Goal: Transaction & Acquisition: Book appointment/travel/reservation

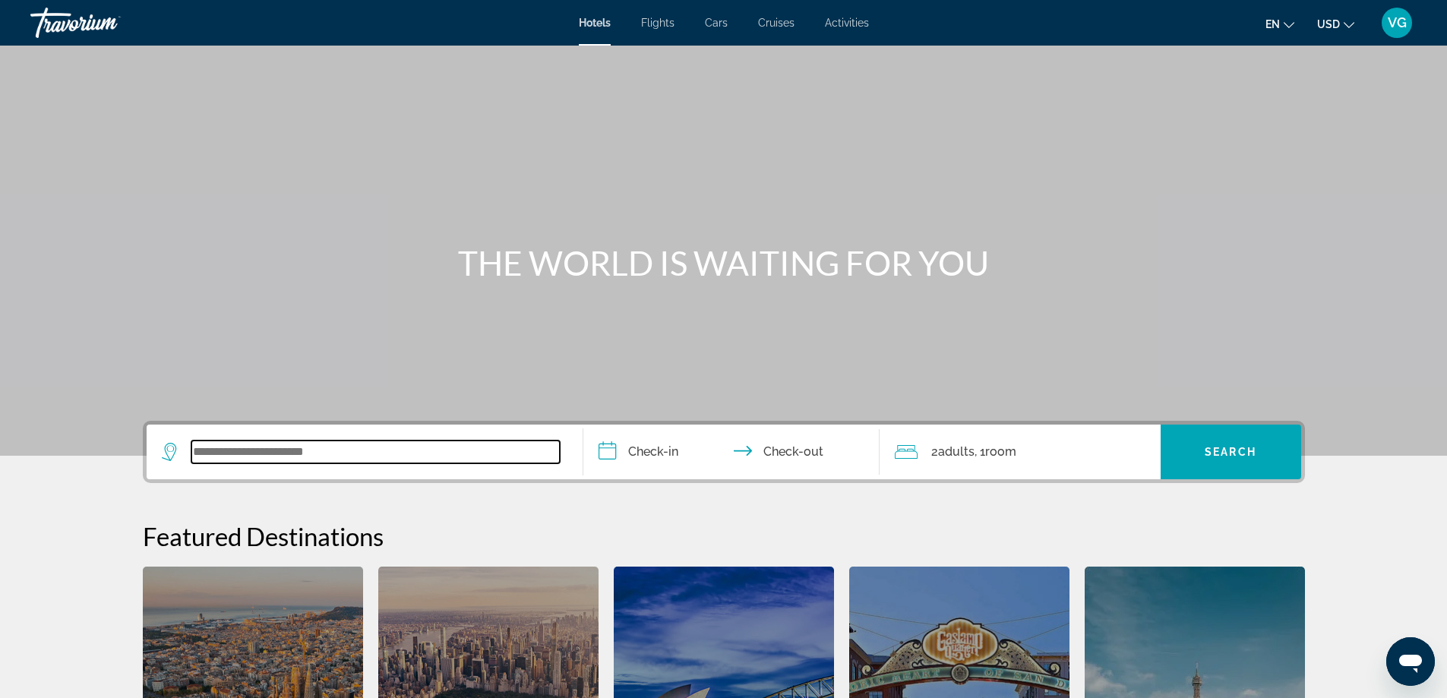
click at [237, 451] on input "Search widget" at bounding box center [375, 451] width 368 height 23
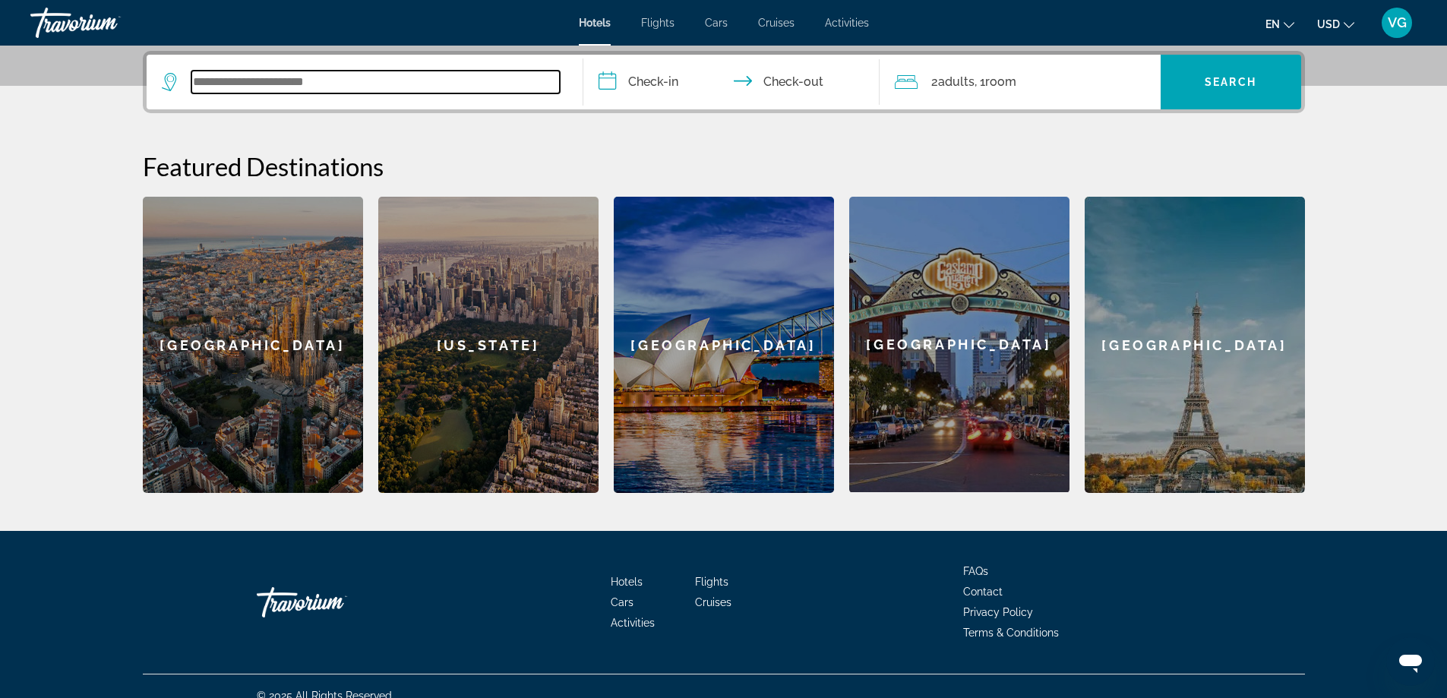
scroll to position [371, 0]
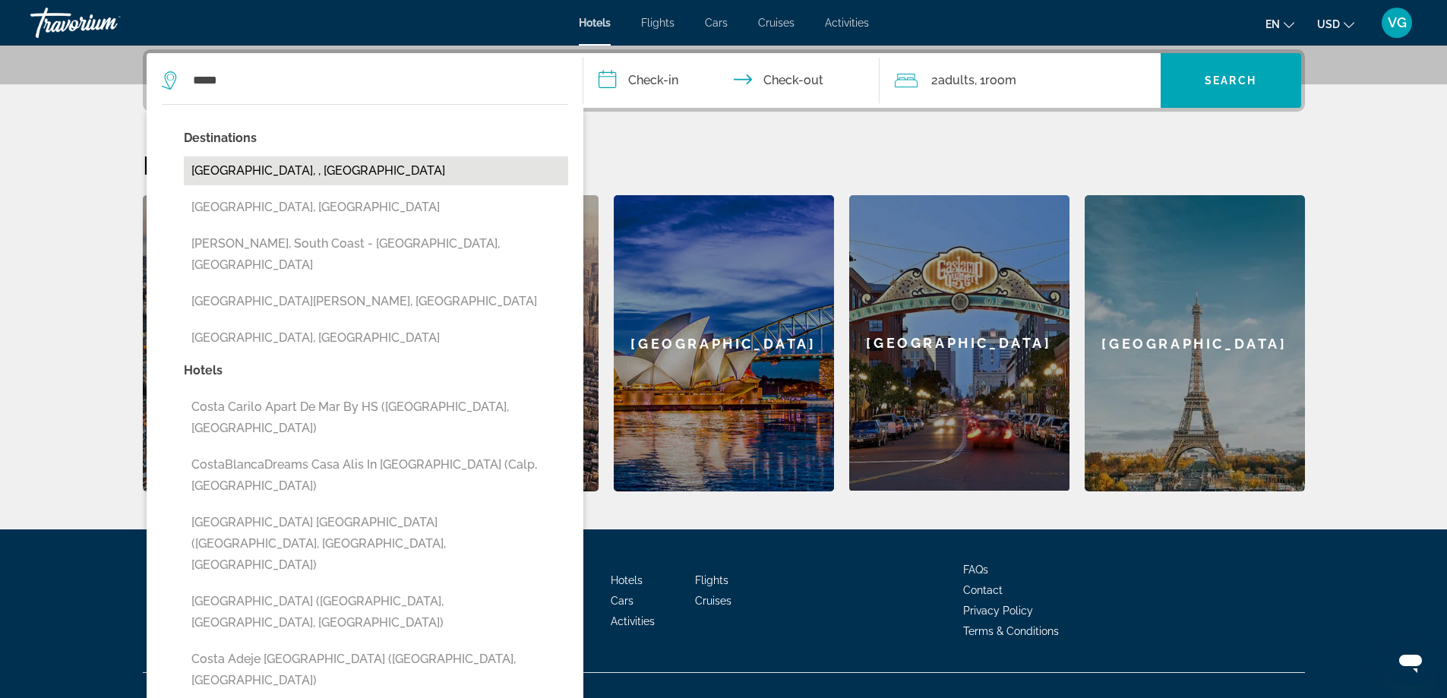
click at [271, 168] on button "[GEOGRAPHIC_DATA], , [GEOGRAPHIC_DATA]" at bounding box center [376, 170] width 384 height 29
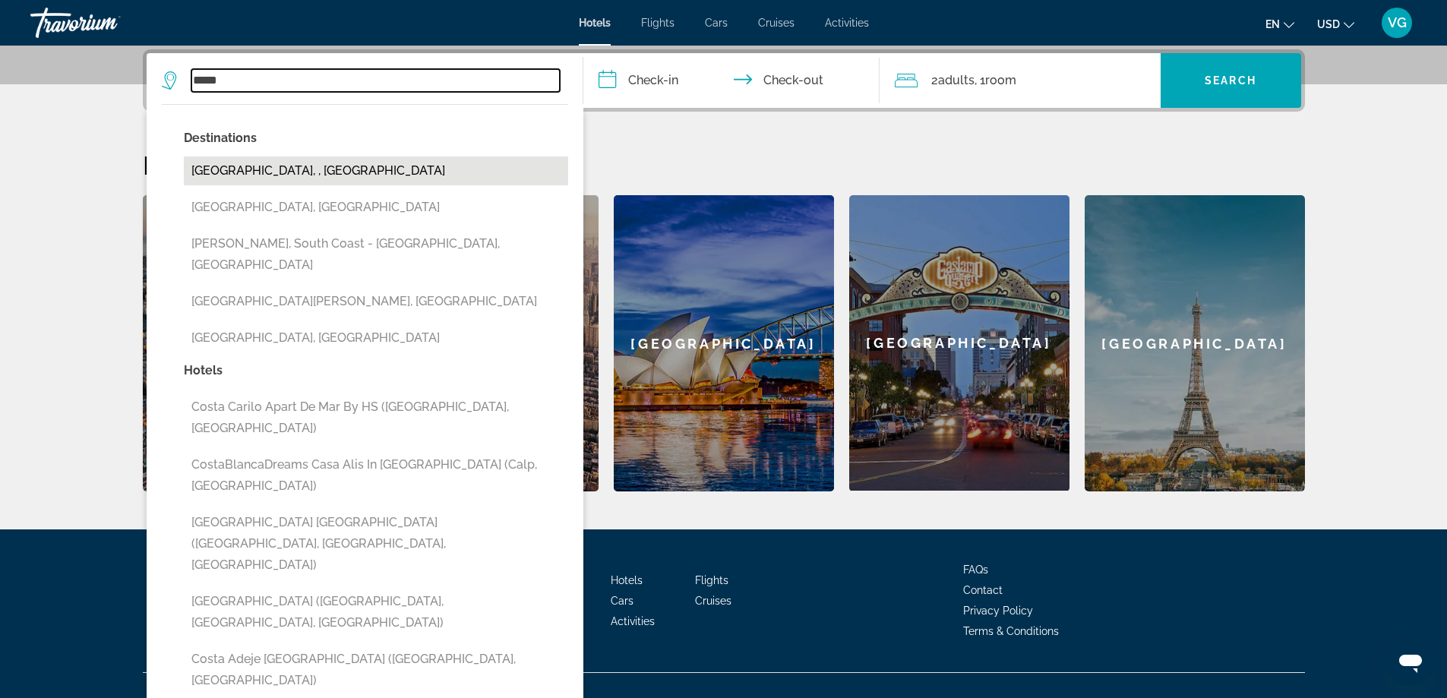
type input "**********"
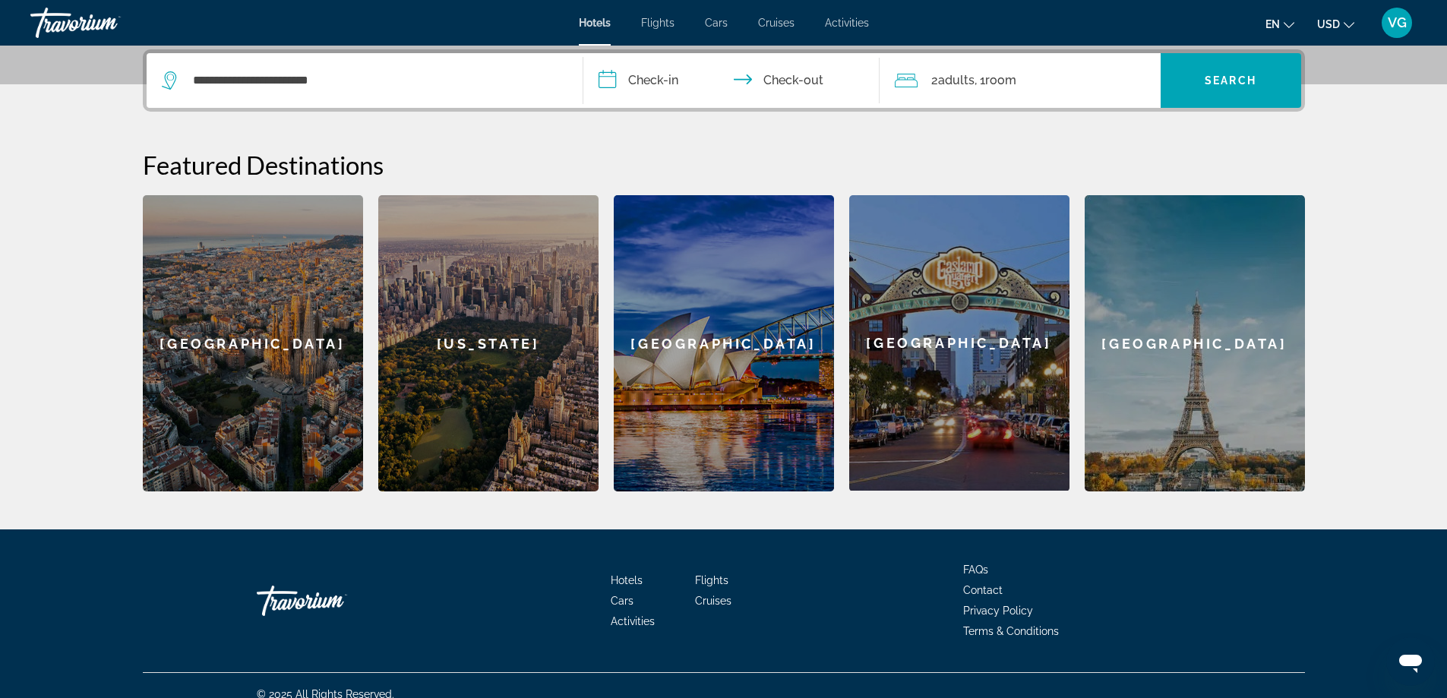
click at [614, 74] on input "**********" at bounding box center [734, 82] width 302 height 59
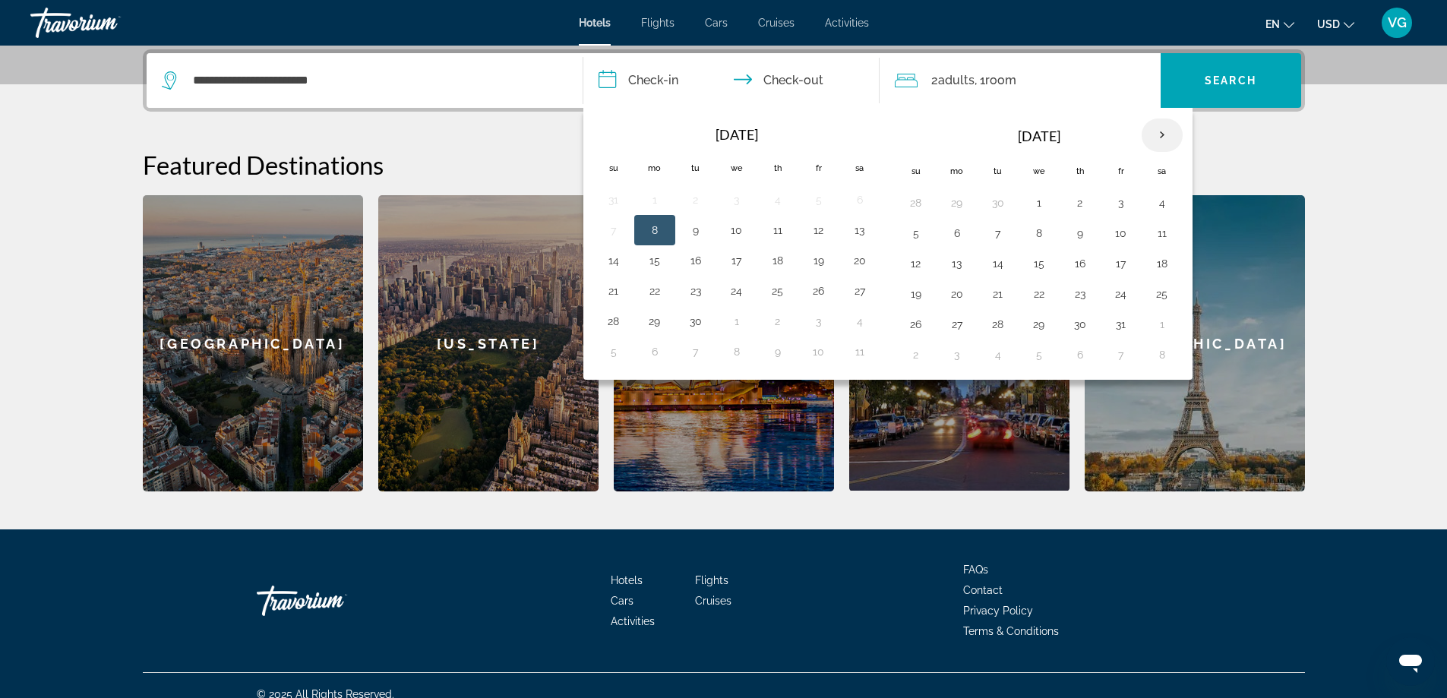
click at [1160, 130] on th "Next month" at bounding box center [1161, 134] width 41 height 33
click at [778, 232] on button "6" at bounding box center [777, 232] width 24 height 21
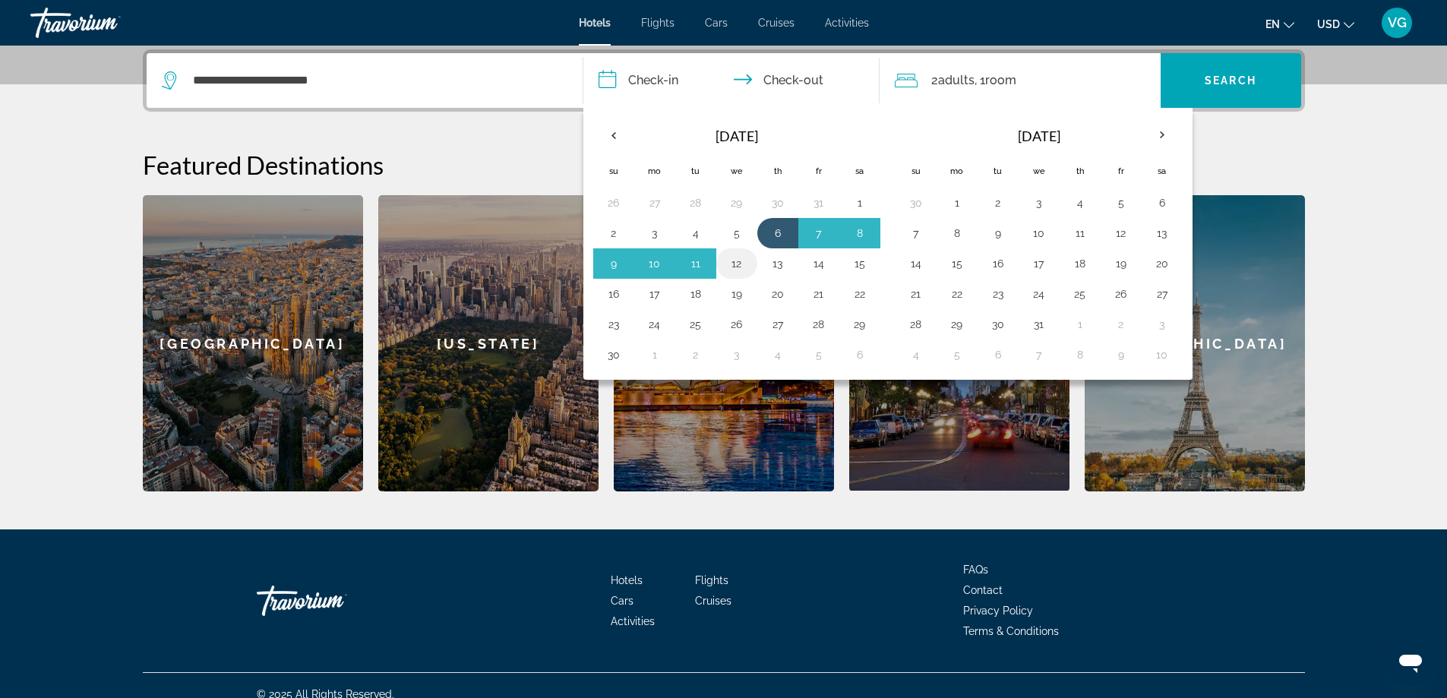
click at [739, 261] on button "12" at bounding box center [736, 263] width 24 height 21
type input "**********"
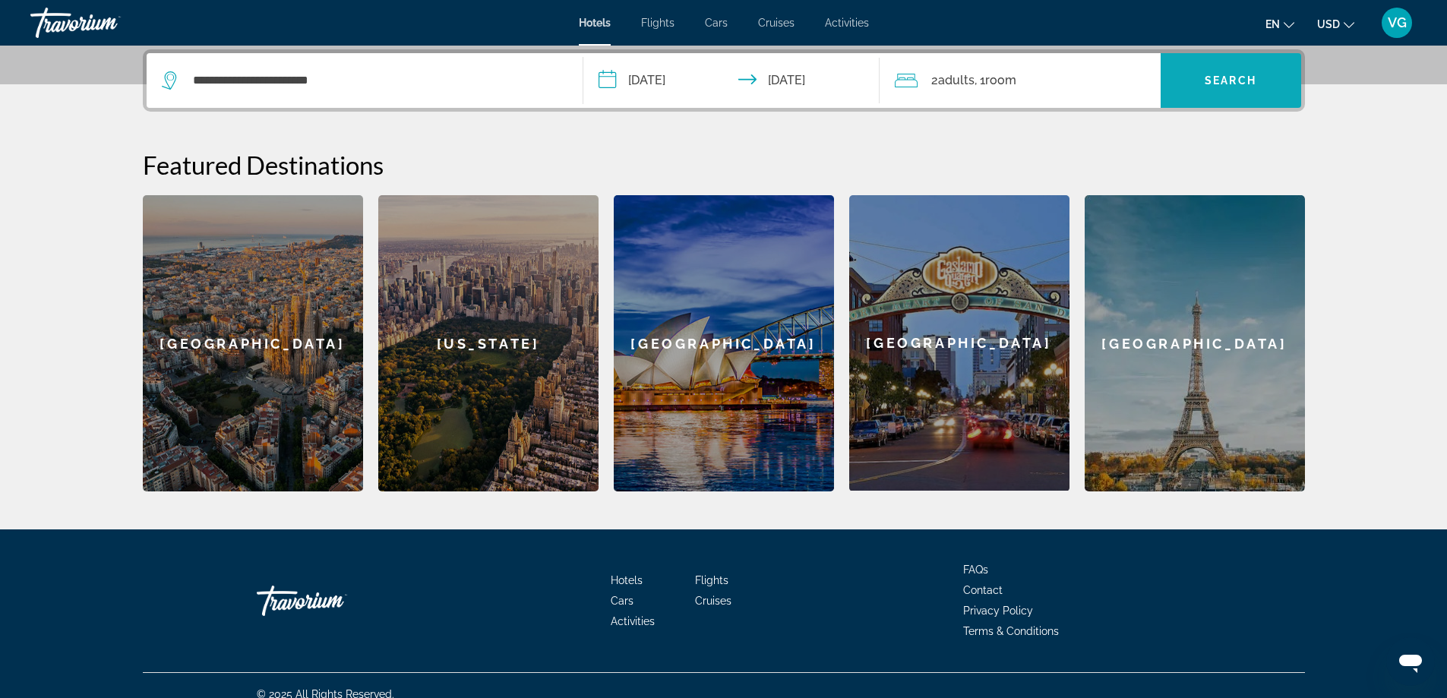
click at [1222, 80] on span "Search" at bounding box center [1230, 80] width 52 height 12
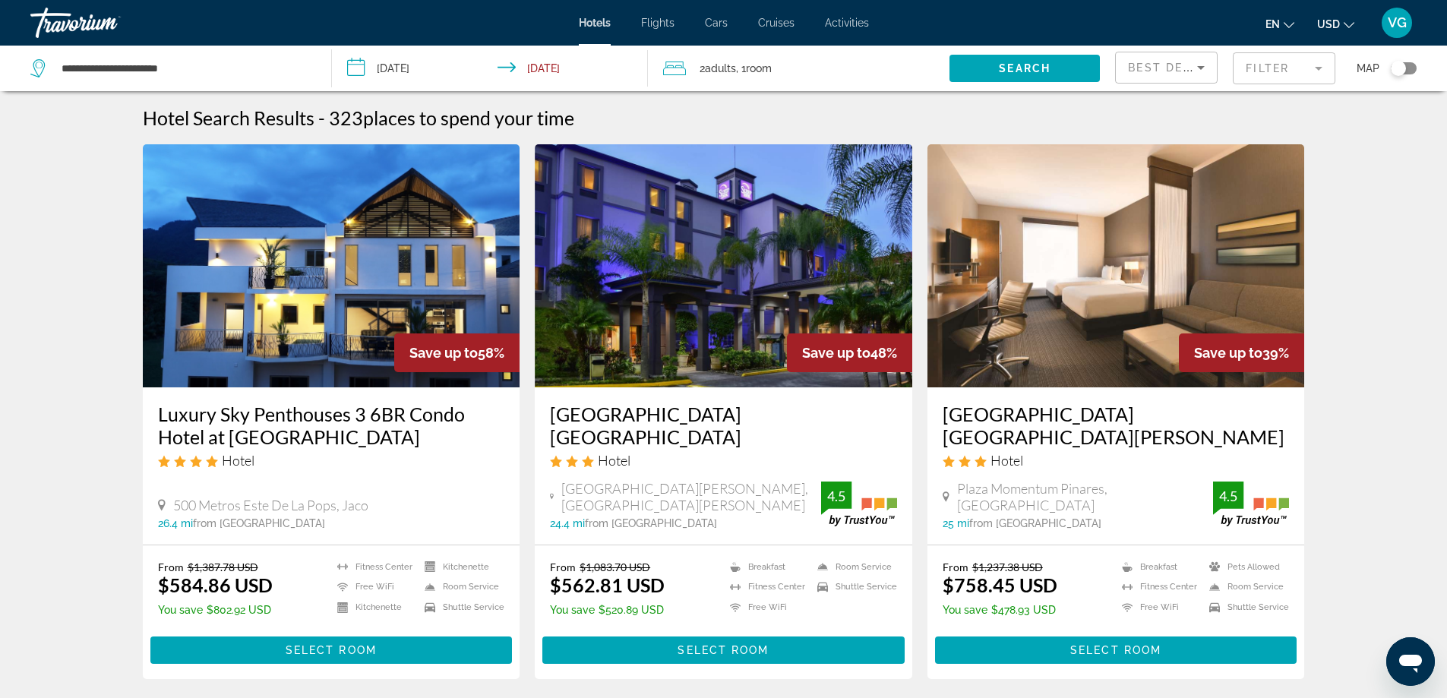
click at [1316, 66] on mat-form-field "Filter" at bounding box center [1283, 68] width 103 height 32
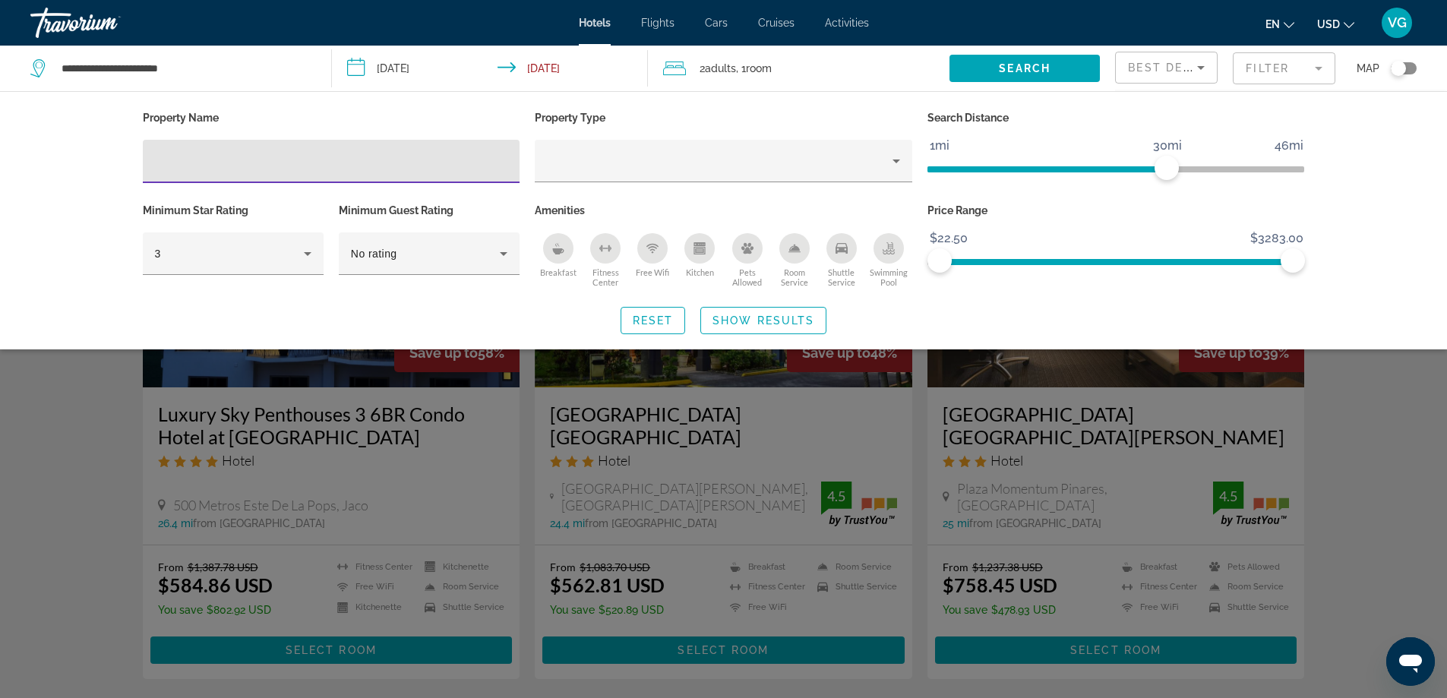
click at [188, 159] on input "Hotel Filters" at bounding box center [331, 162] width 353 height 18
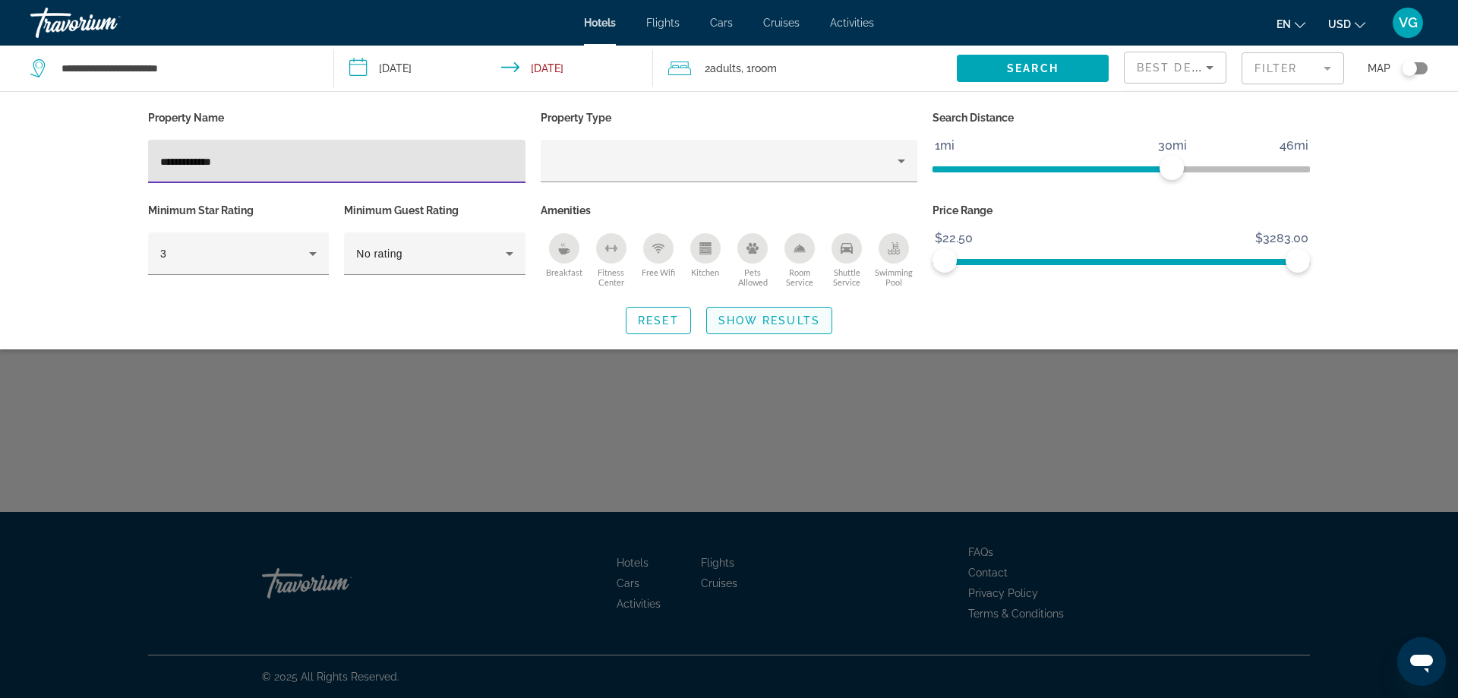
type input "**********"
click at [767, 324] on span "Show Results" at bounding box center [769, 320] width 102 height 12
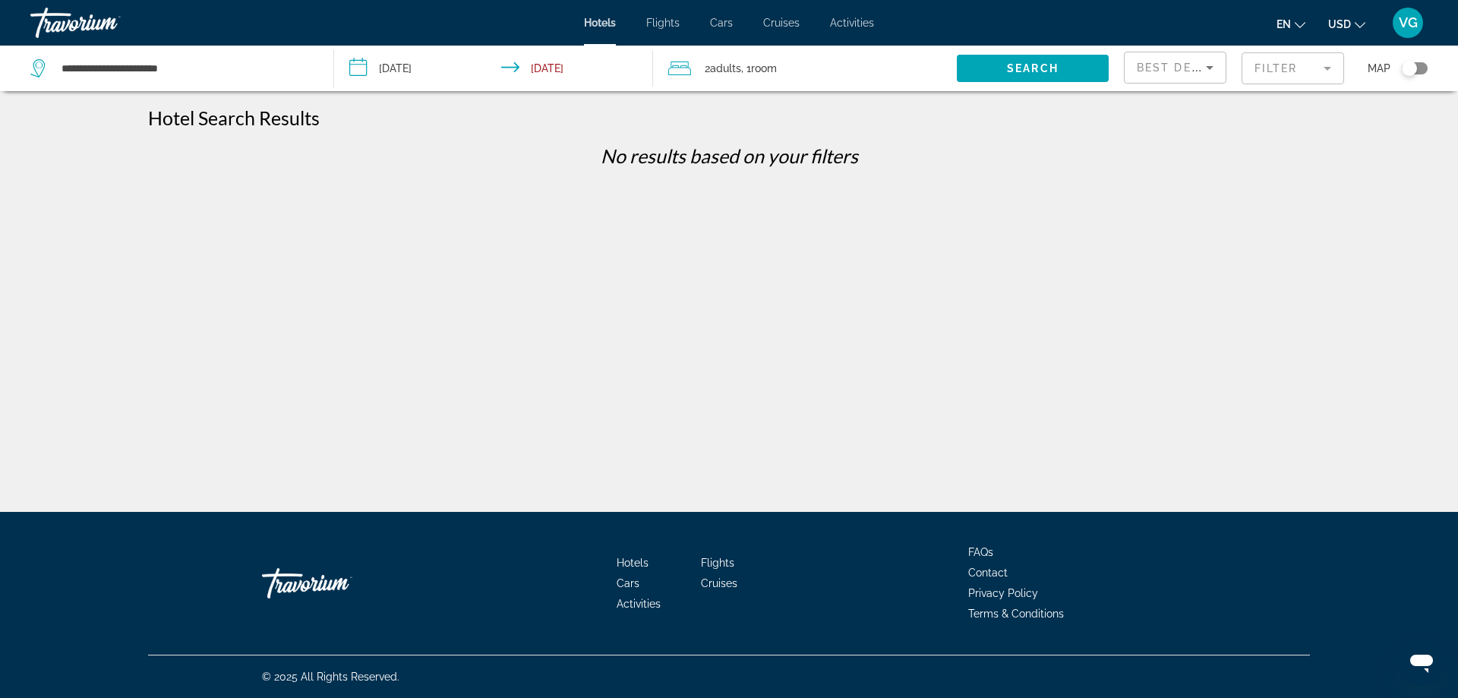
click at [1331, 70] on mat-form-field "Filter" at bounding box center [1293, 68] width 103 height 32
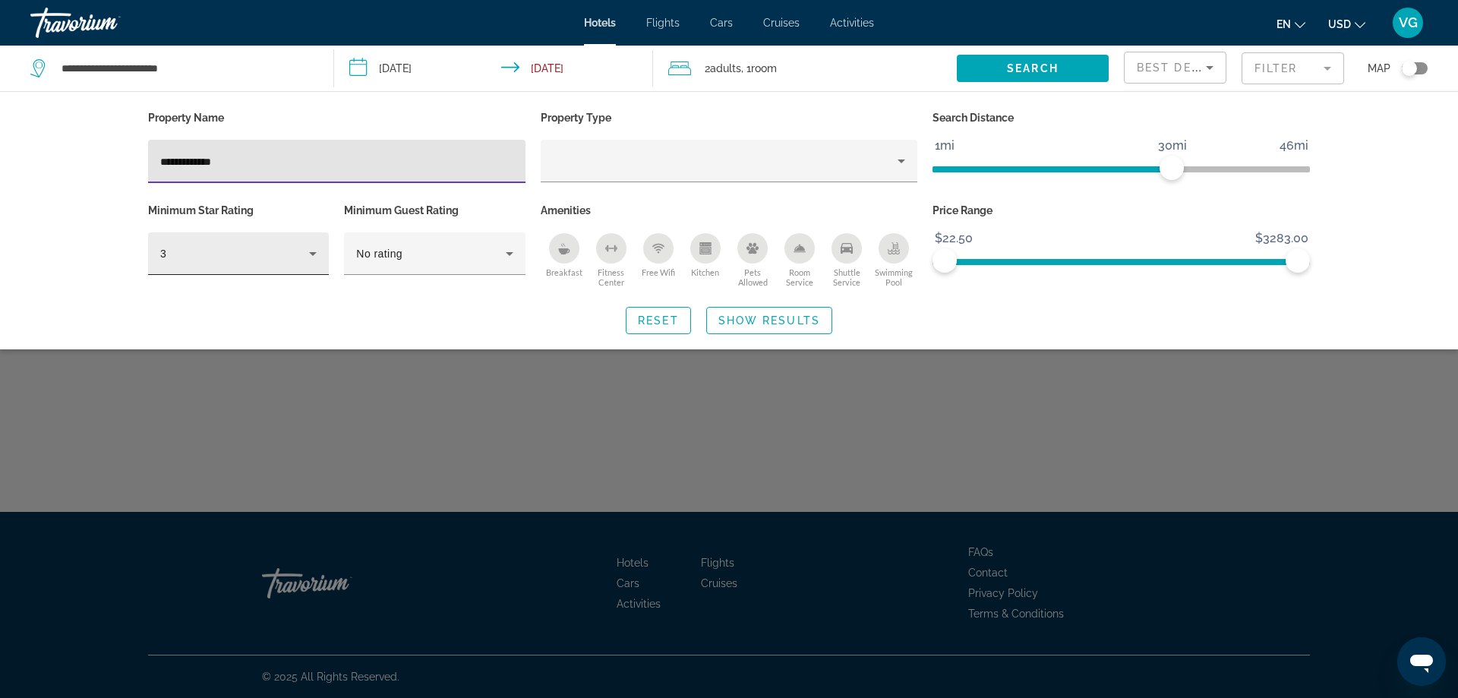
click at [313, 253] on icon "Hotel Filters" at bounding box center [313, 254] width 8 height 4
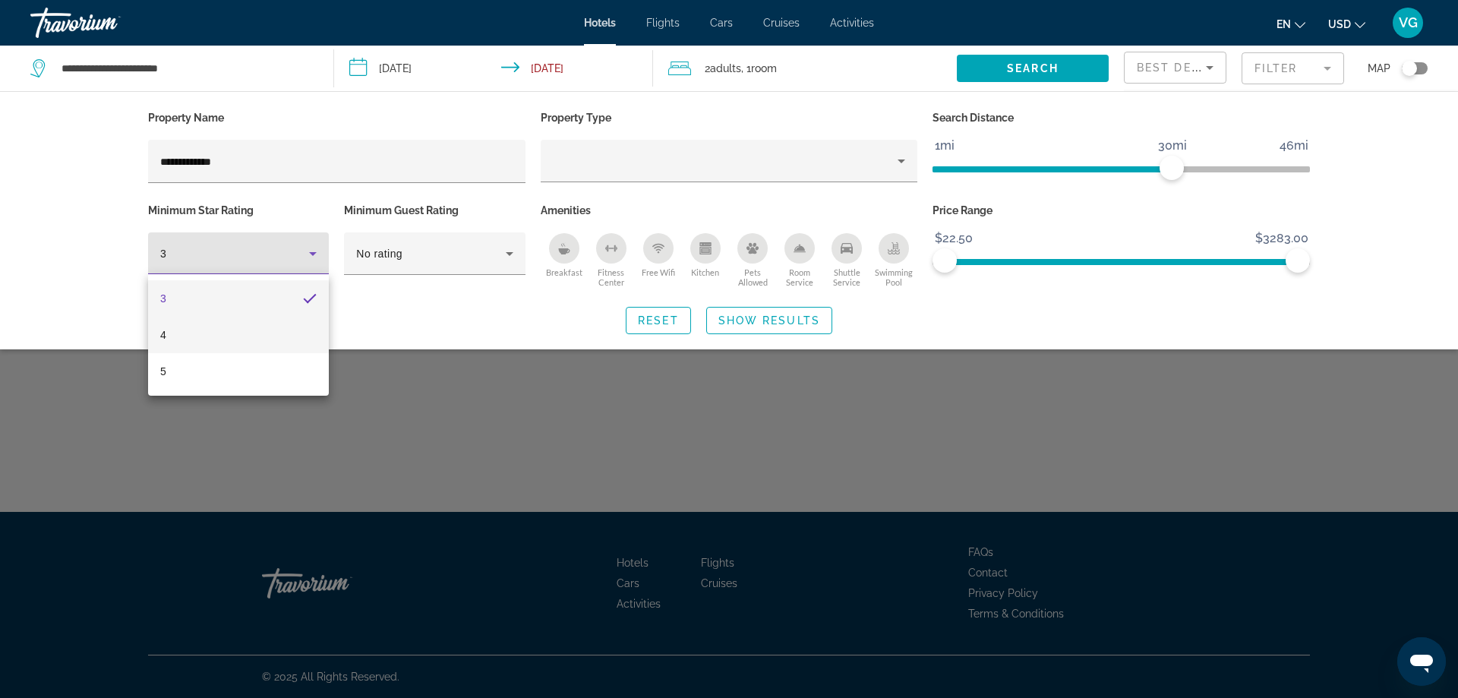
click at [205, 338] on mat-option "4" at bounding box center [238, 335] width 181 height 36
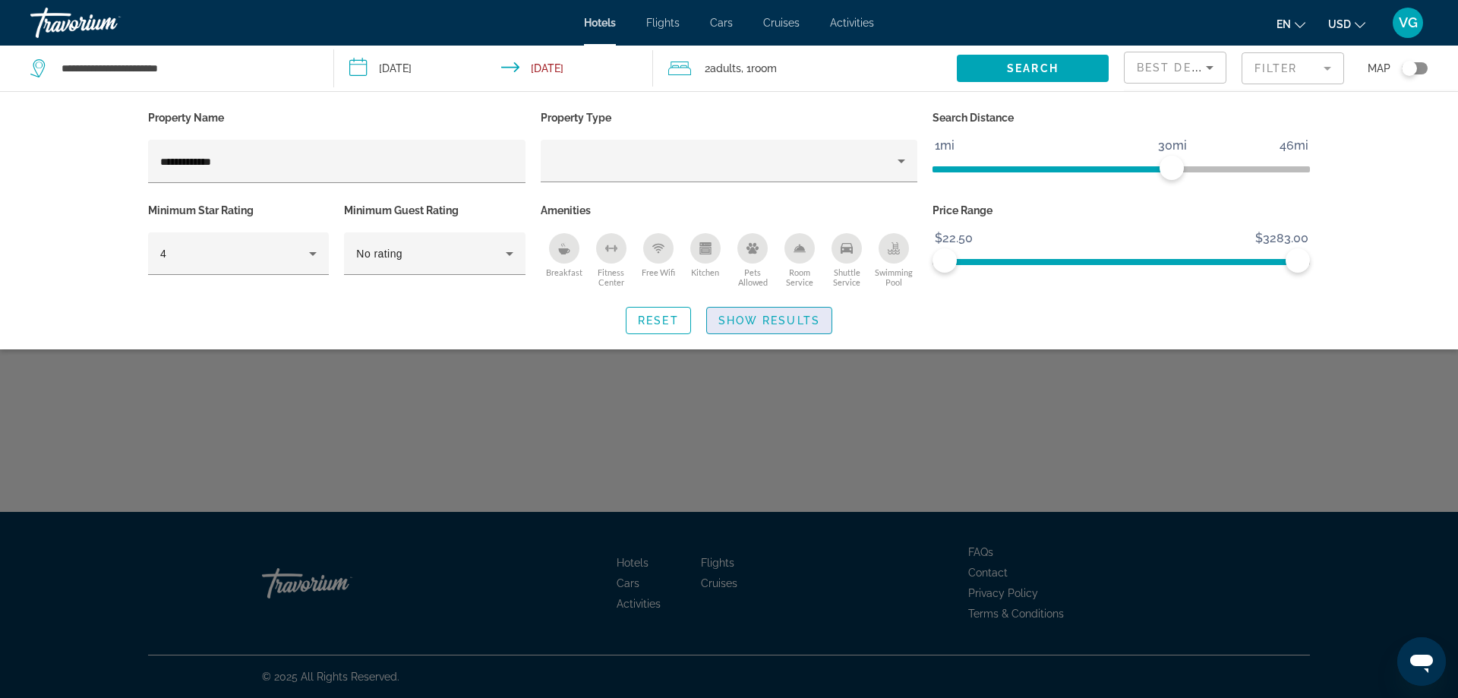
click at [749, 321] on span "Show Results" at bounding box center [769, 320] width 102 height 12
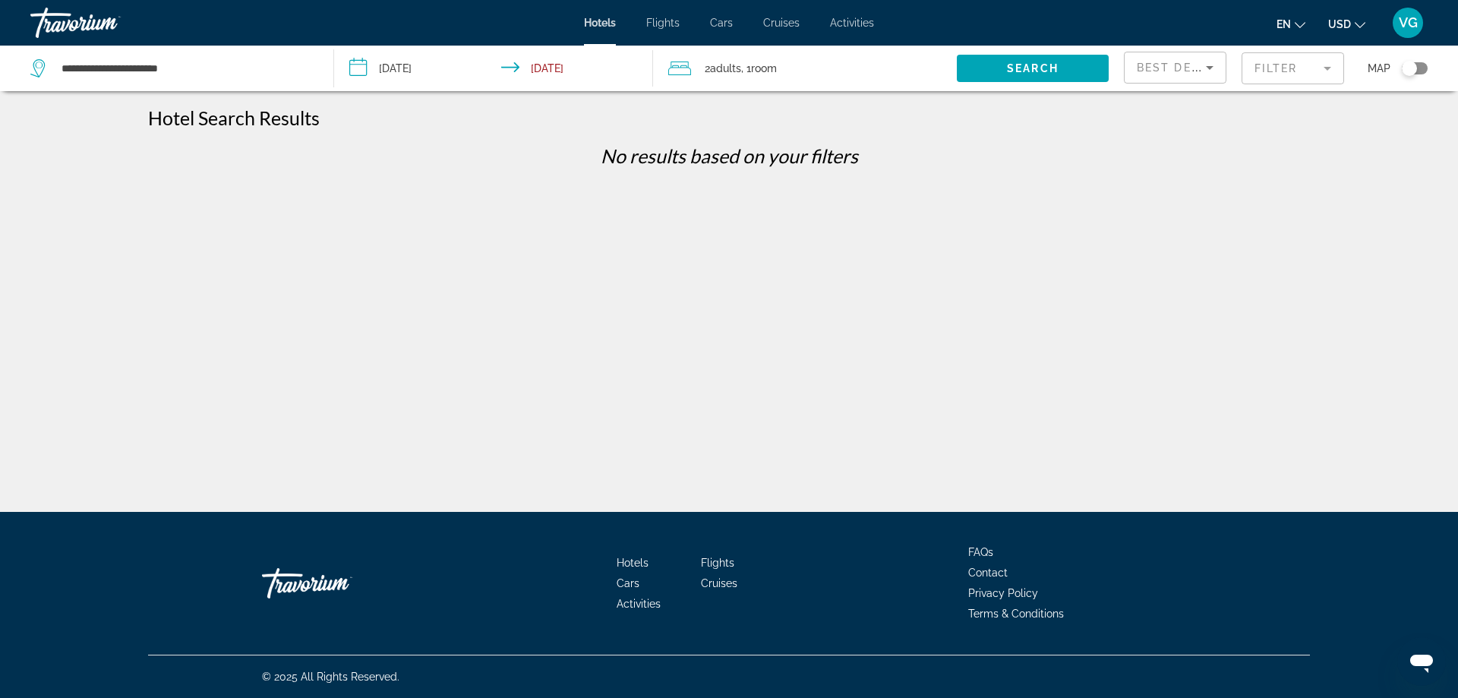
click at [1325, 67] on mat-form-field "Filter" at bounding box center [1293, 68] width 103 height 32
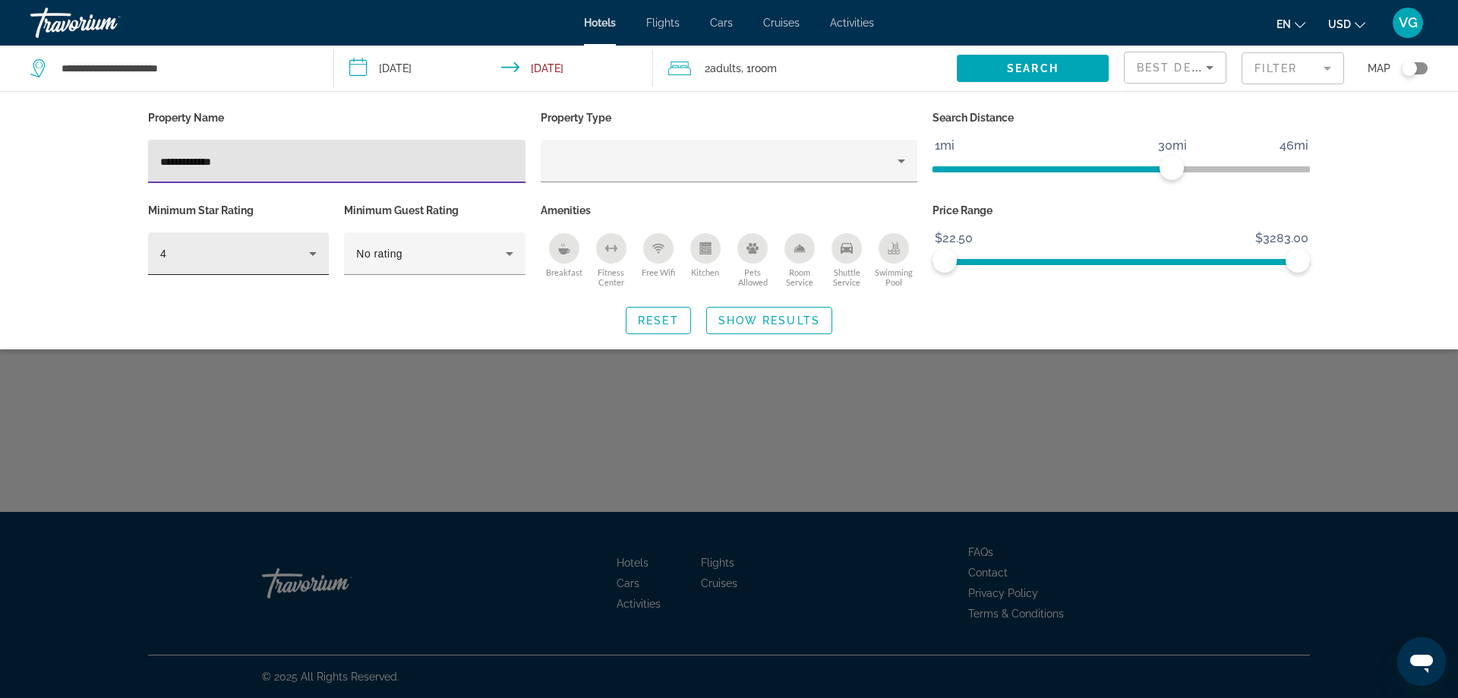
click at [313, 252] on icon "Hotel Filters" at bounding box center [313, 254] width 8 height 4
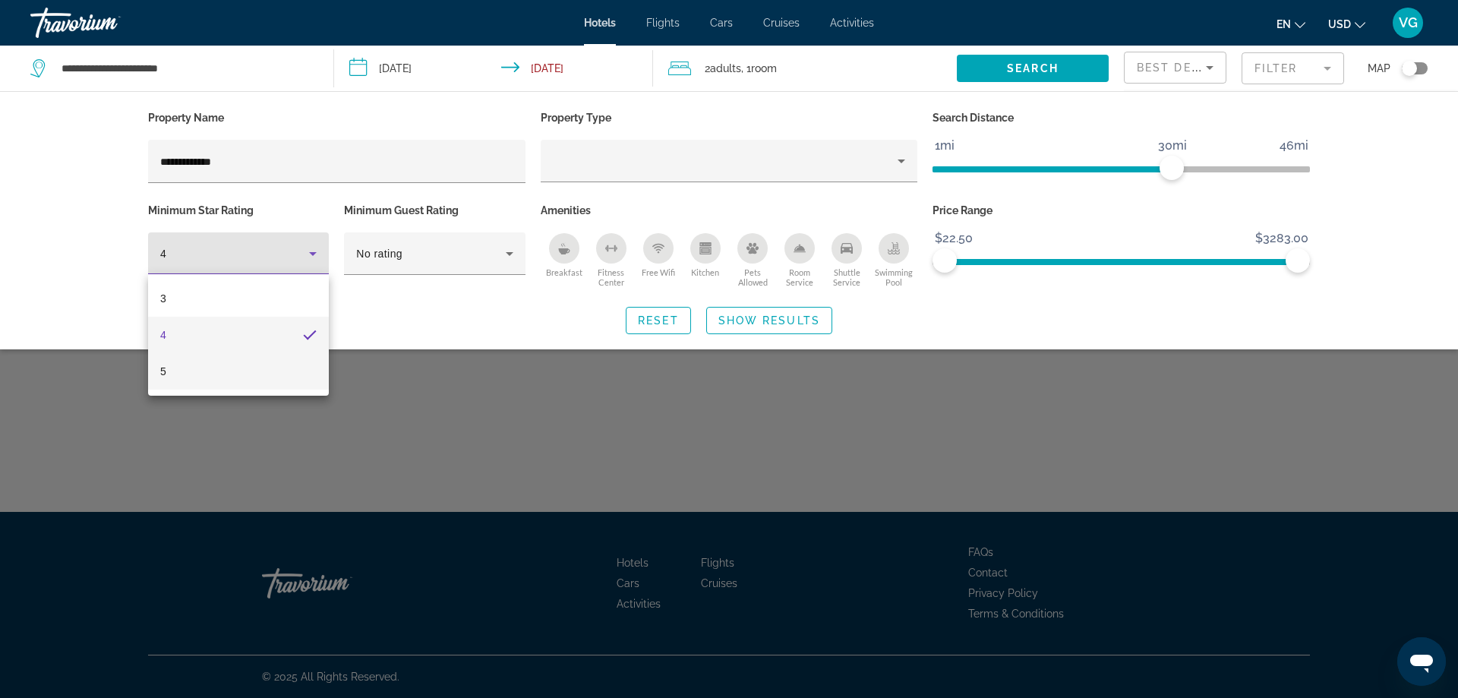
click at [187, 363] on mat-option "5" at bounding box center [238, 371] width 181 height 36
click at [772, 315] on span "Show Results" at bounding box center [769, 320] width 102 height 12
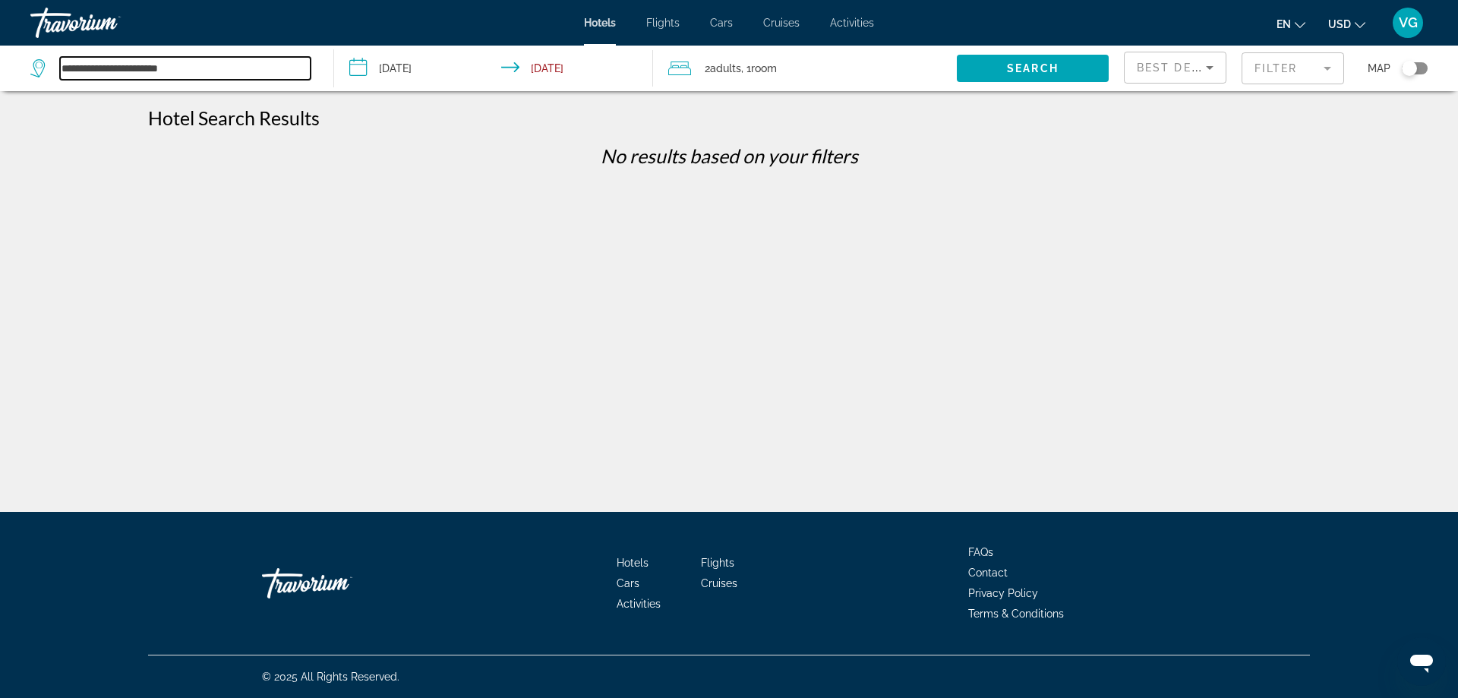
click at [194, 69] on input "**********" at bounding box center [185, 68] width 251 height 23
click at [1031, 70] on span "Search" at bounding box center [1033, 68] width 52 height 12
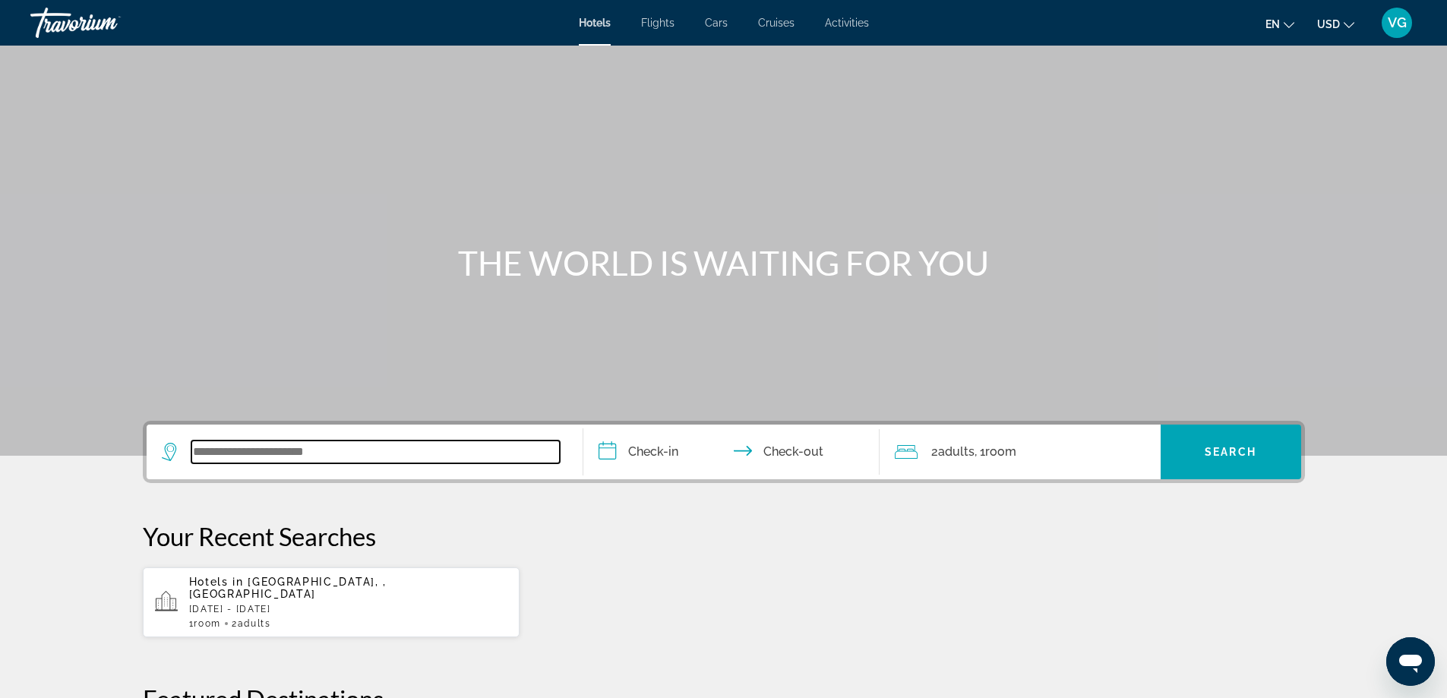
click at [229, 447] on input "Search widget" at bounding box center [375, 451] width 368 height 23
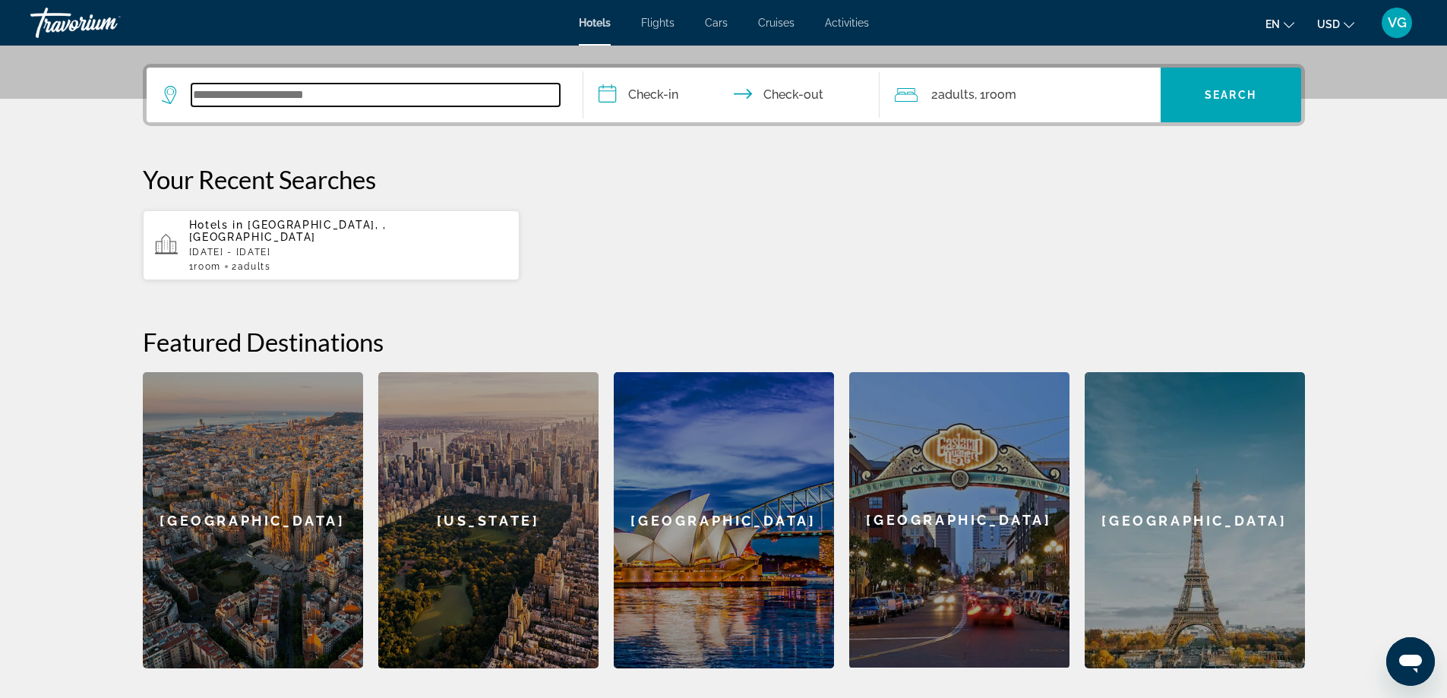
scroll to position [371, 0]
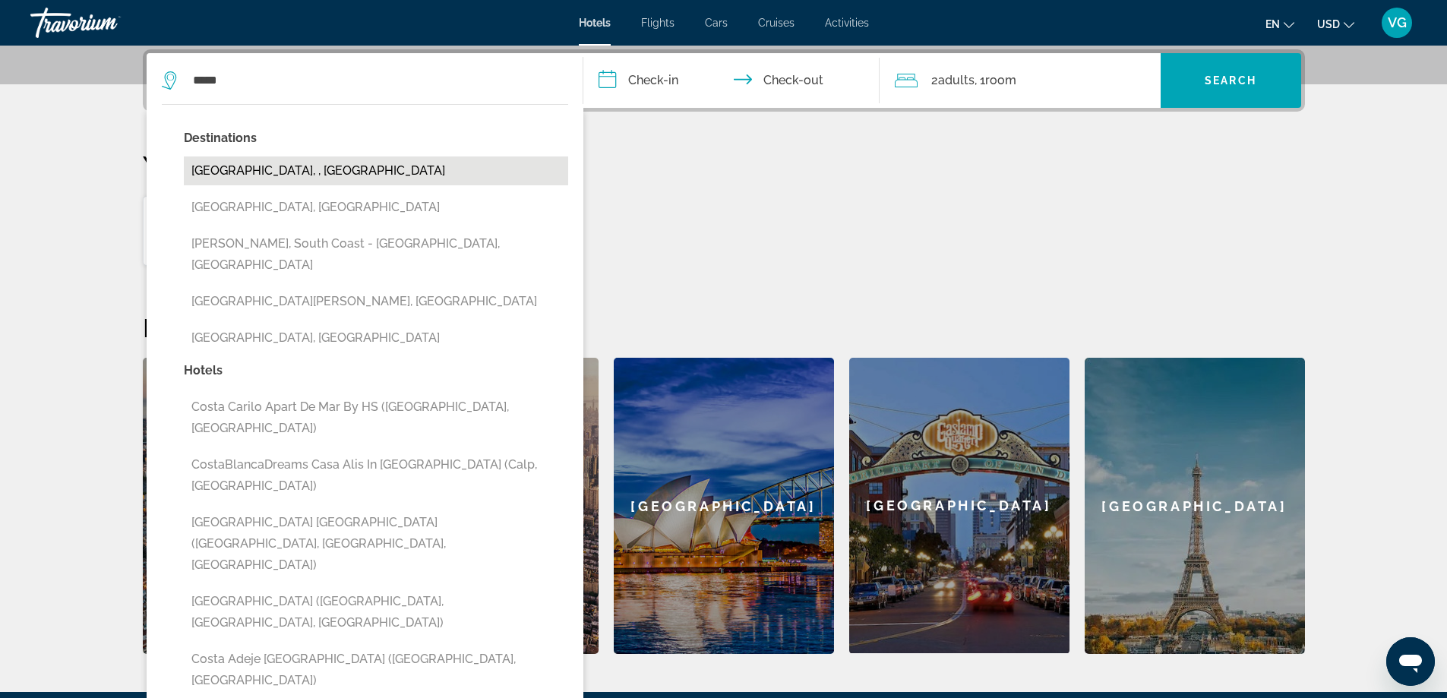
click at [308, 170] on button "Costa Rica, , Costa Rica" at bounding box center [376, 170] width 384 height 29
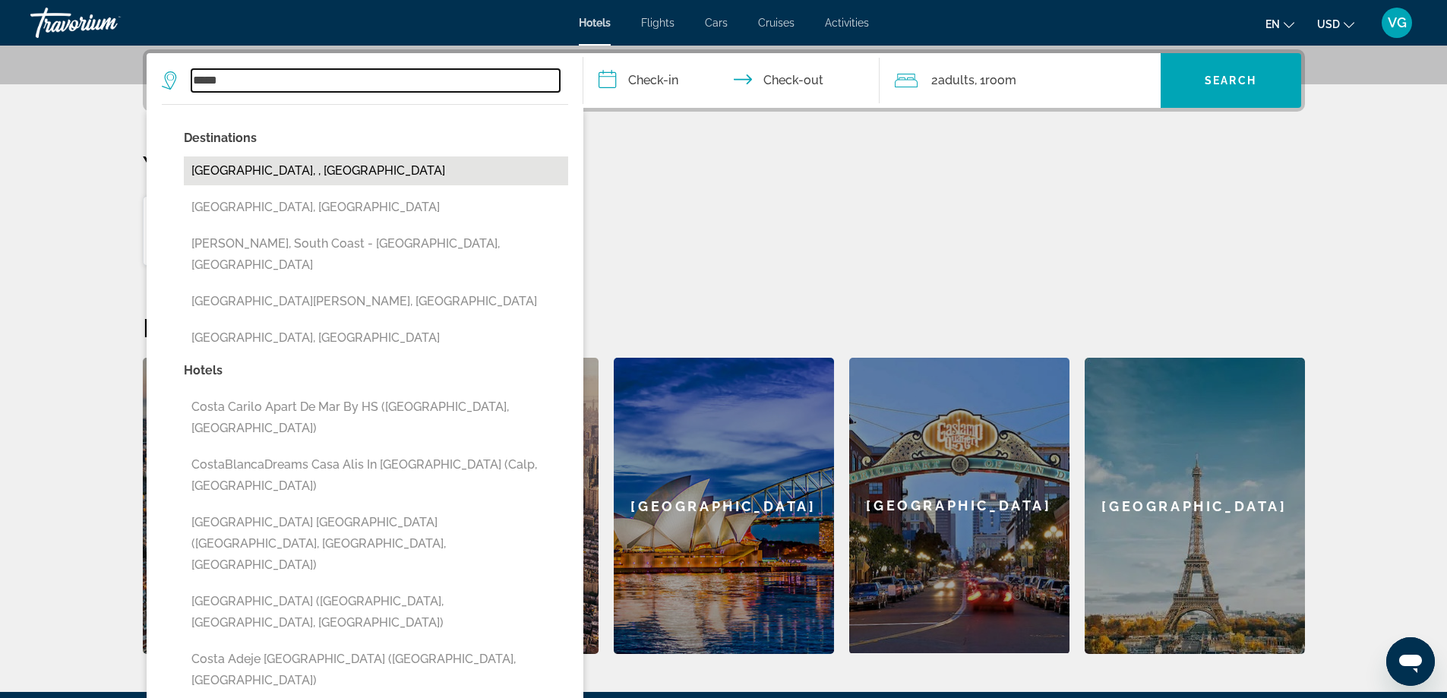
type input "**********"
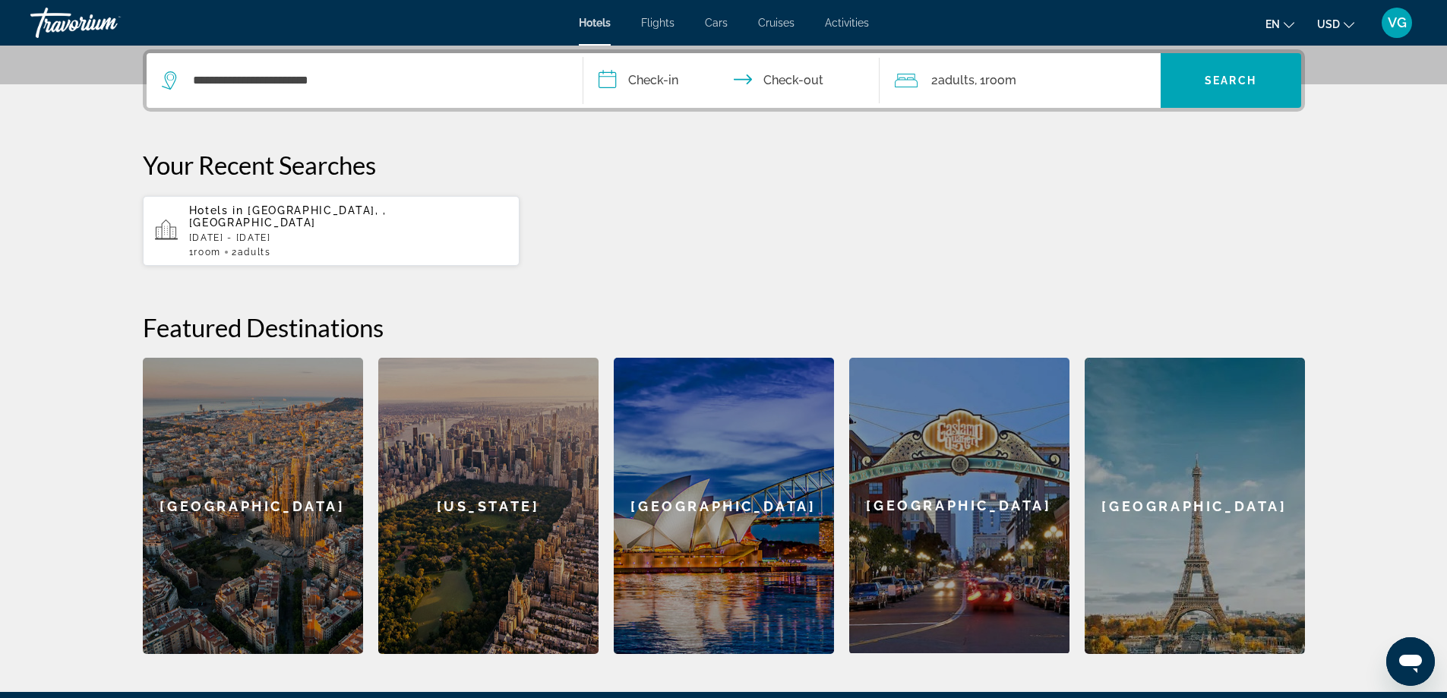
click at [606, 75] on input "**********" at bounding box center [734, 82] width 302 height 59
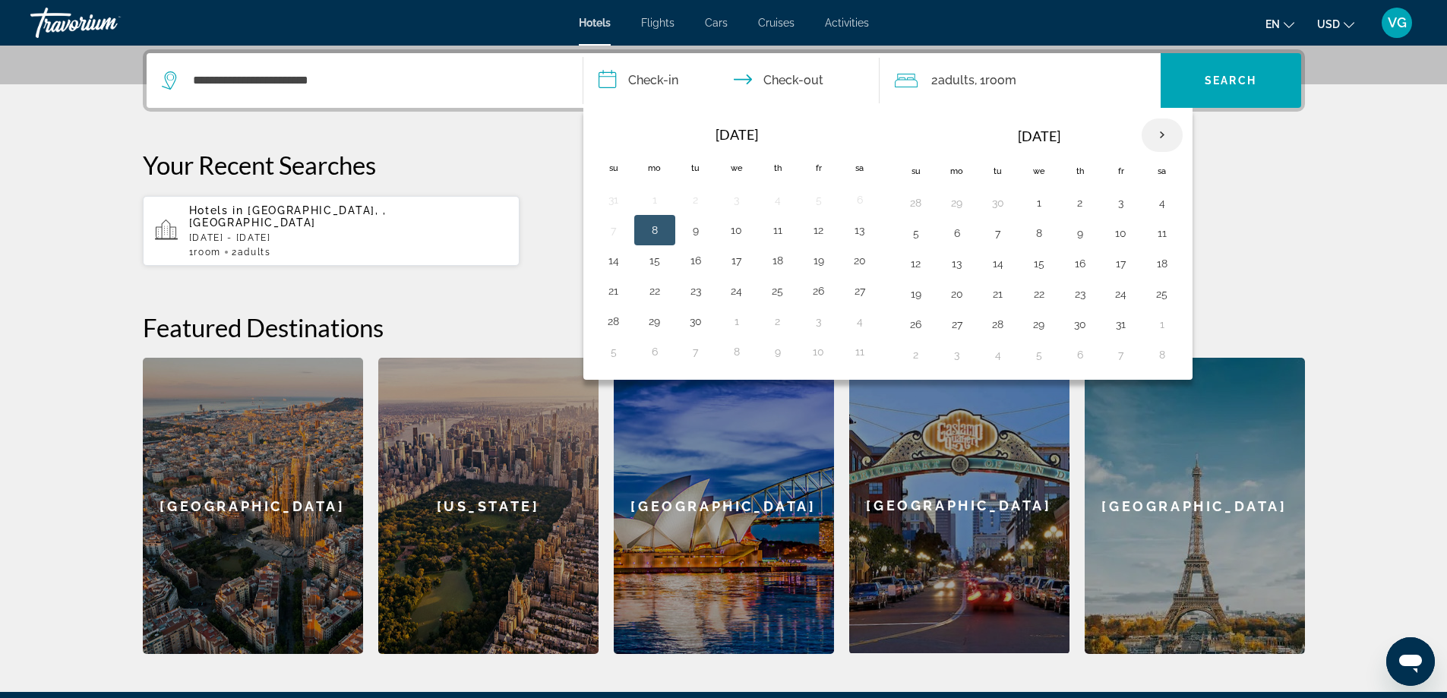
click at [1163, 134] on th "Next month" at bounding box center [1161, 134] width 41 height 33
click at [776, 229] on button "6" at bounding box center [777, 232] width 24 height 21
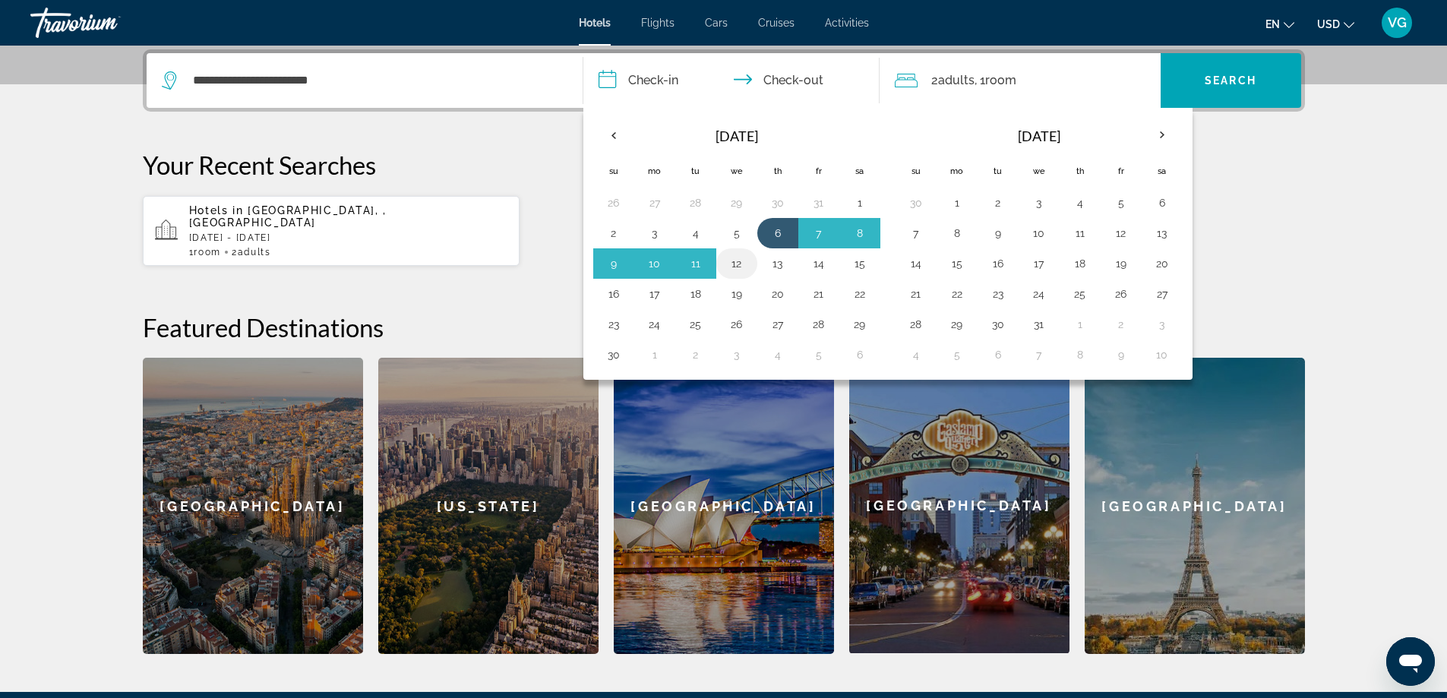
click at [740, 265] on button "12" at bounding box center [736, 263] width 24 height 21
type input "**********"
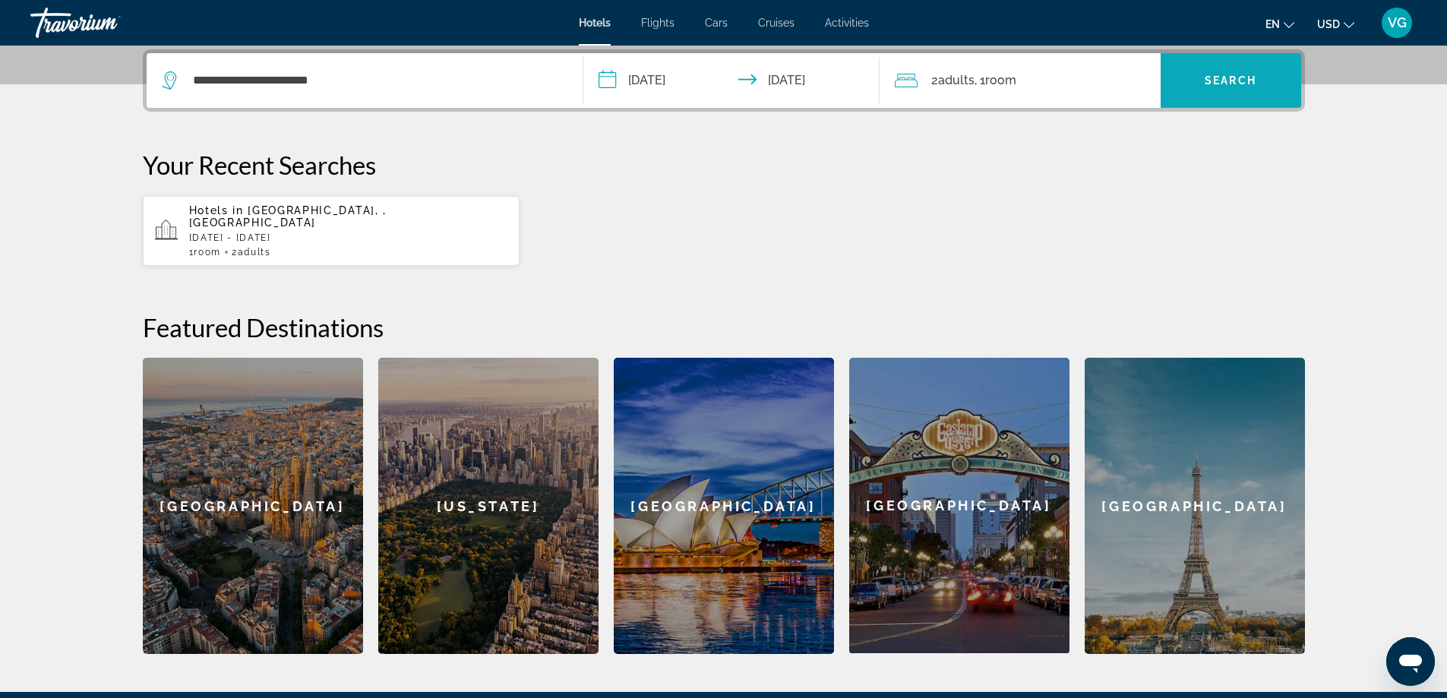
click at [1231, 79] on span "Search" at bounding box center [1230, 80] width 52 height 12
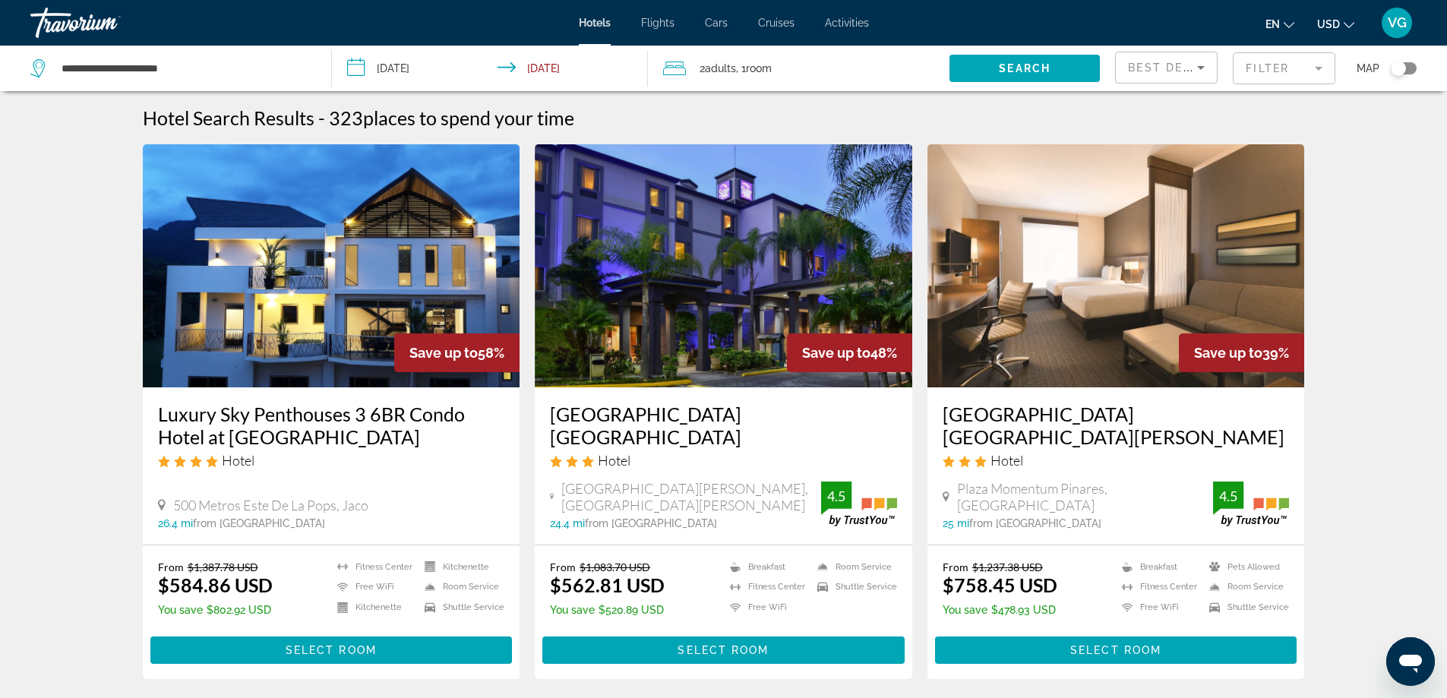
click at [1319, 69] on mat-form-field "Filter" at bounding box center [1283, 68] width 103 height 32
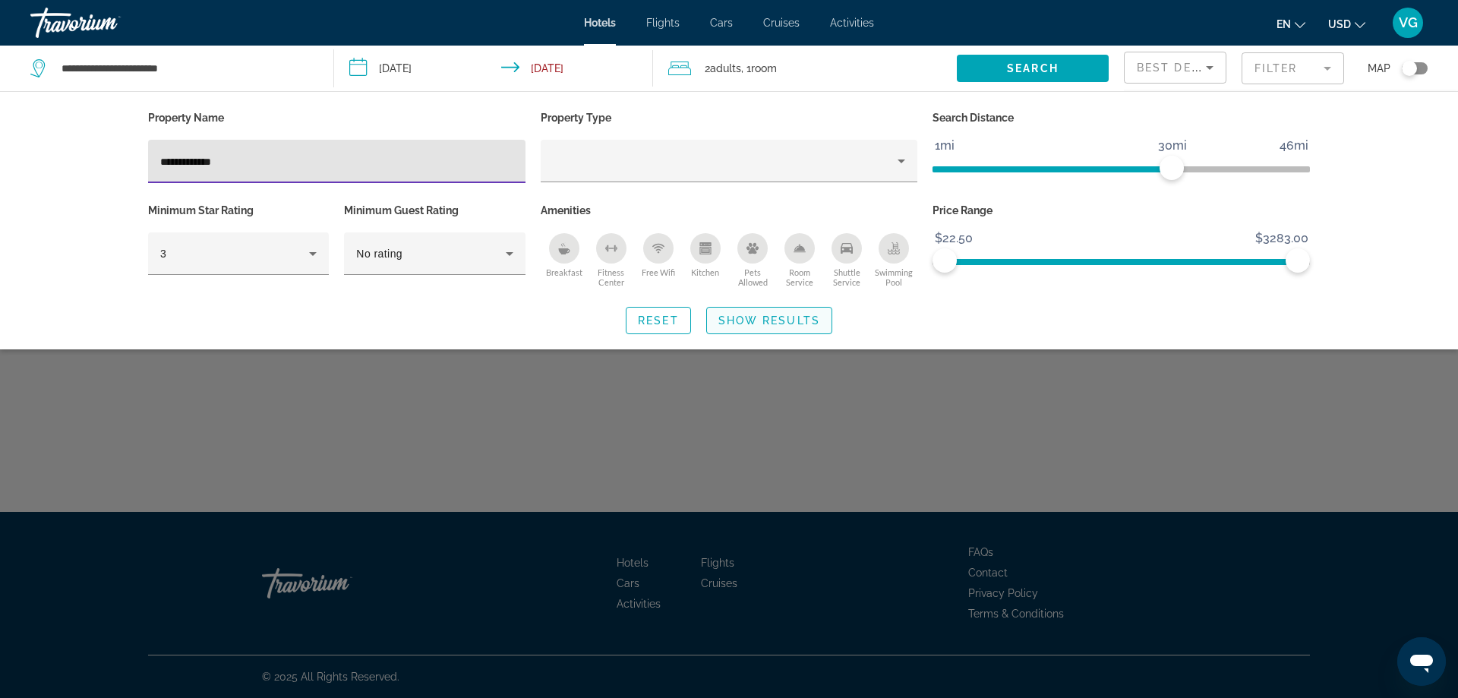
type input "**********"
click at [743, 319] on span "Show Results" at bounding box center [769, 320] width 102 height 12
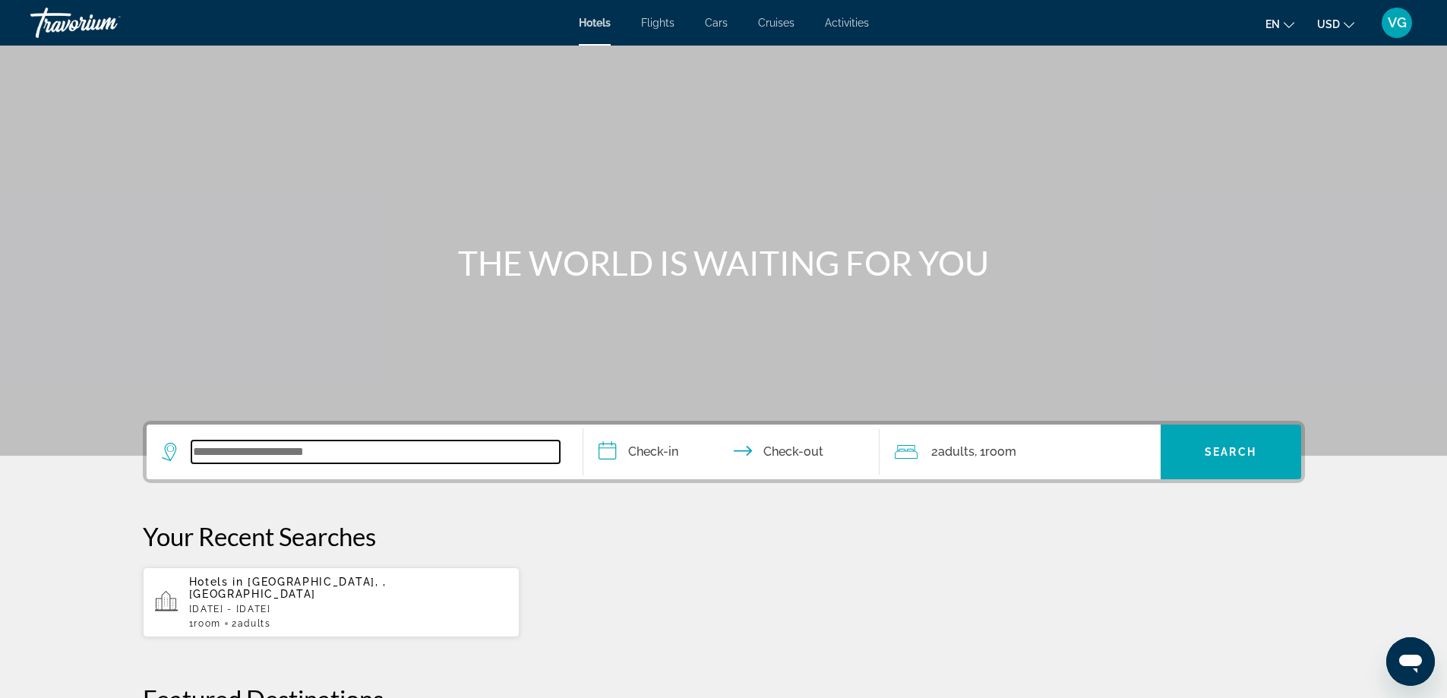
click at [250, 448] on input "Search widget" at bounding box center [375, 451] width 368 height 23
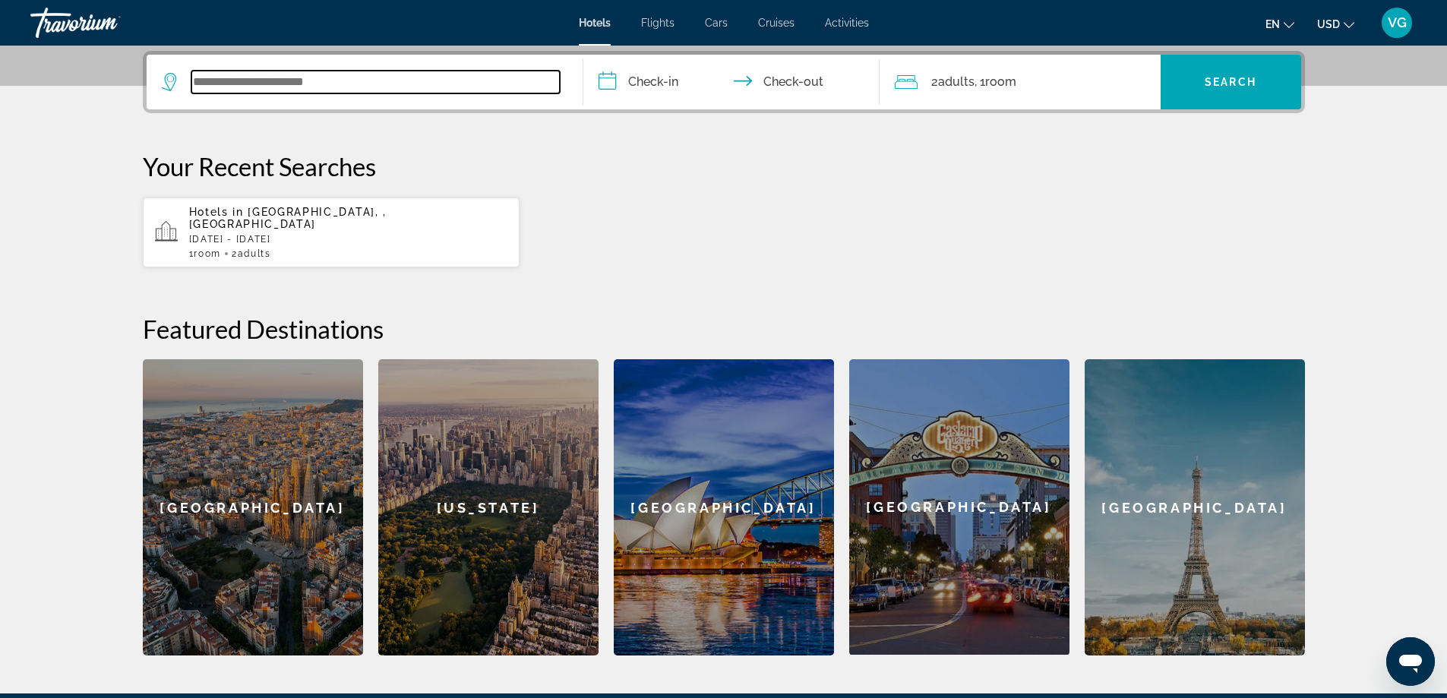
scroll to position [371, 0]
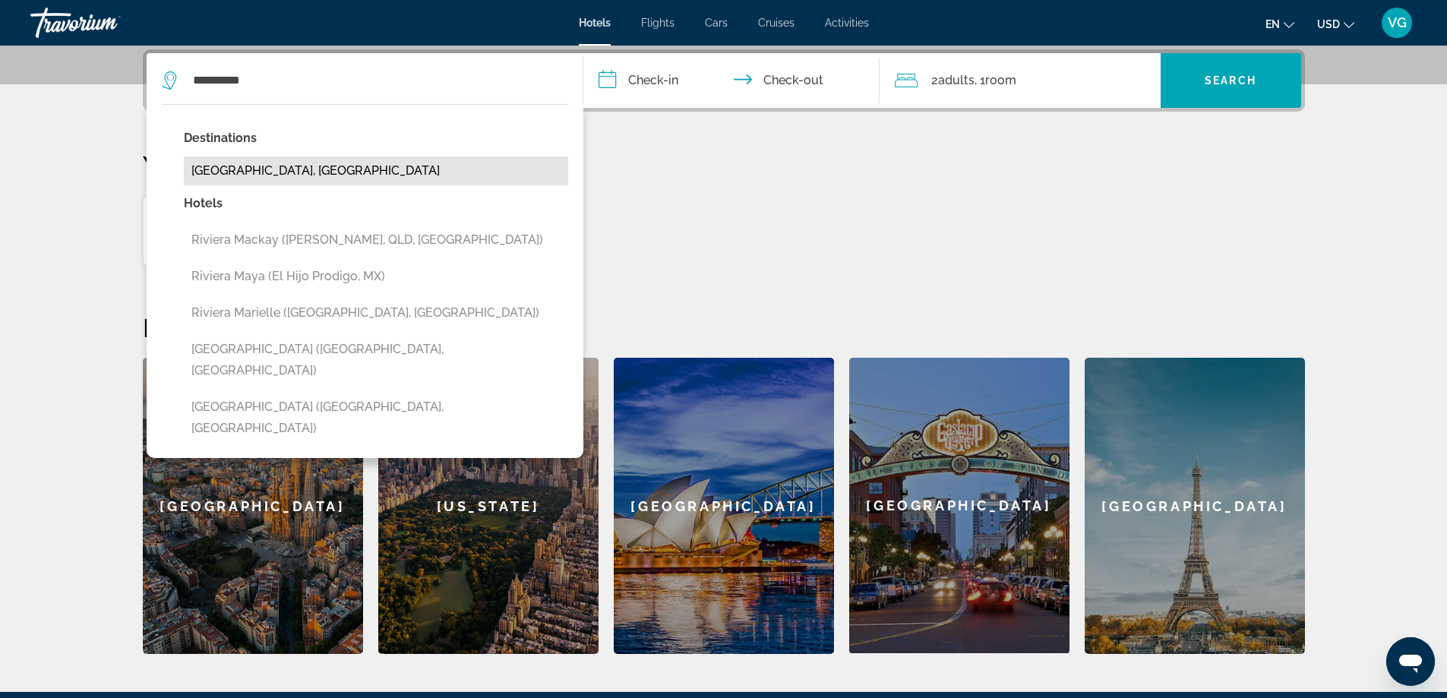
click at [276, 171] on button "Riviera Maya, Mexico" at bounding box center [376, 170] width 384 height 29
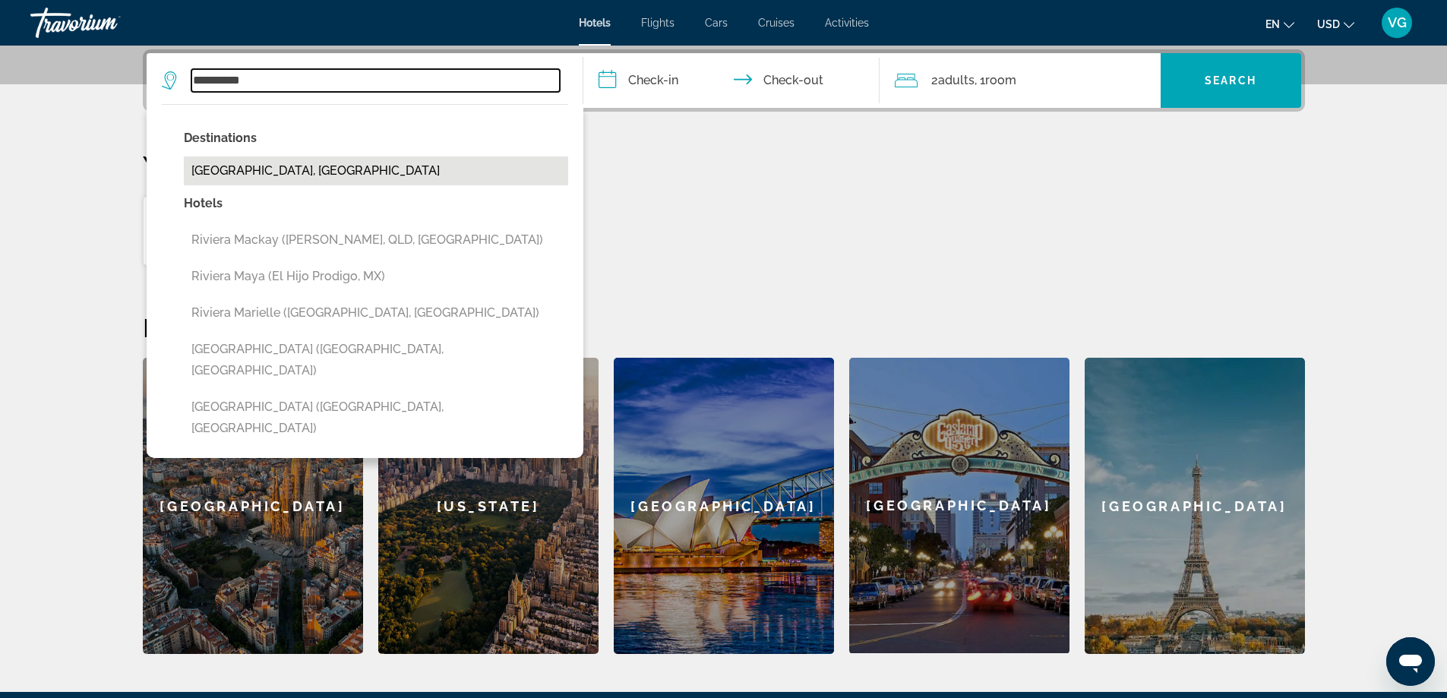
type input "**********"
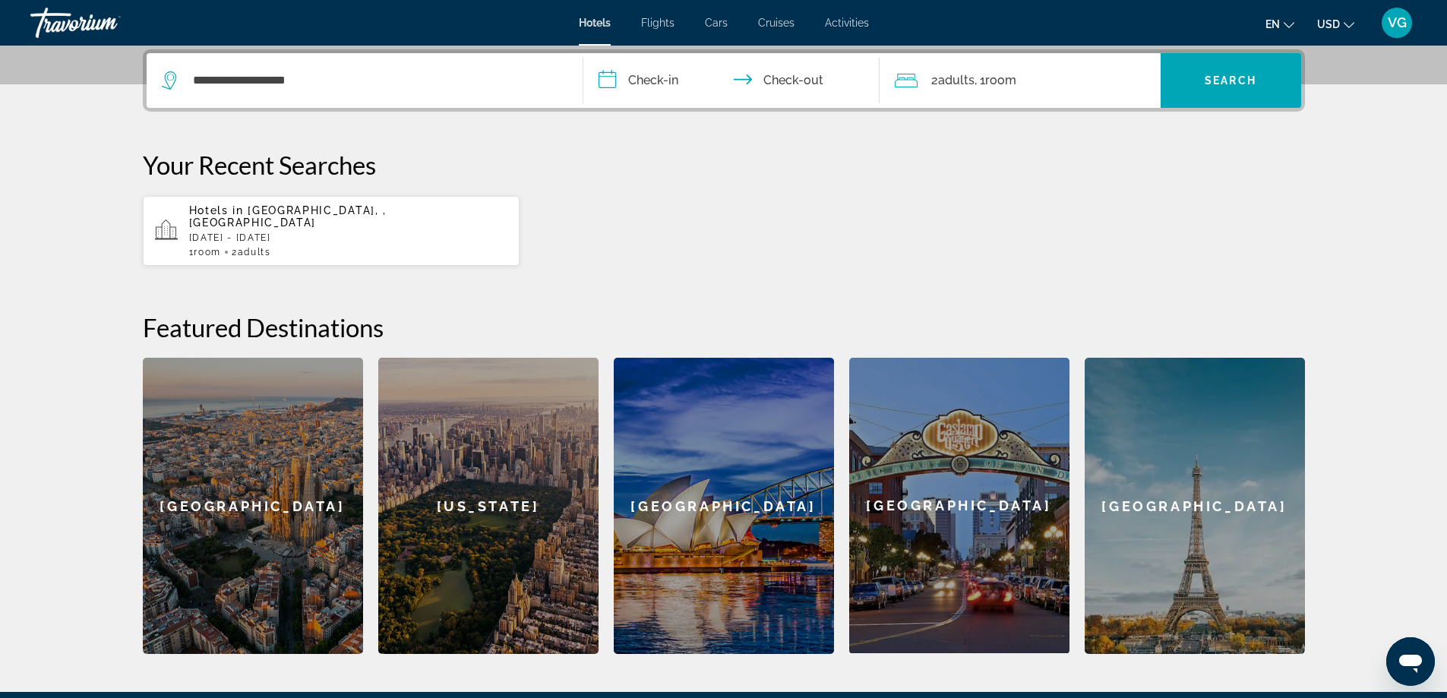
click at [610, 84] on input "**********" at bounding box center [734, 82] width 302 height 59
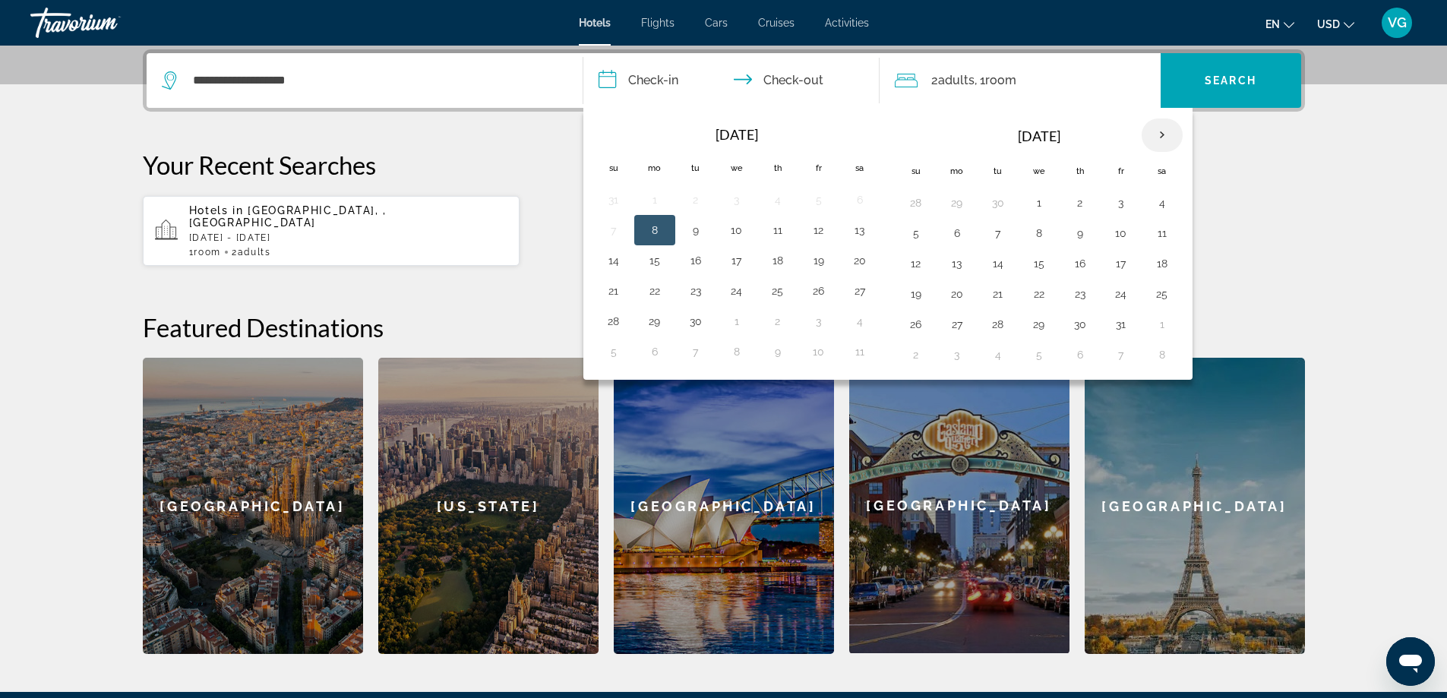
click at [1160, 133] on th "Next month" at bounding box center [1161, 134] width 41 height 33
click at [736, 234] on button "5" at bounding box center [736, 232] width 24 height 21
click at [777, 237] on button "6" at bounding box center [777, 232] width 24 height 21
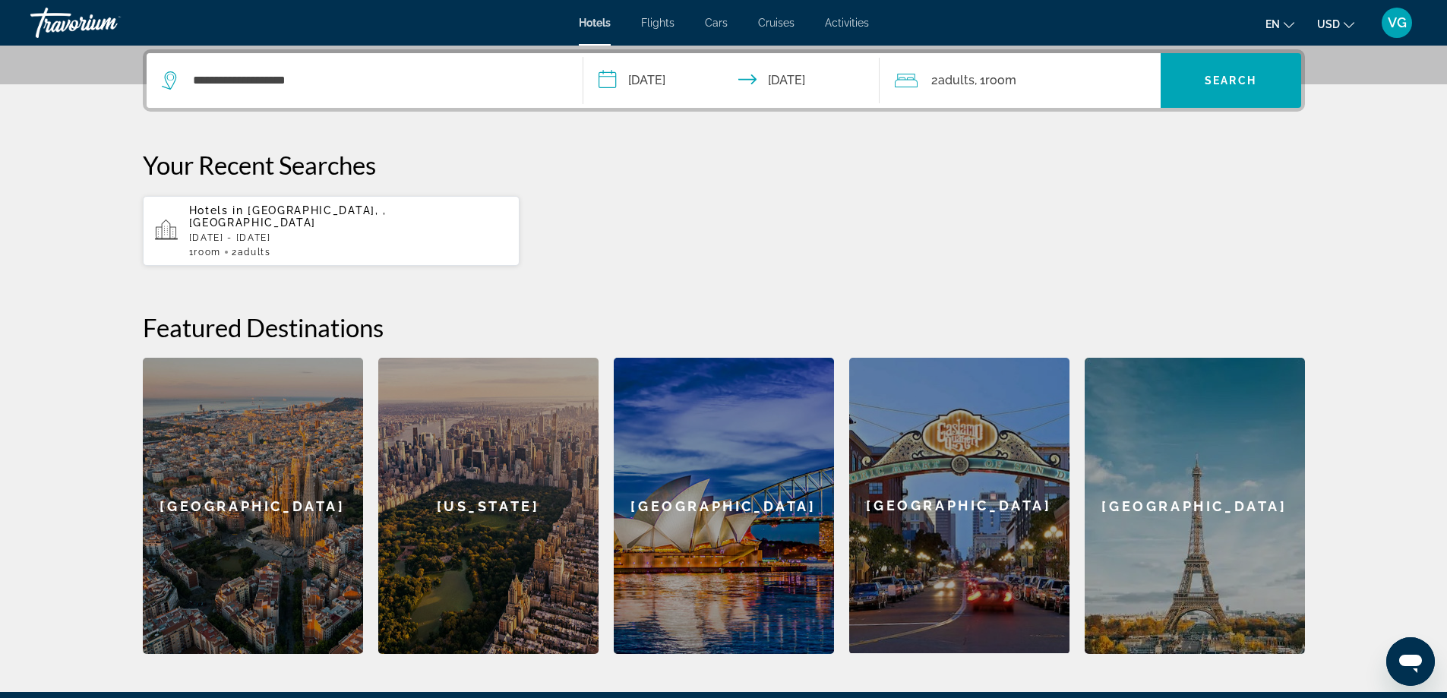
click at [629, 69] on input "**********" at bounding box center [734, 82] width 302 height 59
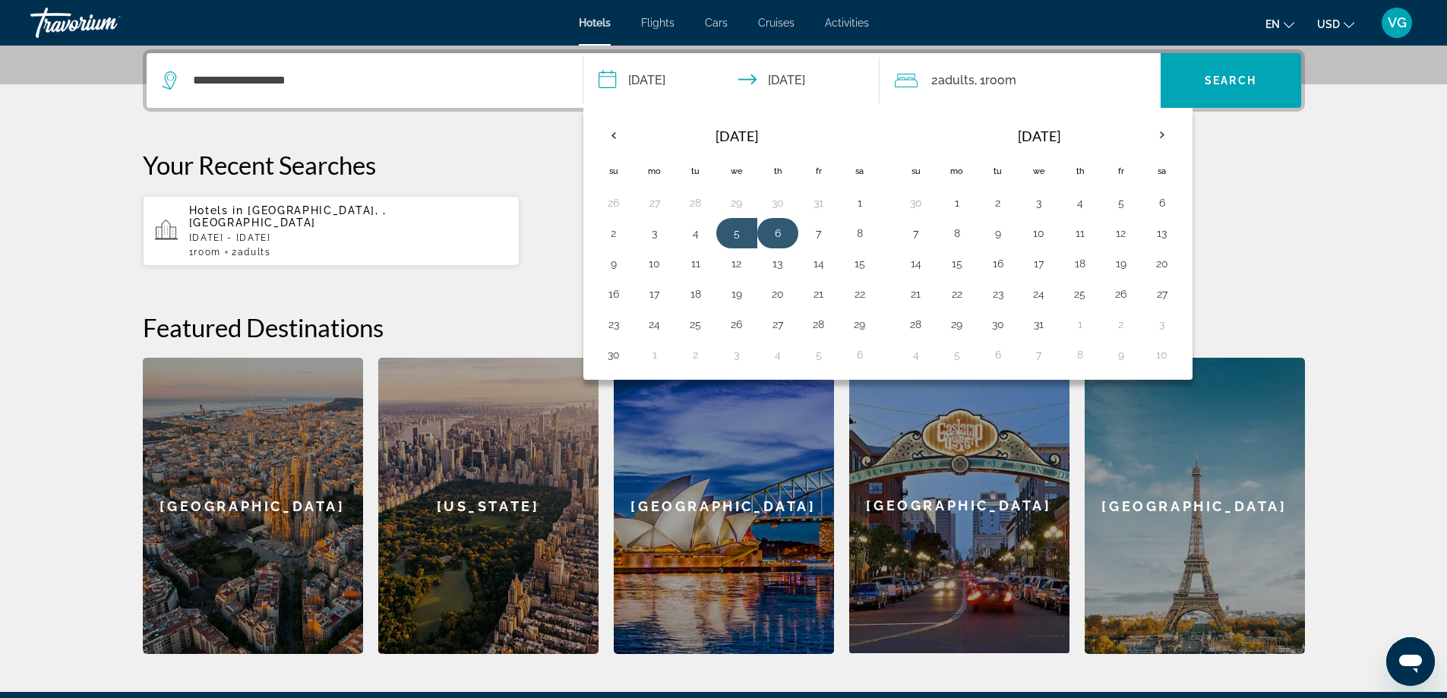
click at [783, 229] on button "6" at bounding box center [777, 232] width 24 height 21
click at [734, 266] on button "12" at bounding box center [736, 263] width 24 height 21
type input "**********"
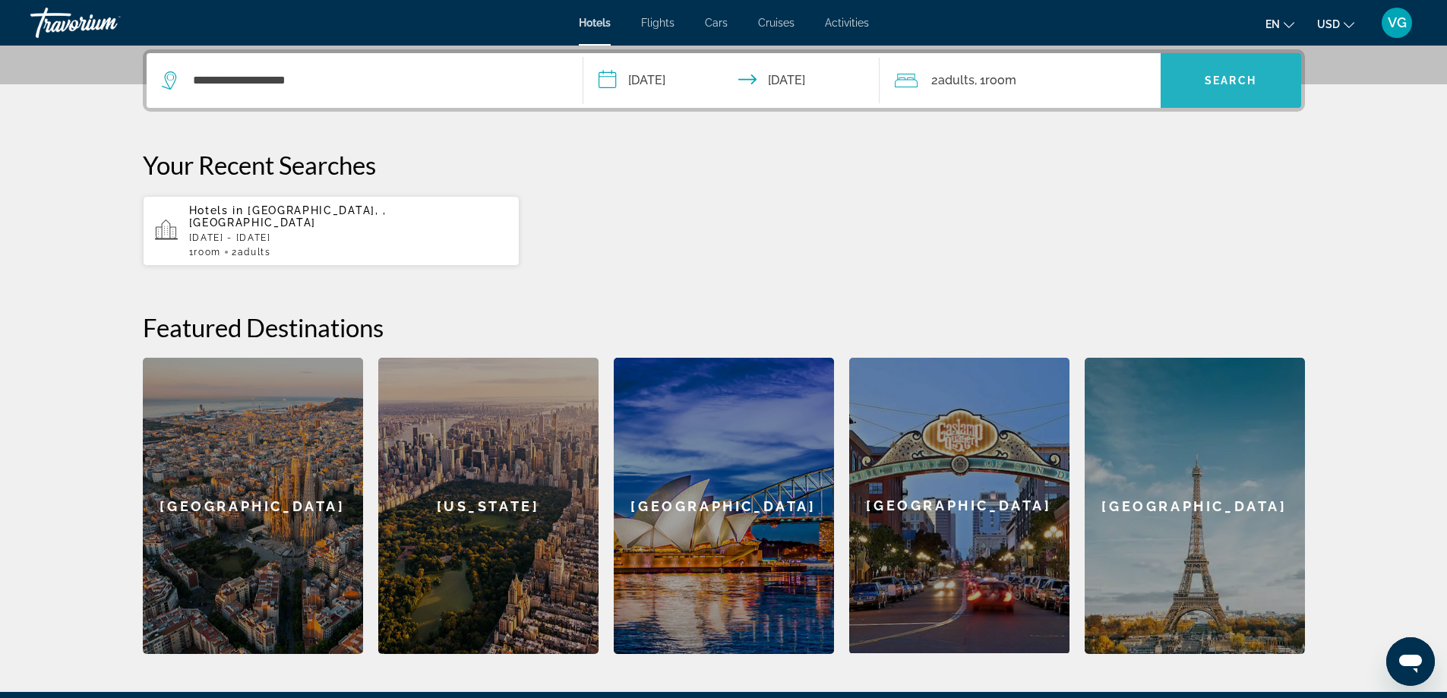
click at [1239, 77] on span "Search" at bounding box center [1230, 80] width 52 height 12
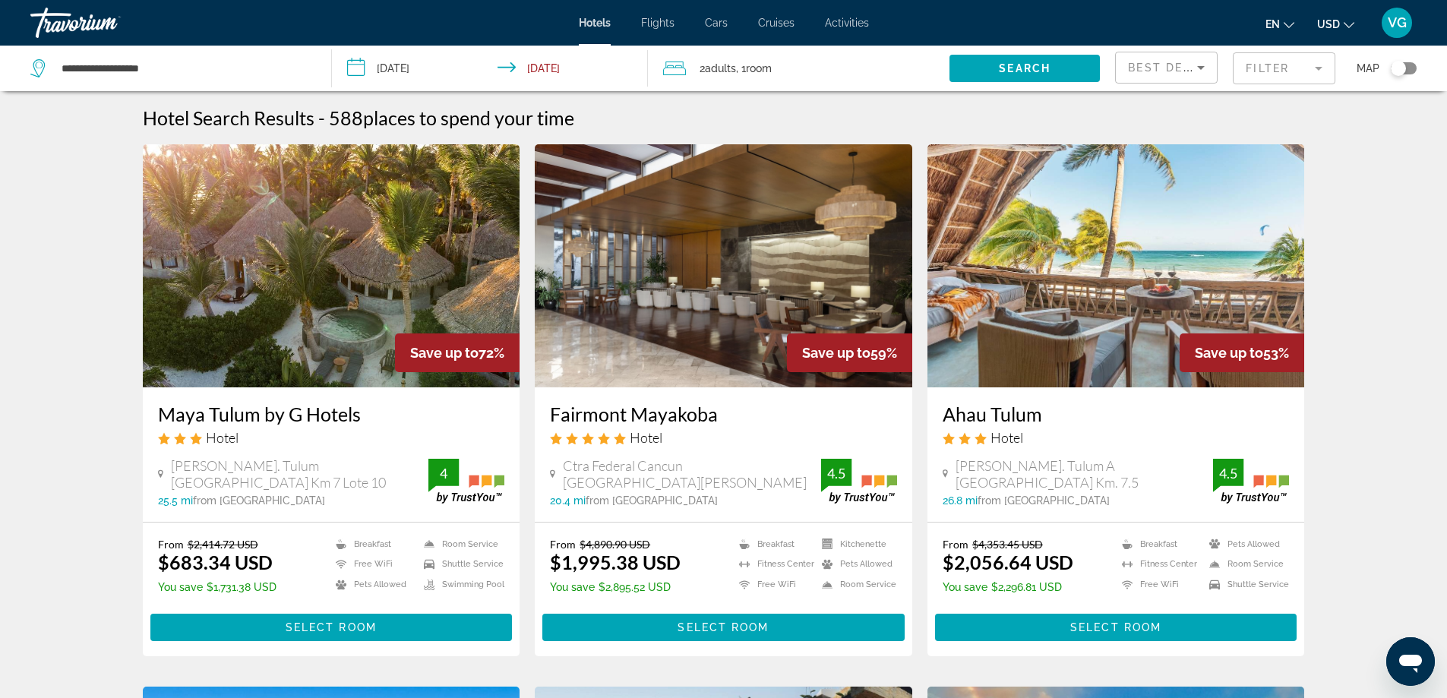
click at [1320, 66] on mat-form-field "Filter" at bounding box center [1283, 68] width 103 height 32
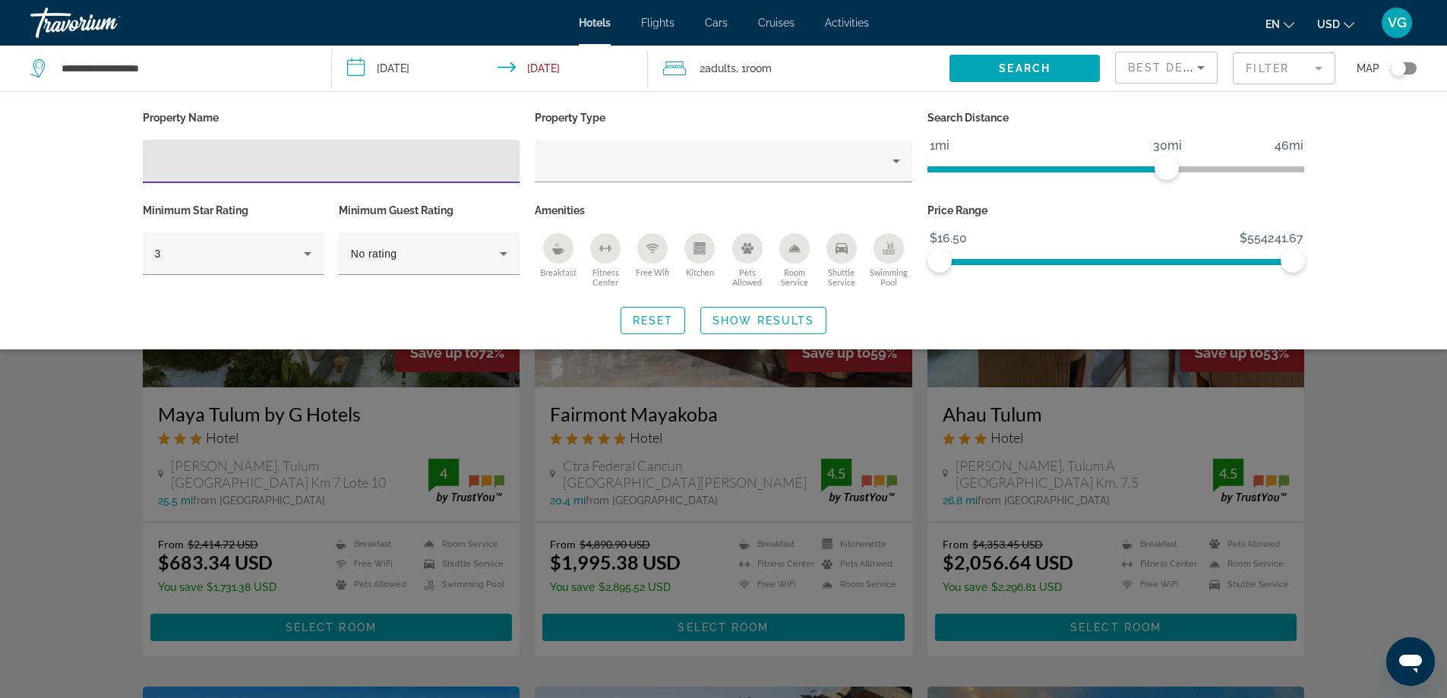
click at [213, 159] on input "Hotel Filters" at bounding box center [331, 162] width 353 height 18
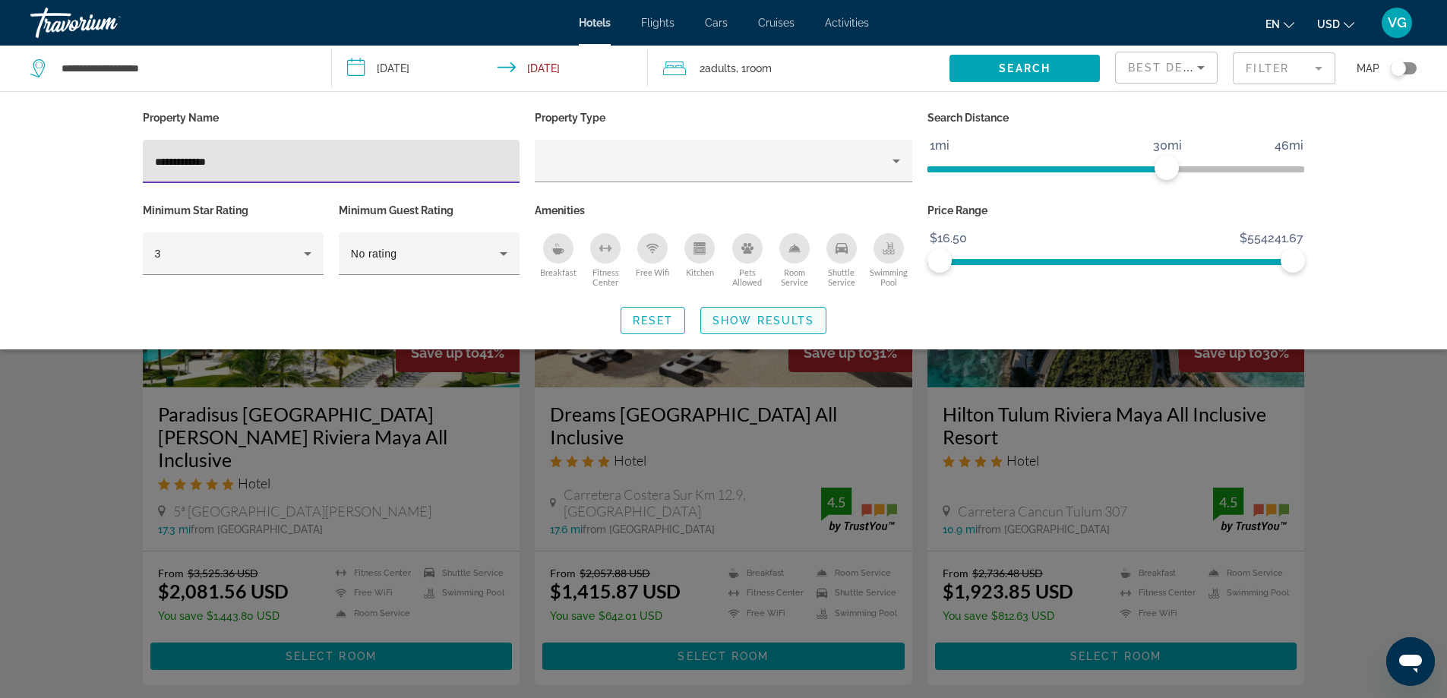
type input "**********"
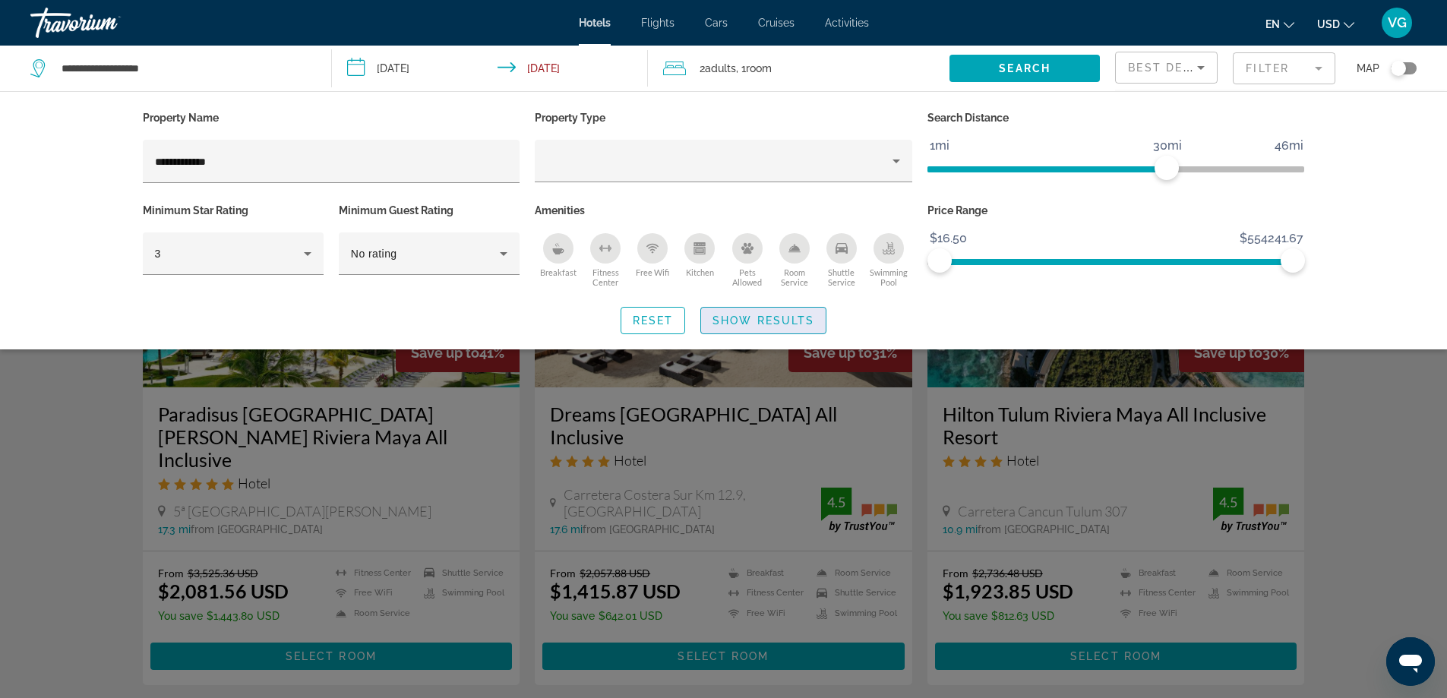
click at [751, 314] on span "Show Results" at bounding box center [763, 320] width 102 height 12
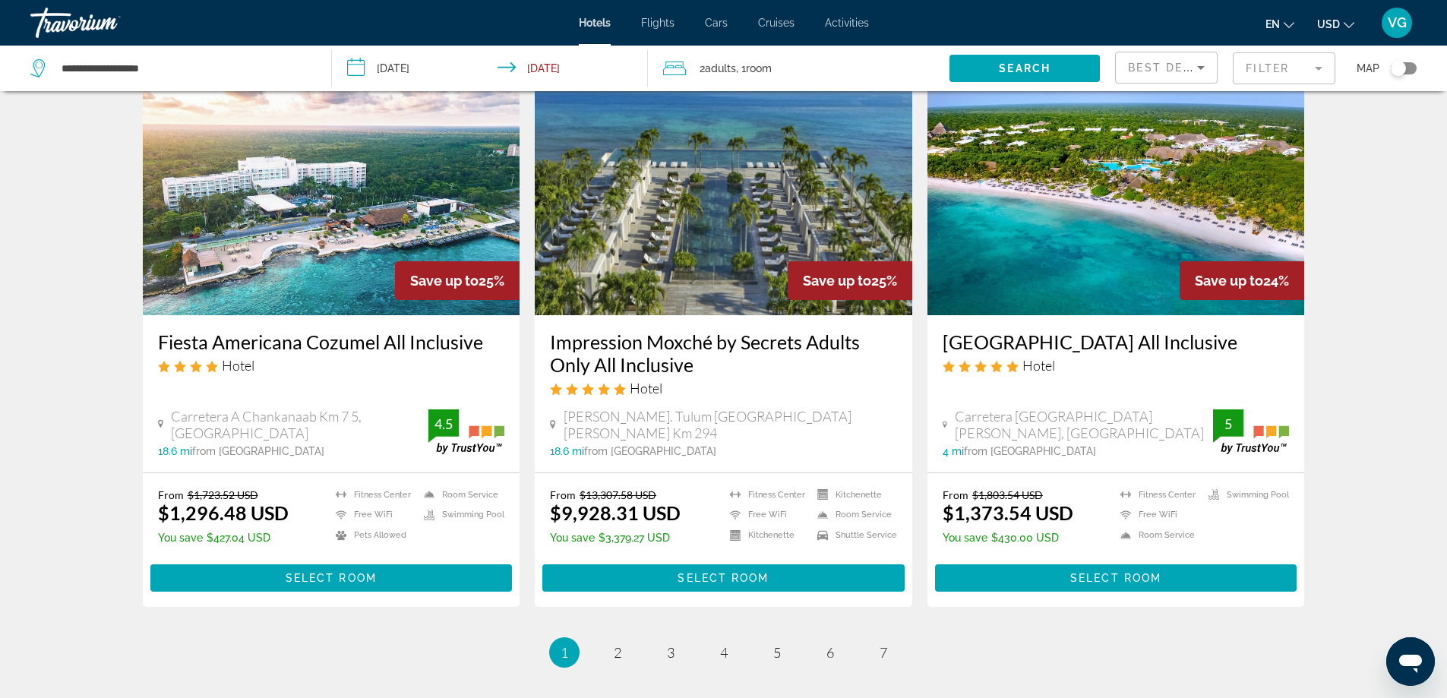
scroll to position [1951, 0]
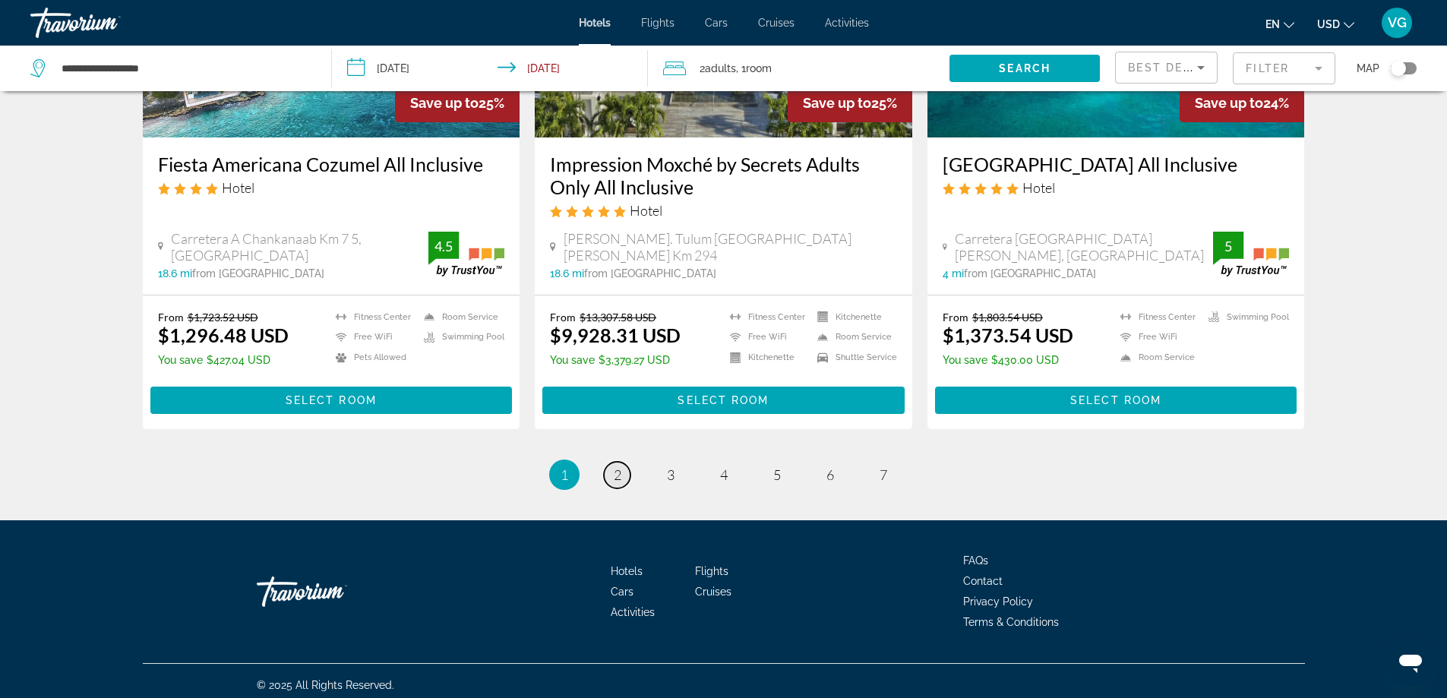
click at [617, 468] on span "2" at bounding box center [618, 474] width 8 height 17
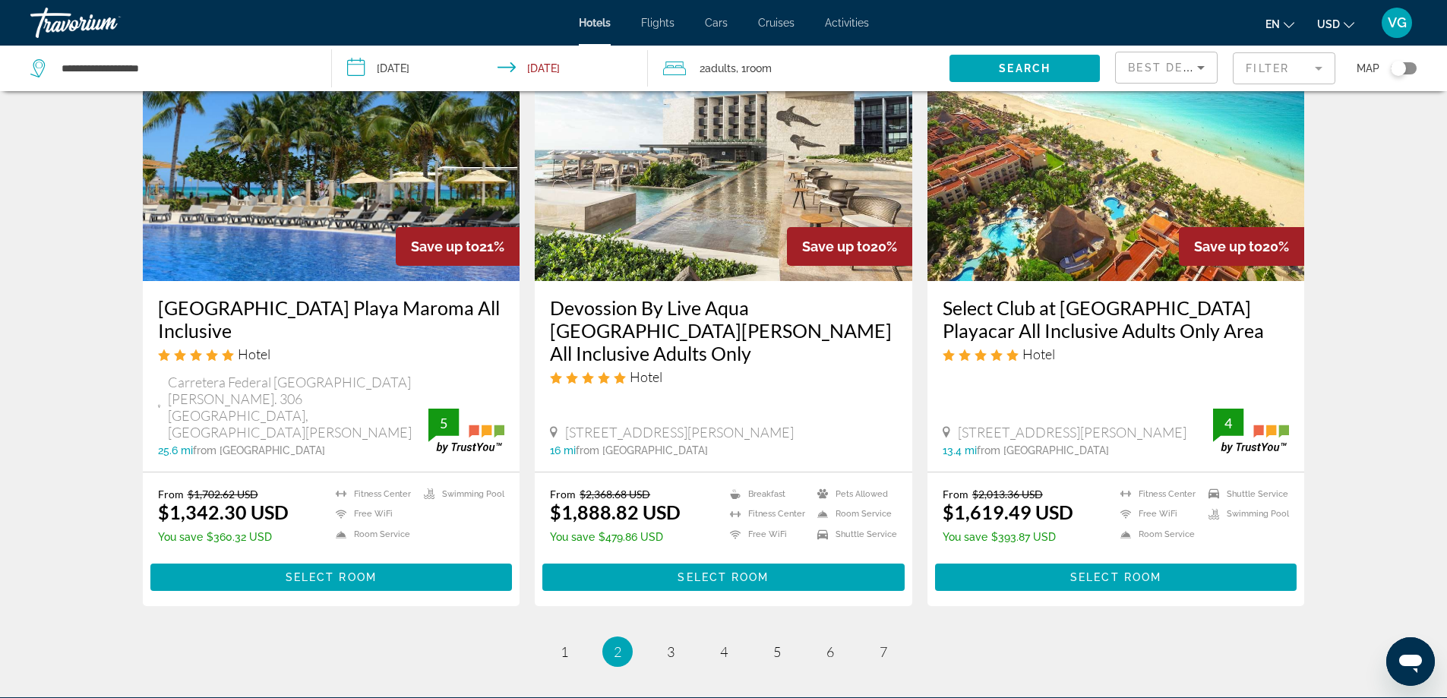
scroll to position [1822, 0]
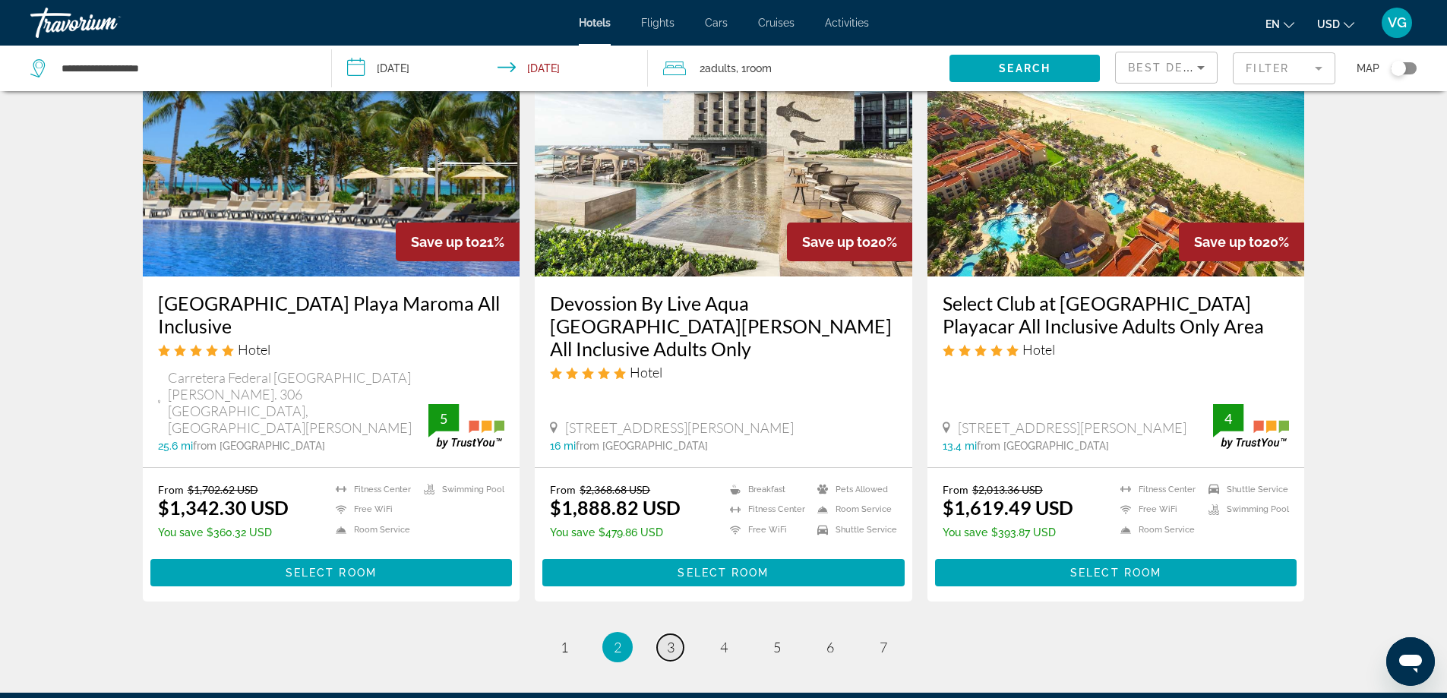
click at [674, 639] on span "3" at bounding box center [671, 647] width 8 height 17
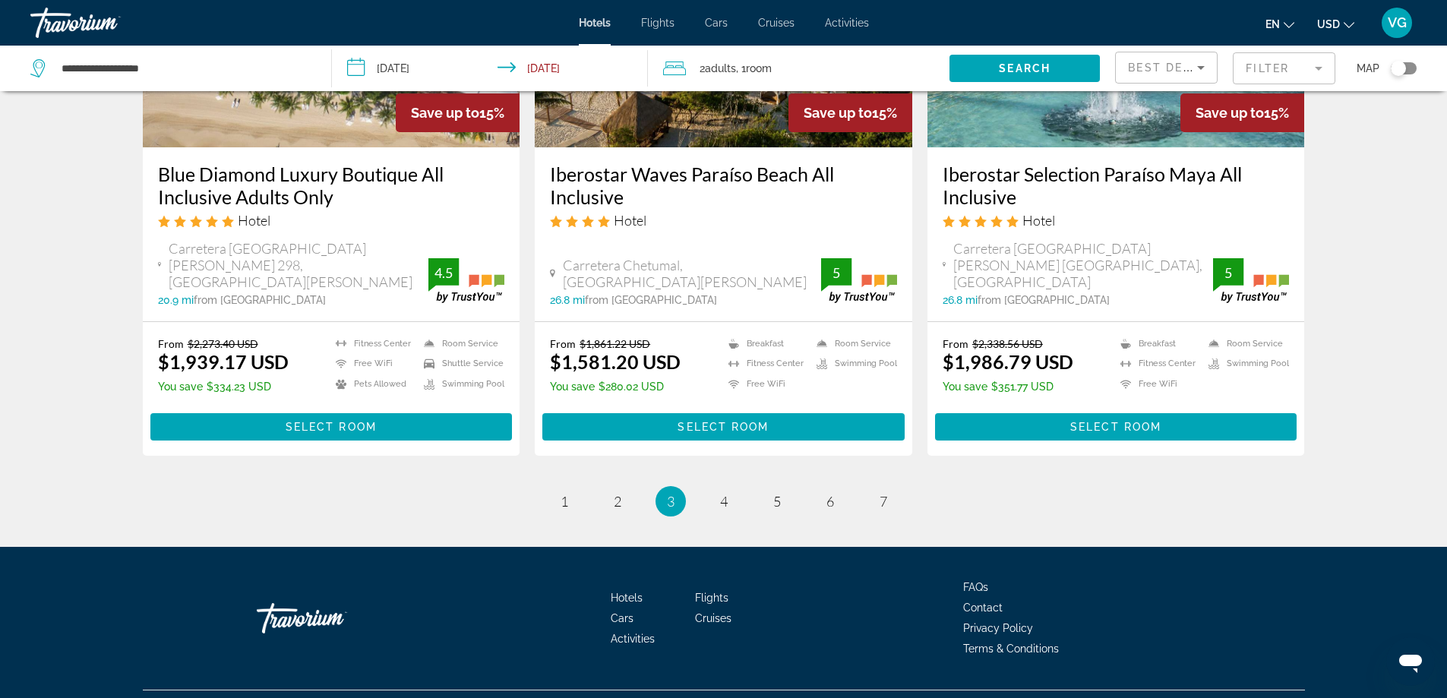
scroll to position [1953, 0]
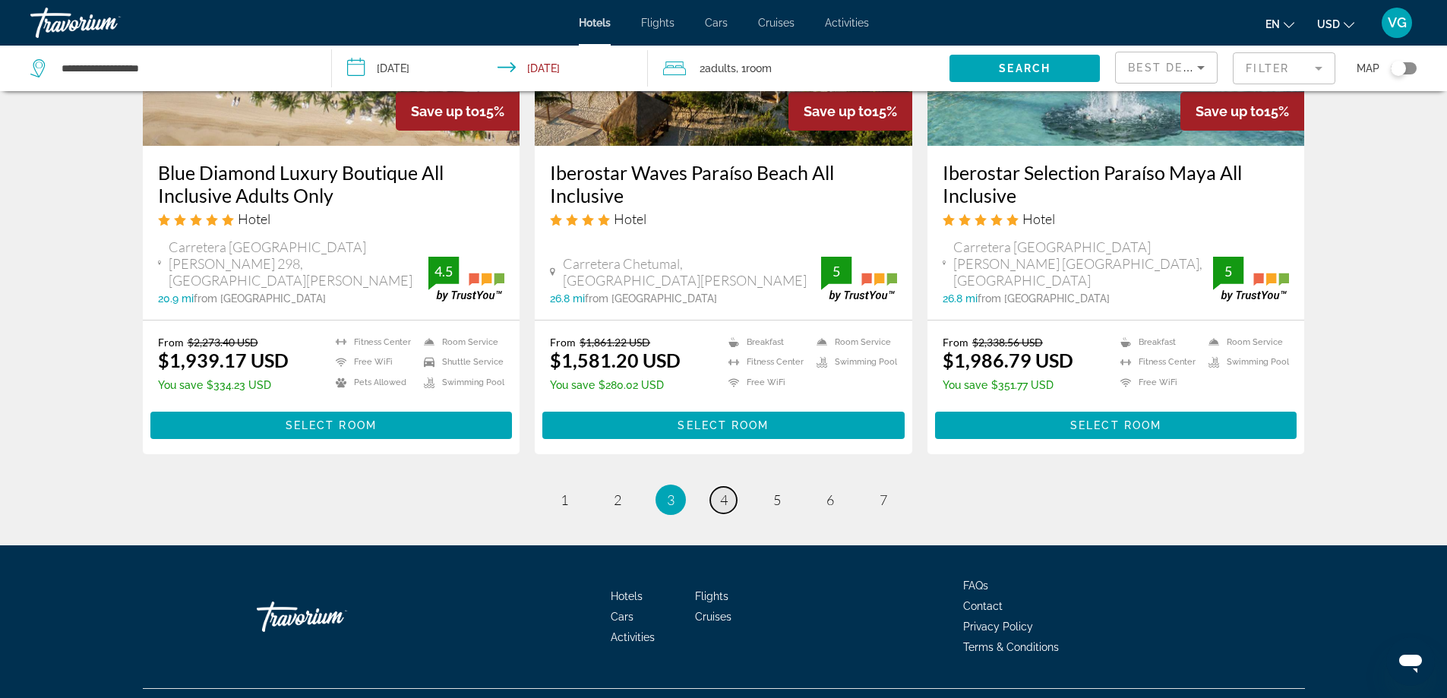
click at [724, 491] on span "4" at bounding box center [724, 499] width 8 height 17
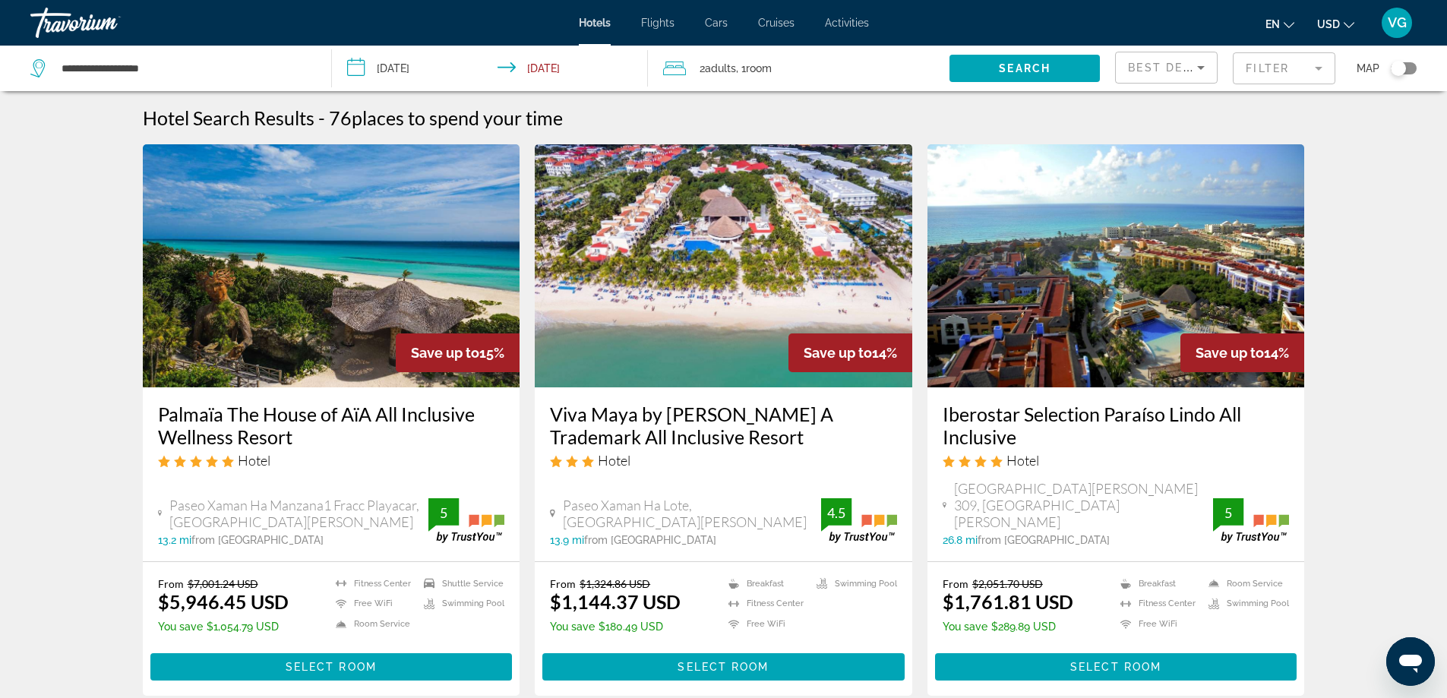
click at [1322, 69] on mat-form-field "Filter" at bounding box center [1283, 68] width 103 height 32
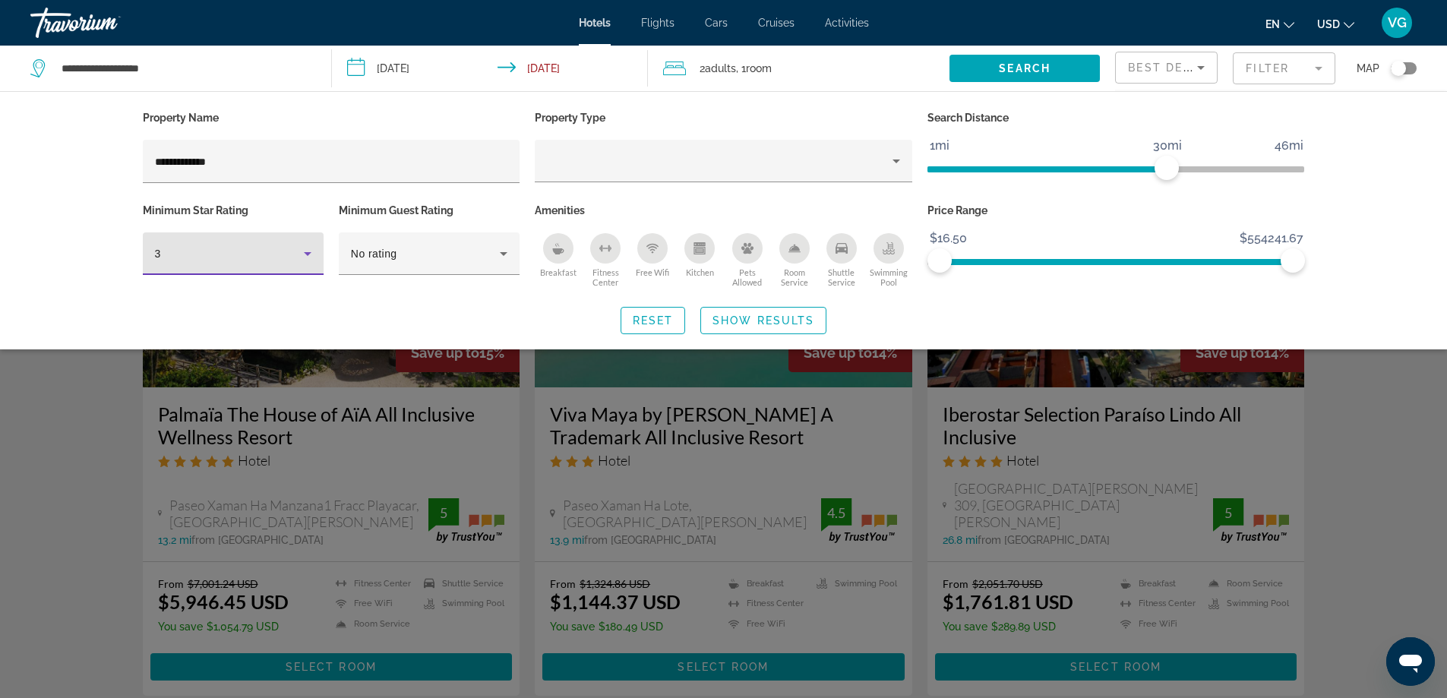
click at [308, 252] on icon "Hotel Filters" at bounding box center [308, 254] width 8 height 4
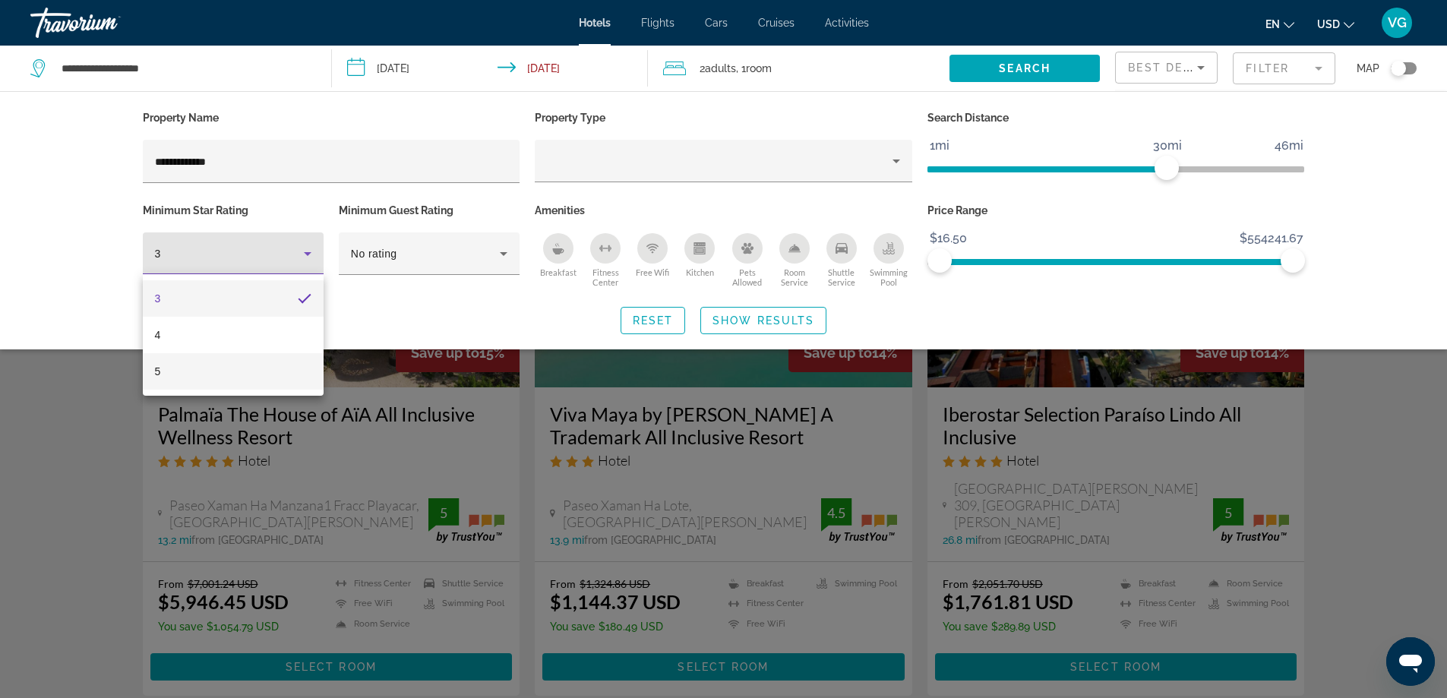
click at [219, 378] on mat-option "5" at bounding box center [233, 371] width 181 height 36
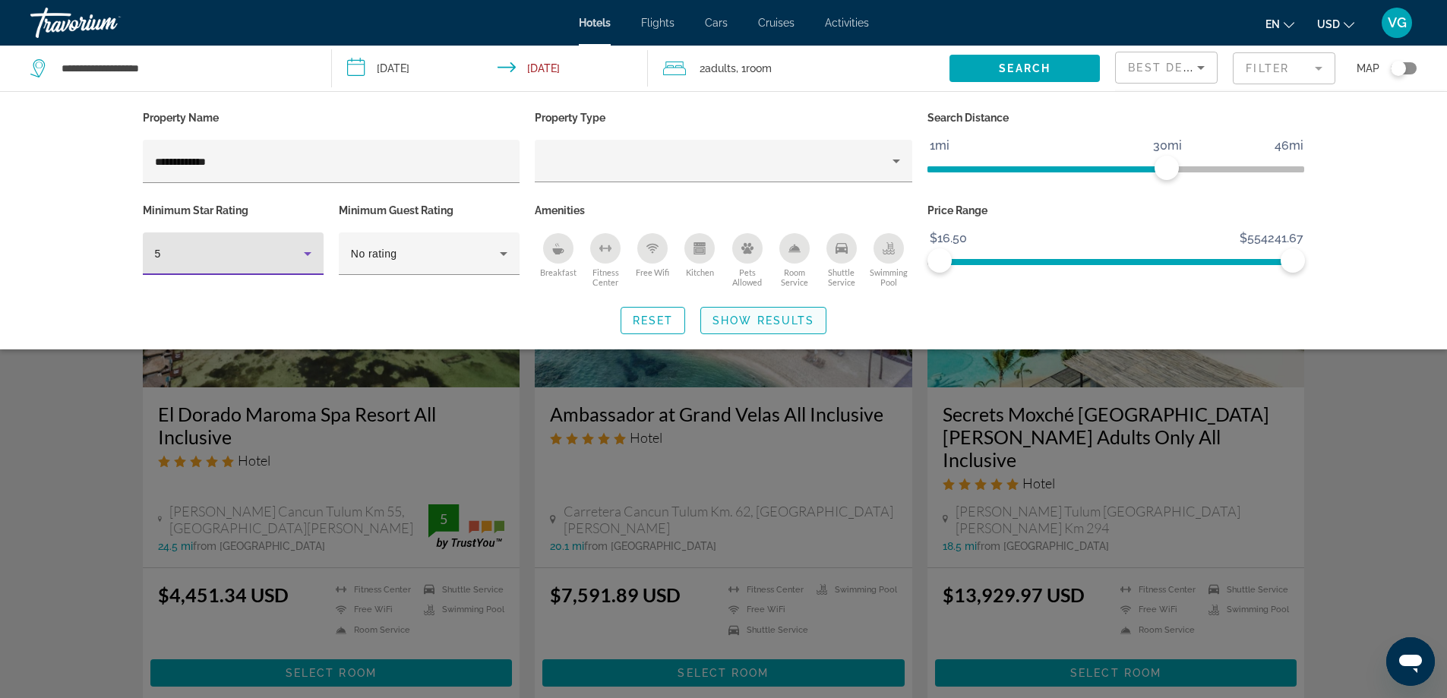
click at [755, 317] on span "Show Results" at bounding box center [763, 320] width 102 height 12
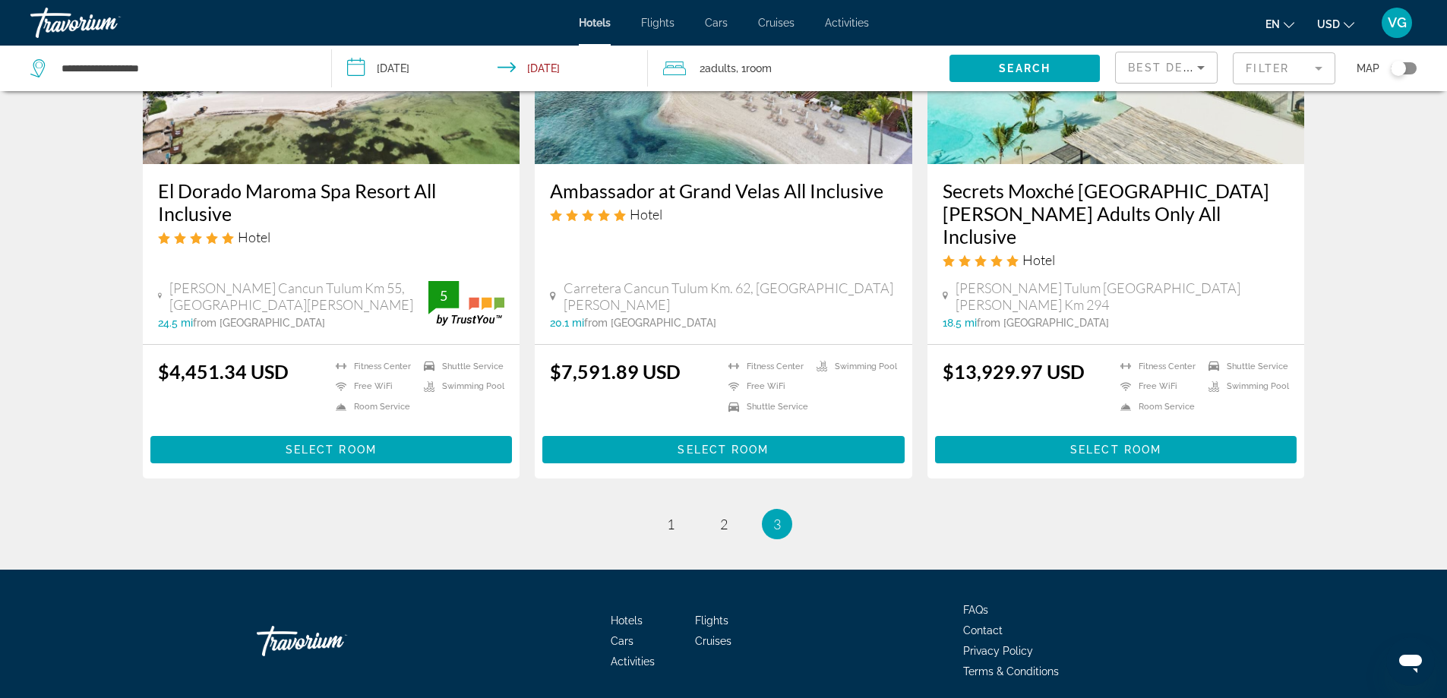
scroll to position [228, 0]
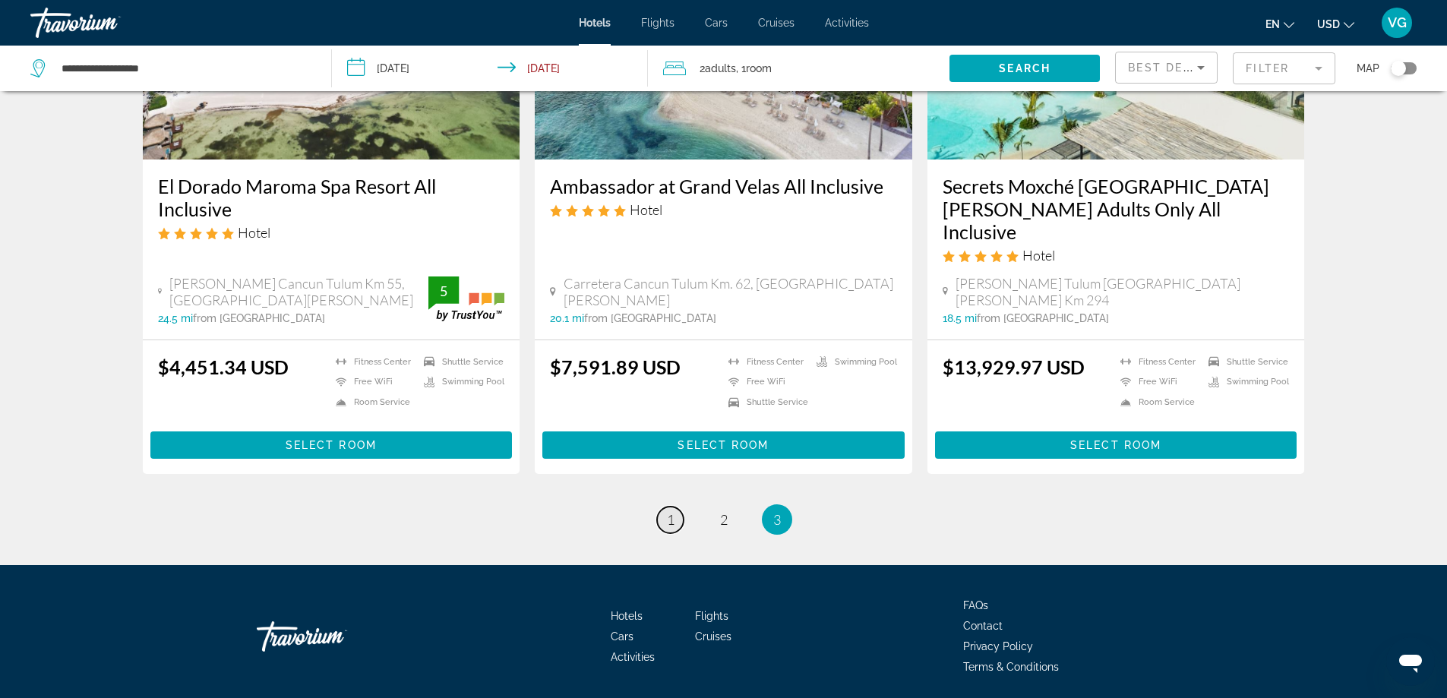
click at [671, 511] on span "1" at bounding box center [671, 519] width 8 height 17
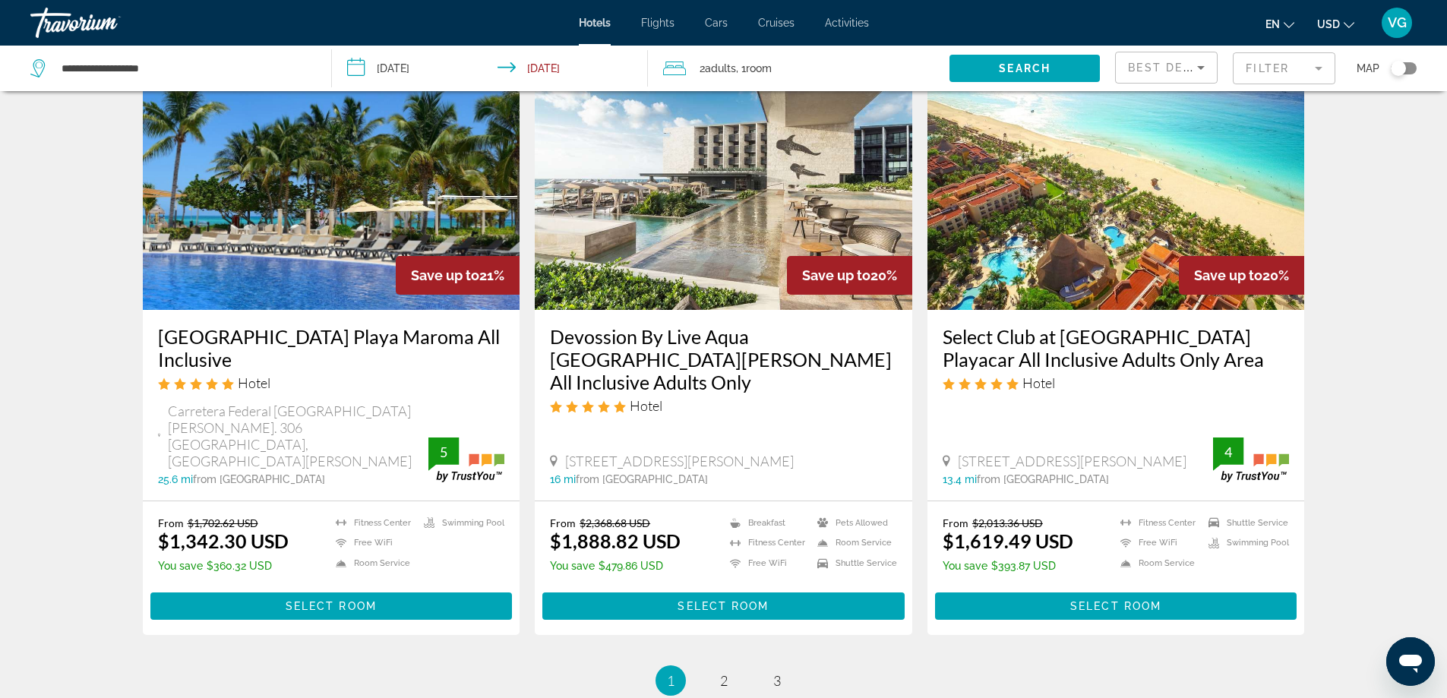
scroll to position [1952, 0]
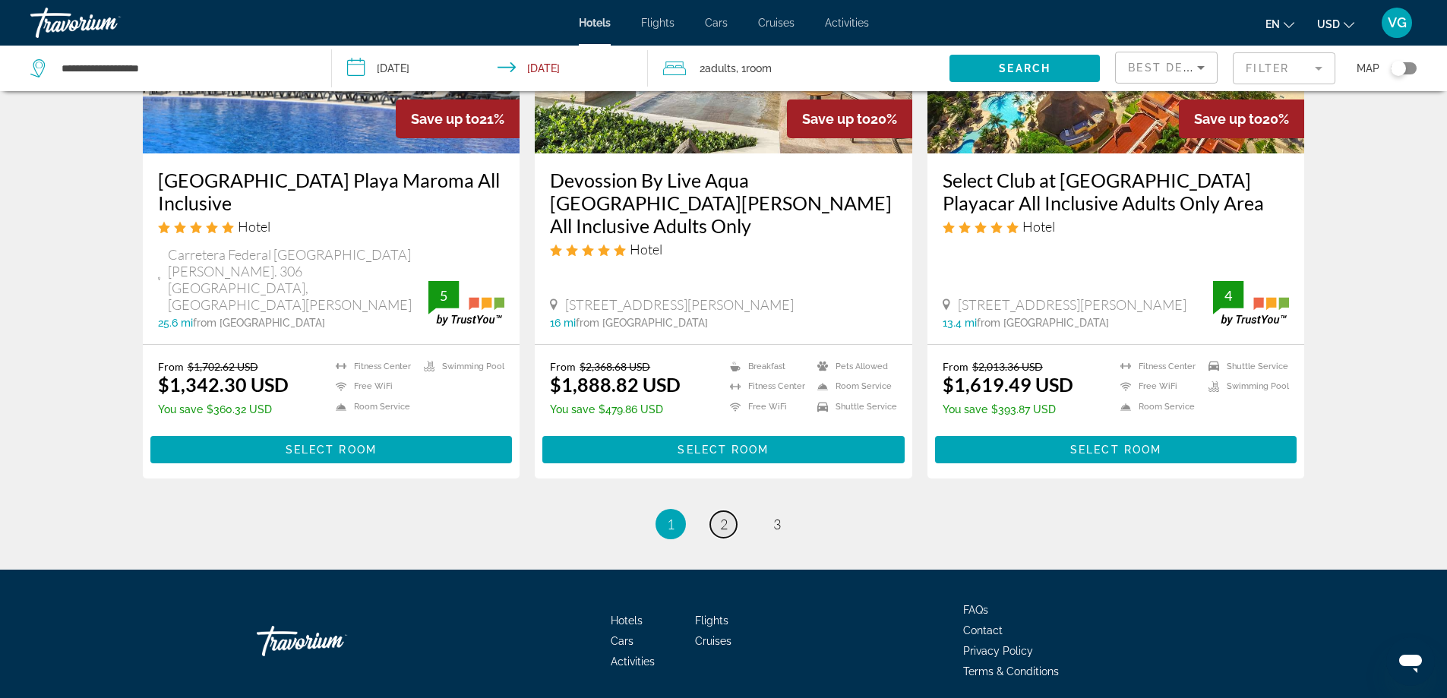
click at [723, 516] on span "2" at bounding box center [724, 524] width 8 height 17
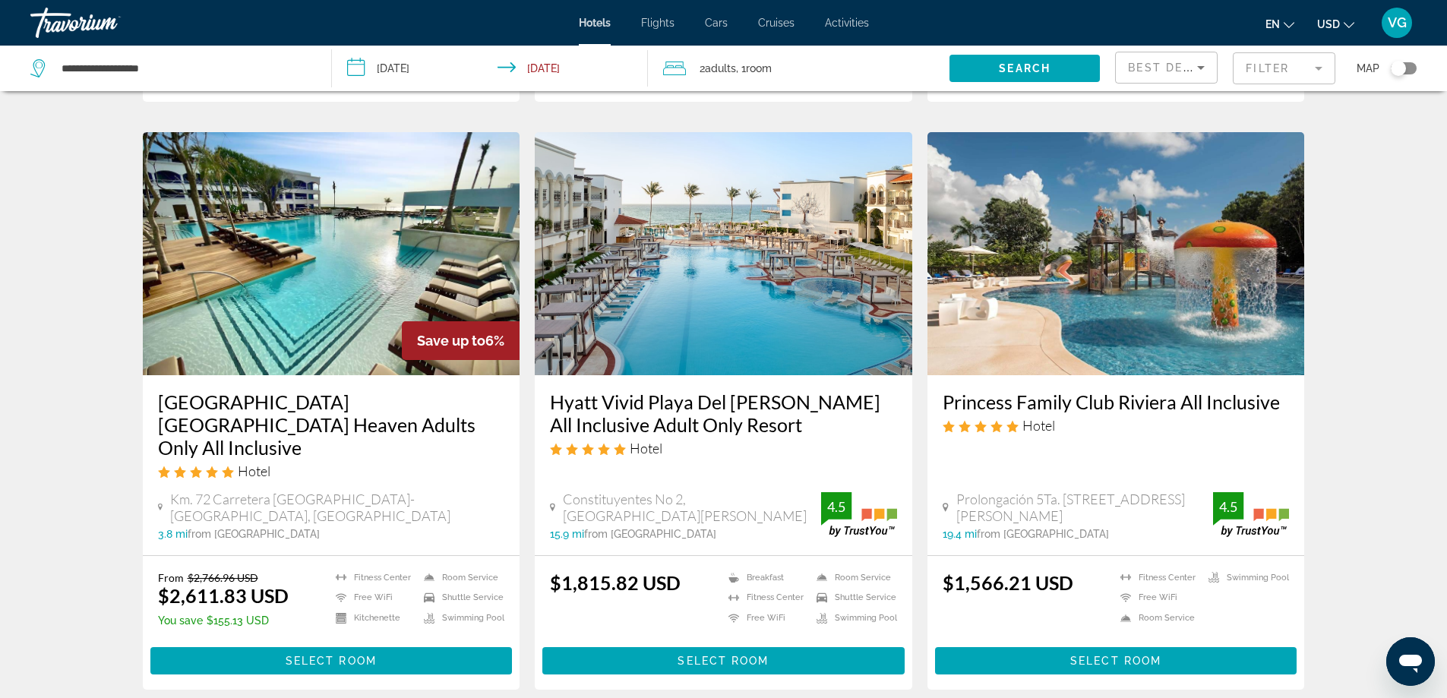
scroll to position [1952, 0]
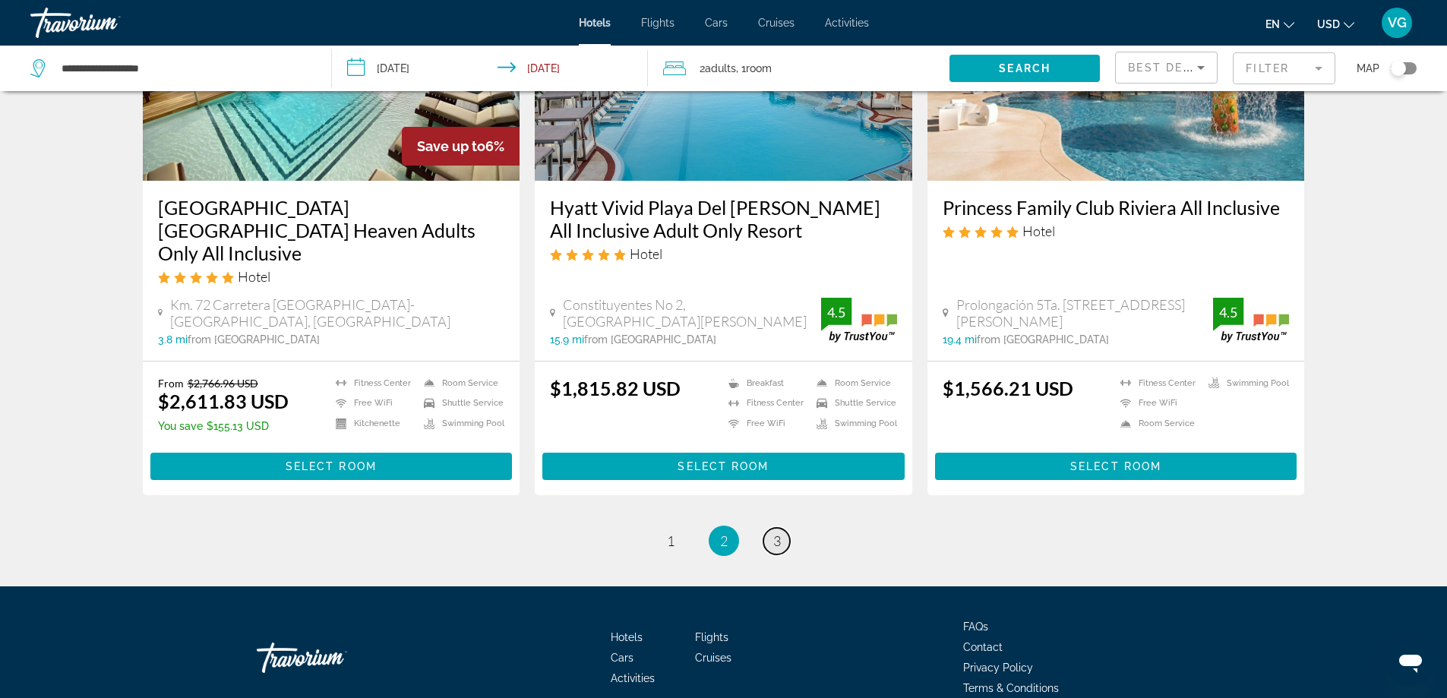
click at [782, 528] on link "page 3" at bounding box center [776, 541] width 27 height 27
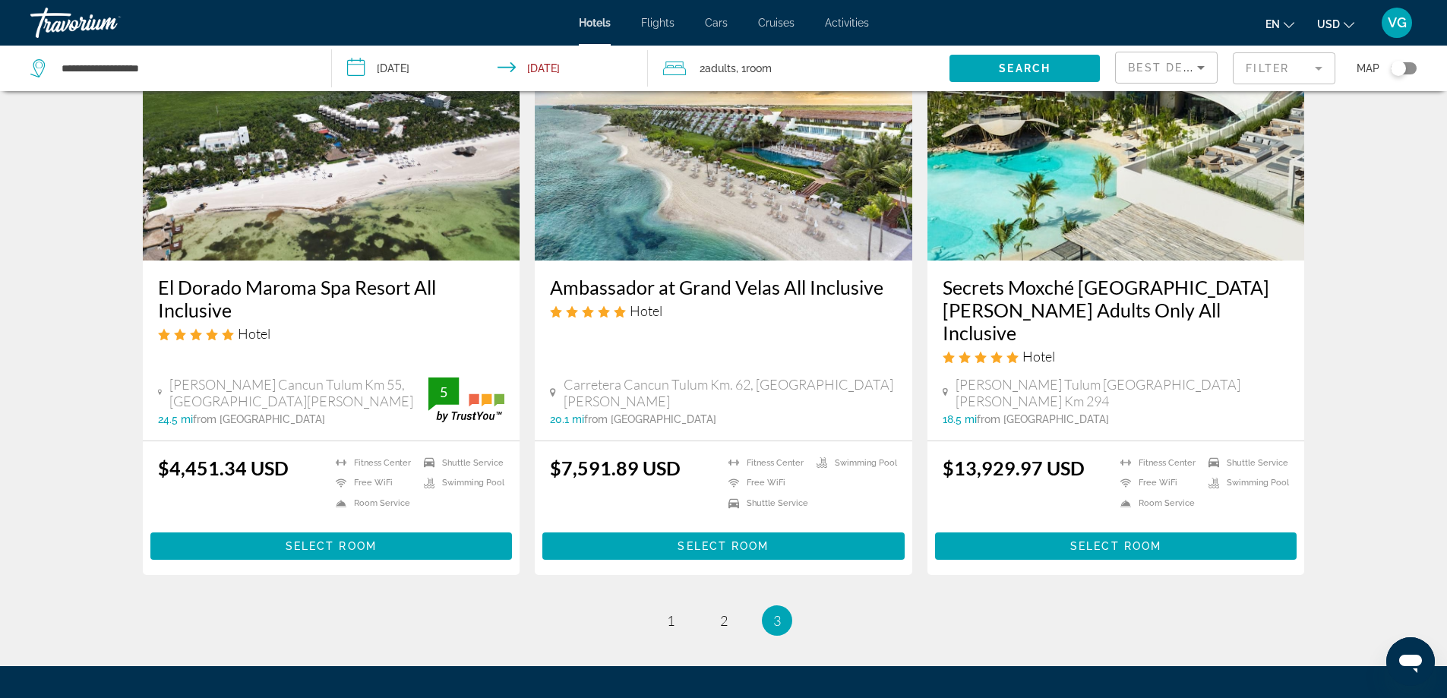
scroll to position [258, 0]
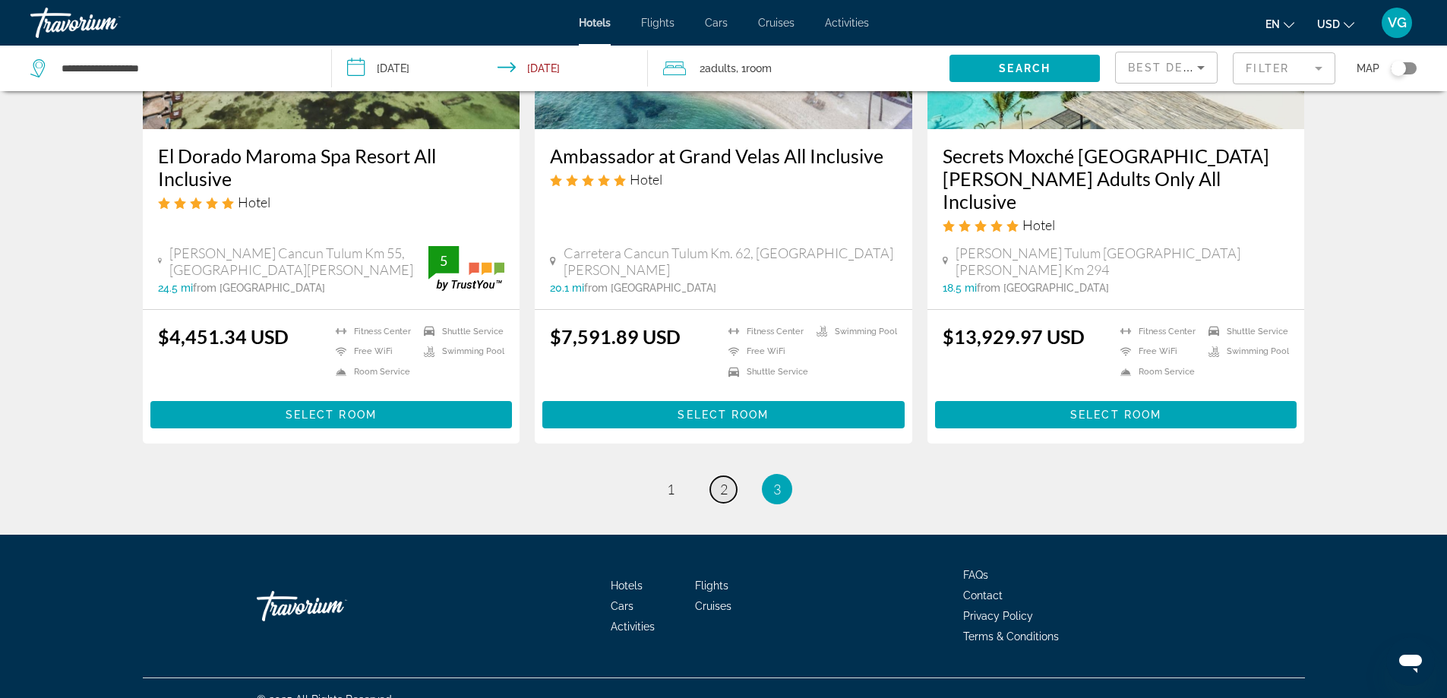
click at [724, 481] on span "2" at bounding box center [724, 489] width 8 height 17
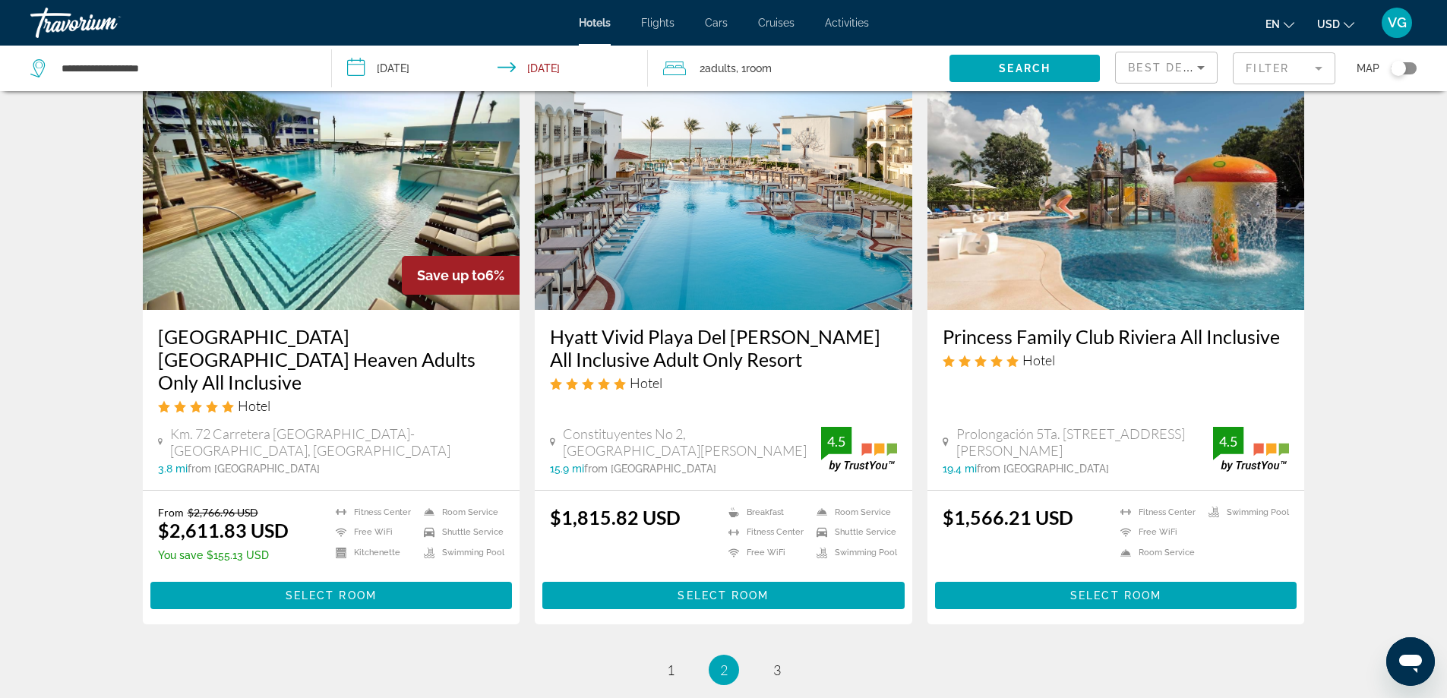
scroll to position [1952, 0]
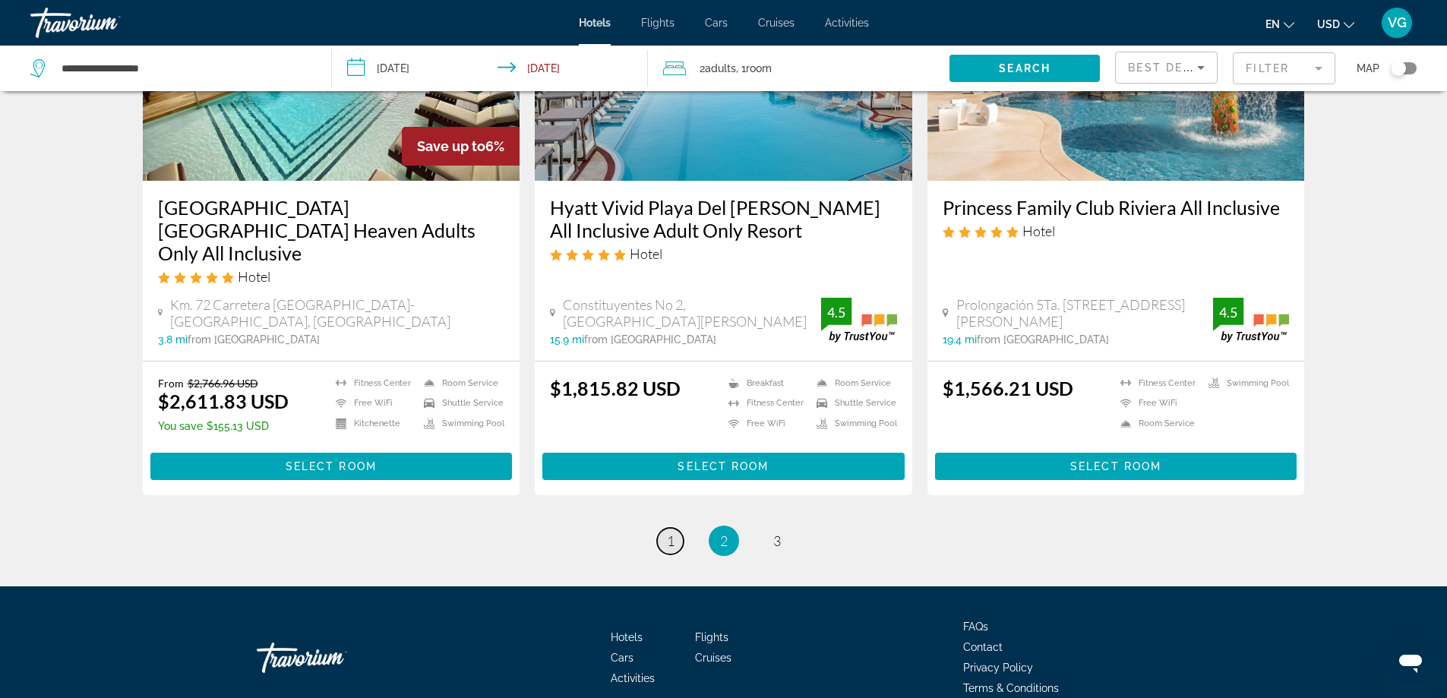
click at [670, 532] on span "1" at bounding box center [671, 540] width 8 height 17
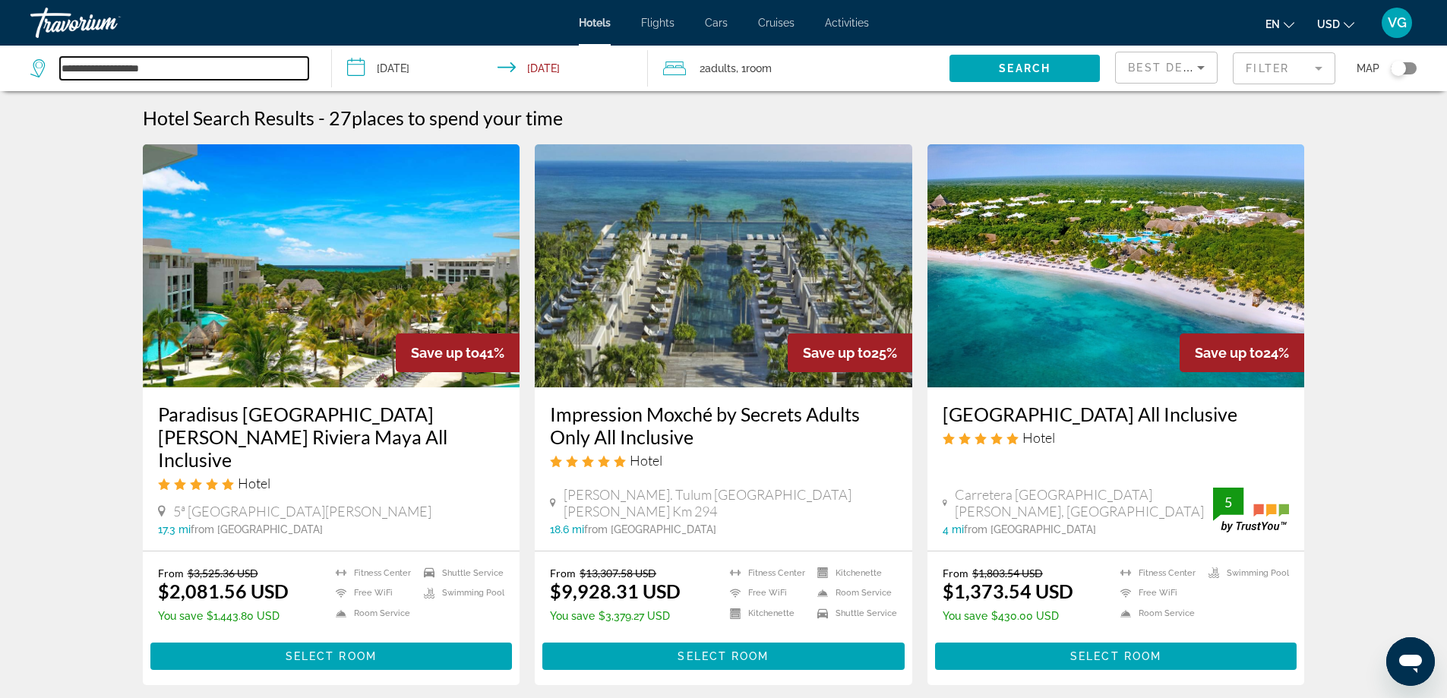
click at [182, 62] on input "**********" at bounding box center [184, 68] width 248 height 23
type input "*"
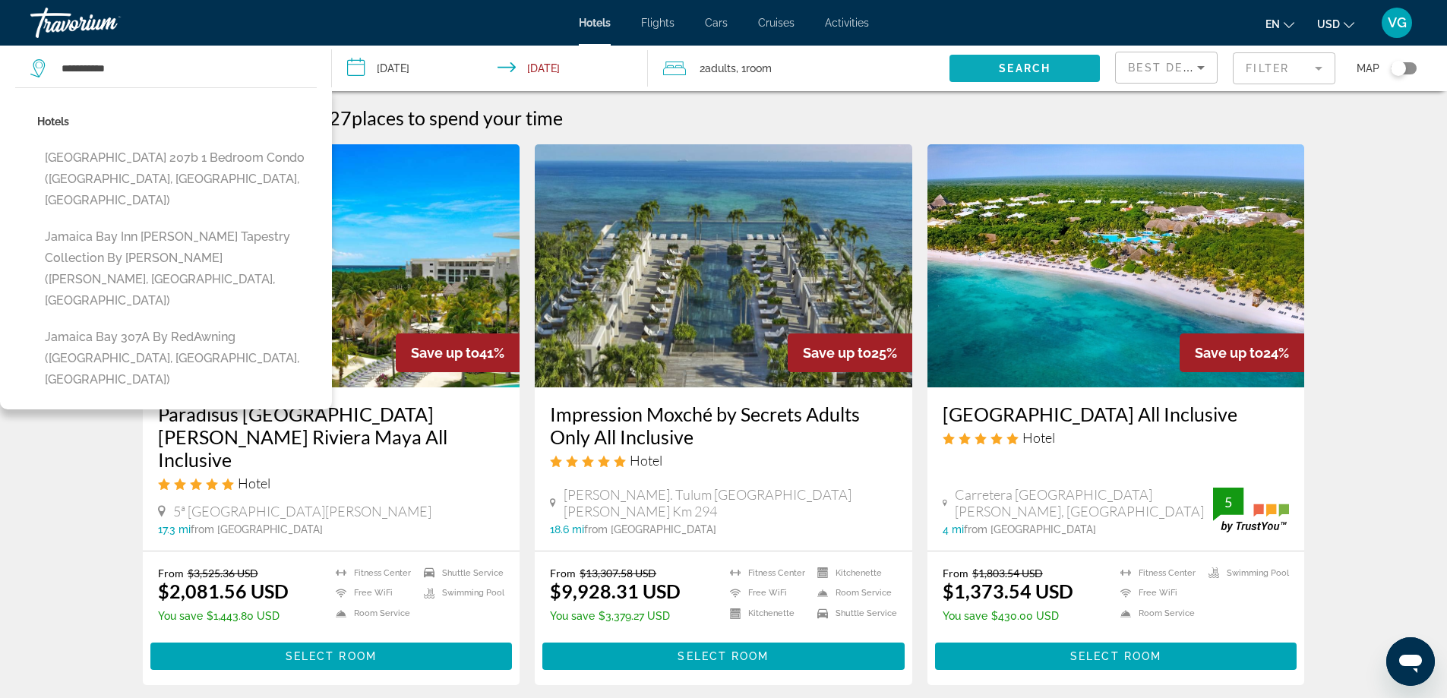
click at [1005, 70] on span "Search" at bounding box center [1025, 68] width 52 height 12
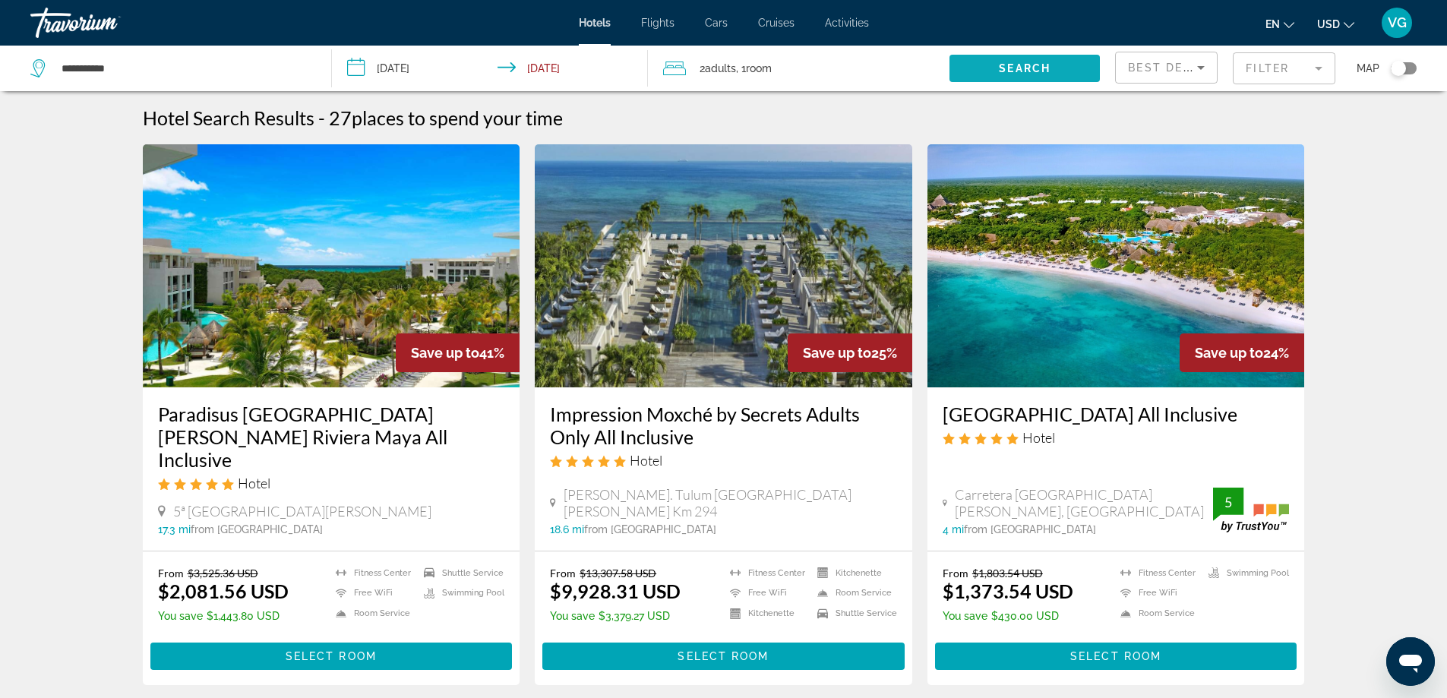
click at [1037, 56] on span "Search widget" at bounding box center [1024, 68] width 150 height 36
click at [1043, 67] on span "Search" at bounding box center [1025, 68] width 52 height 12
click at [148, 64] on input "**********" at bounding box center [184, 68] width 248 height 23
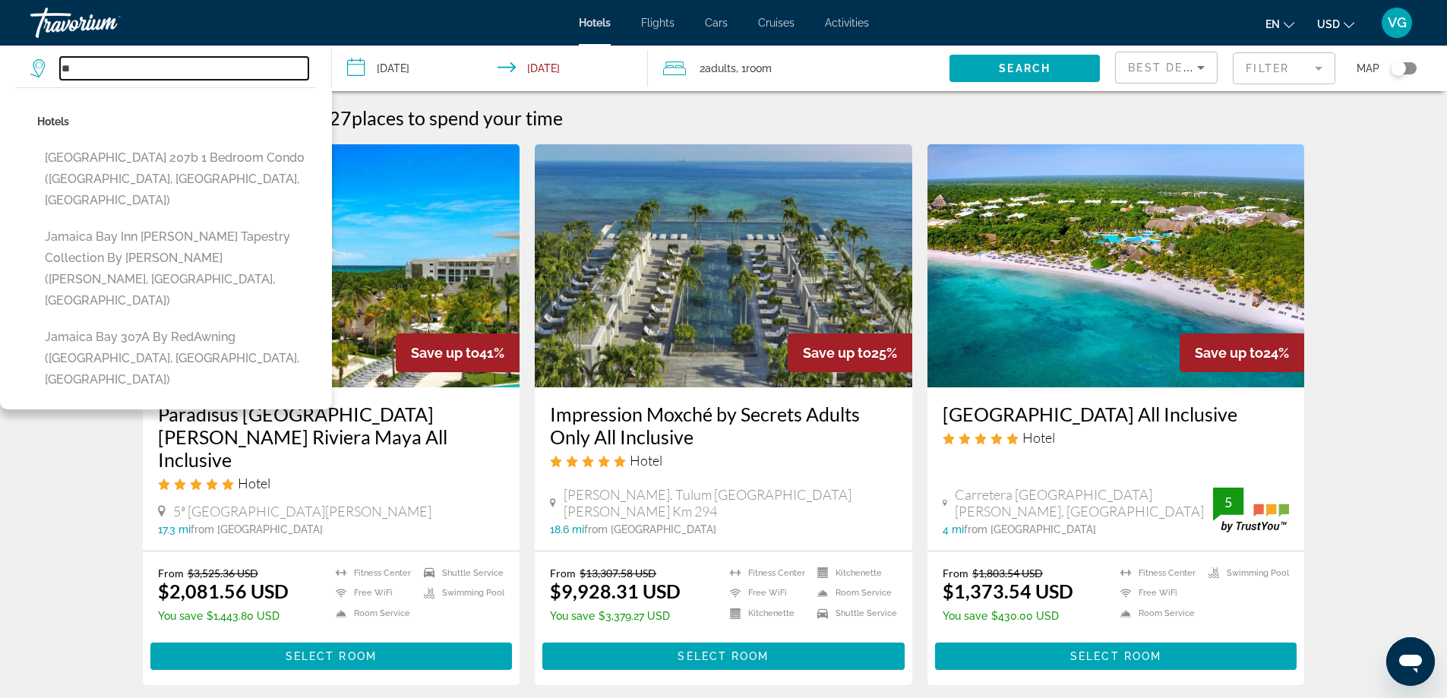
type input "*"
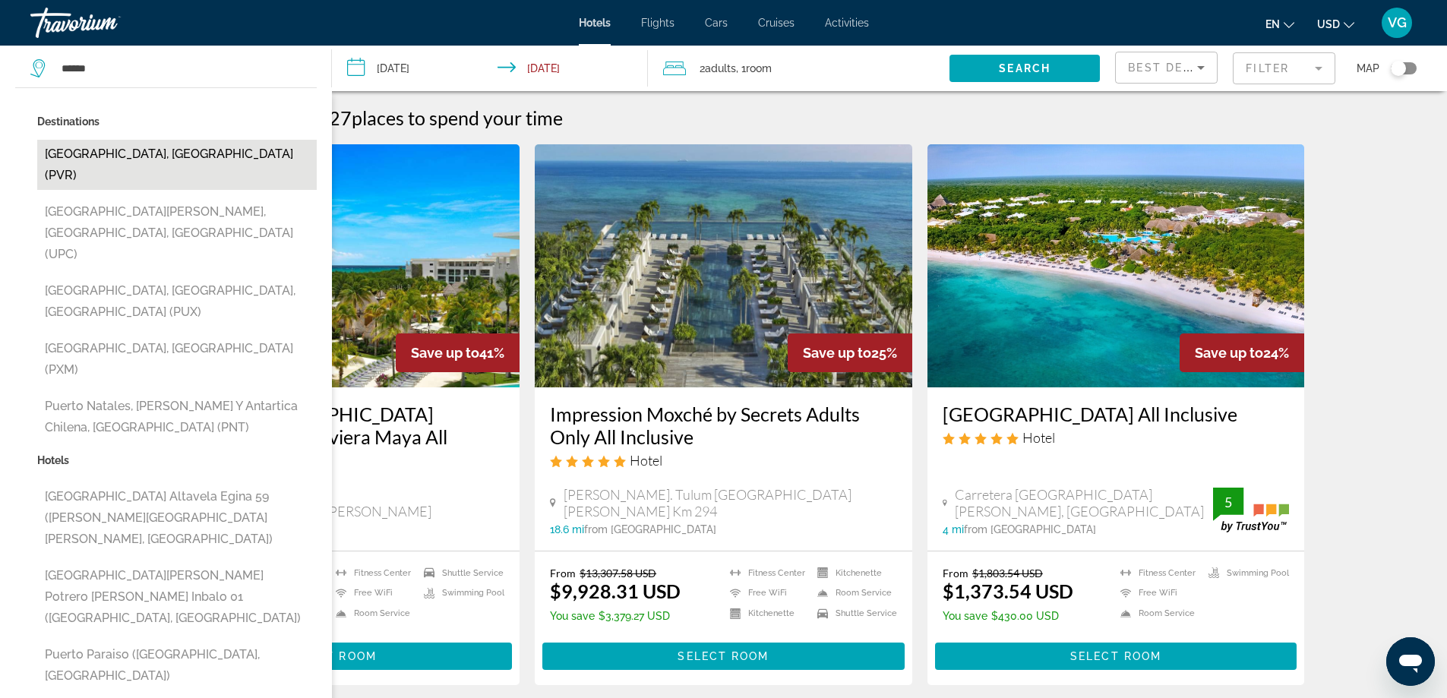
click at [136, 144] on button "Puerto Vallarta, Mexico (PVR)" at bounding box center [176, 165] width 279 height 50
type input "**********"
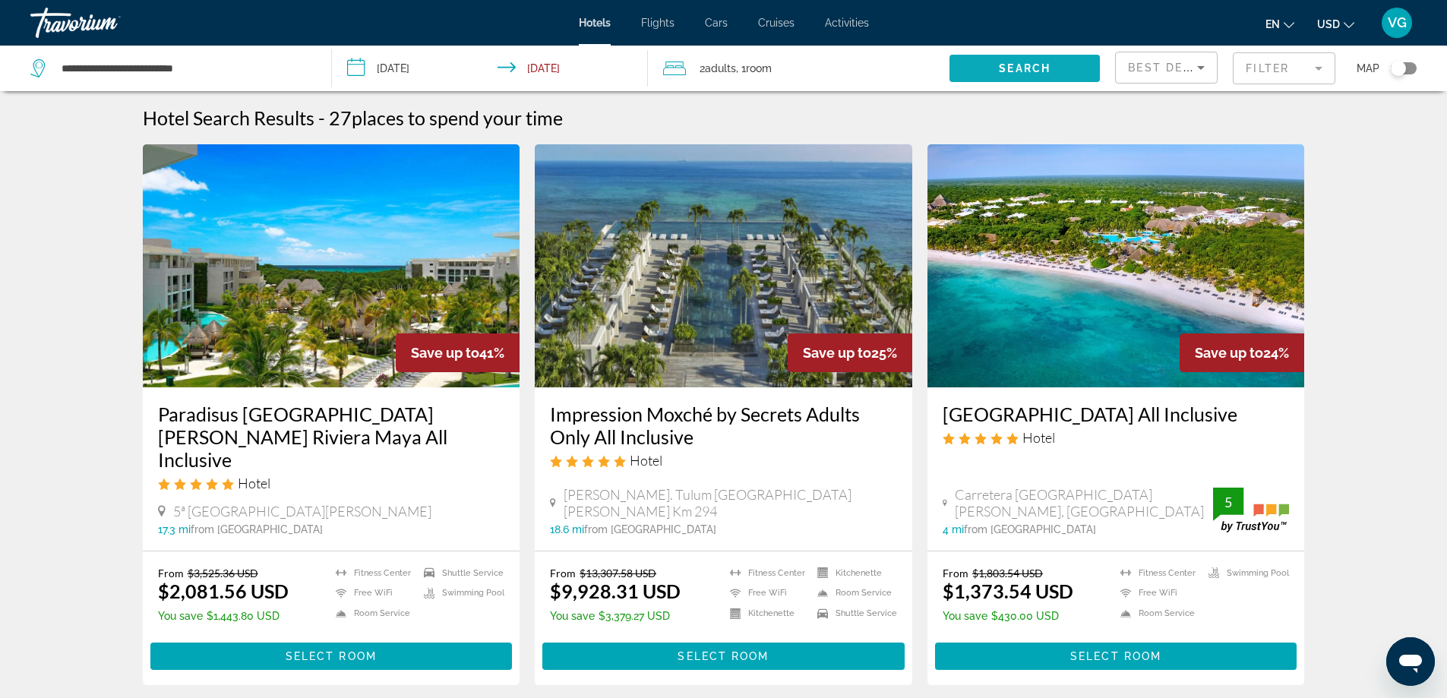
click at [1035, 58] on span "Search widget" at bounding box center [1024, 68] width 150 height 36
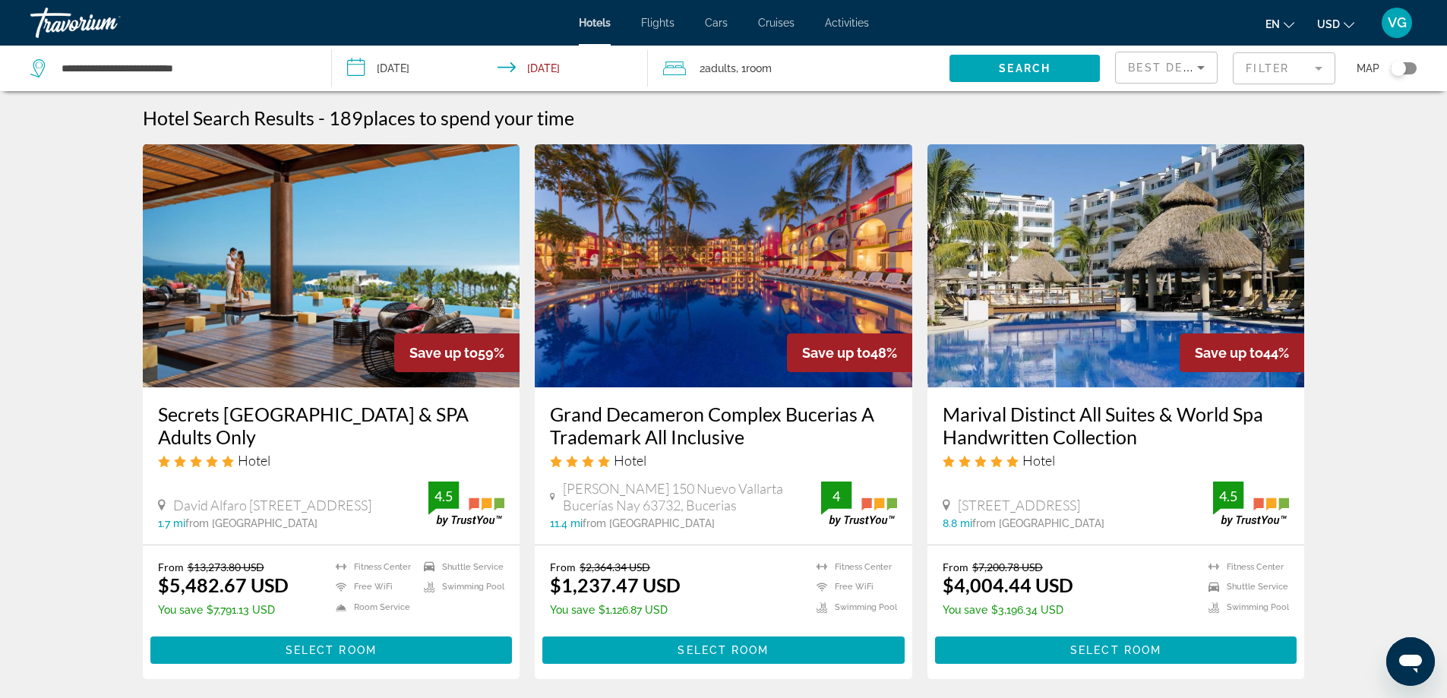
click at [1319, 66] on mat-form-field "Filter" at bounding box center [1283, 68] width 103 height 32
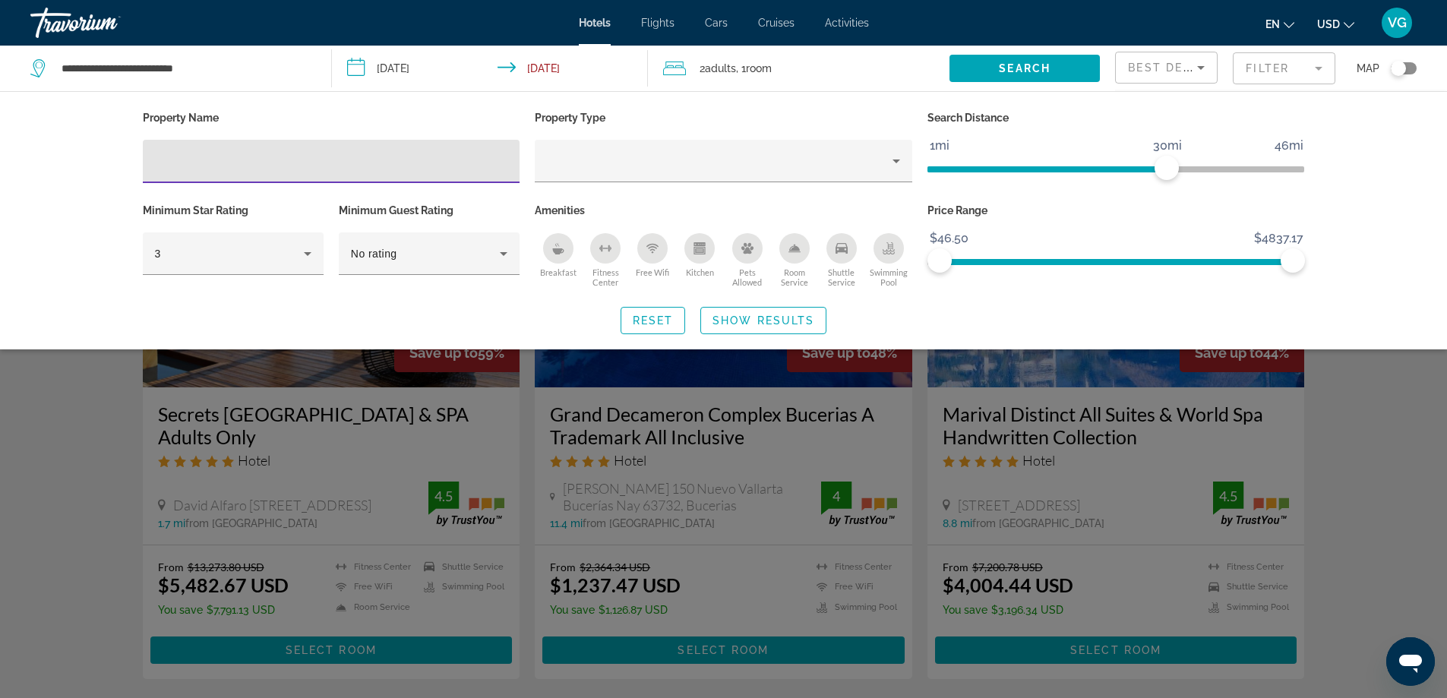
click at [170, 164] on input "Hotel Filters" at bounding box center [331, 162] width 353 height 18
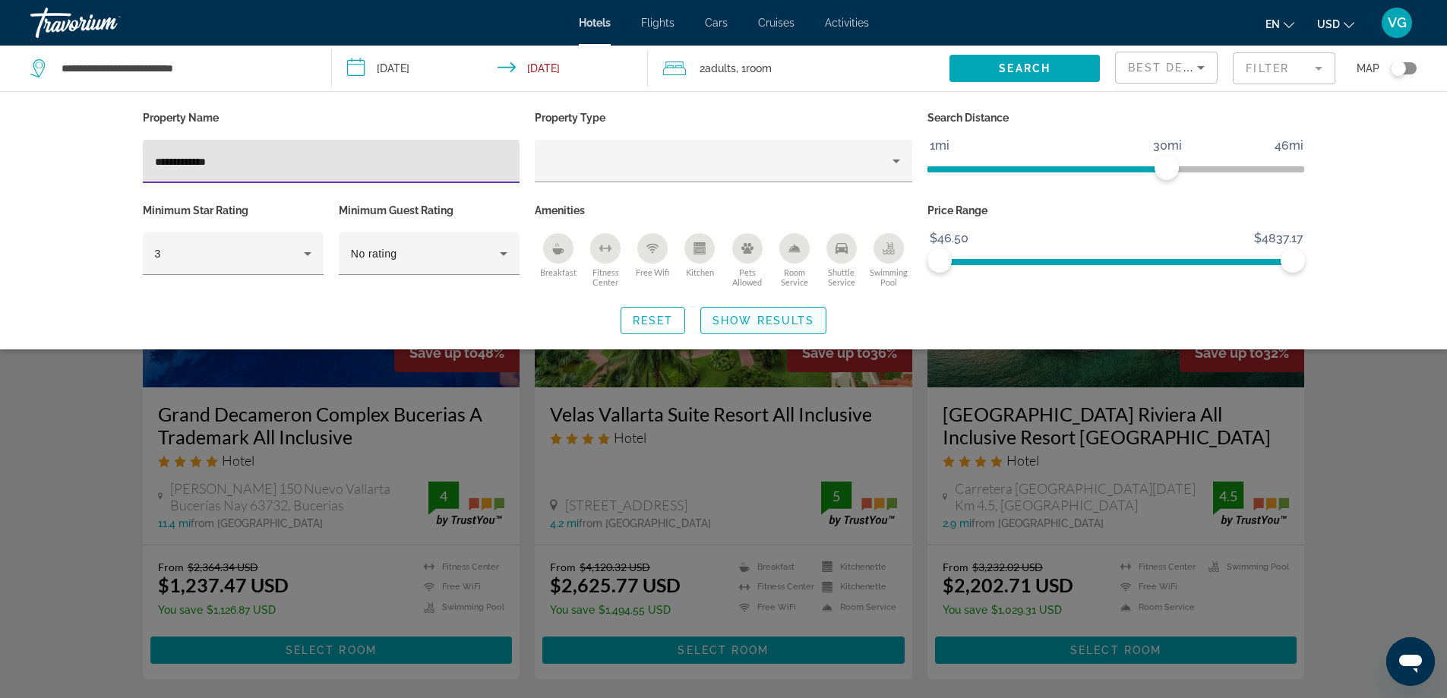
type input "**********"
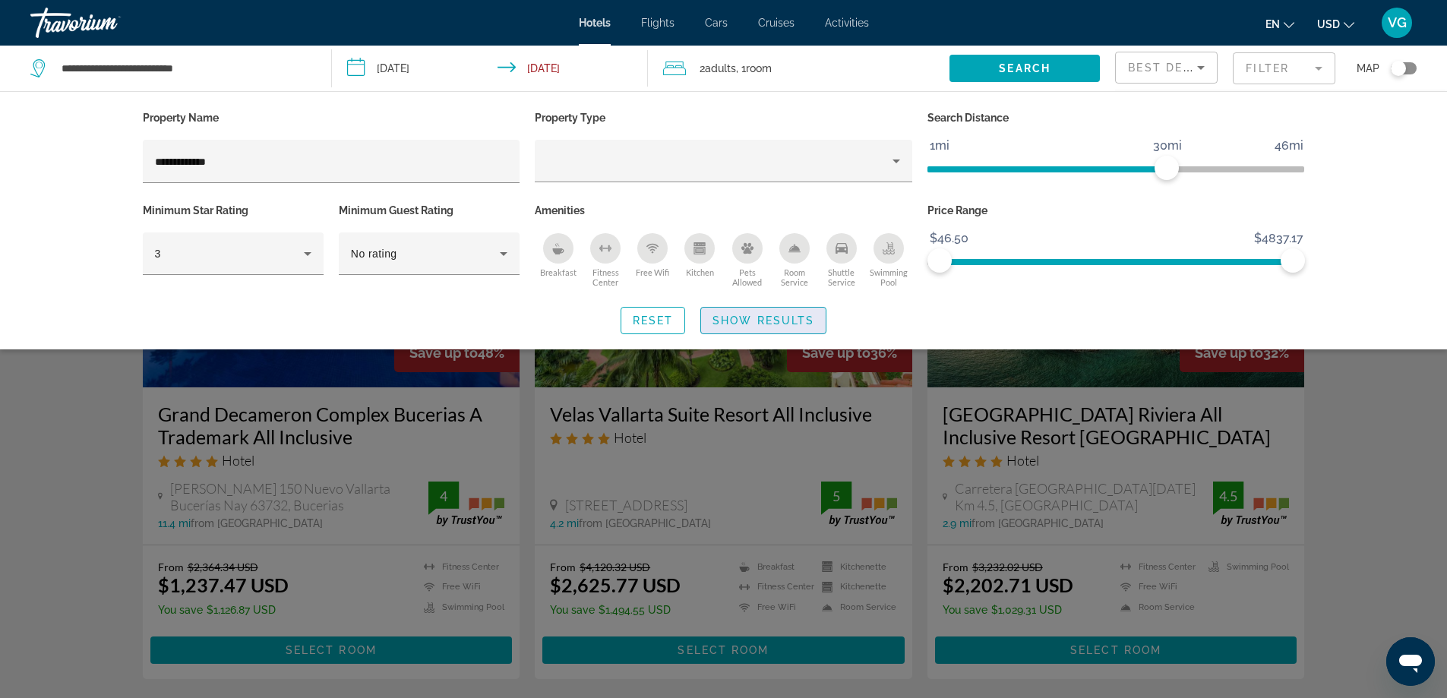
click at [739, 321] on span "Show Results" at bounding box center [763, 320] width 102 height 12
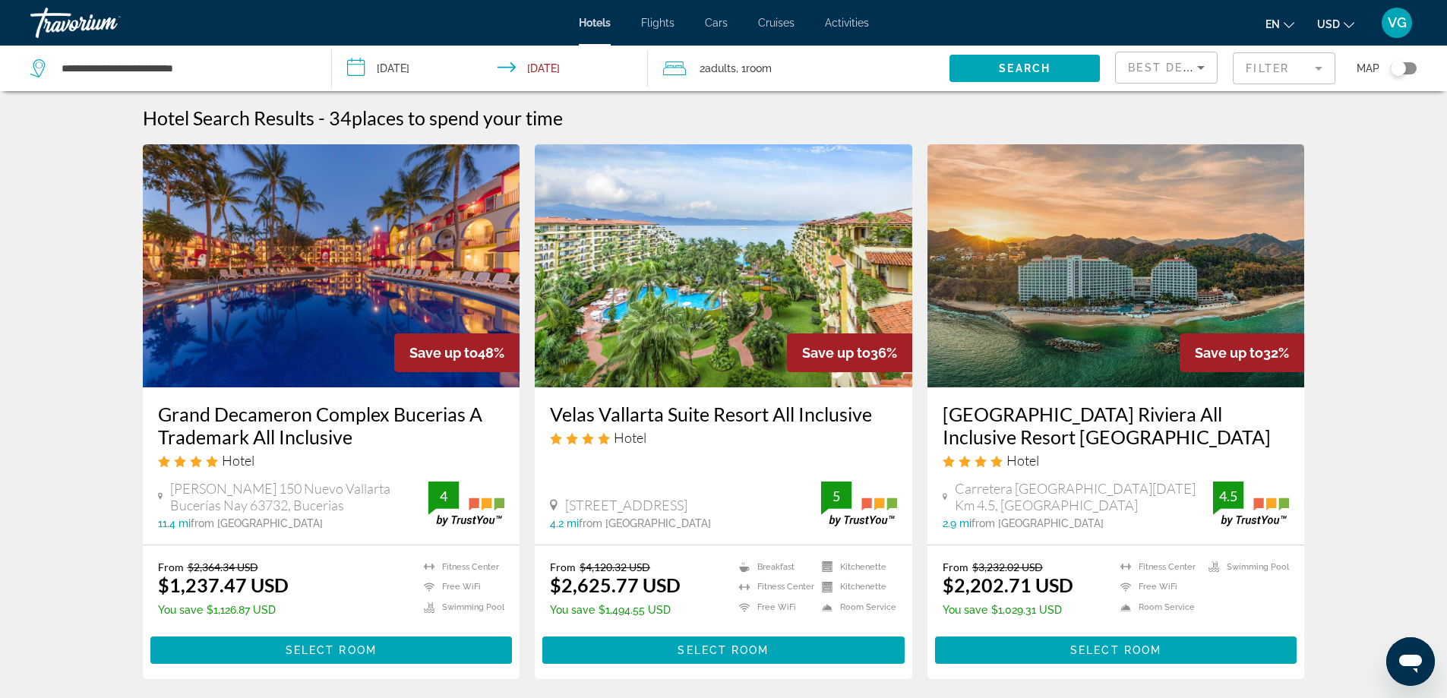
click at [1318, 67] on mat-form-field "Filter" at bounding box center [1283, 68] width 103 height 32
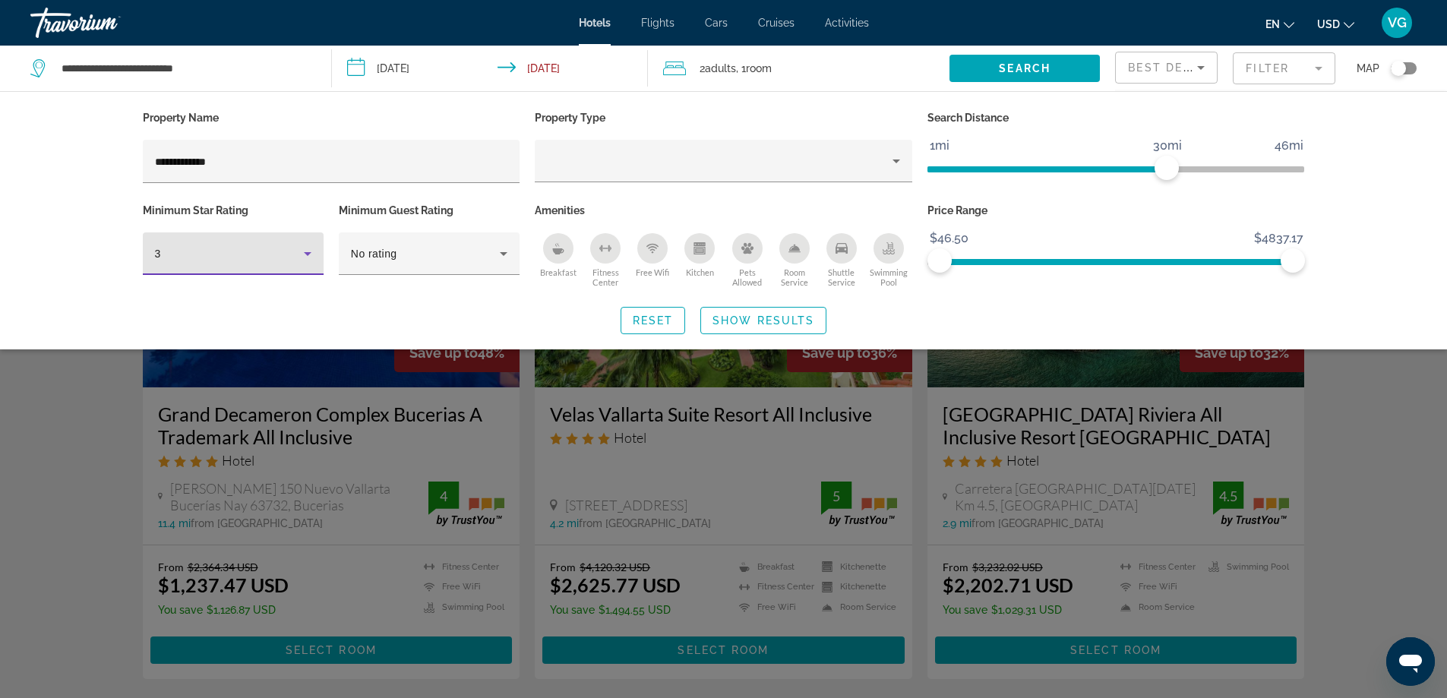
click at [307, 252] on icon "Hotel Filters" at bounding box center [308, 254] width 8 height 4
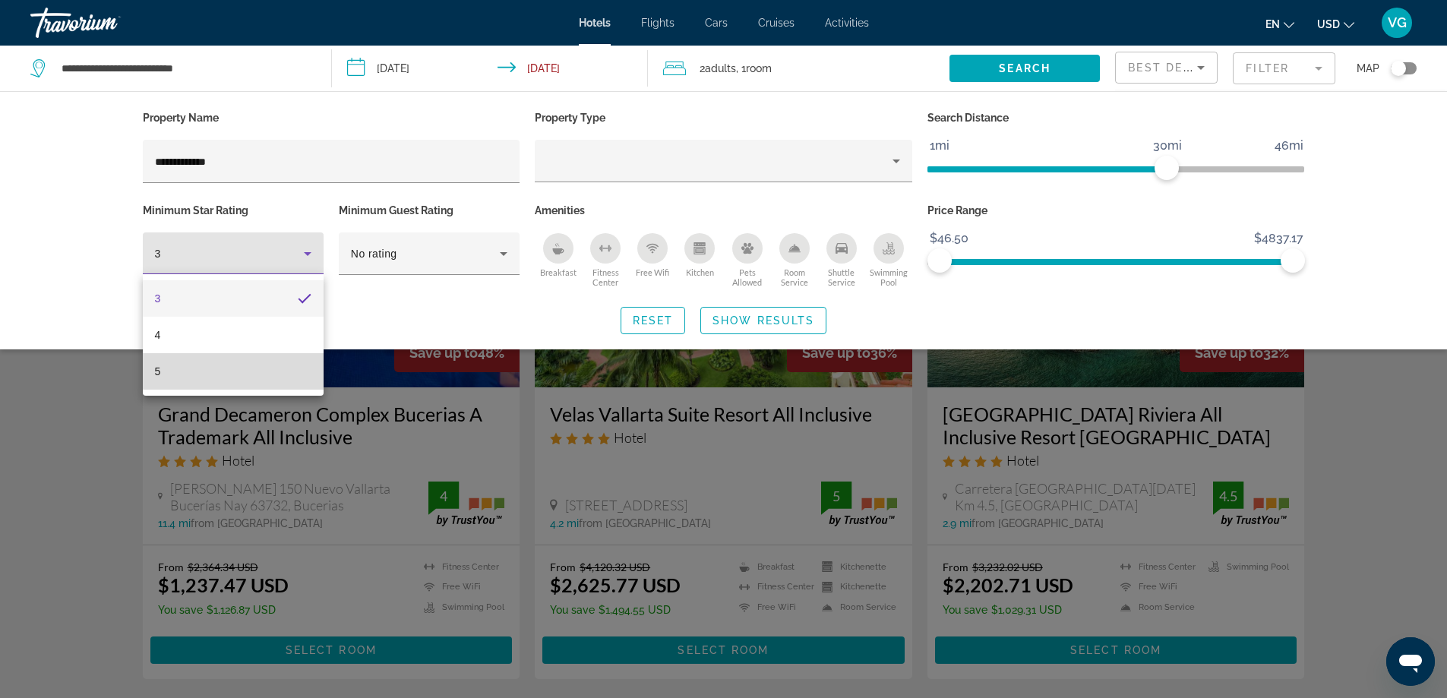
click at [206, 377] on mat-option "5" at bounding box center [233, 371] width 181 height 36
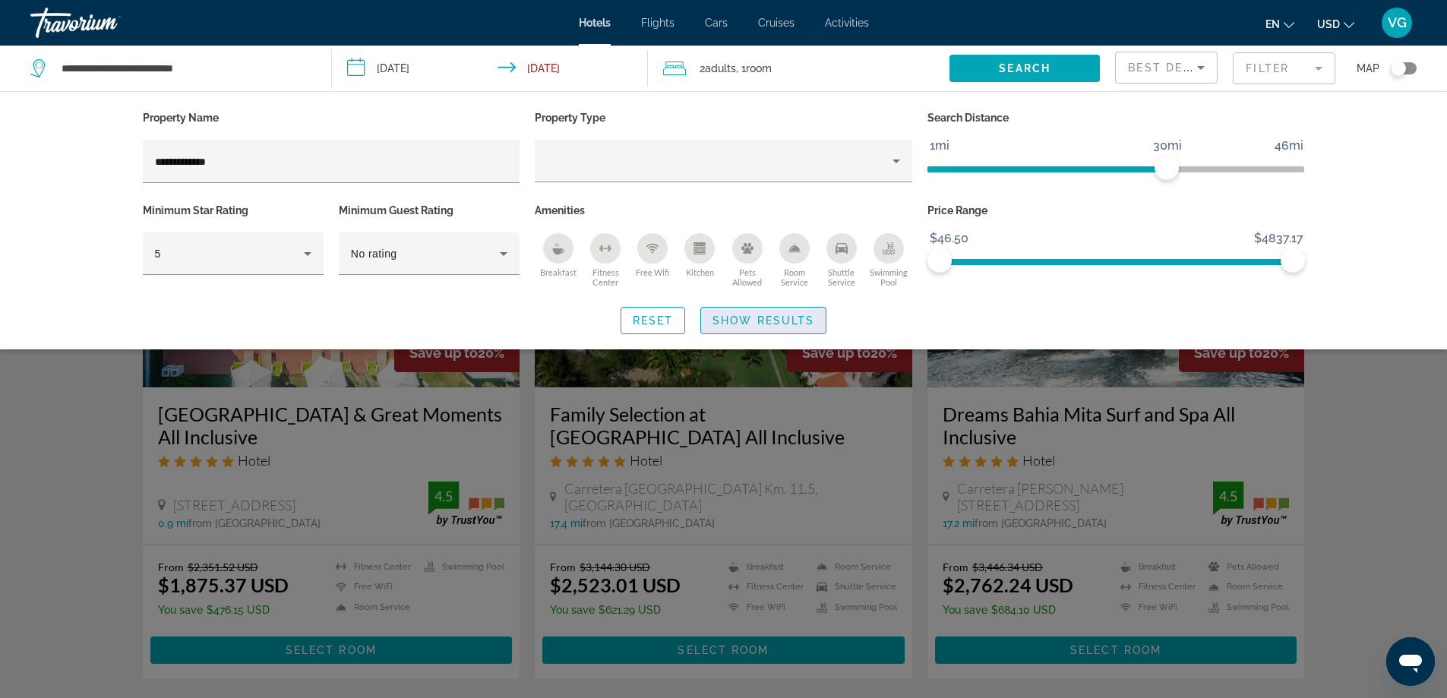
click at [775, 320] on span "Show Results" at bounding box center [763, 320] width 102 height 12
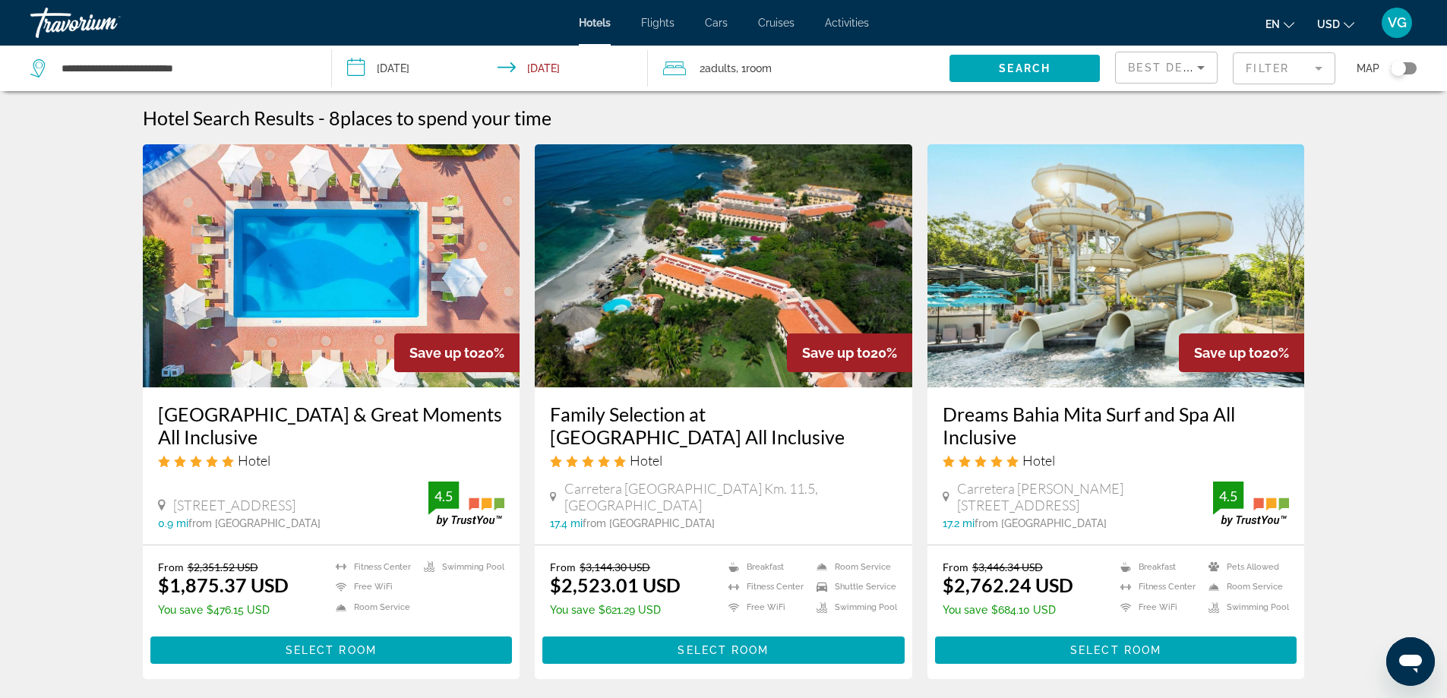
click at [770, 327] on img "Main content" at bounding box center [723, 265] width 377 height 243
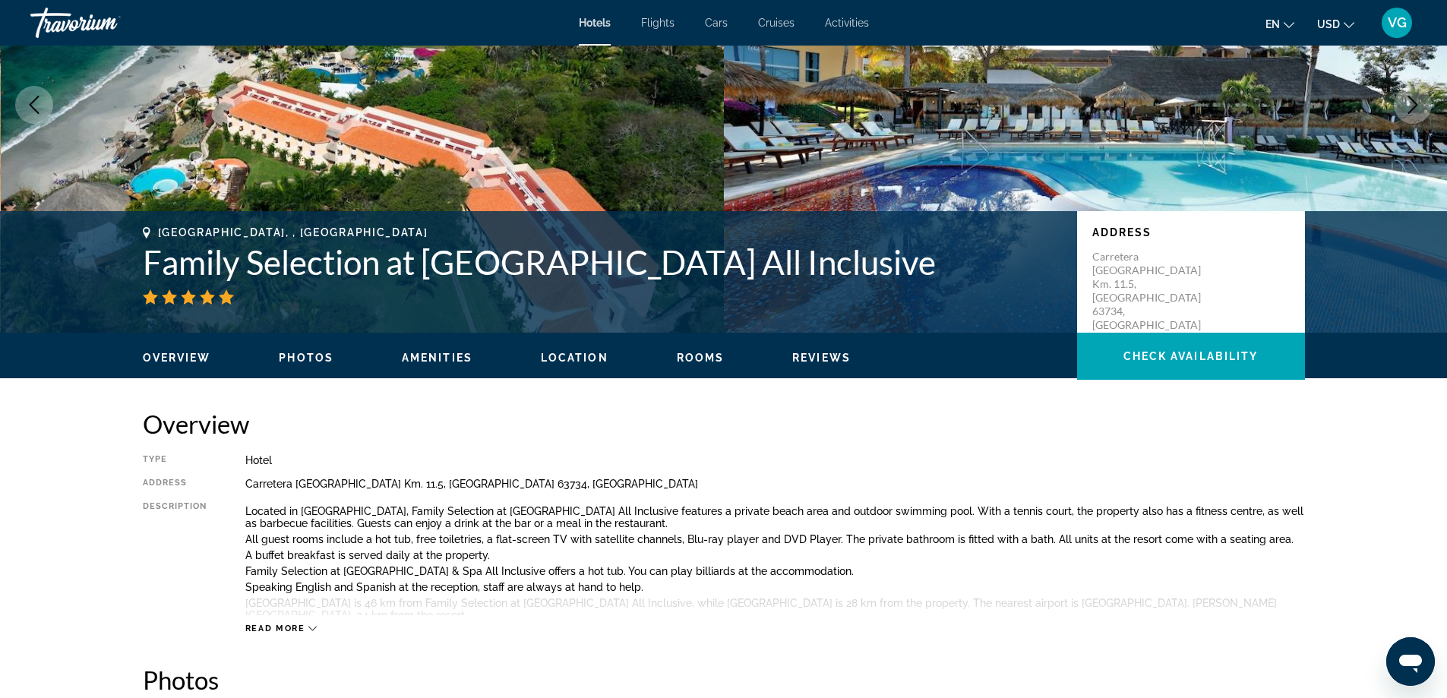
scroll to position [624, 0]
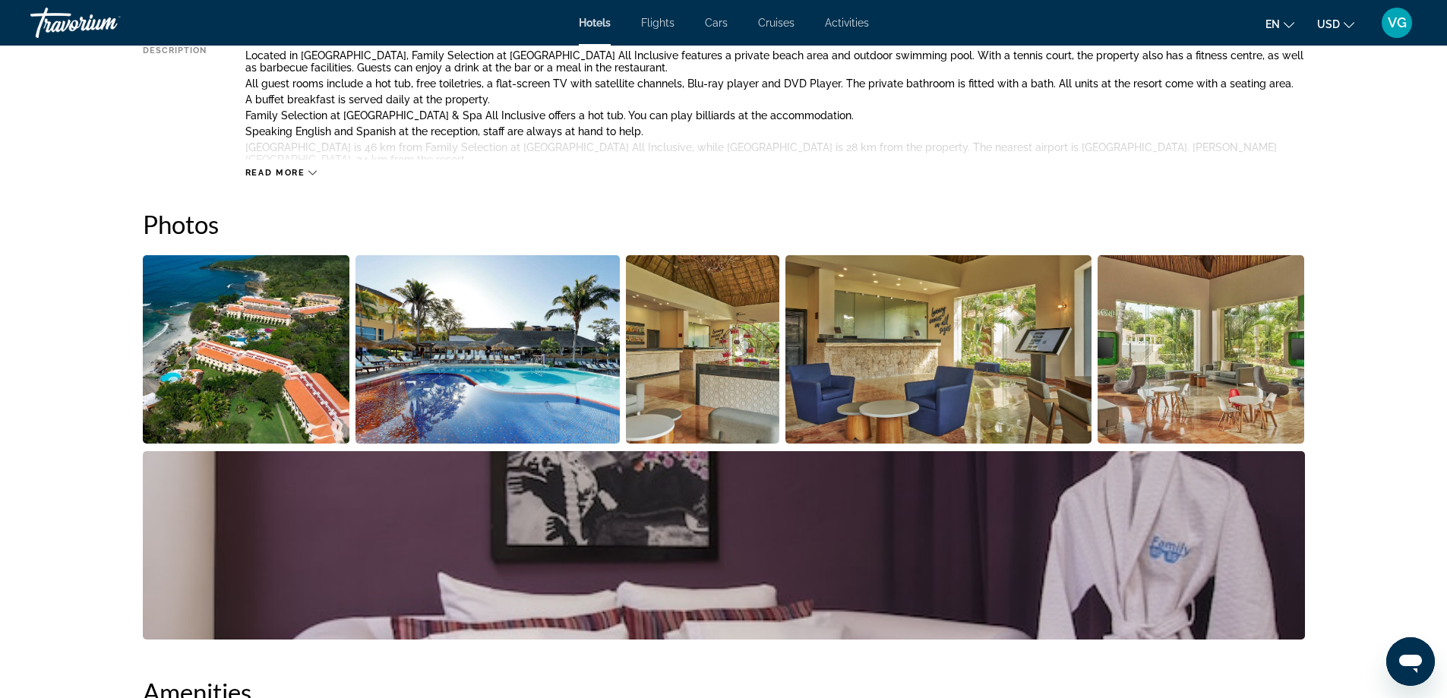
click at [268, 364] on img "Open full-screen image slider" at bounding box center [246, 349] width 207 height 188
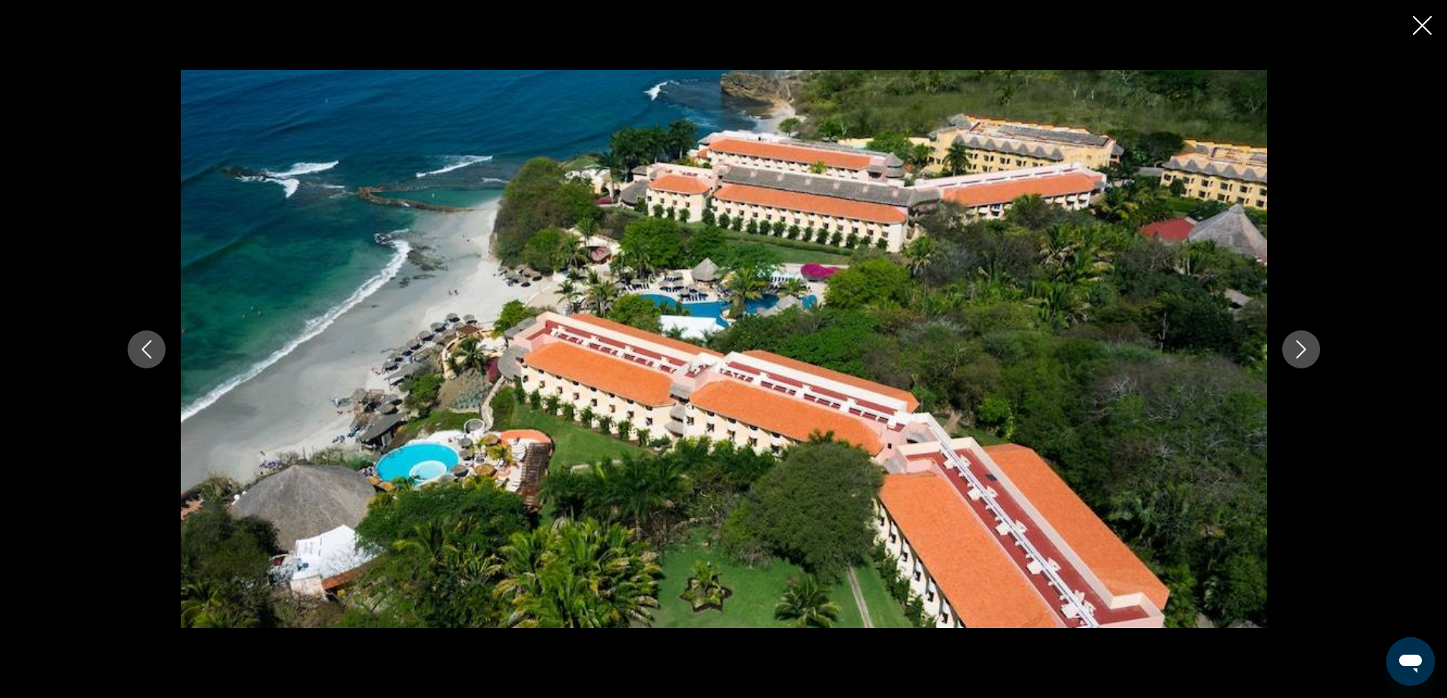
click at [1303, 351] on icon "Next image" at bounding box center [1300, 349] width 10 height 18
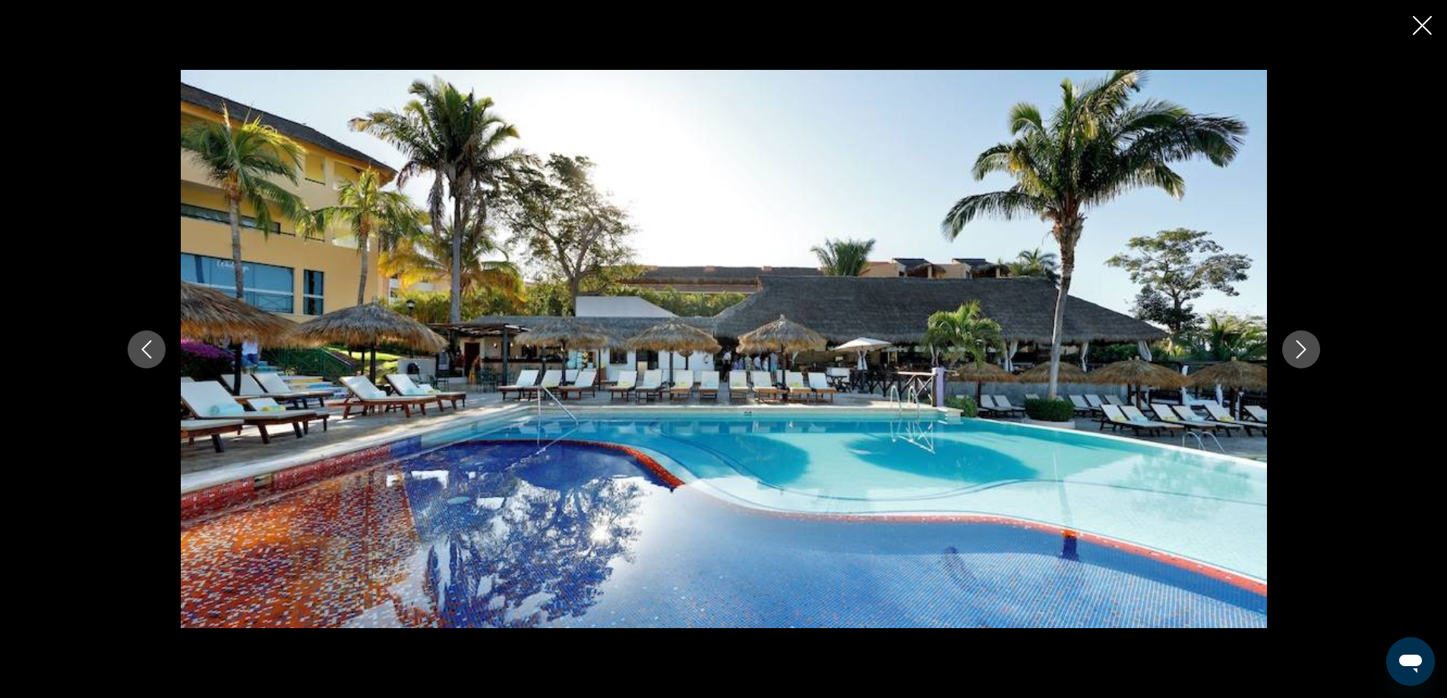
click at [1303, 351] on icon "Next image" at bounding box center [1300, 349] width 10 height 18
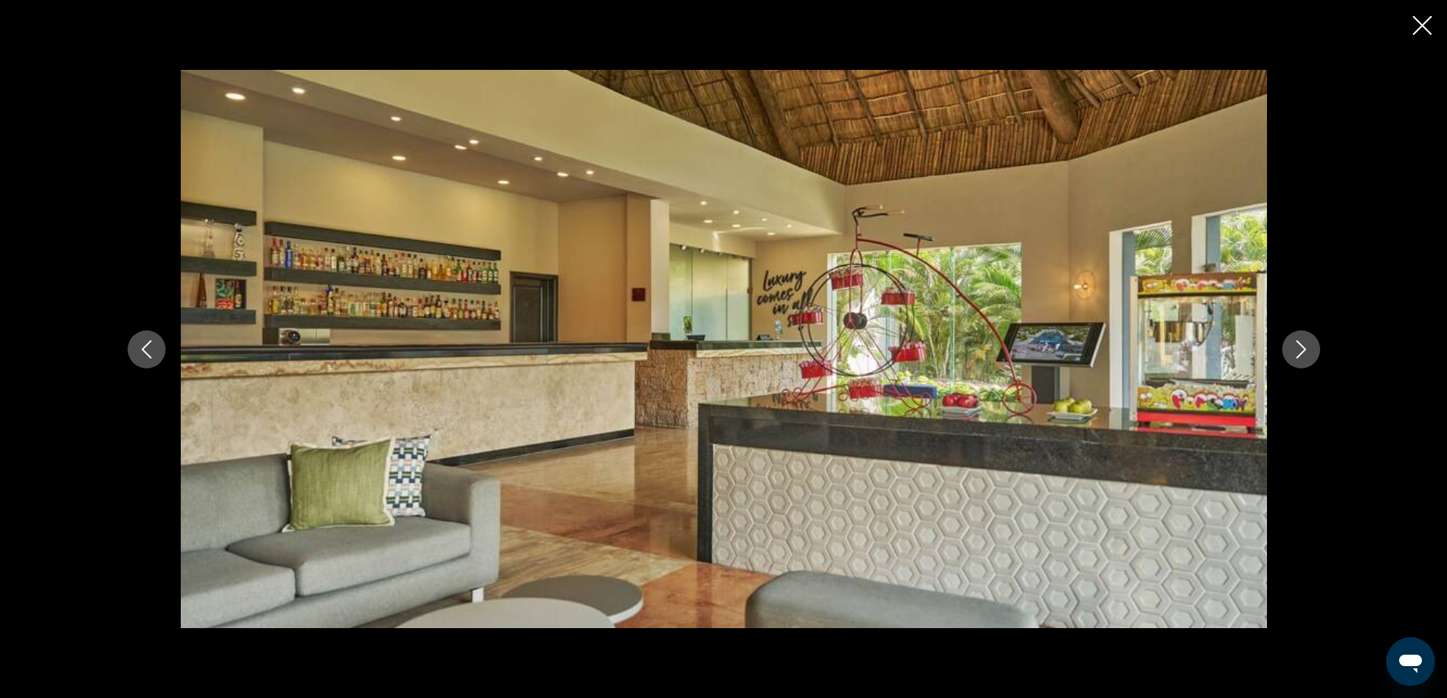
click at [1303, 351] on icon "Next image" at bounding box center [1300, 349] width 10 height 18
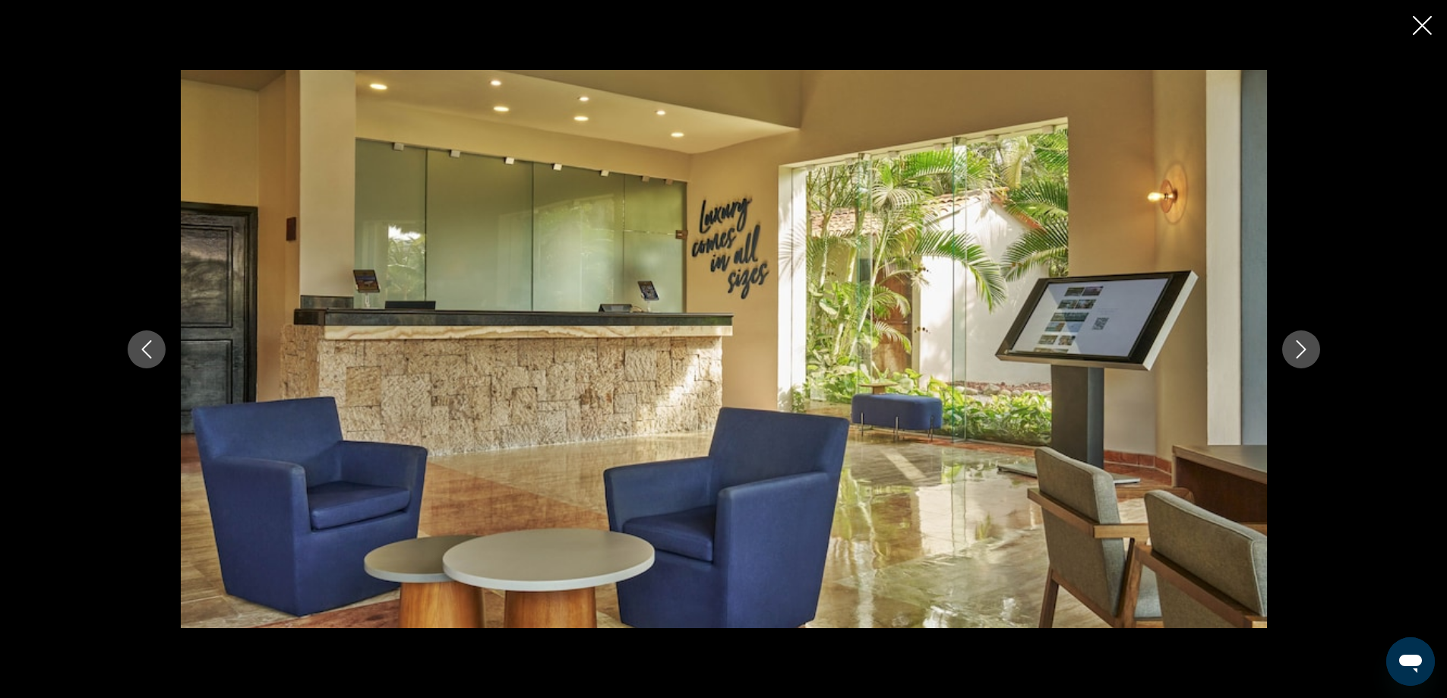
click at [1302, 348] on icon "Next image" at bounding box center [1301, 349] width 18 height 18
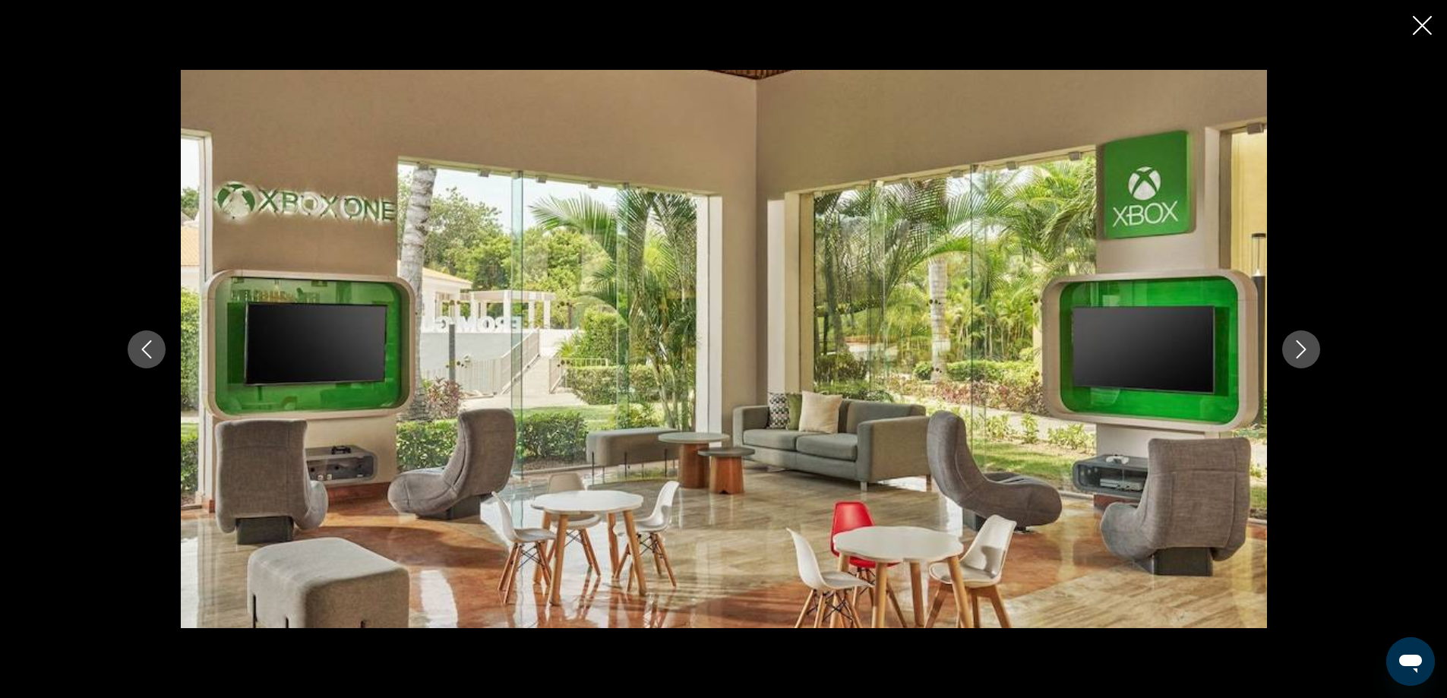
click at [1302, 348] on icon "Next image" at bounding box center [1301, 349] width 18 height 18
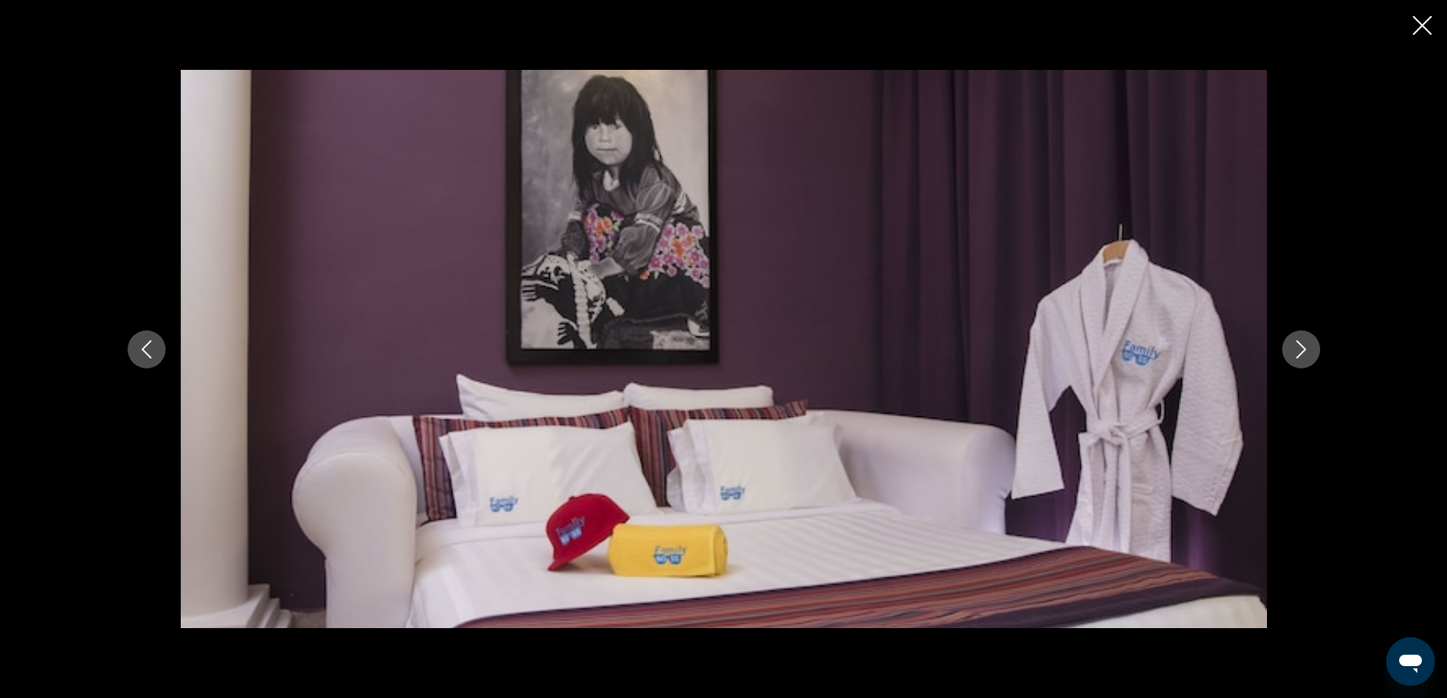
click at [1302, 348] on icon "Next image" at bounding box center [1301, 349] width 18 height 18
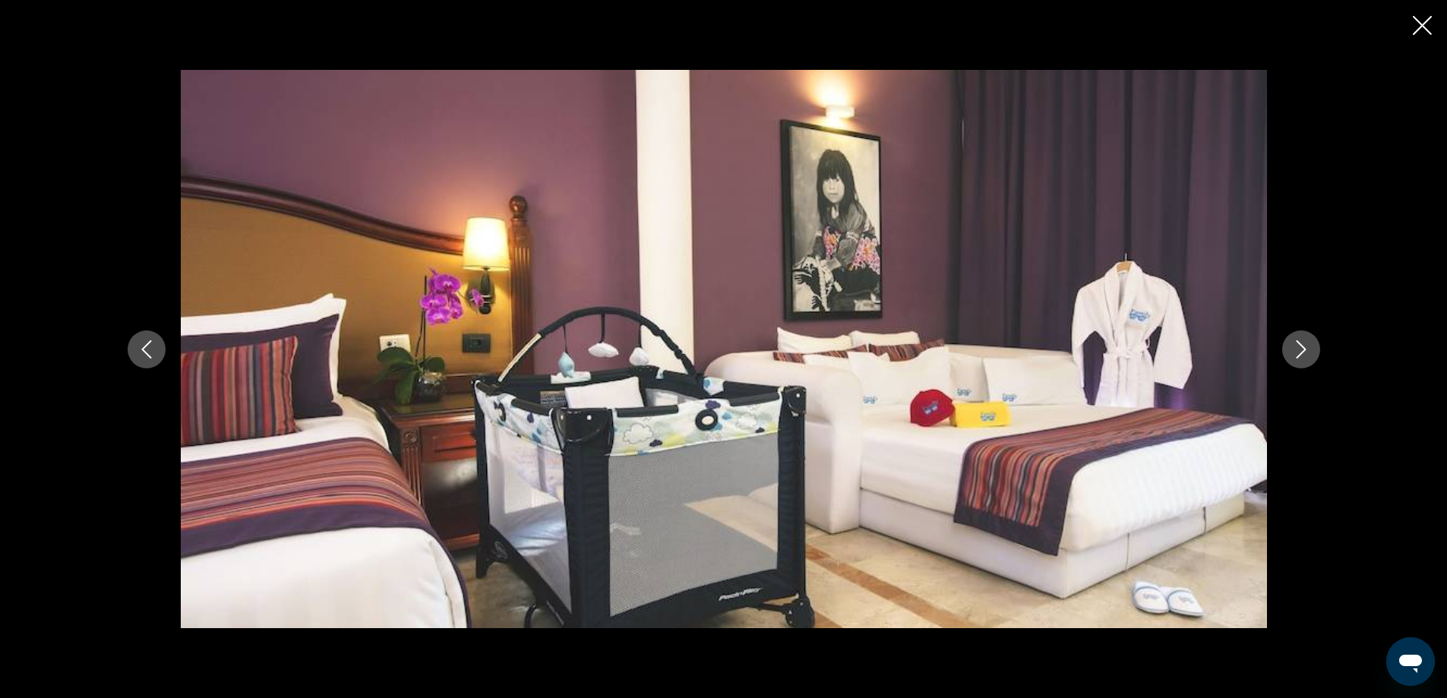
click at [1302, 348] on icon "Next image" at bounding box center [1301, 349] width 18 height 18
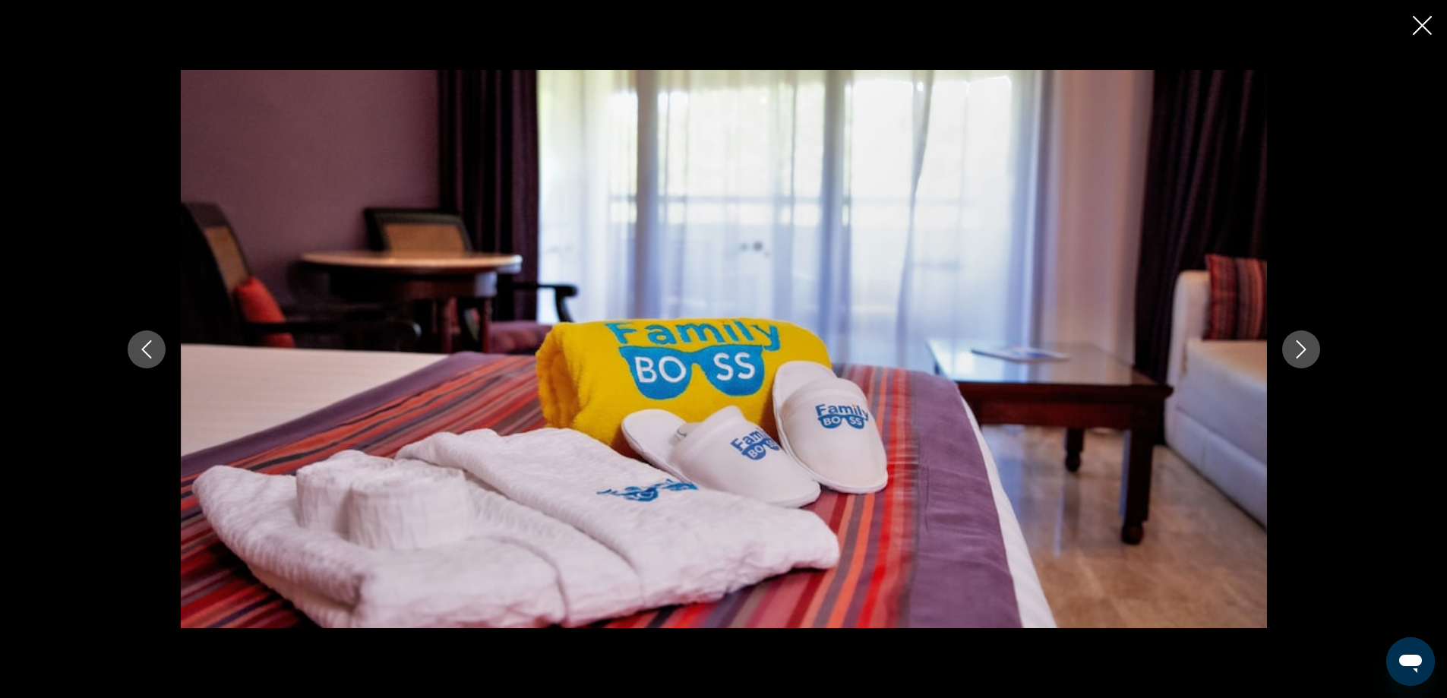
click at [1302, 348] on icon "Next image" at bounding box center [1301, 349] width 18 height 18
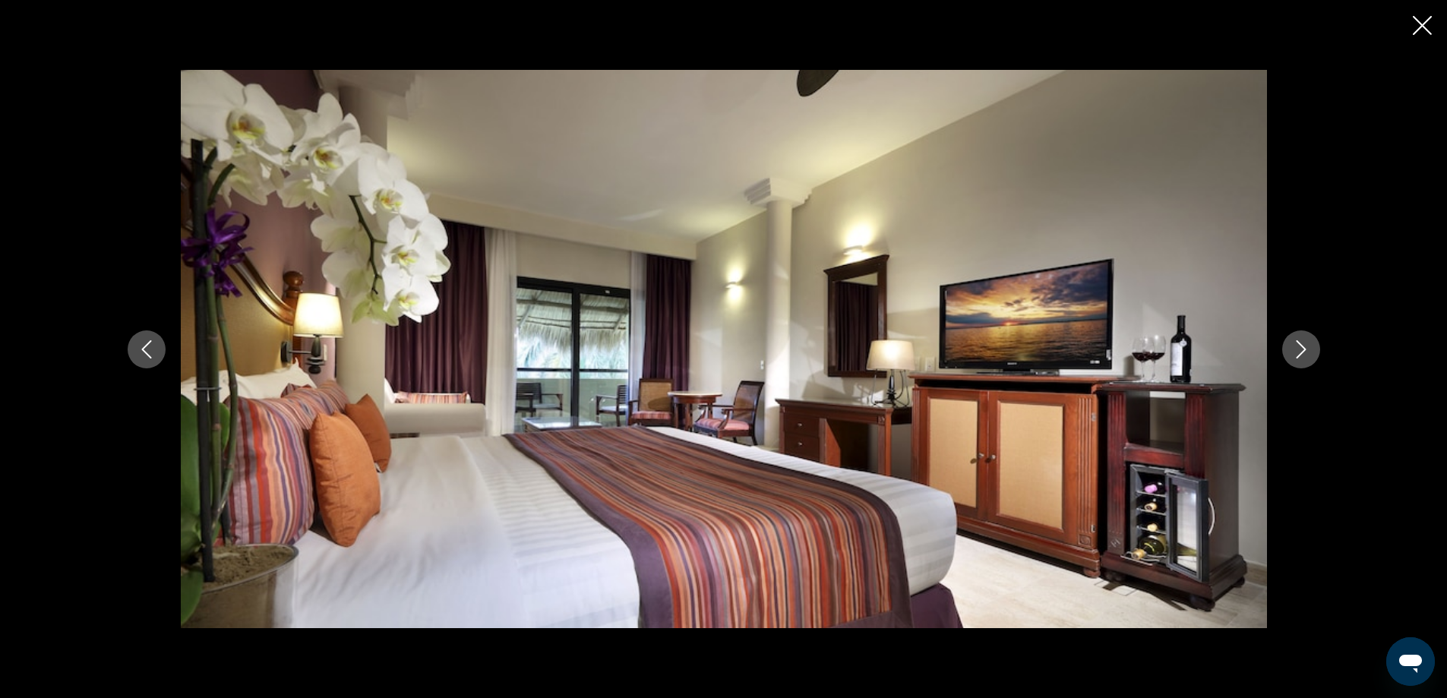
click at [1302, 348] on icon "Next image" at bounding box center [1301, 349] width 18 height 18
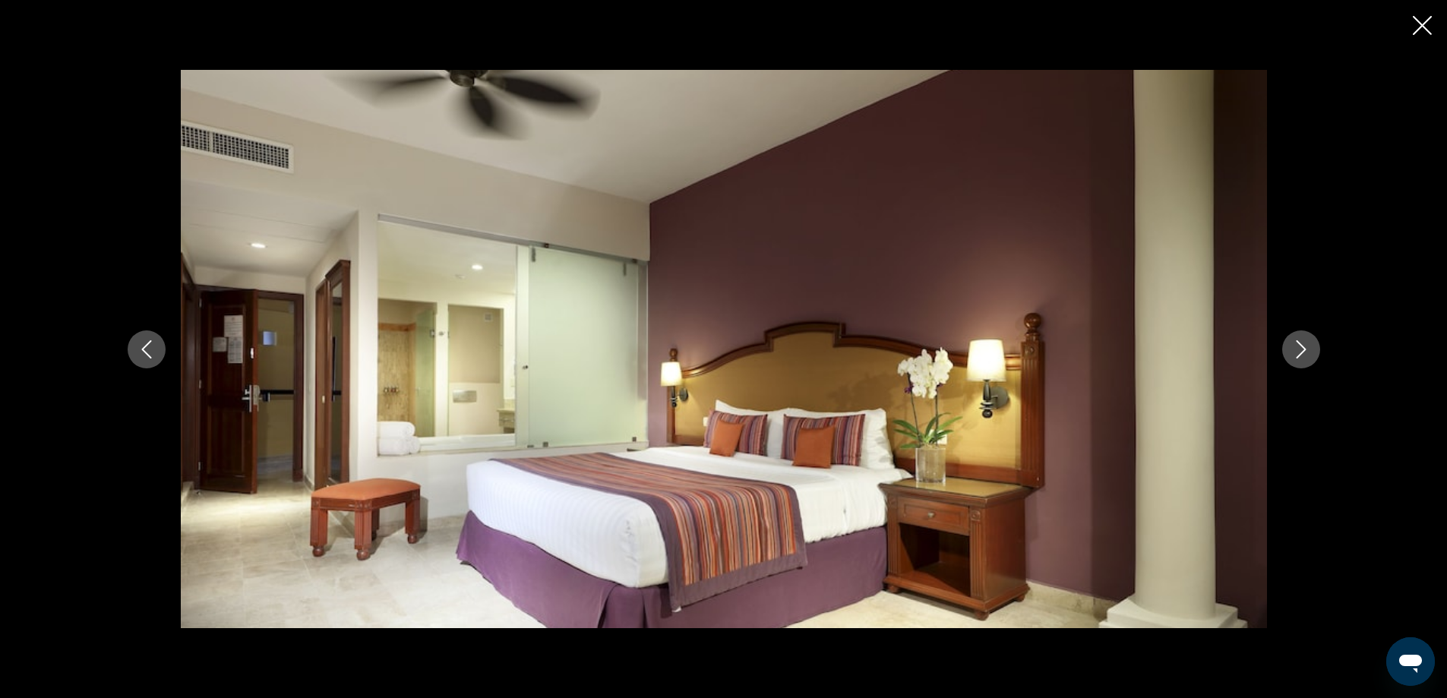
click at [1302, 347] on icon "Next image" at bounding box center [1300, 349] width 10 height 18
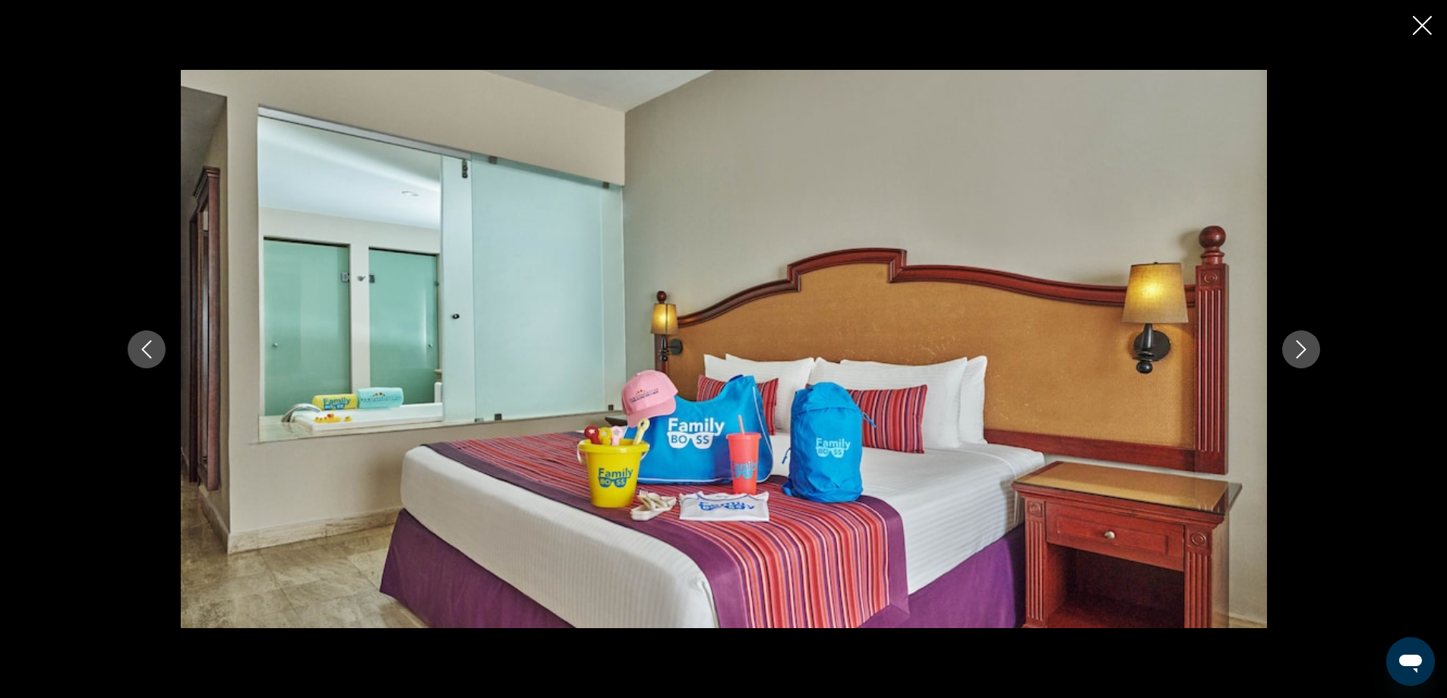
click at [1302, 347] on icon "Next image" at bounding box center [1300, 349] width 10 height 18
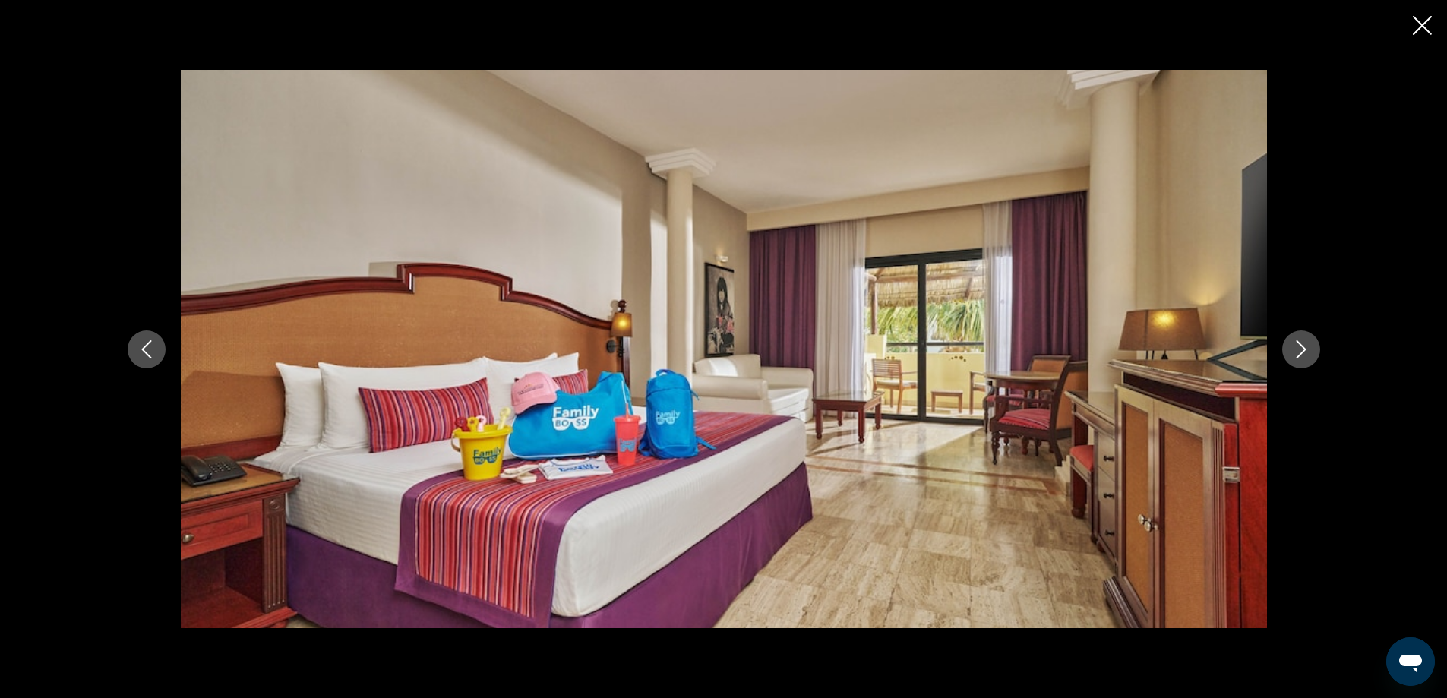
click at [1302, 347] on icon "Next image" at bounding box center [1300, 349] width 10 height 18
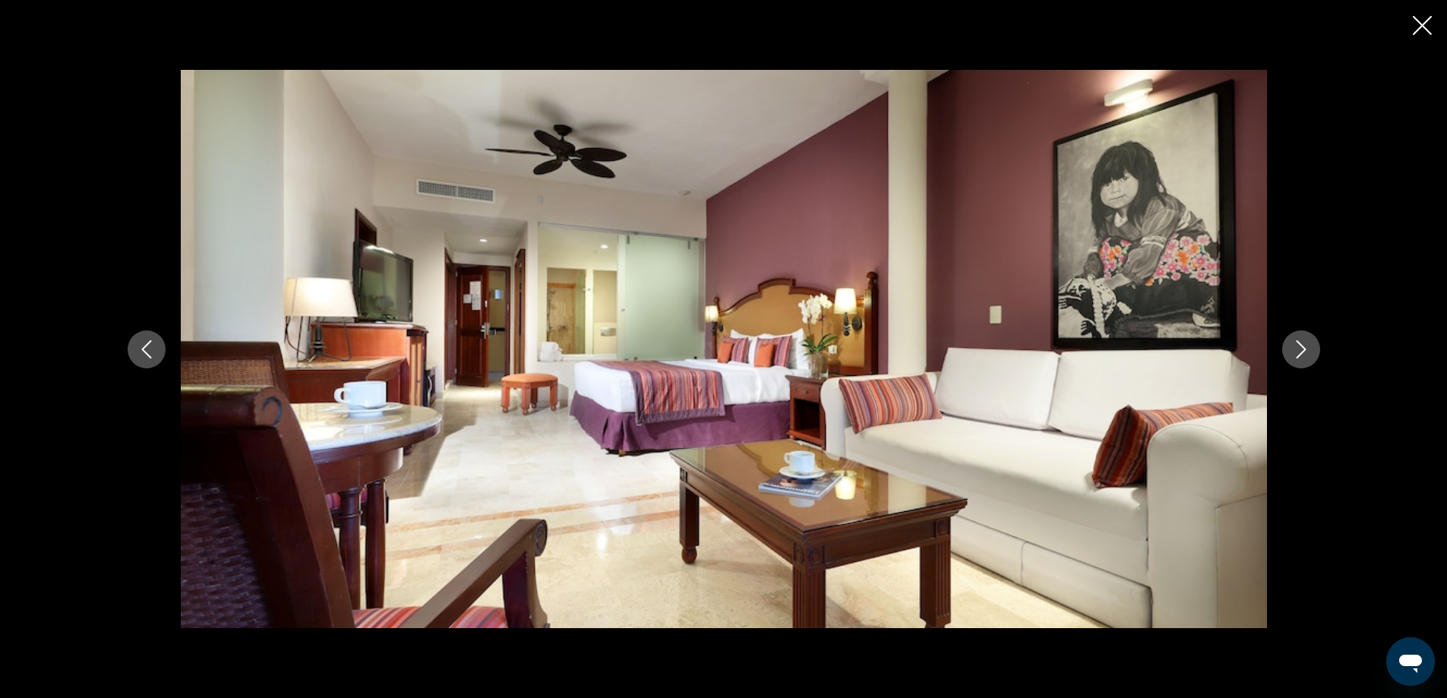
click at [1302, 347] on icon "Next image" at bounding box center [1300, 349] width 10 height 18
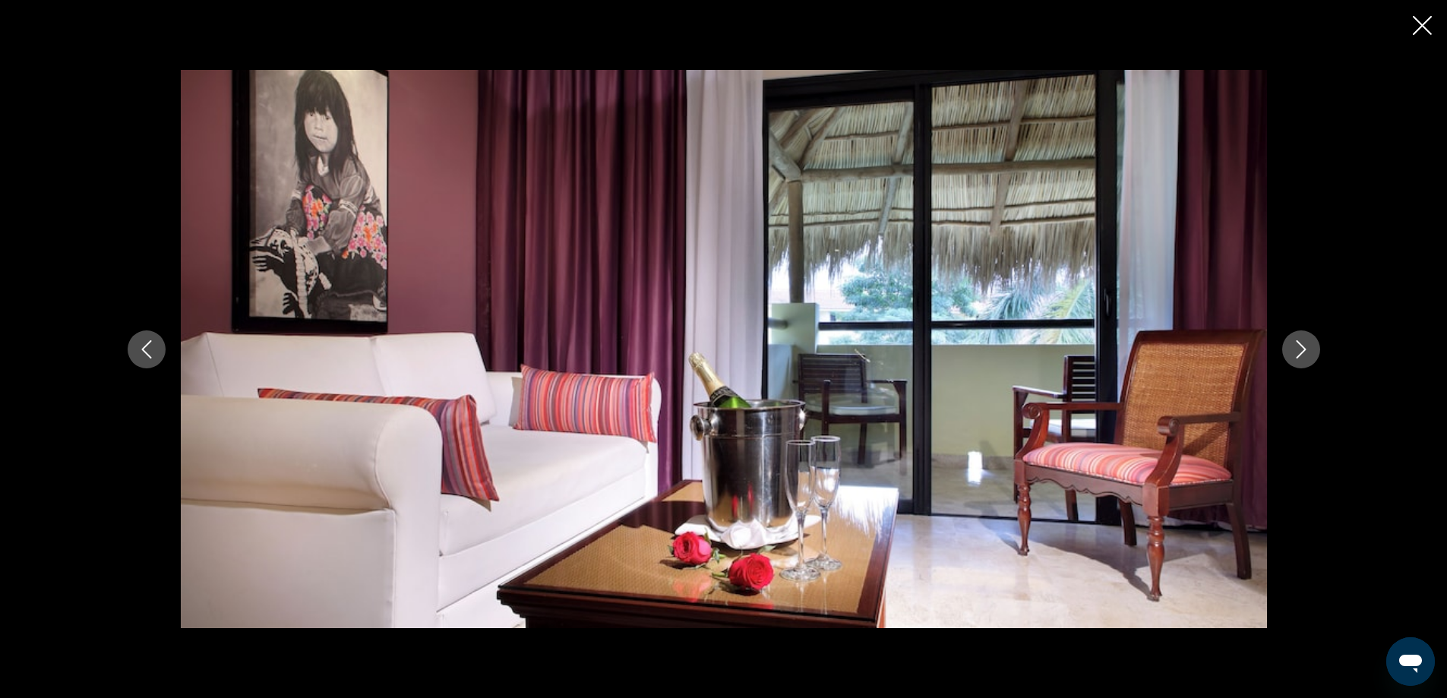
click at [1302, 347] on icon "Next image" at bounding box center [1300, 349] width 10 height 18
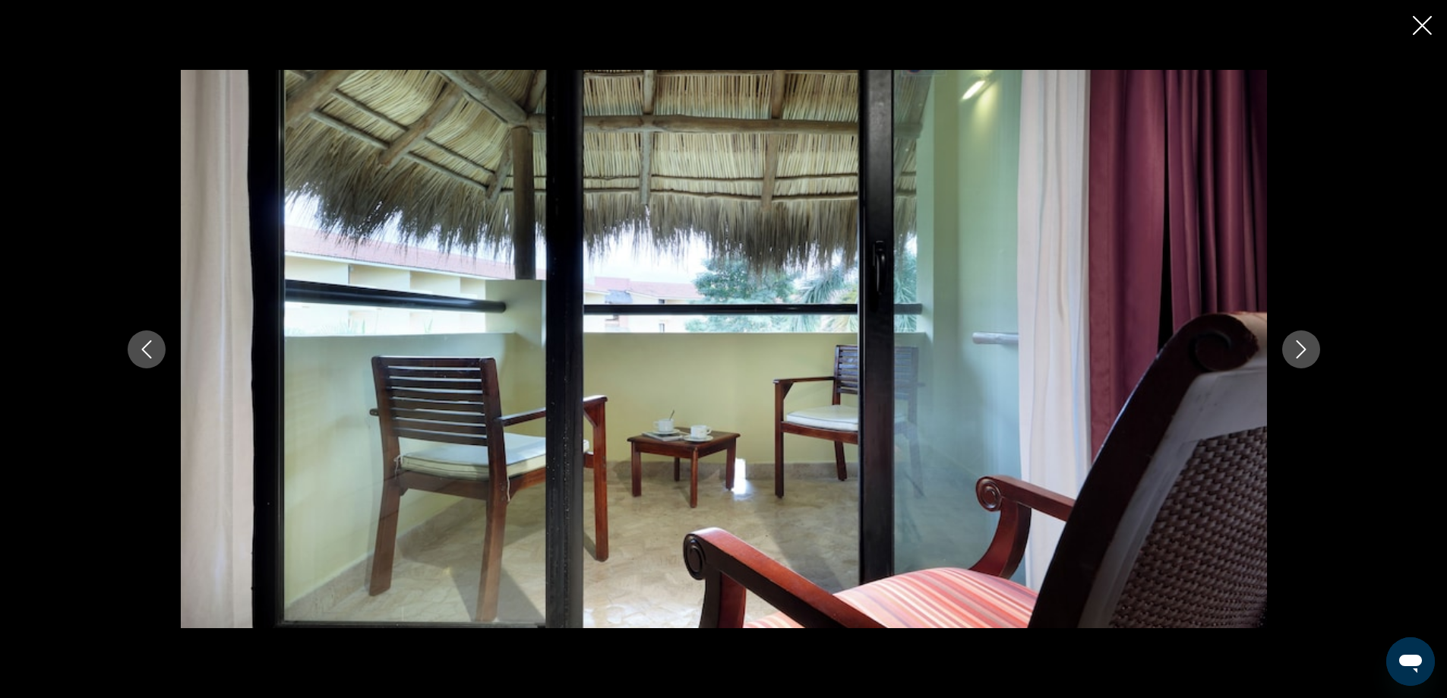
click at [1302, 347] on icon "Next image" at bounding box center [1300, 349] width 10 height 18
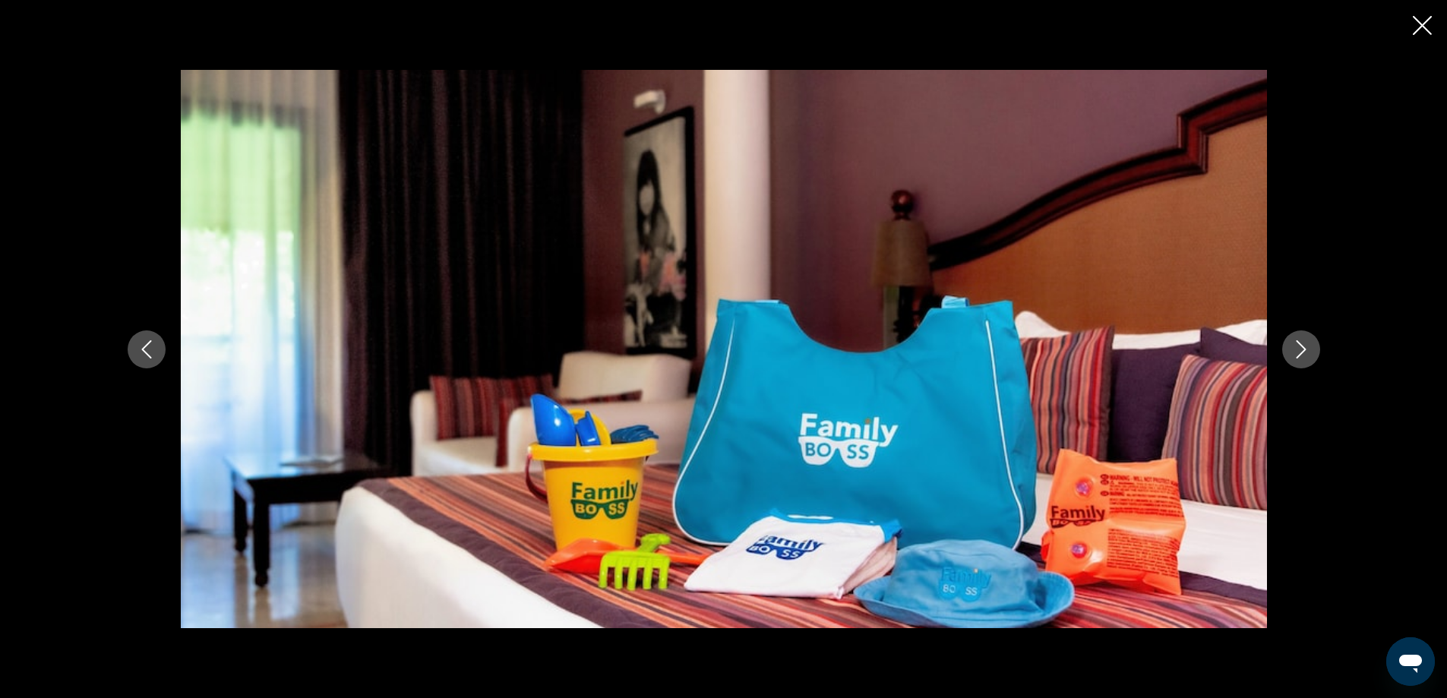
click at [1302, 347] on icon "Next image" at bounding box center [1300, 349] width 10 height 18
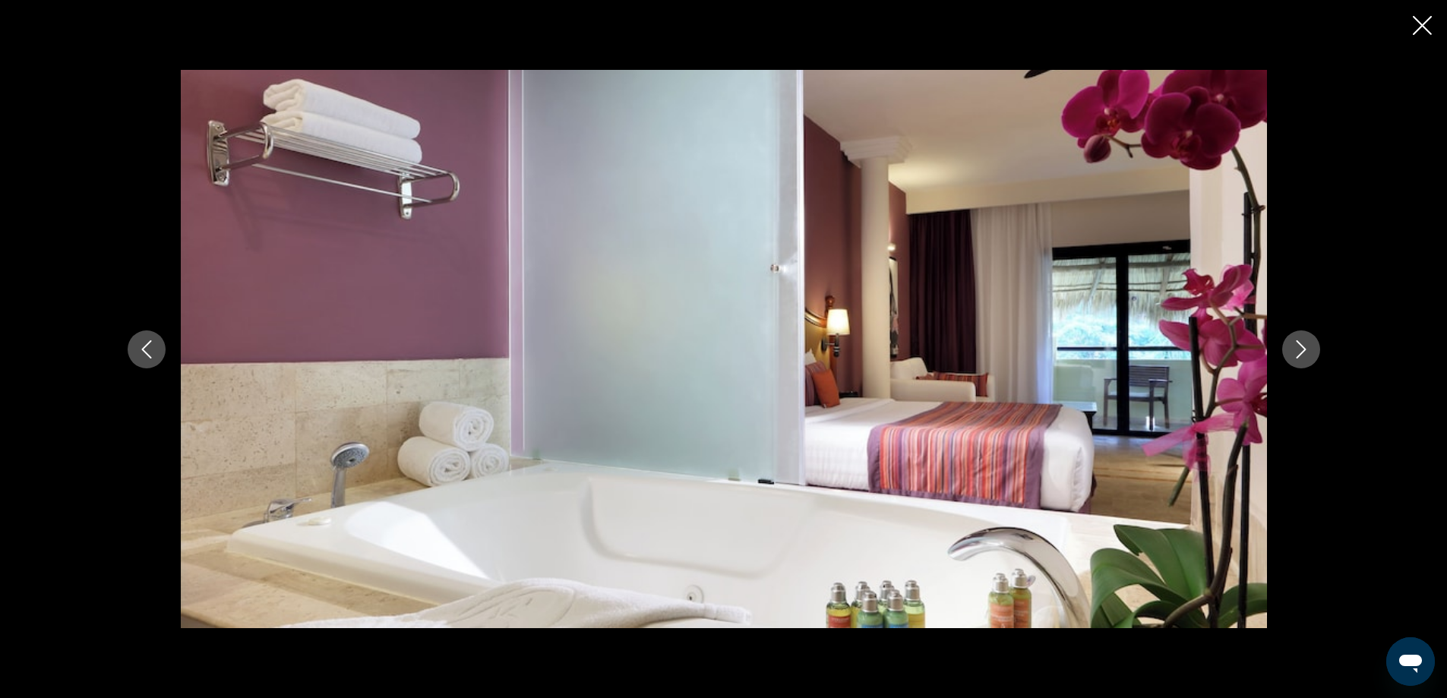
click at [1302, 347] on icon "Next image" at bounding box center [1300, 349] width 10 height 18
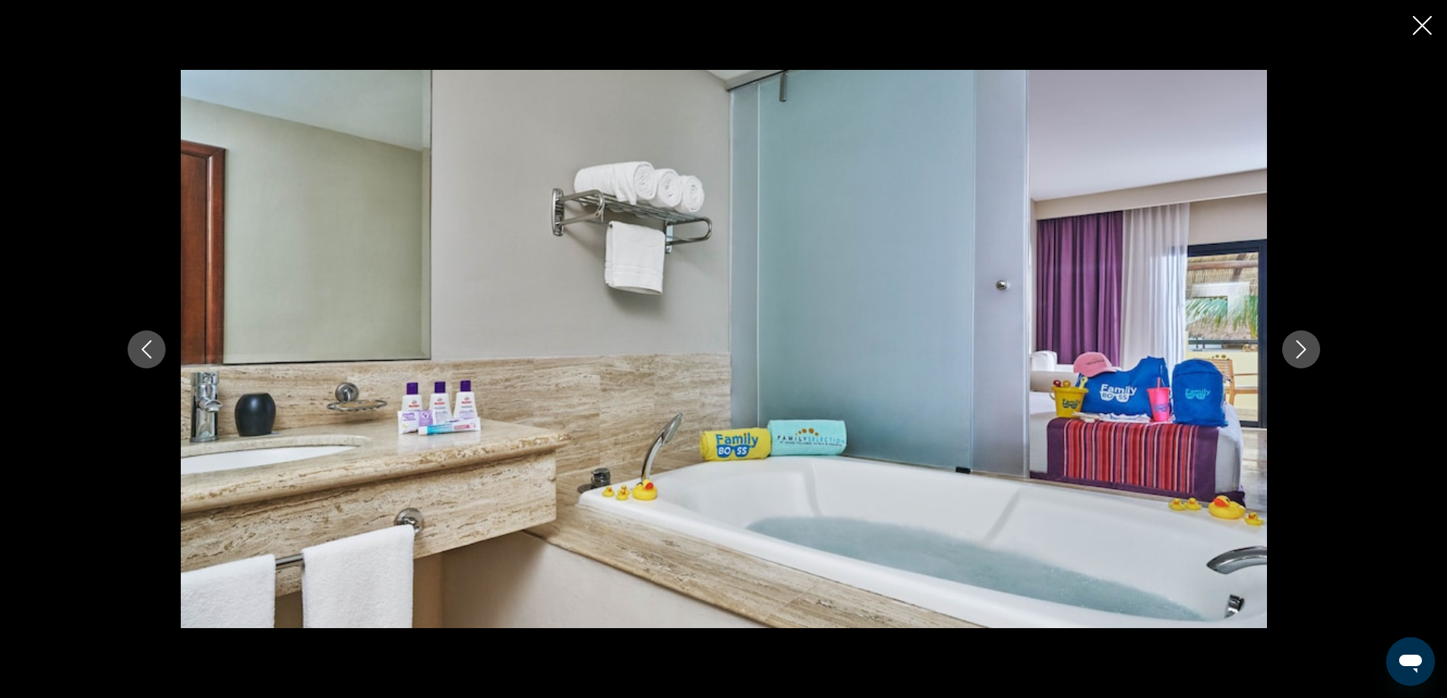
click at [1302, 347] on icon "Next image" at bounding box center [1300, 349] width 10 height 18
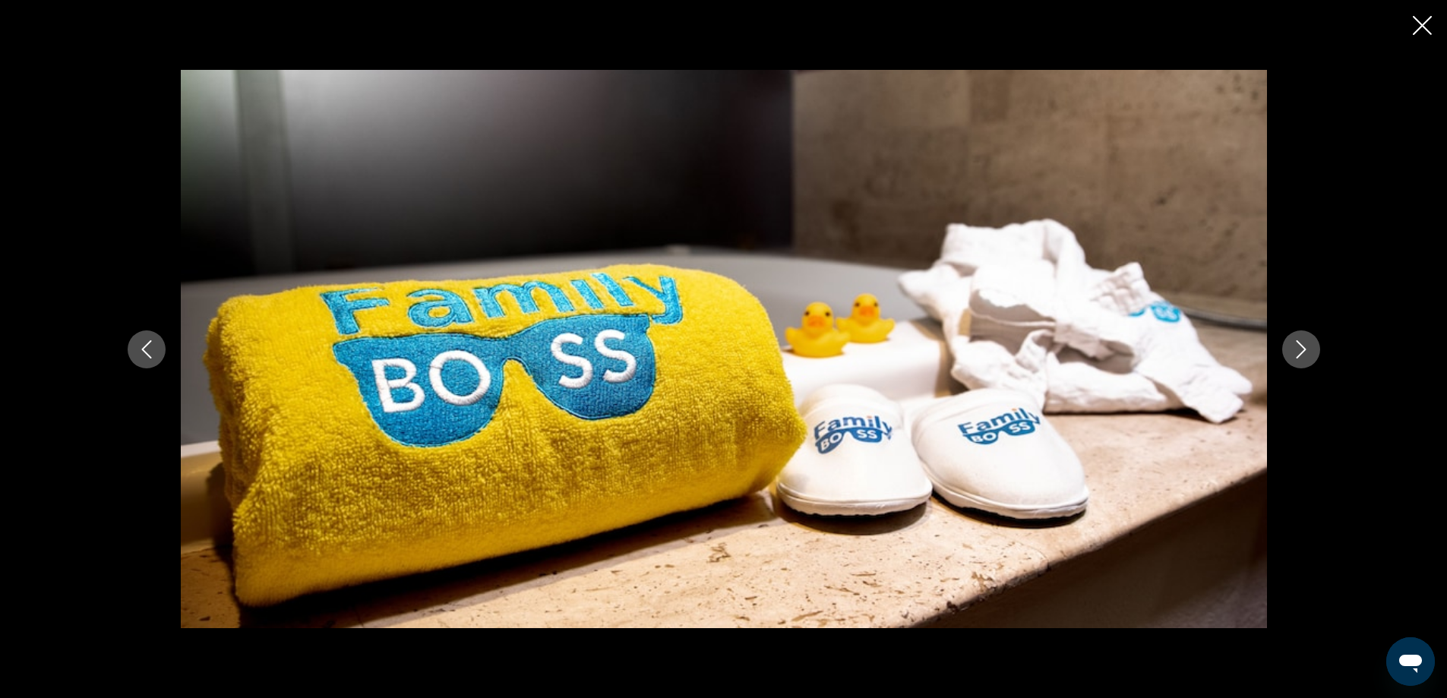
click at [1302, 347] on icon "Next image" at bounding box center [1300, 349] width 10 height 18
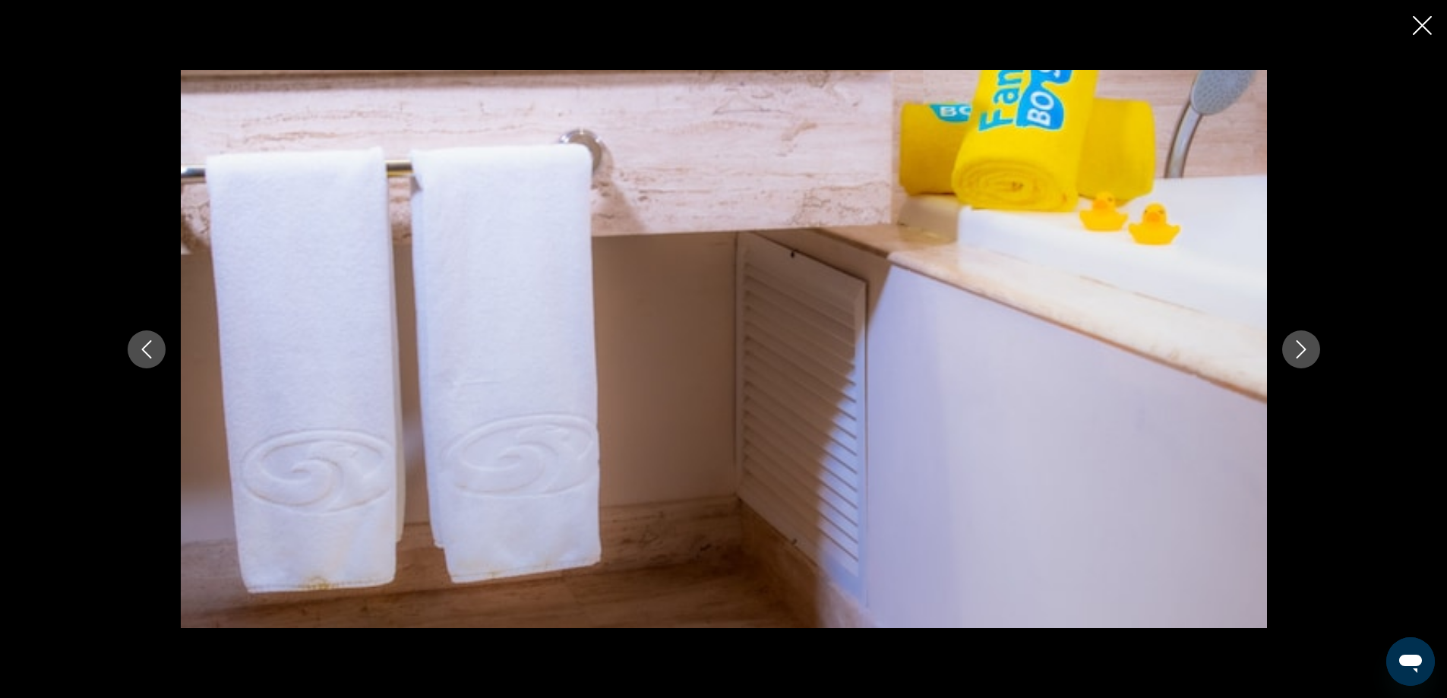
click at [1302, 347] on icon "Next image" at bounding box center [1300, 349] width 10 height 18
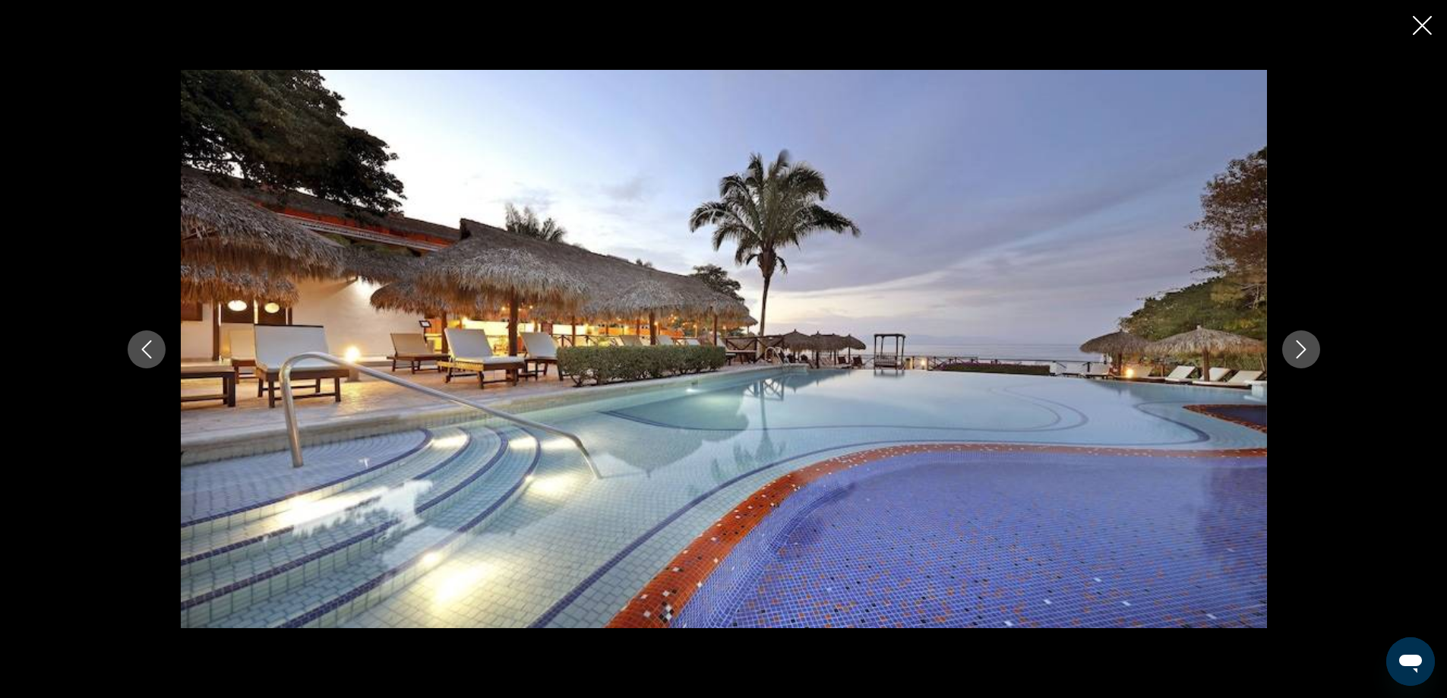
click at [1302, 347] on icon "Next image" at bounding box center [1300, 349] width 10 height 18
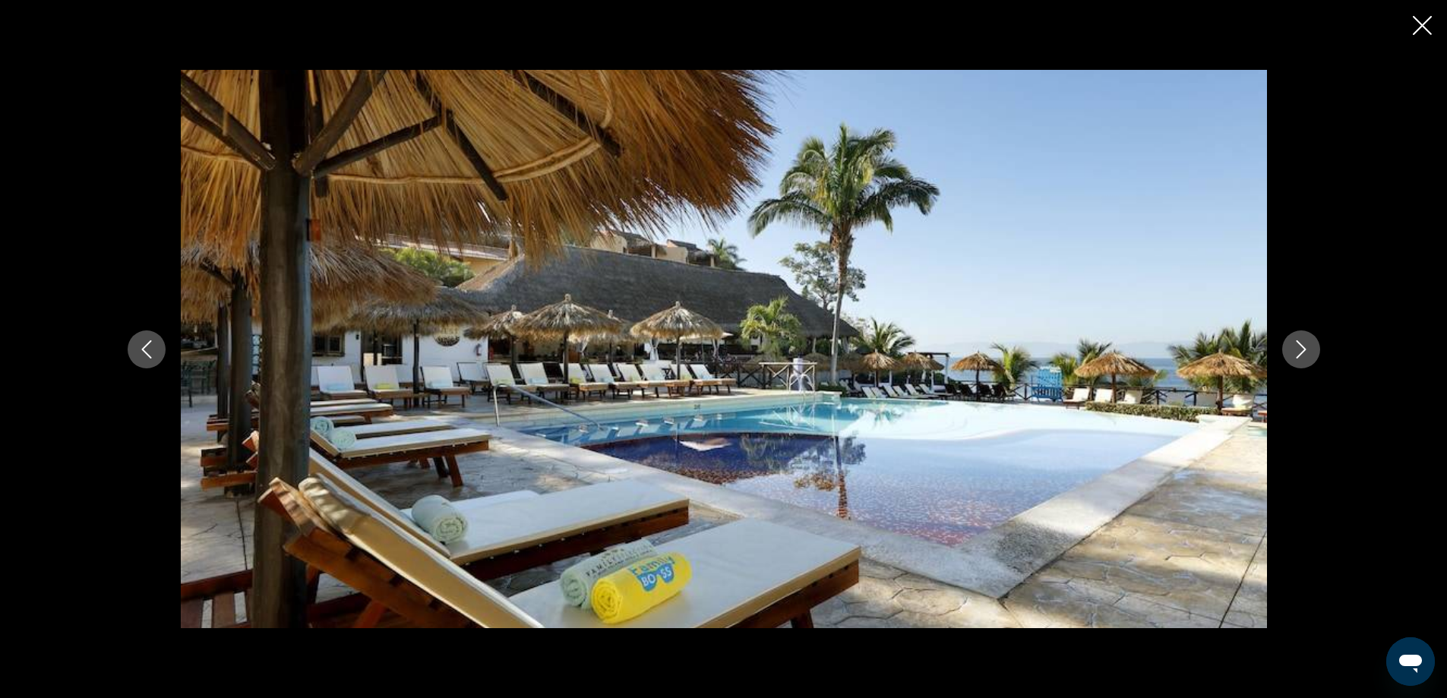
click at [1302, 347] on icon "Next image" at bounding box center [1300, 349] width 10 height 18
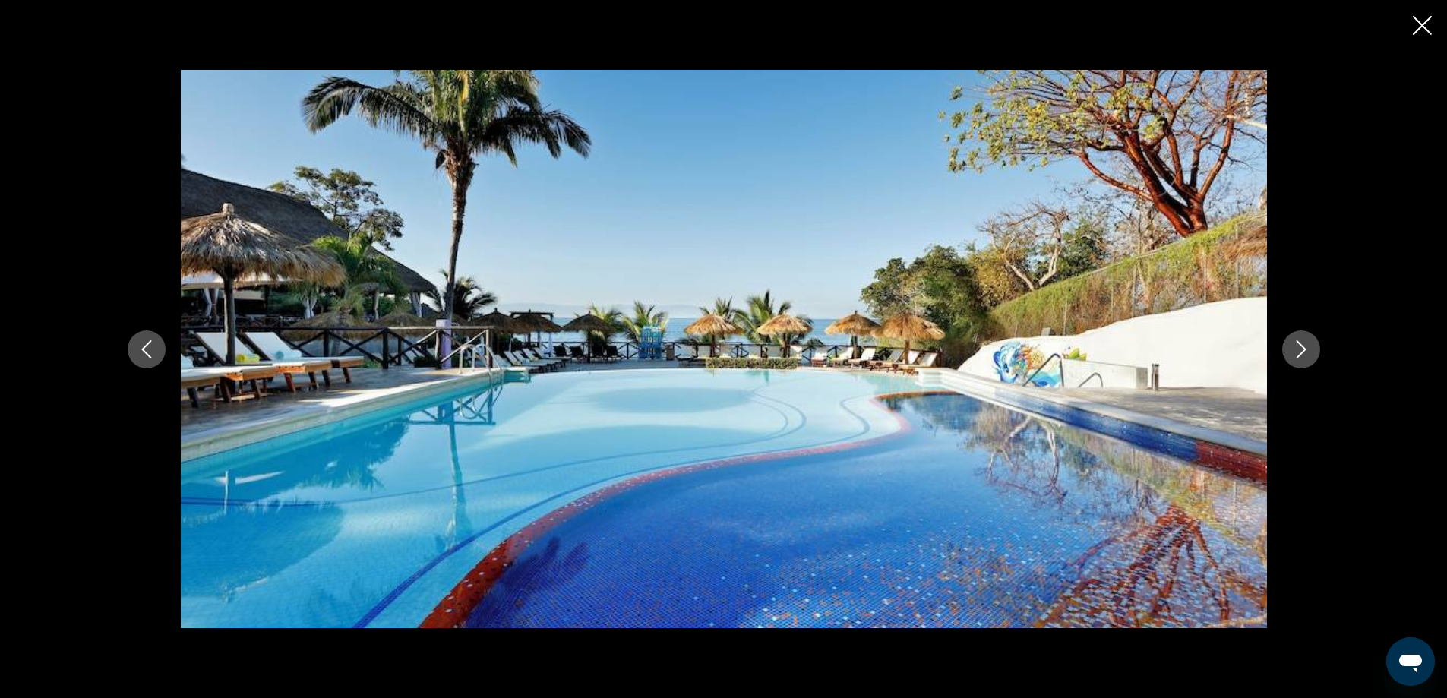
click at [1302, 347] on icon "Next image" at bounding box center [1300, 349] width 10 height 18
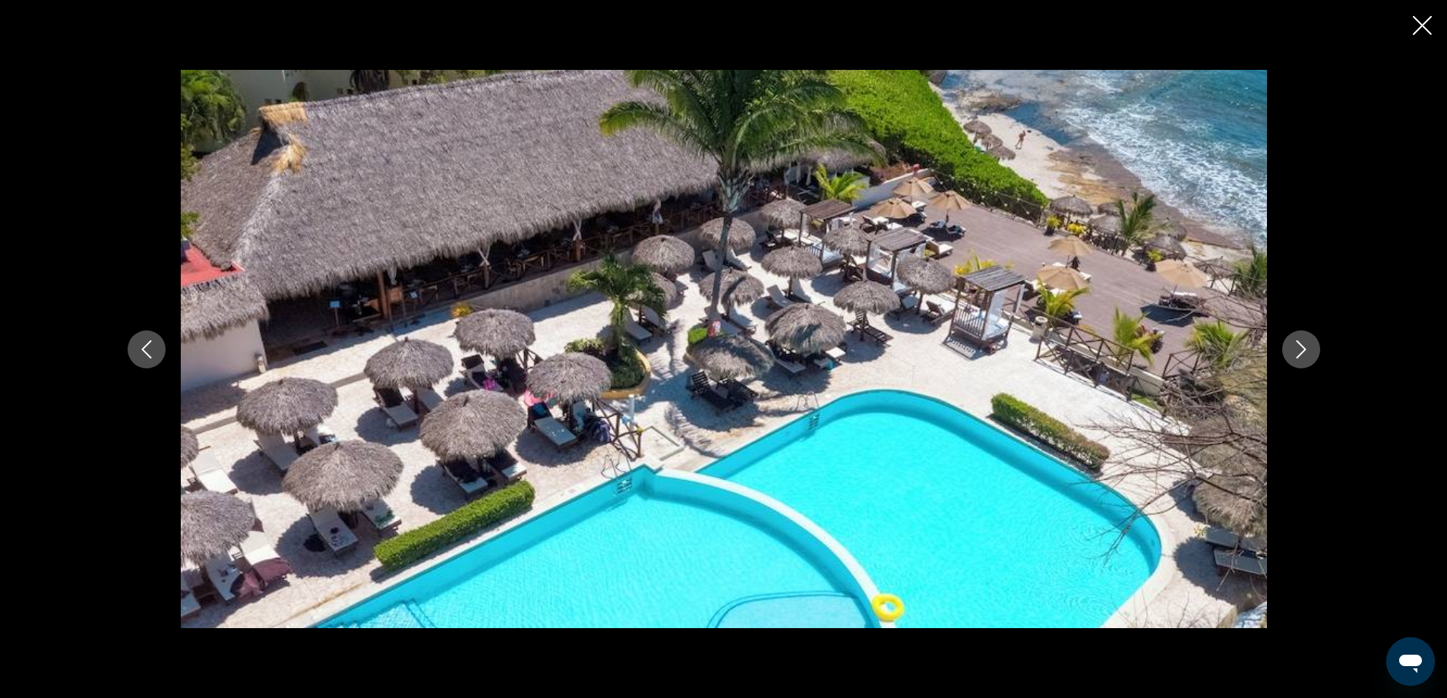
click at [1302, 347] on icon "Next image" at bounding box center [1300, 349] width 10 height 18
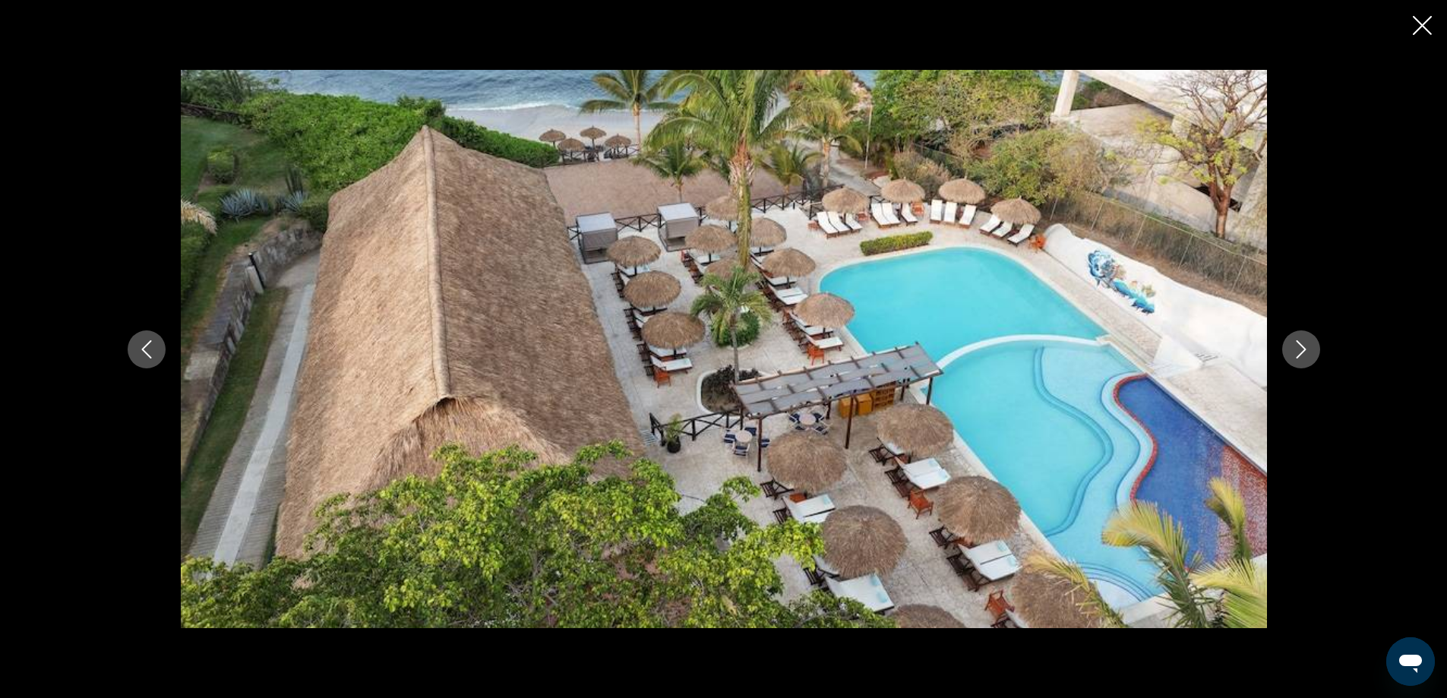
click at [139, 347] on icon "Previous image" at bounding box center [146, 349] width 18 height 18
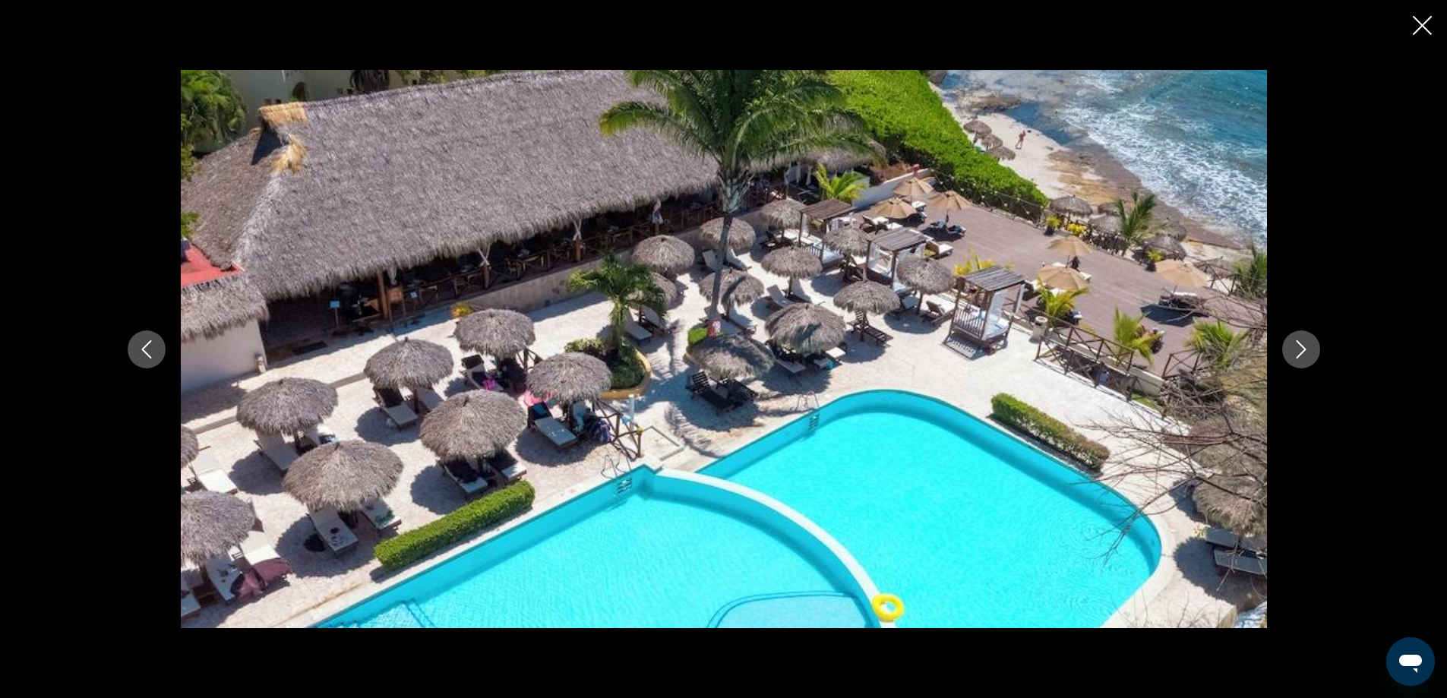
click at [1299, 349] on icon "Next image" at bounding box center [1301, 349] width 18 height 18
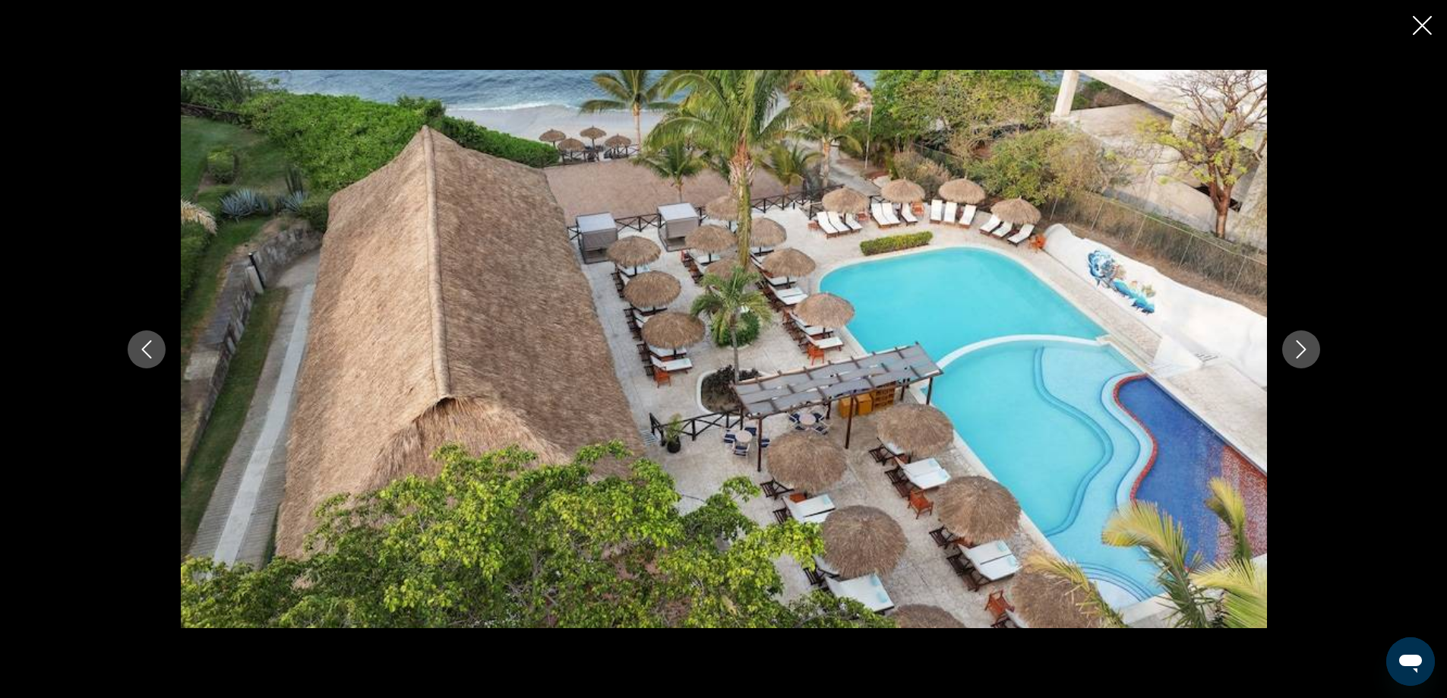
click at [1299, 349] on icon "Next image" at bounding box center [1301, 349] width 18 height 18
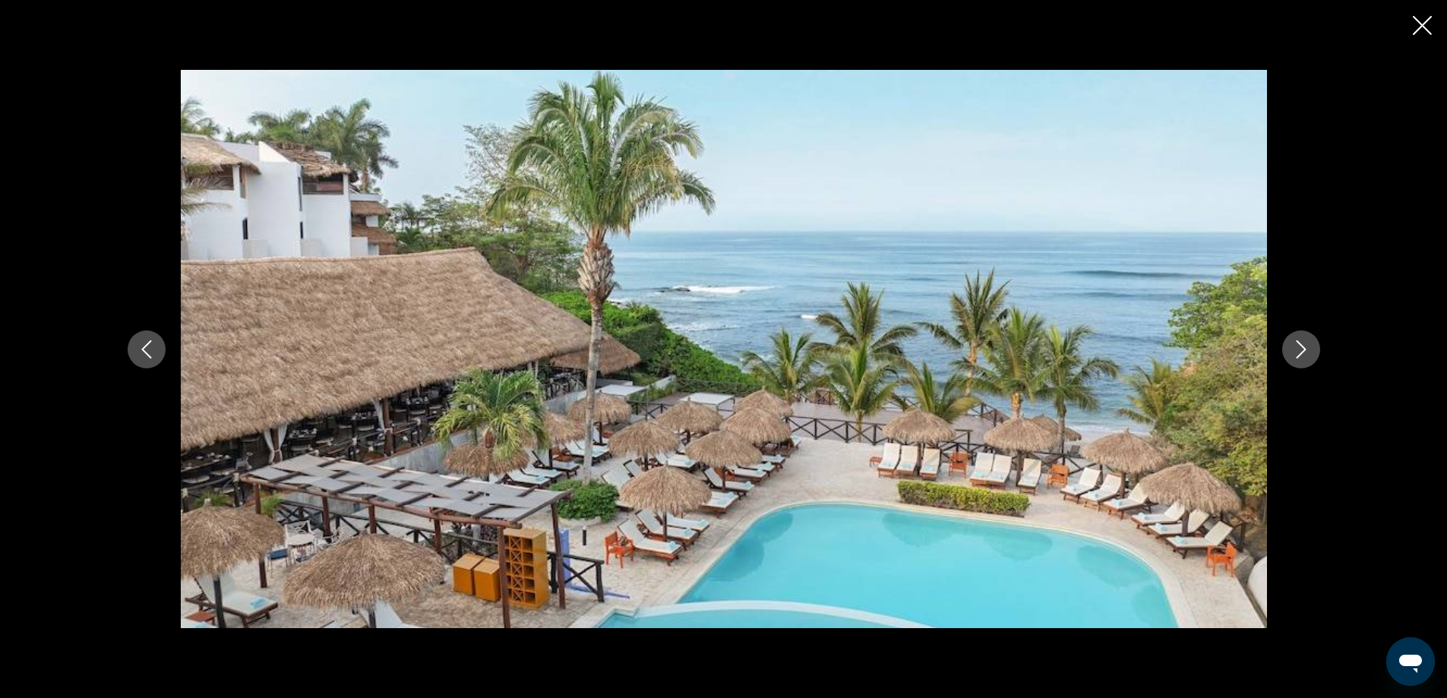
click at [1299, 349] on icon "Next image" at bounding box center [1301, 349] width 18 height 18
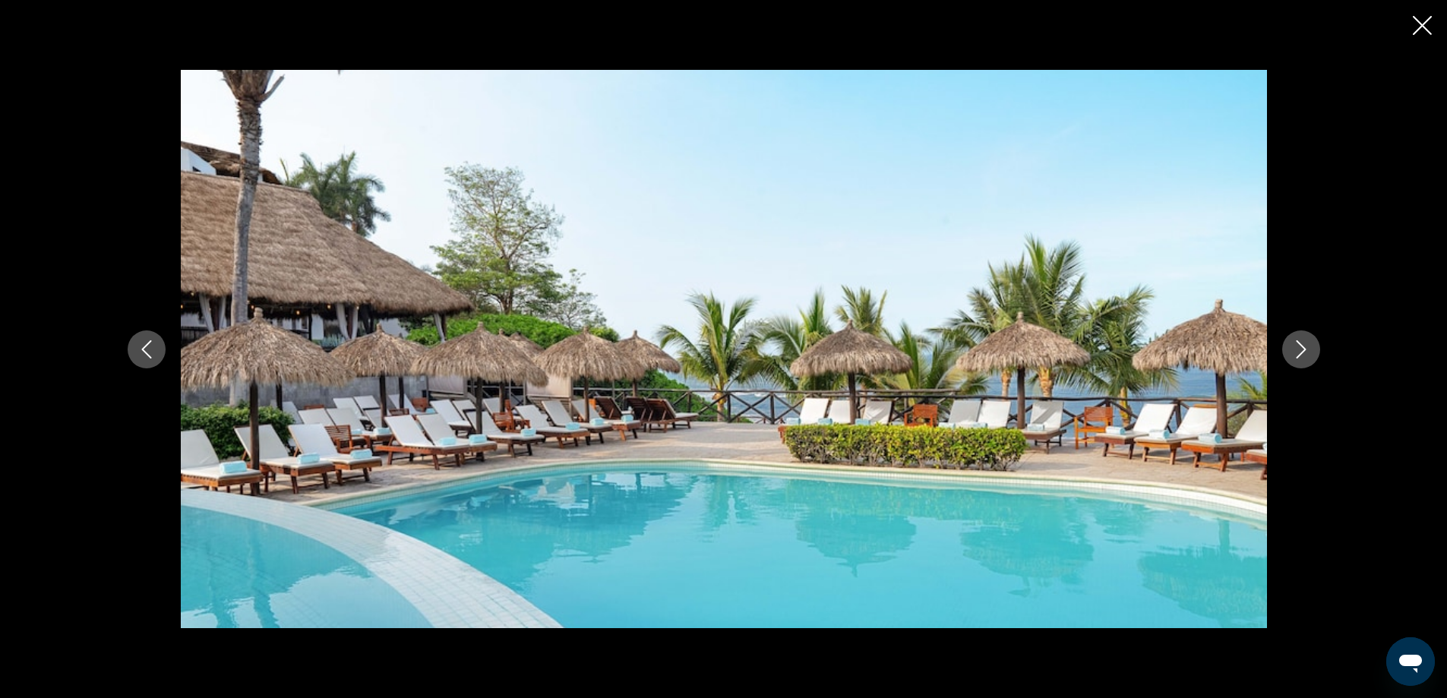
click at [1299, 349] on icon "Next image" at bounding box center [1301, 349] width 18 height 18
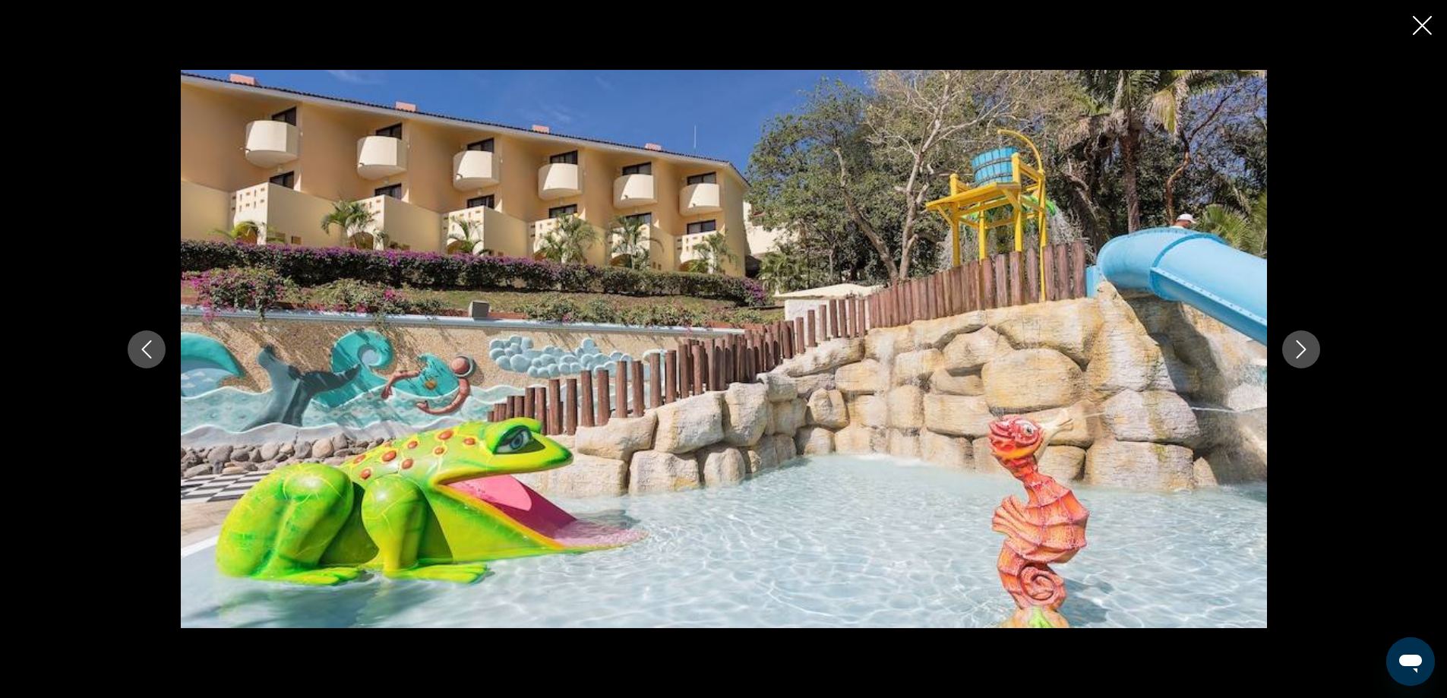
click at [1299, 349] on icon "Next image" at bounding box center [1301, 349] width 18 height 18
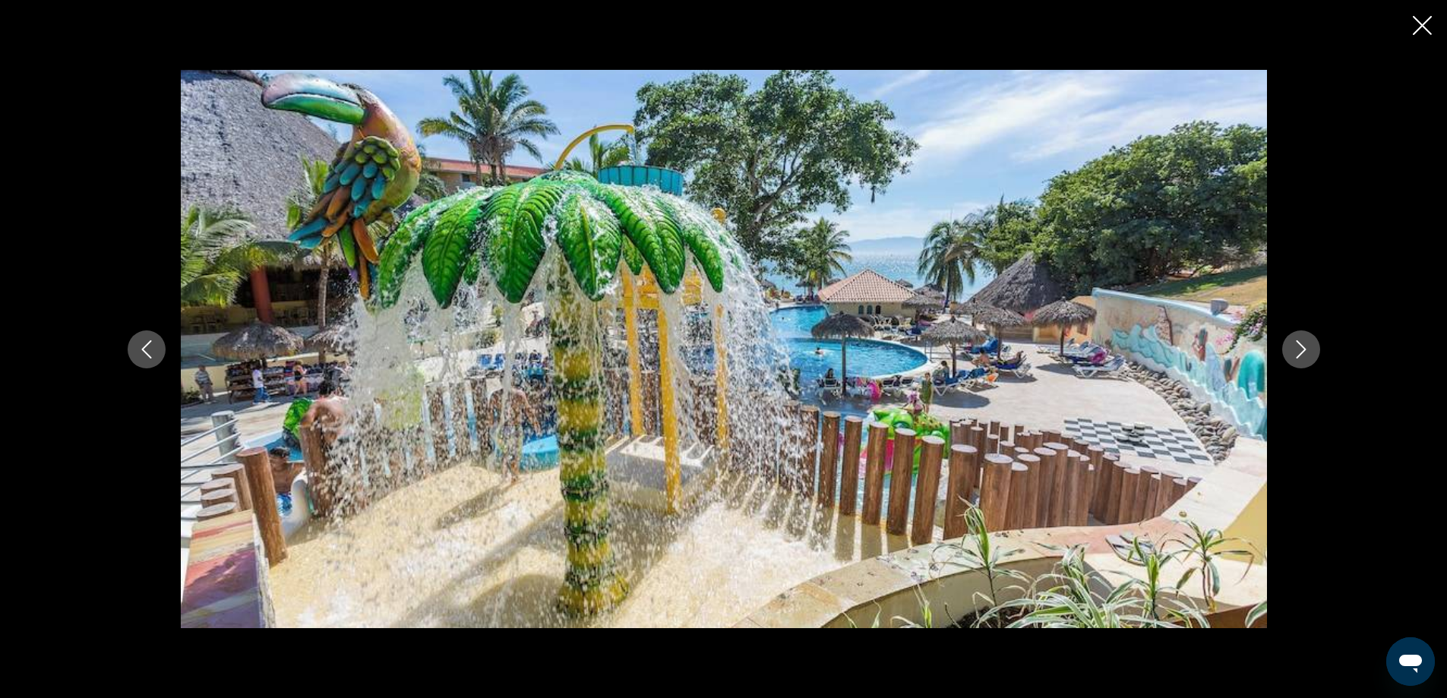
click at [1299, 349] on icon "Next image" at bounding box center [1301, 349] width 18 height 18
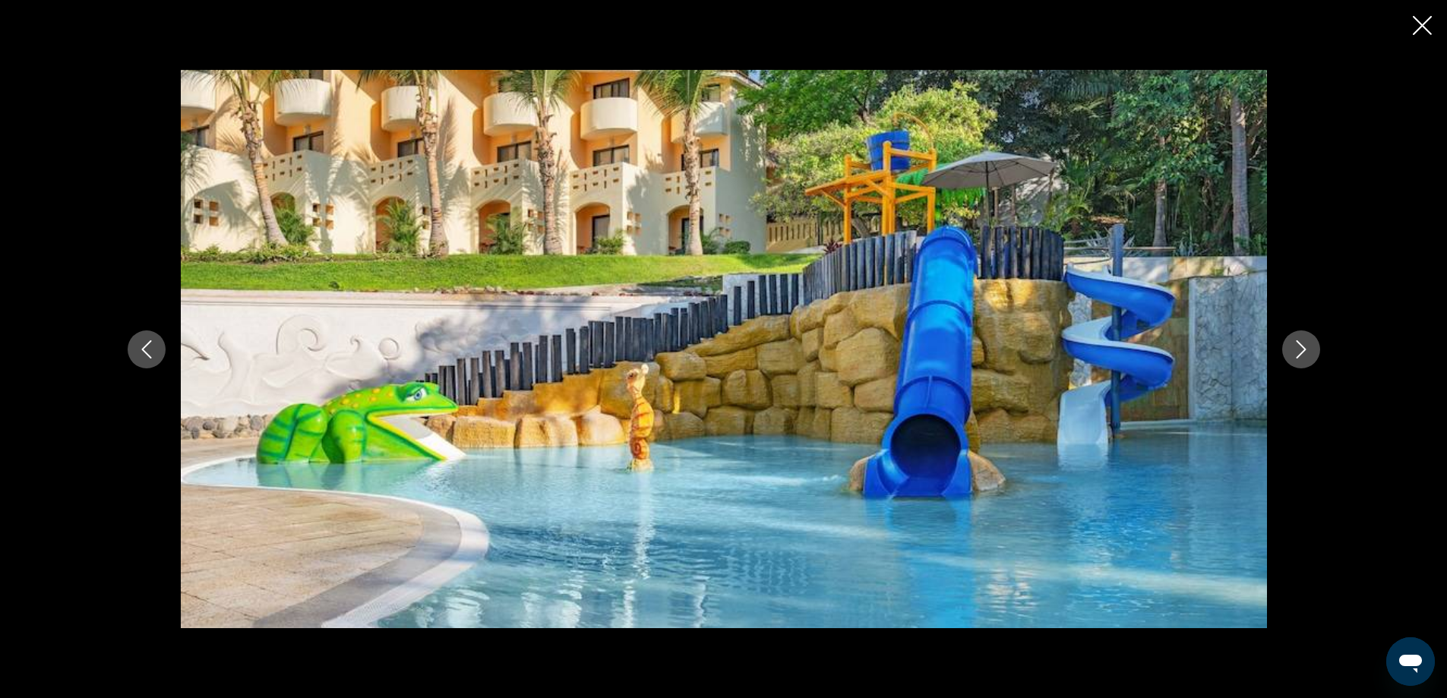
click at [1299, 349] on icon "Next image" at bounding box center [1301, 349] width 18 height 18
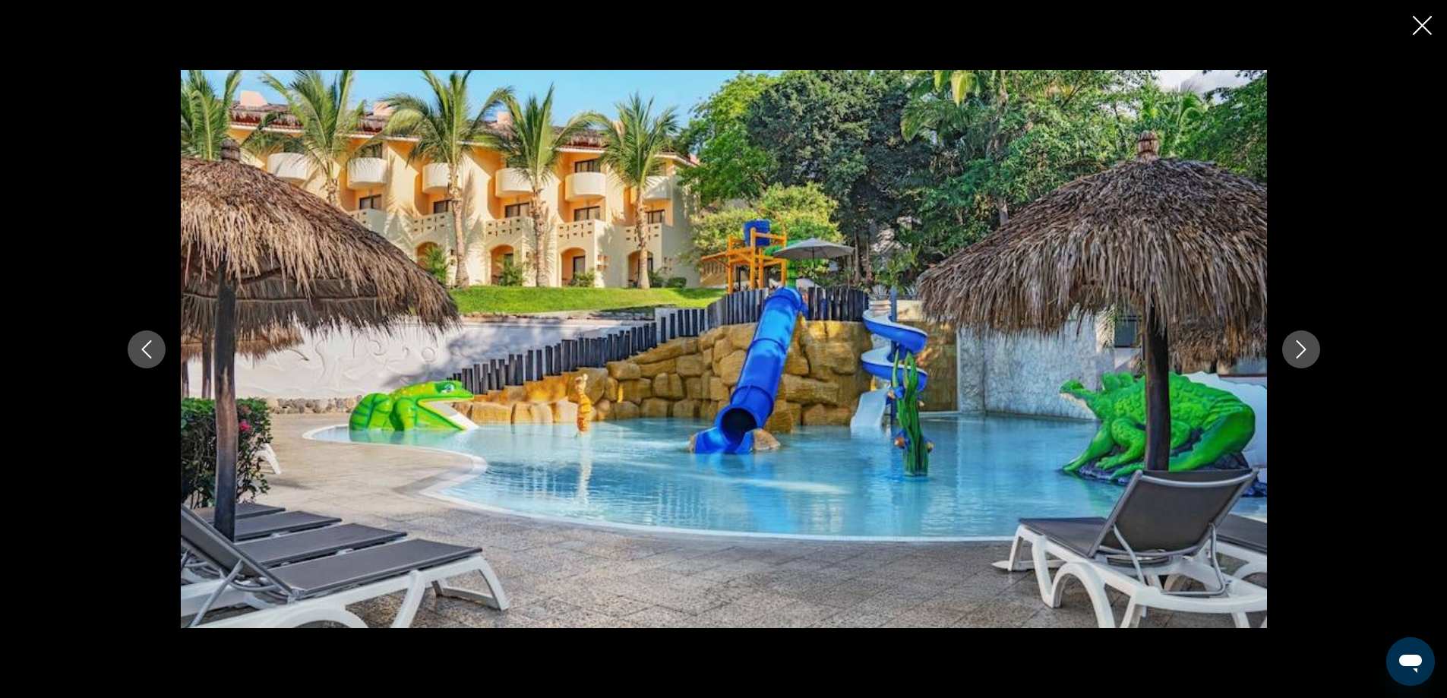
click at [1299, 349] on icon "Next image" at bounding box center [1301, 349] width 18 height 18
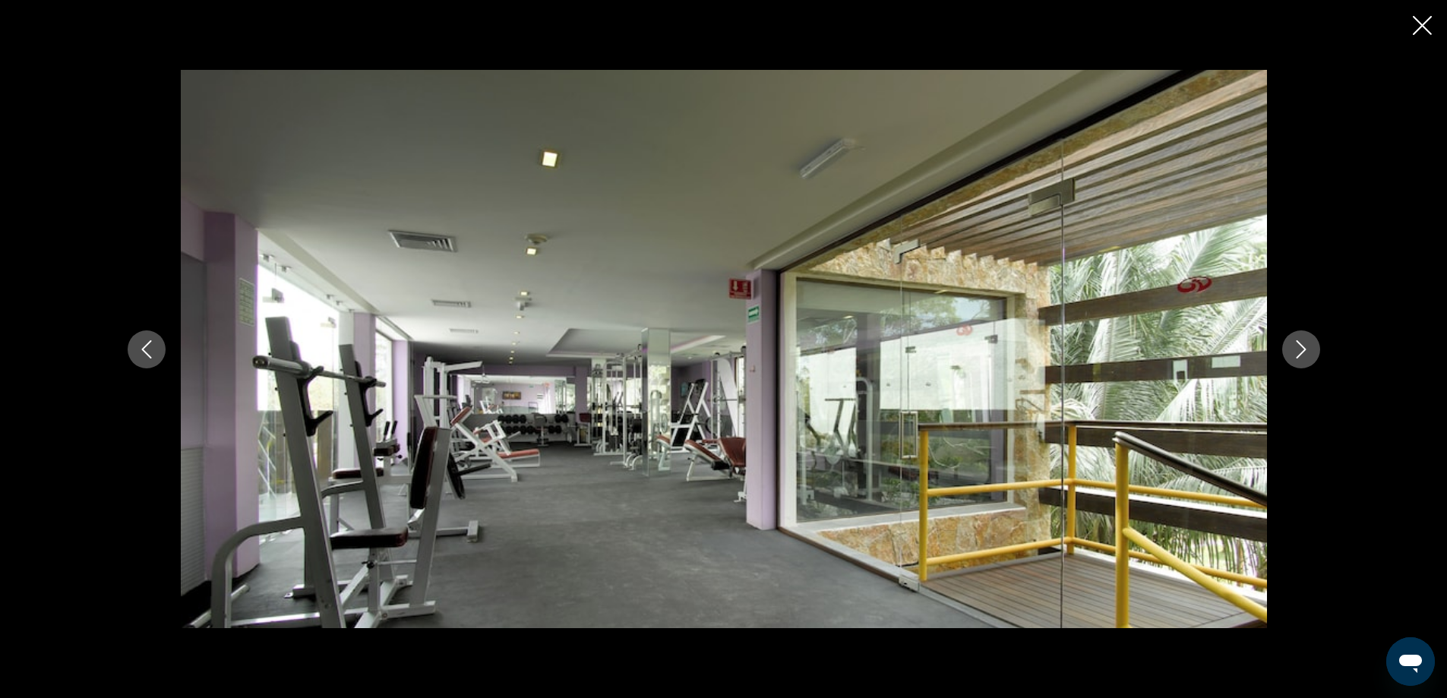
click at [1299, 349] on icon "Next image" at bounding box center [1301, 349] width 18 height 18
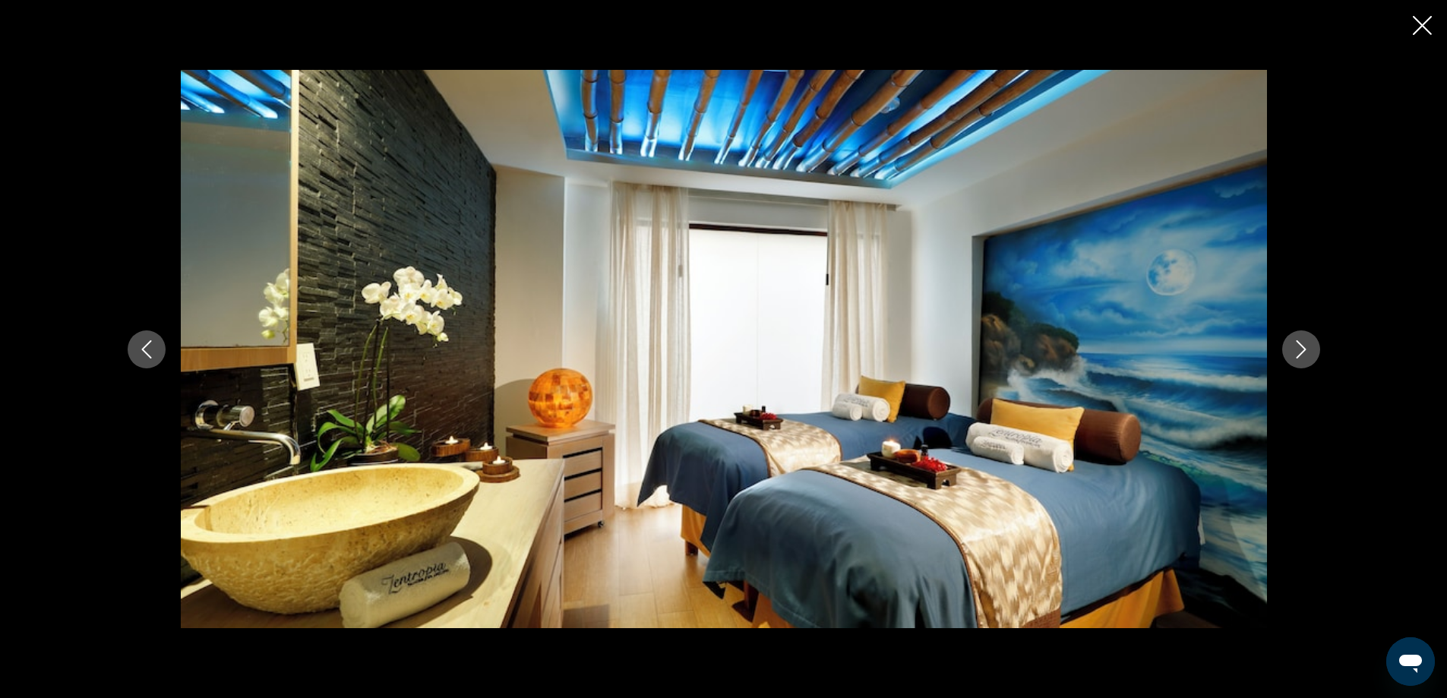
click at [1299, 349] on icon "Next image" at bounding box center [1301, 349] width 18 height 18
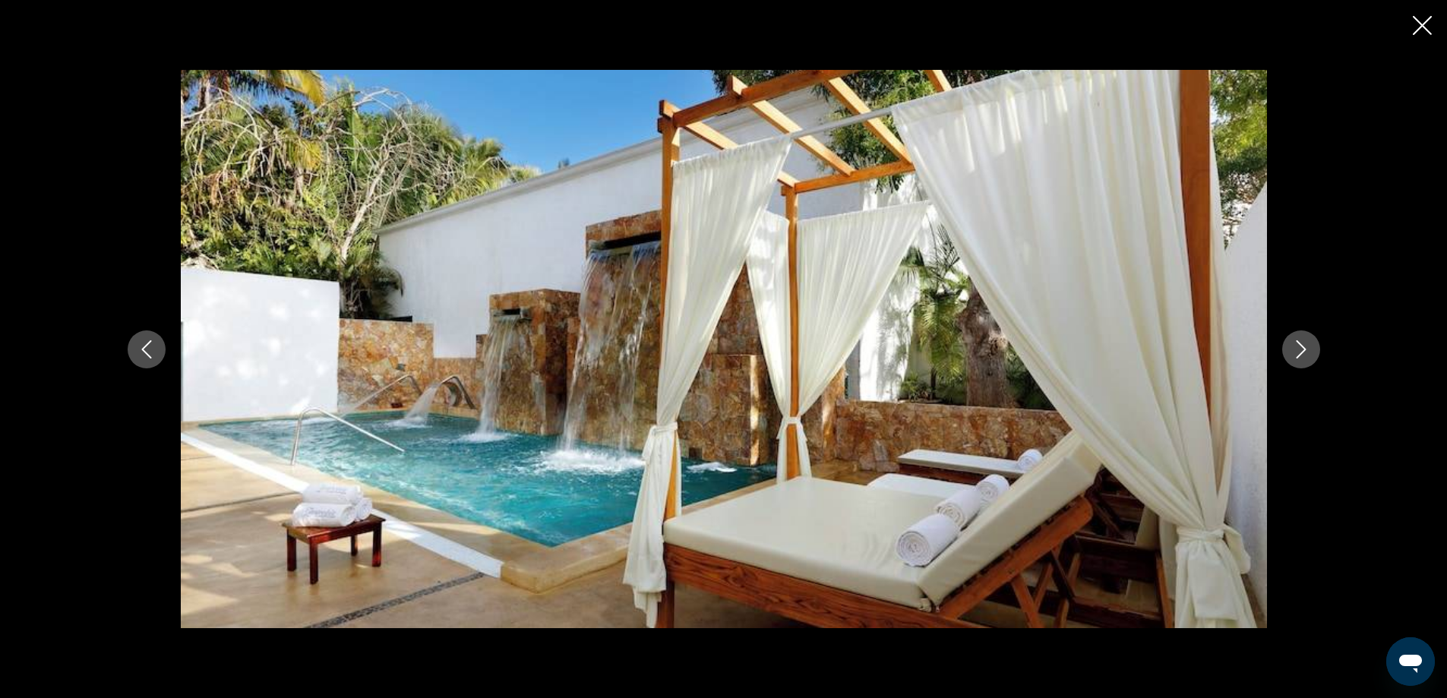
click at [1299, 349] on icon "Next image" at bounding box center [1301, 349] width 18 height 18
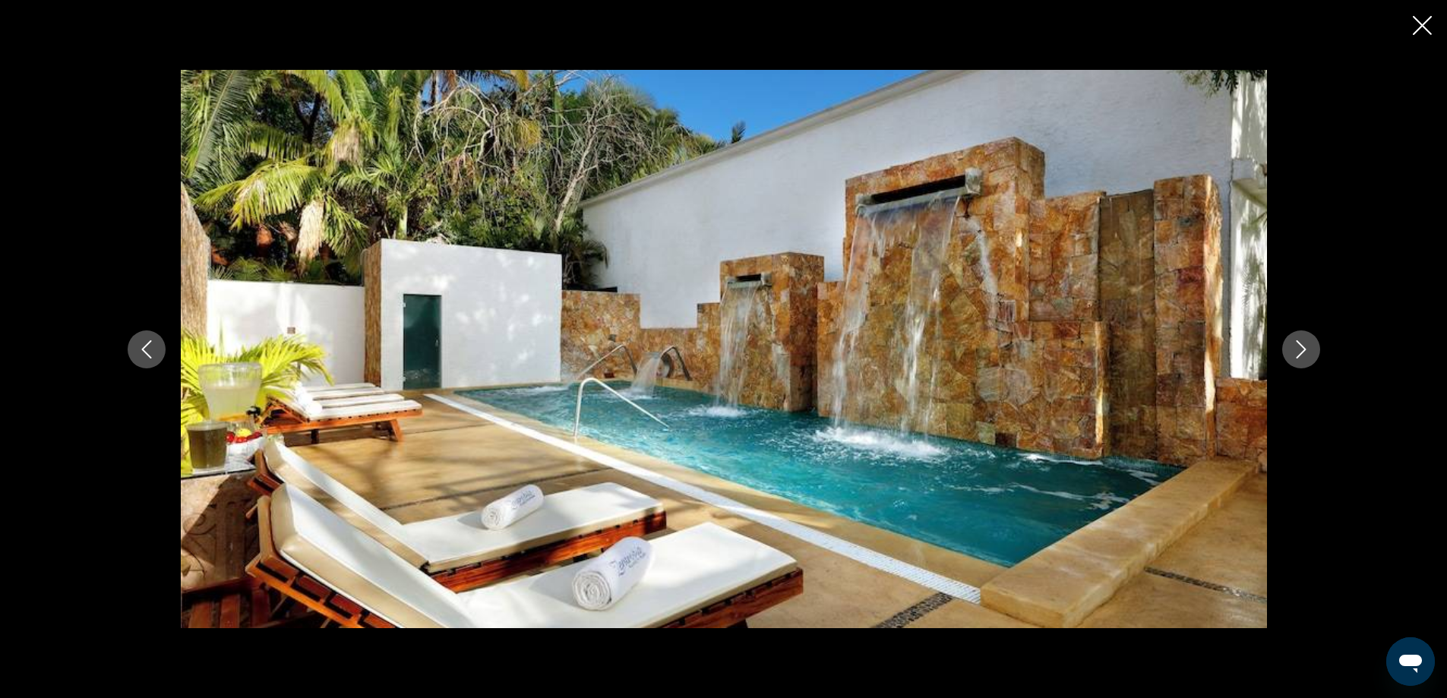
click at [1299, 349] on icon "Next image" at bounding box center [1301, 349] width 18 height 18
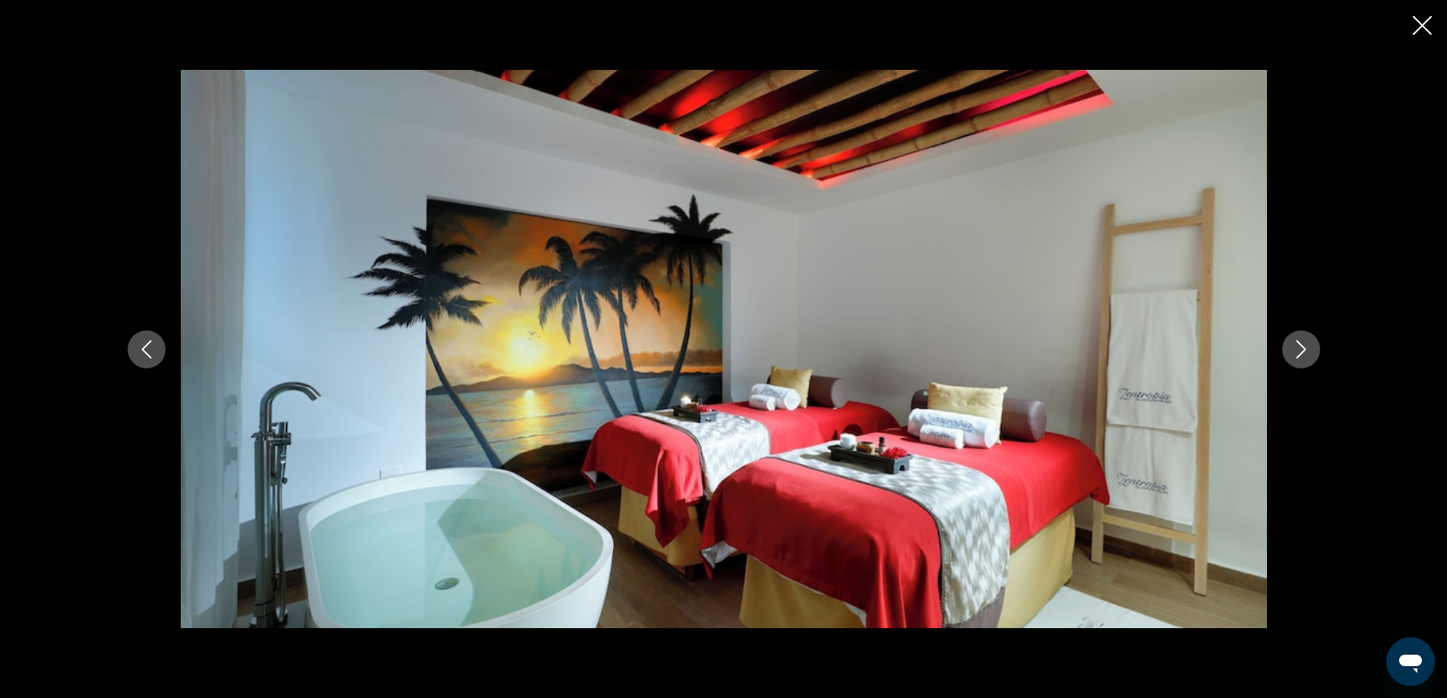
click at [1299, 349] on icon "Next image" at bounding box center [1301, 349] width 18 height 18
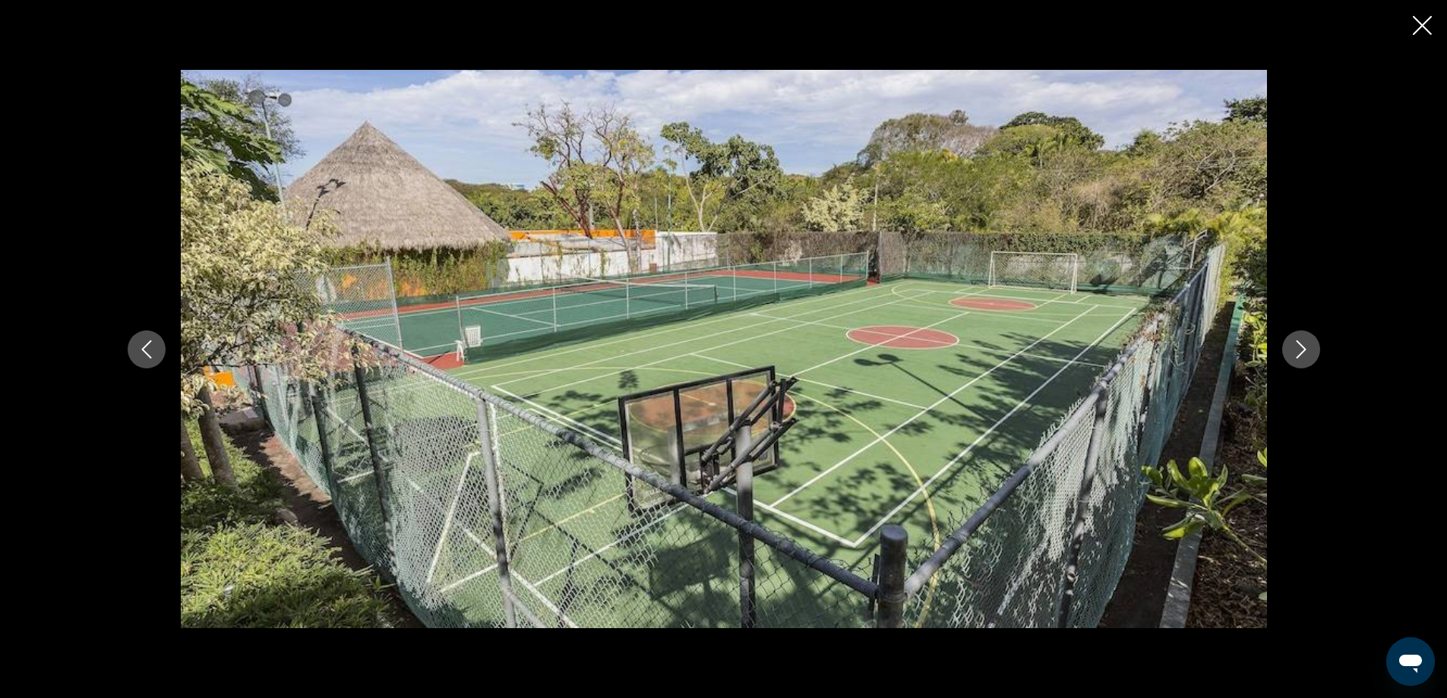
click at [1299, 349] on icon "Next image" at bounding box center [1301, 349] width 18 height 18
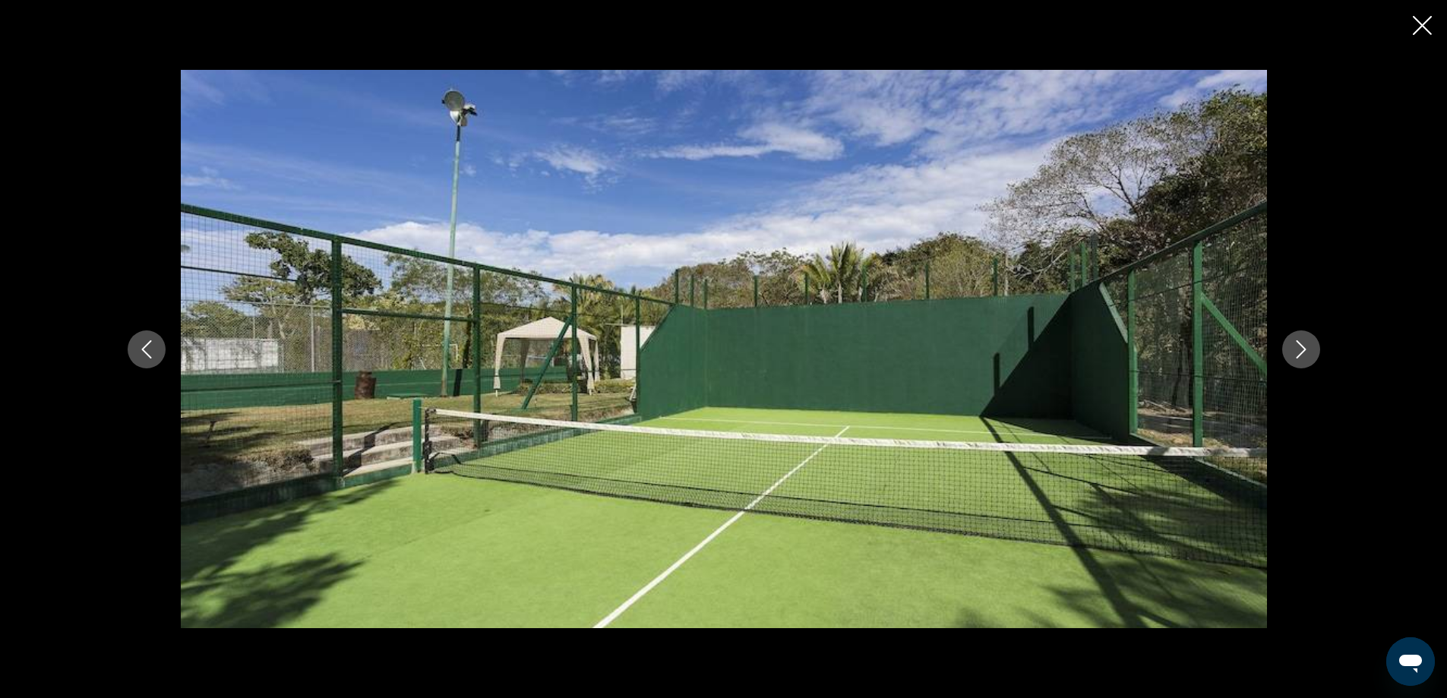
click at [1299, 349] on icon "Next image" at bounding box center [1301, 349] width 18 height 18
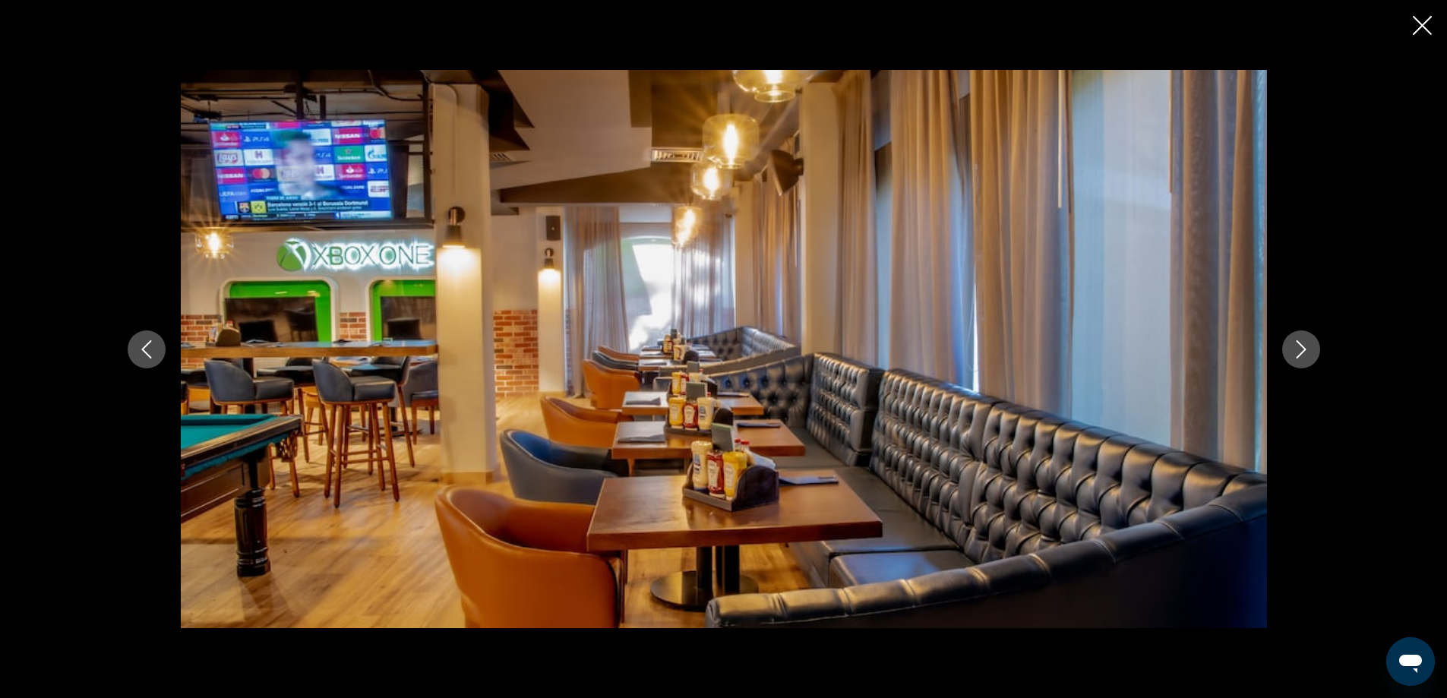
click at [1299, 349] on icon "Next image" at bounding box center [1301, 349] width 18 height 18
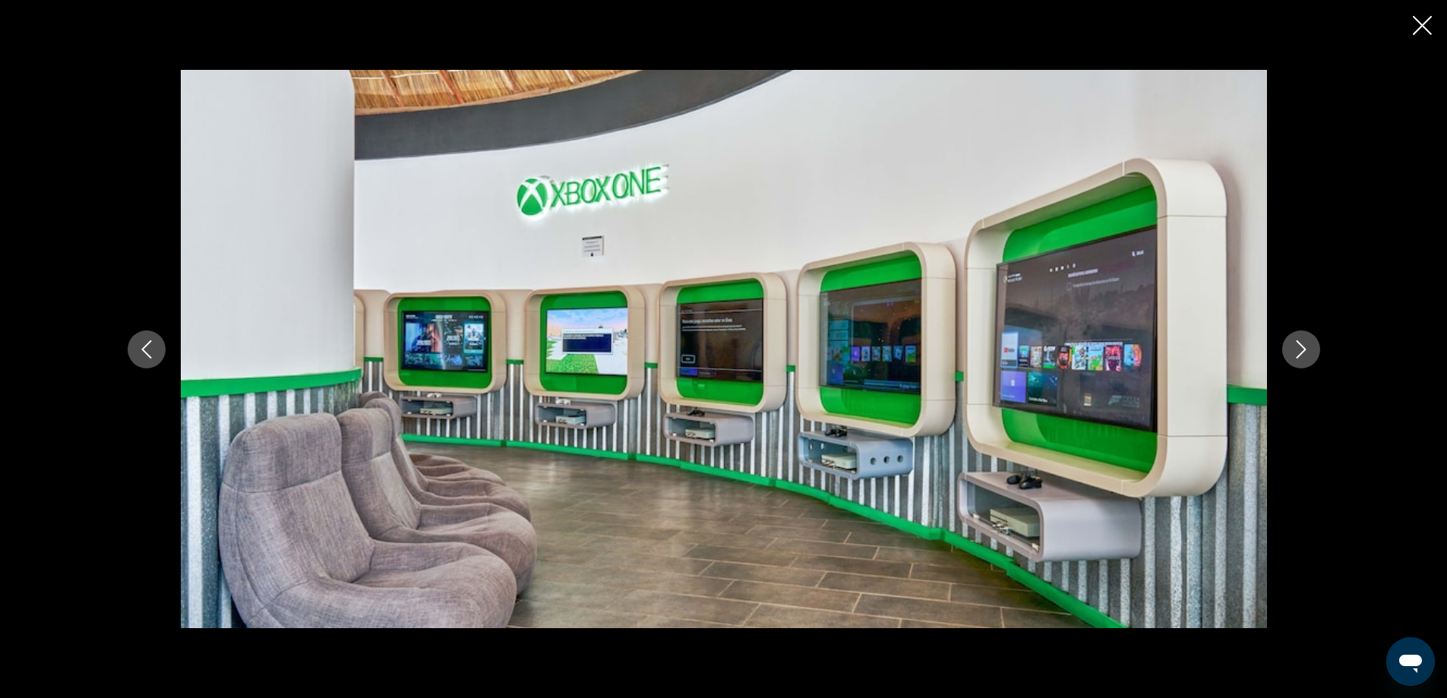
click at [1299, 349] on icon "Next image" at bounding box center [1301, 349] width 18 height 18
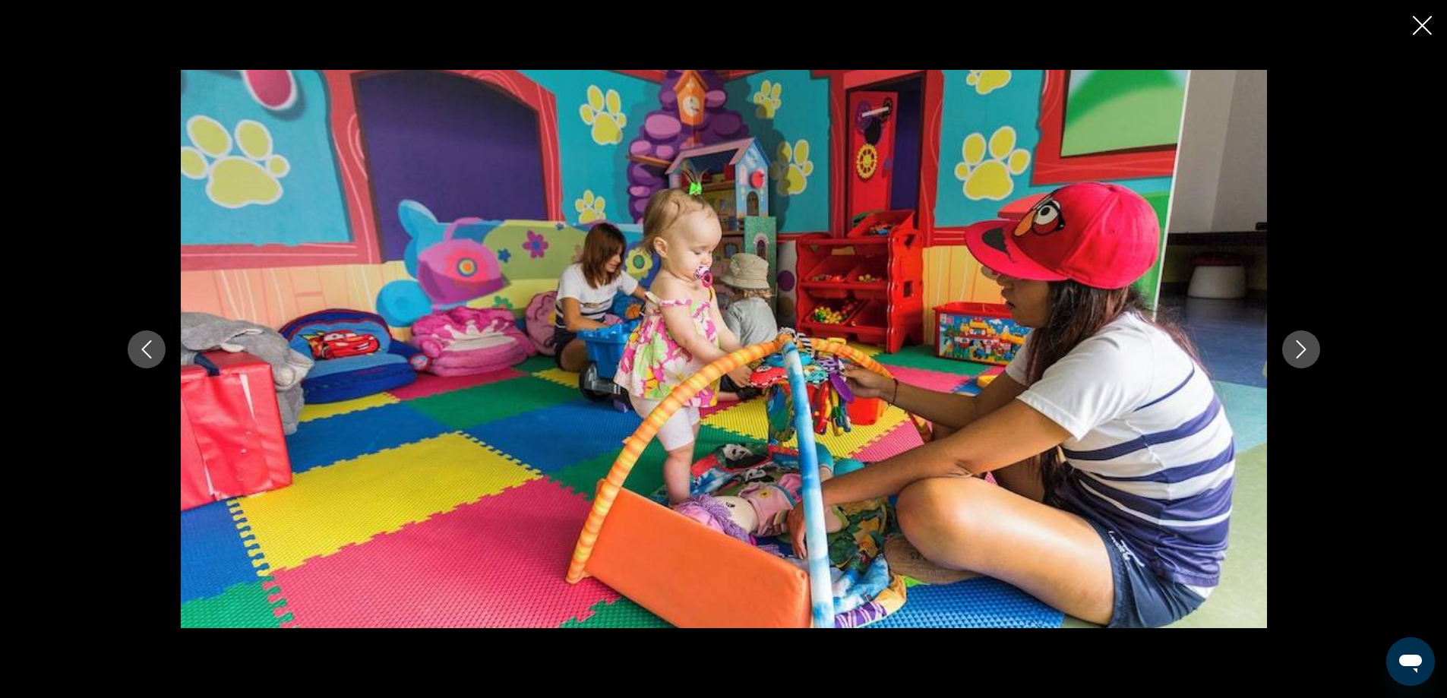
click at [1297, 349] on icon "Next image" at bounding box center [1301, 349] width 18 height 18
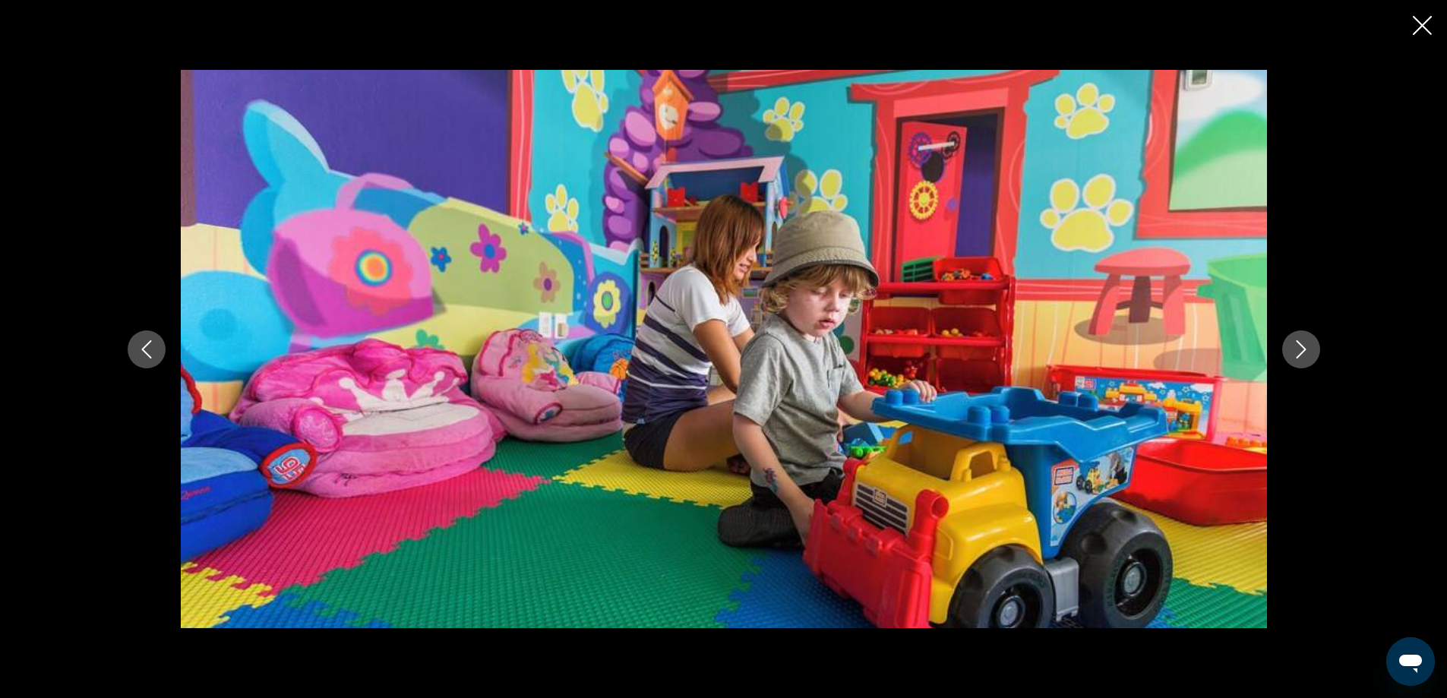
click at [1297, 349] on icon "Next image" at bounding box center [1301, 349] width 18 height 18
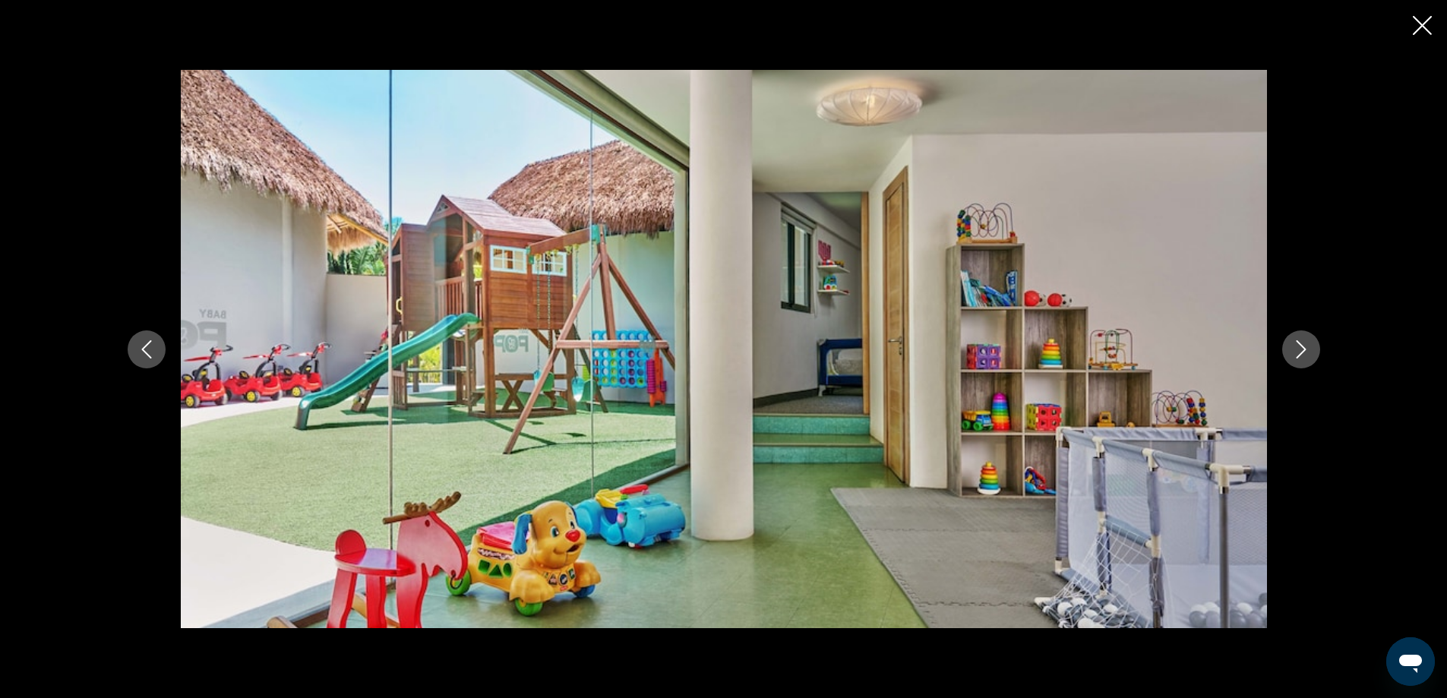
click at [1297, 349] on icon "Next image" at bounding box center [1301, 349] width 18 height 18
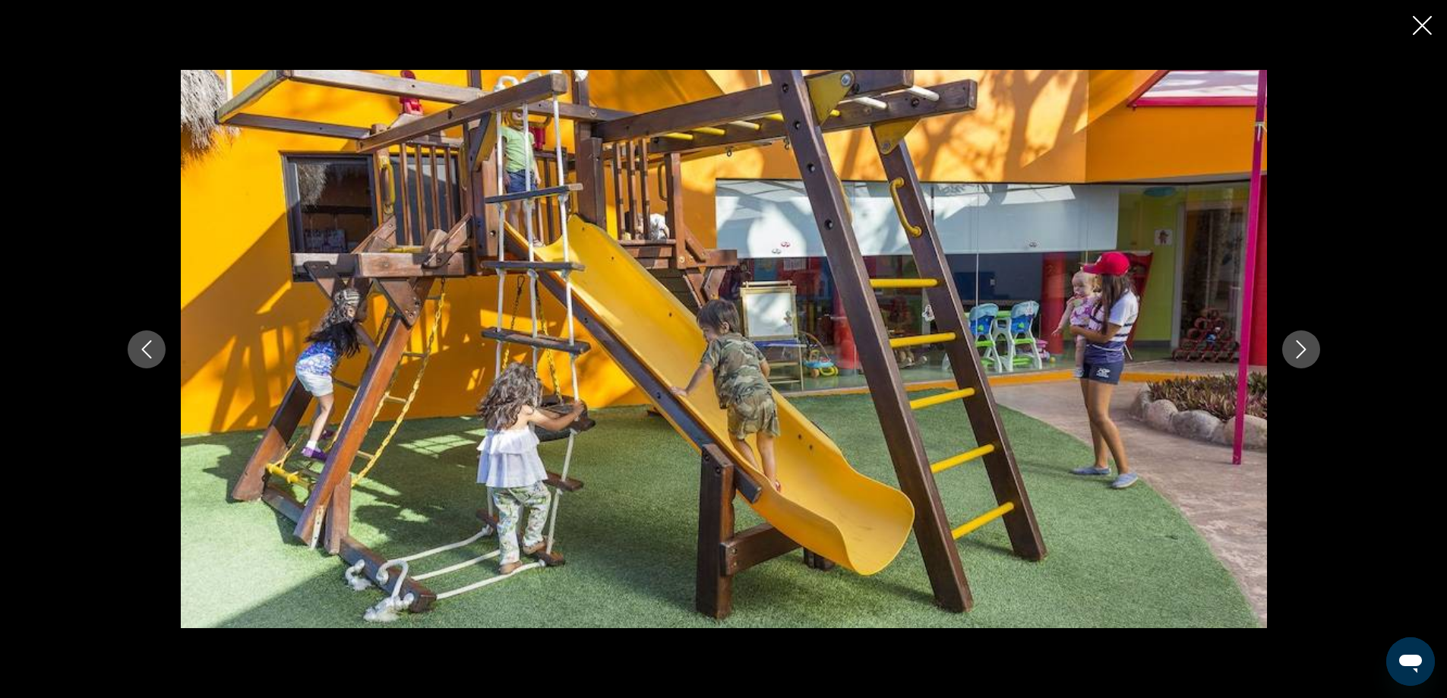
click at [1297, 349] on icon "Next image" at bounding box center [1301, 349] width 18 height 18
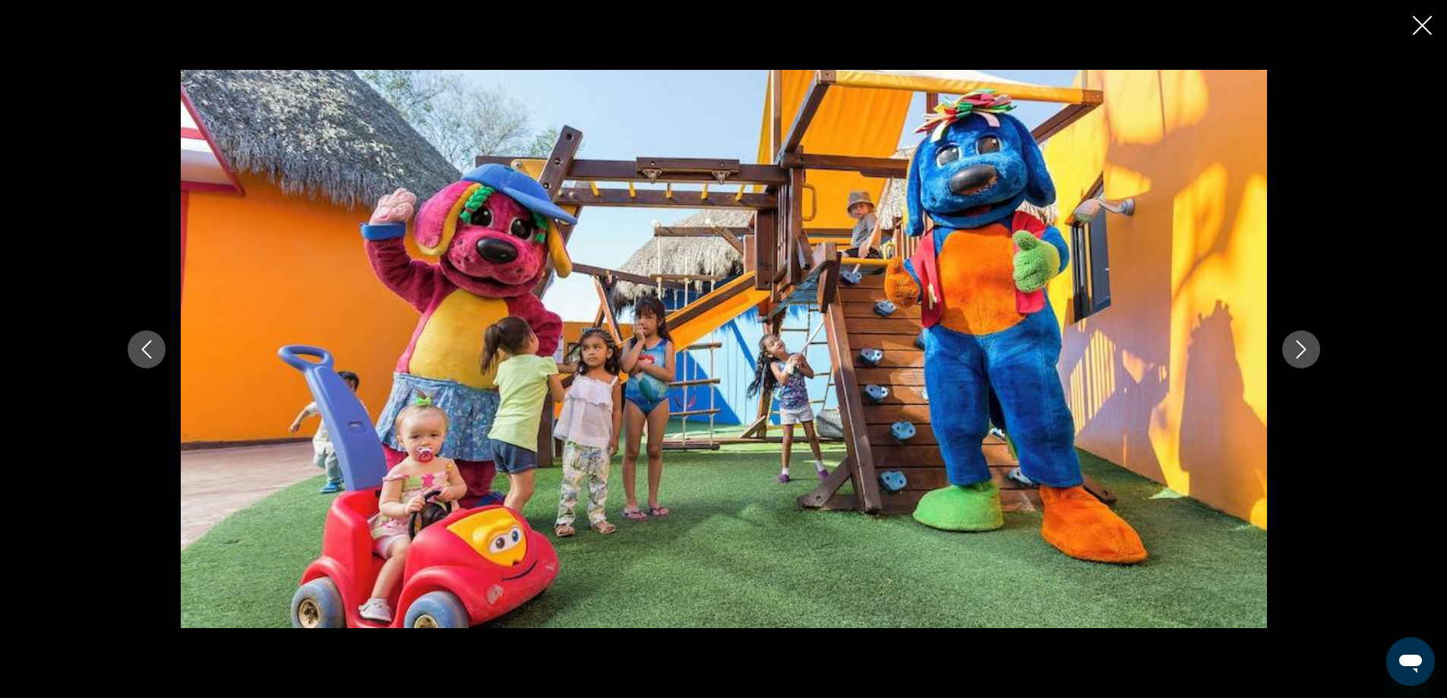
click at [1297, 349] on icon "Next image" at bounding box center [1301, 349] width 18 height 18
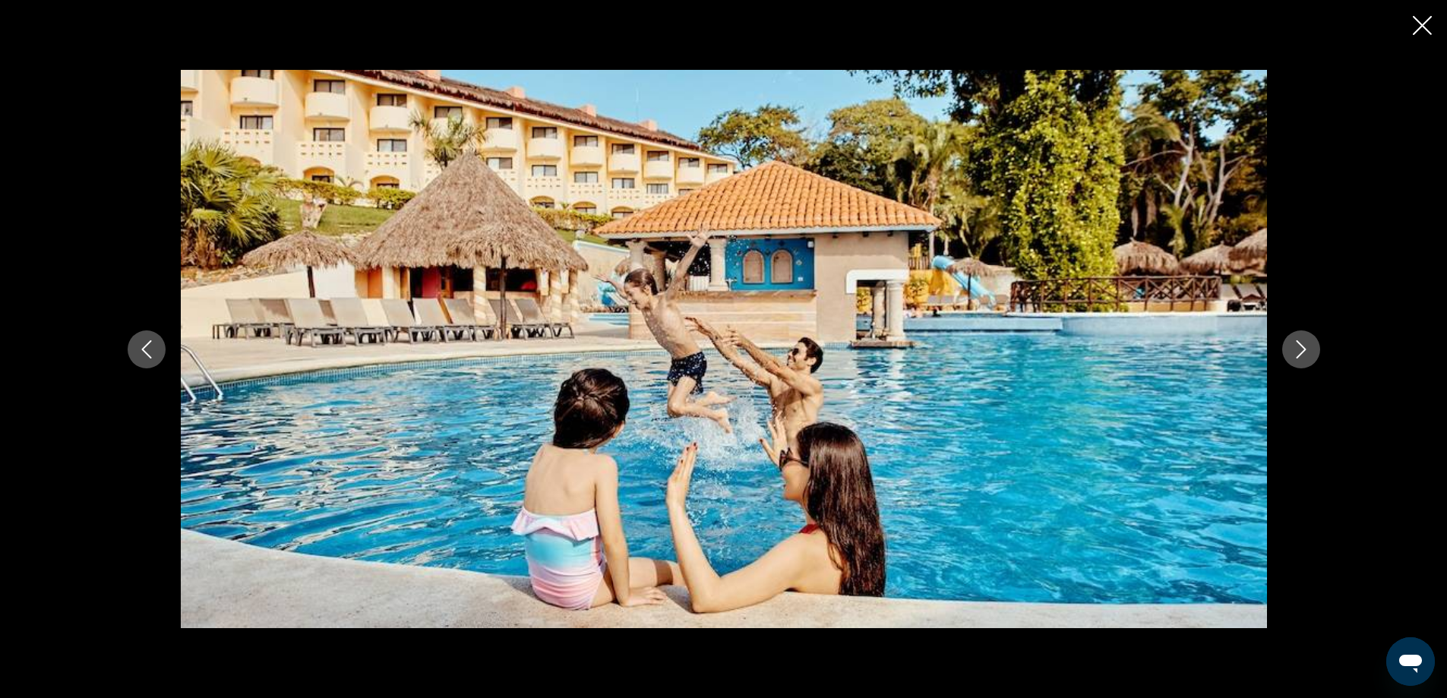
click at [1297, 349] on icon "Next image" at bounding box center [1301, 349] width 18 height 18
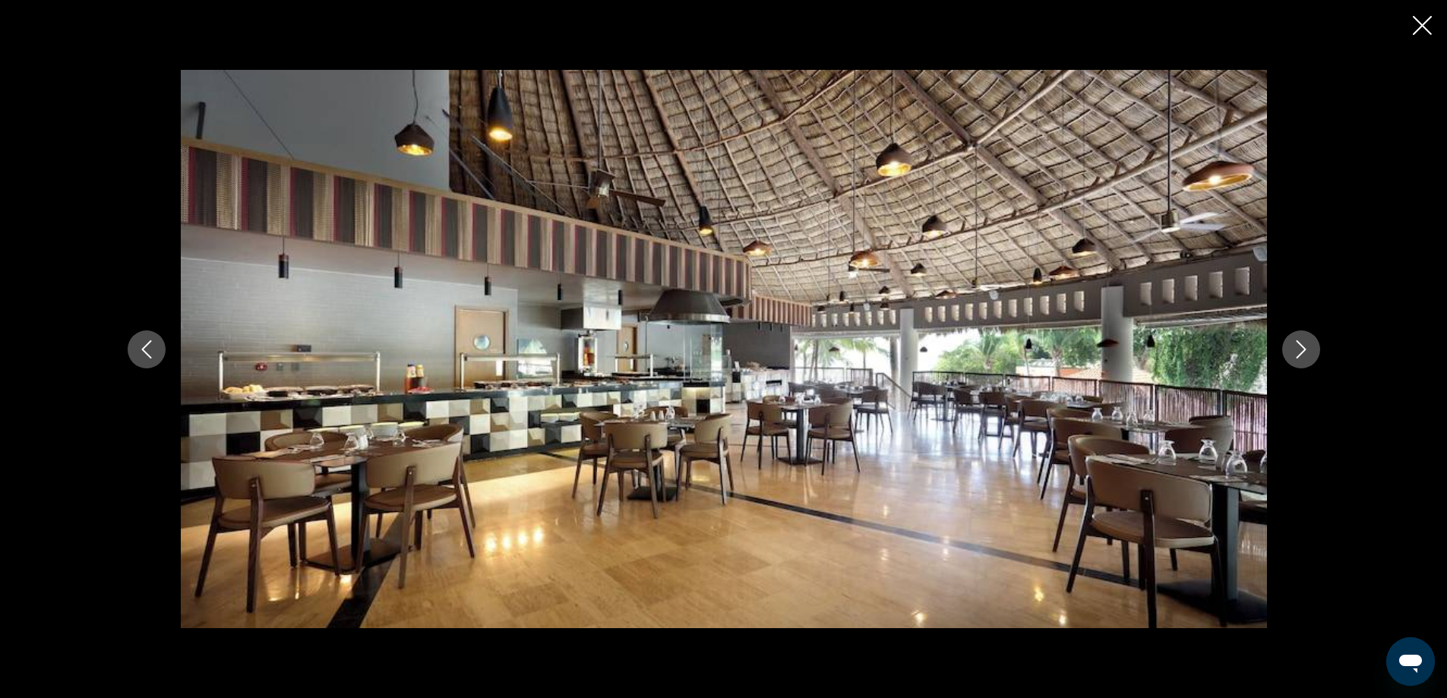
click at [1297, 349] on icon "Next image" at bounding box center [1301, 349] width 18 height 18
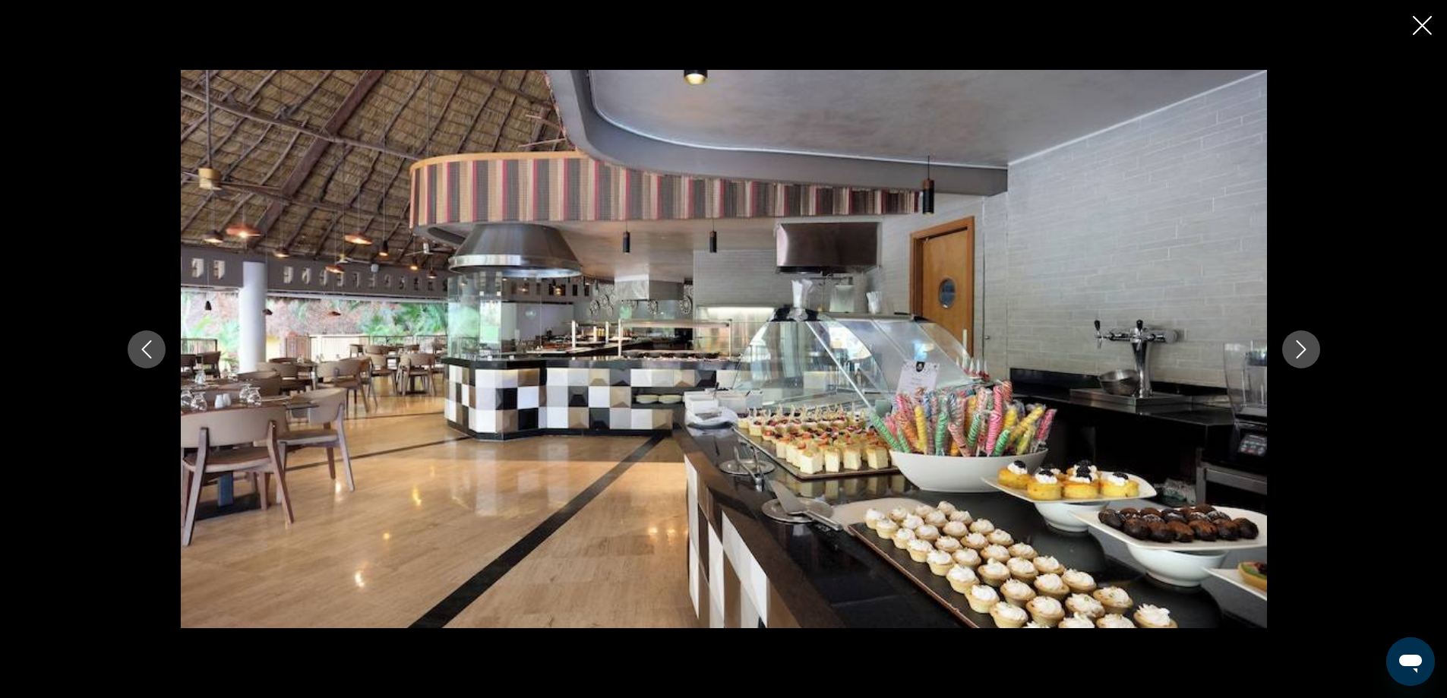
click at [1297, 349] on icon "Next image" at bounding box center [1301, 349] width 18 height 18
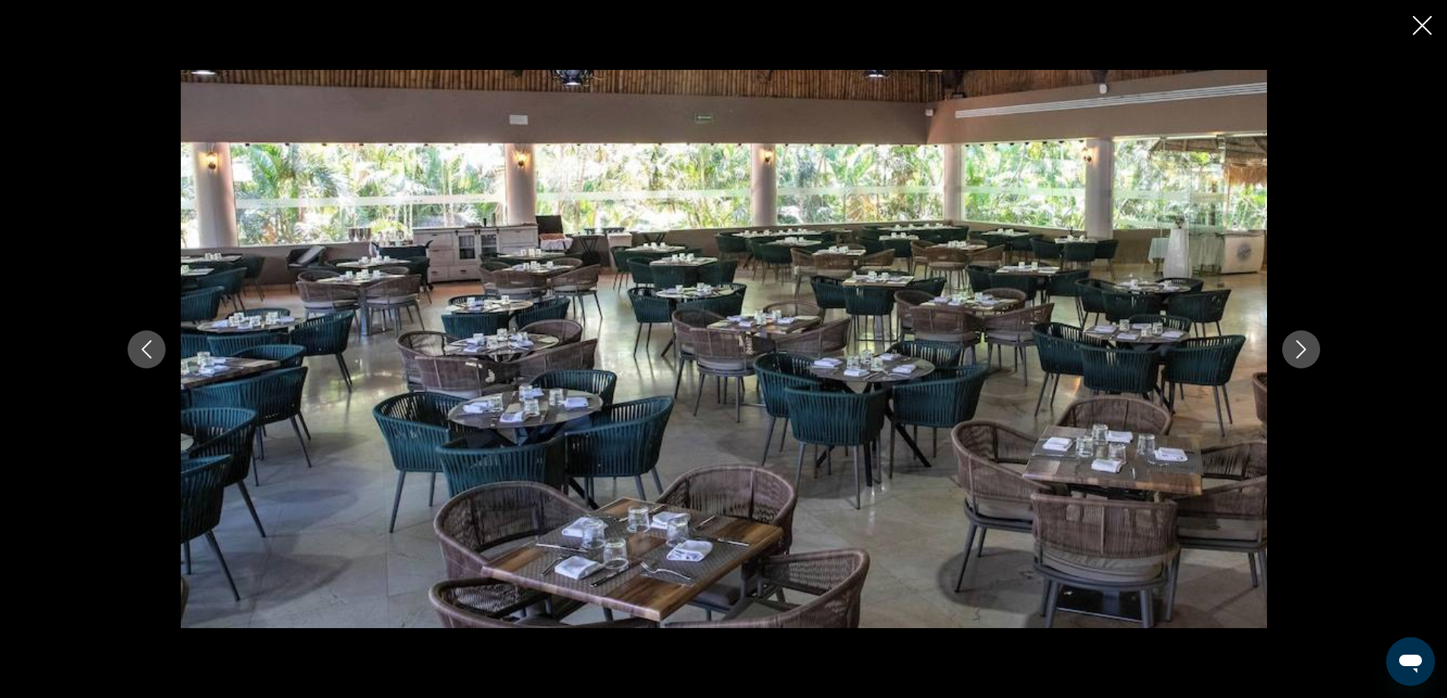
click at [1297, 349] on icon "Next image" at bounding box center [1301, 349] width 18 height 18
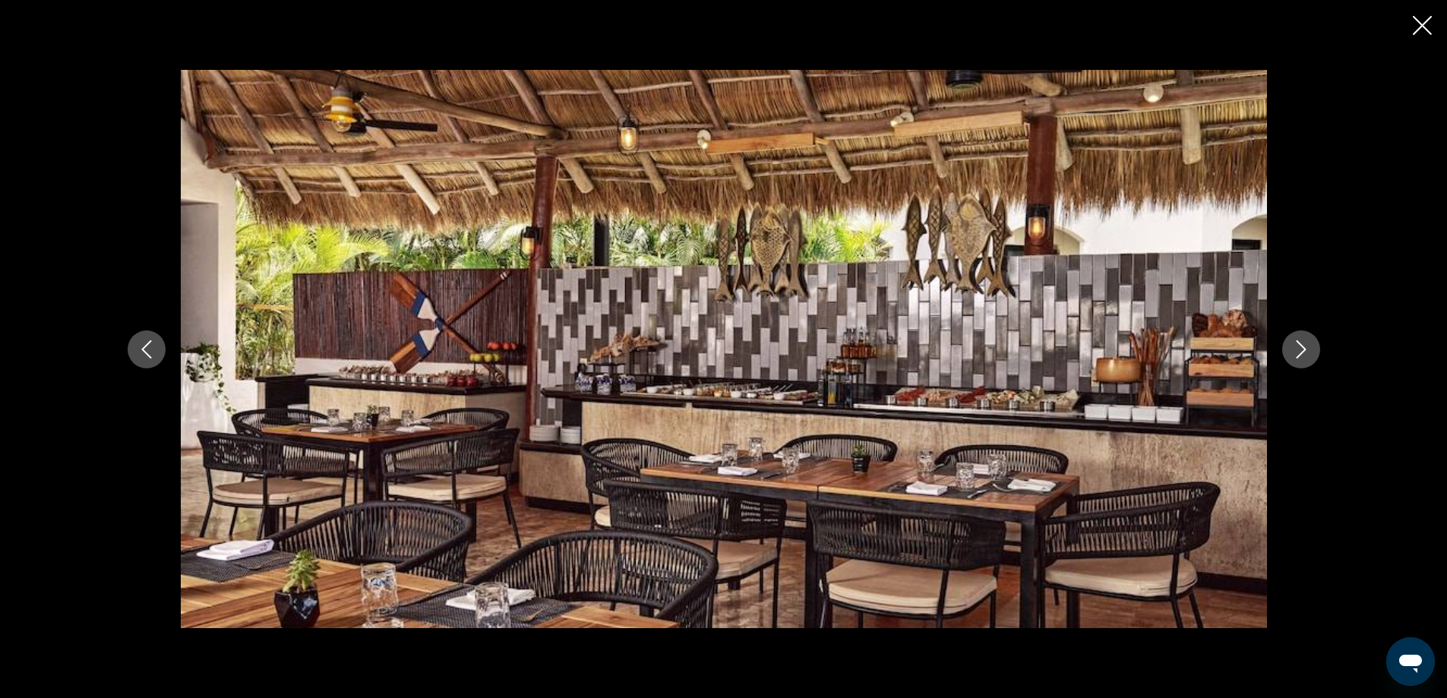
click at [1297, 349] on icon "Next image" at bounding box center [1301, 349] width 18 height 18
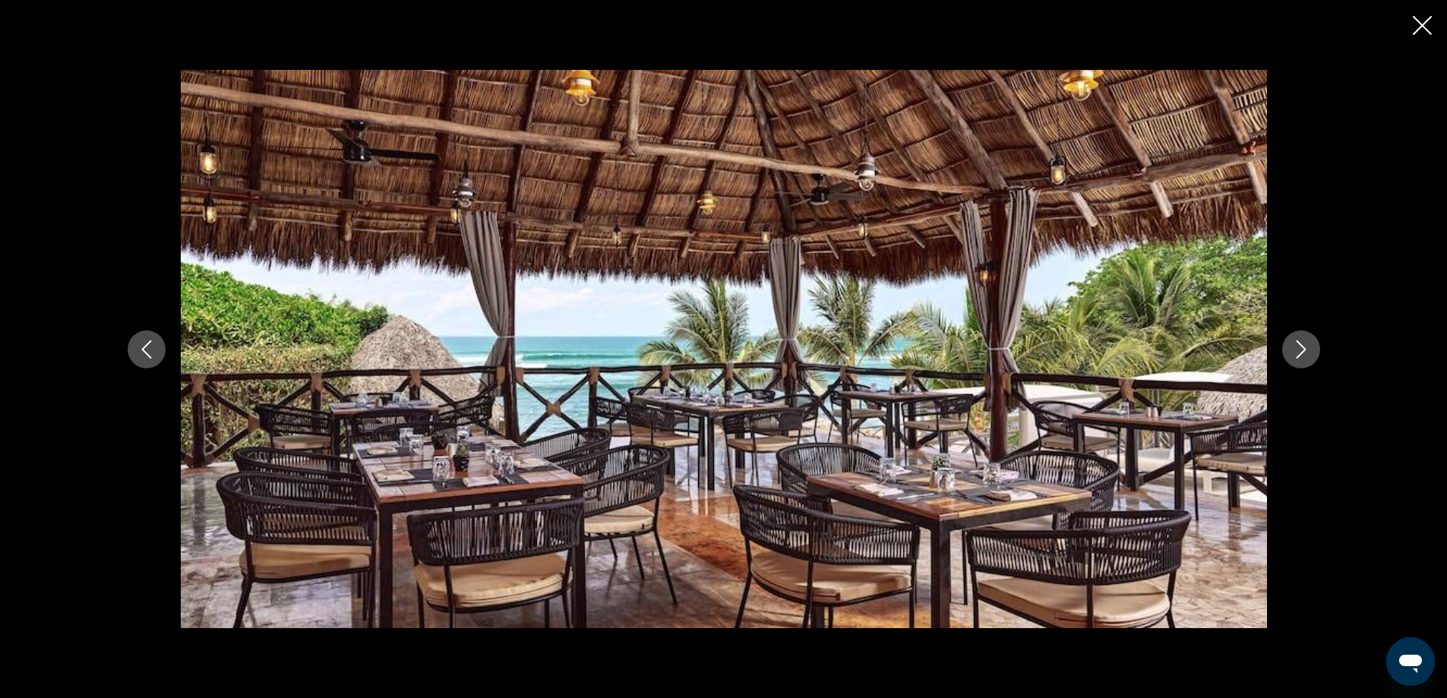
click at [1297, 349] on icon "Next image" at bounding box center [1301, 349] width 18 height 18
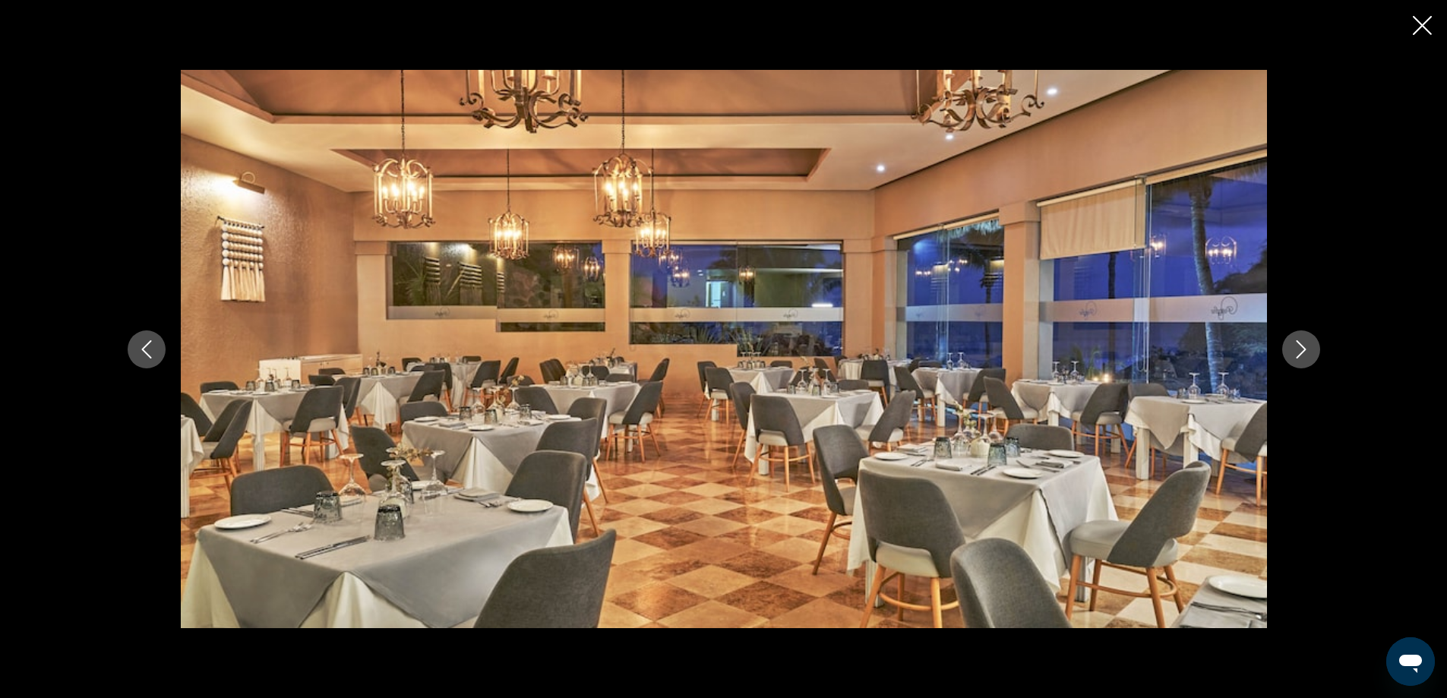
click at [1297, 349] on icon "Next image" at bounding box center [1301, 349] width 18 height 18
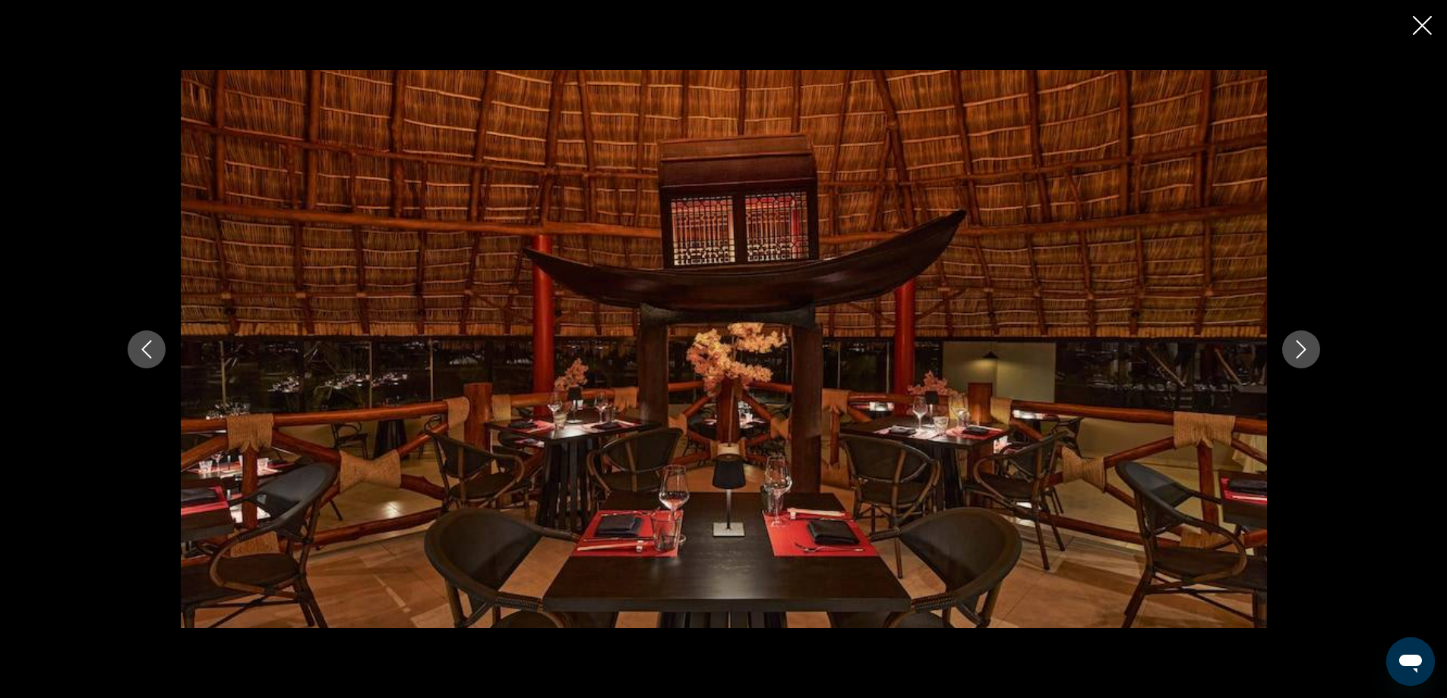
click at [1305, 350] on icon "Next image" at bounding box center [1301, 349] width 18 height 18
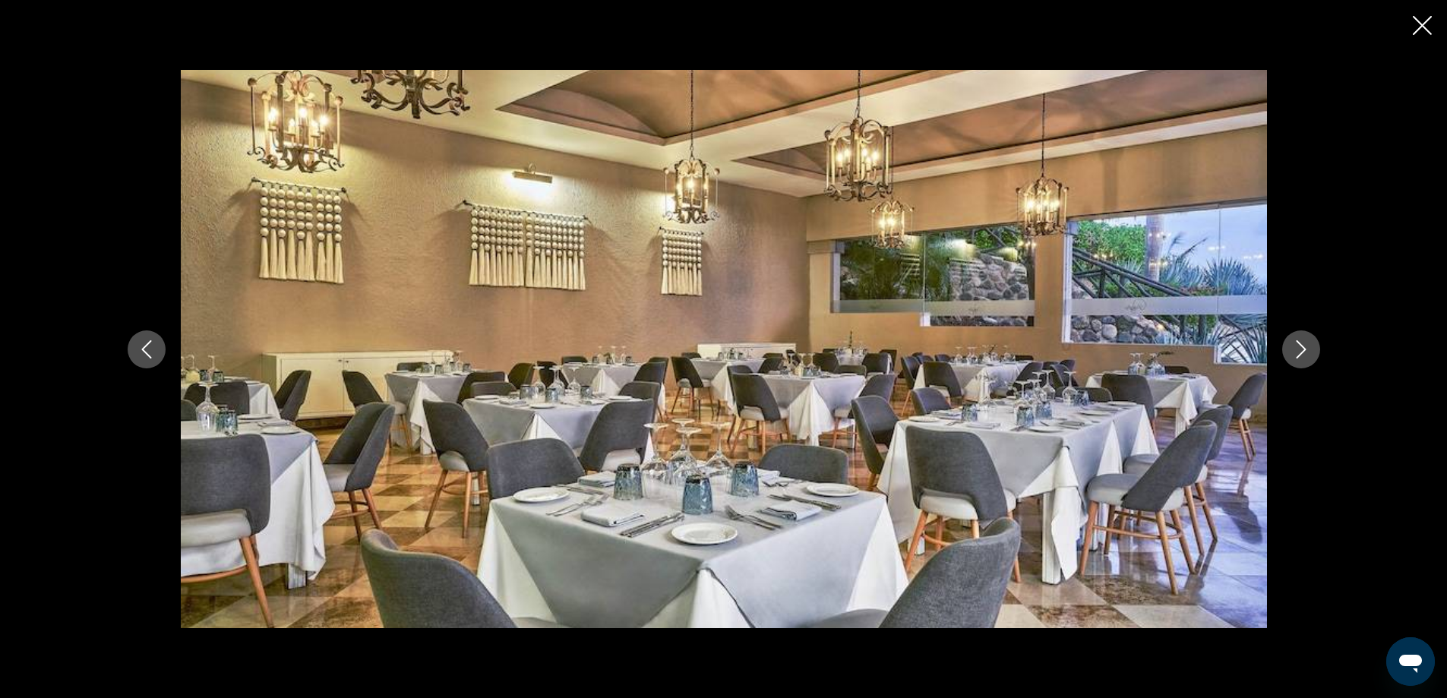
click at [1305, 350] on icon "Next image" at bounding box center [1301, 349] width 18 height 18
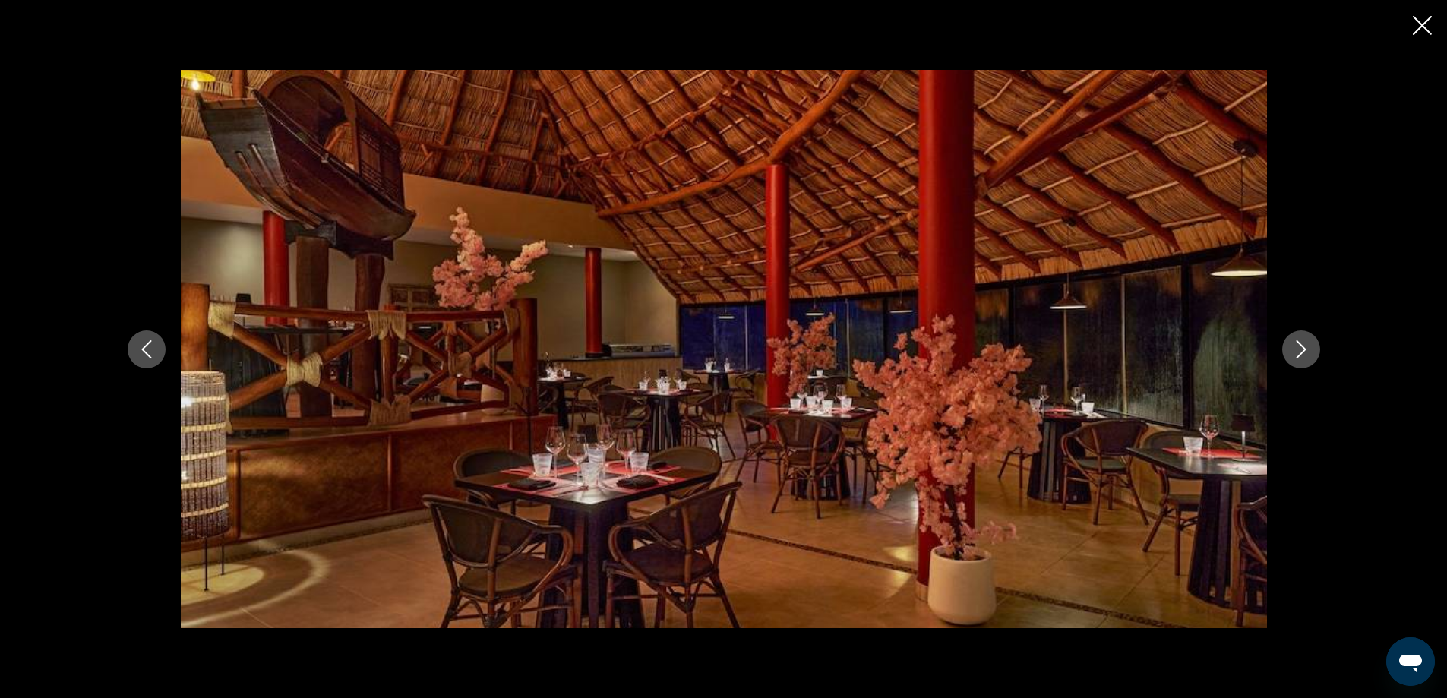
click at [1305, 350] on icon "Next image" at bounding box center [1301, 349] width 18 height 18
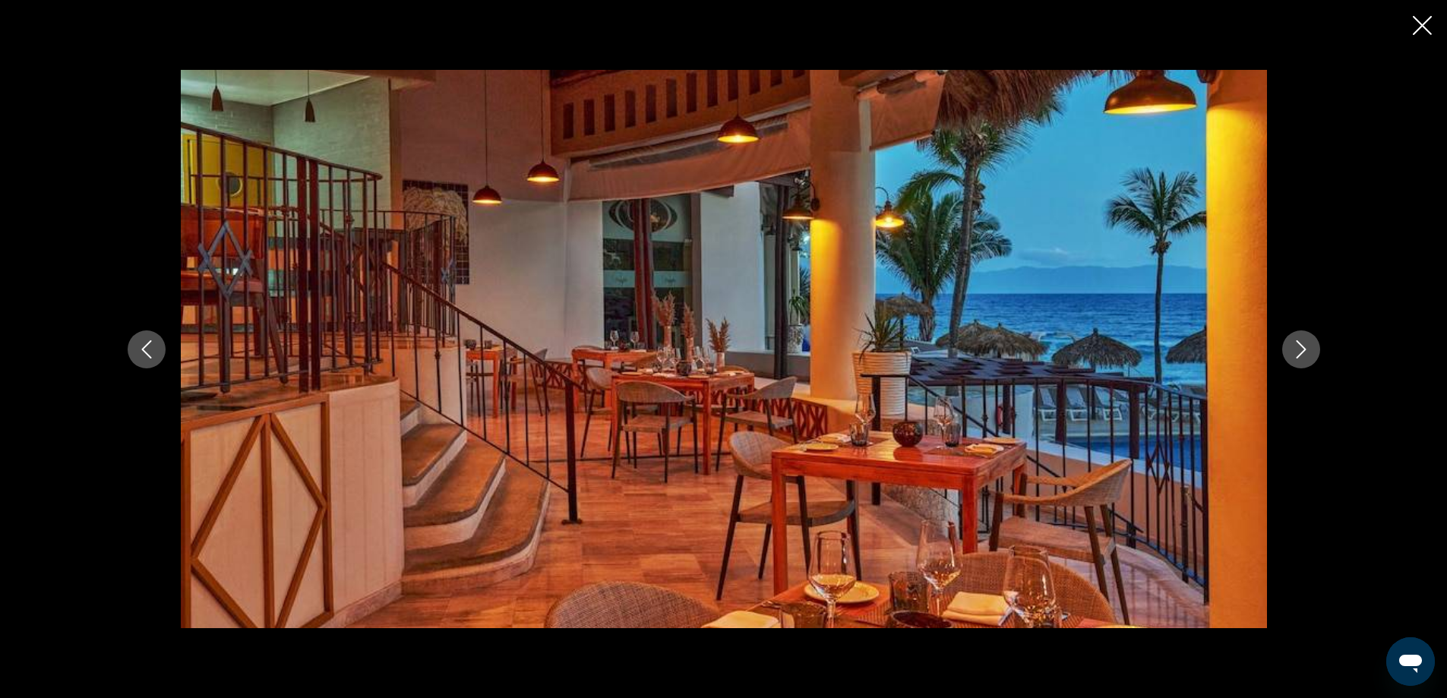
click at [1305, 350] on icon "Next image" at bounding box center [1301, 349] width 18 height 18
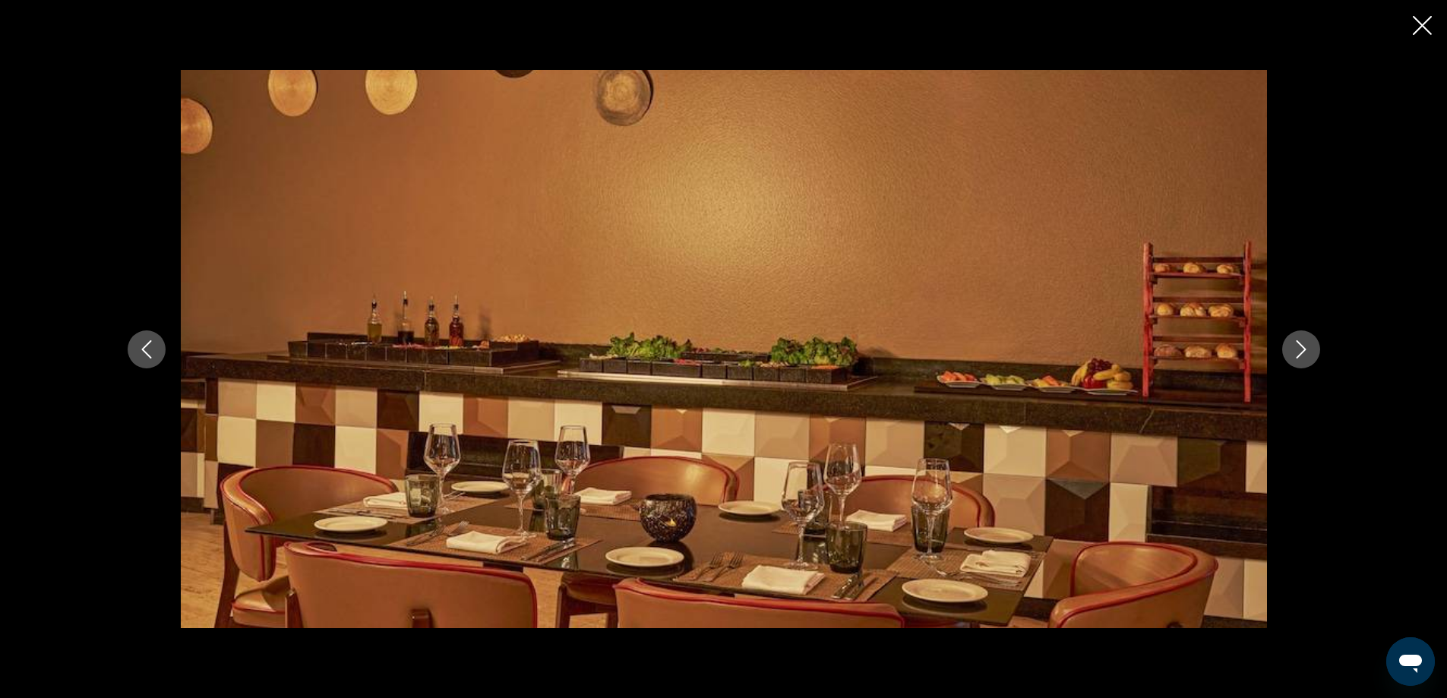
click at [1305, 350] on icon "Next image" at bounding box center [1301, 349] width 18 height 18
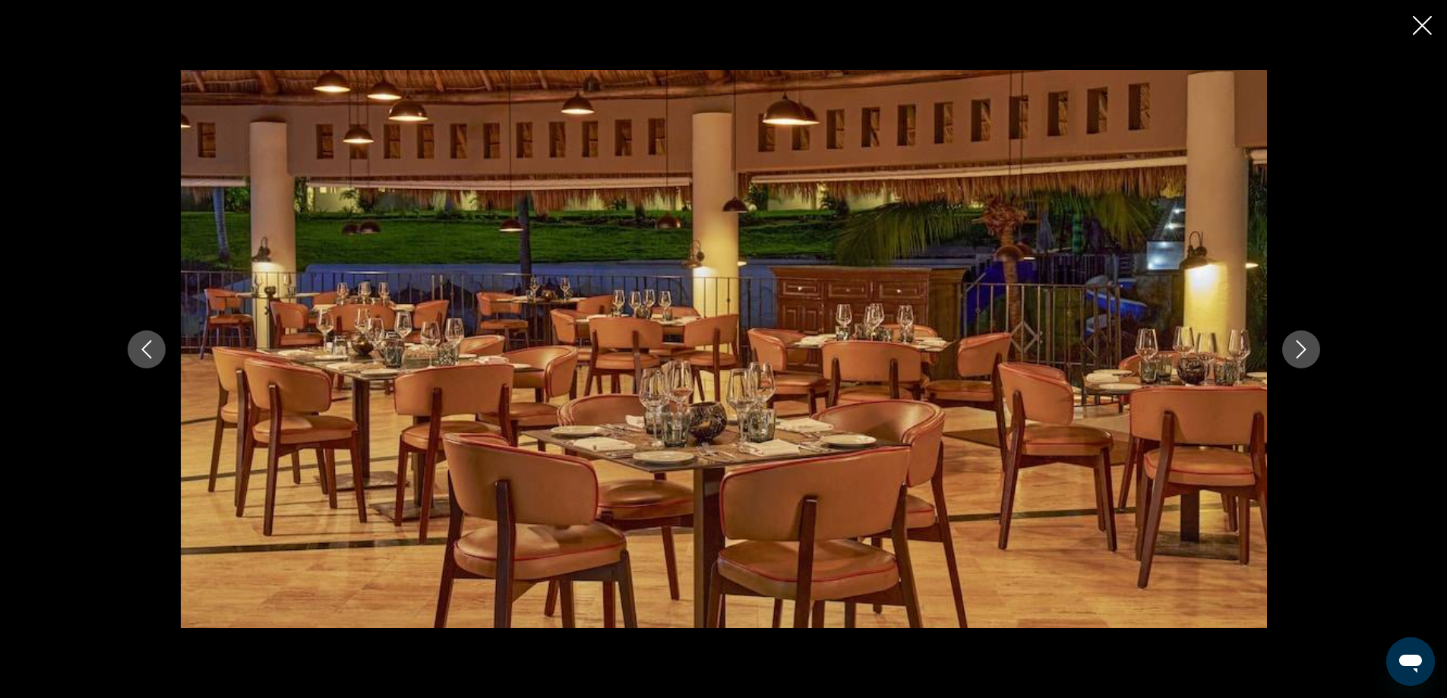
click at [1306, 346] on icon "Next image" at bounding box center [1301, 349] width 18 height 18
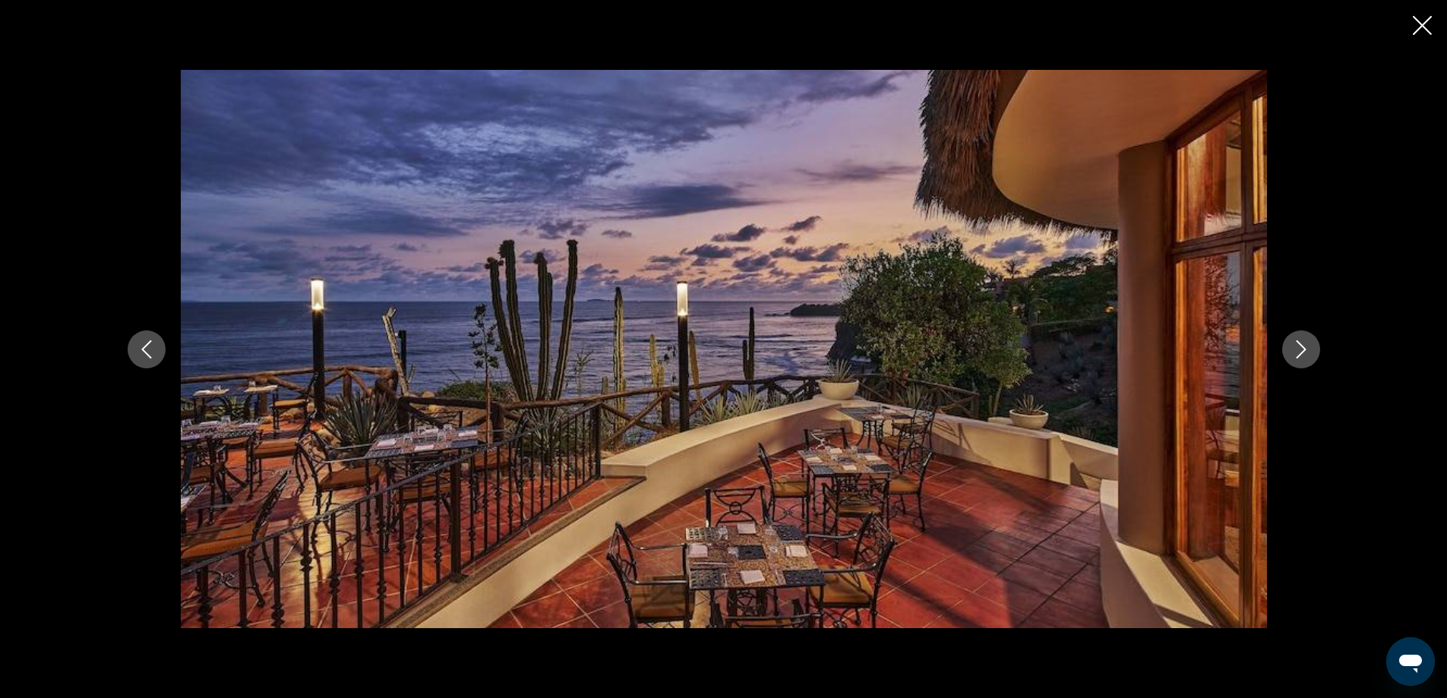
click at [1306, 346] on icon "Next image" at bounding box center [1301, 349] width 18 height 18
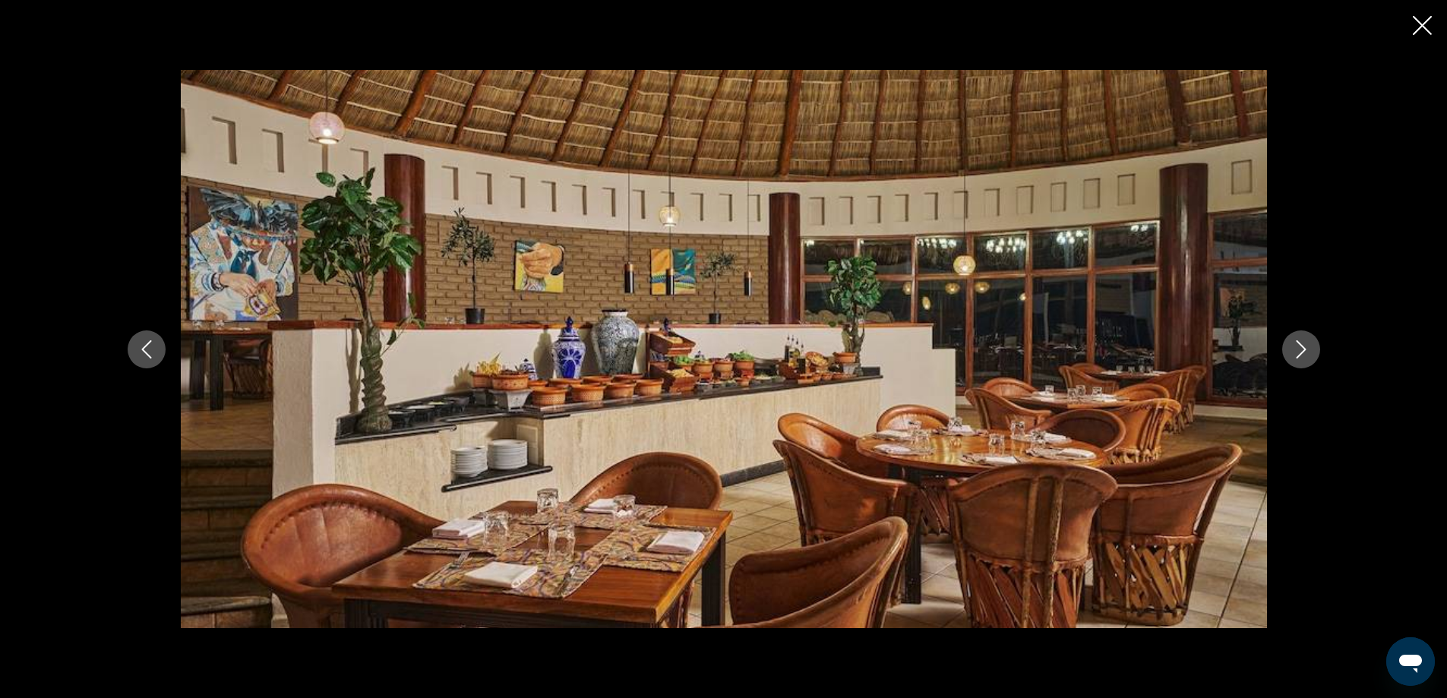
click at [1306, 346] on icon "Next image" at bounding box center [1301, 349] width 18 height 18
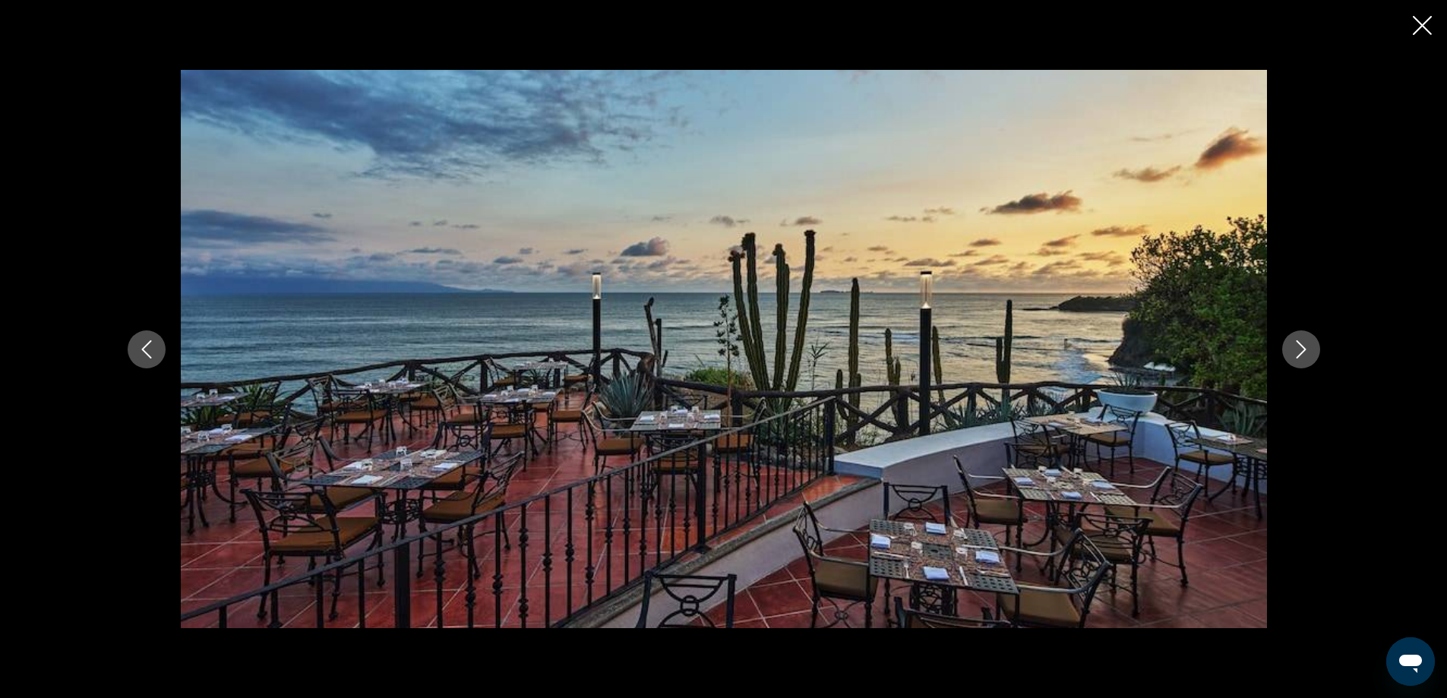
click at [1306, 346] on icon "Next image" at bounding box center [1301, 349] width 18 height 18
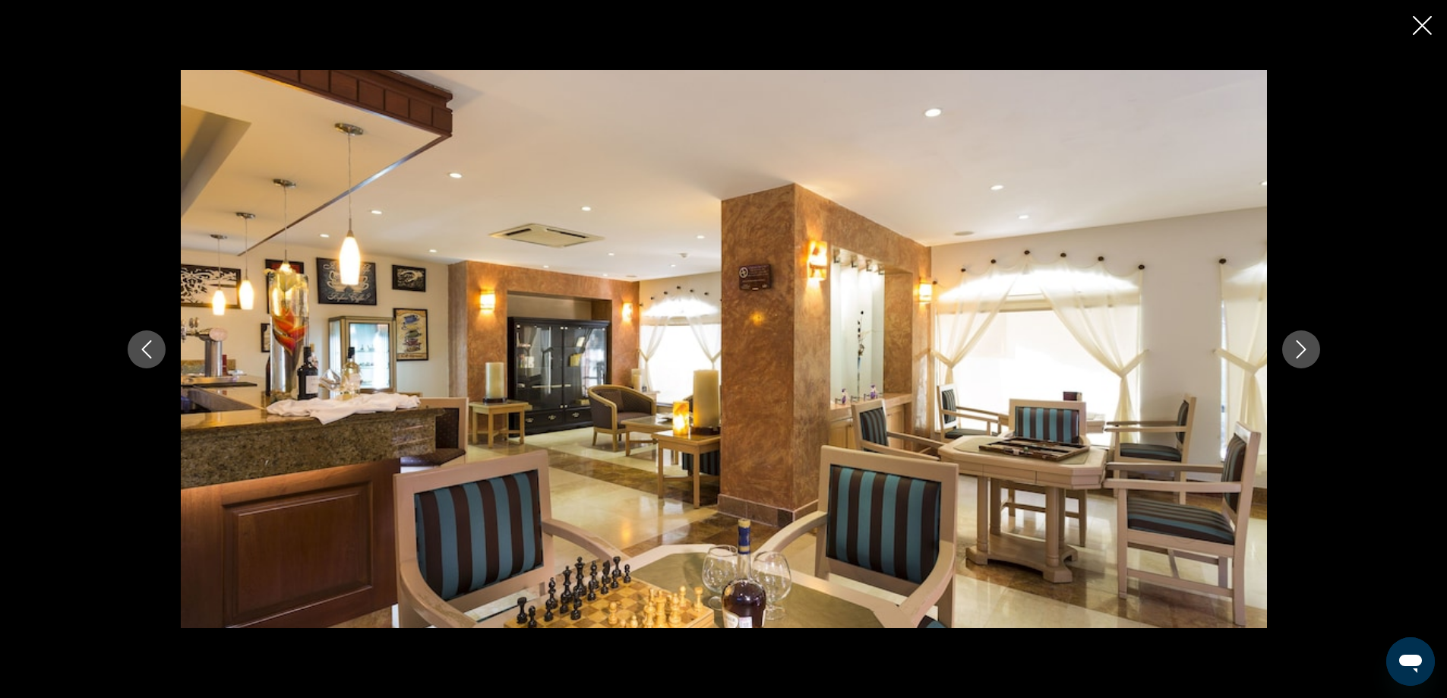
click at [1306, 346] on icon "Next image" at bounding box center [1301, 349] width 18 height 18
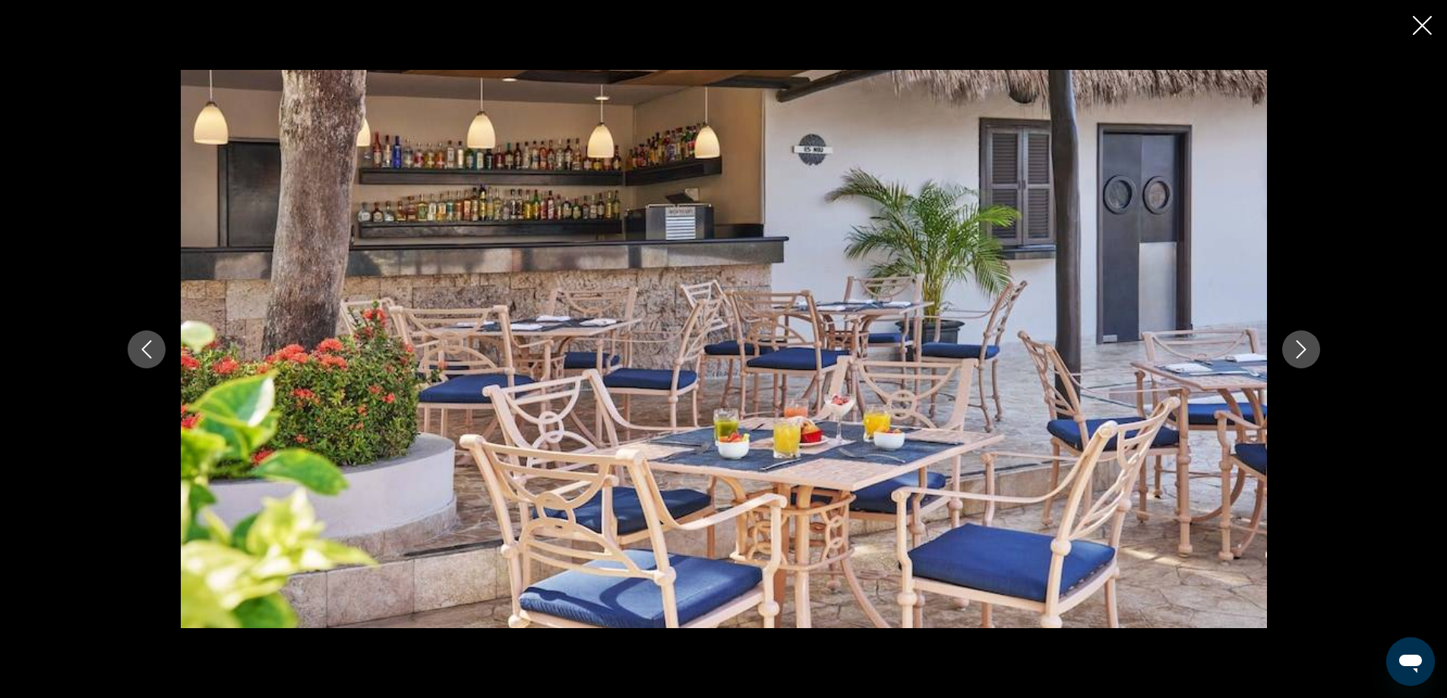
click at [1306, 346] on icon "Next image" at bounding box center [1301, 349] width 18 height 18
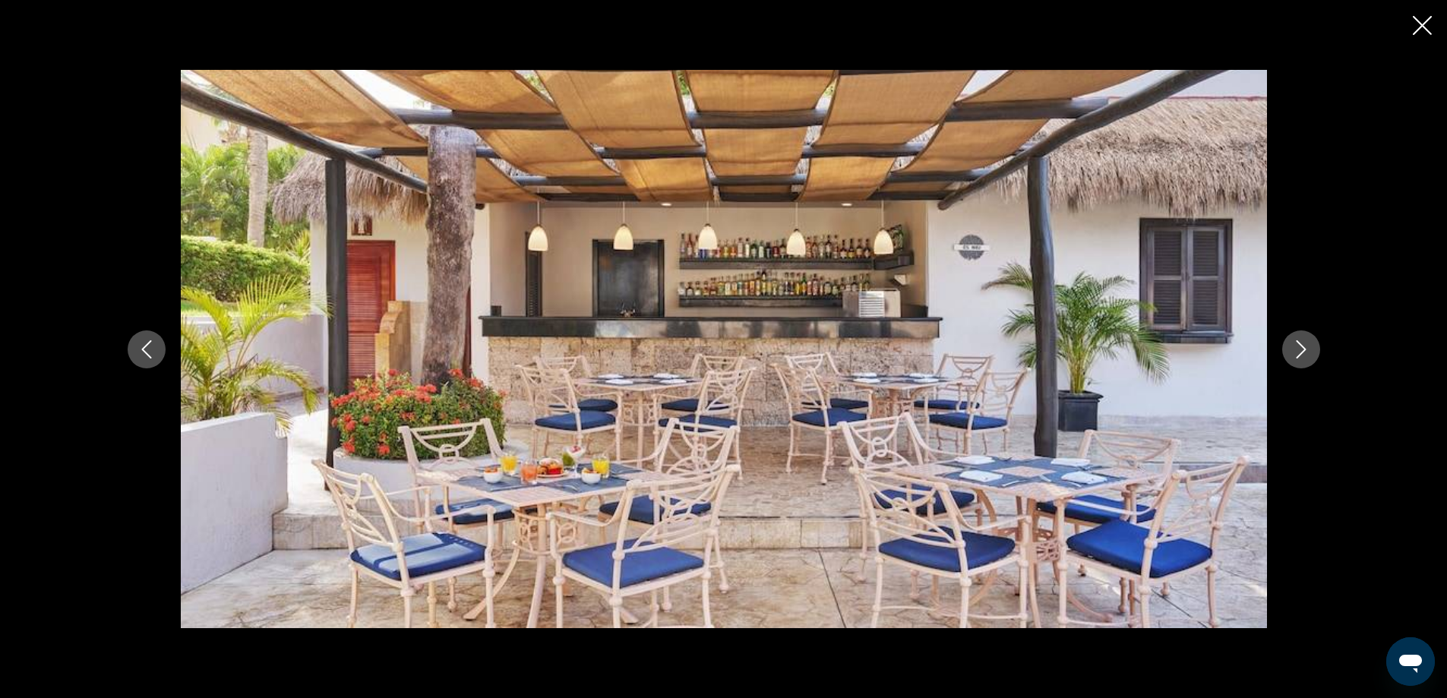
click at [1306, 346] on icon "Next image" at bounding box center [1301, 349] width 18 height 18
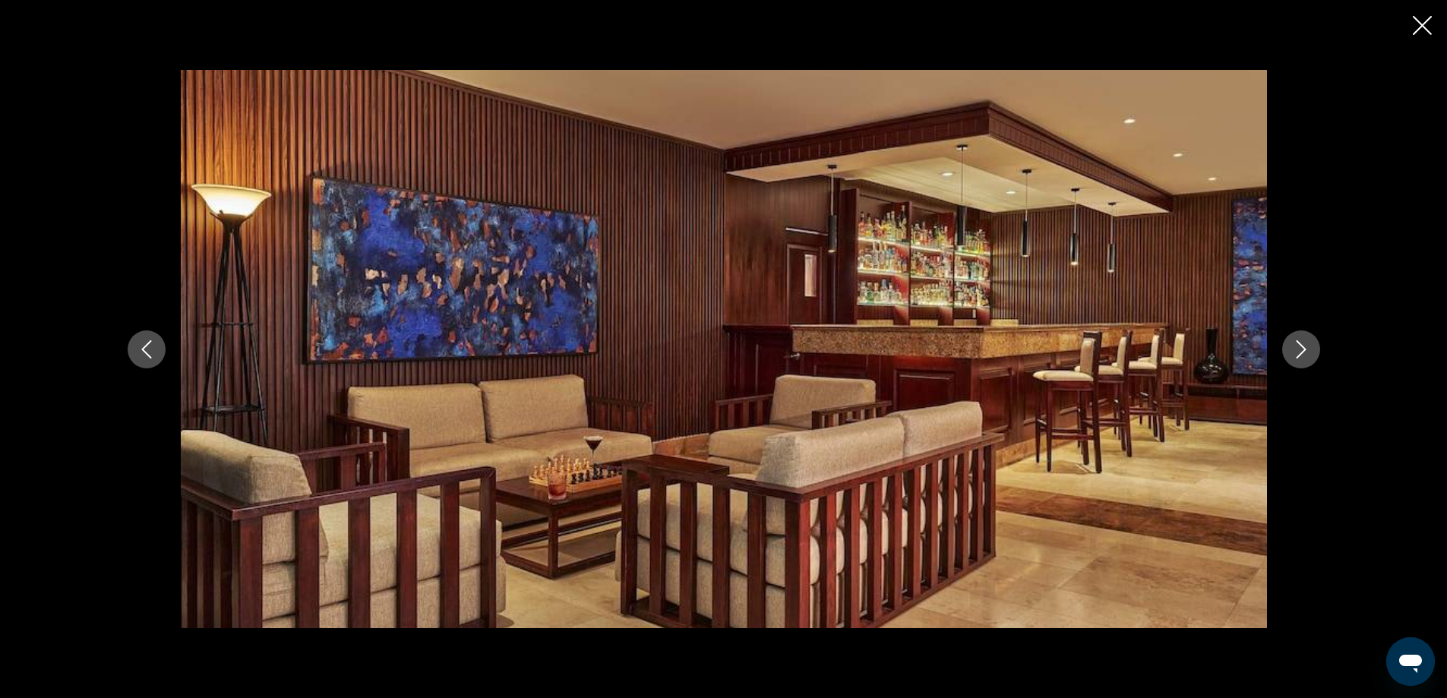
click at [1422, 27] on icon "Close slideshow" at bounding box center [1421, 25] width 19 height 19
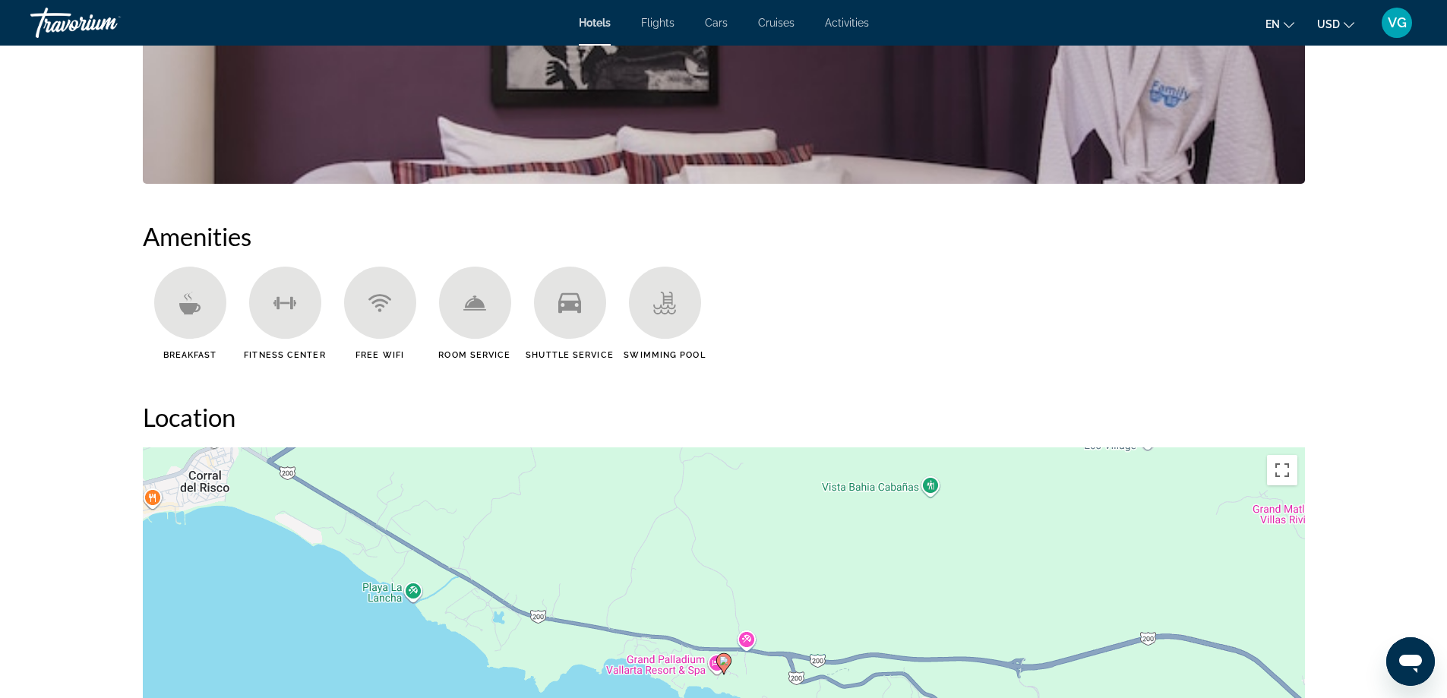
scroll to position [1384, 0]
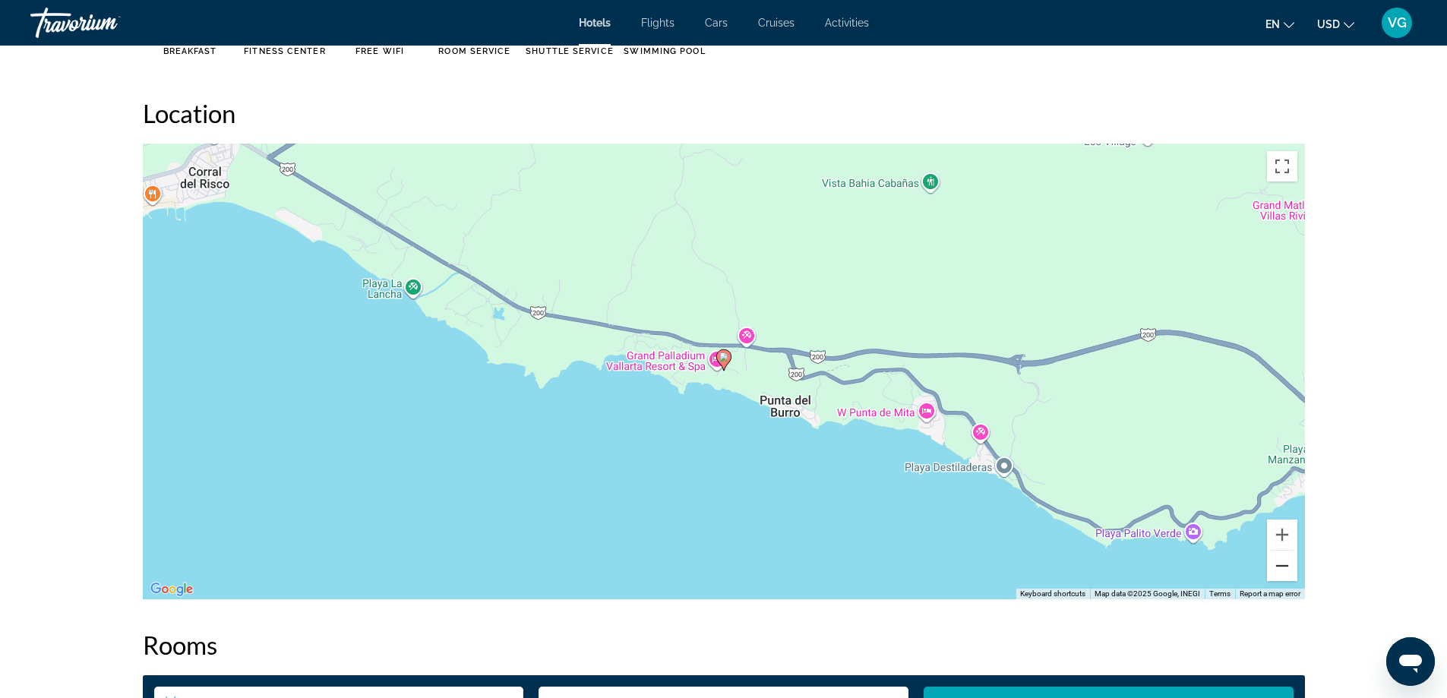
click at [1274, 563] on button "Zoom out" at bounding box center [1282, 566] width 30 height 30
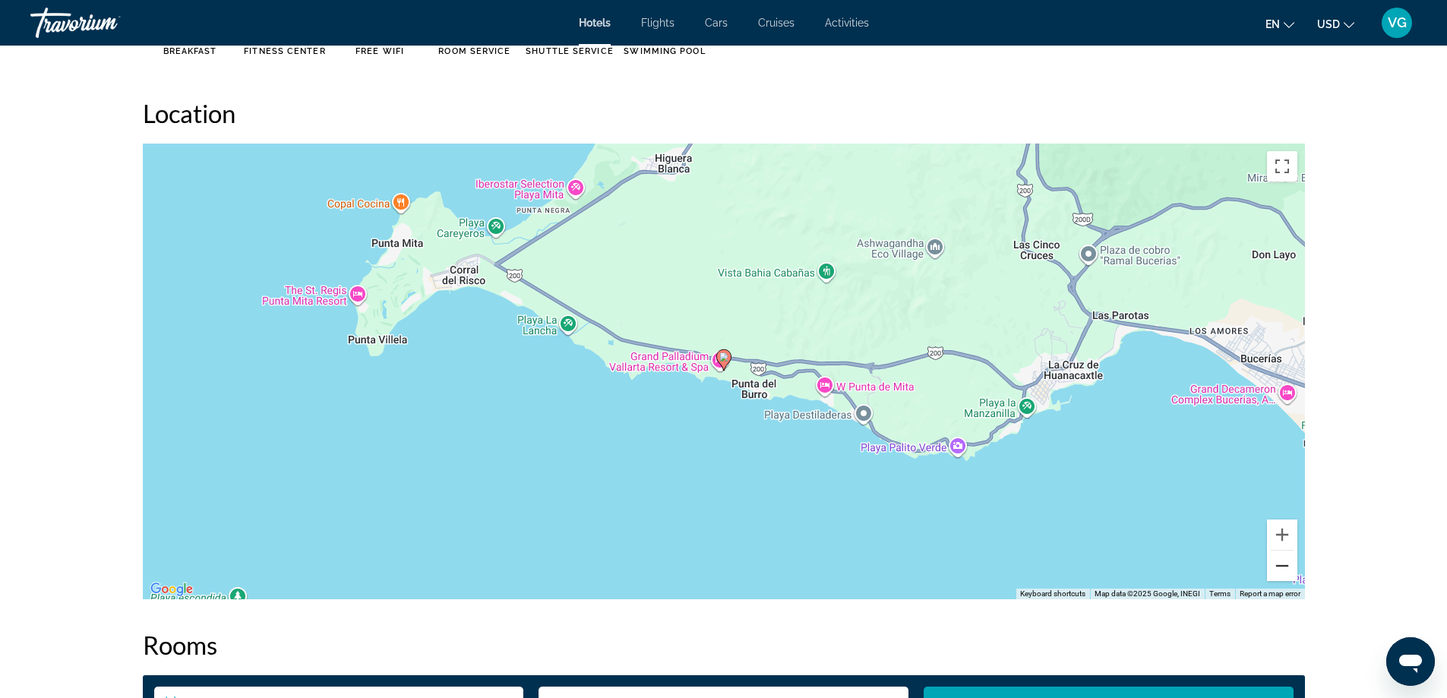
click at [1274, 563] on button "Zoom out" at bounding box center [1282, 566] width 30 height 30
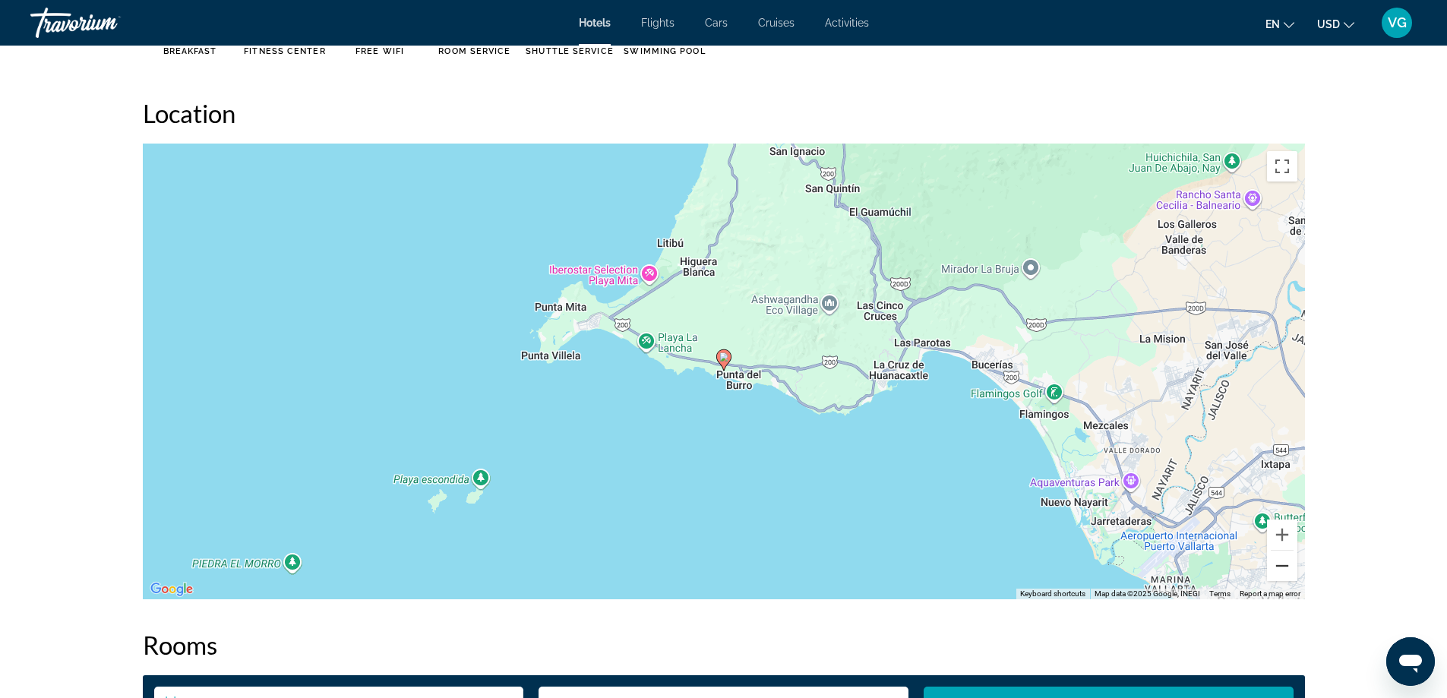
click at [1274, 563] on button "Zoom out" at bounding box center [1282, 566] width 30 height 30
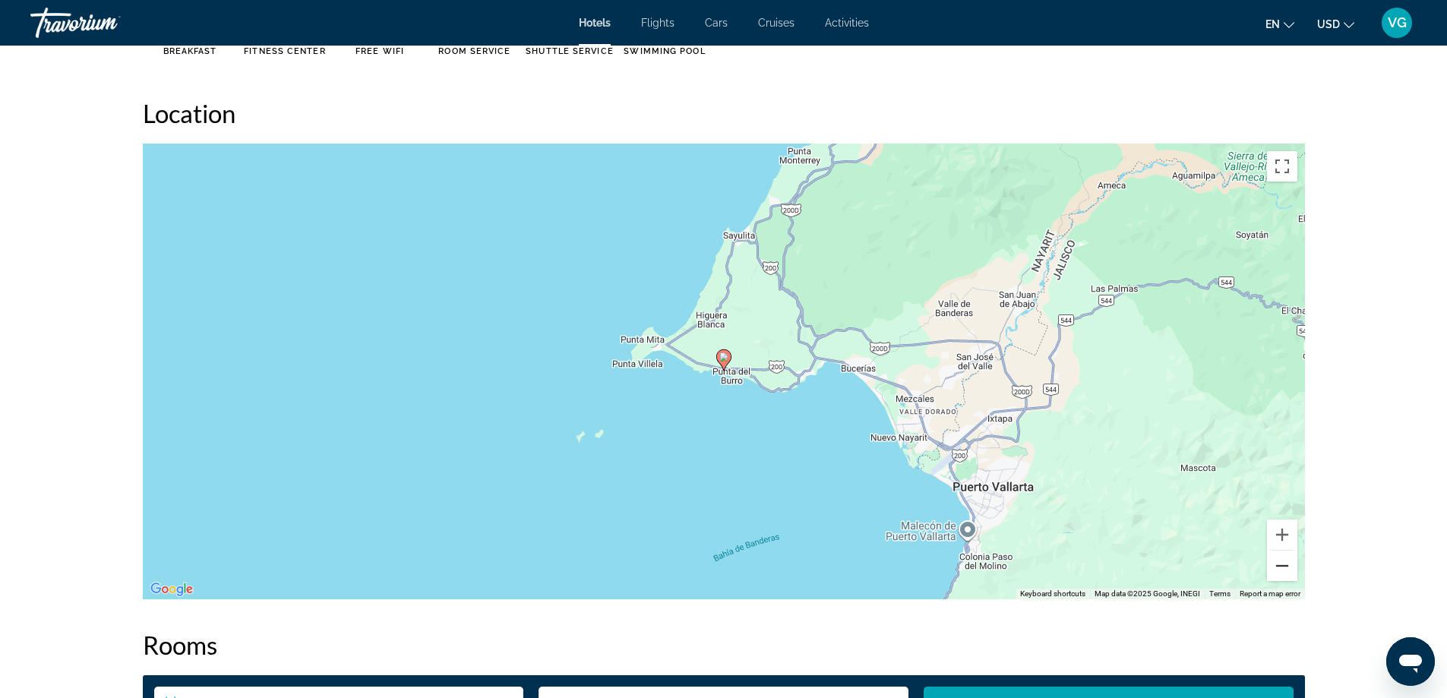
click at [1274, 563] on button "Zoom out" at bounding box center [1282, 566] width 30 height 30
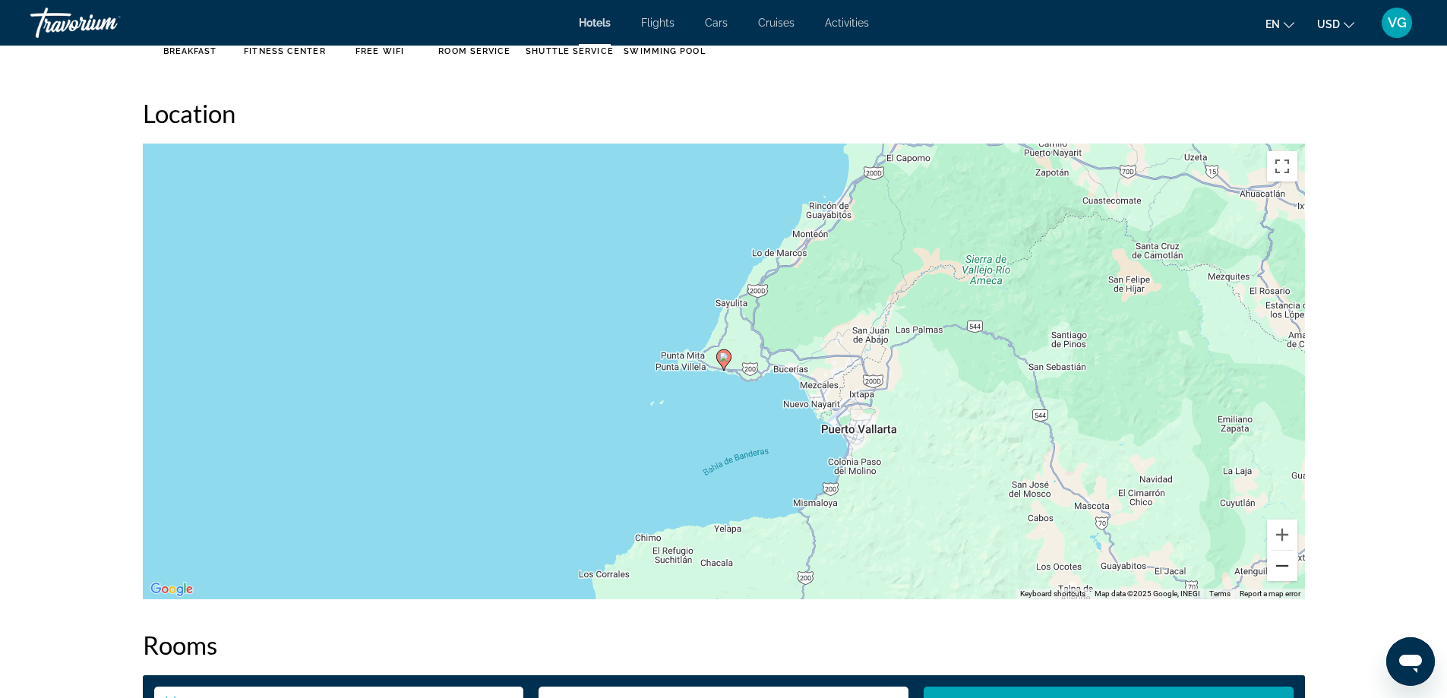
click at [1274, 563] on button "Zoom out" at bounding box center [1282, 566] width 30 height 30
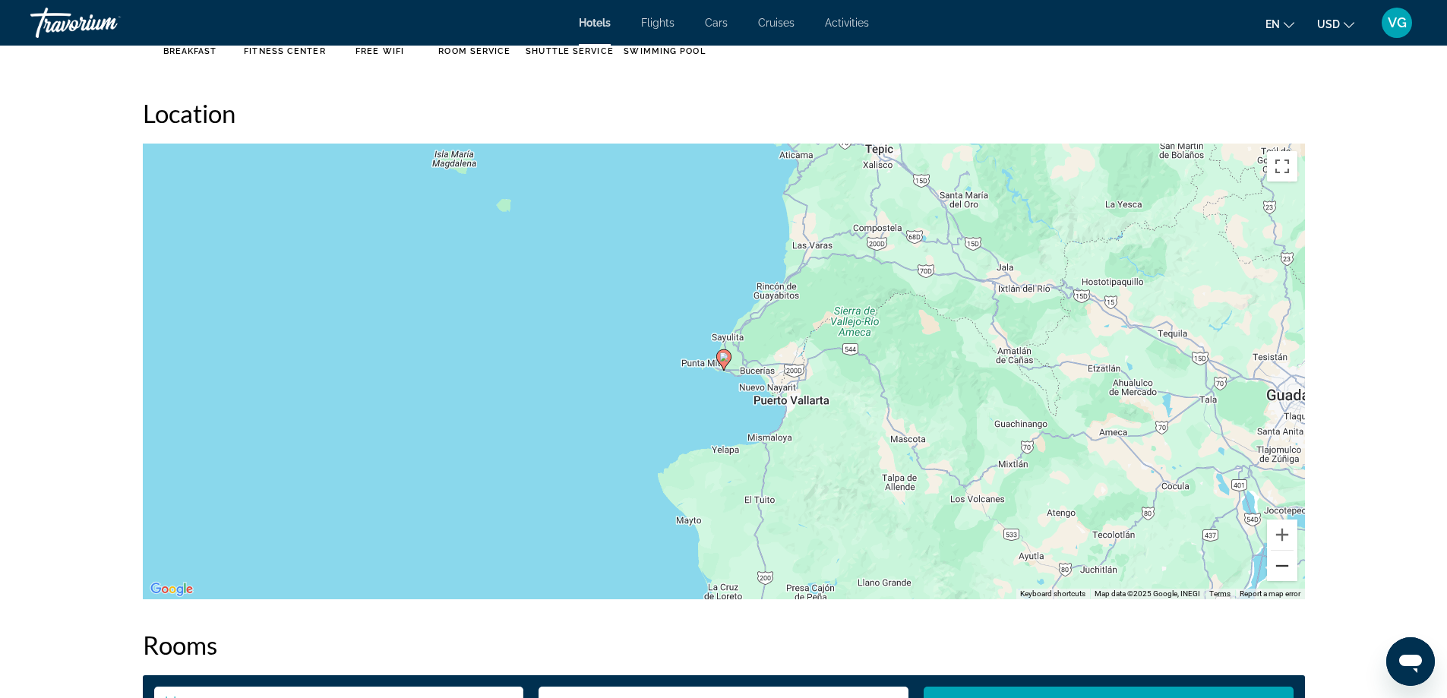
click at [1274, 563] on button "Zoom out" at bounding box center [1282, 566] width 30 height 30
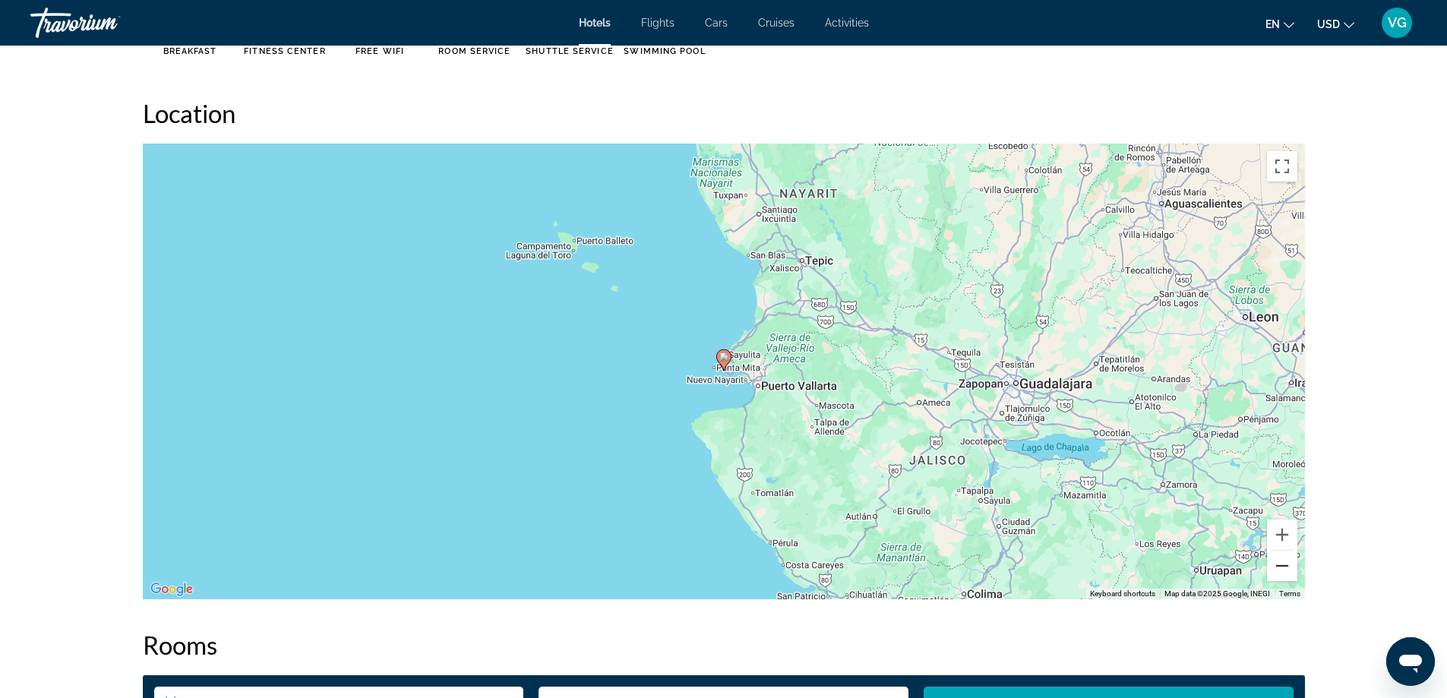
click at [1274, 563] on button "Zoom out" at bounding box center [1282, 566] width 30 height 30
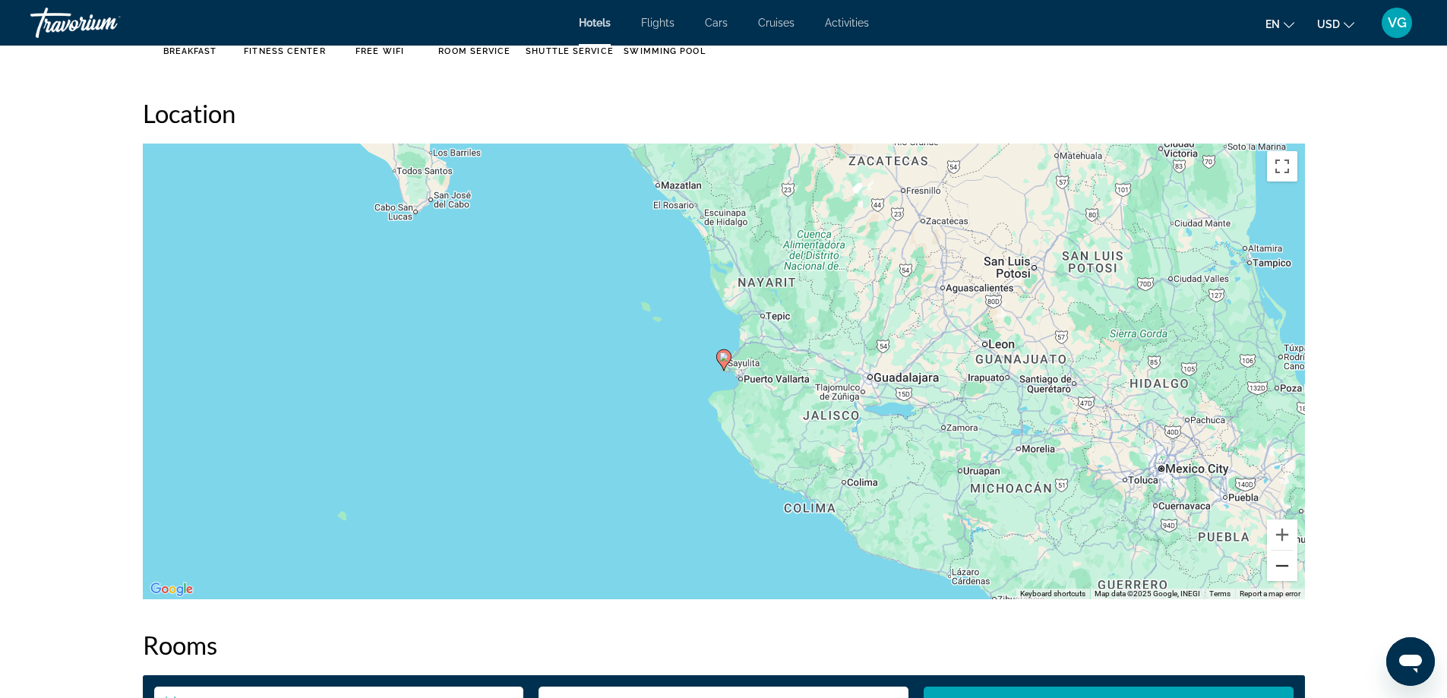
click at [1274, 563] on button "Zoom out" at bounding box center [1282, 566] width 30 height 30
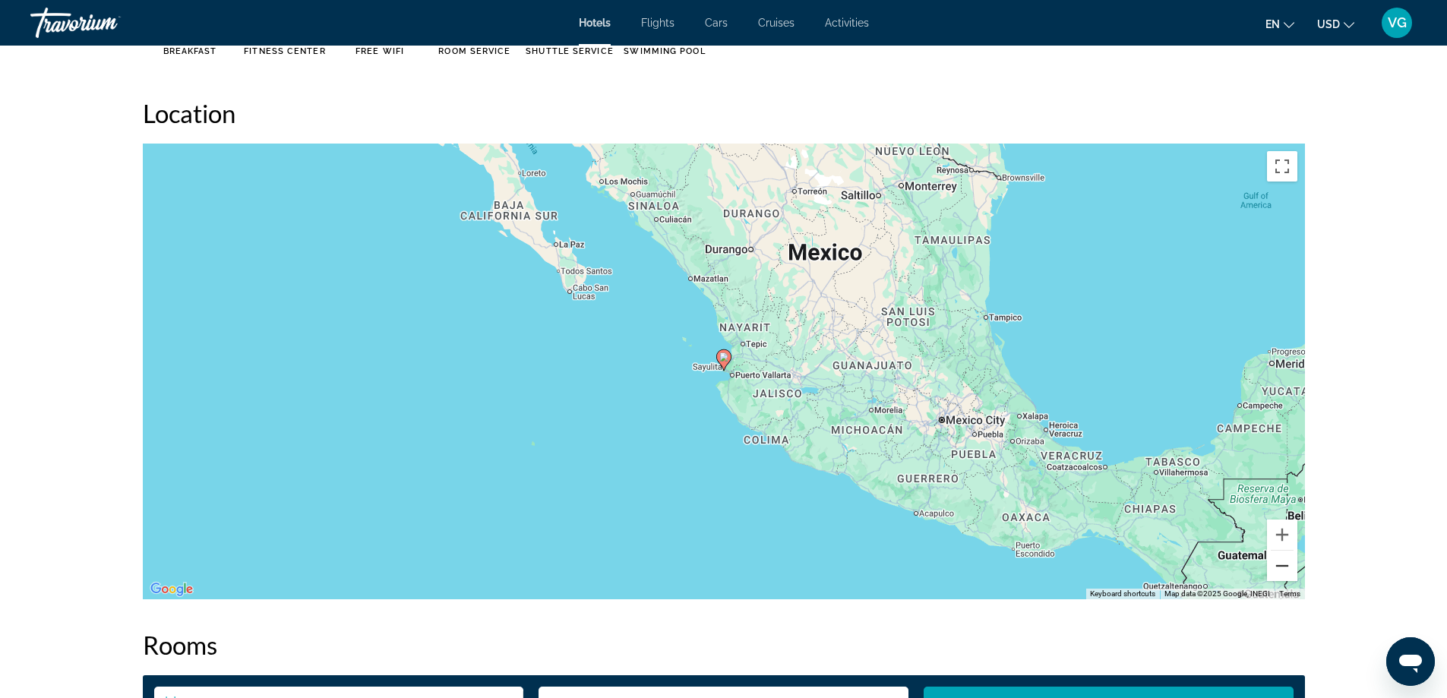
click at [1274, 563] on button "Zoom out" at bounding box center [1282, 566] width 30 height 30
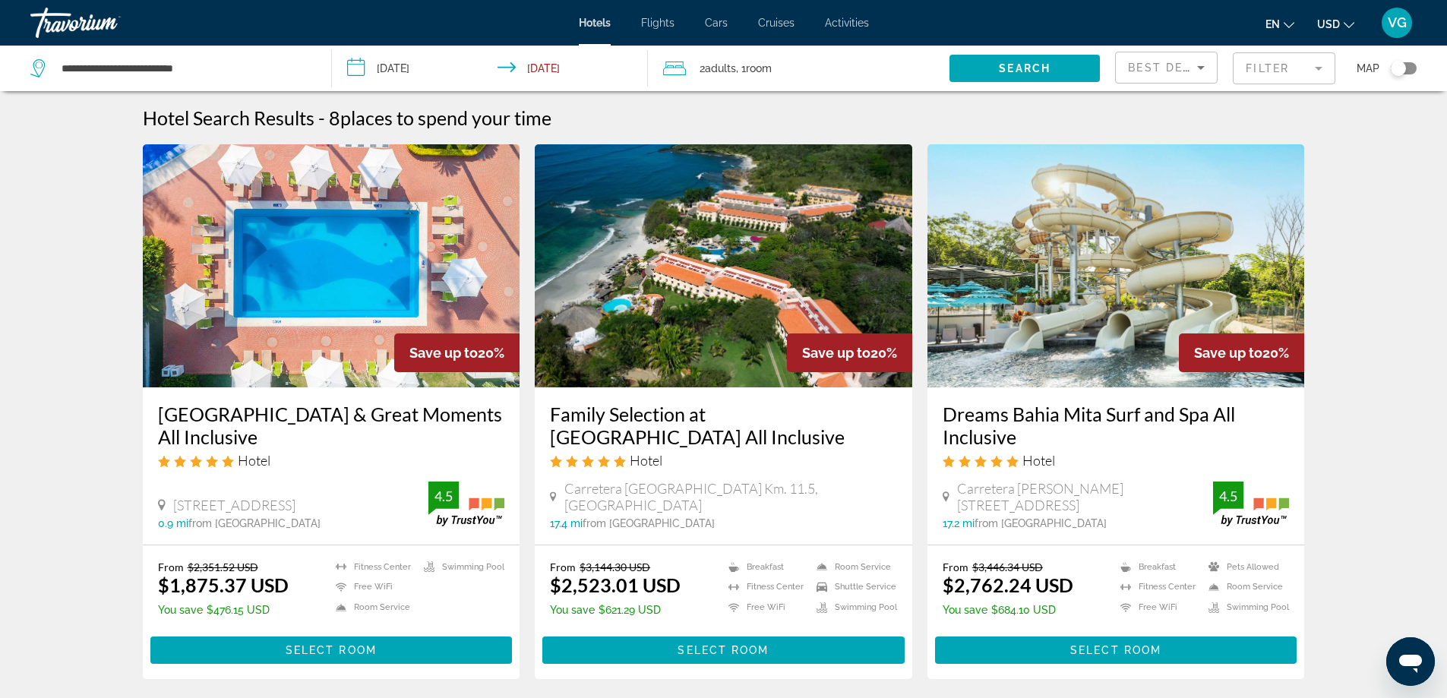
click at [286, 245] on img "Main content" at bounding box center [331, 265] width 377 height 243
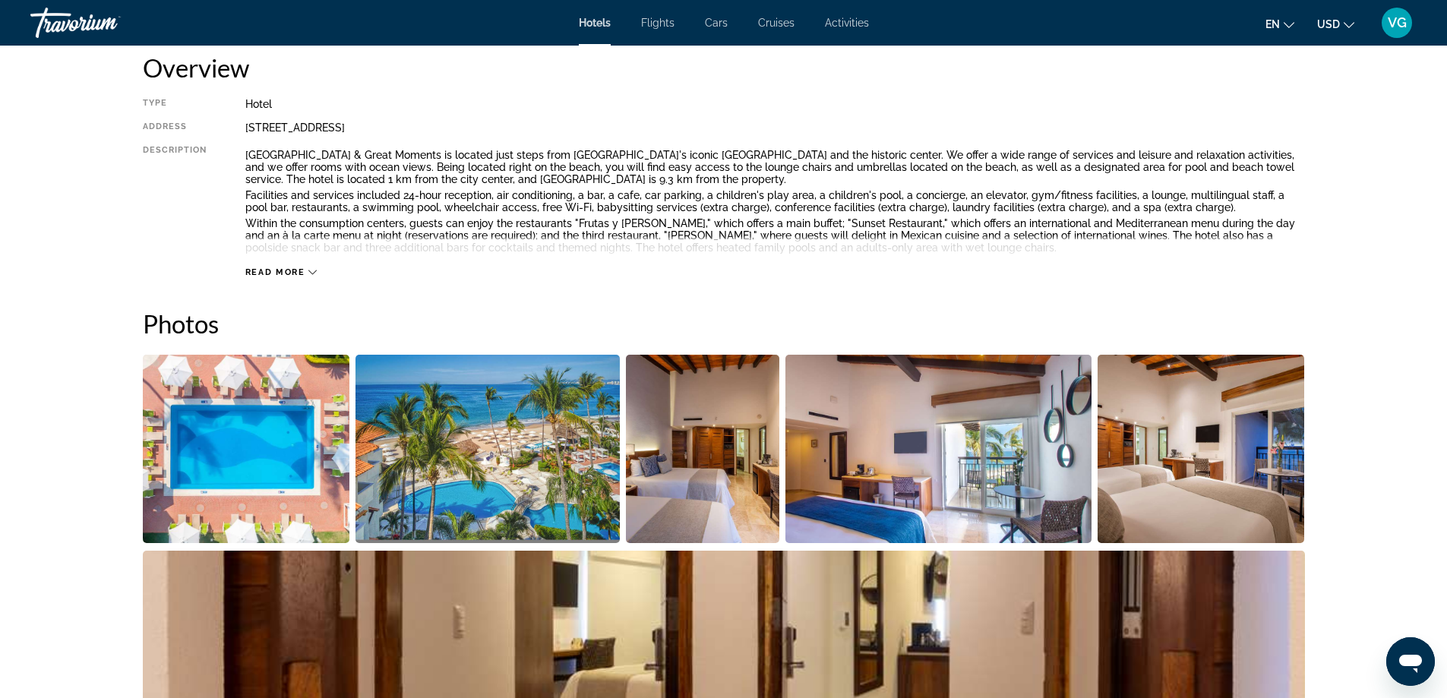
scroll to position [532, 0]
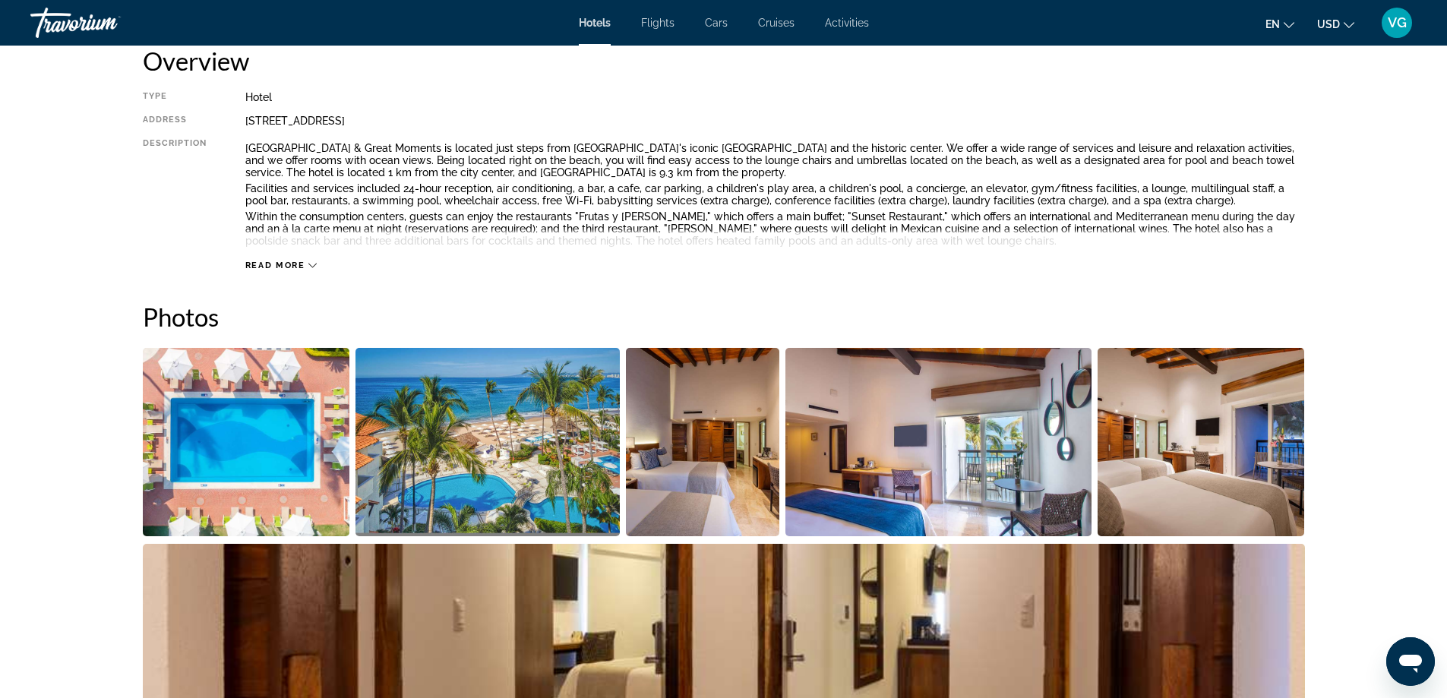
click at [295, 458] on img "Open full-screen image slider" at bounding box center [246, 442] width 207 height 188
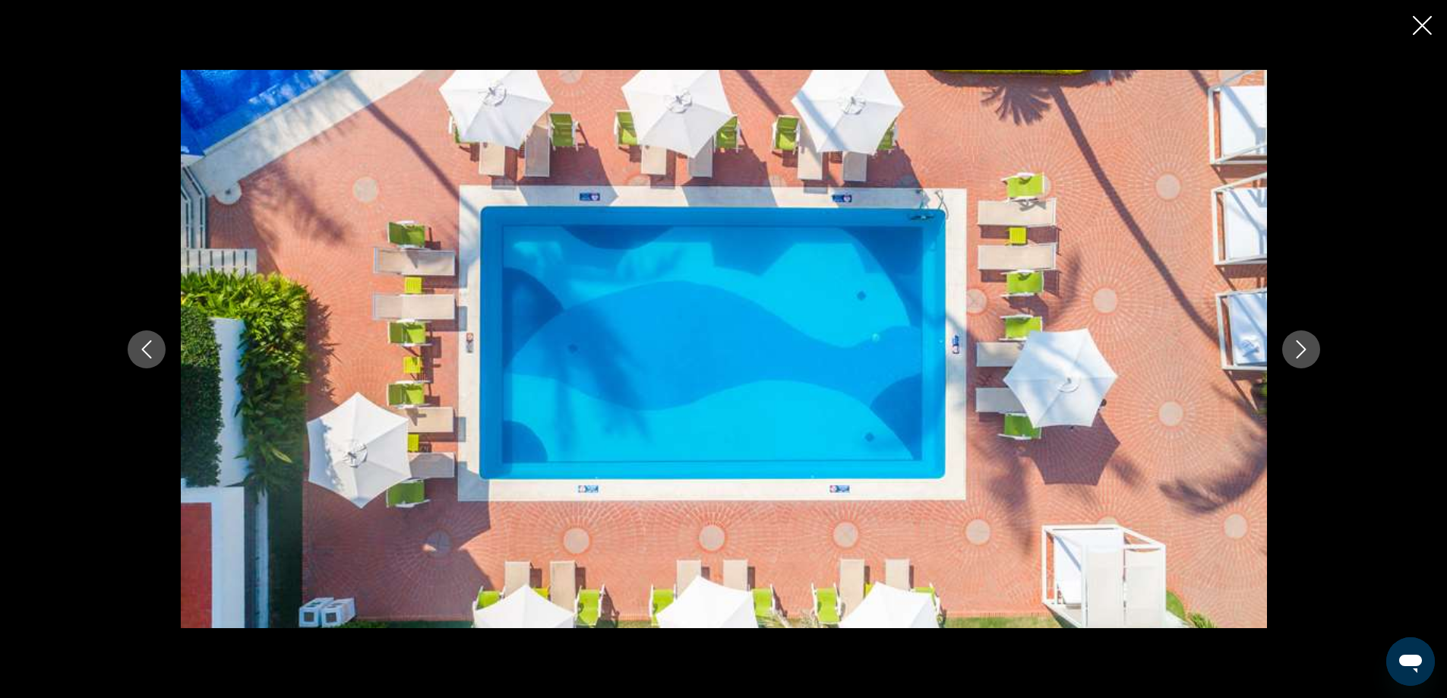
click at [1304, 349] on icon "Next image" at bounding box center [1300, 349] width 10 height 18
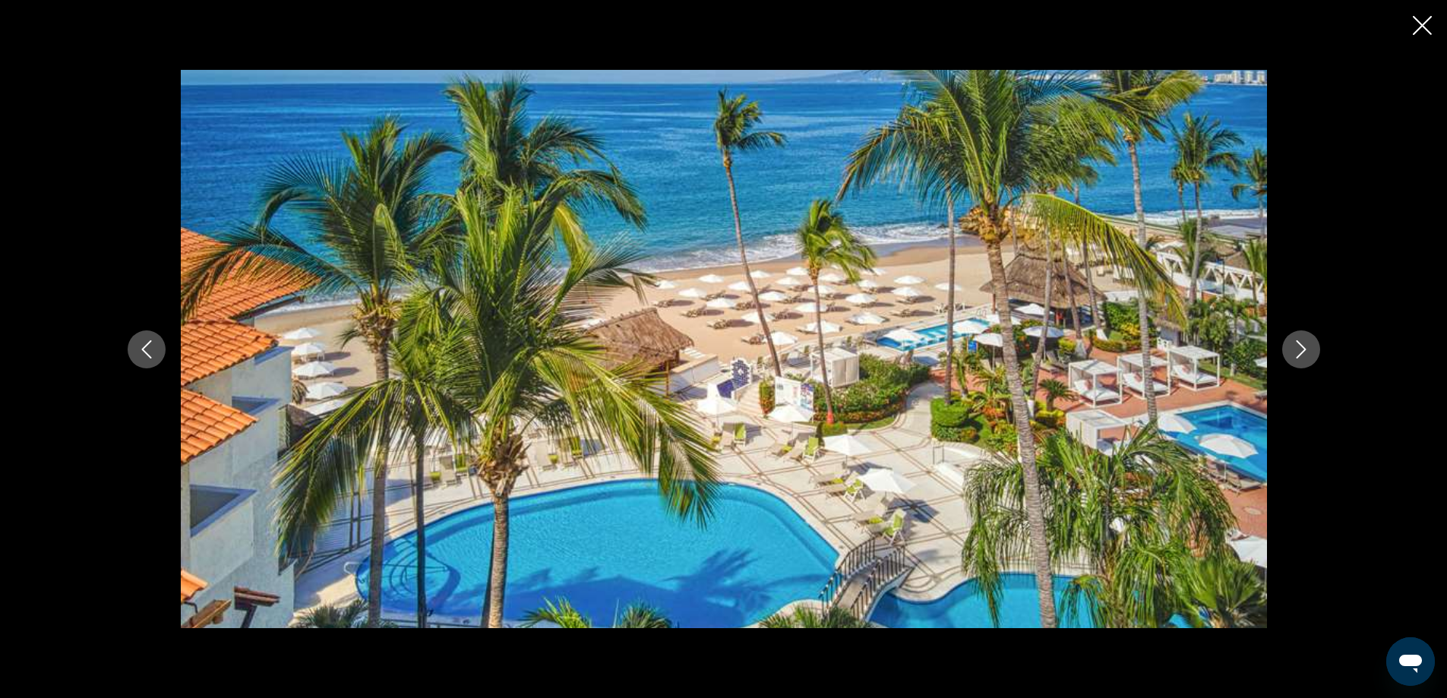
click at [1299, 346] on icon "Next image" at bounding box center [1301, 349] width 18 height 18
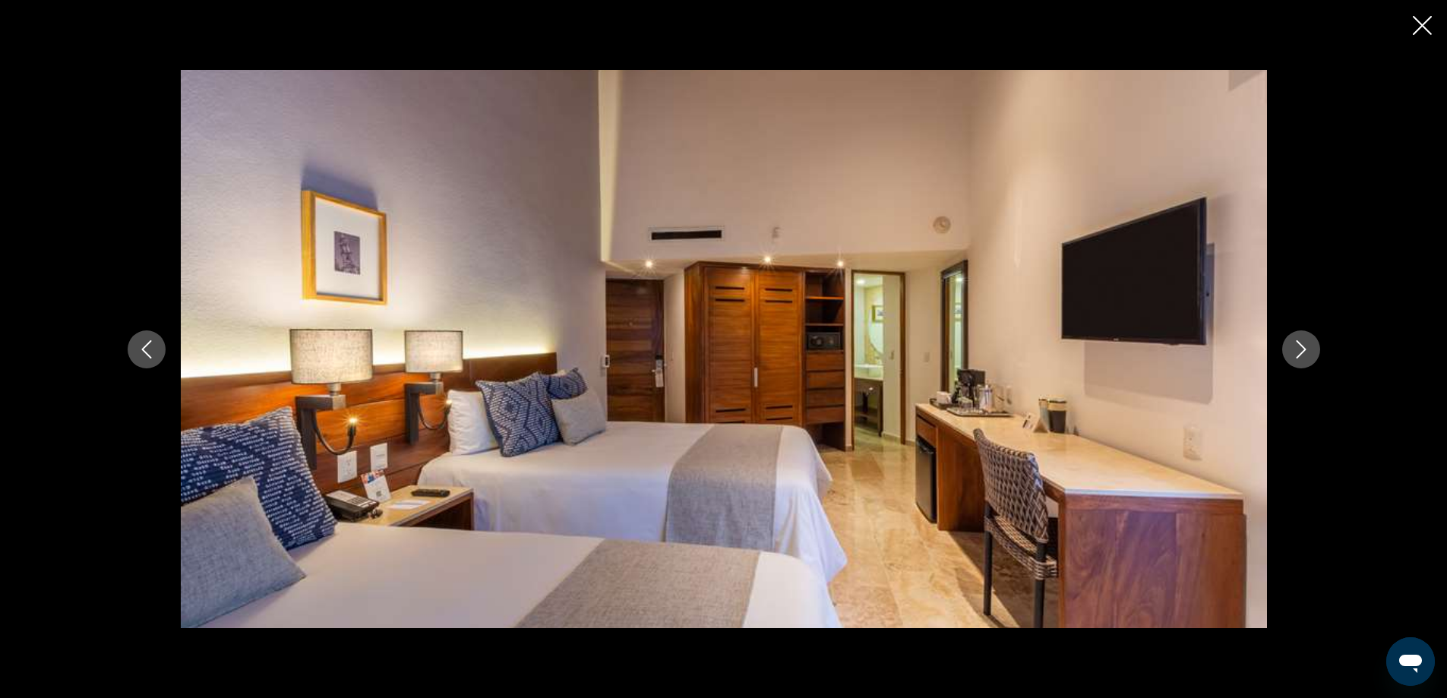
click at [1300, 350] on icon "Next image" at bounding box center [1301, 349] width 18 height 18
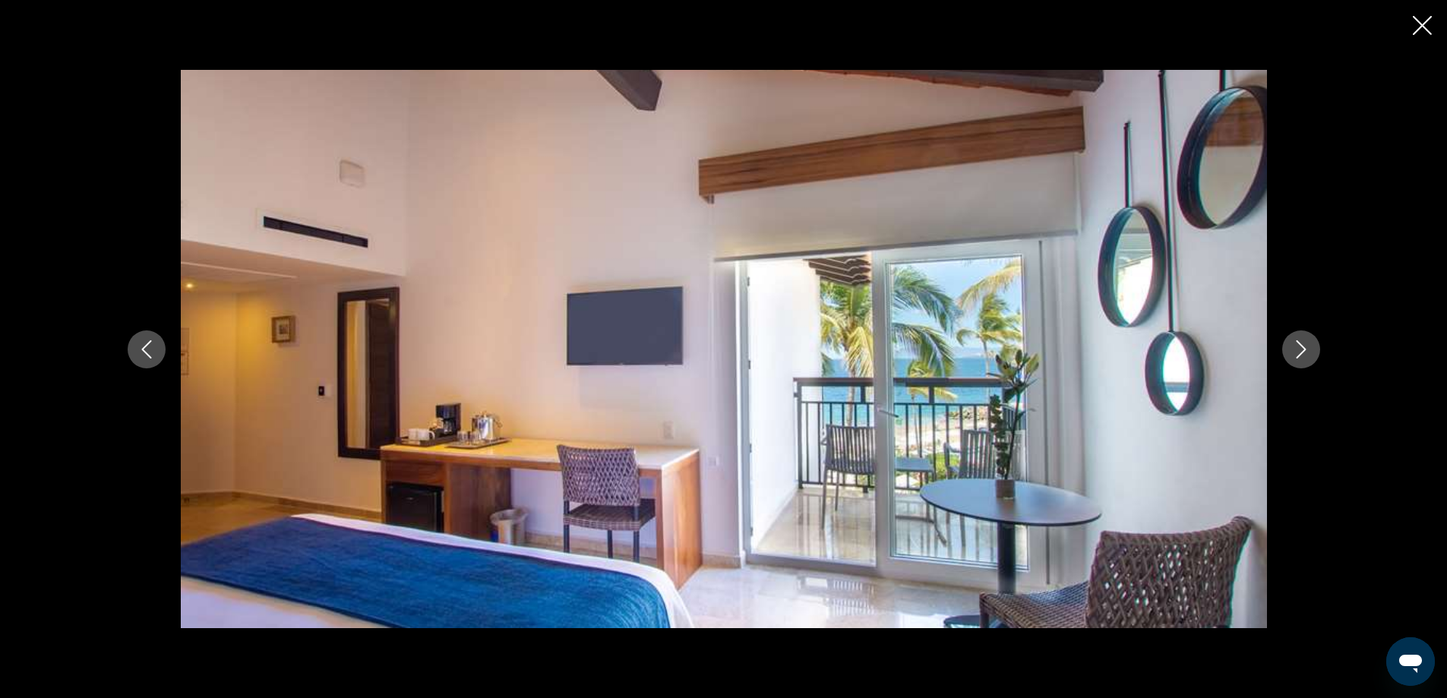
click at [1302, 352] on icon "Next image" at bounding box center [1300, 349] width 10 height 18
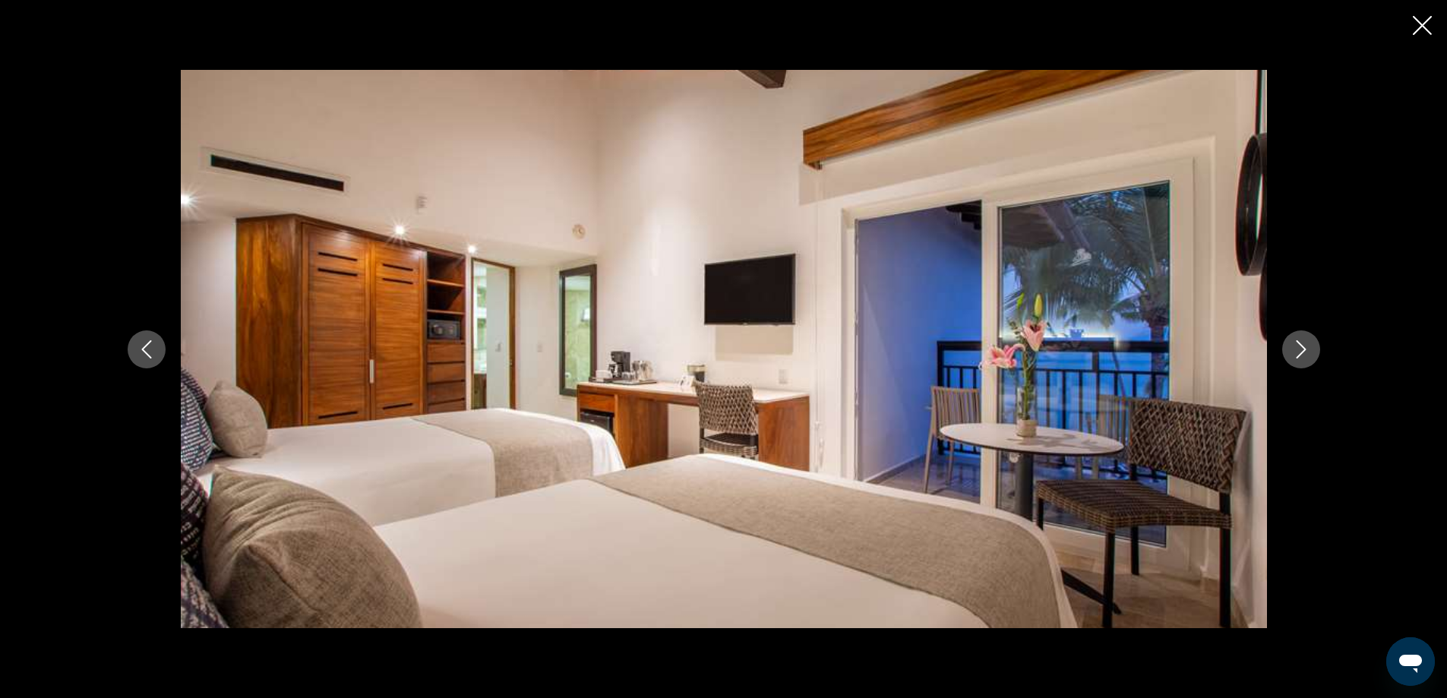
click at [1302, 352] on icon "Next image" at bounding box center [1300, 349] width 10 height 18
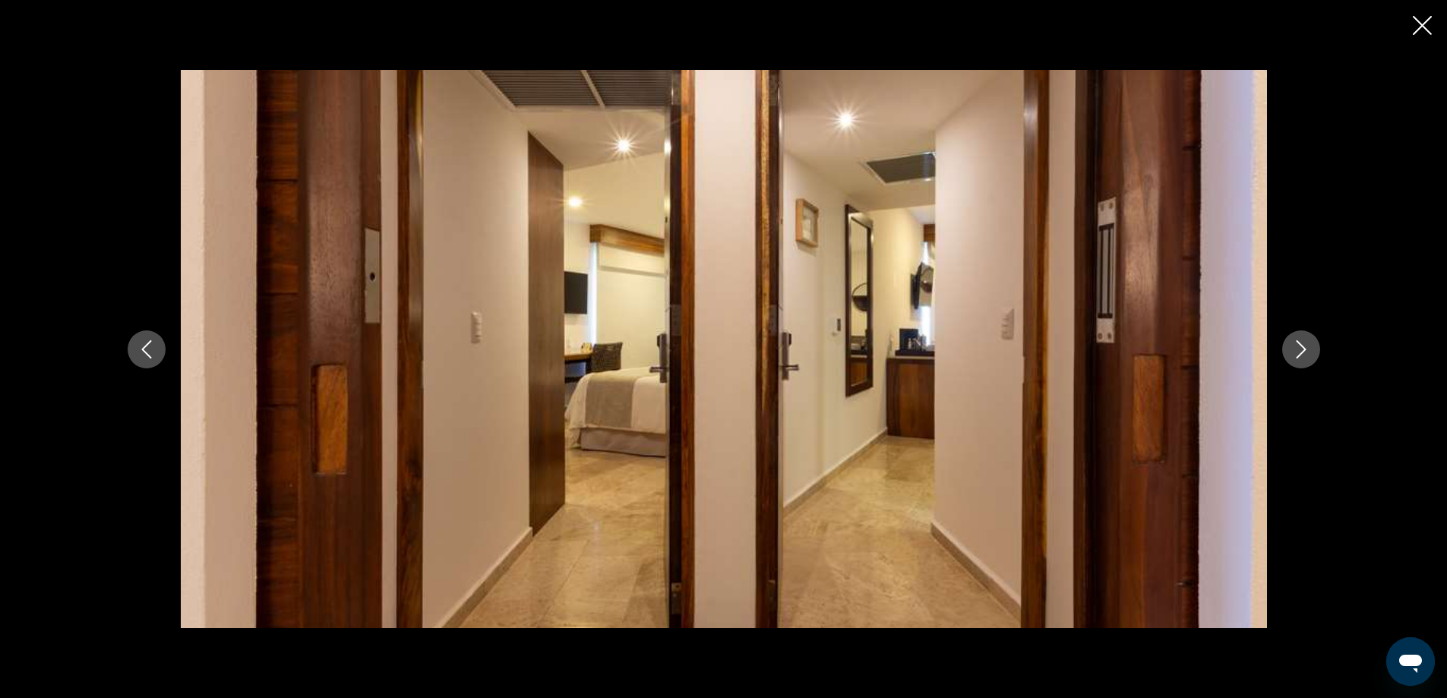
click at [1302, 352] on icon "Next image" at bounding box center [1300, 349] width 10 height 18
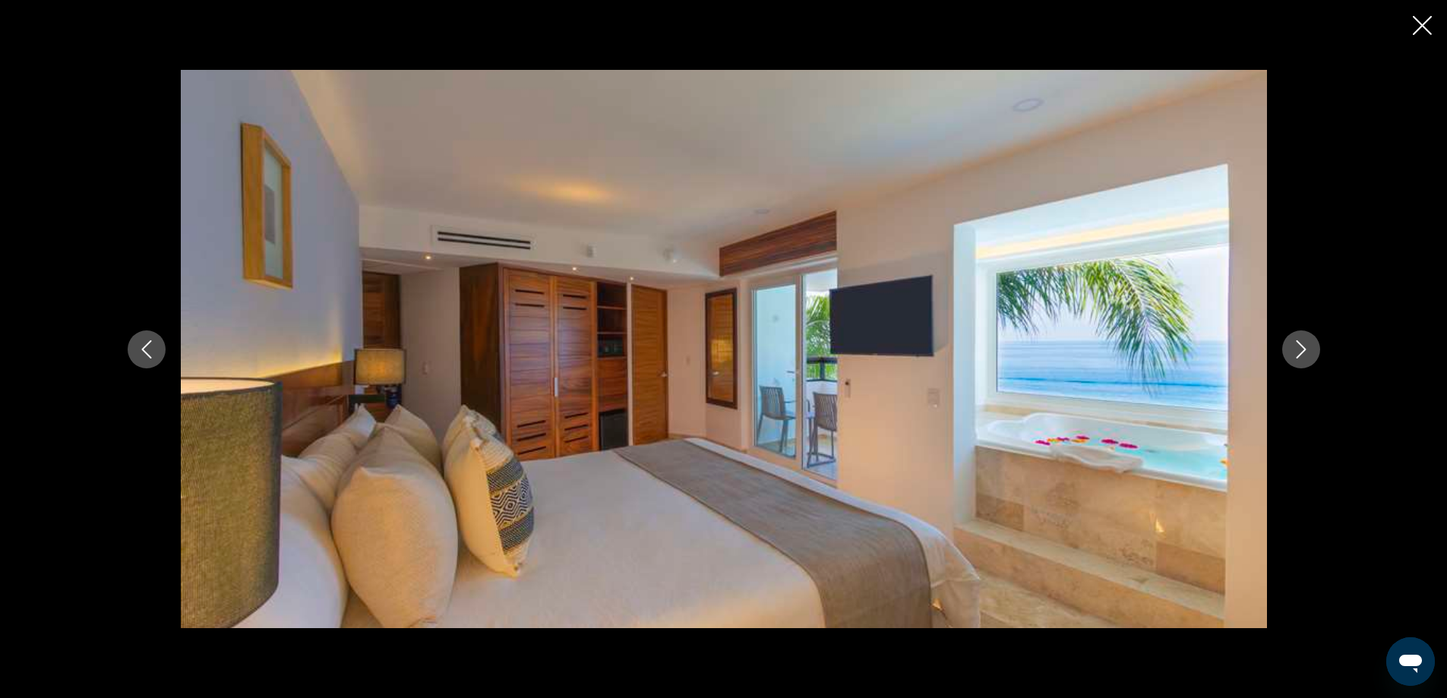
click at [1302, 352] on icon "Next image" at bounding box center [1300, 349] width 10 height 18
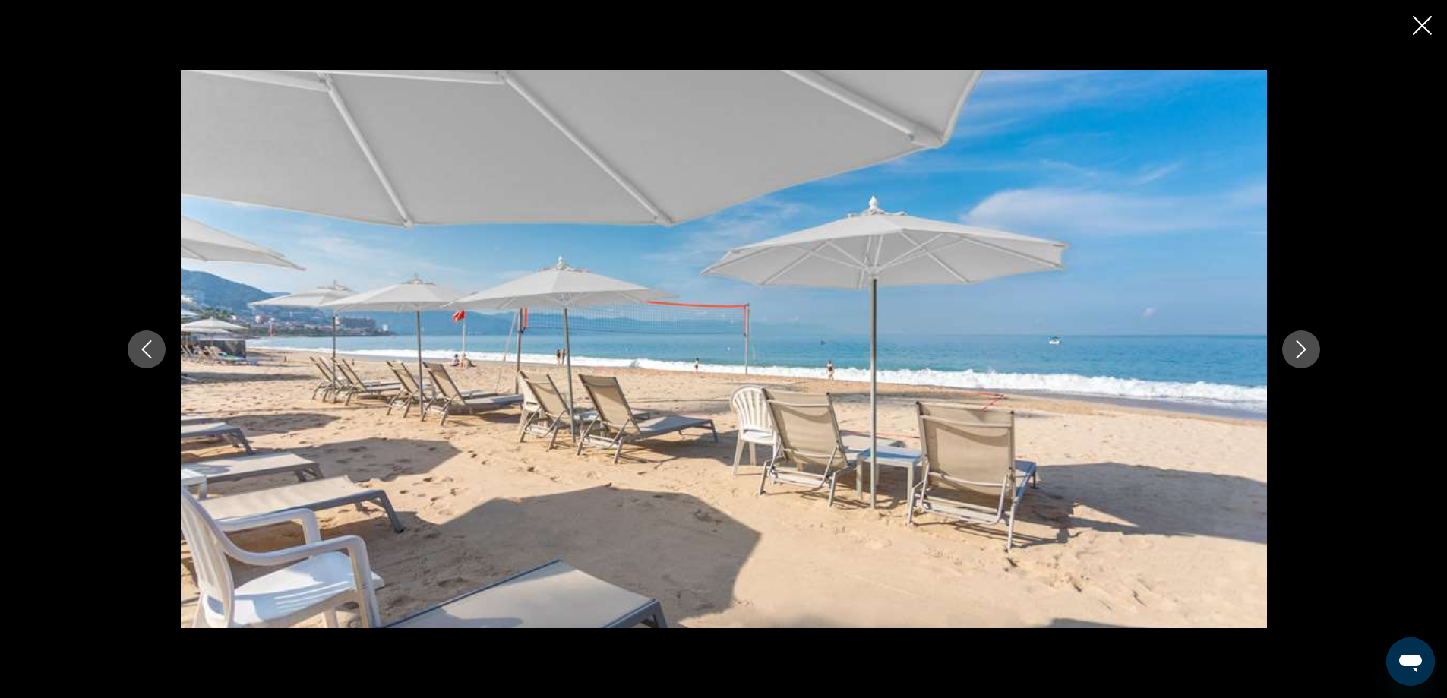
click at [1302, 352] on icon "Next image" at bounding box center [1300, 349] width 10 height 18
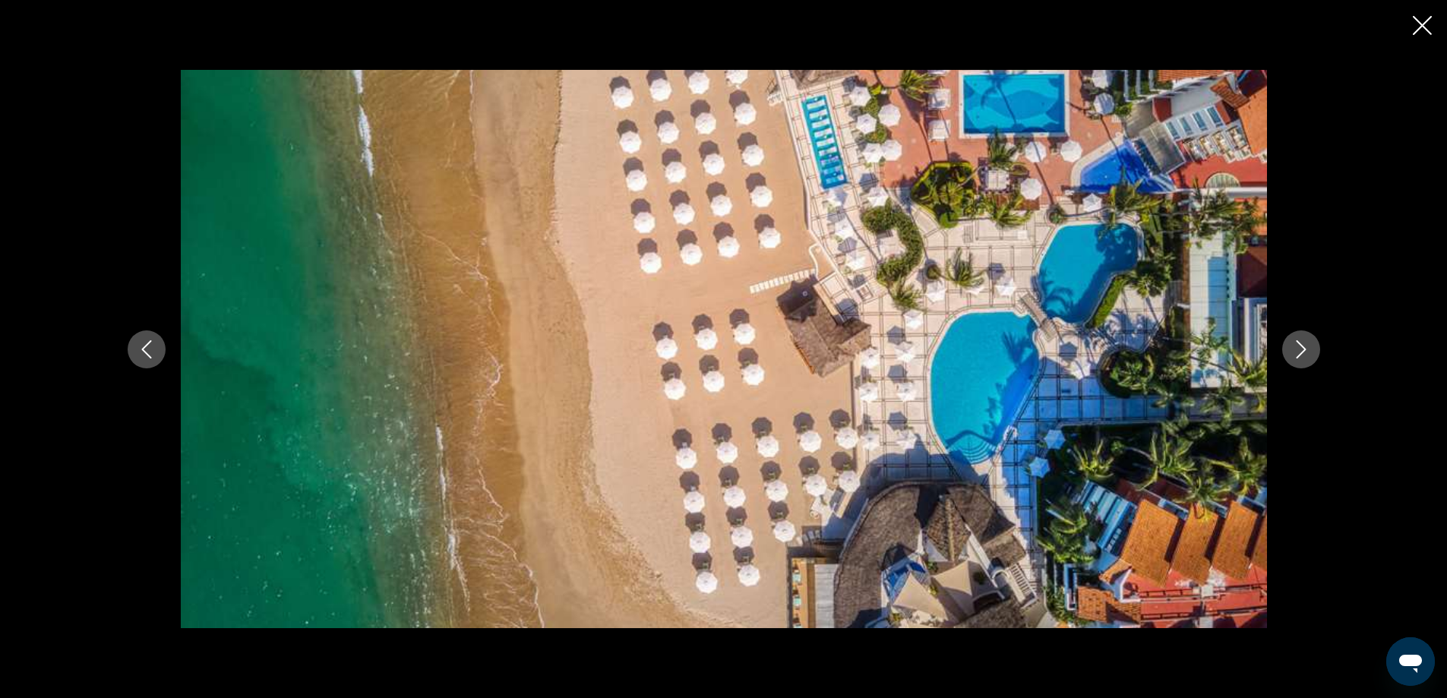
click at [1302, 352] on icon "Next image" at bounding box center [1300, 349] width 10 height 18
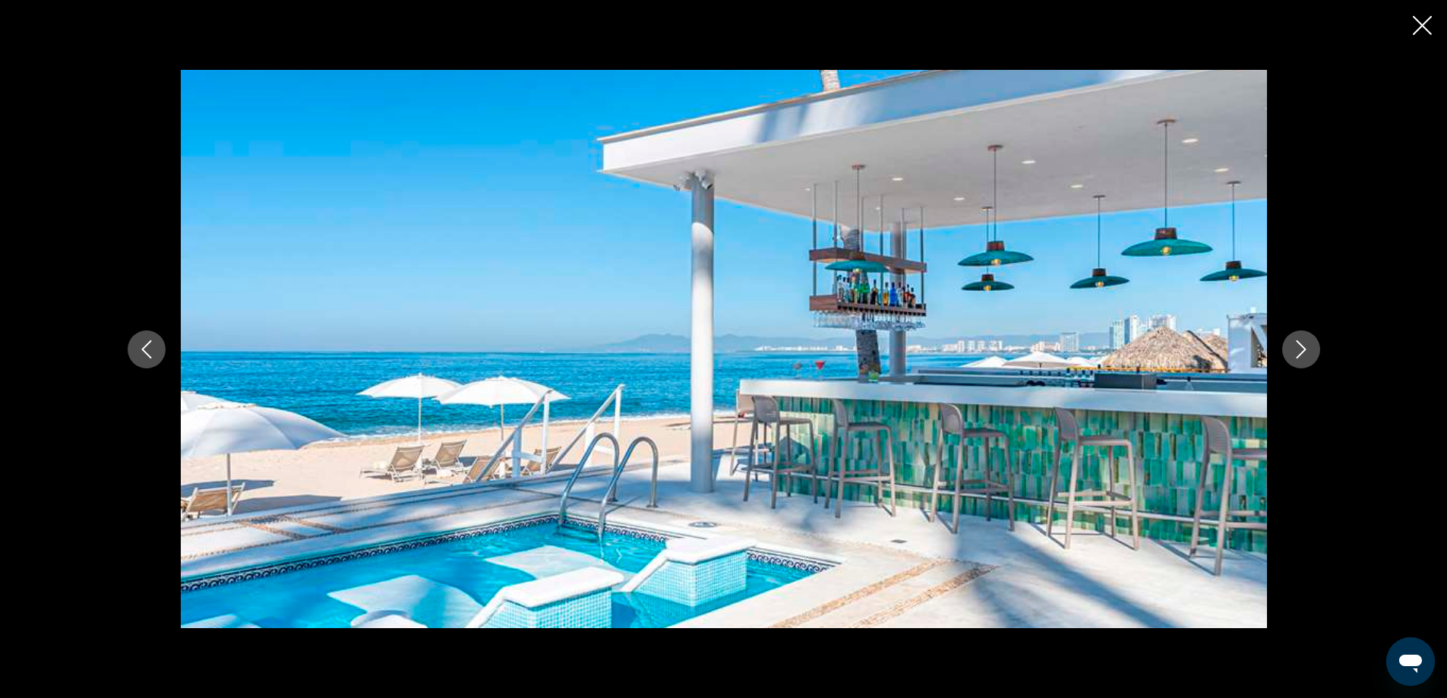
click at [1302, 352] on icon "Next image" at bounding box center [1300, 349] width 10 height 18
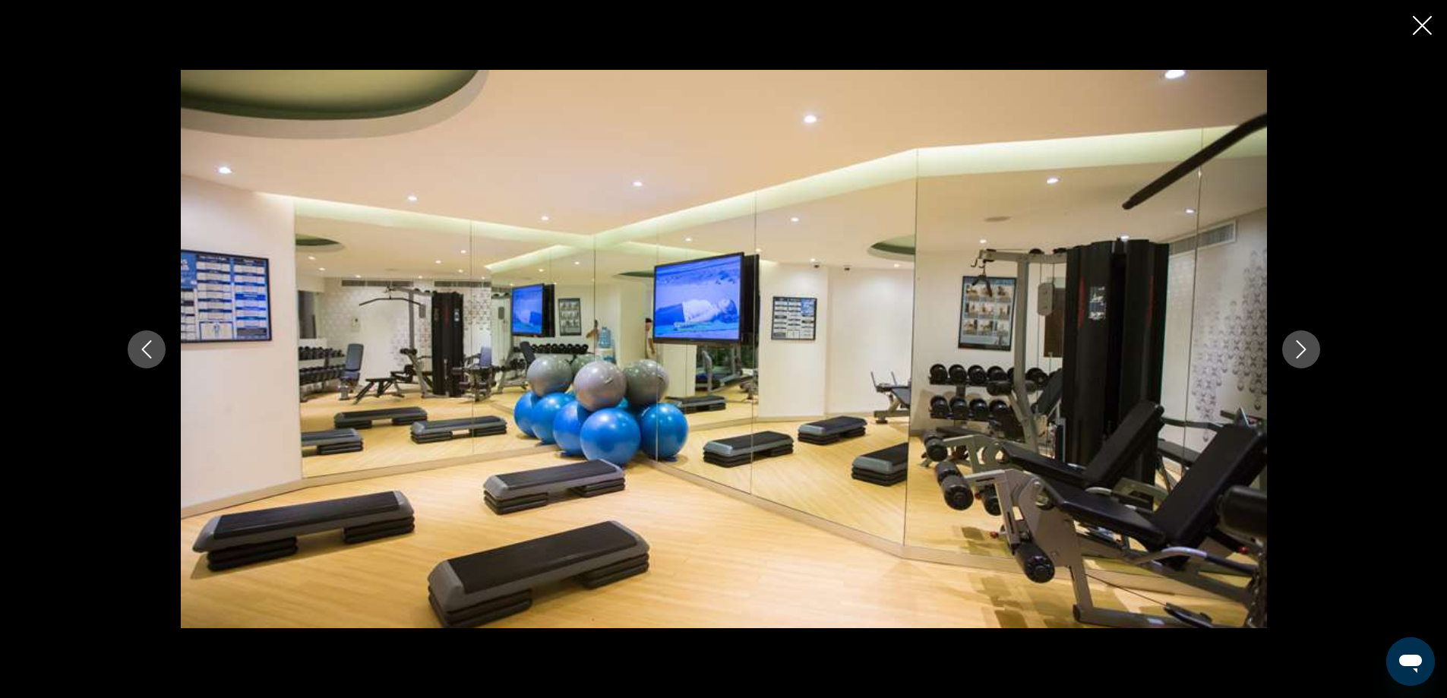
click at [1302, 352] on icon "Next image" at bounding box center [1300, 349] width 10 height 18
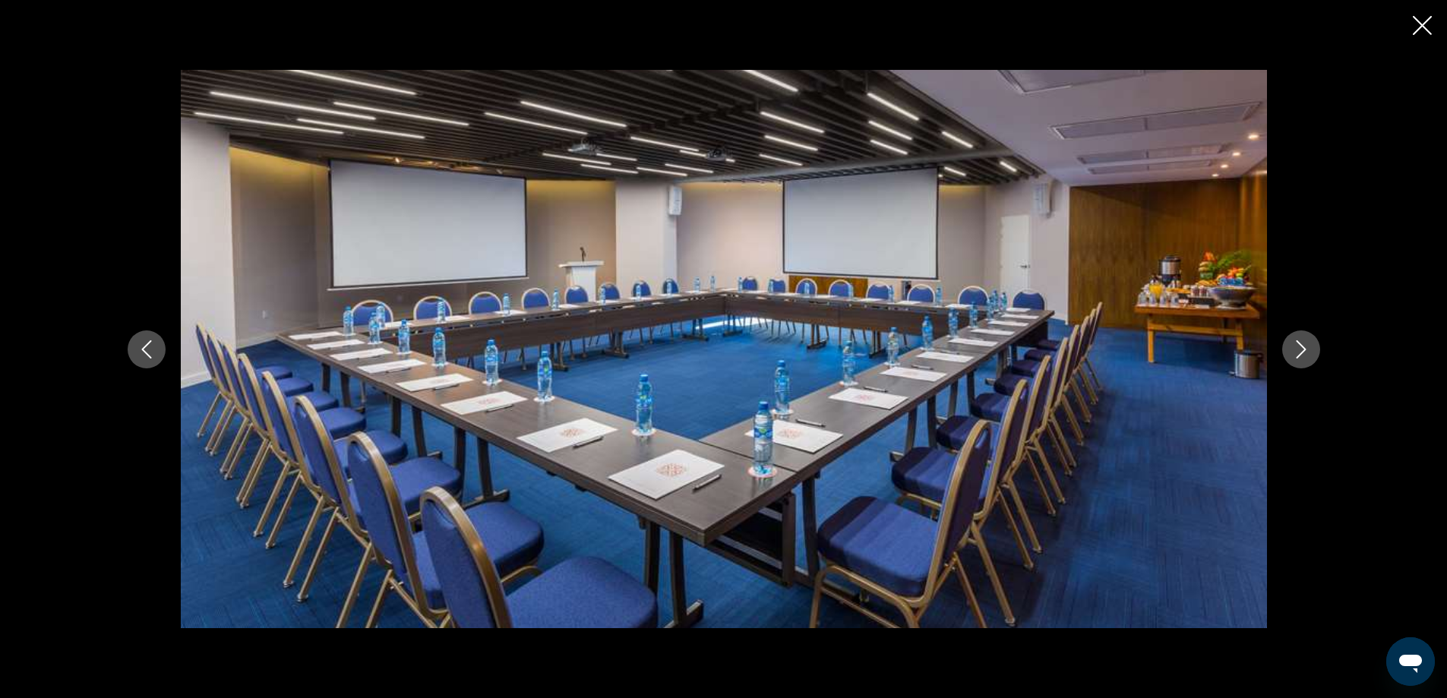
click at [1302, 352] on icon "Next image" at bounding box center [1300, 349] width 10 height 18
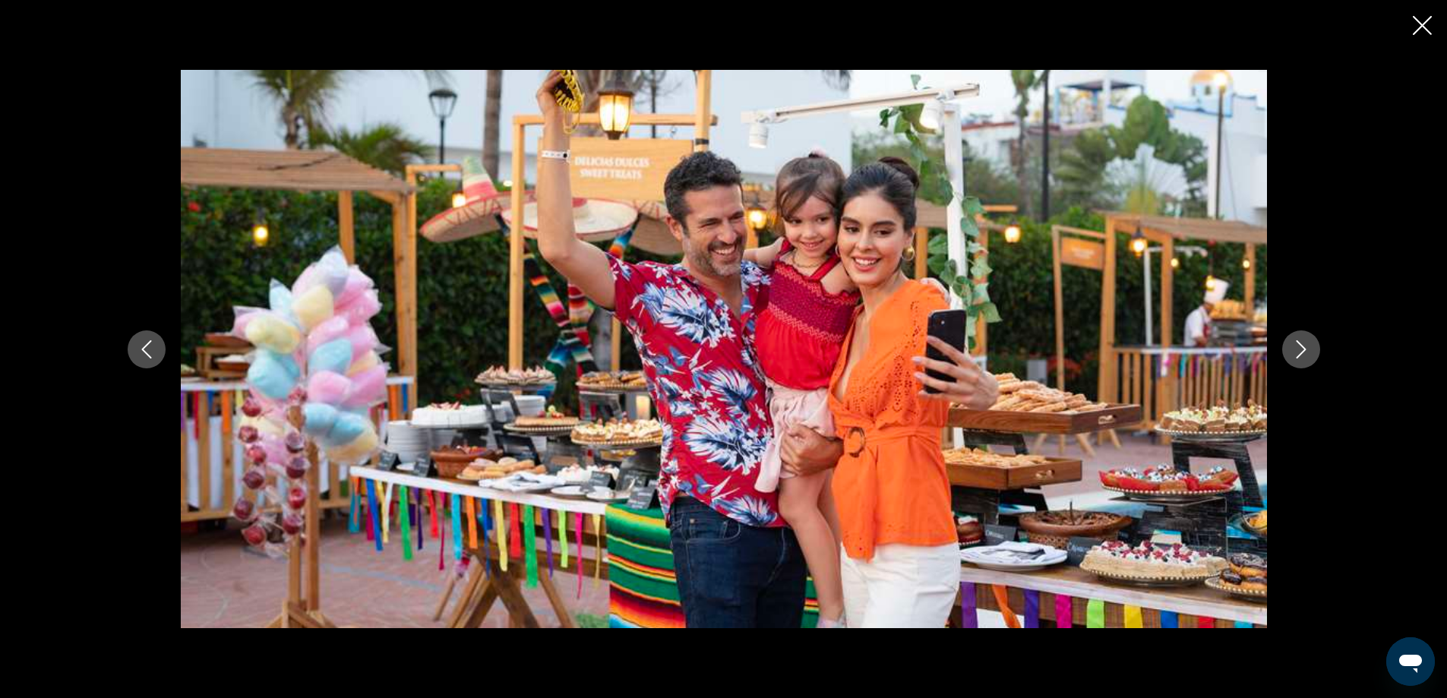
click at [1302, 352] on icon "Next image" at bounding box center [1300, 349] width 10 height 18
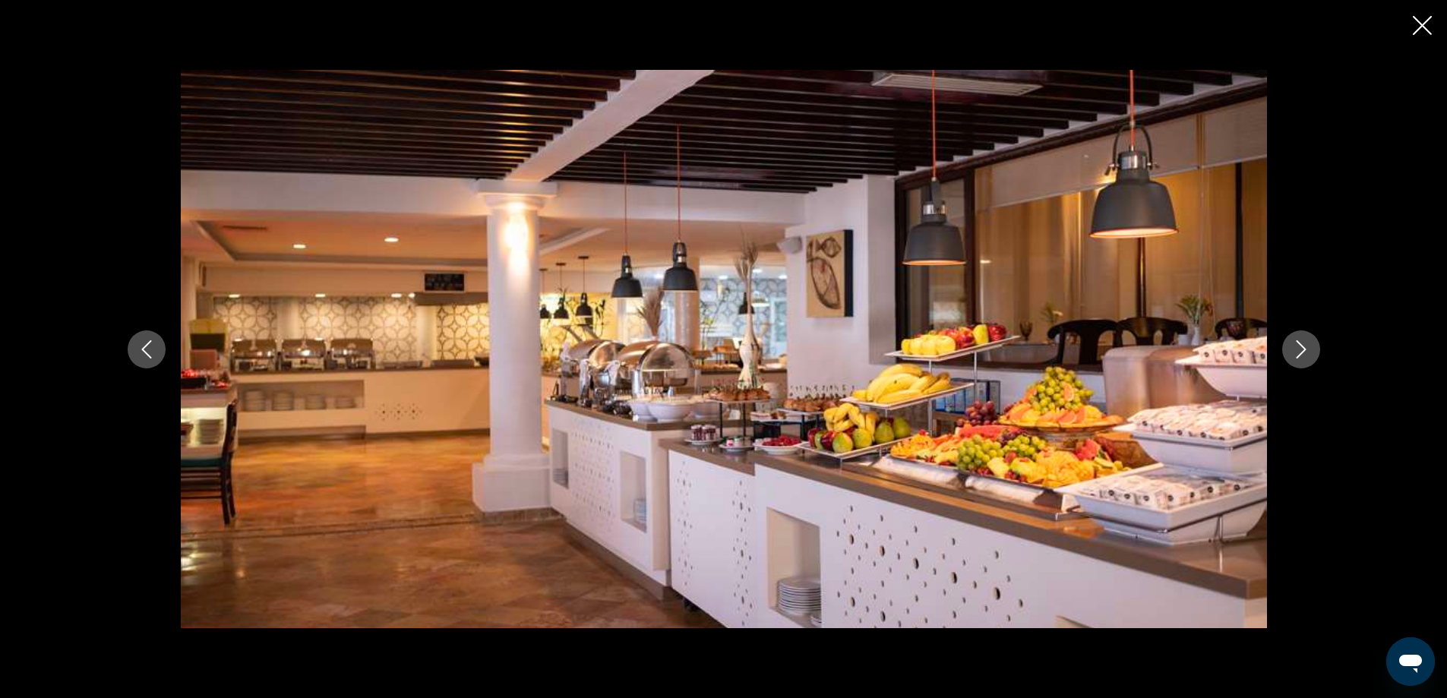
click at [1302, 352] on icon "Next image" at bounding box center [1300, 349] width 10 height 18
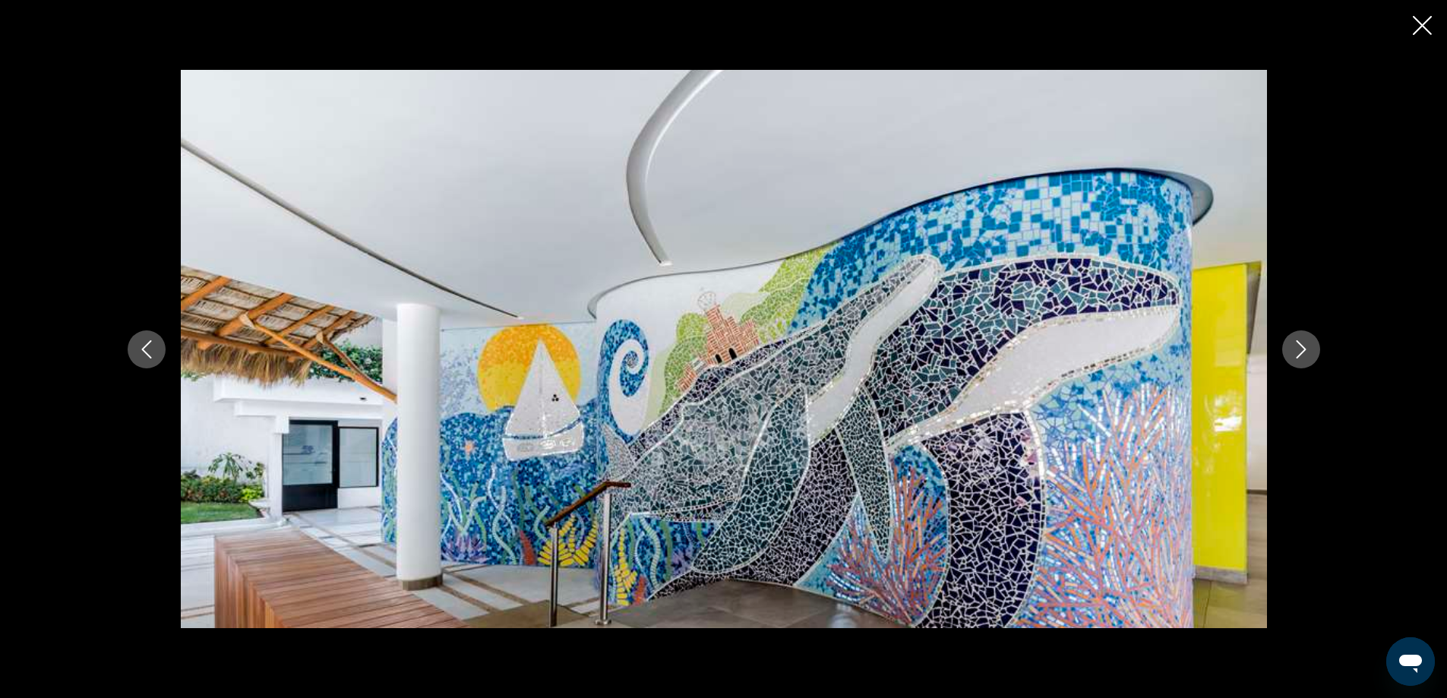
click at [1302, 352] on icon "Next image" at bounding box center [1300, 349] width 10 height 18
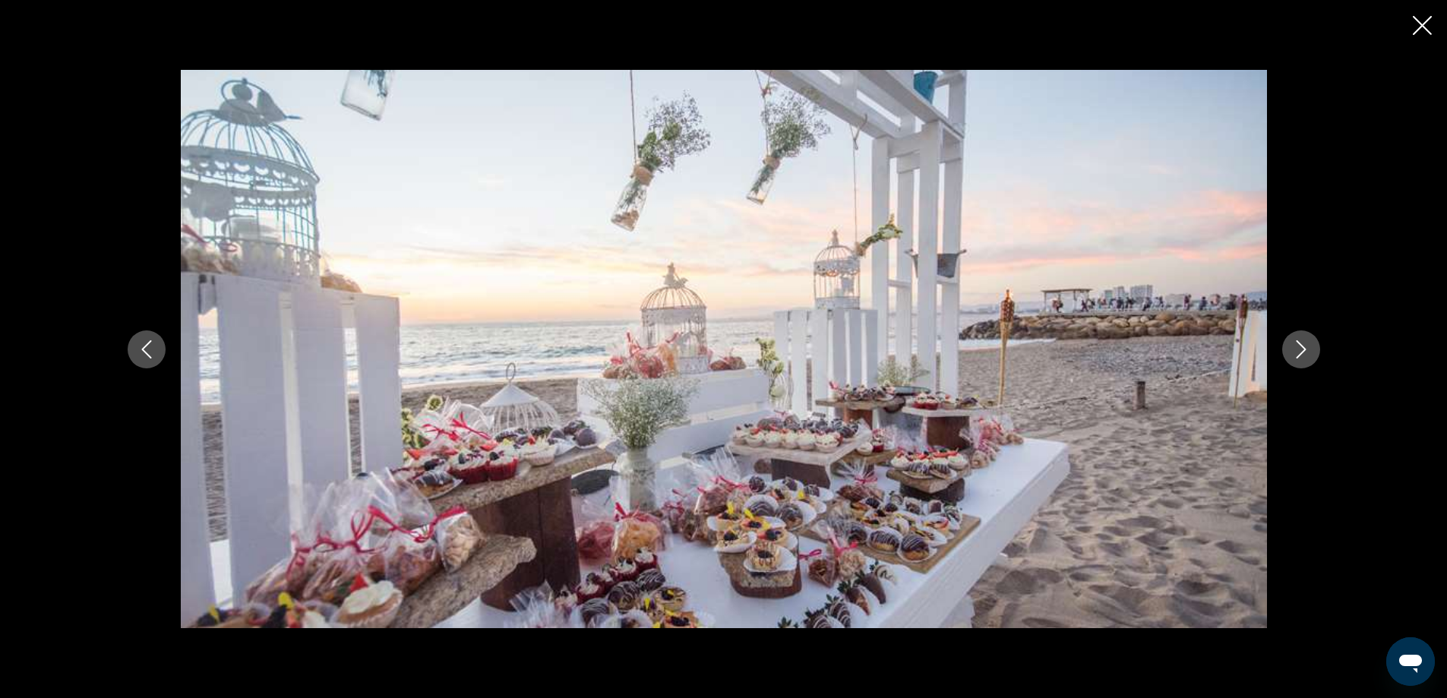
click at [1302, 352] on icon "Next image" at bounding box center [1300, 349] width 10 height 18
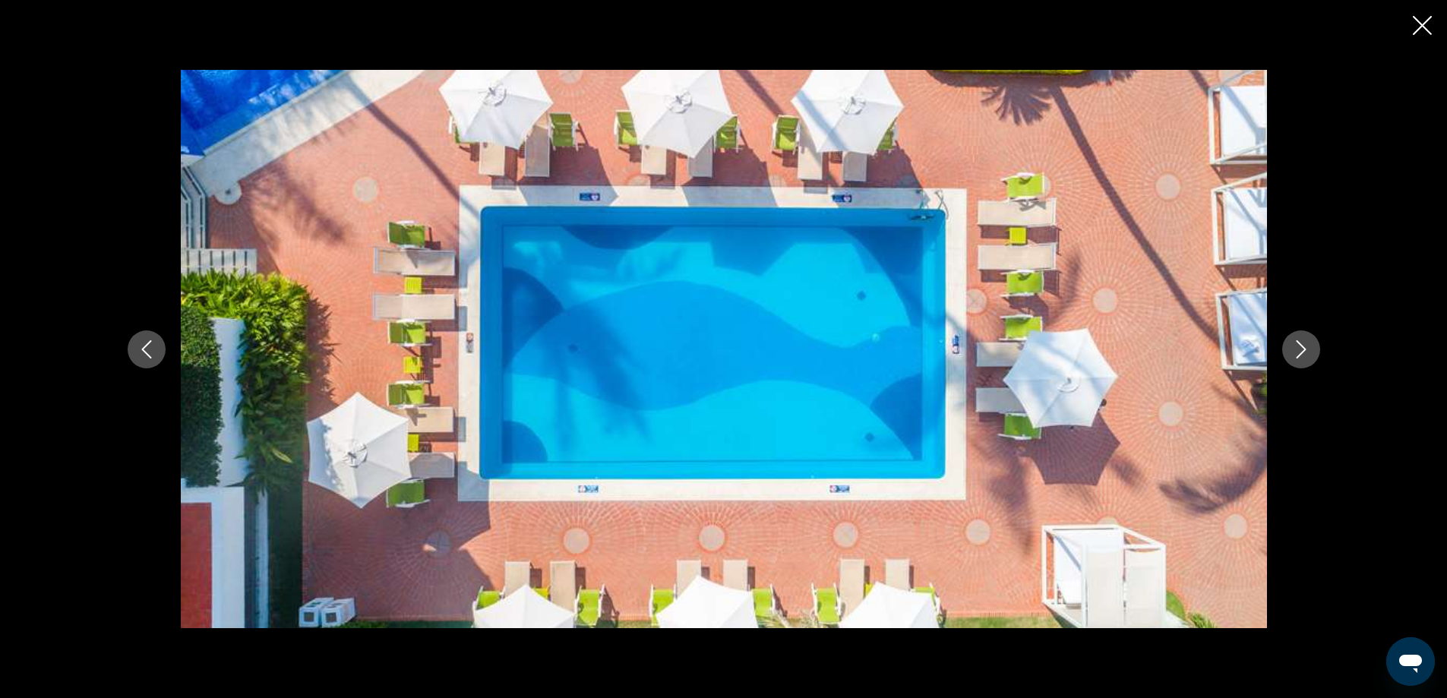
click at [1302, 352] on icon "Next image" at bounding box center [1300, 349] width 10 height 18
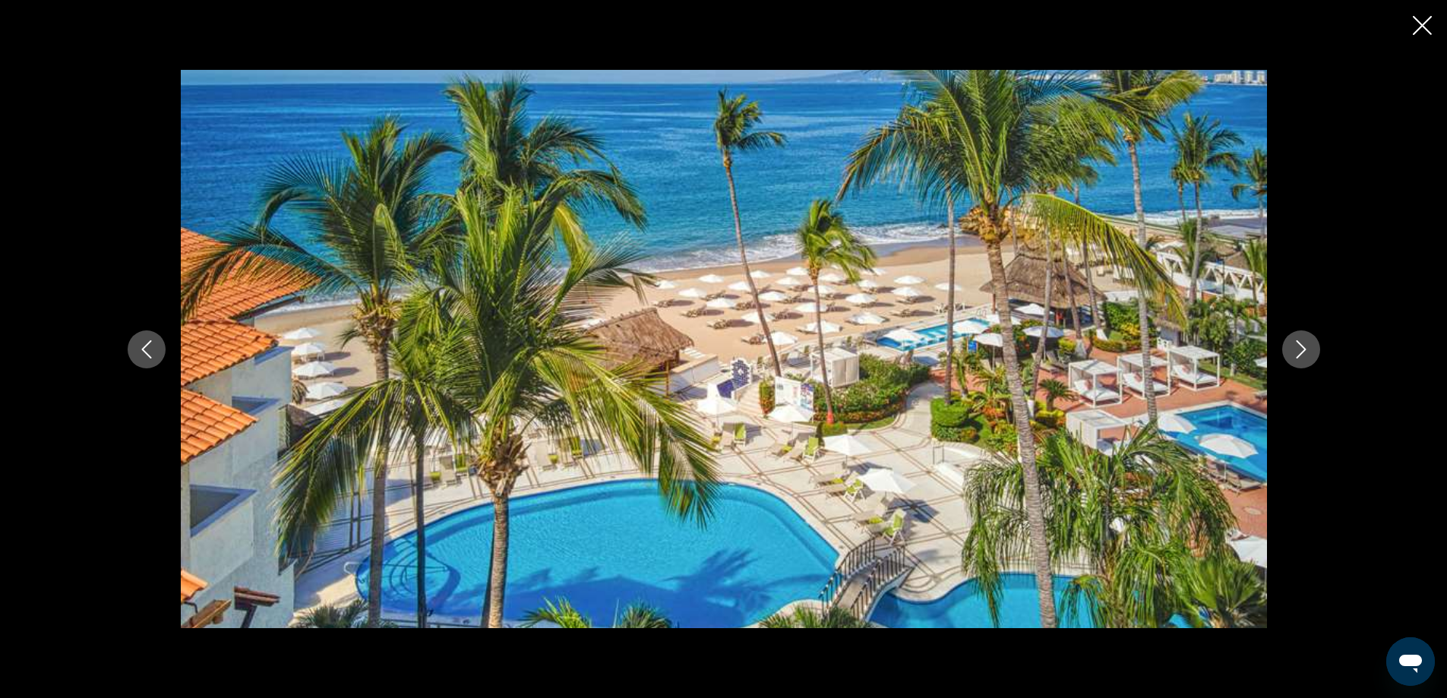
click at [1302, 352] on icon "Next image" at bounding box center [1300, 349] width 10 height 18
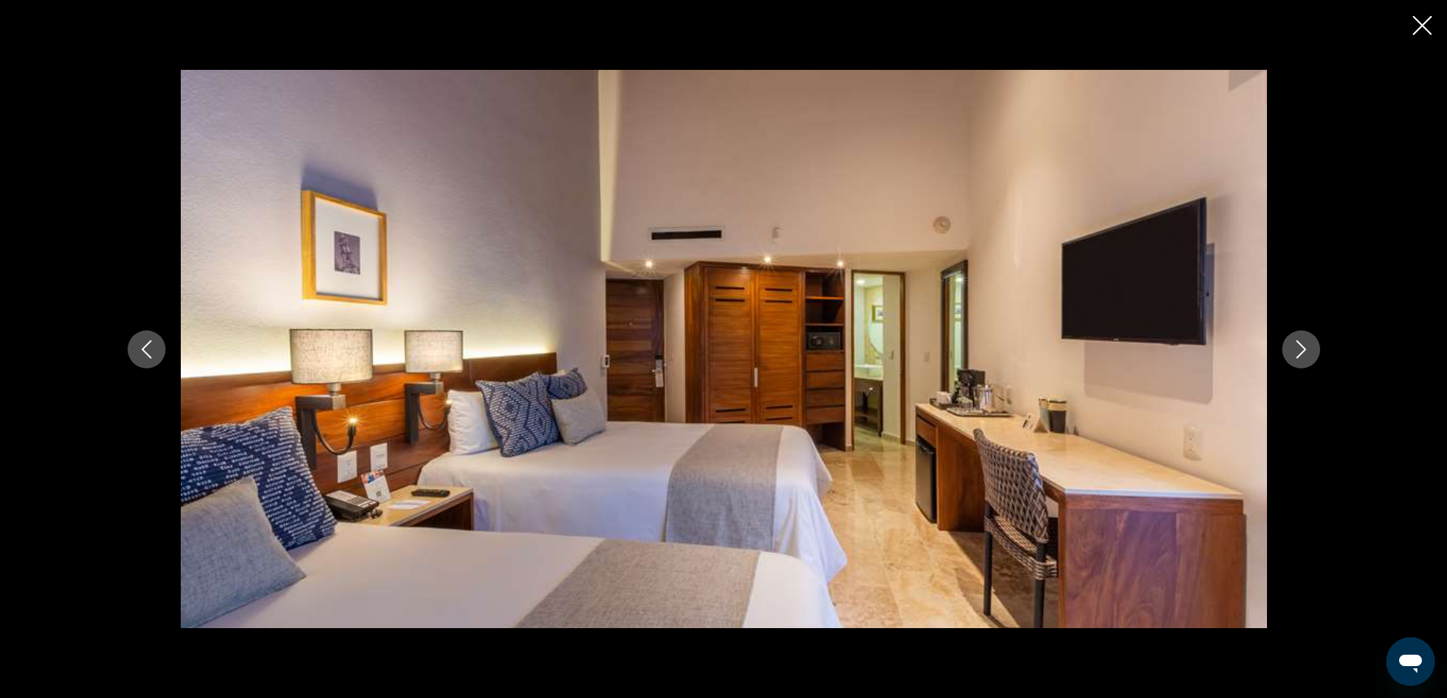
click at [1417, 24] on icon "Close slideshow" at bounding box center [1421, 25] width 19 height 19
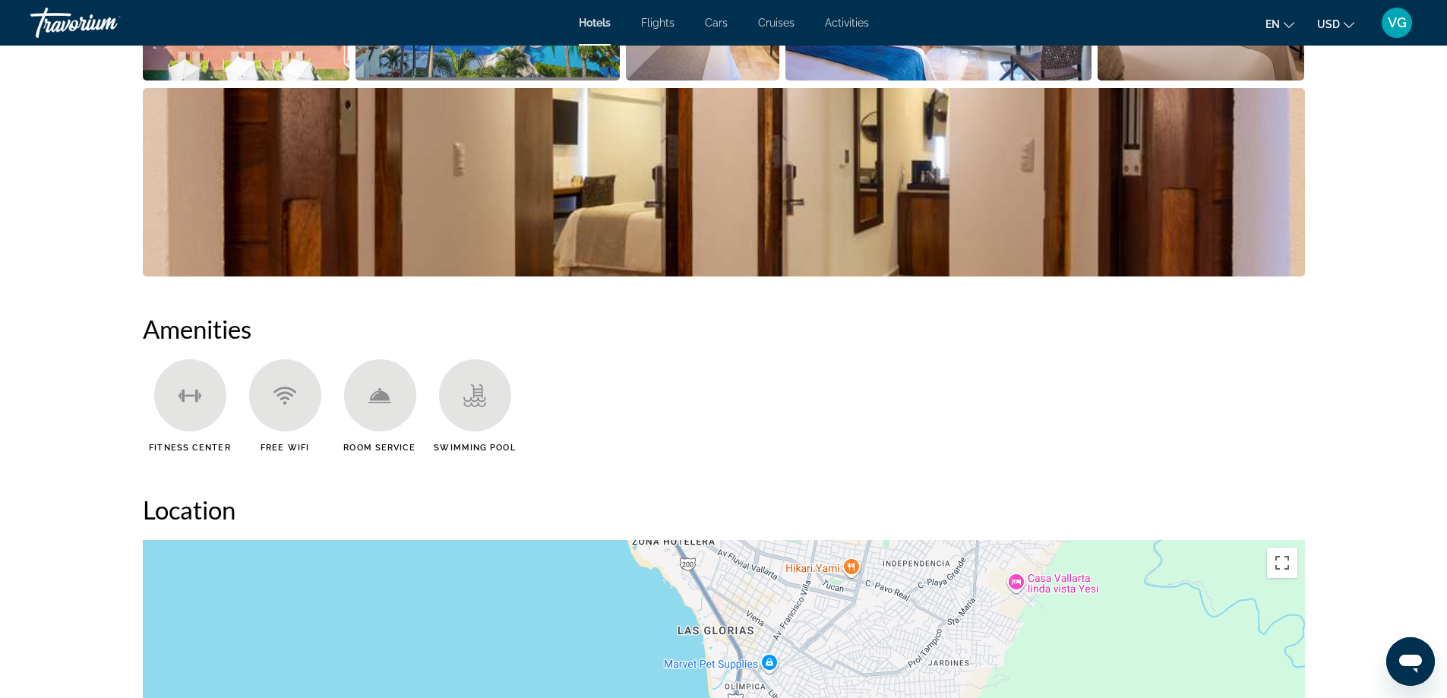
scroll to position [1443, 0]
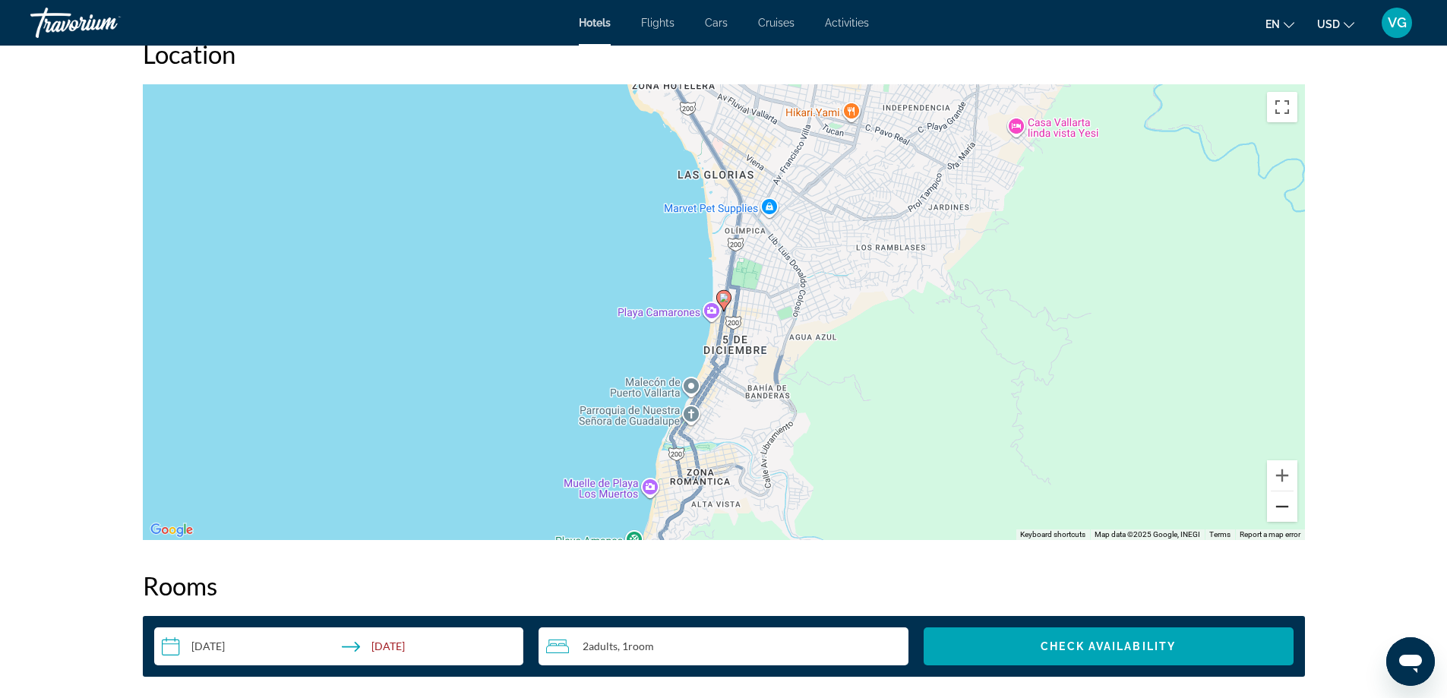
click at [1282, 508] on button "Zoom out" at bounding box center [1282, 506] width 30 height 30
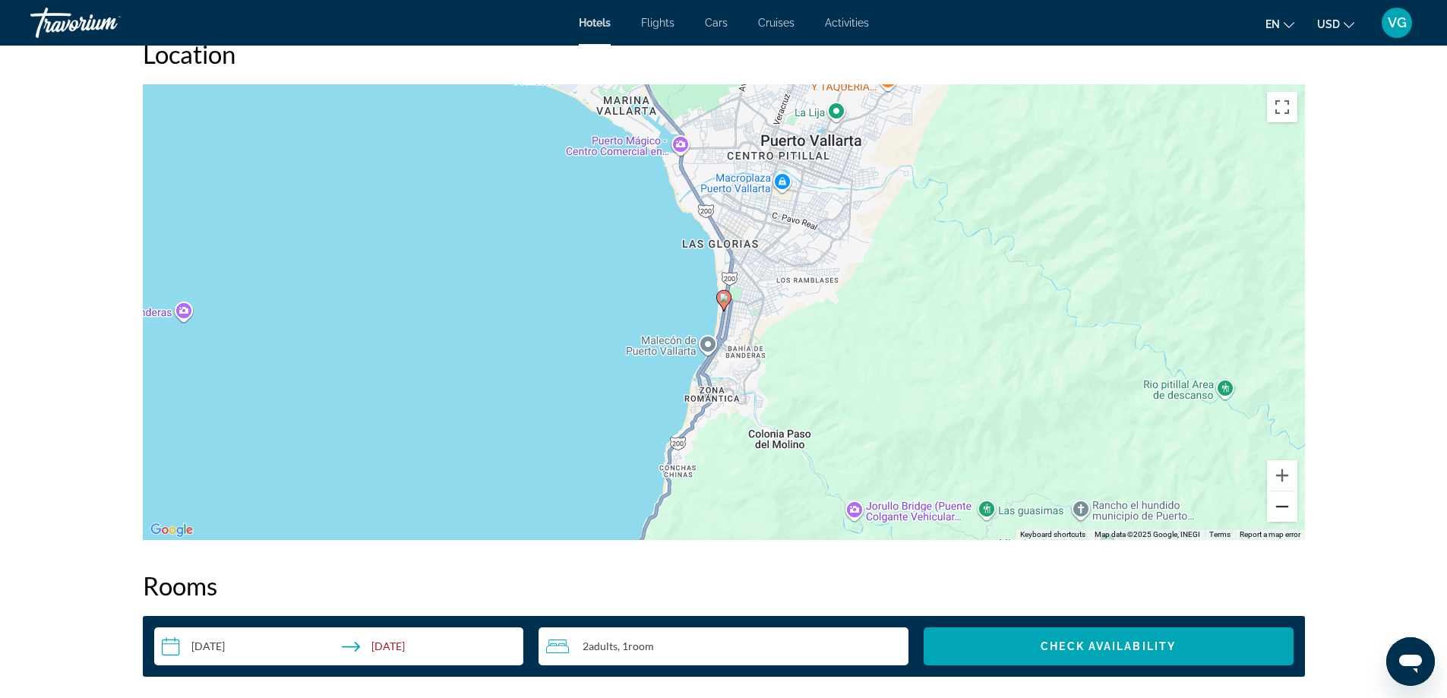
click at [1282, 508] on button "Zoom out" at bounding box center [1282, 506] width 30 height 30
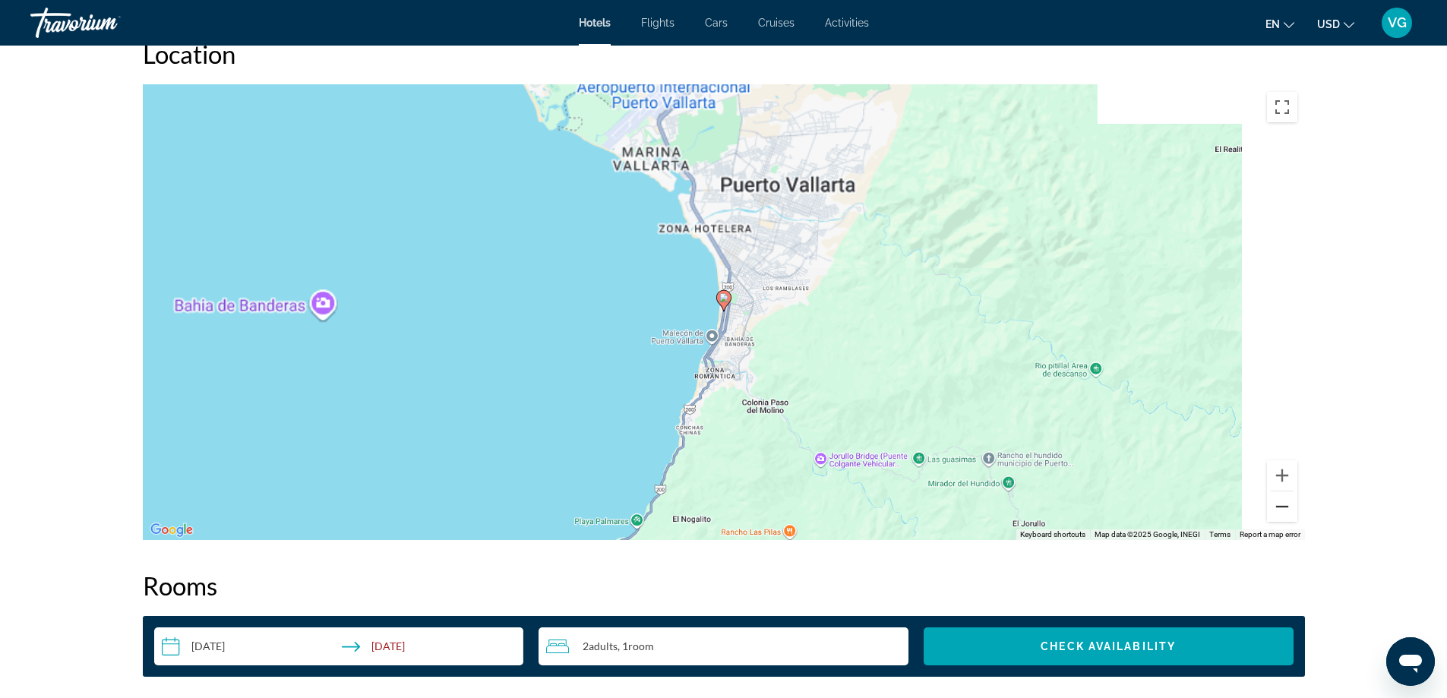
click at [1282, 508] on button "Zoom out" at bounding box center [1282, 506] width 30 height 30
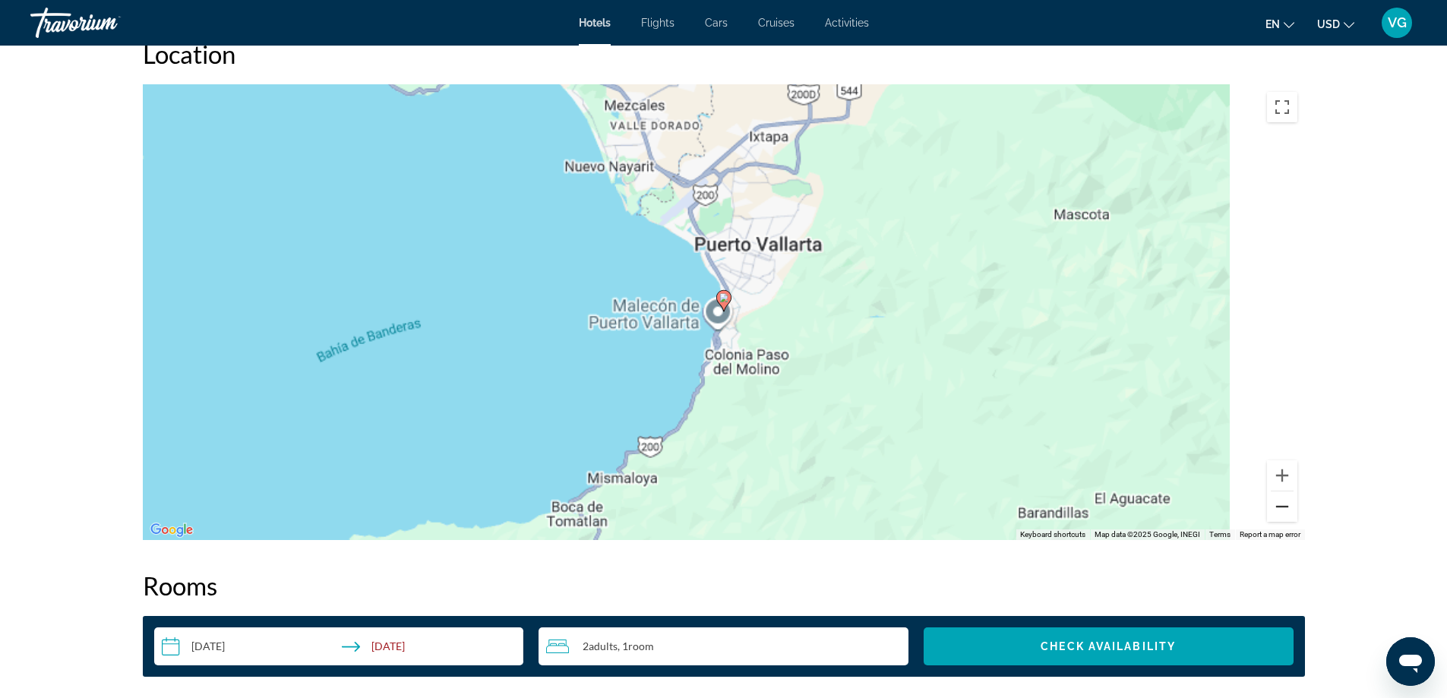
click at [1282, 508] on button "Zoom out" at bounding box center [1282, 506] width 30 height 30
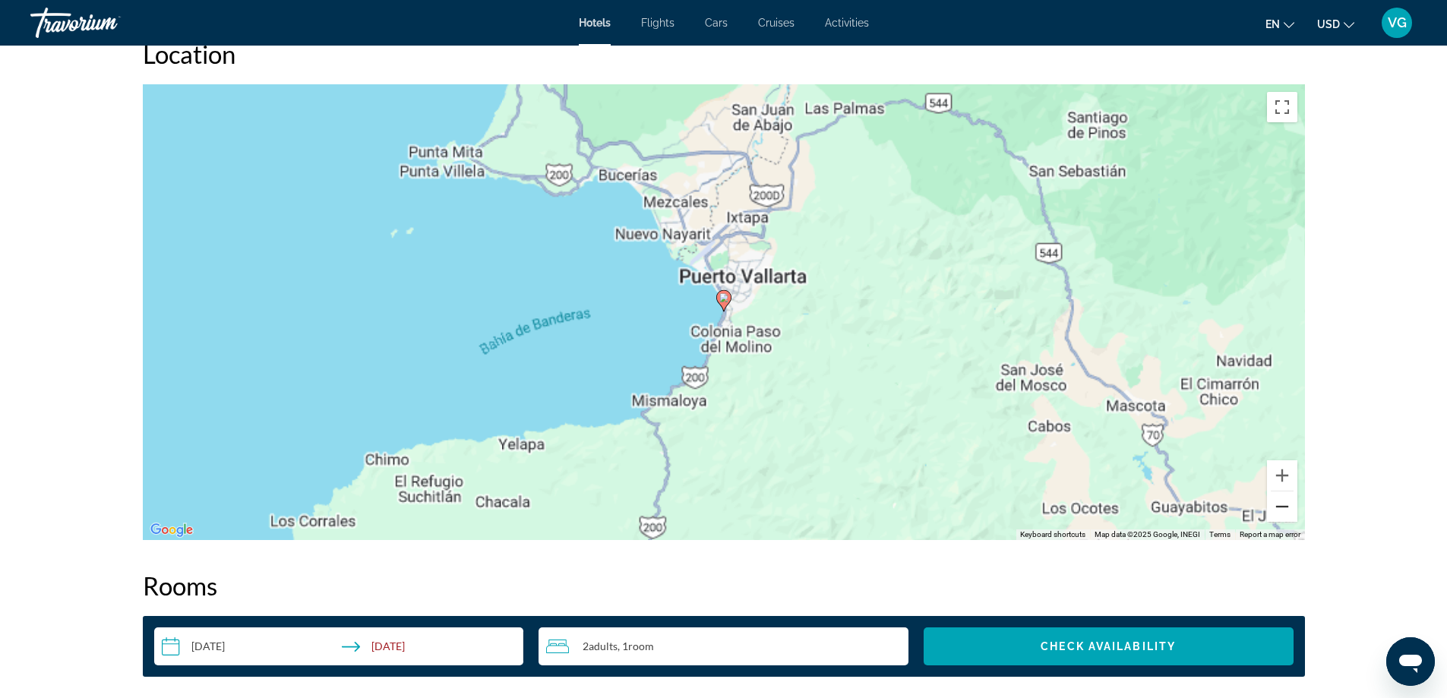
click at [1282, 508] on button "Zoom out" at bounding box center [1282, 506] width 30 height 30
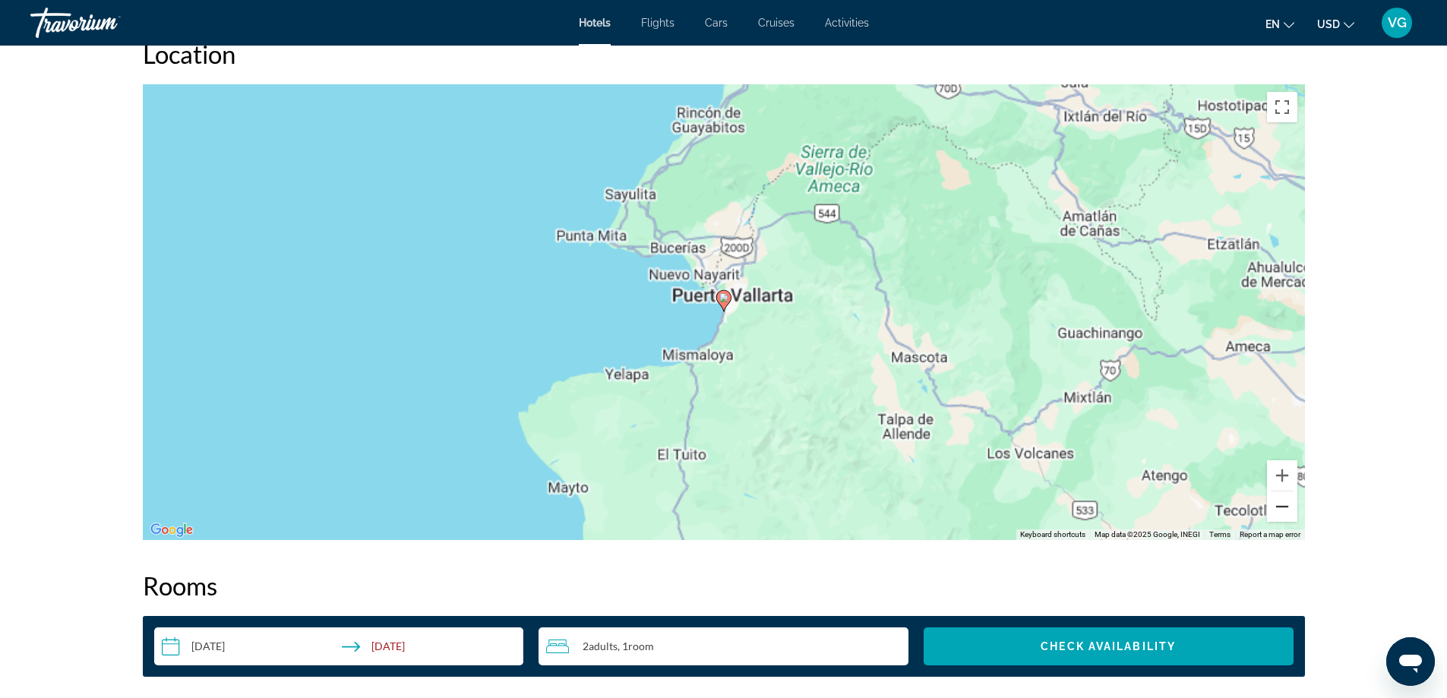
click at [1282, 508] on button "Zoom out" at bounding box center [1282, 506] width 30 height 30
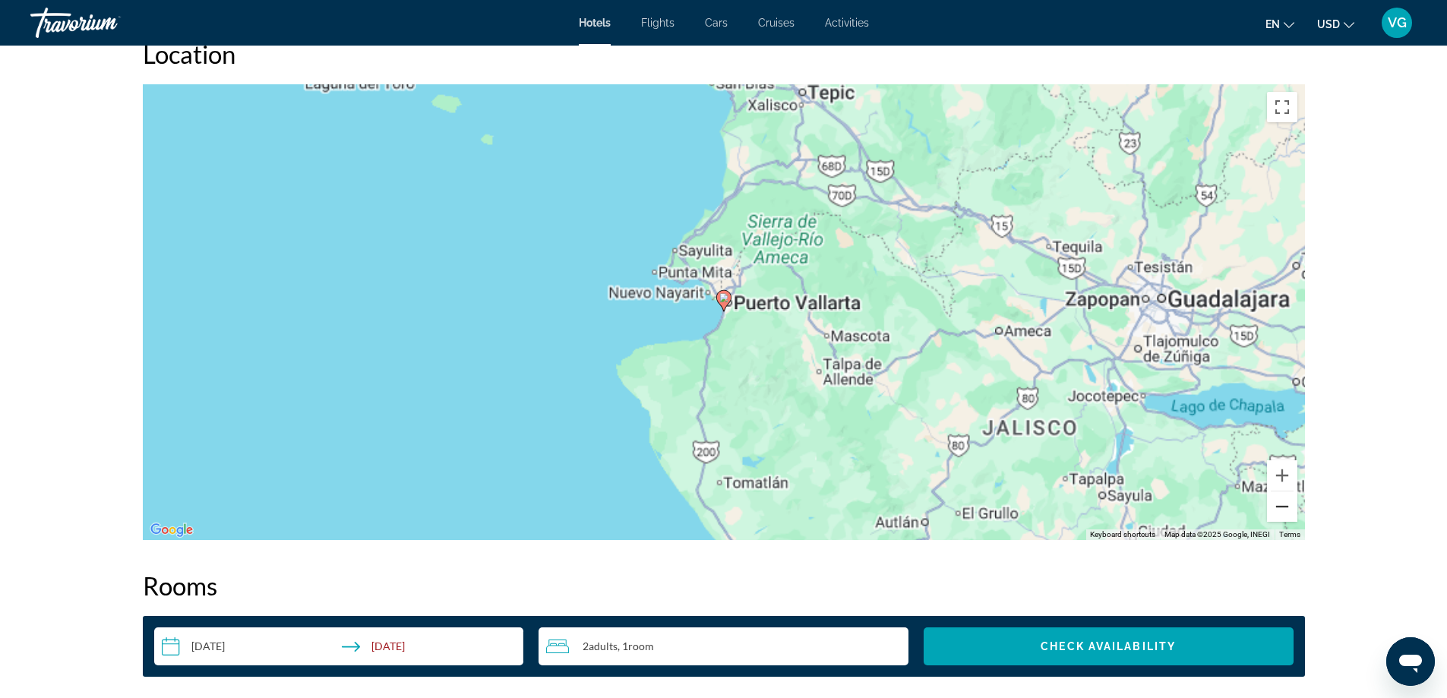
click at [1282, 508] on button "Zoom out" at bounding box center [1282, 506] width 30 height 30
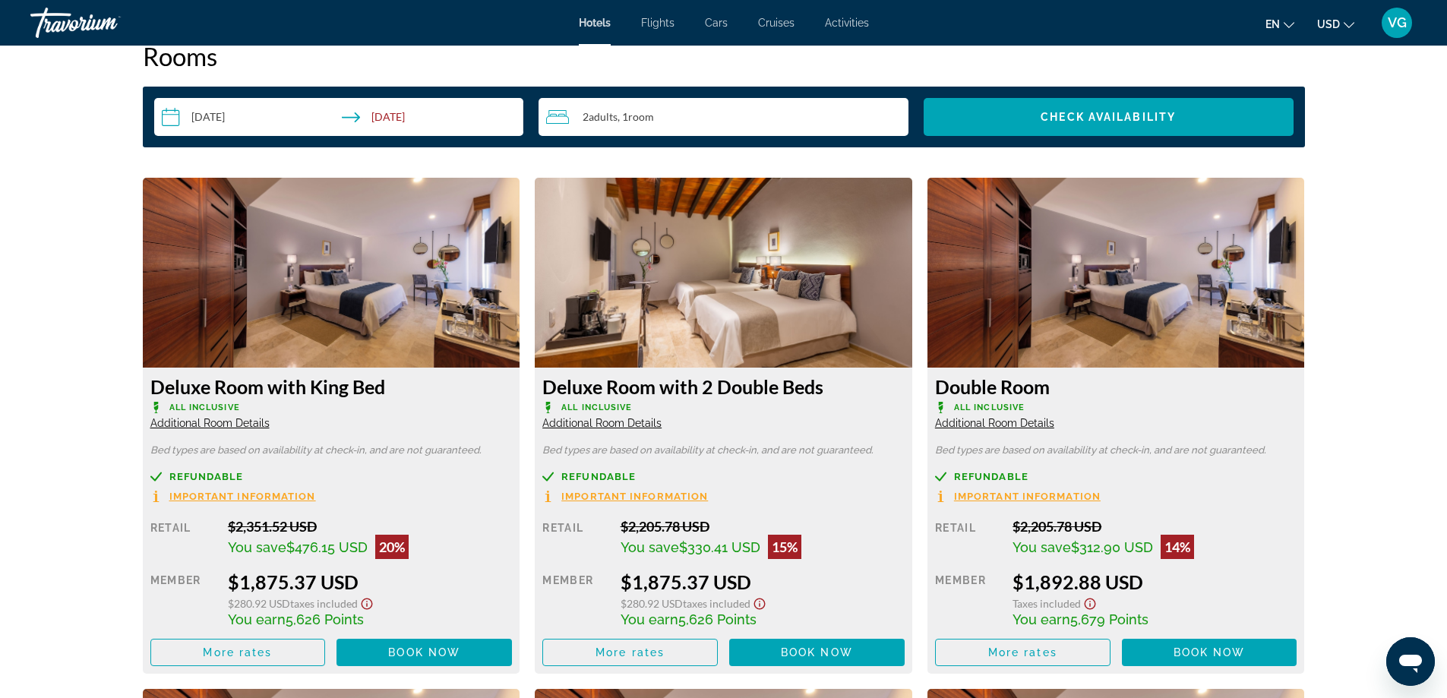
scroll to position [2278, 0]
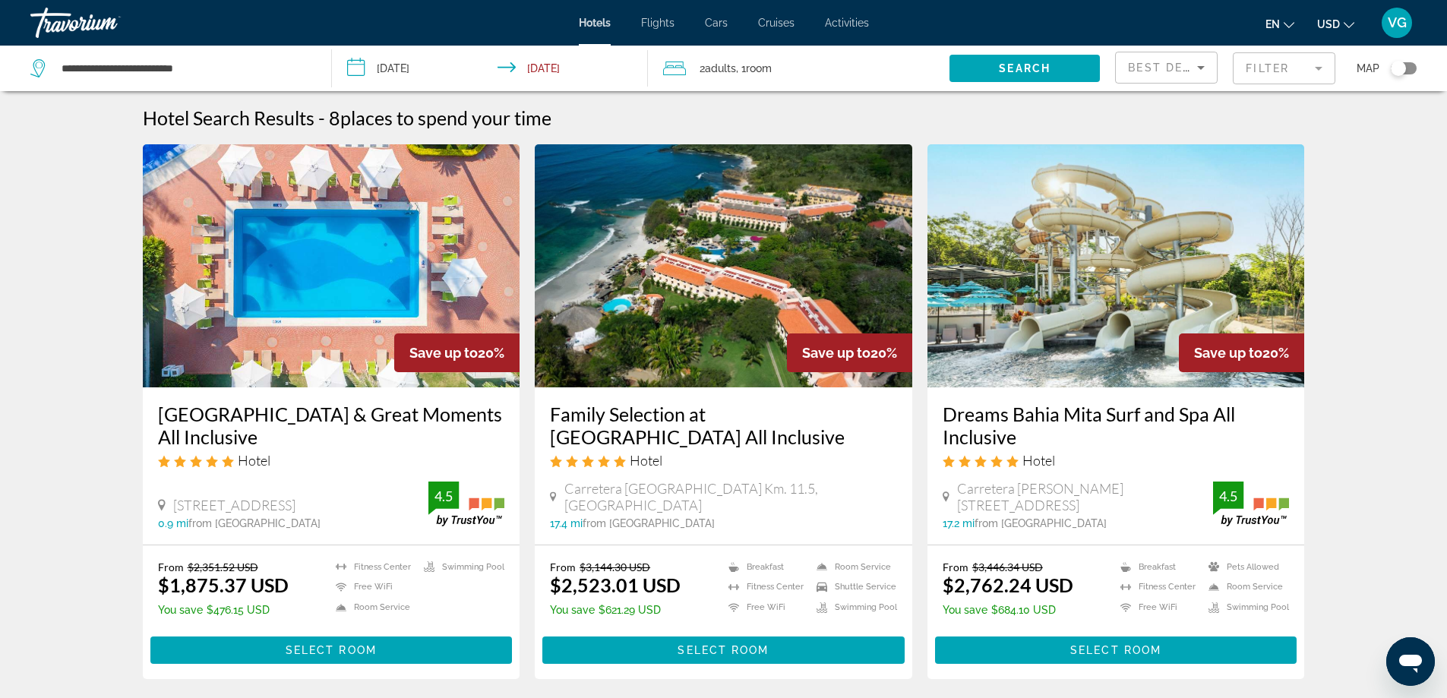
click at [1122, 302] on img "Main content" at bounding box center [1115, 265] width 377 height 243
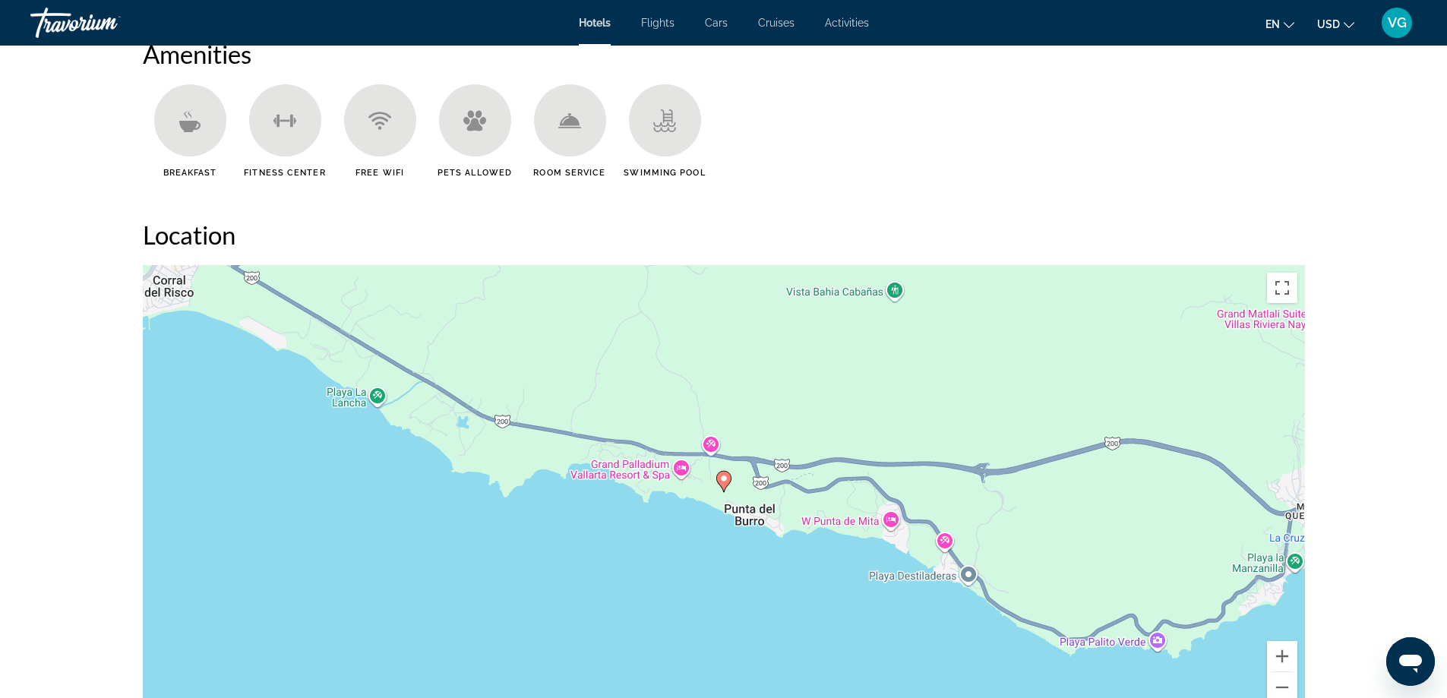
scroll to position [1291, 0]
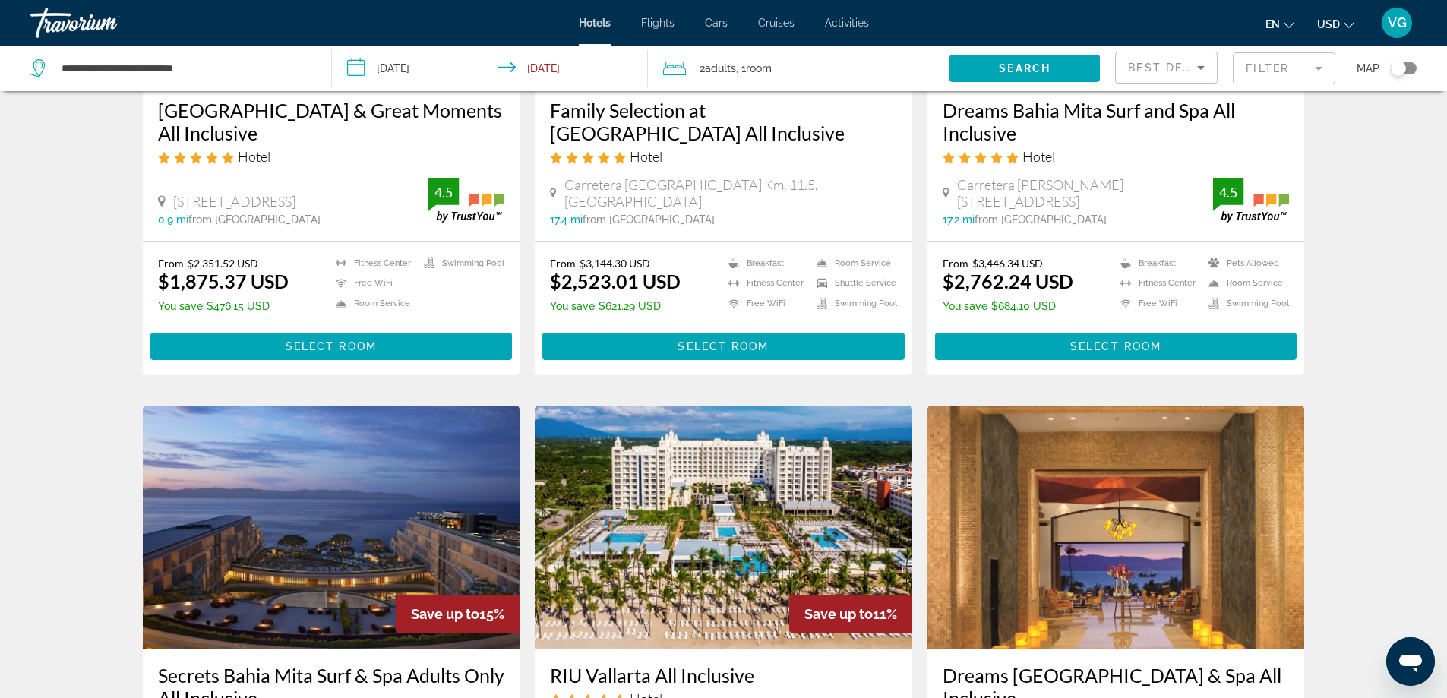
scroll to position [532, 0]
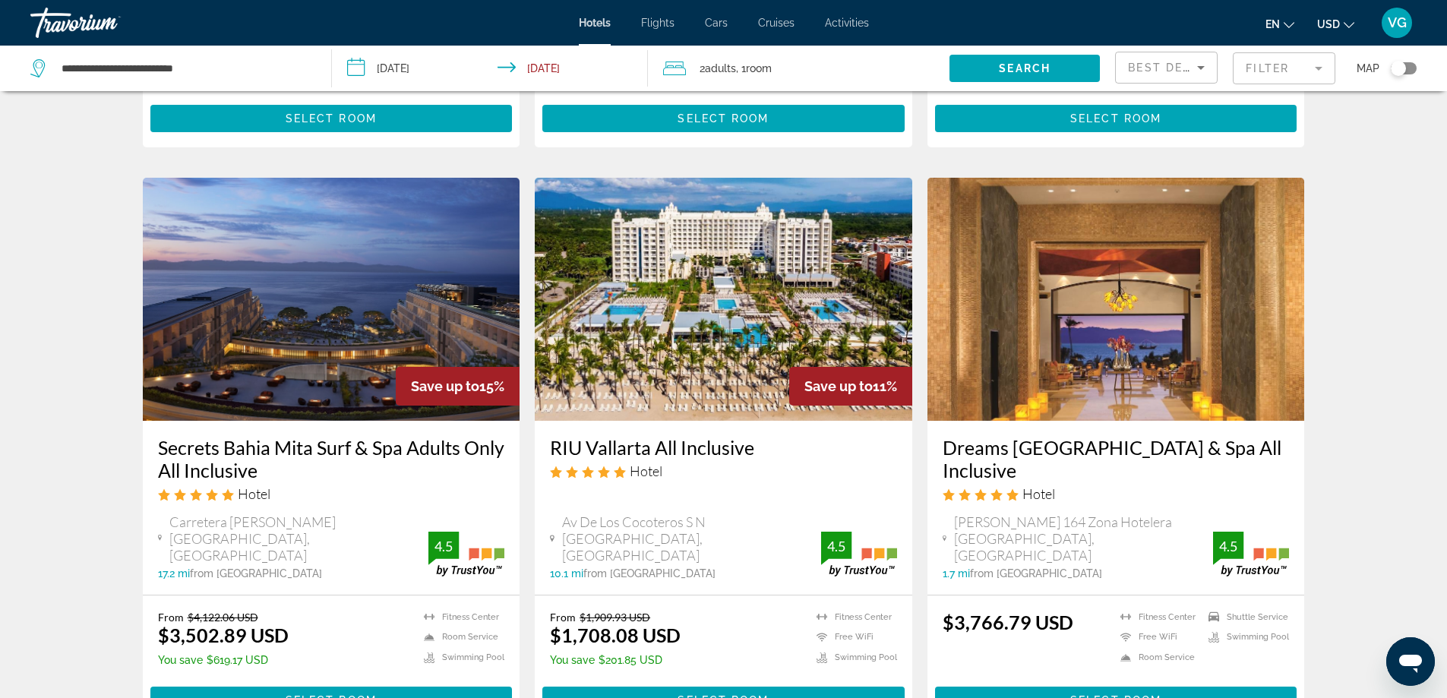
click at [707, 293] on img "Main content" at bounding box center [723, 299] width 377 height 243
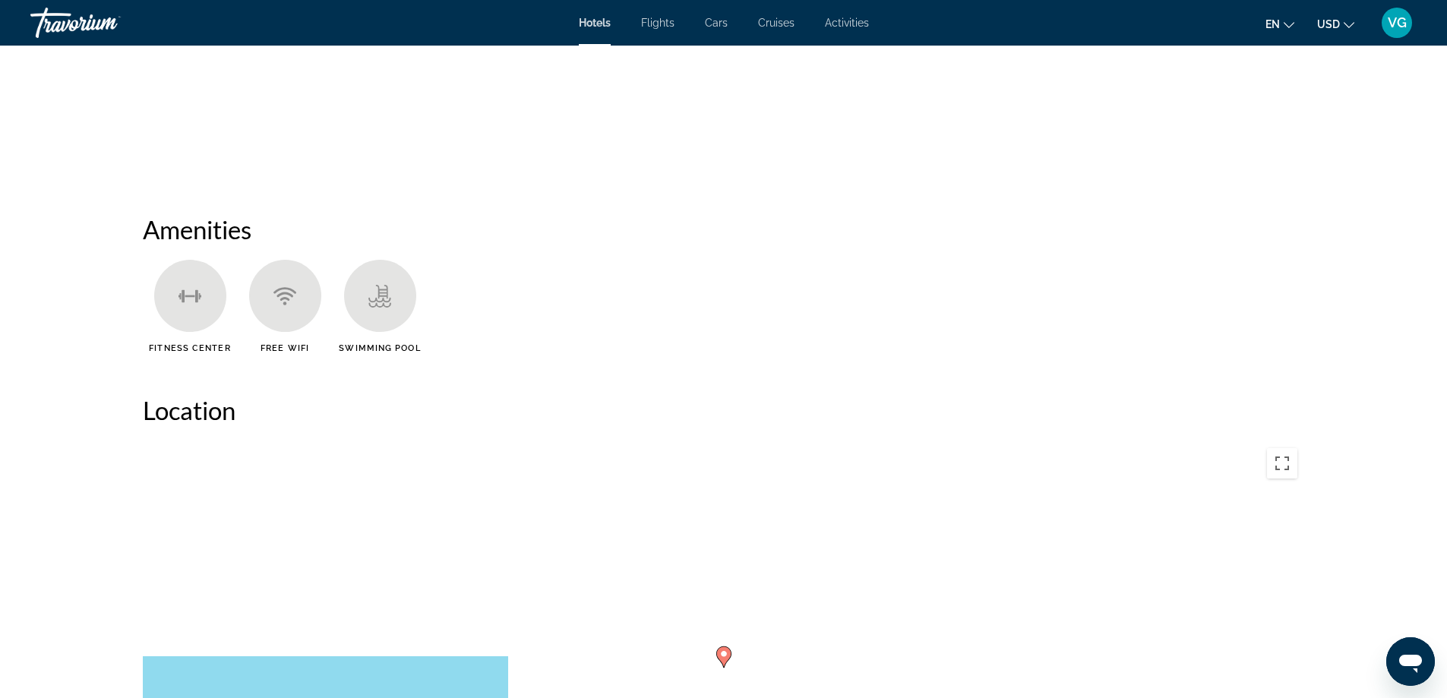
scroll to position [759, 0]
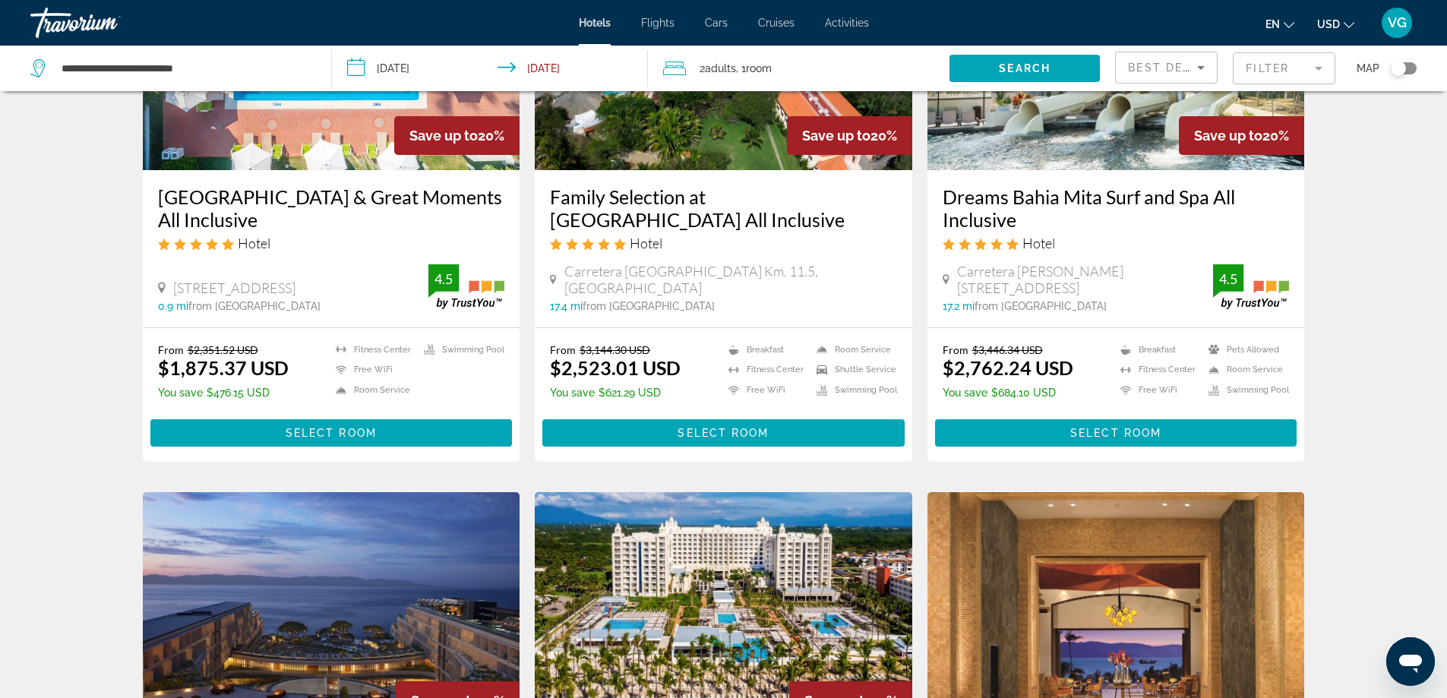
scroll to position [152, 0]
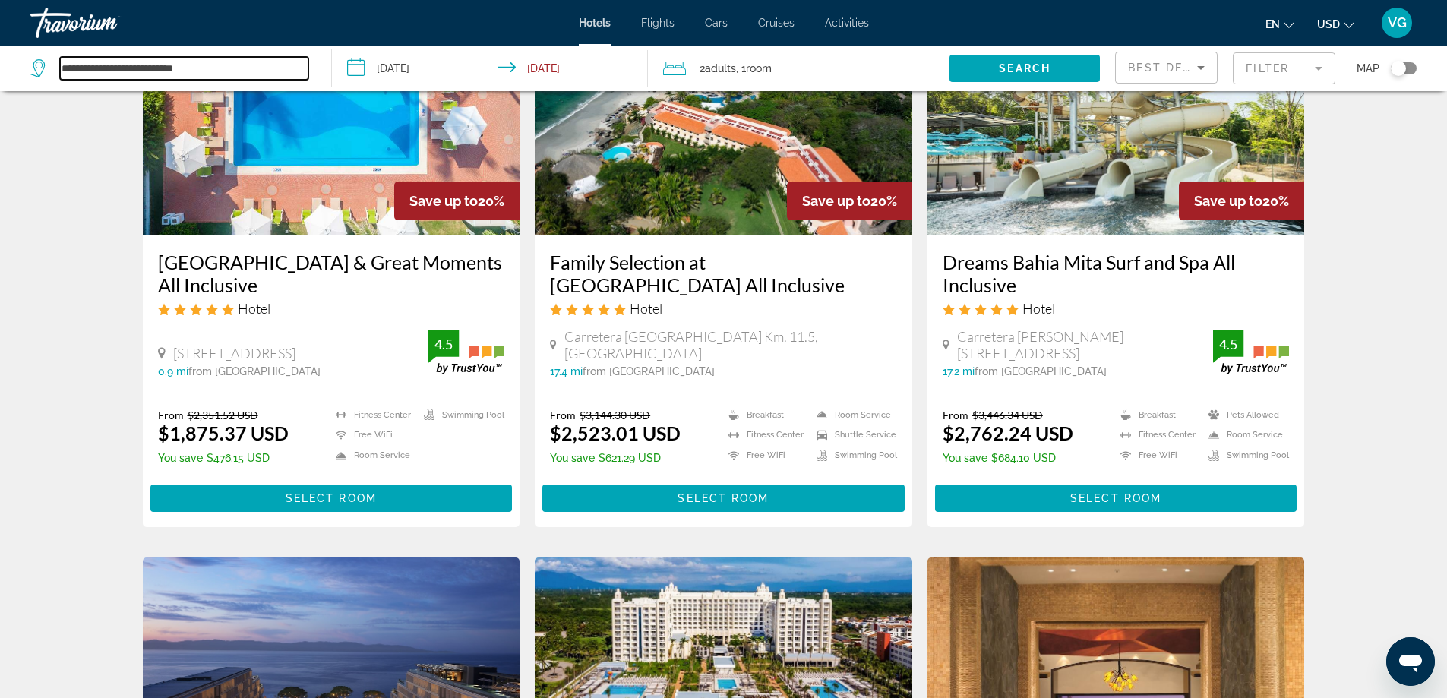
click at [219, 71] on input "**********" at bounding box center [184, 68] width 248 height 23
type input "*"
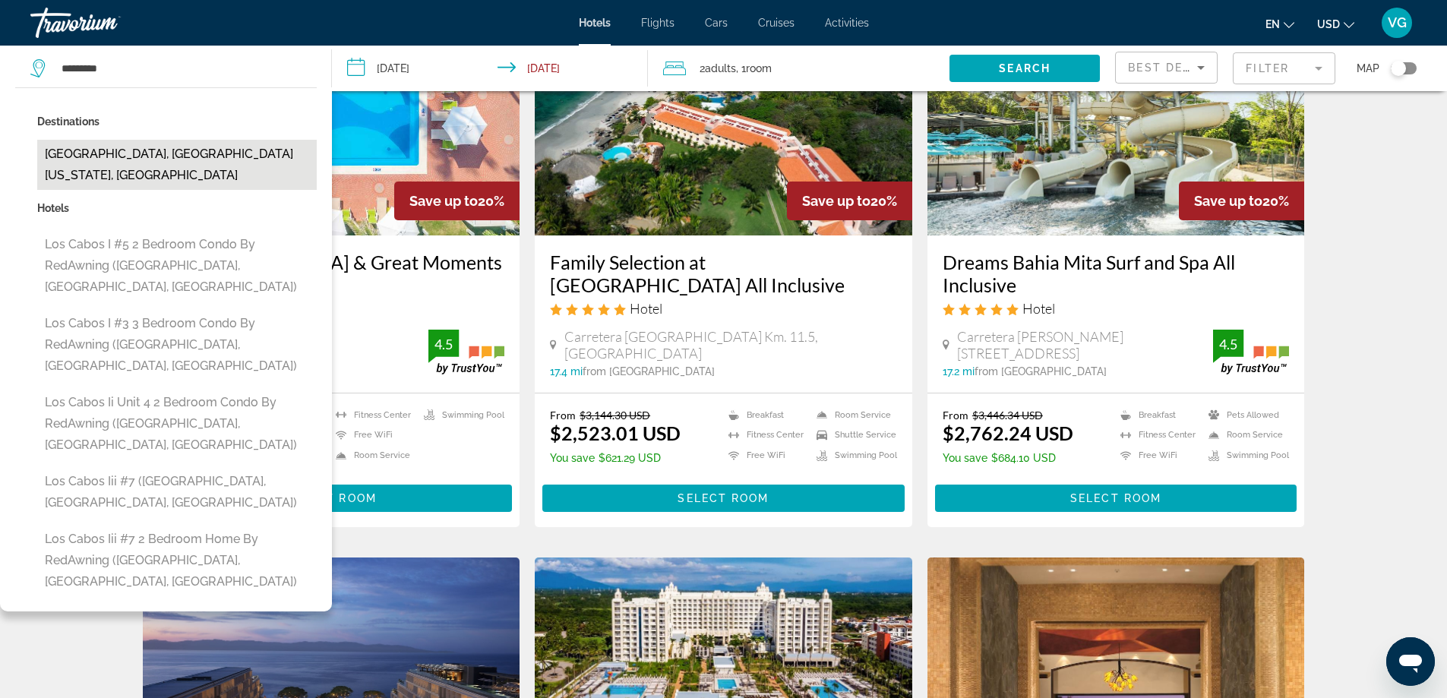
click at [189, 147] on button "Los Cabos, Baja California Sur, Mexico" at bounding box center [176, 165] width 279 height 50
type input "**********"
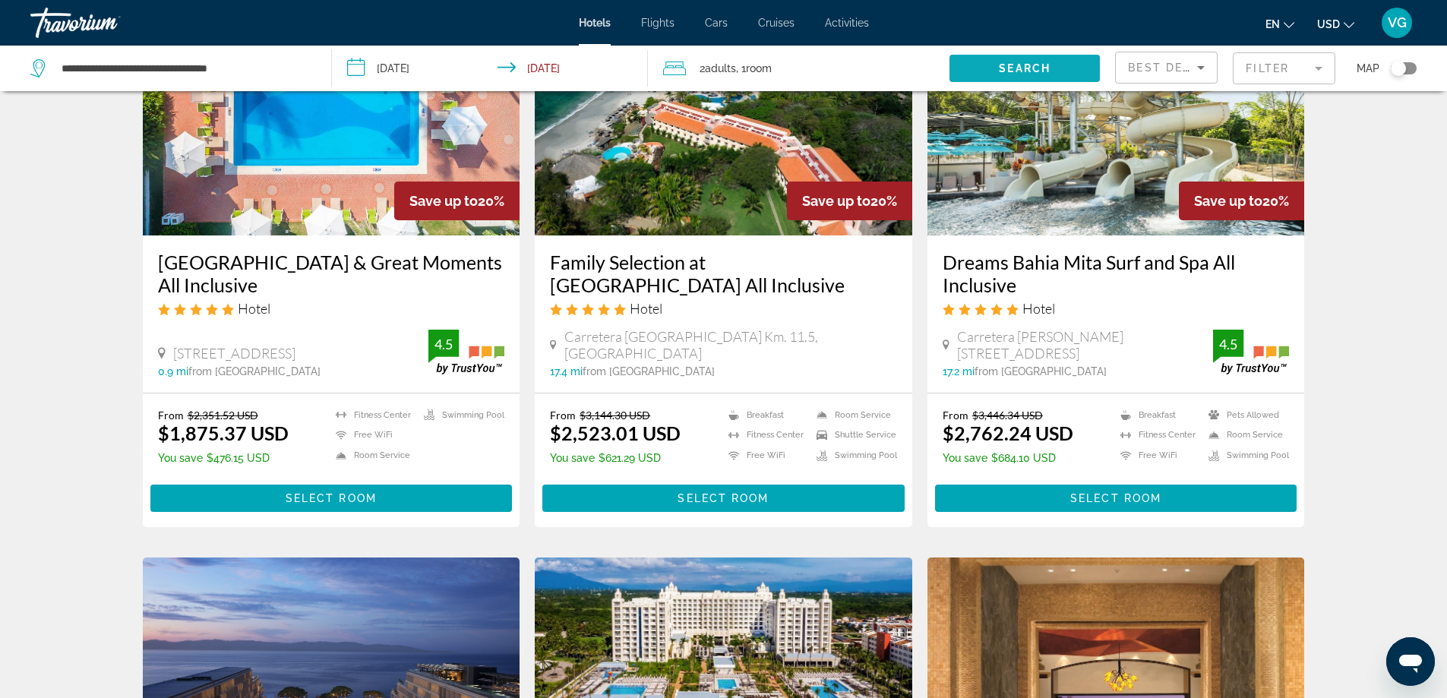
click at [1040, 67] on span "Search" at bounding box center [1025, 68] width 52 height 12
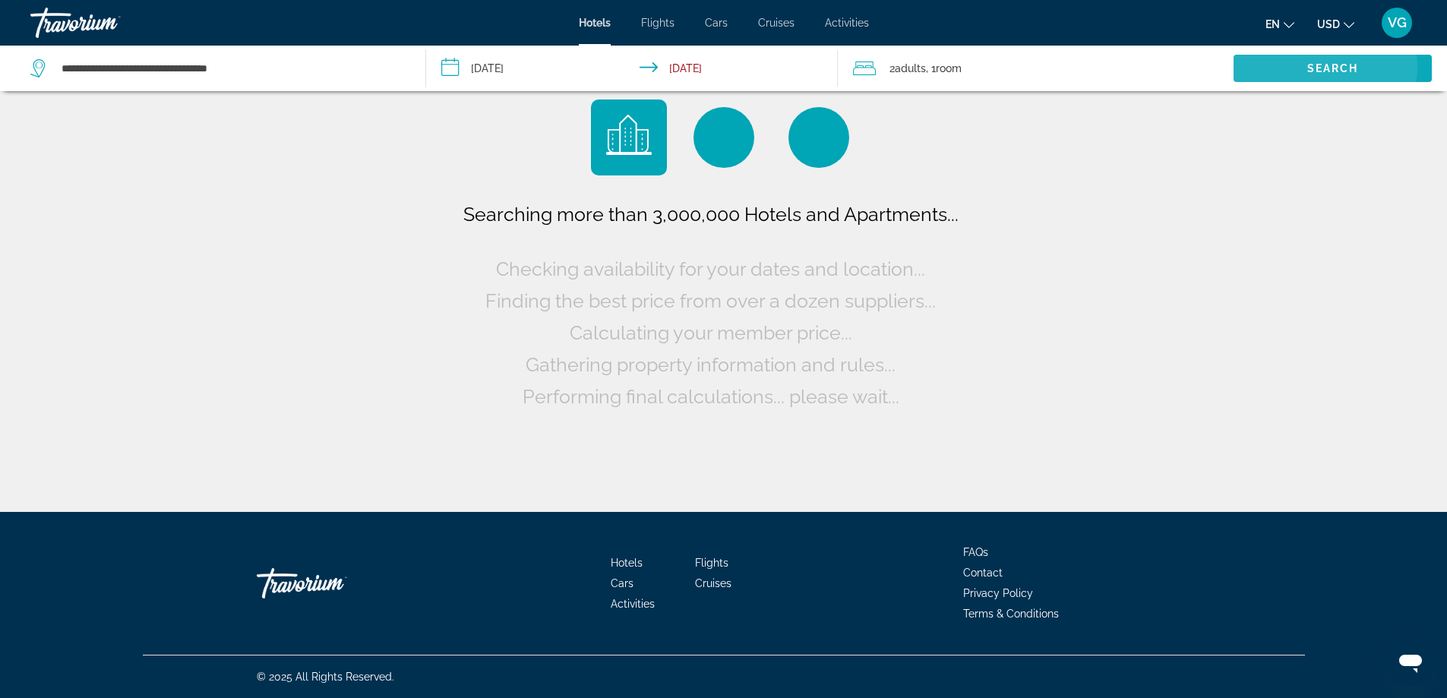
scroll to position [0, 0]
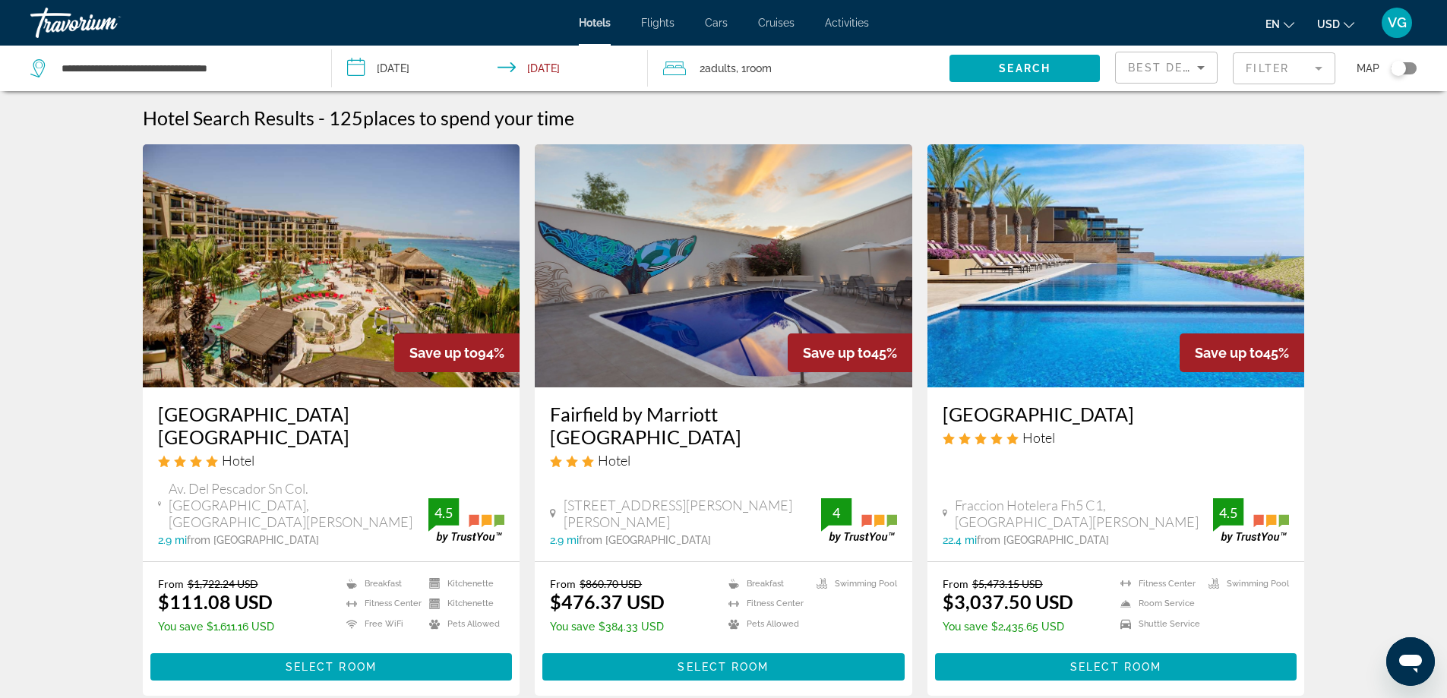
click at [1321, 68] on mat-form-field "Filter" at bounding box center [1283, 68] width 103 height 32
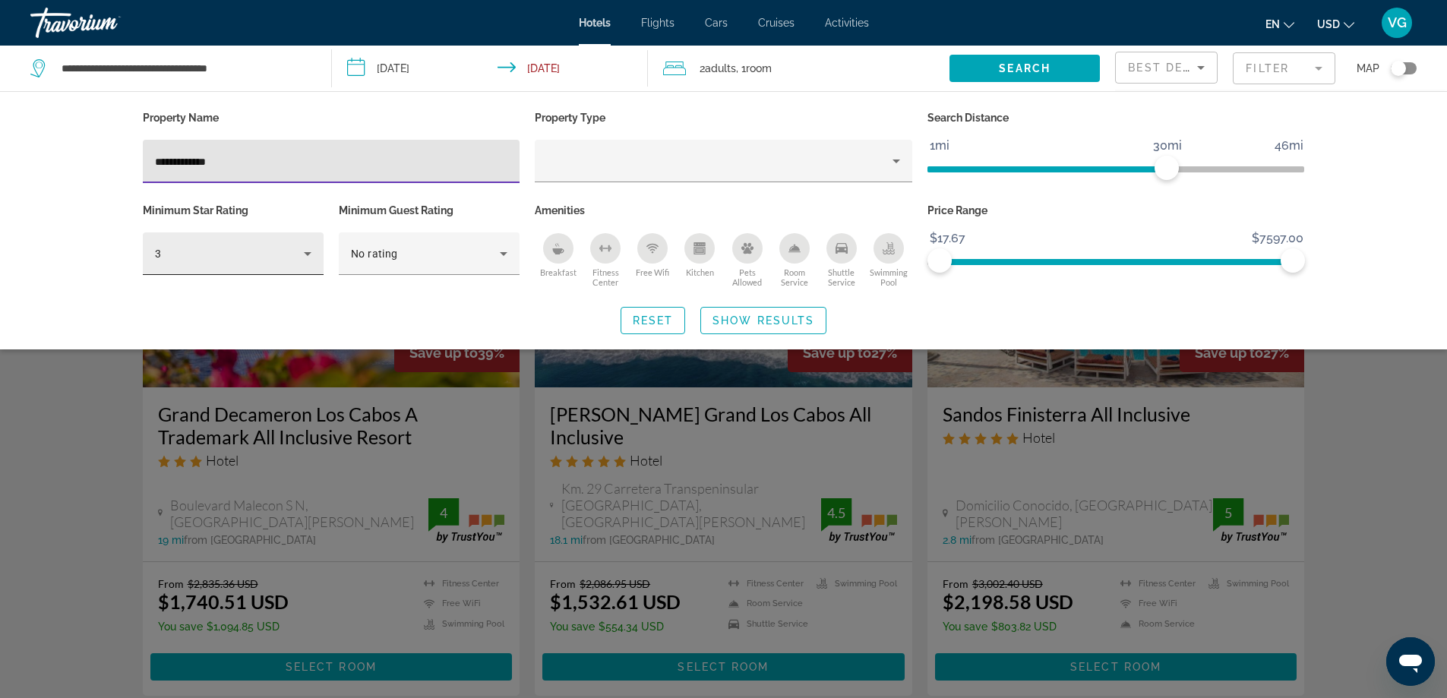
type input "**********"
click at [310, 253] on icon "Hotel Filters" at bounding box center [307, 254] width 18 height 18
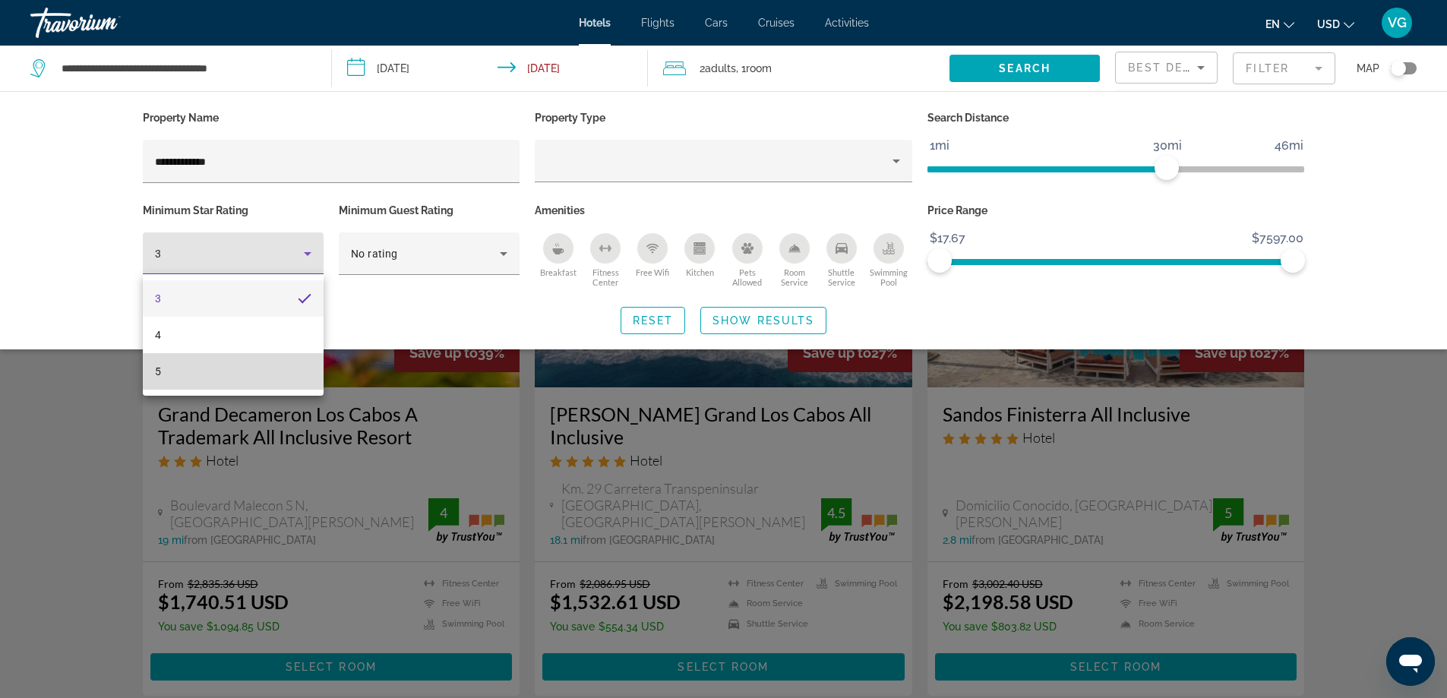
click at [248, 377] on mat-option "5" at bounding box center [233, 371] width 181 height 36
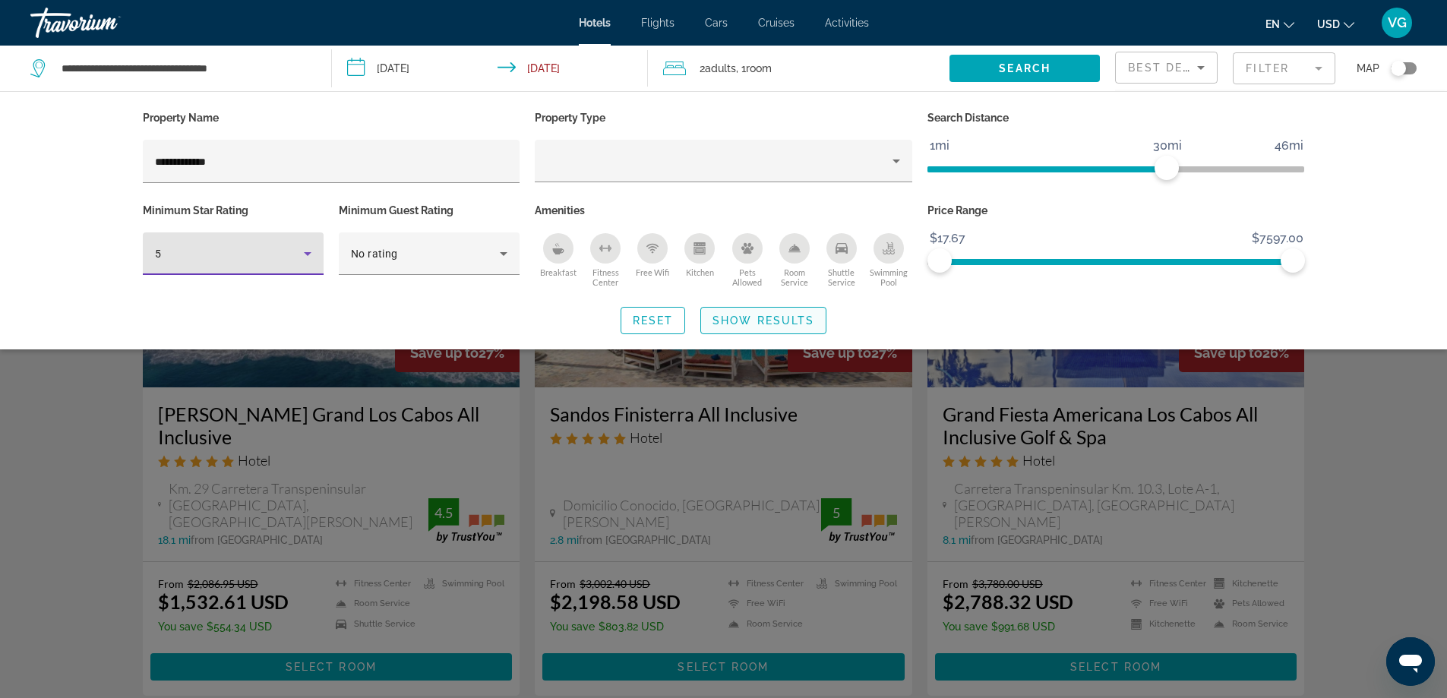
click at [746, 312] on span "Search widget" at bounding box center [763, 320] width 125 height 36
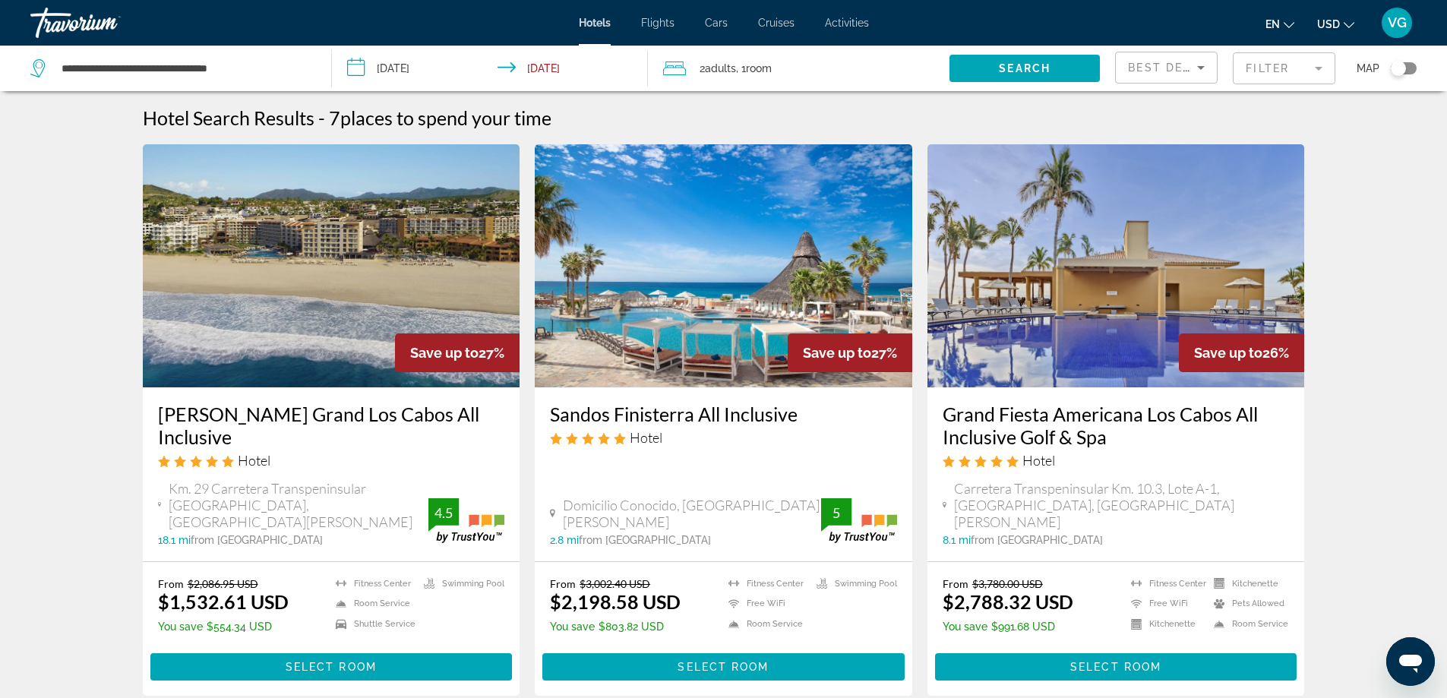
click at [383, 248] on img "Main content" at bounding box center [331, 265] width 377 height 243
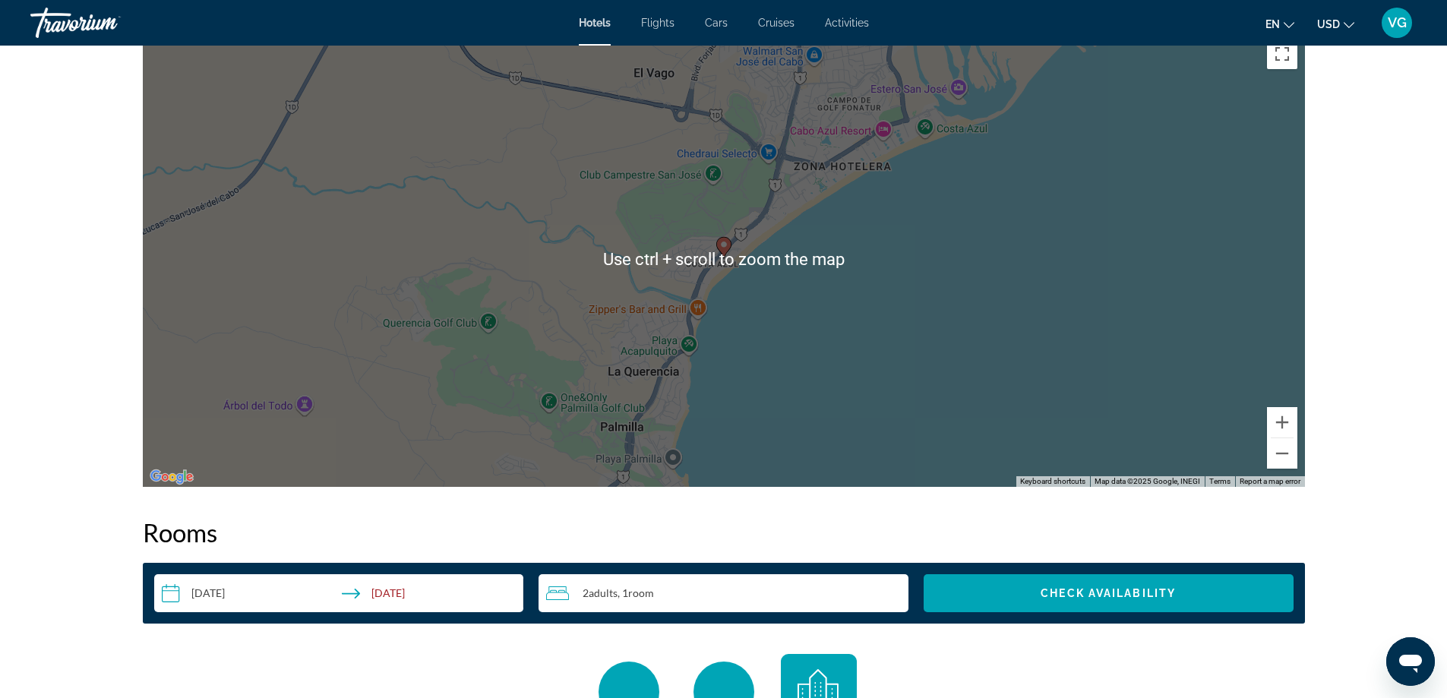
scroll to position [1291, 0]
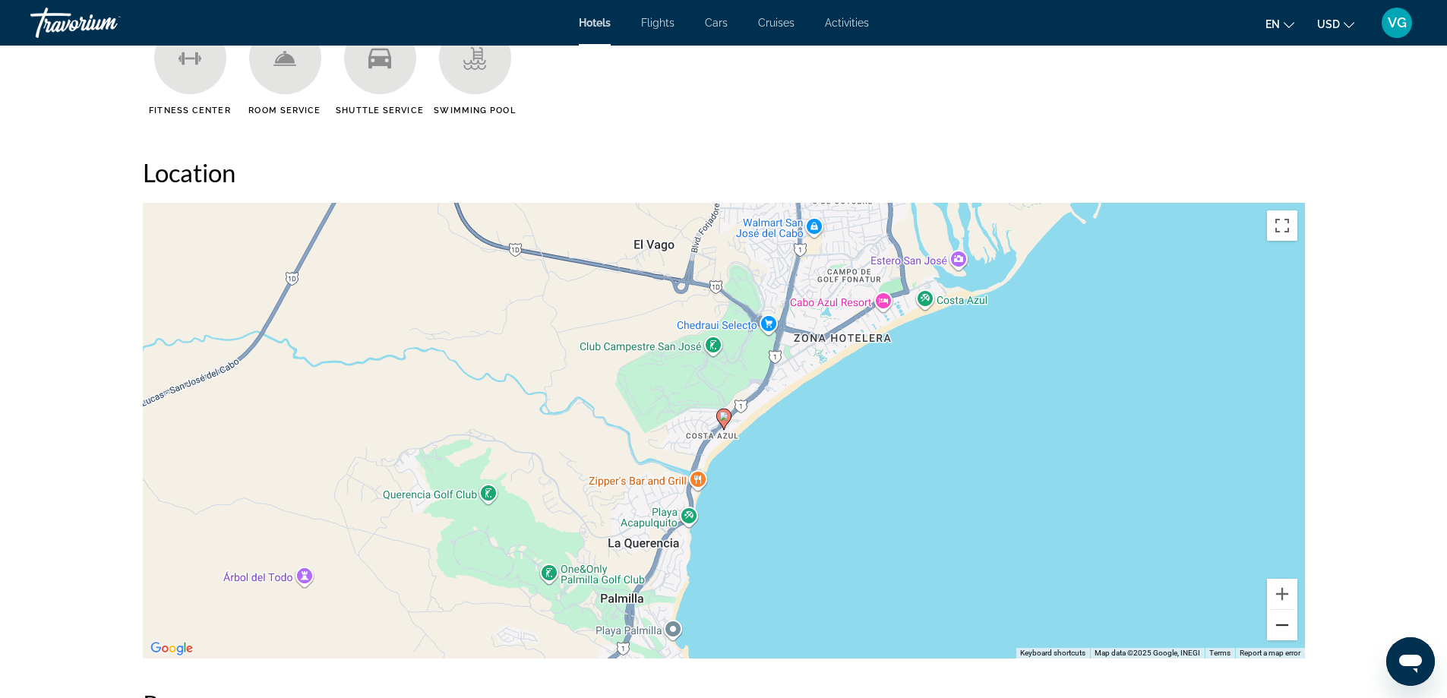
click at [1283, 616] on button "Zoom out" at bounding box center [1282, 625] width 30 height 30
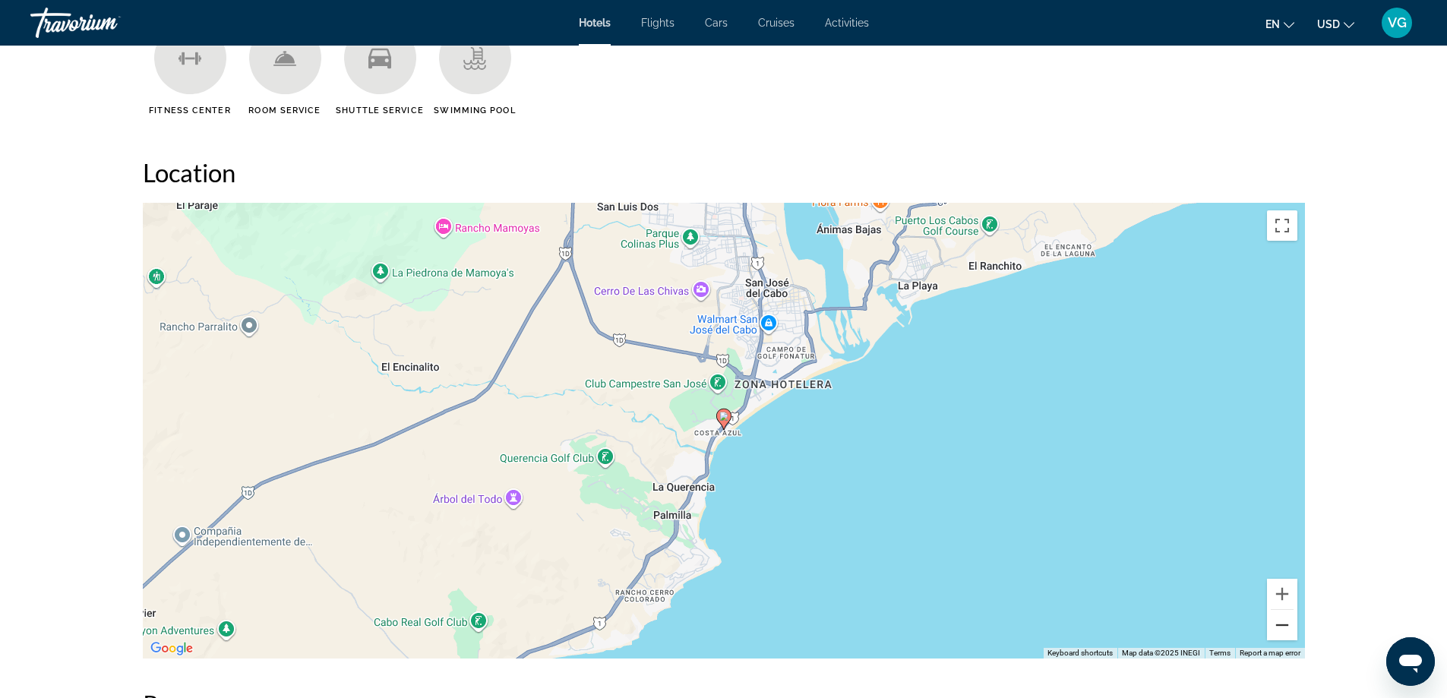
click at [1283, 616] on button "Zoom out" at bounding box center [1282, 625] width 30 height 30
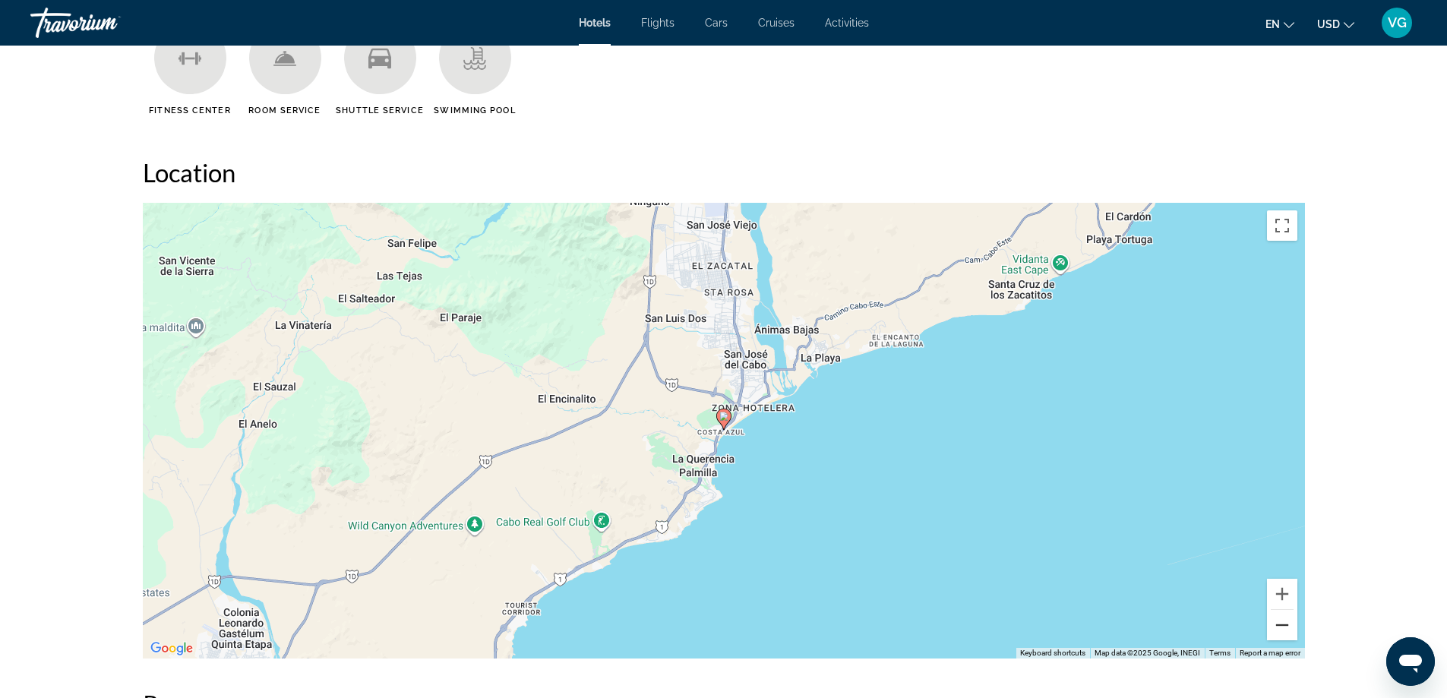
click at [1283, 616] on button "Zoom out" at bounding box center [1282, 625] width 30 height 30
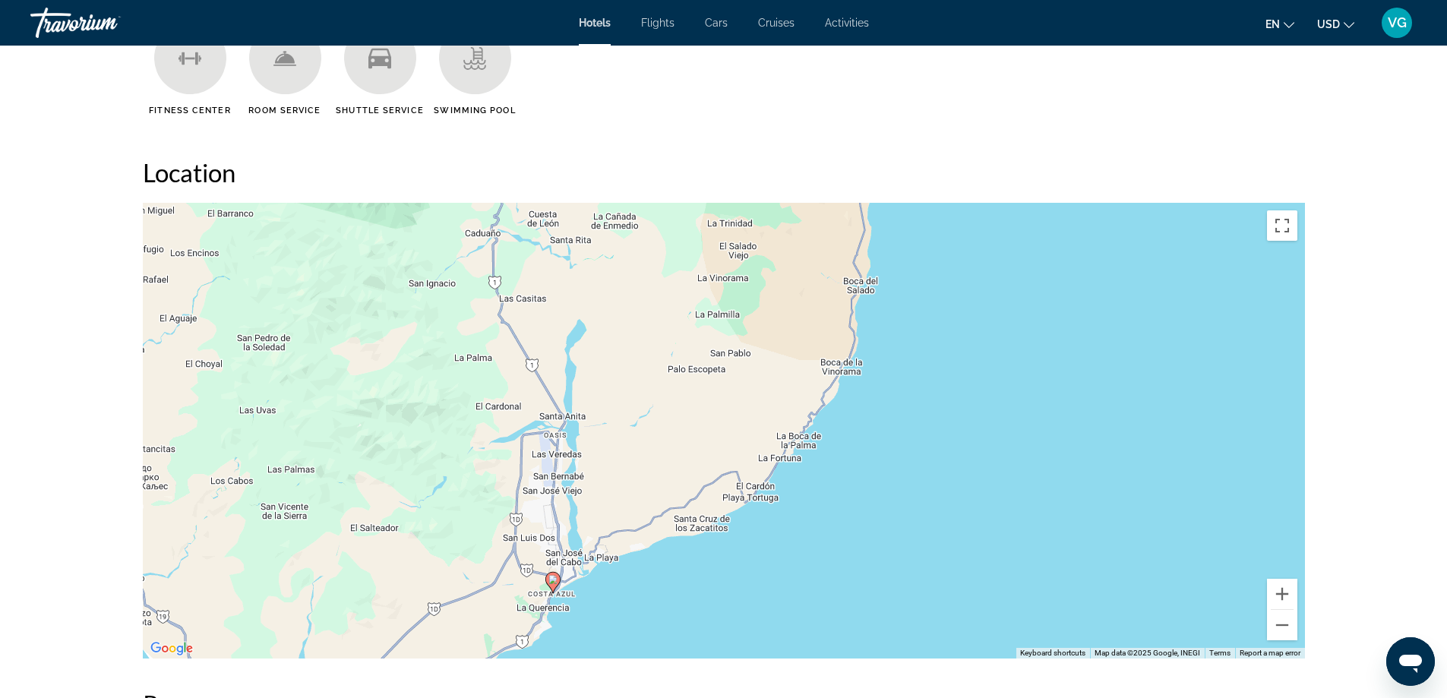
drag, startPoint x: 1069, startPoint y: 277, endPoint x: 892, endPoint y: 450, distance: 247.0
click at [892, 450] on div "To activate drag with keyboard, press Alt + Enter. Once in keyboard drag state,…" at bounding box center [724, 431] width 1162 height 456
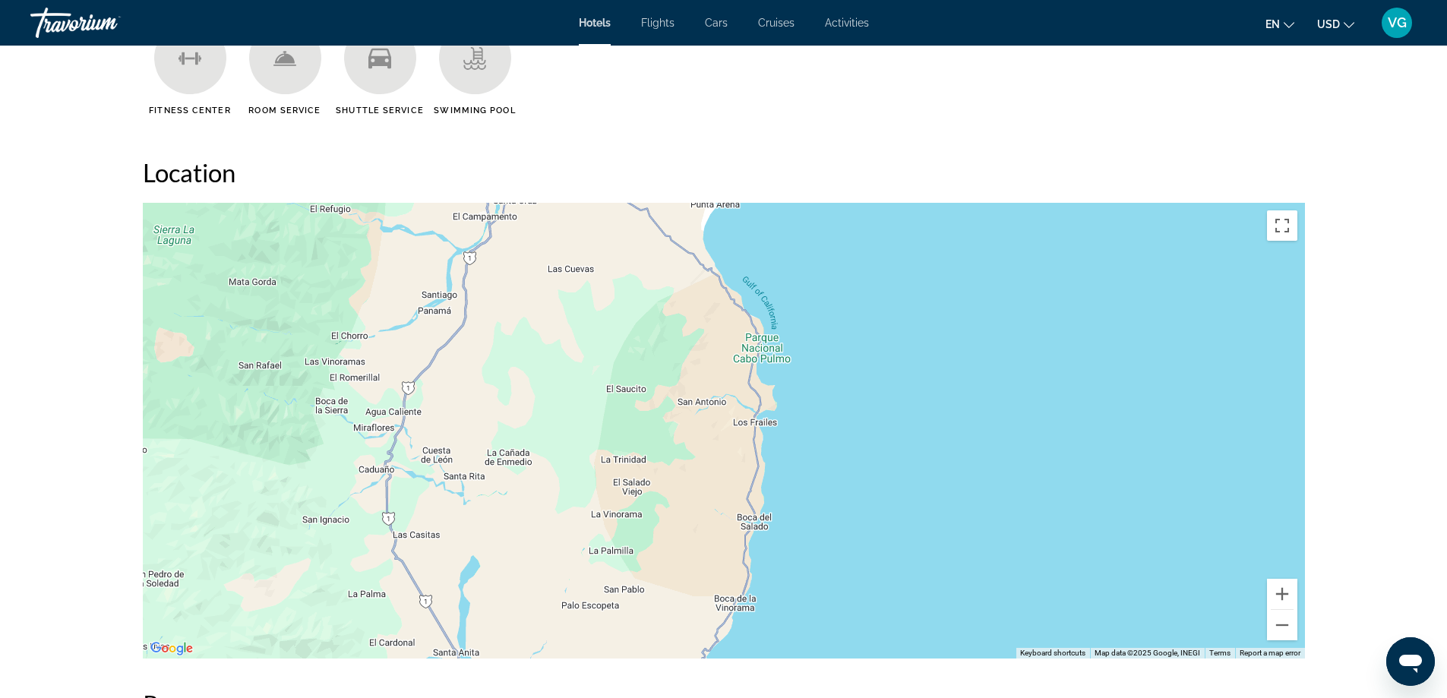
drag, startPoint x: 930, startPoint y: 242, endPoint x: 791, endPoint y: 521, distance: 311.4
click at [791, 521] on div "To activate drag with keyboard, press Alt + Enter. Once in keyboard drag state,…" at bounding box center [724, 431] width 1162 height 456
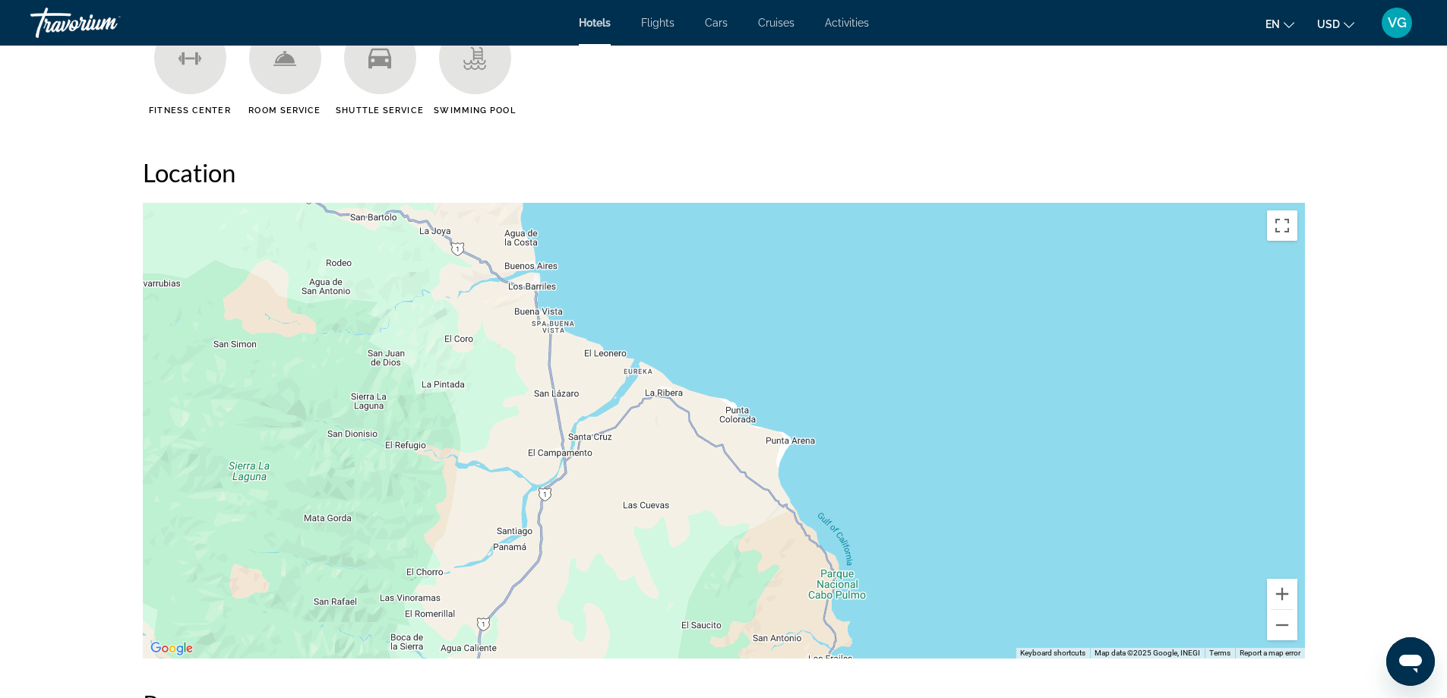
drag, startPoint x: 713, startPoint y: 265, endPoint x: 848, endPoint y: 459, distance: 236.2
click at [848, 459] on div "Main content" at bounding box center [724, 431] width 1162 height 456
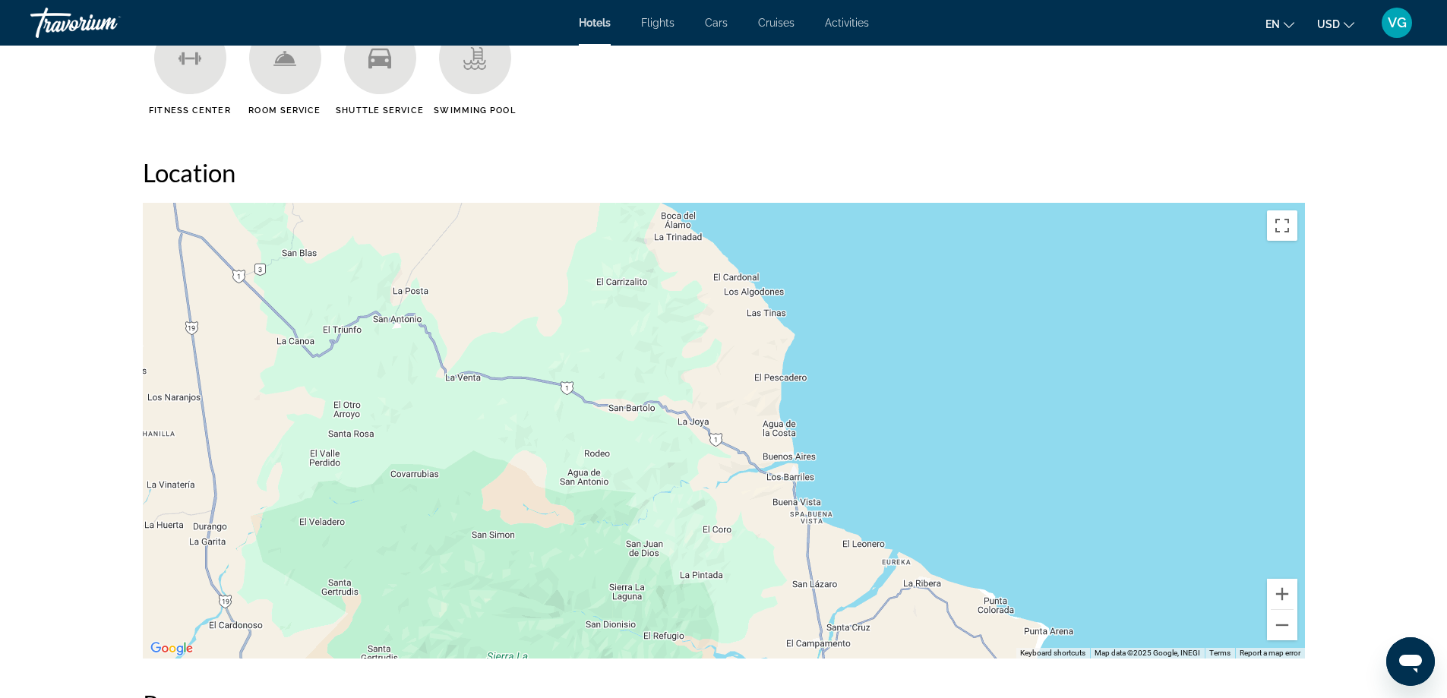
drag, startPoint x: 615, startPoint y: 273, endPoint x: 880, endPoint y: 478, distance: 335.1
click at [880, 478] on div "Main content" at bounding box center [724, 431] width 1162 height 456
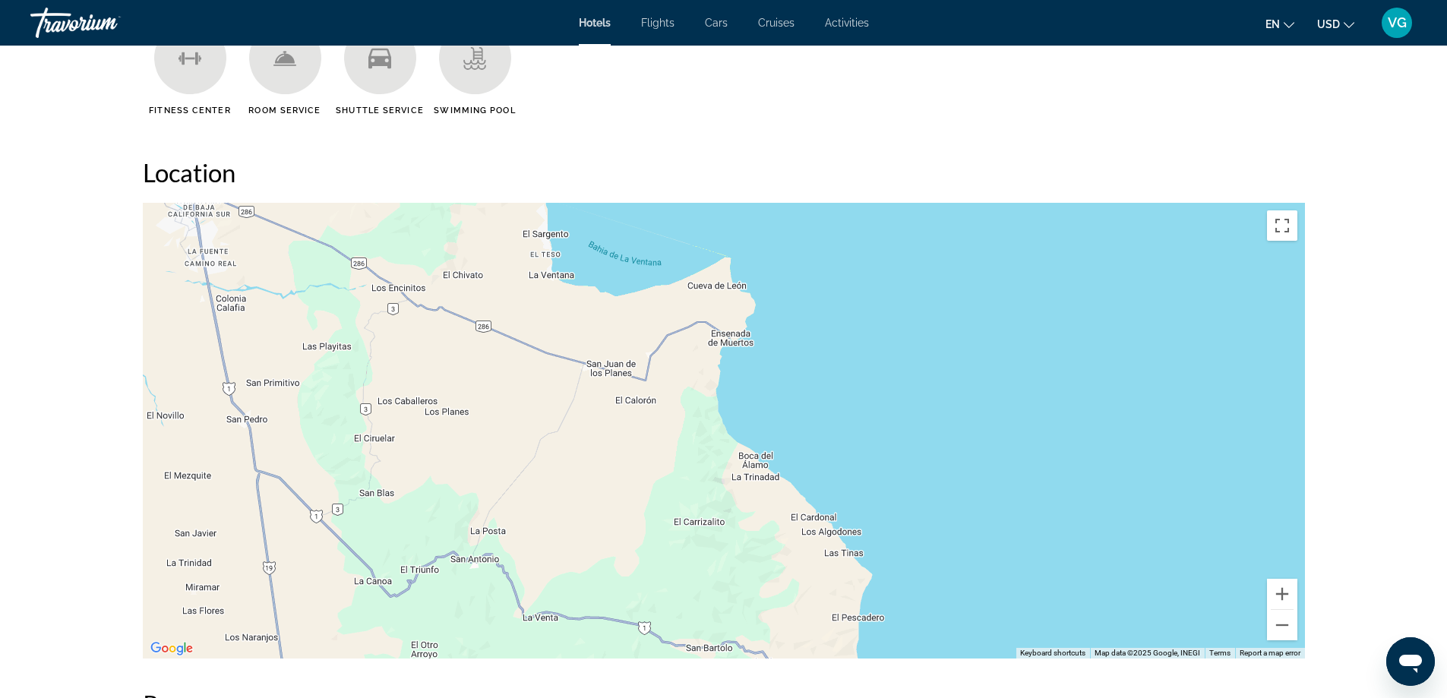
drag, startPoint x: 780, startPoint y: 243, endPoint x: 859, endPoint y: 497, distance: 266.4
click at [859, 497] on div "Main content" at bounding box center [724, 431] width 1162 height 456
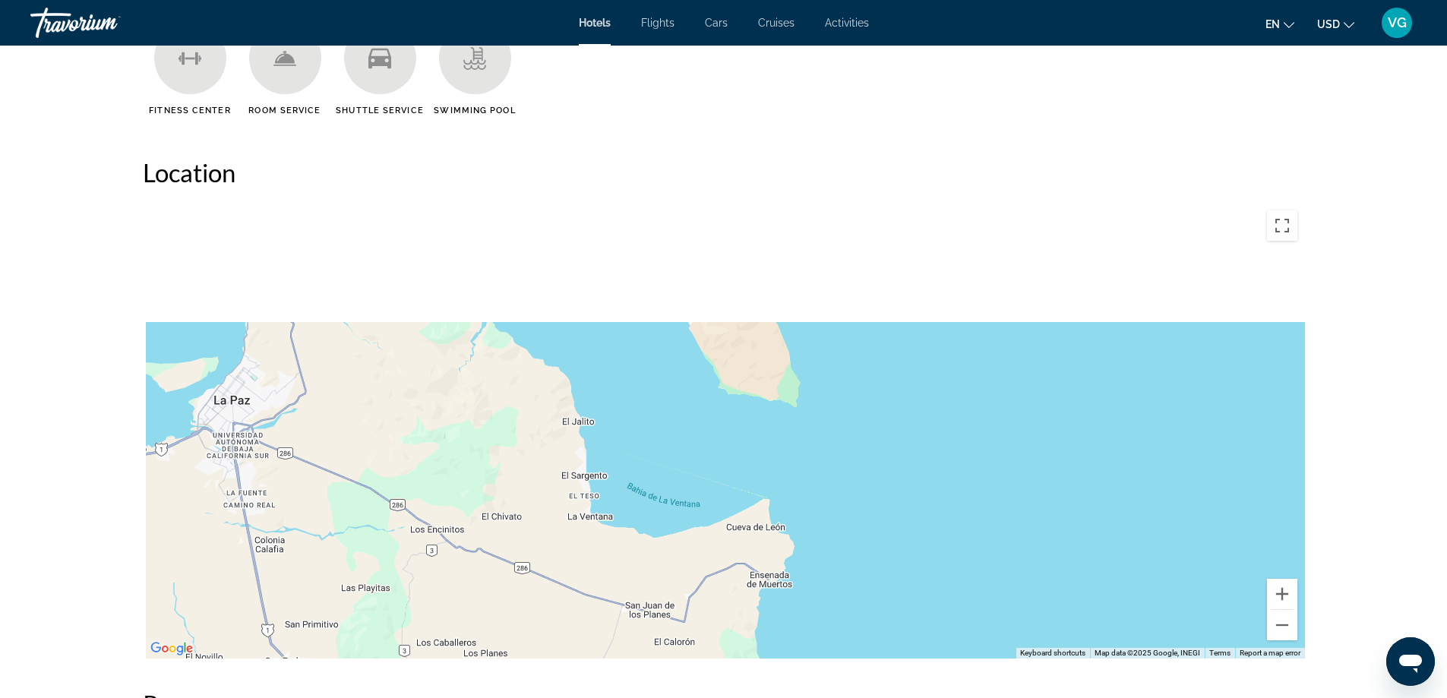
drag, startPoint x: 851, startPoint y: 289, endPoint x: 897, endPoint y: 598, distance: 313.2
click at [897, 598] on div "Main content" at bounding box center [724, 431] width 1162 height 456
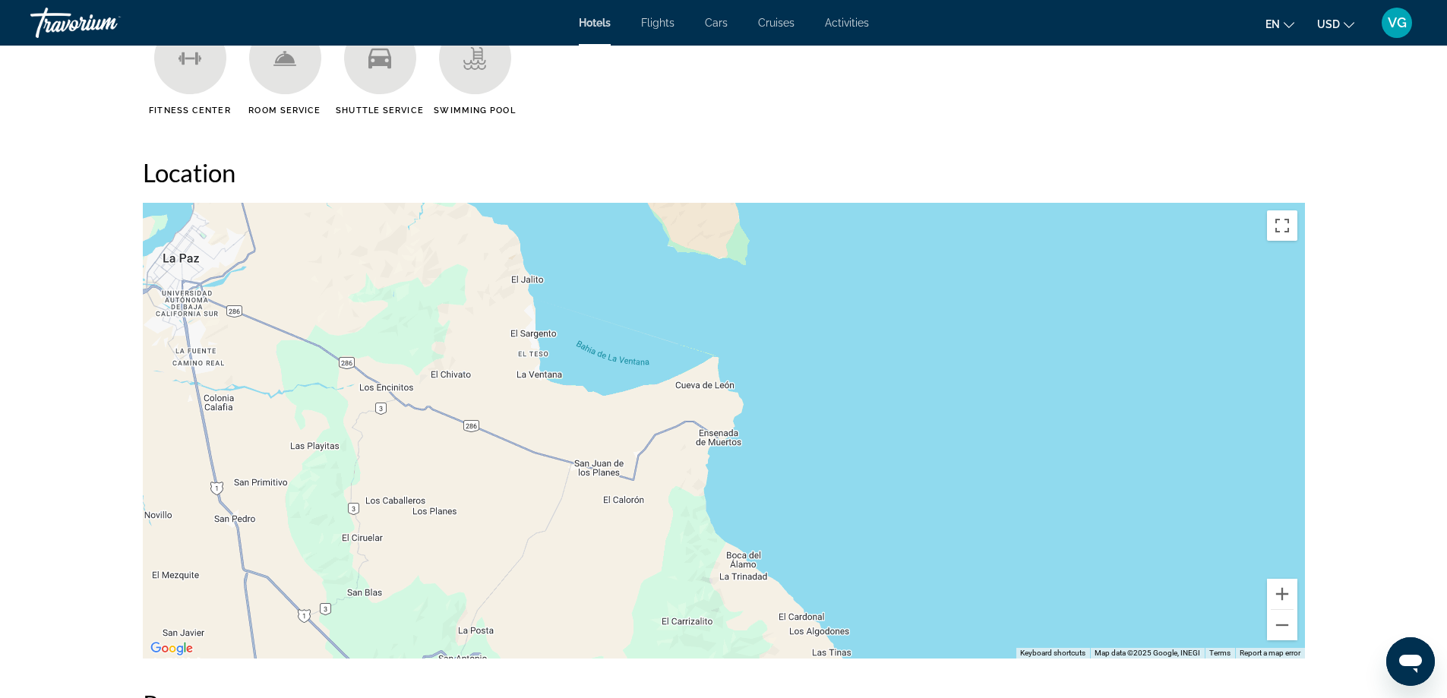
drag, startPoint x: 928, startPoint y: 585, endPoint x: 870, endPoint y: 389, distance: 204.2
click at [870, 389] on div "Main content" at bounding box center [724, 431] width 1162 height 456
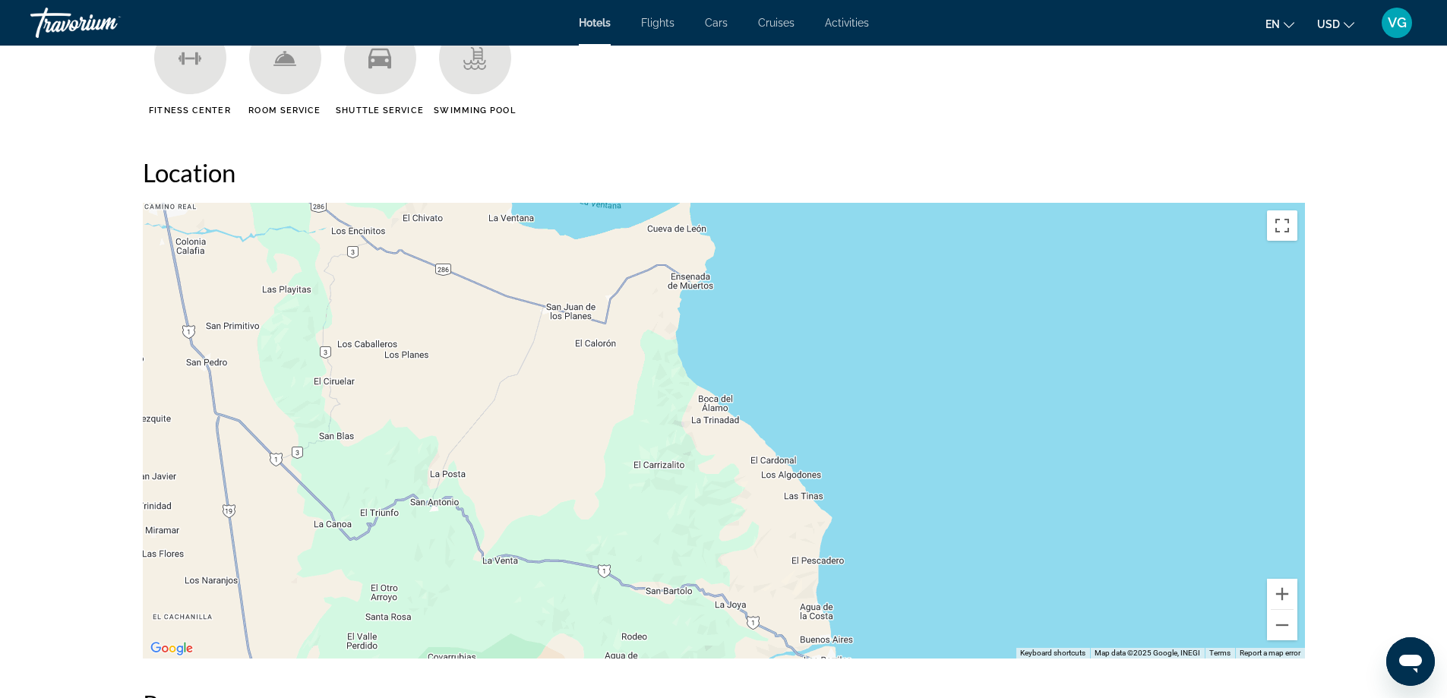
drag, startPoint x: 931, startPoint y: 596, endPoint x: 910, endPoint y: 387, distance: 209.9
click at [910, 388] on div "Main content" at bounding box center [724, 431] width 1162 height 456
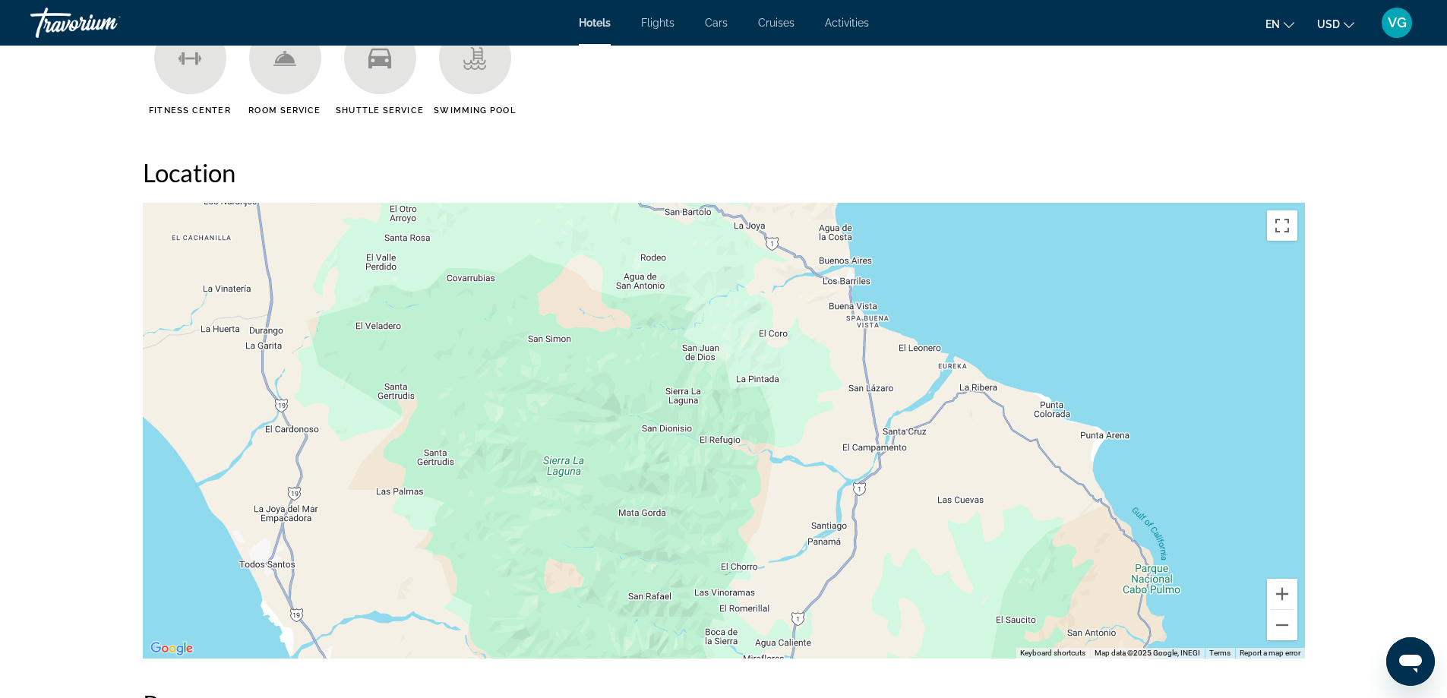
drag, startPoint x: 1003, startPoint y: 566, endPoint x: 1036, endPoint y: 299, distance: 268.5
click at [1036, 299] on div "Main content" at bounding box center [724, 431] width 1162 height 456
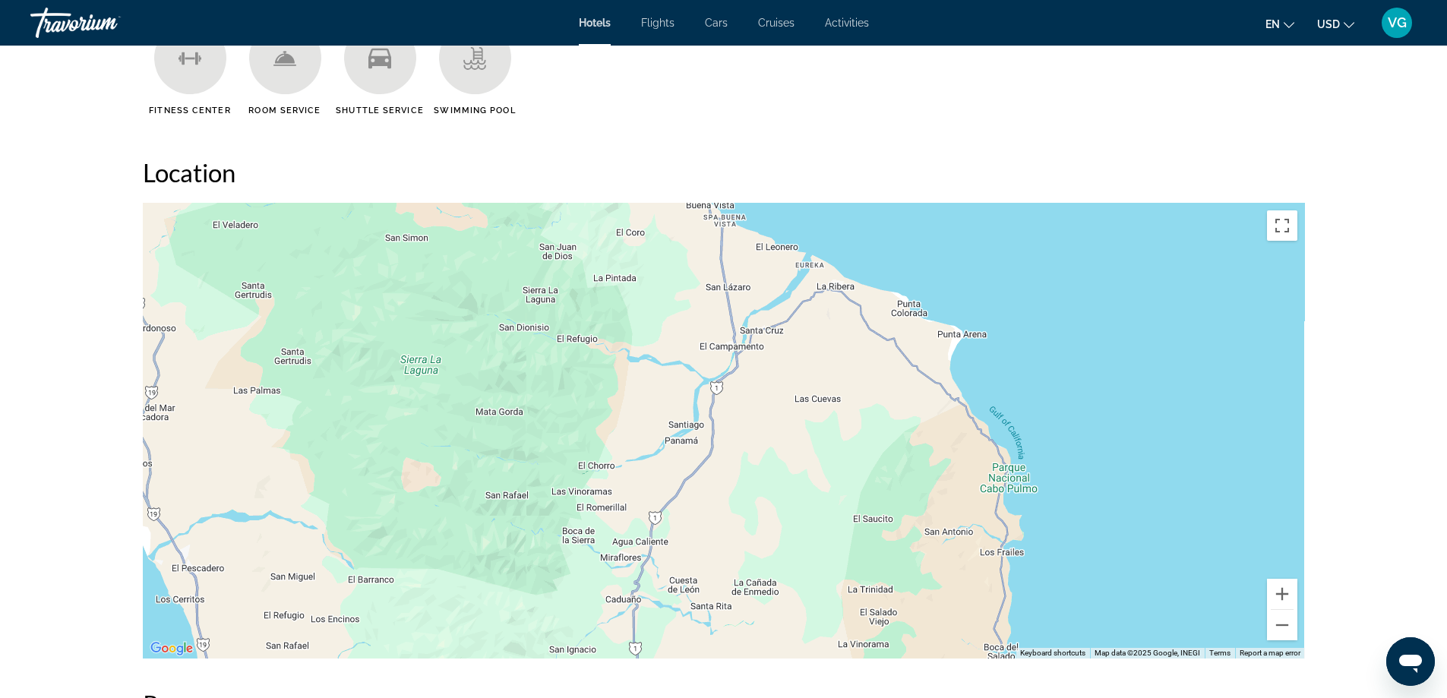
drag, startPoint x: 1238, startPoint y: 478, endPoint x: 931, endPoint y: 371, distance: 324.9
click at [931, 371] on div "Main content" at bounding box center [724, 431] width 1162 height 456
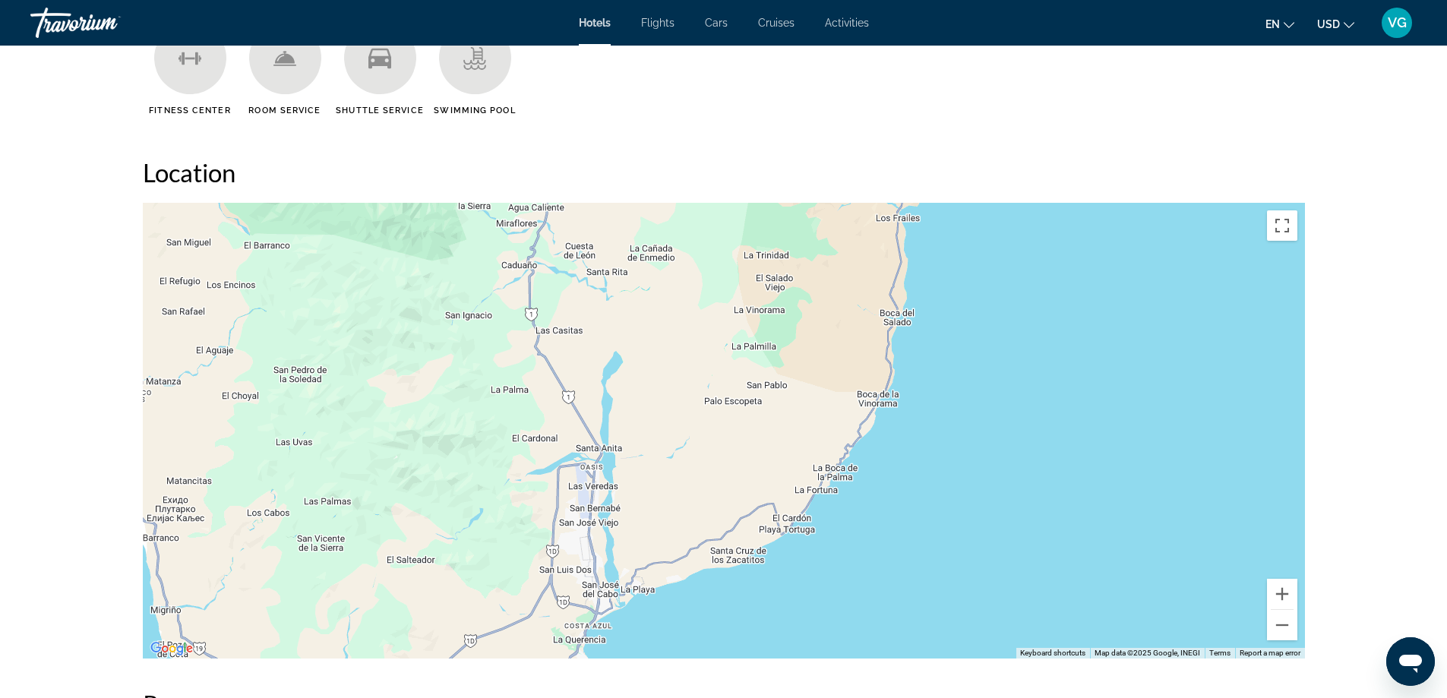
drag, startPoint x: 949, startPoint y: 594, endPoint x: 964, endPoint y: 289, distance: 304.9
click at [964, 291] on div "Main content" at bounding box center [724, 431] width 1162 height 456
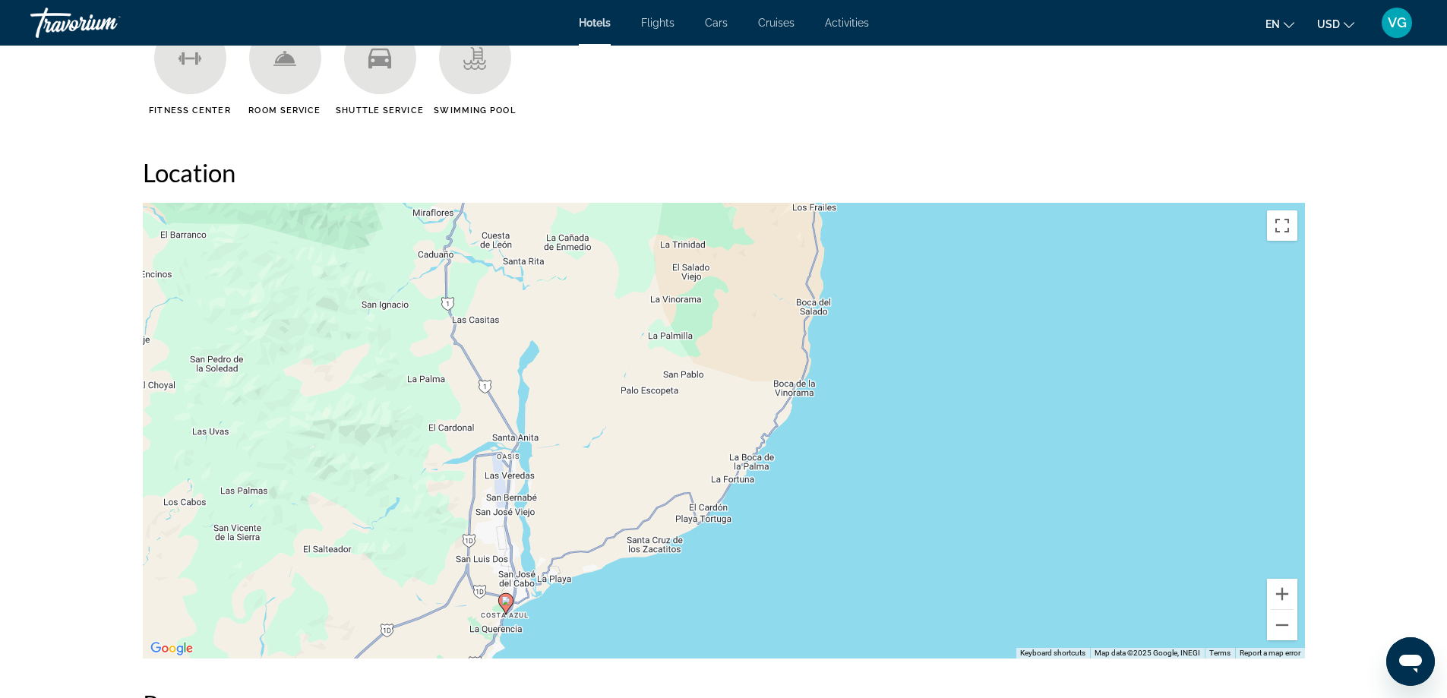
drag, startPoint x: 997, startPoint y: 257, endPoint x: 910, endPoint y: 480, distance: 239.0
click at [910, 480] on div "To activate drag with keyboard, press Alt + Enter. Once in keyboard drag state,…" at bounding box center [724, 431] width 1162 height 456
click at [1280, 618] on button "Zoom out" at bounding box center [1282, 625] width 30 height 30
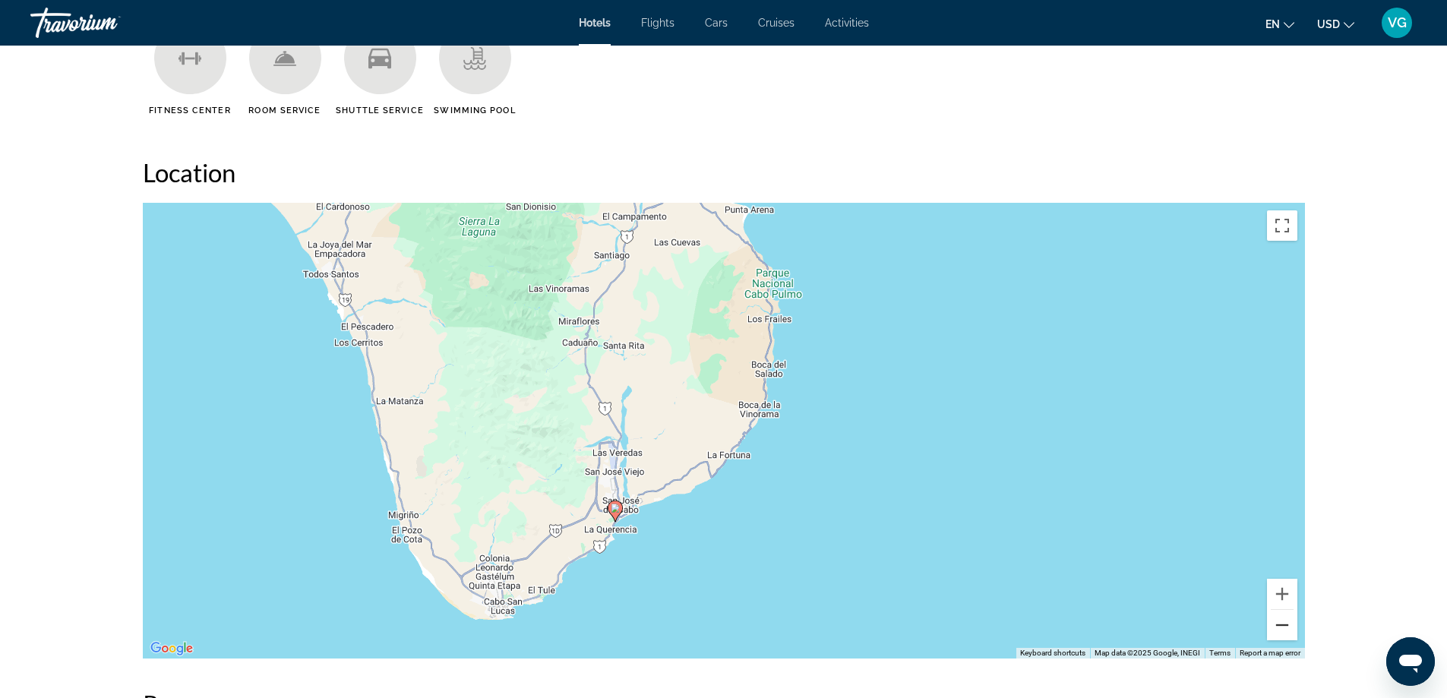
click at [1280, 618] on button "Zoom out" at bounding box center [1282, 625] width 30 height 30
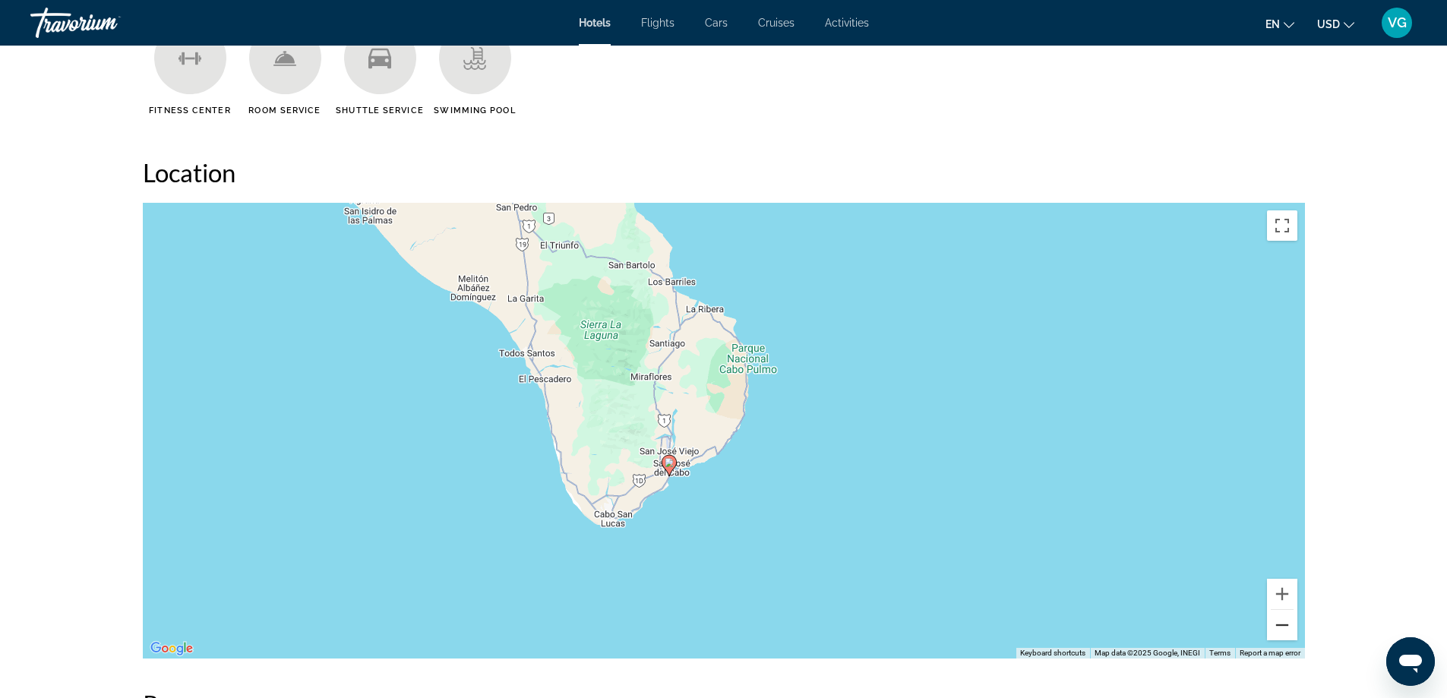
click at [1280, 618] on button "Zoom out" at bounding box center [1282, 625] width 30 height 30
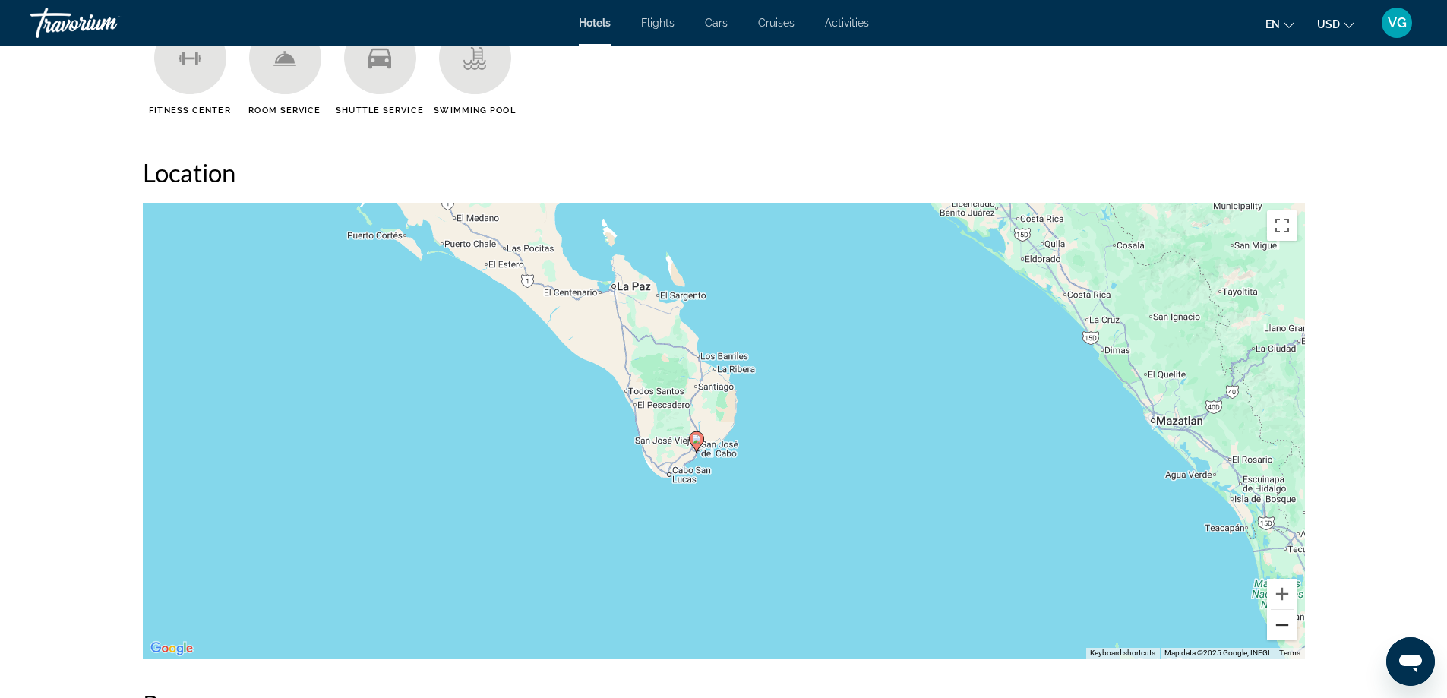
click at [1280, 618] on button "Zoom out" at bounding box center [1282, 625] width 30 height 30
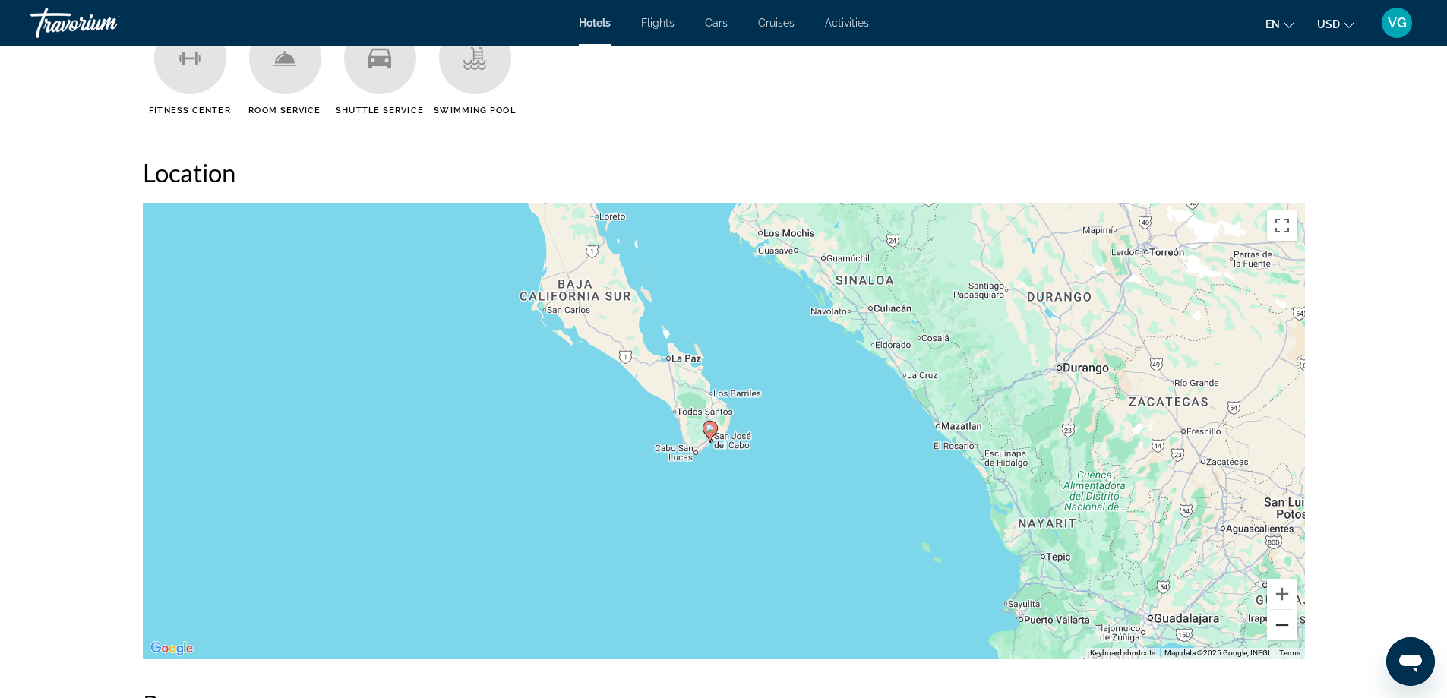
click at [1280, 618] on button "Zoom out" at bounding box center [1282, 625] width 30 height 30
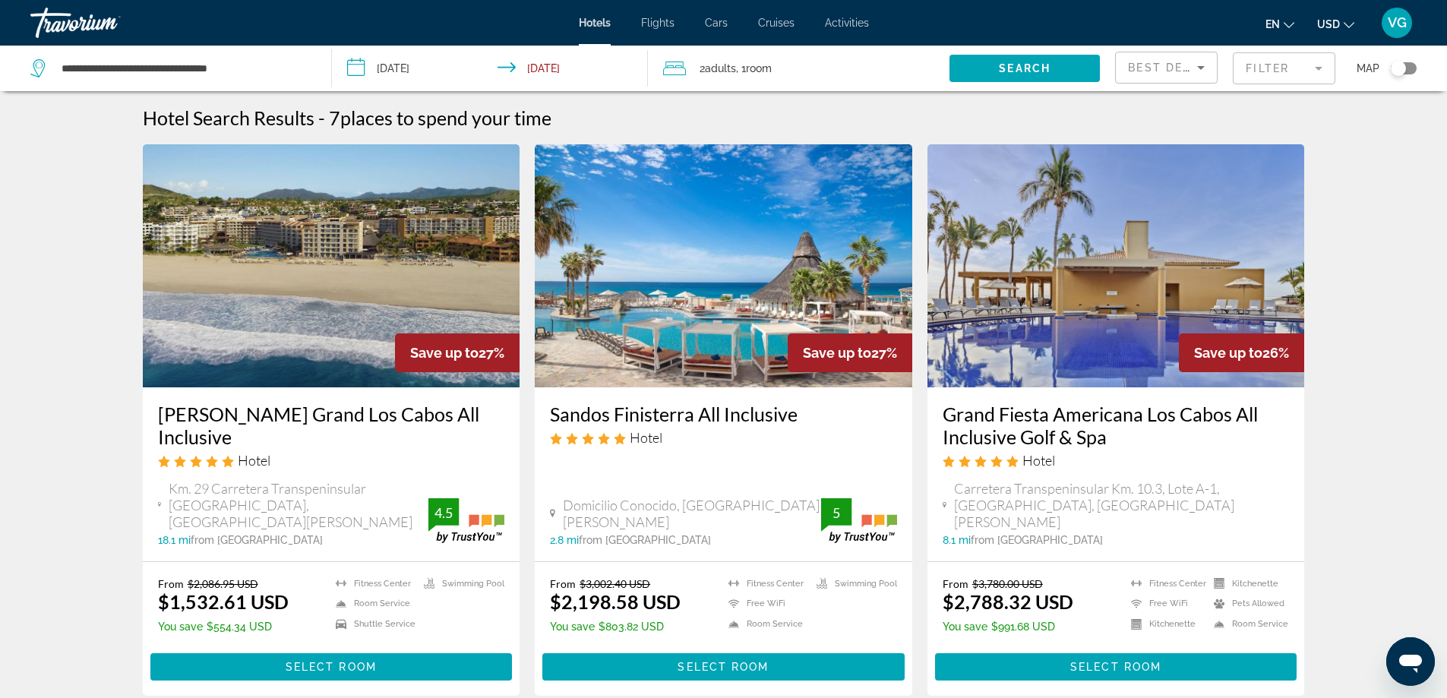
click at [691, 316] on img "Main content" at bounding box center [723, 265] width 377 height 243
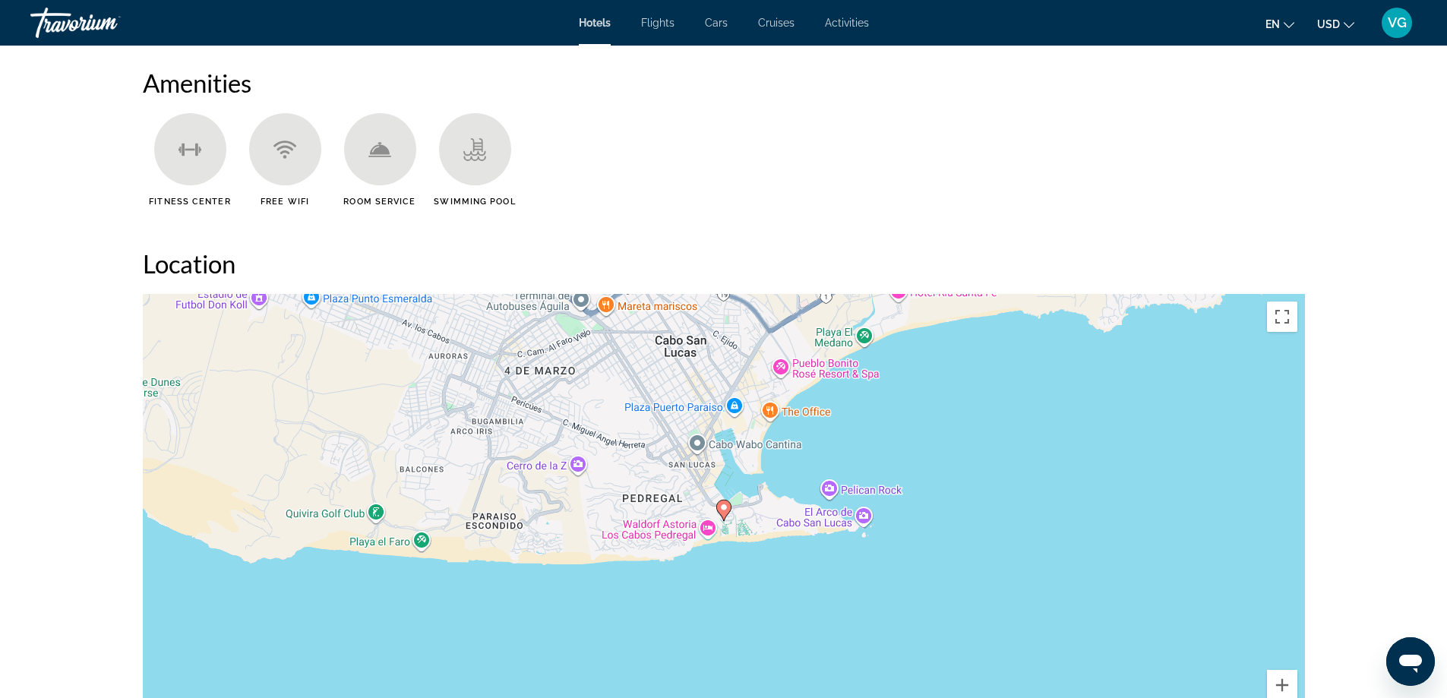
scroll to position [1215, 0]
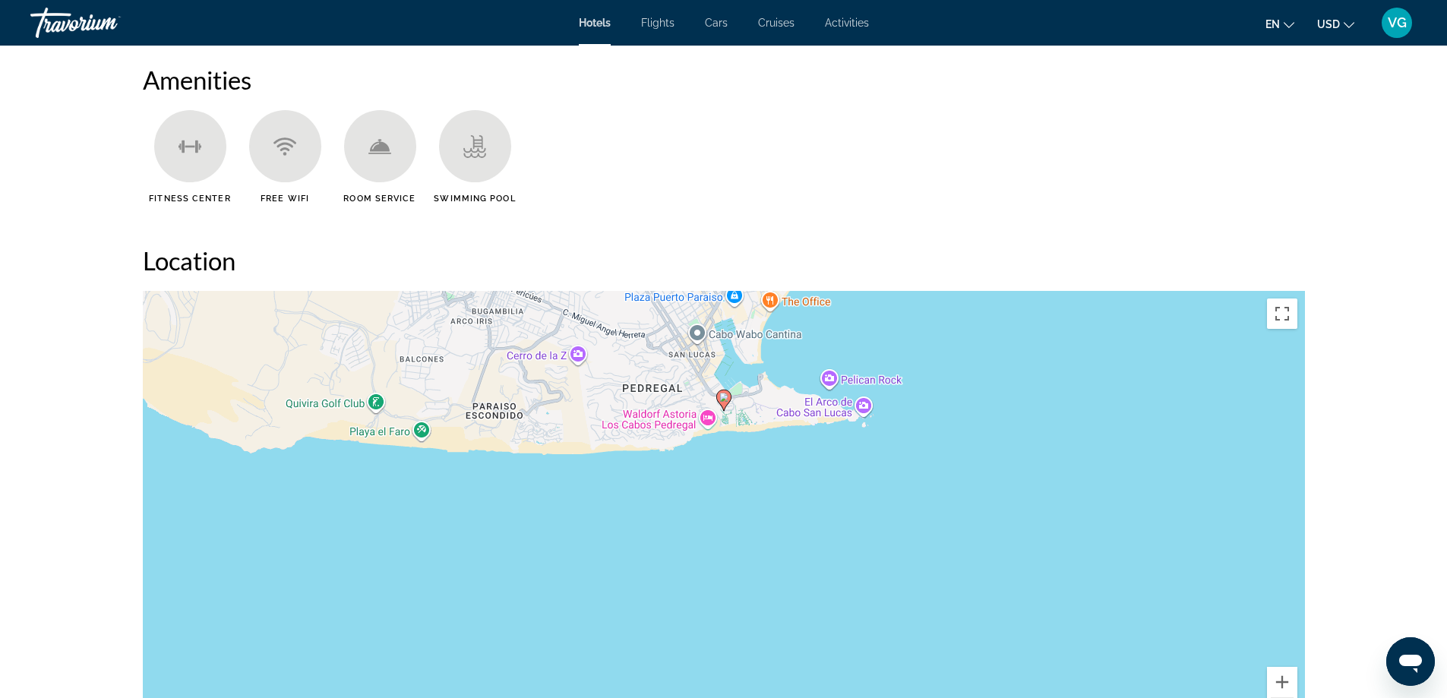
drag, startPoint x: 1145, startPoint y: 554, endPoint x: 1150, endPoint y: 412, distance: 142.8
click at [1150, 412] on div "To activate drag with keyboard, press Alt + Enter. Once in keyboard drag state,…" at bounding box center [724, 519] width 1162 height 456
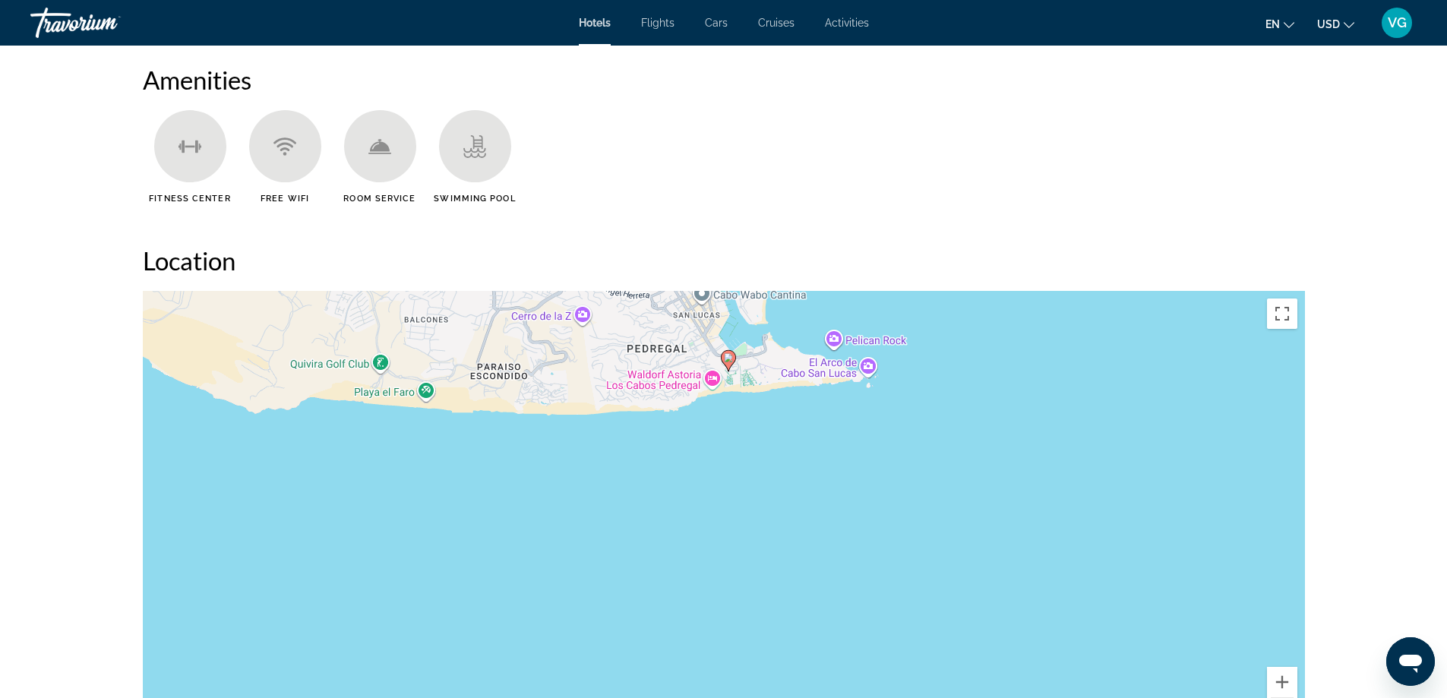
drag, startPoint x: 1192, startPoint y: 644, endPoint x: 1188, endPoint y: 548, distance: 95.8
click at [1188, 548] on div "To activate drag with keyboard, press Alt + Enter. Once in keyboard drag state,…" at bounding box center [724, 519] width 1162 height 456
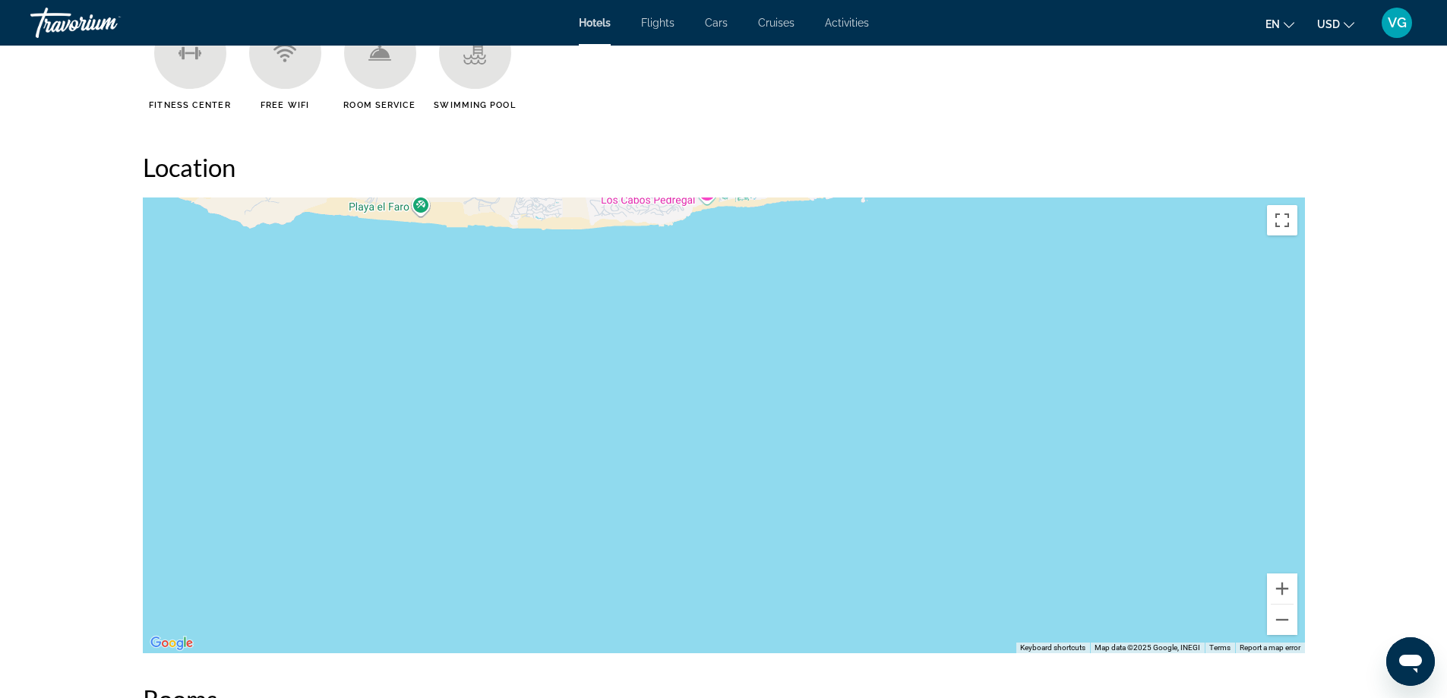
scroll to position [1519, 0]
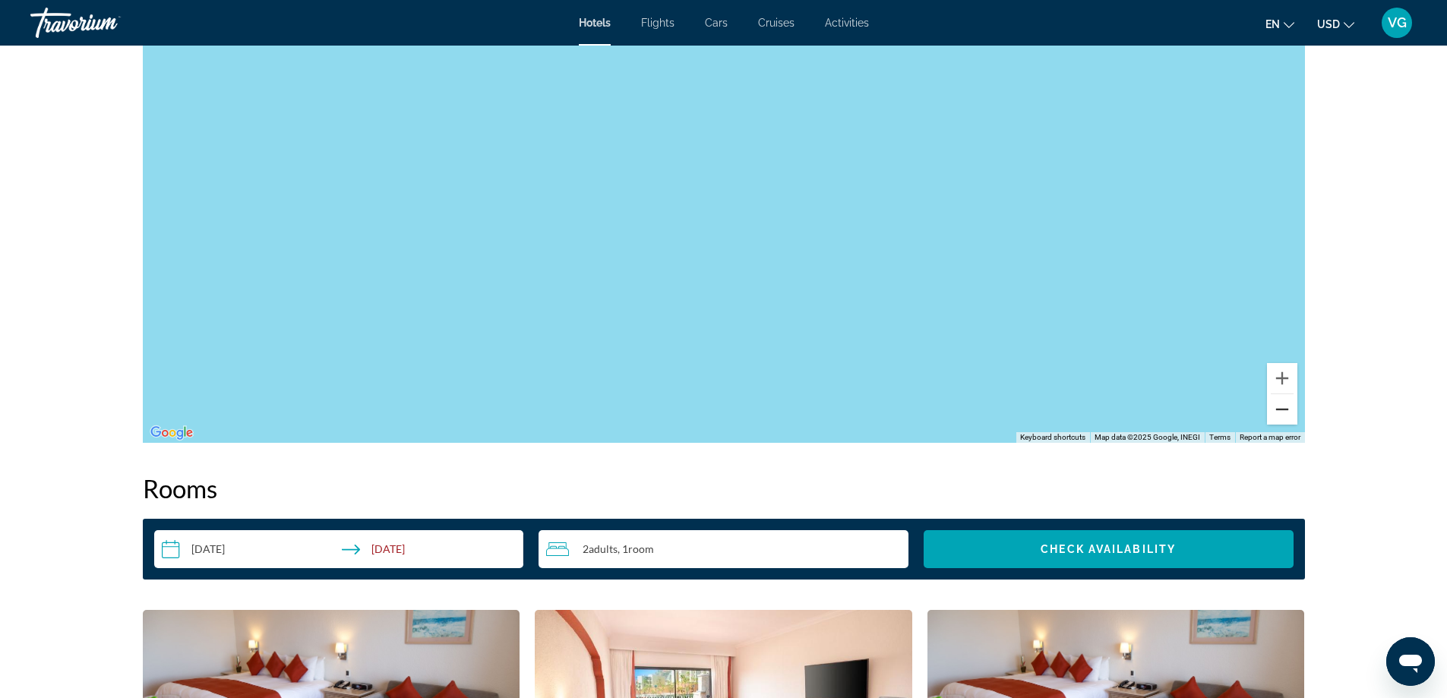
click at [1277, 413] on button "Zoom out" at bounding box center [1282, 409] width 30 height 30
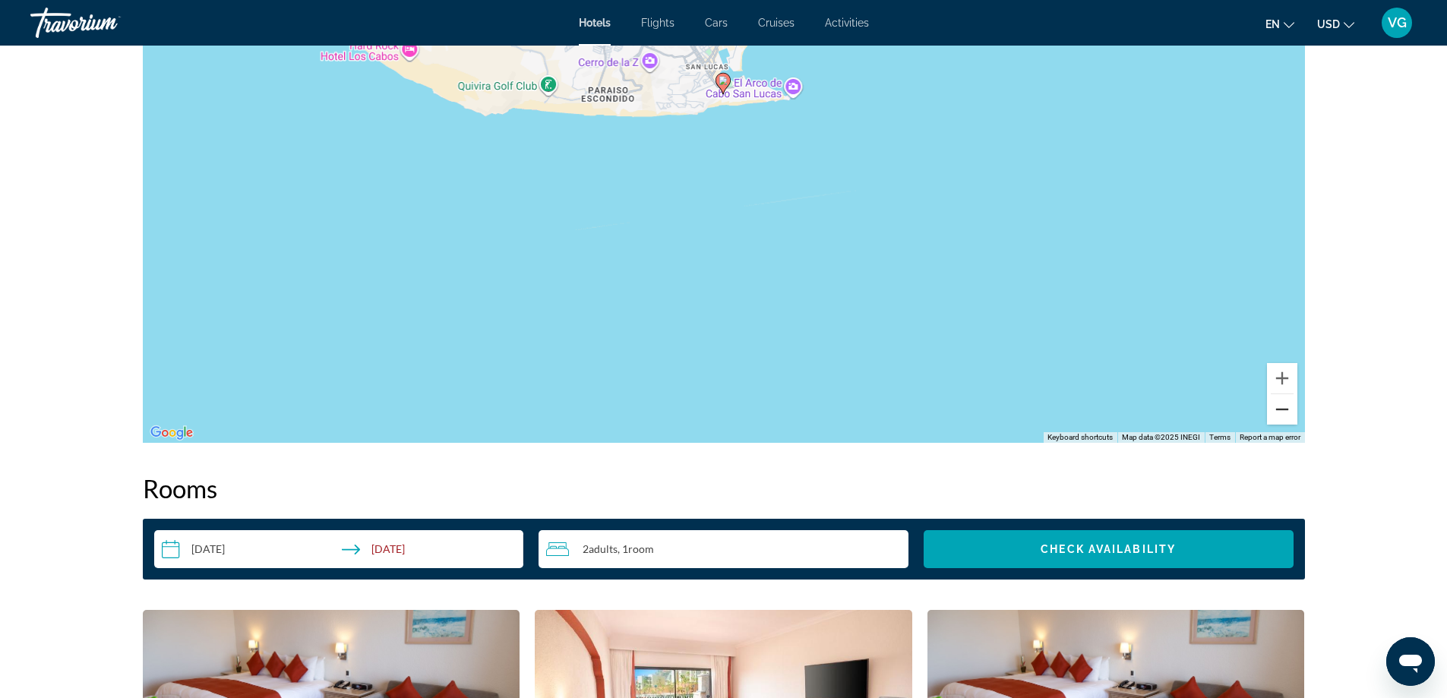
click at [1277, 413] on button "Zoom out" at bounding box center [1282, 409] width 30 height 30
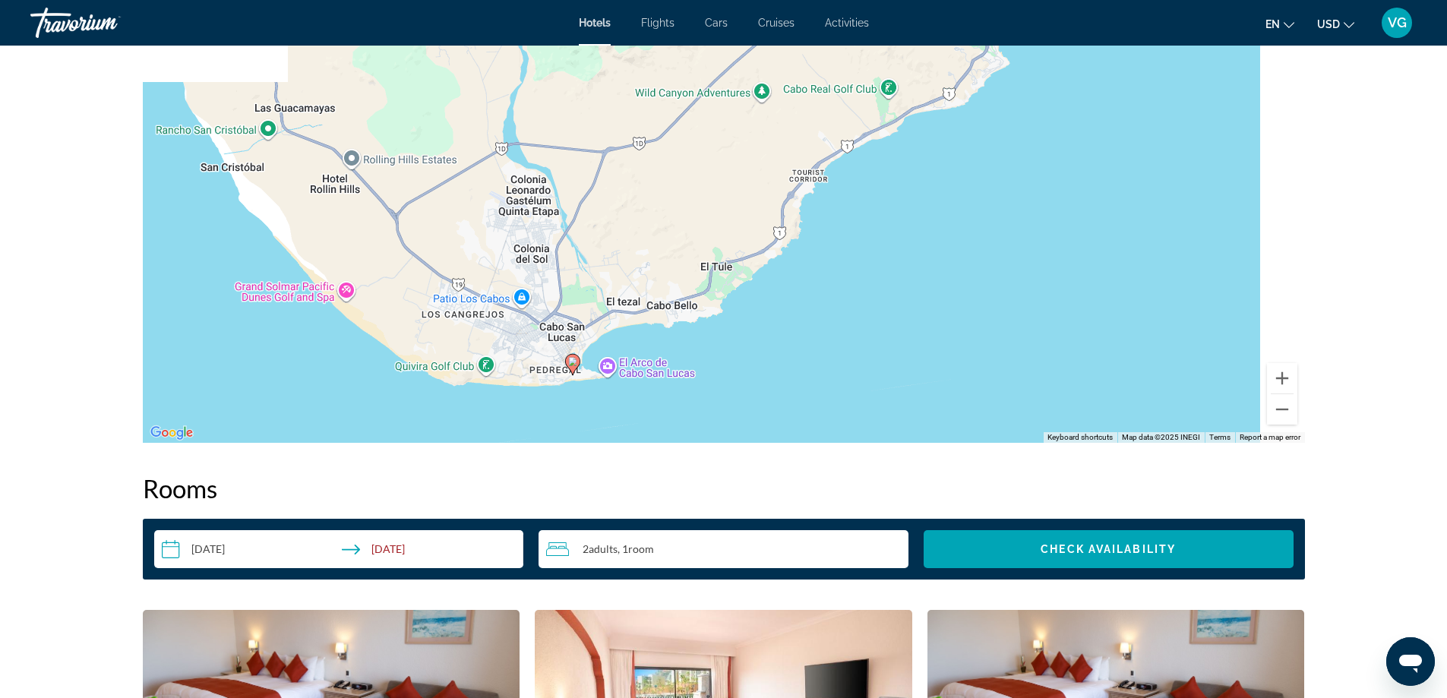
drag, startPoint x: 1059, startPoint y: 108, endPoint x: 862, endPoint y: 376, distance: 332.9
click at [862, 376] on div "To activate drag with keyboard, press Alt + Enter. Once in keyboard drag state,…" at bounding box center [724, 215] width 1162 height 456
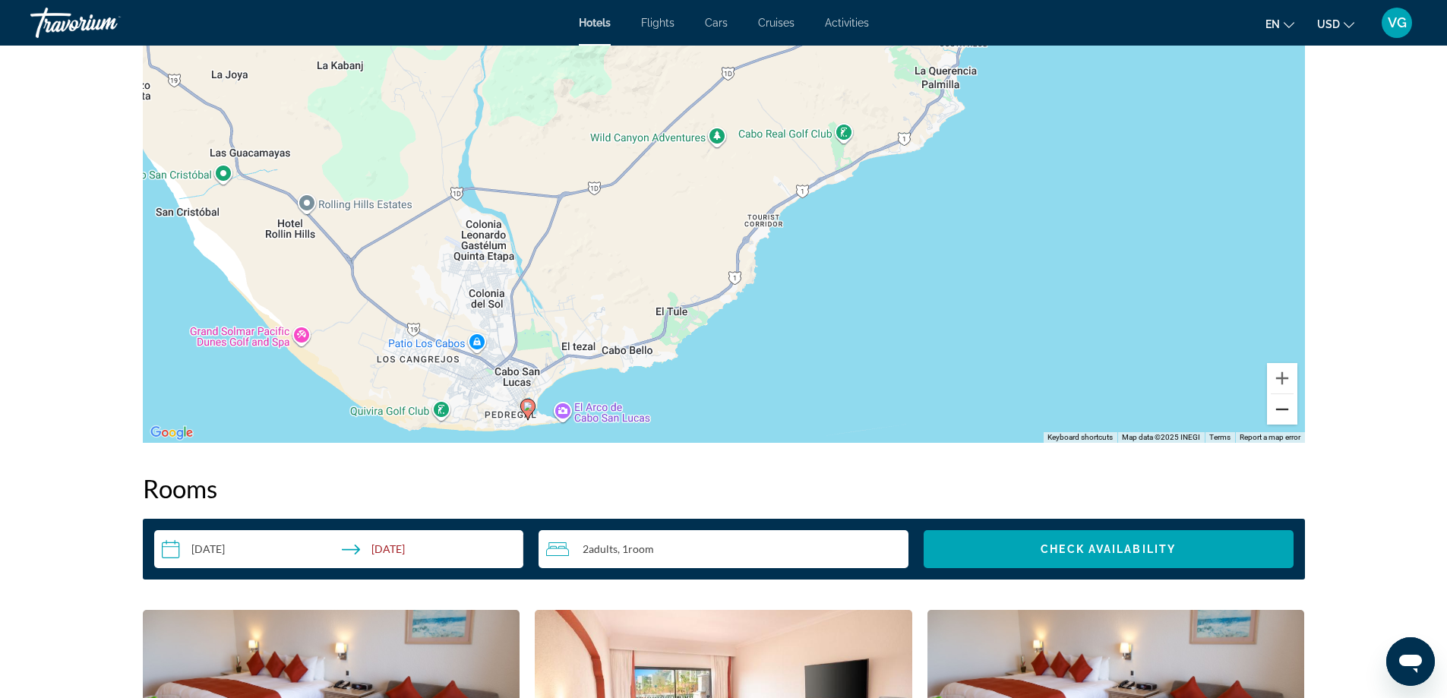
click at [1283, 415] on button "Zoom out" at bounding box center [1282, 409] width 30 height 30
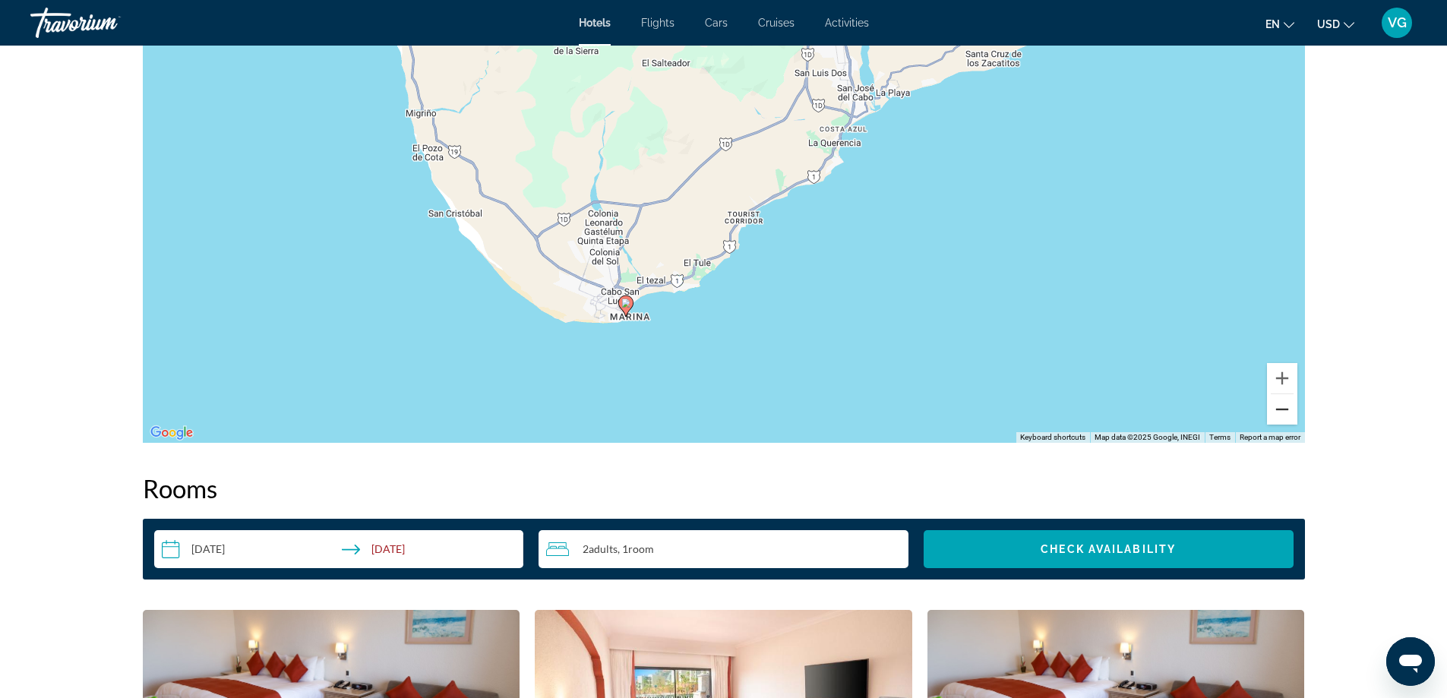
click at [1283, 415] on button "Zoom out" at bounding box center [1282, 409] width 30 height 30
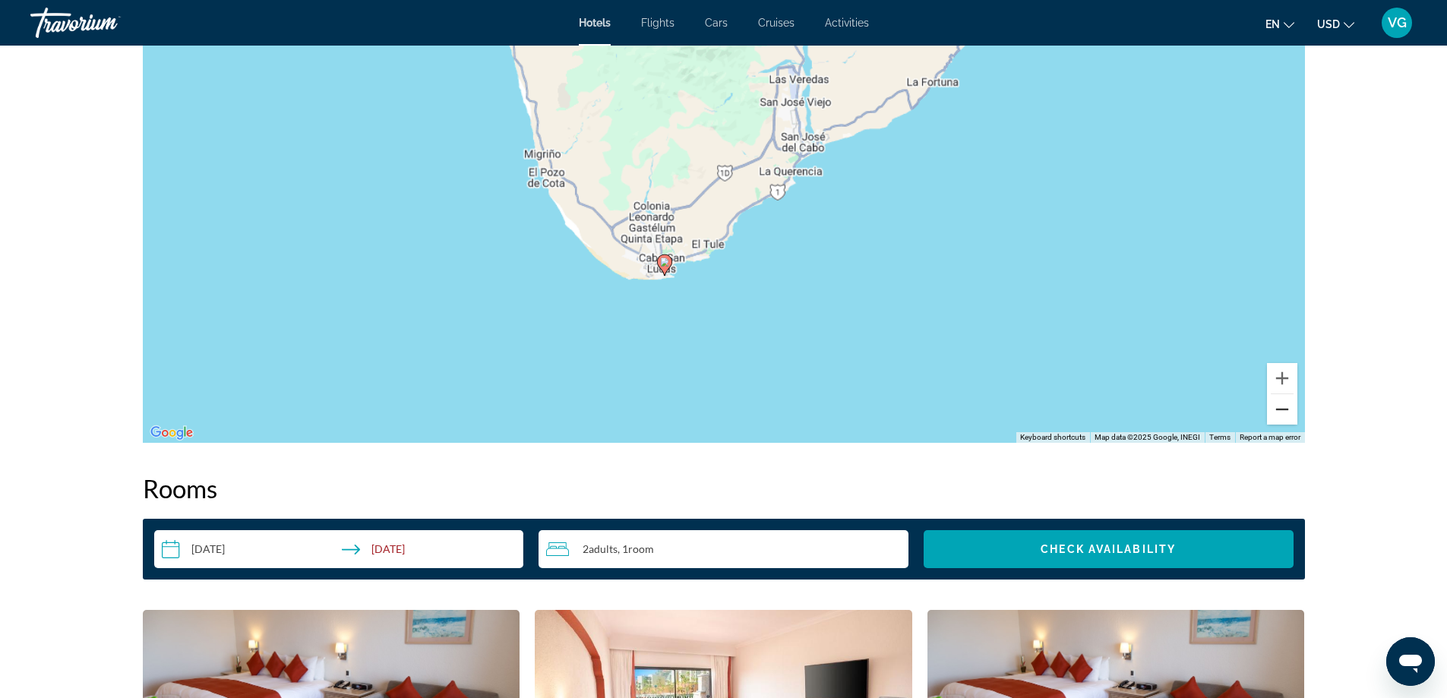
click at [1283, 415] on button "Zoom out" at bounding box center [1282, 409] width 30 height 30
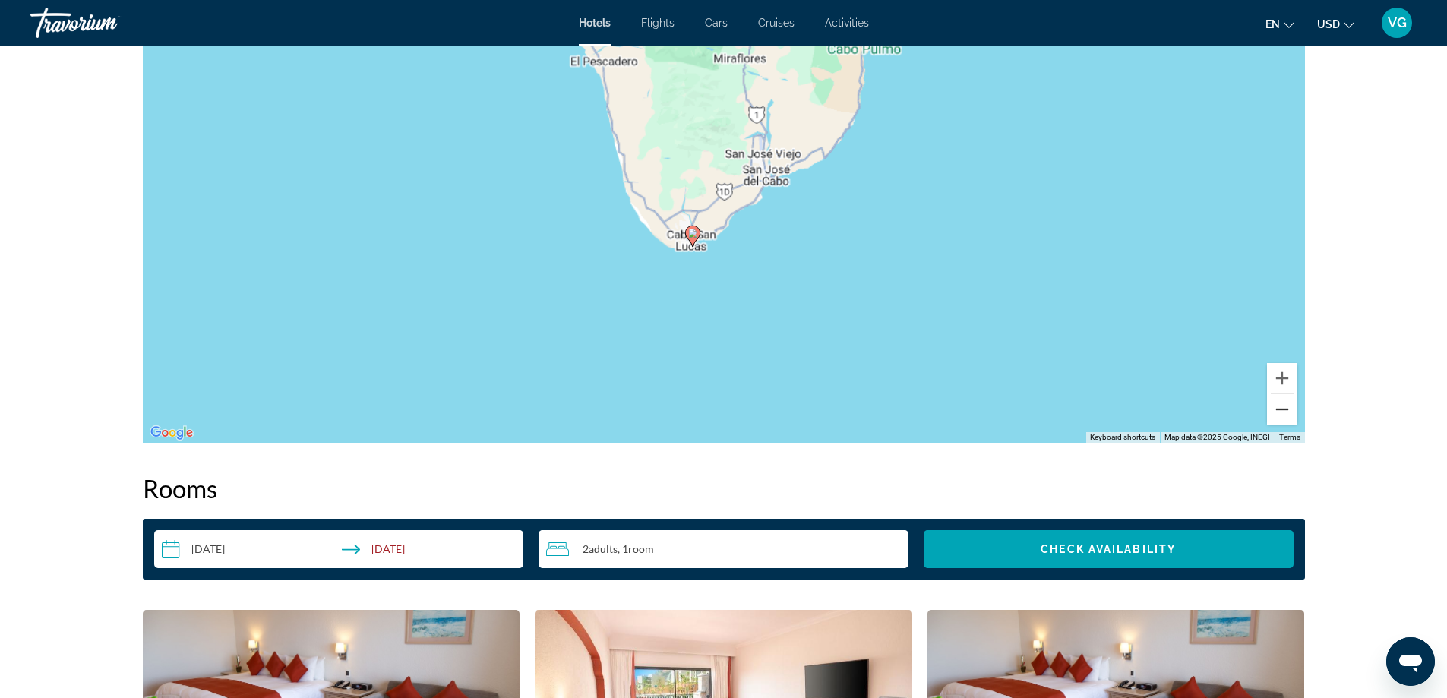
click at [1283, 415] on button "Zoom out" at bounding box center [1282, 409] width 30 height 30
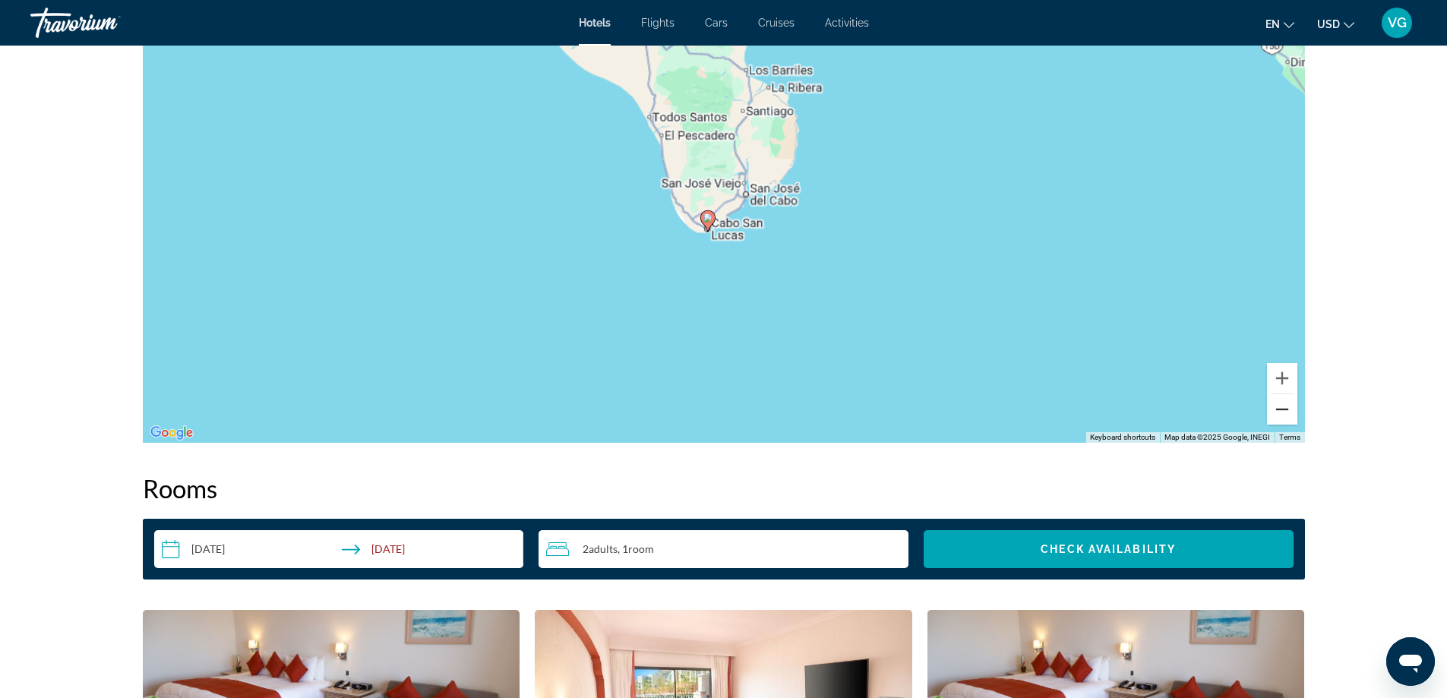
click at [1283, 415] on button "Zoom out" at bounding box center [1282, 409] width 30 height 30
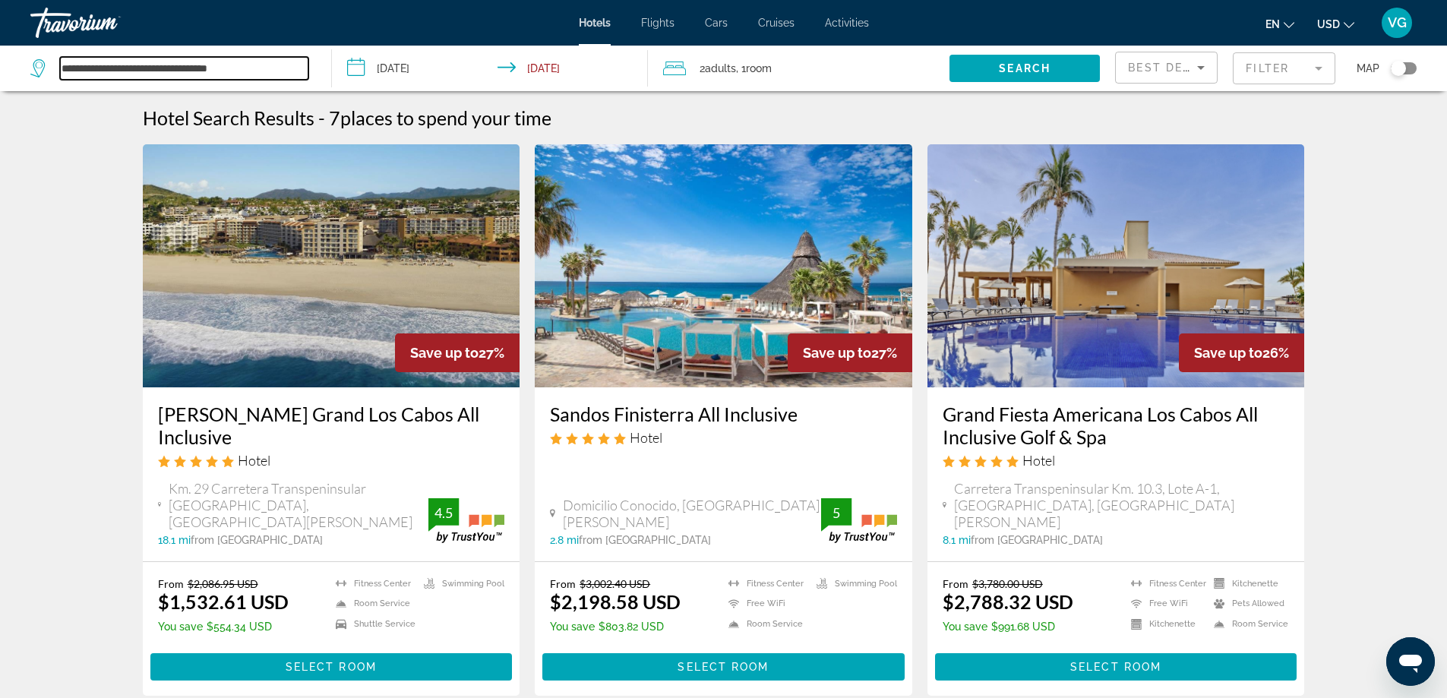
click at [257, 66] on input "**********" at bounding box center [184, 68] width 248 height 23
type input "*"
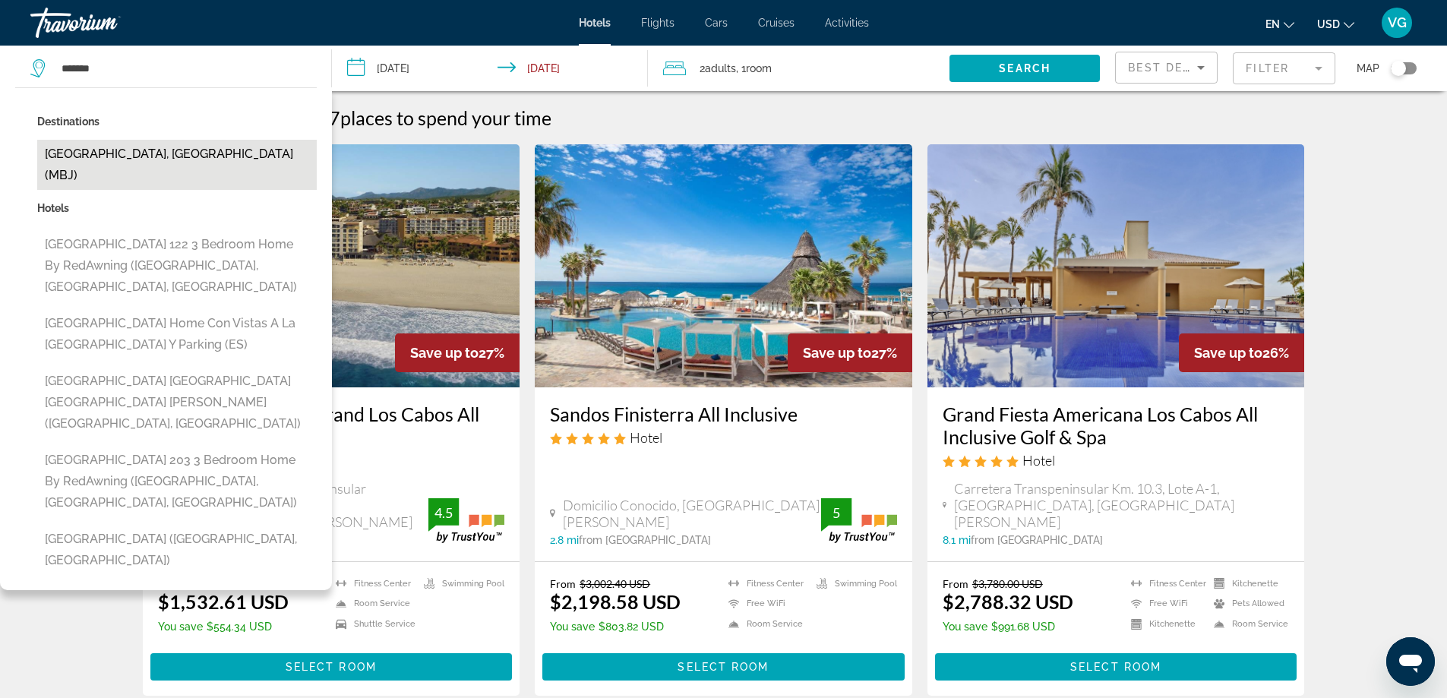
click at [146, 158] on button "Montego Bay, Jamaica (MBJ)" at bounding box center [176, 165] width 279 height 50
type input "**********"
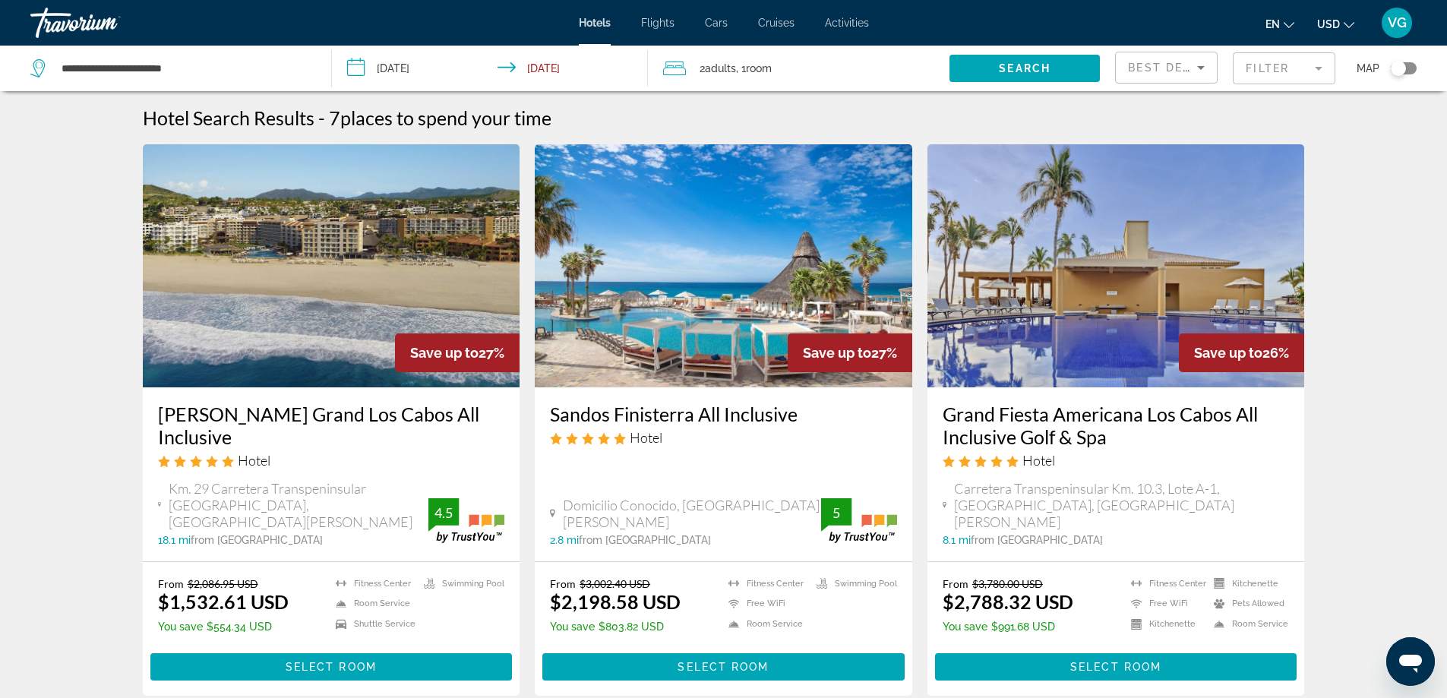
click at [1033, 69] on span "Search" at bounding box center [1025, 68] width 52 height 12
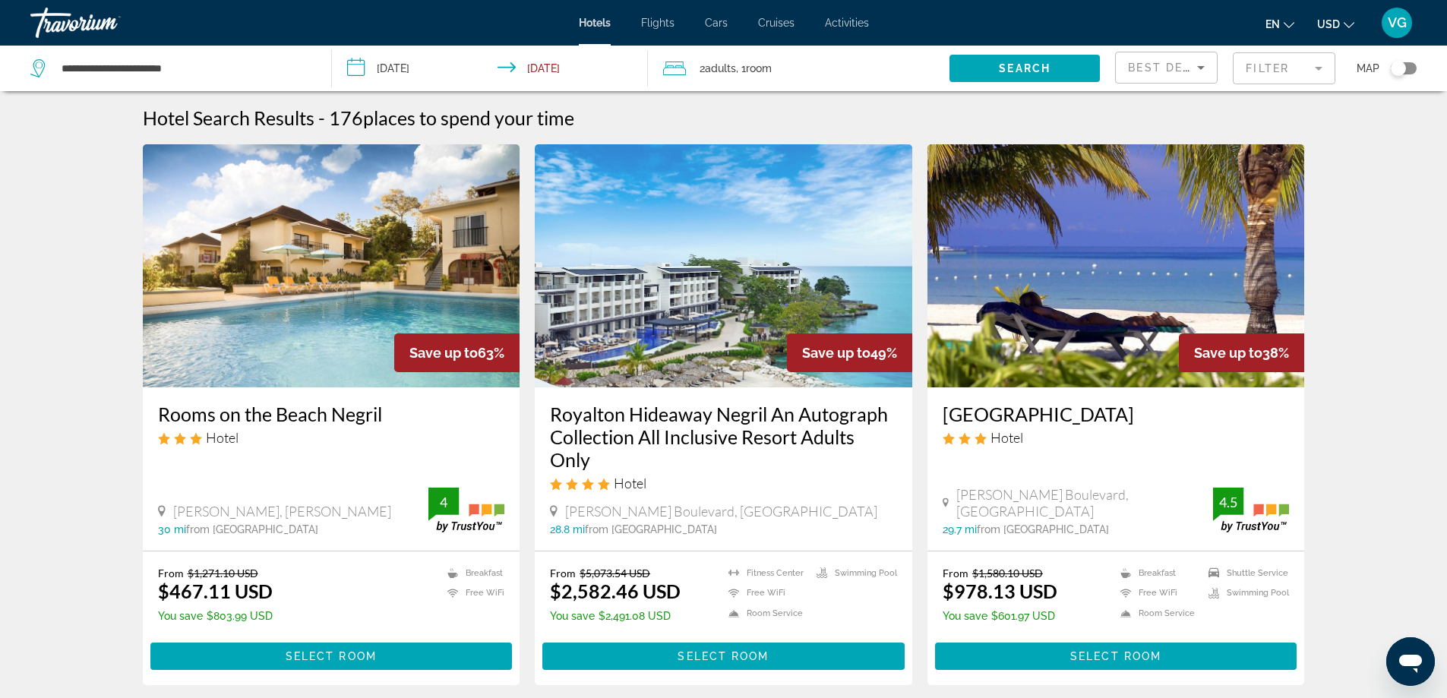
click at [1317, 67] on mat-form-field "Filter" at bounding box center [1283, 68] width 103 height 32
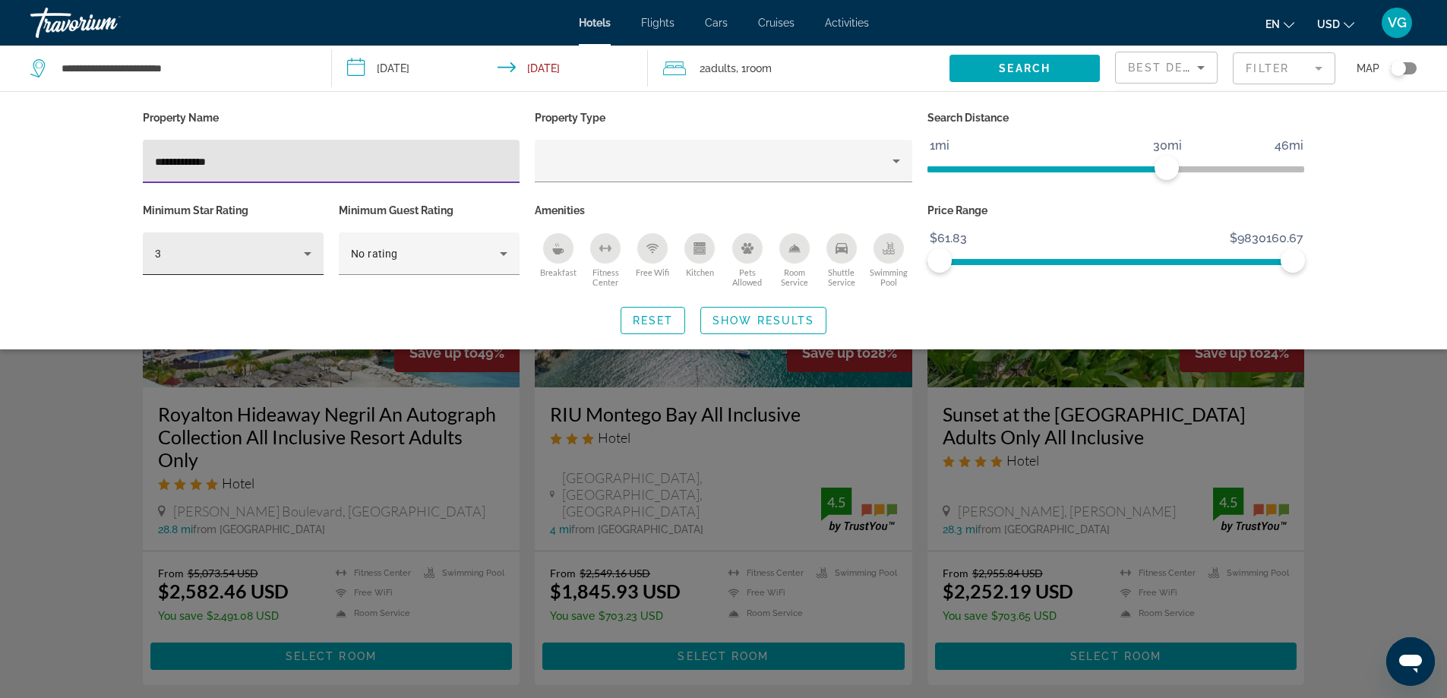
type input "**********"
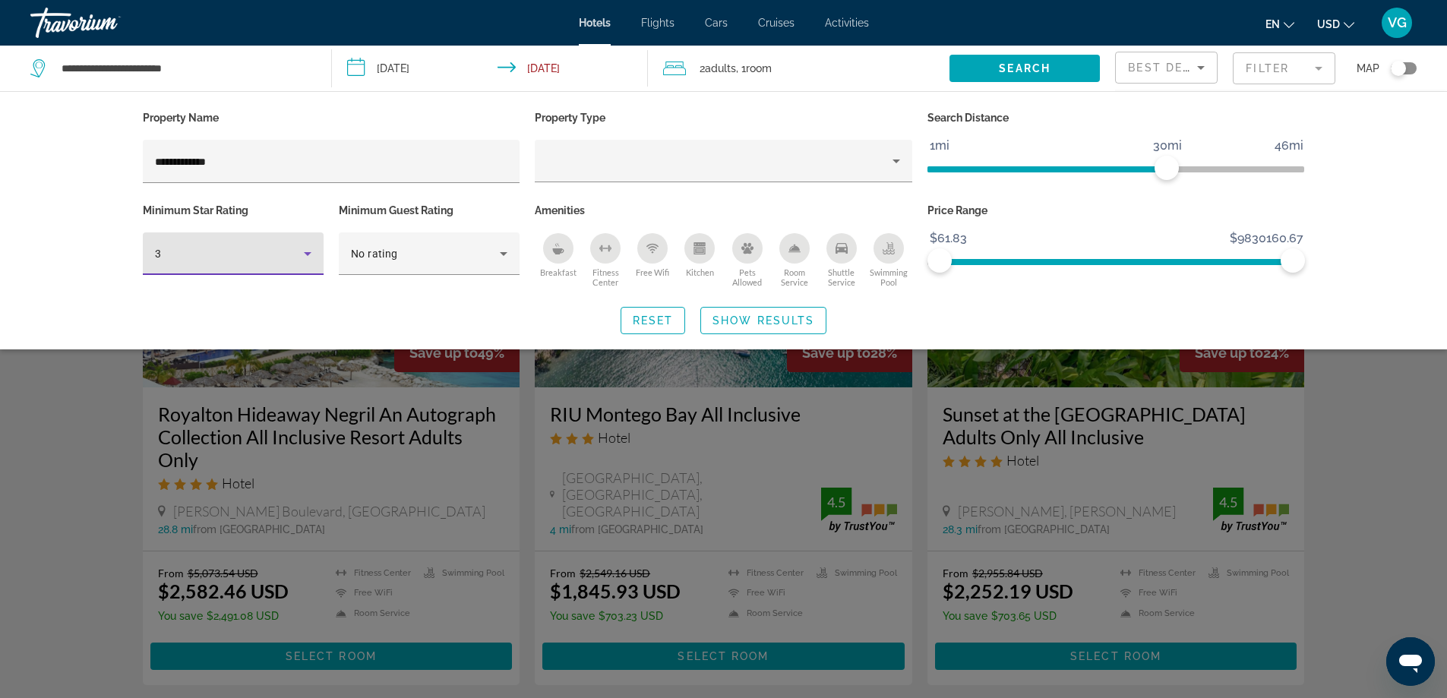
click at [309, 254] on icon "Hotel Filters" at bounding box center [307, 254] width 18 height 18
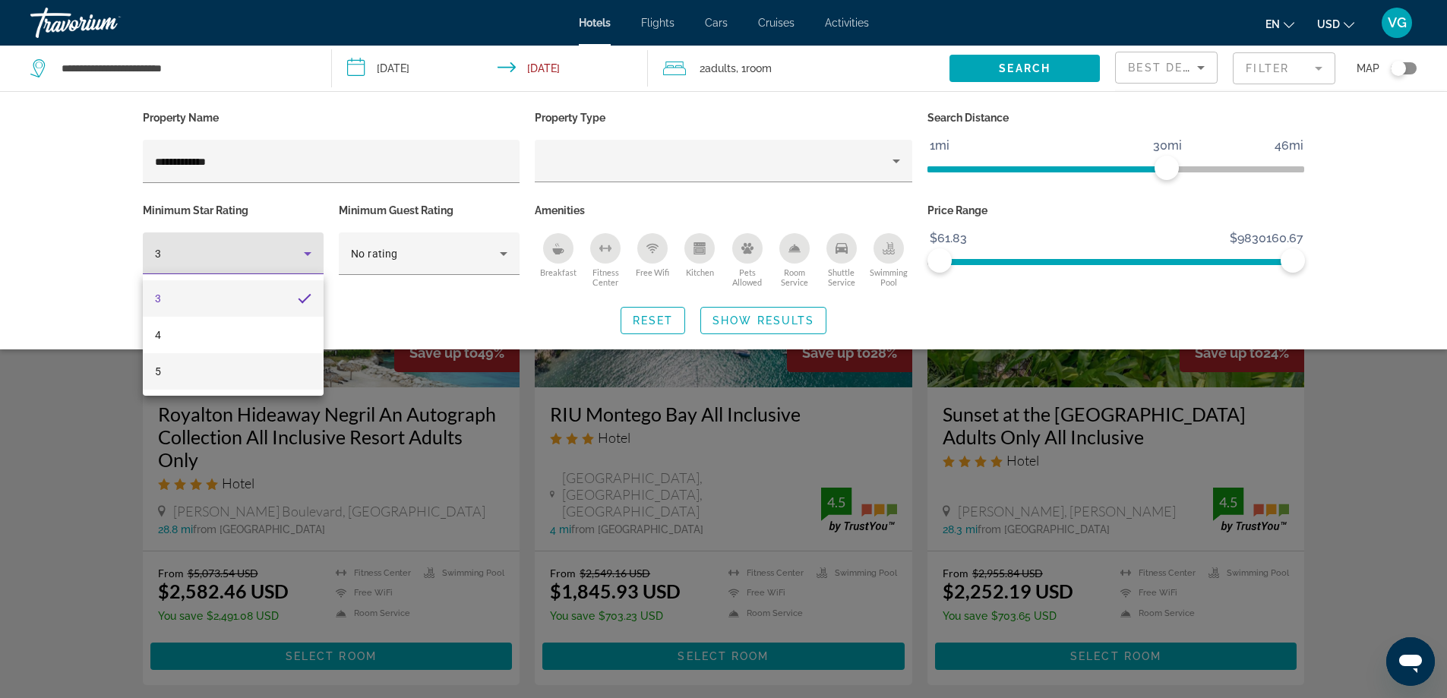
click at [204, 370] on mat-option "5" at bounding box center [233, 371] width 181 height 36
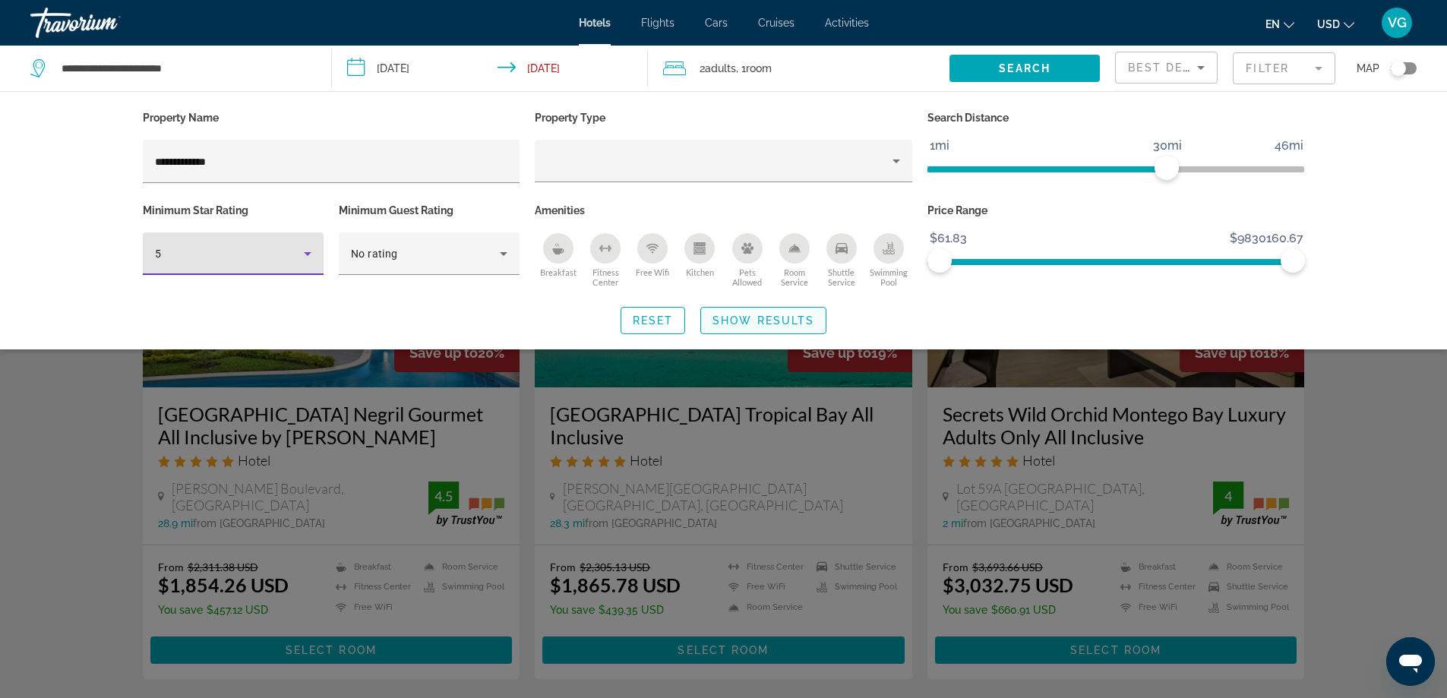
click at [777, 322] on span "Show Results" at bounding box center [763, 320] width 102 height 12
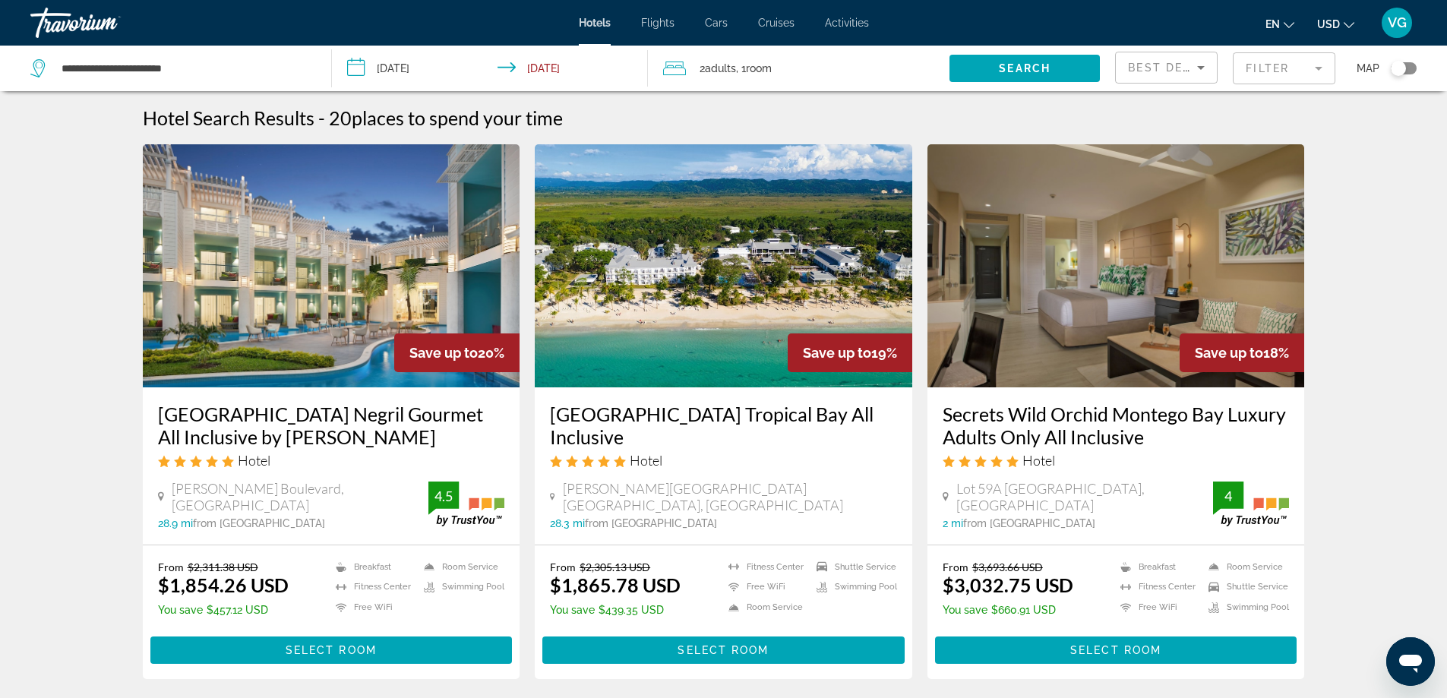
click at [360, 271] on img "Main content" at bounding box center [331, 265] width 377 height 243
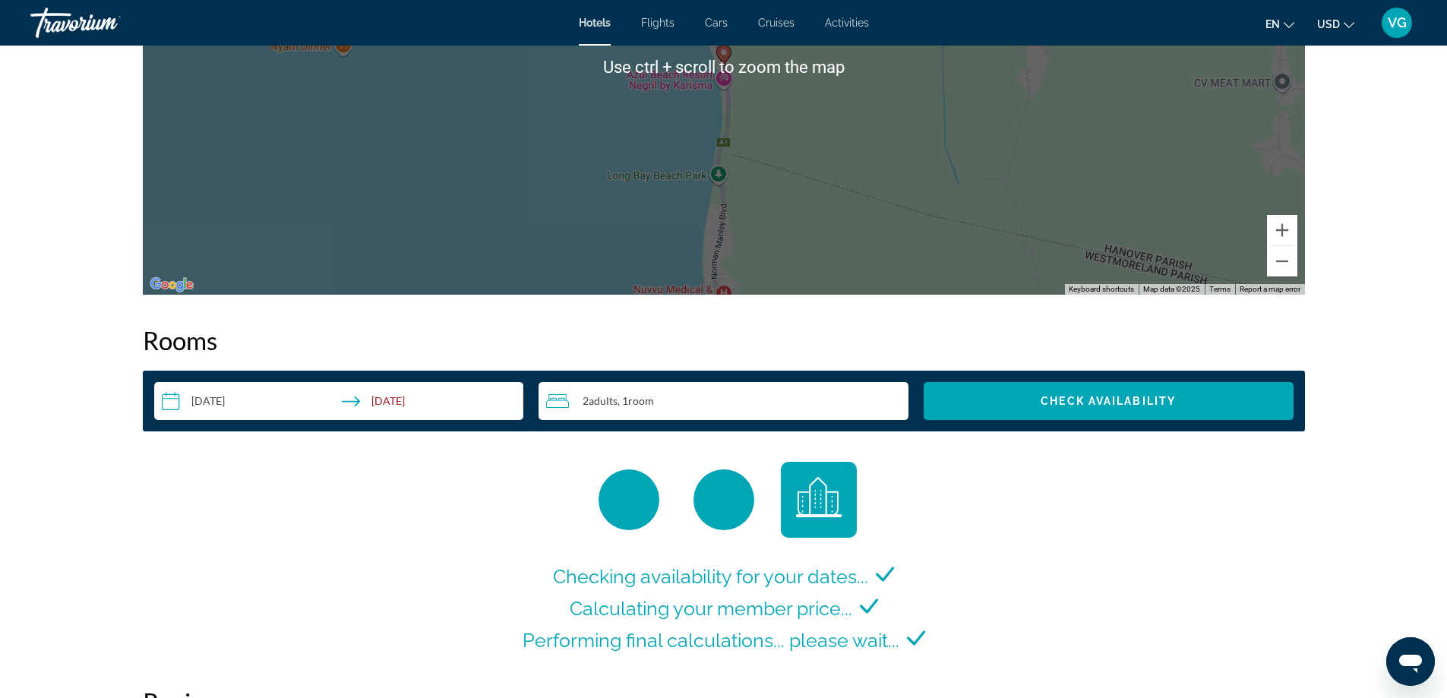
scroll to position [1671, 0]
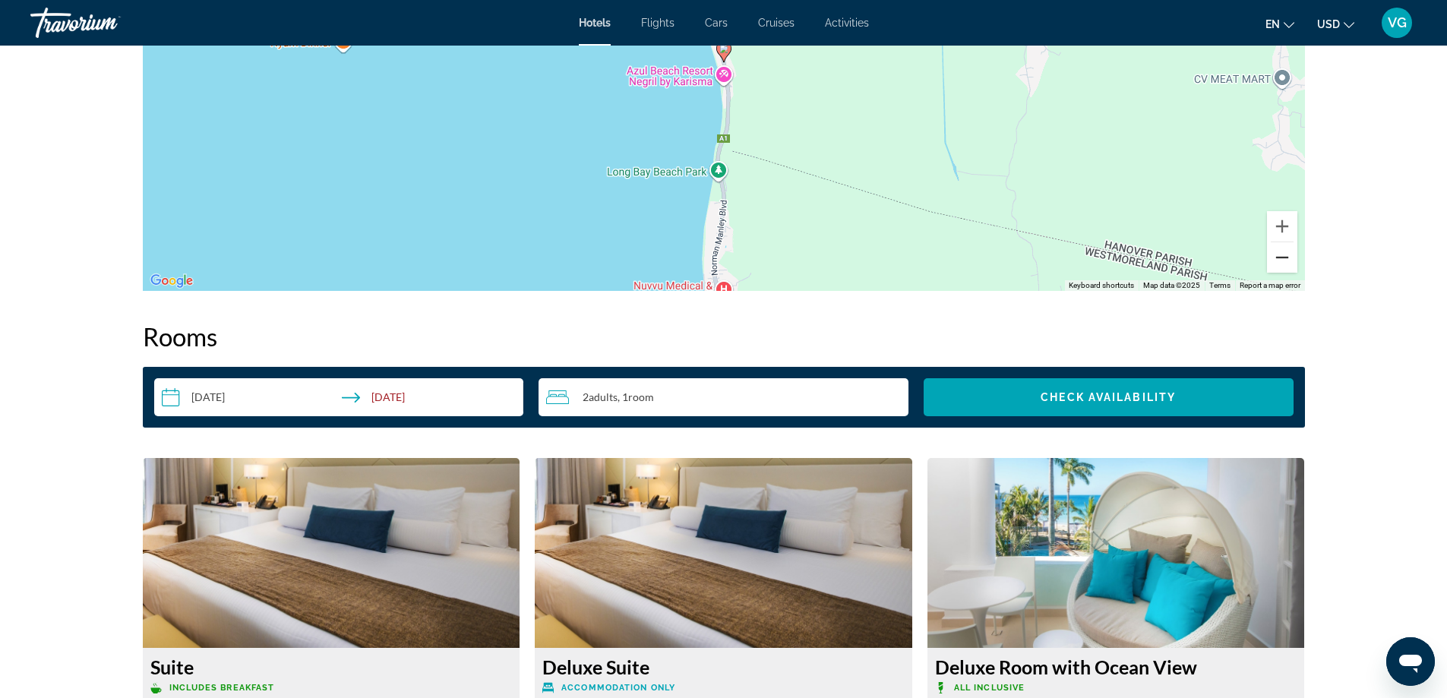
click at [1273, 250] on button "Zoom out" at bounding box center [1282, 257] width 30 height 30
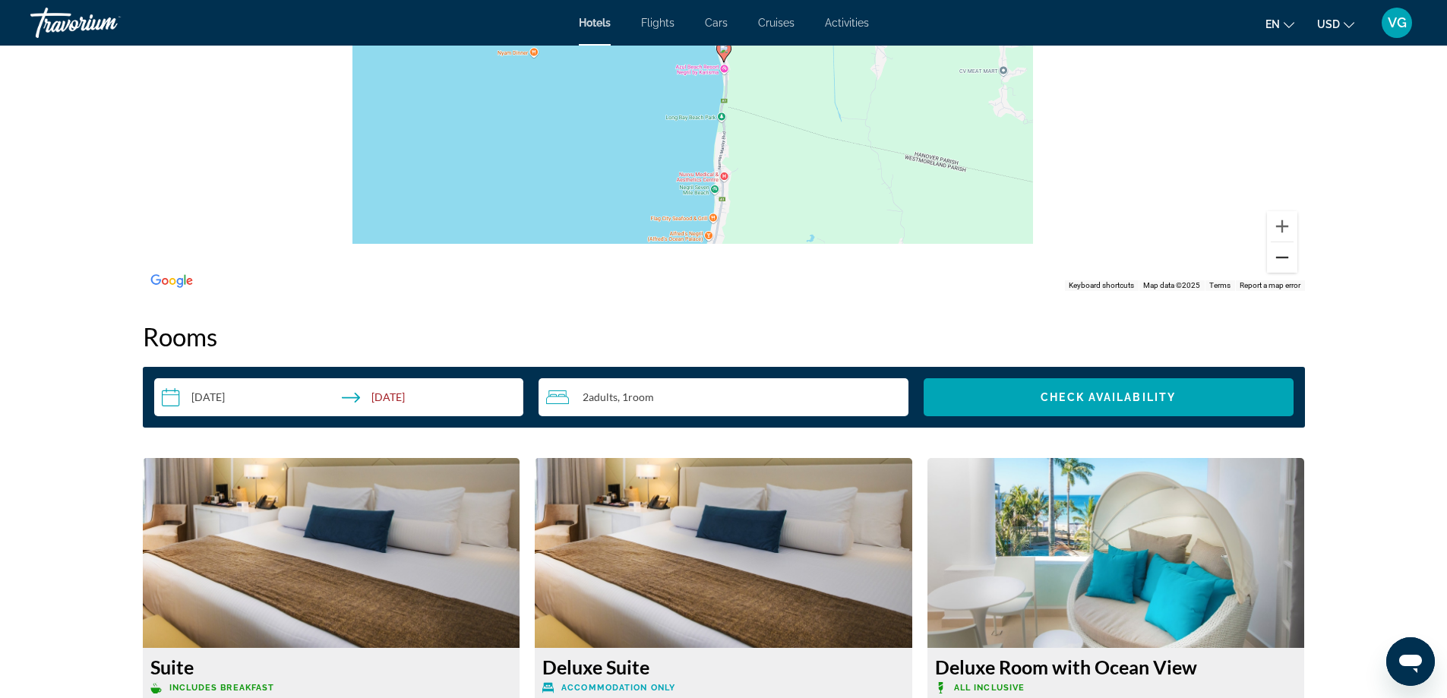
click at [1273, 250] on button "Zoom out" at bounding box center [1282, 257] width 30 height 30
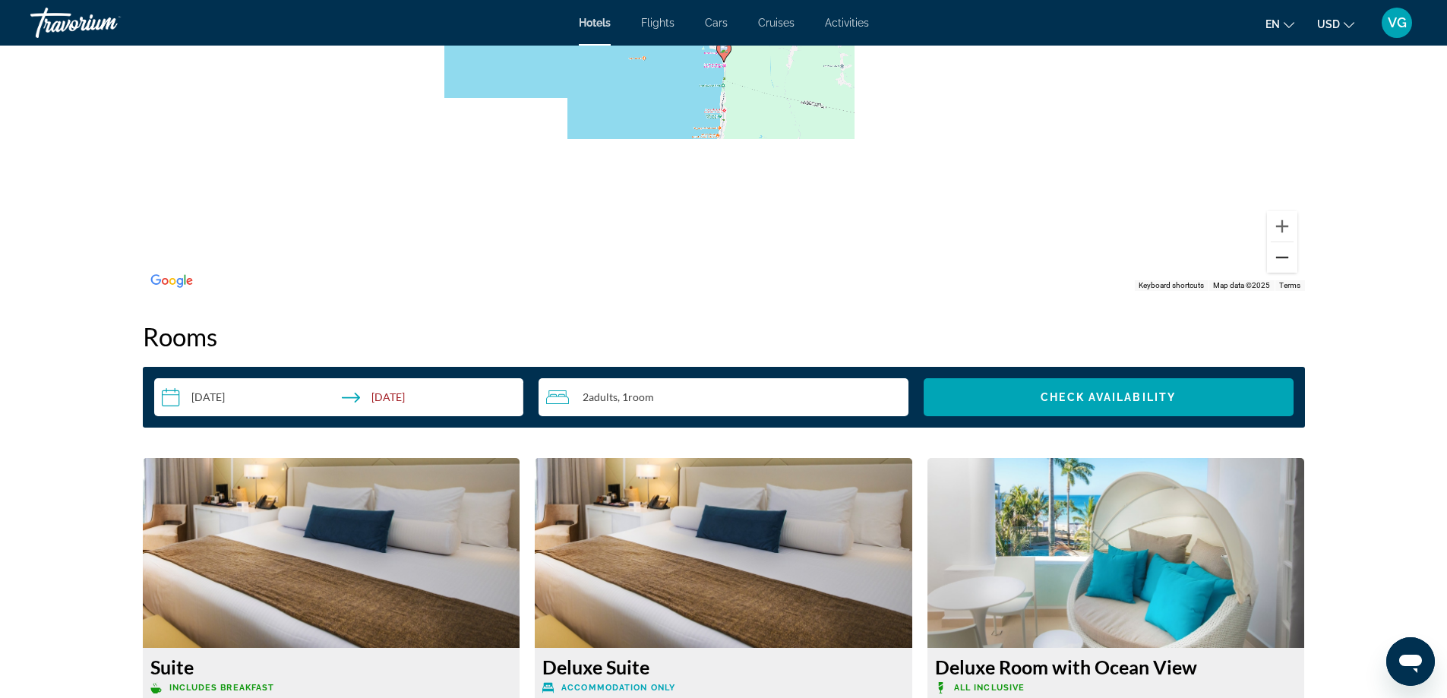
click at [1273, 250] on button "Zoom out" at bounding box center [1282, 257] width 30 height 30
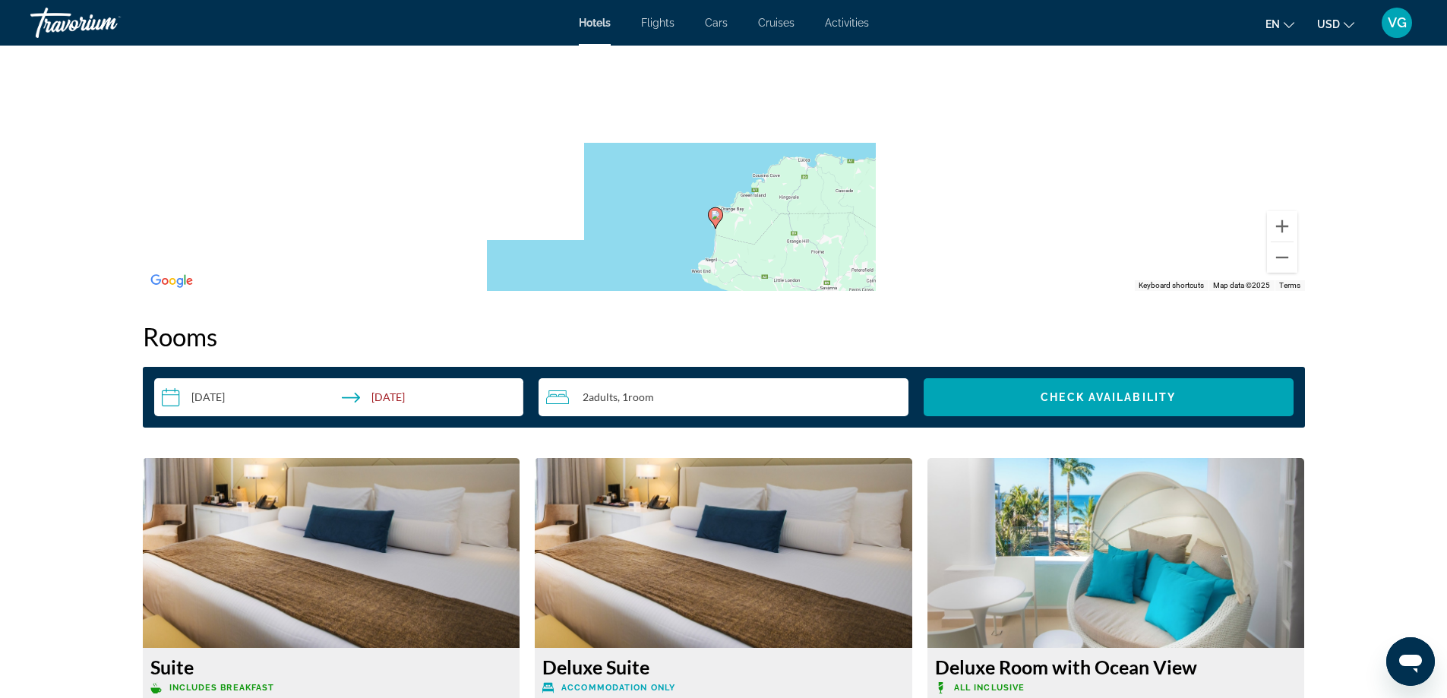
drag, startPoint x: 941, startPoint y: 109, endPoint x: 933, endPoint y: 314, distance: 204.4
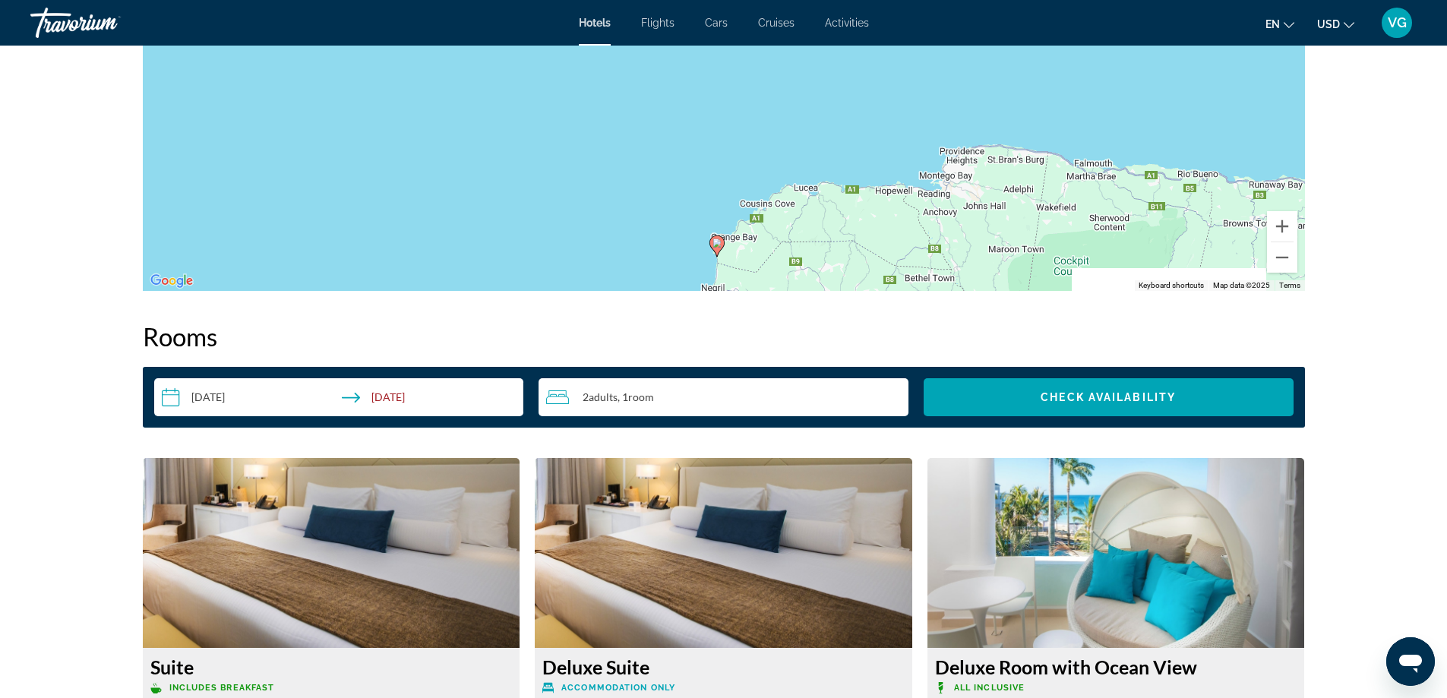
drag, startPoint x: 541, startPoint y: 207, endPoint x: 535, endPoint y: 162, distance: 45.2
click at [536, 178] on div "To activate drag with keyboard, press Alt + Enter. Once in keyboard drag state,…" at bounding box center [724, 63] width 1162 height 456
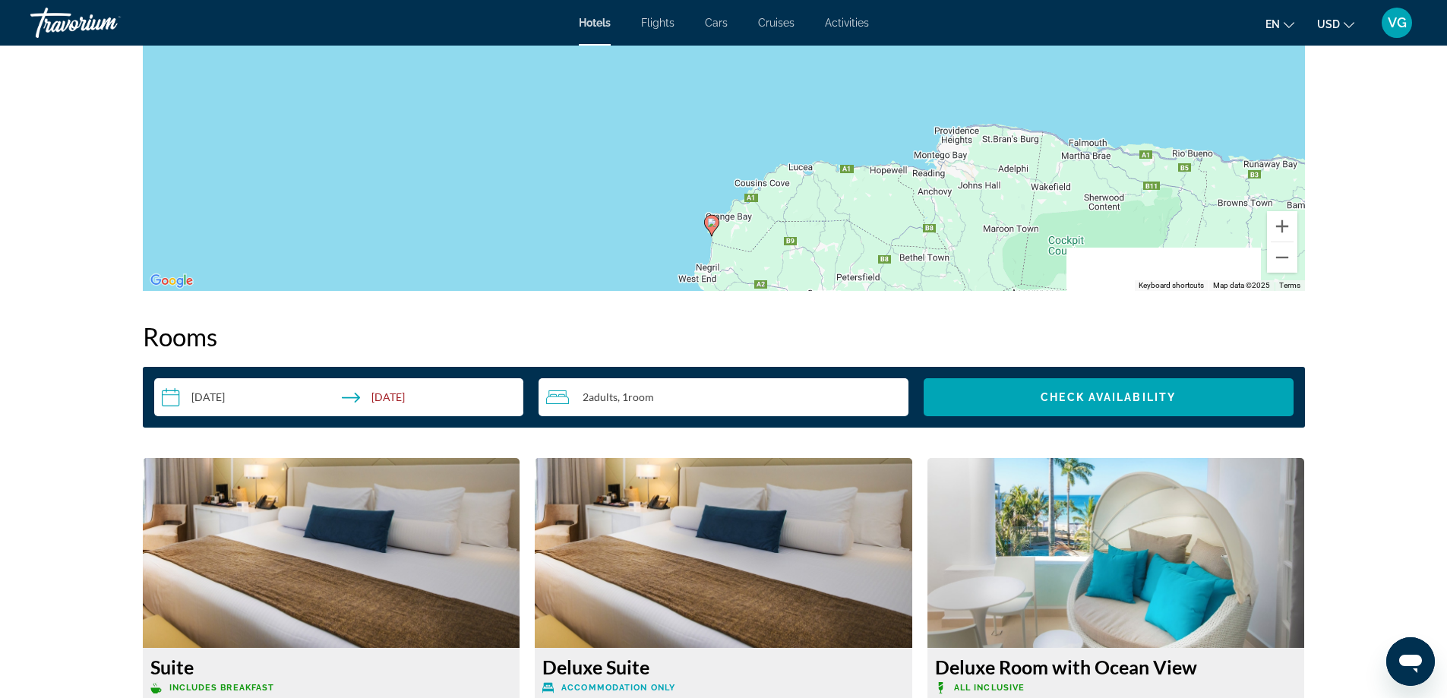
drag, startPoint x: 535, startPoint y: 161, endPoint x: 537, endPoint y: 145, distance: 16.0
click at [535, 184] on div "To activate drag with keyboard, press Alt + Enter. Once in keyboard drag state,…" at bounding box center [724, 63] width 1162 height 456
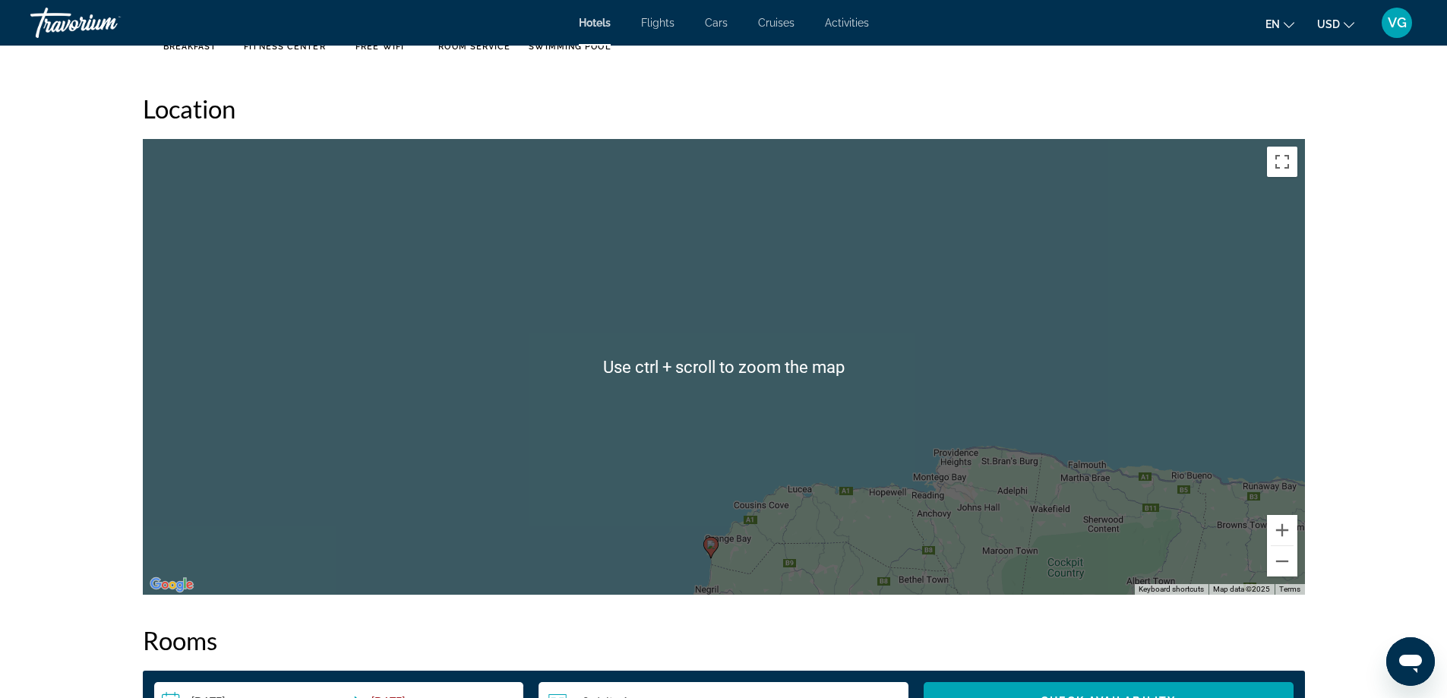
scroll to position [1443, 0]
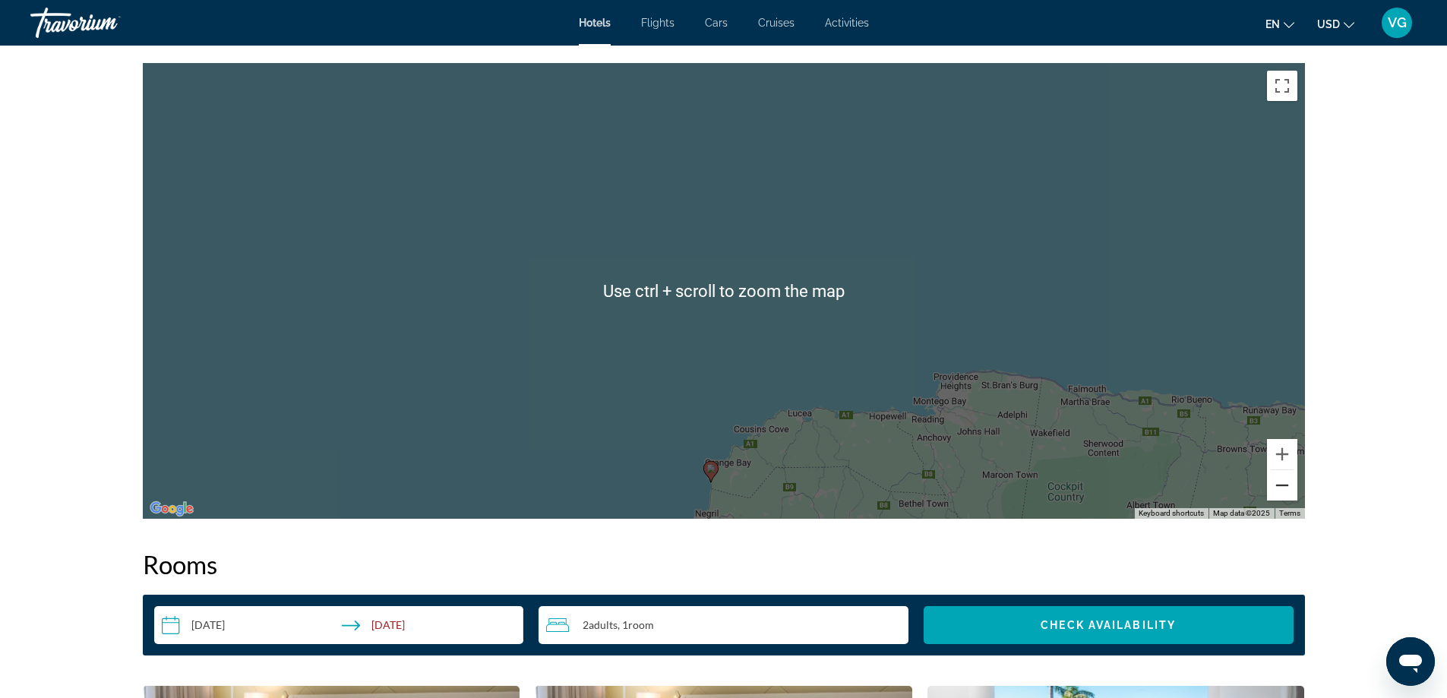
click at [1285, 475] on button "Zoom out" at bounding box center [1282, 485] width 30 height 30
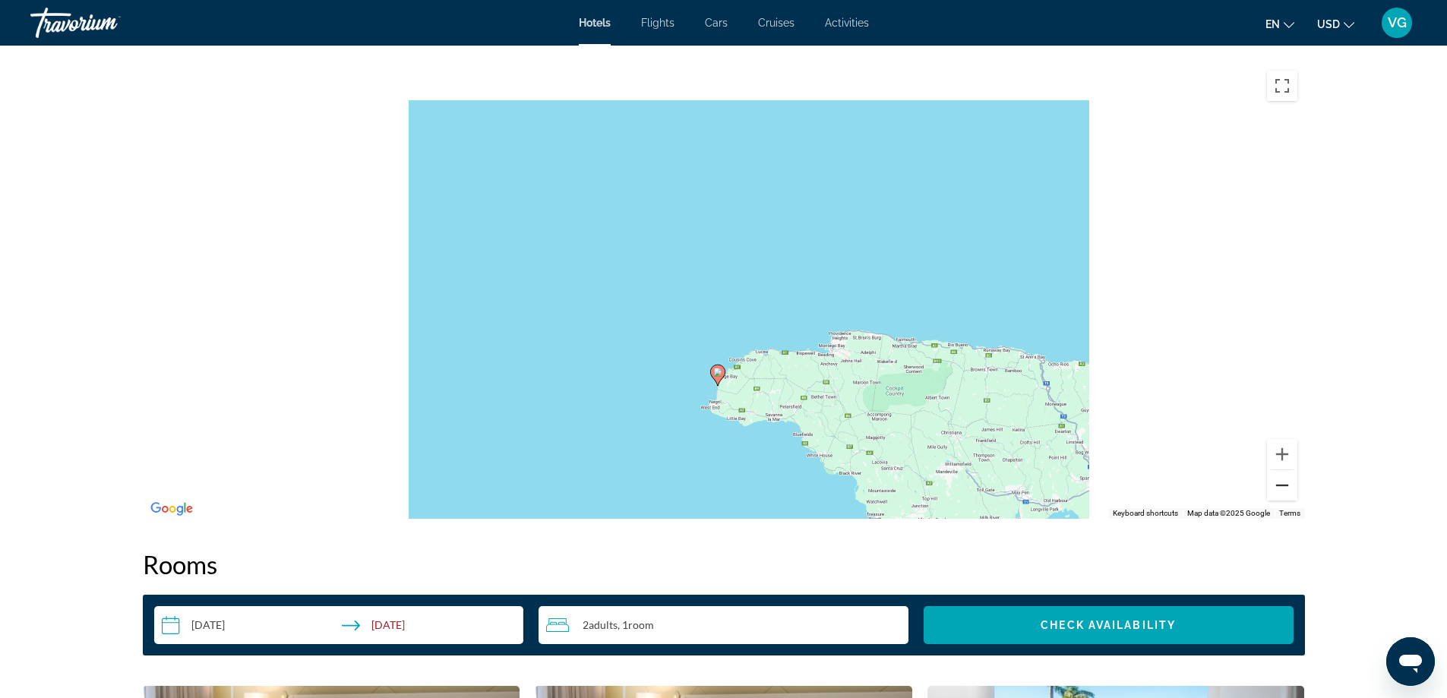
click at [1285, 475] on button "Zoom out" at bounding box center [1282, 485] width 30 height 30
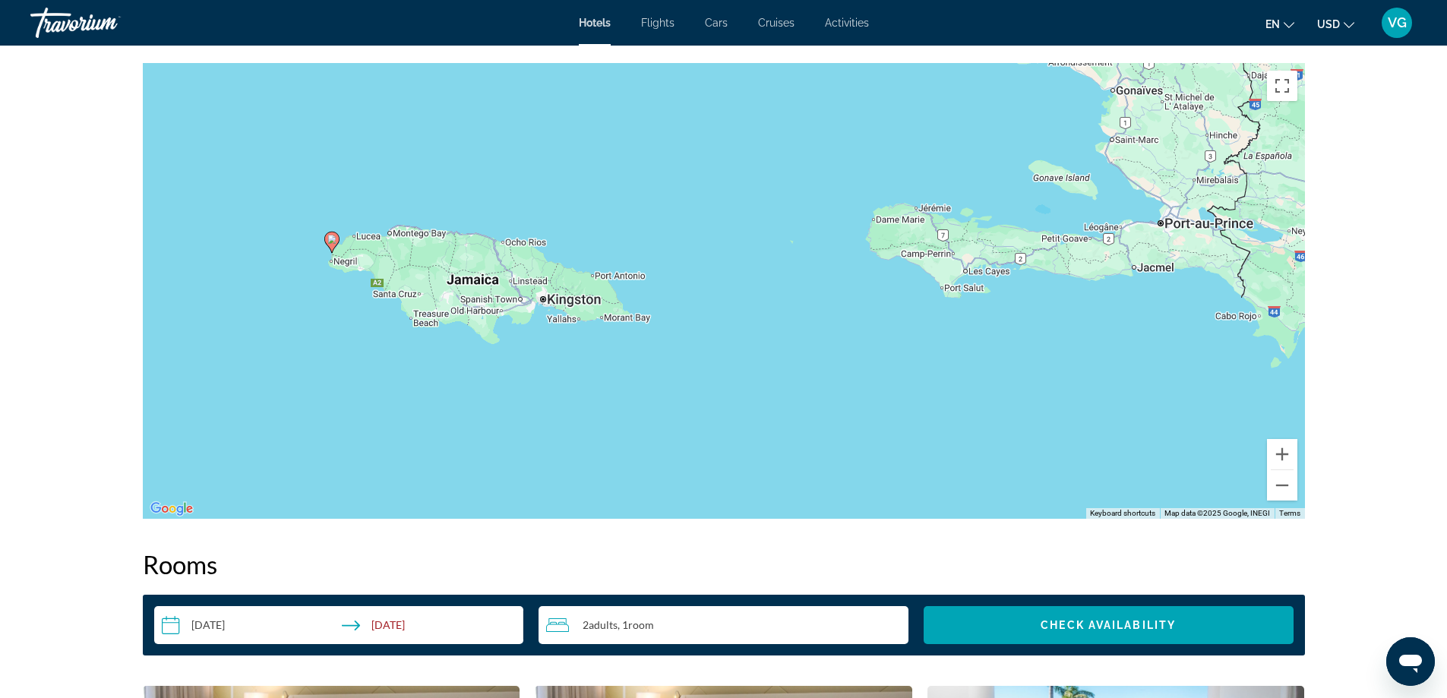
drag, startPoint x: 1204, startPoint y: 290, endPoint x: 806, endPoint y: 205, distance: 406.9
click at [806, 205] on div "To activate drag with keyboard, press Alt + Enter. Once in keyboard drag state,…" at bounding box center [724, 291] width 1162 height 456
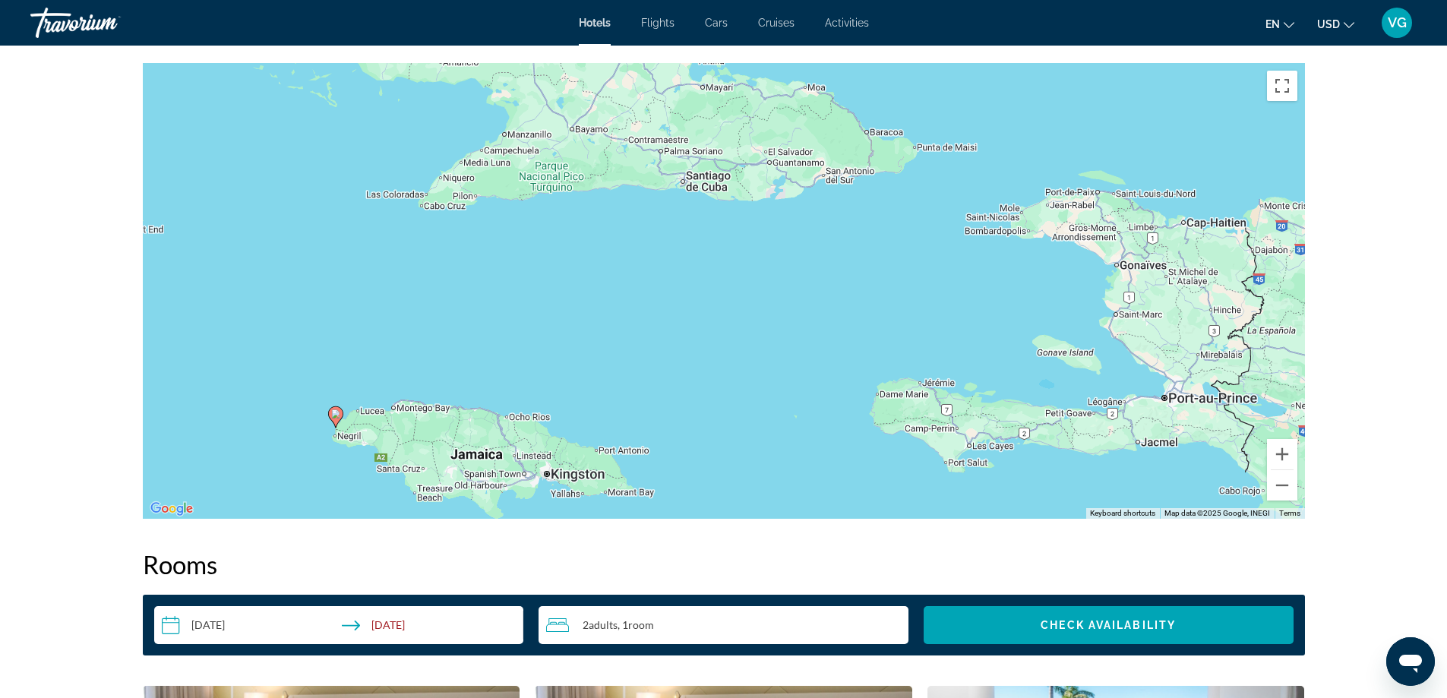
drag, startPoint x: 699, startPoint y: 128, endPoint x: 702, endPoint y: 305, distance: 176.2
click at [702, 305] on div "To activate drag with keyboard, press Alt + Enter. Once in keyboard drag state,…" at bounding box center [724, 291] width 1162 height 456
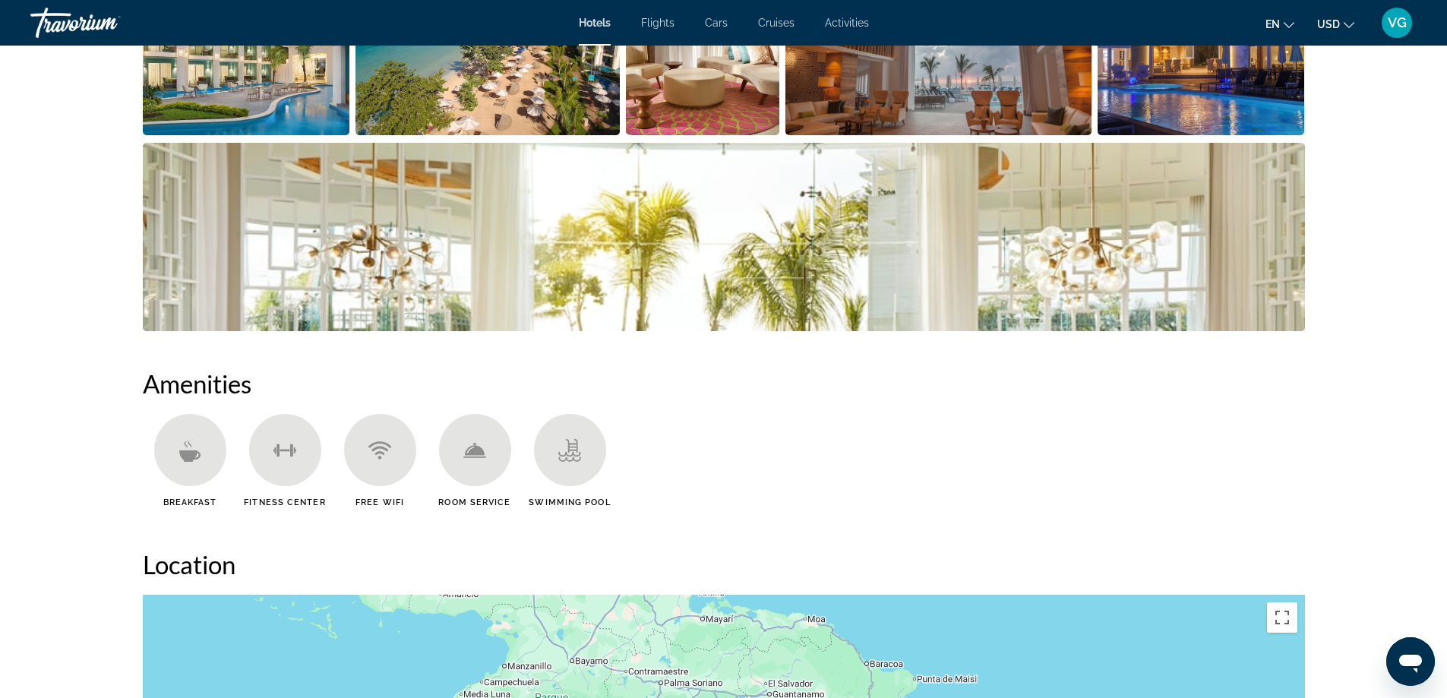
scroll to position [456, 0]
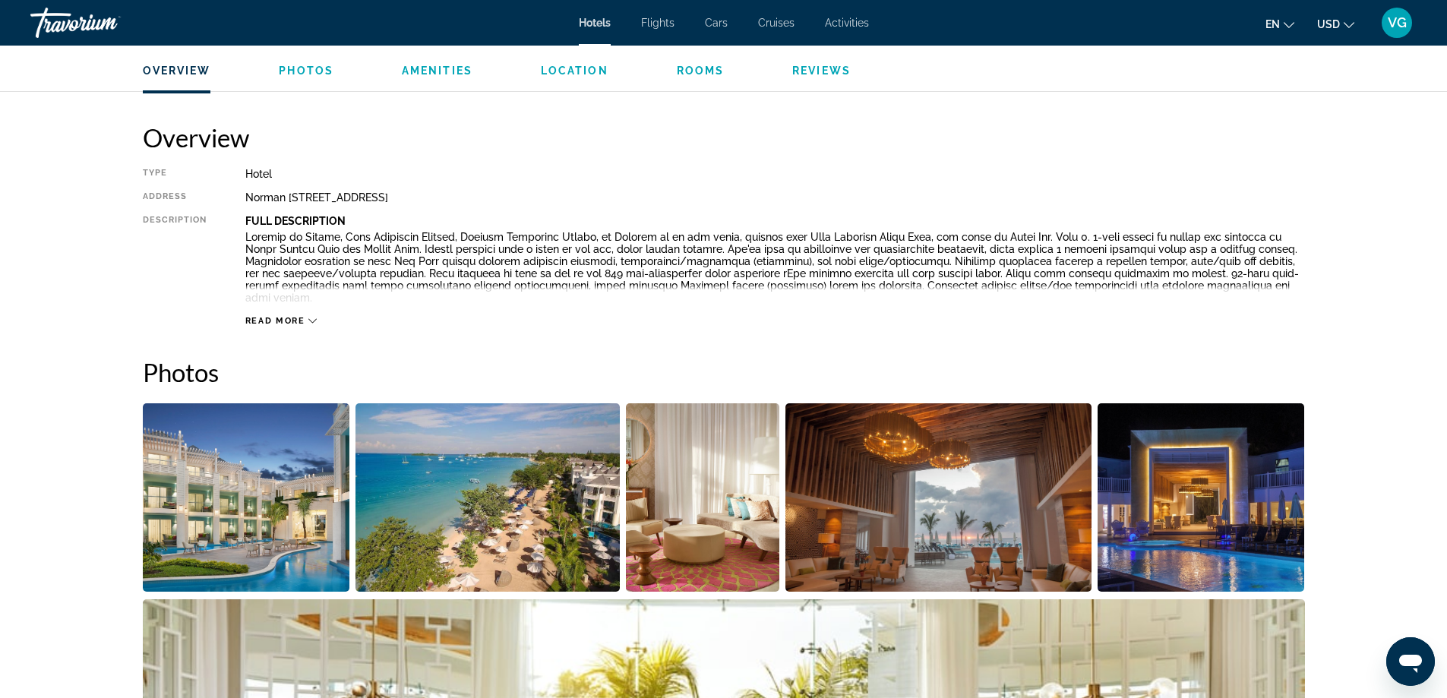
click at [251, 494] on img "Open full-screen image slider" at bounding box center [246, 497] width 207 height 188
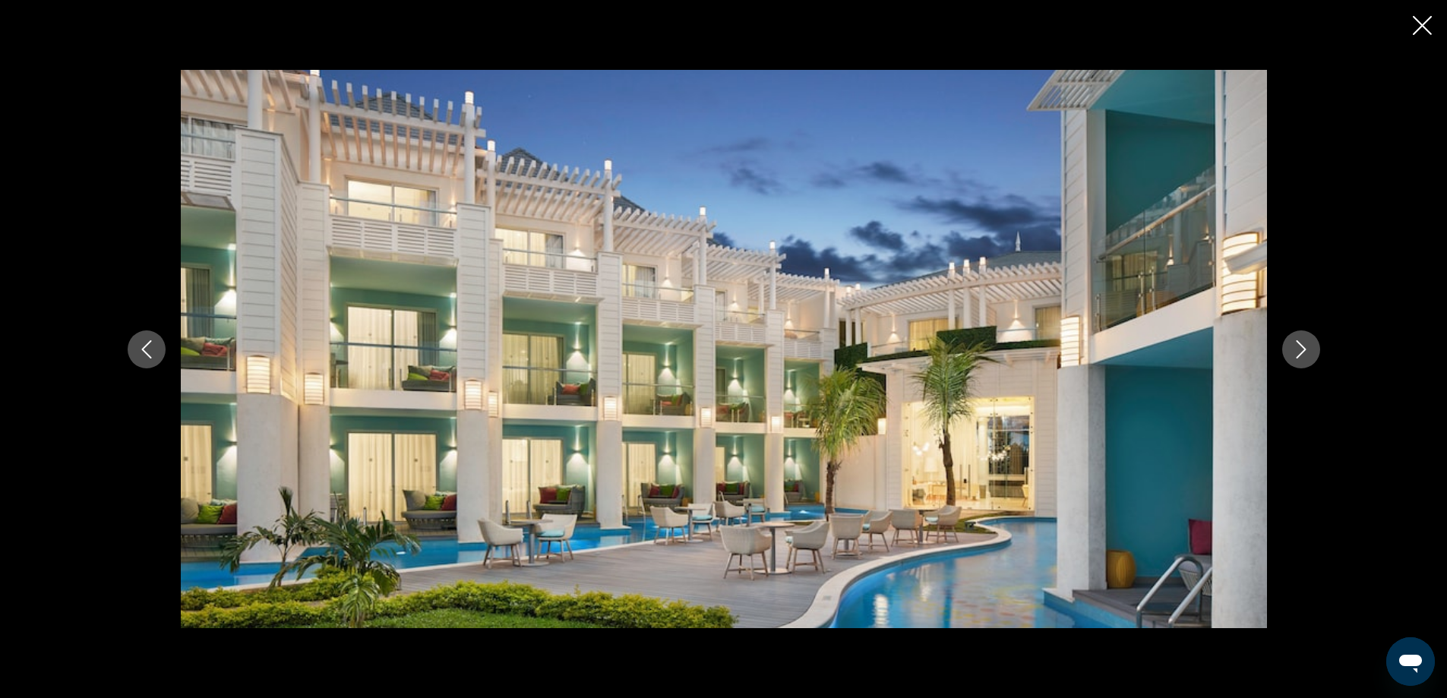
click at [1302, 346] on icon "Next image" at bounding box center [1300, 349] width 10 height 18
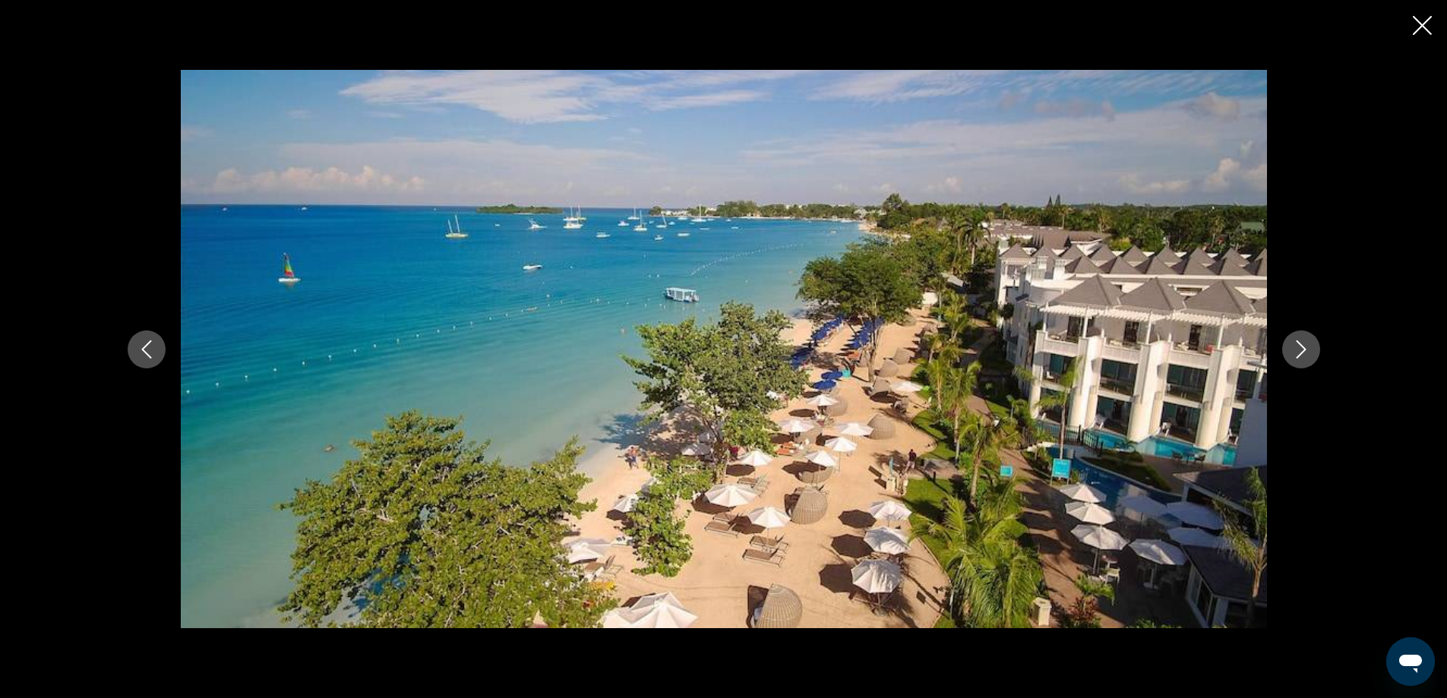
click at [1301, 346] on icon "Next image" at bounding box center [1300, 349] width 10 height 18
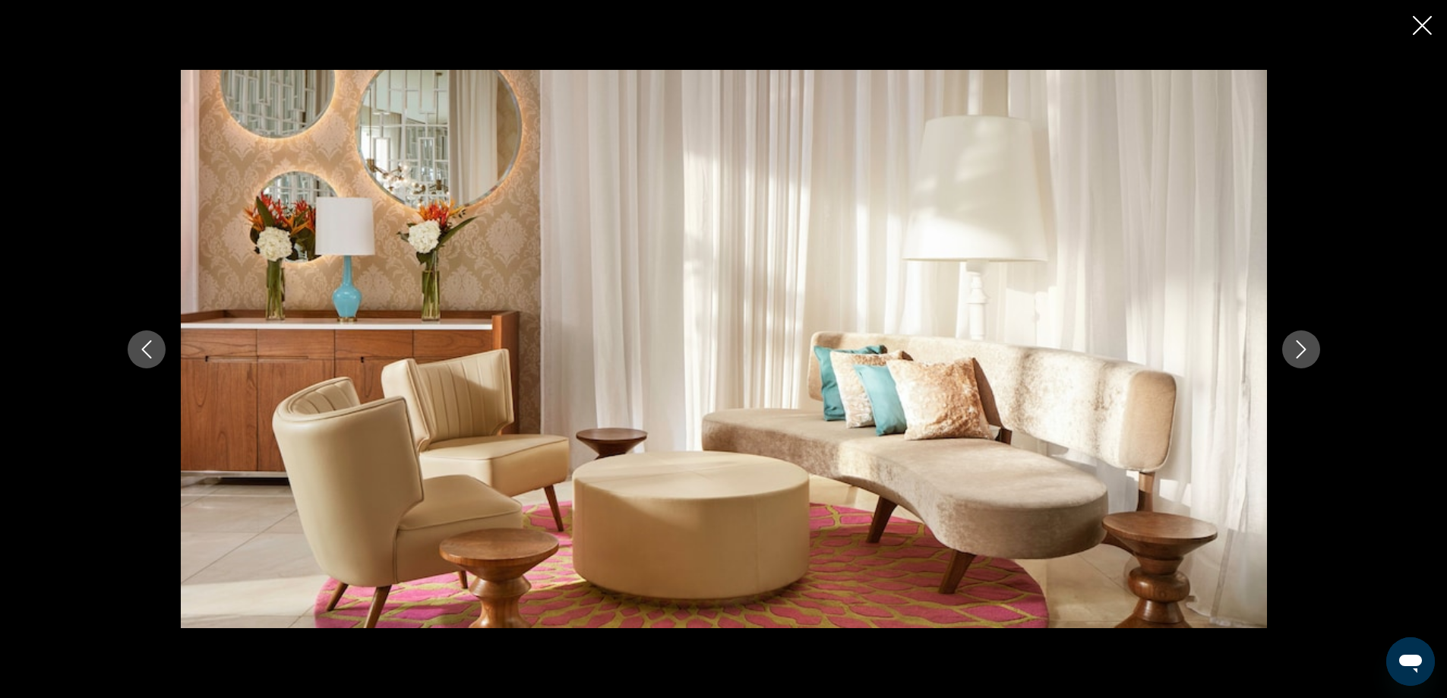
click at [1301, 346] on icon "Next image" at bounding box center [1300, 349] width 10 height 18
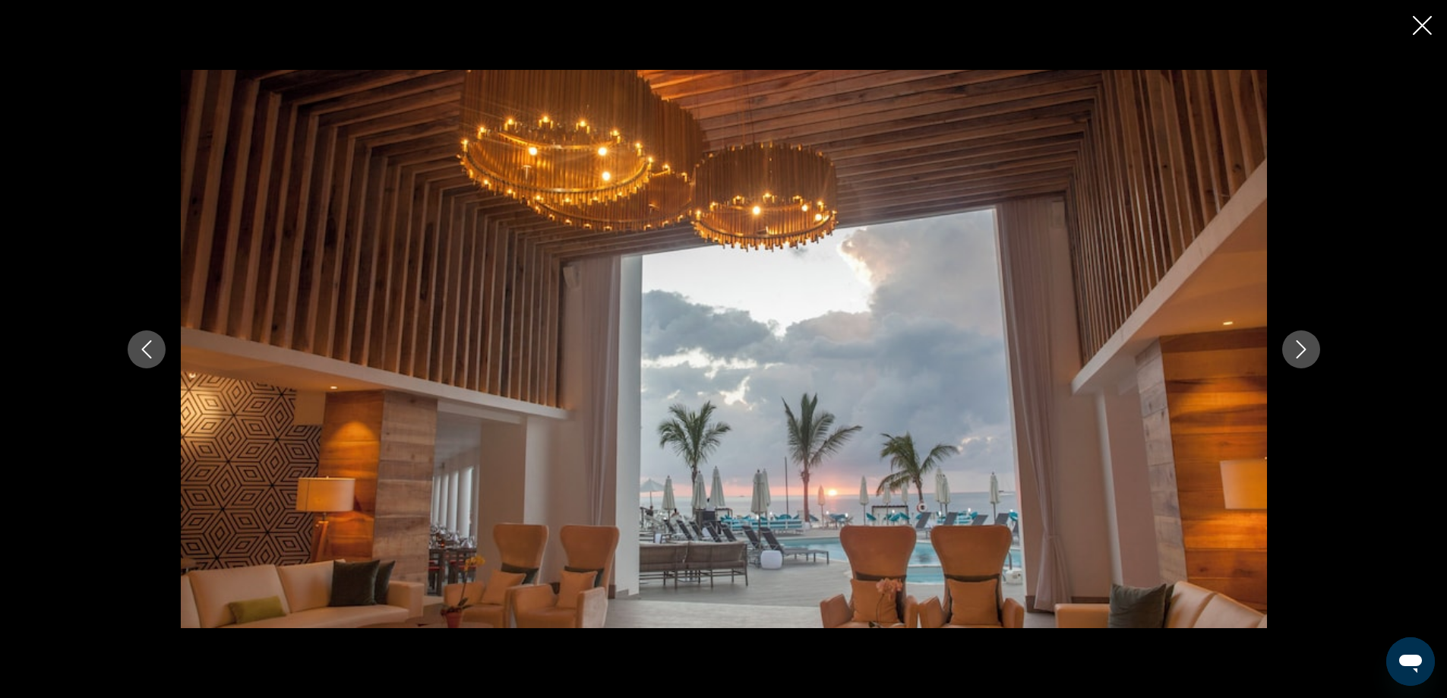
click at [1302, 345] on icon "Next image" at bounding box center [1301, 349] width 18 height 18
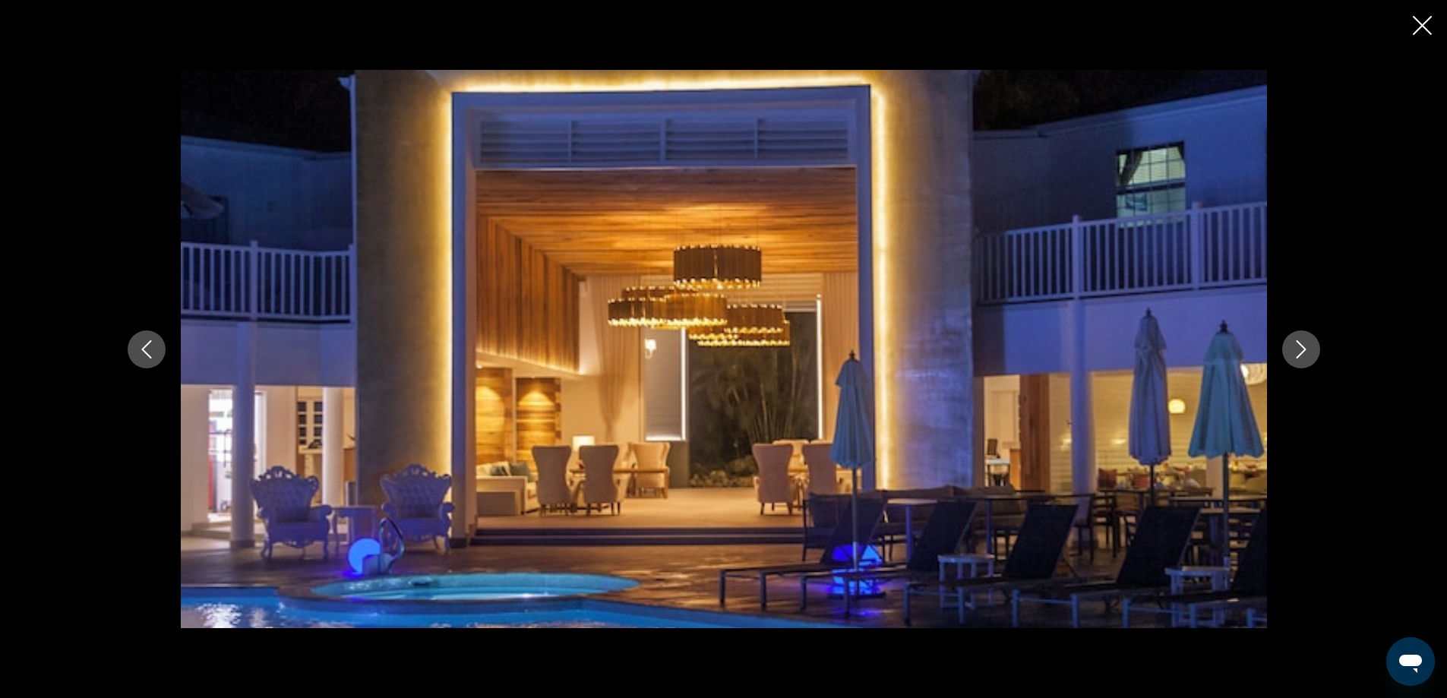
click at [1302, 345] on icon "Next image" at bounding box center [1301, 349] width 18 height 18
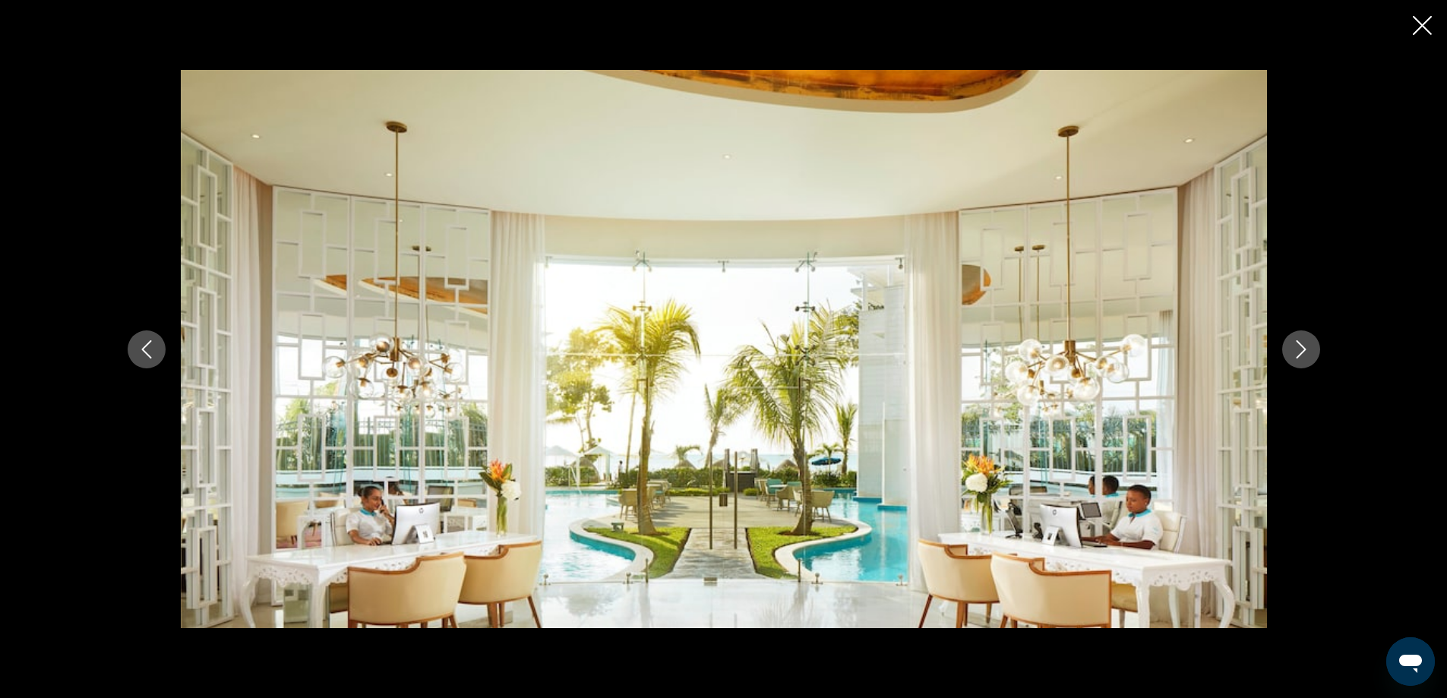
click at [1308, 342] on icon "Next image" at bounding box center [1301, 349] width 18 height 18
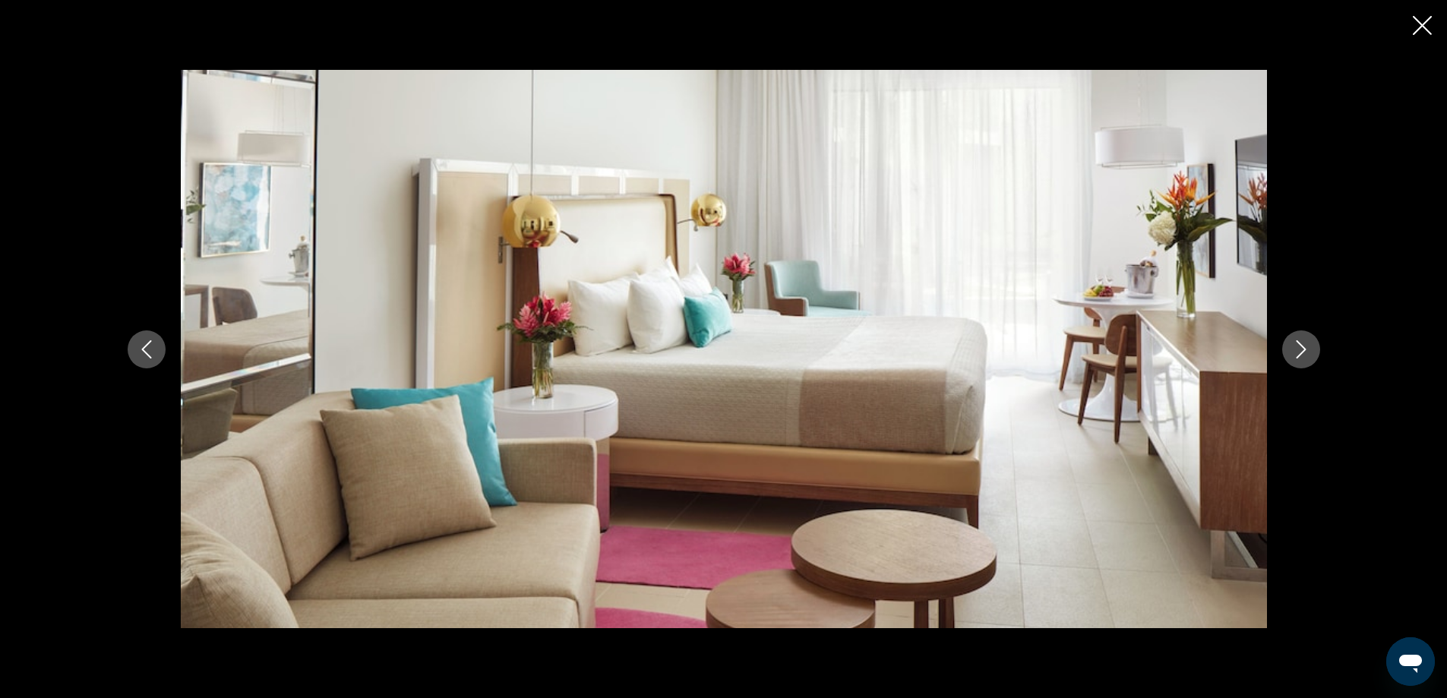
click at [1308, 342] on icon "Next image" at bounding box center [1301, 349] width 18 height 18
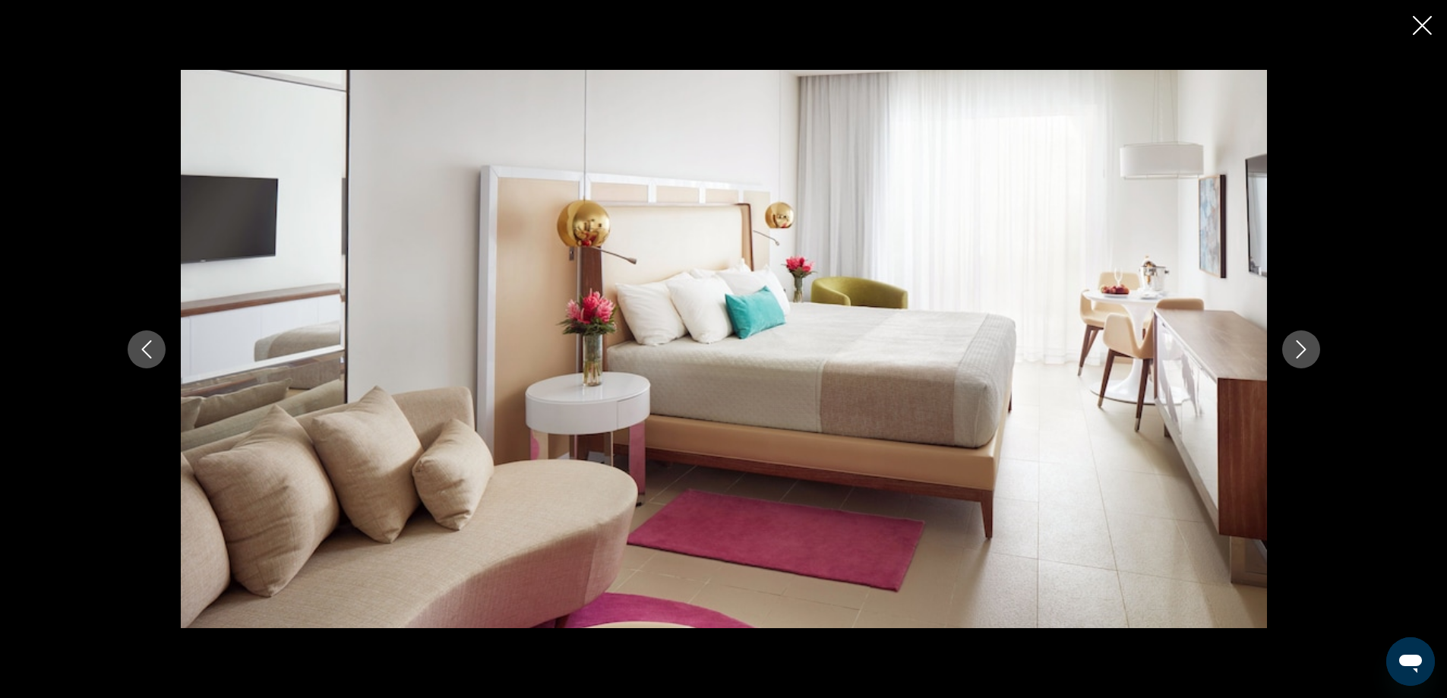
click at [1308, 342] on icon "Next image" at bounding box center [1301, 349] width 18 height 18
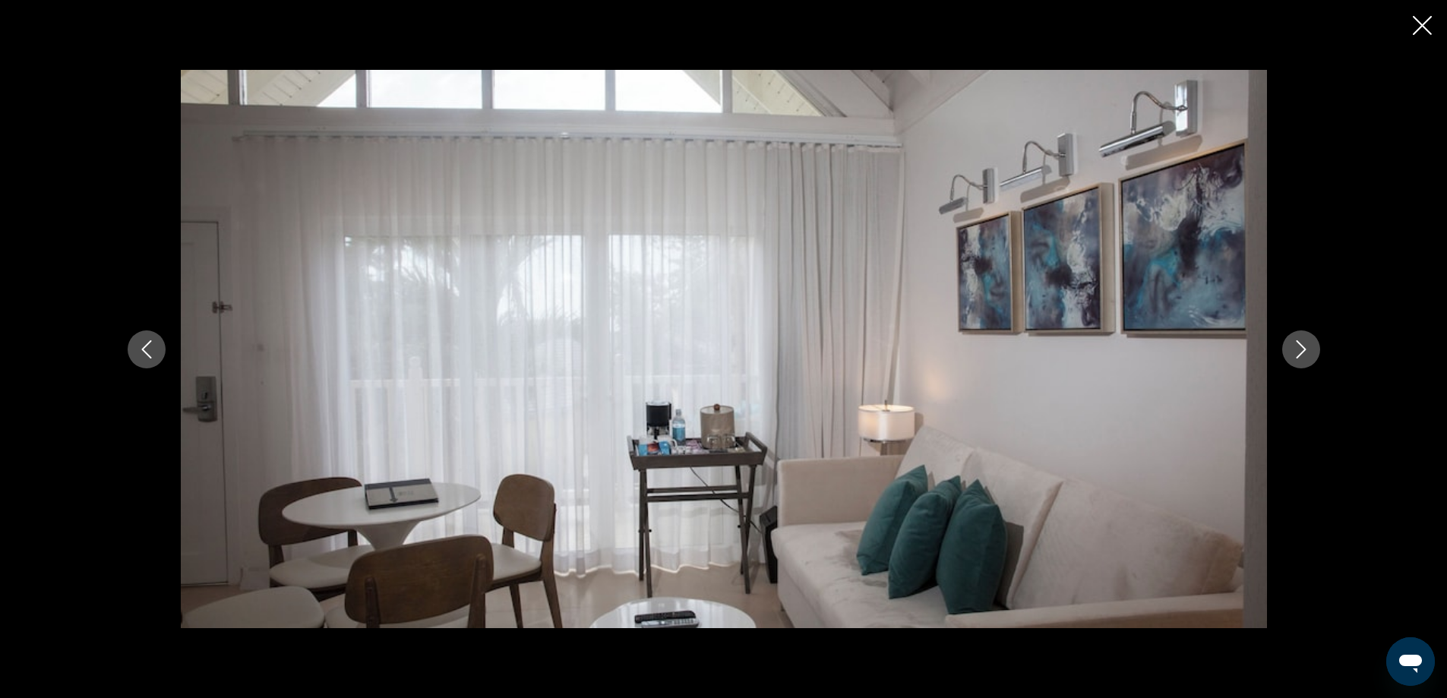
click at [1308, 342] on icon "Next image" at bounding box center [1301, 349] width 18 height 18
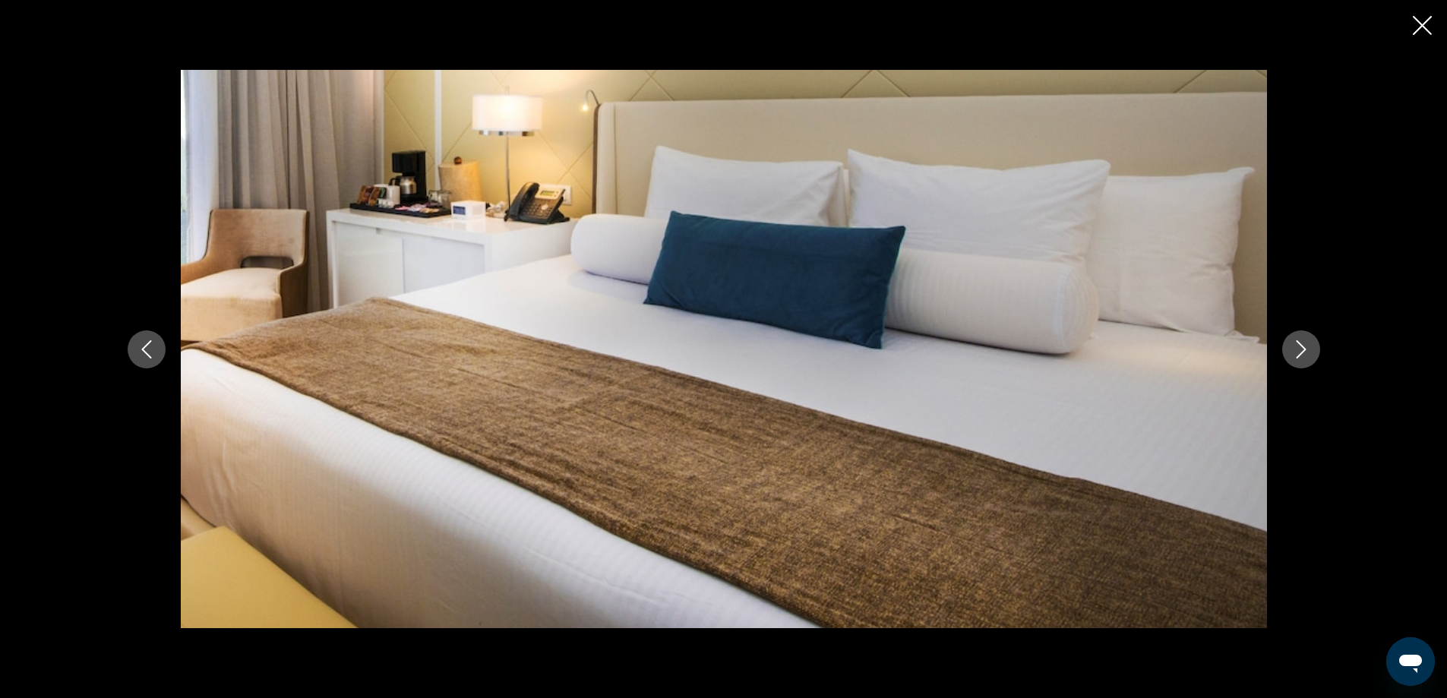
click at [1308, 342] on icon "Next image" at bounding box center [1301, 349] width 18 height 18
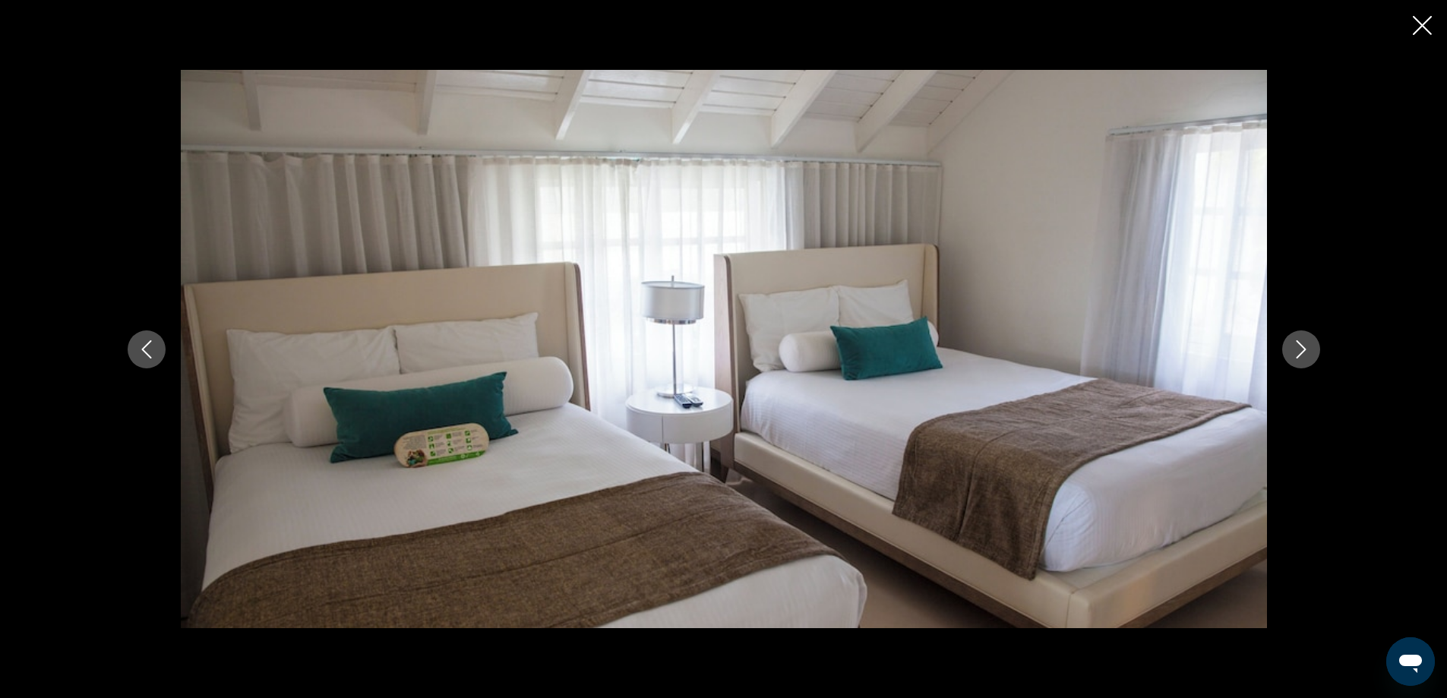
click at [1308, 342] on icon "Next image" at bounding box center [1301, 349] width 18 height 18
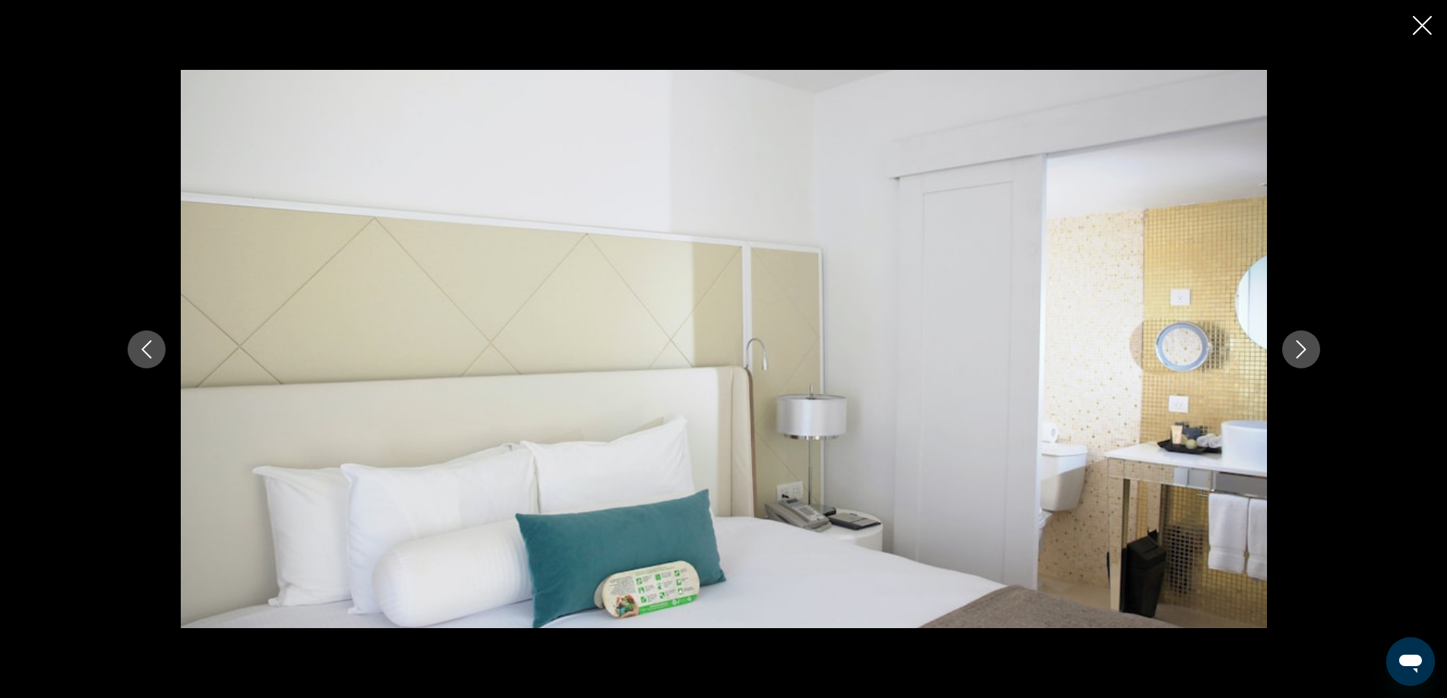
click at [1311, 342] on button "Next image" at bounding box center [1301, 349] width 38 height 38
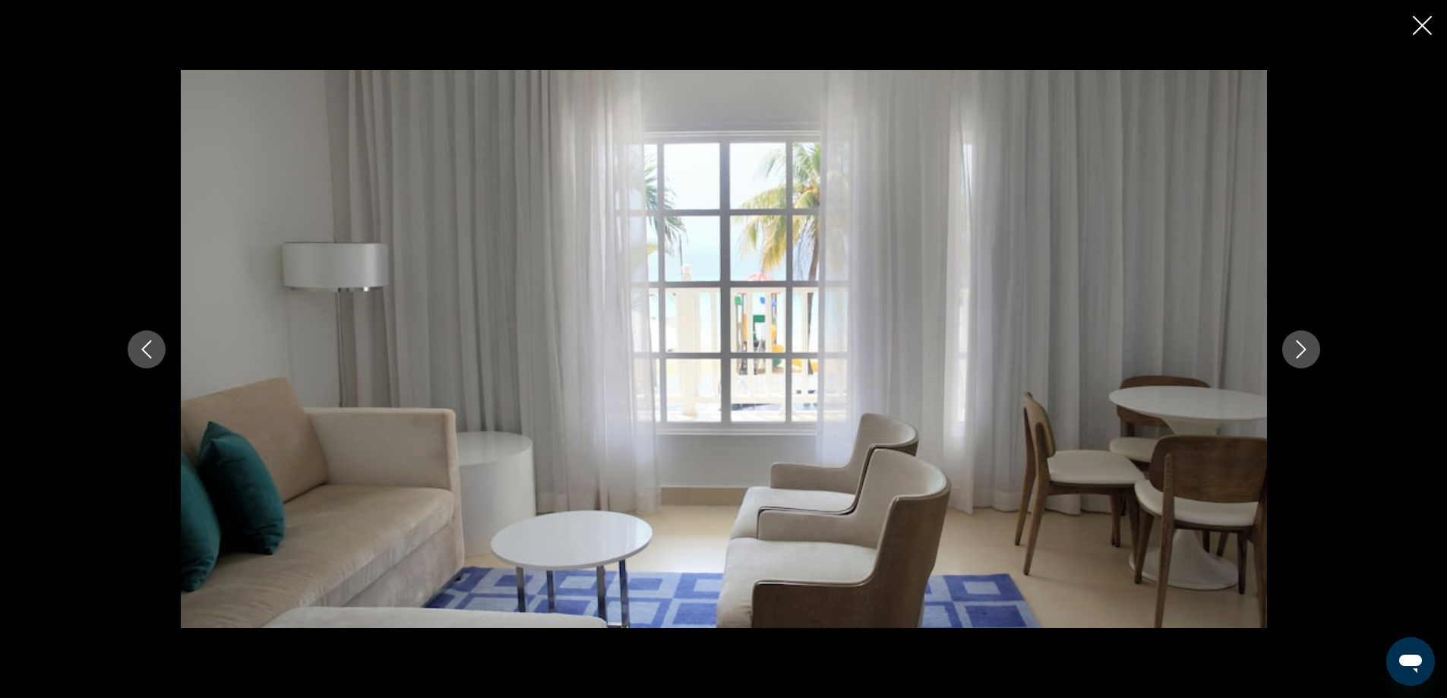
click at [1311, 342] on button "Next image" at bounding box center [1301, 349] width 38 height 38
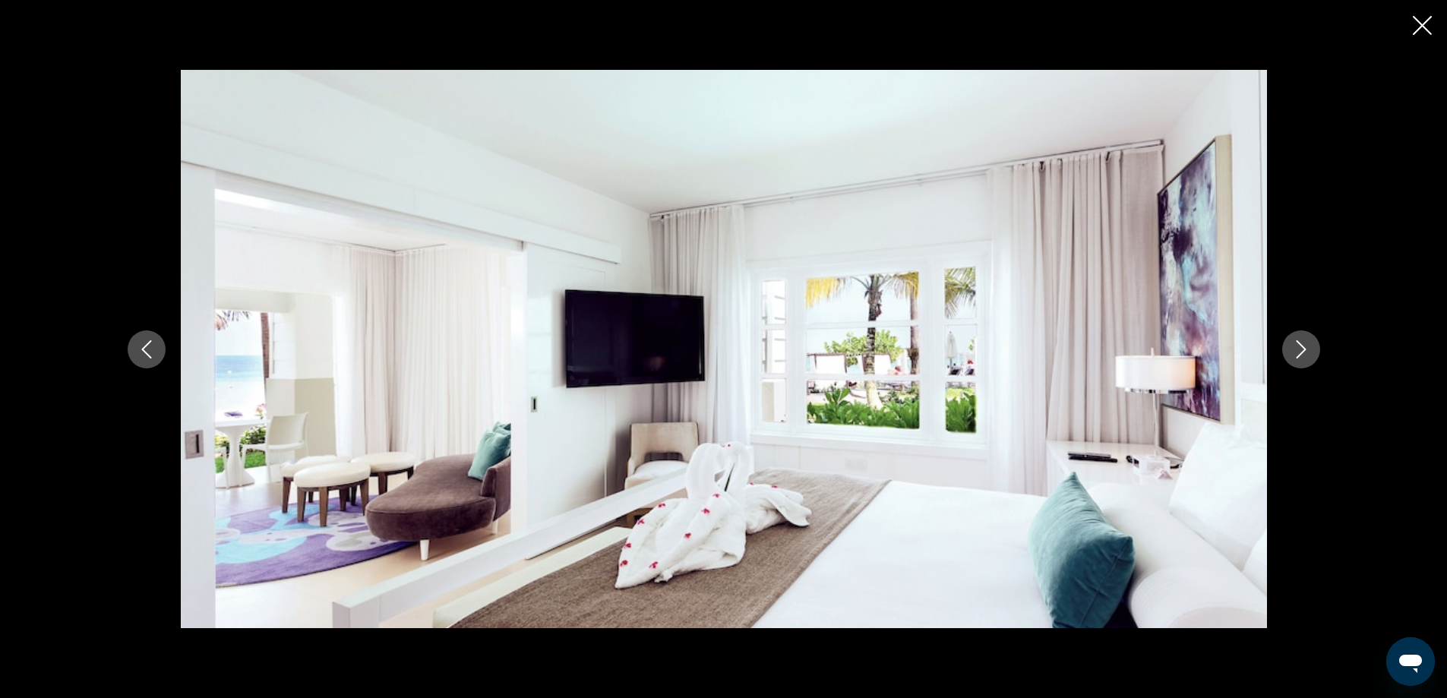
click at [1311, 342] on button "Next image" at bounding box center [1301, 349] width 38 height 38
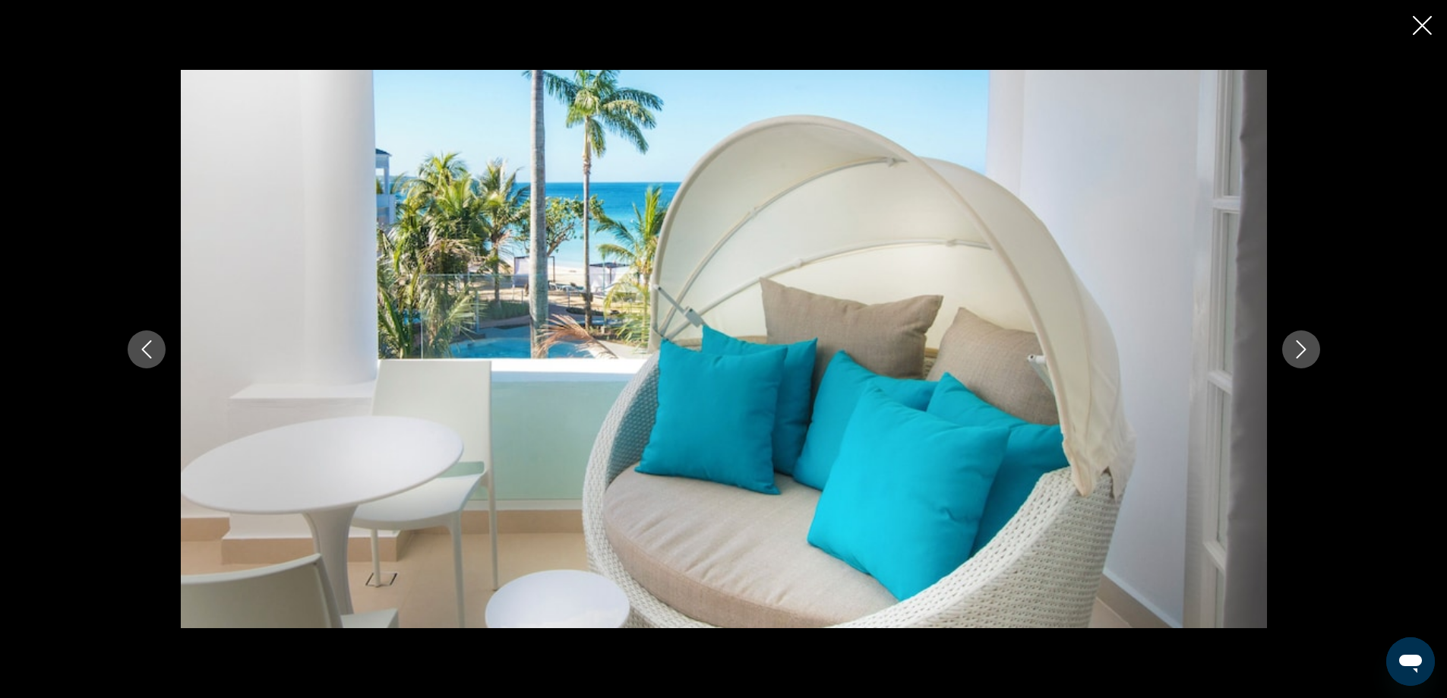
click at [1309, 342] on icon "Next image" at bounding box center [1301, 349] width 18 height 18
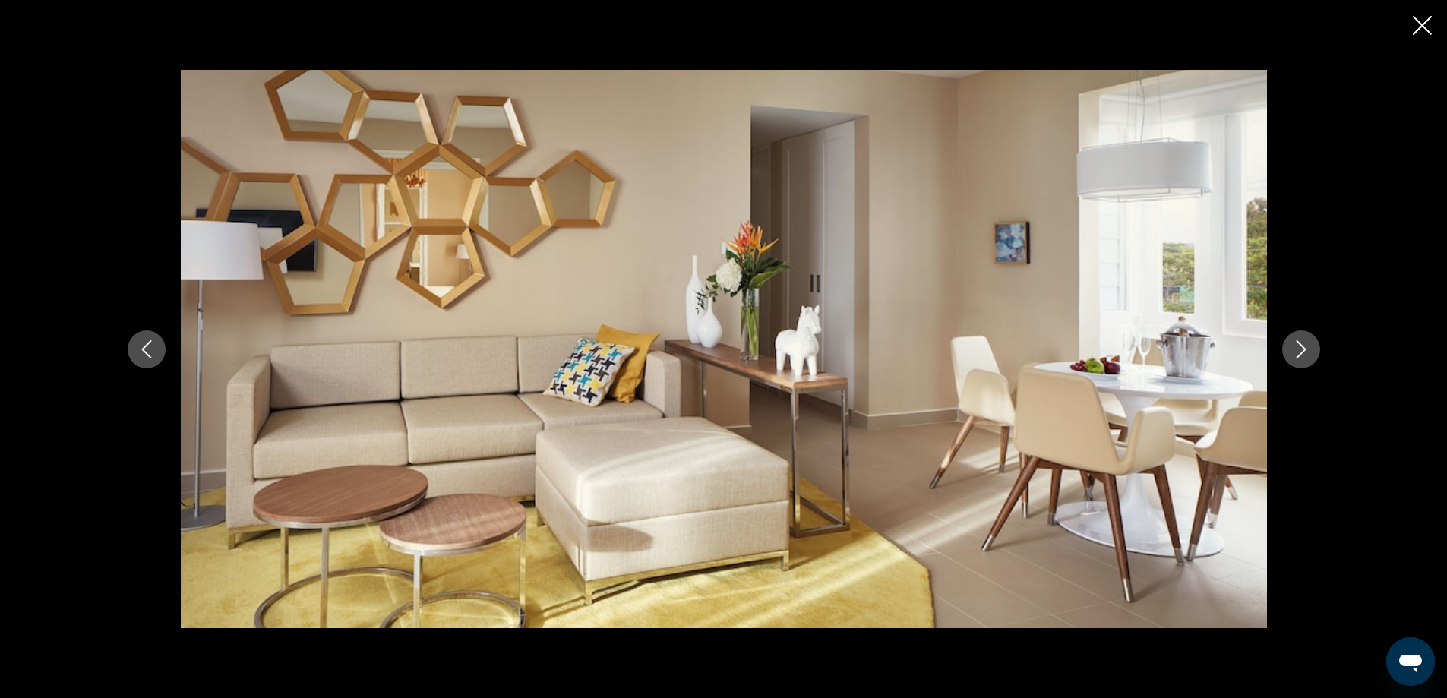
click at [1308, 342] on icon "Next image" at bounding box center [1301, 349] width 18 height 18
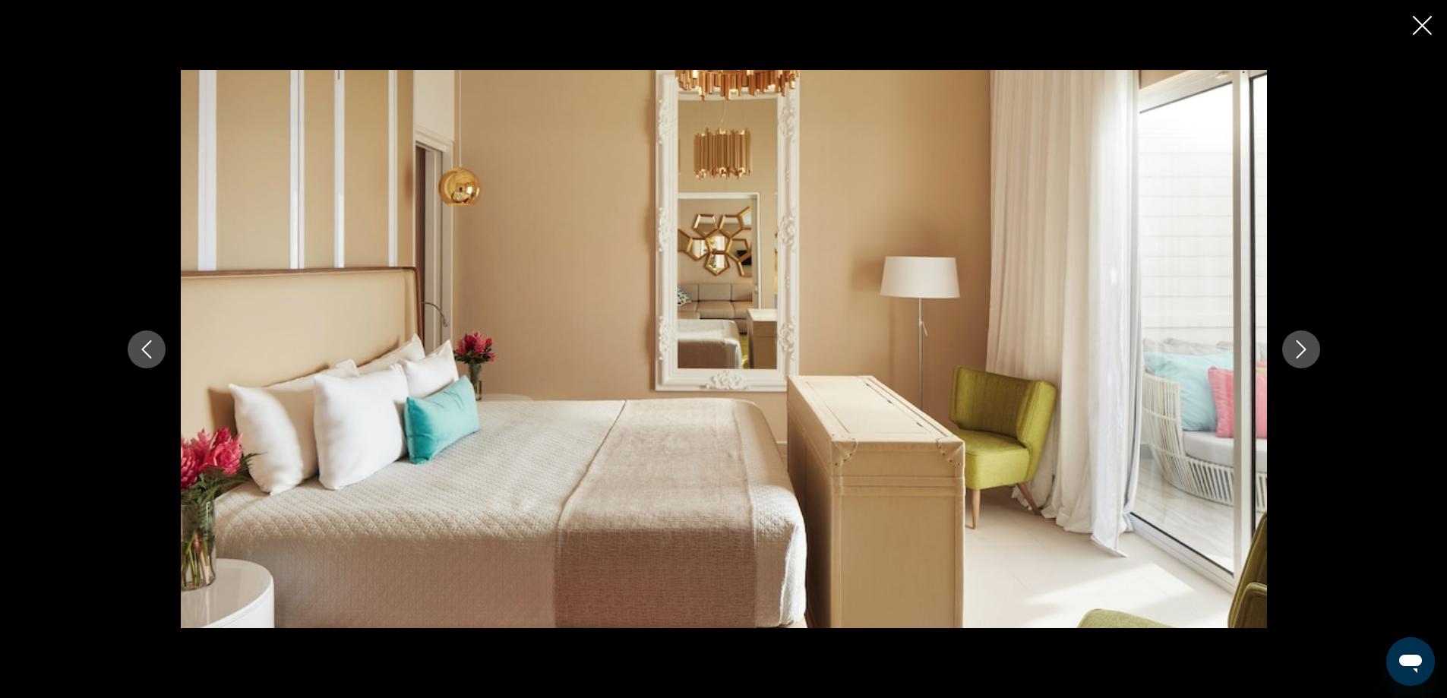
click at [1307, 342] on icon "Next image" at bounding box center [1301, 349] width 18 height 18
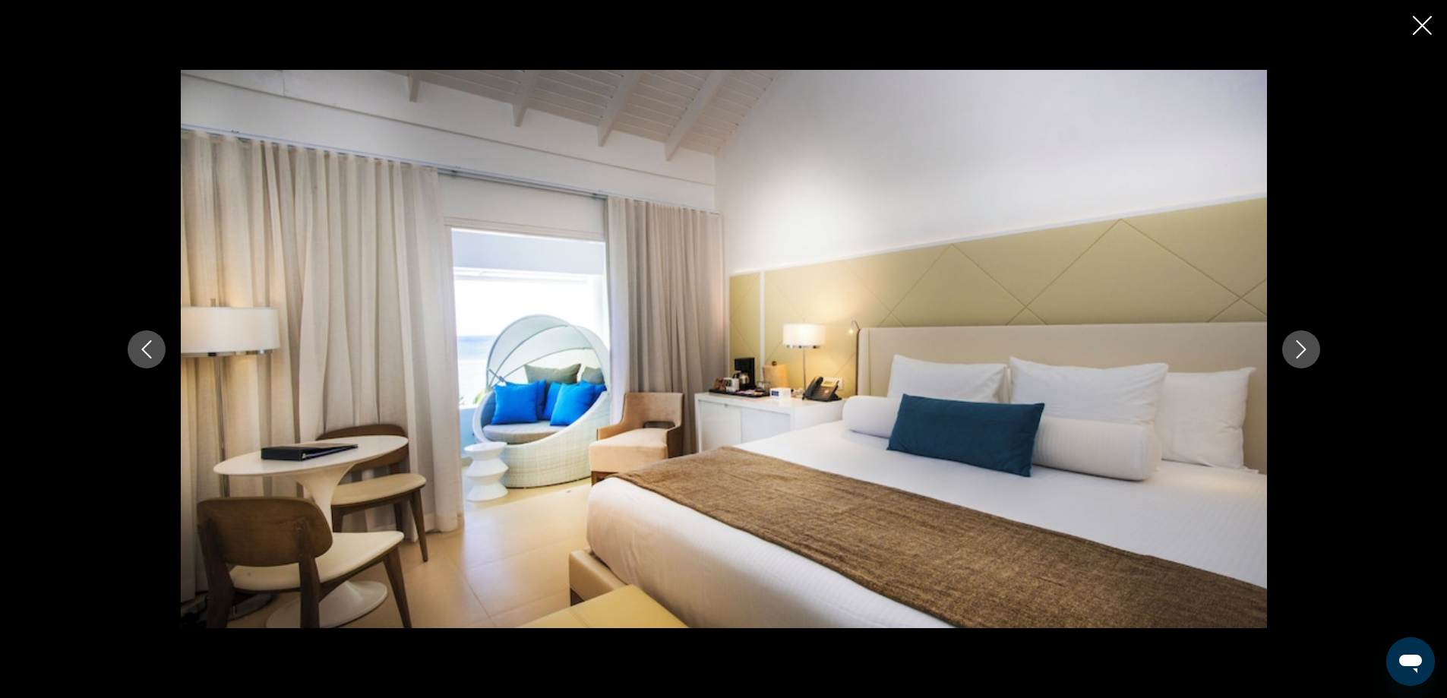
click at [1307, 342] on icon "Next image" at bounding box center [1301, 349] width 18 height 18
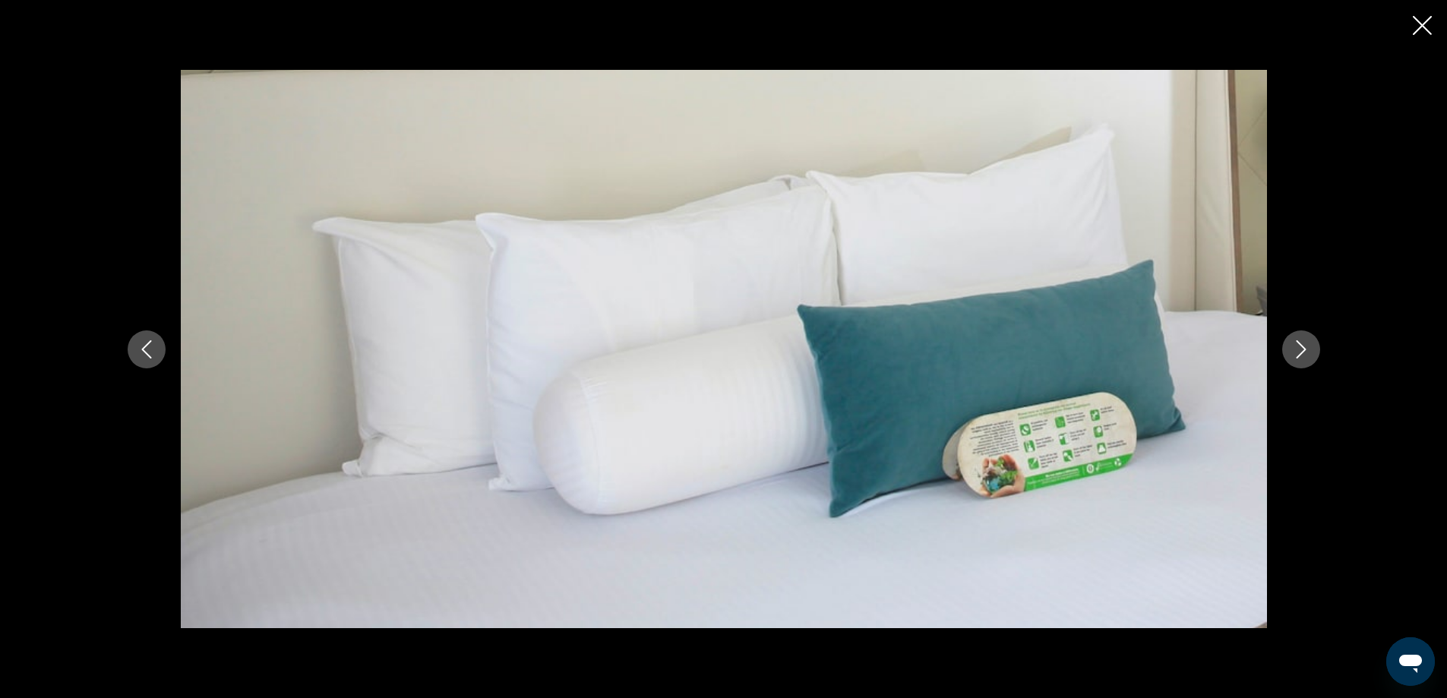
click at [1307, 342] on icon "Next image" at bounding box center [1301, 349] width 18 height 18
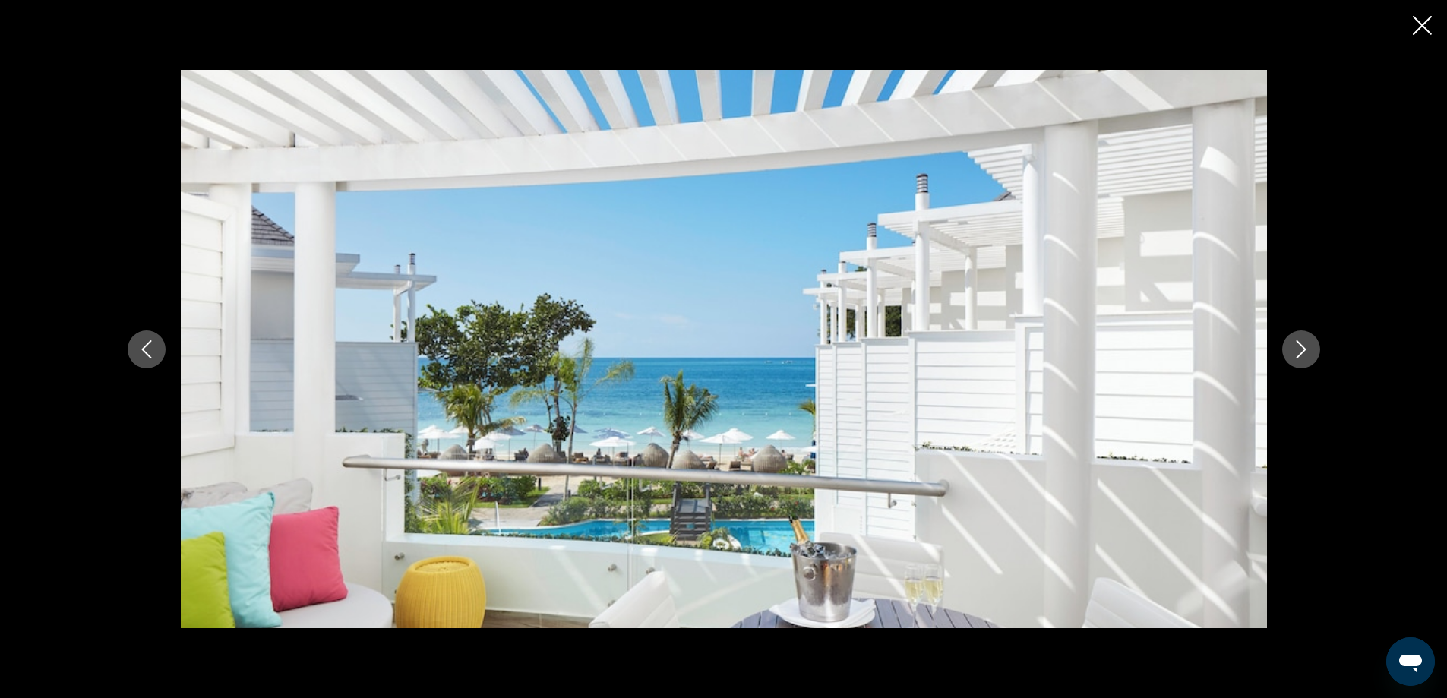
click at [1306, 342] on icon "Next image" at bounding box center [1301, 349] width 18 height 18
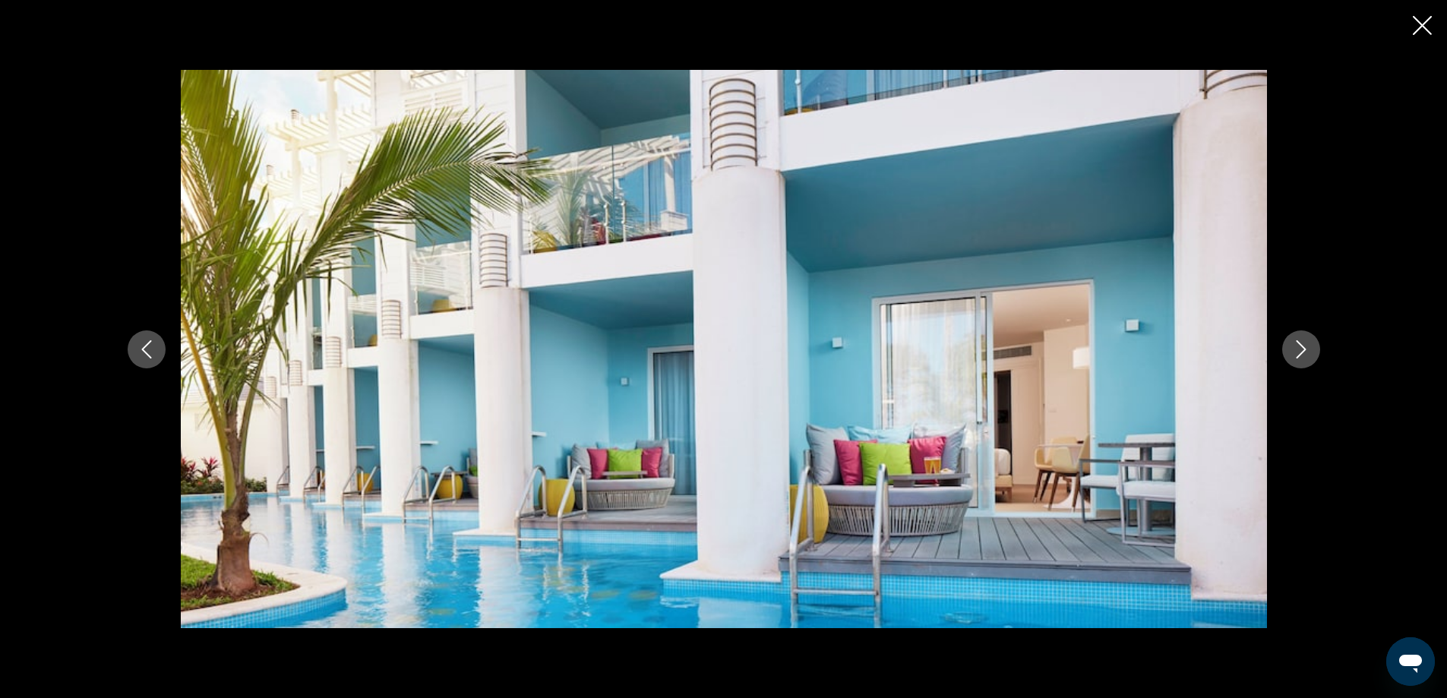
click at [1306, 342] on icon "Next image" at bounding box center [1301, 349] width 18 height 18
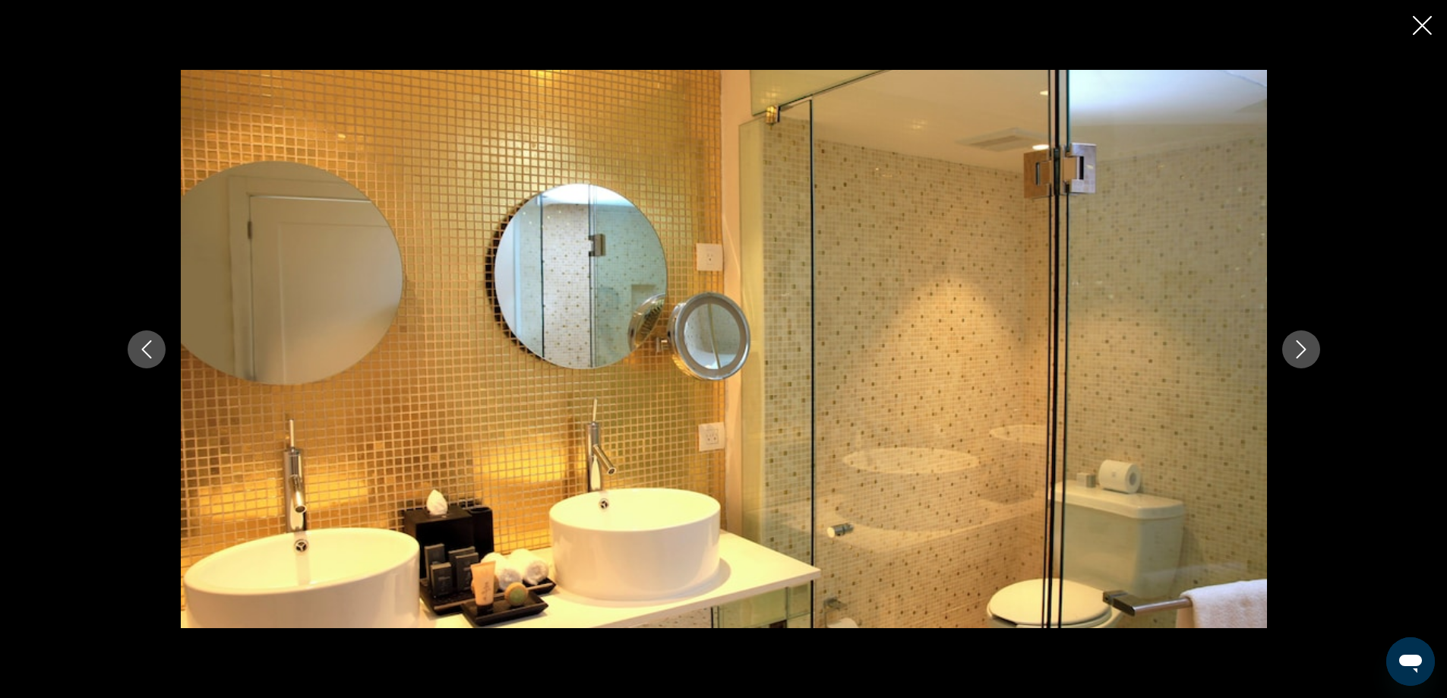
click at [1306, 342] on icon "Next image" at bounding box center [1301, 349] width 18 height 18
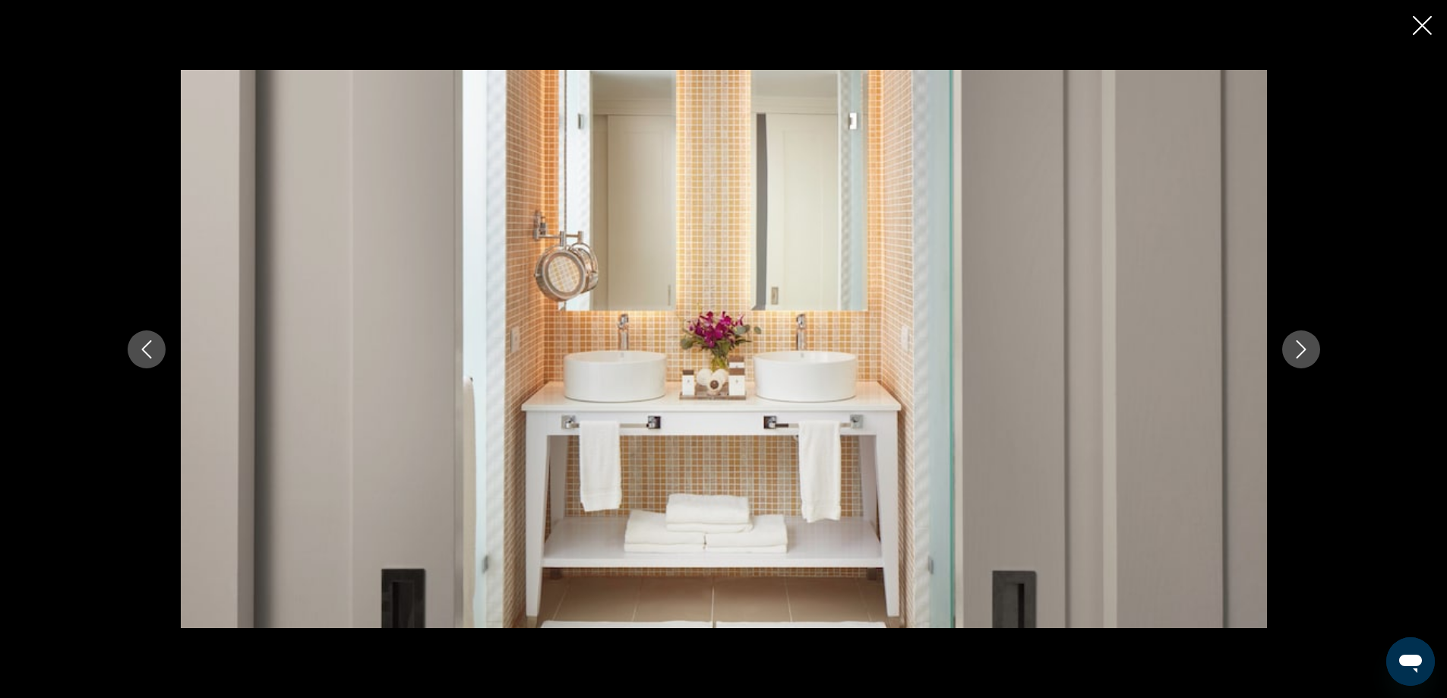
click at [1307, 342] on icon "Next image" at bounding box center [1301, 349] width 18 height 18
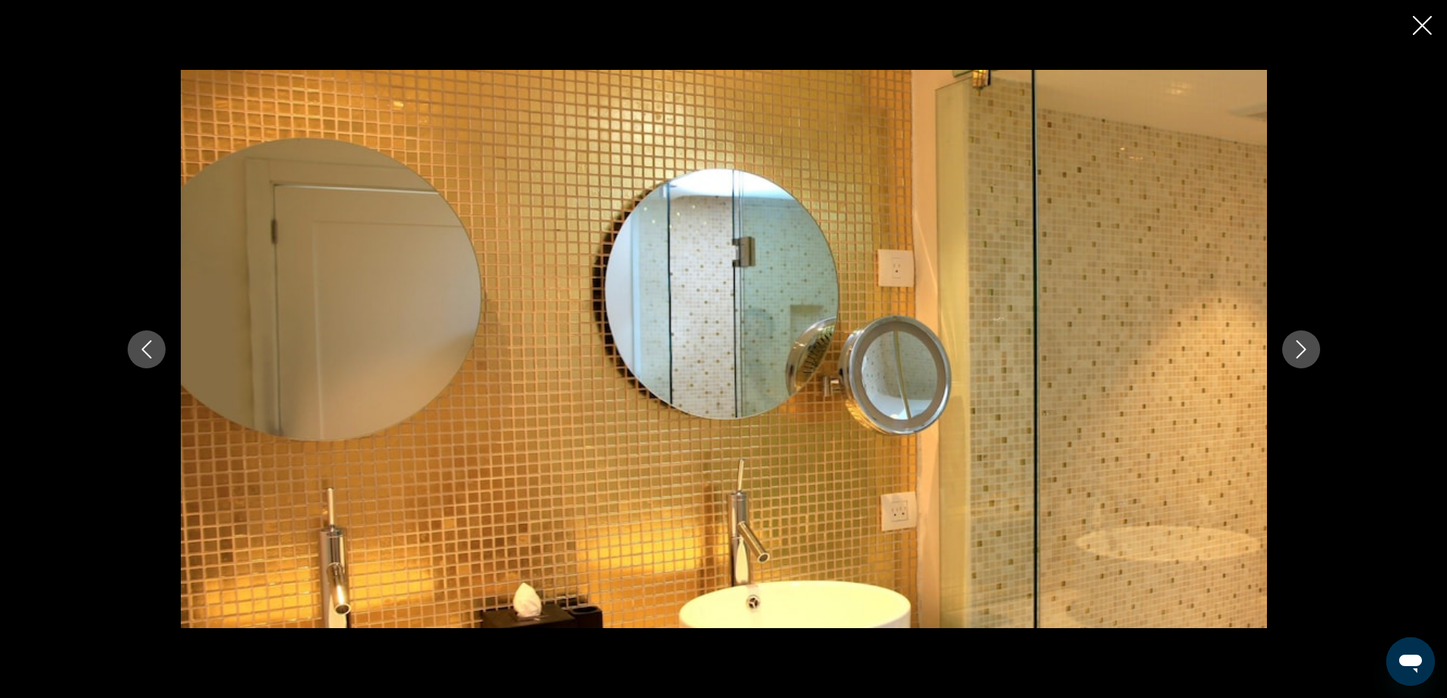
click at [1305, 342] on icon "Next image" at bounding box center [1301, 349] width 18 height 18
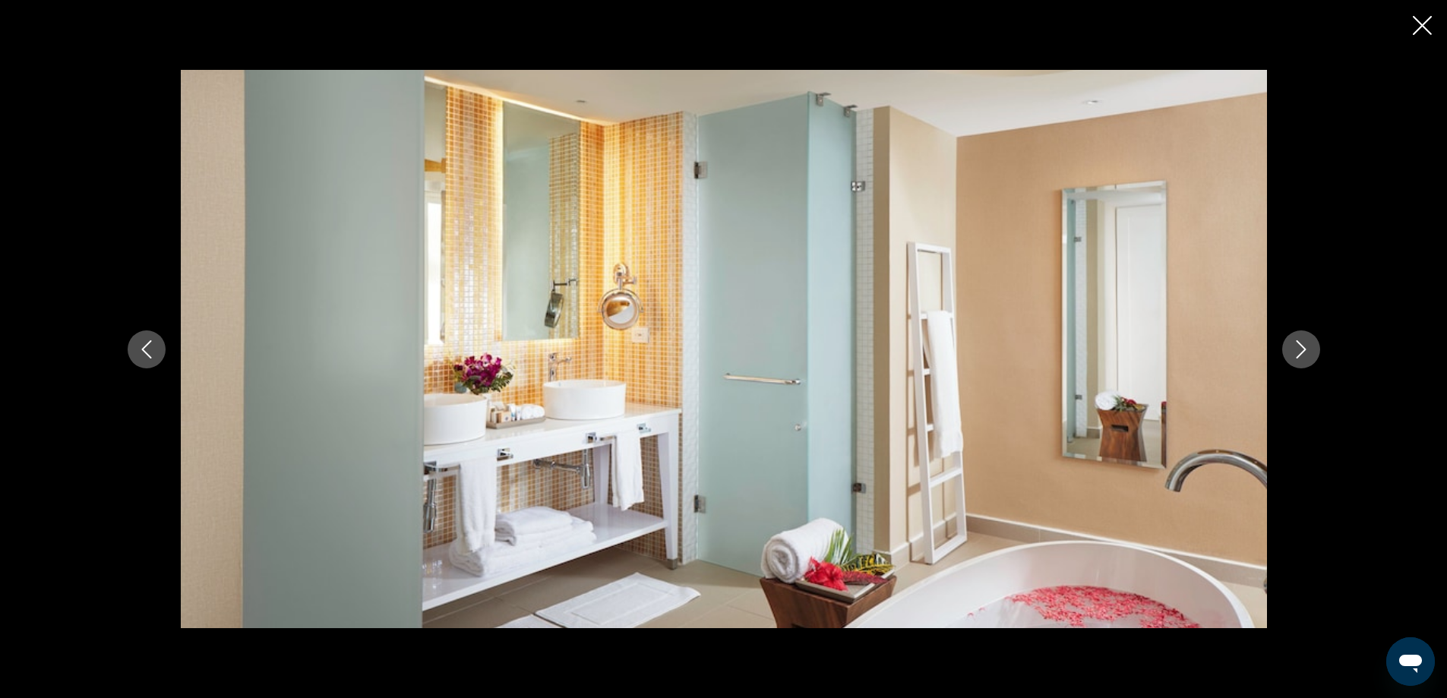
click at [1305, 342] on icon "Next image" at bounding box center [1301, 349] width 18 height 18
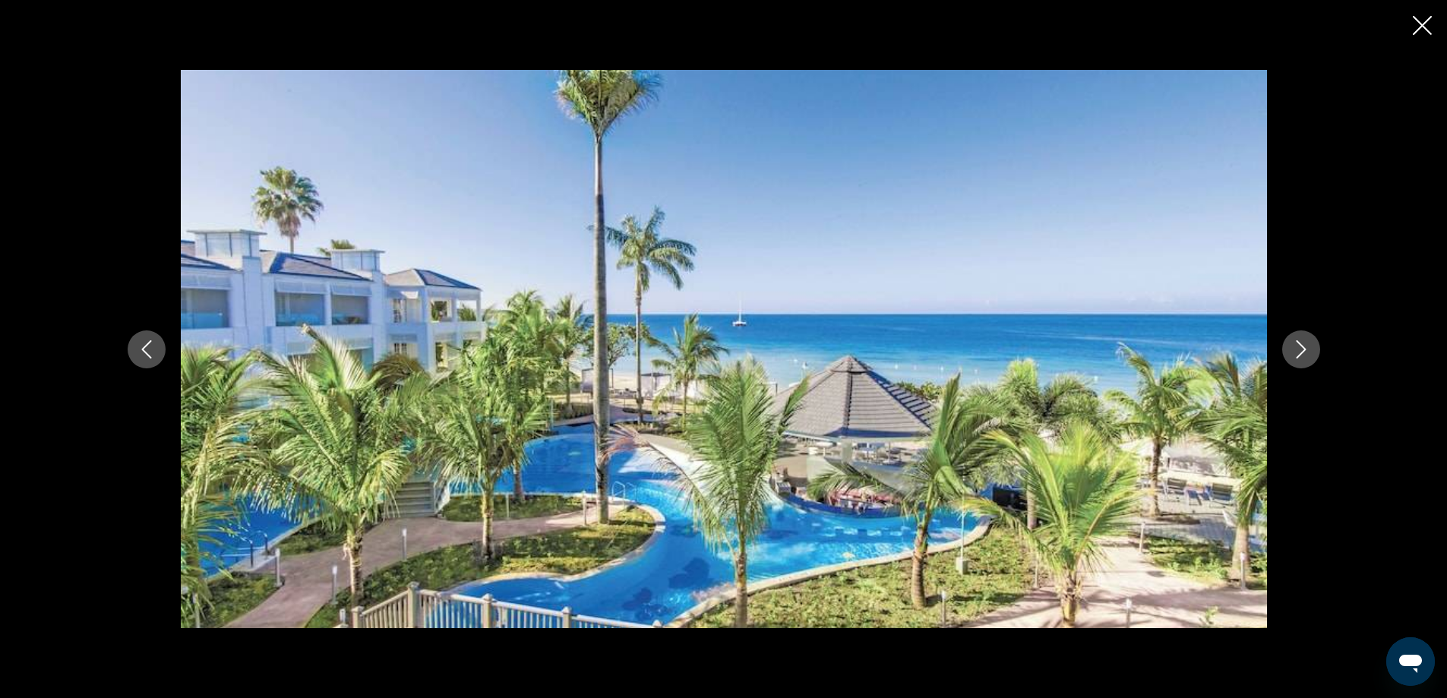
click at [1301, 342] on icon "Next image" at bounding box center [1301, 349] width 18 height 18
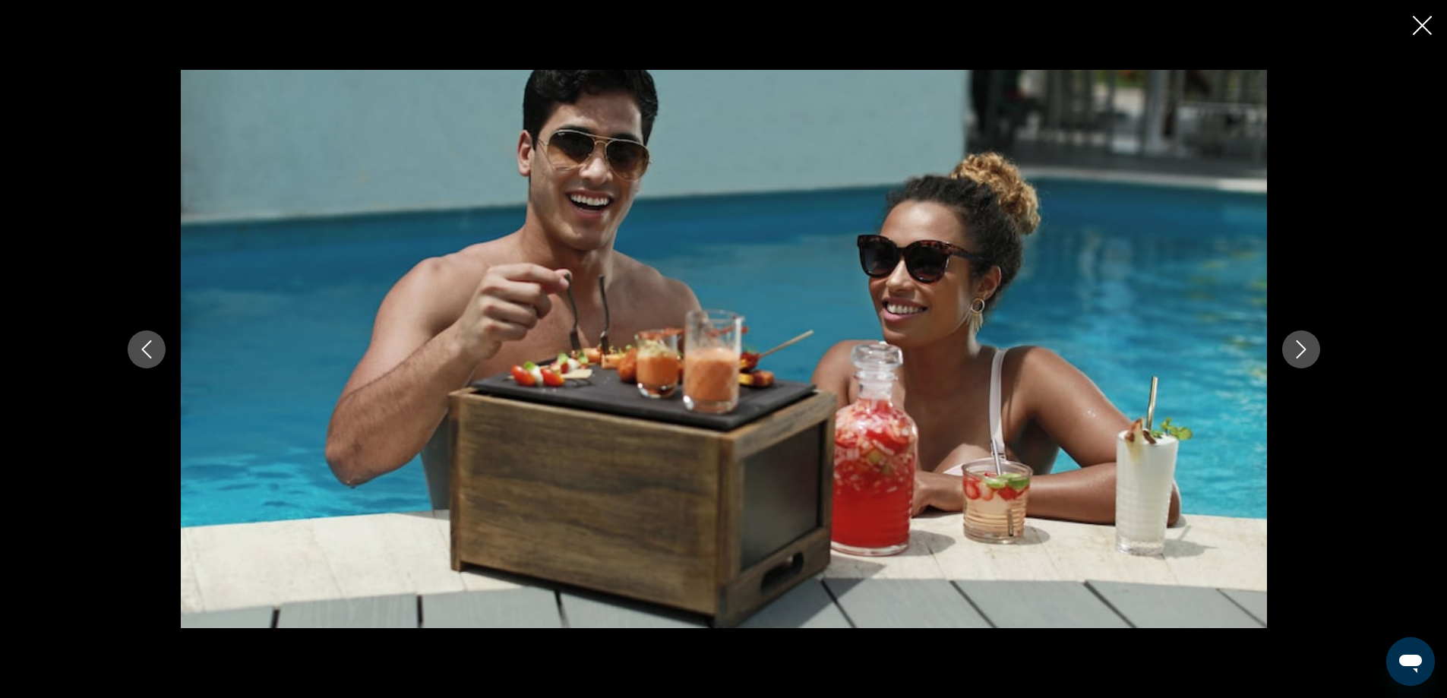
click at [1292, 343] on icon "Next image" at bounding box center [1301, 349] width 18 height 18
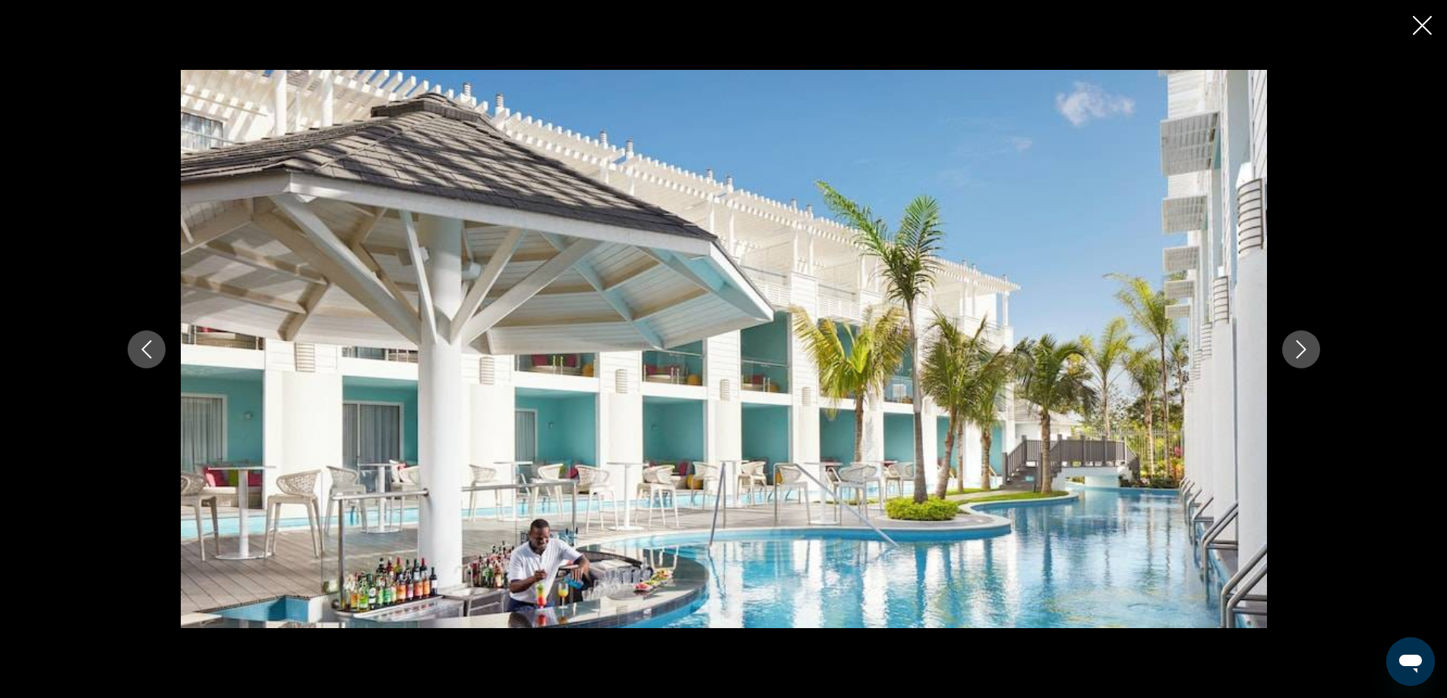
click at [1292, 343] on icon "Next image" at bounding box center [1301, 349] width 18 height 18
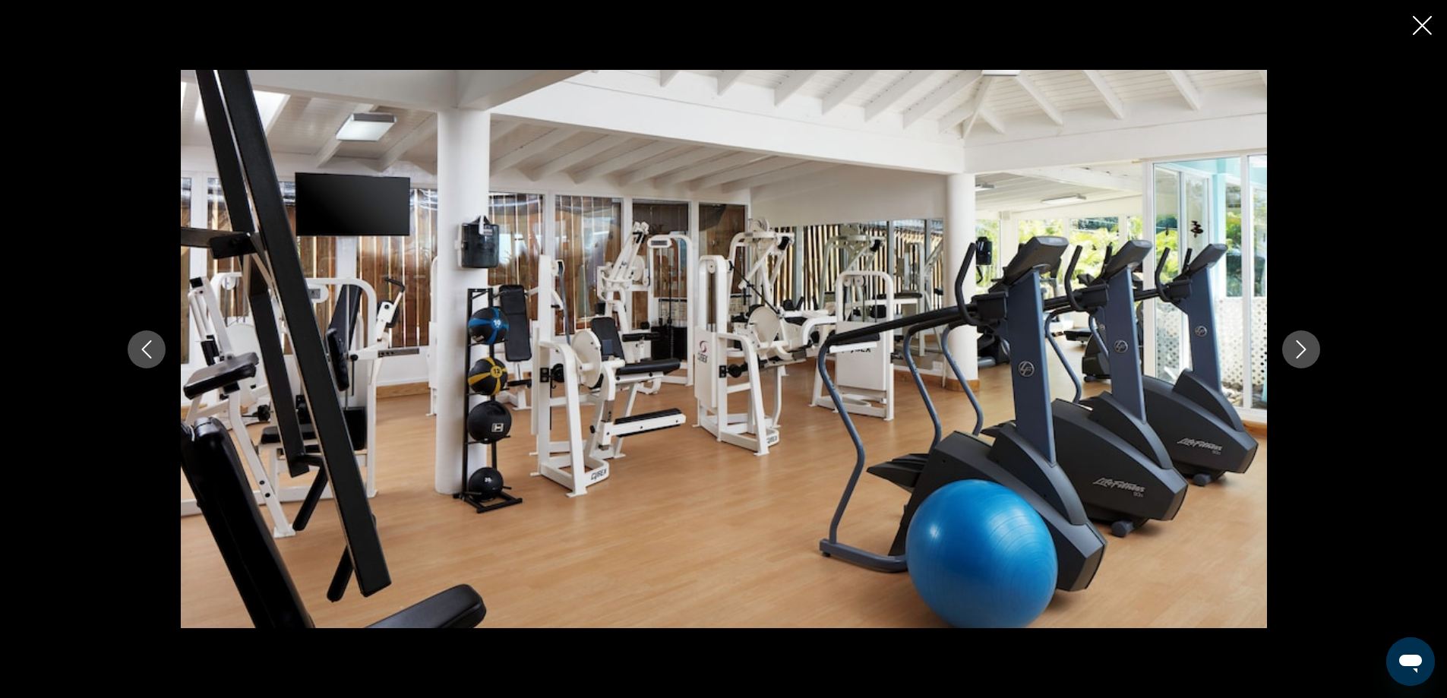
click at [1292, 343] on icon "Next image" at bounding box center [1301, 349] width 18 height 18
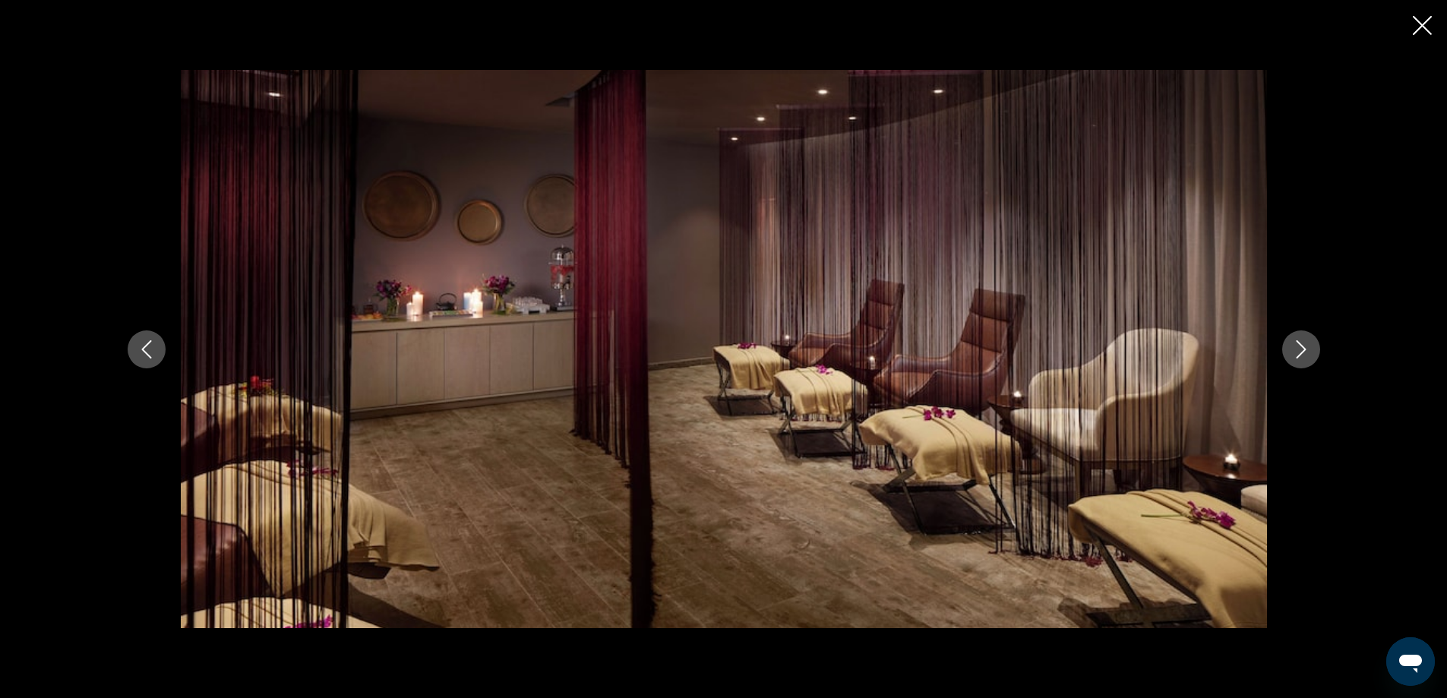
click at [1292, 343] on icon "Next image" at bounding box center [1301, 349] width 18 height 18
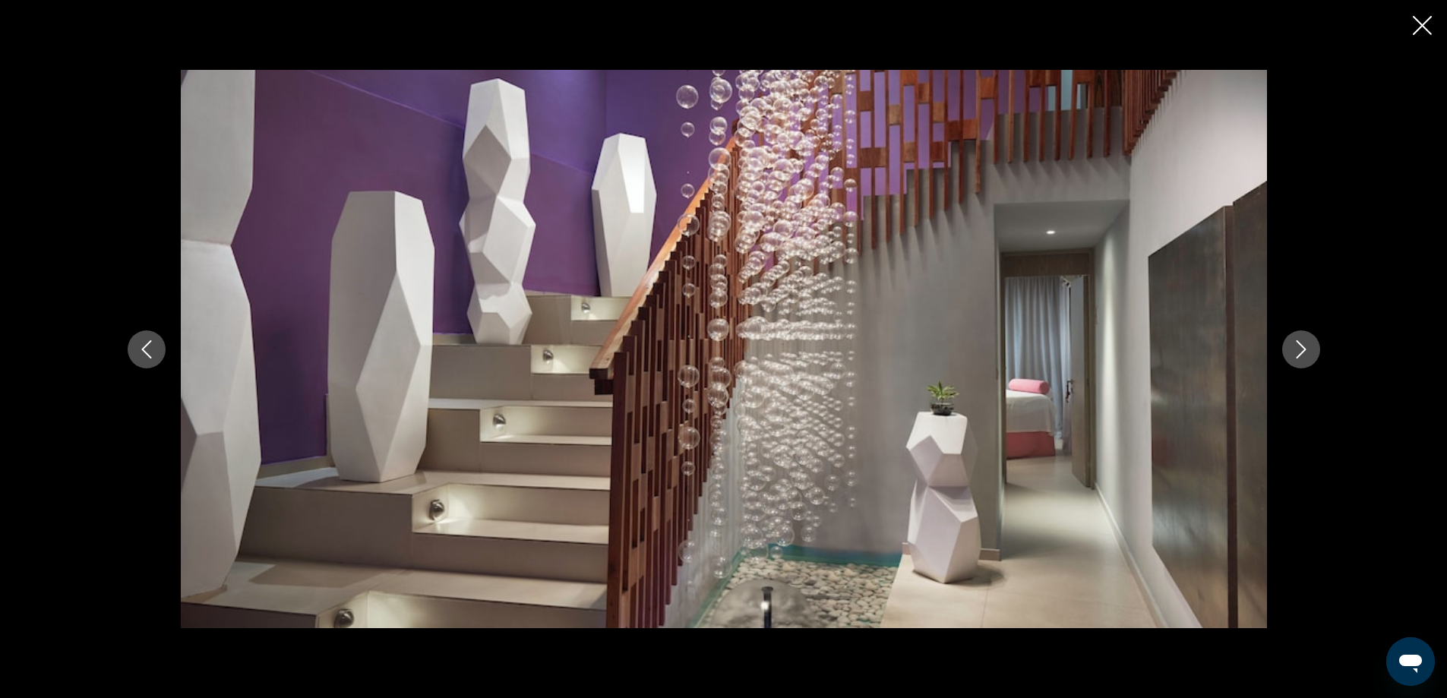
click at [1292, 343] on icon "Next image" at bounding box center [1301, 349] width 18 height 18
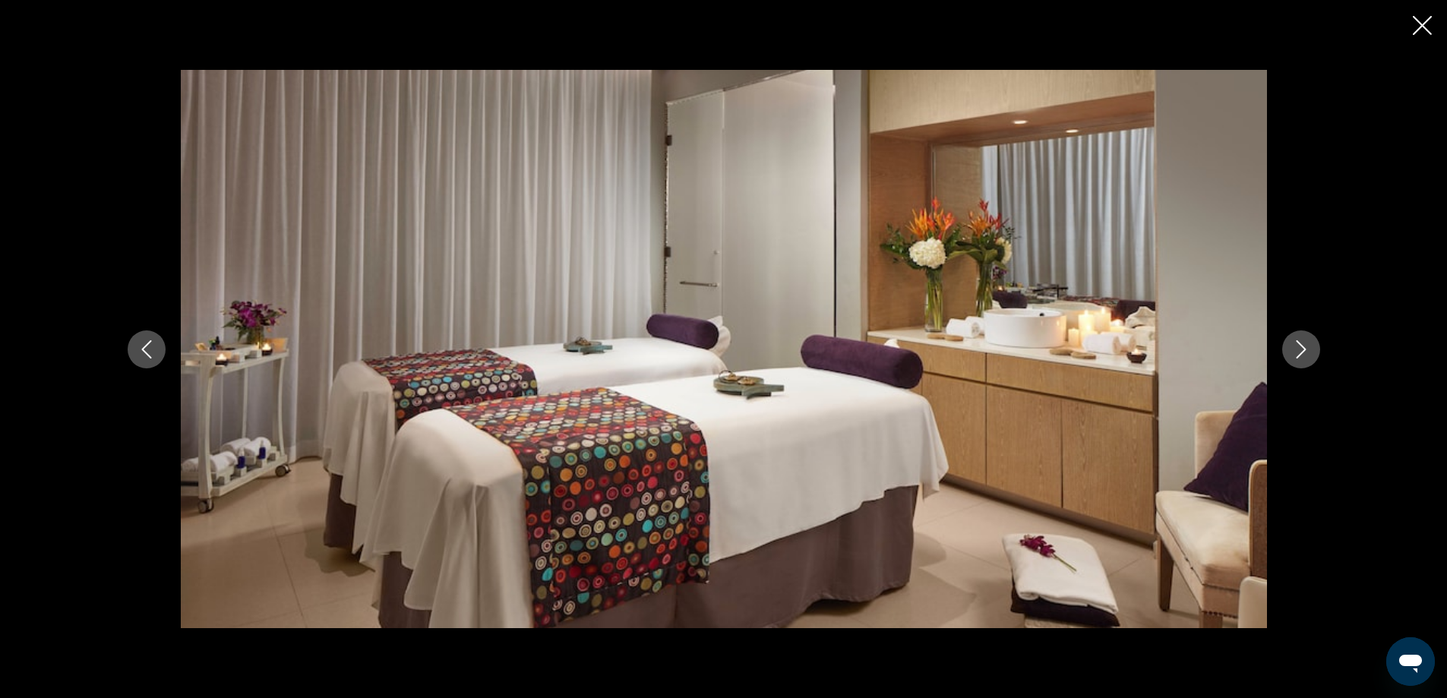
click at [1292, 343] on icon "Next image" at bounding box center [1301, 349] width 18 height 18
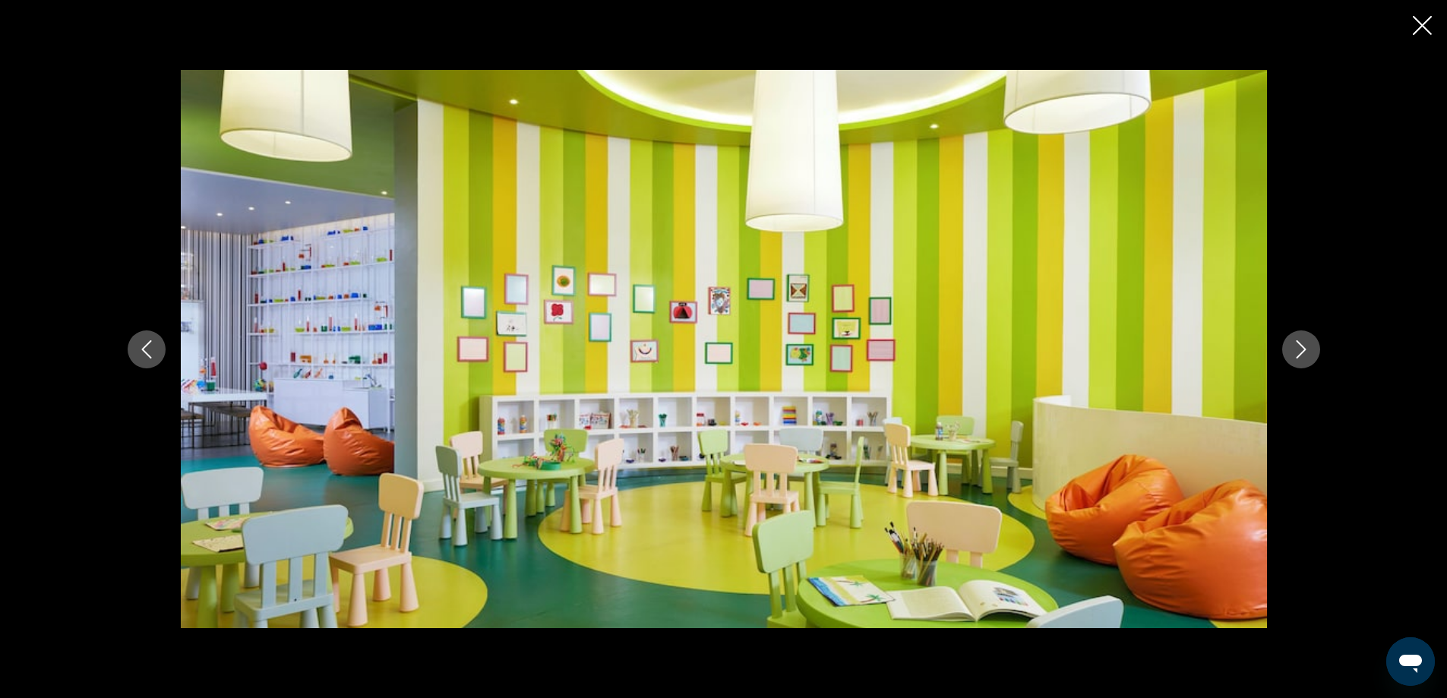
click at [1292, 343] on icon "Next image" at bounding box center [1301, 349] width 18 height 18
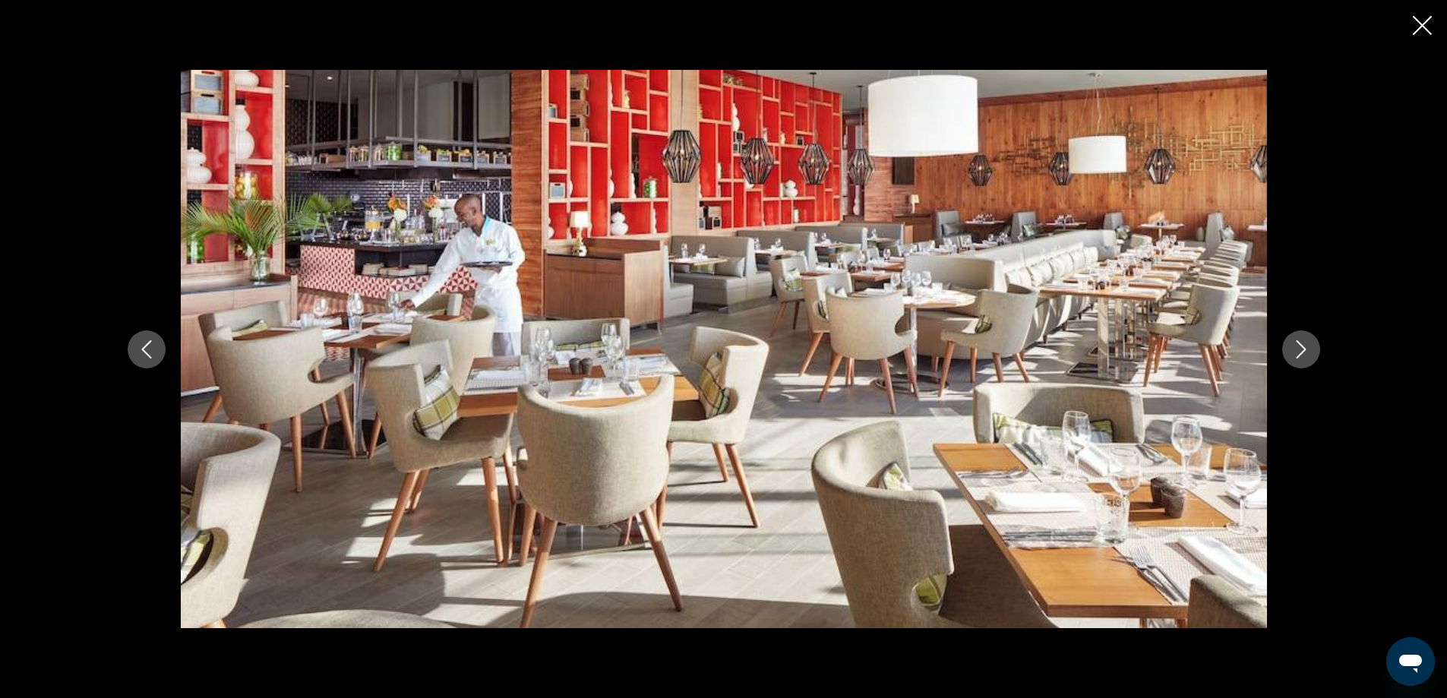
click at [1292, 343] on icon "Next image" at bounding box center [1301, 349] width 18 height 18
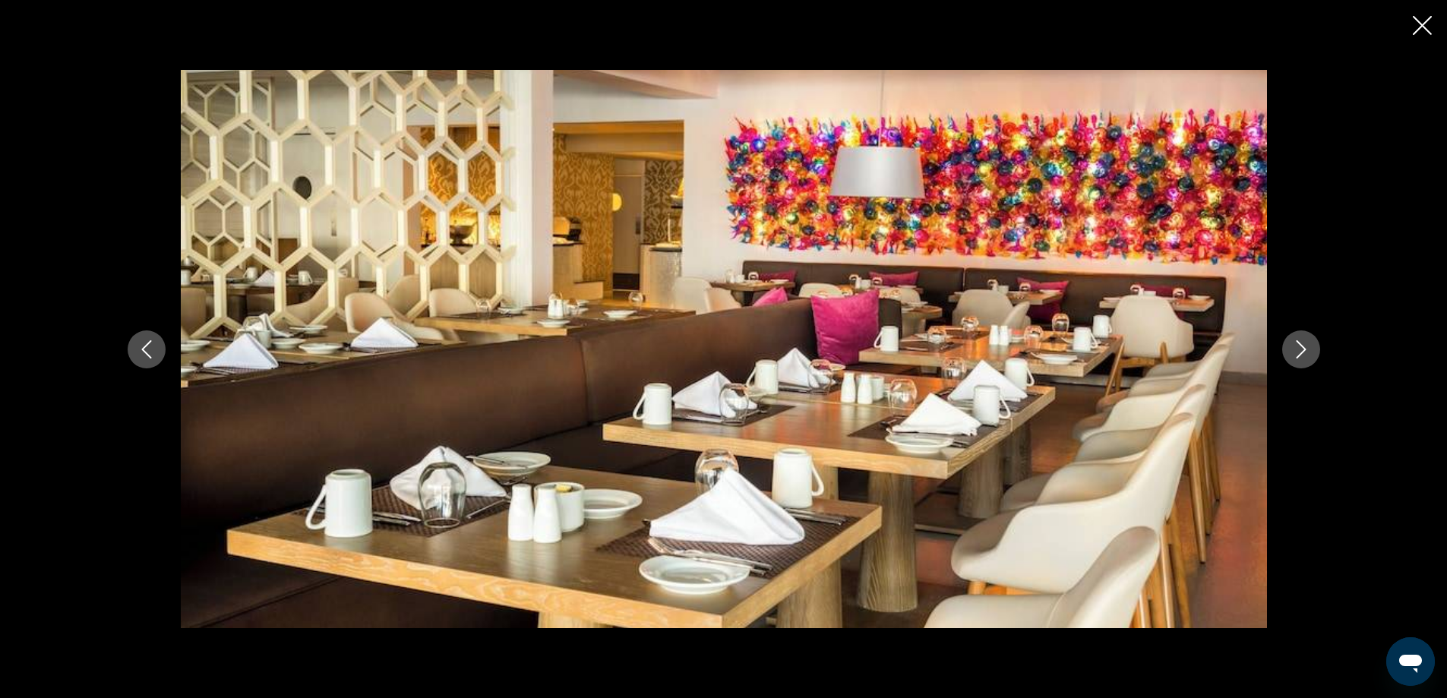
click at [1292, 343] on icon "Next image" at bounding box center [1301, 349] width 18 height 18
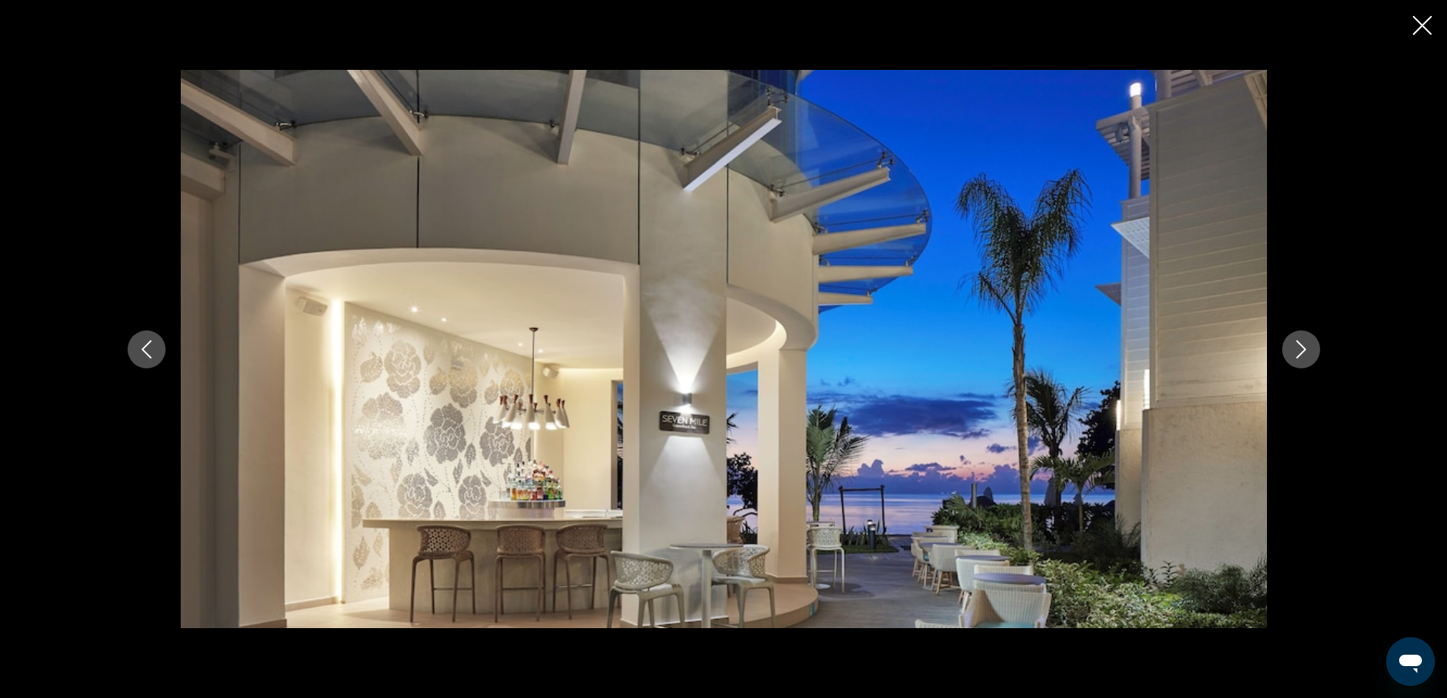
click at [1292, 343] on icon "Next image" at bounding box center [1301, 349] width 18 height 18
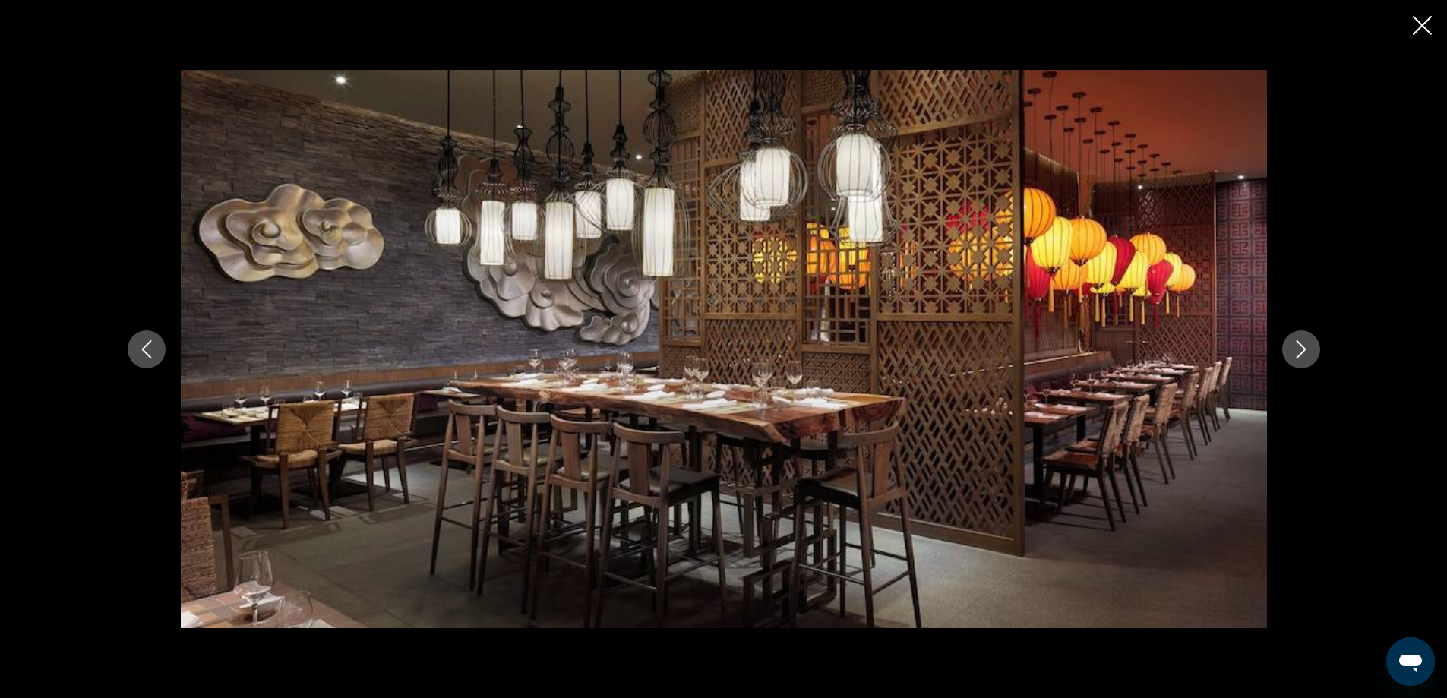
click at [1292, 343] on icon "Next image" at bounding box center [1301, 349] width 18 height 18
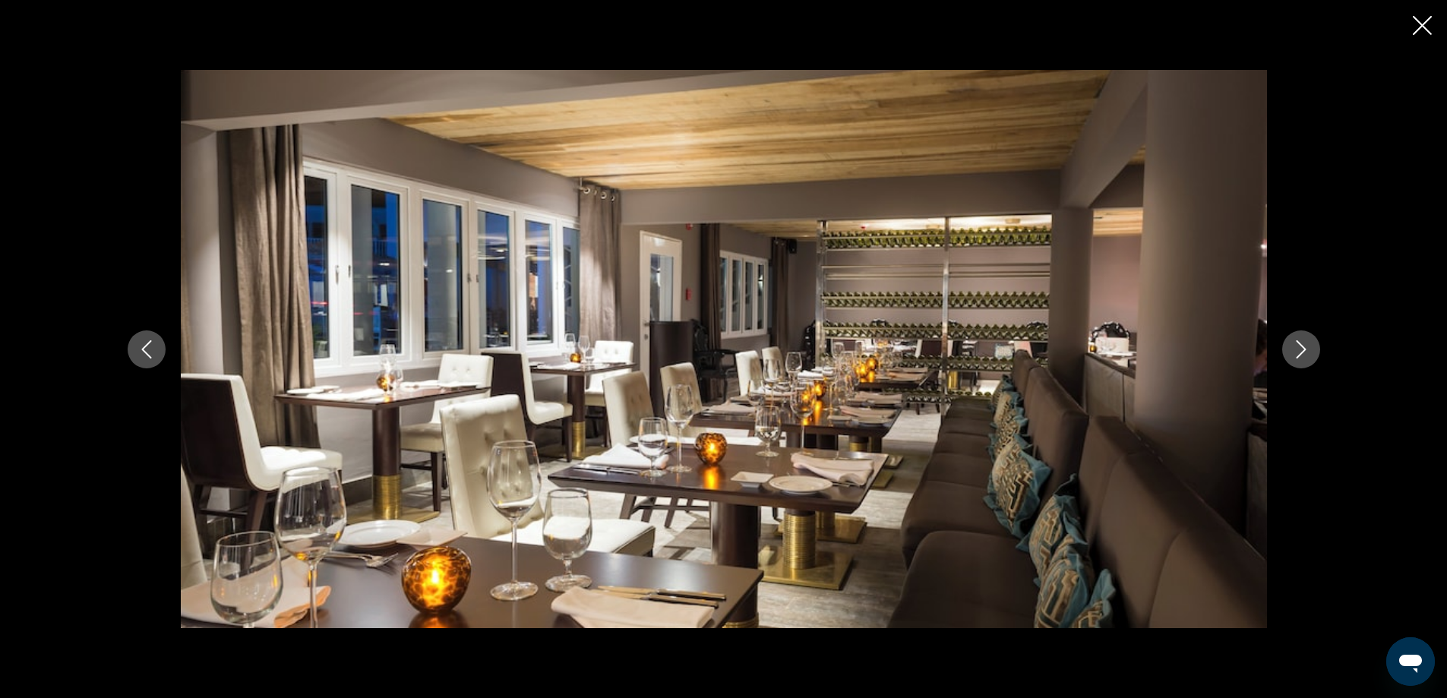
click at [1292, 343] on icon "Next image" at bounding box center [1301, 349] width 18 height 18
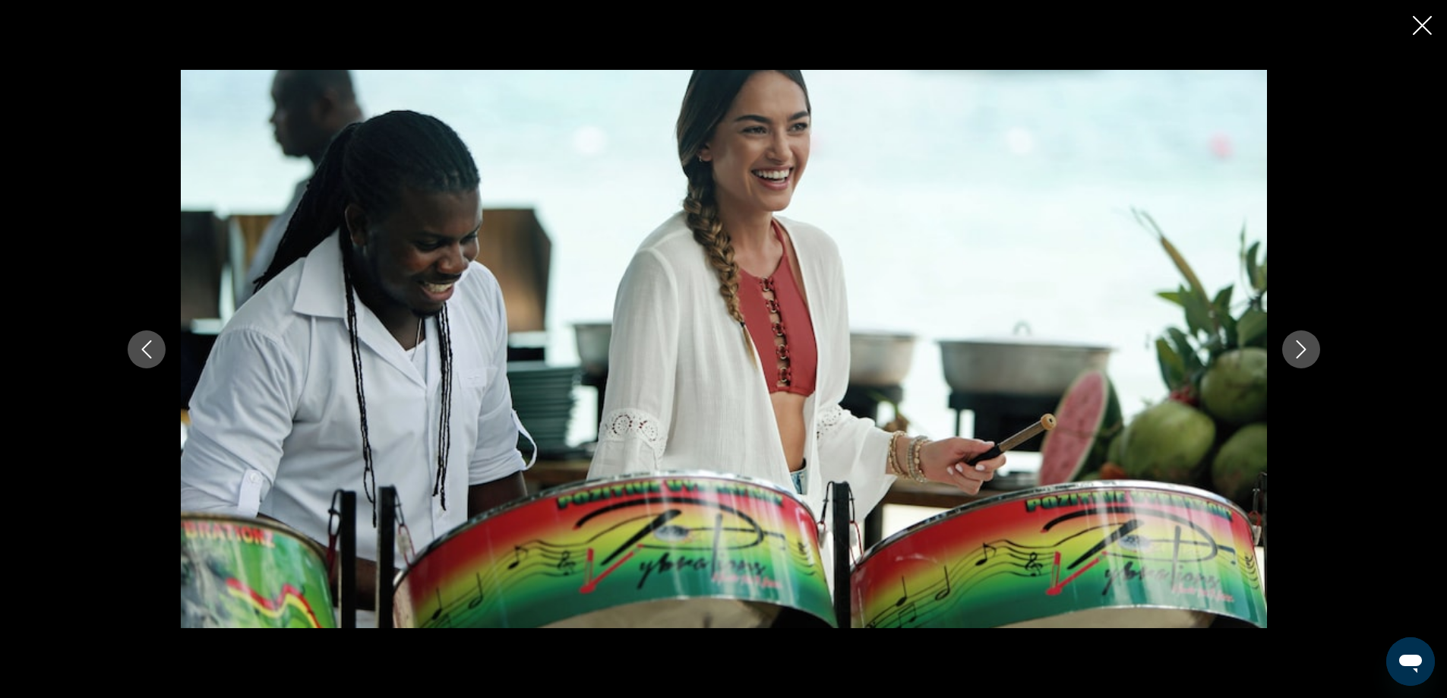
click at [1292, 343] on icon "Next image" at bounding box center [1301, 349] width 18 height 18
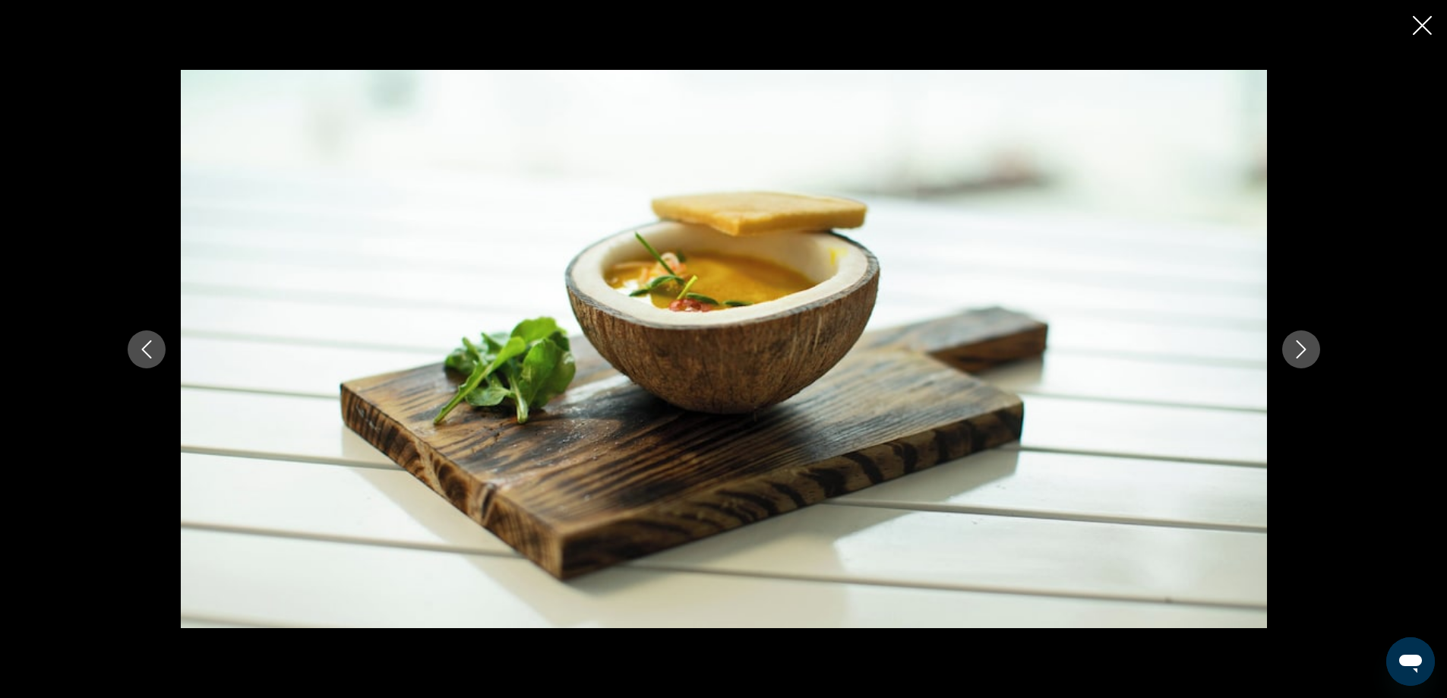
click at [1302, 346] on icon "Next image" at bounding box center [1301, 349] width 18 height 18
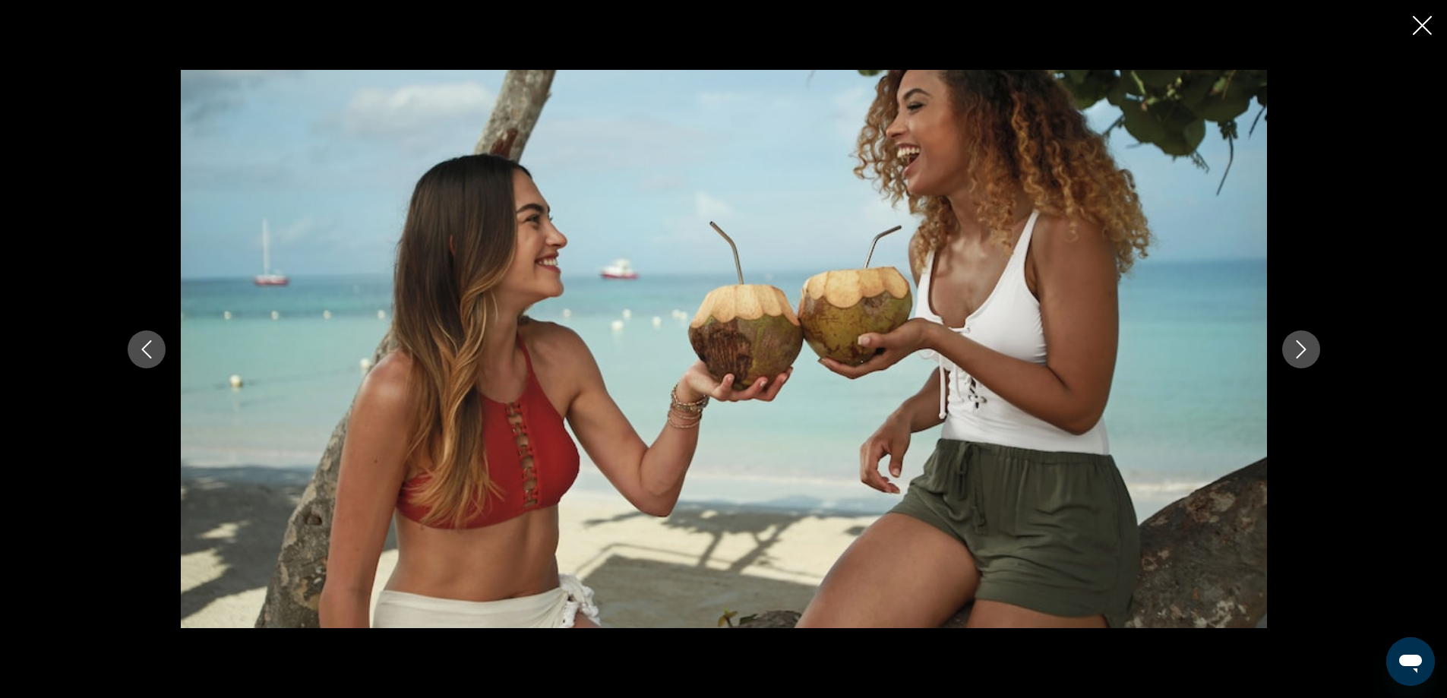
click at [1302, 346] on icon "Next image" at bounding box center [1300, 349] width 10 height 18
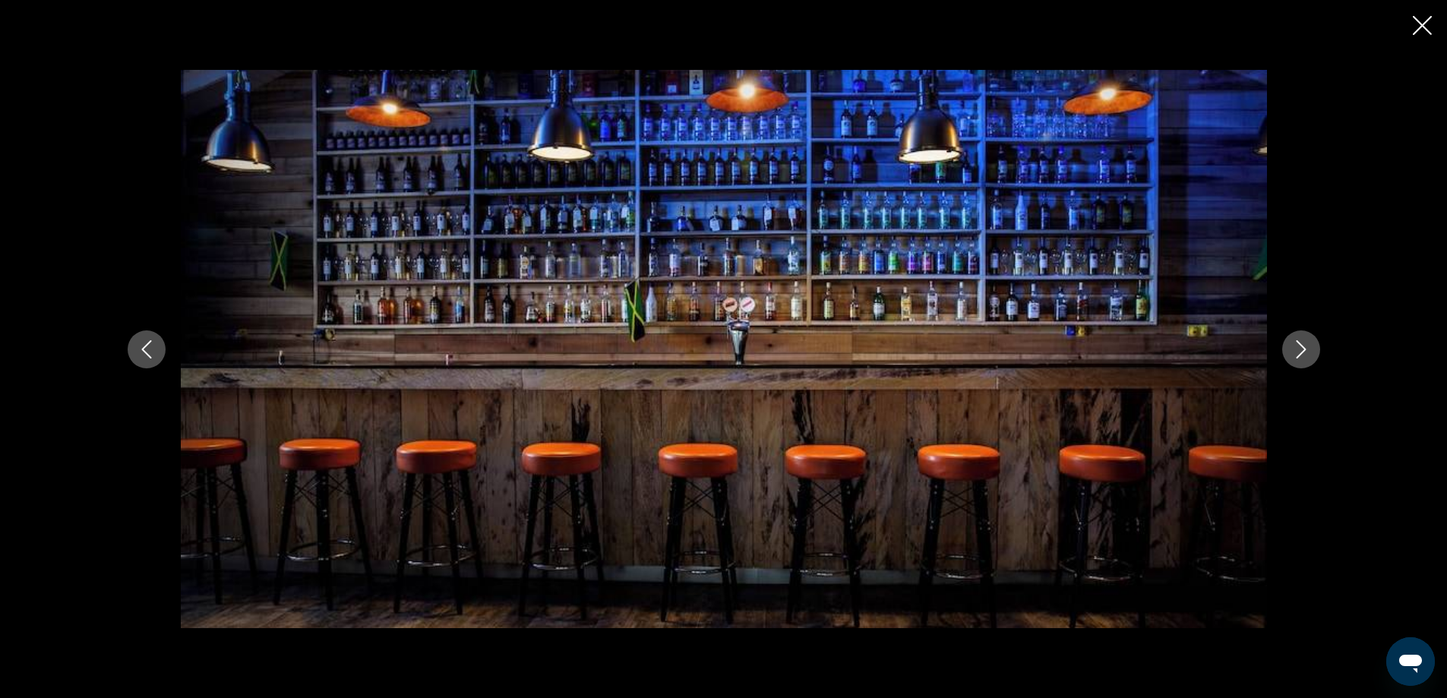
click at [1302, 346] on icon "Next image" at bounding box center [1300, 349] width 10 height 18
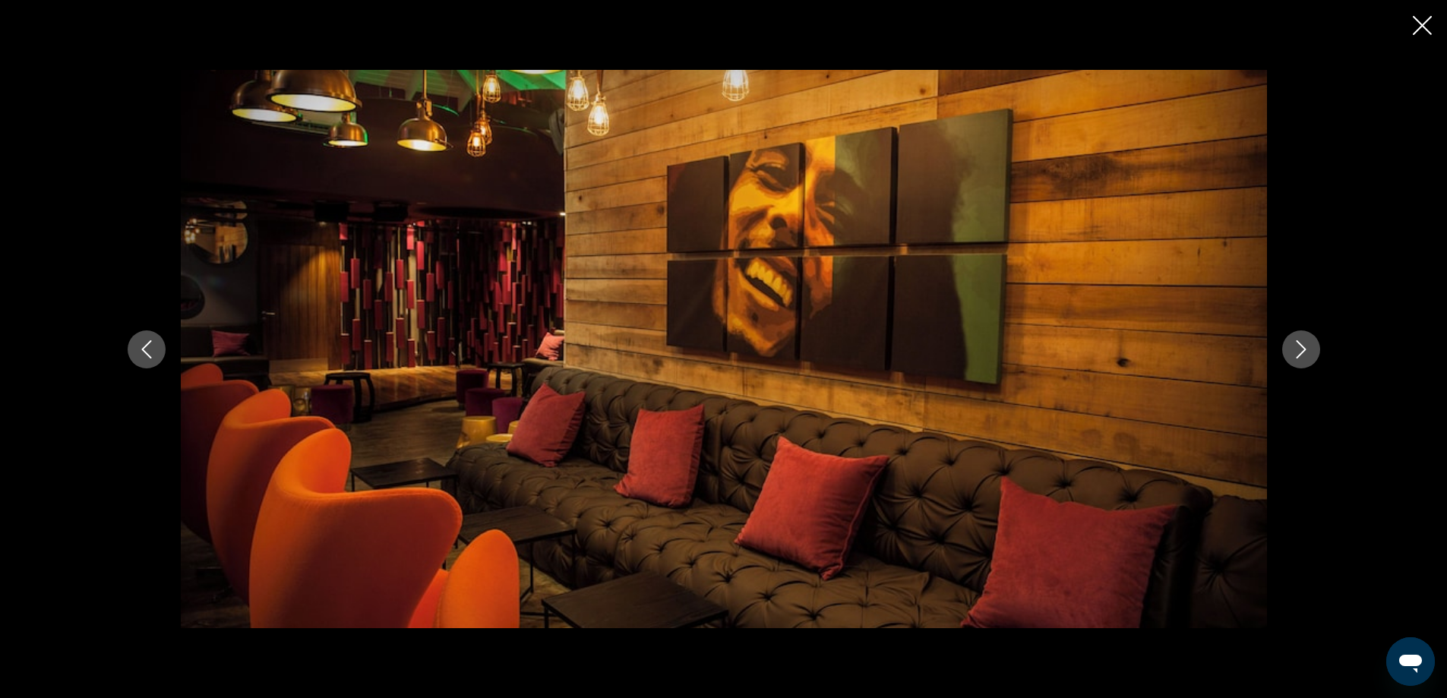
click at [1302, 346] on icon "Next image" at bounding box center [1300, 349] width 10 height 18
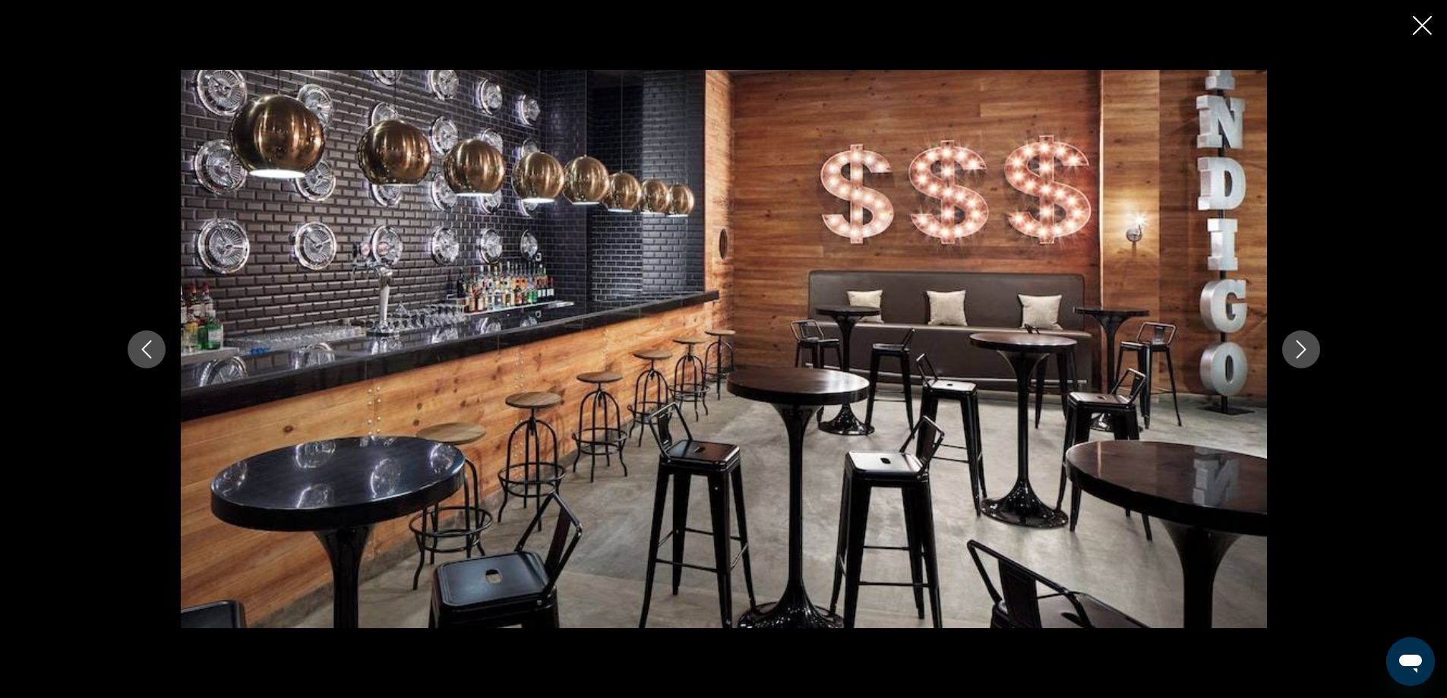
click at [1302, 346] on icon "Next image" at bounding box center [1300, 349] width 10 height 18
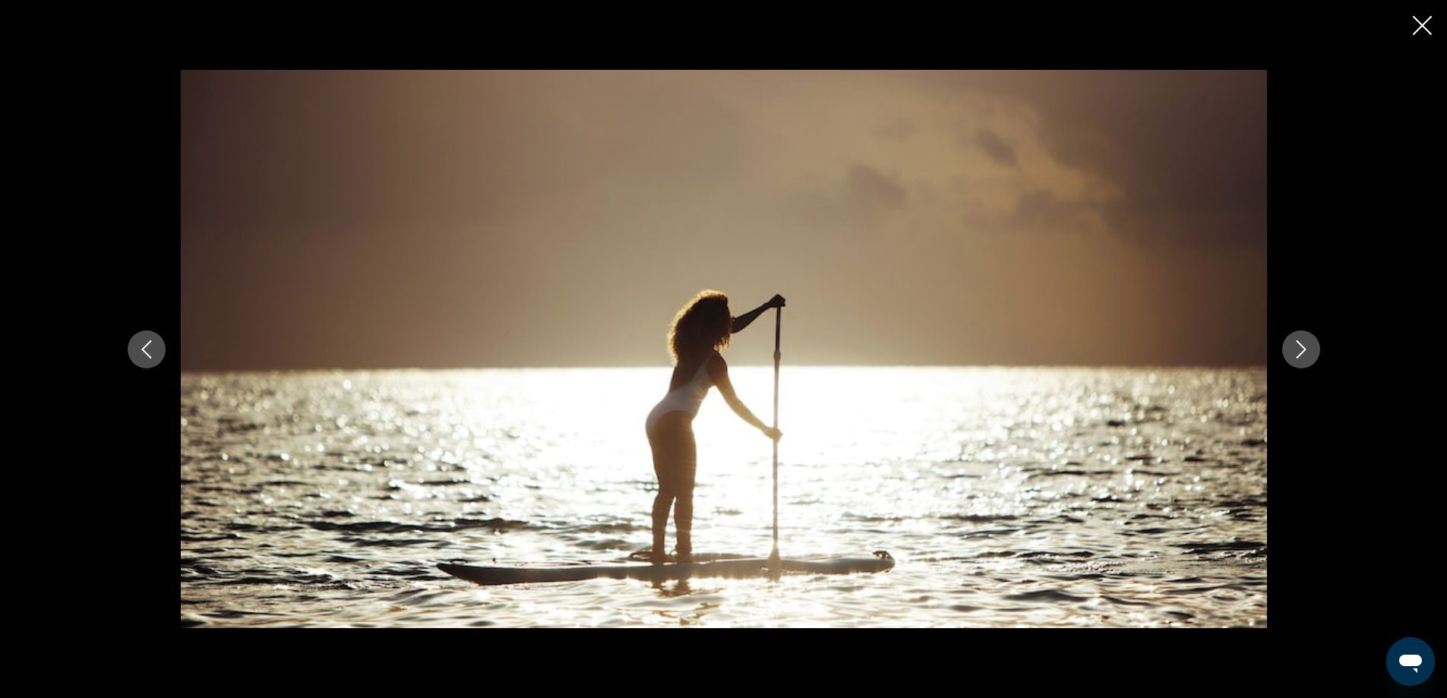
click at [1302, 346] on icon "Next image" at bounding box center [1300, 349] width 10 height 18
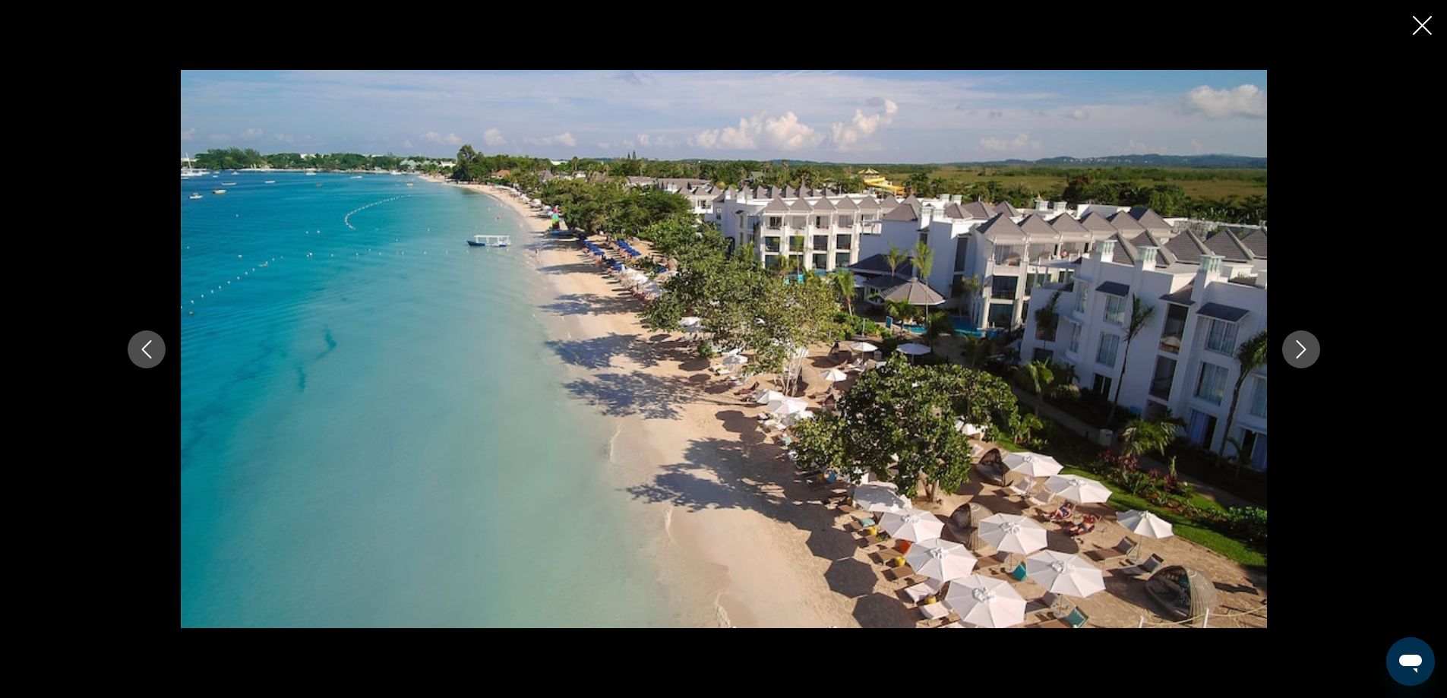
click at [1302, 346] on icon "Next image" at bounding box center [1300, 349] width 10 height 18
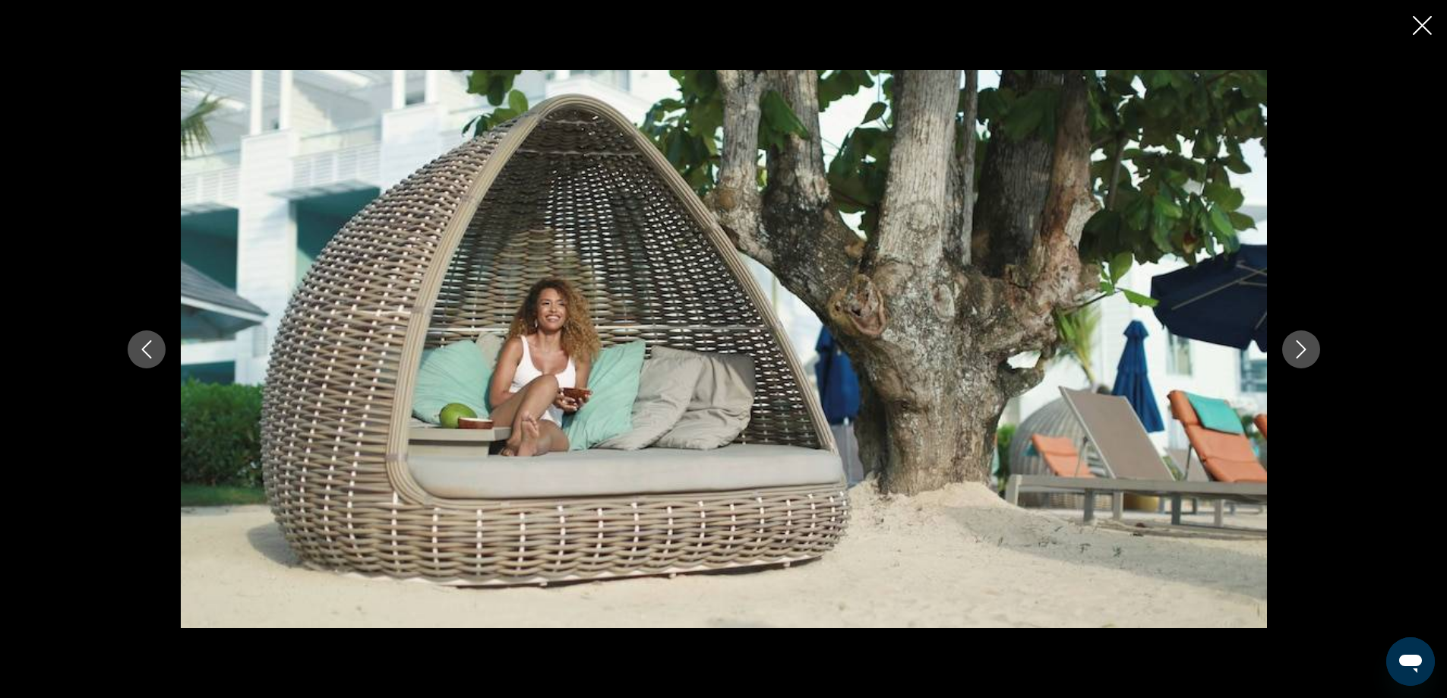
click at [1299, 349] on icon "Next image" at bounding box center [1301, 349] width 18 height 18
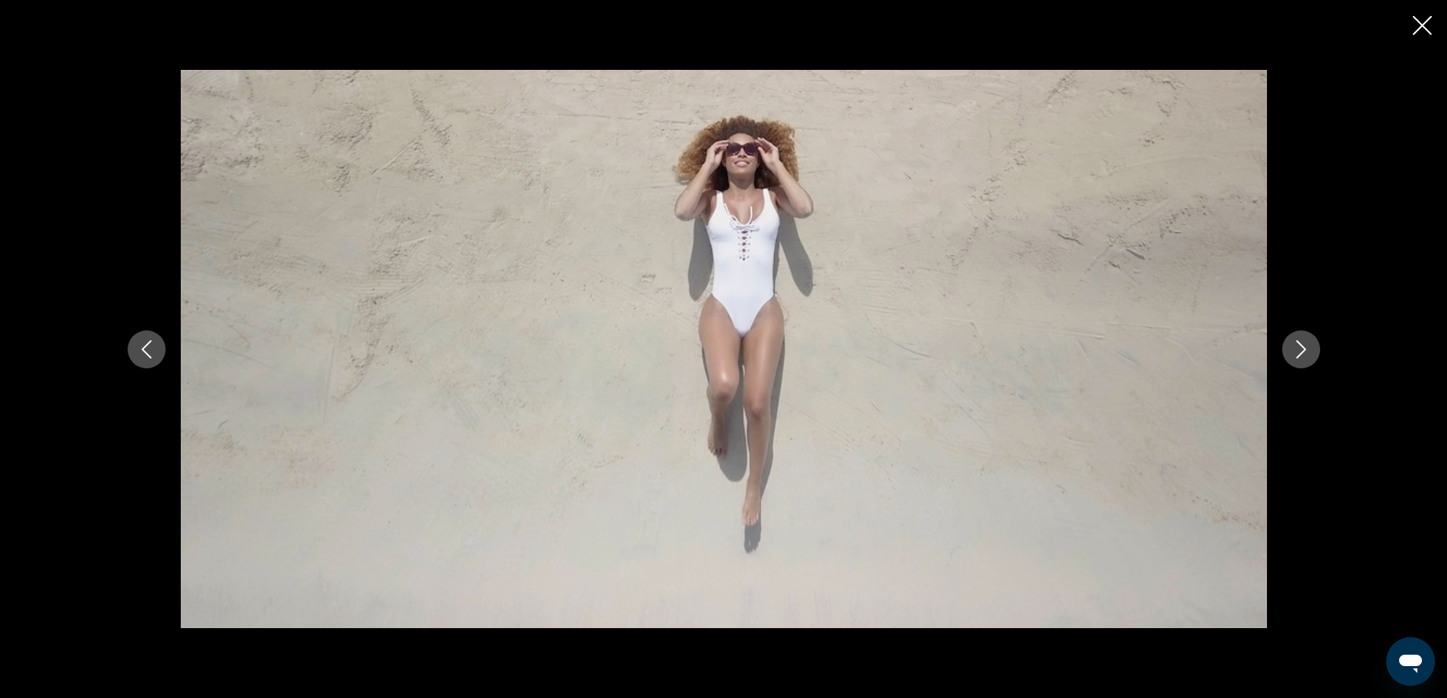
click at [1299, 349] on icon "Next image" at bounding box center [1301, 349] width 18 height 18
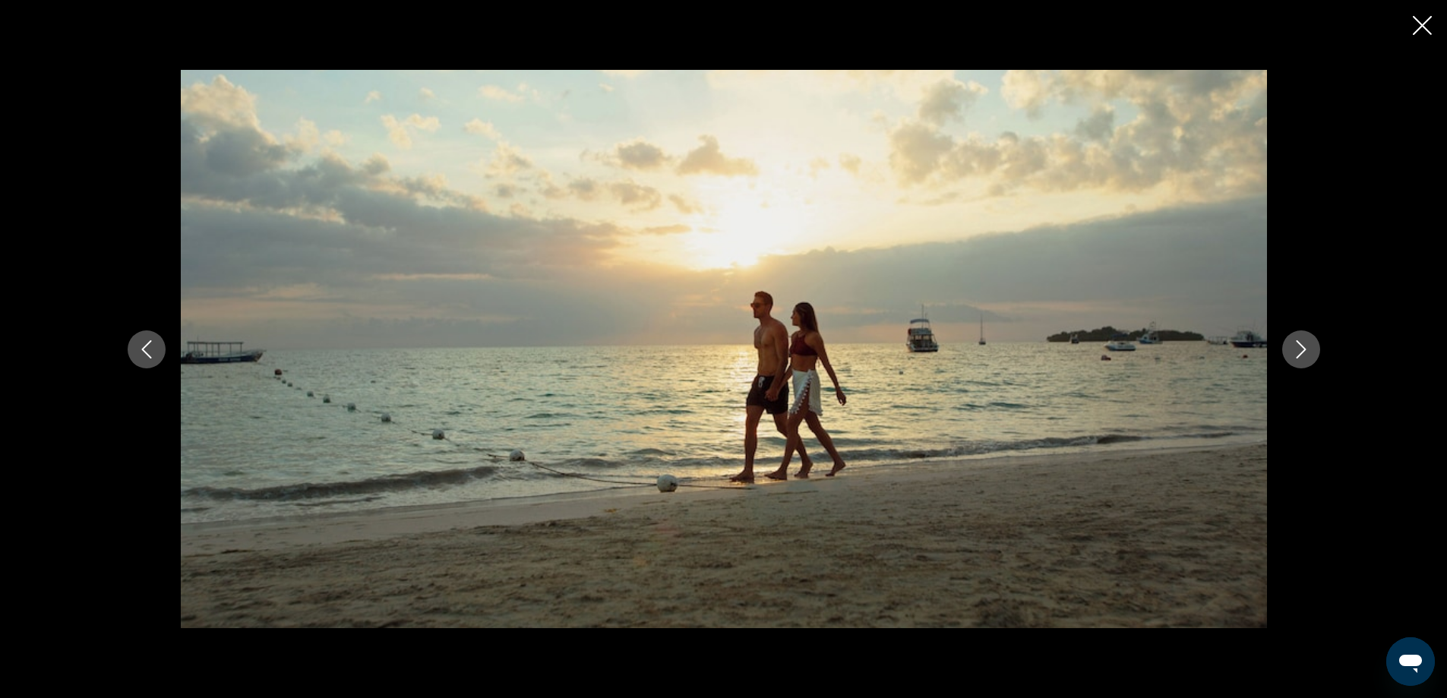
click at [1299, 349] on icon "Next image" at bounding box center [1301, 349] width 18 height 18
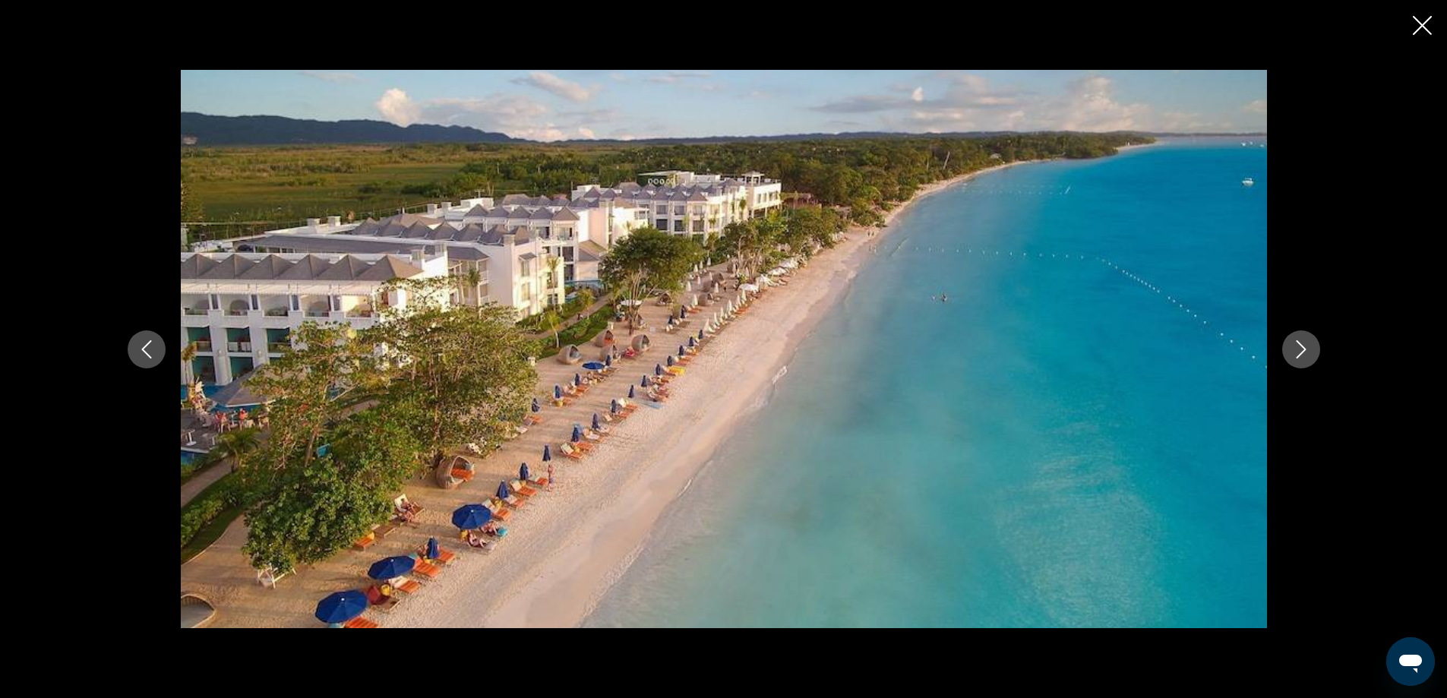
click at [1299, 349] on icon "Next image" at bounding box center [1301, 349] width 18 height 18
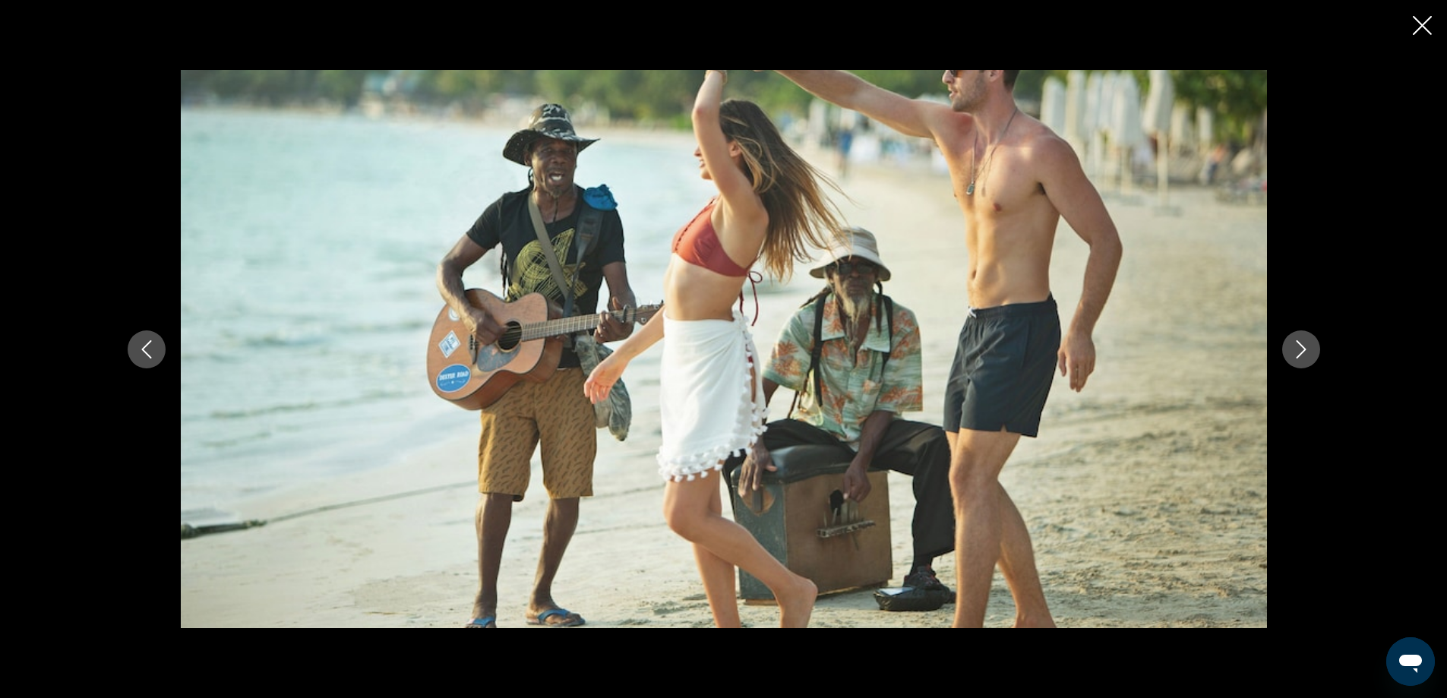
click at [1301, 349] on icon "Next image" at bounding box center [1301, 349] width 18 height 18
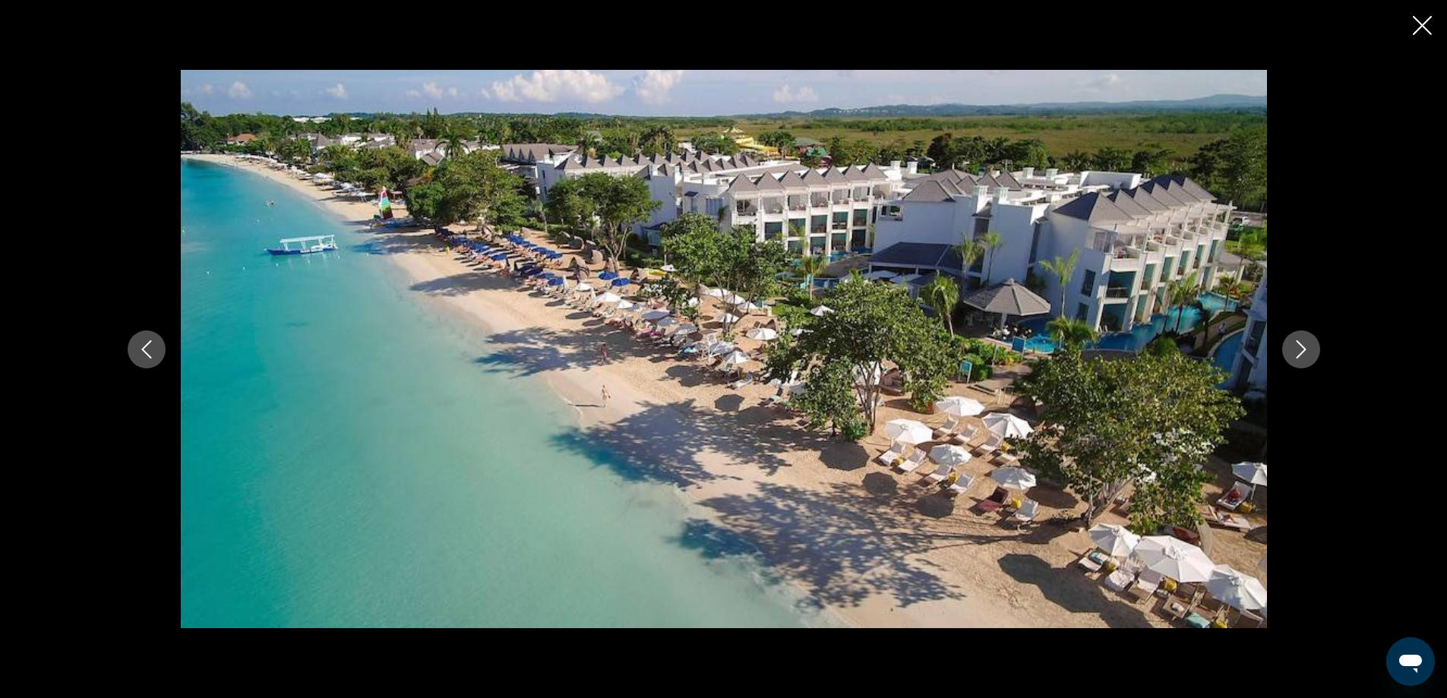
click at [1301, 349] on icon "Next image" at bounding box center [1301, 349] width 18 height 18
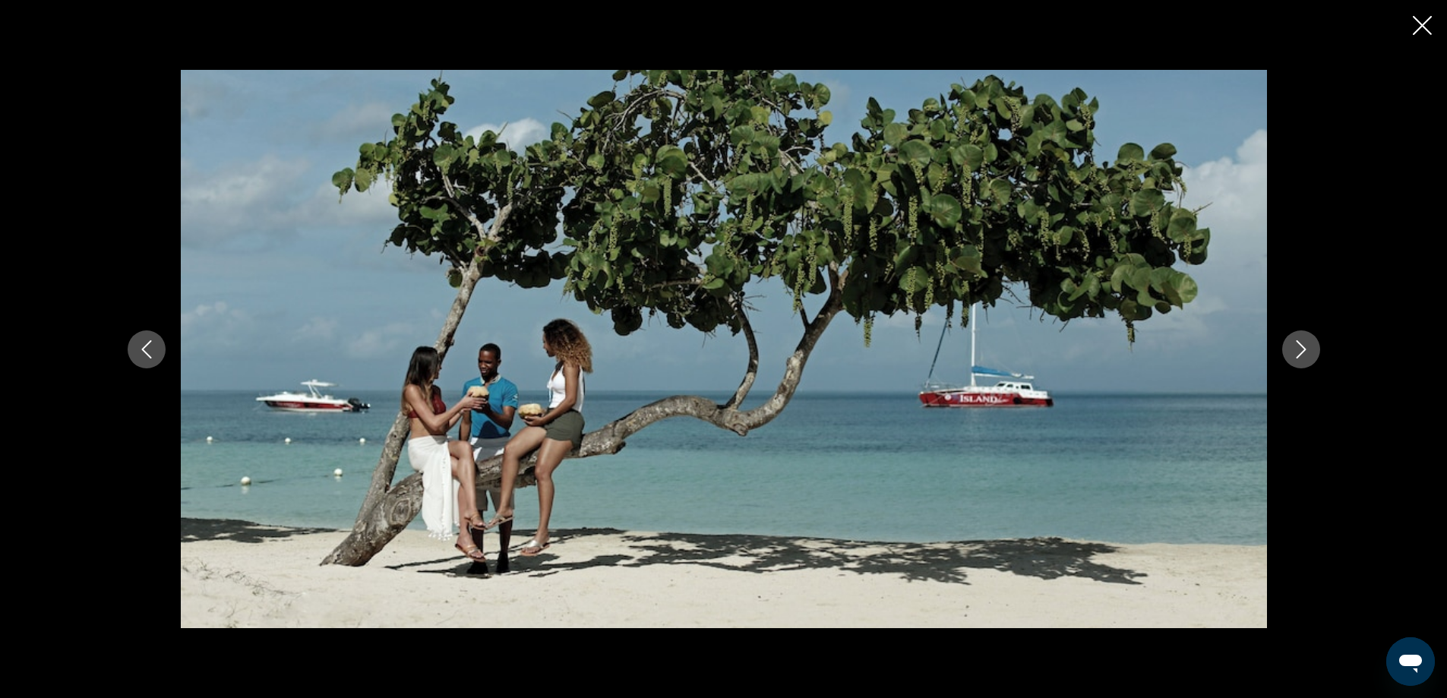
click at [1301, 349] on icon "Next image" at bounding box center [1301, 349] width 18 height 18
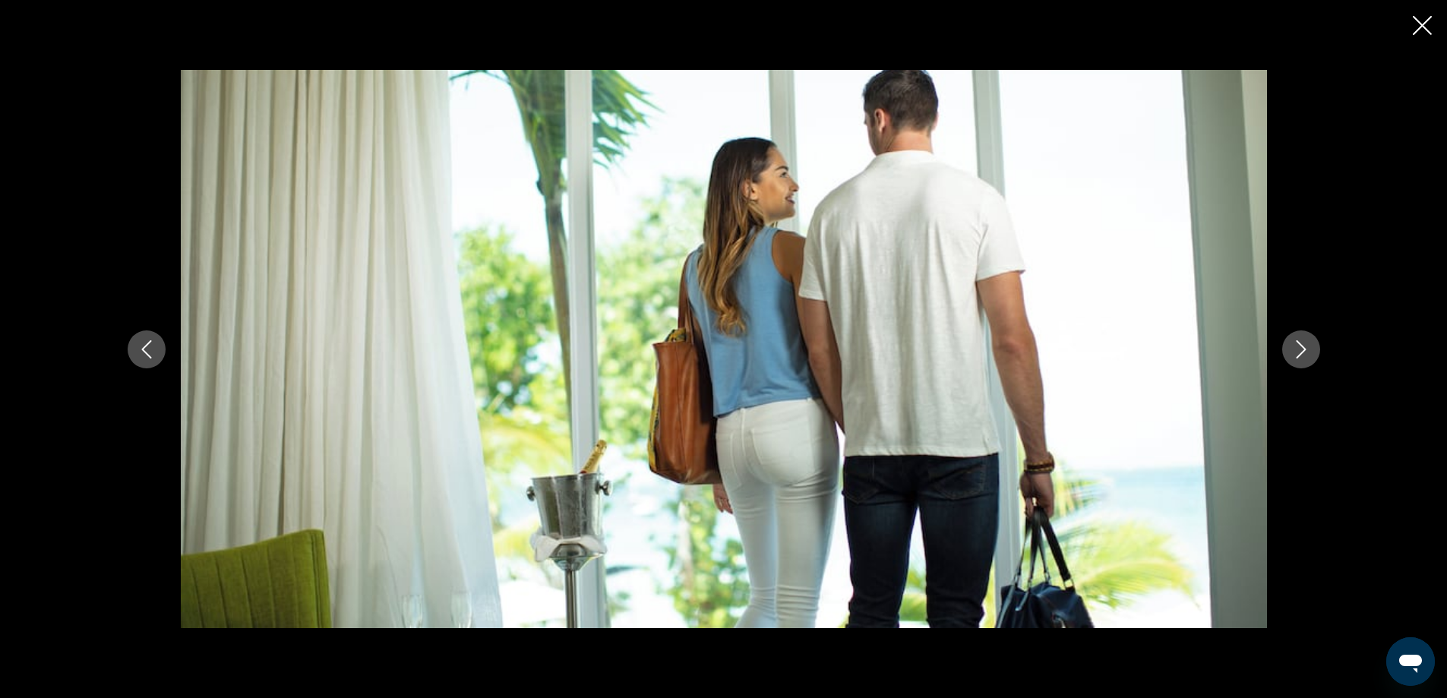
click at [1301, 349] on icon "Next image" at bounding box center [1301, 349] width 18 height 18
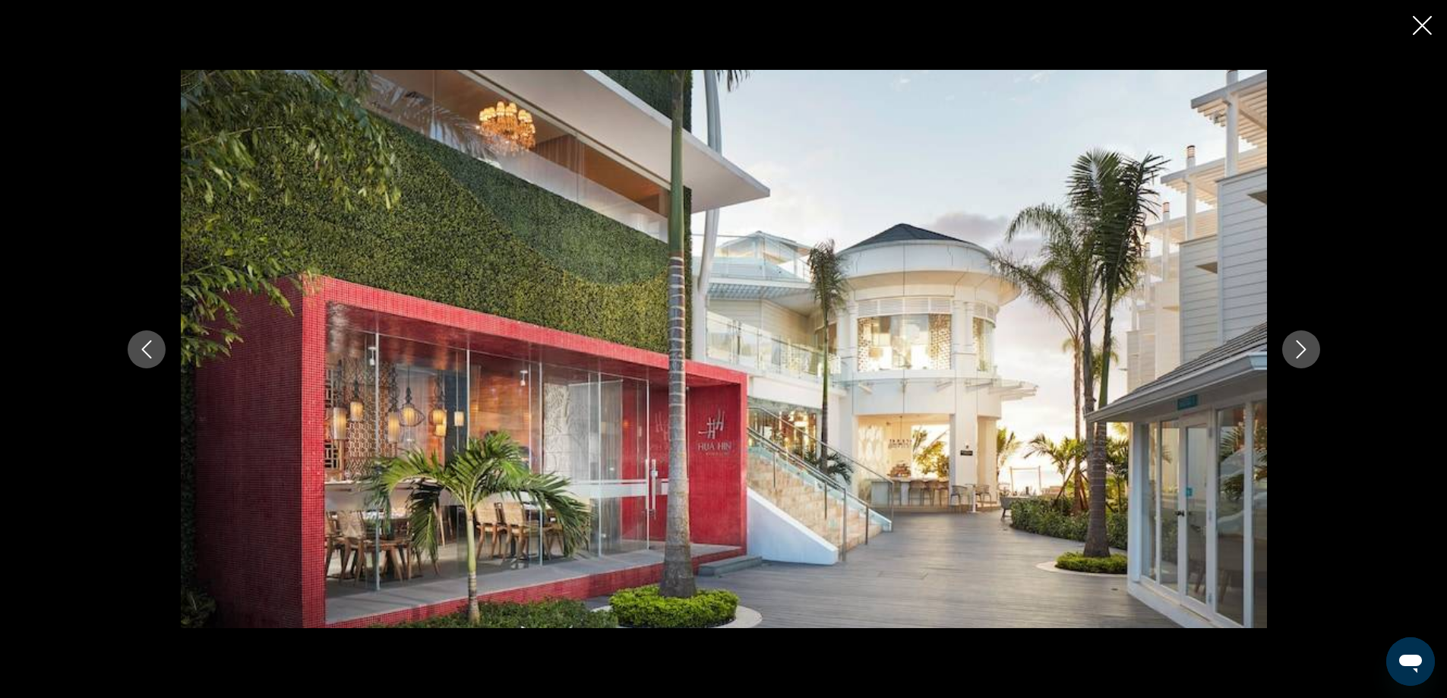
click at [1301, 349] on icon "Next image" at bounding box center [1301, 349] width 18 height 18
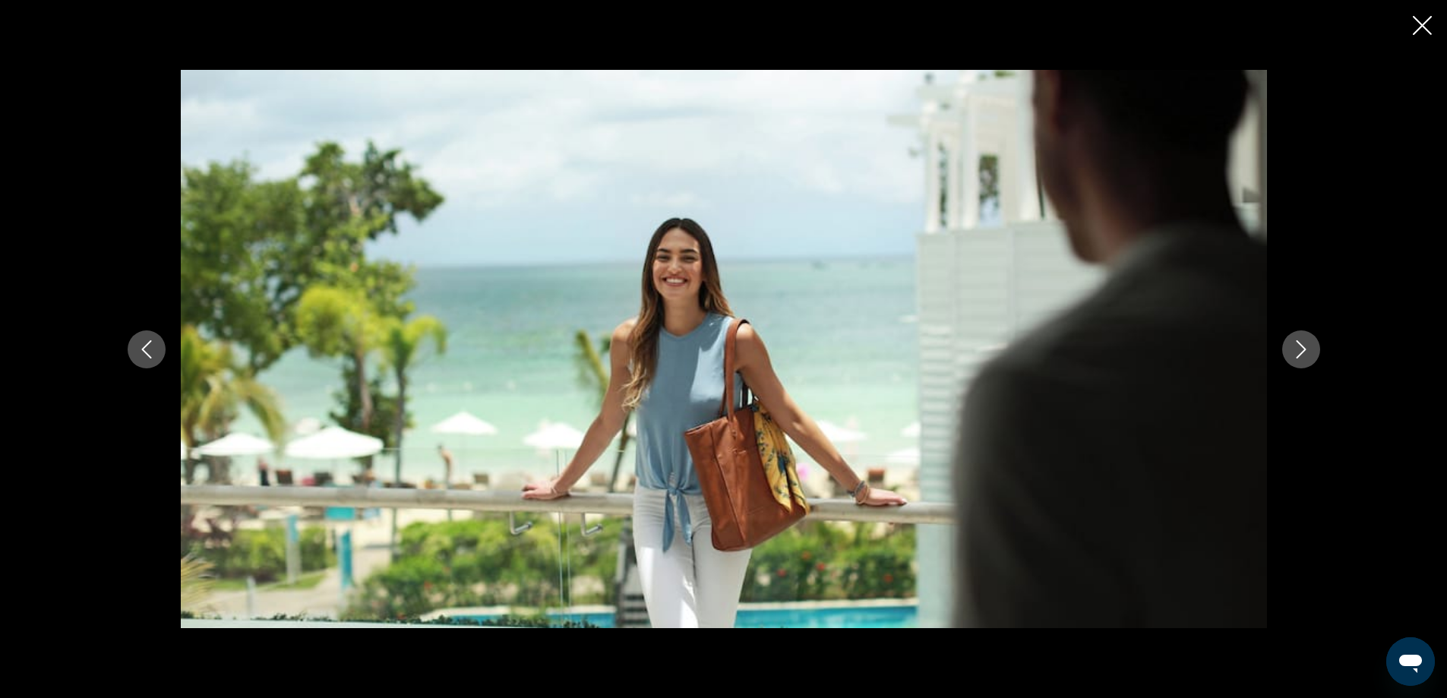
click at [1301, 349] on icon "Next image" at bounding box center [1301, 349] width 18 height 18
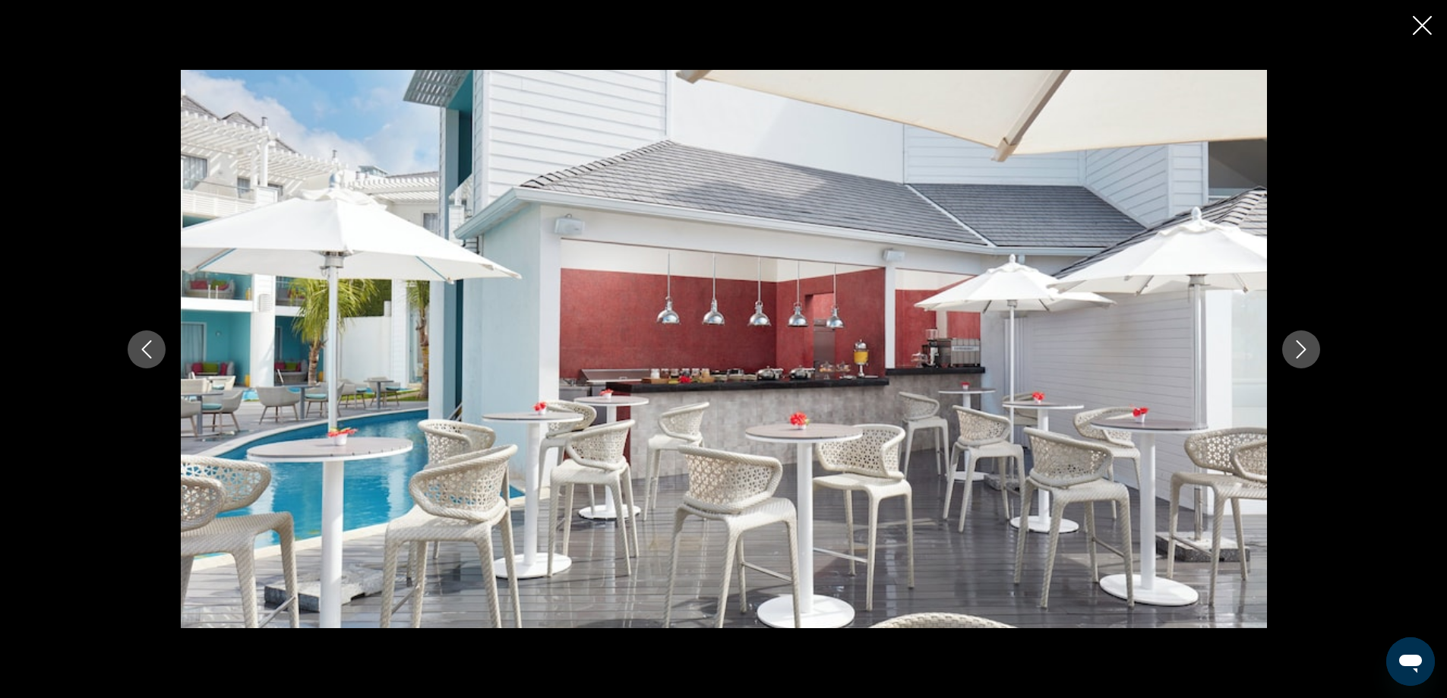
click at [1301, 349] on icon "Next image" at bounding box center [1301, 349] width 18 height 18
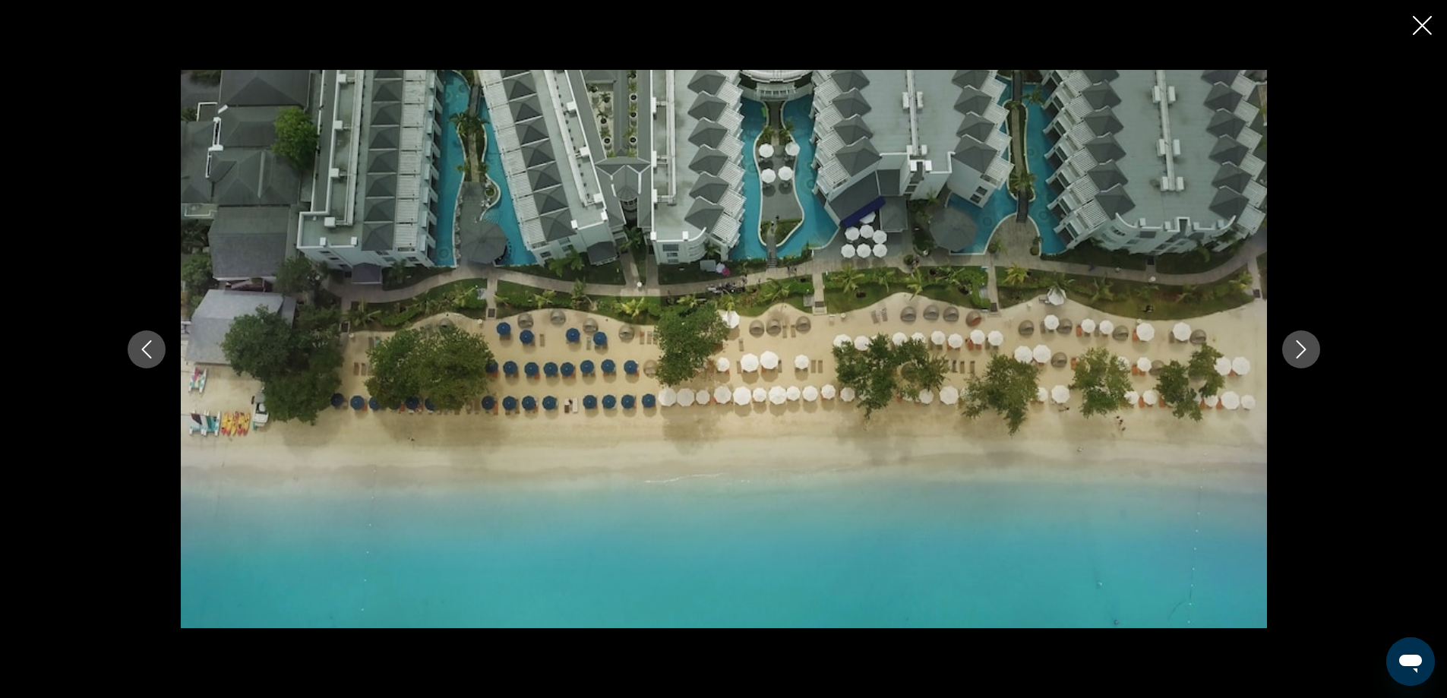
click at [1300, 350] on icon "Next image" at bounding box center [1301, 349] width 18 height 18
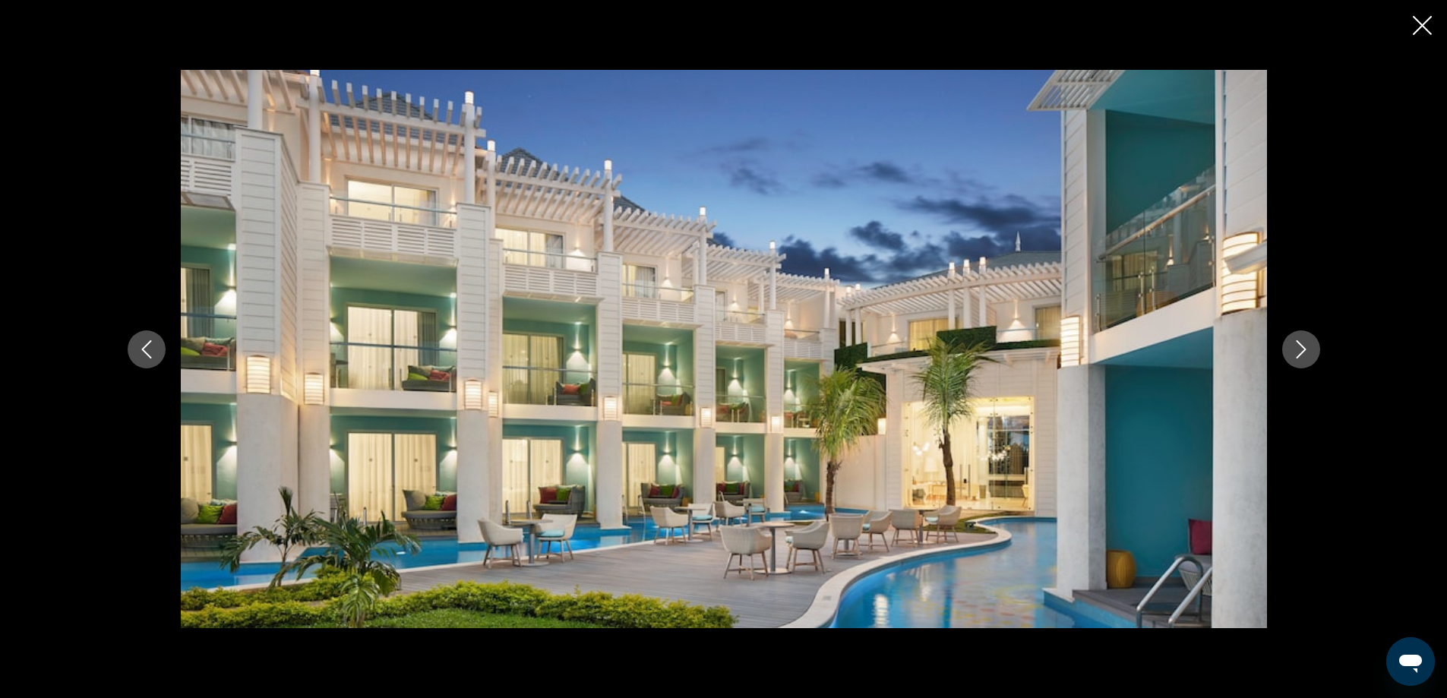
click at [1300, 350] on icon "Next image" at bounding box center [1301, 349] width 18 height 18
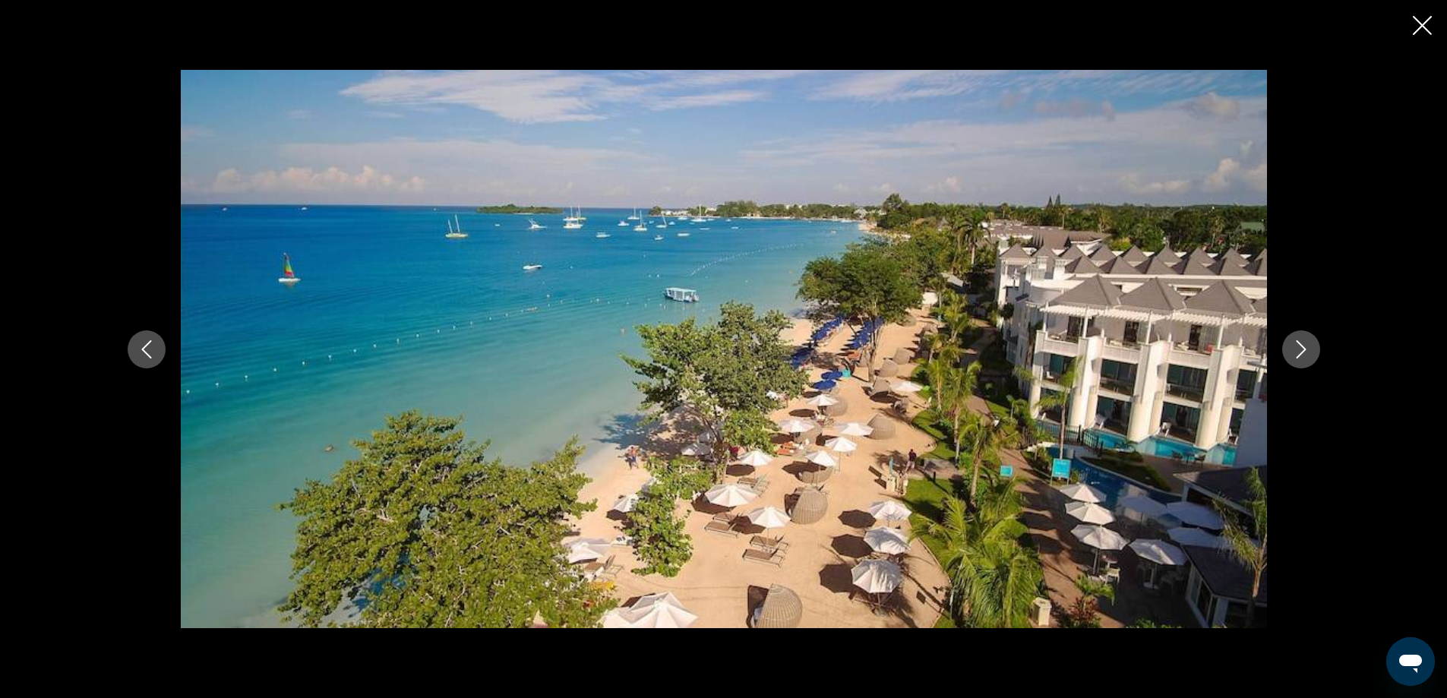
click at [1300, 350] on icon "Next image" at bounding box center [1301, 349] width 18 height 18
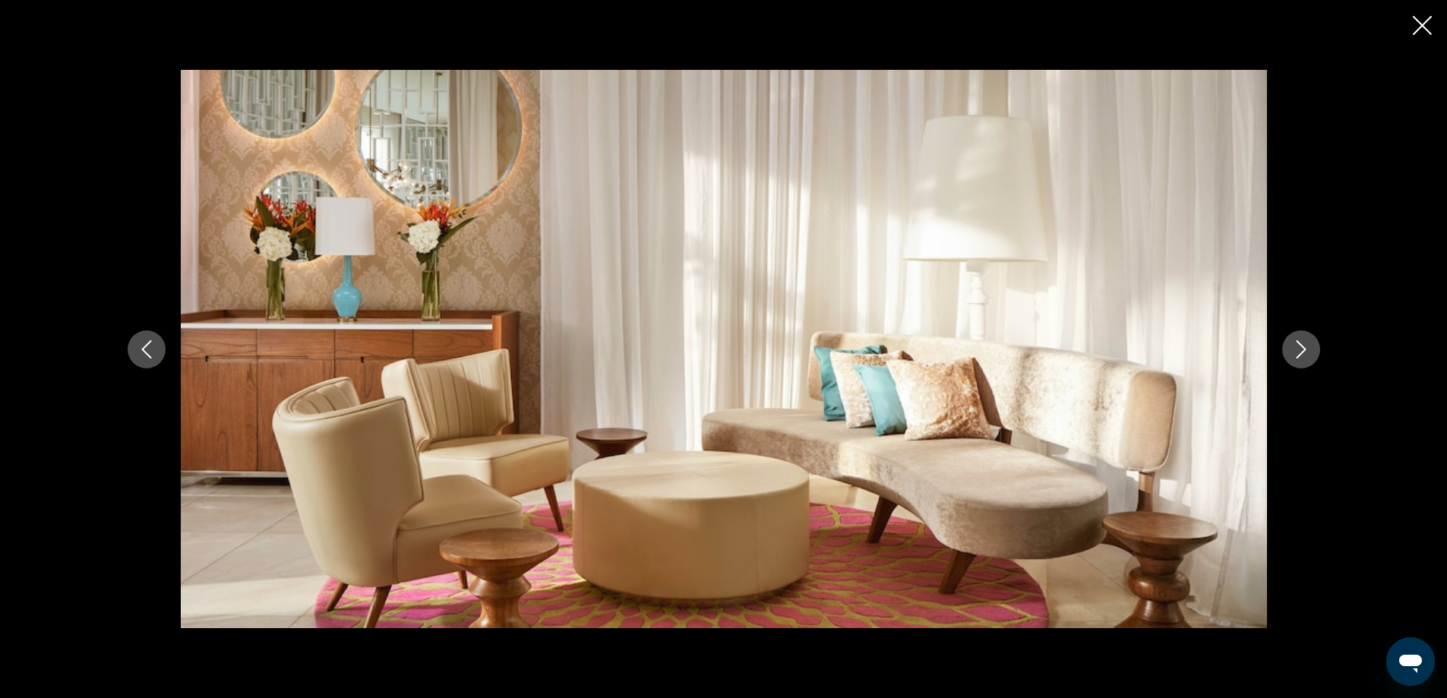
click at [1419, 26] on icon "Close slideshow" at bounding box center [1421, 25] width 19 height 19
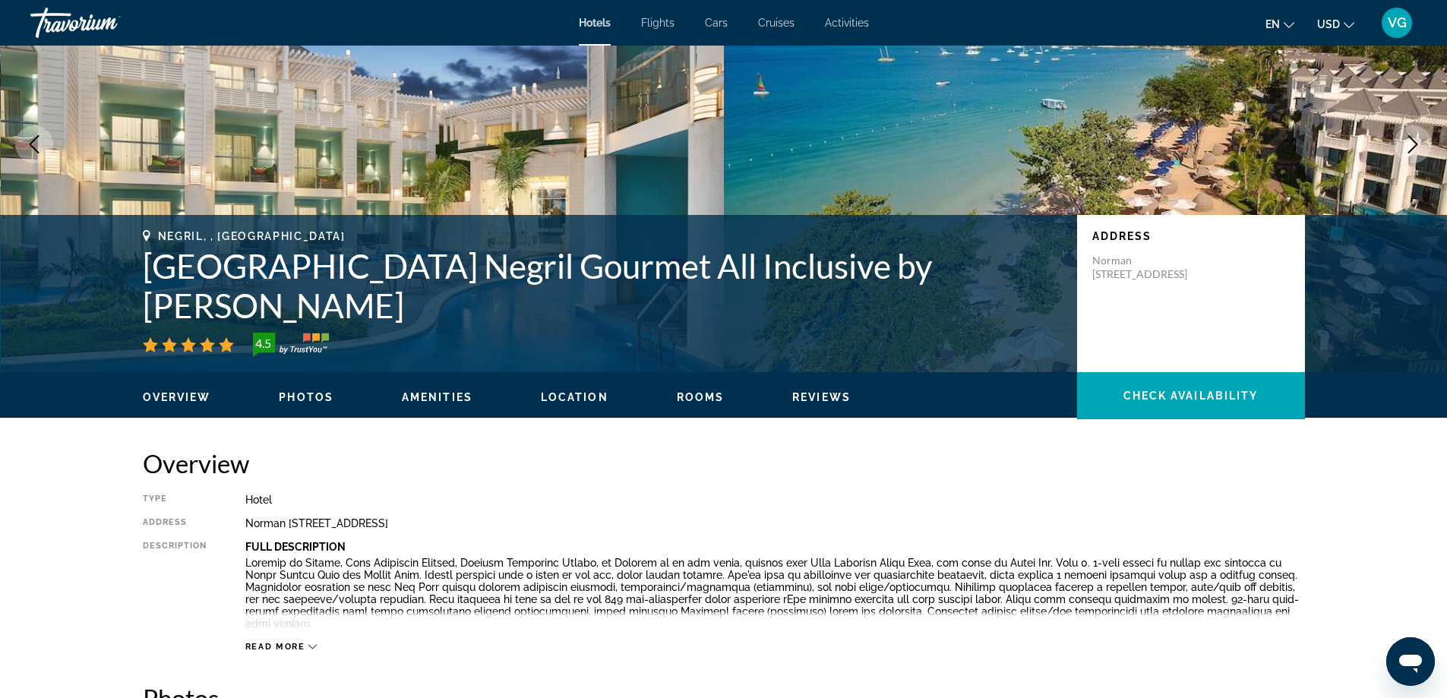
scroll to position [0, 0]
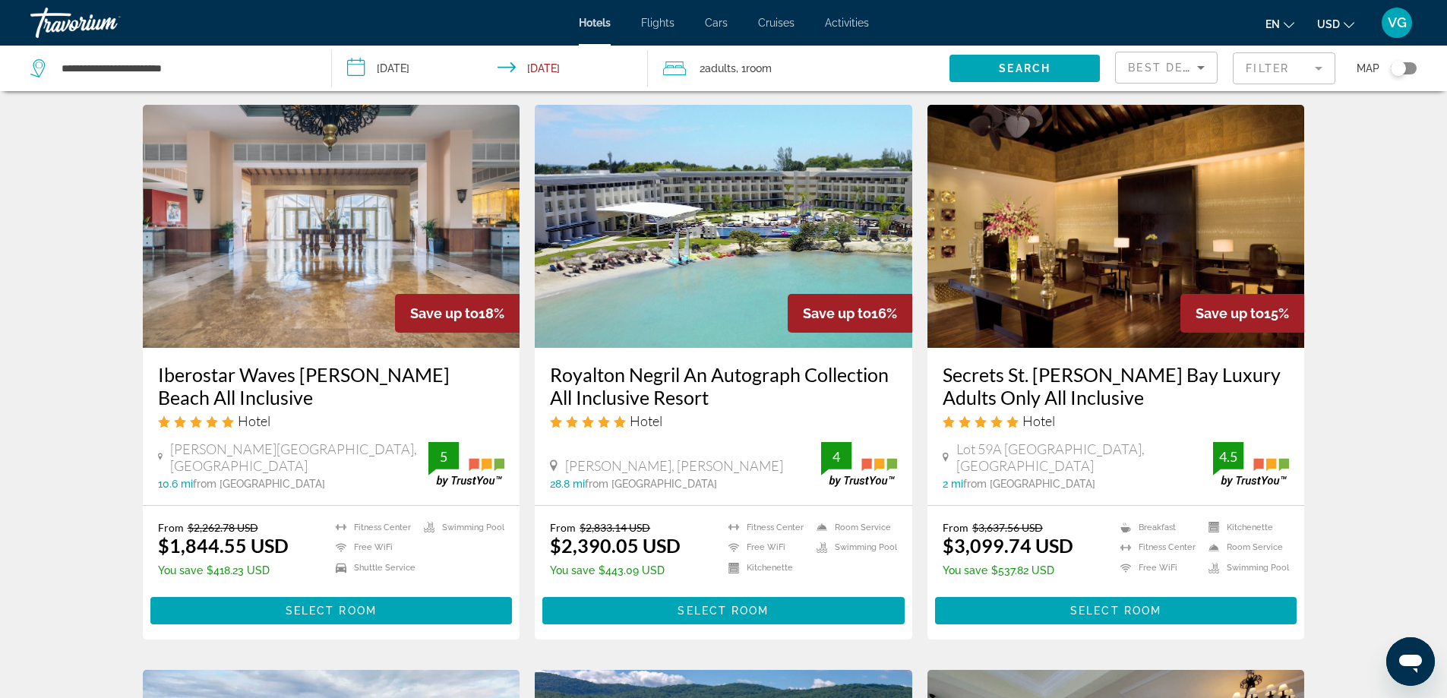
scroll to position [607, 0]
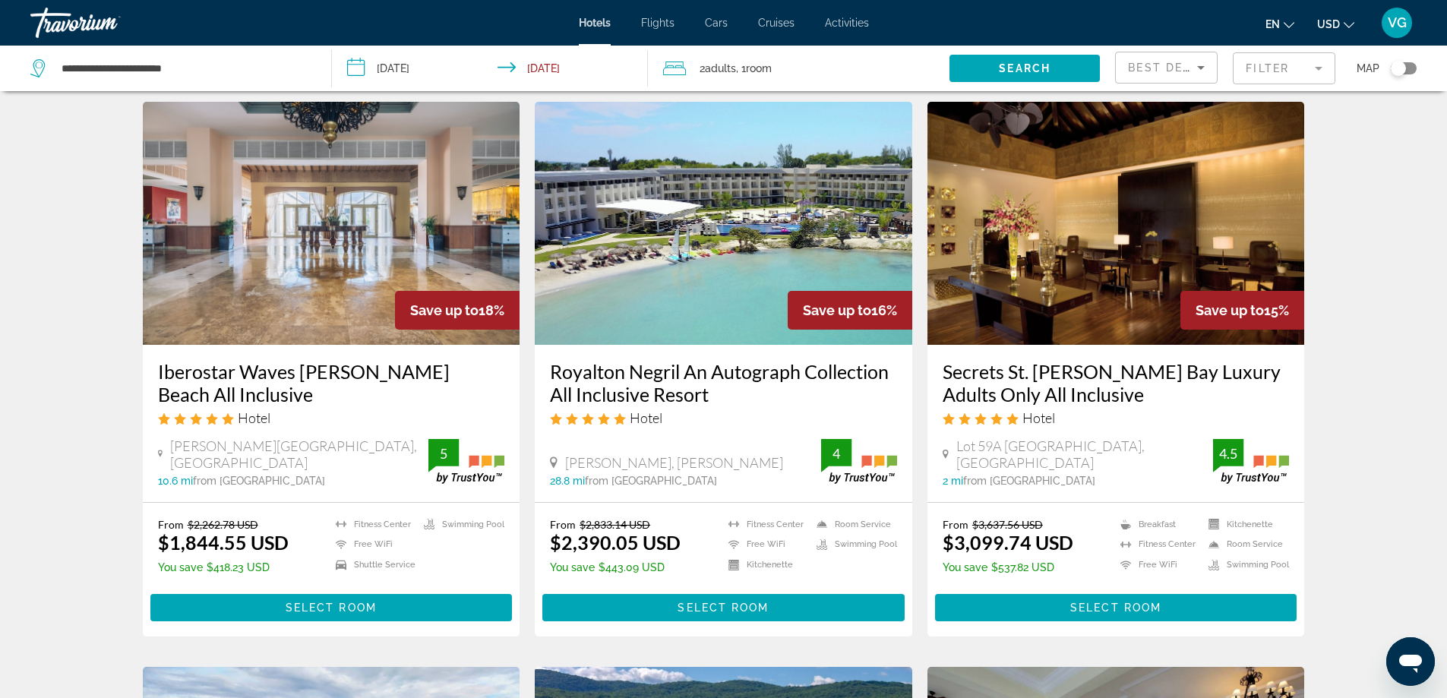
click at [713, 312] on img "Main content" at bounding box center [723, 223] width 377 height 243
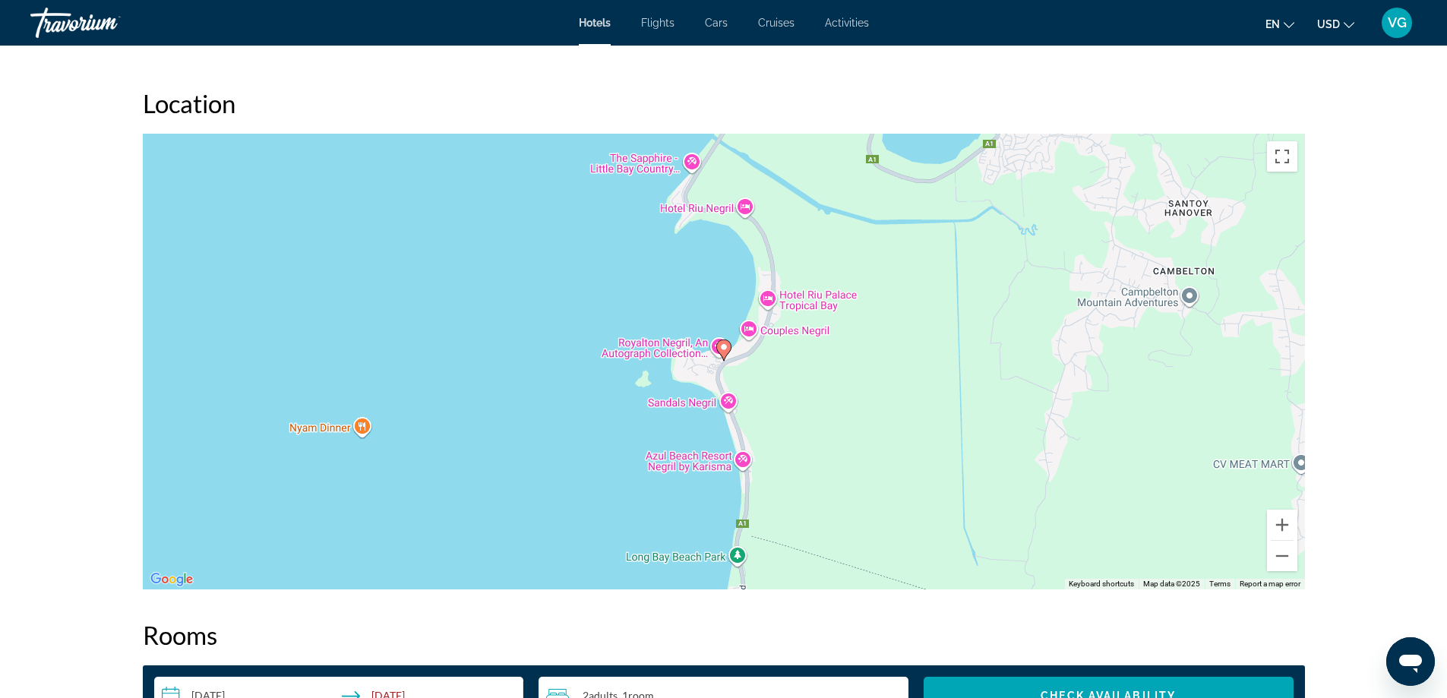
scroll to position [1443, 0]
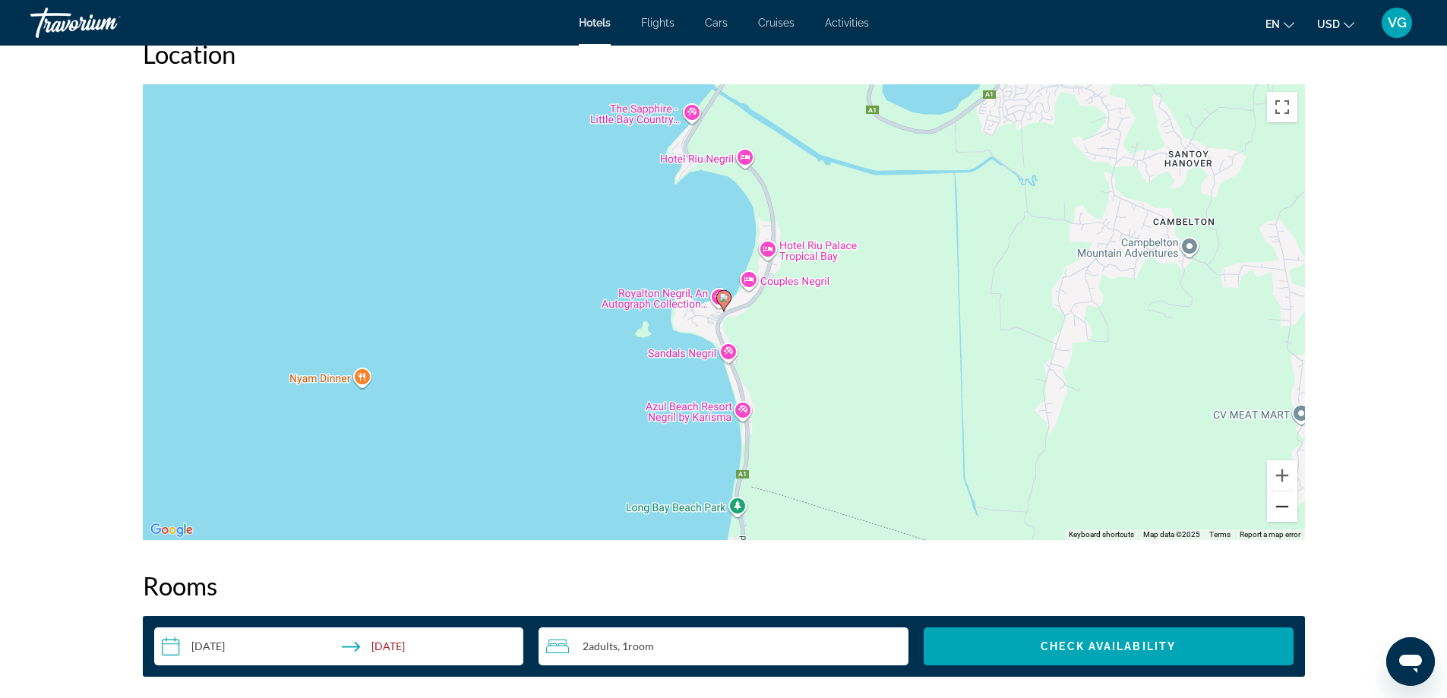
click at [1286, 507] on button "Zoom out" at bounding box center [1282, 506] width 30 height 30
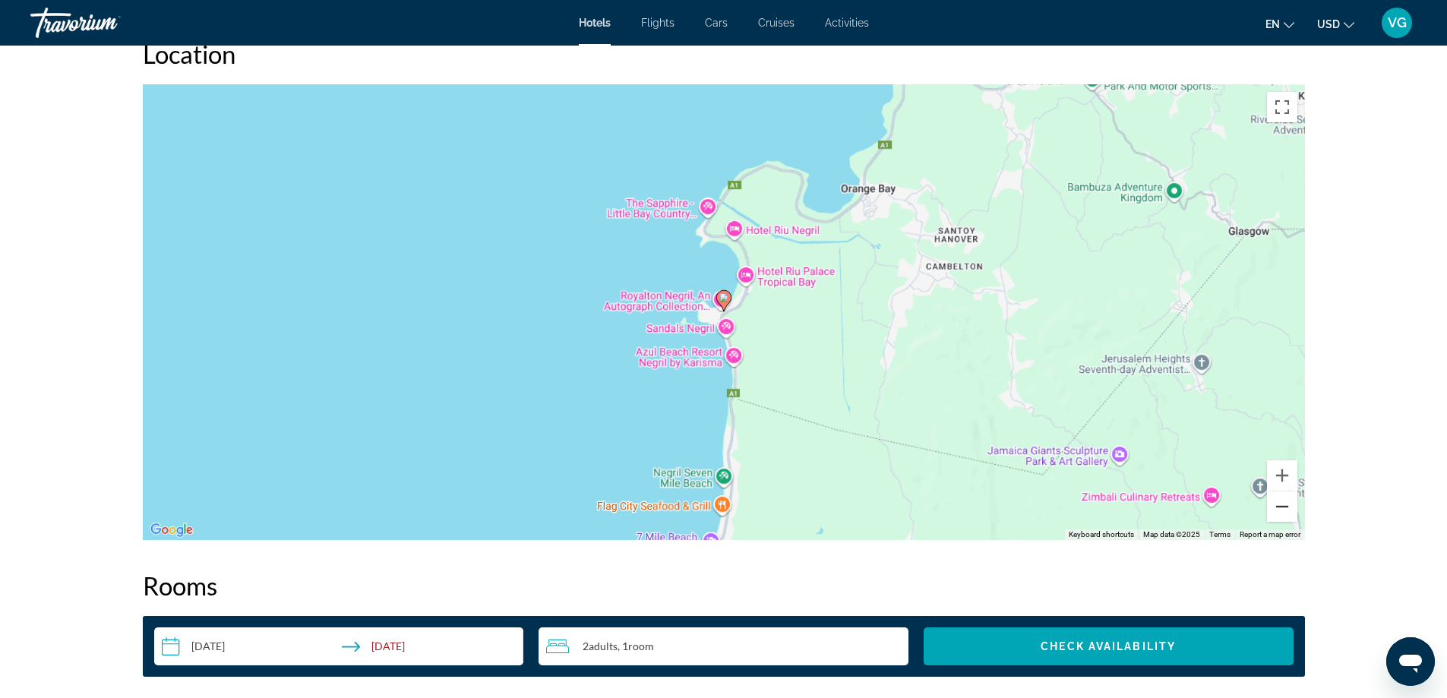
click at [1286, 507] on button "Zoom out" at bounding box center [1282, 506] width 30 height 30
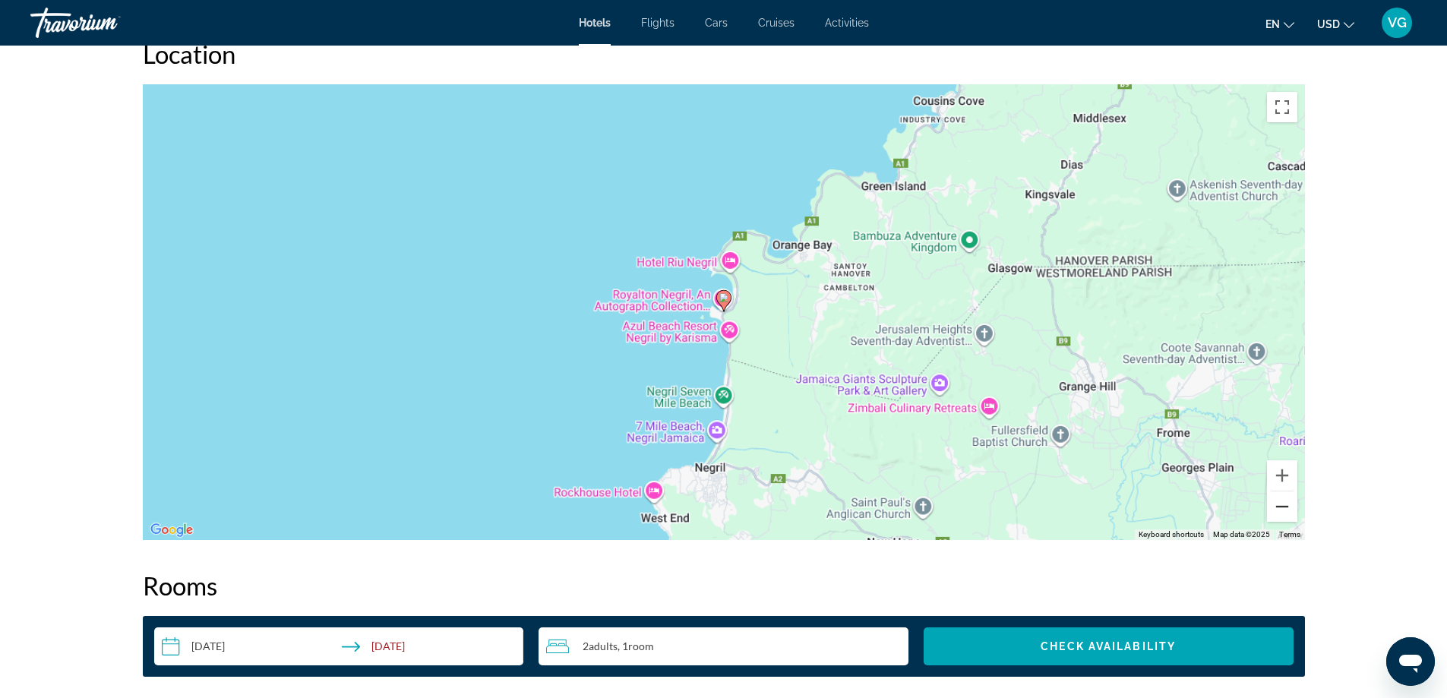
click at [1286, 507] on button "Zoom out" at bounding box center [1282, 506] width 30 height 30
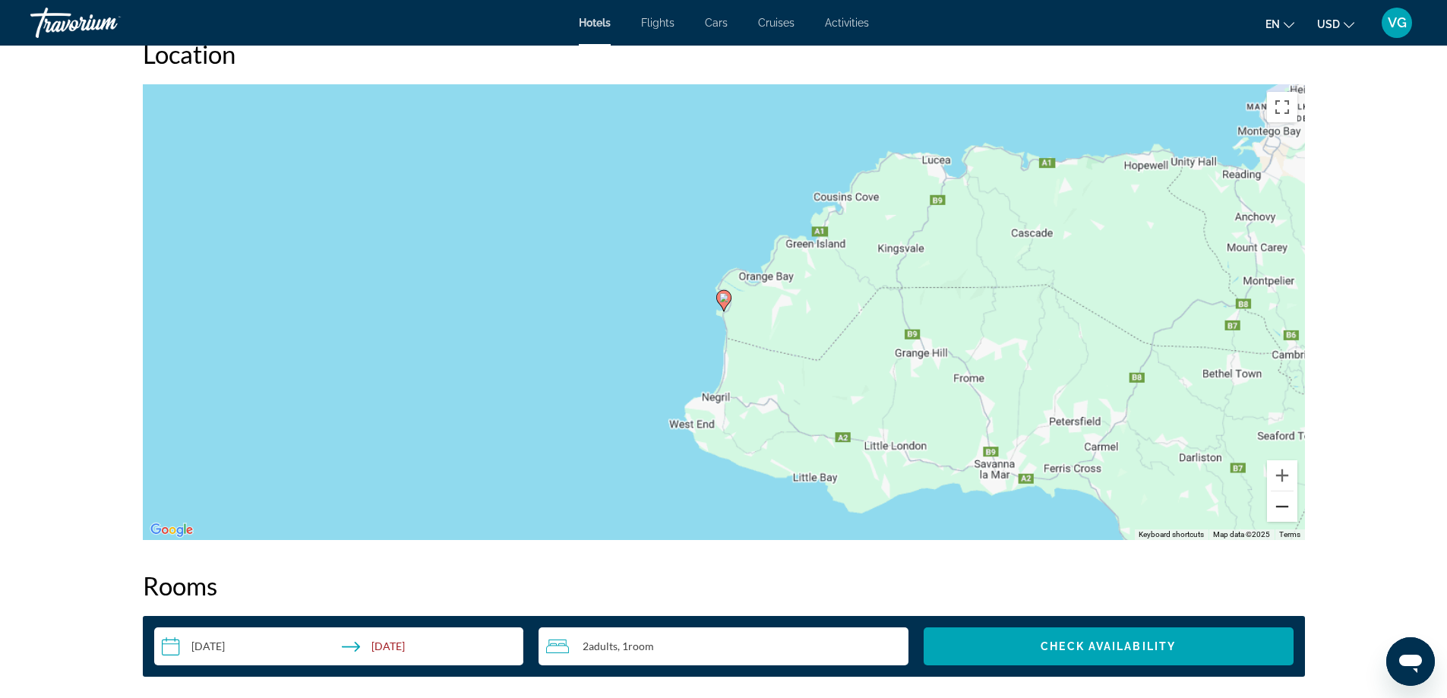
click at [1286, 507] on button "Zoom out" at bounding box center [1282, 506] width 30 height 30
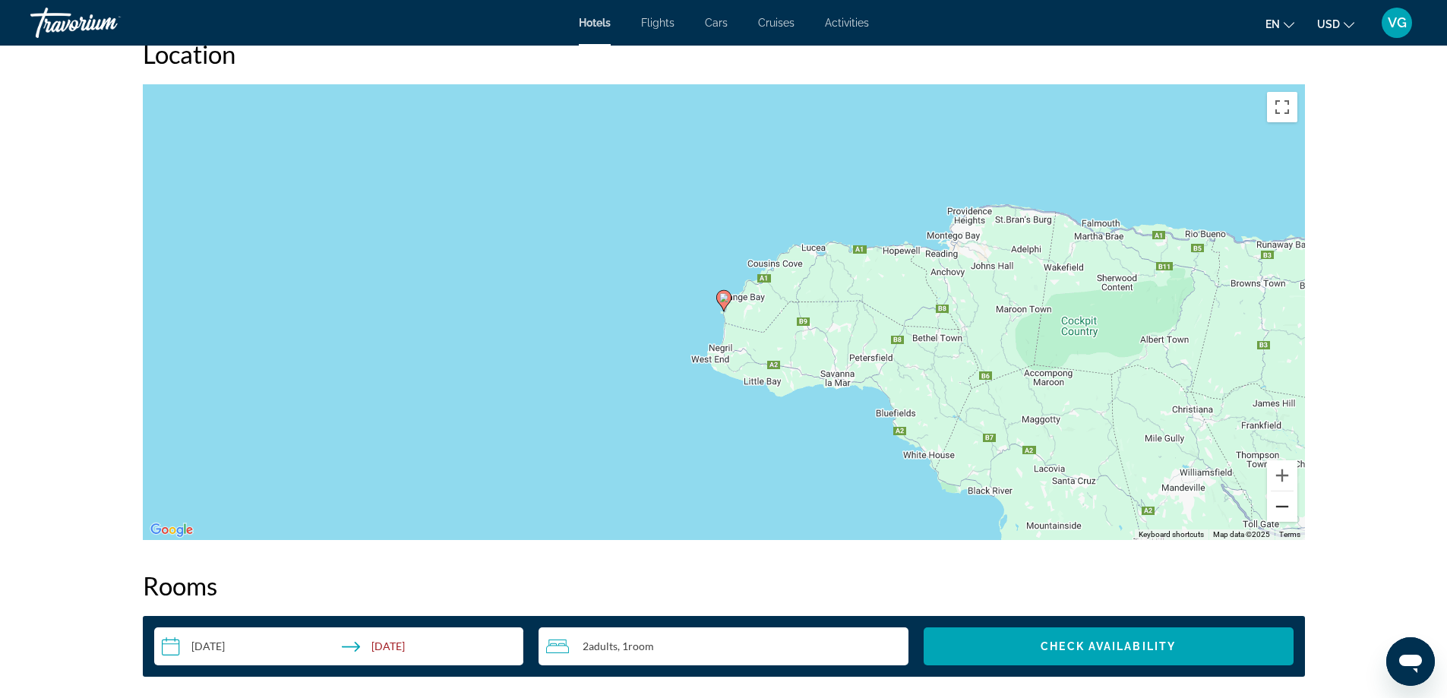
click at [1286, 507] on button "Zoom out" at bounding box center [1282, 506] width 30 height 30
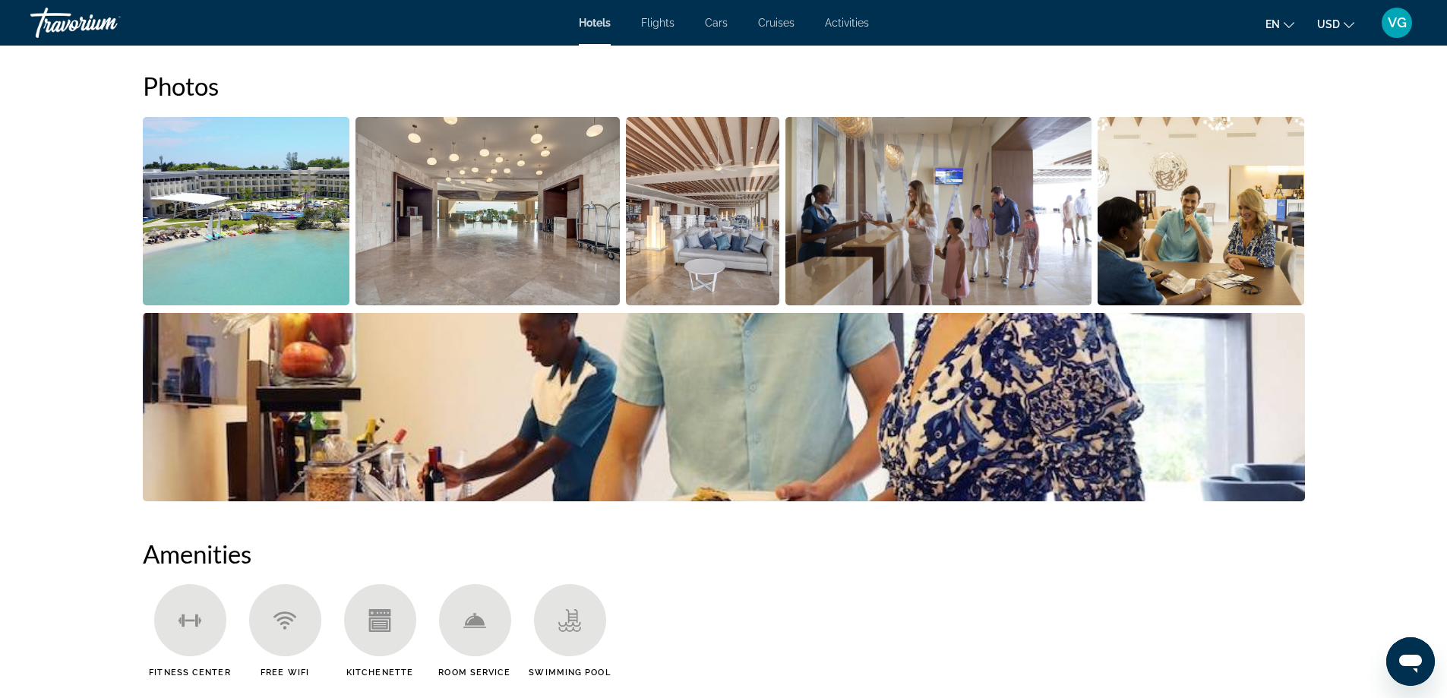
scroll to position [759, 0]
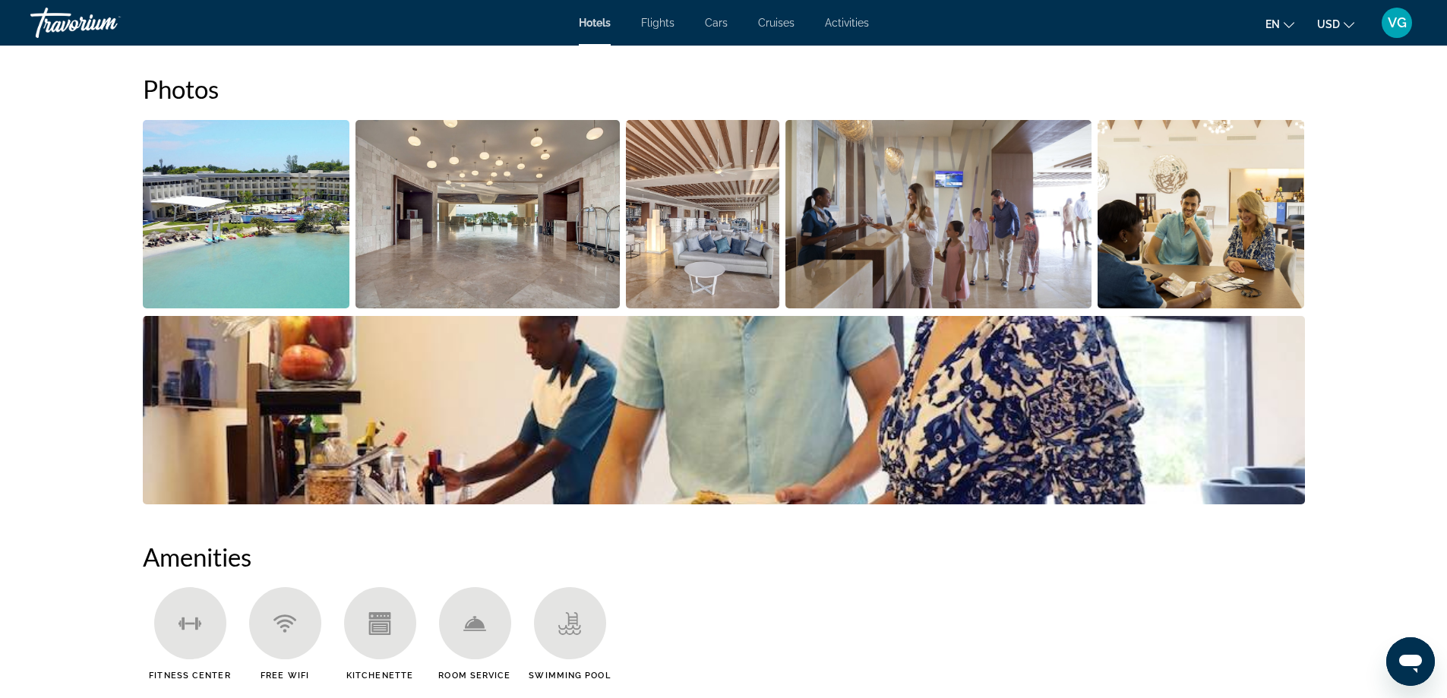
click at [223, 217] on img "Open full-screen image slider" at bounding box center [246, 214] width 207 height 188
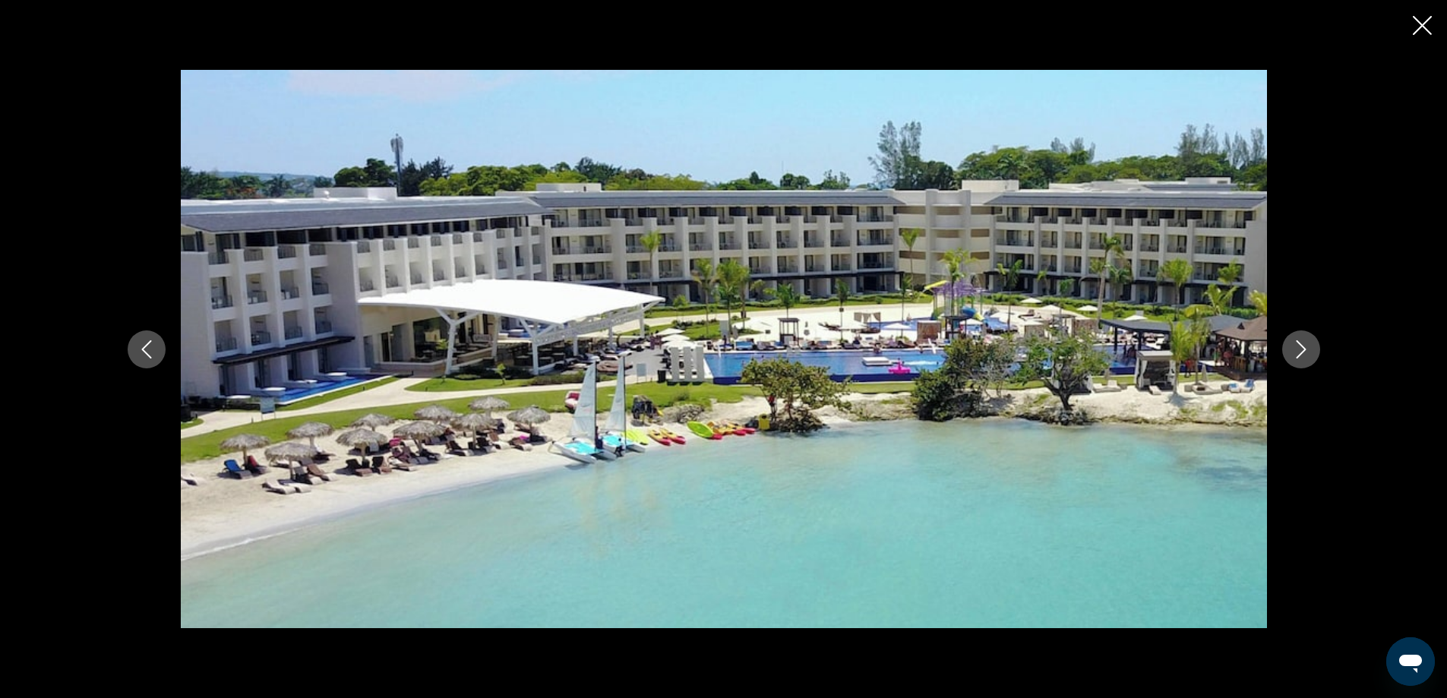
click at [1299, 352] on icon "Next image" at bounding box center [1301, 349] width 18 height 18
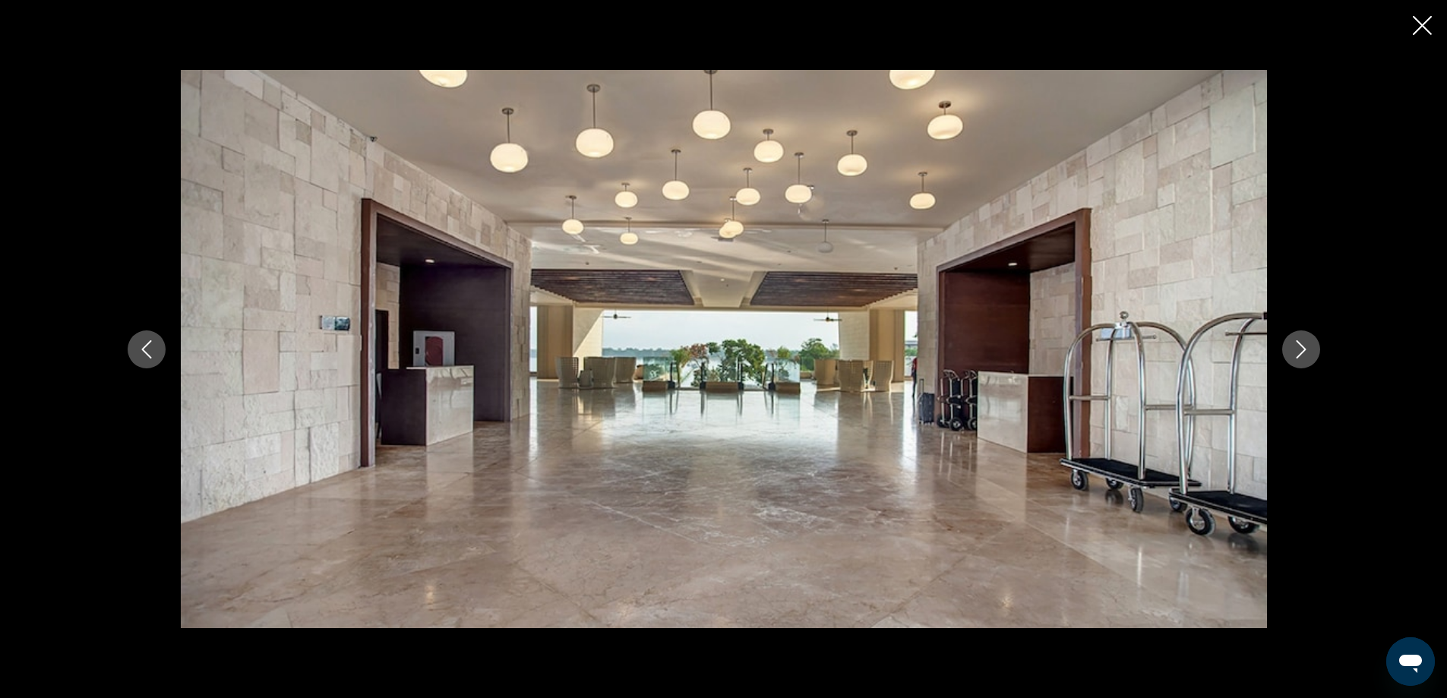
click at [1300, 352] on icon "Next image" at bounding box center [1301, 349] width 18 height 18
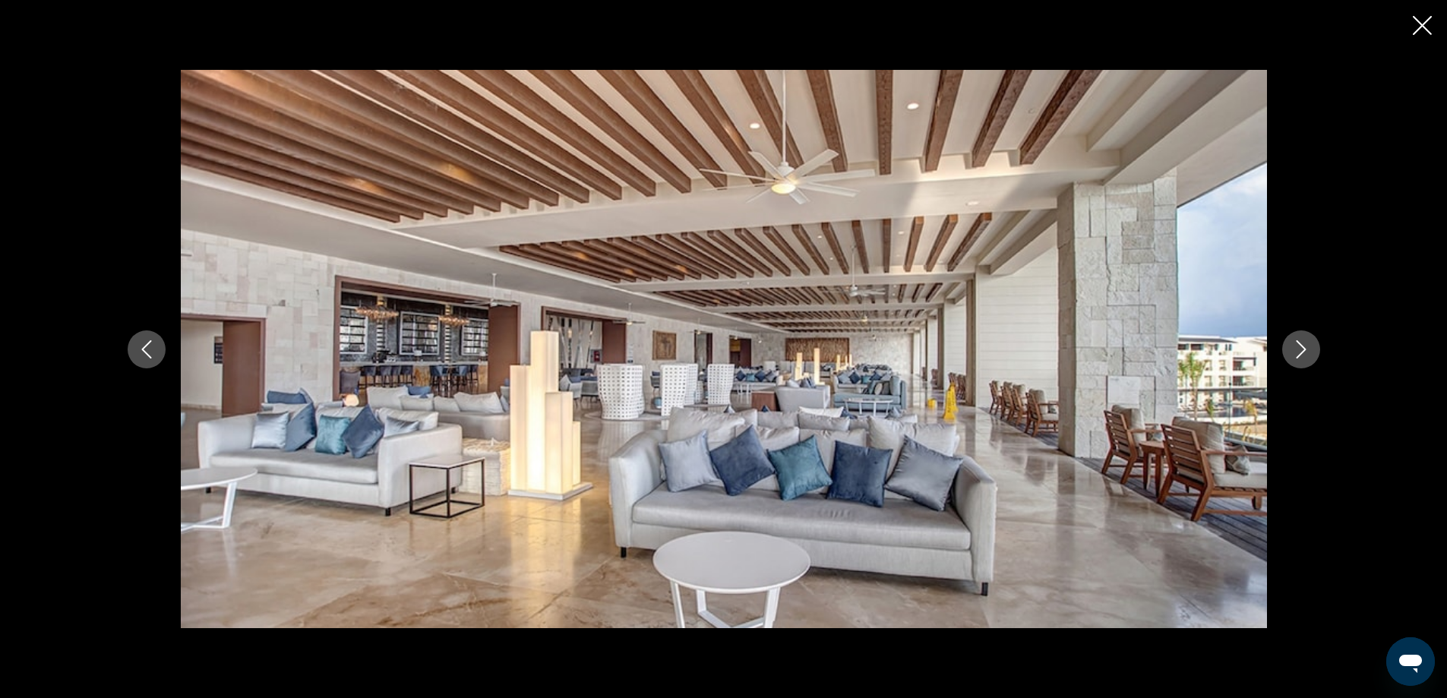
click at [1295, 352] on icon "Next image" at bounding box center [1301, 349] width 18 height 18
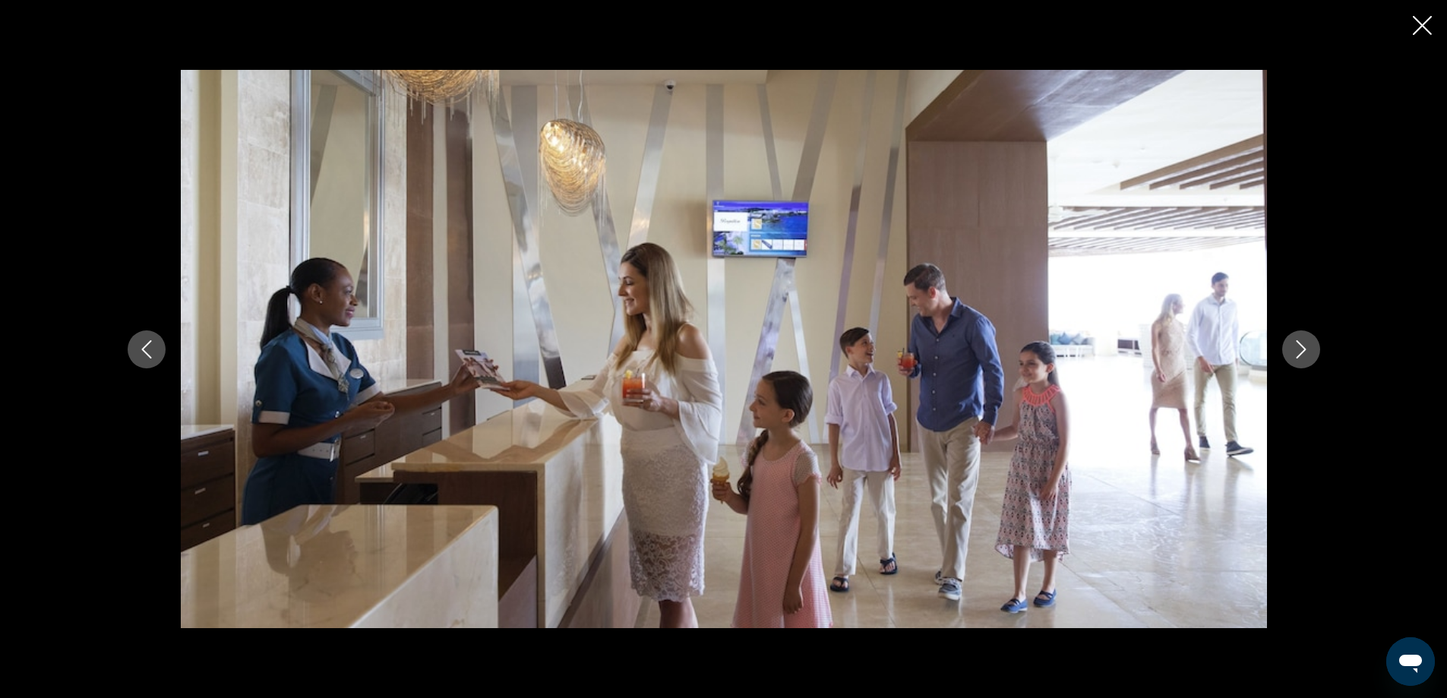
click at [1300, 349] on icon "Next image" at bounding box center [1301, 349] width 18 height 18
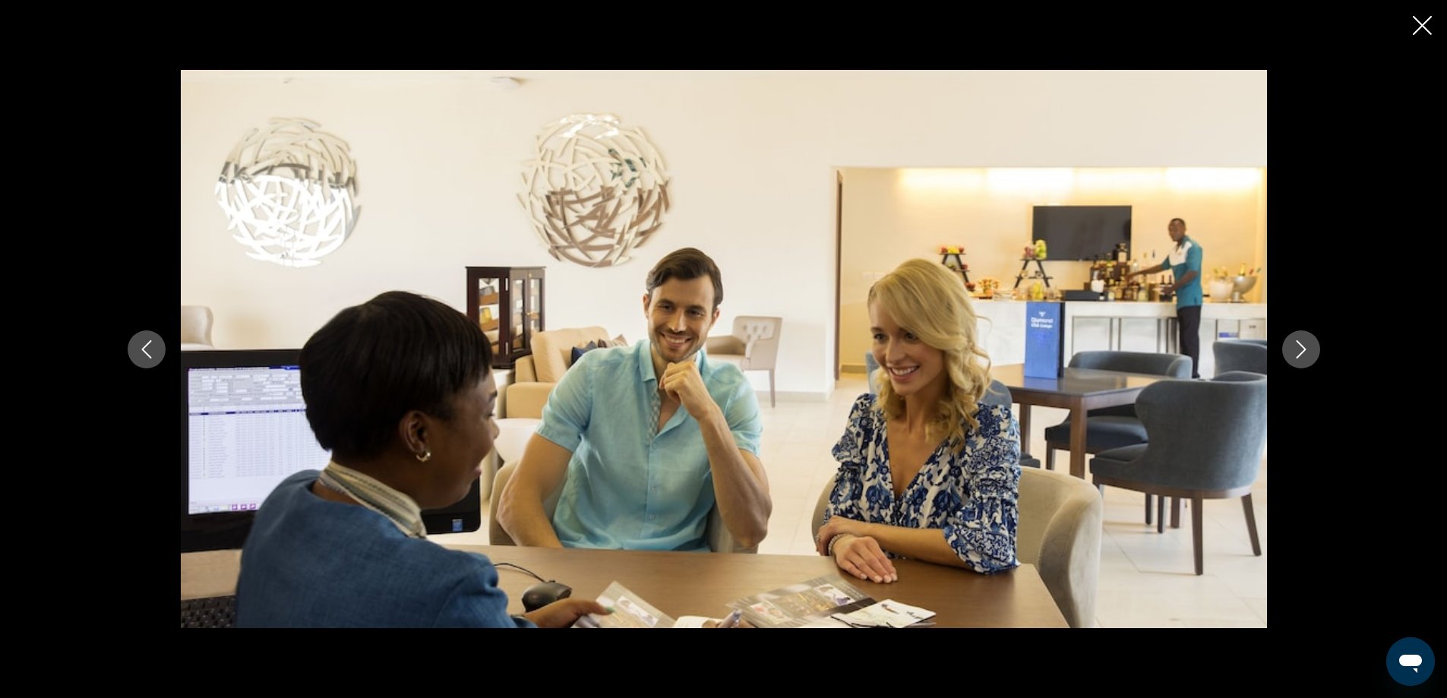
click at [1300, 349] on icon "Next image" at bounding box center [1301, 349] width 18 height 18
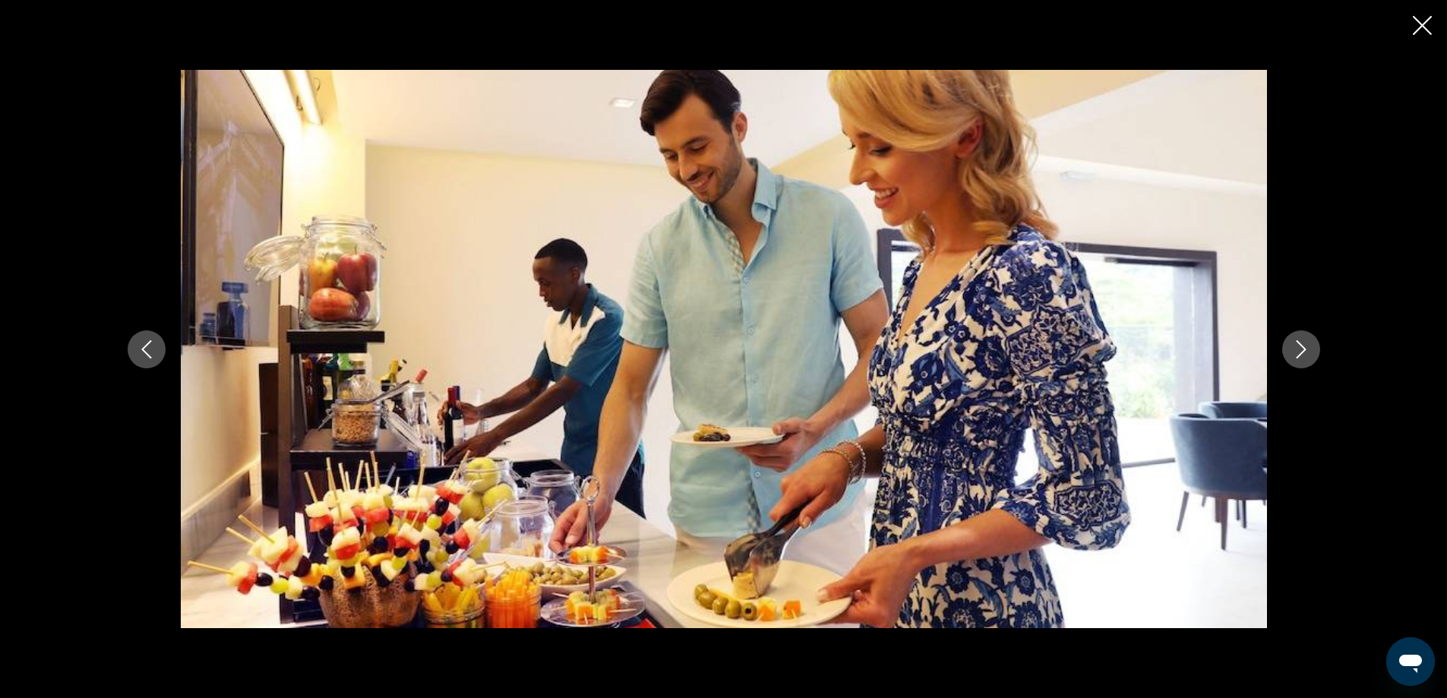
click at [1300, 349] on icon "Next image" at bounding box center [1301, 349] width 18 height 18
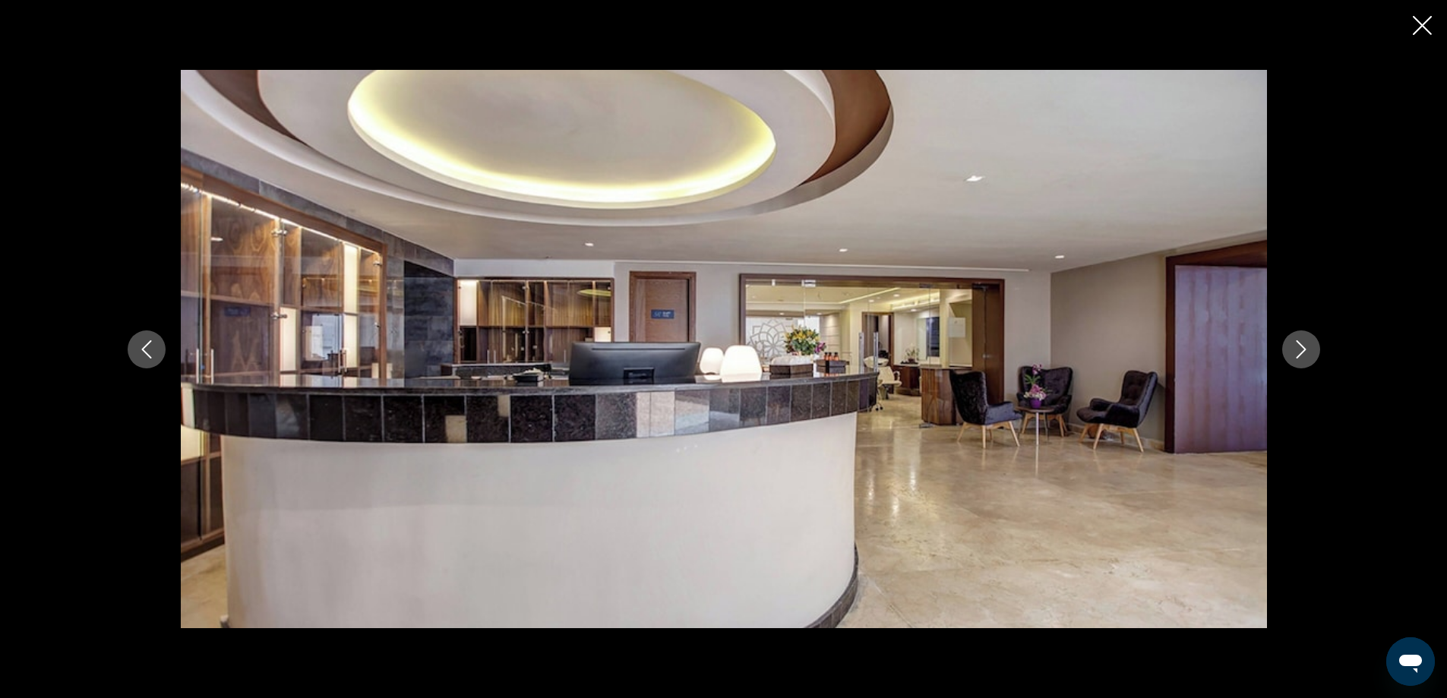
click at [1300, 349] on icon "Next image" at bounding box center [1301, 349] width 18 height 18
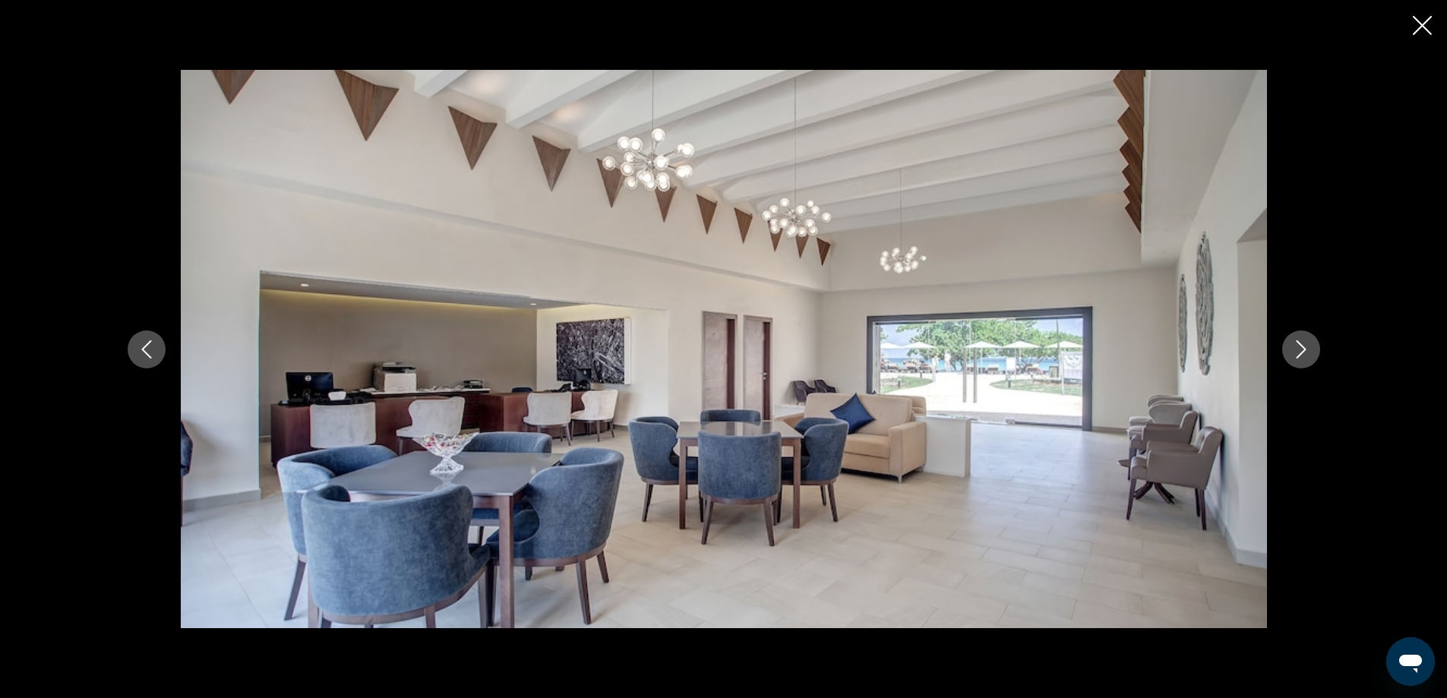
click at [1300, 349] on icon "Next image" at bounding box center [1301, 349] width 18 height 18
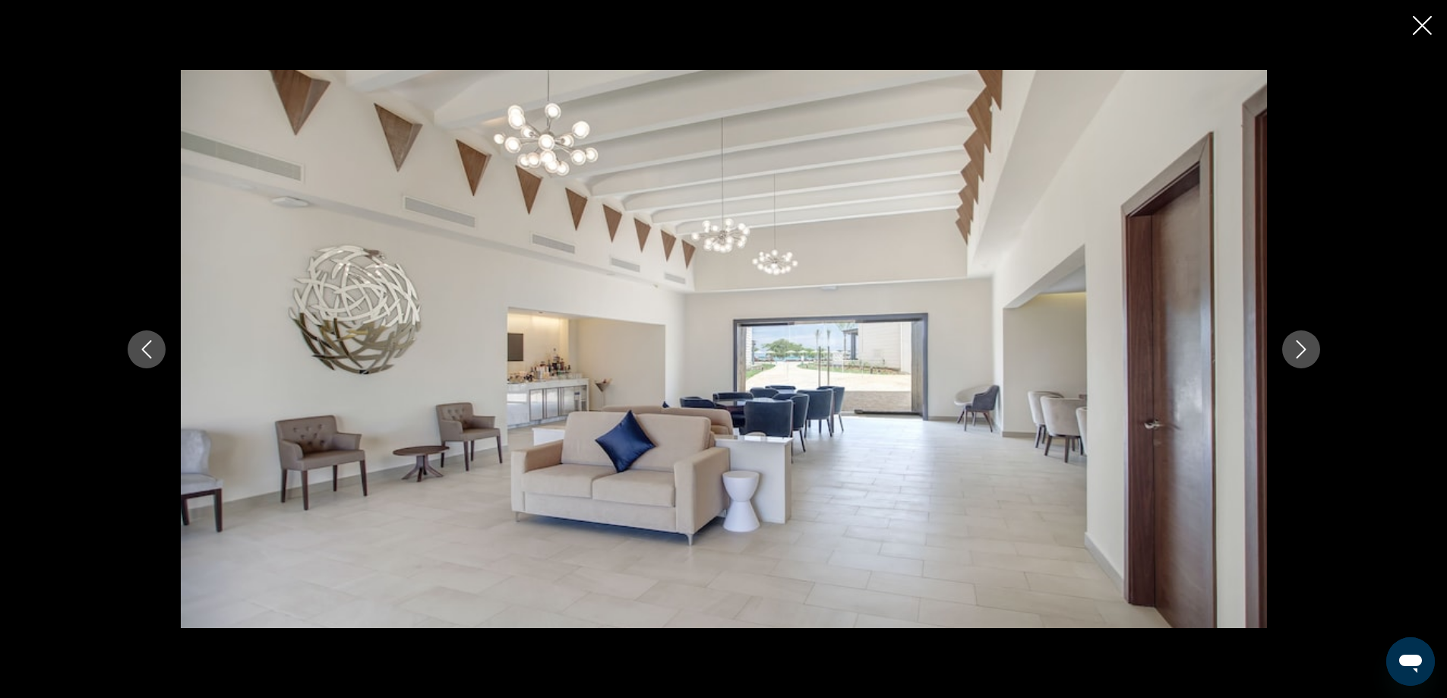
click at [1300, 349] on icon "Next image" at bounding box center [1301, 349] width 18 height 18
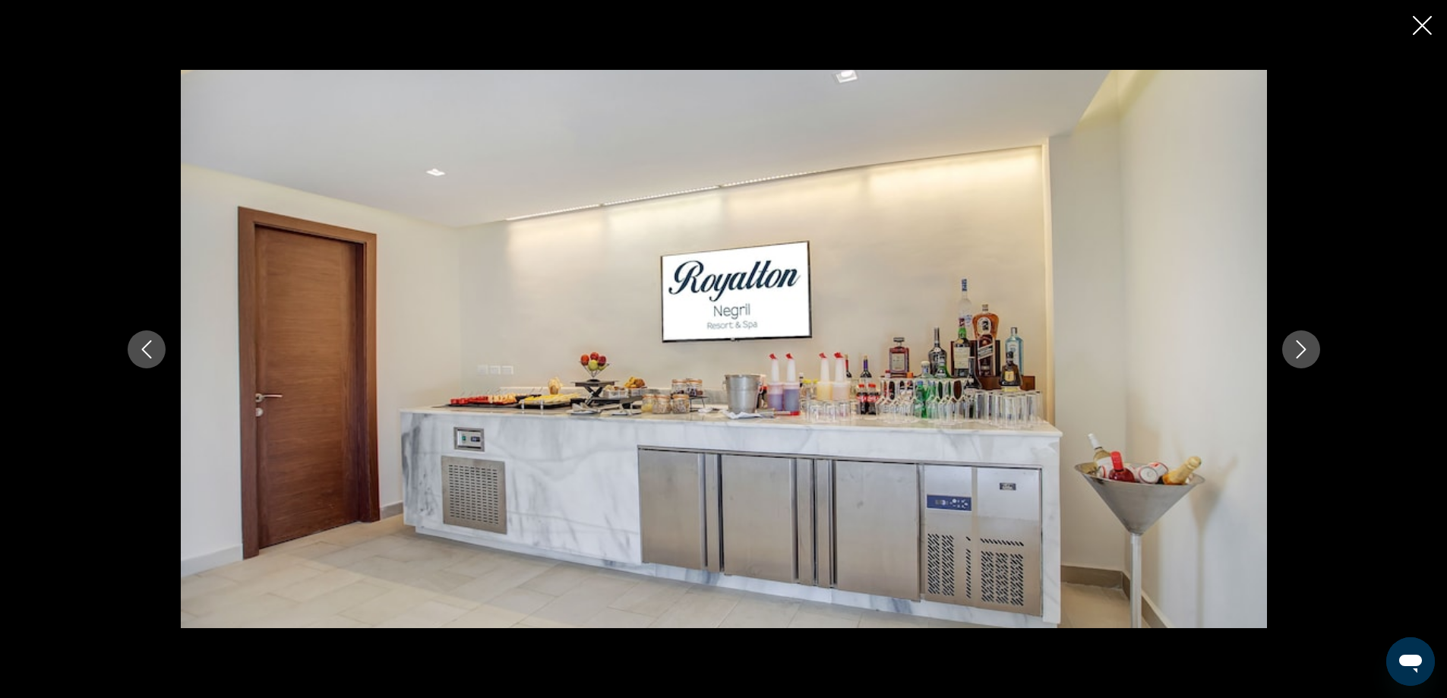
click at [1300, 349] on icon "Next image" at bounding box center [1301, 349] width 18 height 18
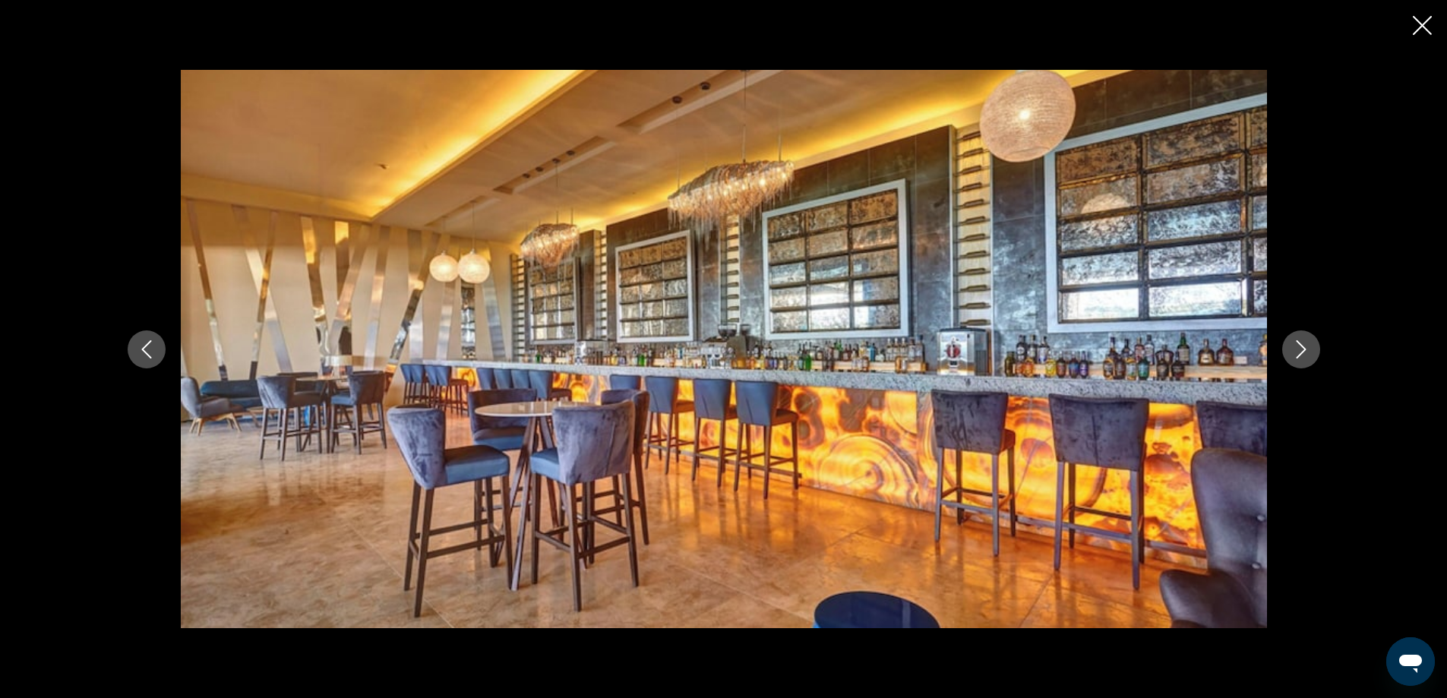
click at [1300, 349] on icon "Next image" at bounding box center [1301, 349] width 18 height 18
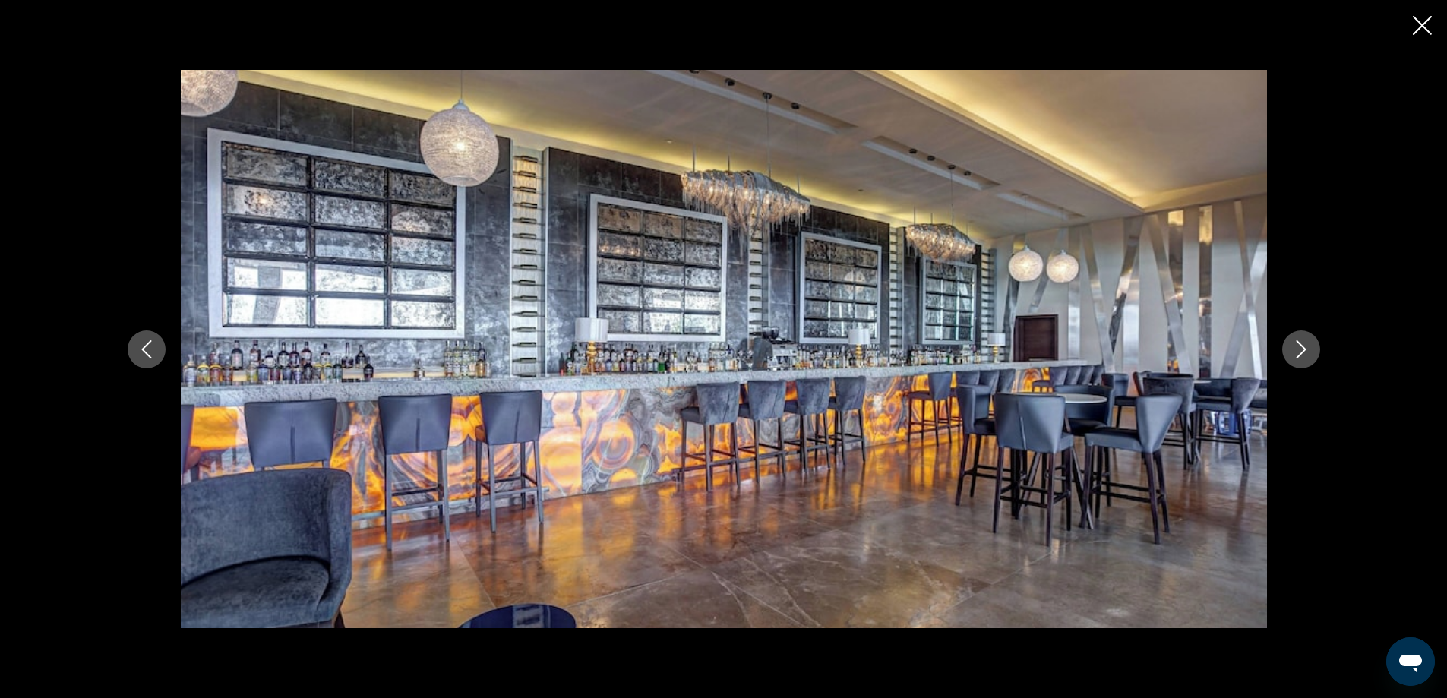
click at [1300, 349] on icon "Next image" at bounding box center [1301, 349] width 18 height 18
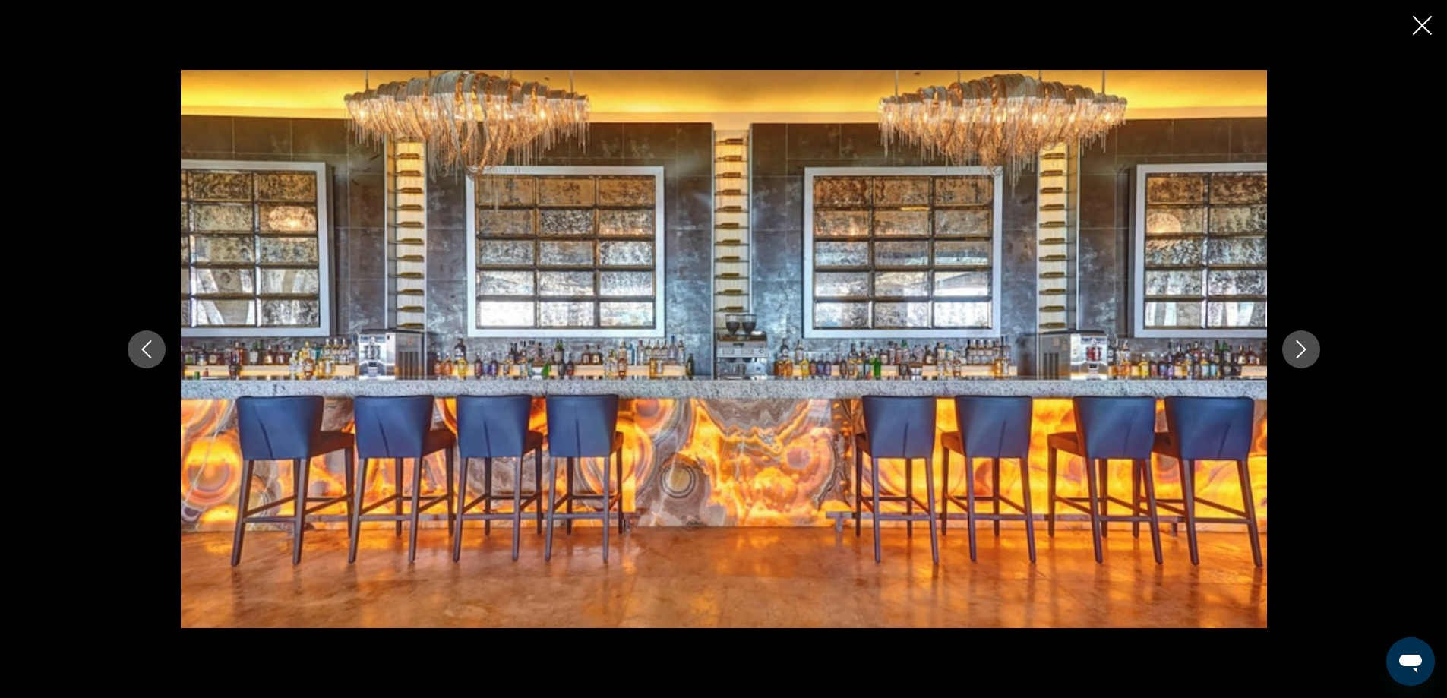
click at [1300, 349] on icon "Next image" at bounding box center [1301, 349] width 18 height 18
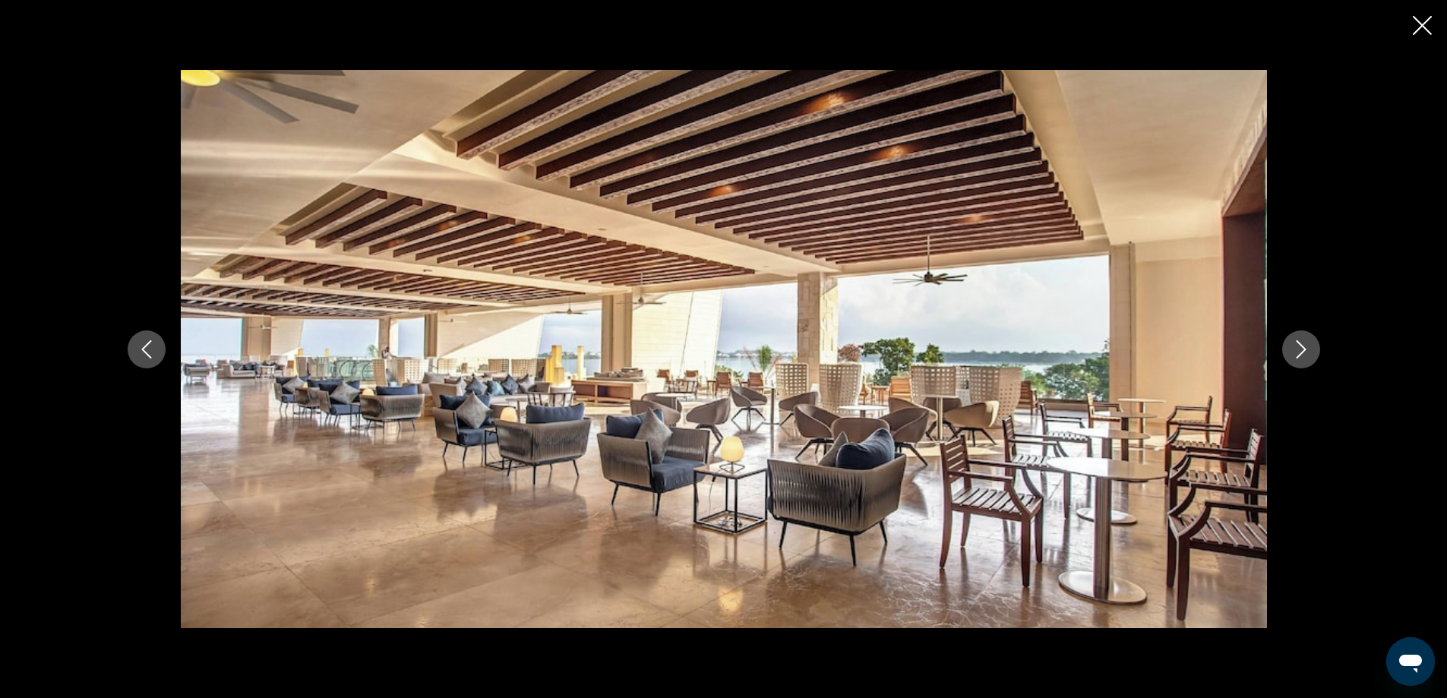
click at [1300, 349] on icon "Next image" at bounding box center [1301, 349] width 18 height 18
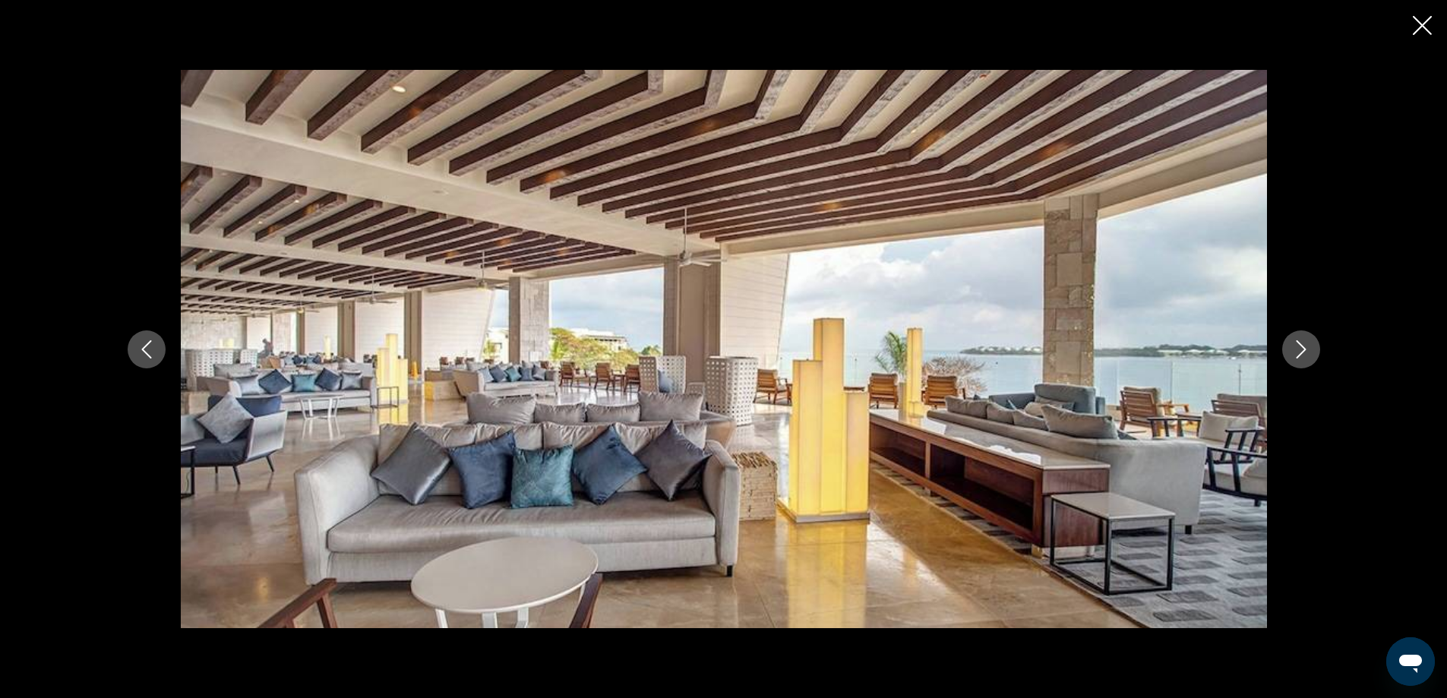
click at [1300, 349] on icon "Next image" at bounding box center [1301, 349] width 18 height 18
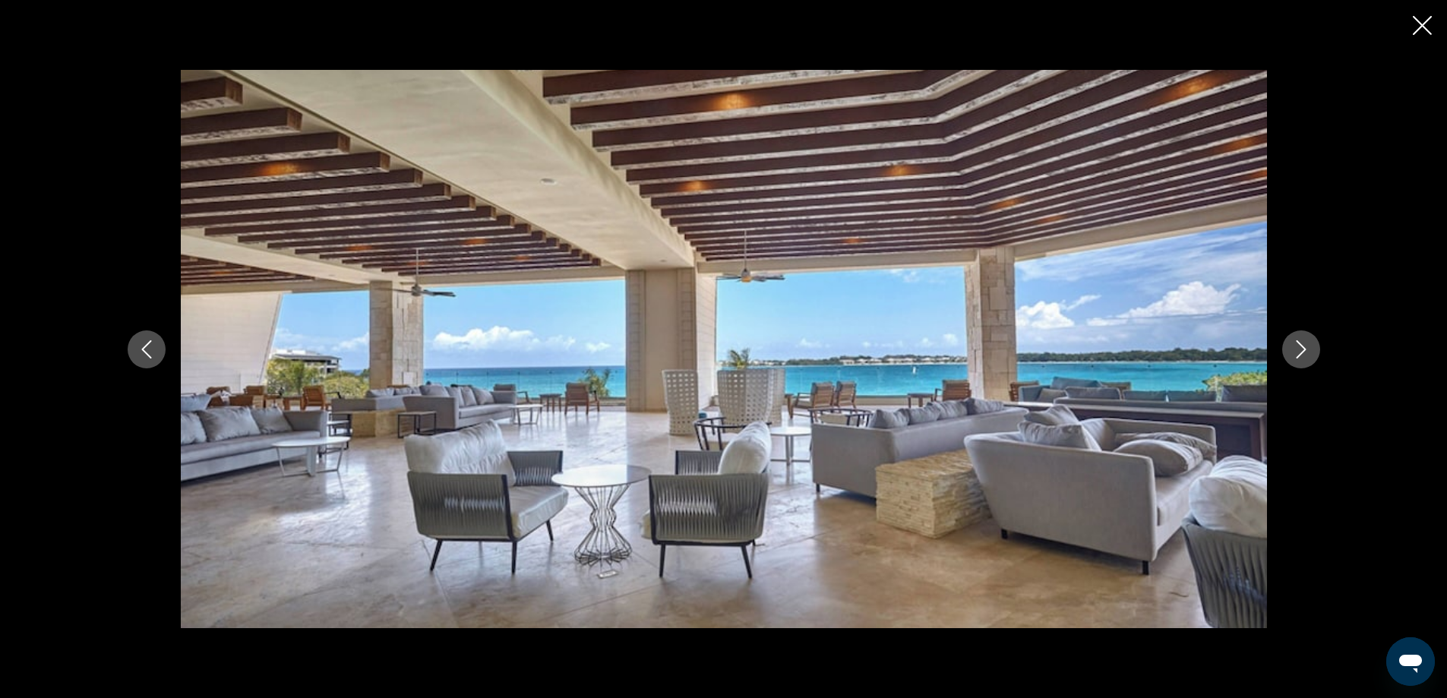
click at [1300, 349] on icon "Next image" at bounding box center [1301, 349] width 18 height 18
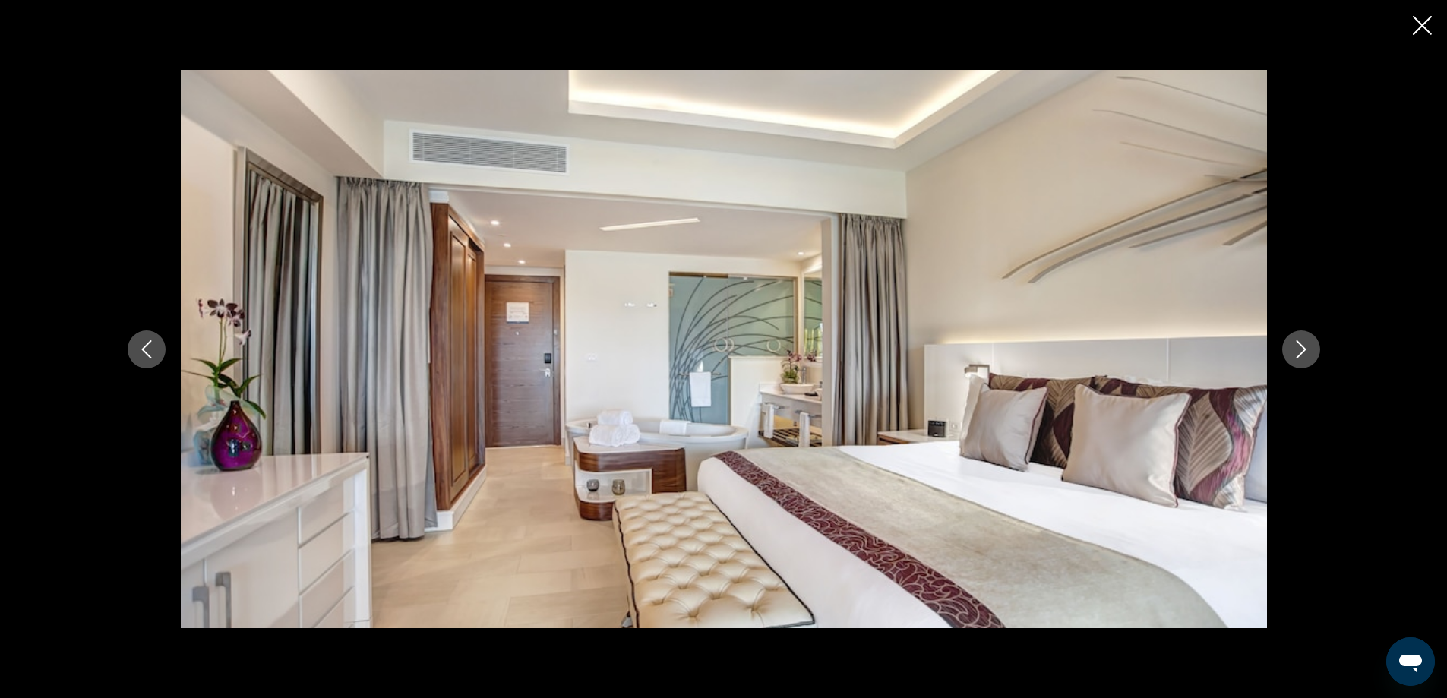
click at [1302, 348] on icon "Next image" at bounding box center [1301, 349] width 18 height 18
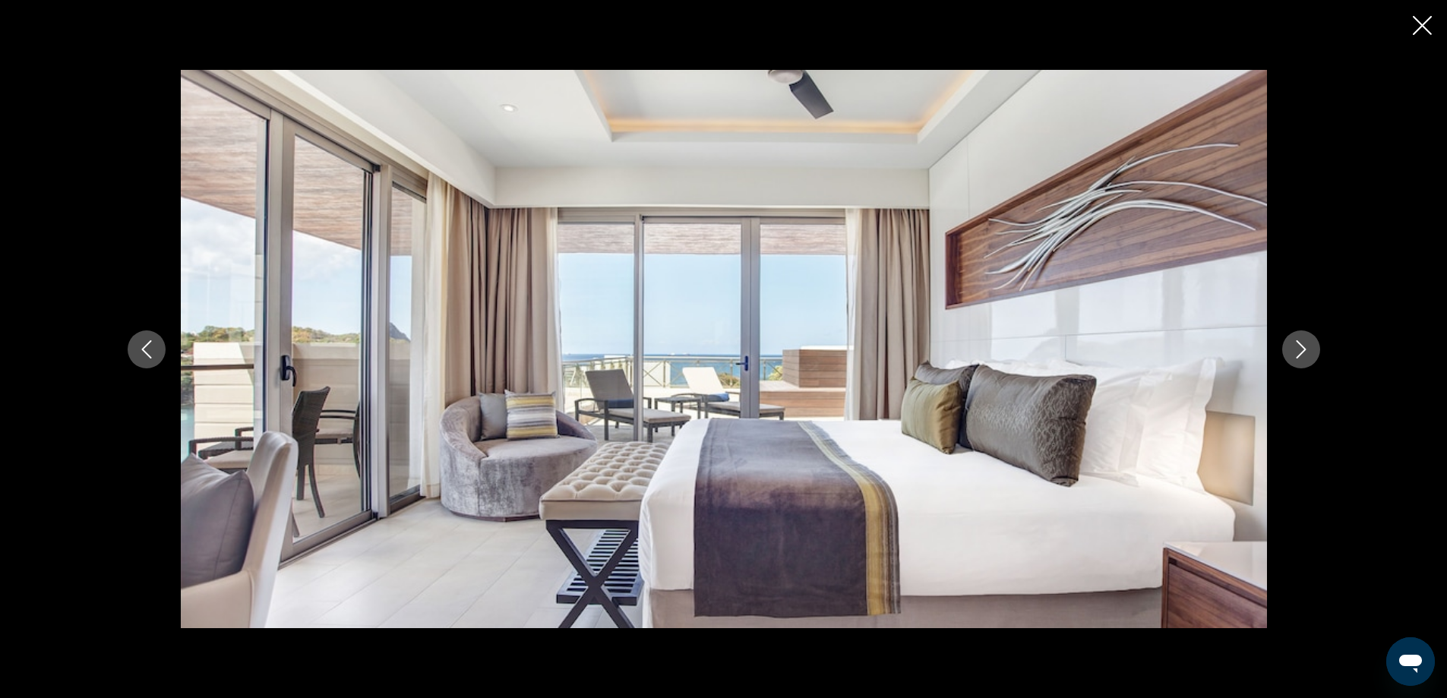
click at [1302, 348] on icon "Next image" at bounding box center [1301, 349] width 18 height 18
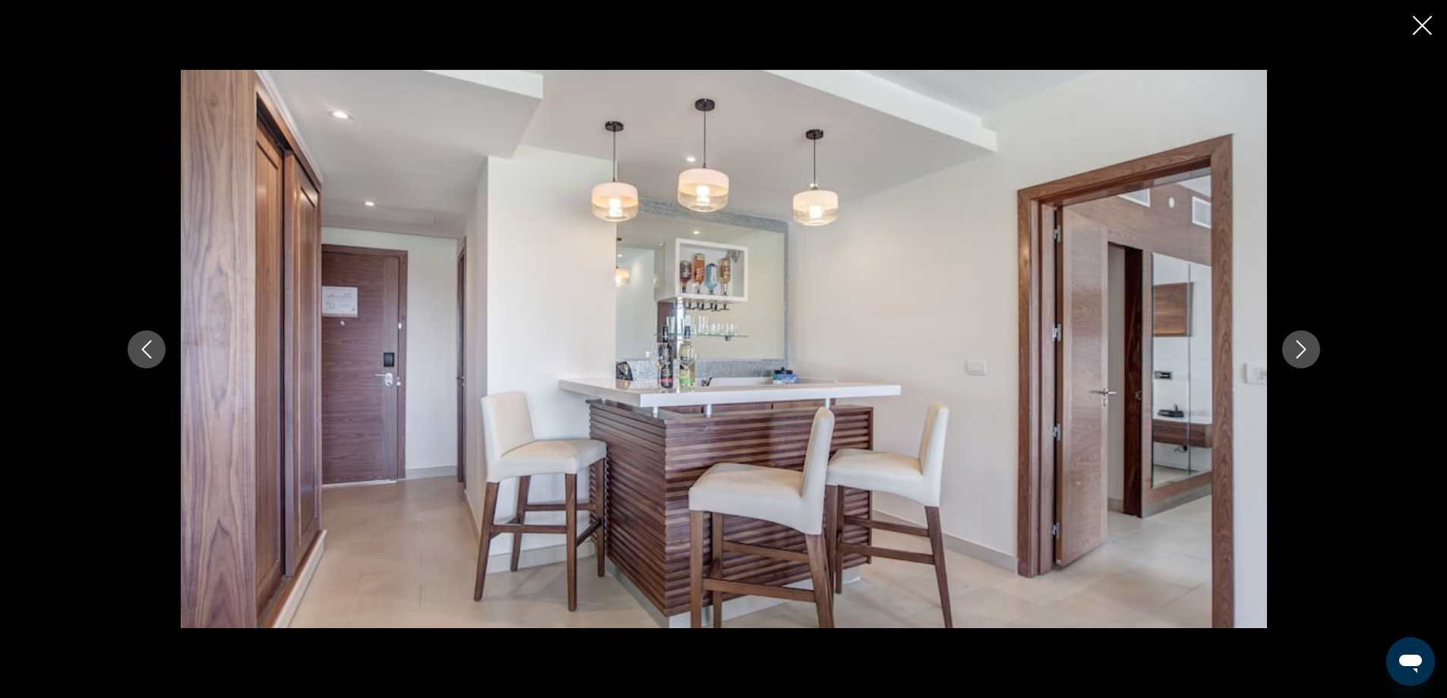
click at [1302, 348] on icon "Next image" at bounding box center [1301, 349] width 18 height 18
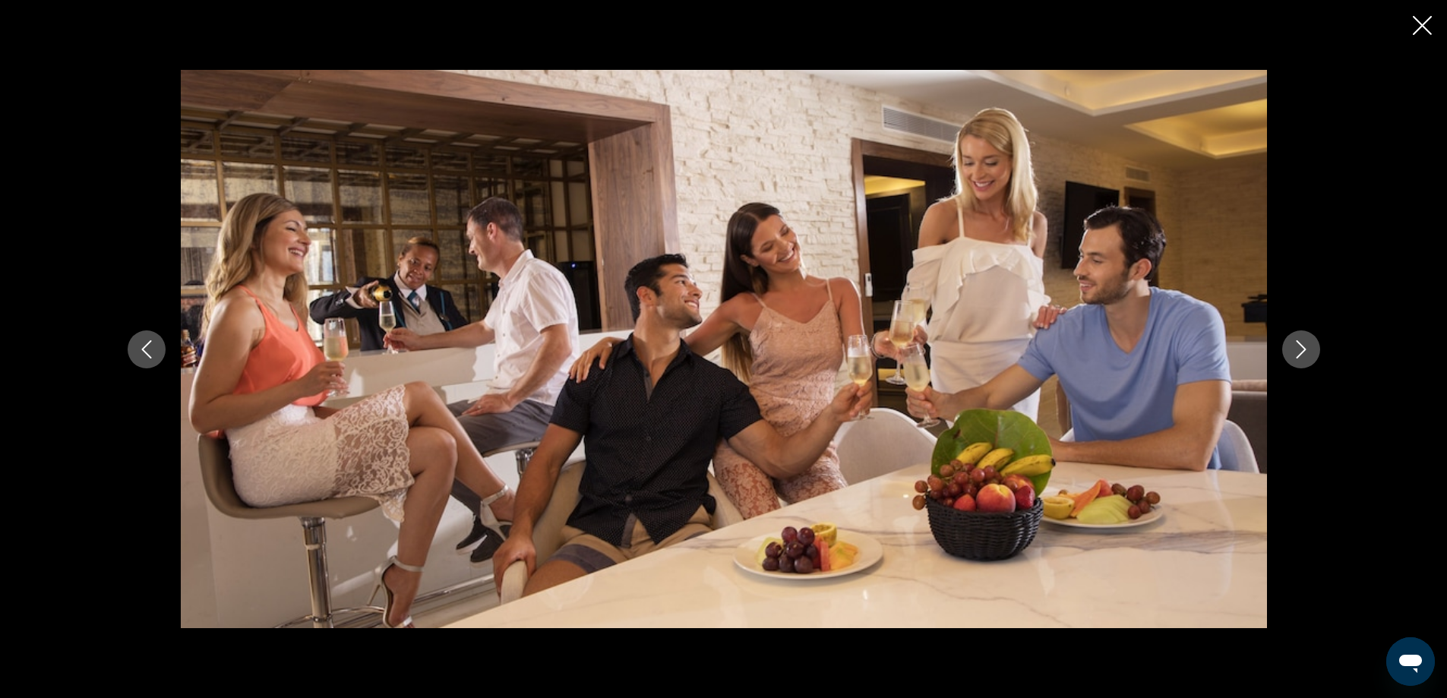
click at [1302, 348] on icon "Next image" at bounding box center [1301, 349] width 18 height 18
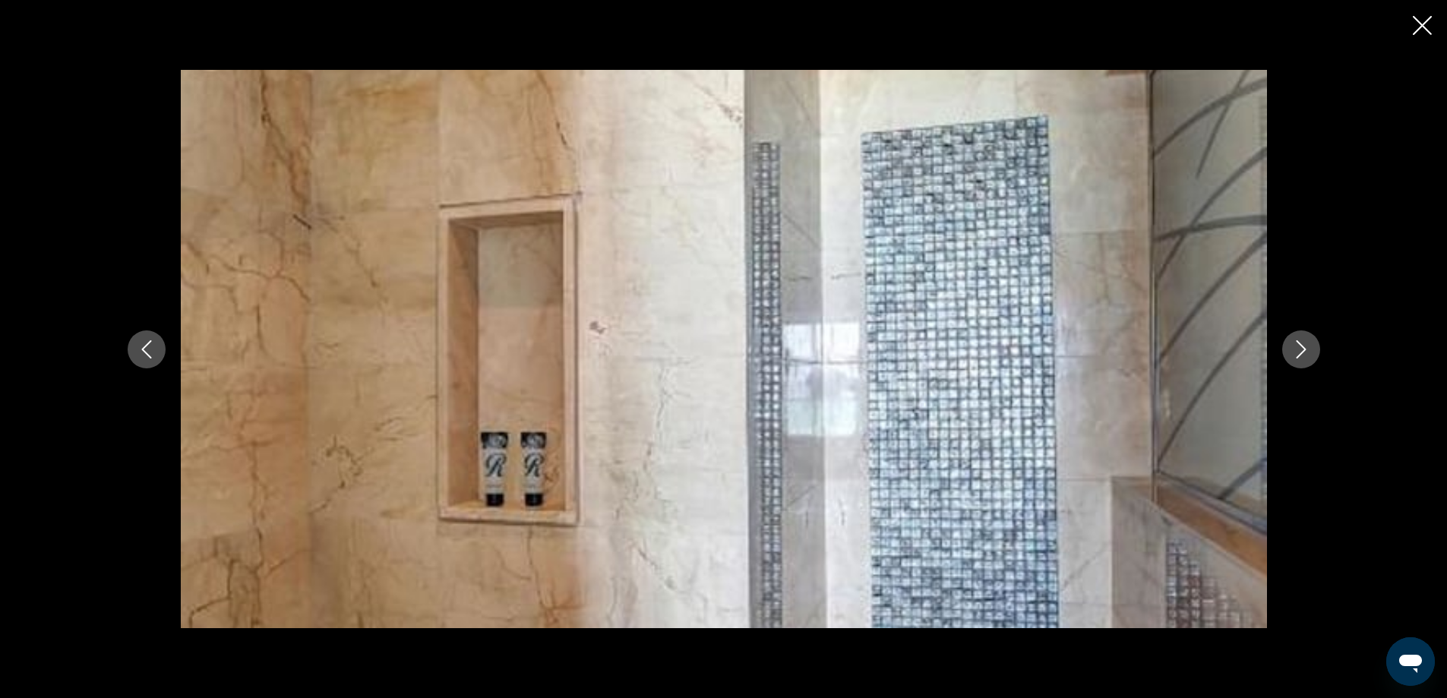
click at [1302, 348] on icon "Next image" at bounding box center [1301, 349] width 18 height 18
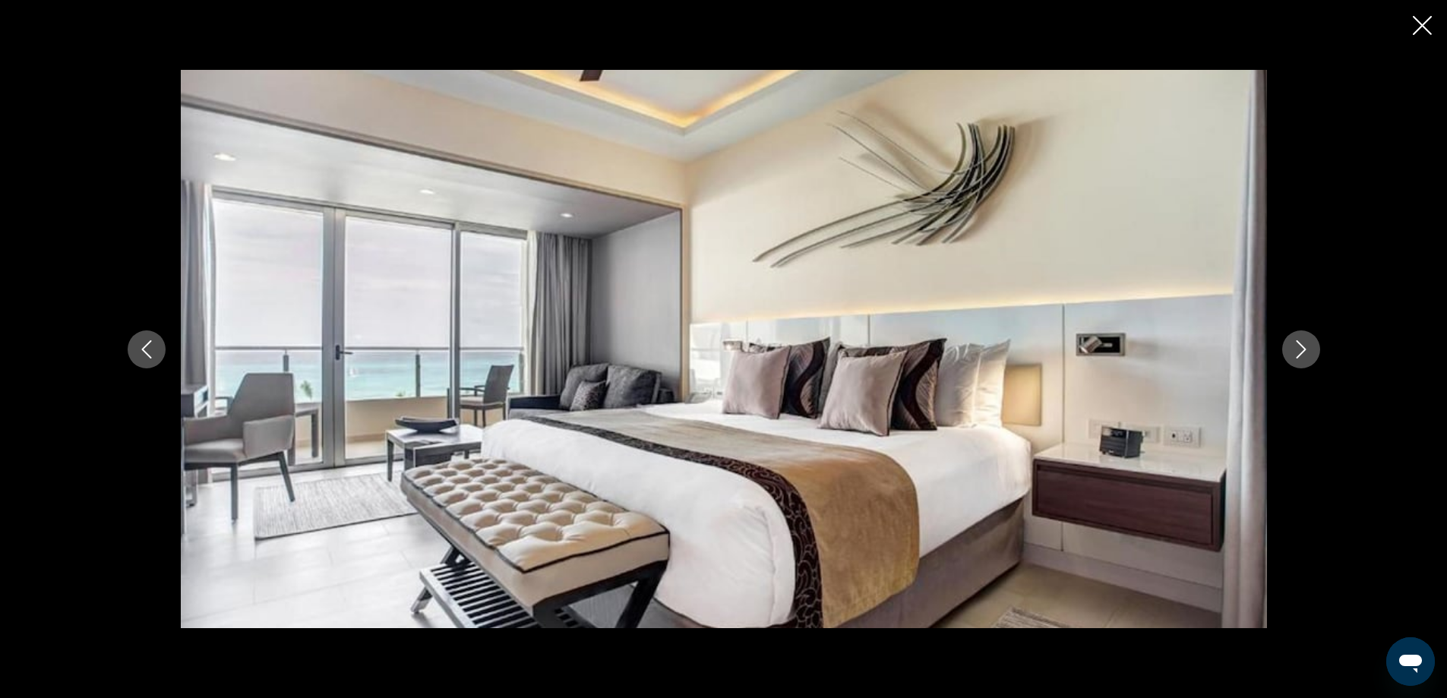
click at [1302, 348] on icon "Next image" at bounding box center [1301, 349] width 18 height 18
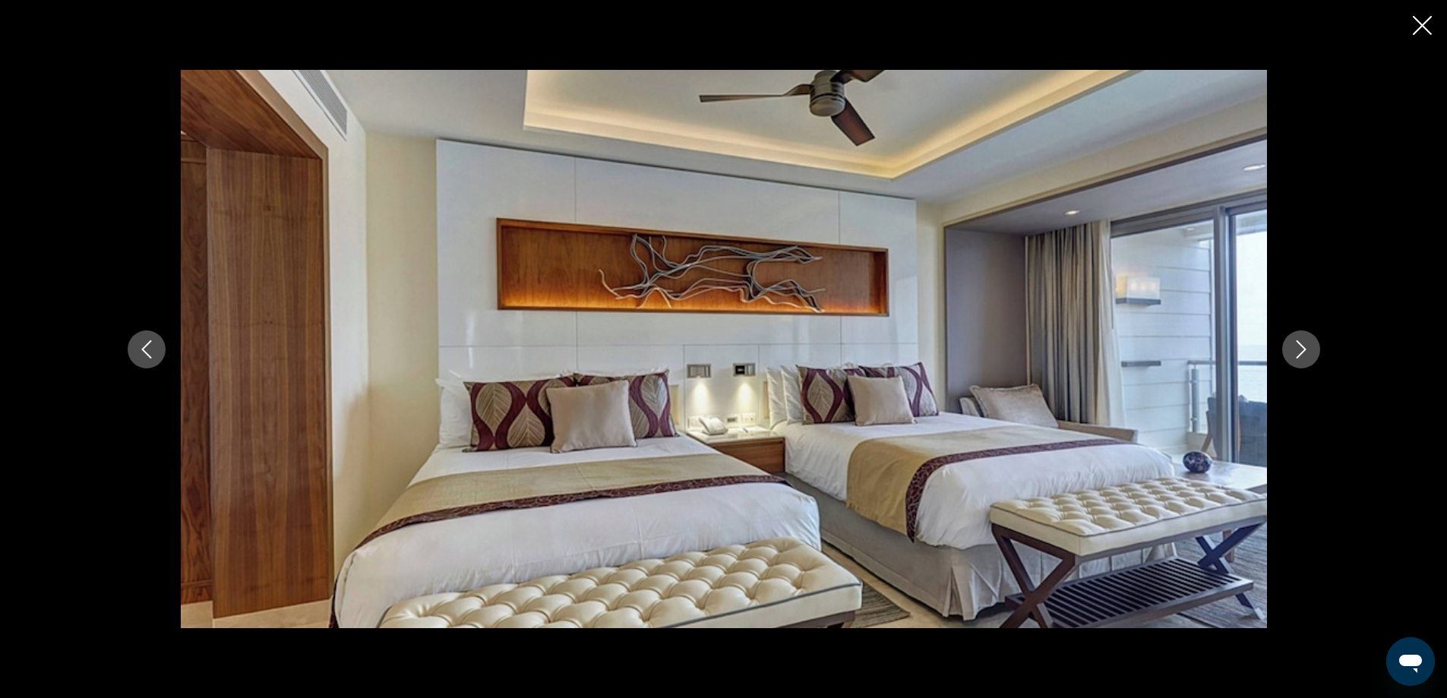
click at [1302, 348] on icon "Next image" at bounding box center [1301, 349] width 18 height 18
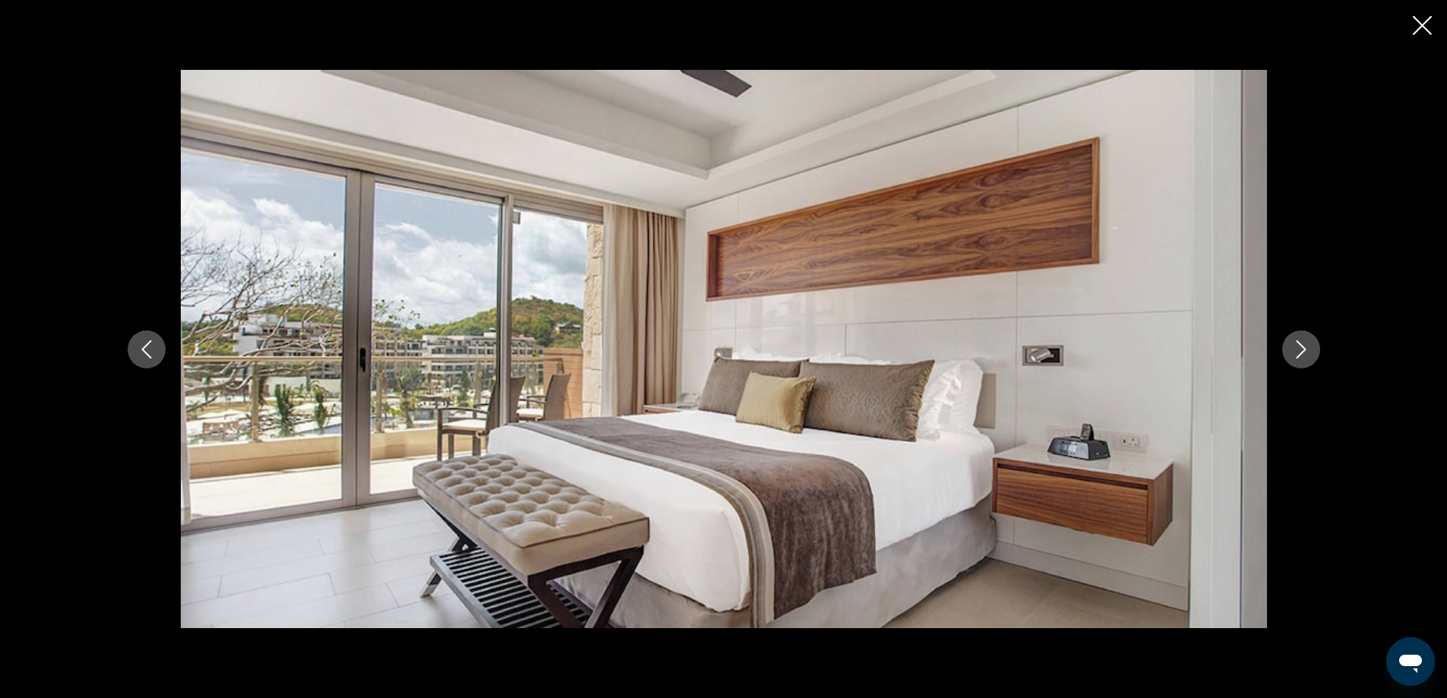
click at [1302, 348] on icon "Next image" at bounding box center [1301, 349] width 18 height 18
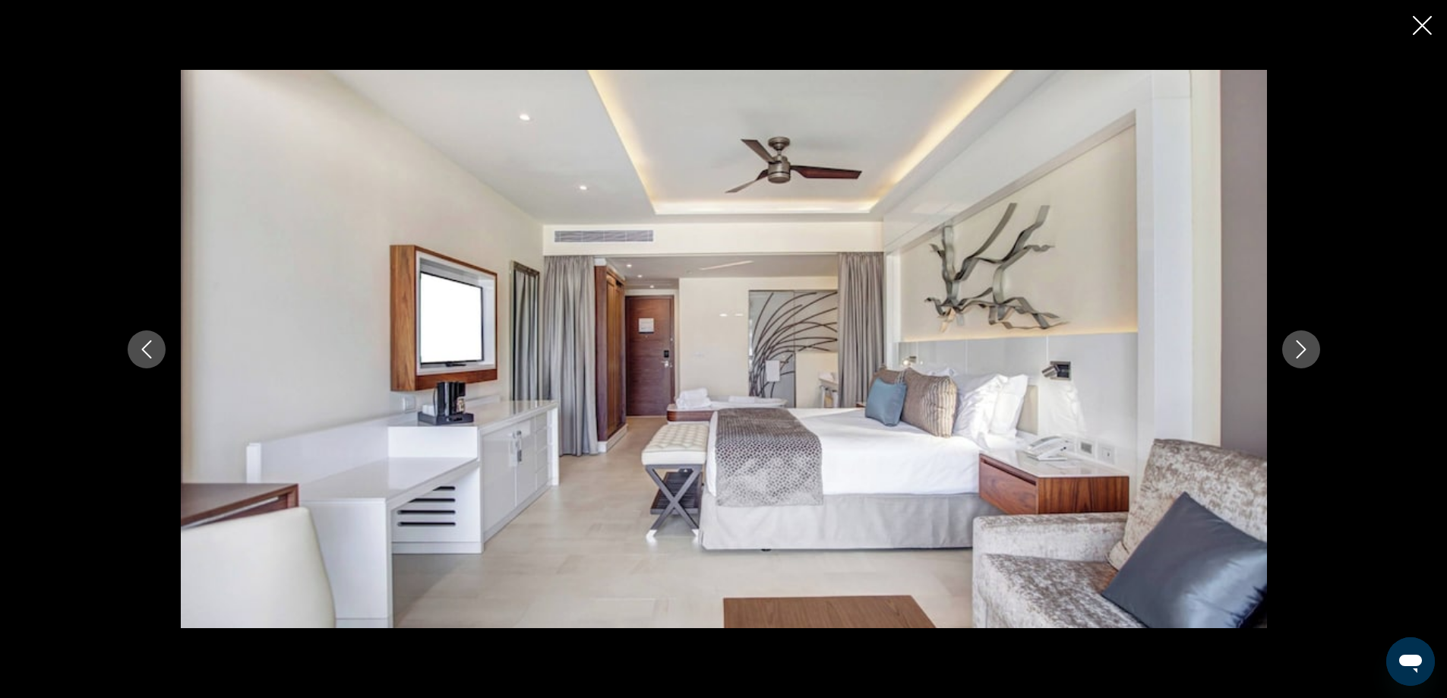
click at [1302, 348] on icon "Next image" at bounding box center [1301, 349] width 18 height 18
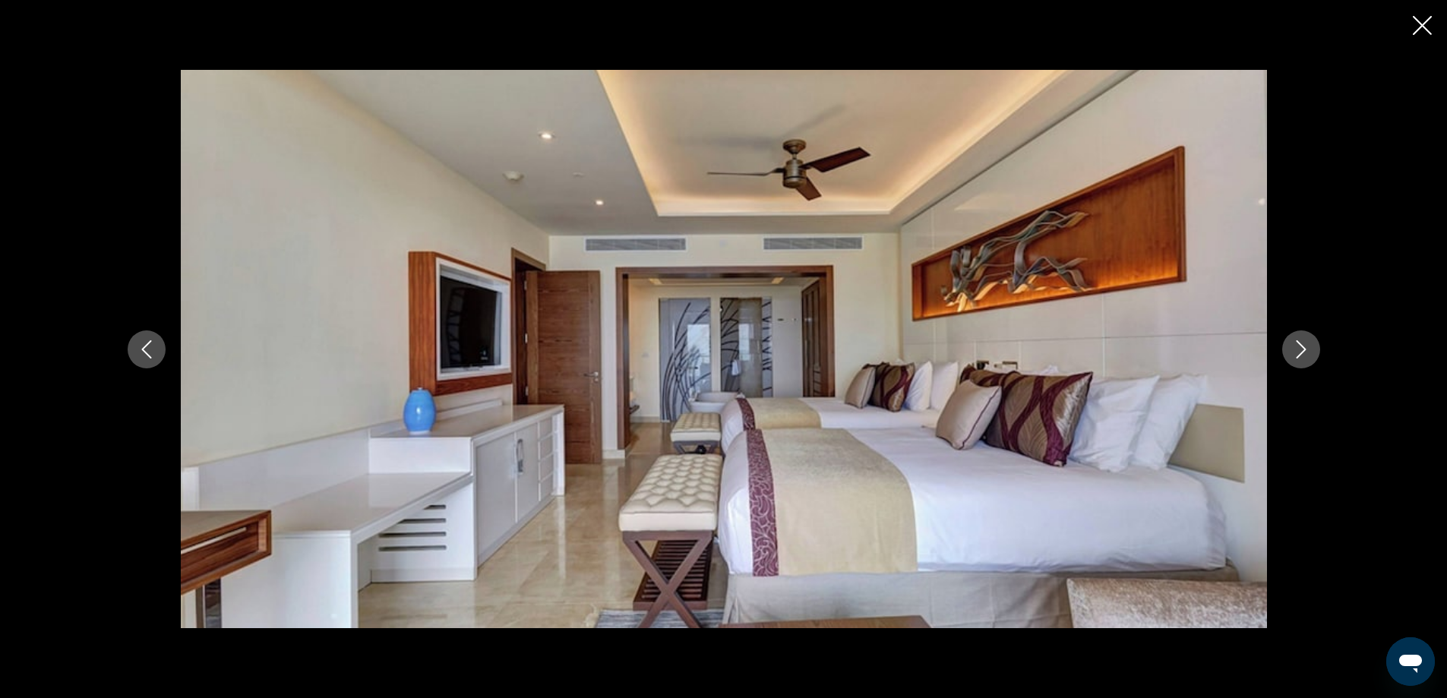
click at [1302, 348] on icon "Next image" at bounding box center [1301, 349] width 18 height 18
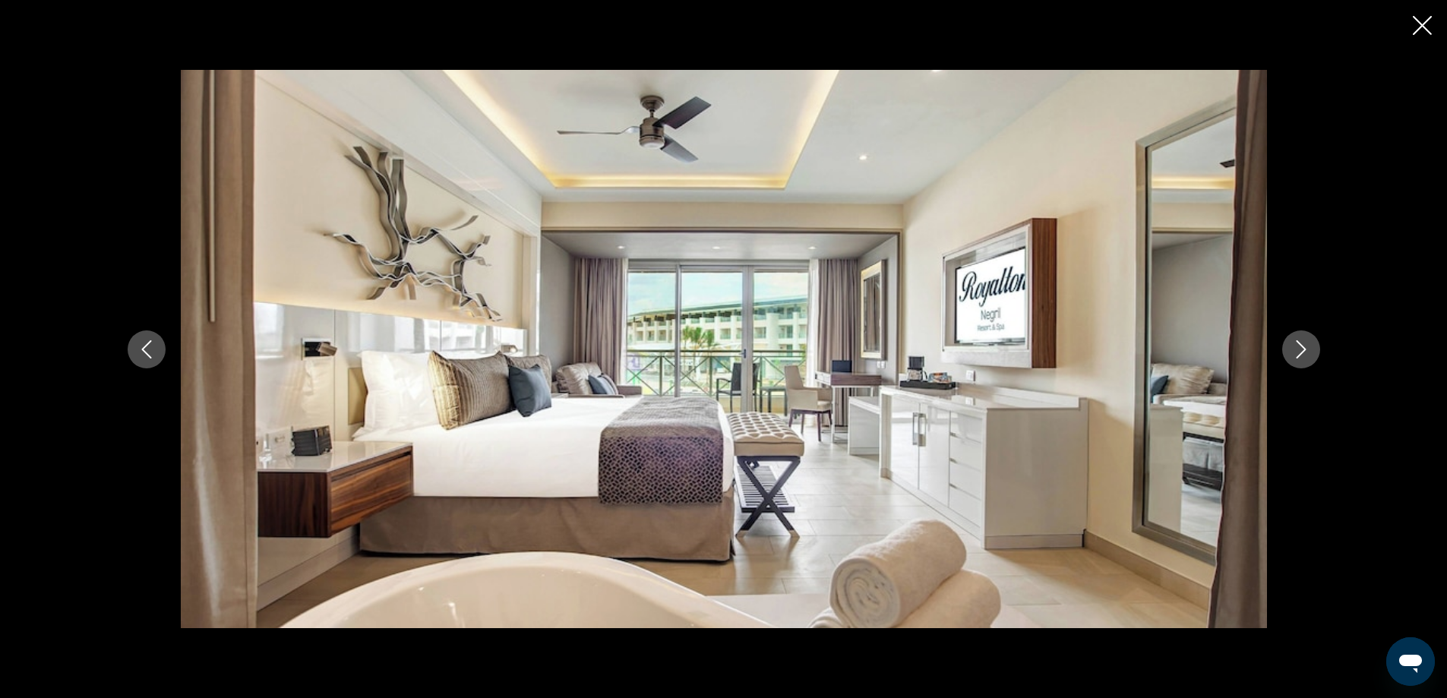
click at [1302, 348] on icon "Next image" at bounding box center [1301, 349] width 18 height 18
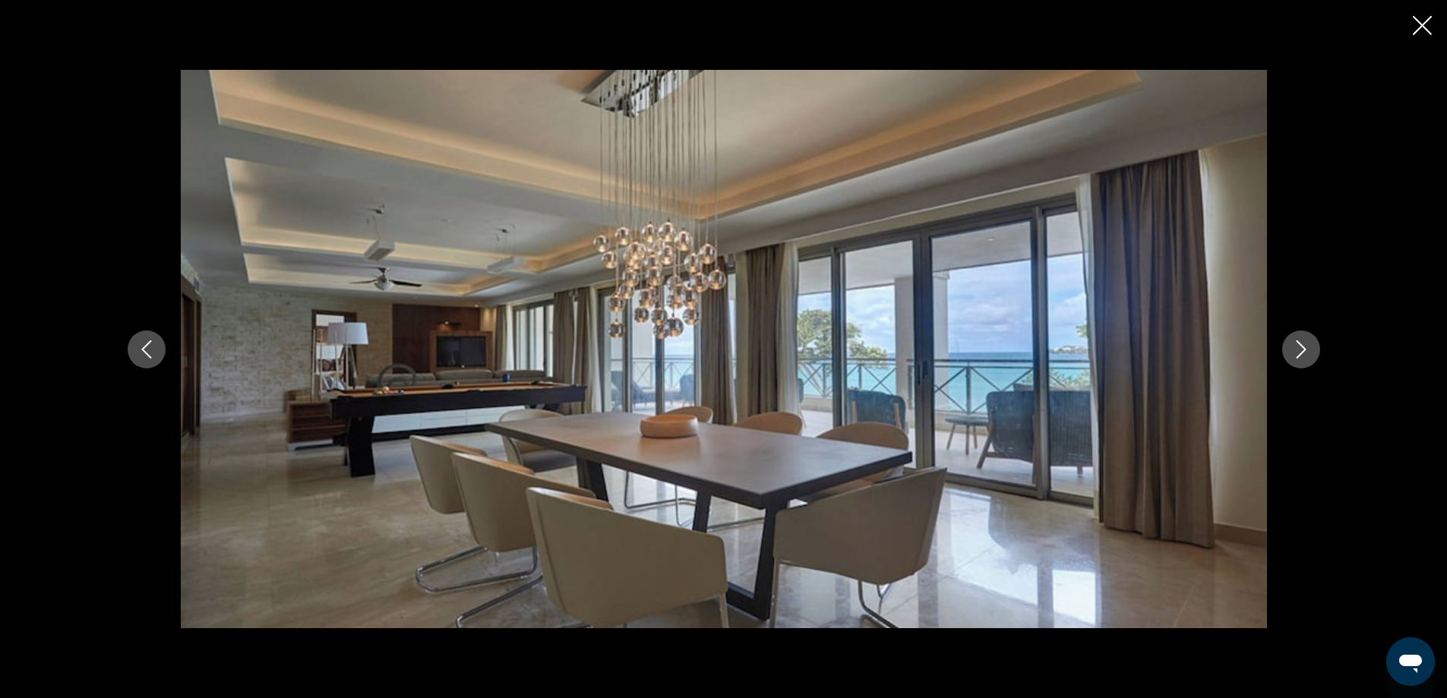
click at [1302, 348] on icon "Next image" at bounding box center [1301, 349] width 18 height 18
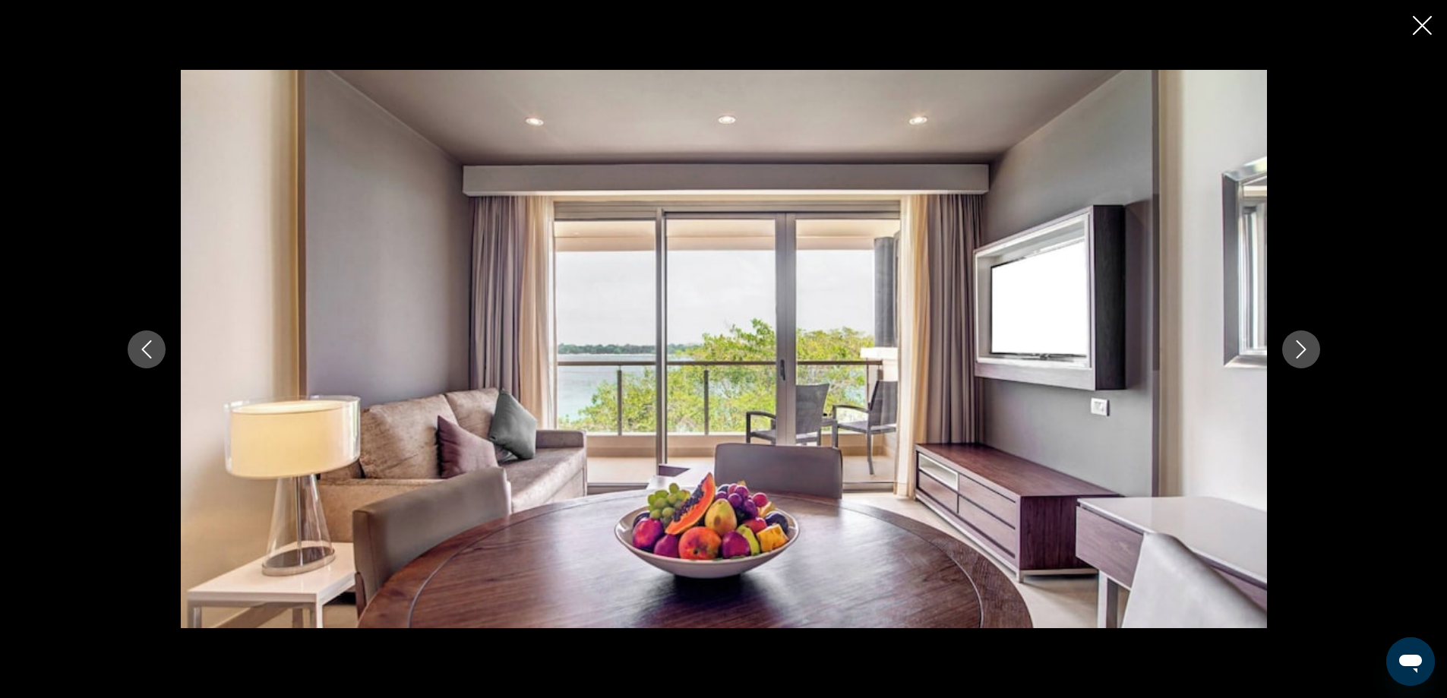
click at [1302, 348] on icon "Next image" at bounding box center [1301, 349] width 18 height 18
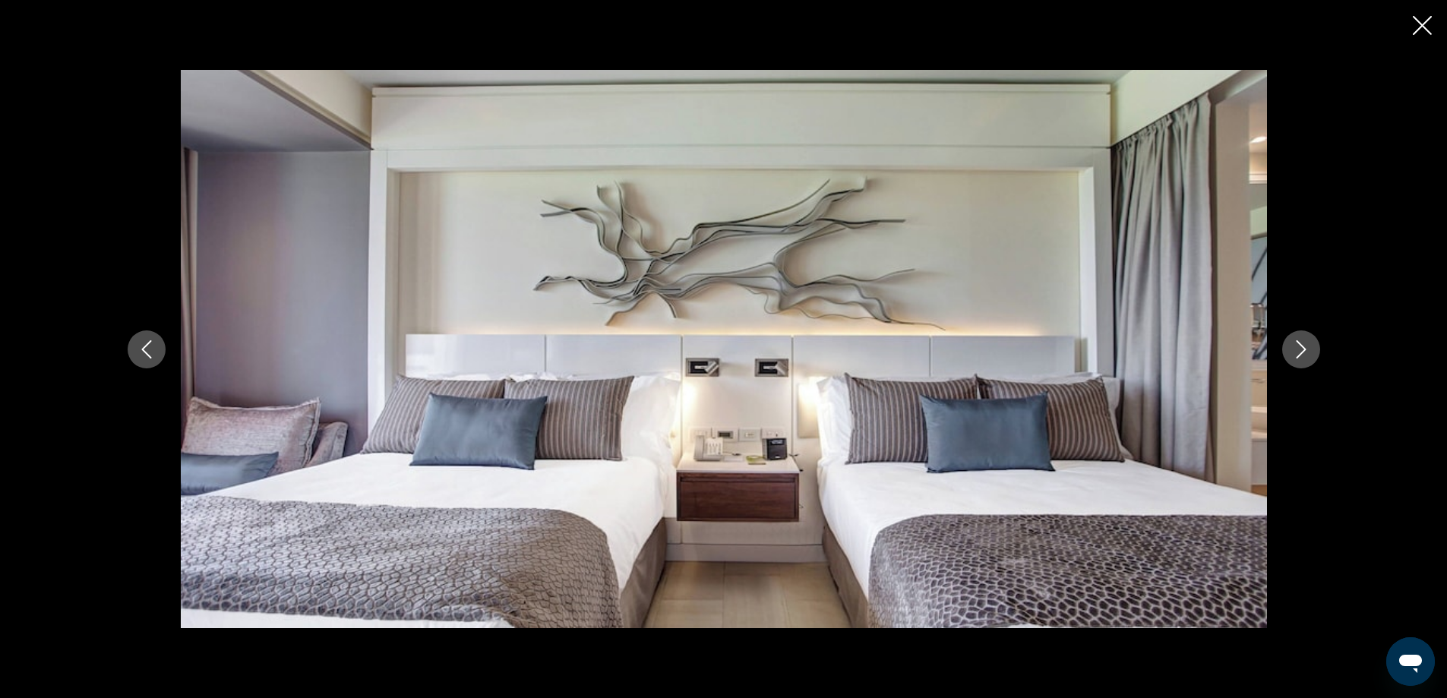
click at [1419, 22] on icon "Close slideshow" at bounding box center [1421, 25] width 19 height 19
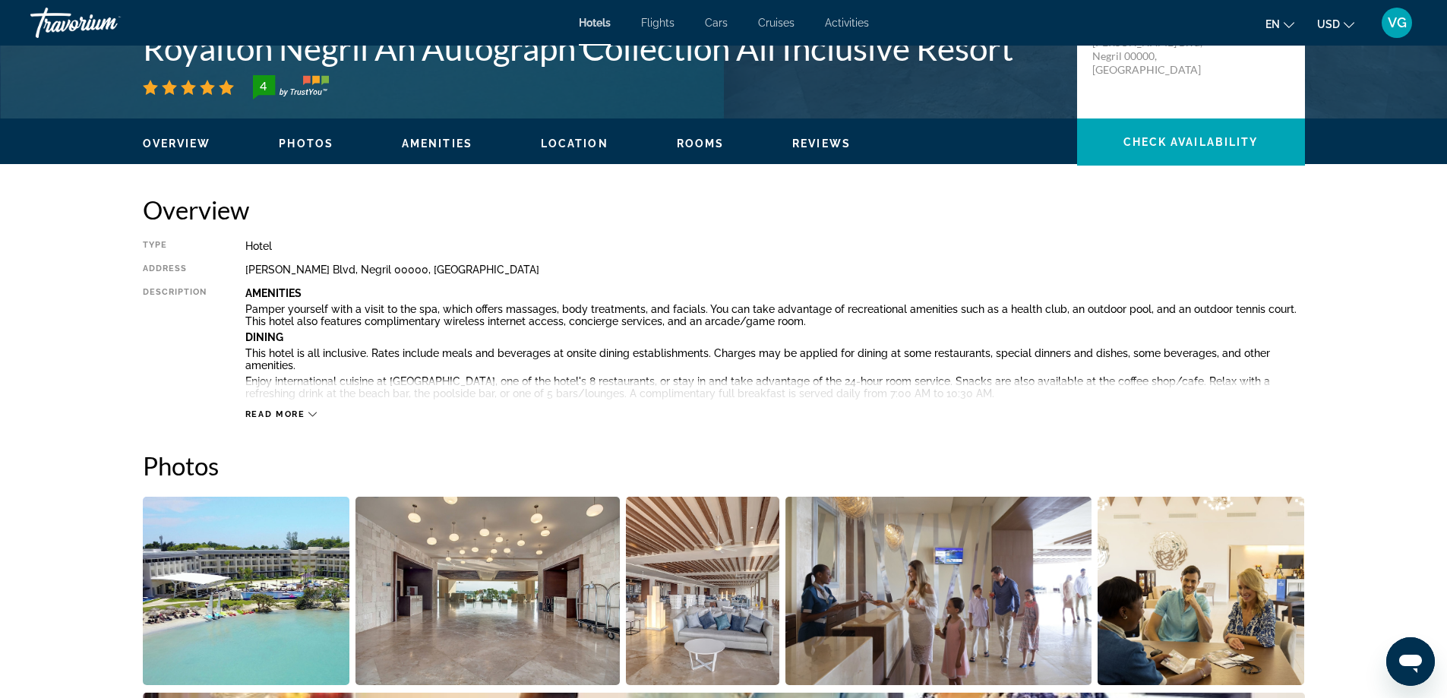
scroll to position [0, 0]
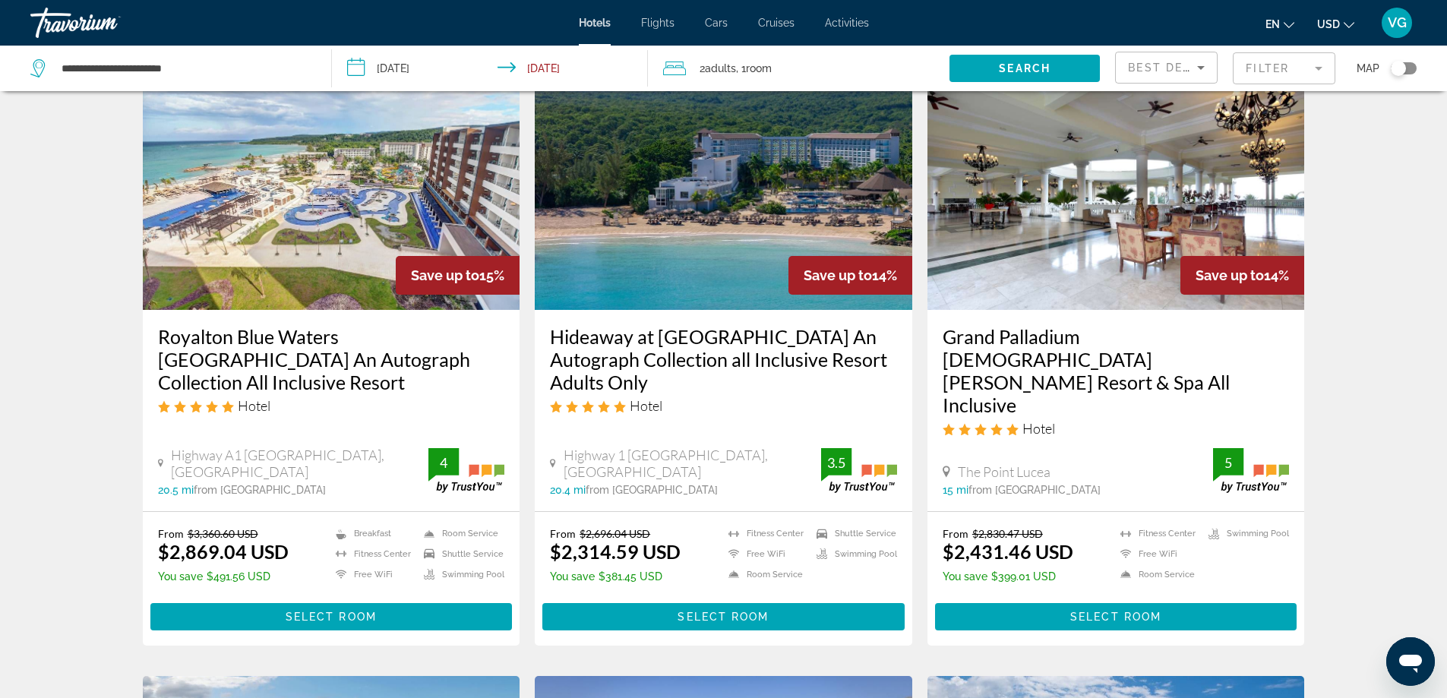
scroll to position [1215, 0]
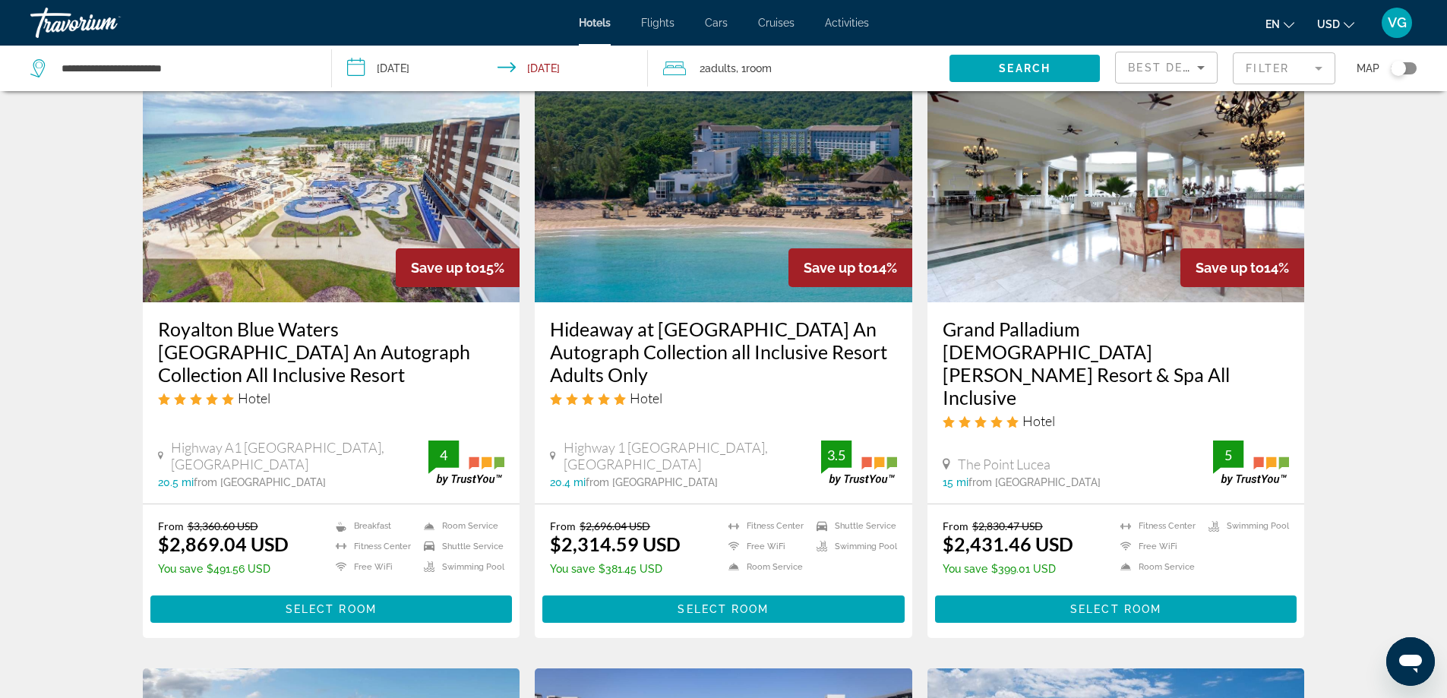
click at [318, 181] on img "Main content" at bounding box center [331, 180] width 377 height 243
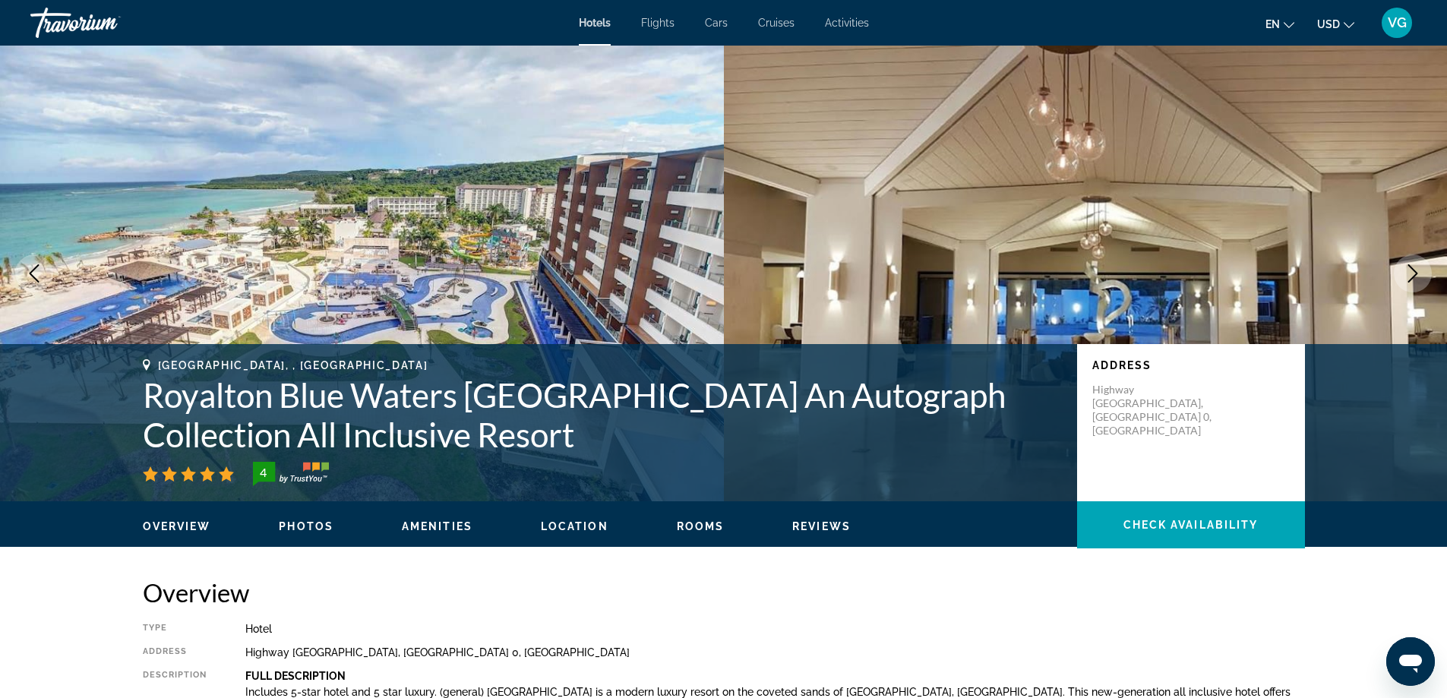
click at [1411, 269] on icon "Next image" at bounding box center [1412, 273] width 18 height 18
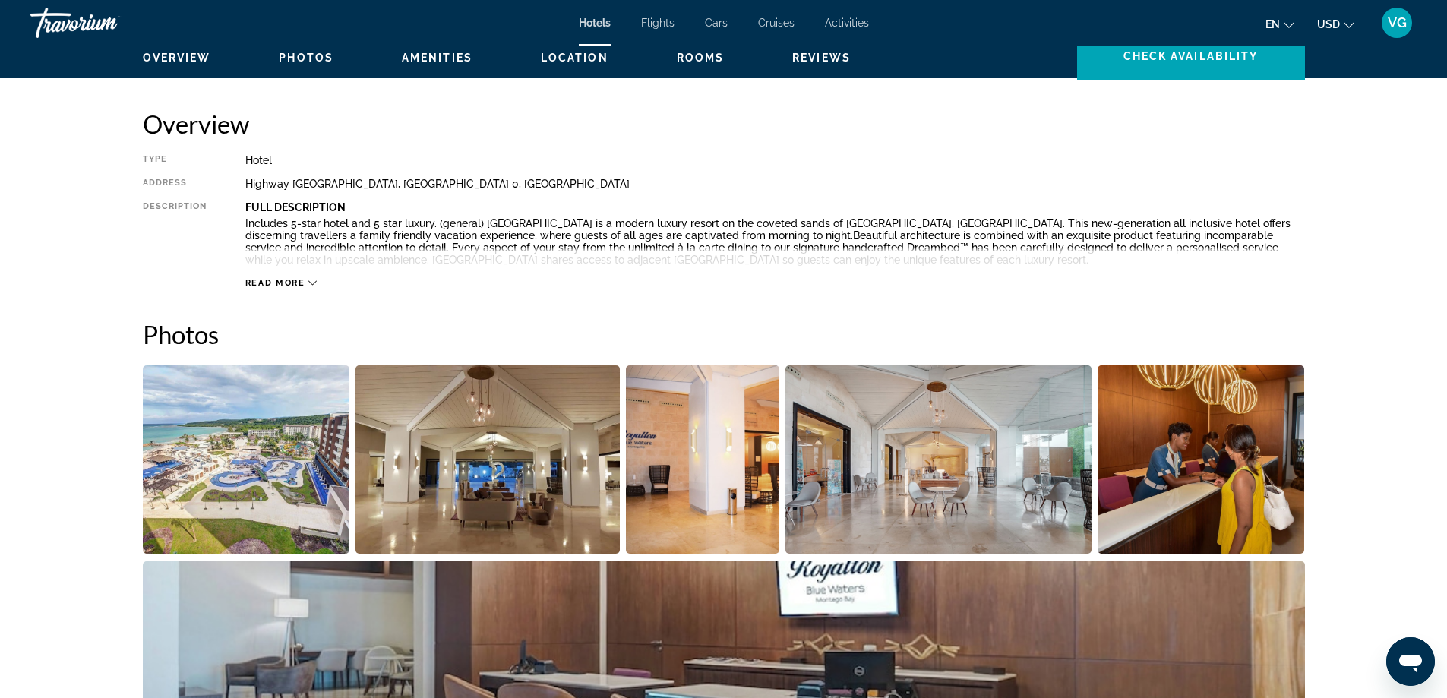
scroll to position [759, 0]
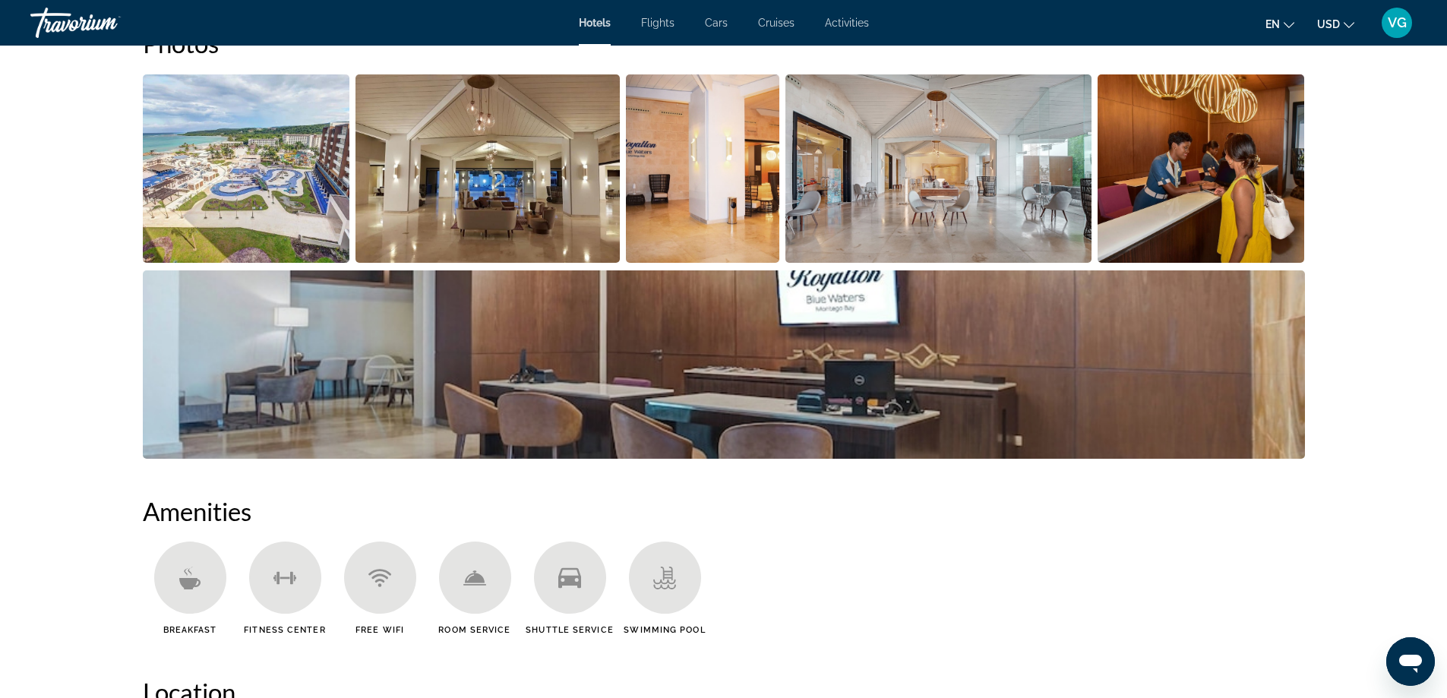
click at [244, 186] on img "Open full-screen image slider" at bounding box center [246, 168] width 207 height 188
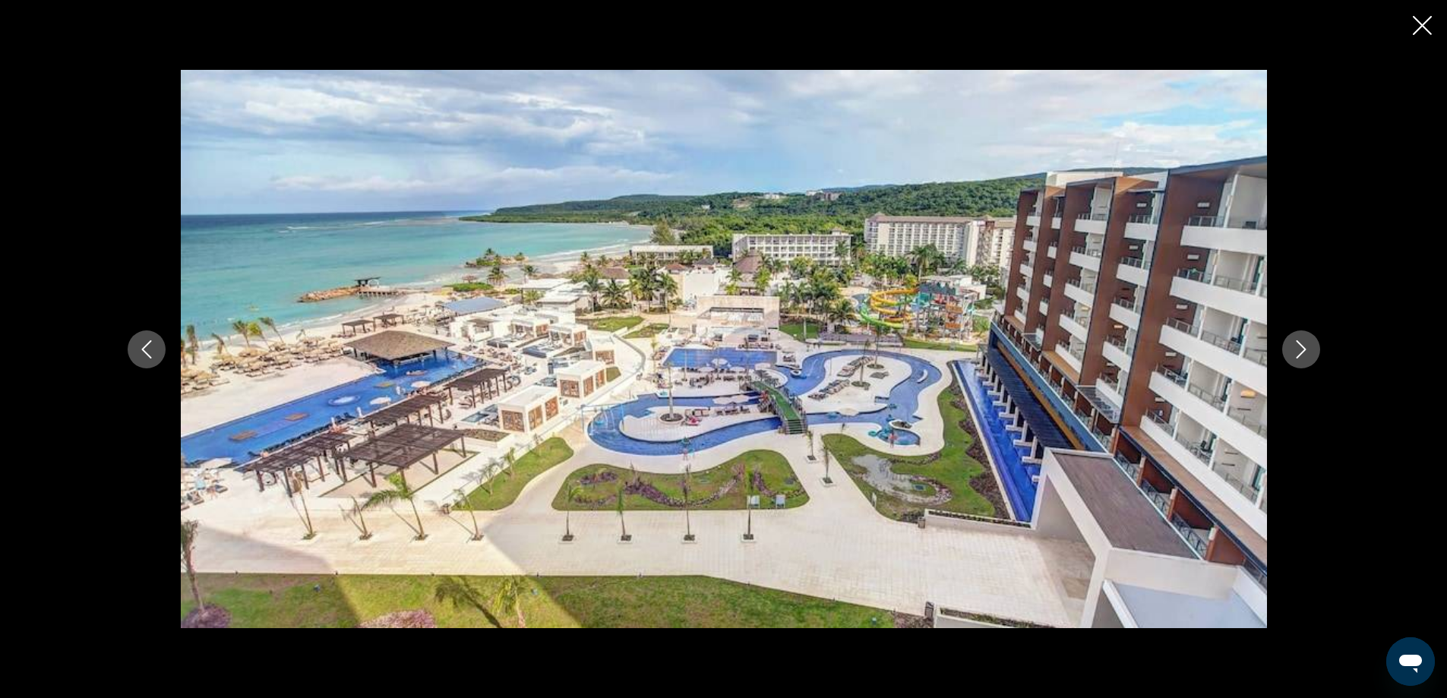
click at [1299, 349] on icon "Next image" at bounding box center [1301, 349] width 18 height 18
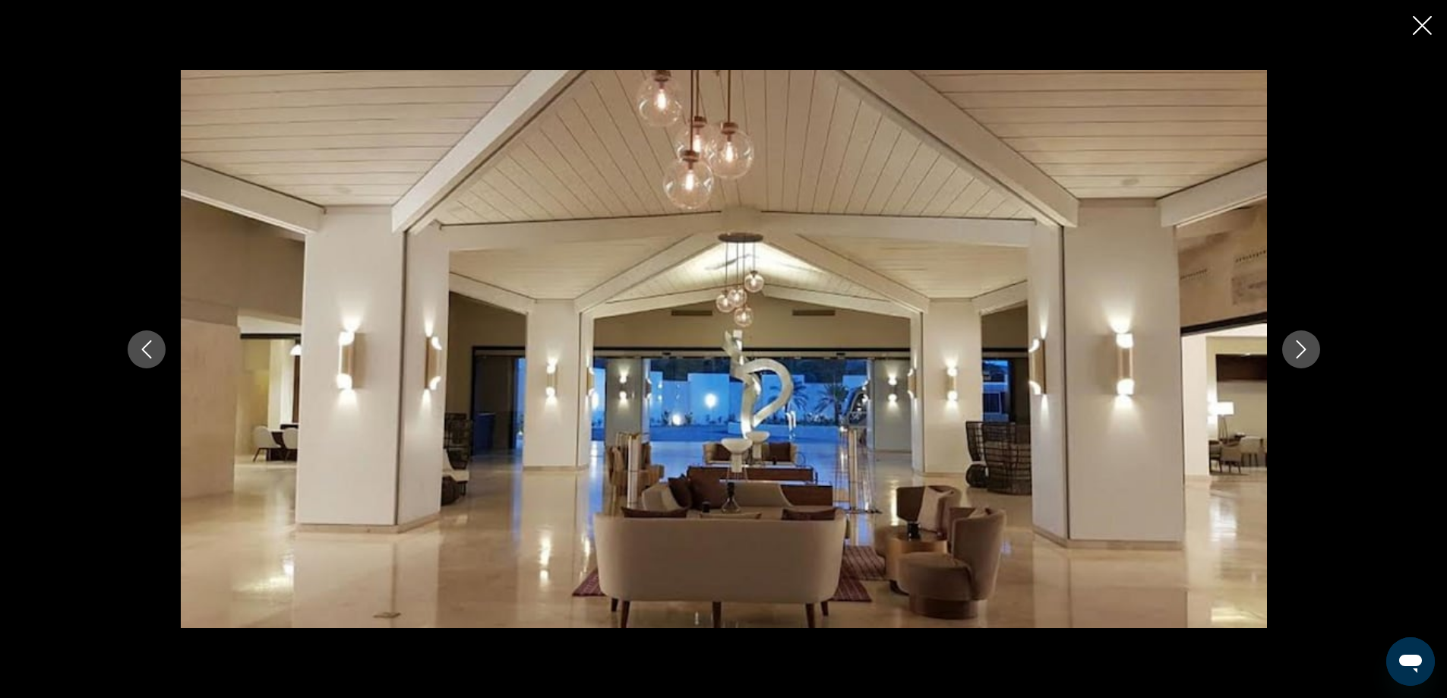
click at [1298, 349] on icon "Next image" at bounding box center [1301, 349] width 18 height 18
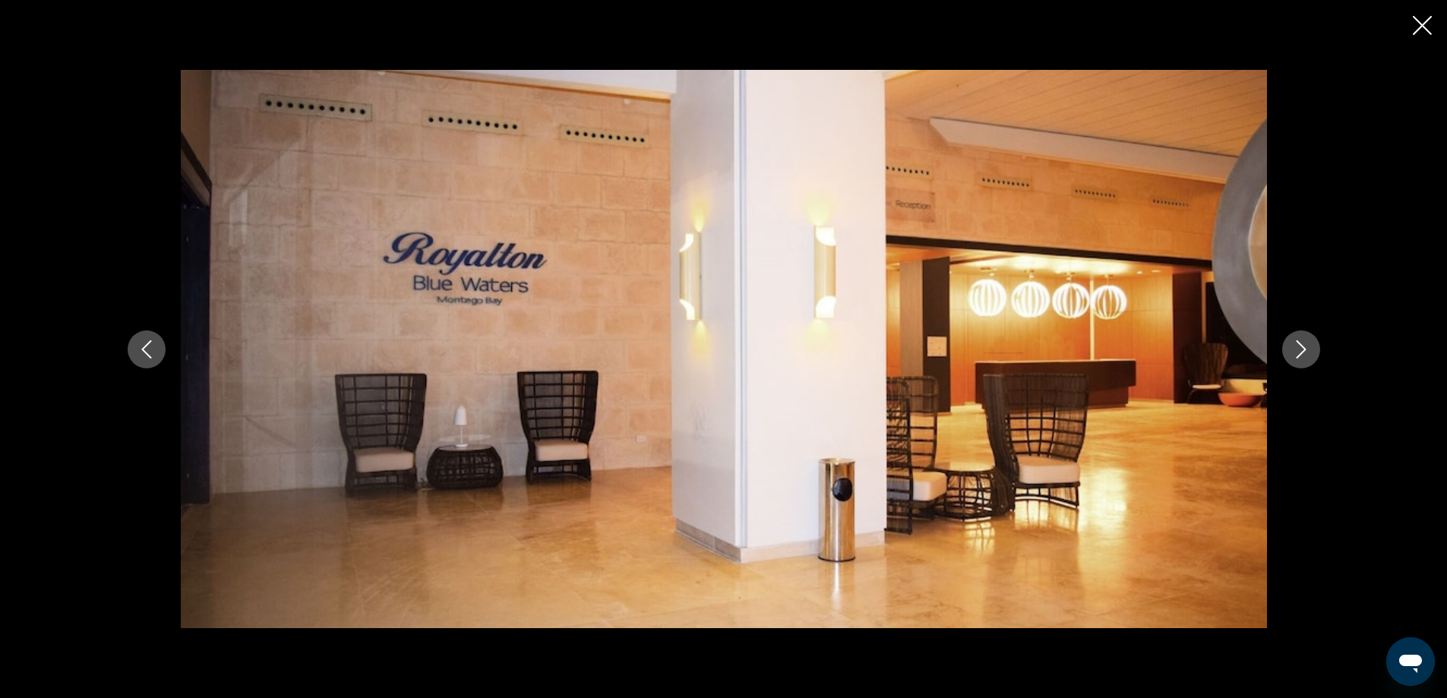
click at [1298, 349] on icon "Next image" at bounding box center [1301, 349] width 18 height 18
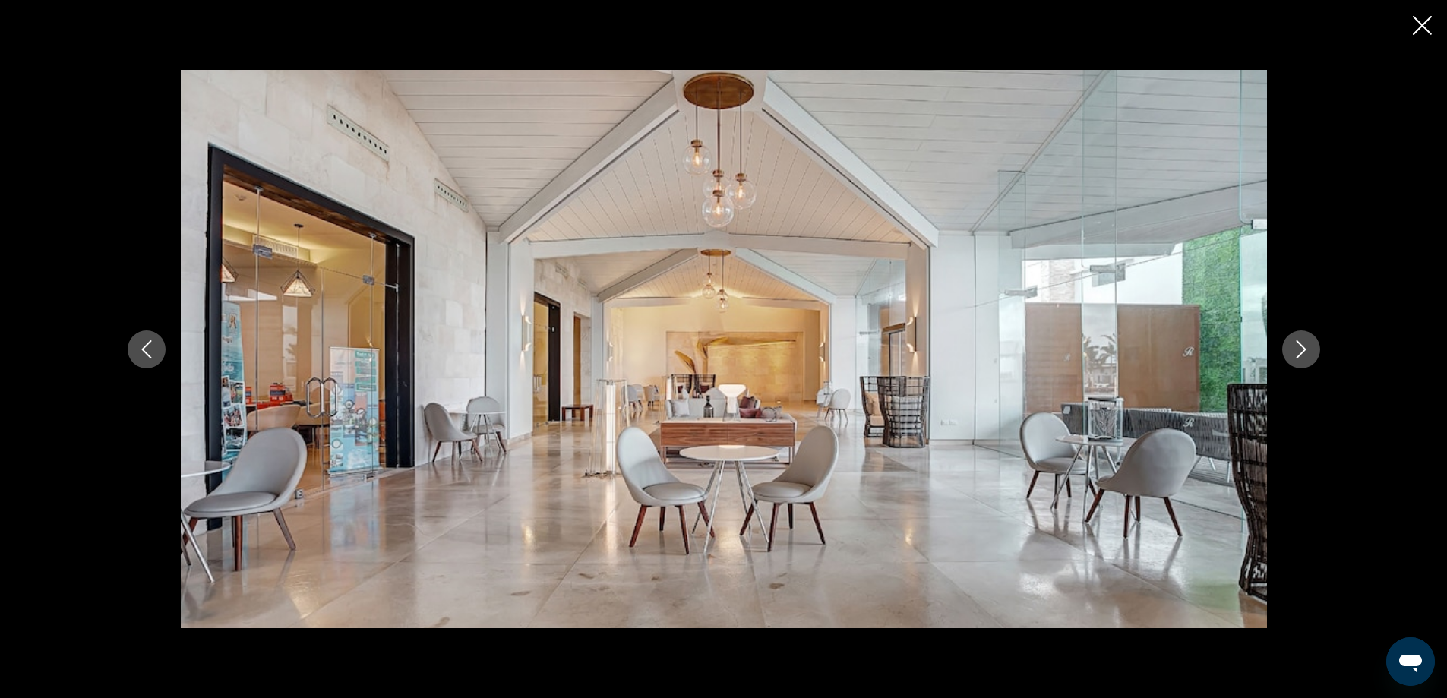
click at [1298, 349] on icon "Next image" at bounding box center [1301, 349] width 18 height 18
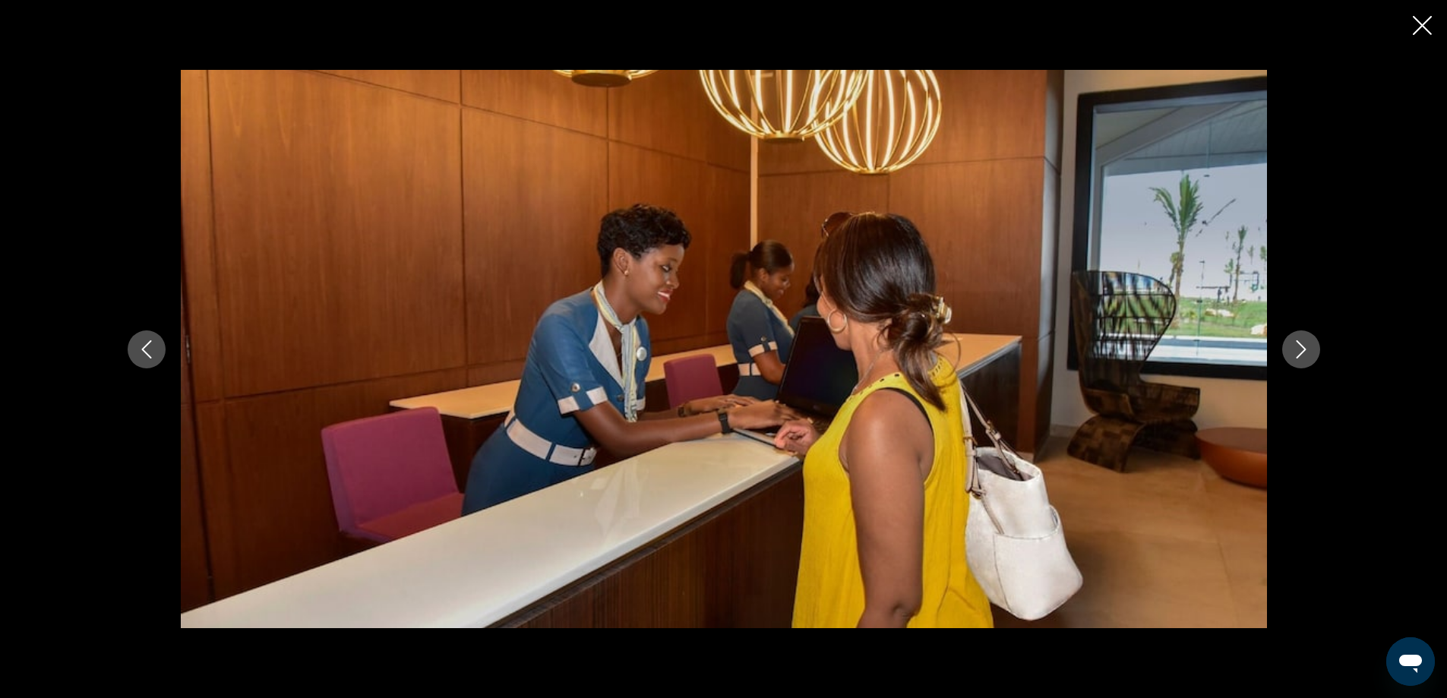
click at [1298, 349] on icon "Next image" at bounding box center [1301, 349] width 18 height 18
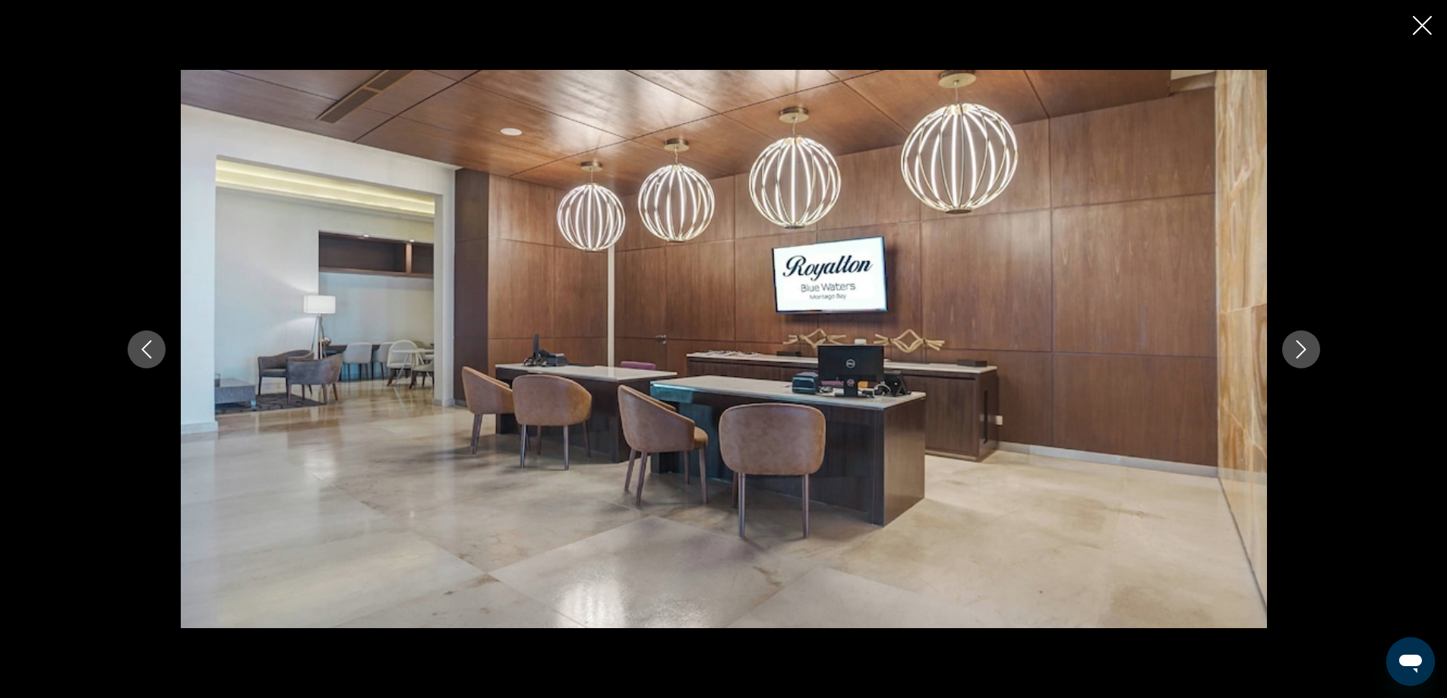
click at [1294, 346] on icon "Next image" at bounding box center [1301, 349] width 18 height 18
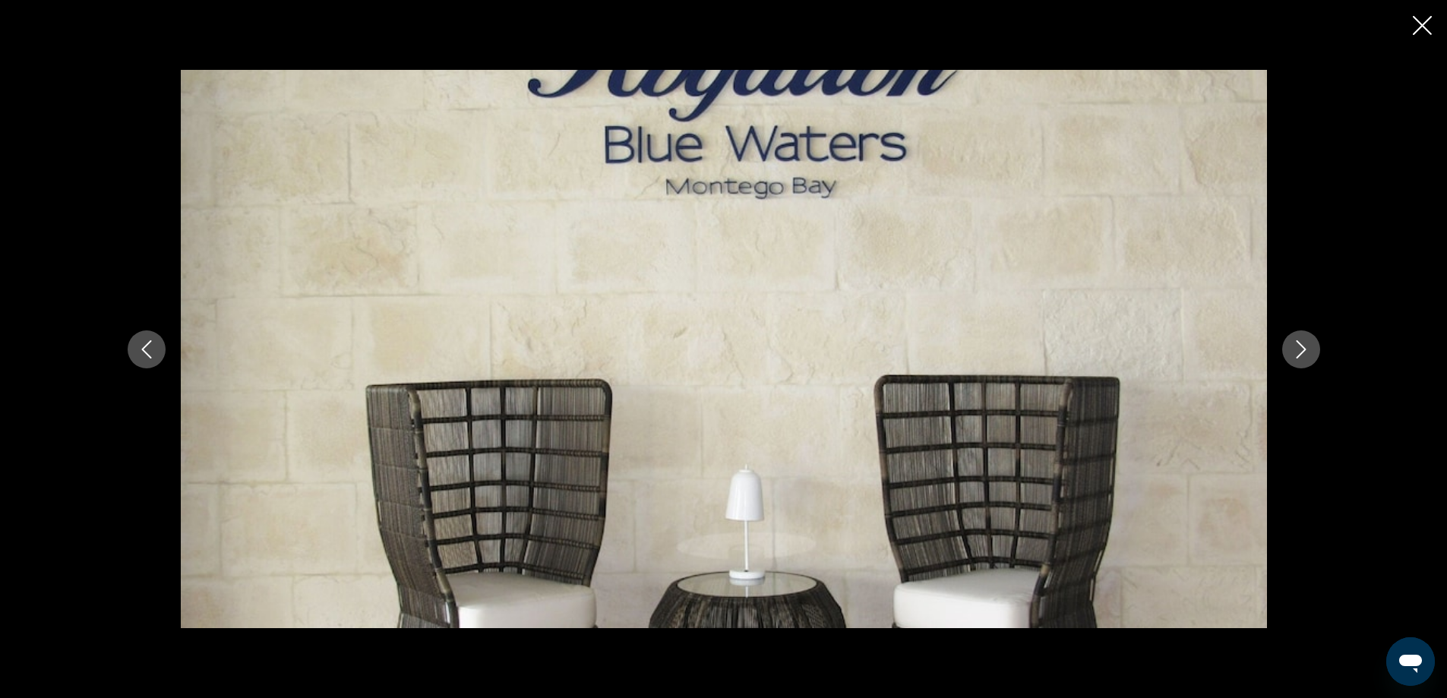
click at [1294, 346] on icon "Next image" at bounding box center [1301, 349] width 18 height 18
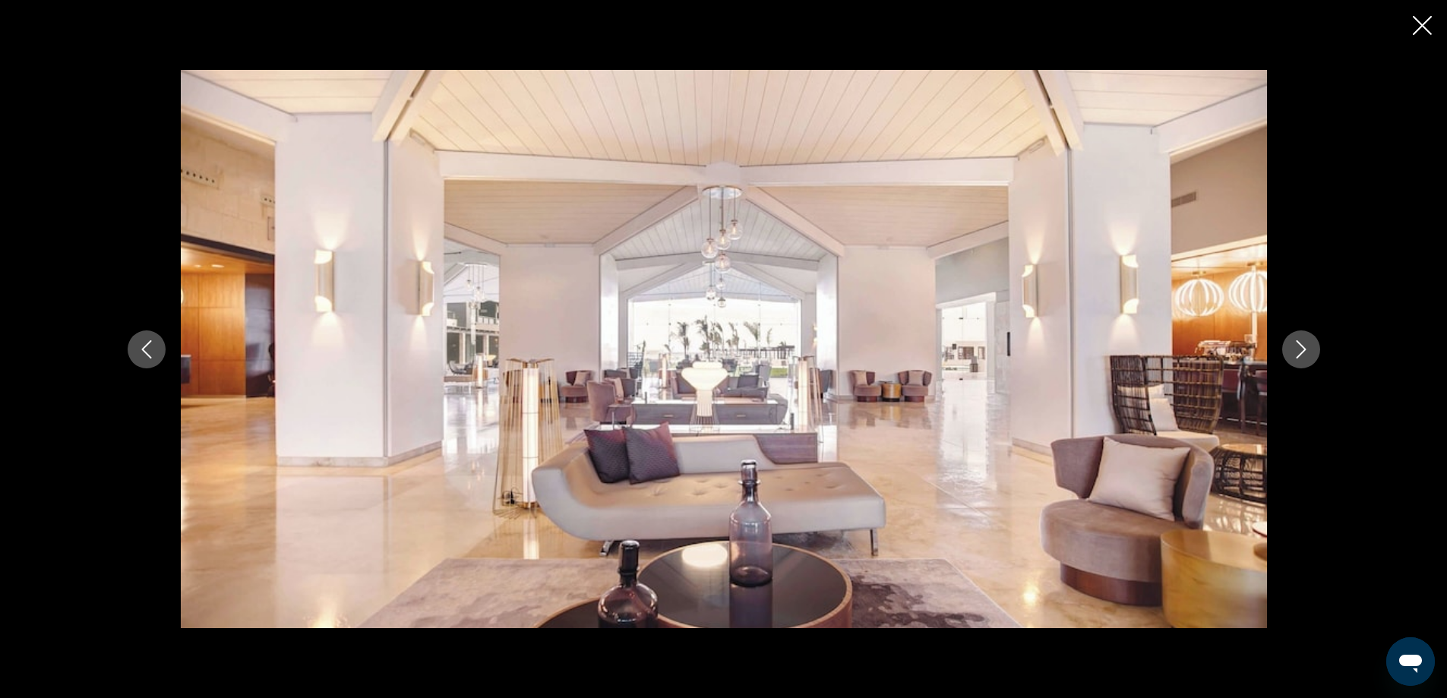
click at [1294, 346] on icon "Next image" at bounding box center [1301, 349] width 18 height 18
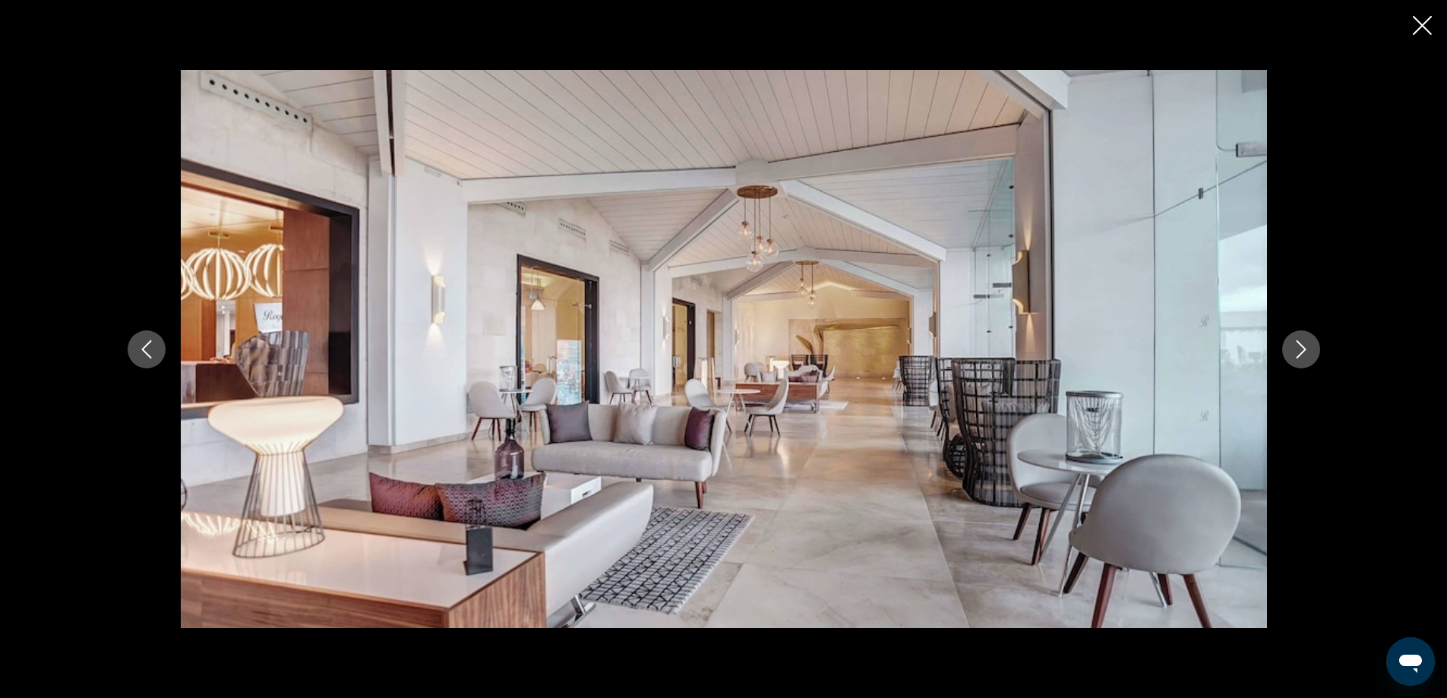
click at [1294, 346] on icon "Next image" at bounding box center [1301, 349] width 18 height 18
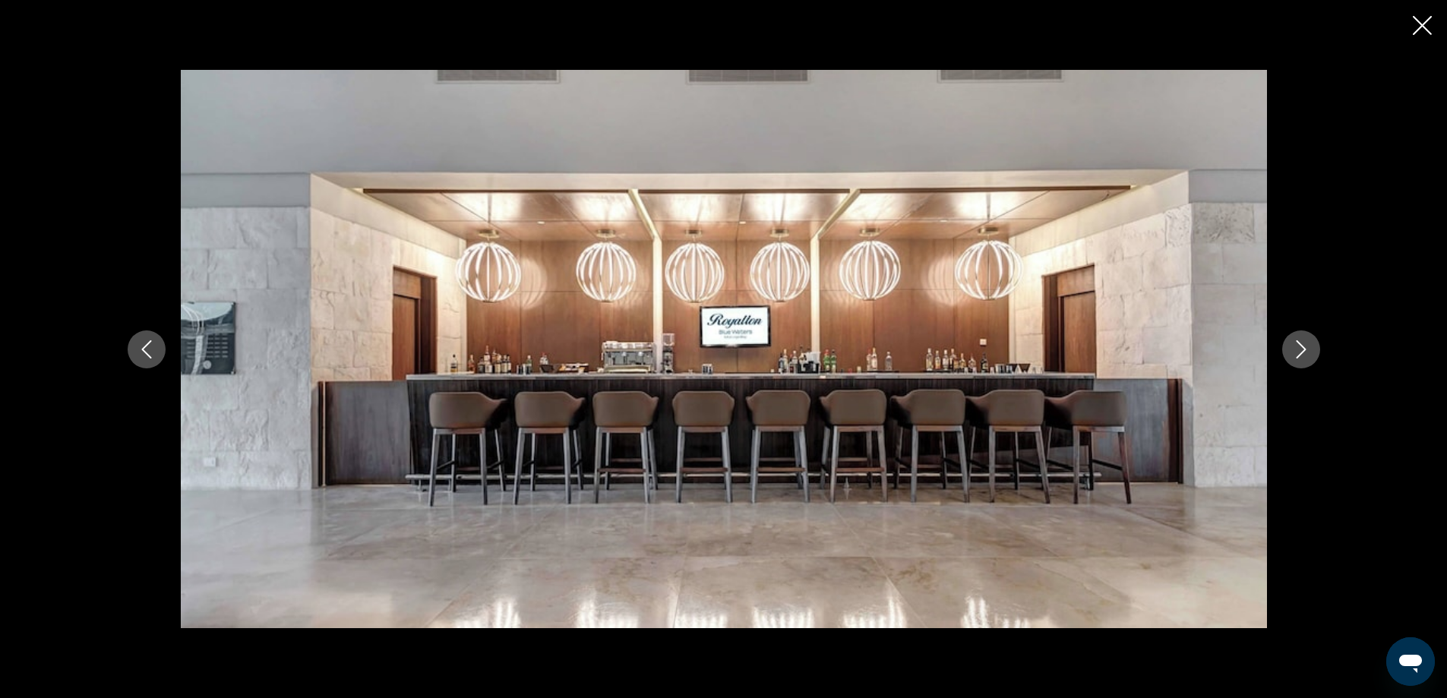
click at [1294, 346] on icon "Next image" at bounding box center [1301, 349] width 18 height 18
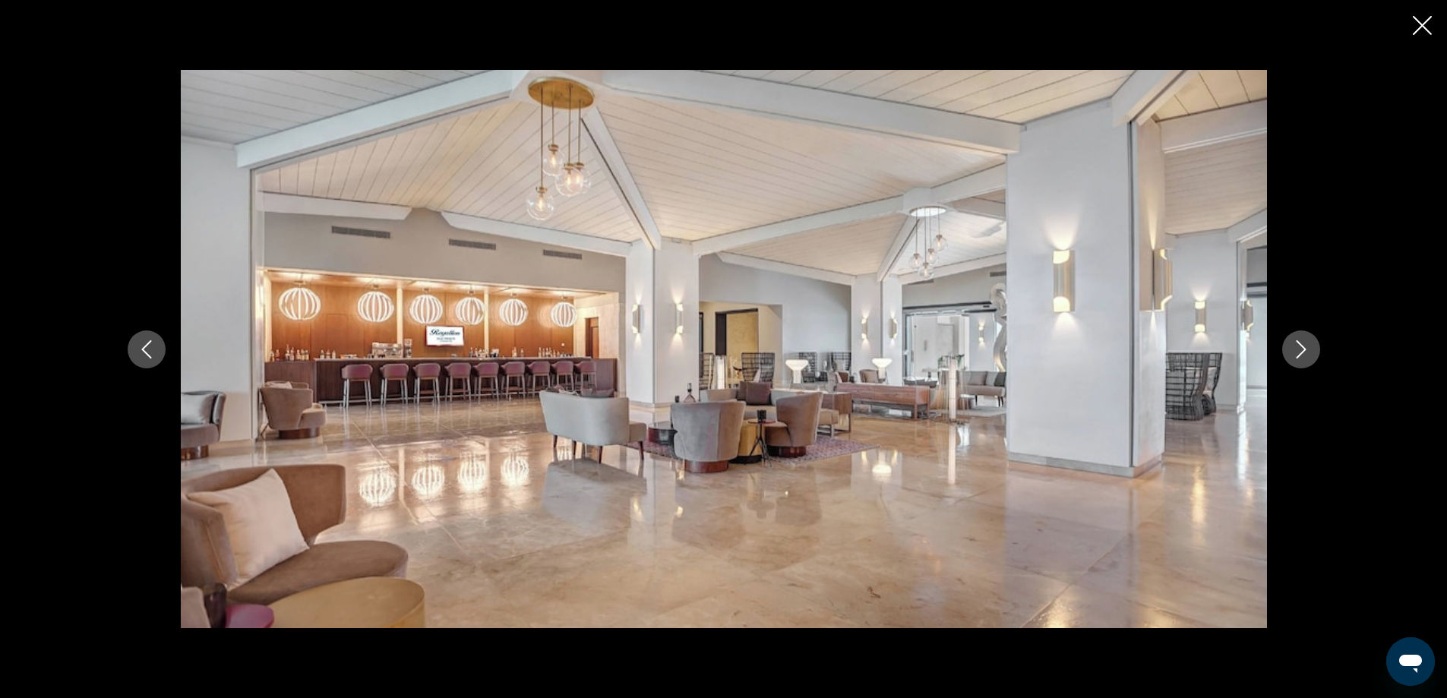
click at [1294, 346] on icon "Next image" at bounding box center [1301, 349] width 18 height 18
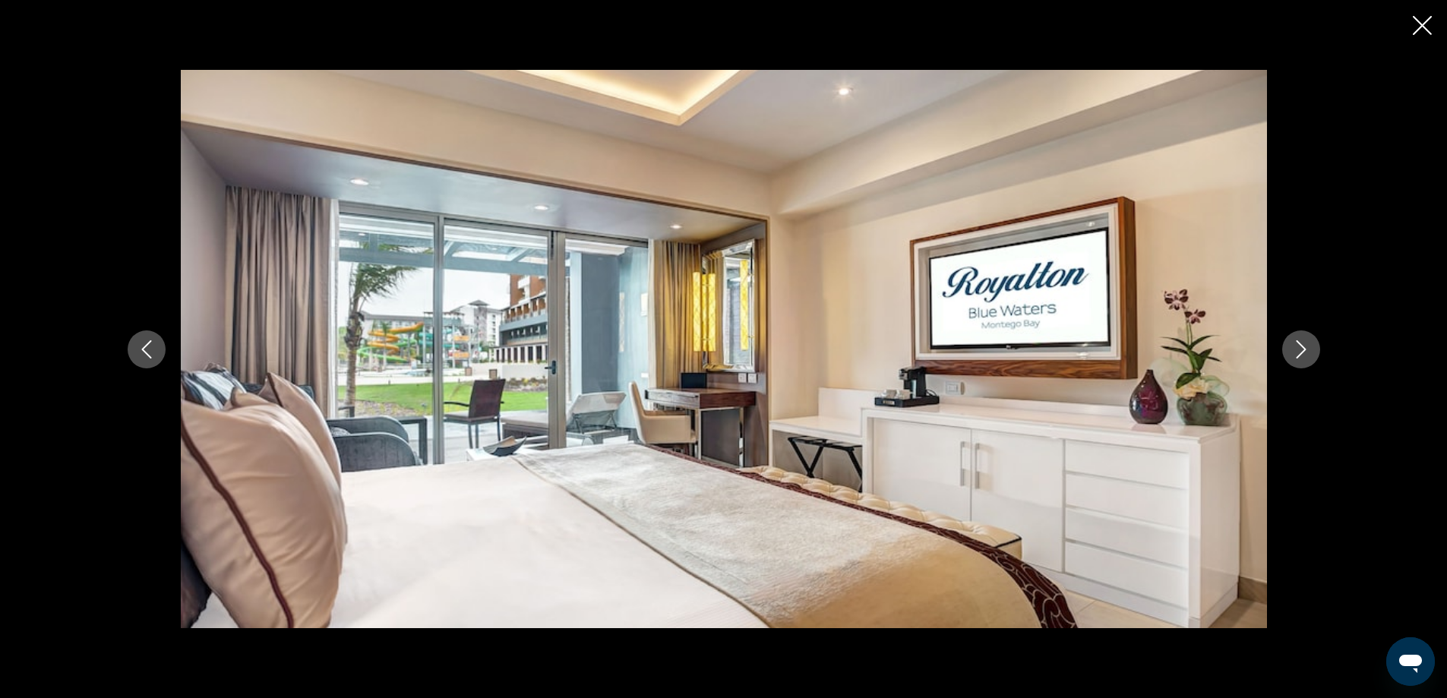
click at [1294, 346] on icon "Next image" at bounding box center [1301, 349] width 18 height 18
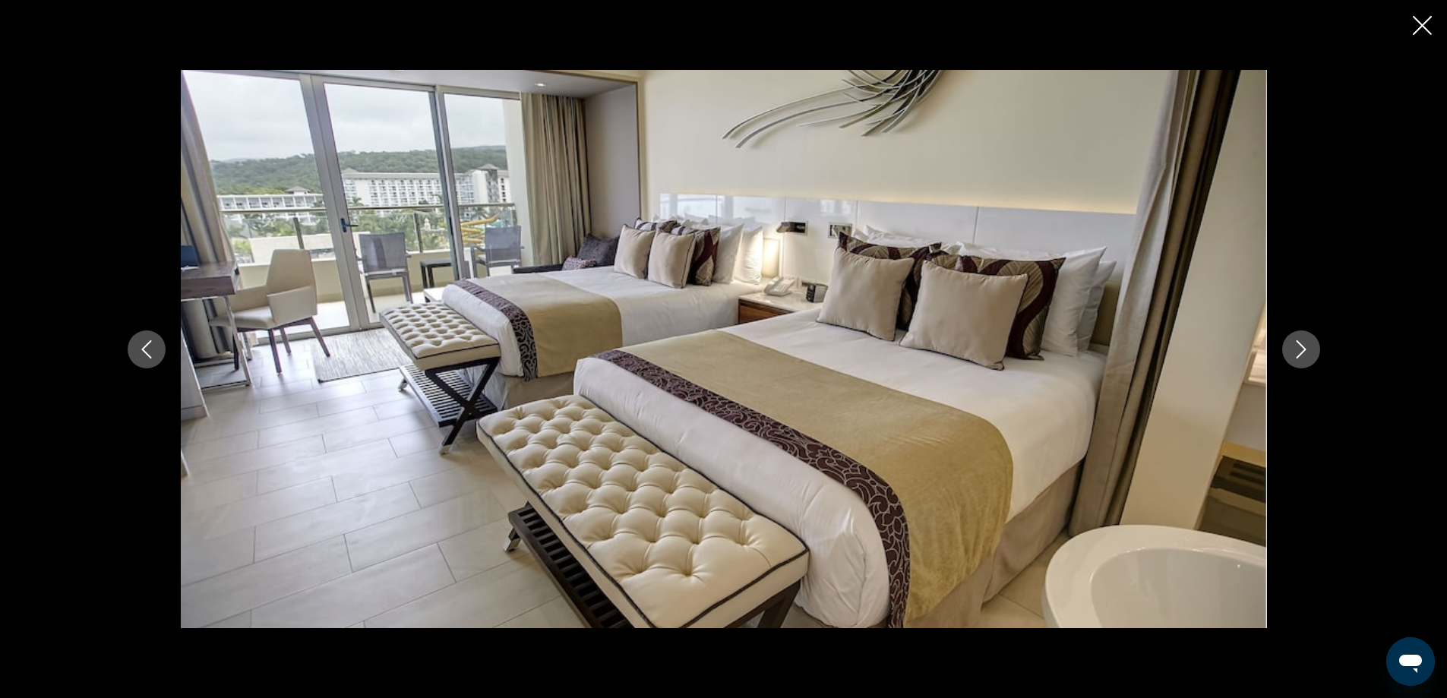
click at [1294, 346] on icon "Next image" at bounding box center [1301, 349] width 18 height 18
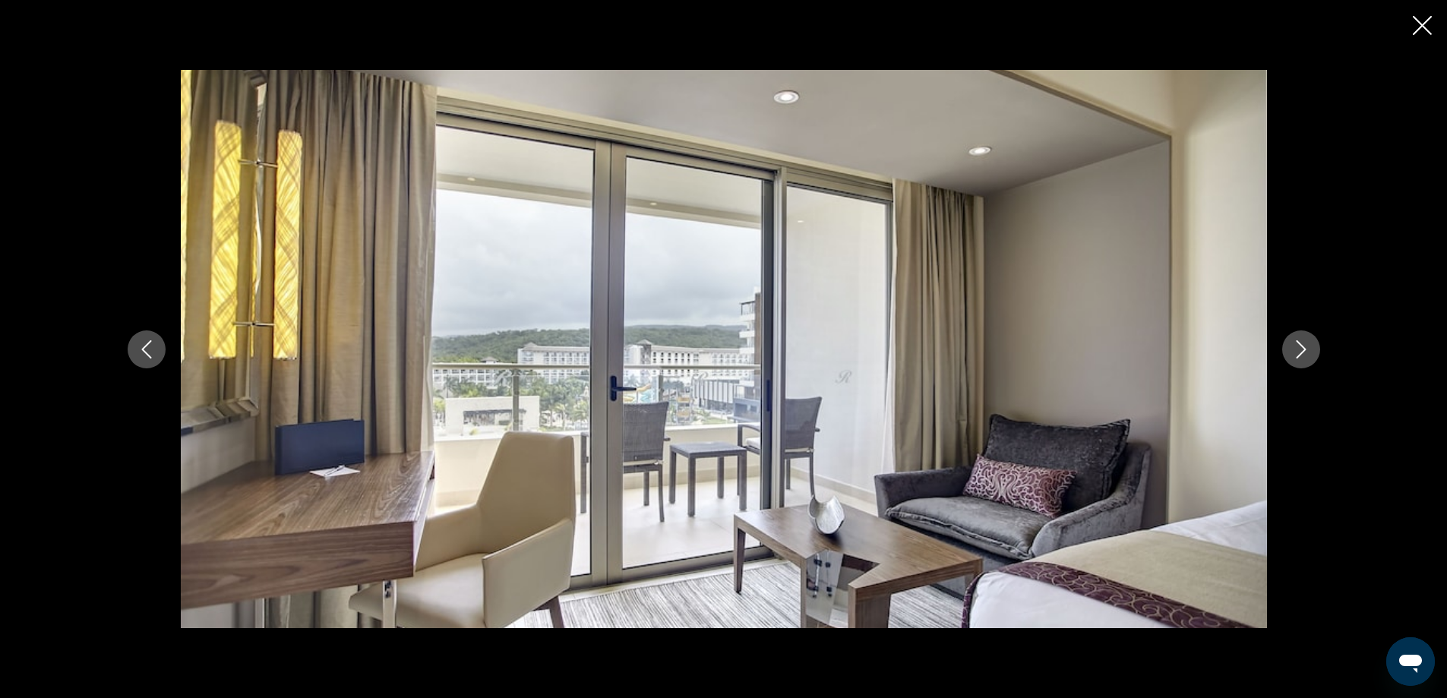
click at [1294, 346] on icon "Next image" at bounding box center [1301, 349] width 18 height 18
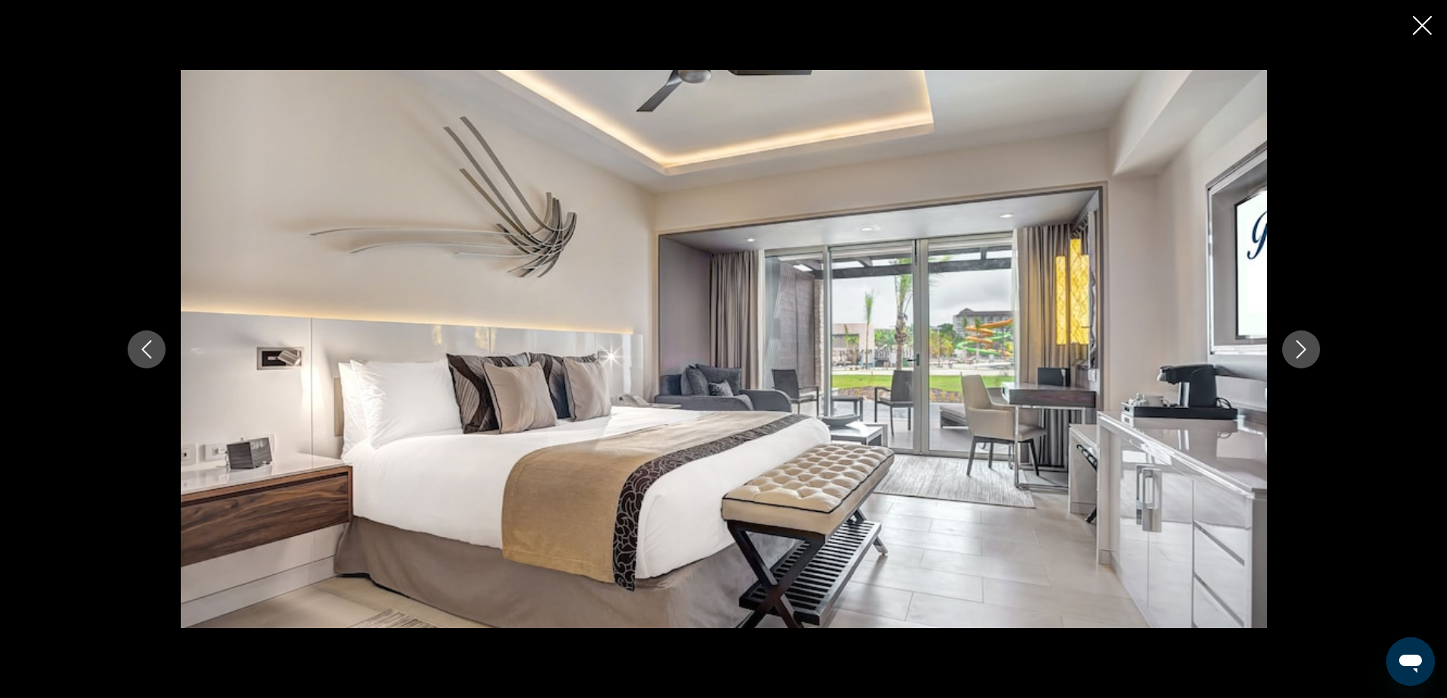
click at [1294, 346] on icon "Next image" at bounding box center [1301, 349] width 18 height 18
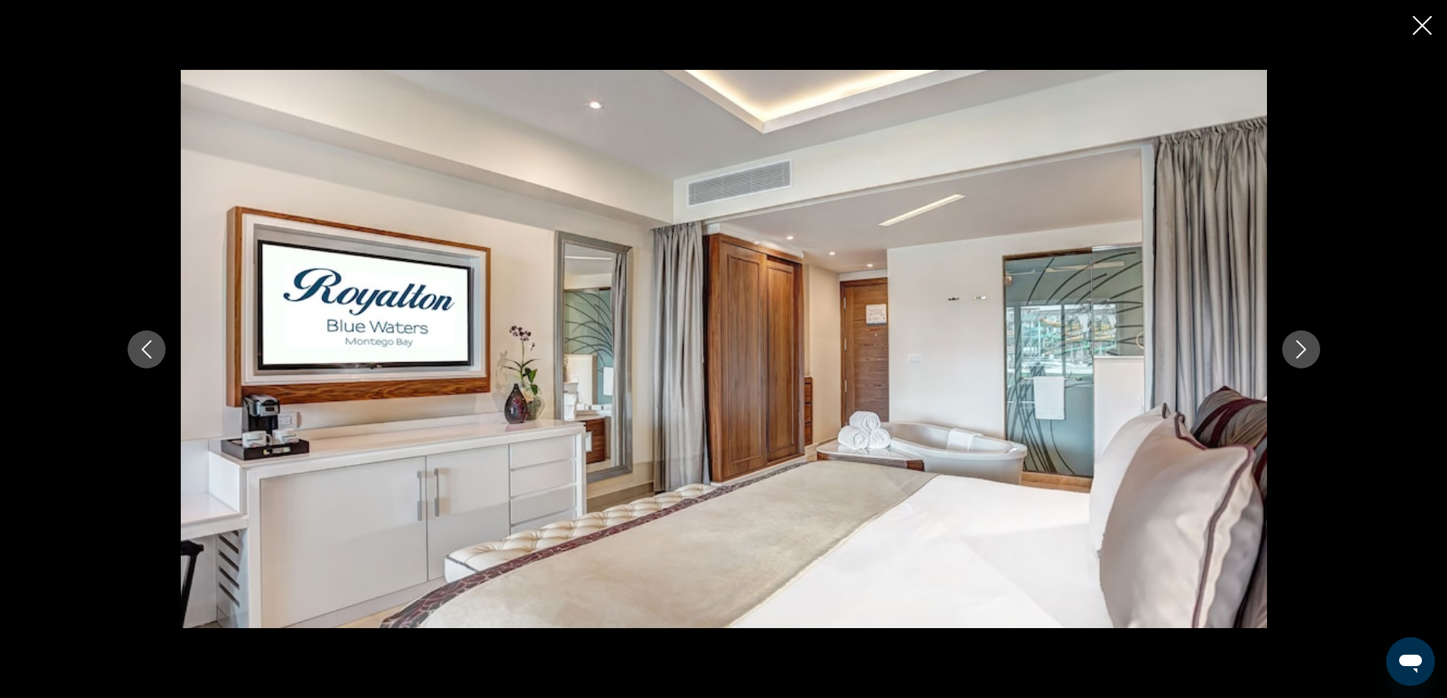
click at [1294, 346] on icon "Next image" at bounding box center [1301, 349] width 18 height 18
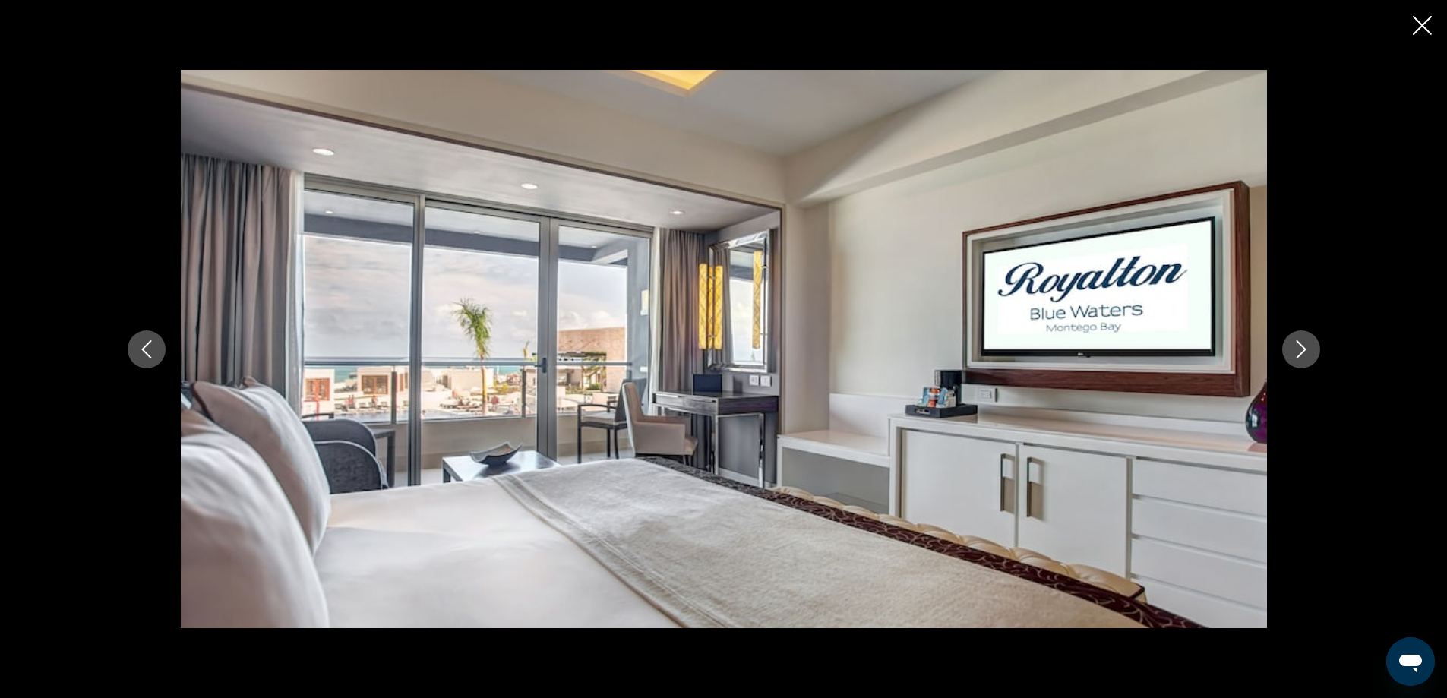
click at [1294, 346] on icon "Next image" at bounding box center [1301, 349] width 18 height 18
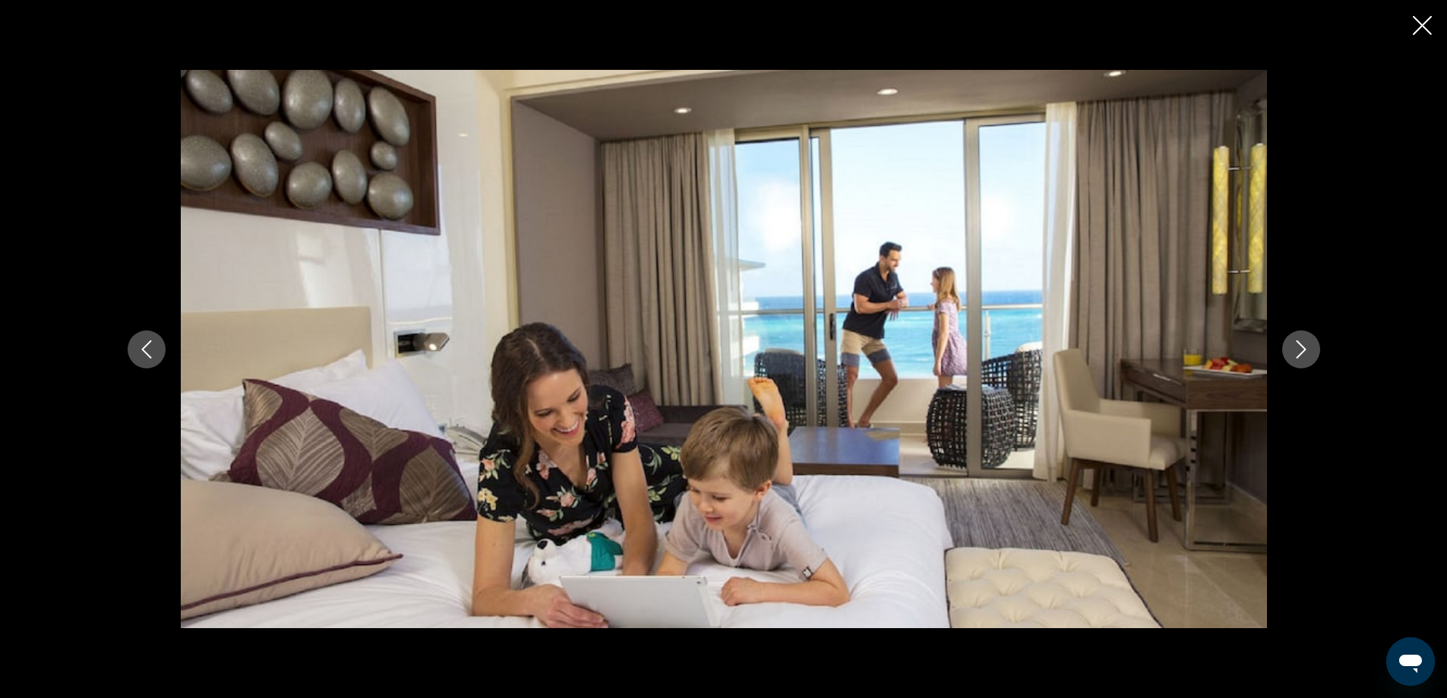
click at [1294, 346] on icon "Next image" at bounding box center [1301, 349] width 18 height 18
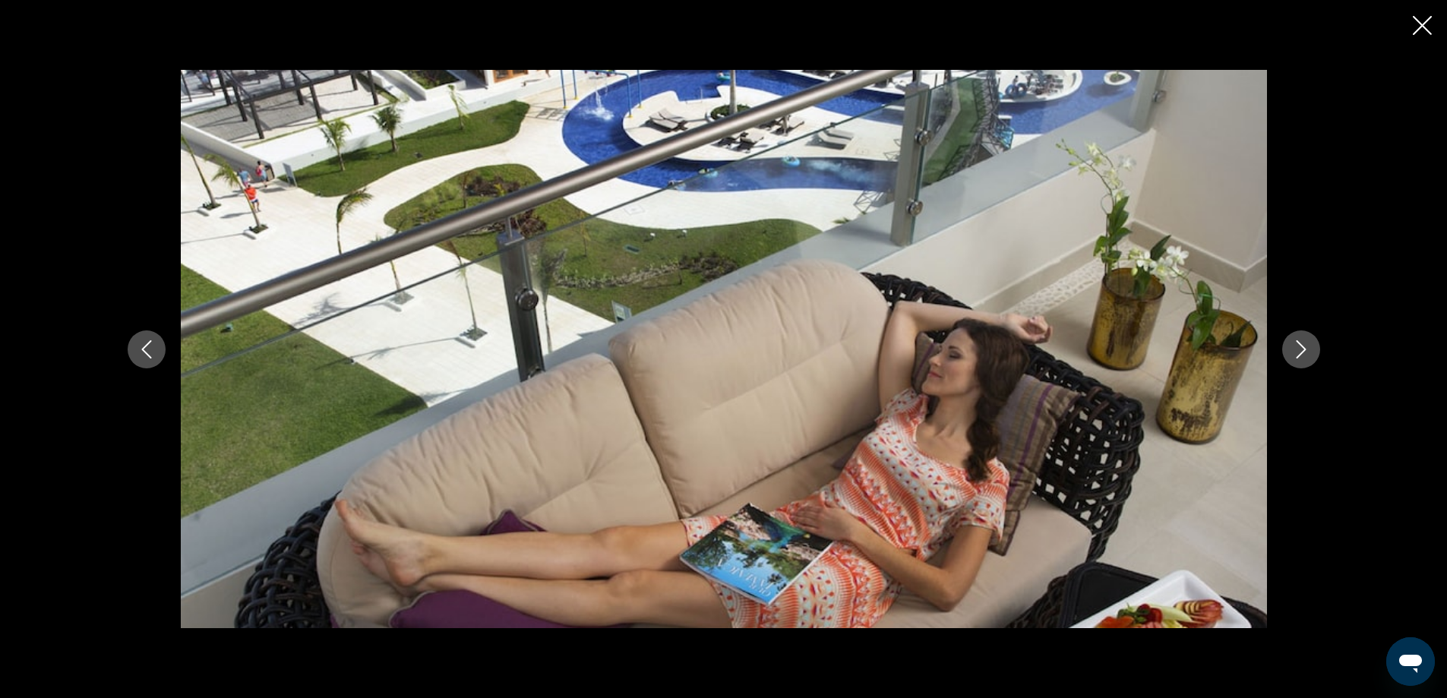
click at [1294, 346] on icon "Next image" at bounding box center [1301, 349] width 18 height 18
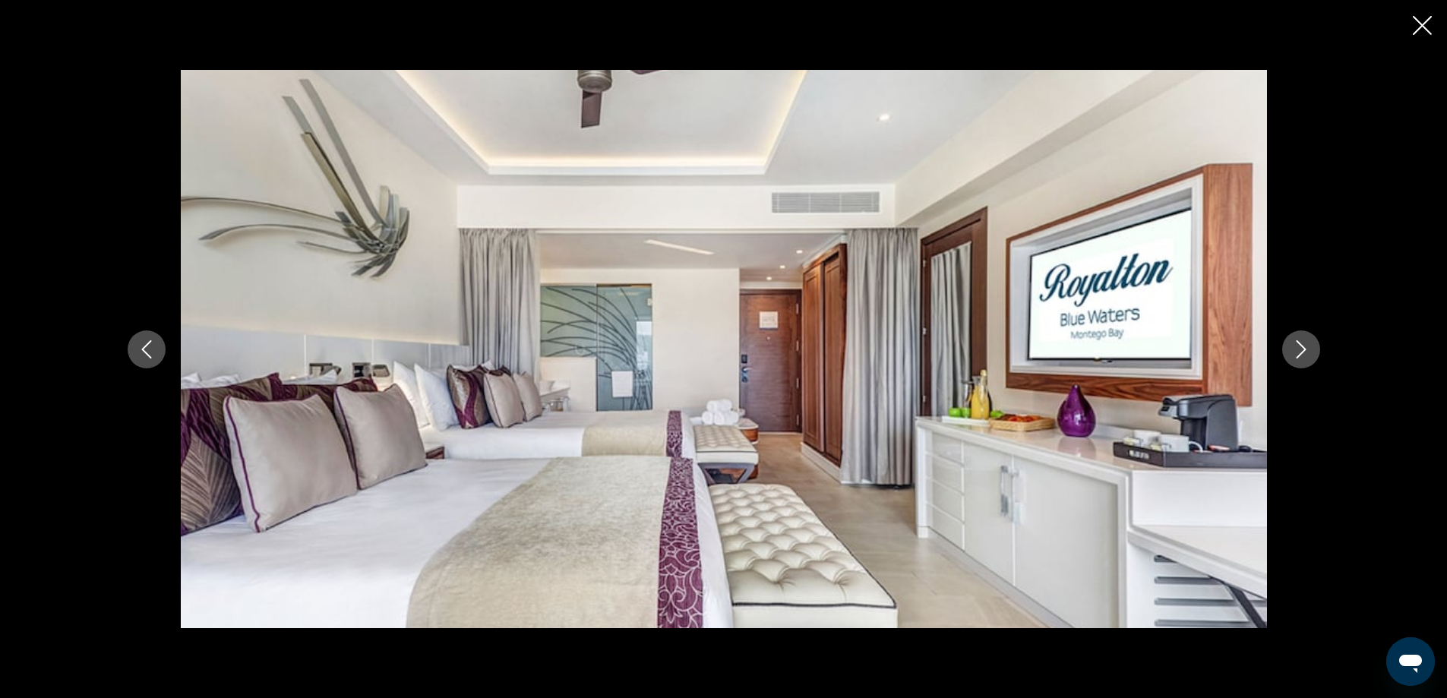
click at [1294, 346] on icon "Next image" at bounding box center [1301, 349] width 18 height 18
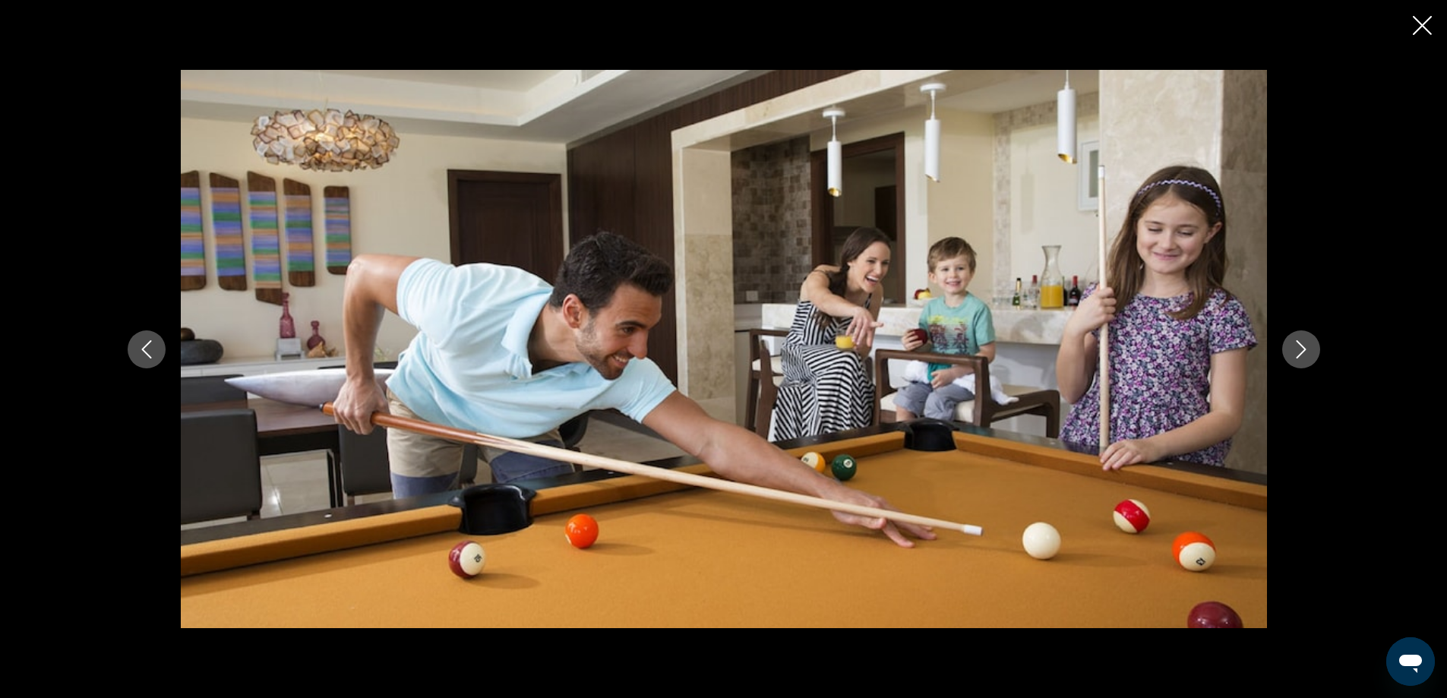
click at [1292, 346] on icon "Next image" at bounding box center [1301, 349] width 18 height 18
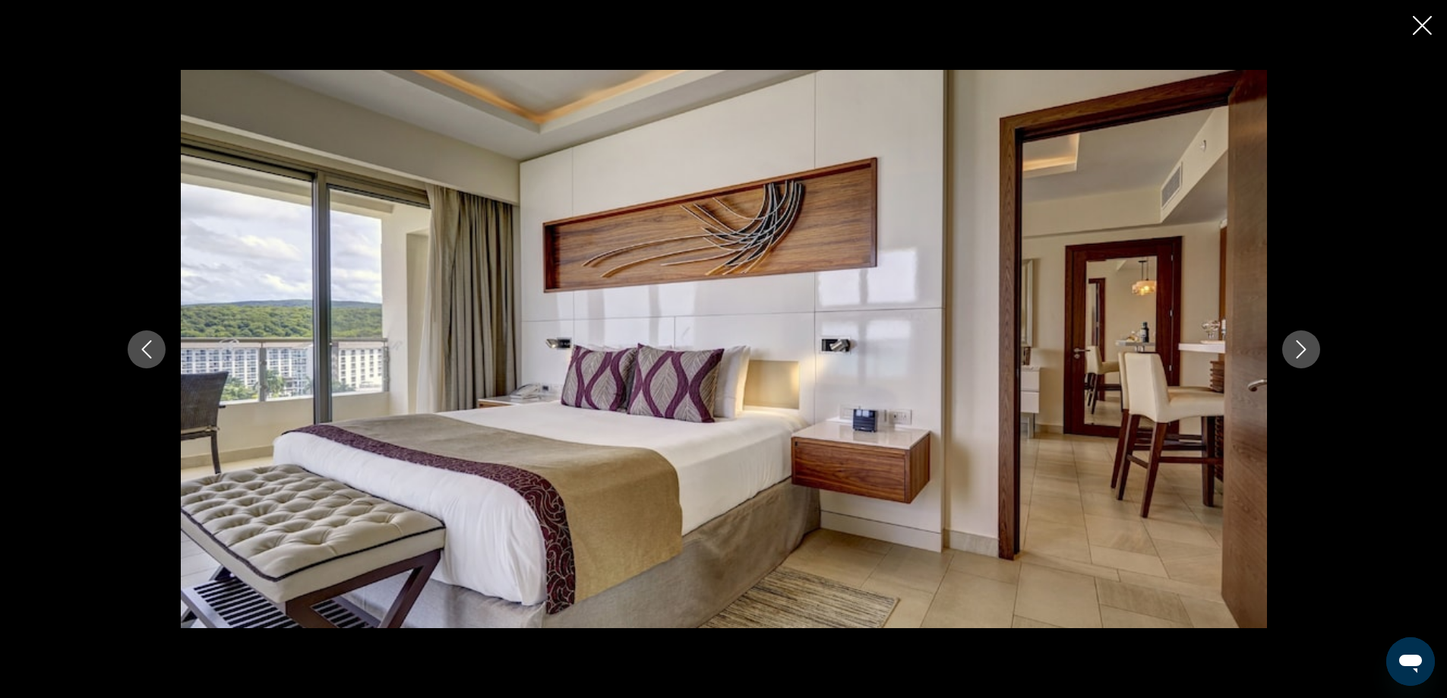
click at [1292, 346] on icon "Next image" at bounding box center [1301, 349] width 18 height 18
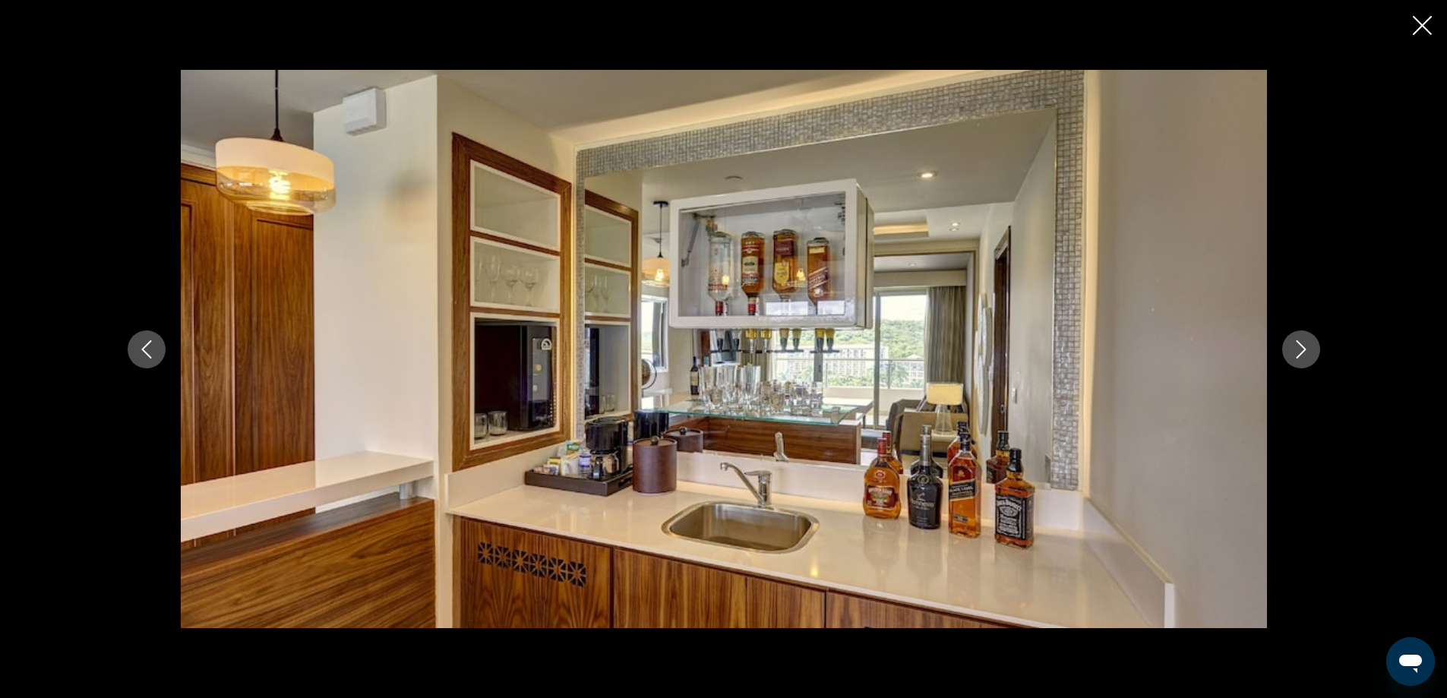
click at [1292, 346] on icon "Next image" at bounding box center [1301, 349] width 18 height 18
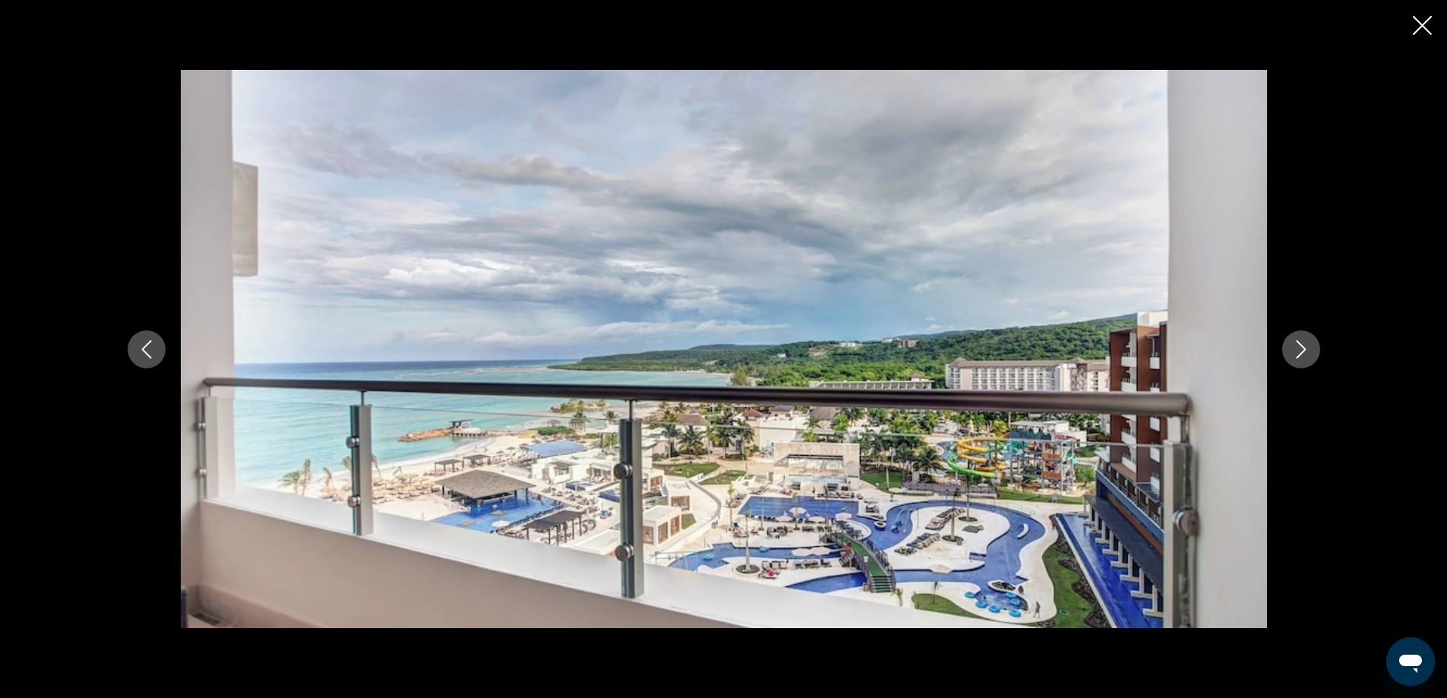
click at [1292, 346] on icon "Next image" at bounding box center [1301, 349] width 18 height 18
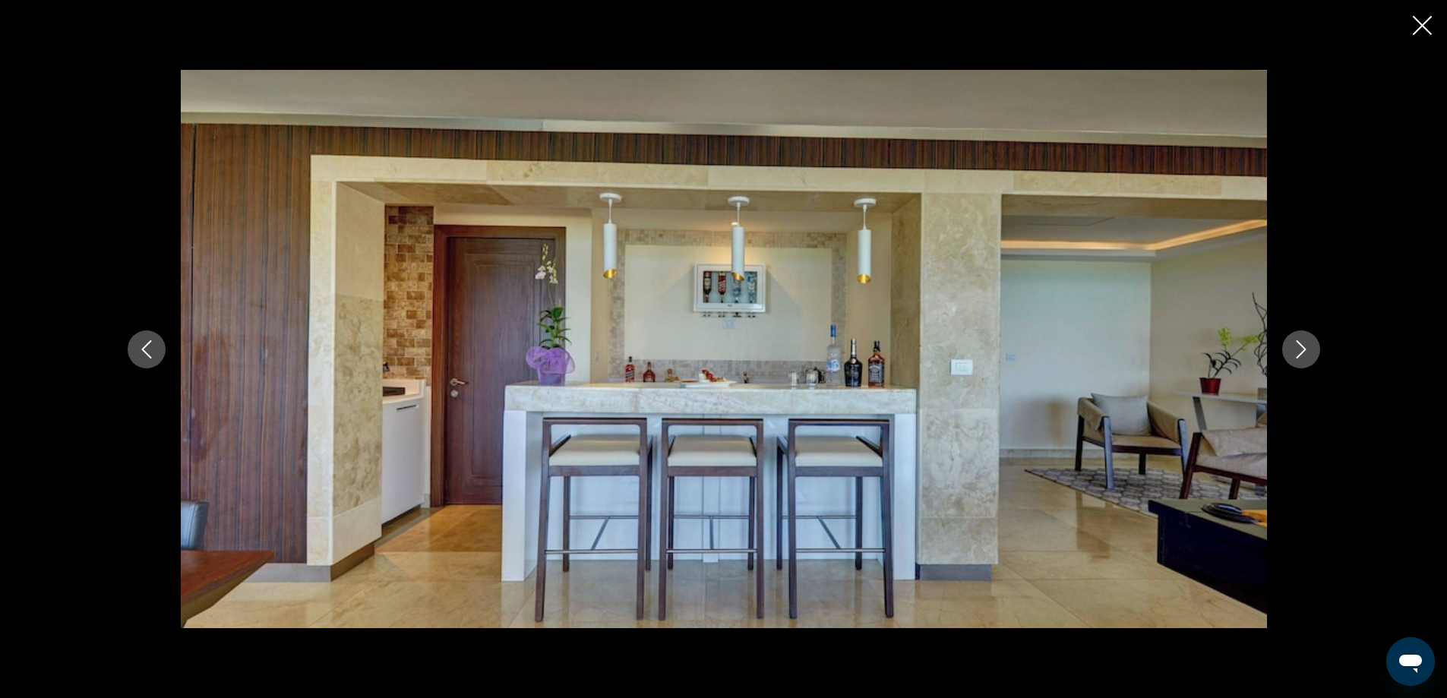
click at [1292, 346] on icon "Next image" at bounding box center [1301, 349] width 18 height 18
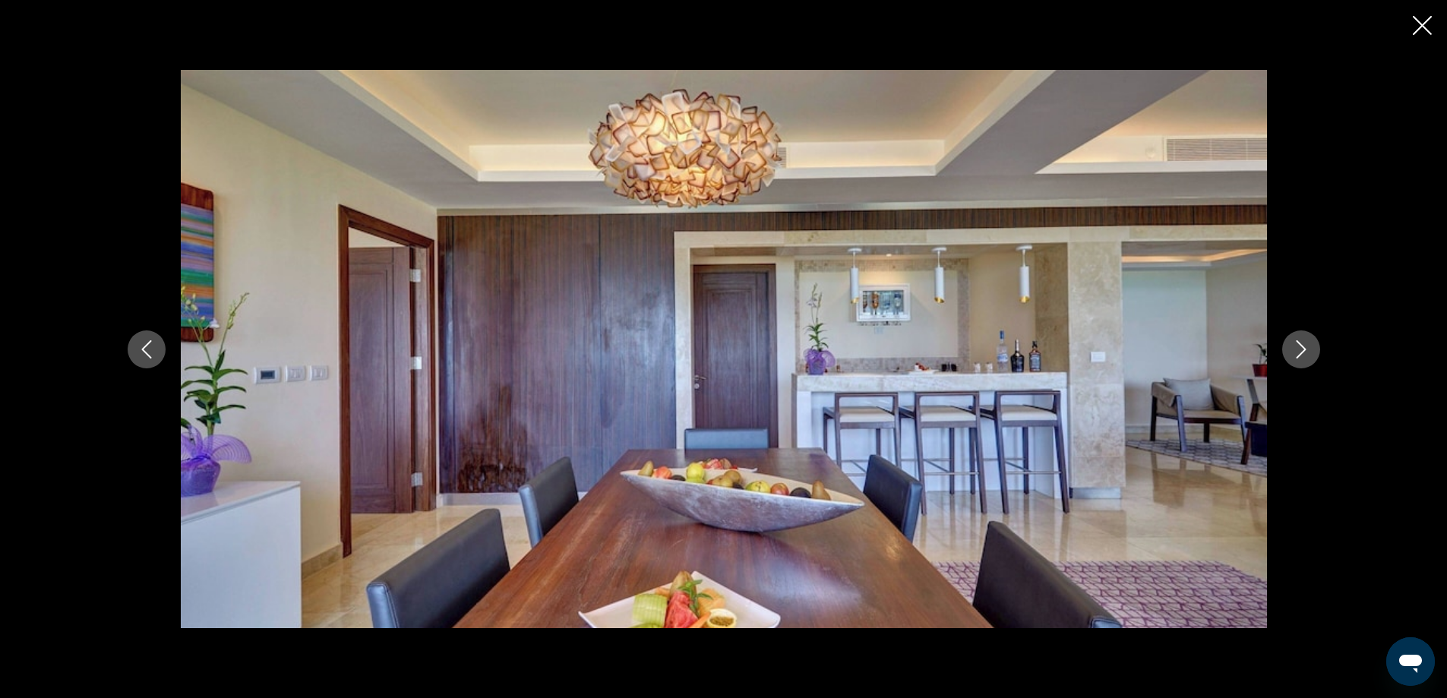
click at [1292, 346] on icon "Next image" at bounding box center [1301, 349] width 18 height 18
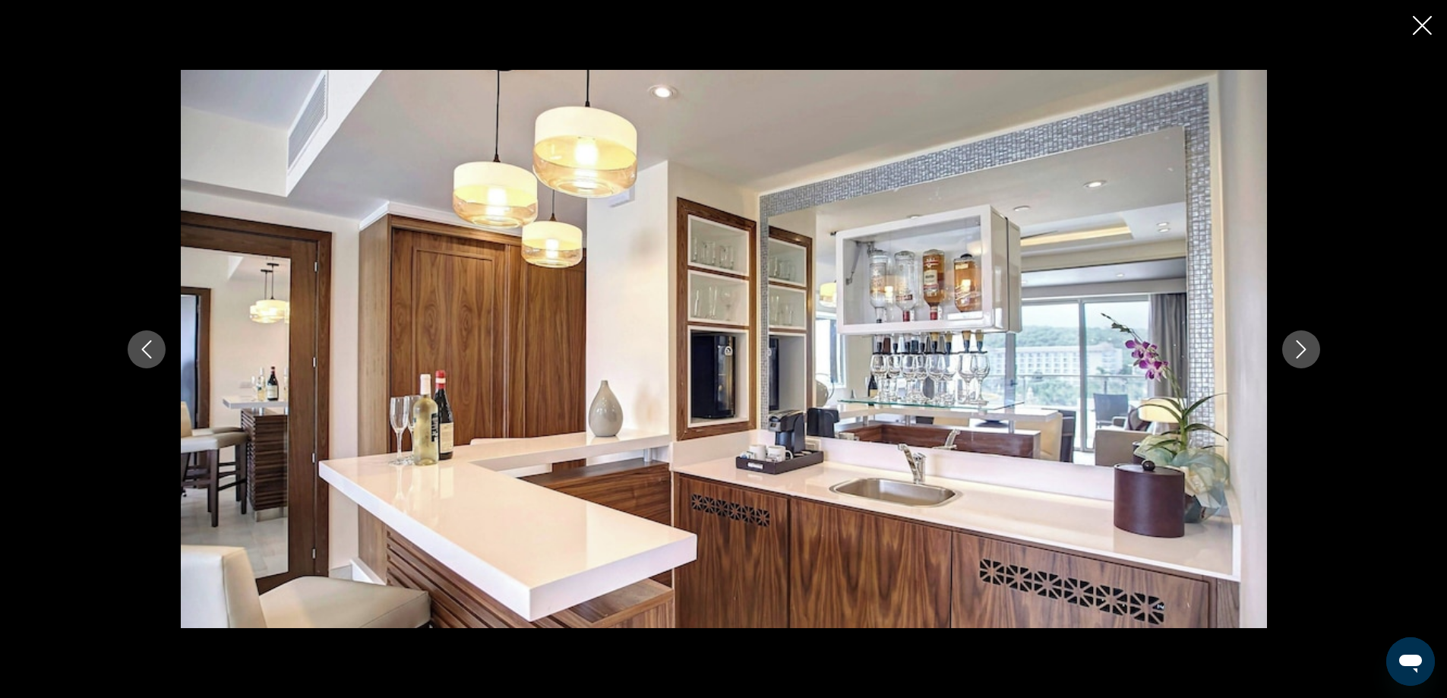
click at [1292, 346] on icon "Next image" at bounding box center [1301, 349] width 18 height 18
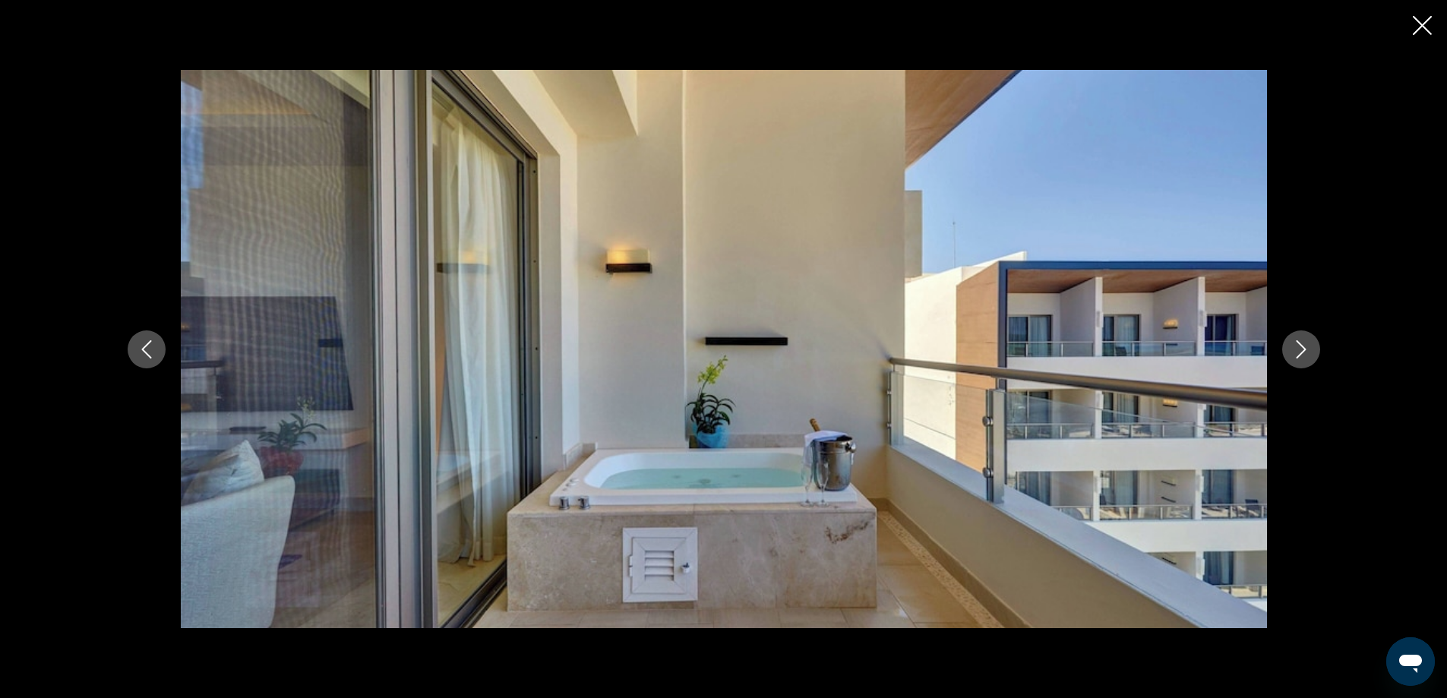
click at [1292, 346] on icon "Next image" at bounding box center [1301, 349] width 18 height 18
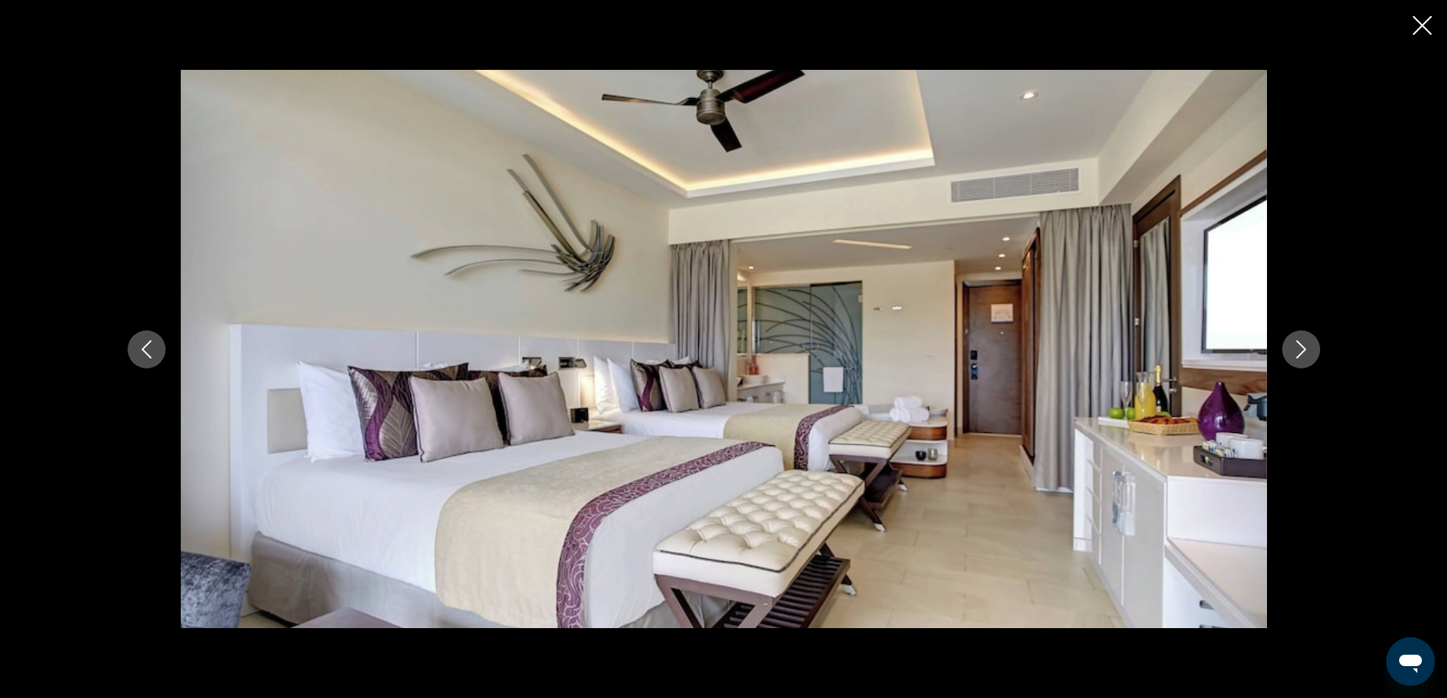
click at [1292, 346] on icon "Next image" at bounding box center [1301, 349] width 18 height 18
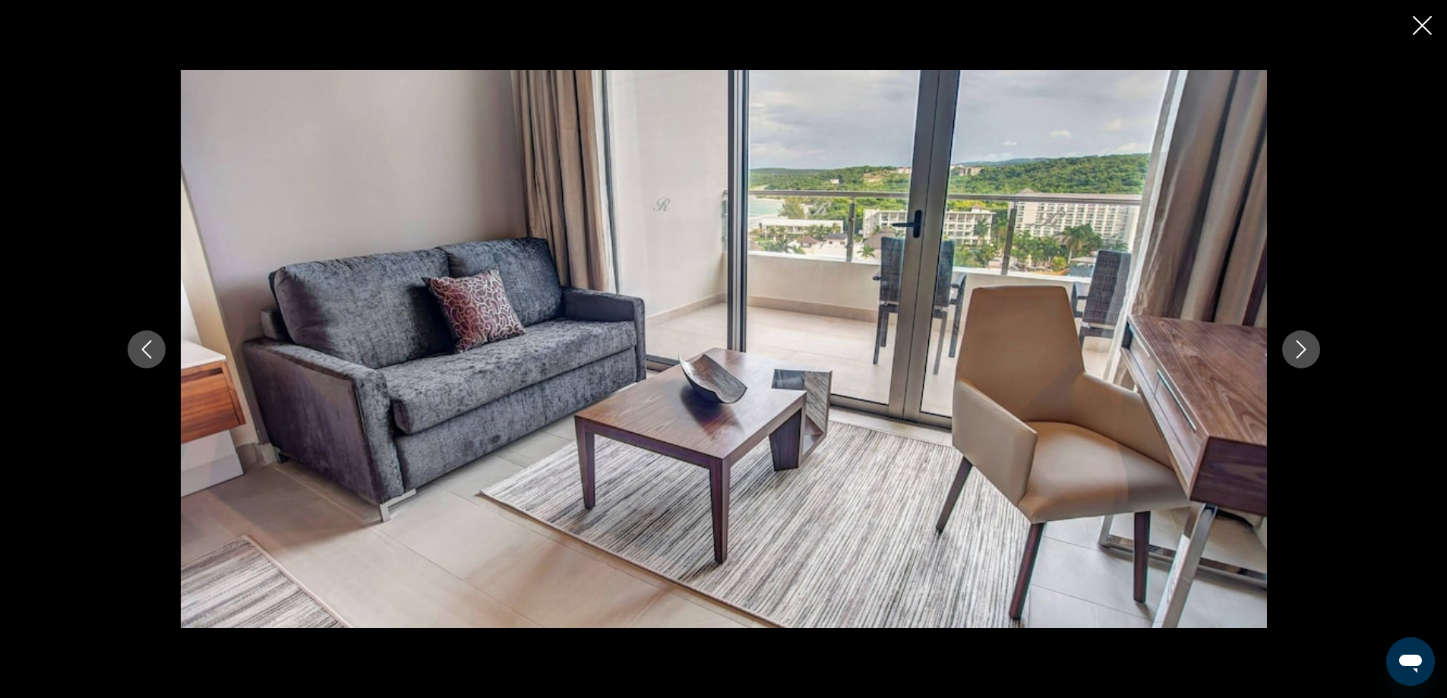
click at [1292, 346] on icon "Next image" at bounding box center [1301, 349] width 18 height 18
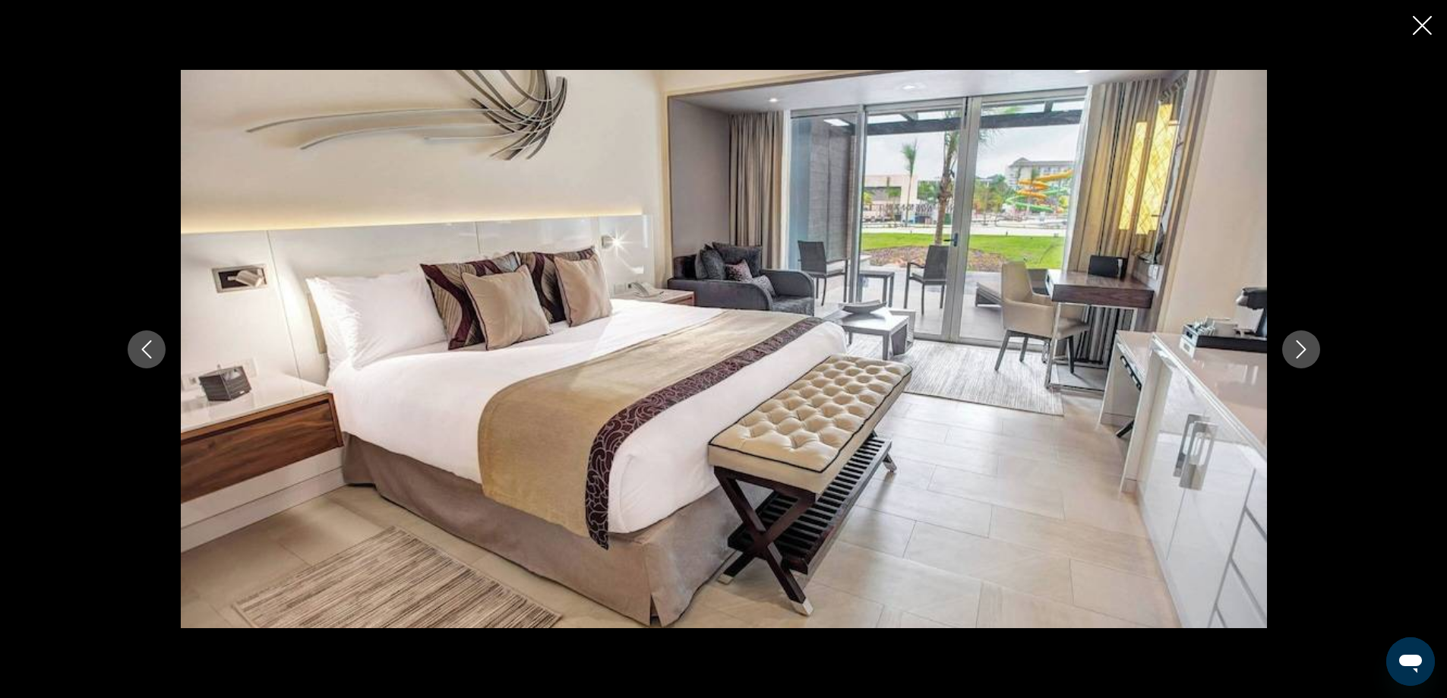
click at [1292, 346] on icon "Next image" at bounding box center [1301, 349] width 18 height 18
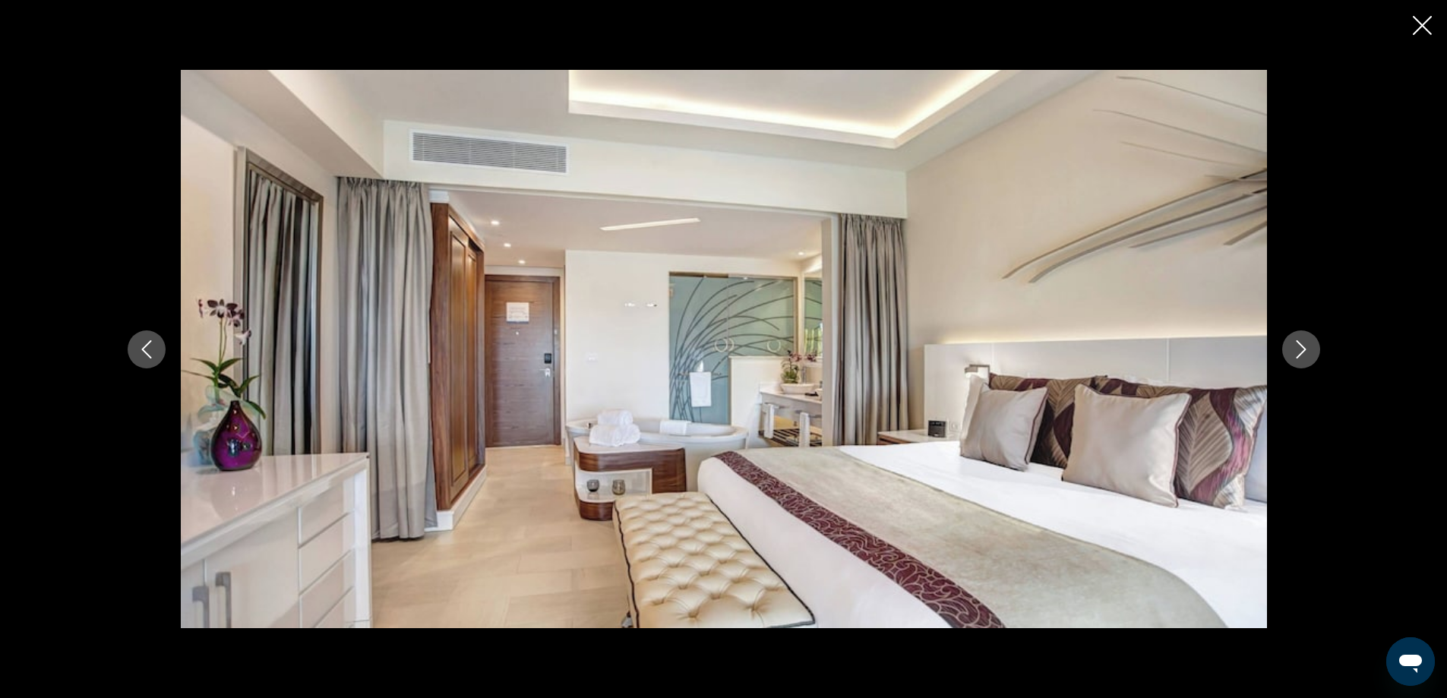
click at [1300, 345] on icon "Next image" at bounding box center [1300, 349] width 10 height 18
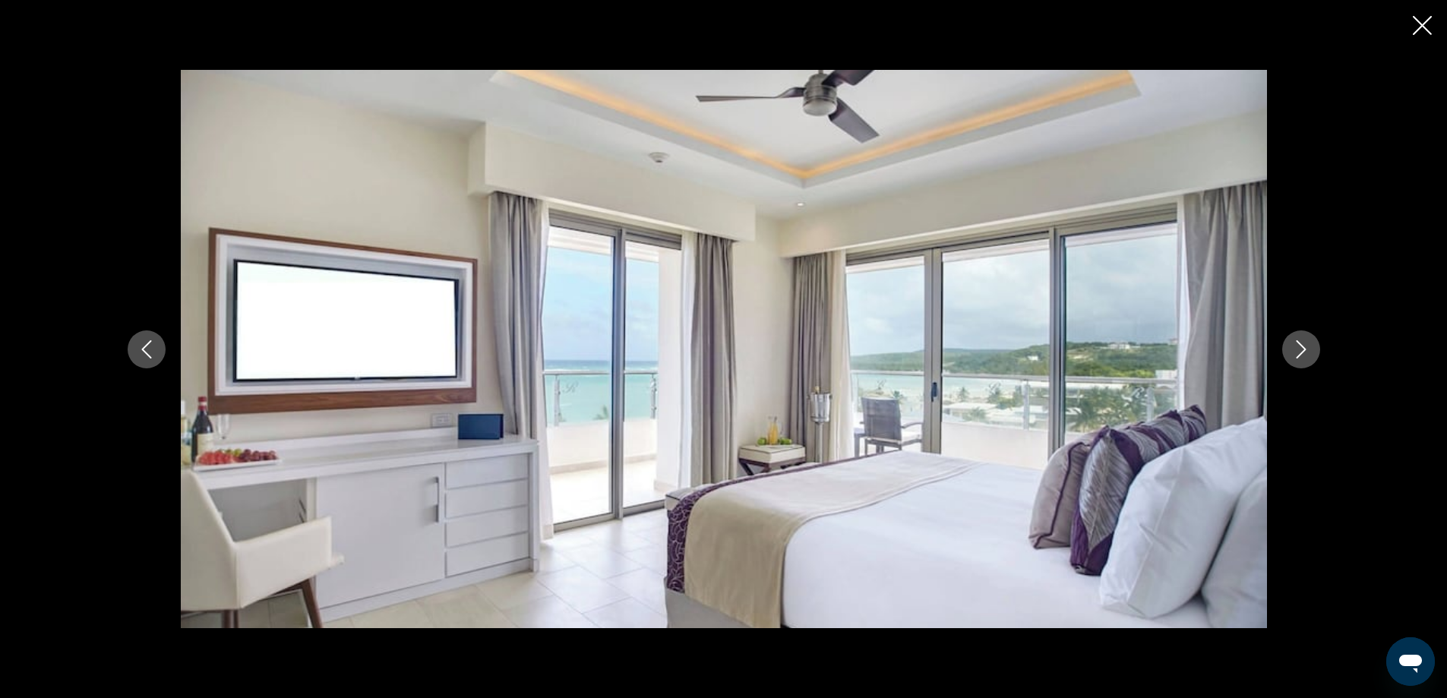
click at [1300, 345] on icon "Next image" at bounding box center [1300, 349] width 10 height 18
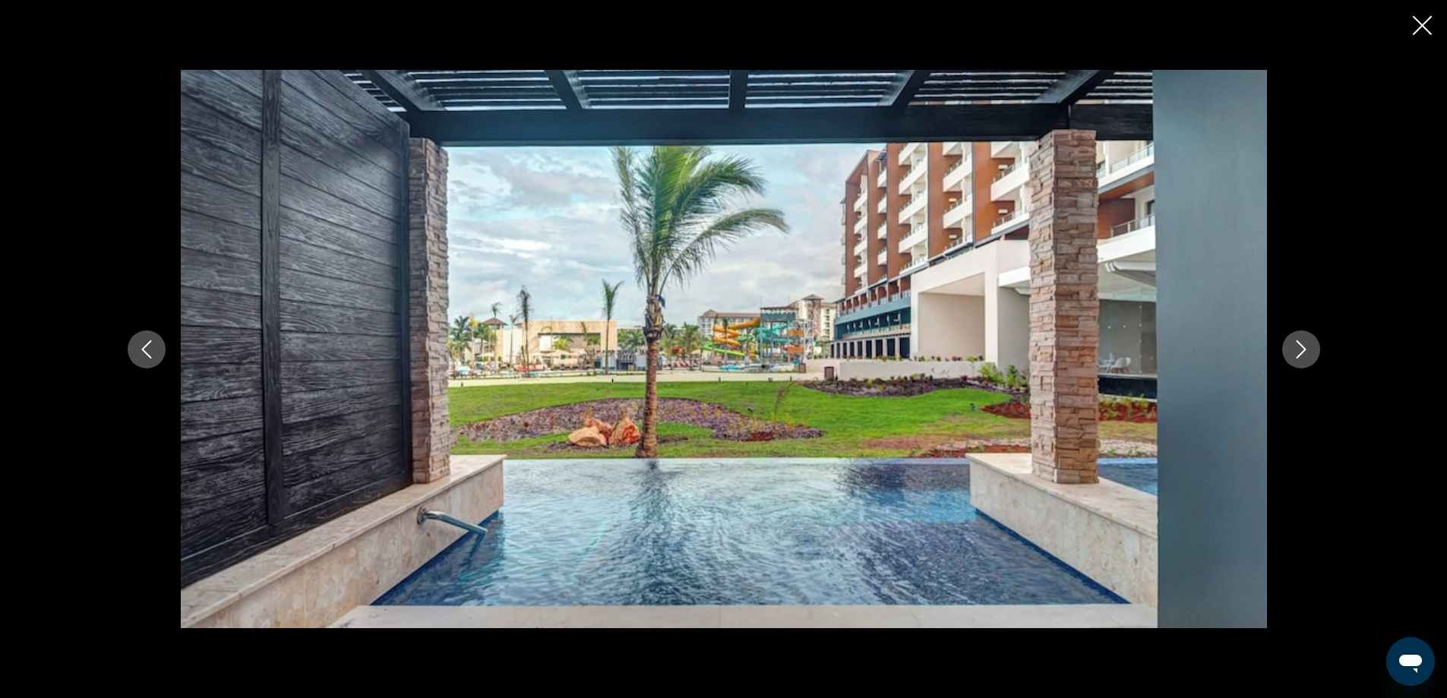
click at [1300, 345] on icon "Next image" at bounding box center [1300, 349] width 10 height 18
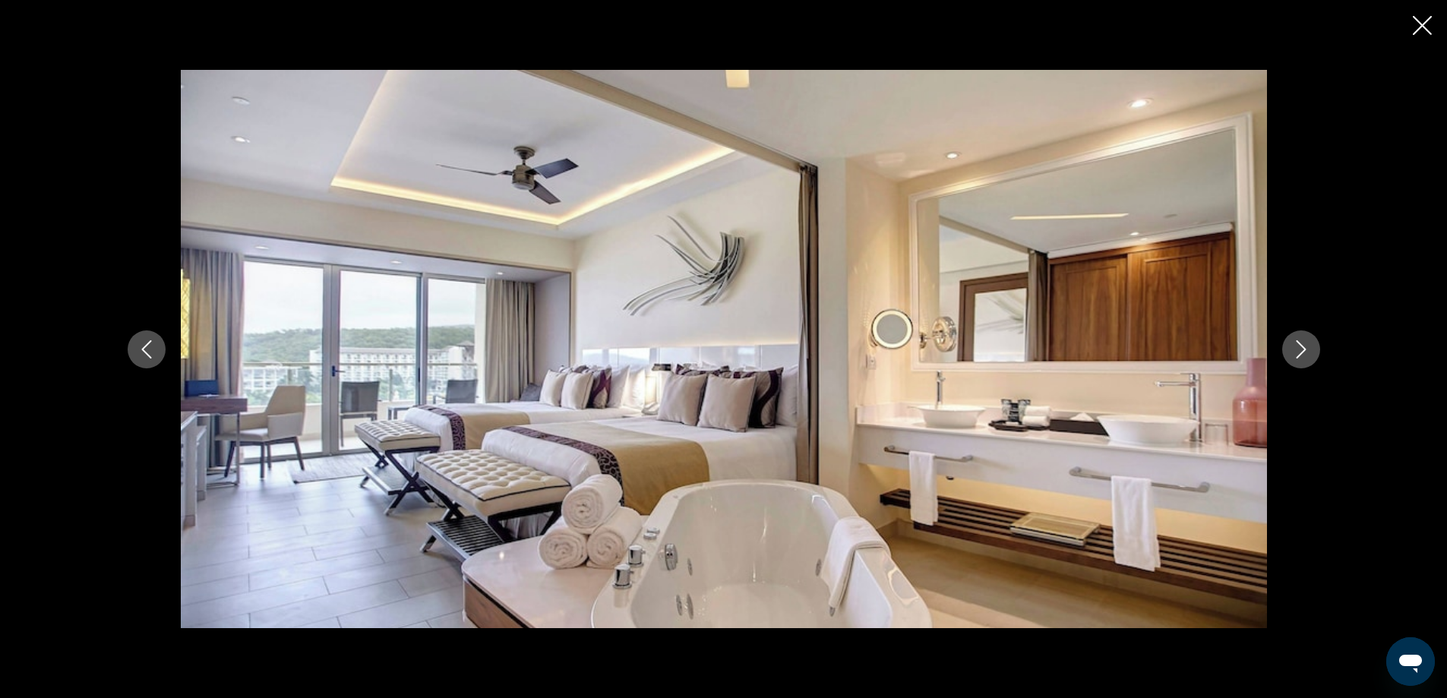
click at [1300, 345] on icon "Next image" at bounding box center [1300, 349] width 10 height 18
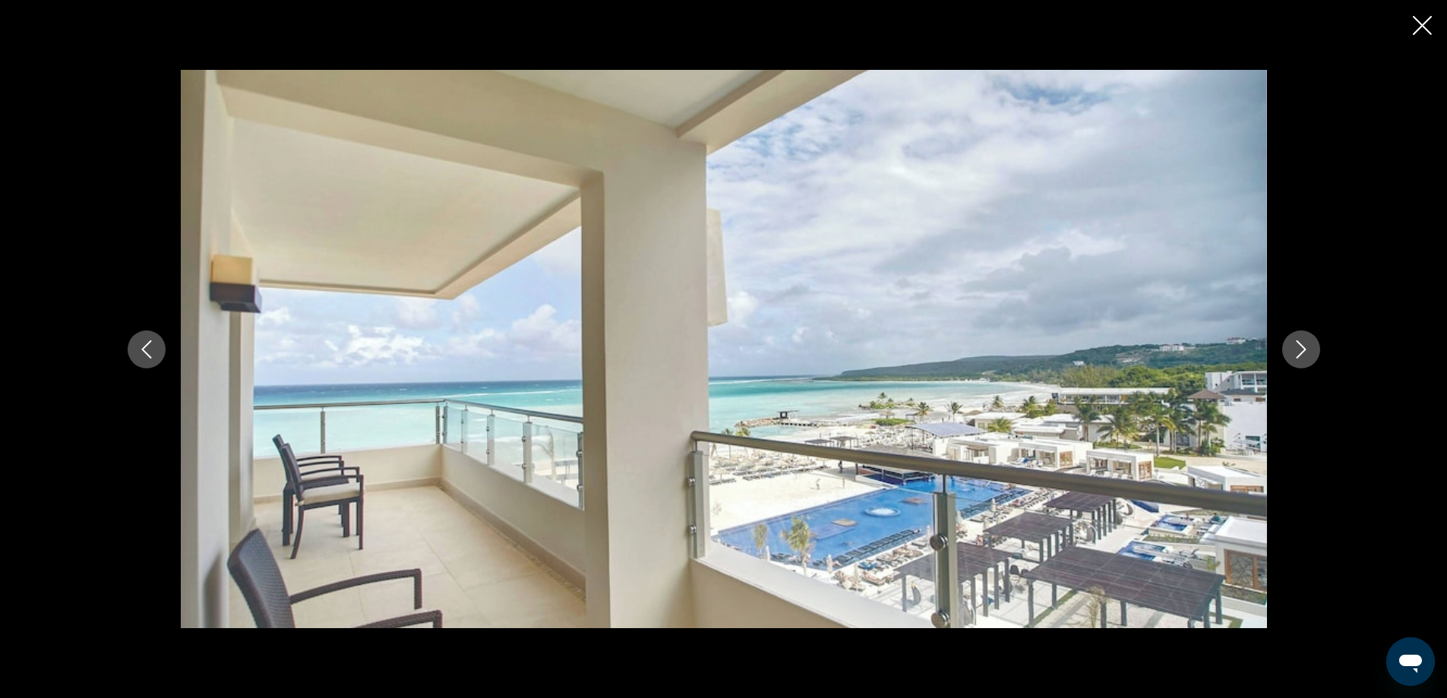
click at [1300, 345] on icon "Next image" at bounding box center [1300, 349] width 10 height 18
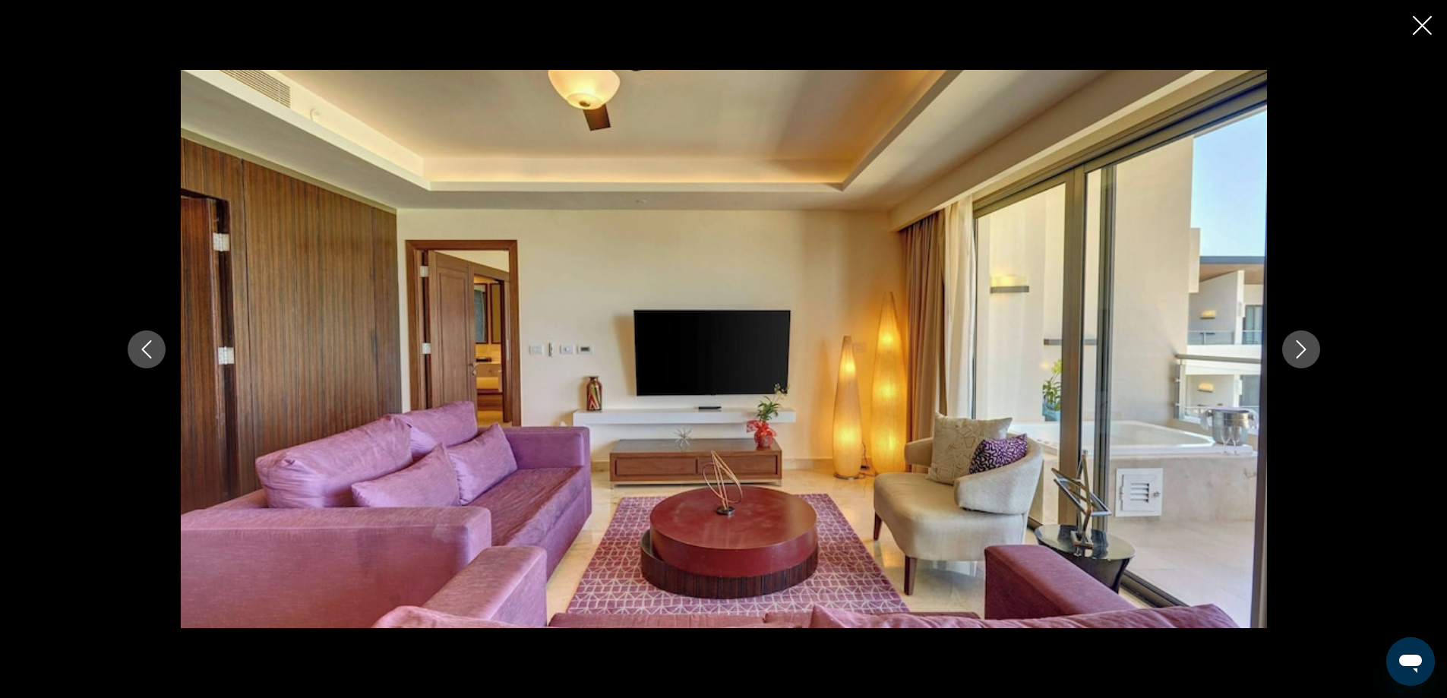
click at [1292, 342] on icon "Next image" at bounding box center [1301, 349] width 18 height 18
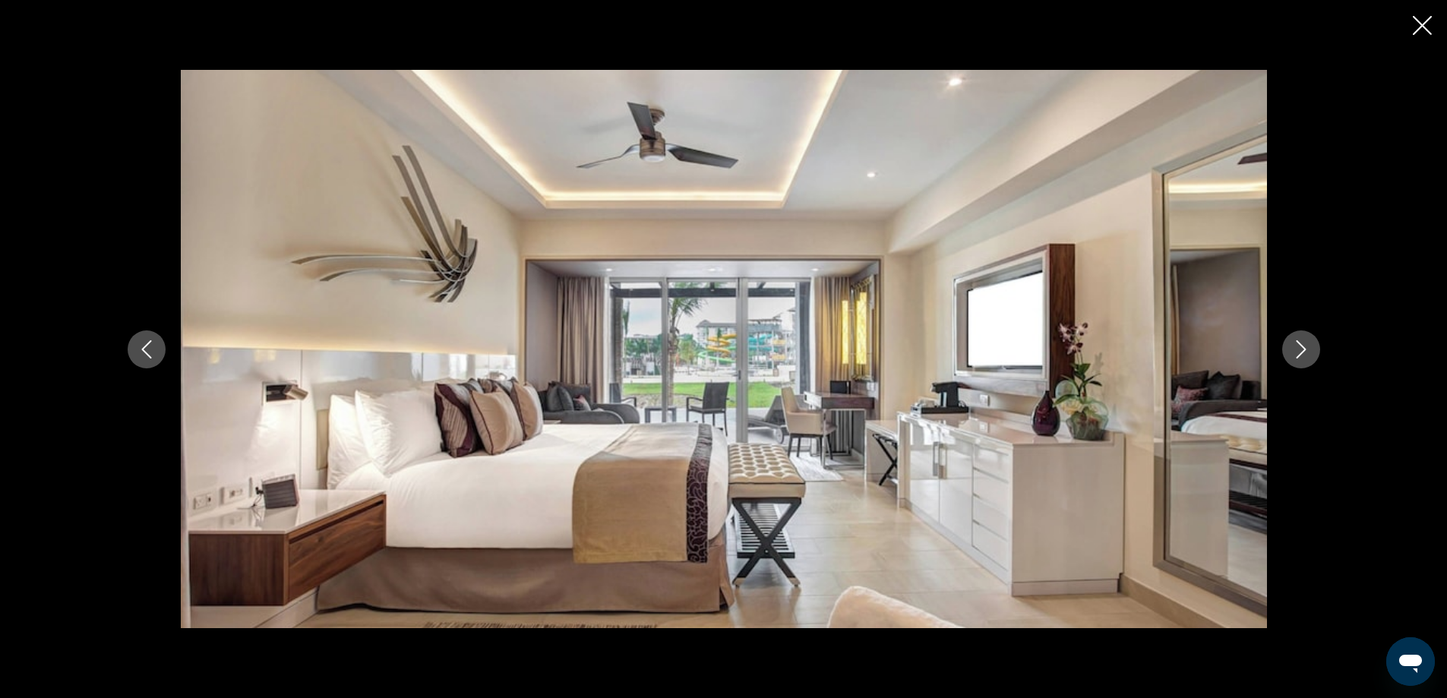
click at [1290, 342] on button "Next image" at bounding box center [1301, 349] width 38 height 38
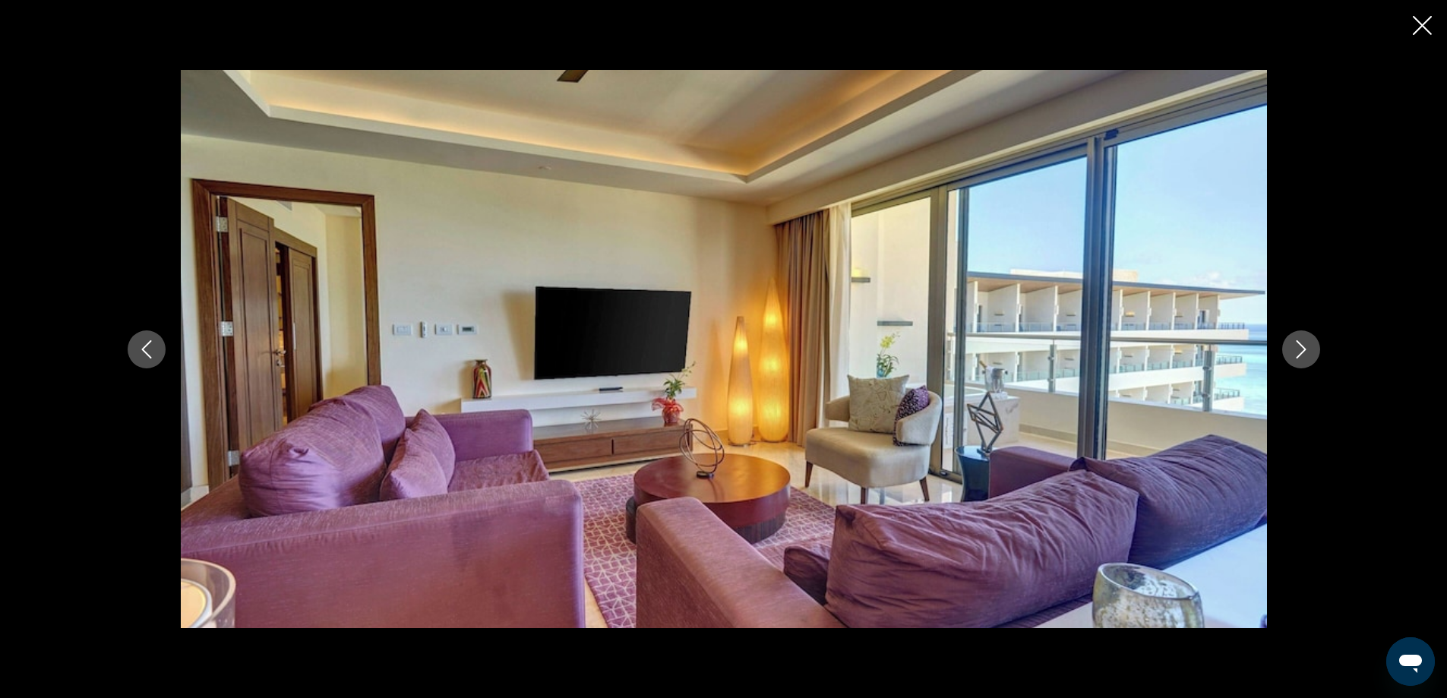
click at [1290, 342] on button "Next image" at bounding box center [1301, 349] width 38 height 38
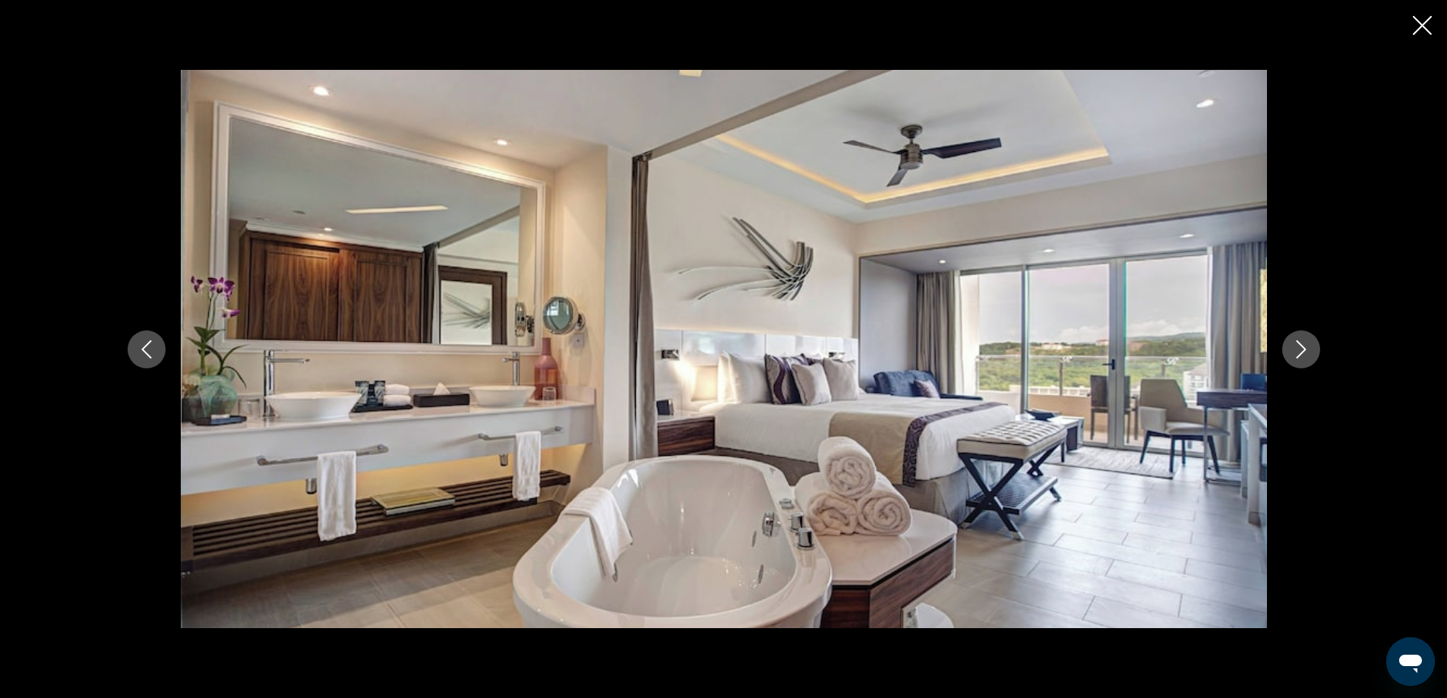
click at [1417, 24] on icon "Close slideshow" at bounding box center [1421, 25] width 19 height 19
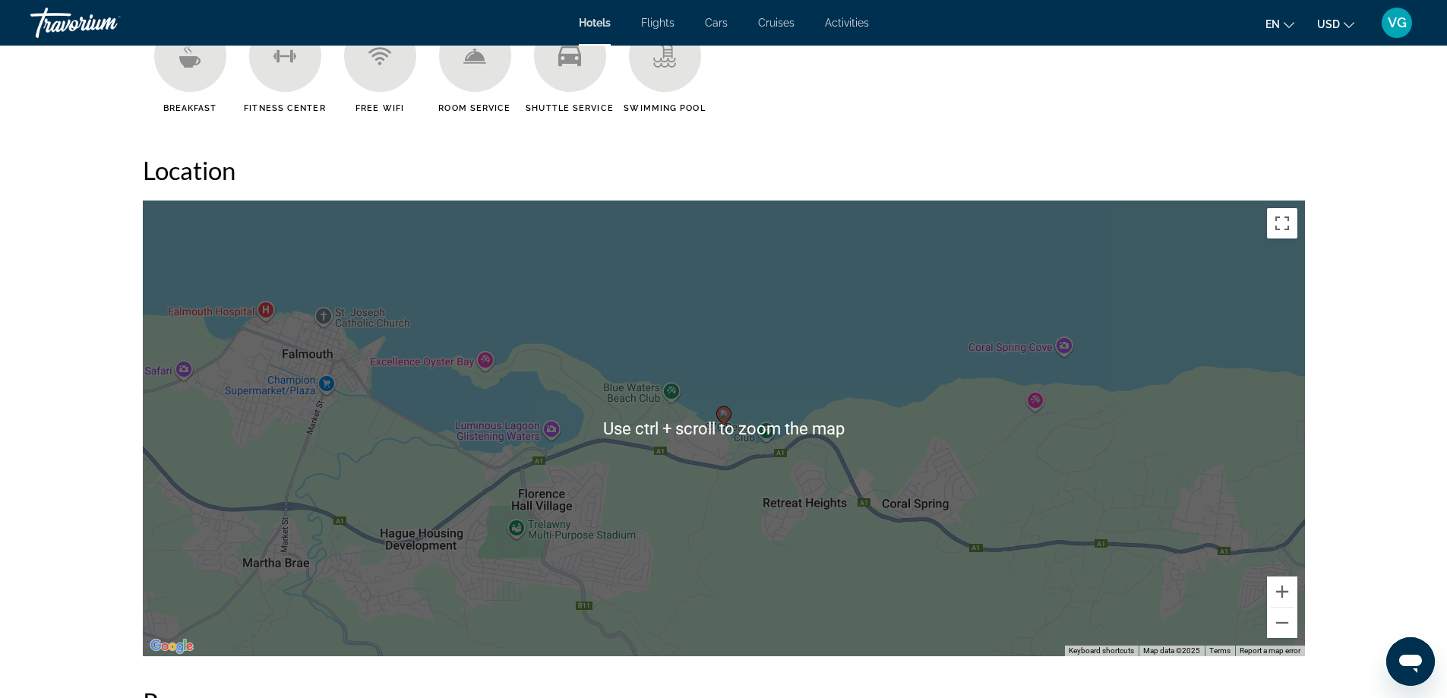
scroll to position [1215, 0]
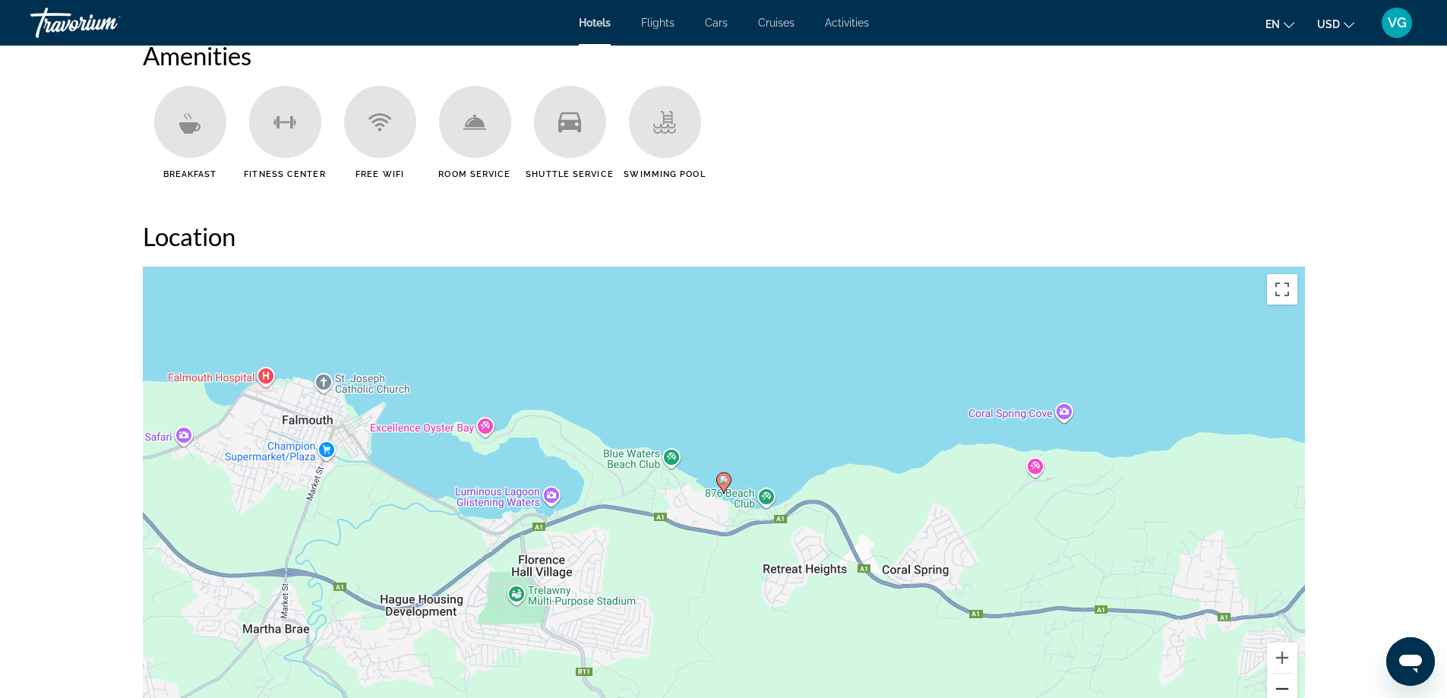
click at [1285, 687] on button "Zoom out" at bounding box center [1282, 689] width 30 height 30
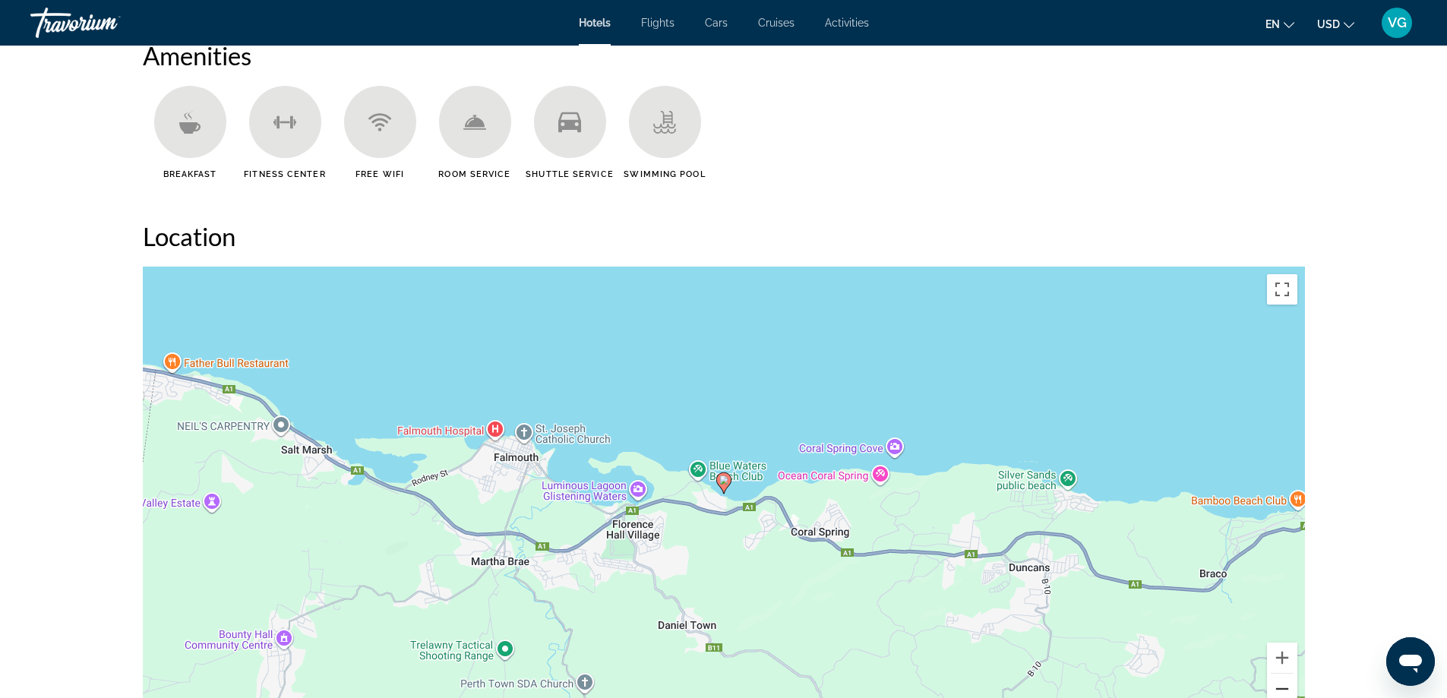
click at [1285, 687] on button "Zoom out" at bounding box center [1282, 689] width 30 height 30
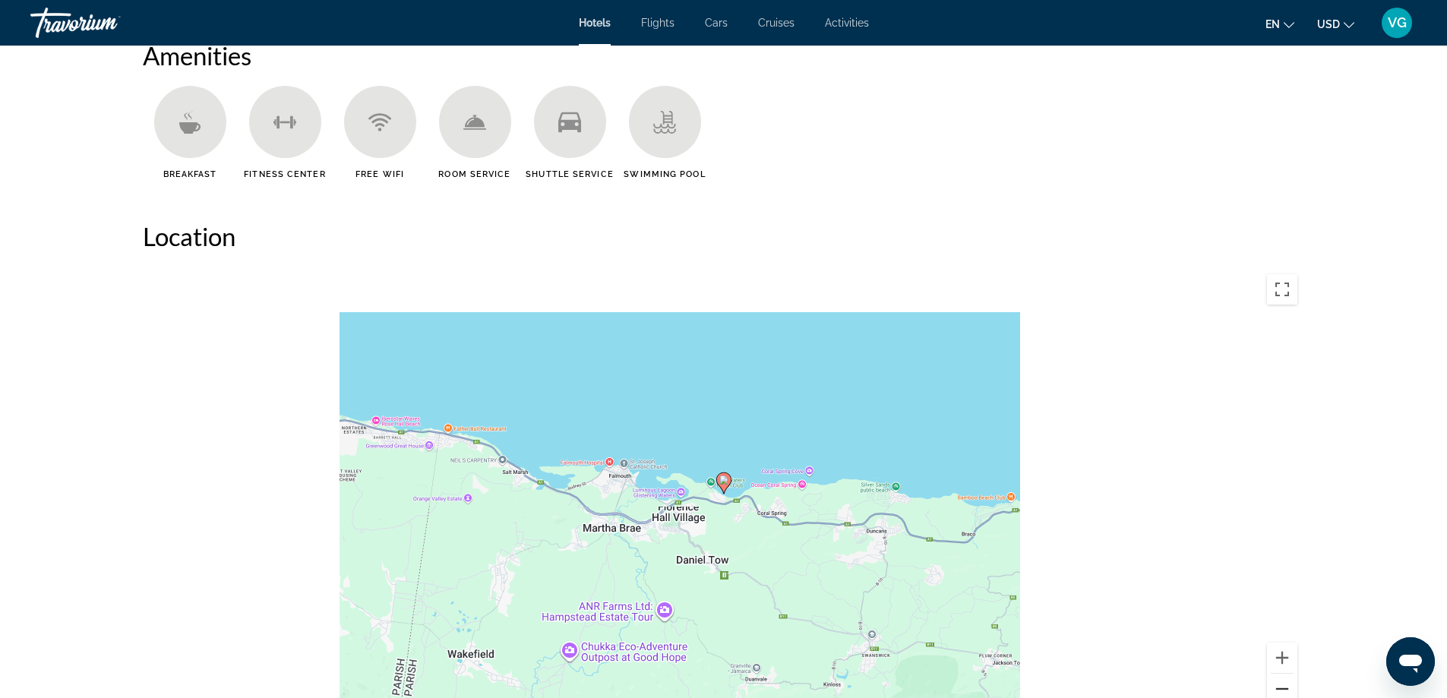
click at [1285, 687] on button "Zoom out" at bounding box center [1282, 689] width 30 height 30
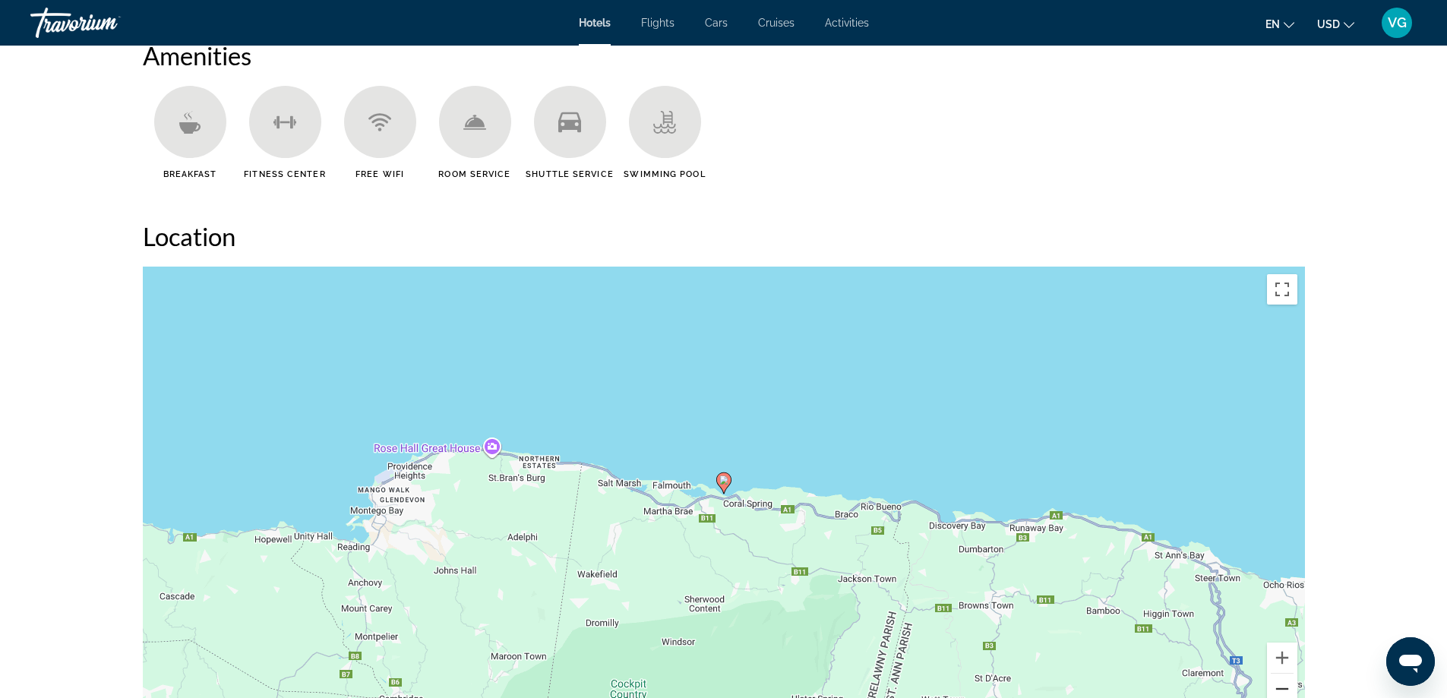
click at [1285, 687] on button "Zoom out" at bounding box center [1282, 689] width 30 height 30
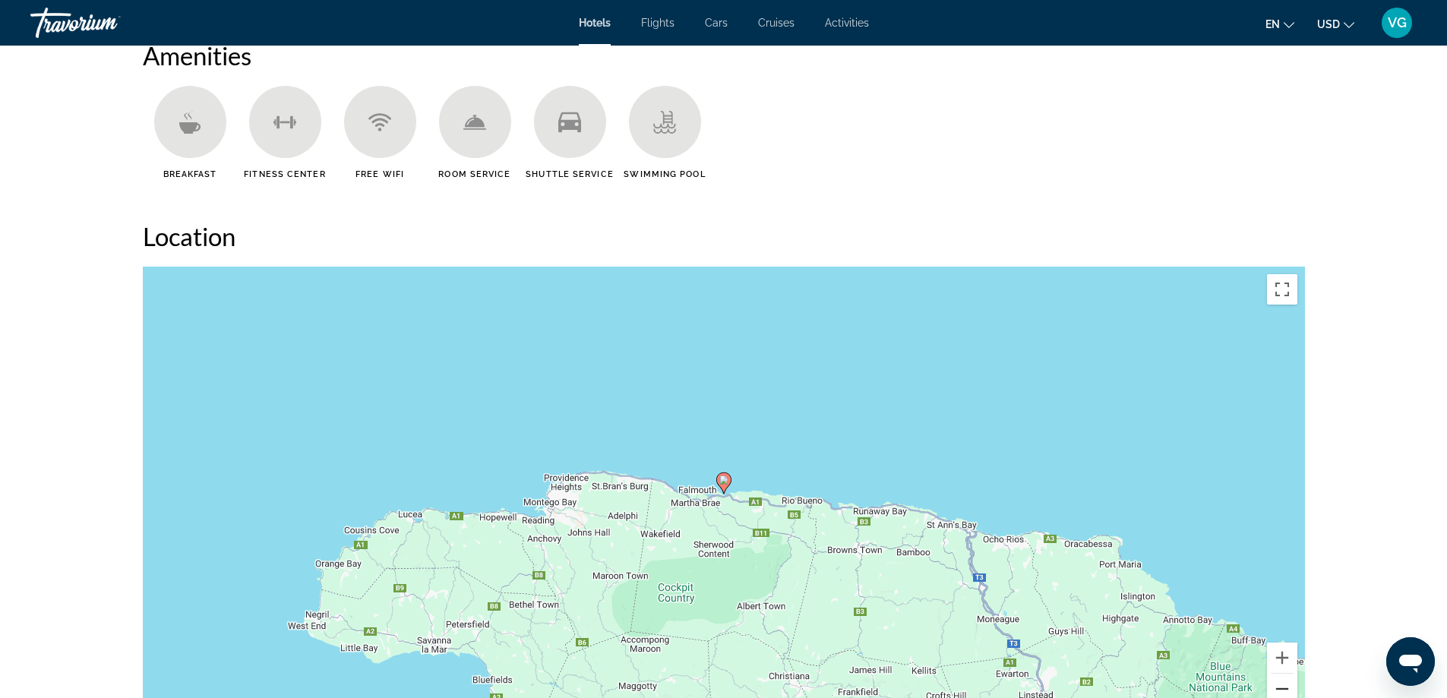
click at [1285, 687] on button "Zoom out" at bounding box center [1282, 689] width 30 height 30
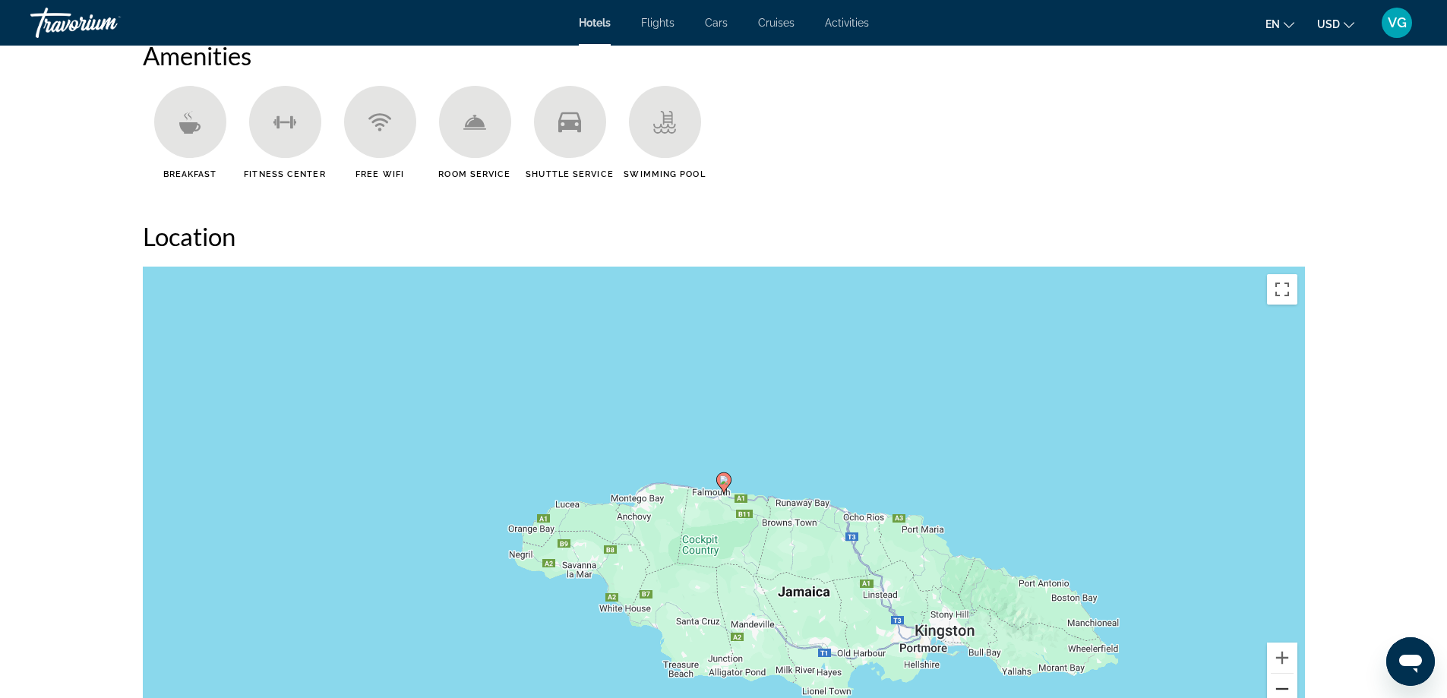
click at [1285, 687] on button "Zoom out" at bounding box center [1282, 689] width 30 height 30
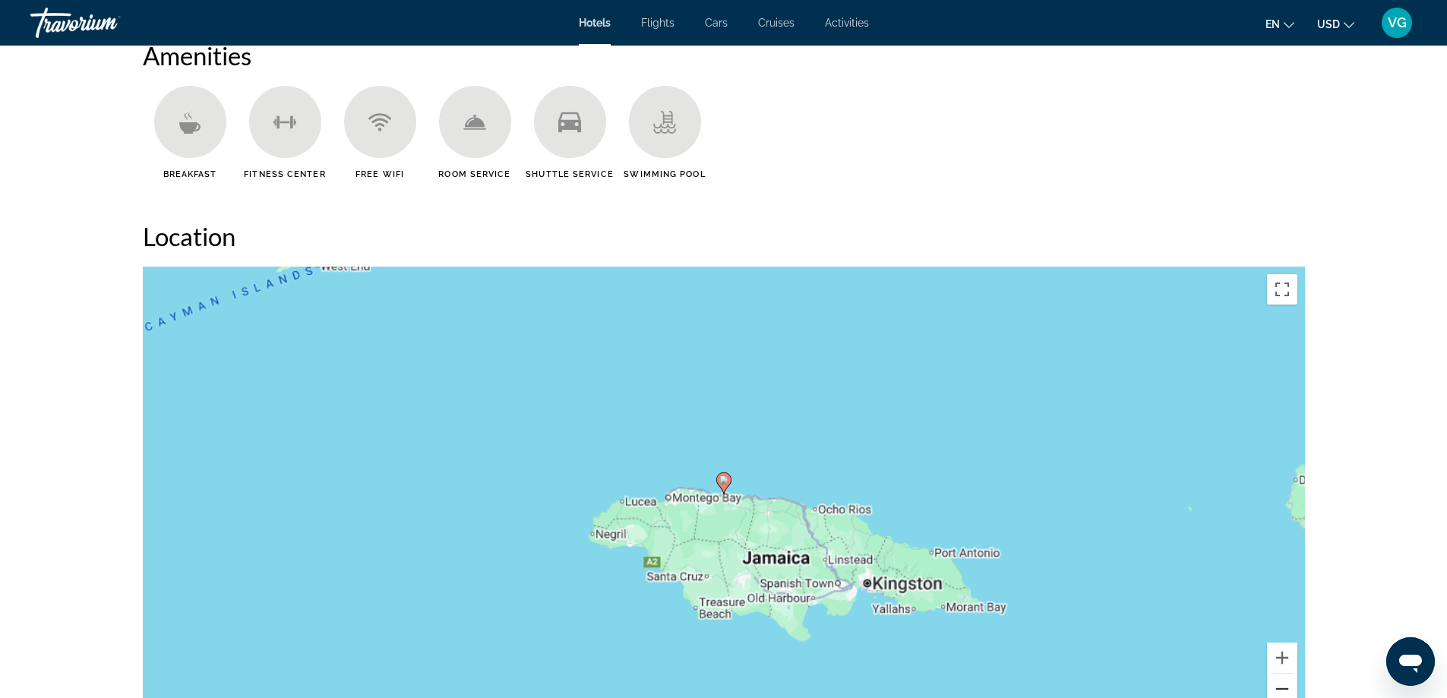
click at [1285, 687] on button "Zoom out" at bounding box center [1282, 689] width 30 height 30
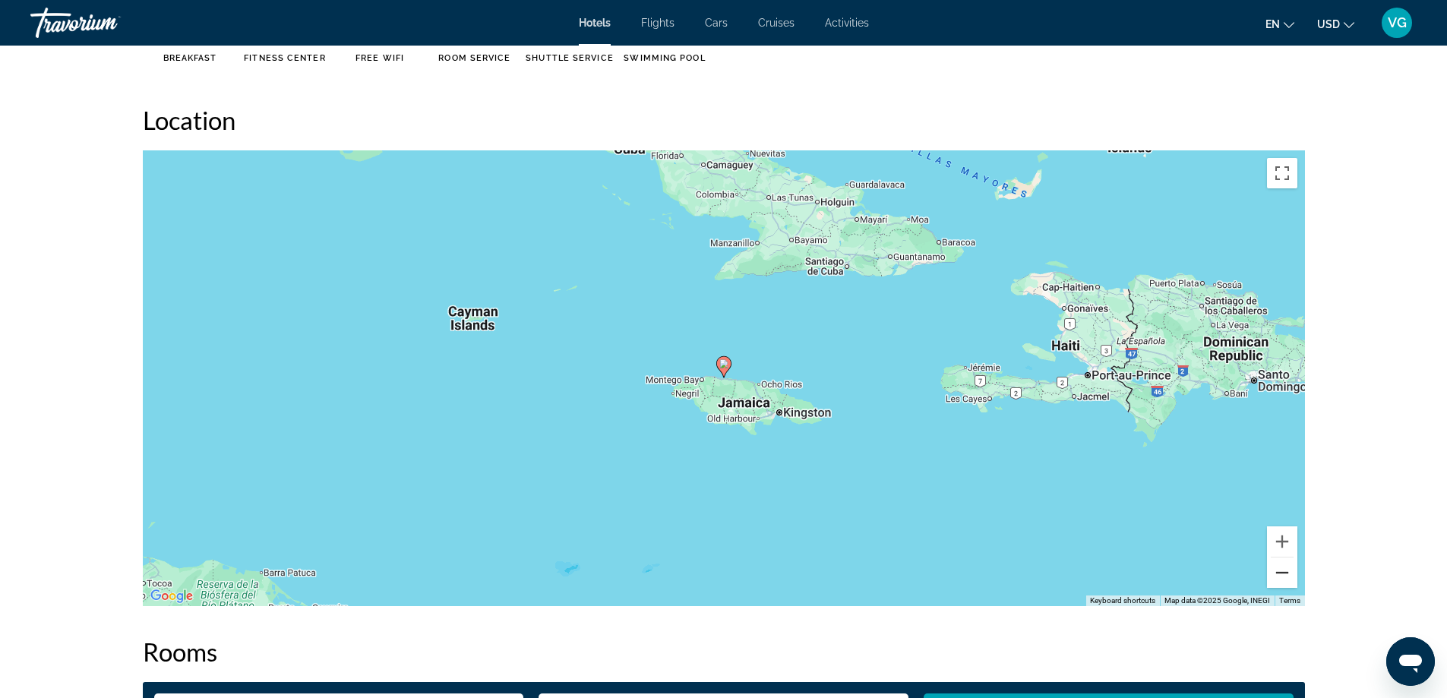
scroll to position [1063, 0]
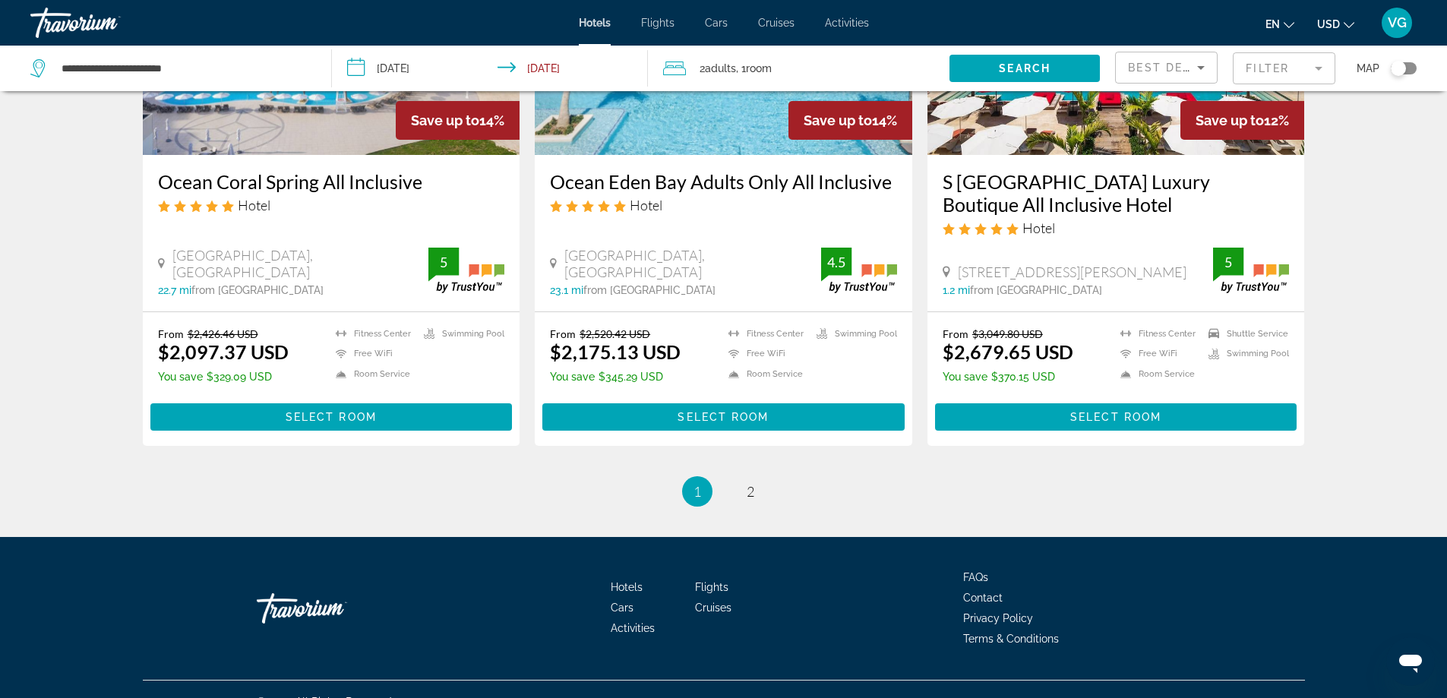
scroll to position [1972, 0]
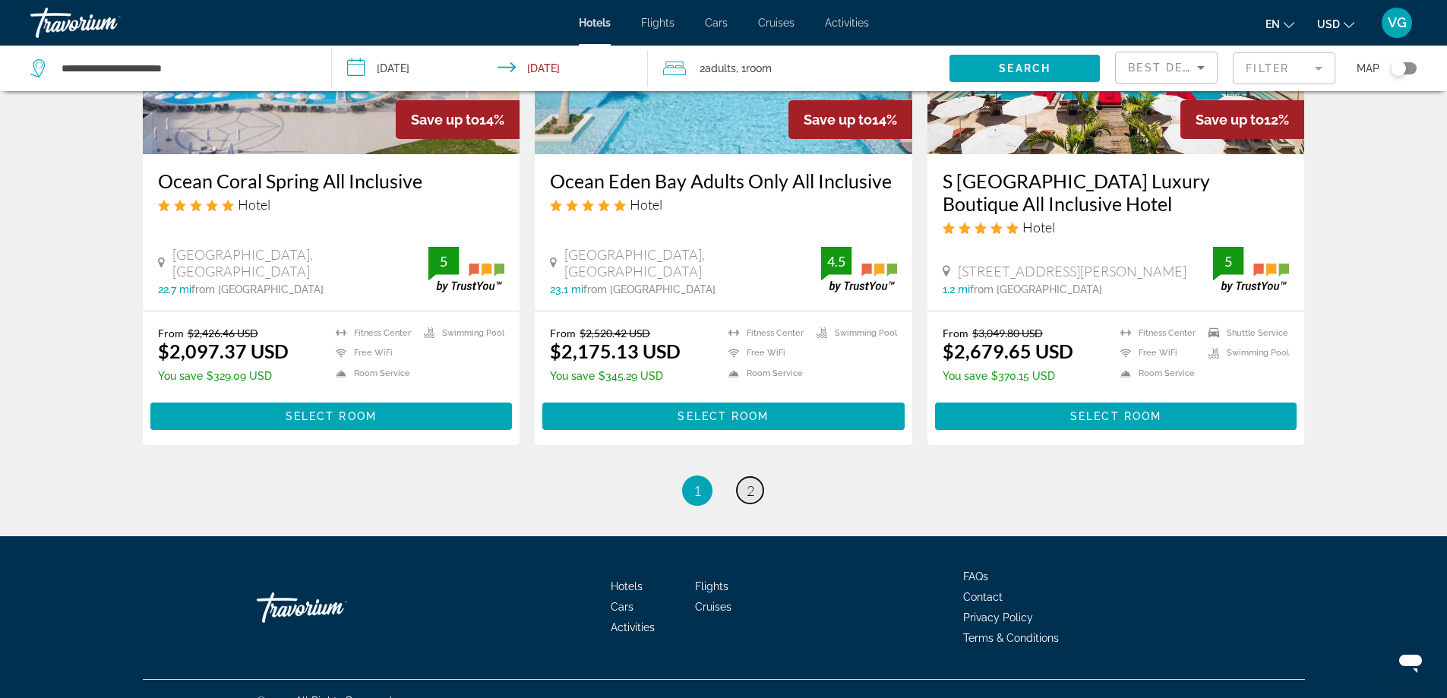
click at [743, 477] on link "page 2" at bounding box center [750, 490] width 27 height 27
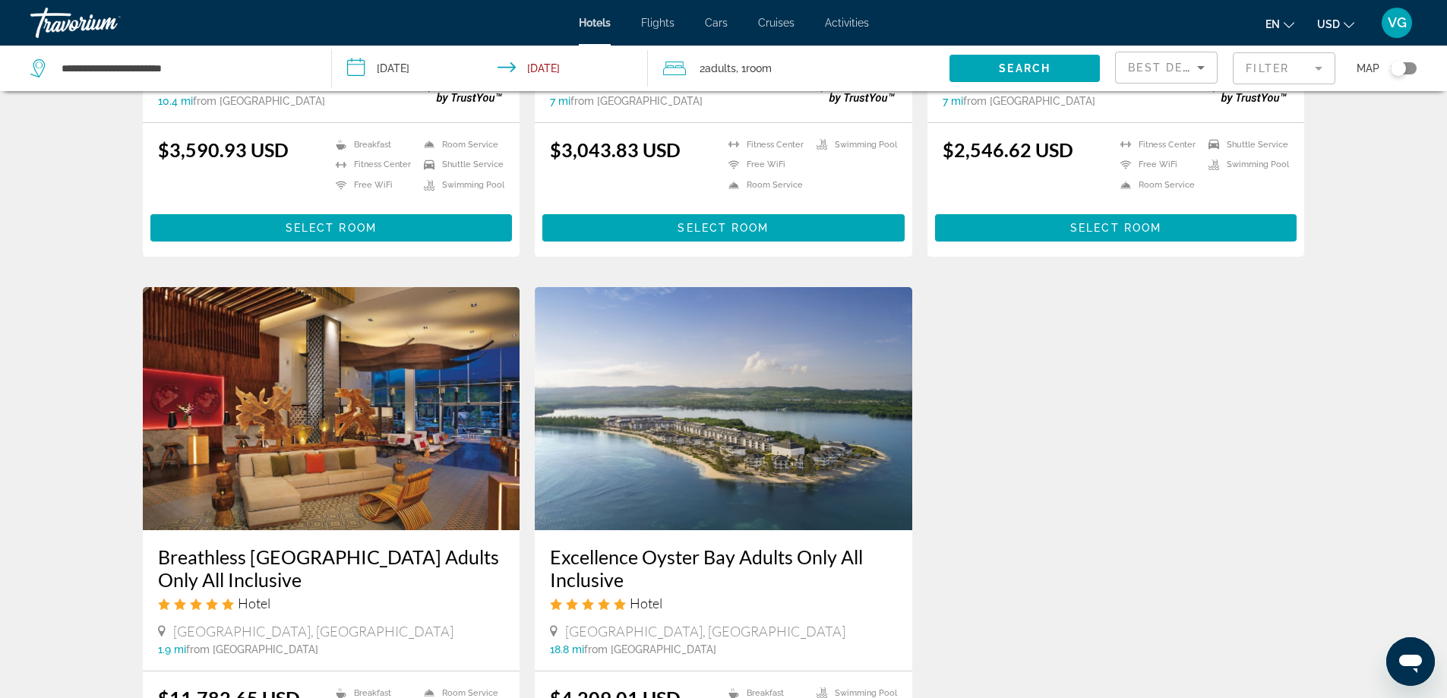
scroll to position [607, 0]
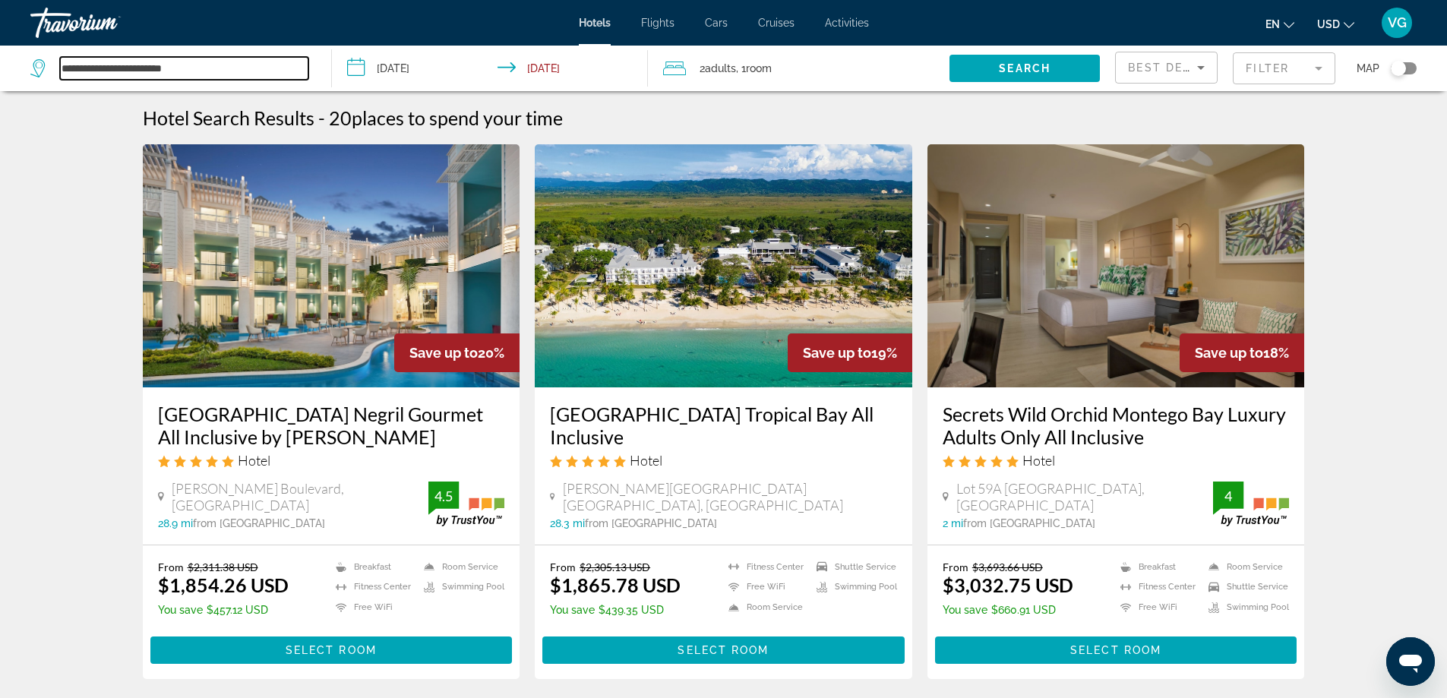
click at [227, 69] on input "**********" at bounding box center [184, 68] width 248 height 23
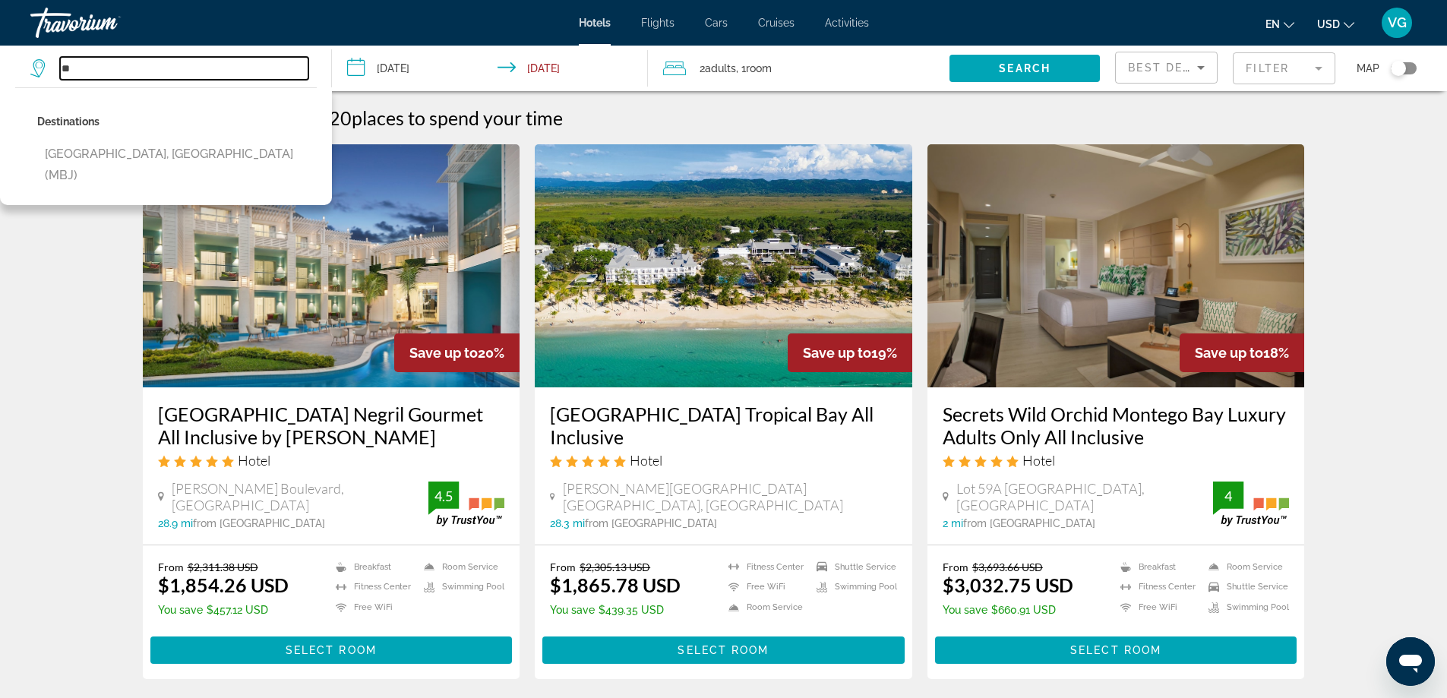
type input "*"
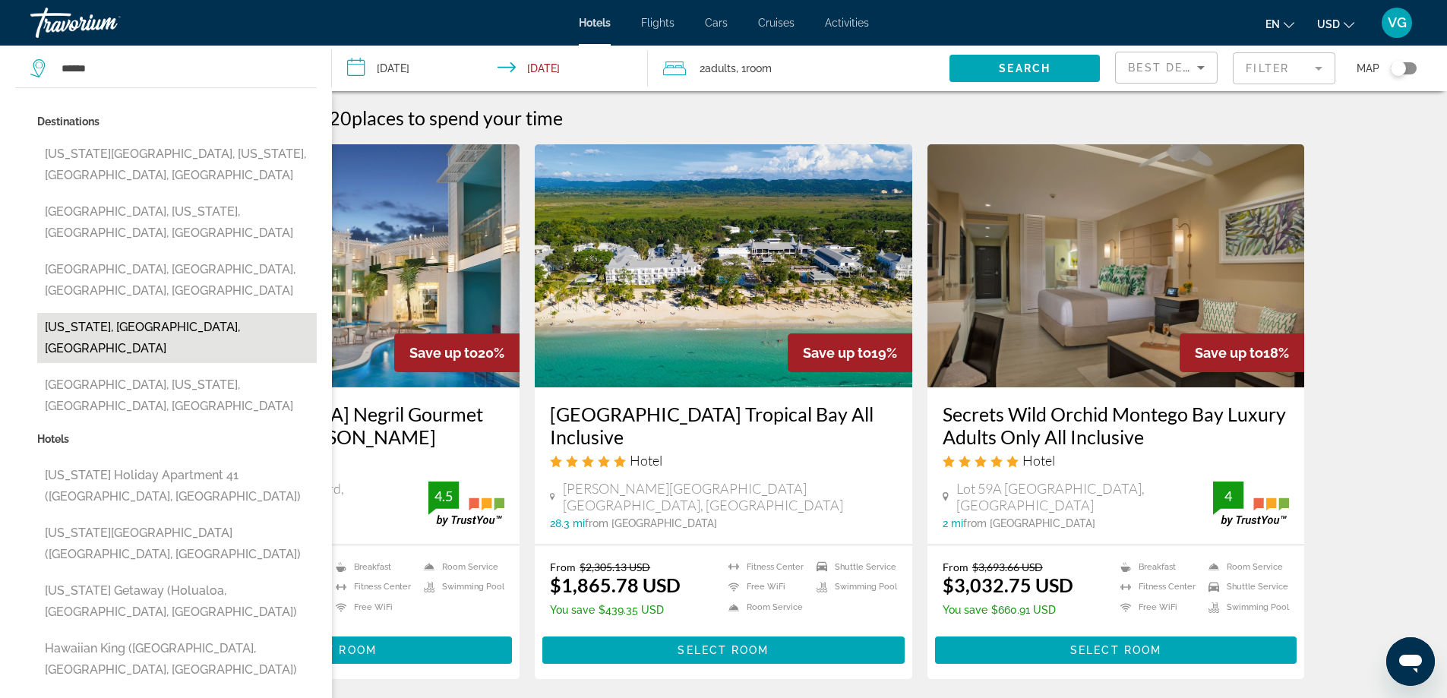
click at [139, 313] on button "Hawaii, HI, United States" at bounding box center [176, 338] width 279 height 50
type input "**********"
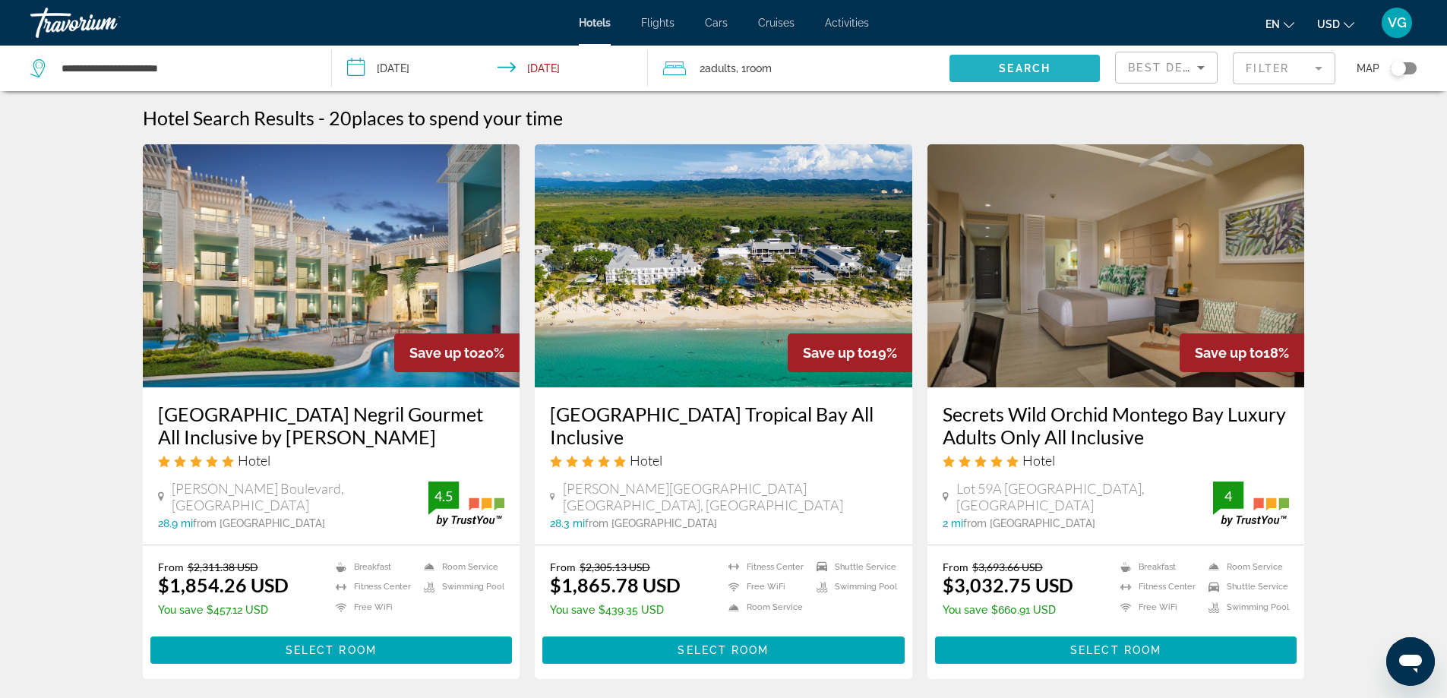
click at [1027, 65] on span "Search" at bounding box center [1025, 68] width 52 height 12
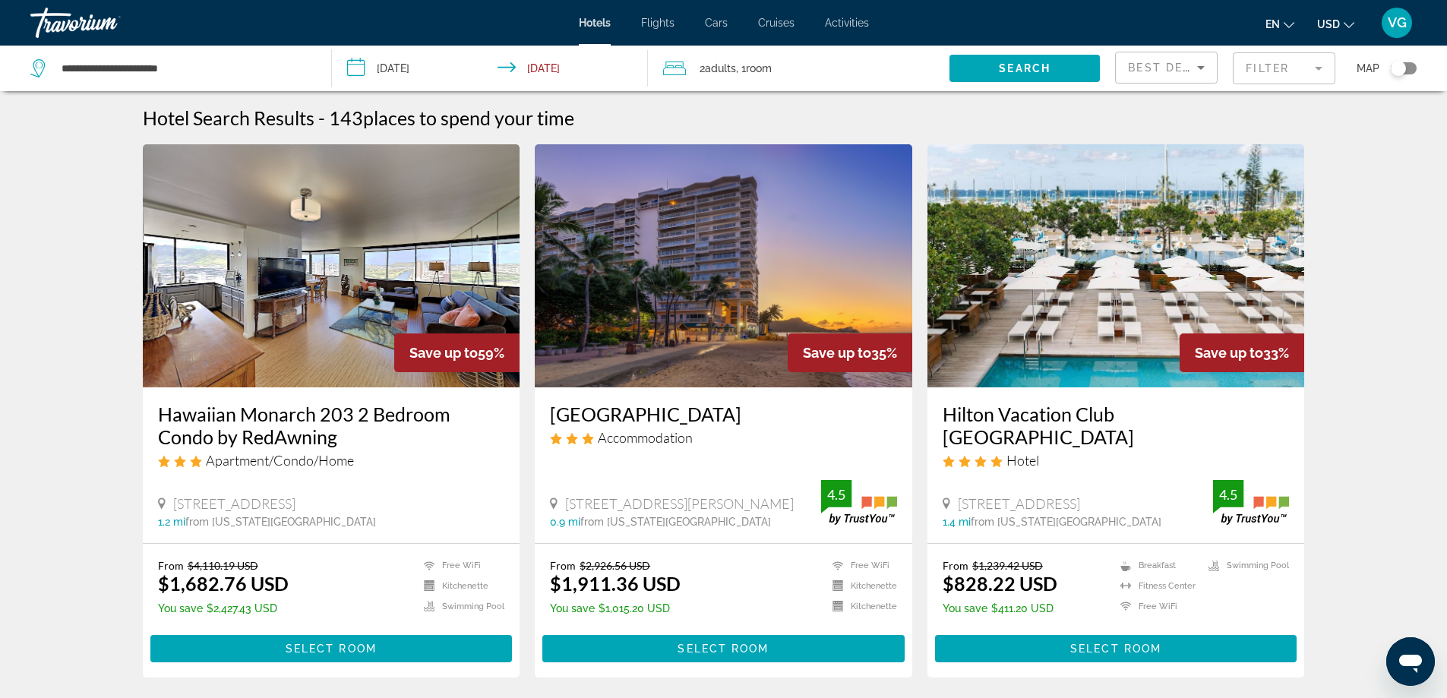
click at [1320, 72] on mat-form-field "Filter" at bounding box center [1283, 68] width 103 height 32
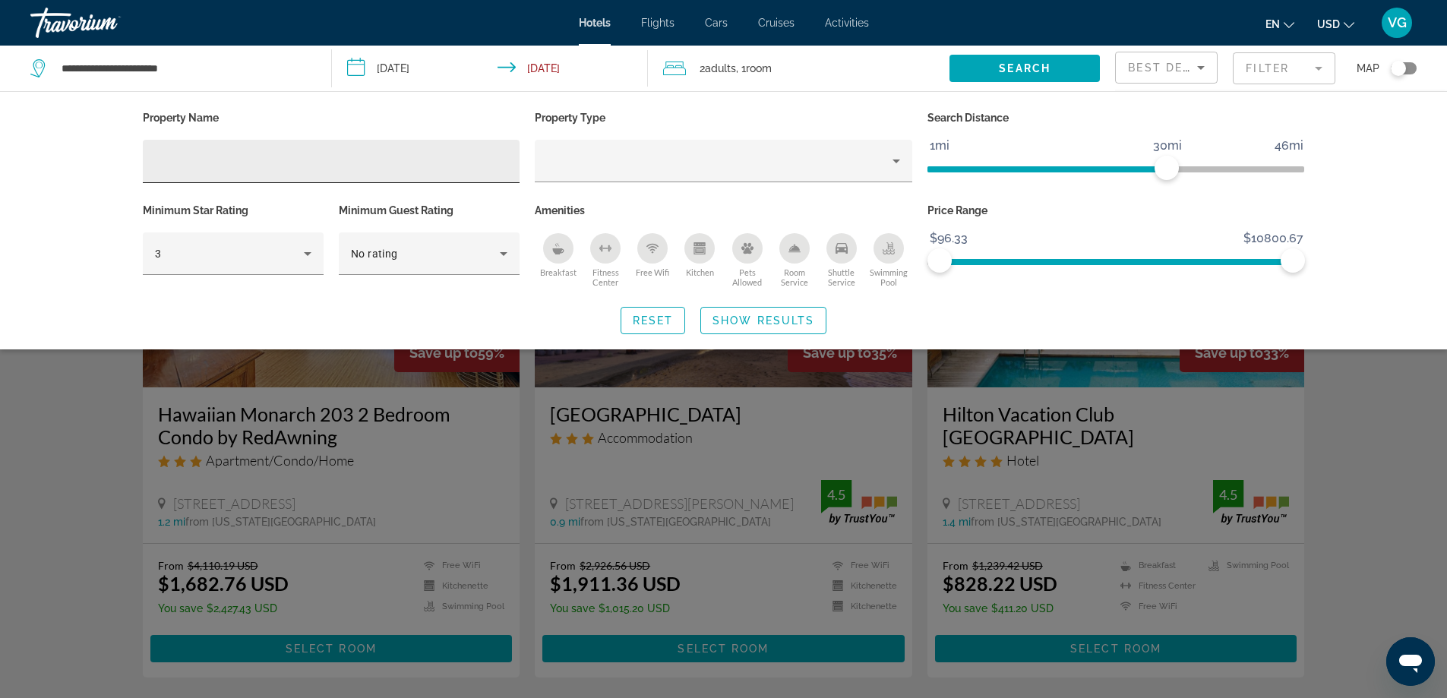
click at [215, 151] on div "Hotel Filters" at bounding box center [331, 161] width 353 height 43
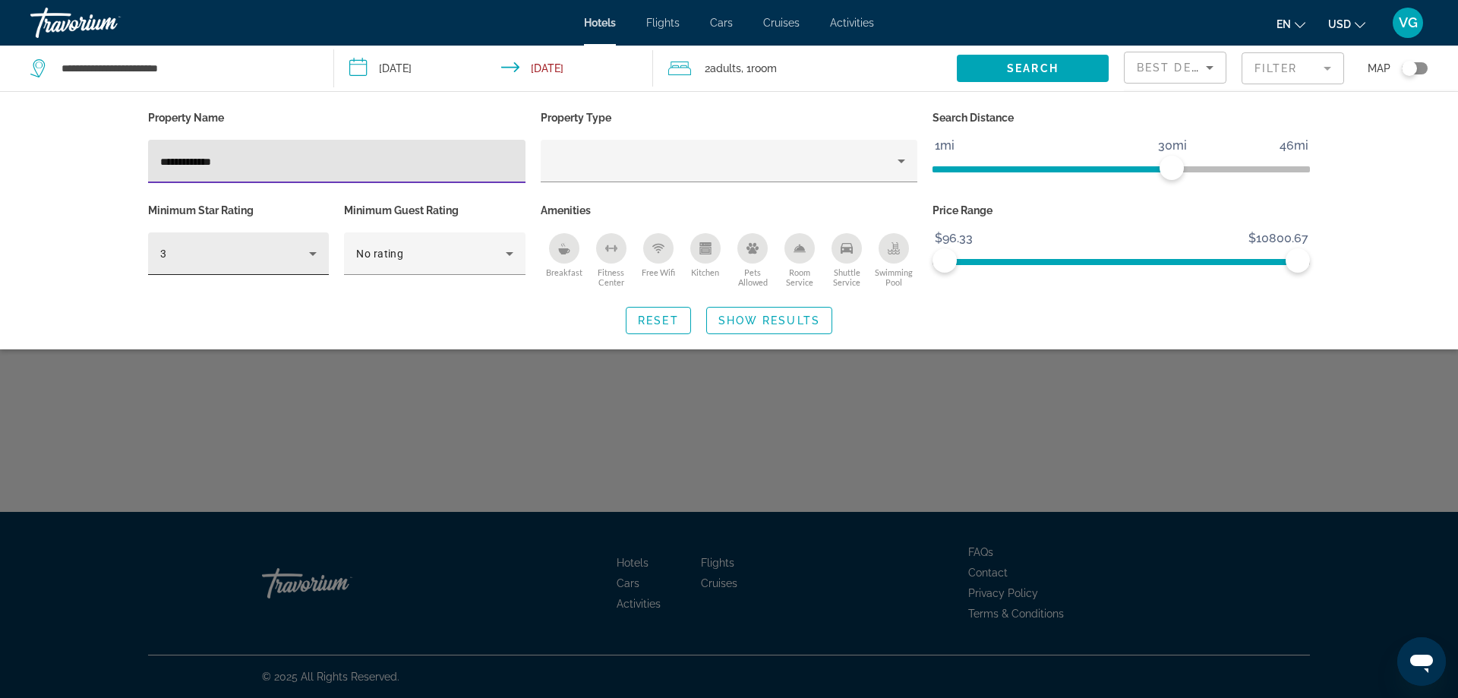
type input "**********"
click at [314, 254] on icon "Hotel Filters" at bounding box center [313, 254] width 18 height 18
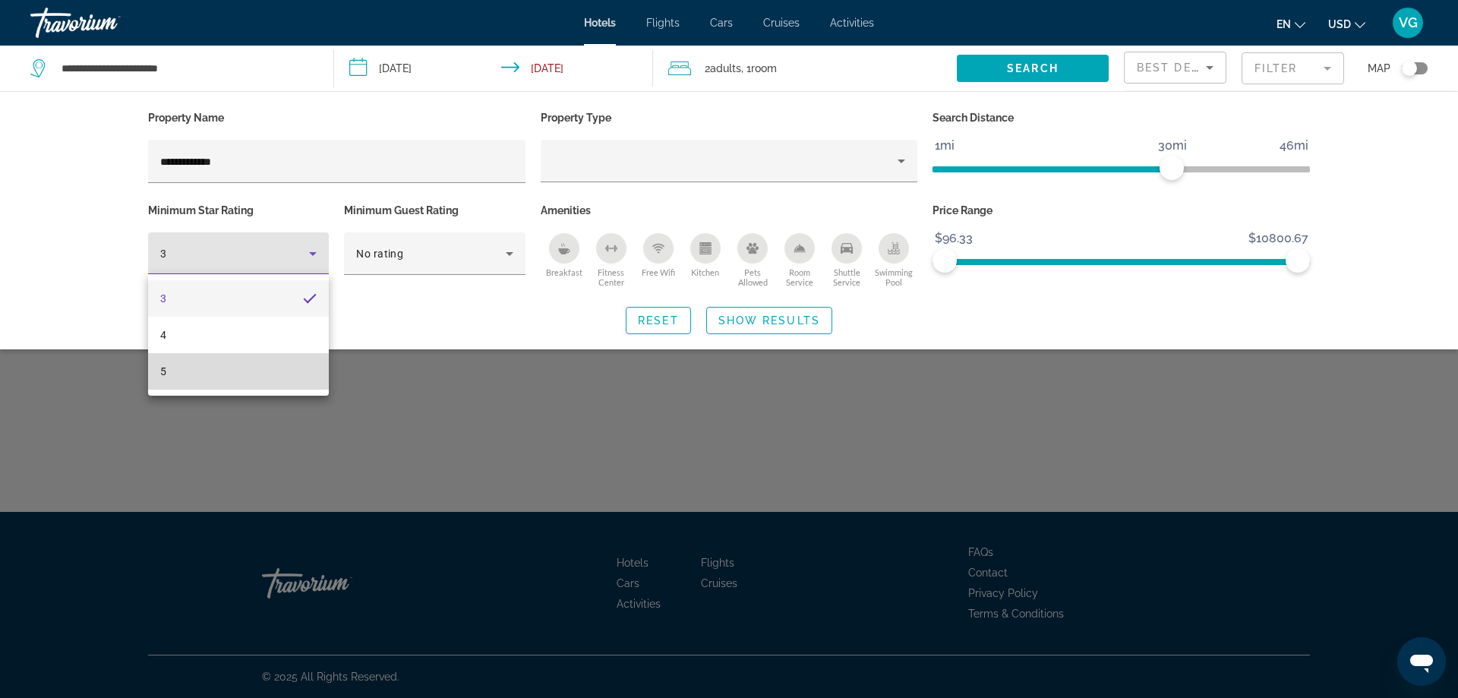
click at [249, 375] on mat-option "5" at bounding box center [238, 371] width 181 height 36
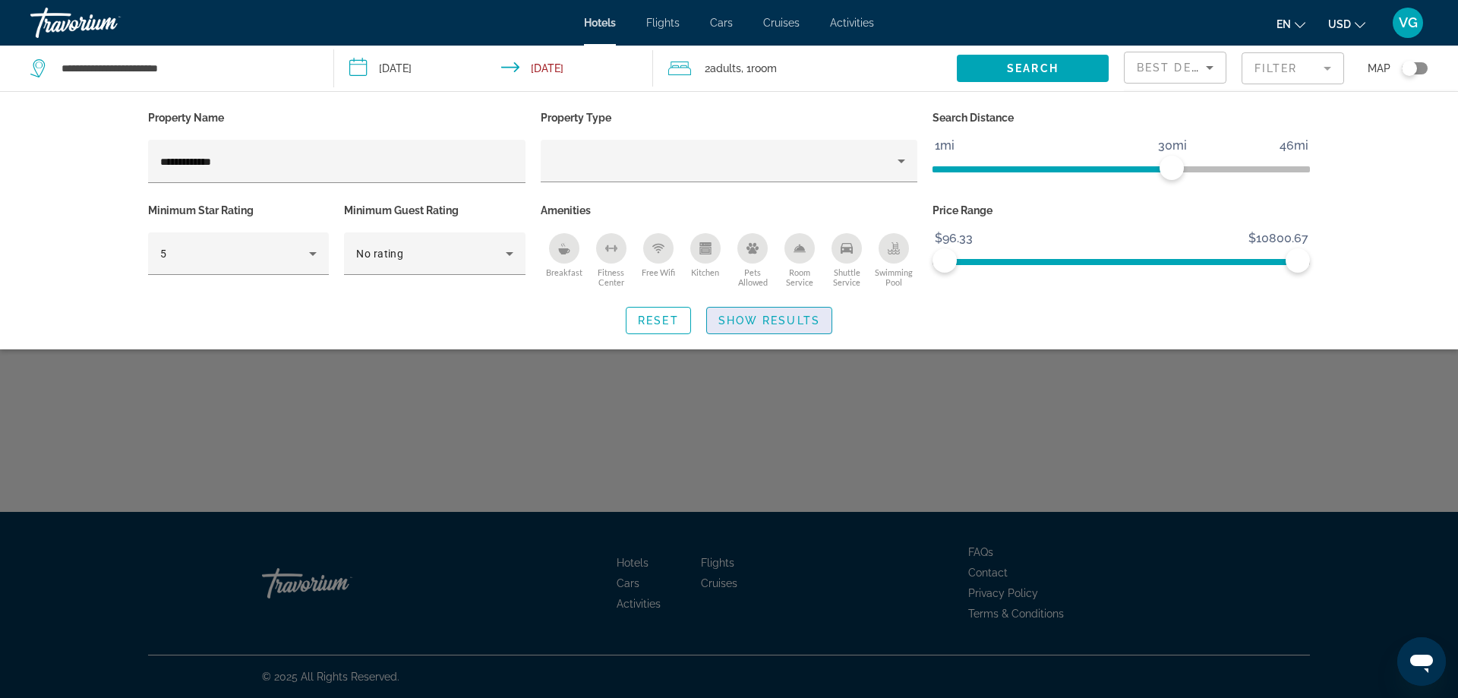
click at [767, 324] on span "Show Results" at bounding box center [769, 320] width 102 height 12
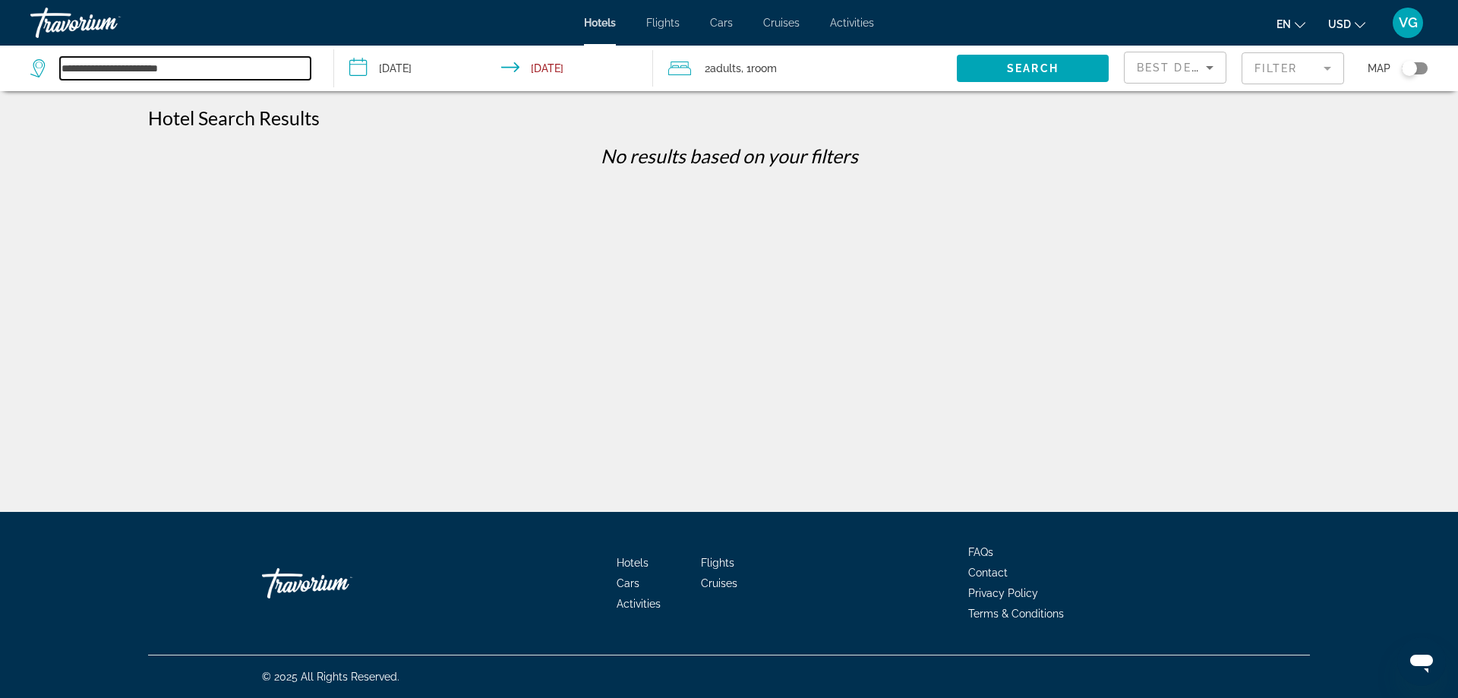
click at [184, 69] on input "**********" at bounding box center [185, 68] width 251 height 23
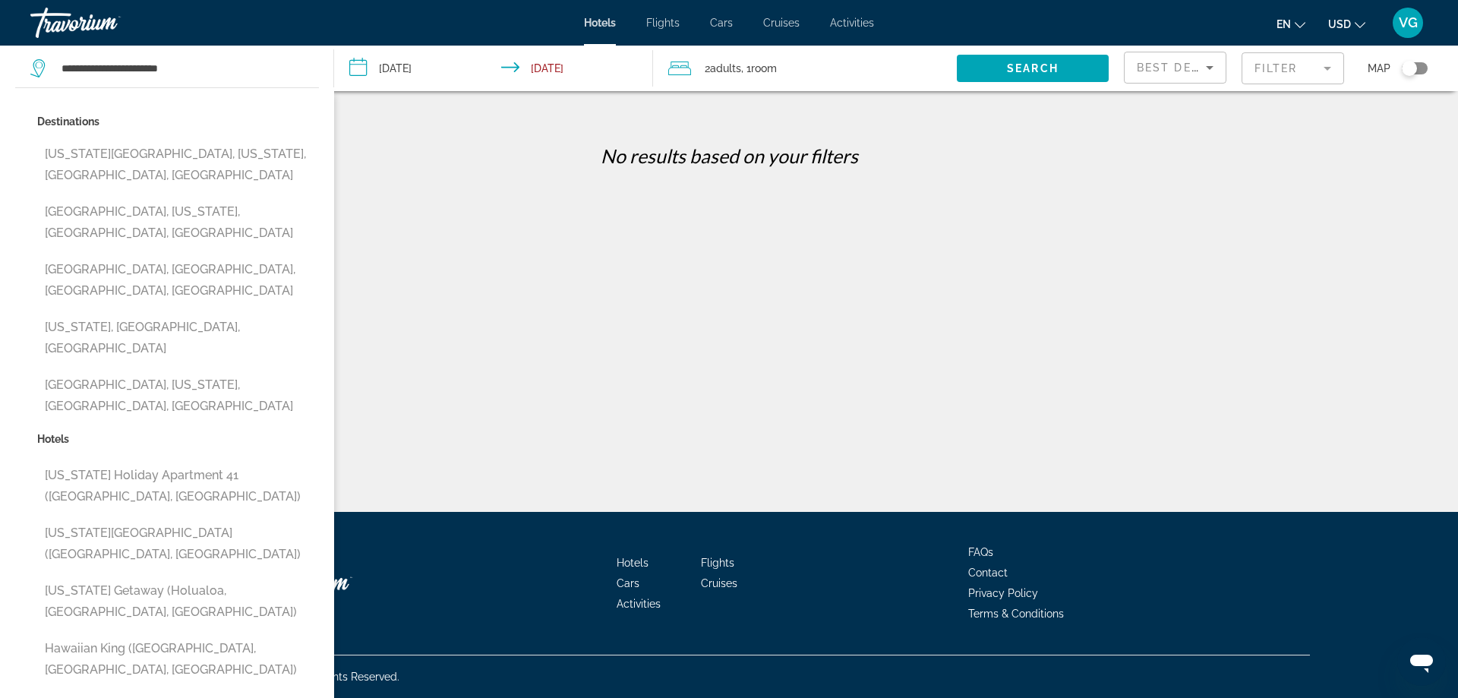
drag, startPoint x: 194, startPoint y: 522, endPoint x: 200, endPoint y: 513, distance: 11.4
click at [194, 634] on button "Hawaiian King (Honolulu, HI, US)" at bounding box center [178, 659] width 282 height 50
type input "**********"
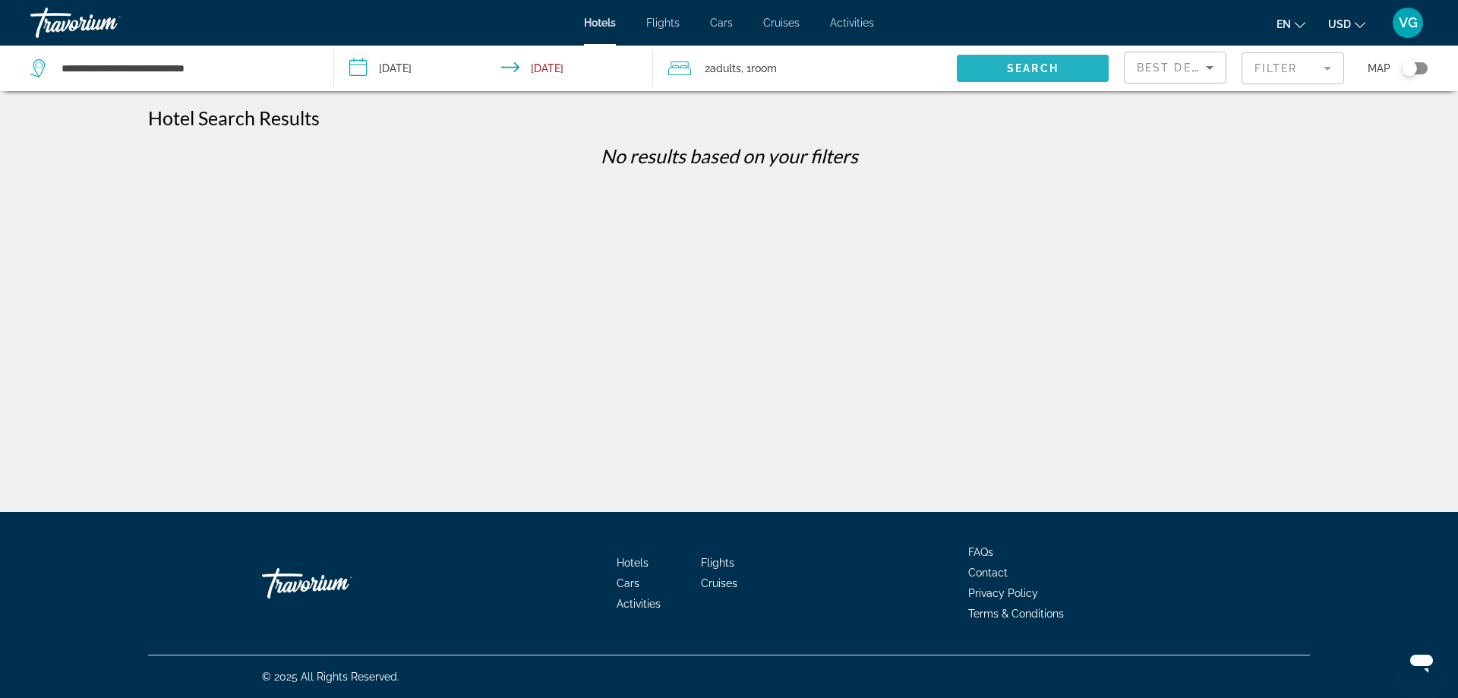
click at [1035, 69] on span "Search" at bounding box center [1033, 68] width 52 height 12
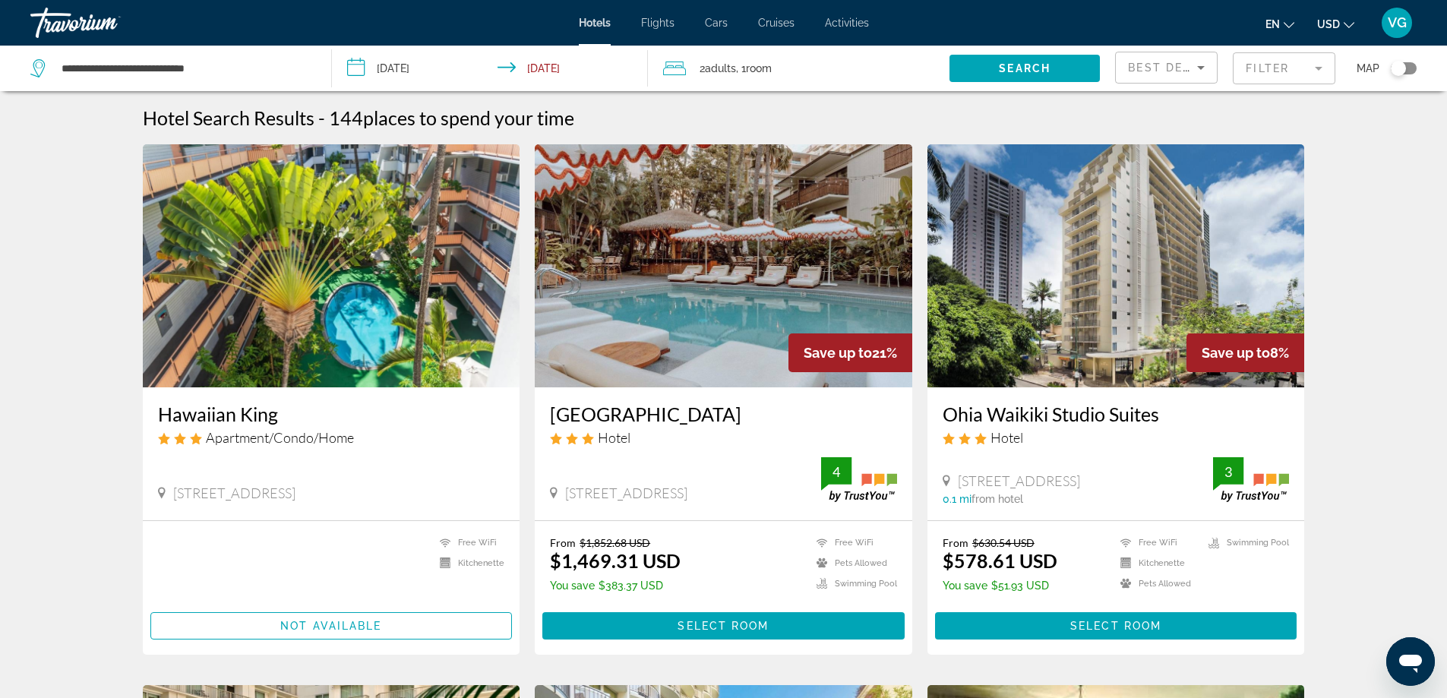
click at [1315, 69] on mat-form-field "Filter" at bounding box center [1283, 68] width 103 height 32
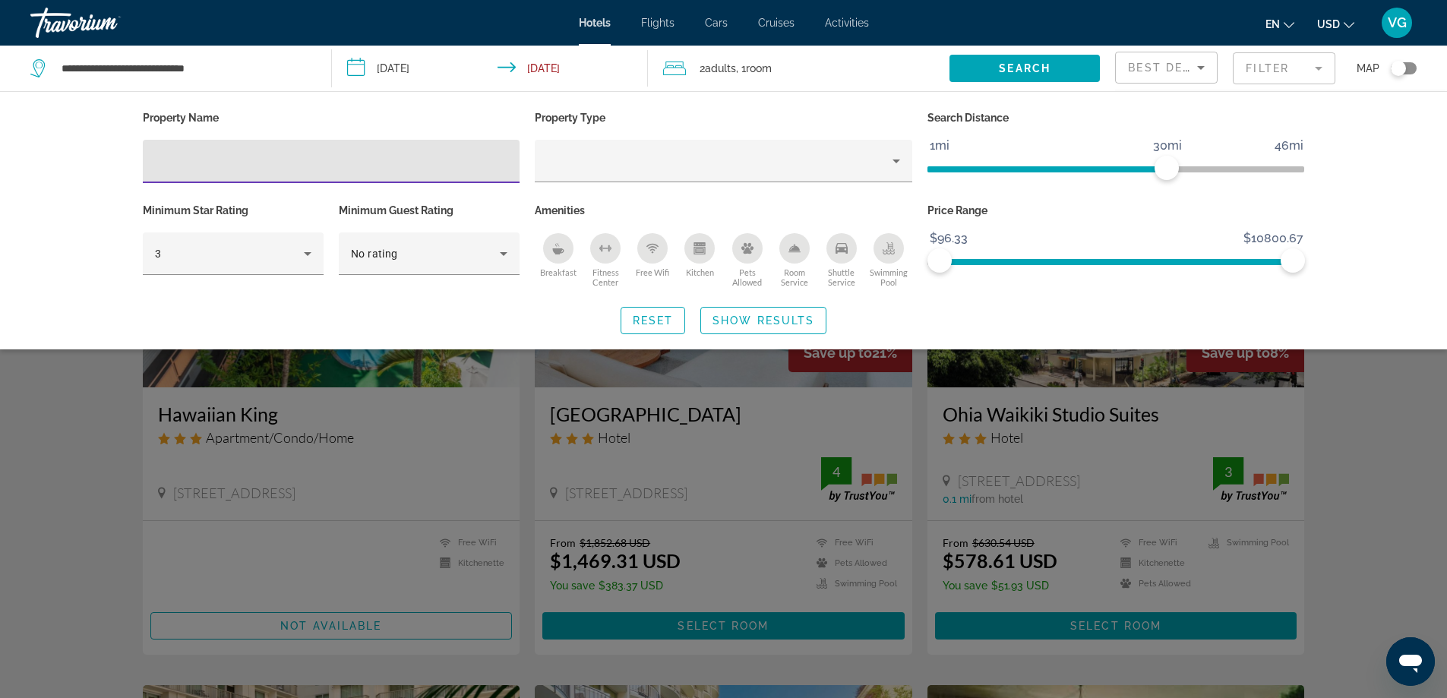
click at [185, 158] on input "Hotel Filters" at bounding box center [331, 162] width 353 height 18
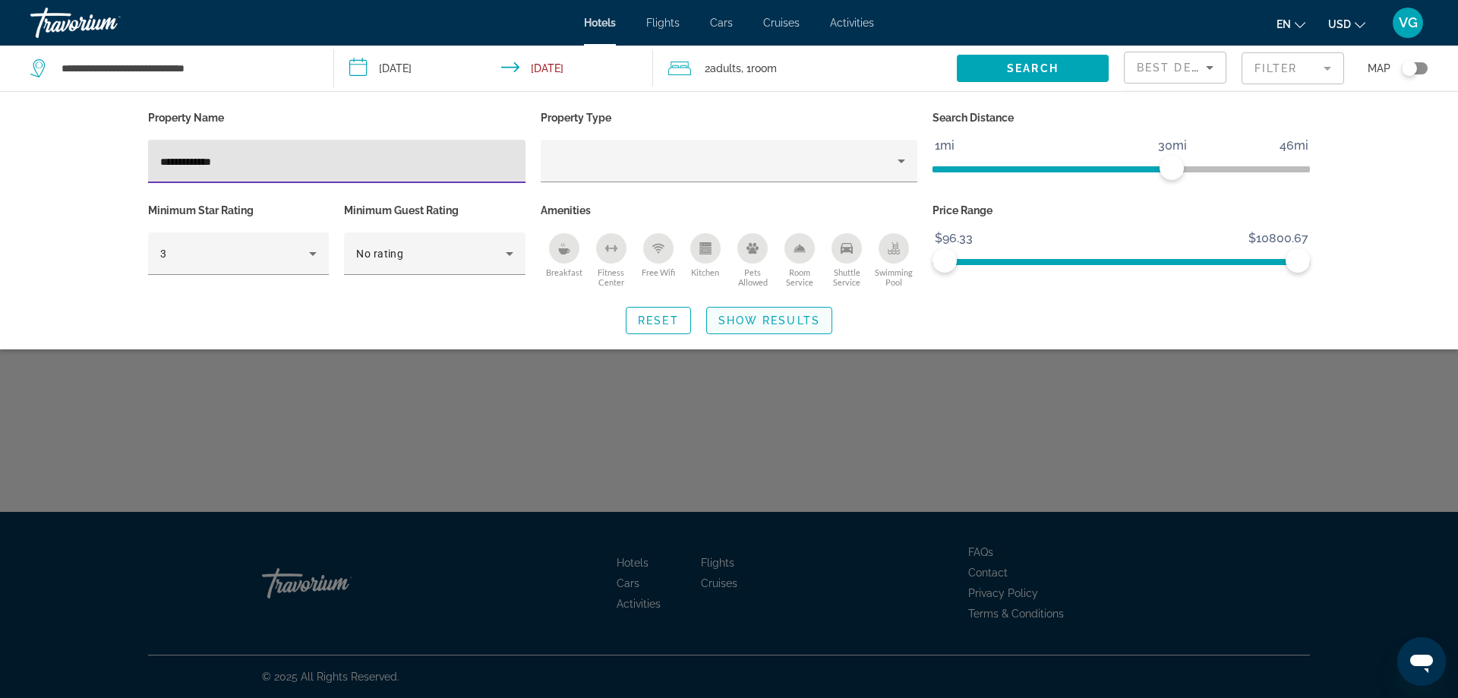
type input "**********"
click at [763, 317] on span "Show Results" at bounding box center [769, 320] width 102 height 12
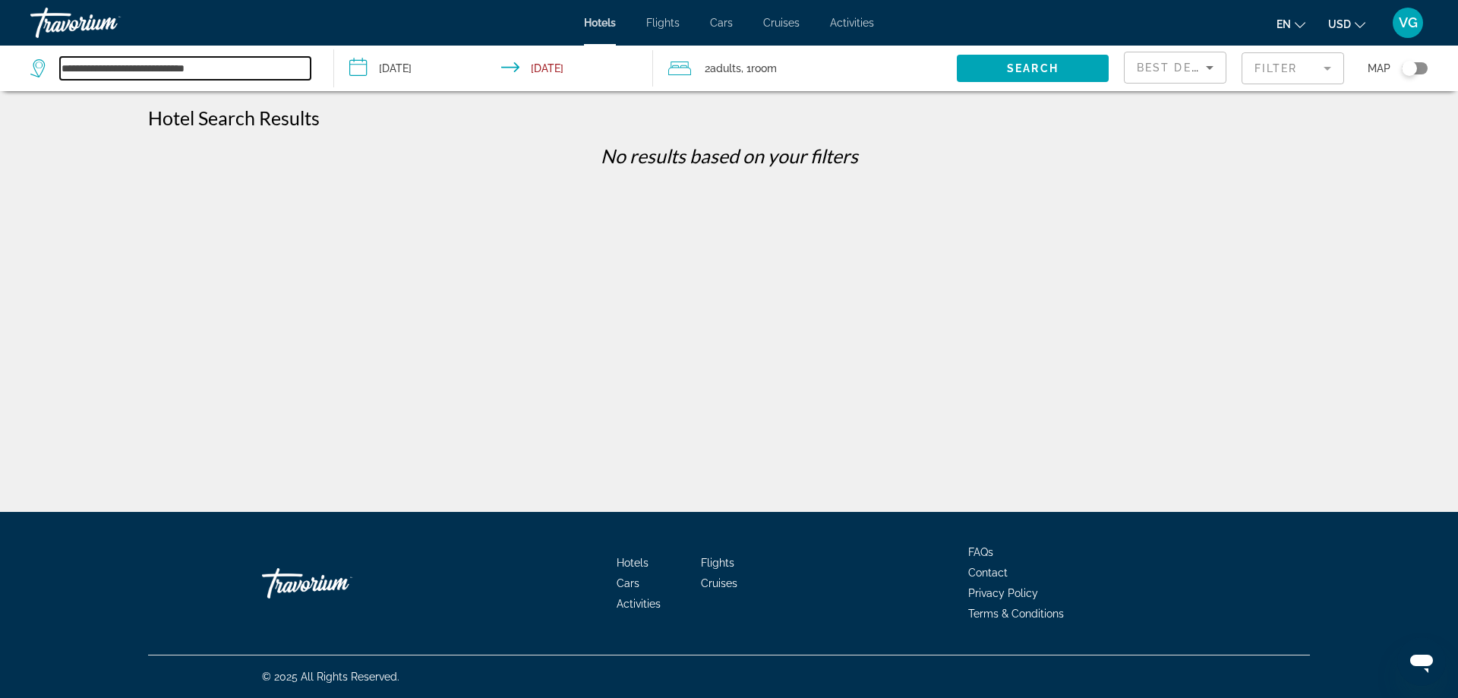
click at [231, 71] on input "**********" at bounding box center [185, 68] width 251 height 23
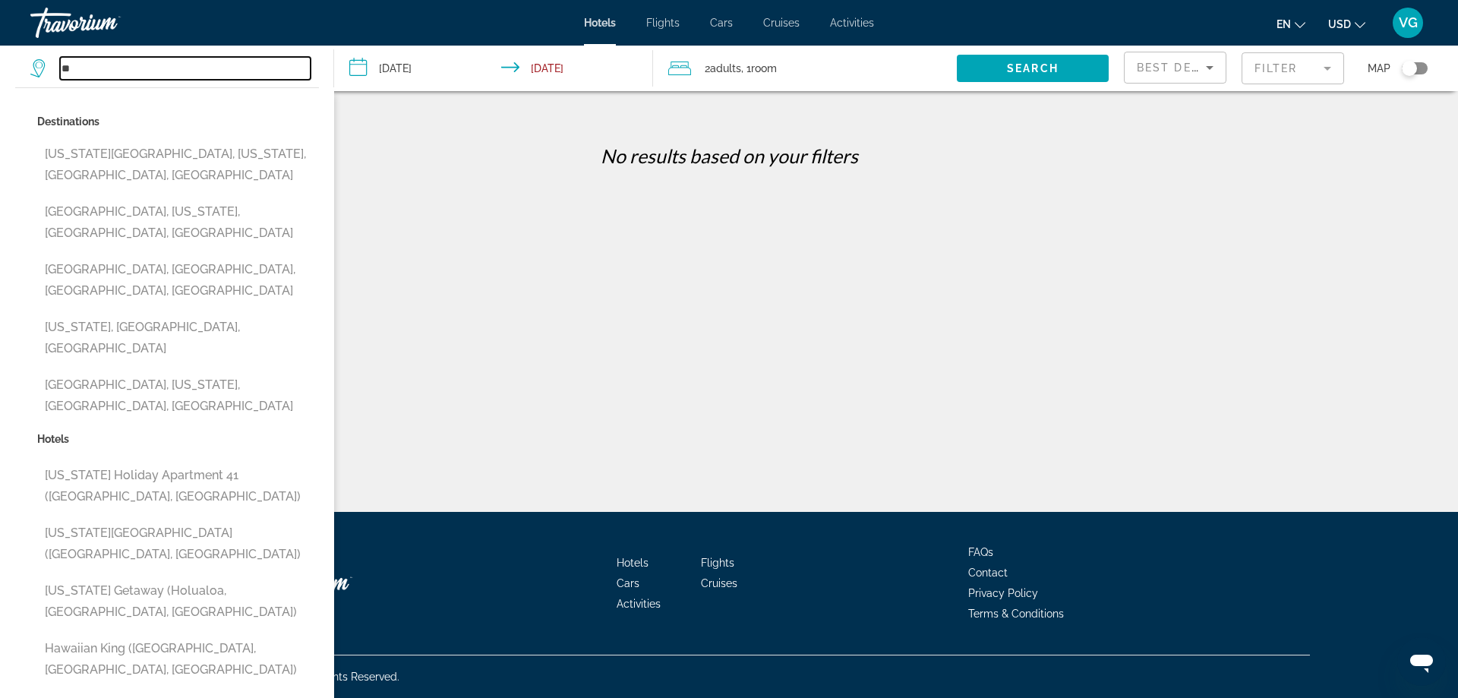
type input "*"
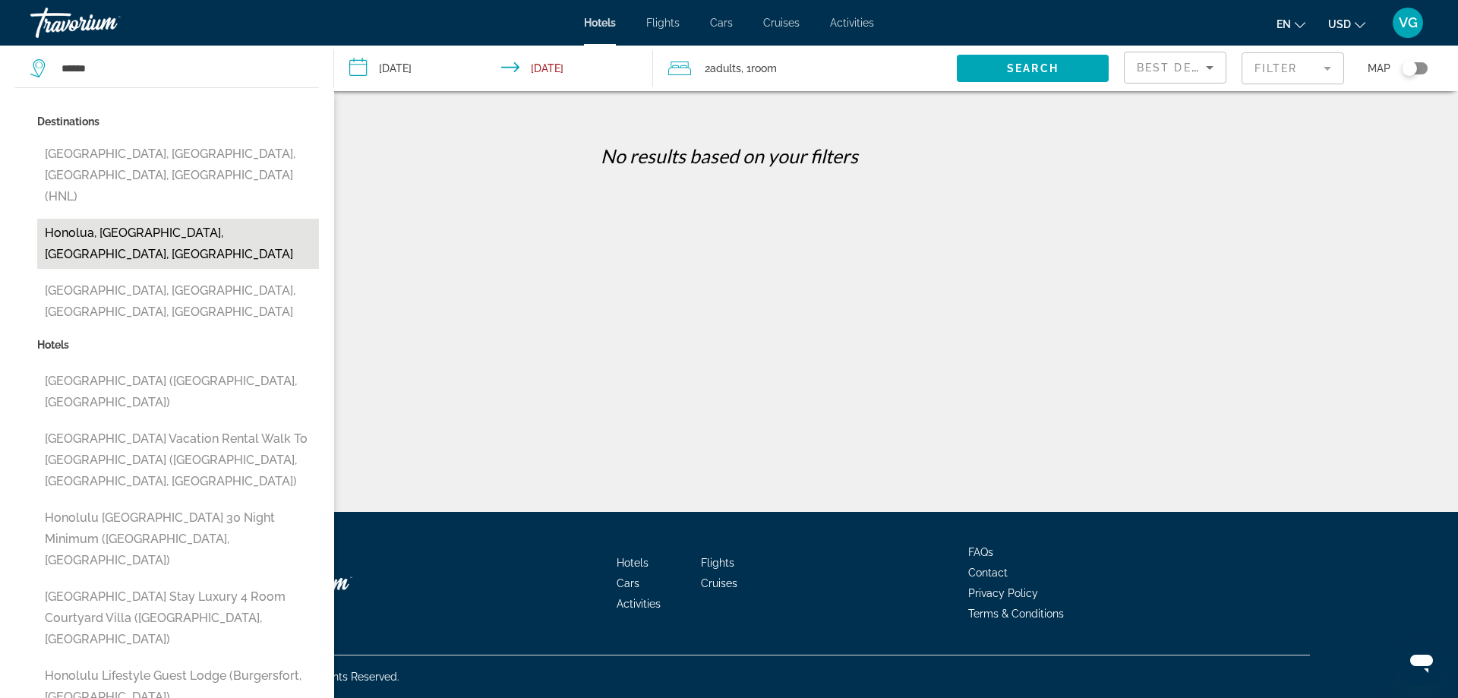
click at [188, 219] on button "Honolua, Maui Island, HI, United States" at bounding box center [178, 244] width 282 height 50
type input "**********"
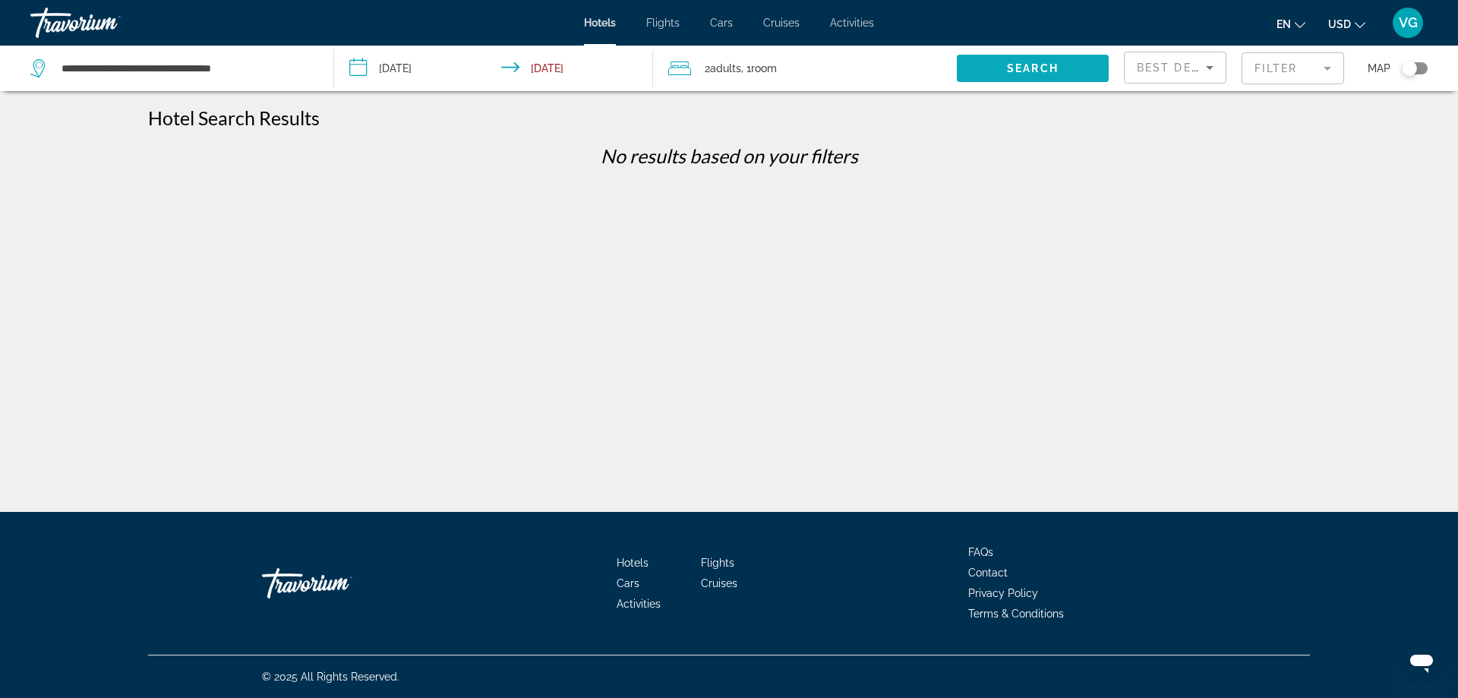
click at [1027, 64] on span "Search" at bounding box center [1033, 68] width 52 height 12
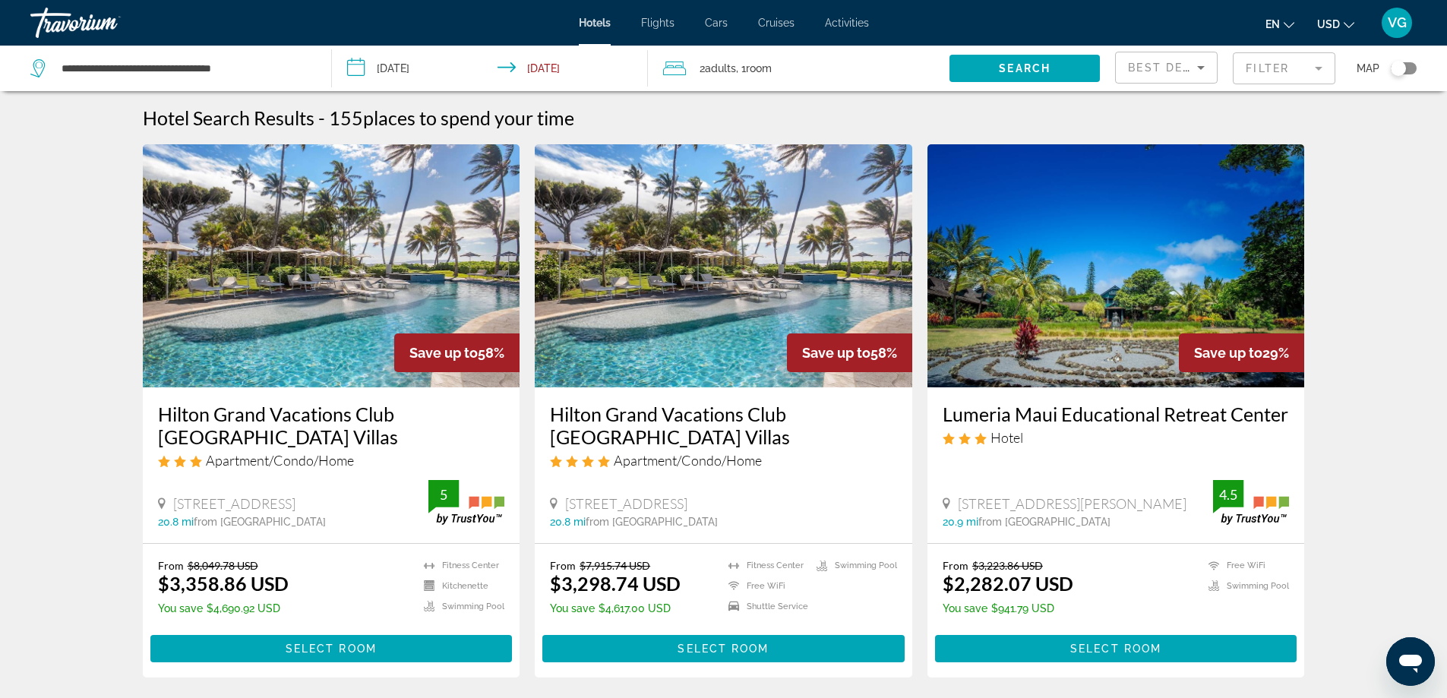
click at [1319, 69] on mat-form-field "Filter" at bounding box center [1283, 68] width 103 height 32
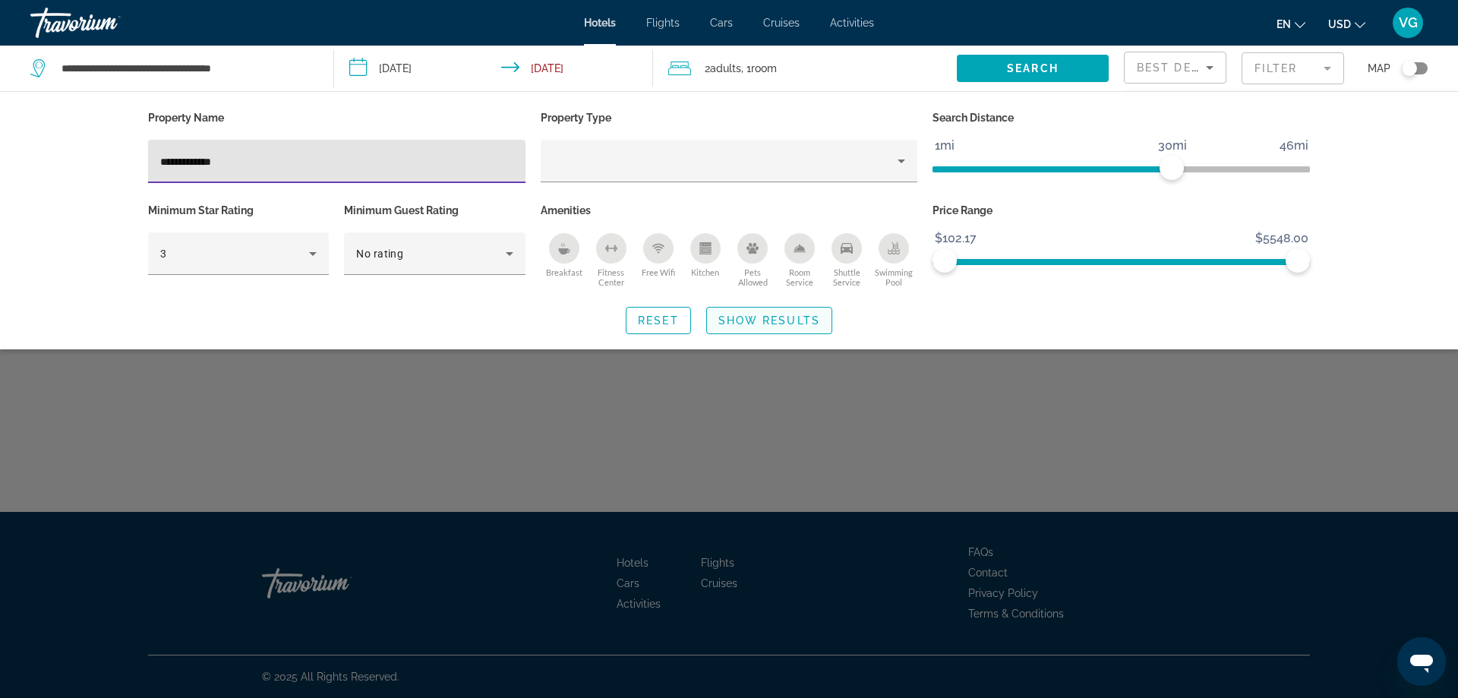
type input "**********"
click at [774, 323] on span "Show Results" at bounding box center [769, 320] width 102 height 12
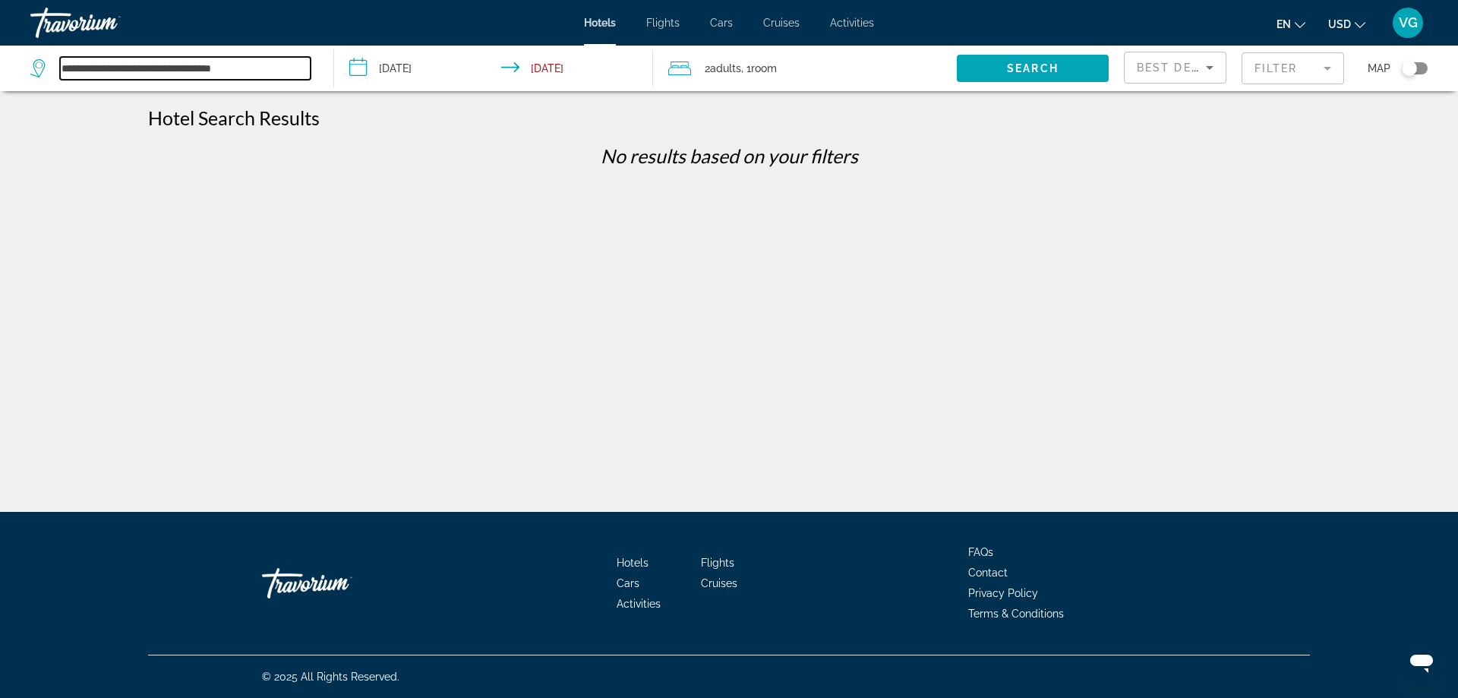
click at [256, 67] on input "**********" at bounding box center [185, 68] width 251 height 23
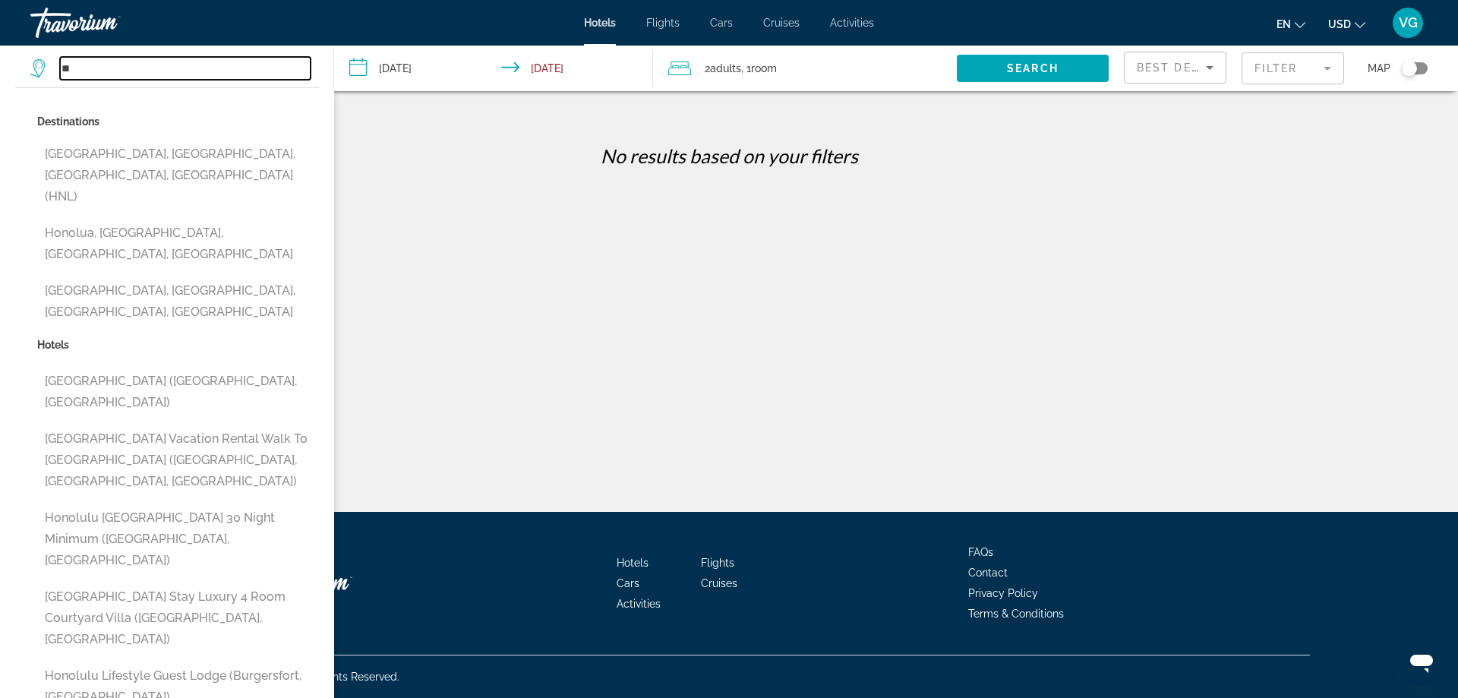
type input "*"
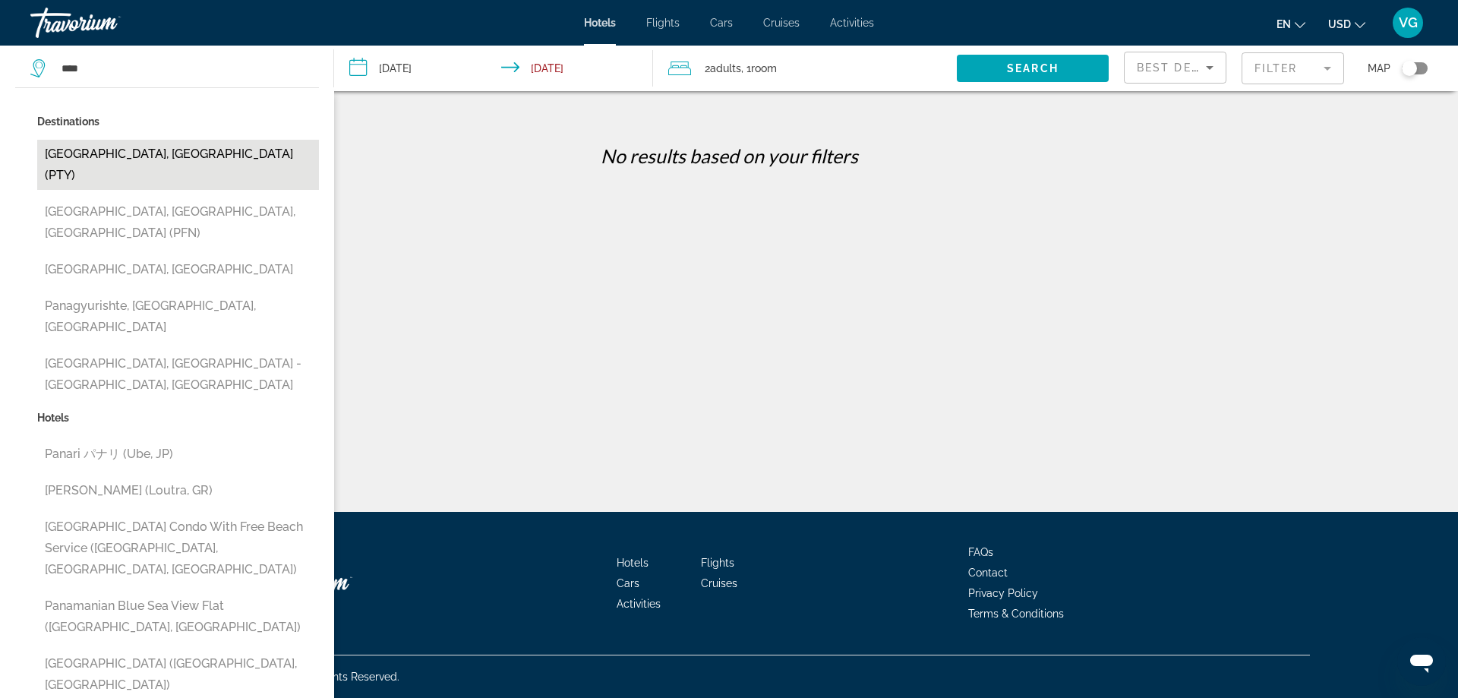
click at [178, 153] on button "Panama City, Panama (PTY)" at bounding box center [178, 165] width 282 height 50
type input "**********"
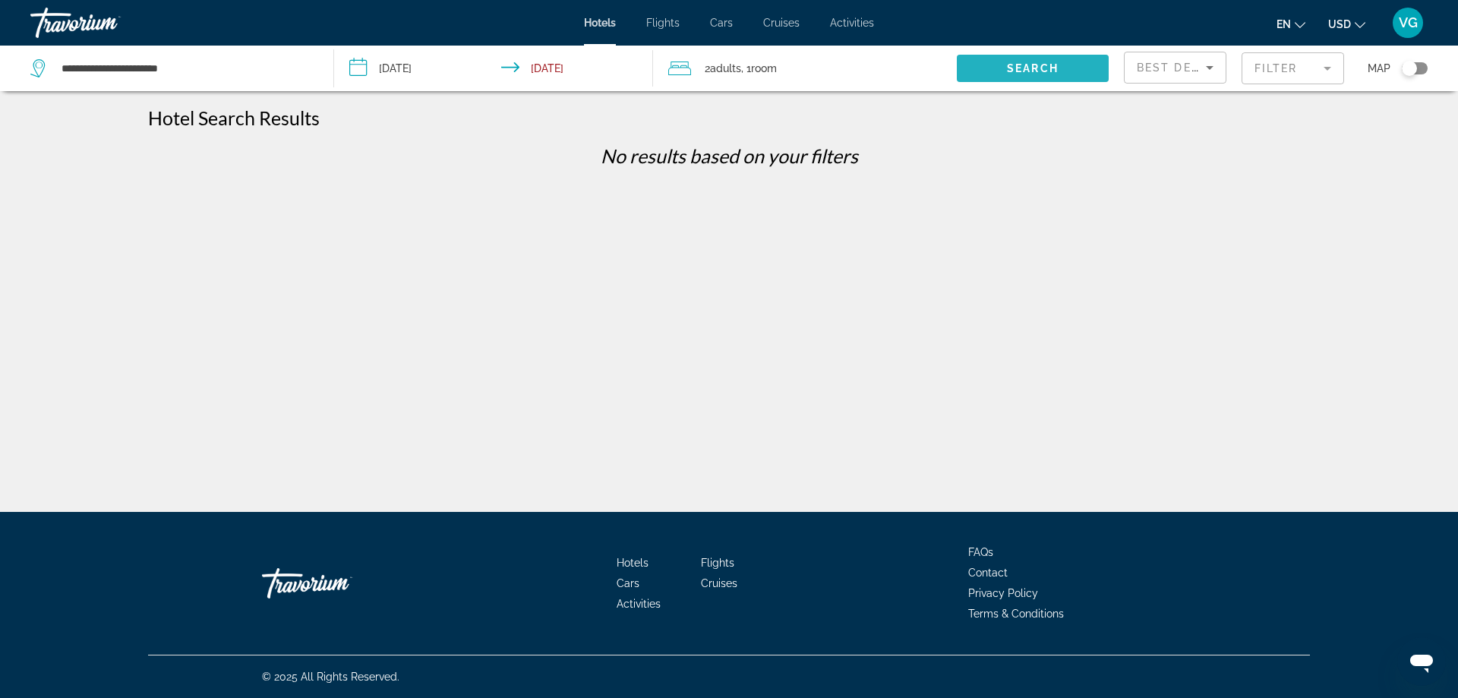
click at [1018, 61] on span "Search widget" at bounding box center [1033, 68] width 152 height 36
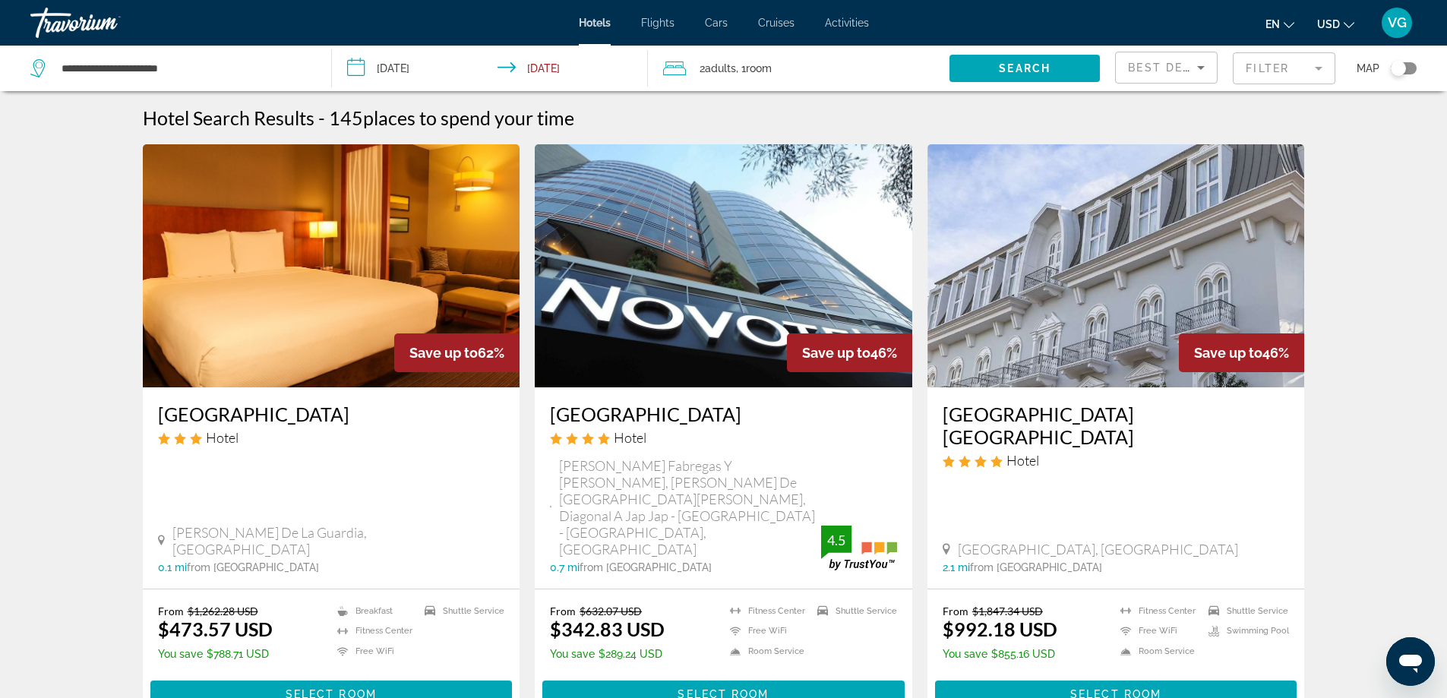
click at [1322, 70] on mat-form-field "Filter" at bounding box center [1283, 68] width 103 height 32
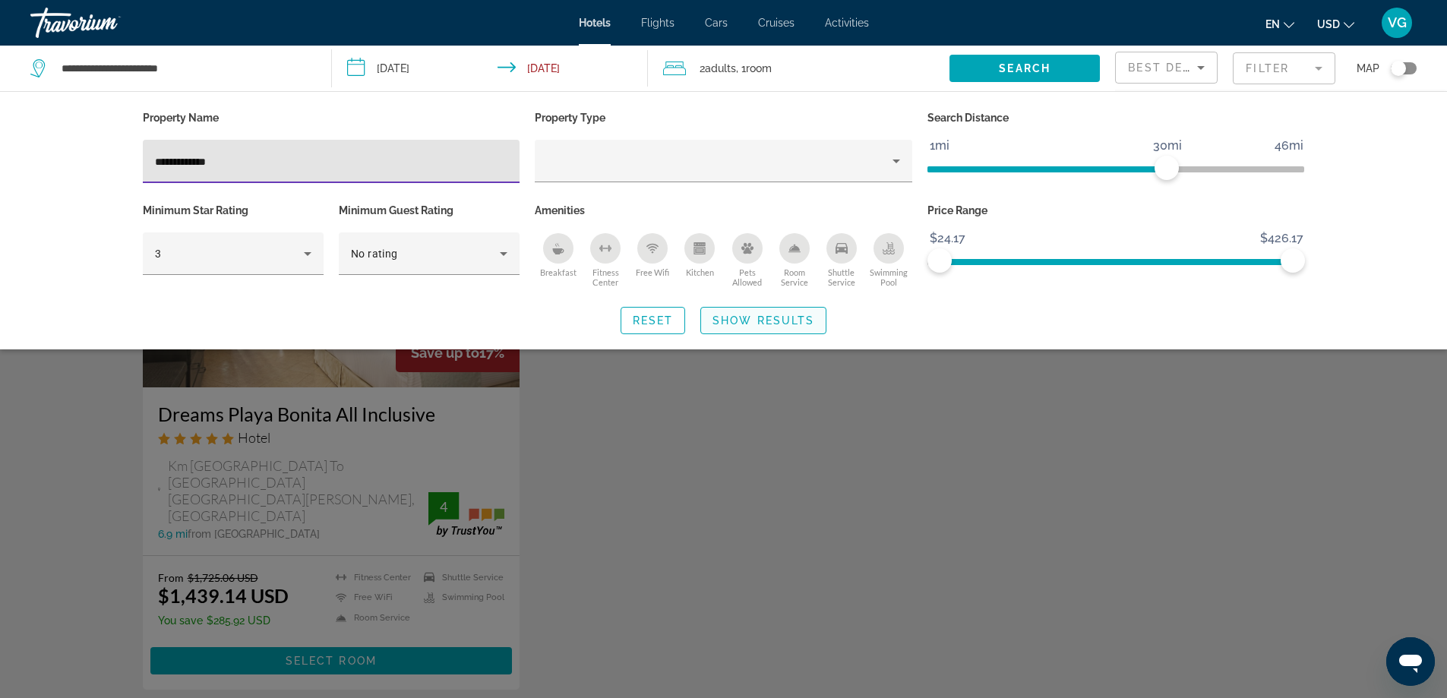
type input "**********"
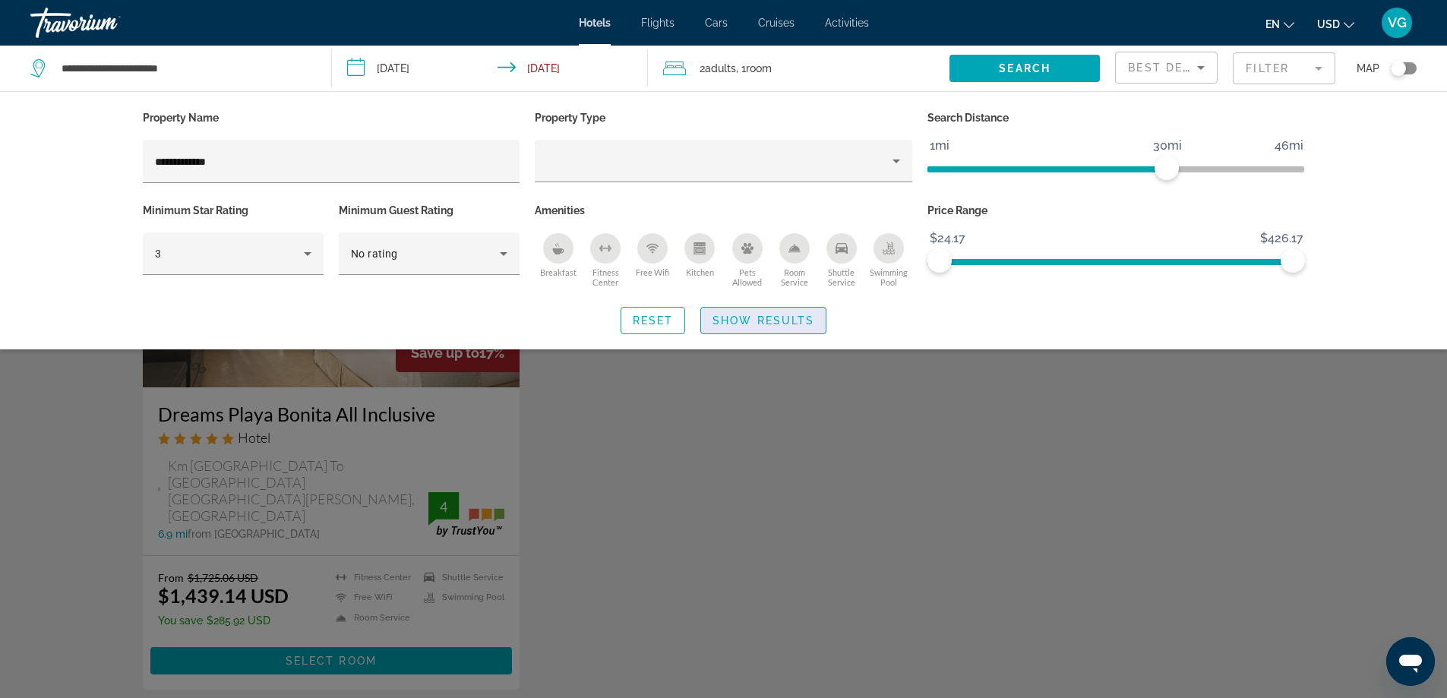
click at [770, 317] on span "Show Results" at bounding box center [763, 320] width 102 height 12
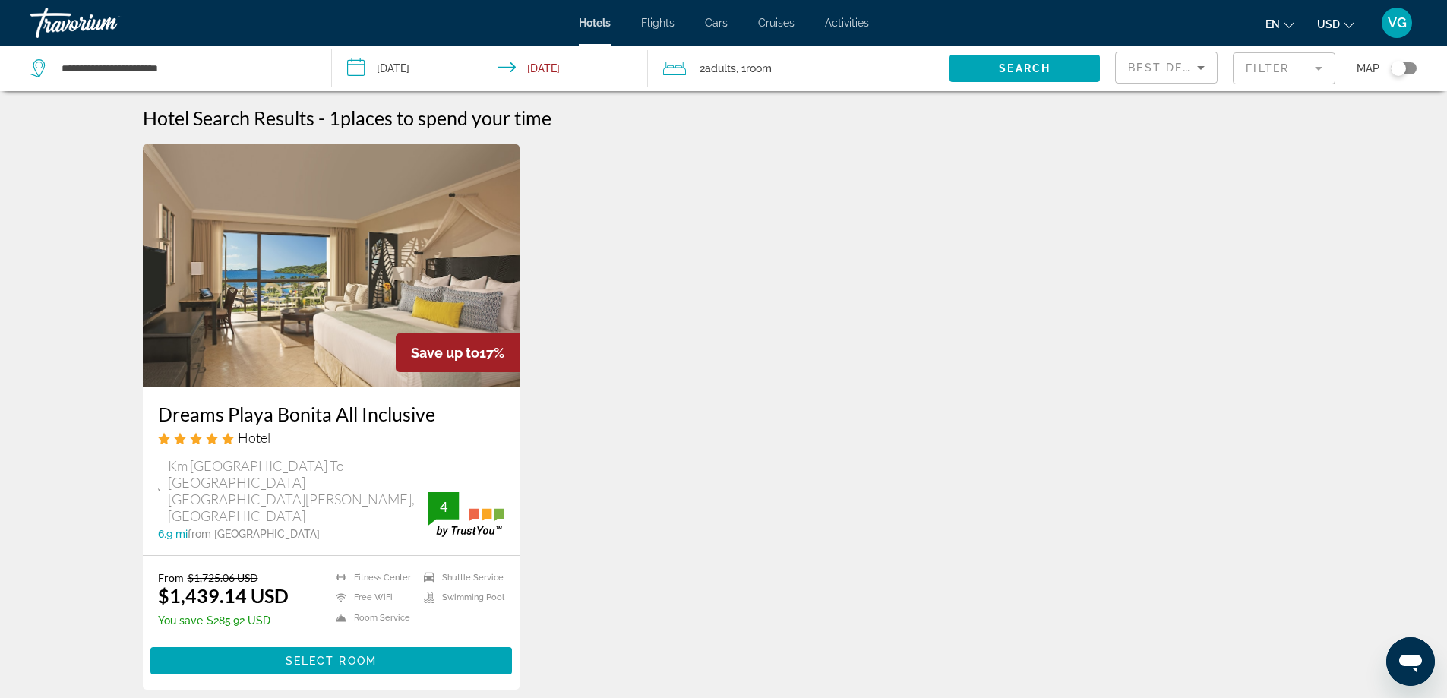
click at [328, 254] on img "Main content" at bounding box center [331, 265] width 377 height 243
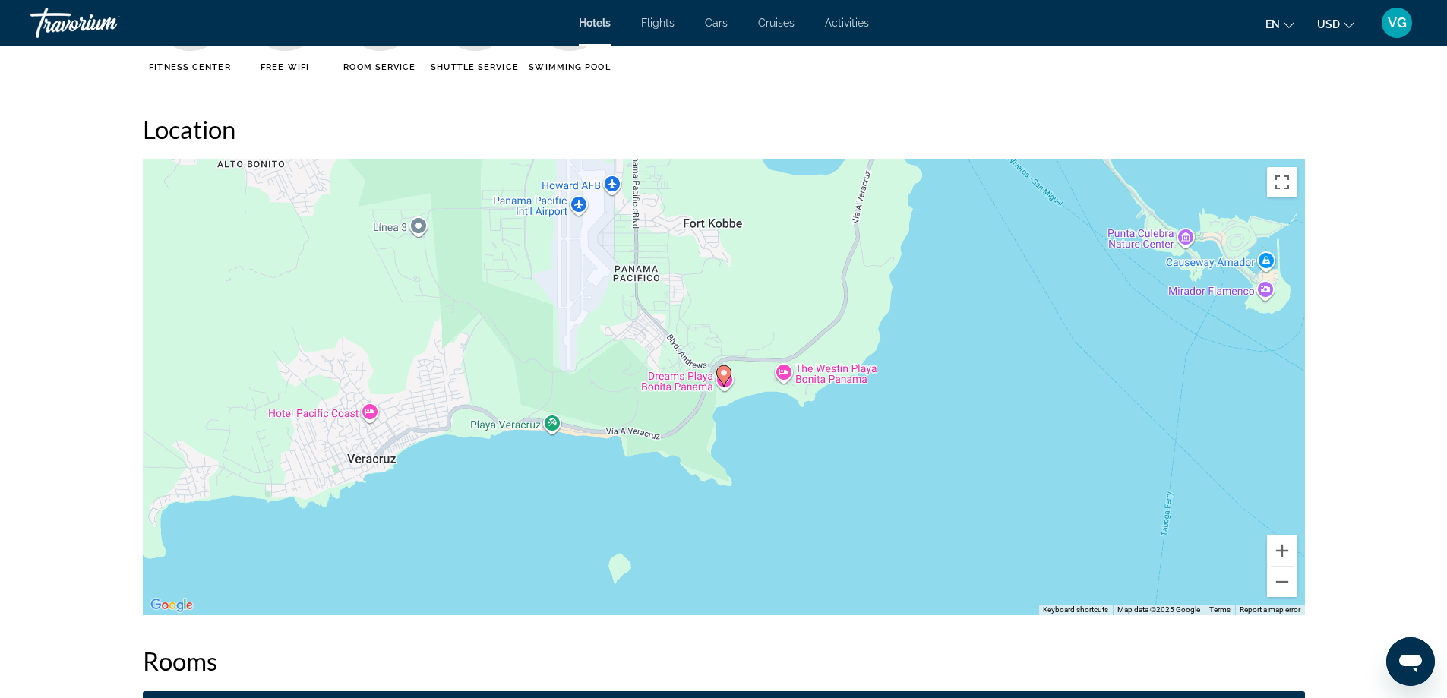
scroll to position [1443, 0]
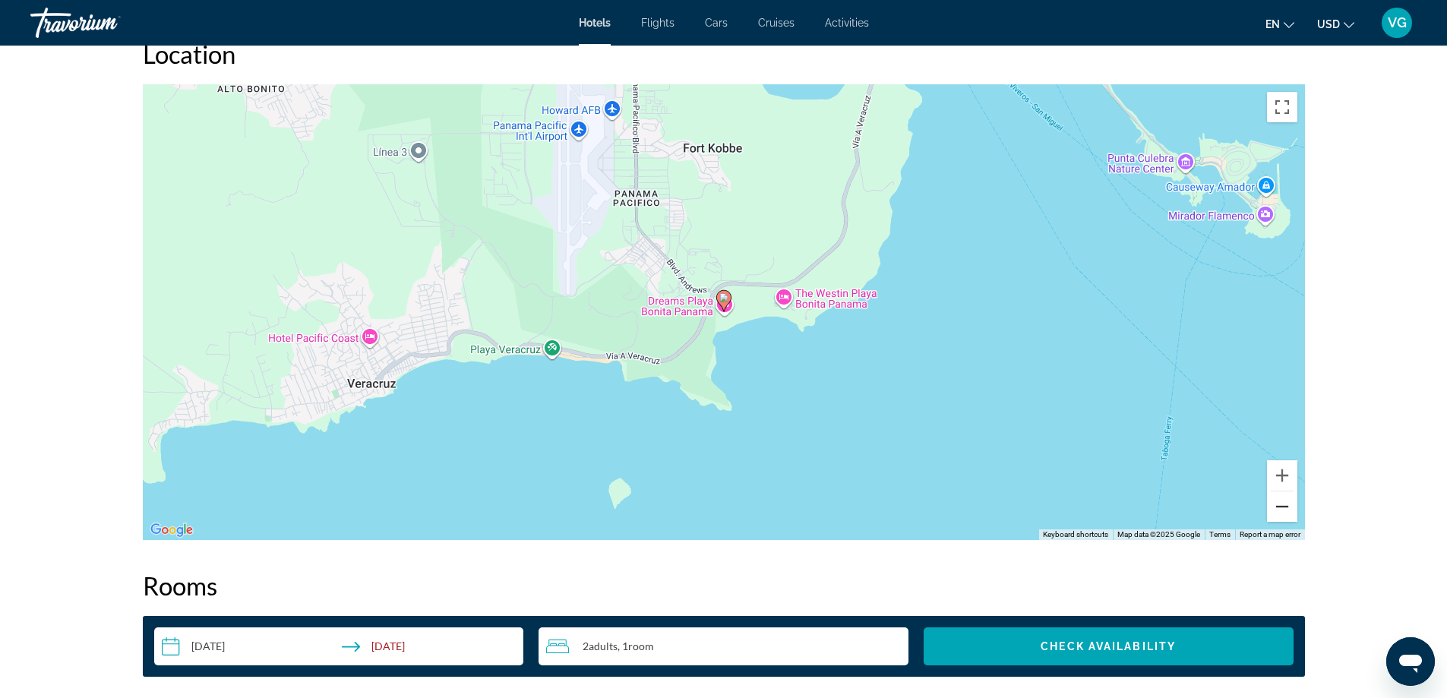
click at [1282, 507] on button "Zoom out" at bounding box center [1282, 506] width 30 height 30
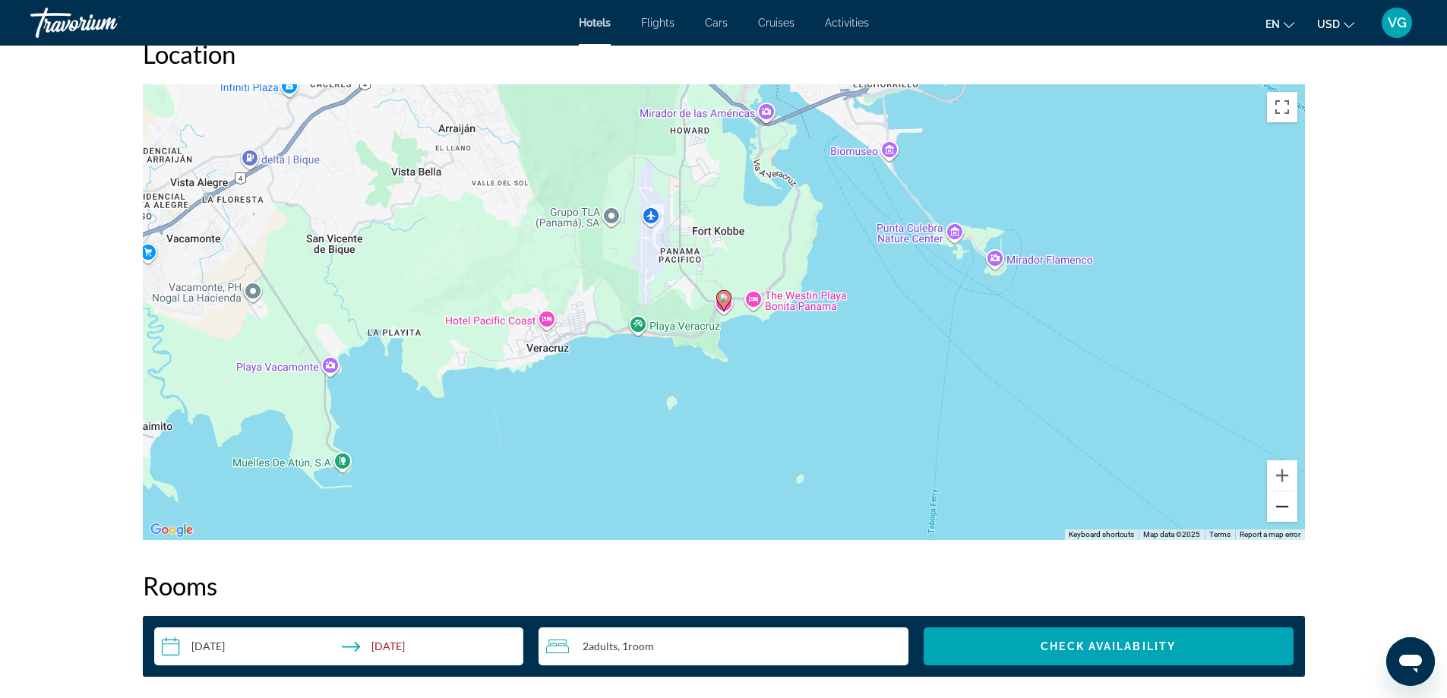
click at [1282, 507] on button "Zoom out" at bounding box center [1282, 506] width 30 height 30
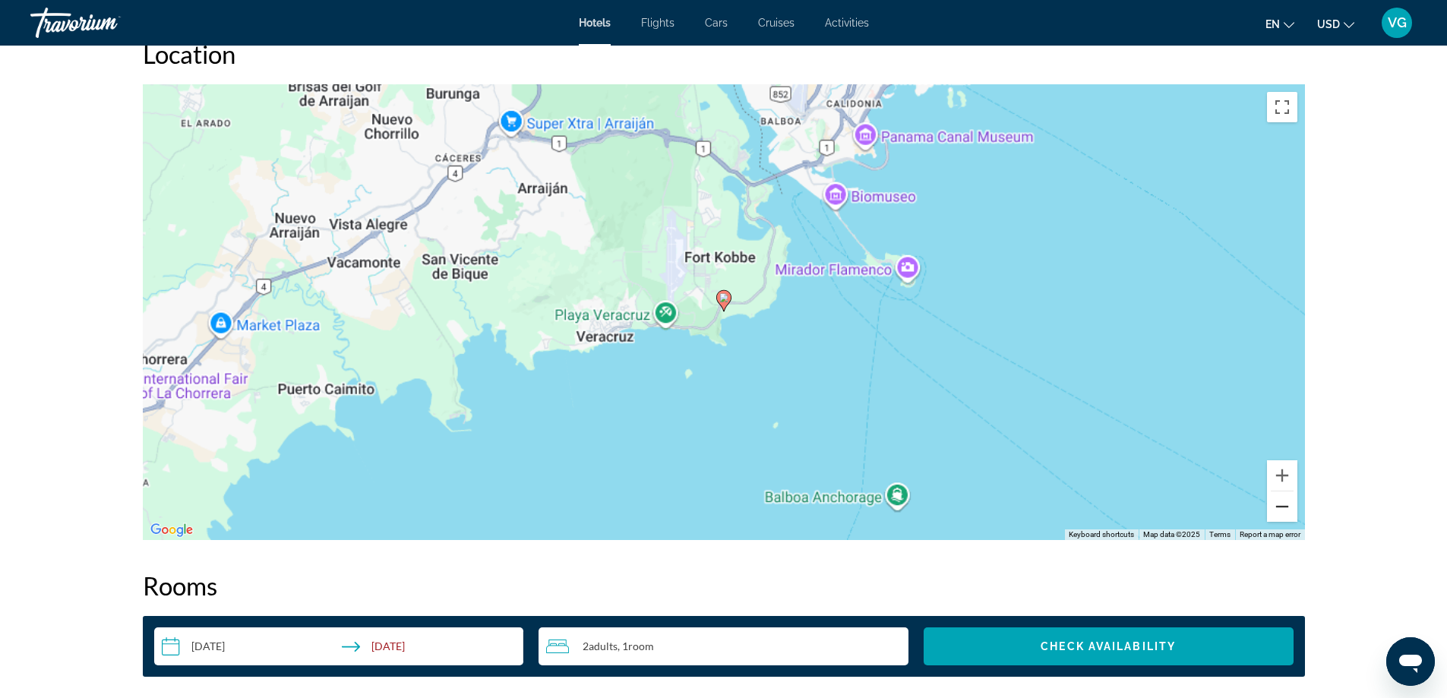
click at [1282, 507] on button "Zoom out" at bounding box center [1282, 506] width 30 height 30
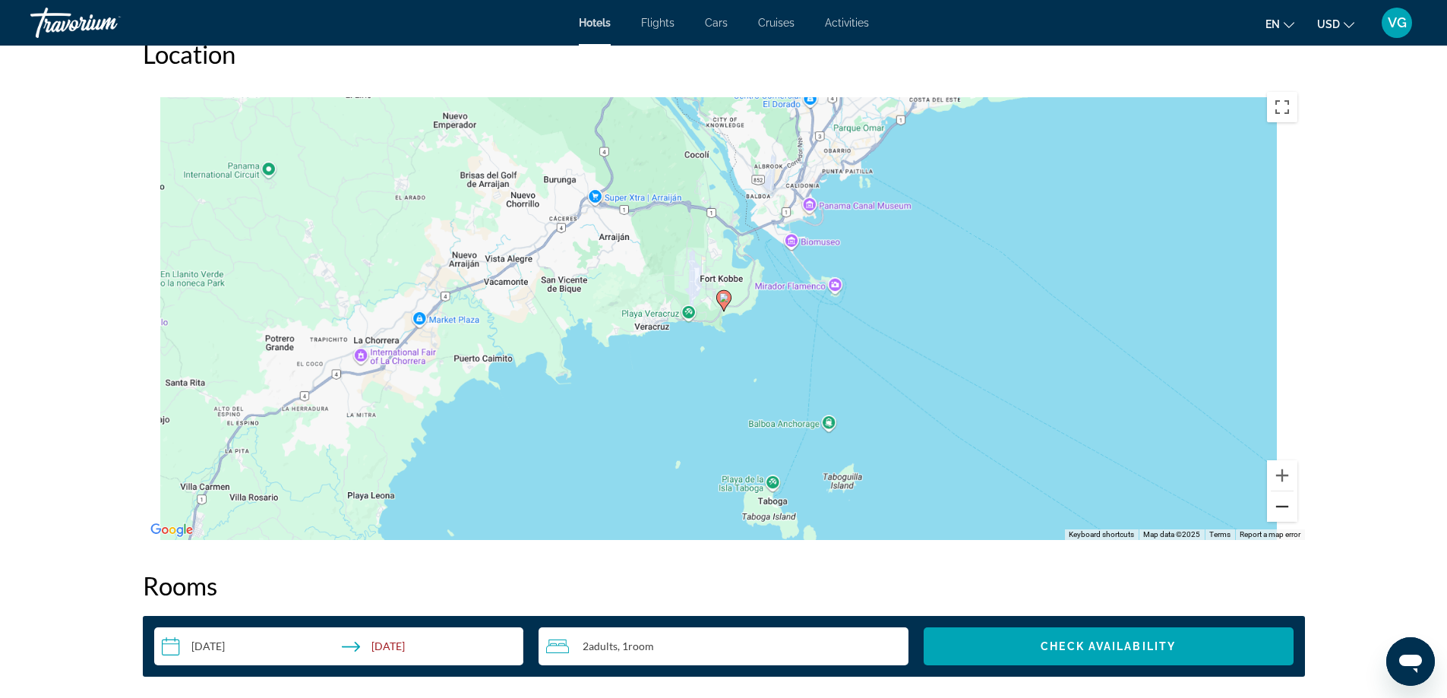
click at [1282, 507] on button "Zoom out" at bounding box center [1282, 506] width 30 height 30
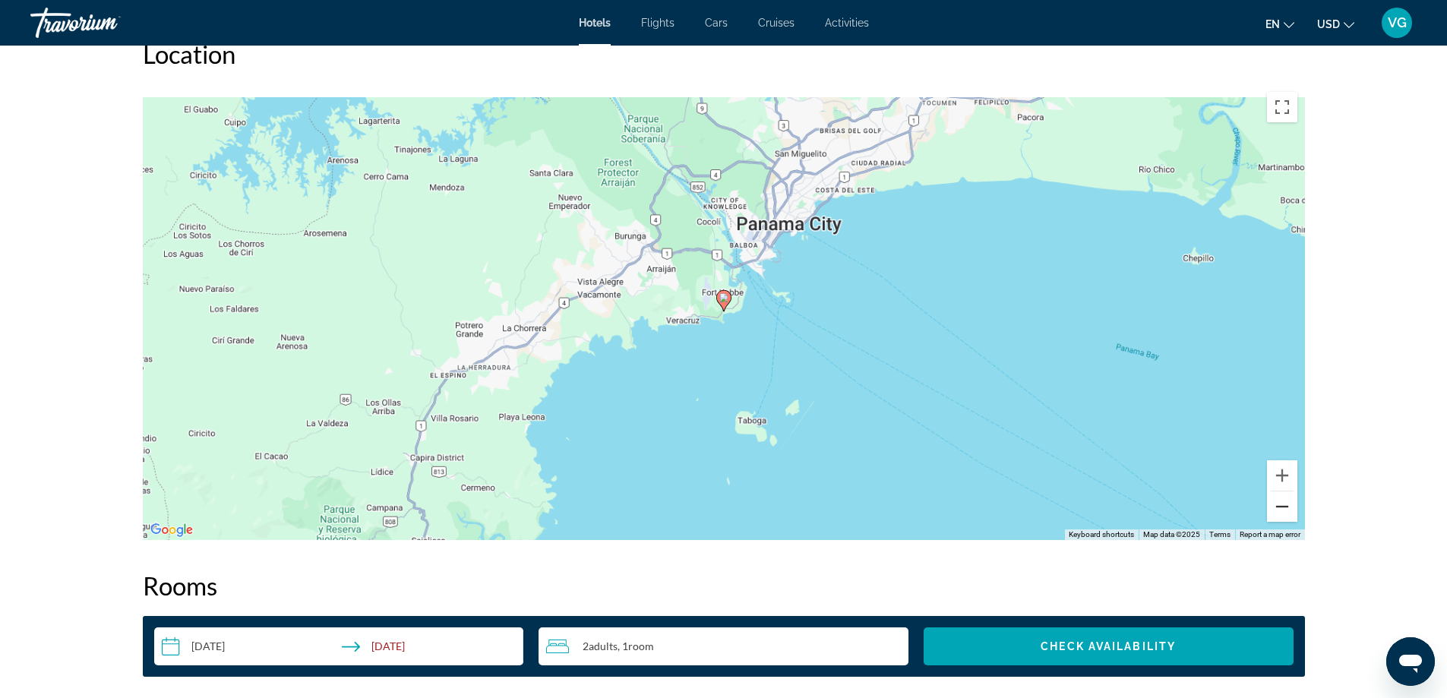
click at [1282, 507] on button "Zoom out" at bounding box center [1282, 506] width 30 height 30
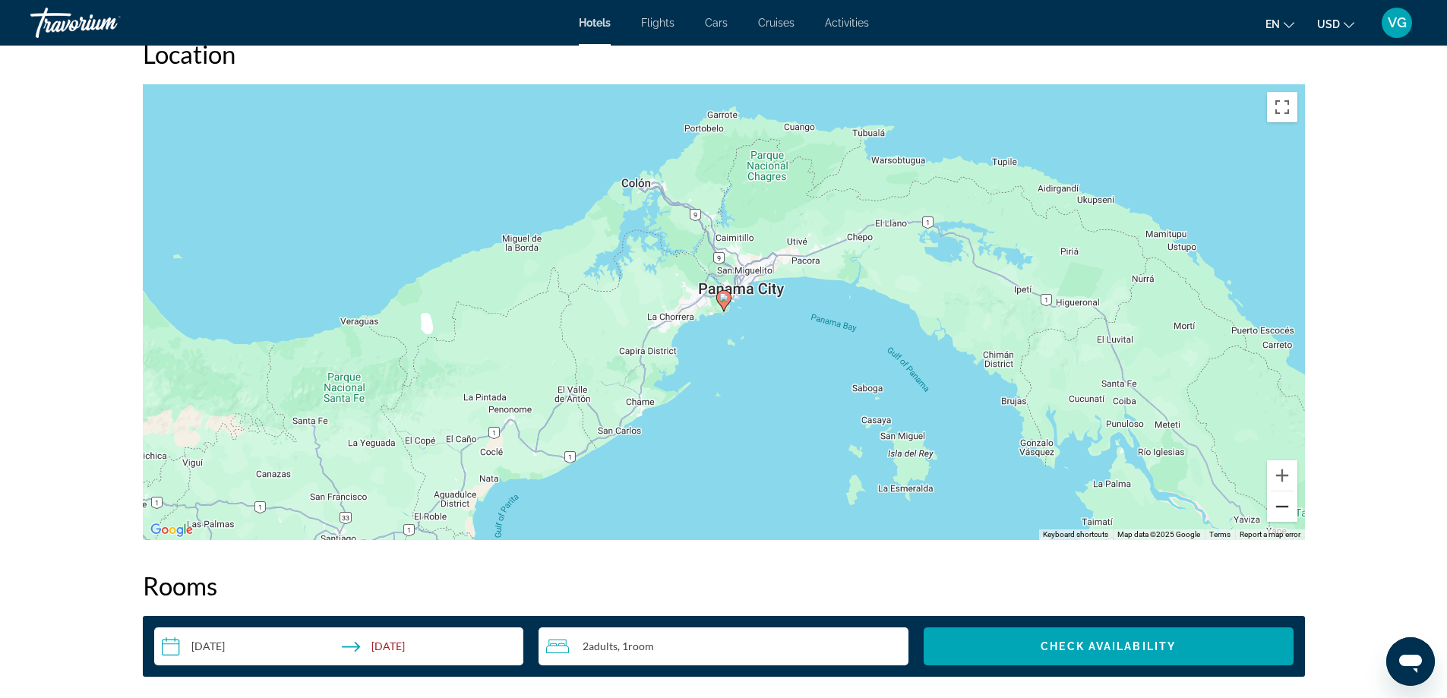
click at [1282, 507] on button "Zoom out" at bounding box center [1282, 506] width 30 height 30
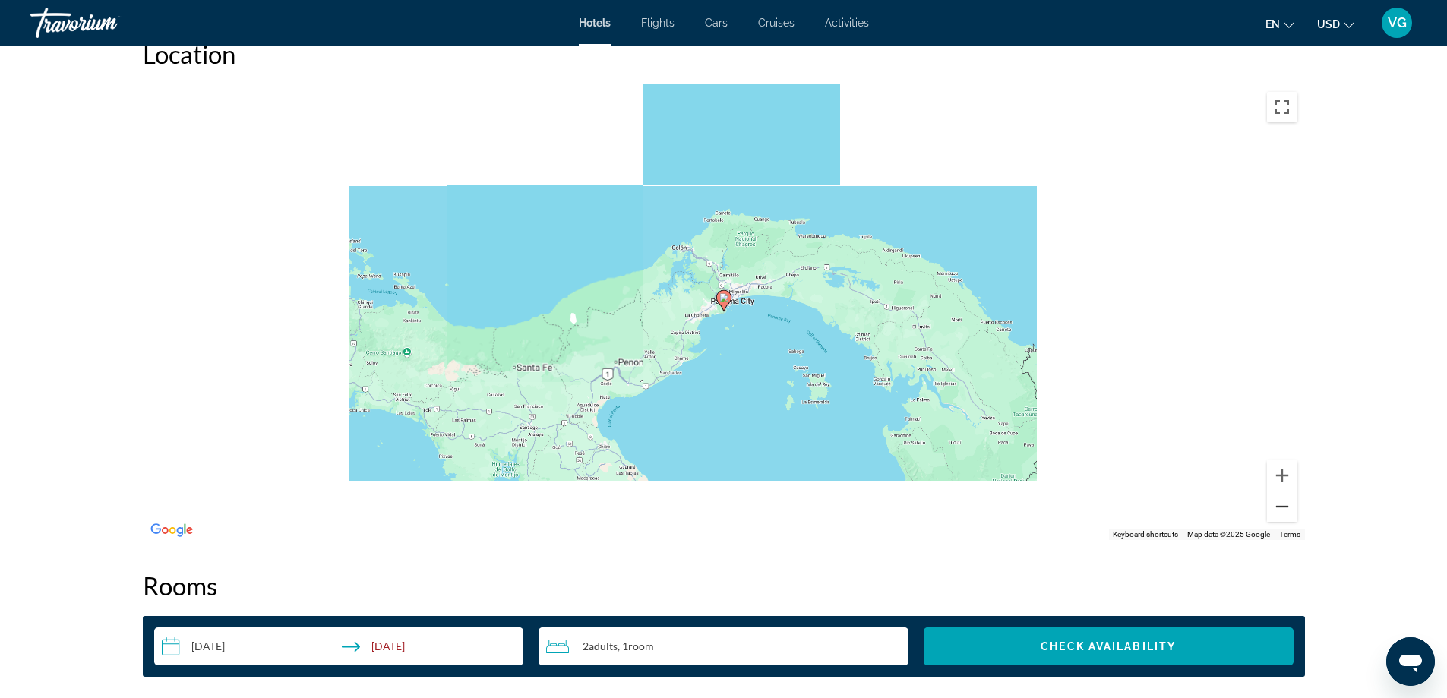
click at [1282, 507] on button "Zoom out" at bounding box center [1282, 506] width 30 height 30
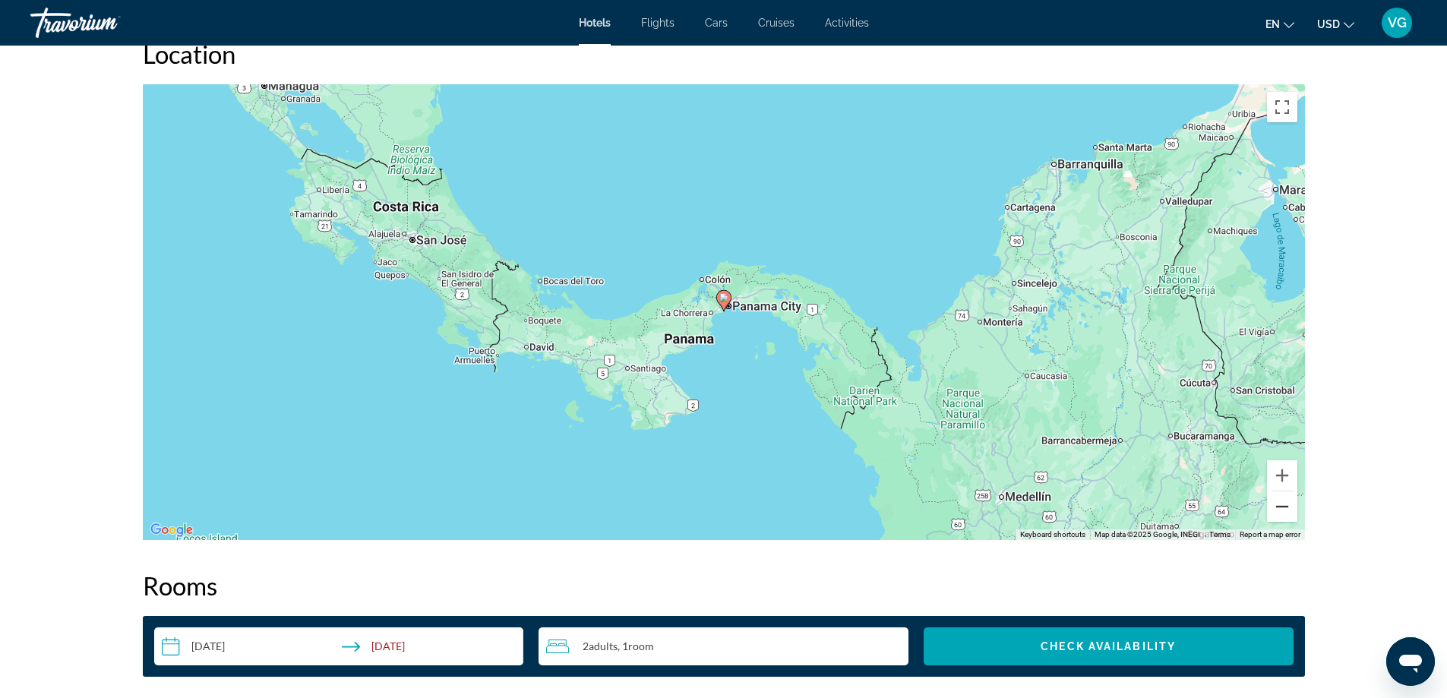
click at [1282, 507] on button "Zoom out" at bounding box center [1282, 506] width 30 height 30
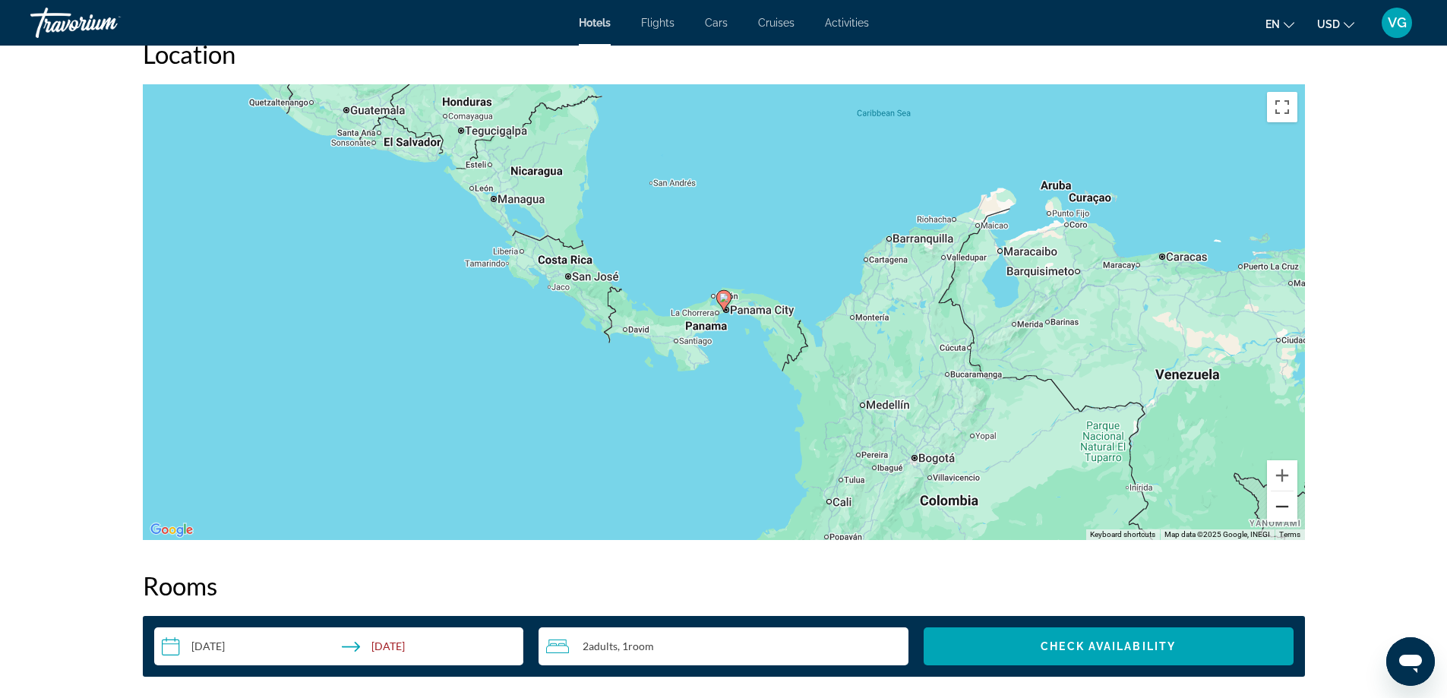
click at [1282, 507] on button "Zoom out" at bounding box center [1282, 506] width 30 height 30
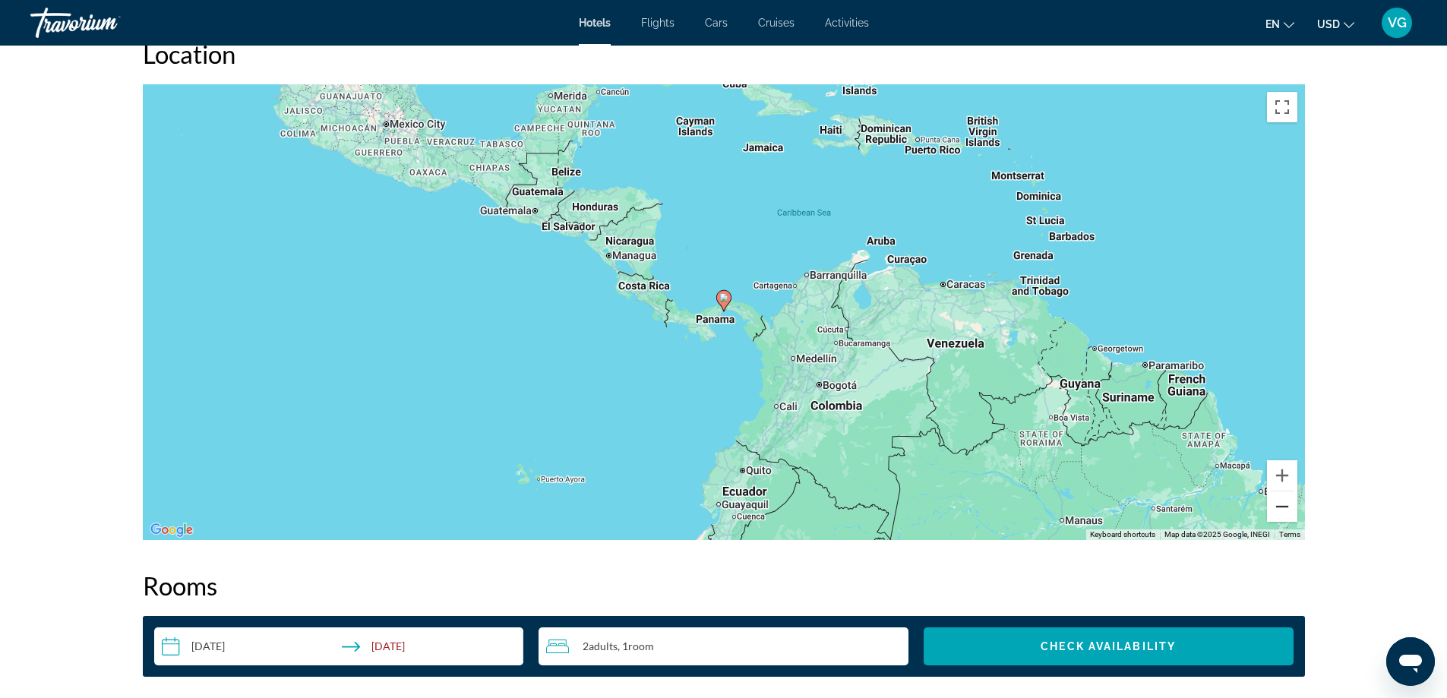
click at [1282, 507] on button "Zoom out" at bounding box center [1282, 506] width 30 height 30
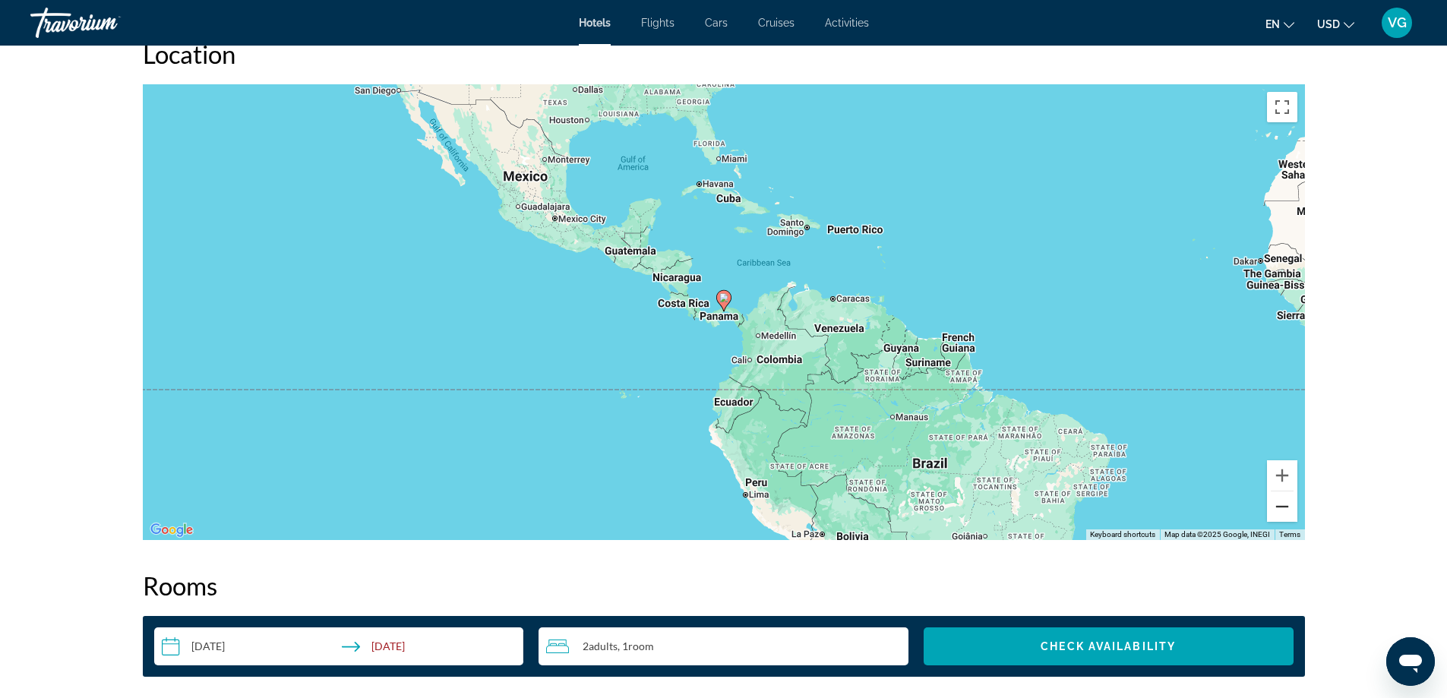
click at [1282, 507] on button "Zoom out" at bounding box center [1282, 506] width 30 height 30
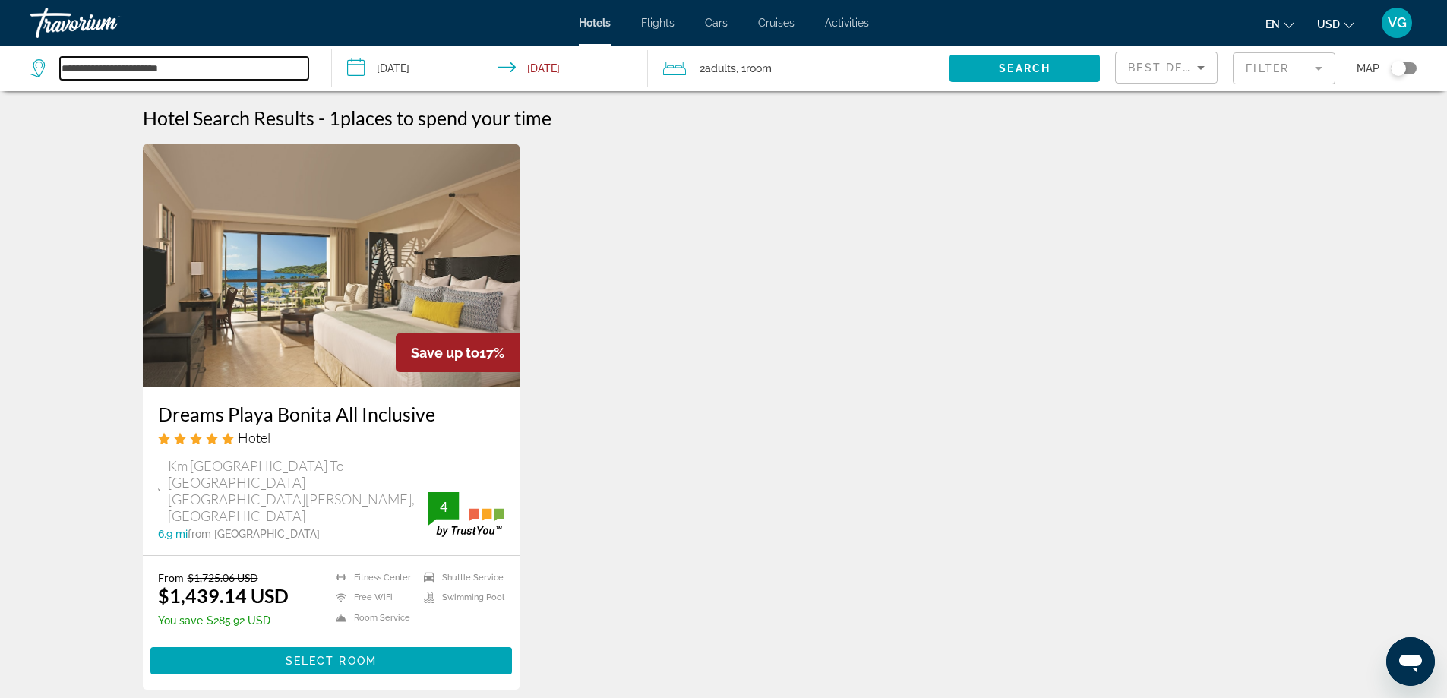
click at [200, 65] on input "**********" at bounding box center [184, 68] width 248 height 23
type input "*"
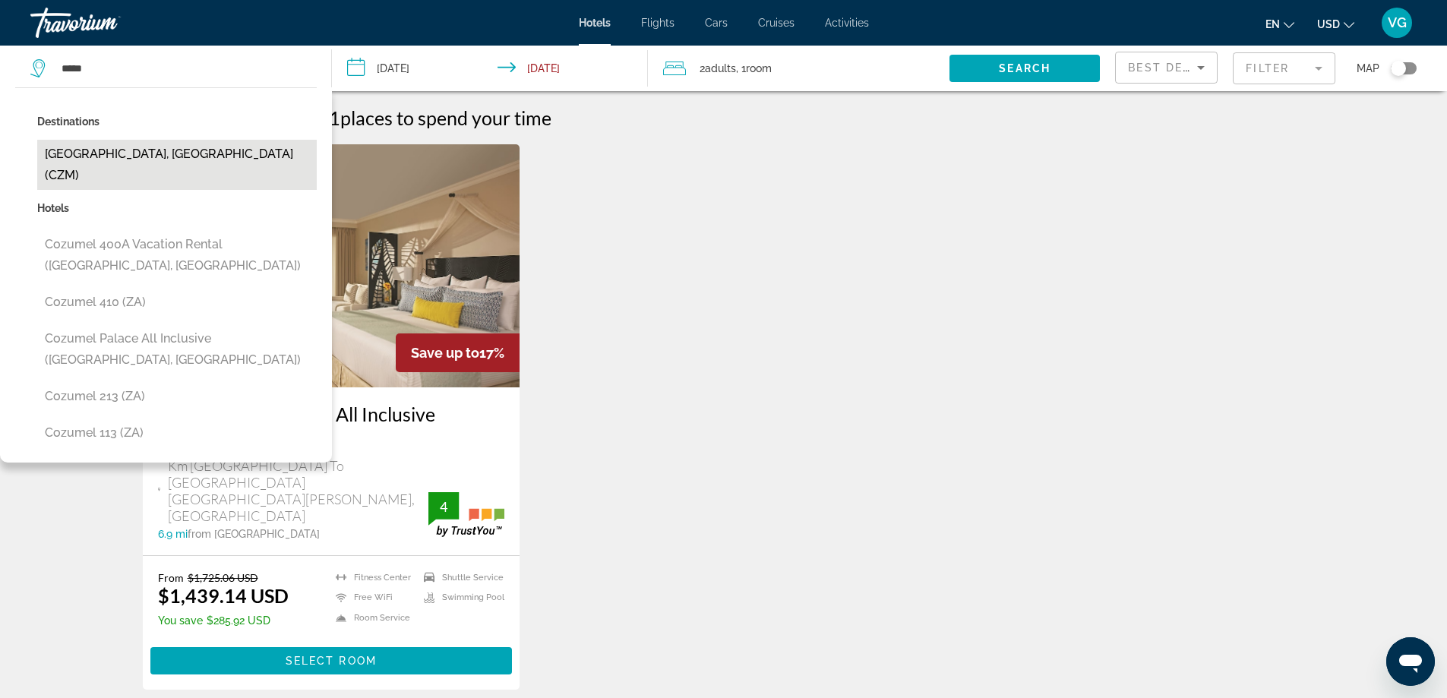
click at [136, 150] on button "Cozumel, Mexico (CZM)" at bounding box center [176, 165] width 279 height 50
type input "**********"
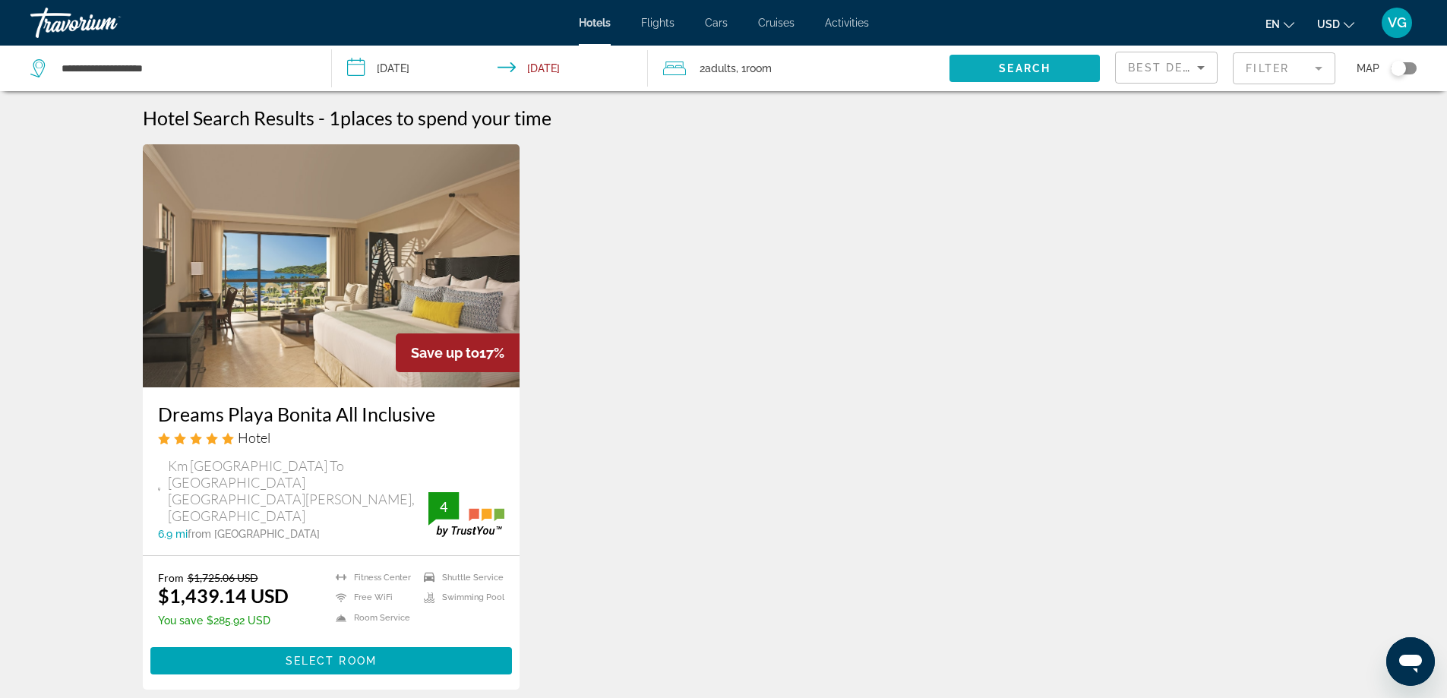
click at [1039, 62] on span "Search widget" at bounding box center [1024, 68] width 150 height 36
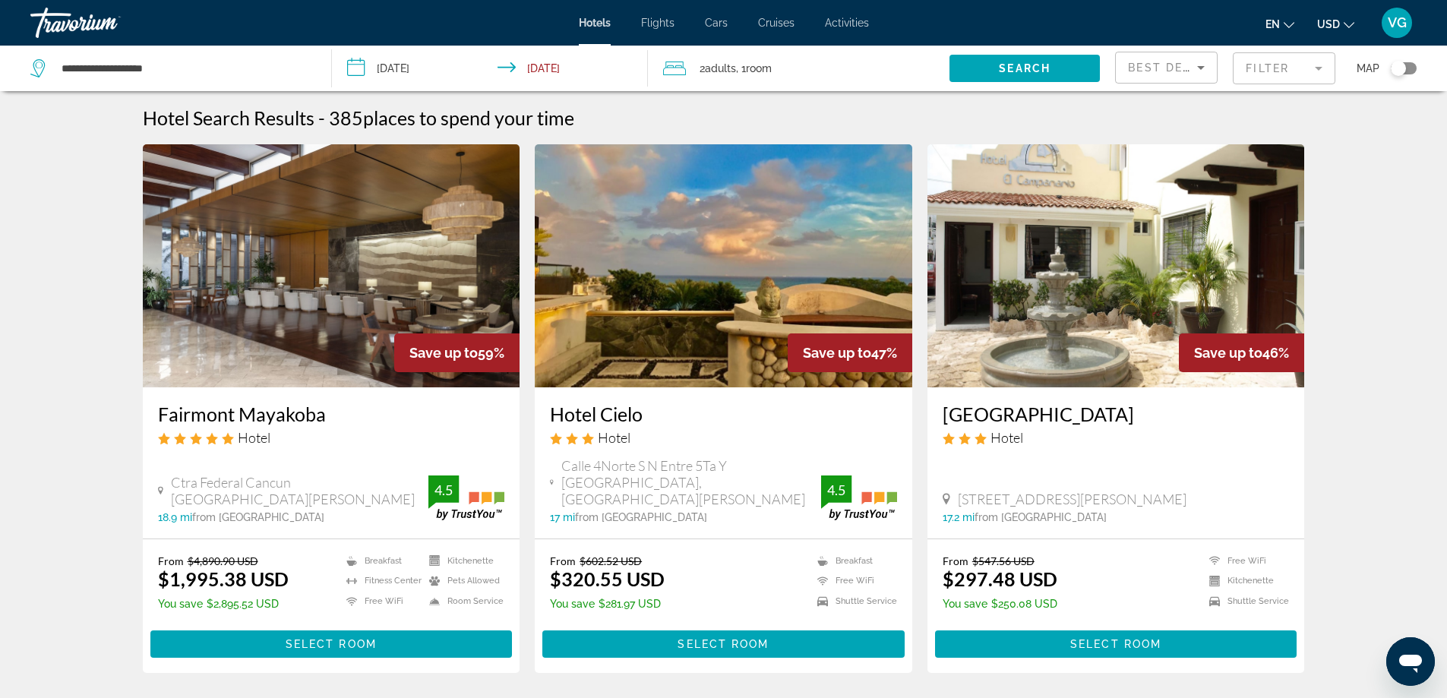
click at [1315, 64] on mat-form-field "Filter" at bounding box center [1283, 68] width 103 height 32
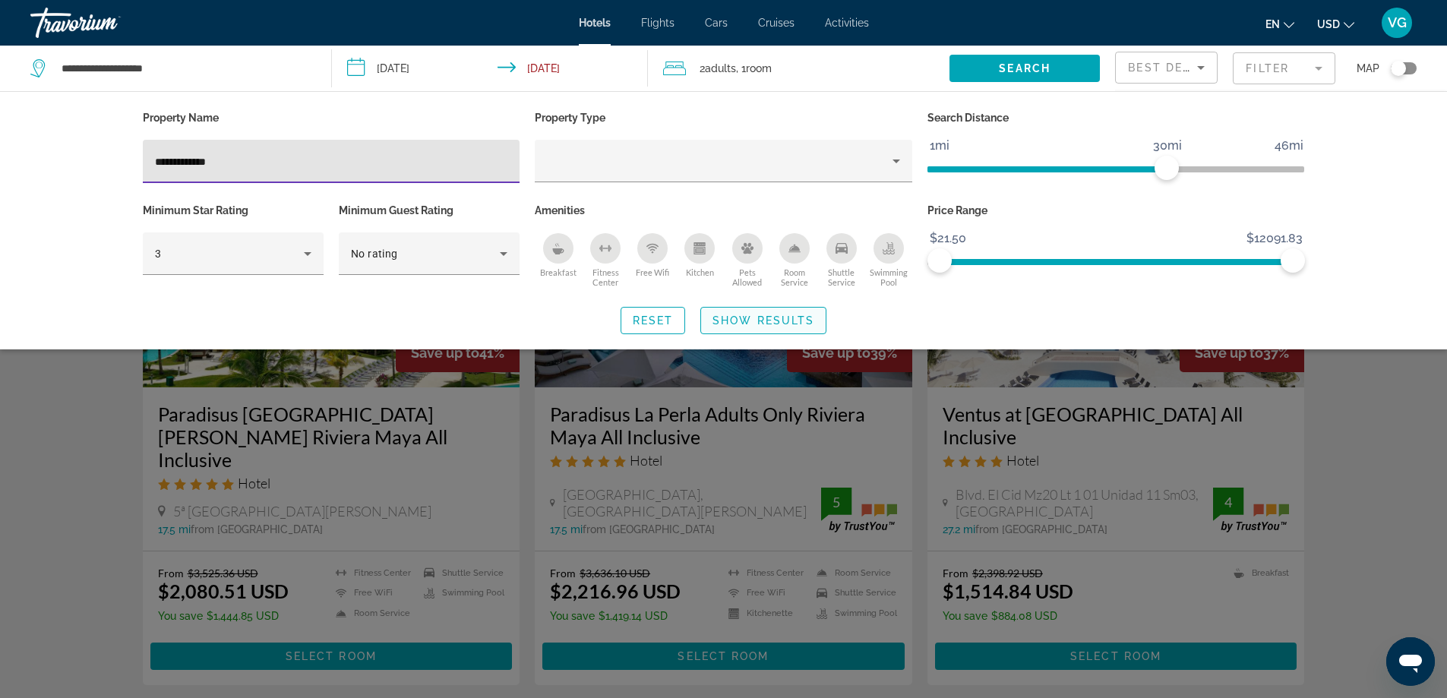
type input "**********"
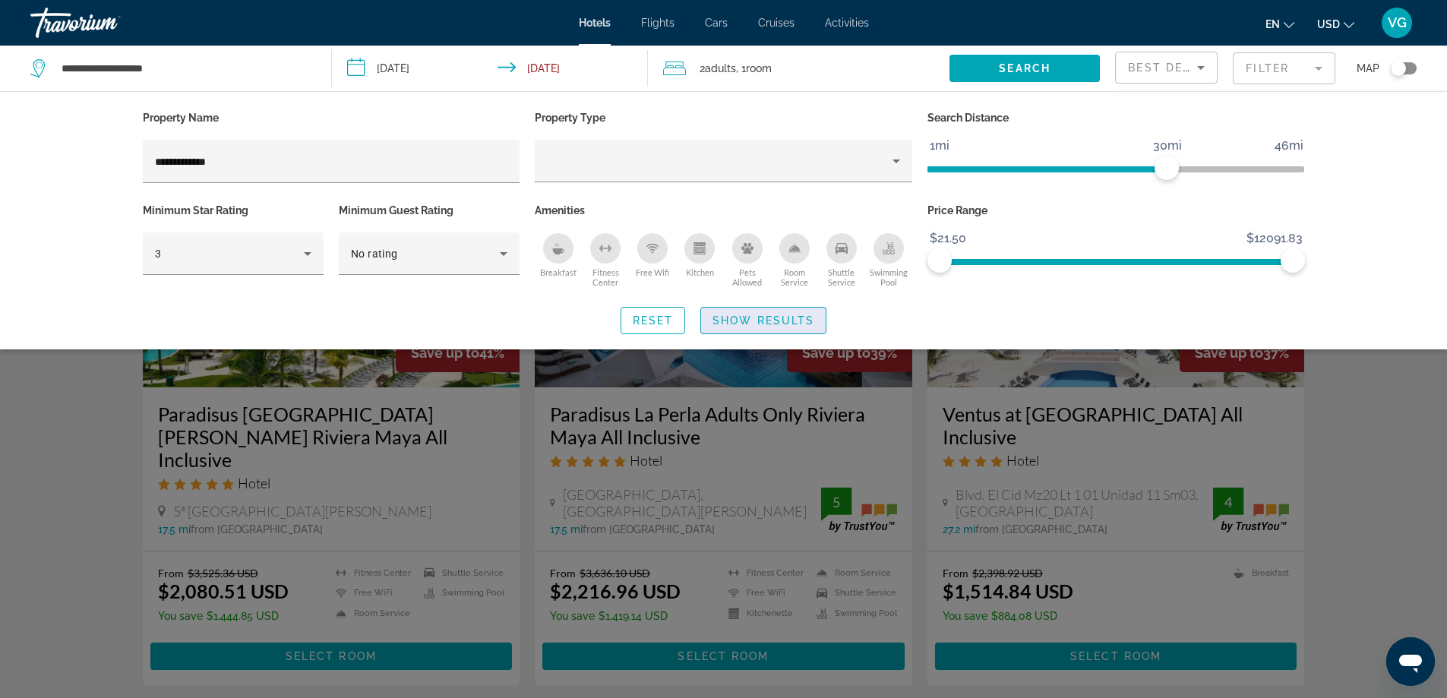
click at [759, 320] on span "Show Results" at bounding box center [763, 320] width 102 height 12
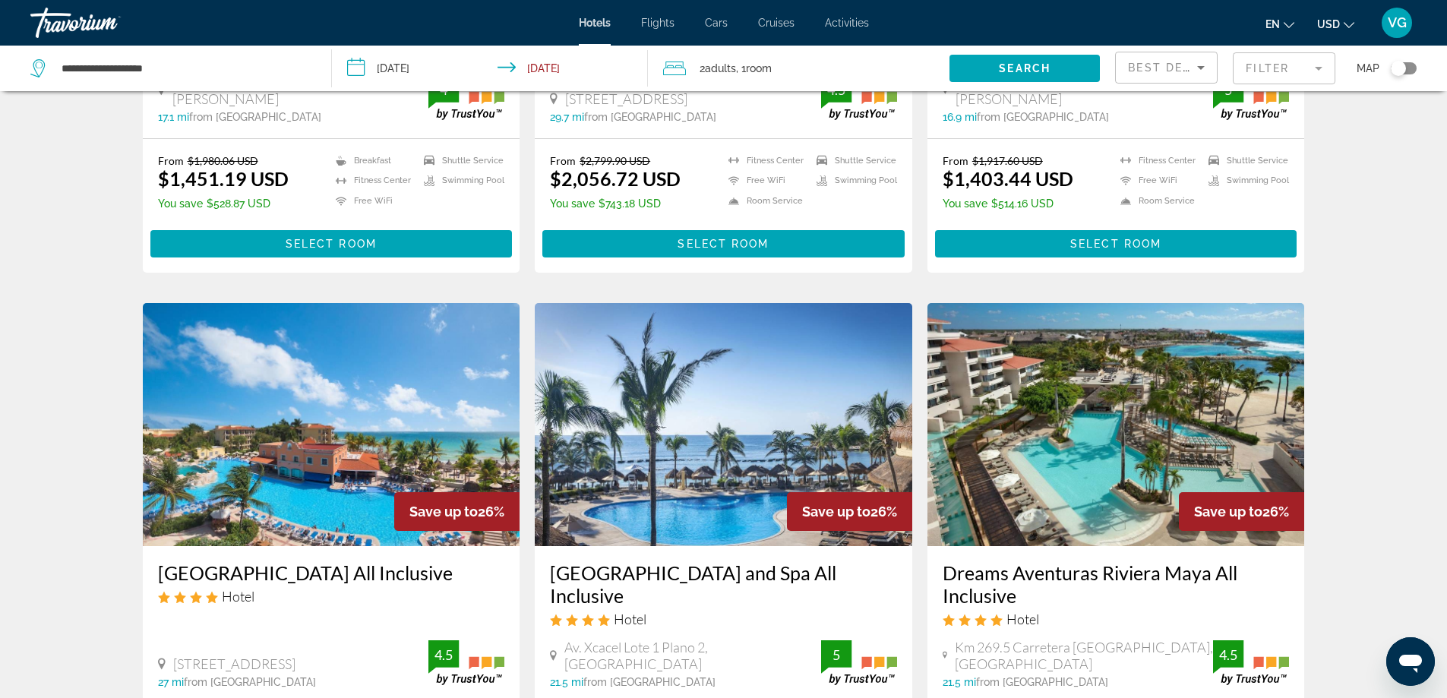
scroll to position [1346, 0]
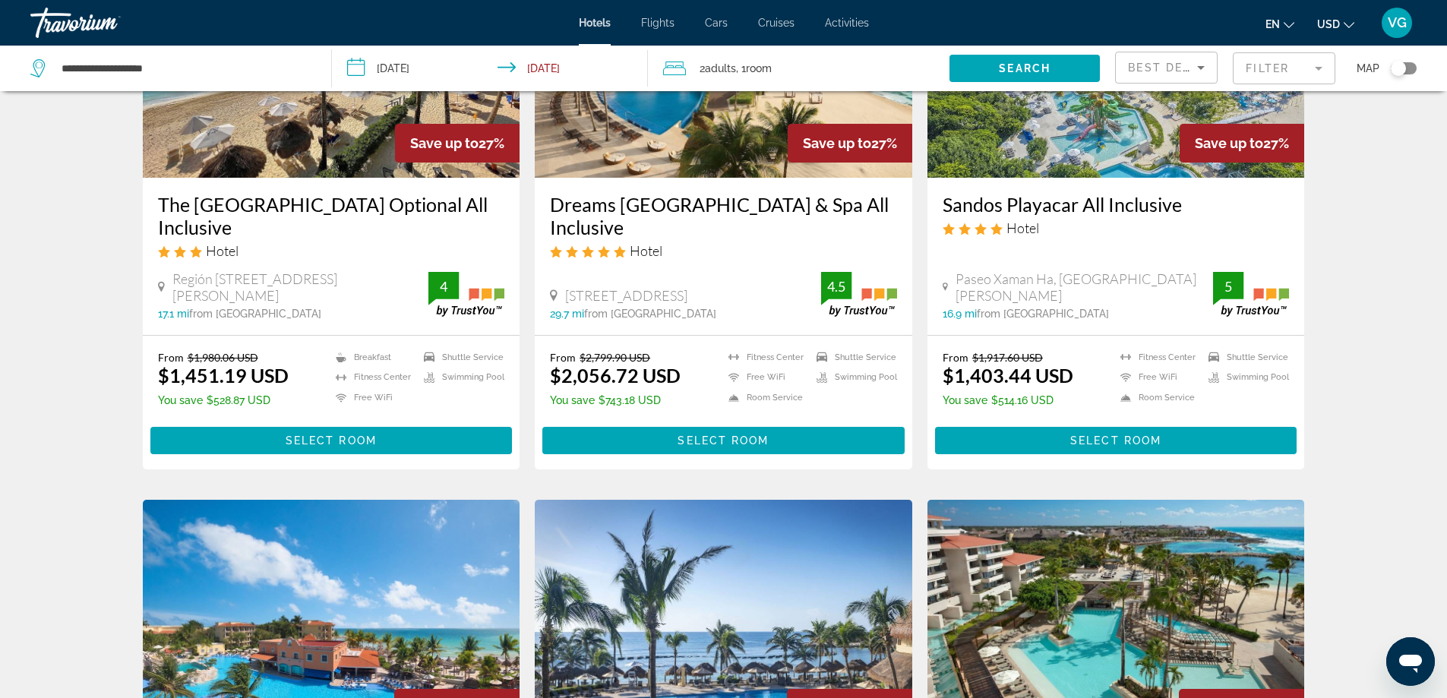
click at [1316, 69] on mat-form-field "Filter" at bounding box center [1283, 68] width 103 height 32
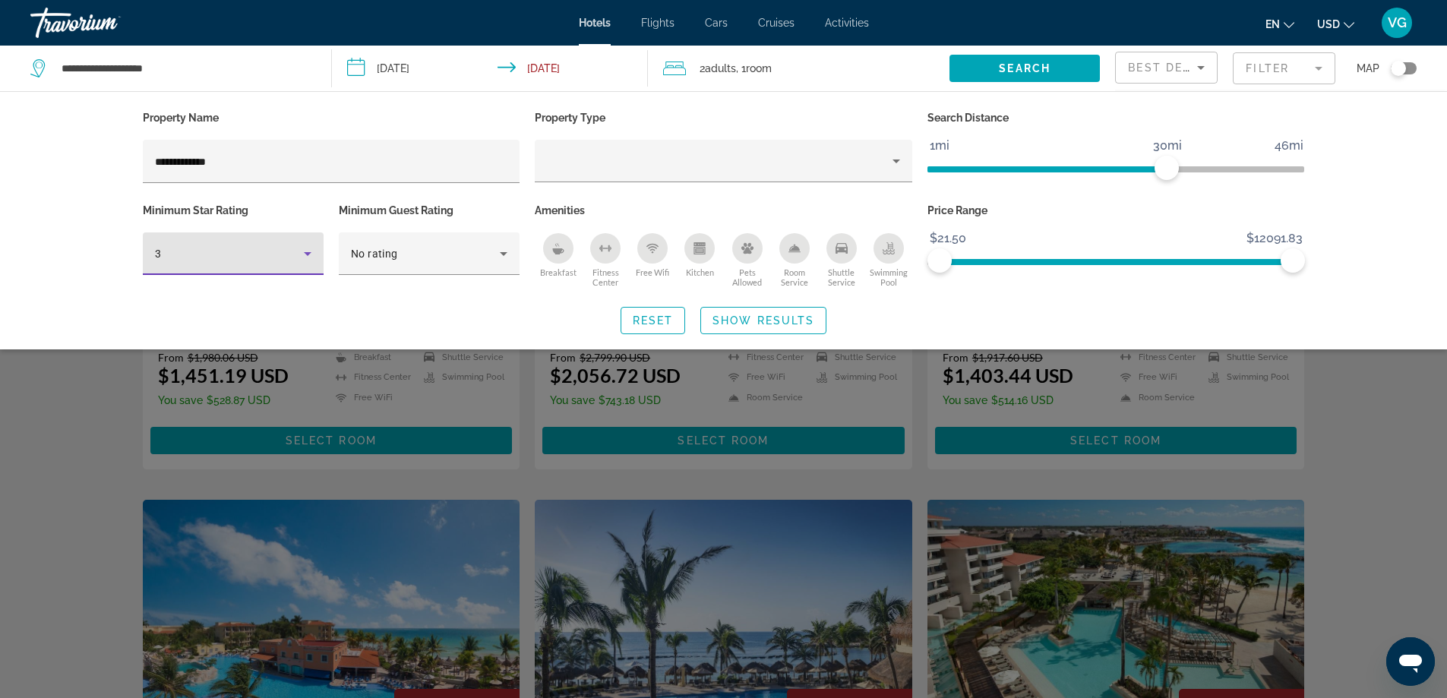
click at [309, 252] on icon "Hotel Filters" at bounding box center [308, 254] width 8 height 4
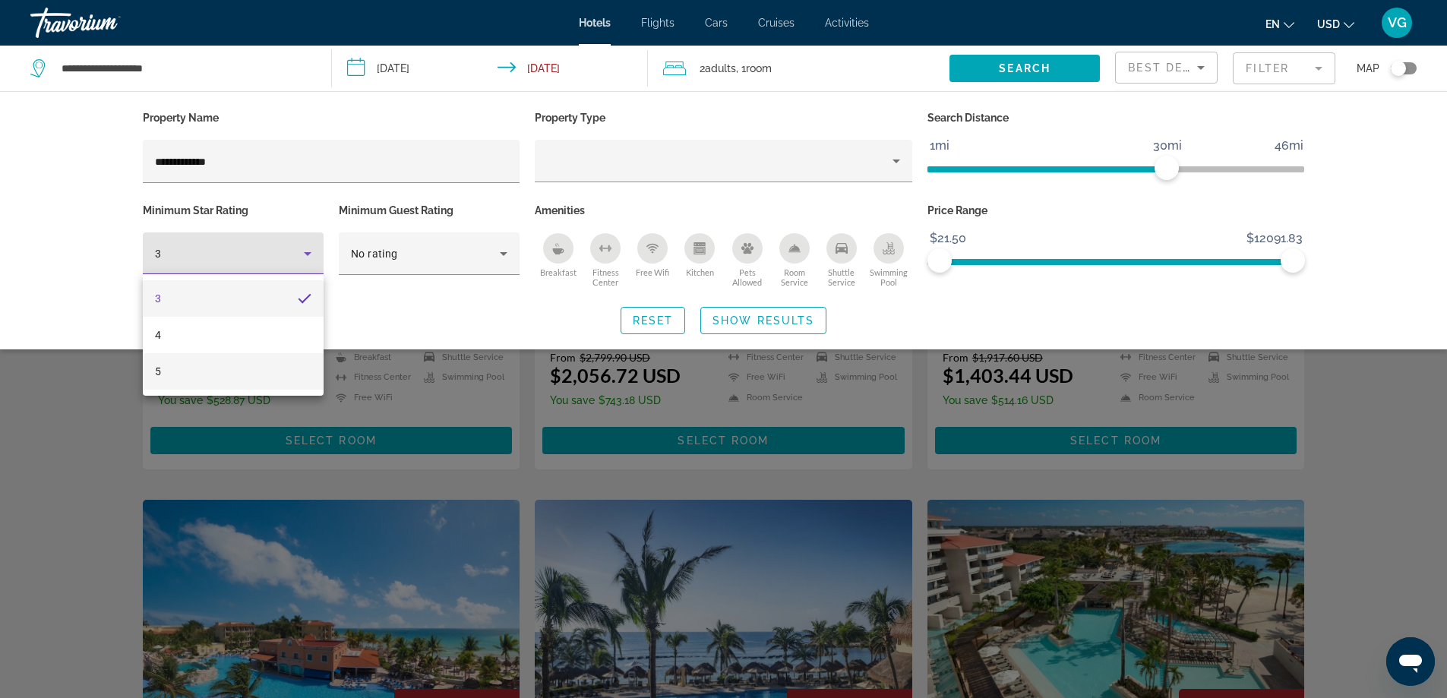
click at [203, 372] on mat-option "5" at bounding box center [233, 371] width 181 height 36
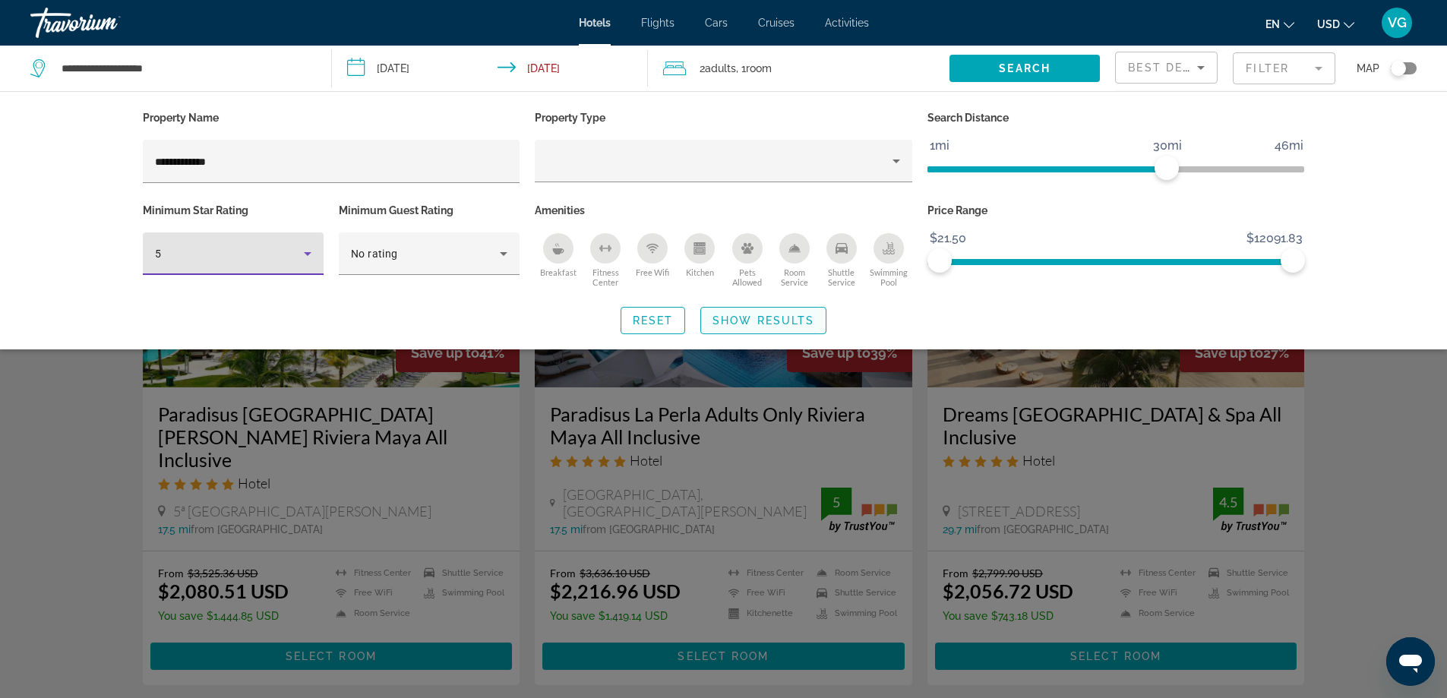
click at [756, 316] on span "Show Results" at bounding box center [763, 320] width 102 height 12
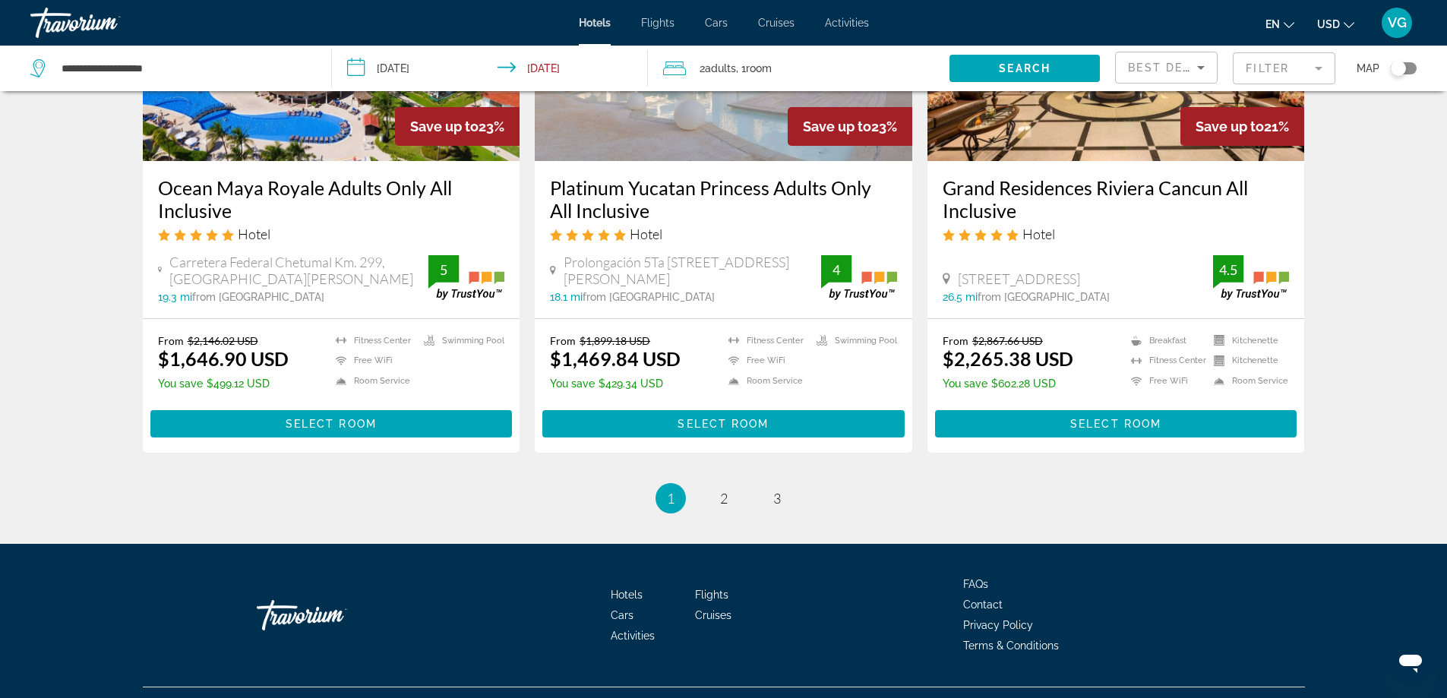
scroll to position [1952, 0]
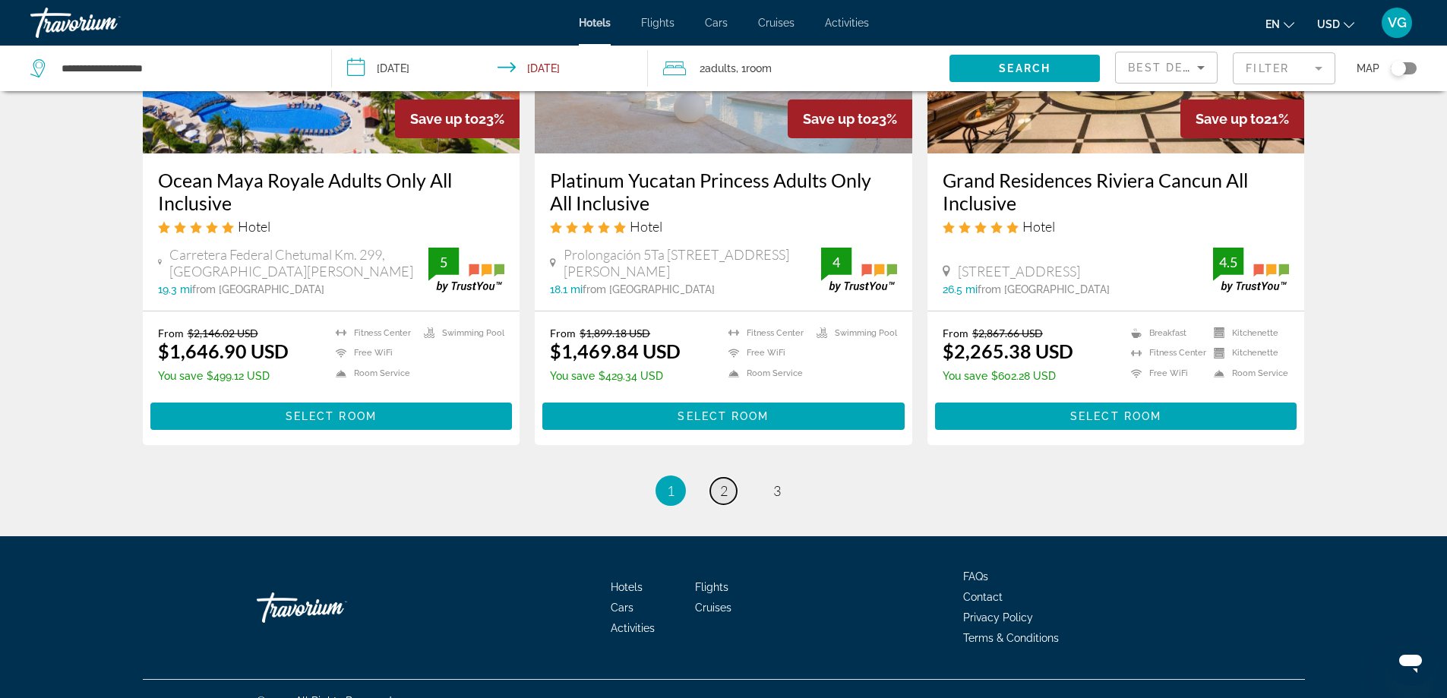
click at [724, 482] on span "2" at bounding box center [724, 490] width 8 height 17
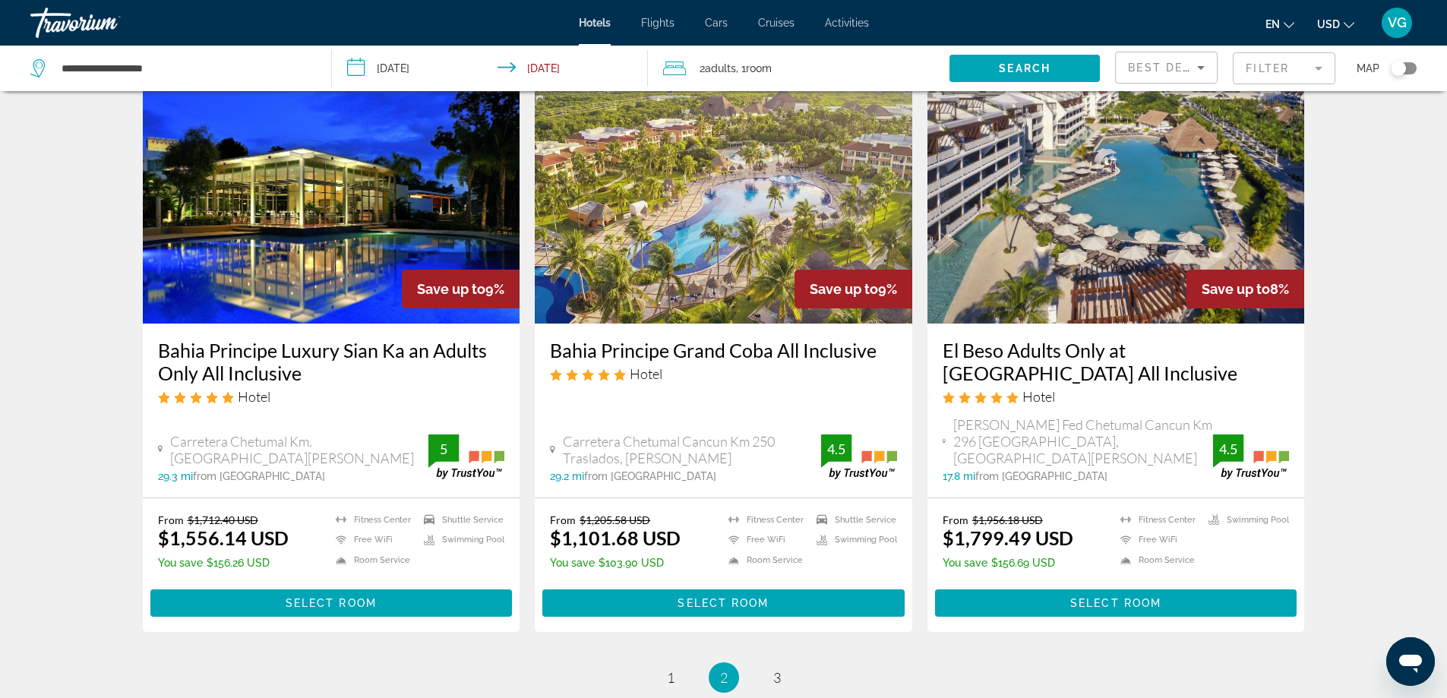
scroll to position [1970, 0]
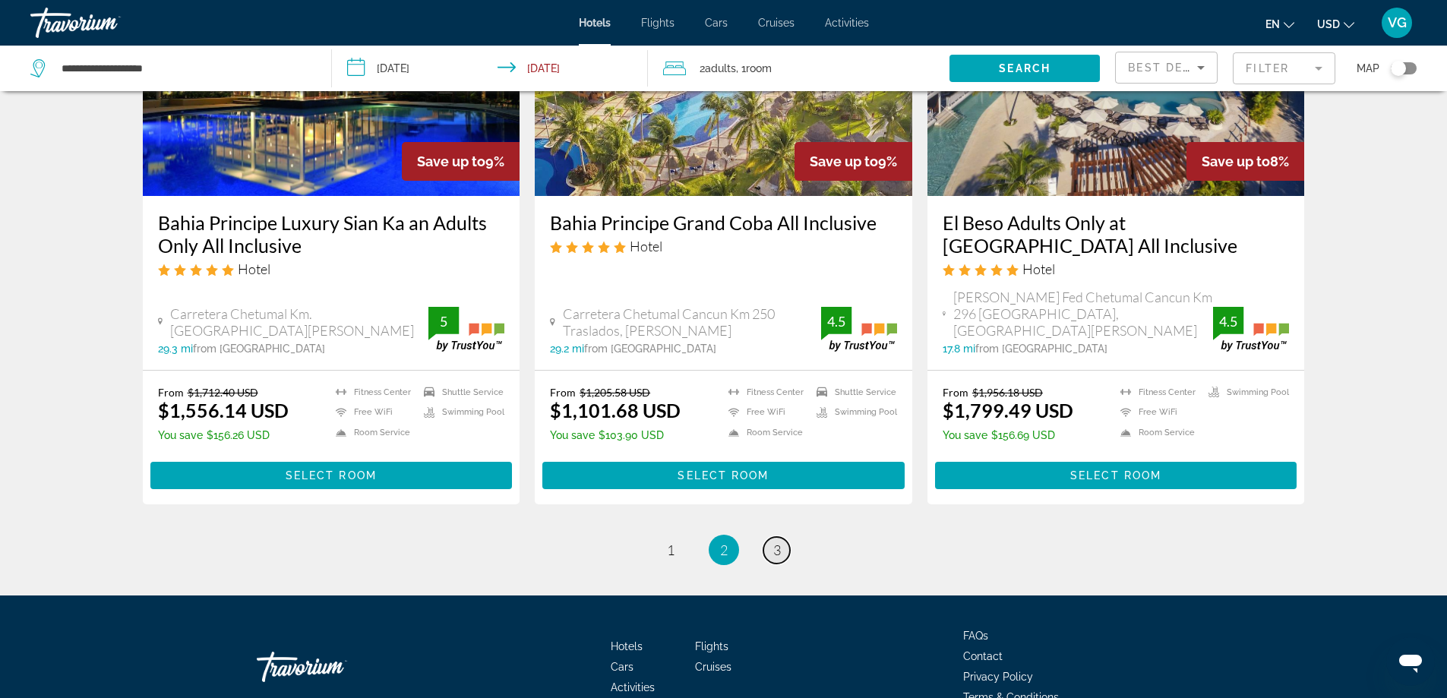
click at [777, 541] on span "3" at bounding box center [777, 549] width 8 height 17
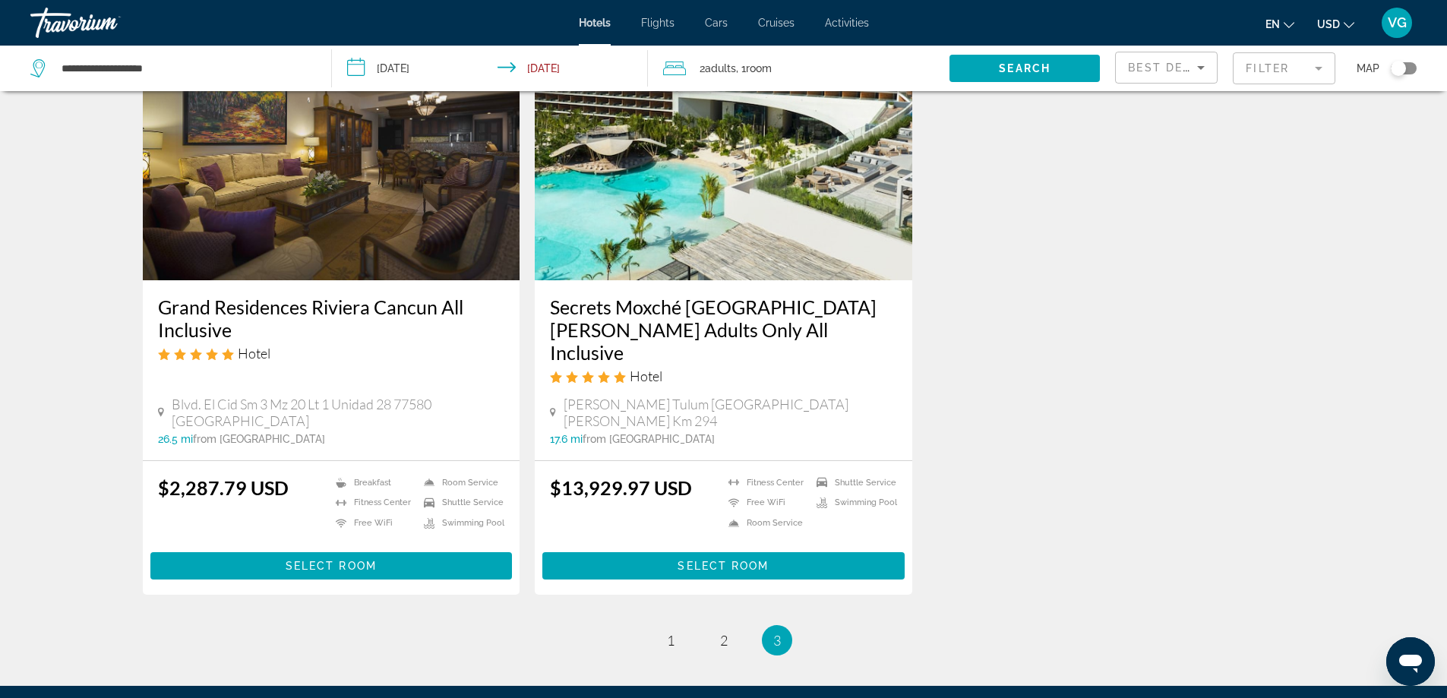
scroll to position [1387, 0]
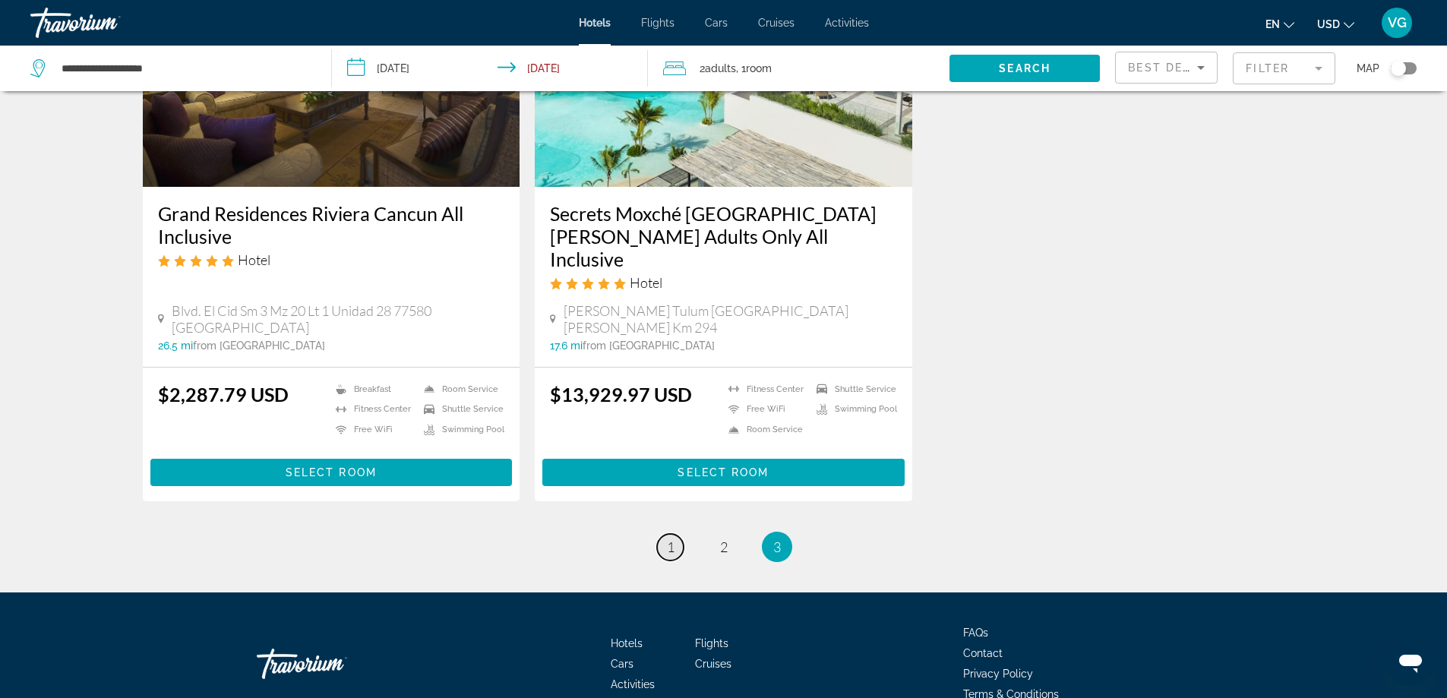
click at [665, 534] on link "page 1" at bounding box center [670, 547] width 27 height 27
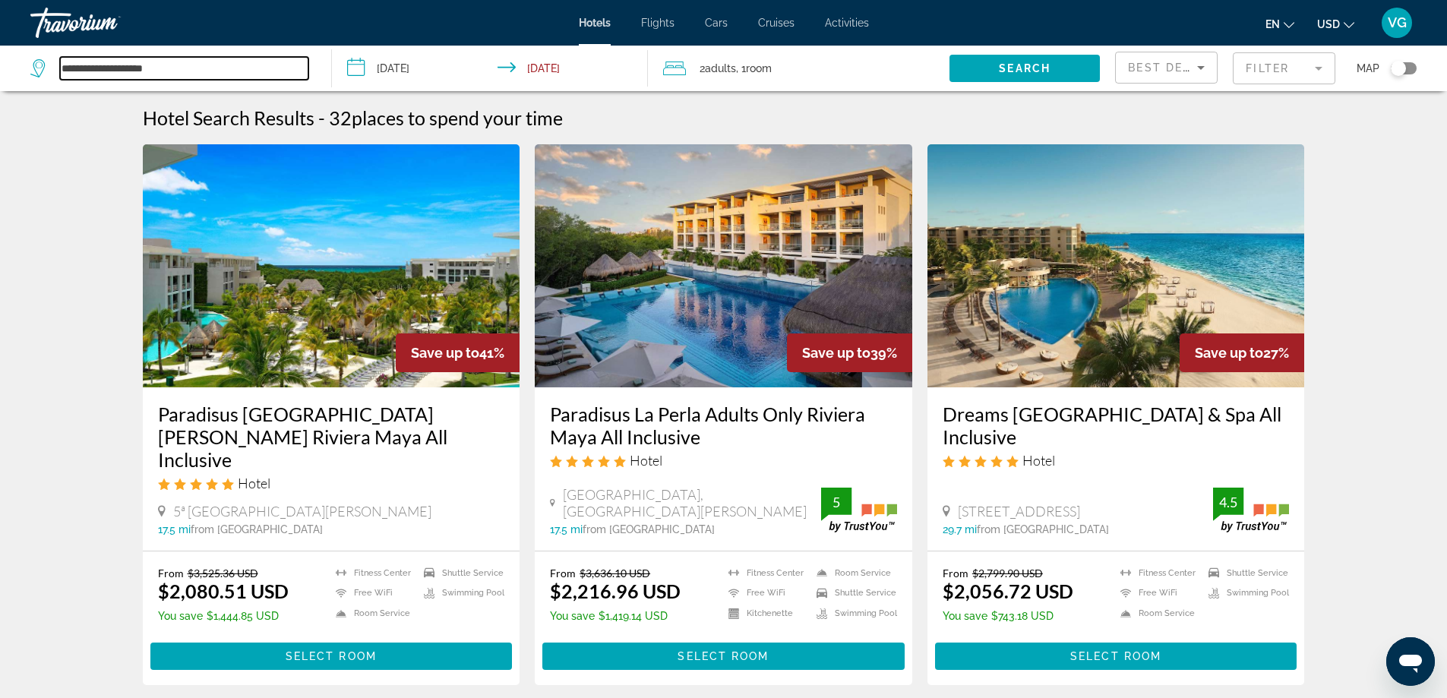
click at [192, 64] on input "**********" at bounding box center [184, 68] width 248 height 23
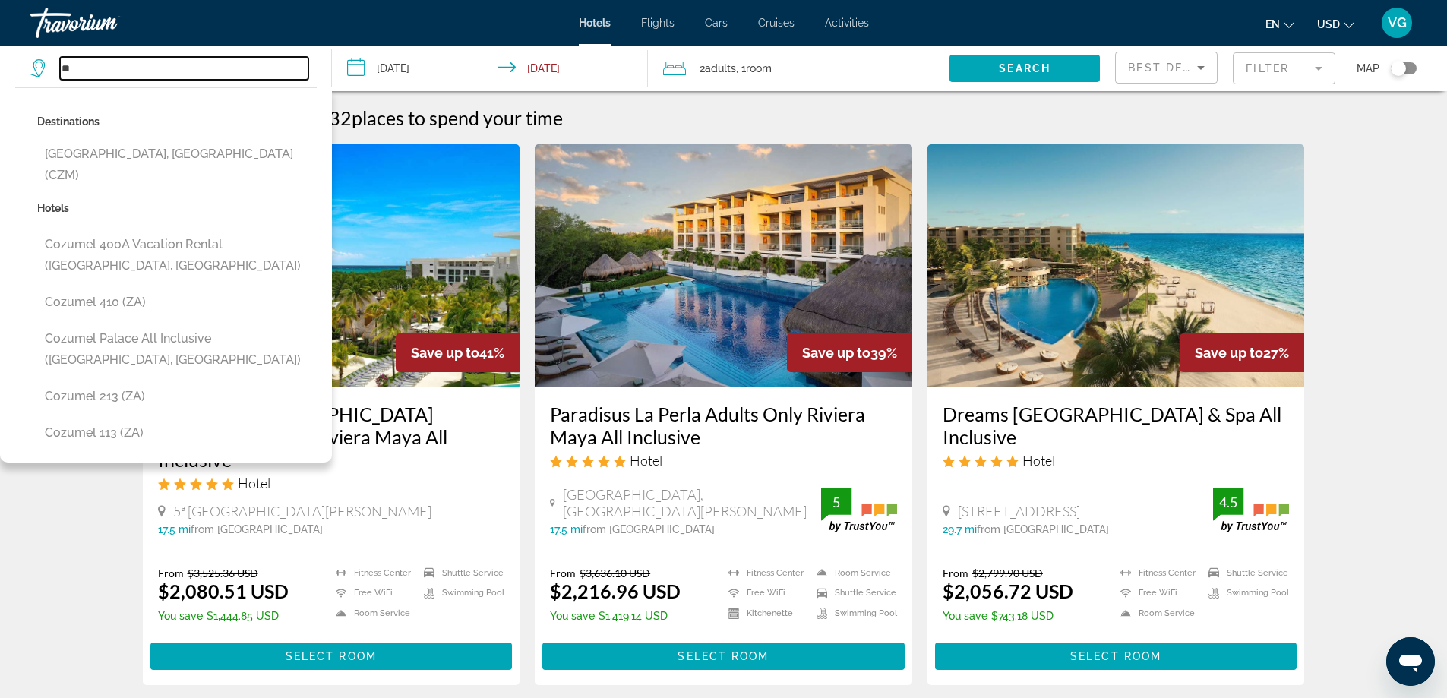
type input "*"
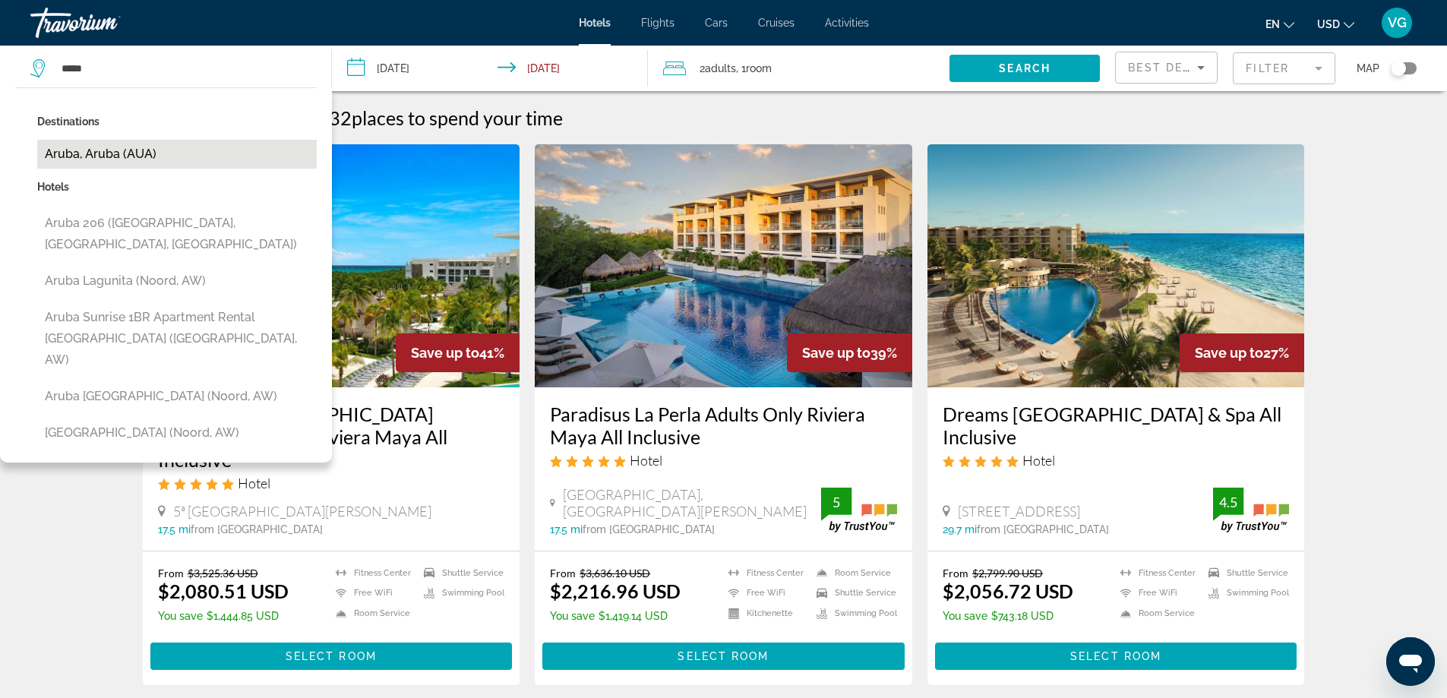
click at [139, 155] on button "Aruba, Aruba (AUA)" at bounding box center [176, 154] width 279 height 29
type input "**********"
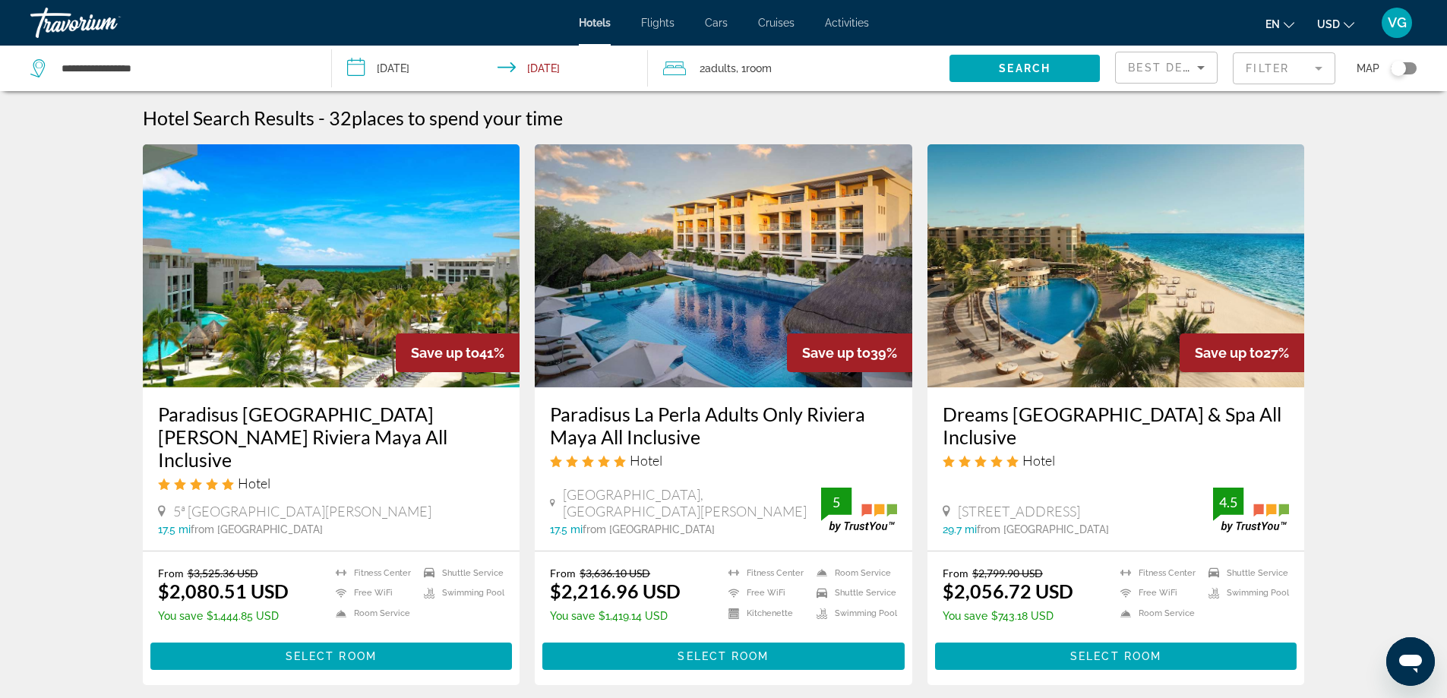
click at [721, 72] on span "Adults" at bounding box center [720, 68] width 31 height 12
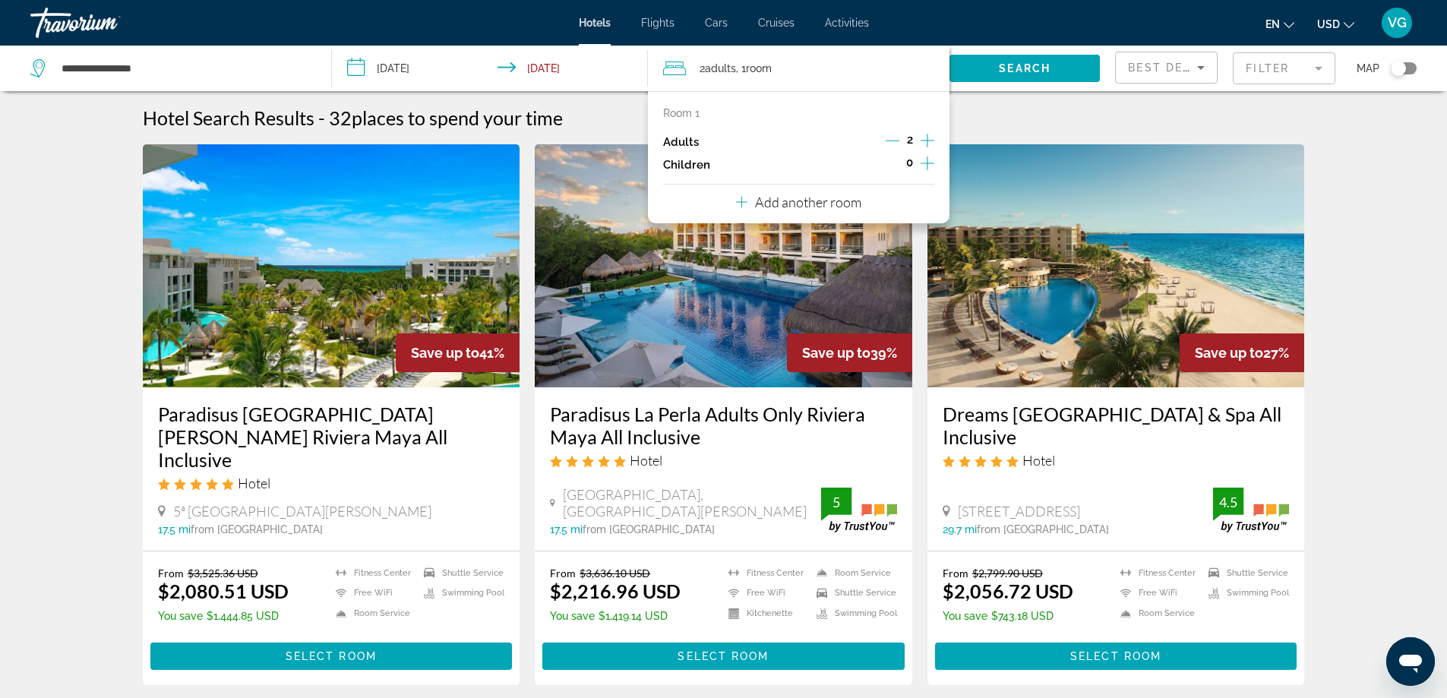
click at [926, 166] on icon "Increment children" at bounding box center [927, 163] width 14 height 18
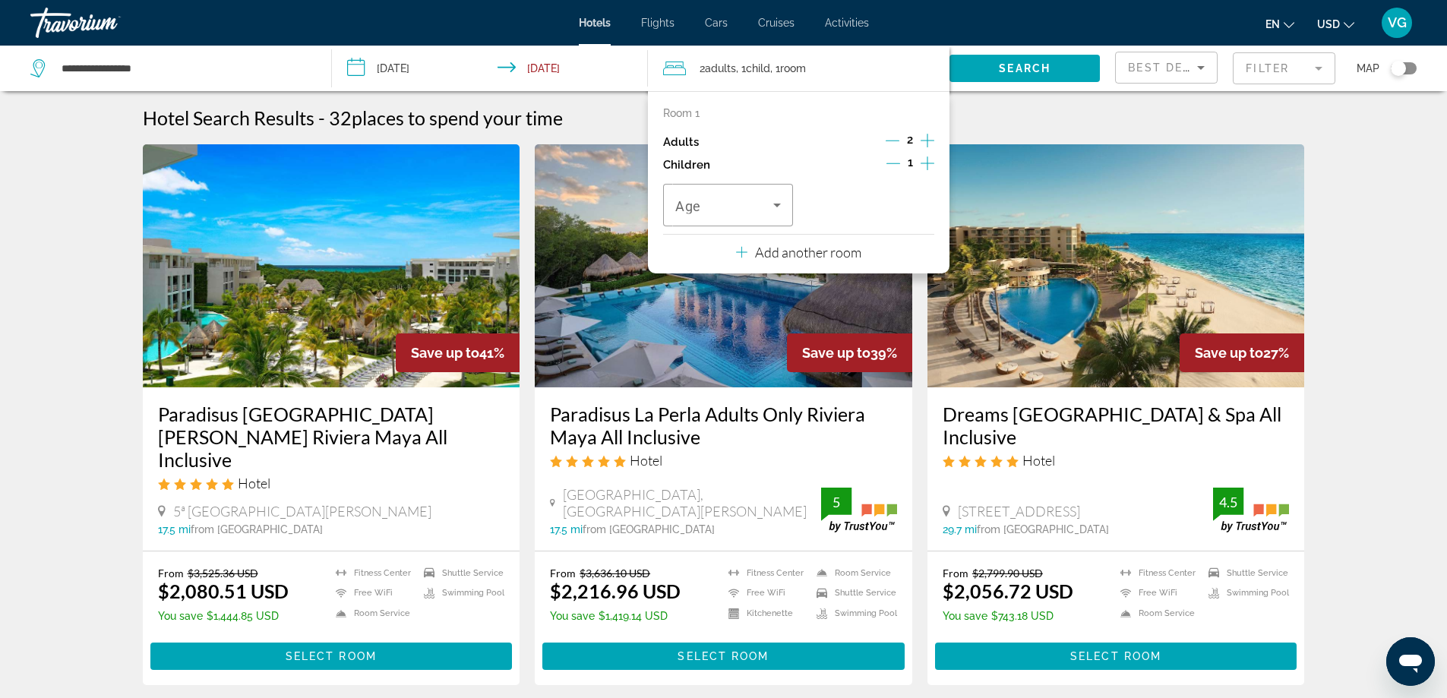
click at [926, 166] on icon "Increment children" at bounding box center [927, 163] width 14 height 18
click at [774, 207] on icon "Travelers: 2 adults, 2 children" at bounding box center [777, 205] width 18 height 18
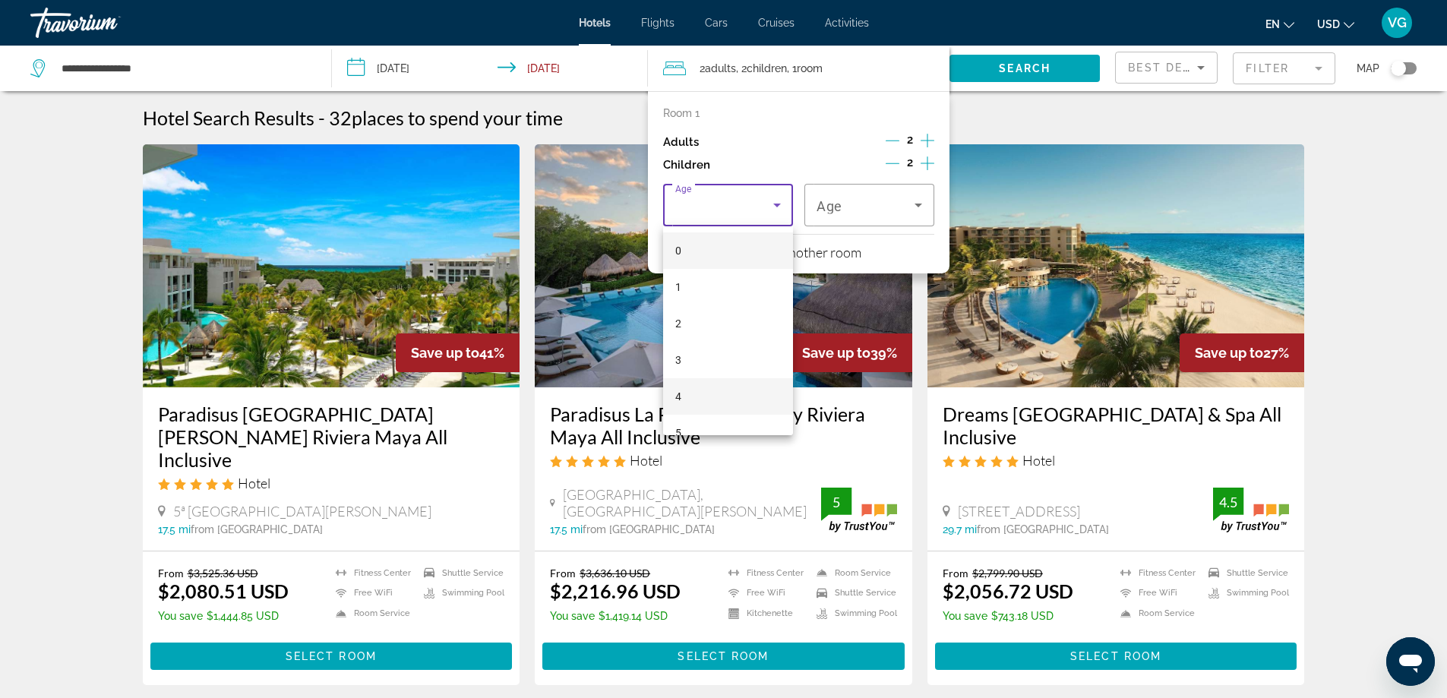
scroll to position [152, 0]
click at [705, 320] on mat-option "6" at bounding box center [728, 317] width 130 height 36
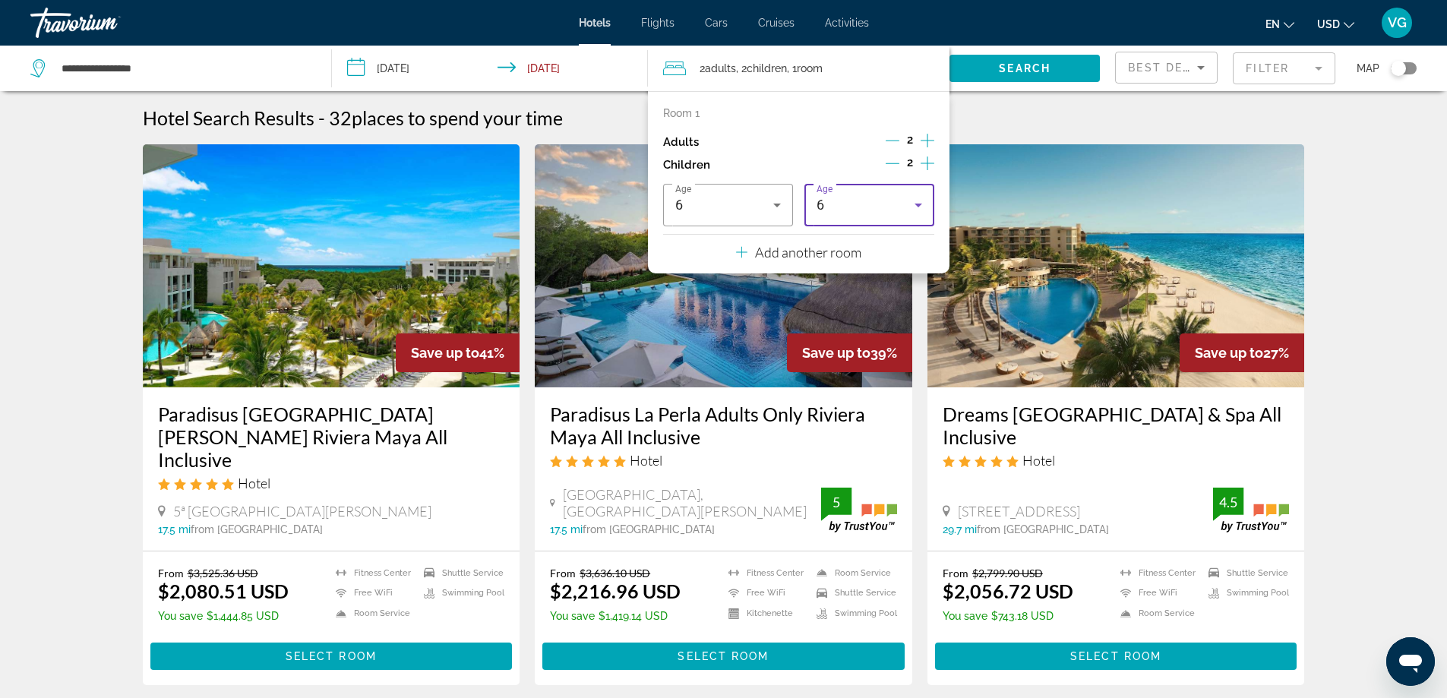
click at [918, 203] on icon "Travelers: 2 adults, 2 children" at bounding box center [918, 205] width 18 height 18
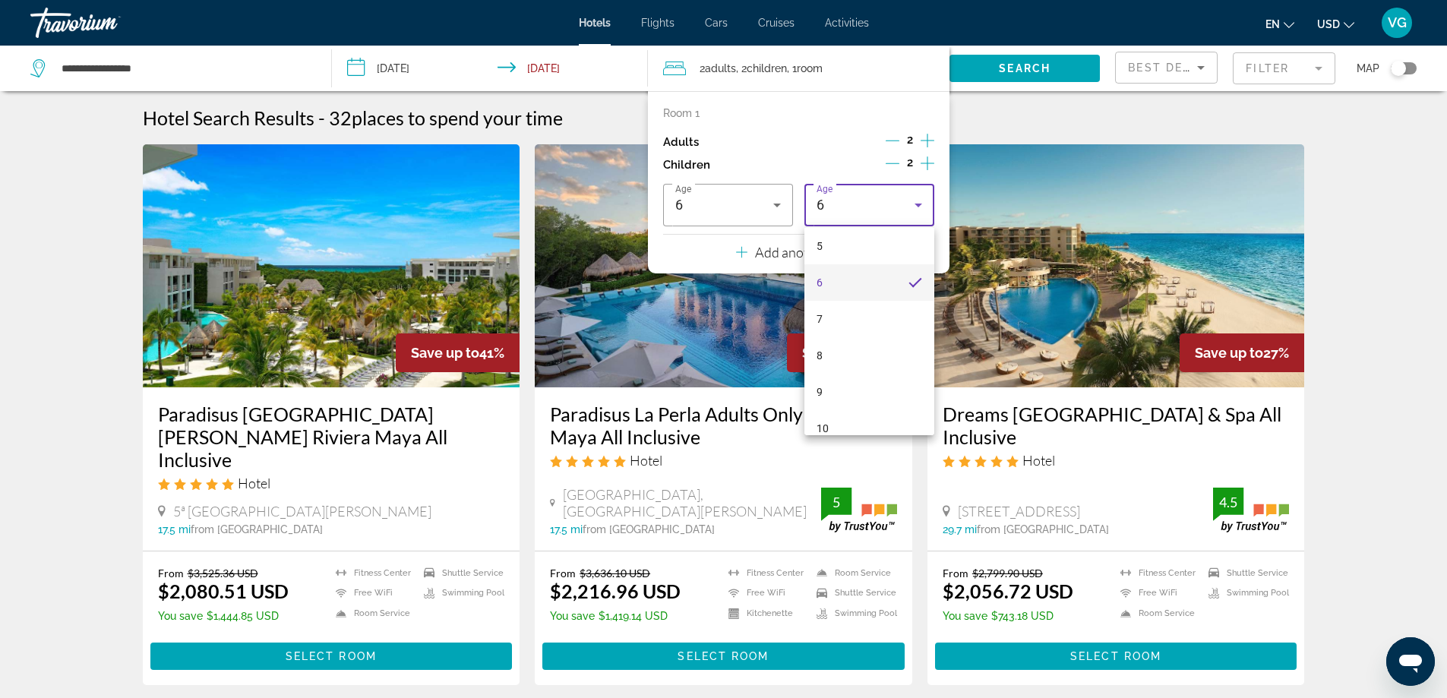
scroll to position [204, 0]
click at [845, 305] on mat-option "7" at bounding box center [869, 301] width 130 height 36
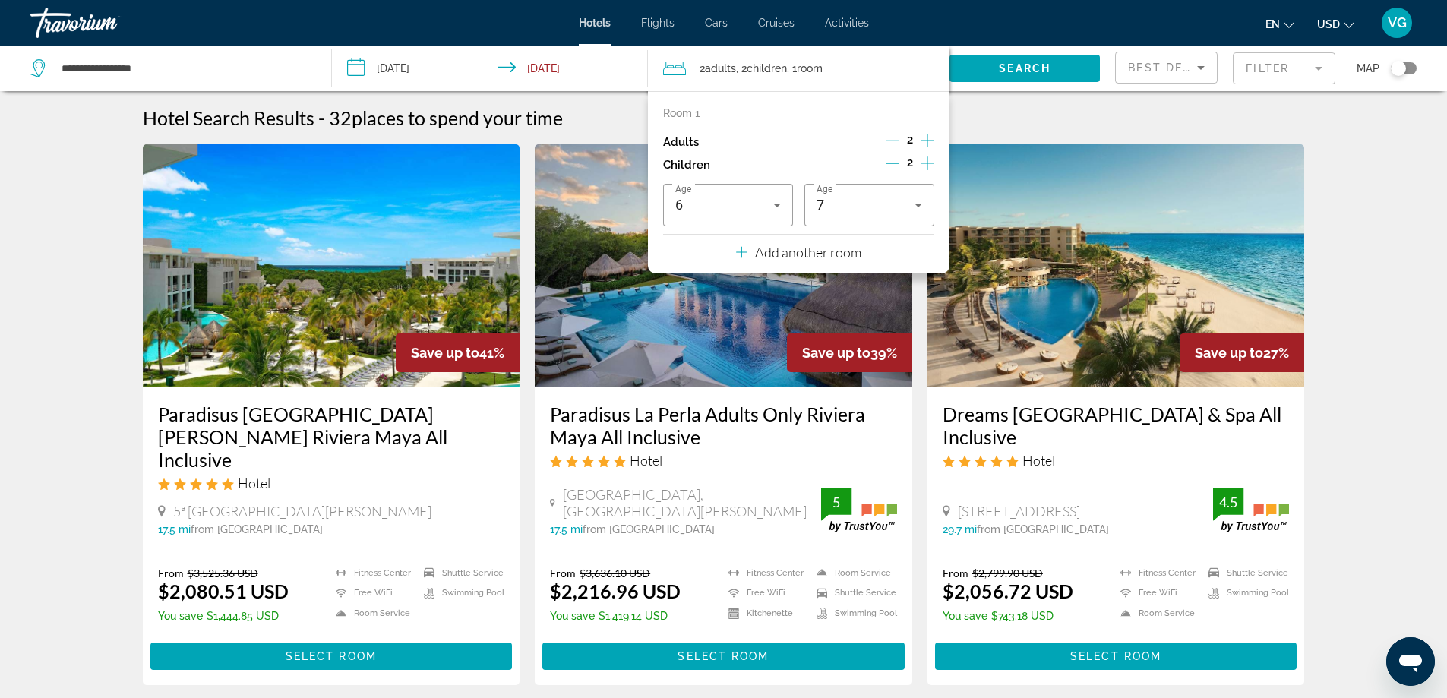
click at [1204, 109] on div "Hotel Search Results - 32 places to spend your time" at bounding box center [724, 117] width 1162 height 23
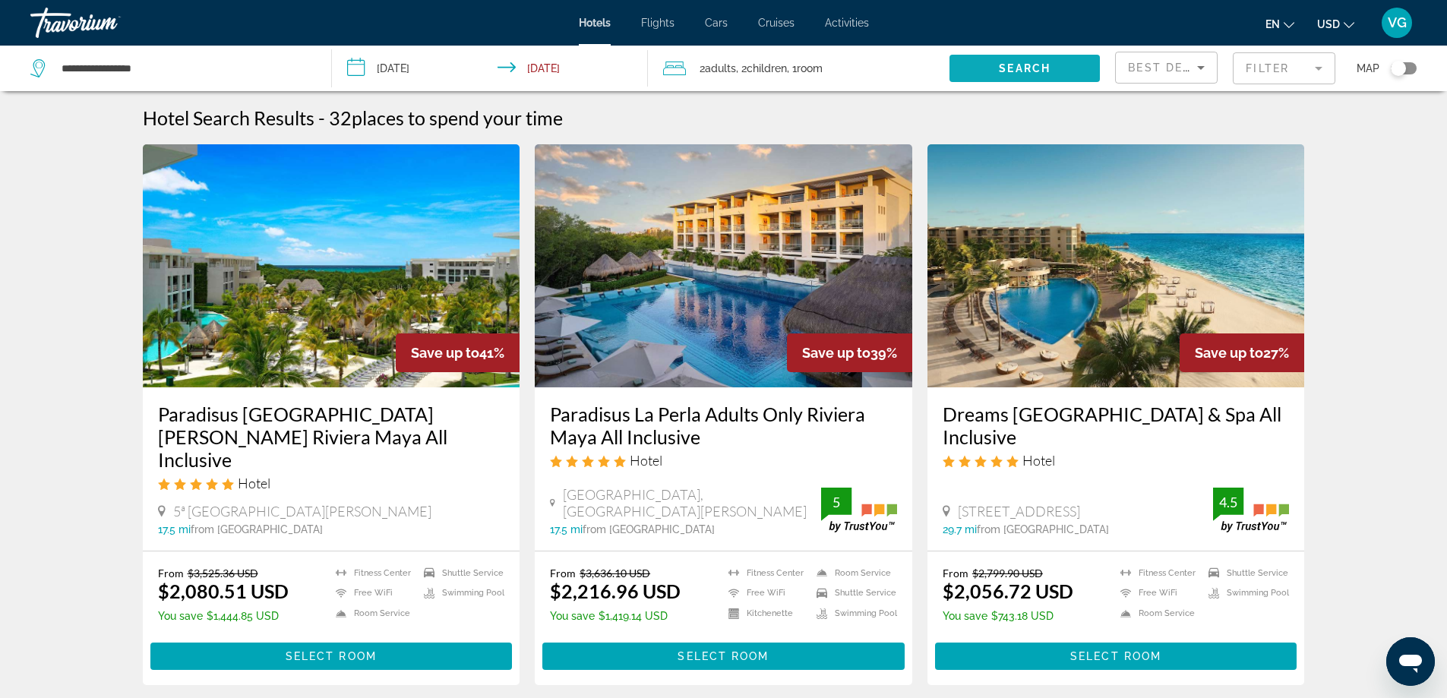
click at [1067, 71] on span "Search widget" at bounding box center [1024, 68] width 150 height 36
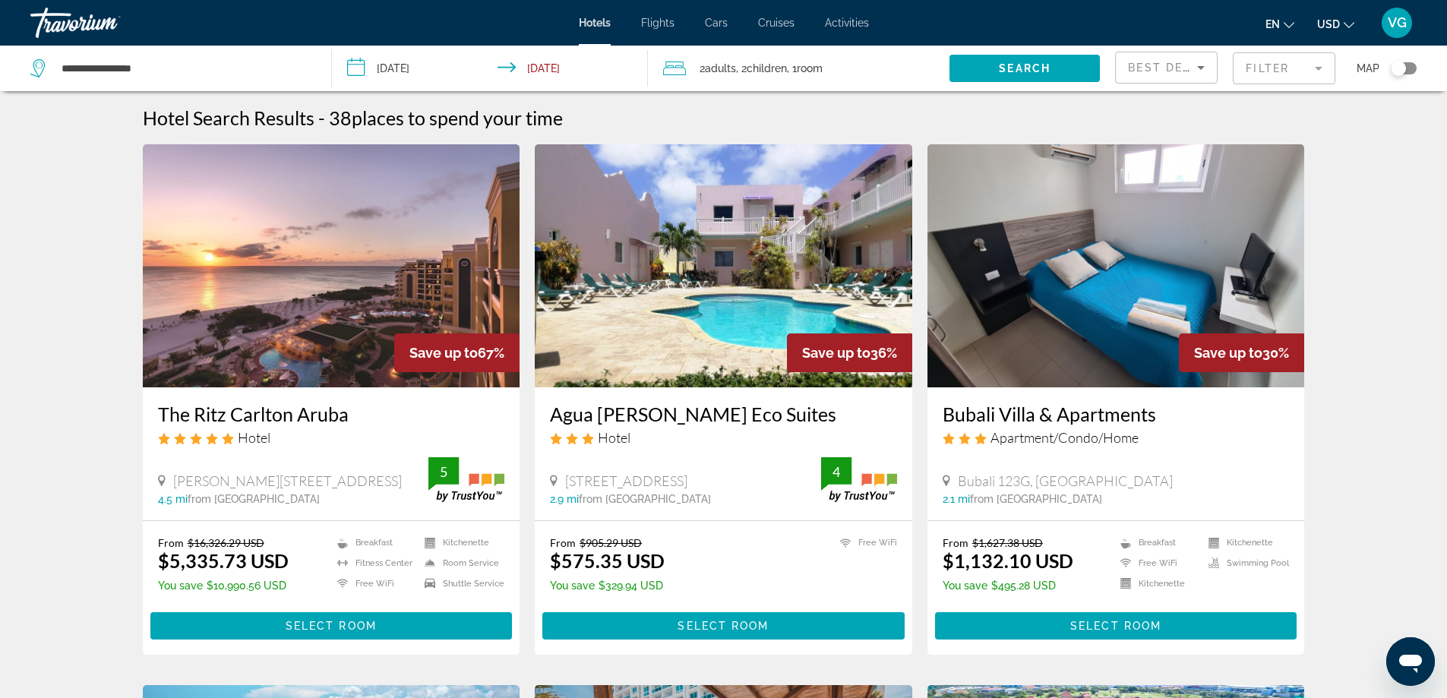
click at [1322, 68] on mat-form-field "Filter" at bounding box center [1283, 68] width 103 height 32
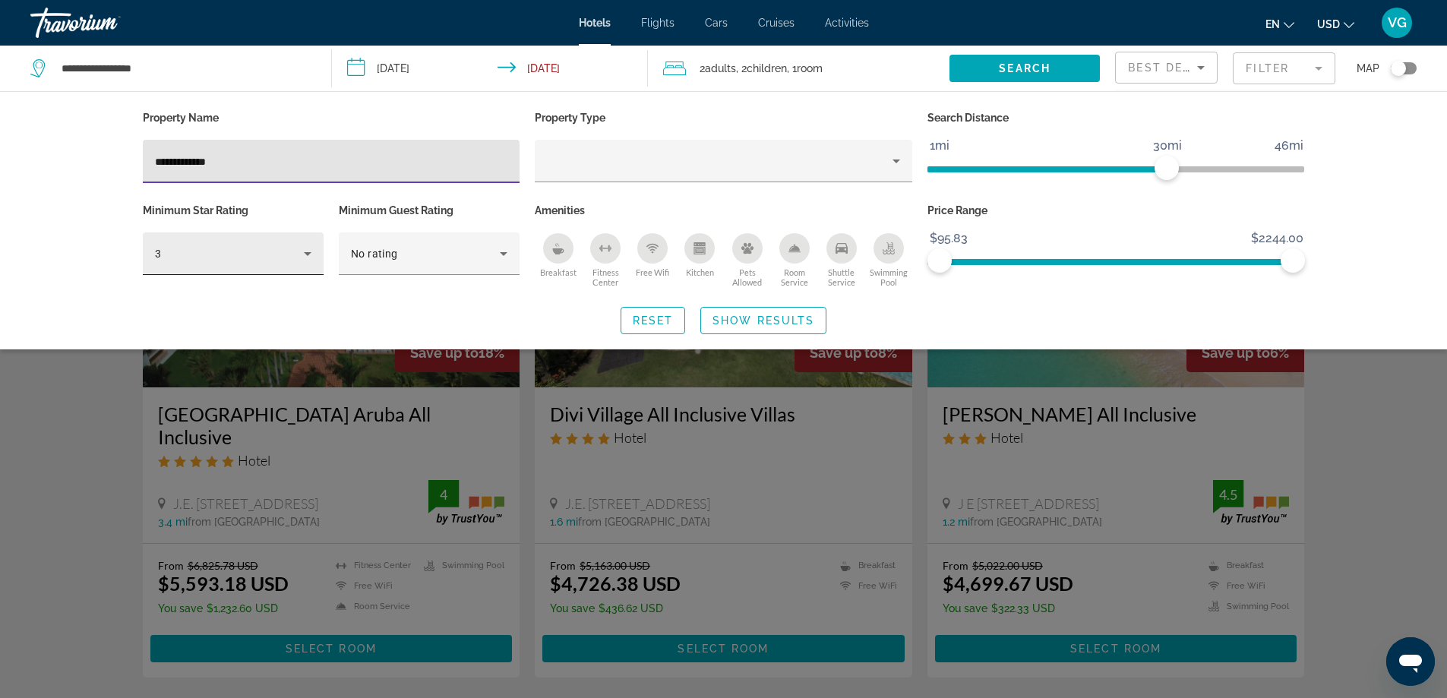
type input "**********"
click at [311, 252] on icon "Hotel Filters" at bounding box center [307, 254] width 18 height 18
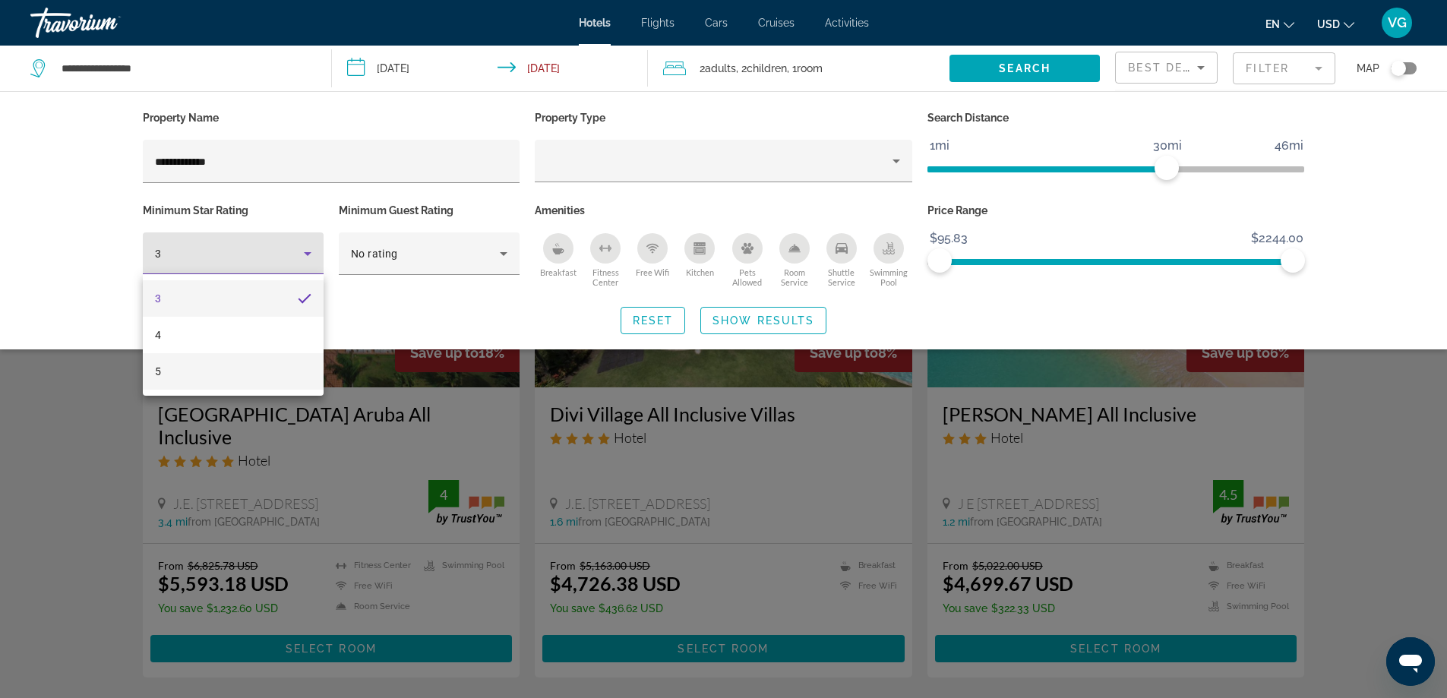
click at [240, 379] on mat-option "5" at bounding box center [233, 371] width 181 height 36
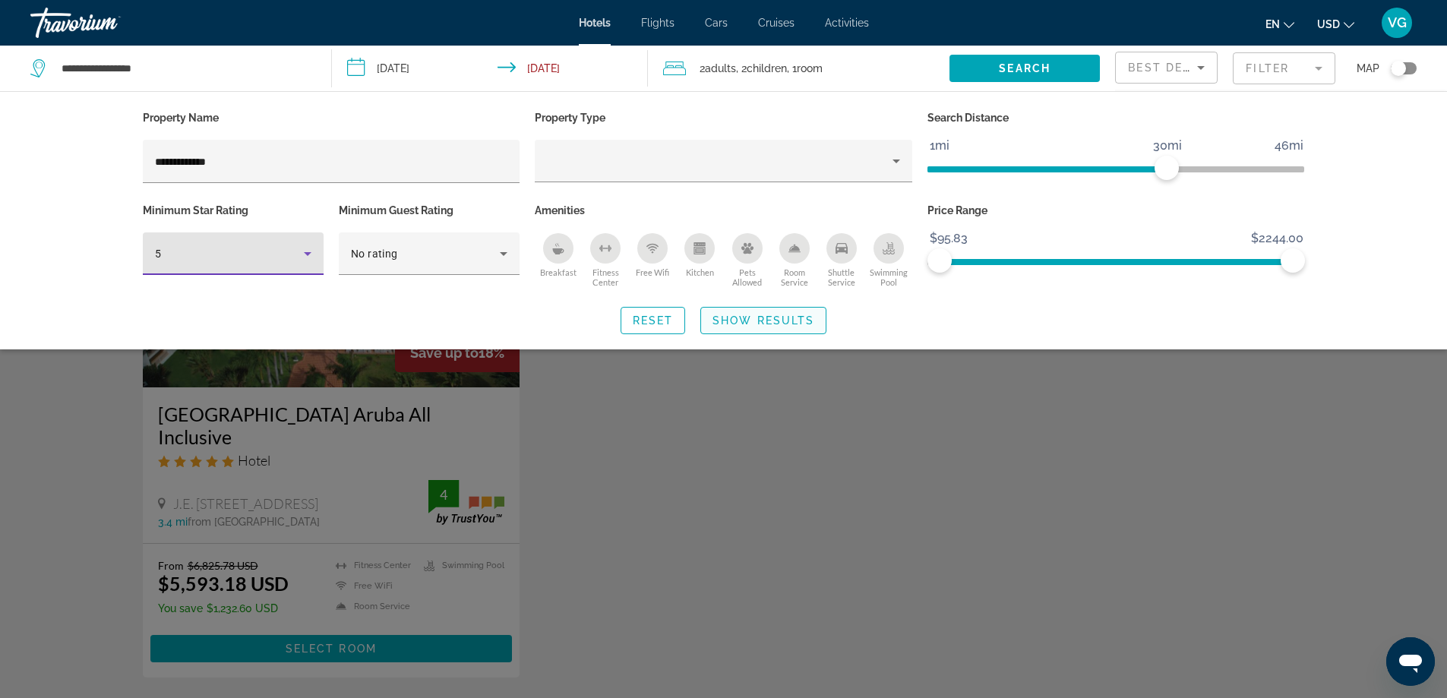
click at [753, 318] on span "Show Results" at bounding box center [763, 320] width 102 height 12
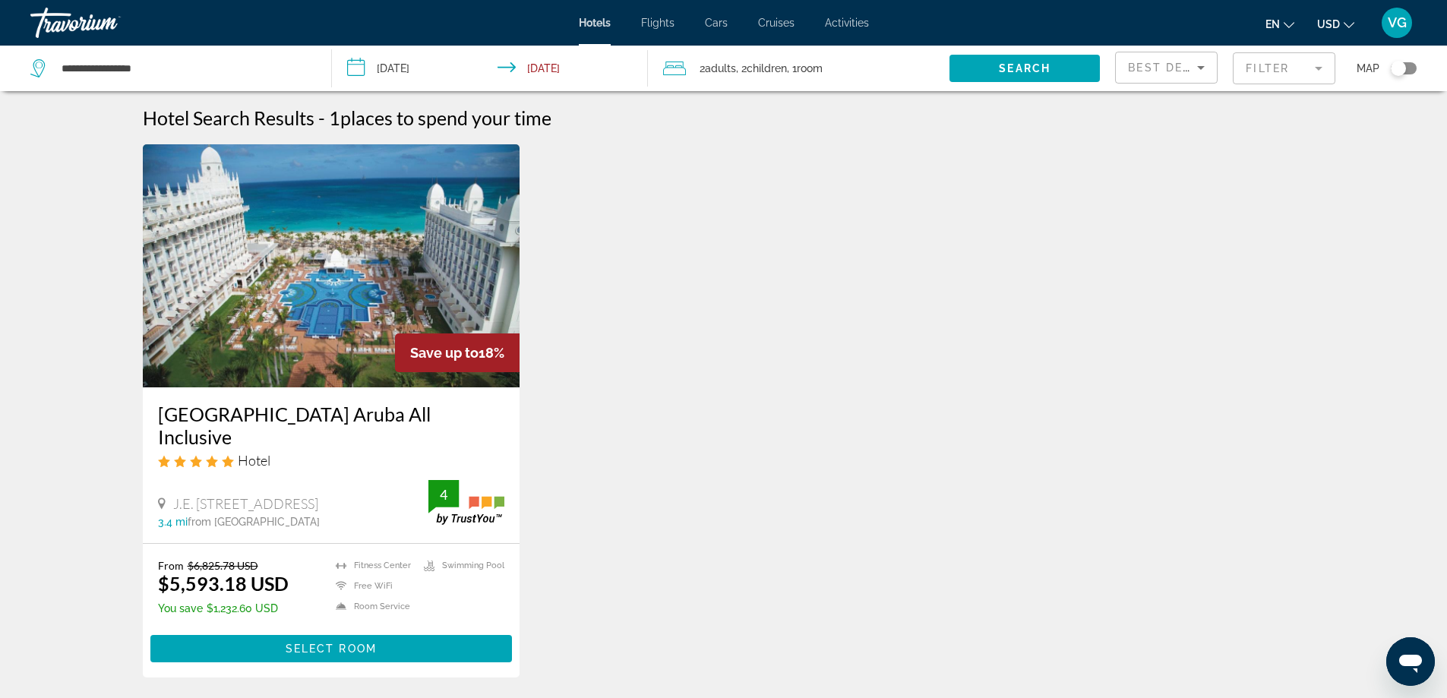
click at [1321, 68] on mat-form-field "Filter" at bounding box center [1283, 68] width 103 height 32
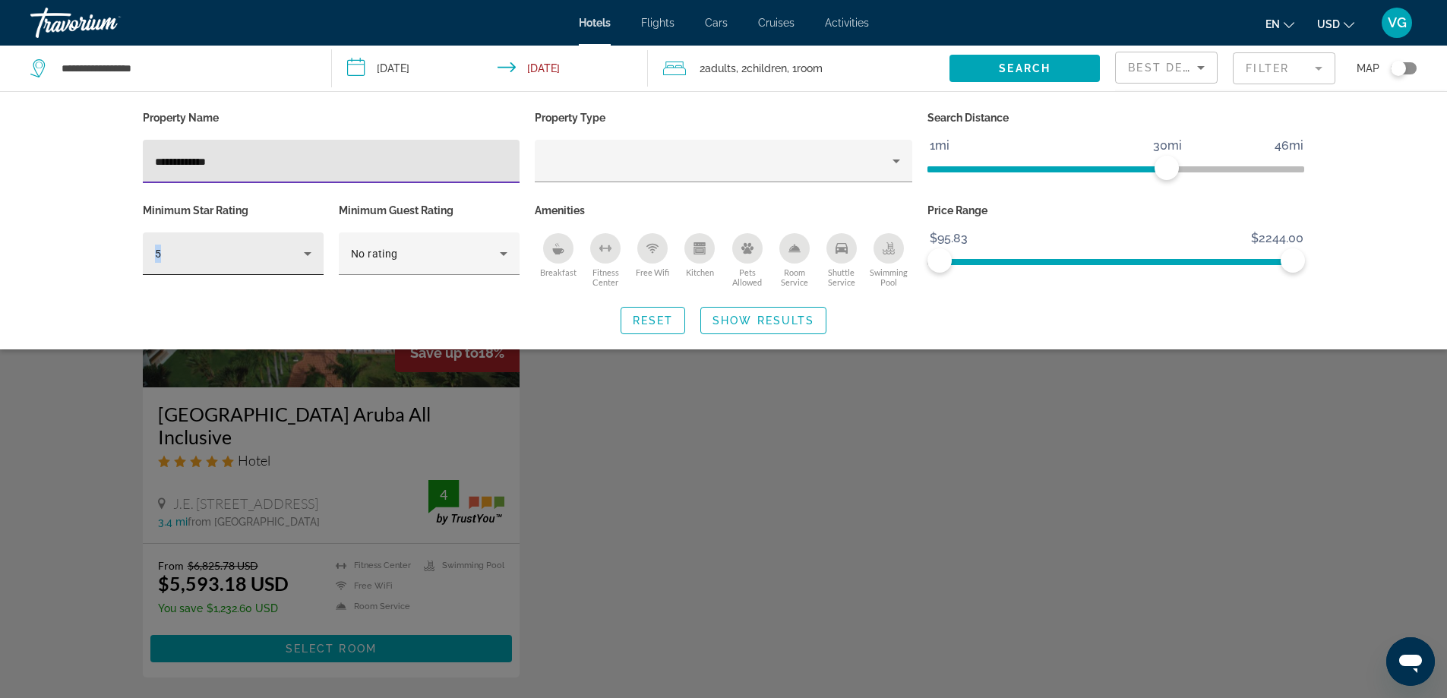
drag, startPoint x: 305, startPoint y: 243, endPoint x: 302, endPoint y: 256, distance: 13.1
click at [302, 256] on div "5" at bounding box center [233, 253] width 156 height 43
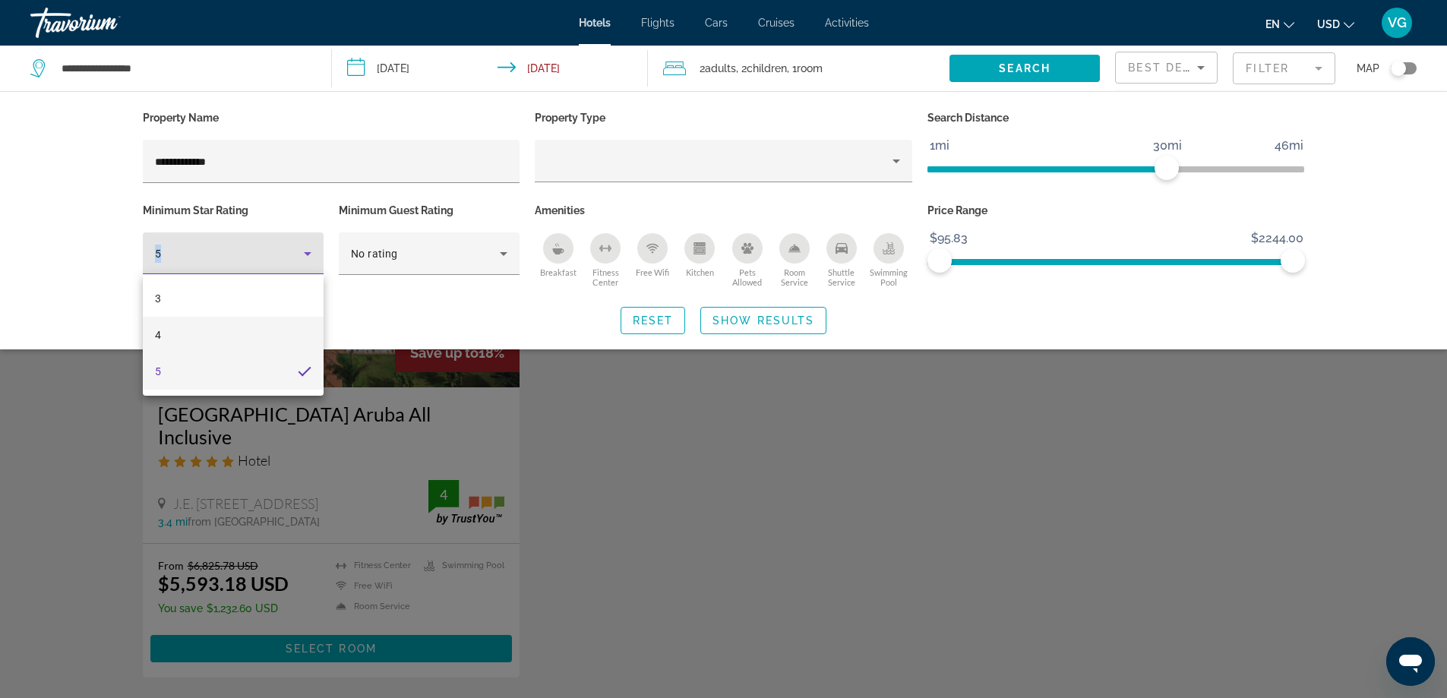
click at [178, 337] on mat-option "4" at bounding box center [233, 335] width 181 height 36
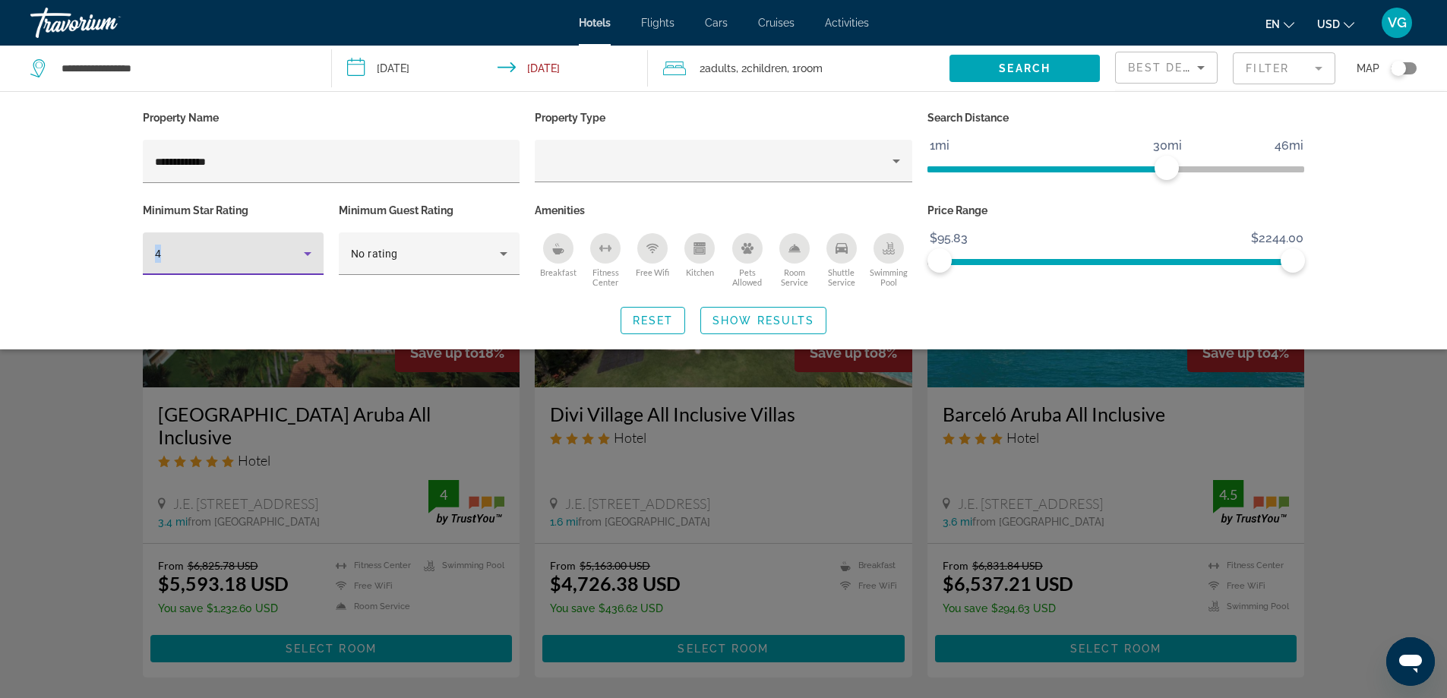
click at [306, 252] on icon "Hotel Filters" at bounding box center [308, 254] width 8 height 4
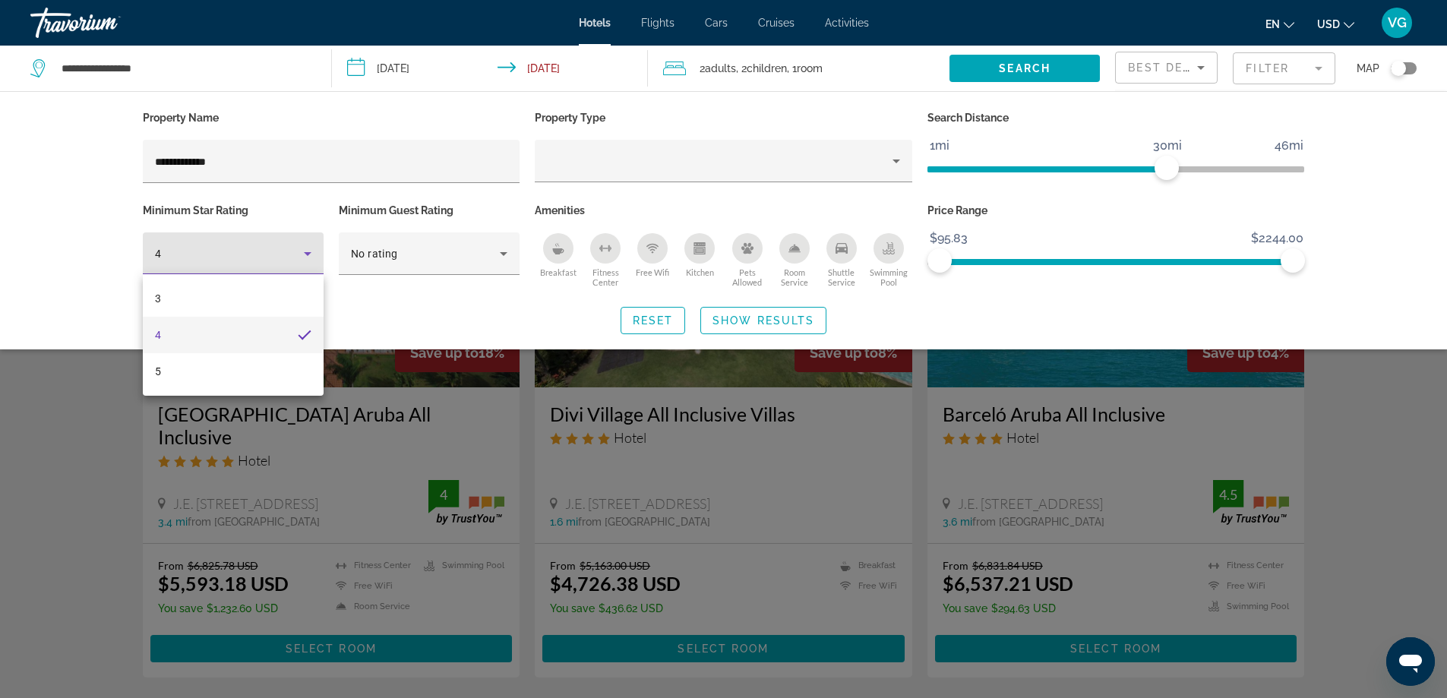
click at [306, 252] on div at bounding box center [723, 349] width 1447 height 698
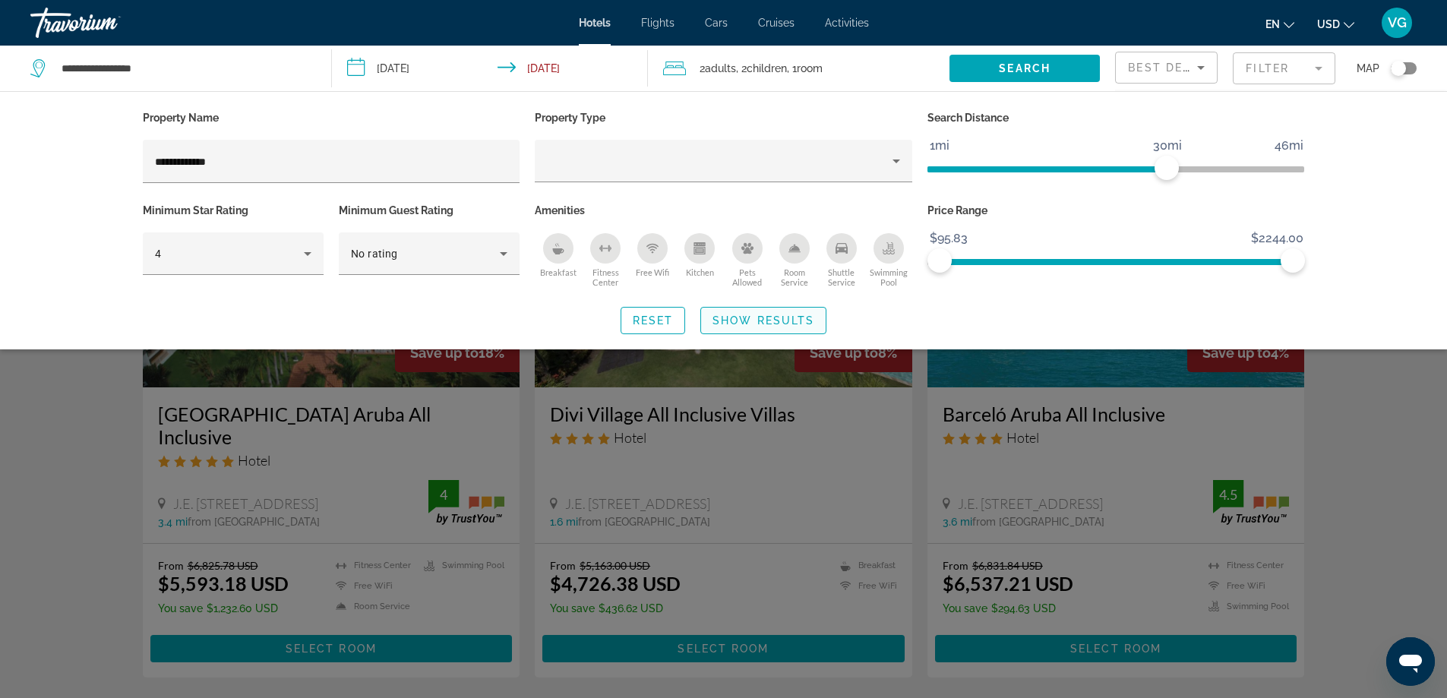
click at [756, 316] on span "Show Results" at bounding box center [763, 320] width 102 height 12
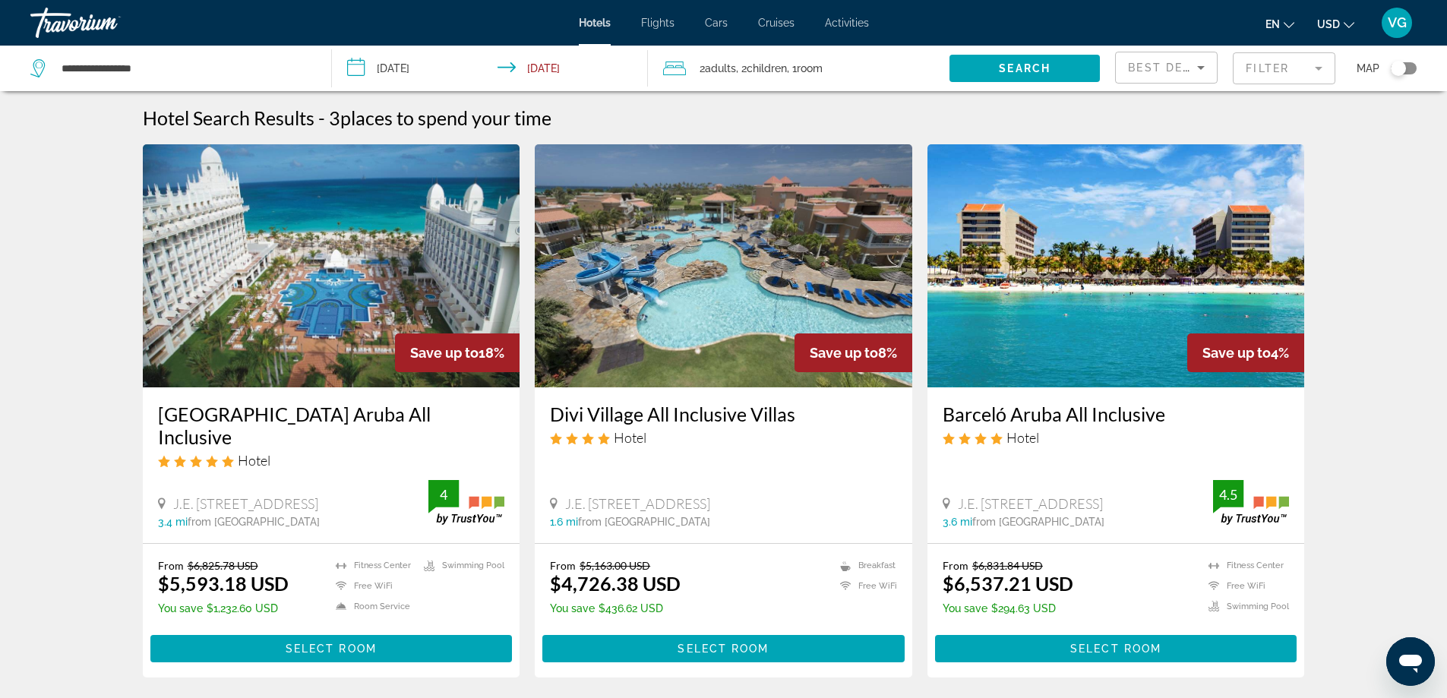
click at [820, 336] on div "Save up to 8%" at bounding box center [853, 352] width 118 height 39
click at [806, 276] on img "Main content" at bounding box center [723, 265] width 377 height 243
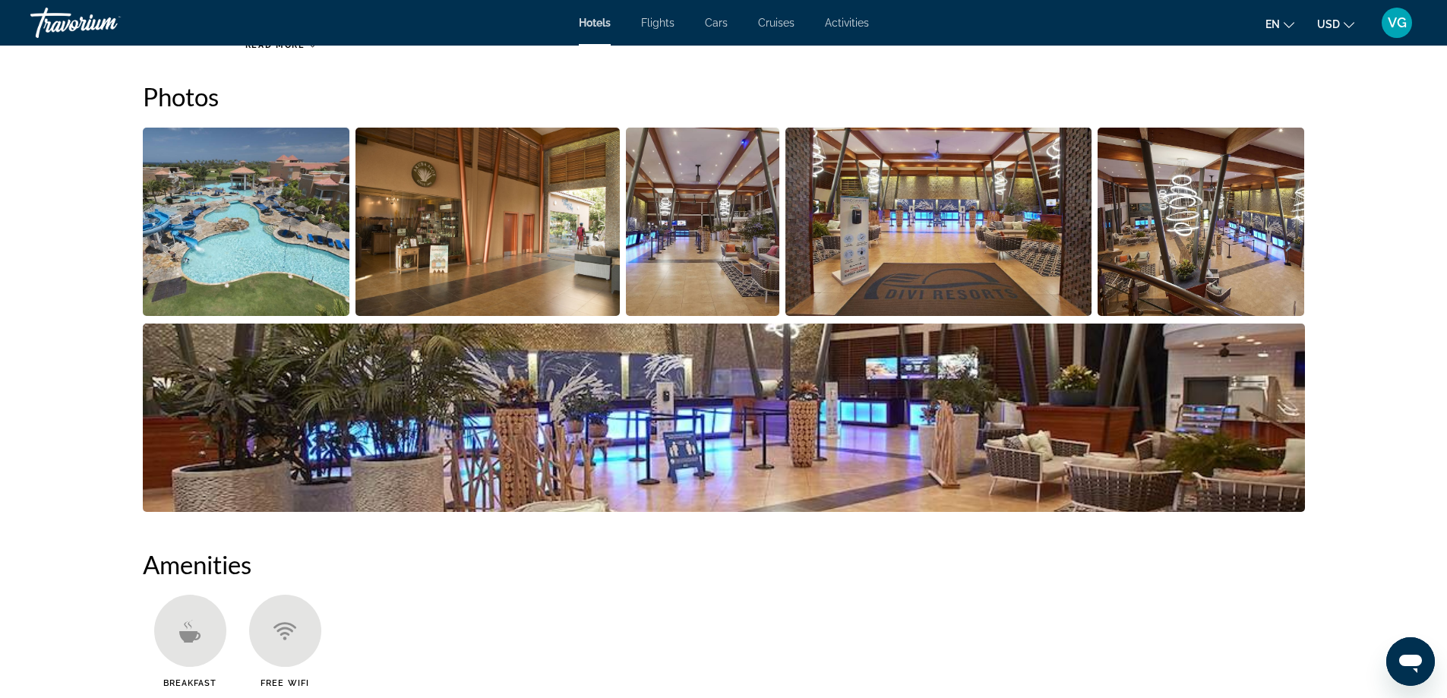
scroll to position [759, 0]
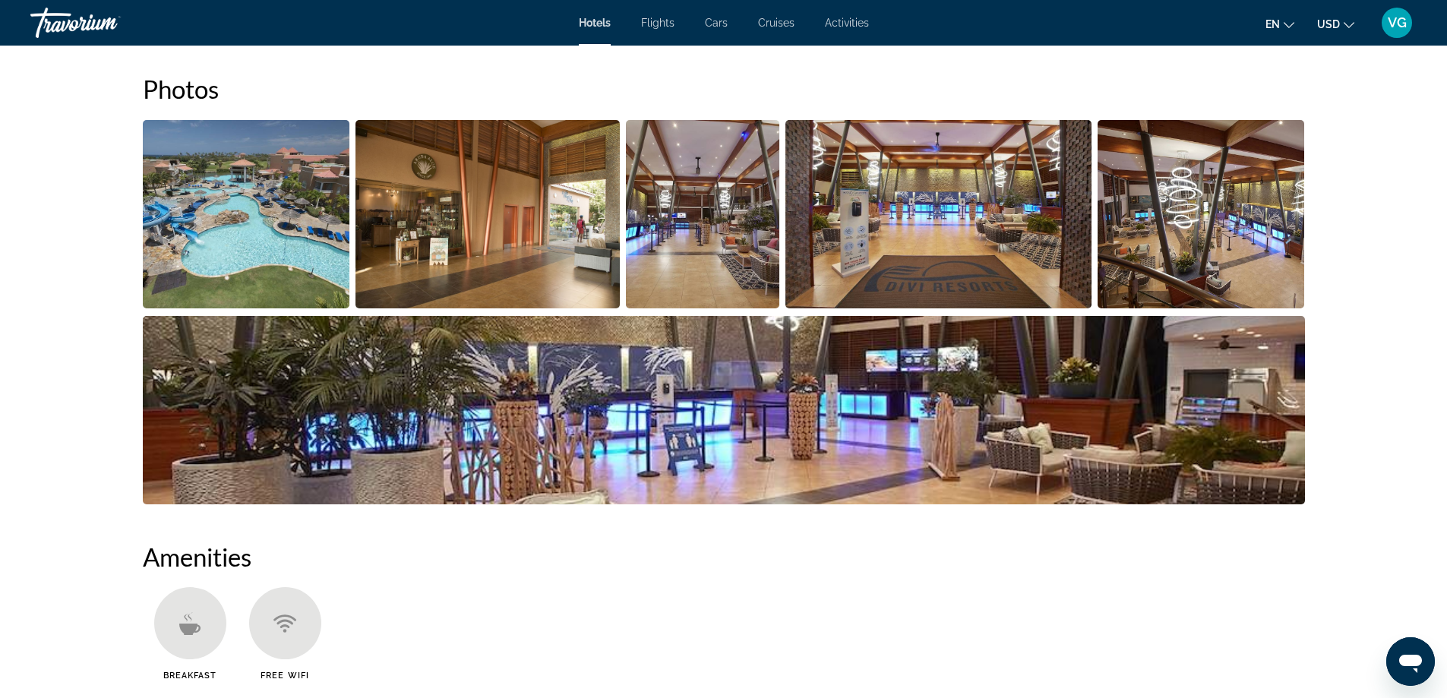
click at [223, 236] on img "Open full-screen image slider" at bounding box center [246, 214] width 207 height 188
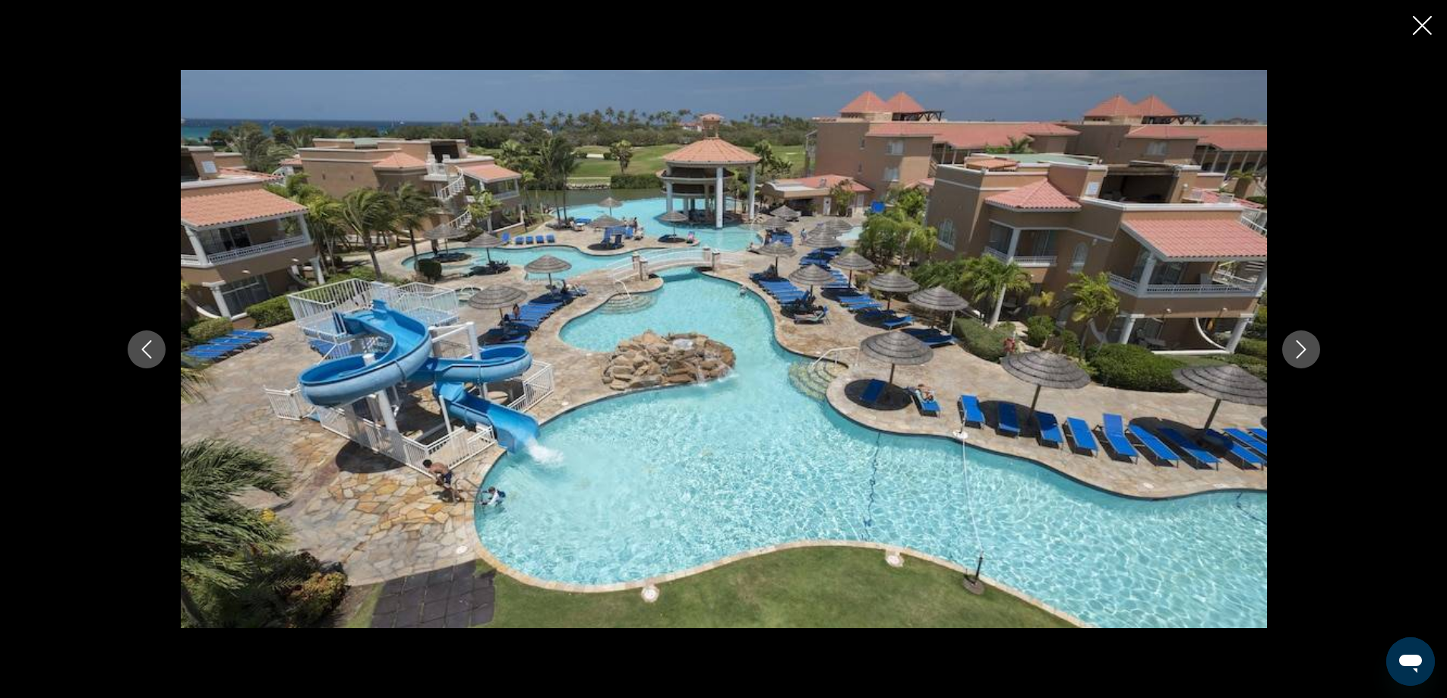
click at [1299, 350] on icon "Next image" at bounding box center [1301, 349] width 18 height 18
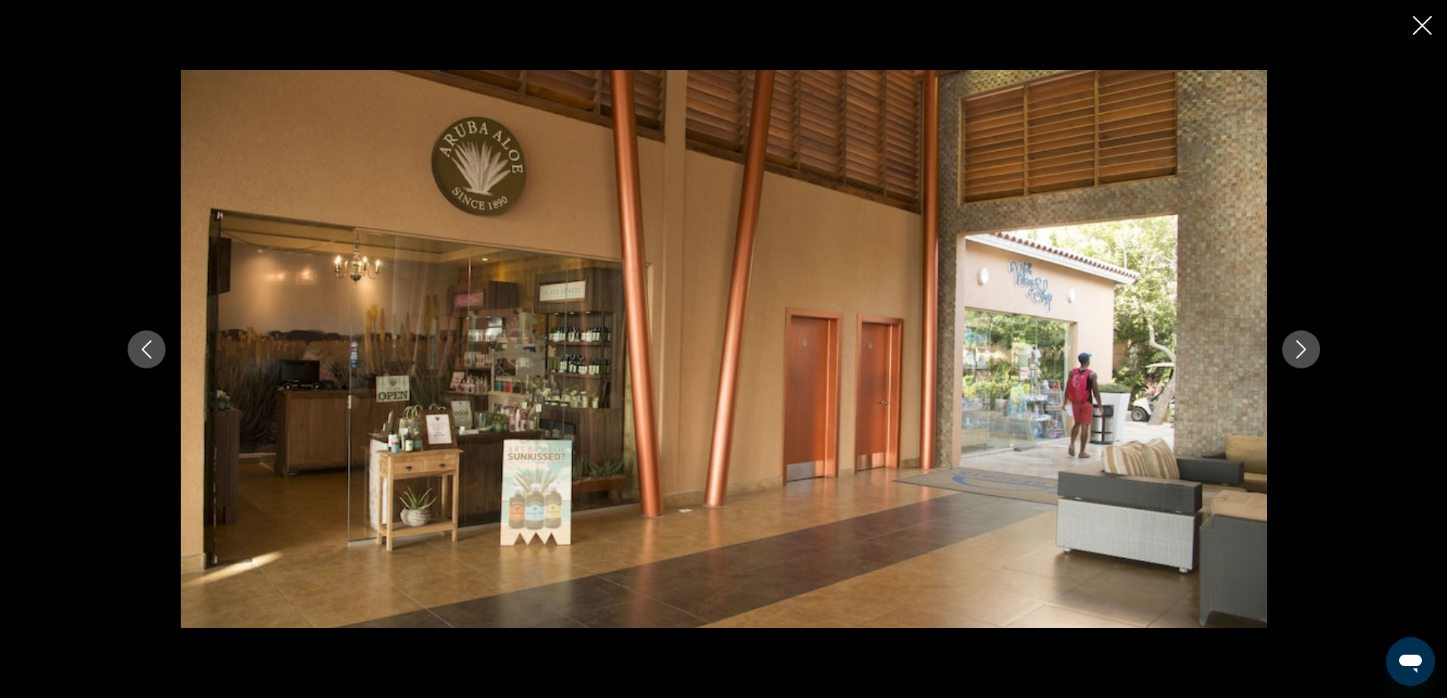
click at [1299, 350] on icon "Next image" at bounding box center [1301, 349] width 18 height 18
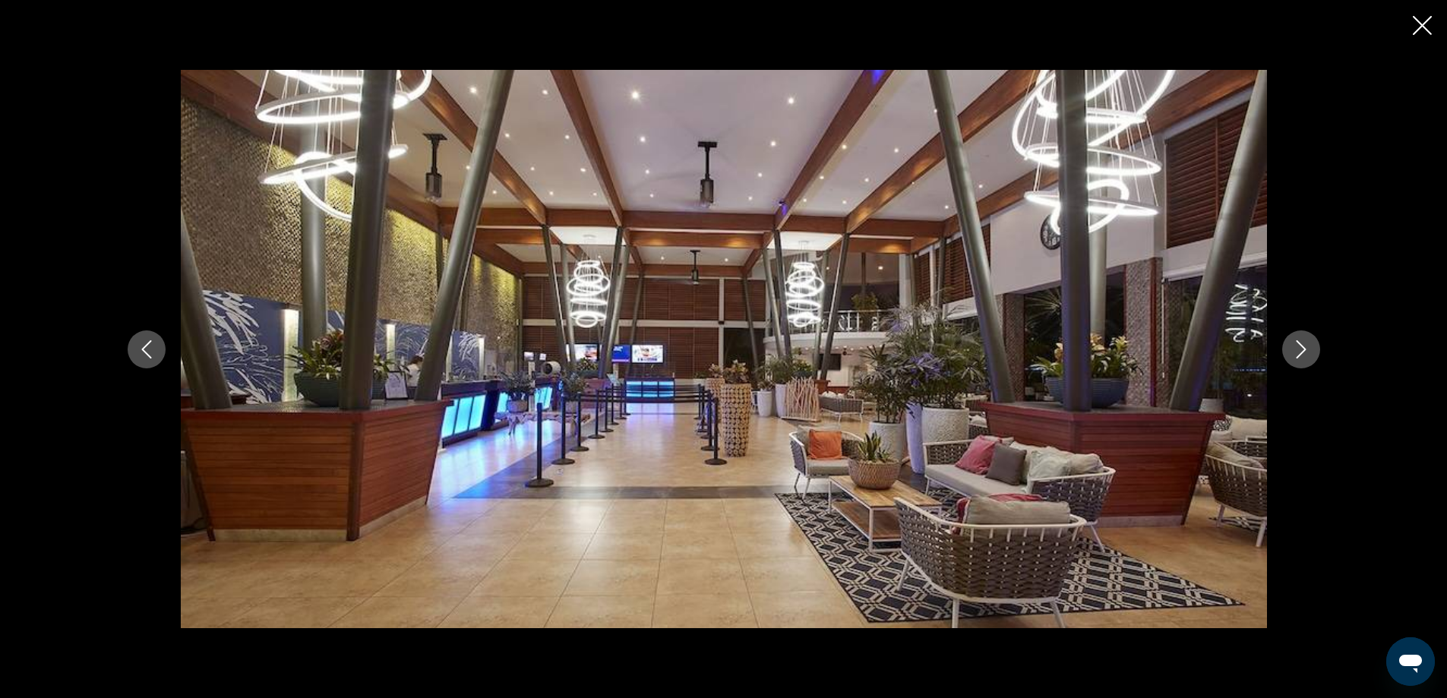
click at [1299, 350] on icon "Next image" at bounding box center [1301, 349] width 18 height 18
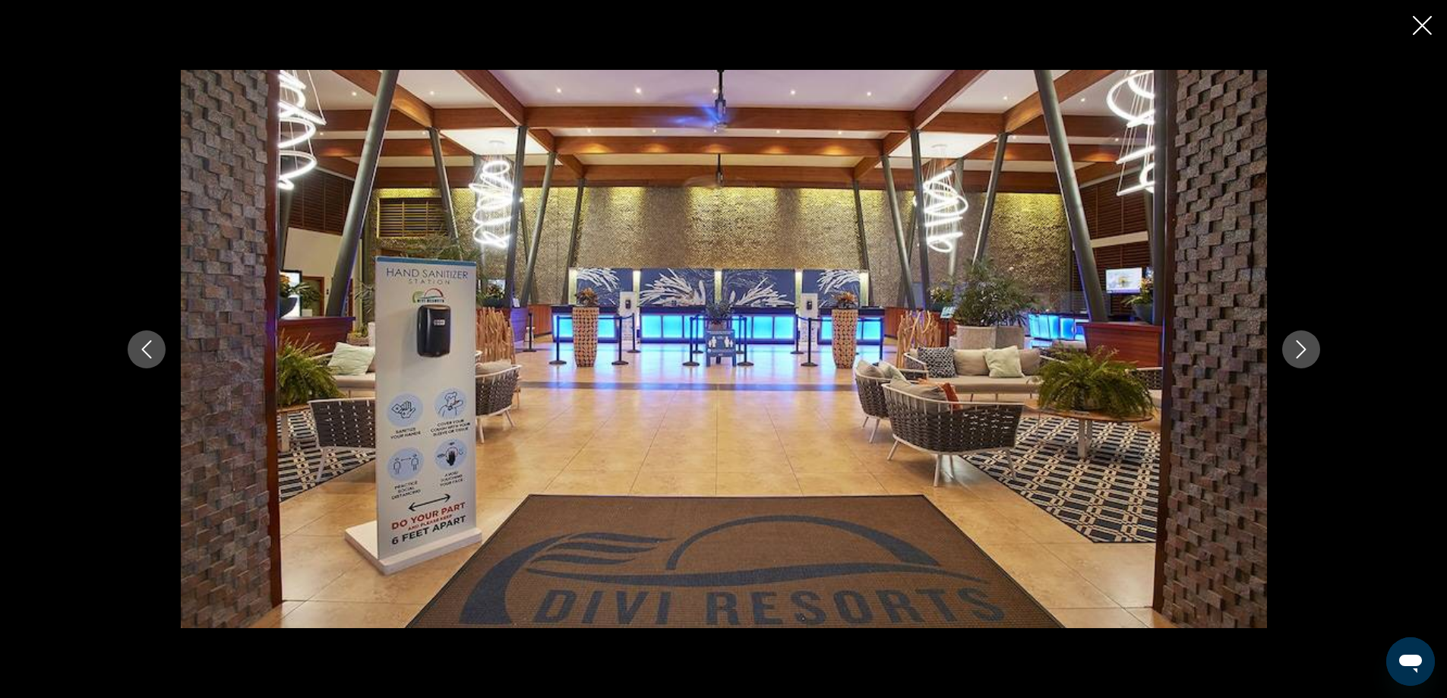
click at [1299, 350] on icon "Next image" at bounding box center [1301, 349] width 18 height 18
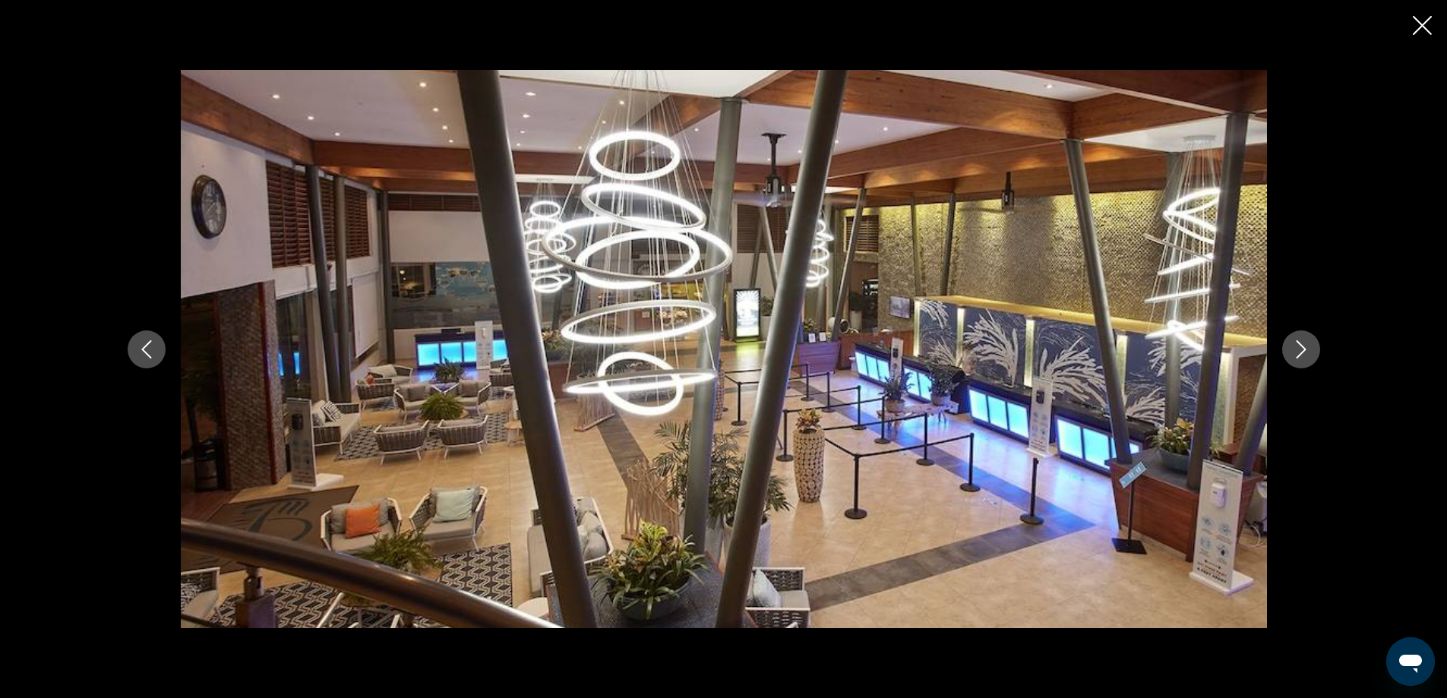
click at [1299, 350] on icon "Next image" at bounding box center [1301, 349] width 18 height 18
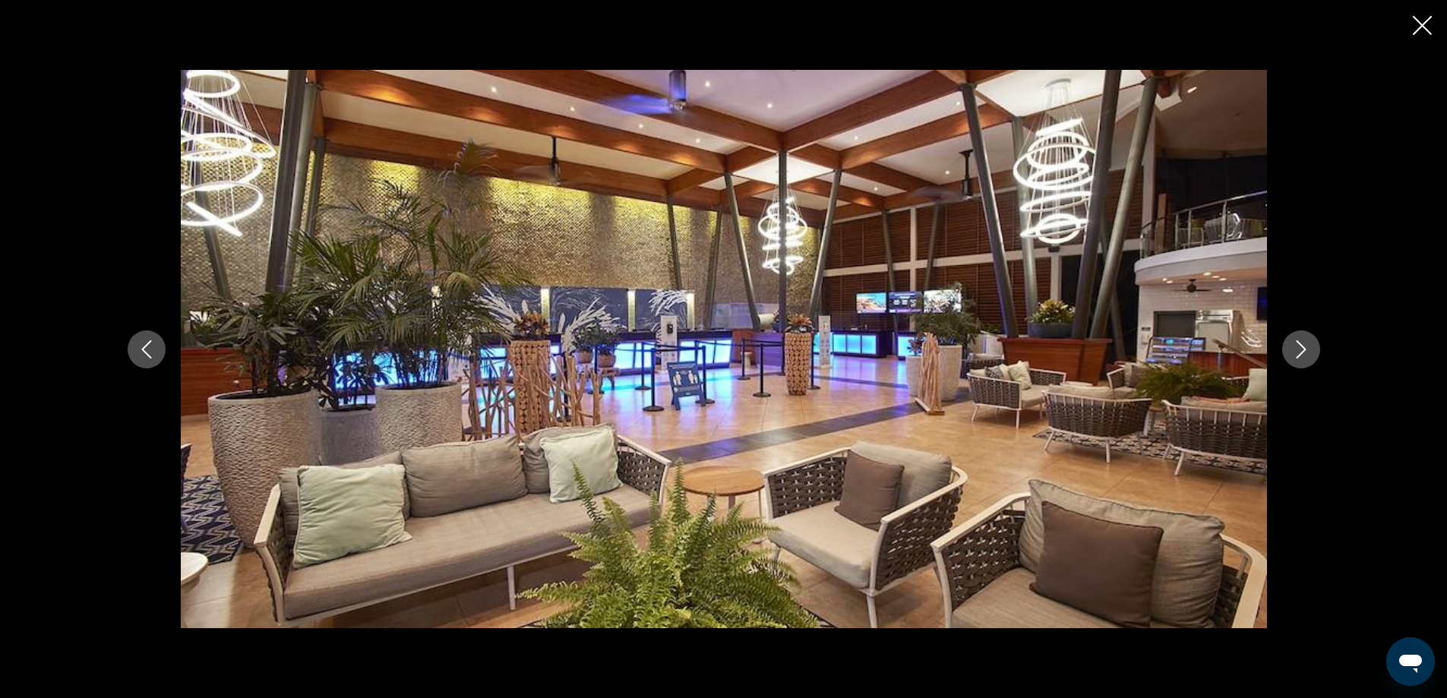
click at [1299, 350] on icon "Next image" at bounding box center [1301, 349] width 18 height 18
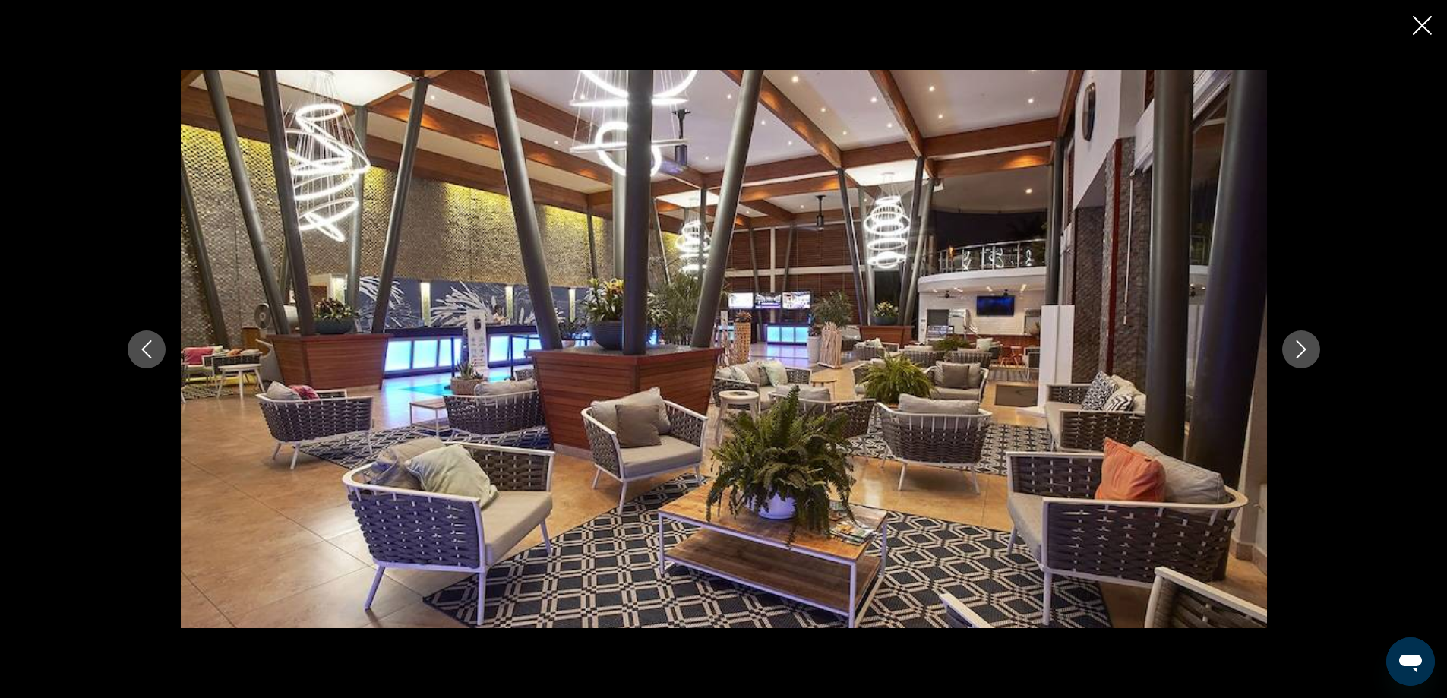
click at [1299, 350] on icon "Next image" at bounding box center [1301, 349] width 18 height 18
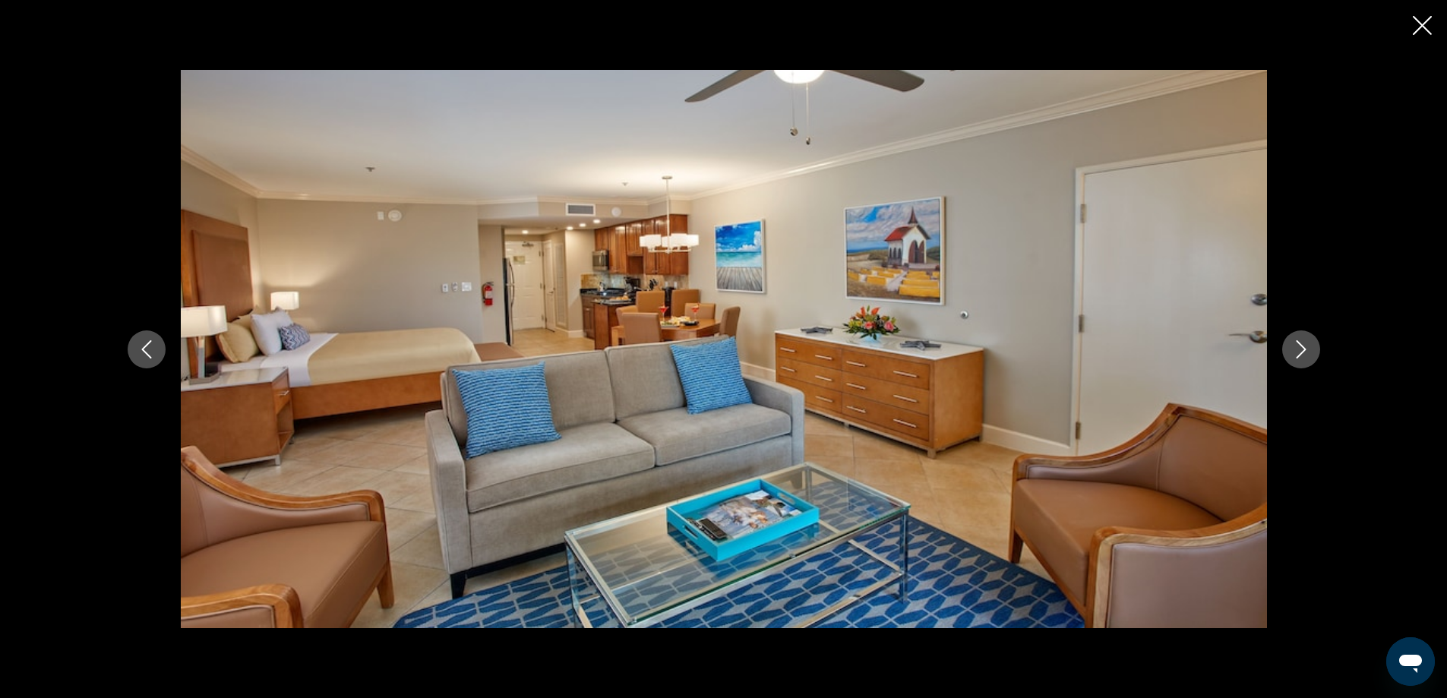
click at [1299, 350] on icon "Next image" at bounding box center [1301, 349] width 18 height 18
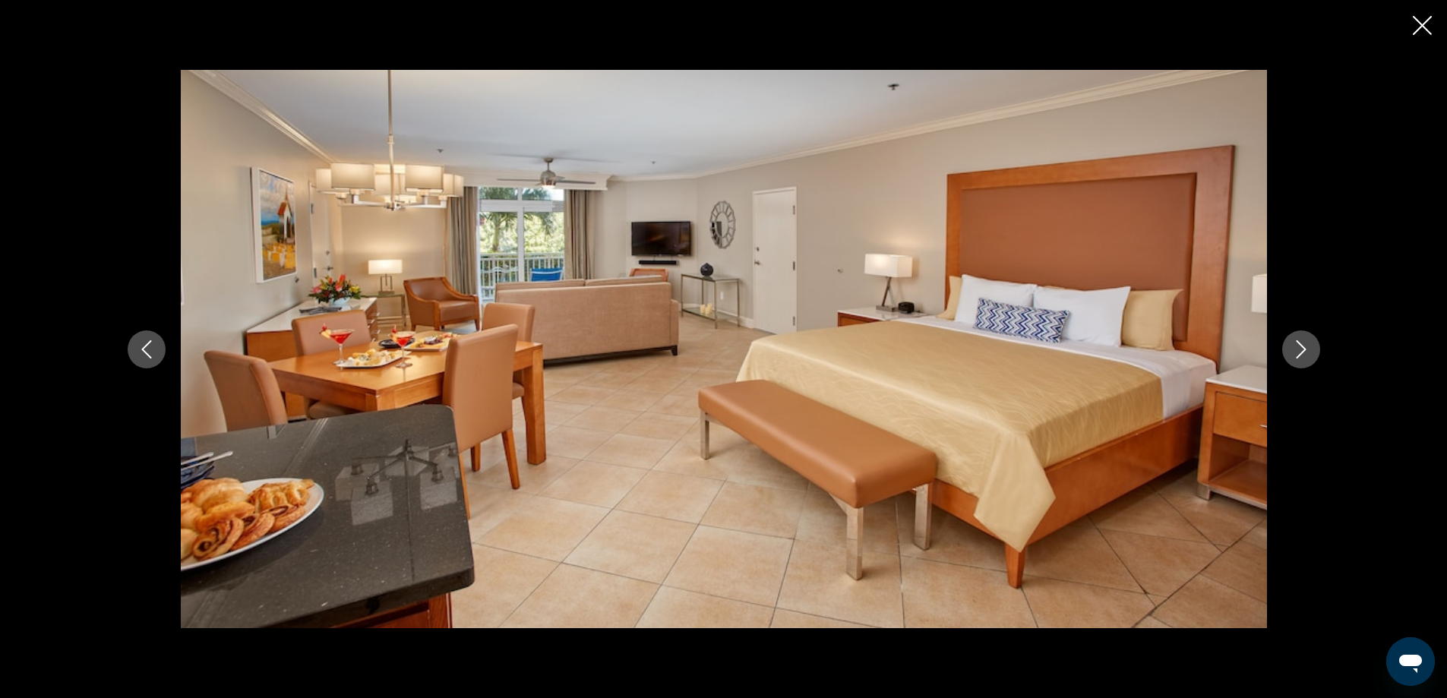
click at [1299, 350] on icon "Next image" at bounding box center [1301, 349] width 18 height 18
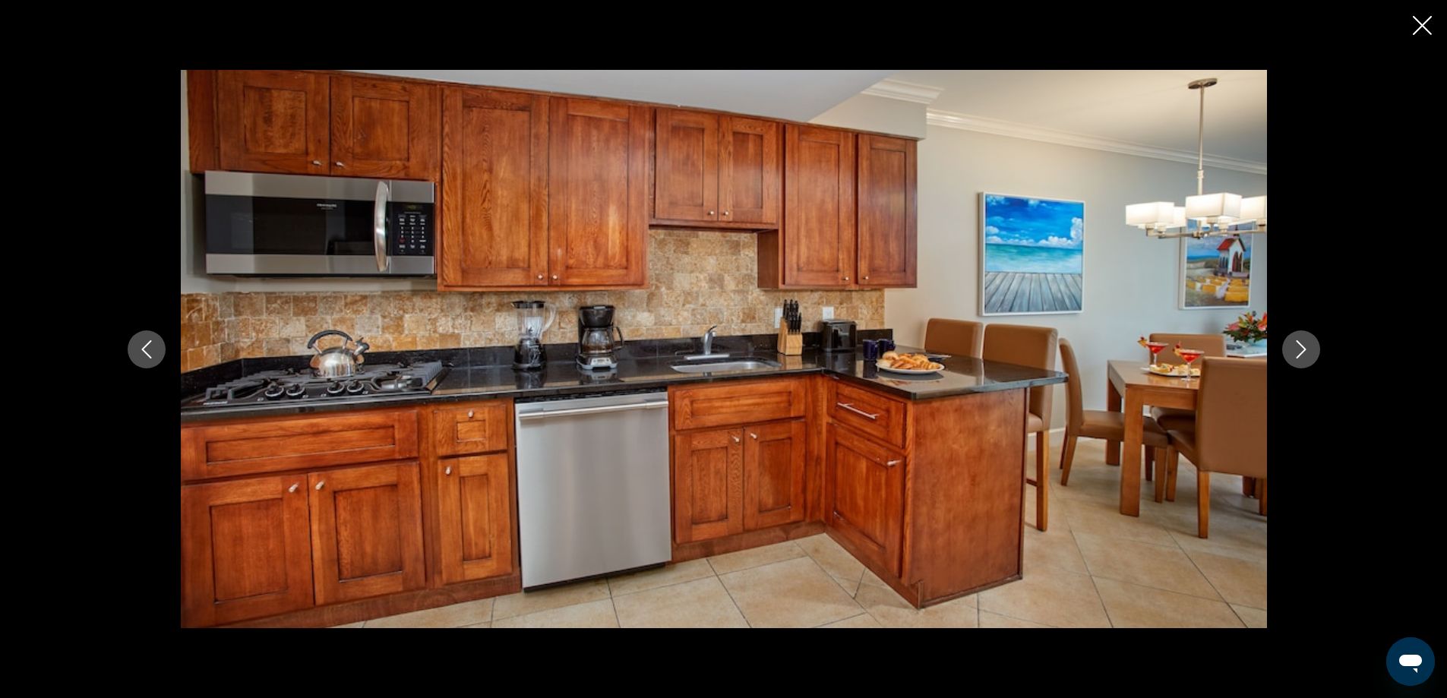
click at [1299, 350] on icon "Next image" at bounding box center [1301, 349] width 18 height 18
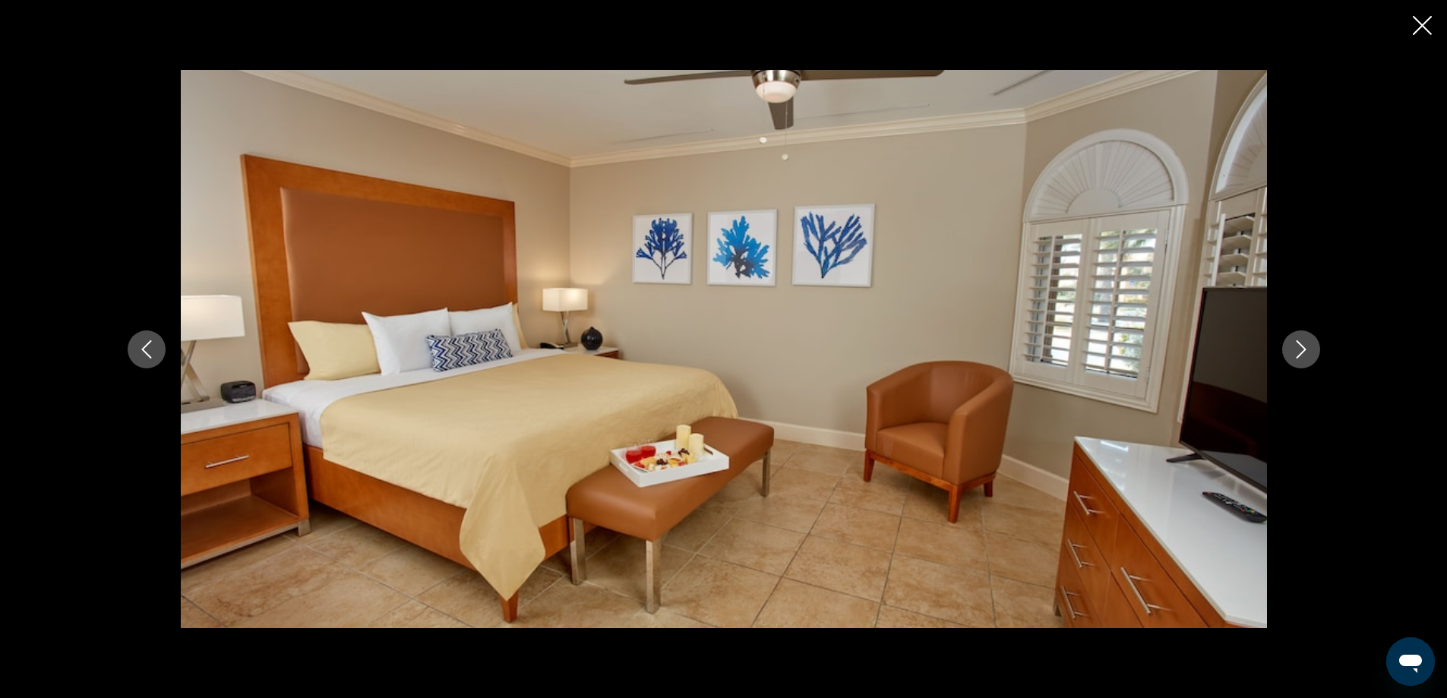
click at [1299, 350] on icon "Next image" at bounding box center [1301, 349] width 18 height 18
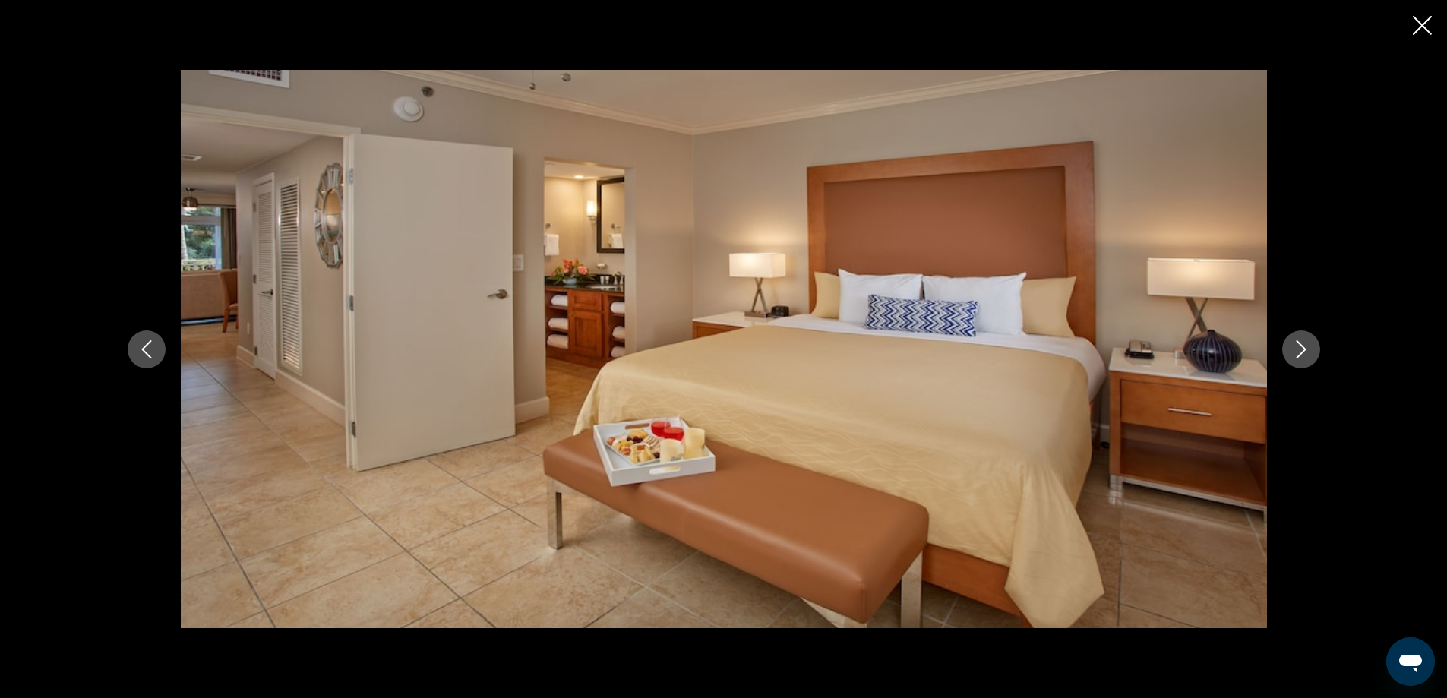
click at [1299, 350] on icon "Next image" at bounding box center [1301, 349] width 18 height 18
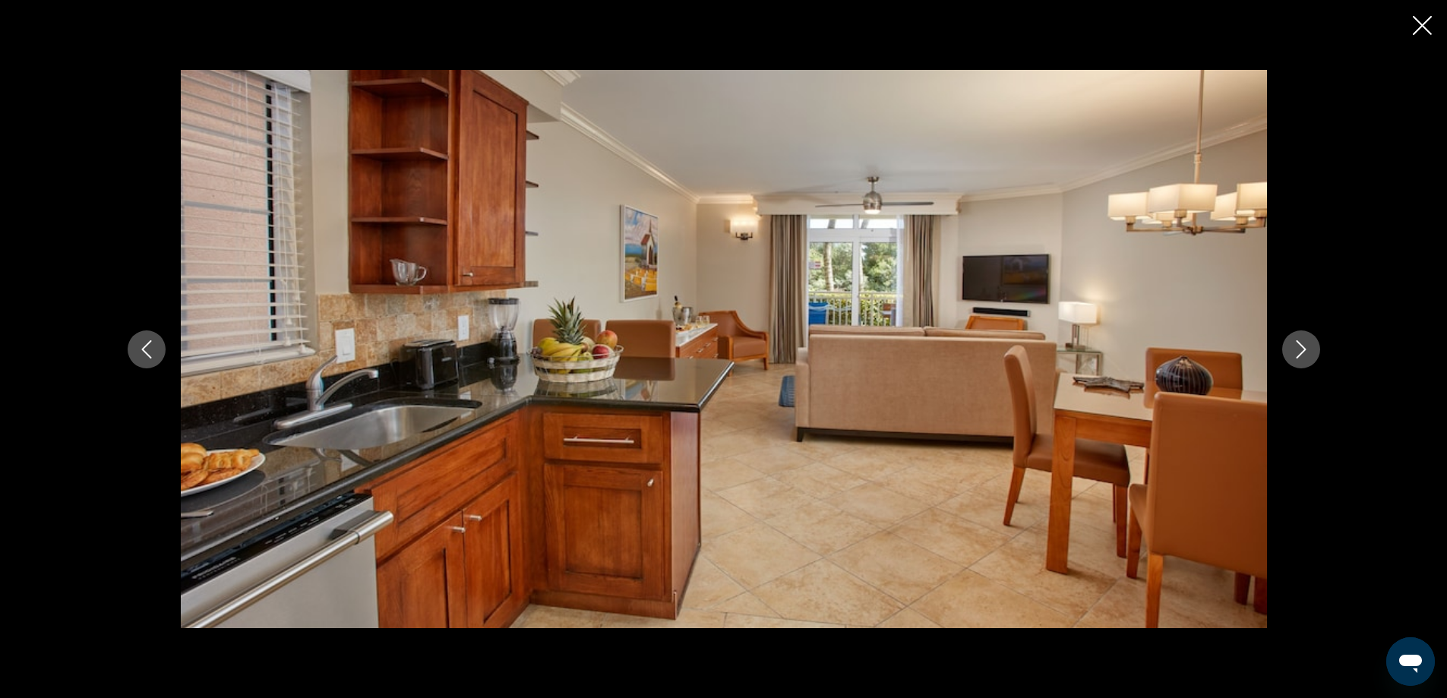
click at [1299, 350] on icon "Next image" at bounding box center [1301, 349] width 18 height 18
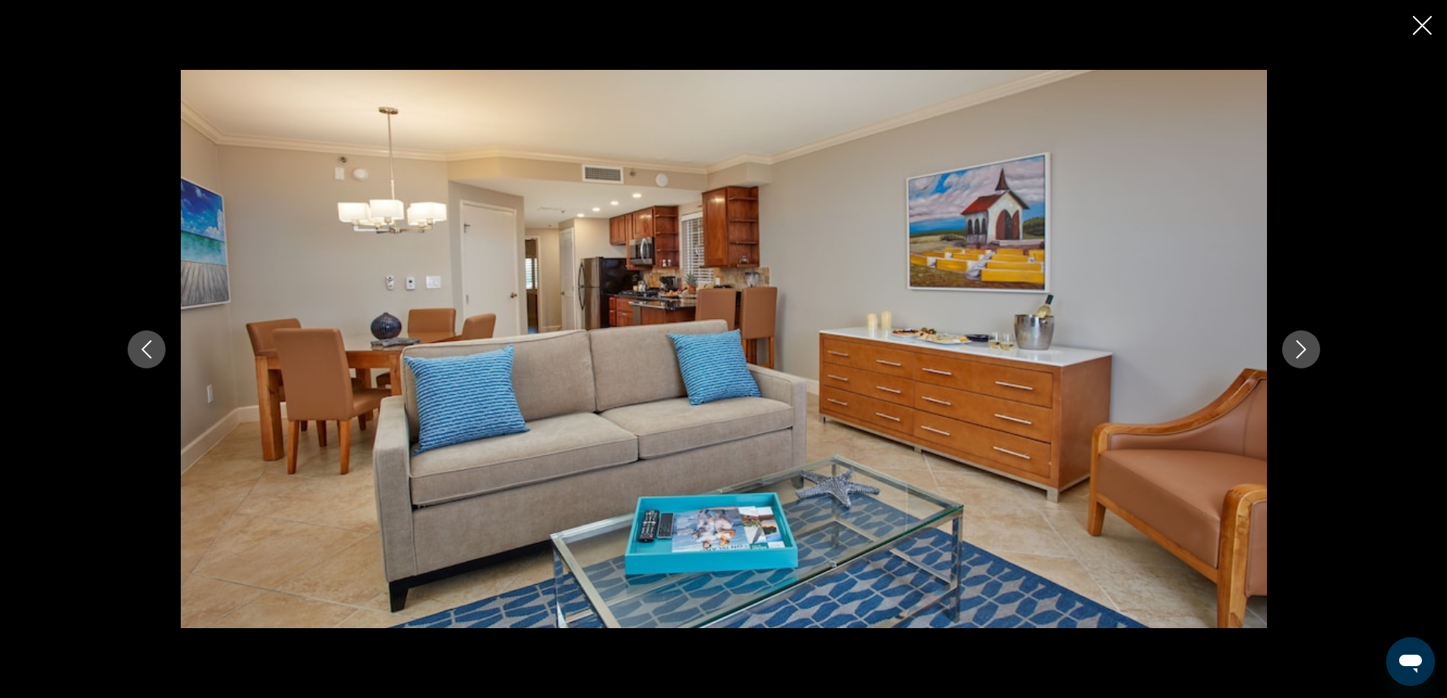
click at [1299, 350] on icon "Next image" at bounding box center [1301, 349] width 18 height 18
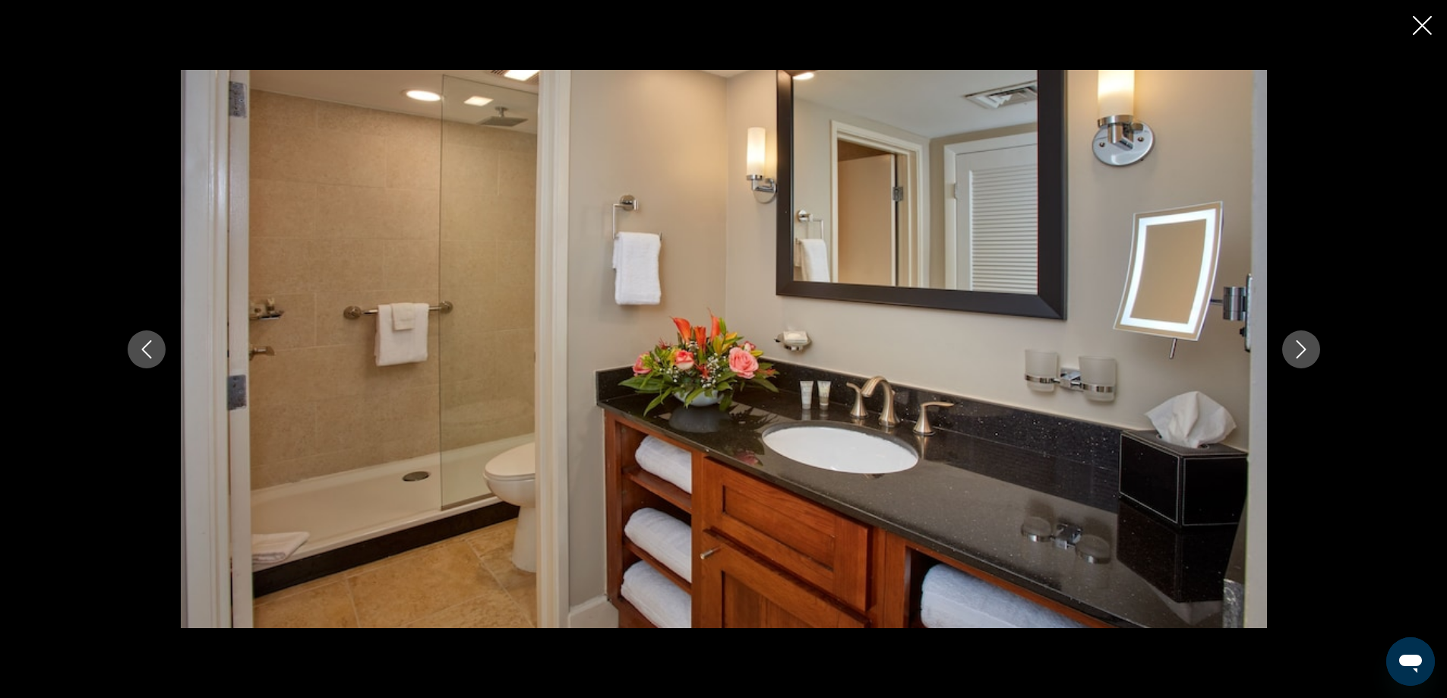
click at [1299, 350] on icon "Next image" at bounding box center [1301, 349] width 18 height 18
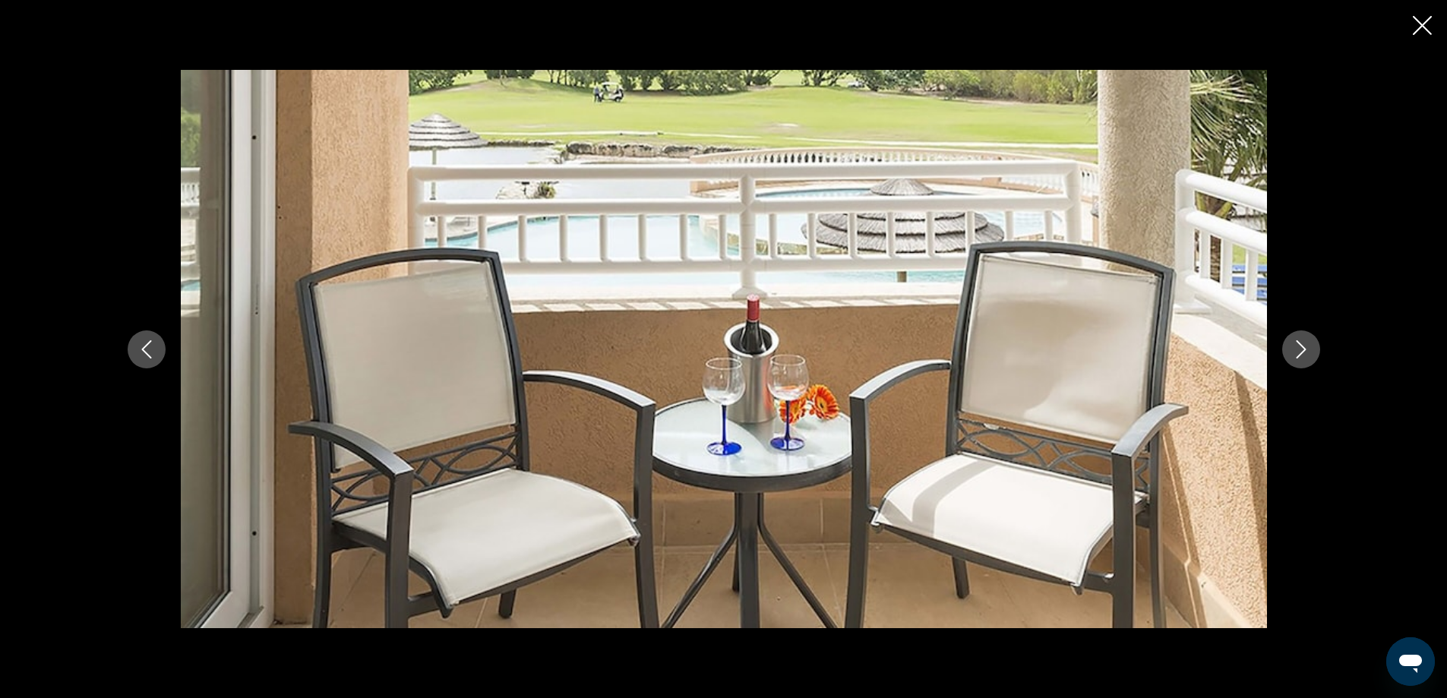
click at [1299, 350] on icon "Next image" at bounding box center [1301, 349] width 18 height 18
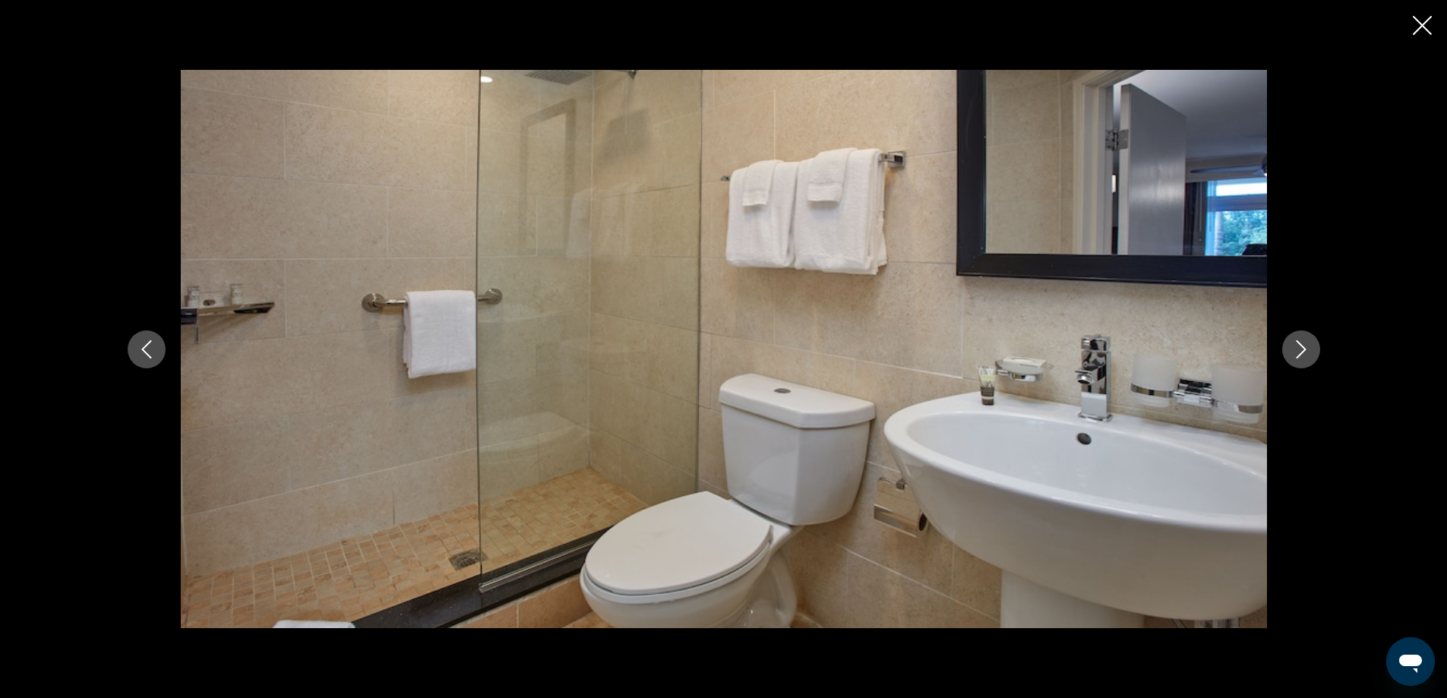
click at [1299, 350] on icon "Next image" at bounding box center [1301, 349] width 18 height 18
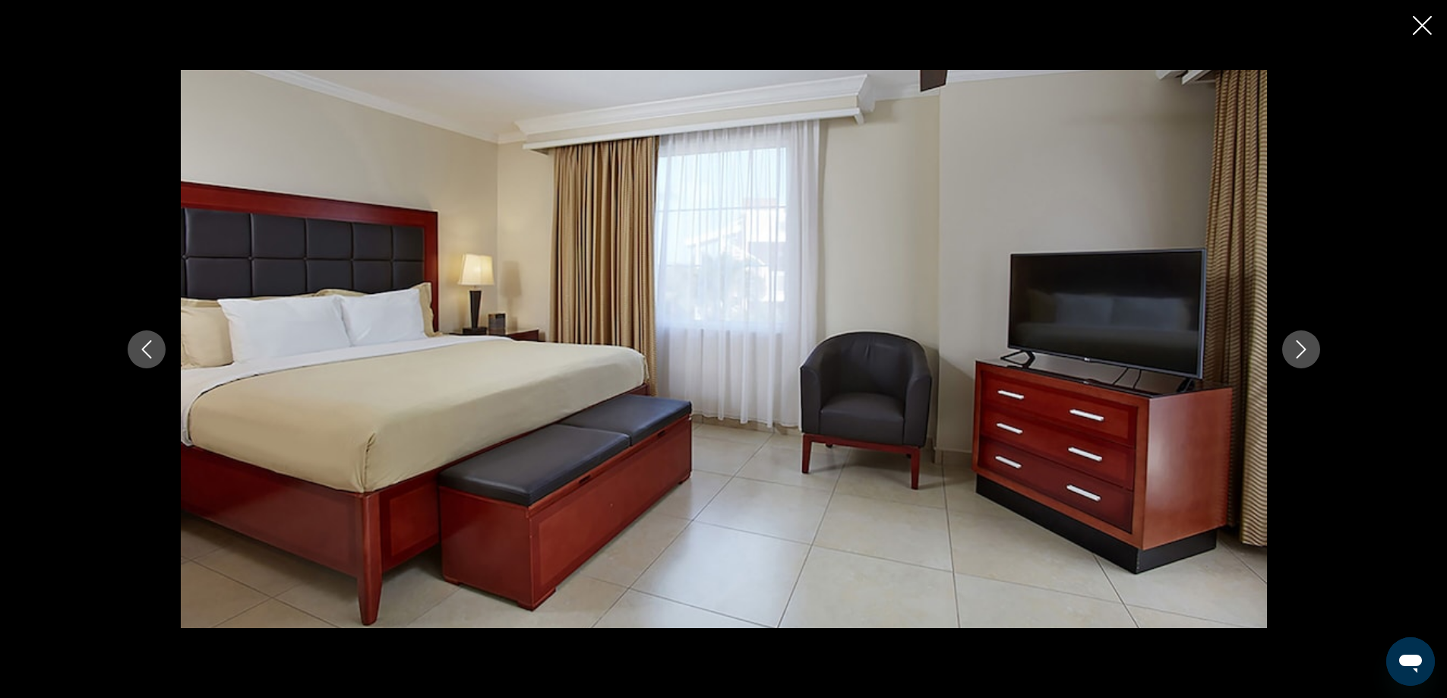
click at [1299, 350] on icon "Next image" at bounding box center [1301, 349] width 18 height 18
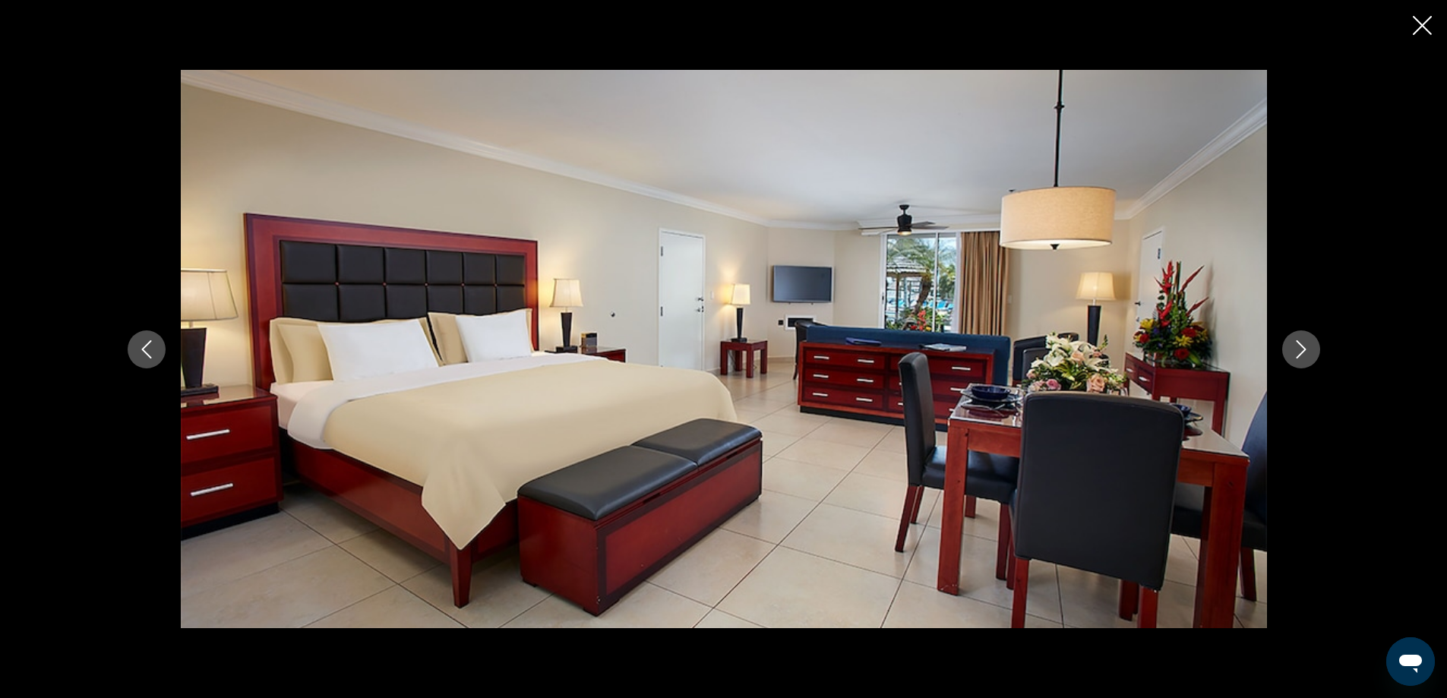
click at [1299, 350] on icon "Next image" at bounding box center [1301, 349] width 18 height 18
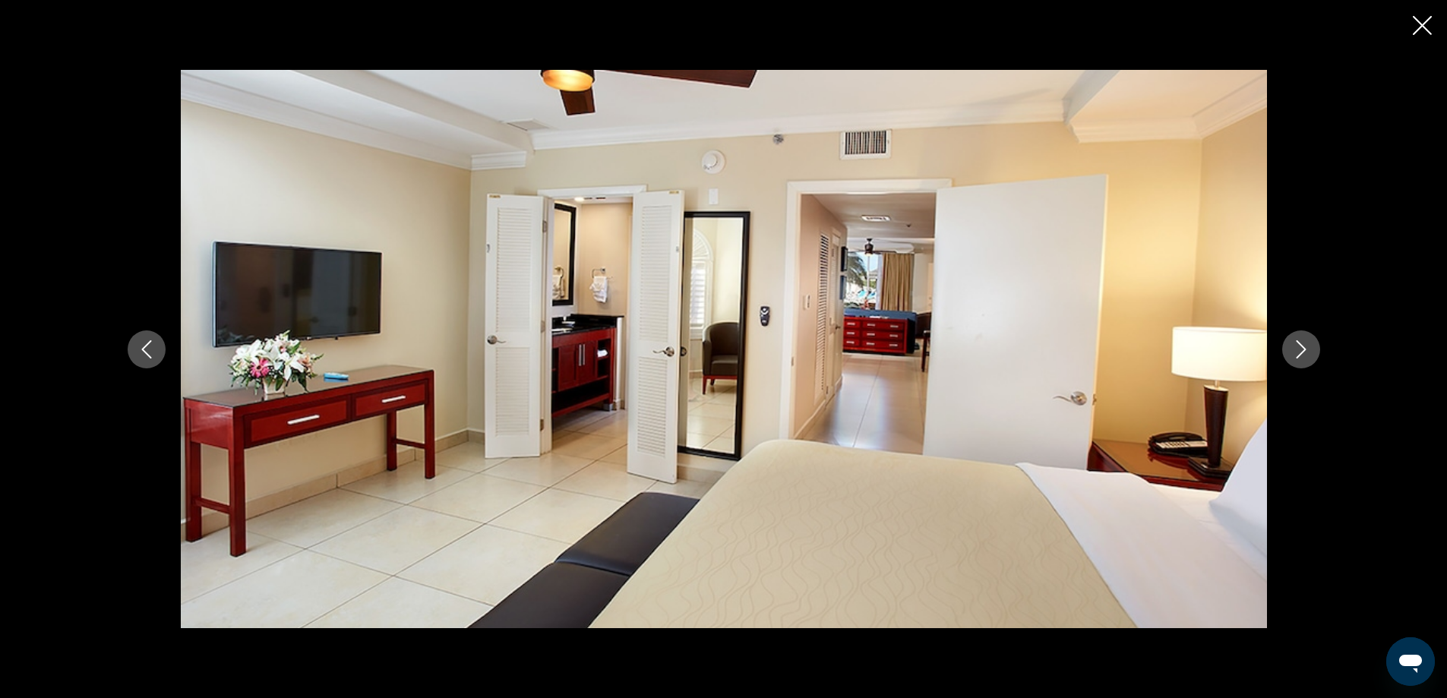
click at [1299, 350] on icon "Next image" at bounding box center [1301, 349] width 18 height 18
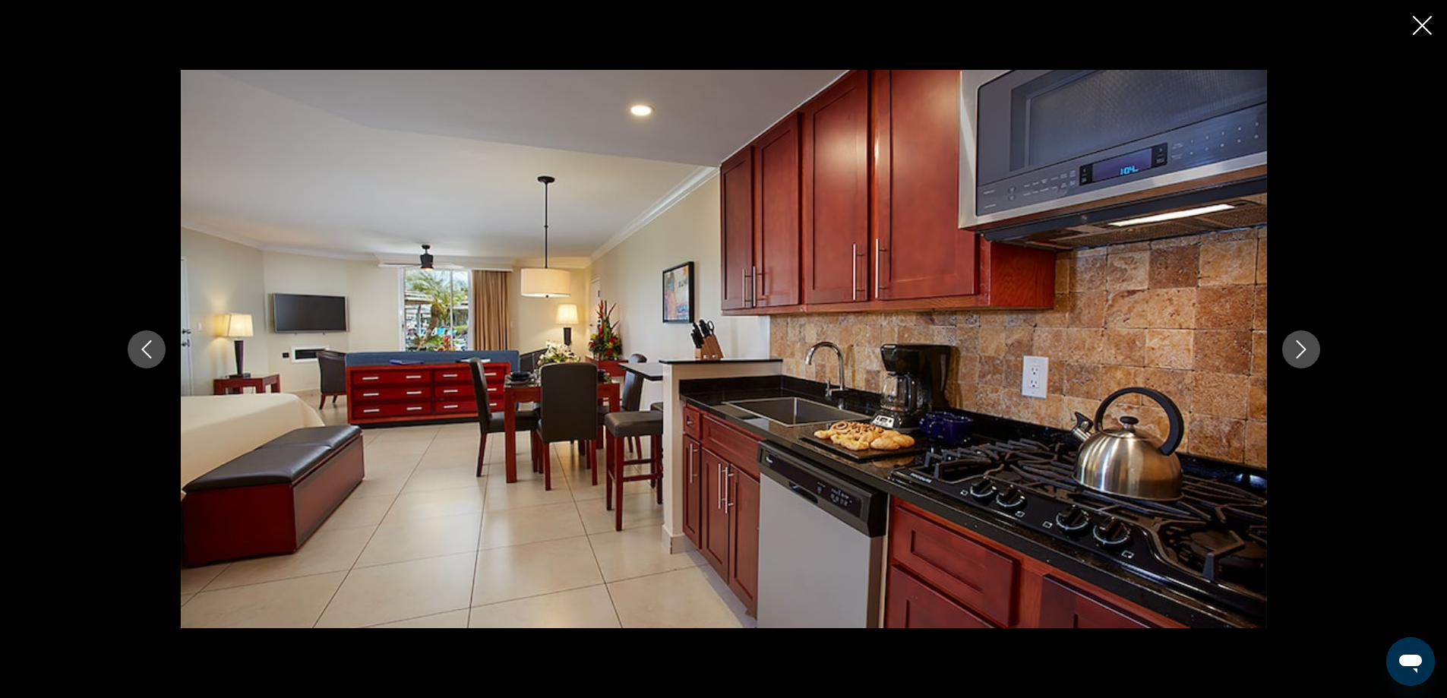
click at [1299, 350] on icon "Next image" at bounding box center [1301, 349] width 18 height 18
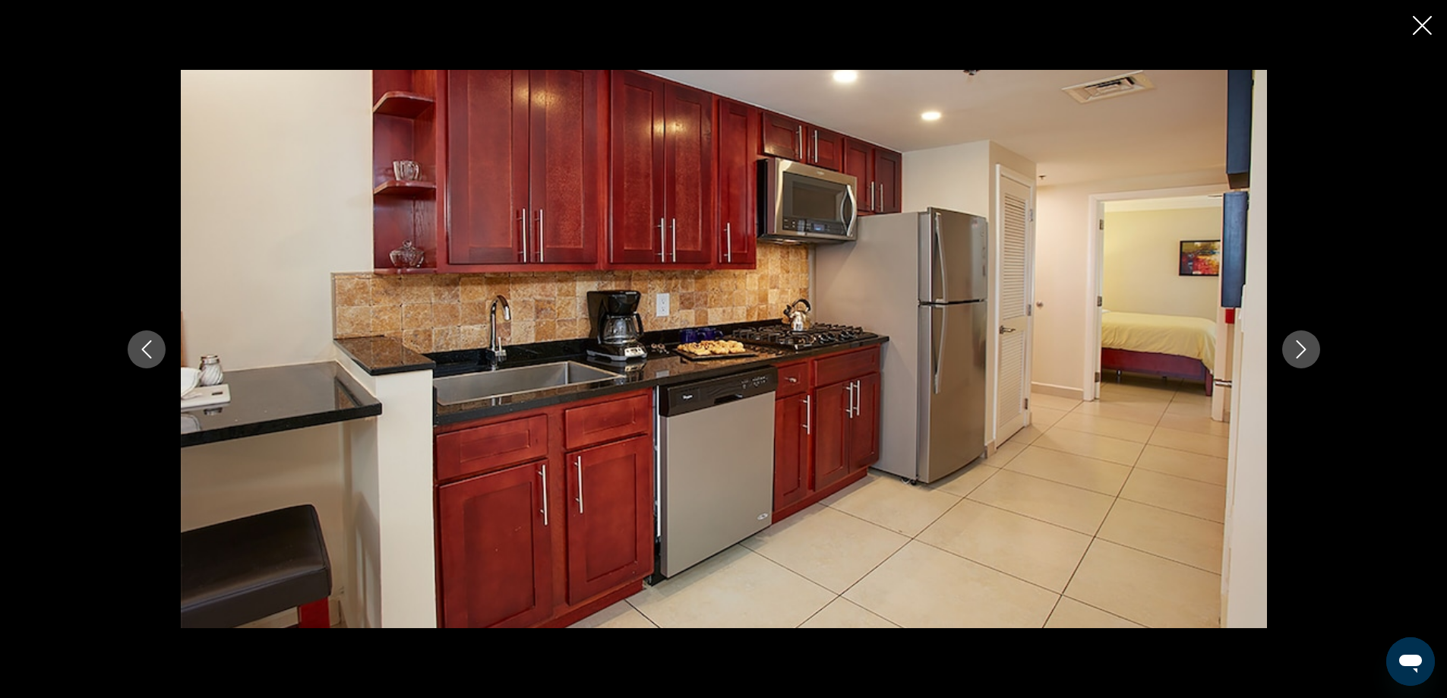
click at [1299, 350] on icon "Next image" at bounding box center [1301, 349] width 18 height 18
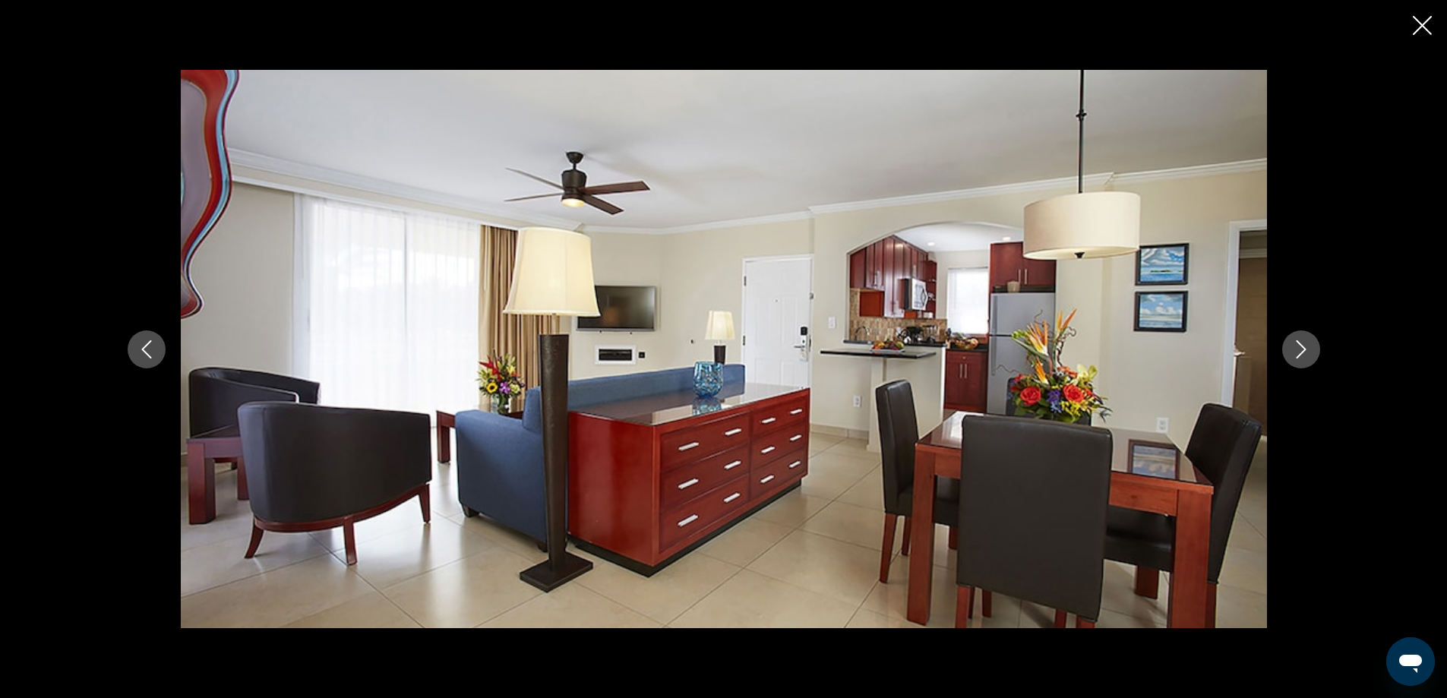
click at [1299, 350] on icon "Next image" at bounding box center [1301, 349] width 18 height 18
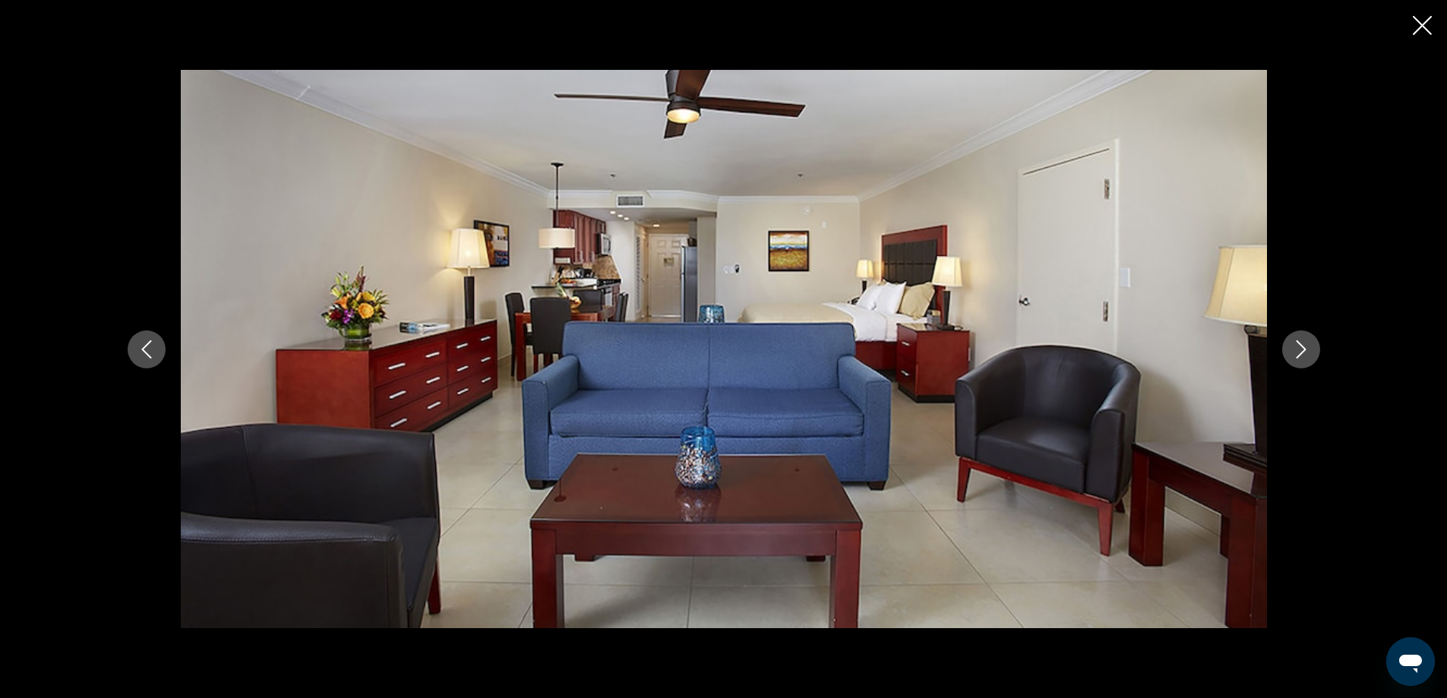
click at [1299, 350] on icon "Next image" at bounding box center [1301, 349] width 18 height 18
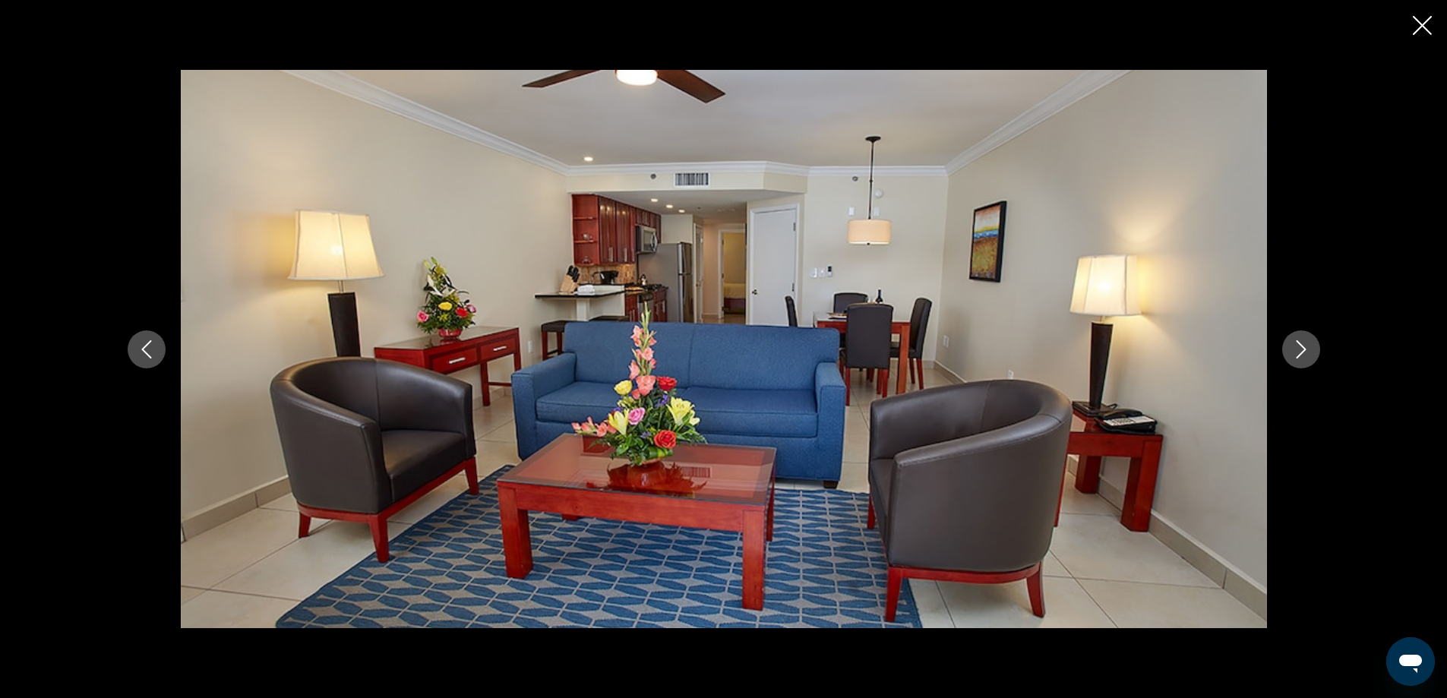
click at [1299, 350] on icon "Next image" at bounding box center [1301, 349] width 18 height 18
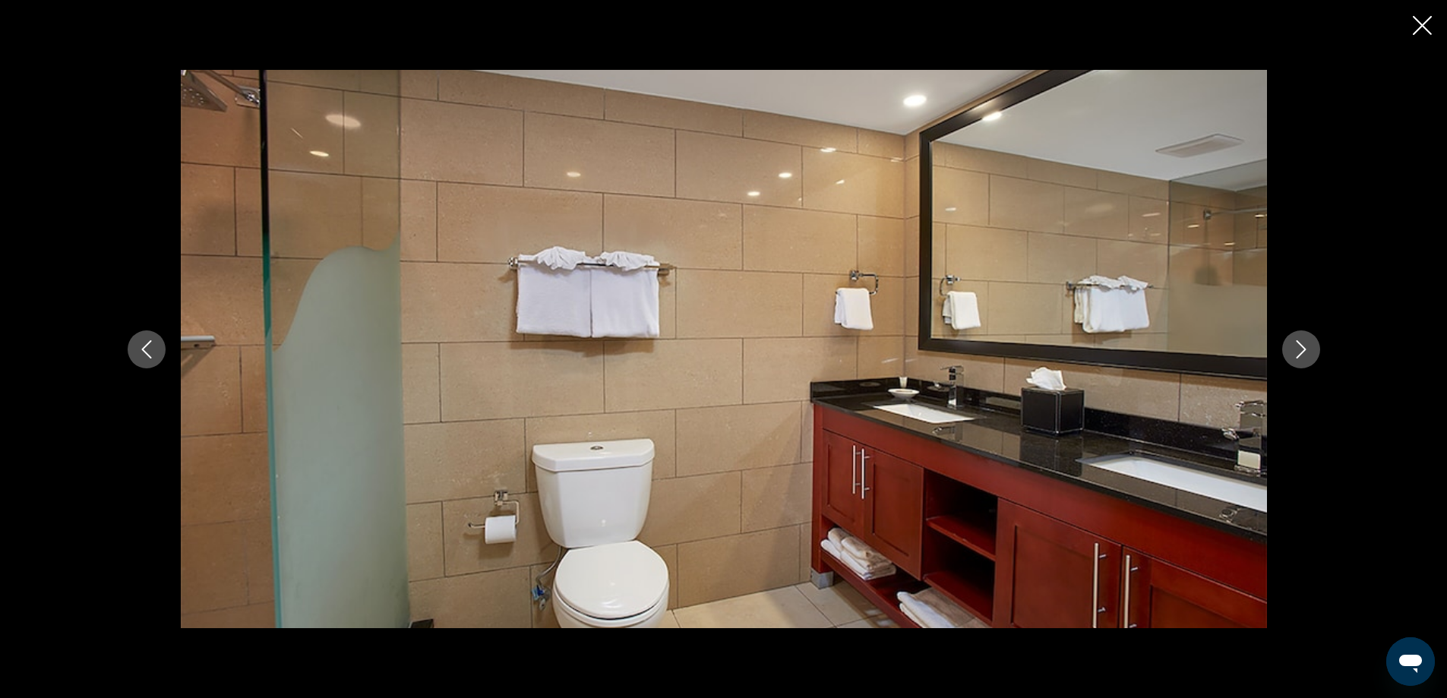
click at [1299, 350] on icon "Next image" at bounding box center [1301, 349] width 18 height 18
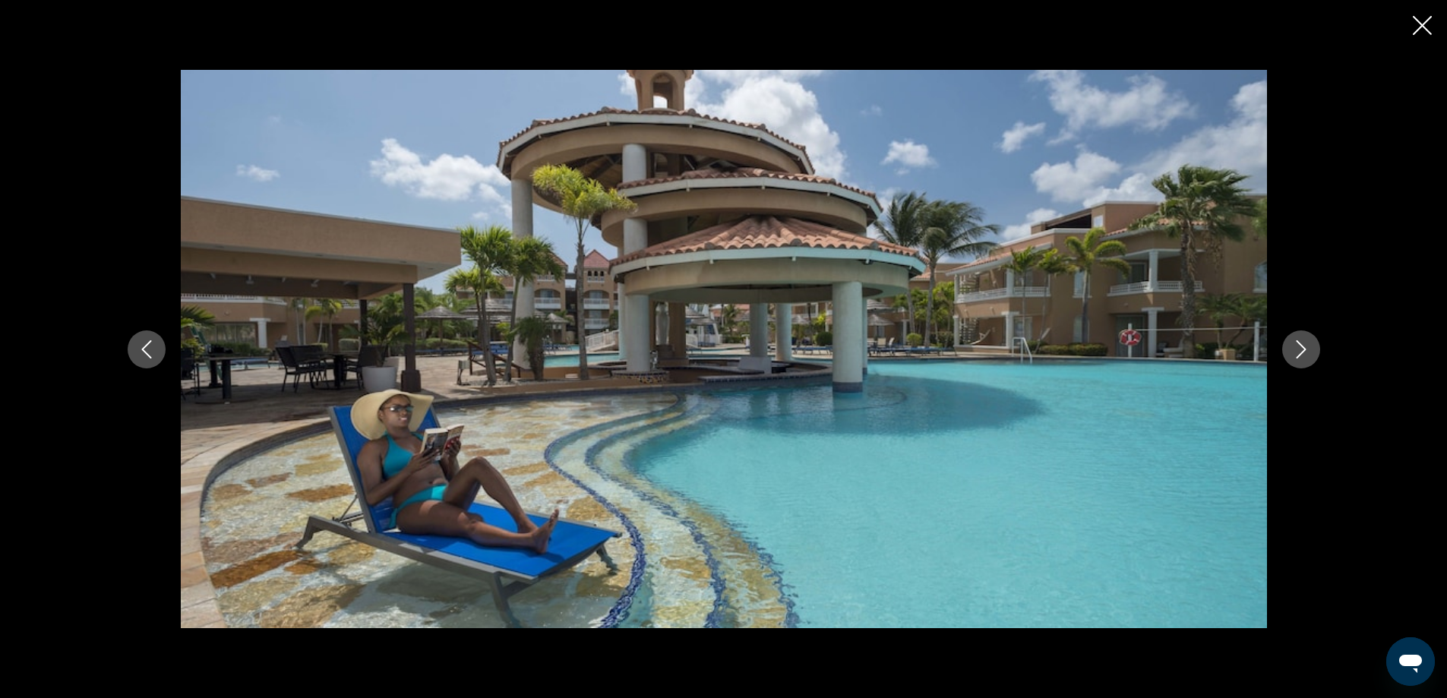
click at [1299, 350] on icon "Next image" at bounding box center [1301, 349] width 18 height 18
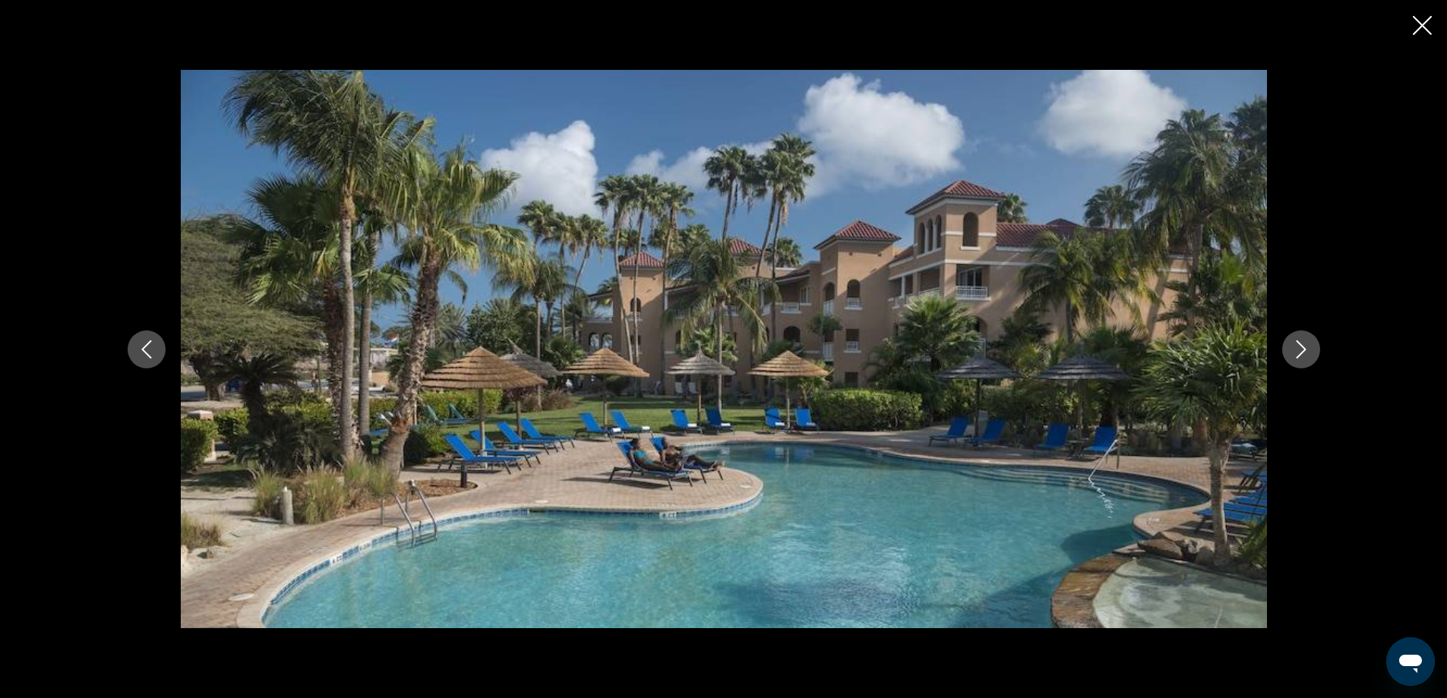
click at [1299, 350] on icon "Next image" at bounding box center [1301, 349] width 18 height 18
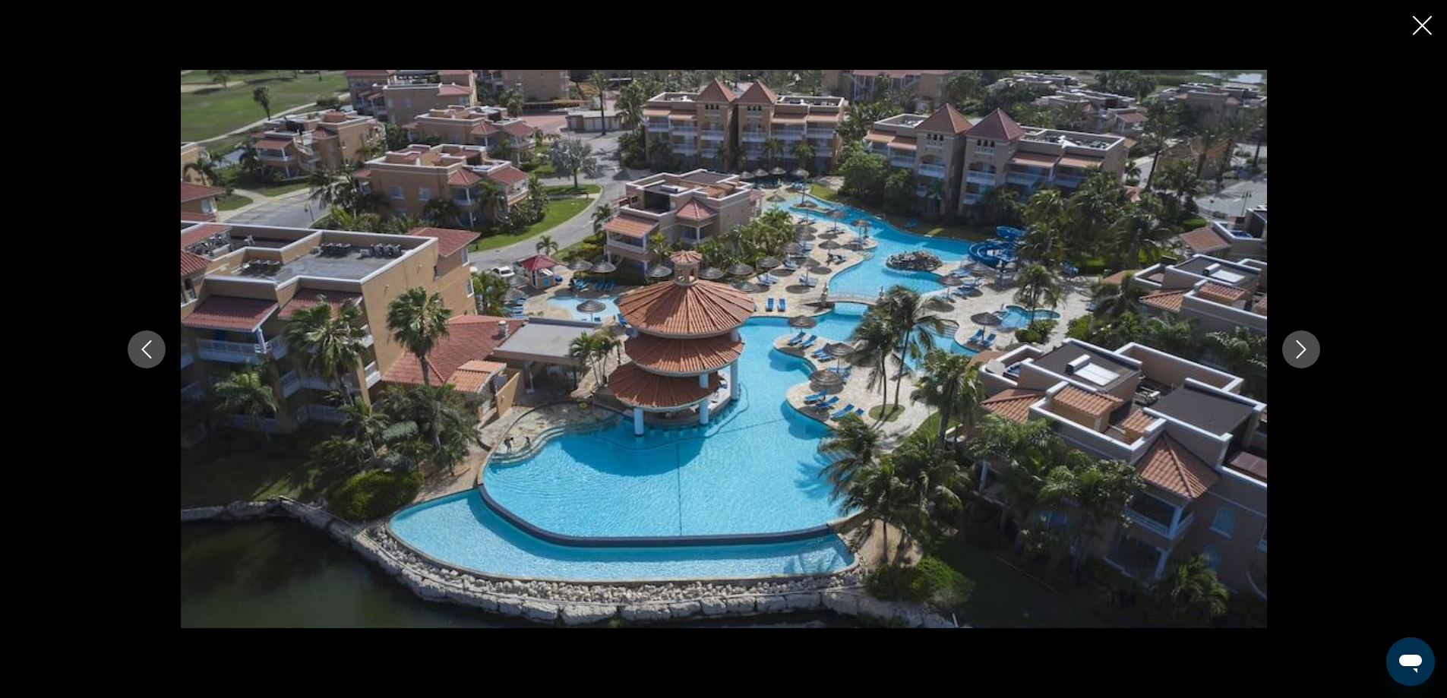
click at [1299, 350] on icon "Next image" at bounding box center [1301, 349] width 18 height 18
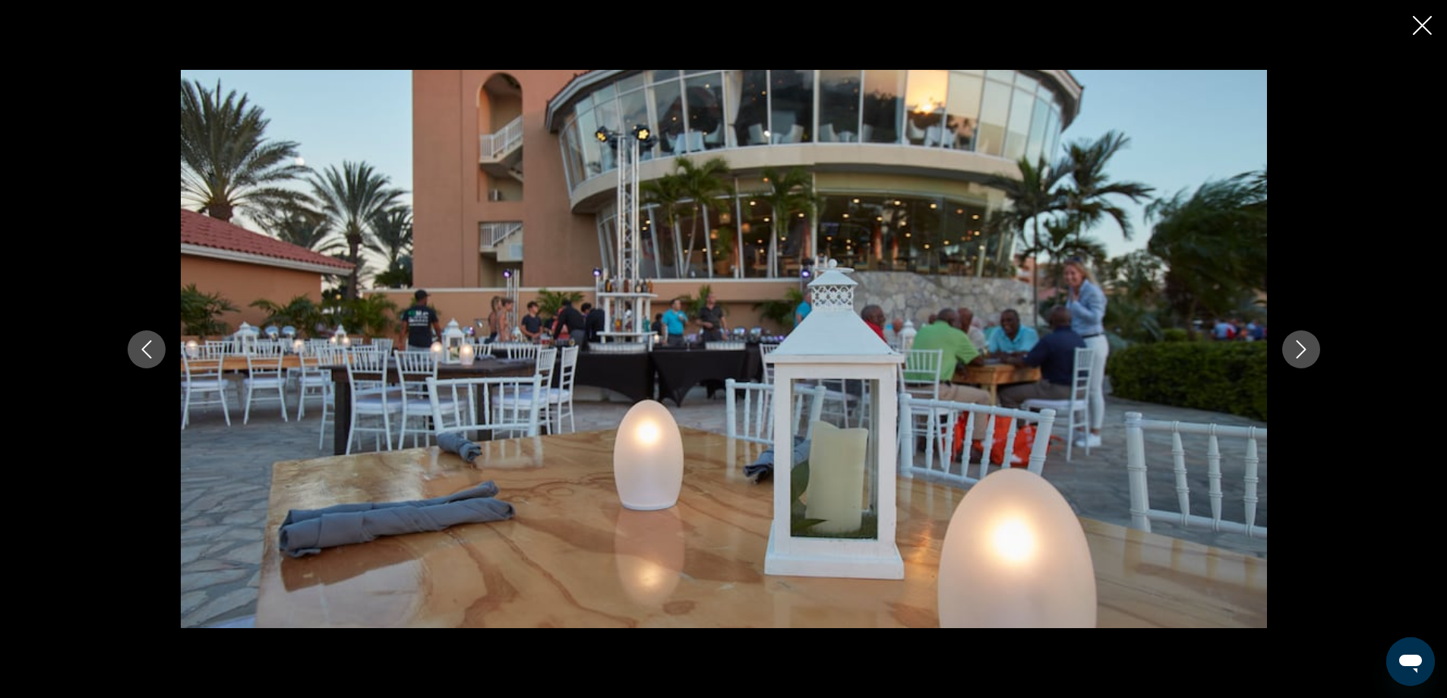
click at [1299, 350] on icon "Next image" at bounding box center [1301, 349] width 18 height 18
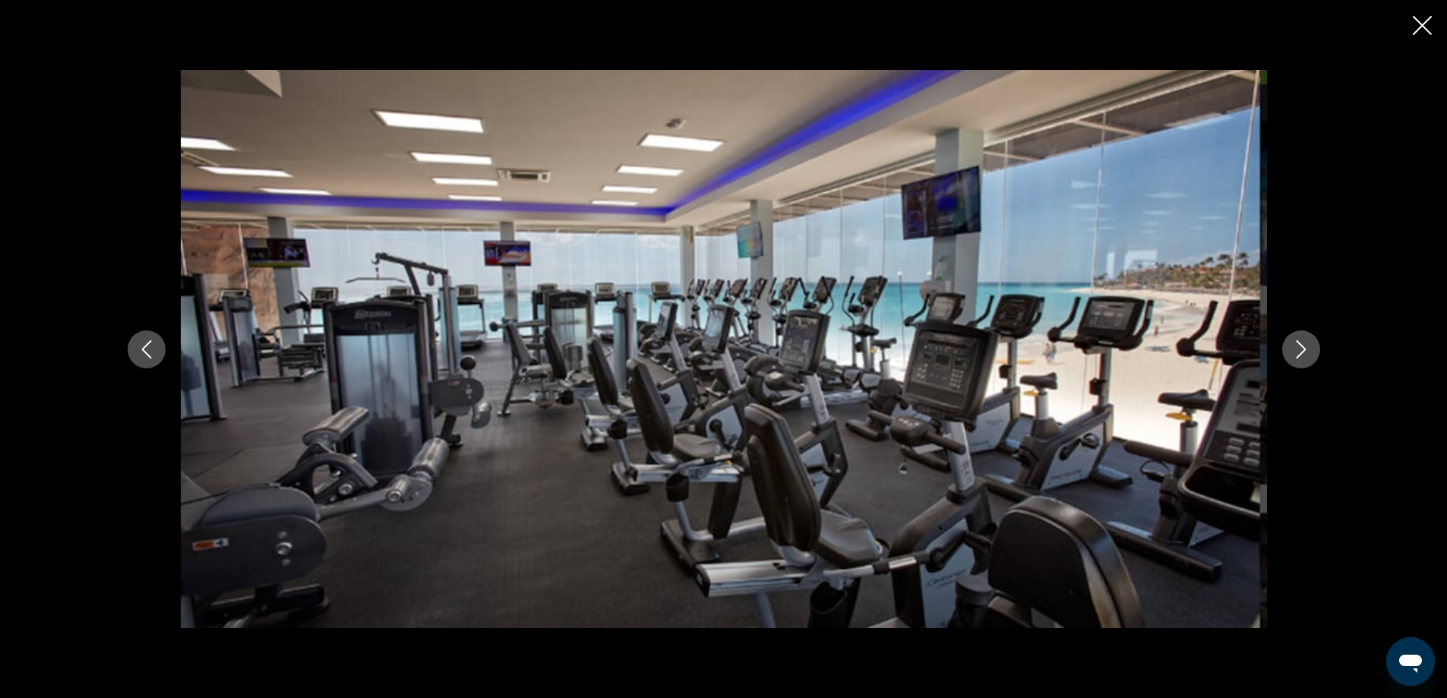
click at [1299, 350] on icon "Next image" at bounding box center [1301, 349] width 18 height 18
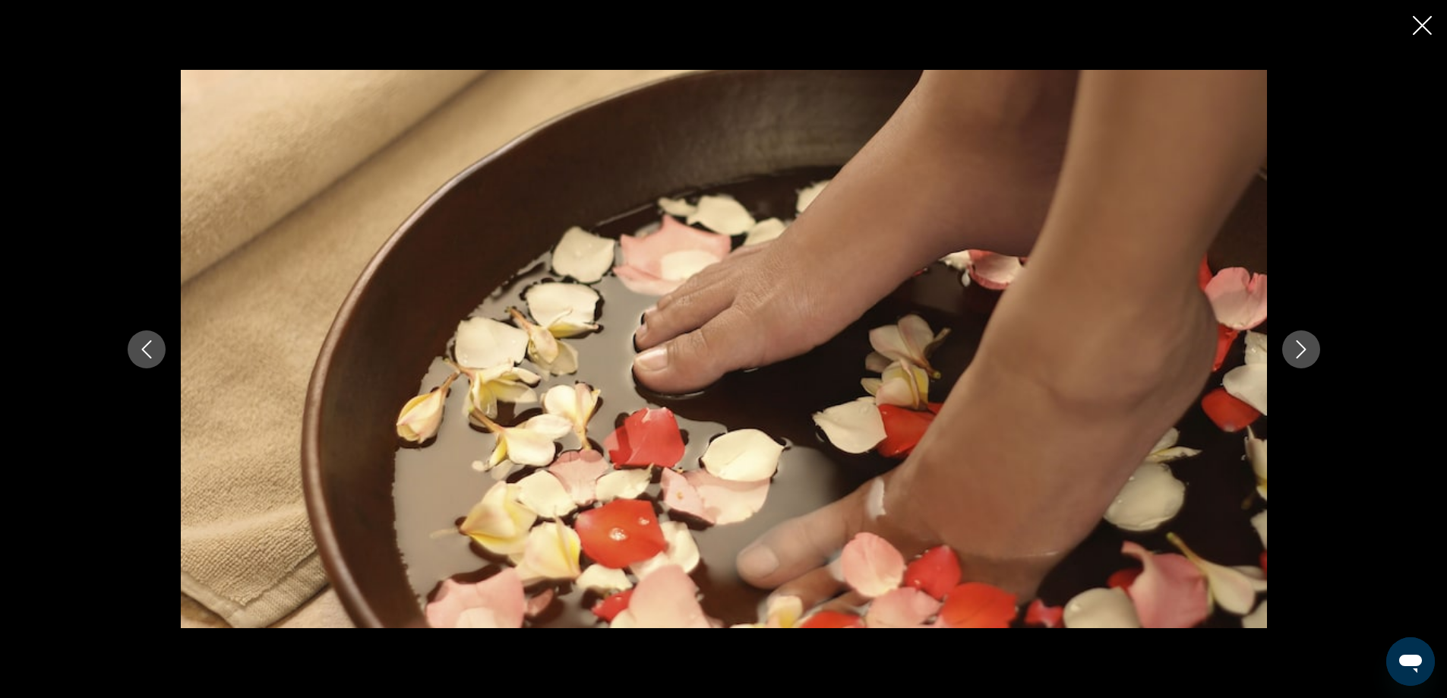
click at [1299, 350] on icon "Next image" at bounding box center [1301, 349] width 18 height 18
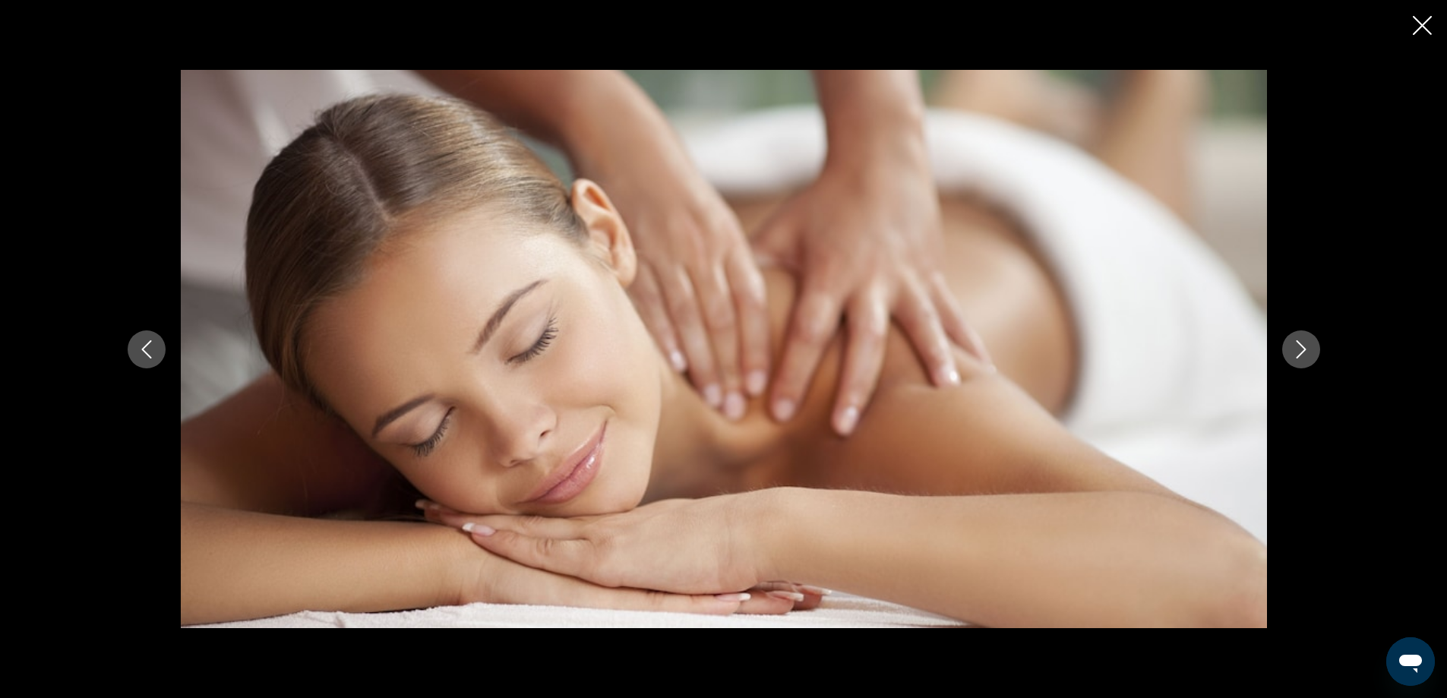
click at [1299, 350] on icon "Next image" at bounding box center [1301, 349] width 18 height 18
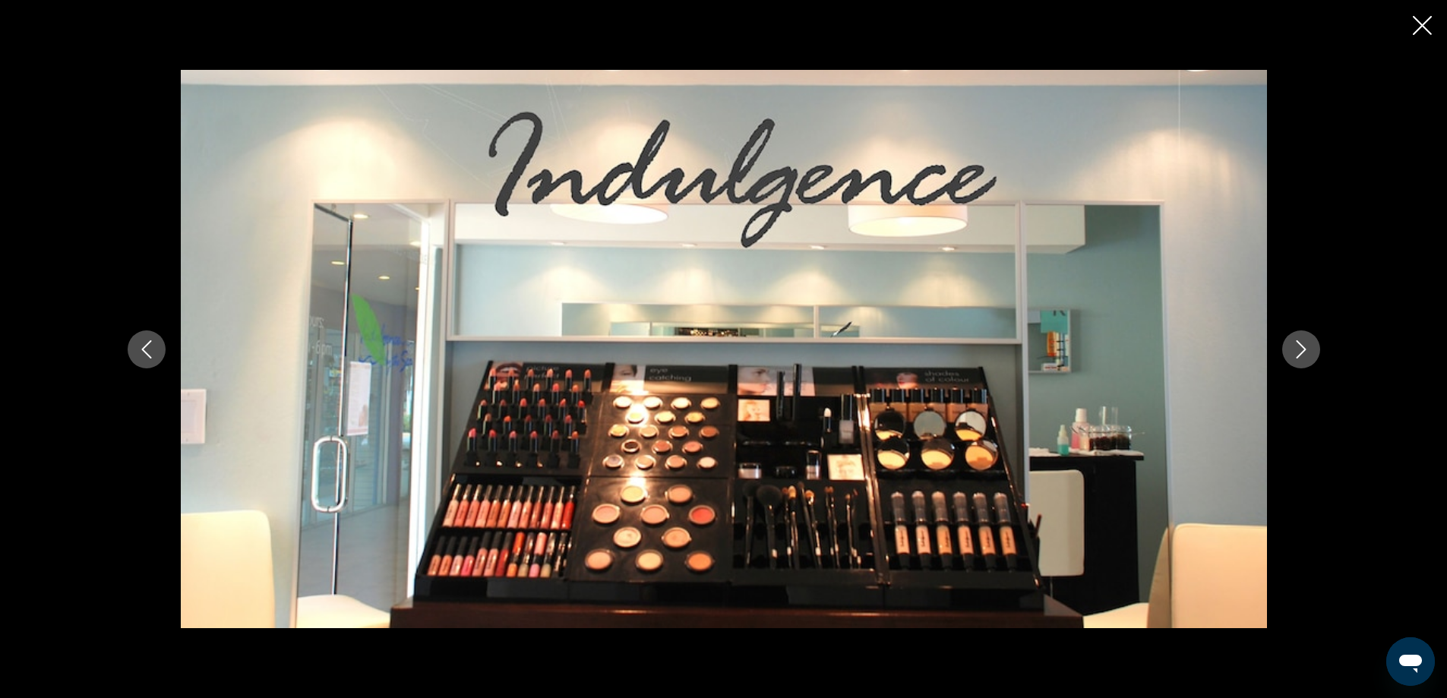
click at [1299, 350] on icon "Next image" at bounding box center [1301, 349] width 18 height 18
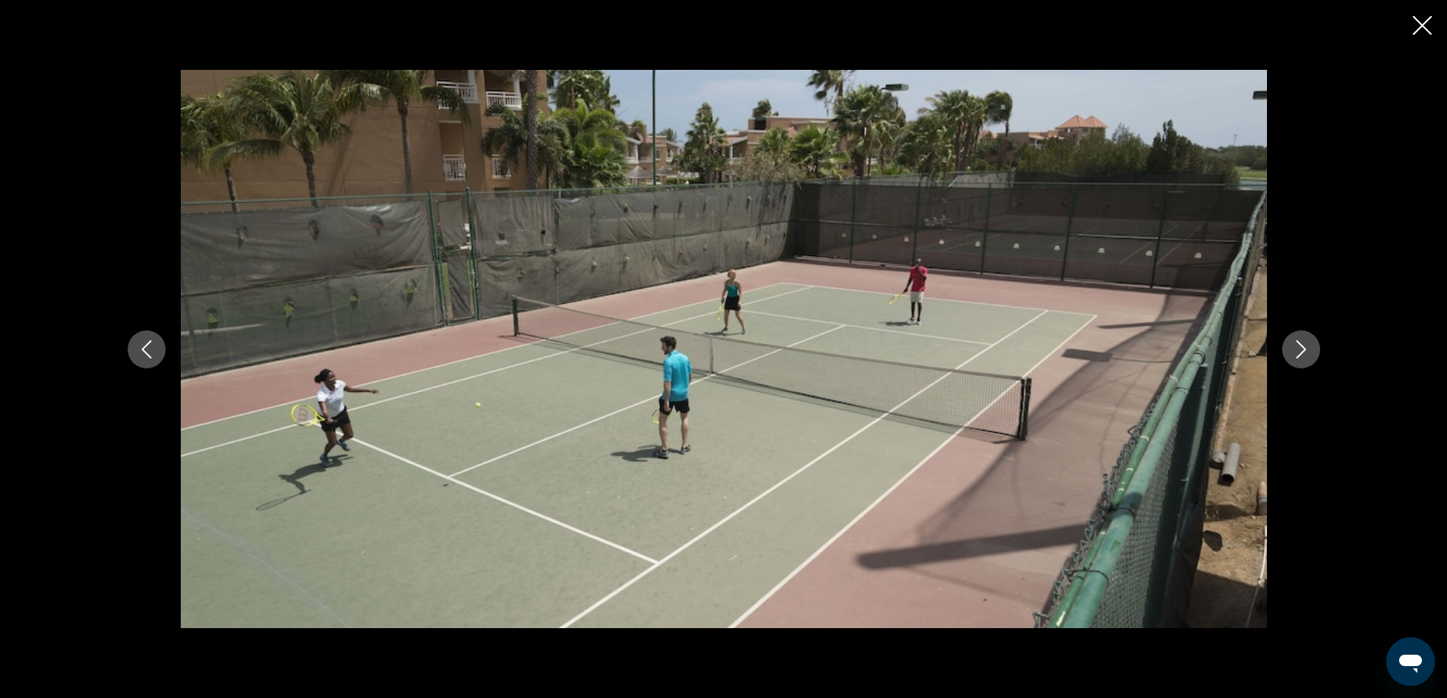
click at [1299, 350] on icon "Next image" at bounding box center [1301, 349] width 18 height 18
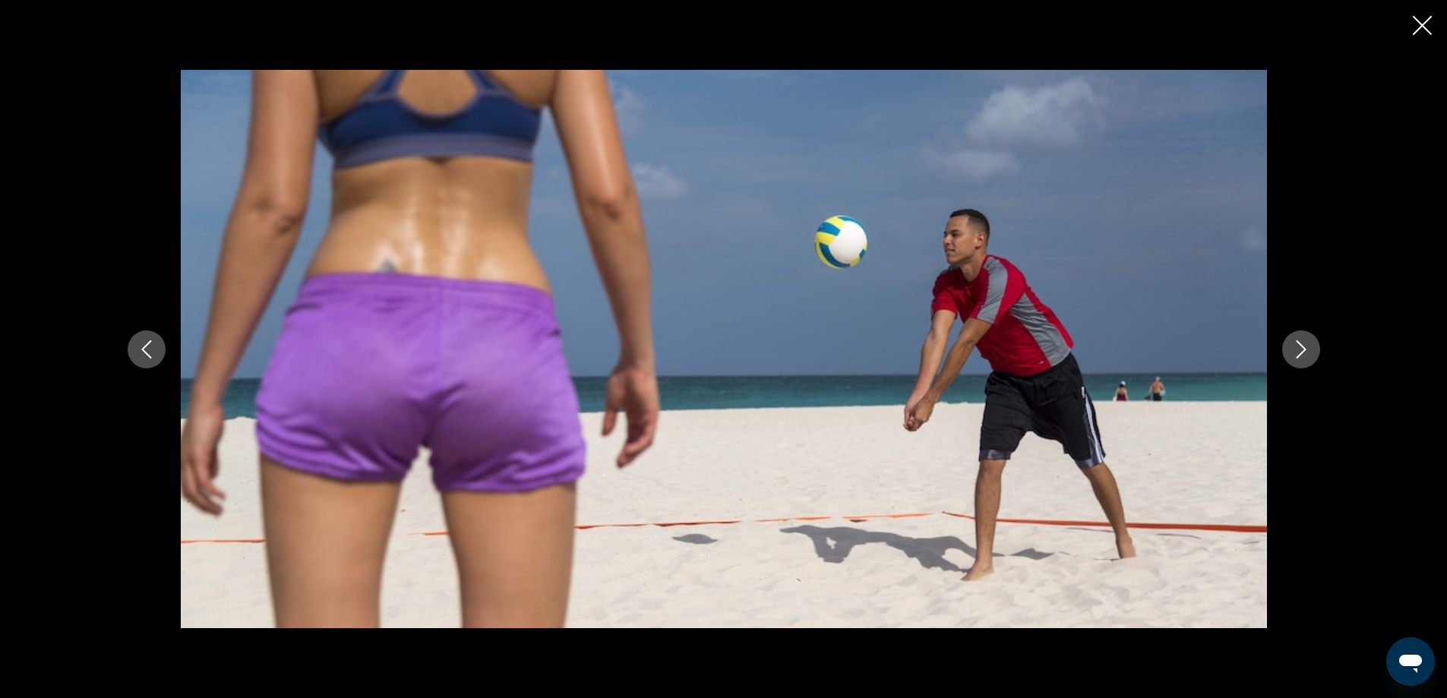
click at [1299, 350] on icon "Next image" at bounding box center [1301, 349] width 18 height 18
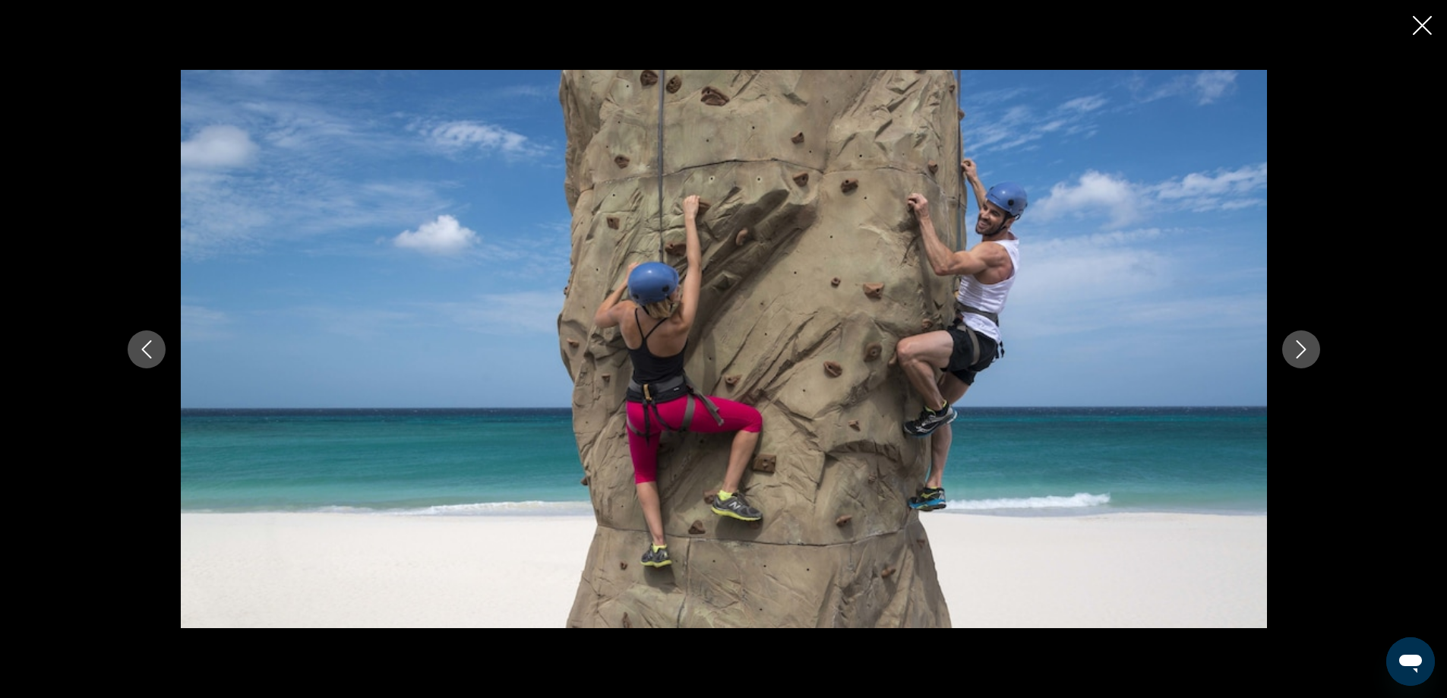
click at [1299, 350] on icon "Next image" at bounding box center [1301, 349] width 18 height 18
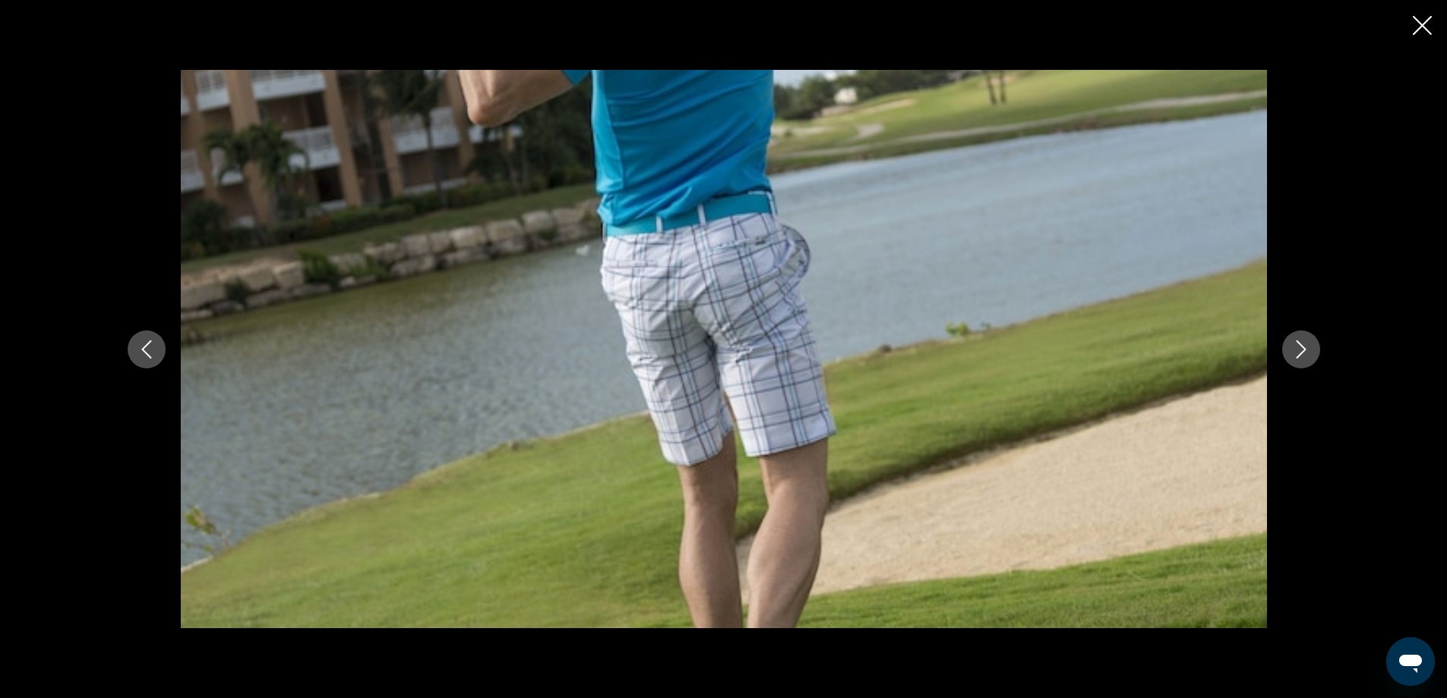
click at [1299, 350] on icon "Next image" at bounding box center [1301, 349] width 18 height 18
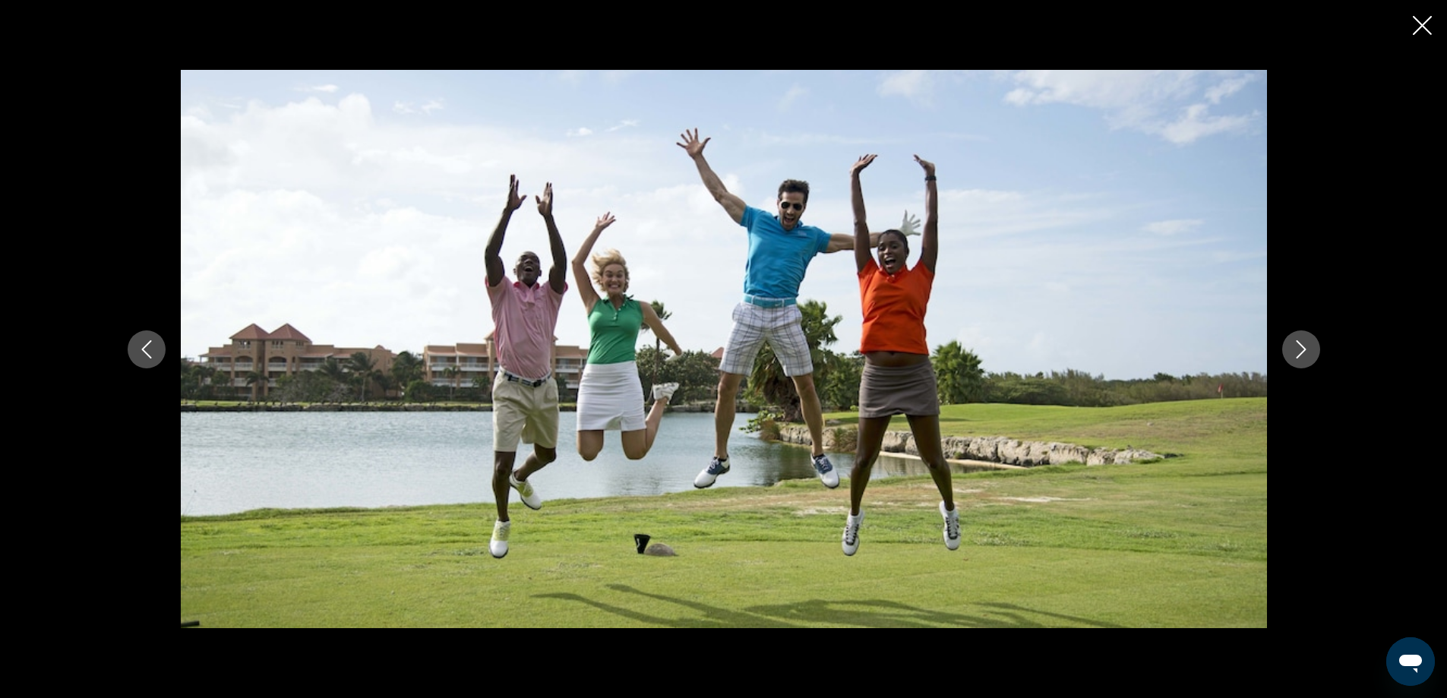
click at [1299, 350] on icon "Next image" at bounding box center [1301, 349] width 18 height 18
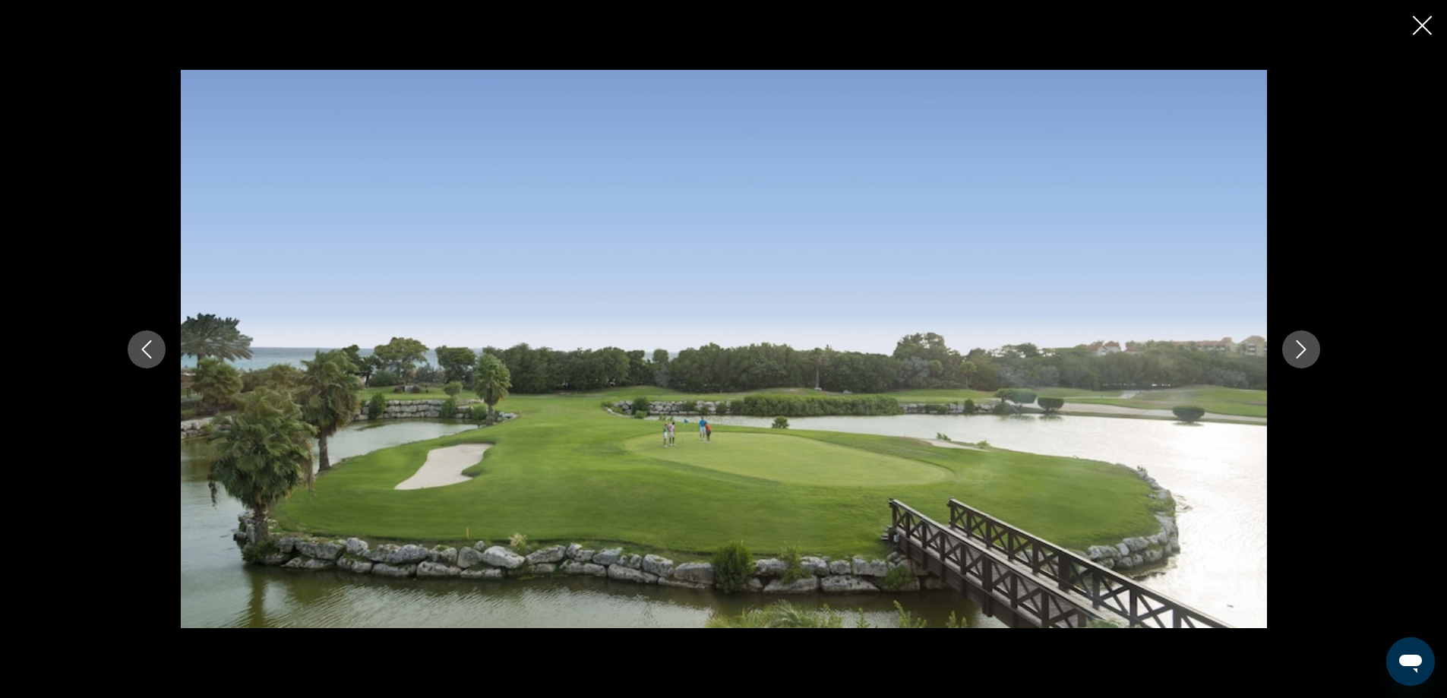
click at [1299, 350] on icon "Next image" at bounding box center [1301, 349] width 18 height 18
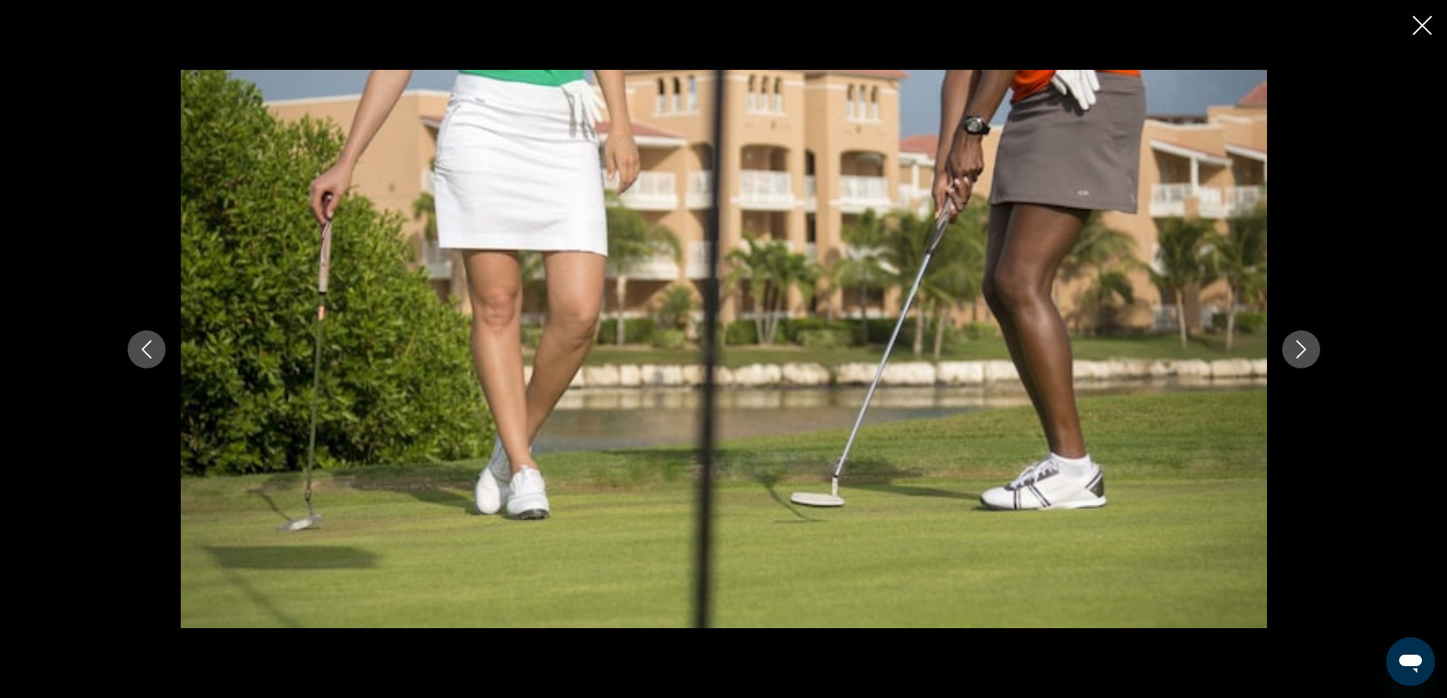
click at [1299, 350] on icon "Next image" at bounding box center [1301, 349] width 18 height 18
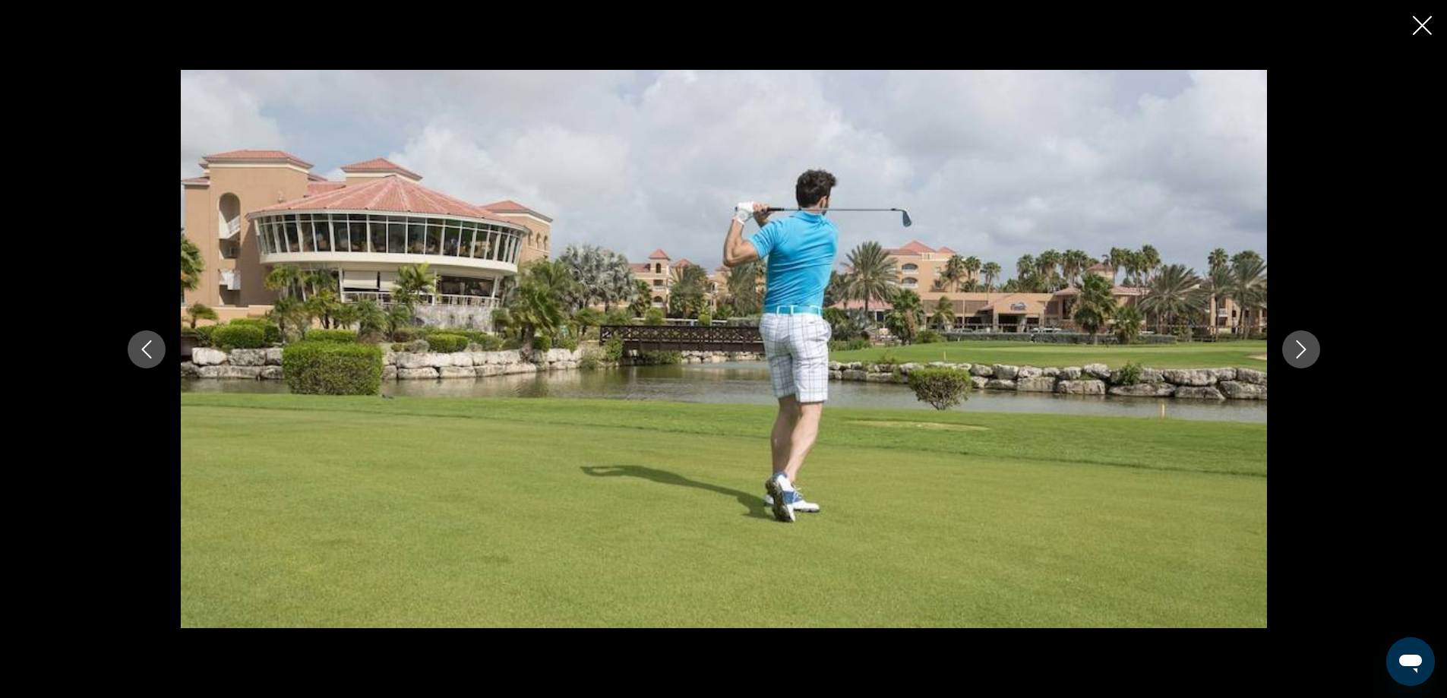
click at [1299, 350] on icon "Next image" at bounding box center [1301, 349] width 18 height 18
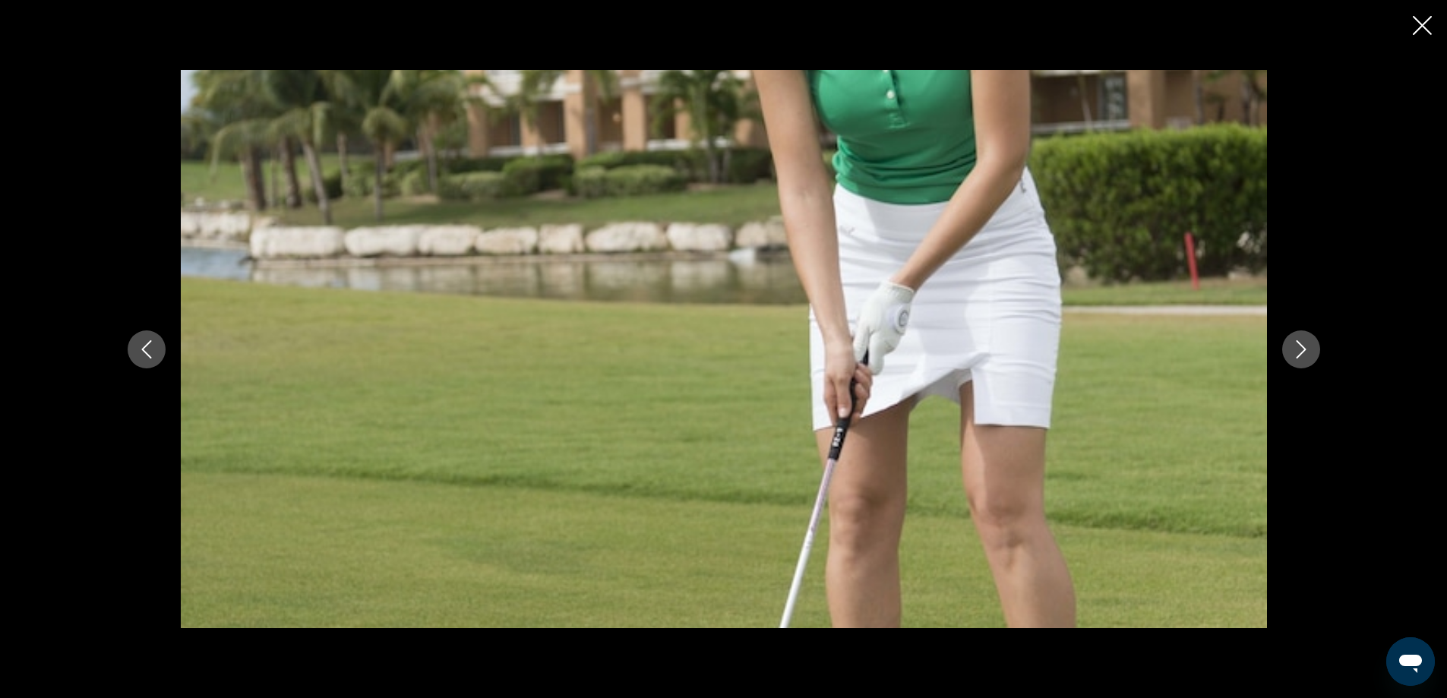
click at [1299, 350] on icon "Next image" at bounding box center [1301, 349] width 18 height 18
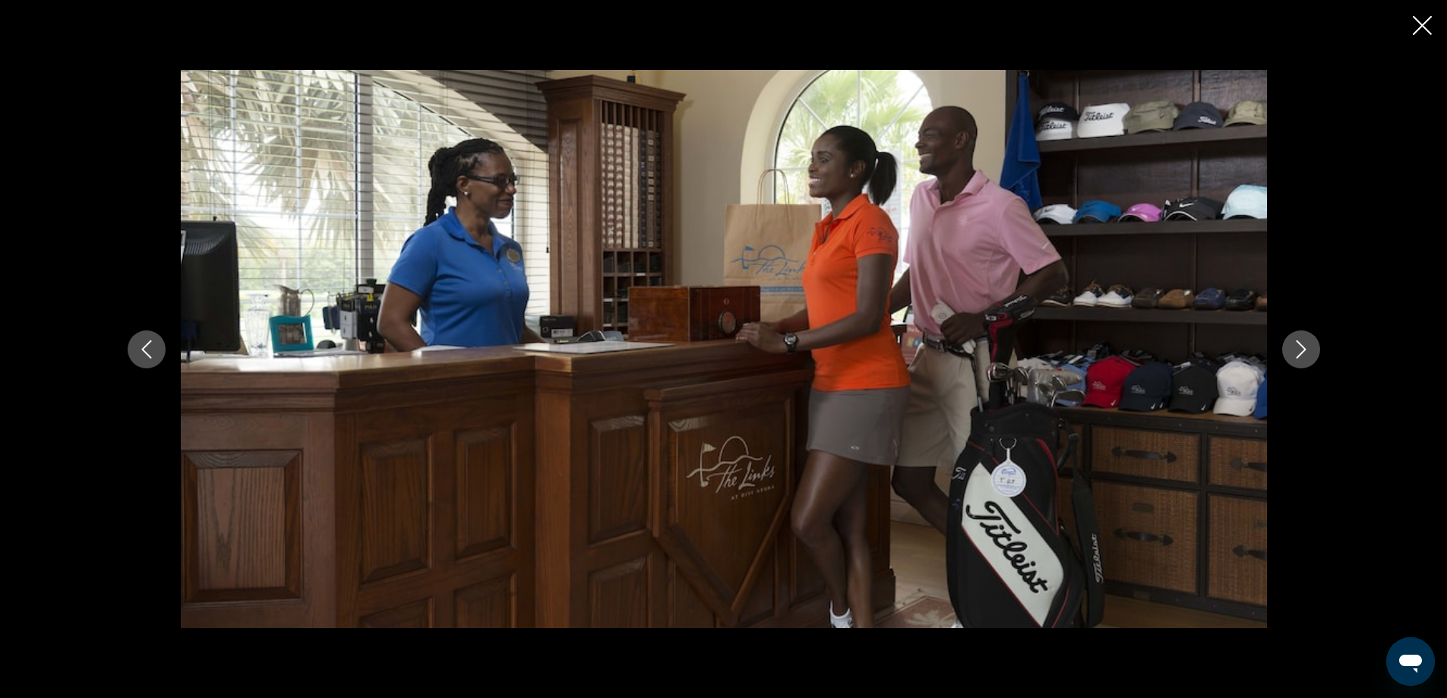
click at [1299, 350] on icon "Next image" at bounding box center [1301, 349] width 18 height 18
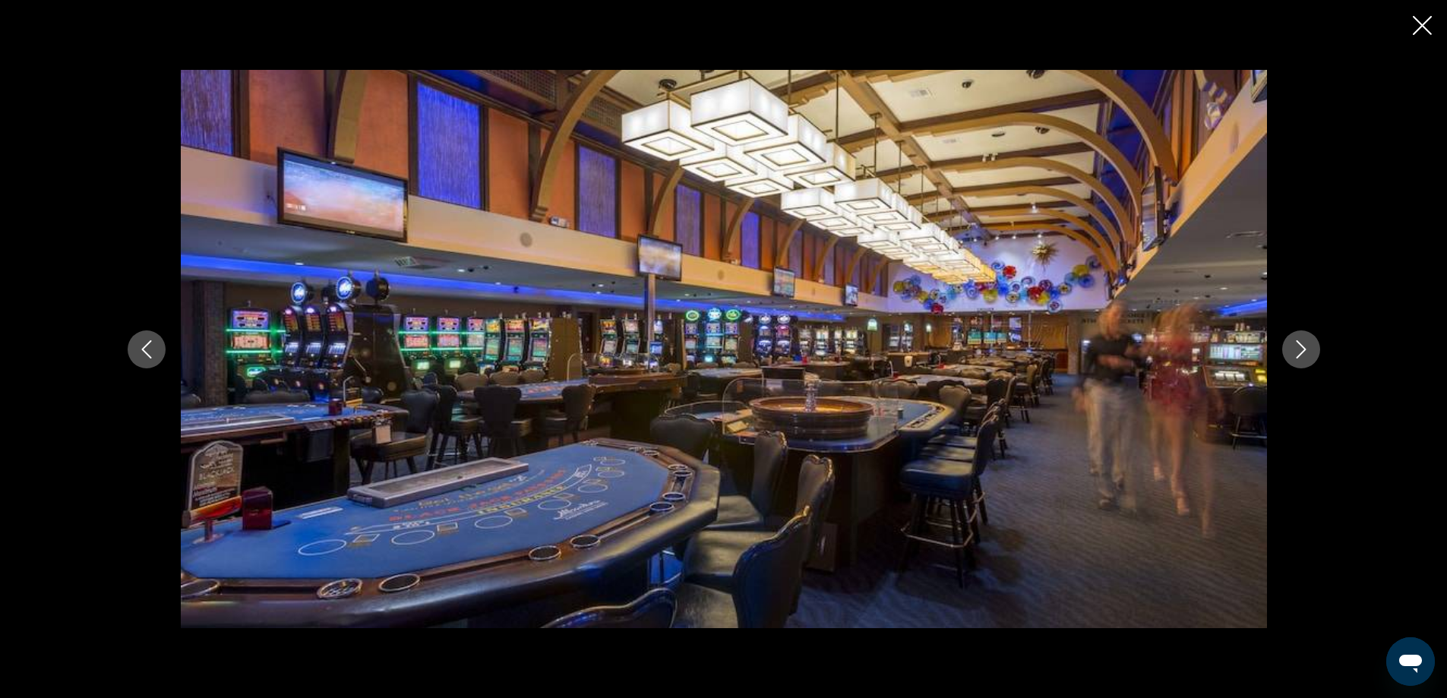
click at [1299, 350] on icon "Next image" at bounding box center [1301, 349] width 18 height 18
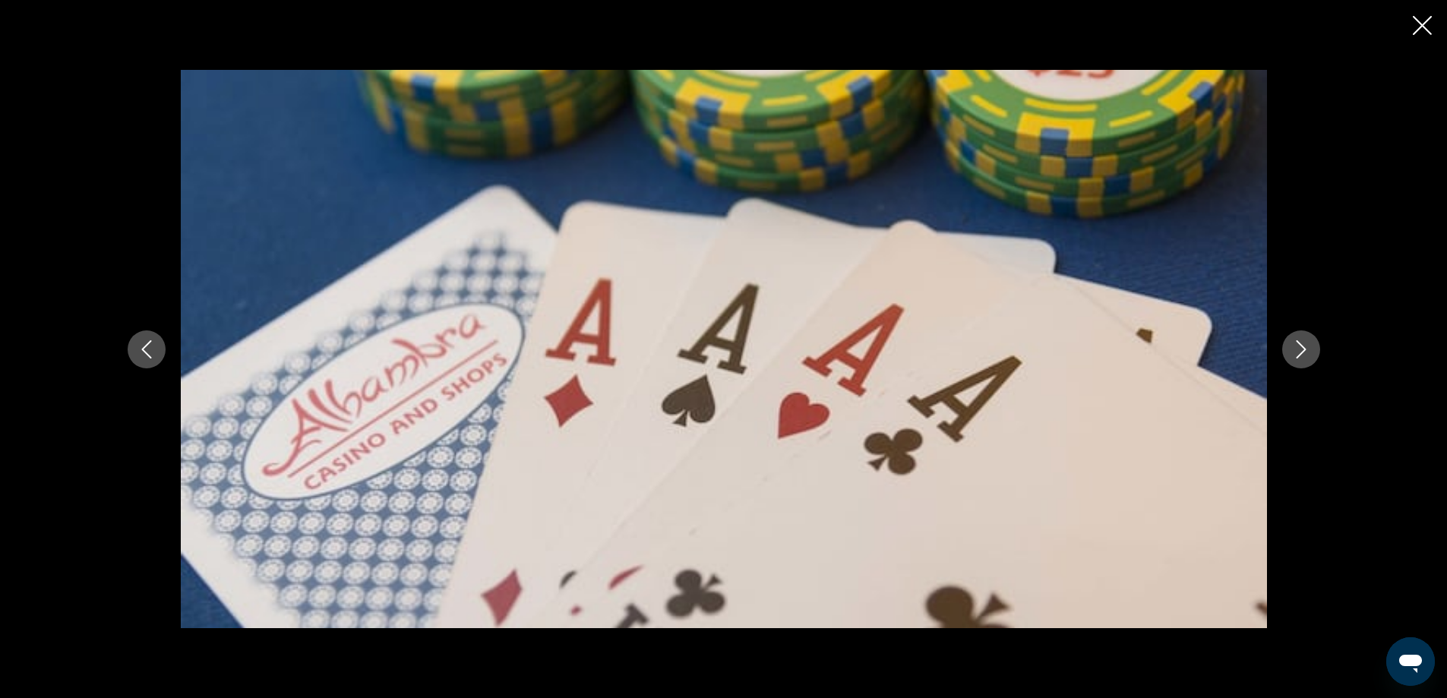
click at [1299, 350] on icon "Next image" at bounding box center [1301, 349] width 18 height 18
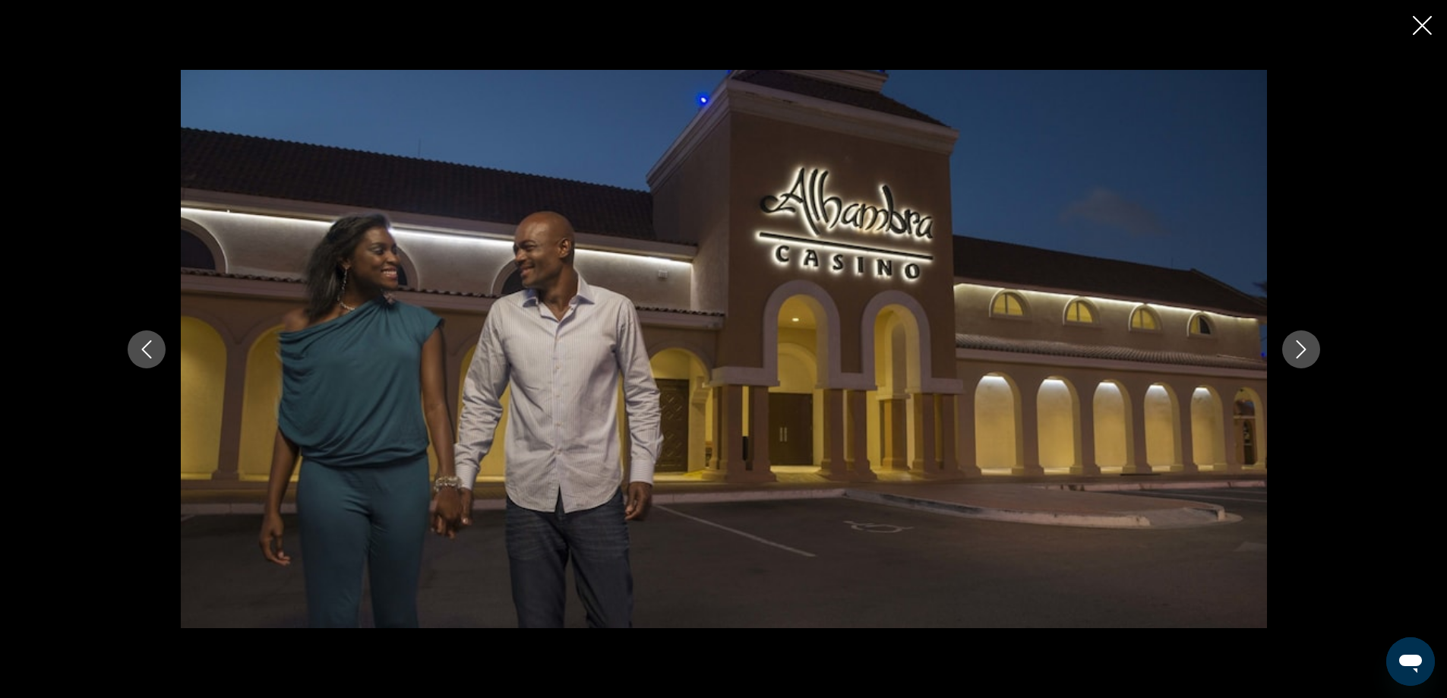
click at [1299, 350] on icon "Next image" at bounding box center [1301, 349] width 18 height 18
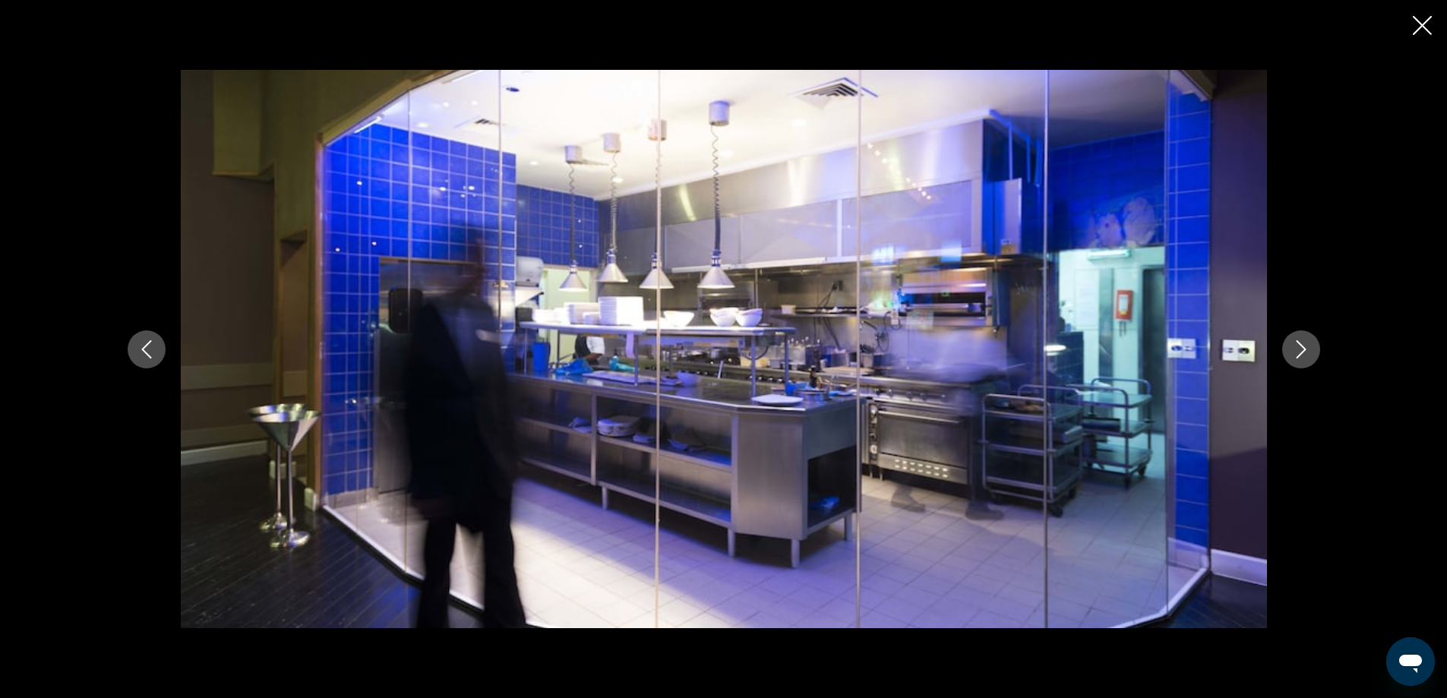
click at [1299, 350] on icon "Next image" at bounding box center [1301, 349] width 18 height 18
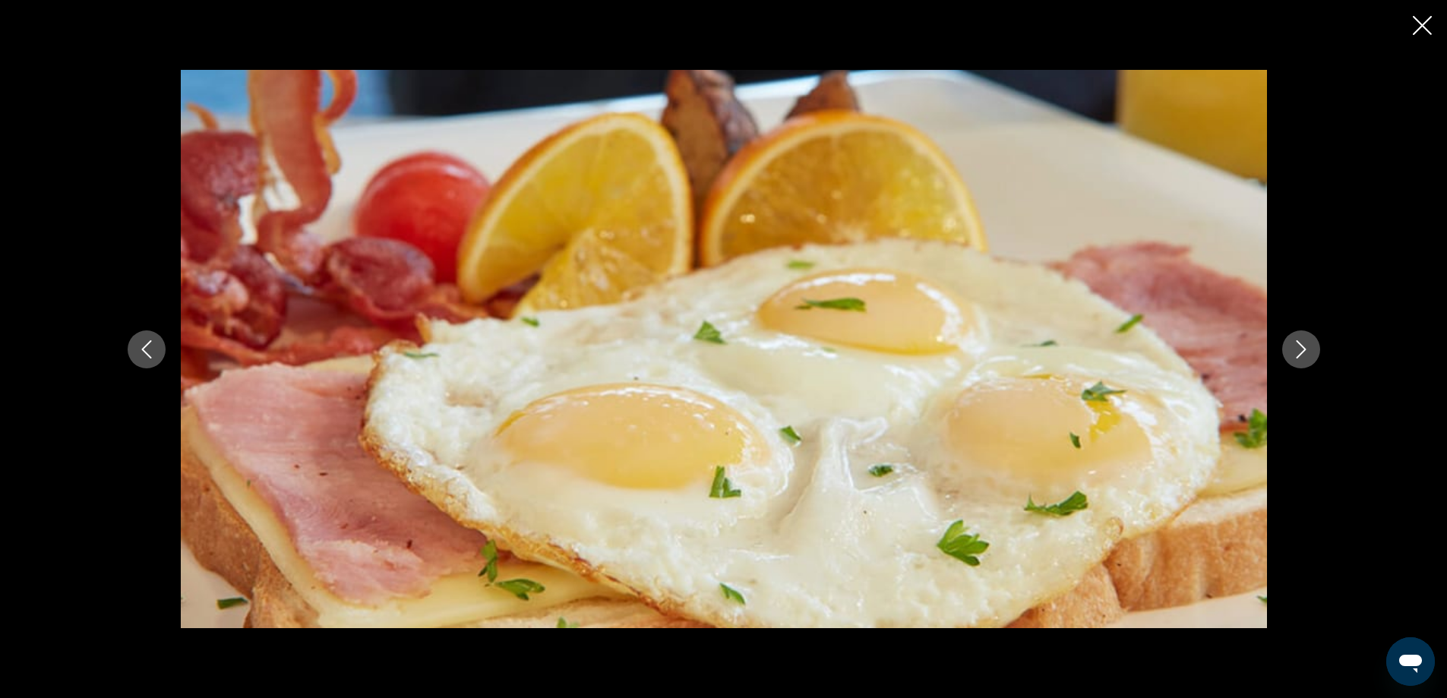
click at [1299, 350] on icon "Next image" at bounding box center [1301, 349] width 18 height 18
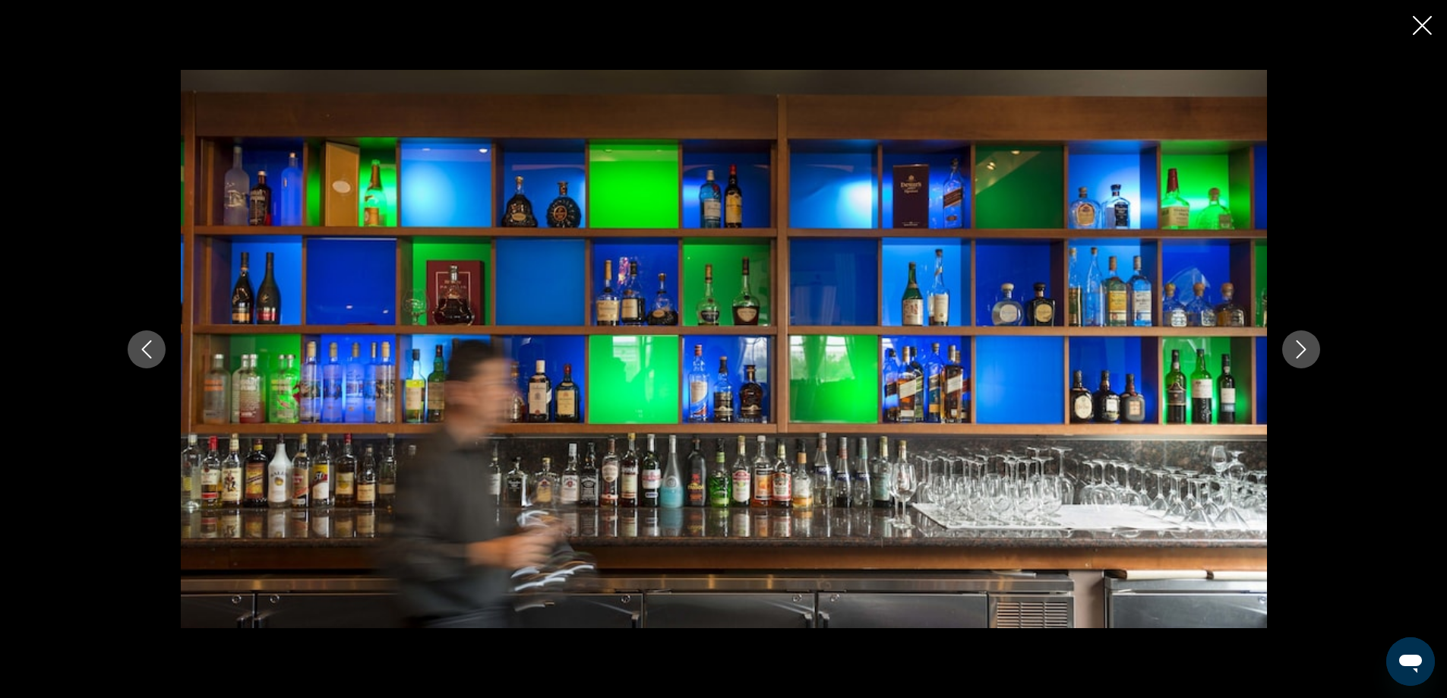
click at [1299, 350] on icon "Next image" at bounding box center [1301, 349] width 18 height 18
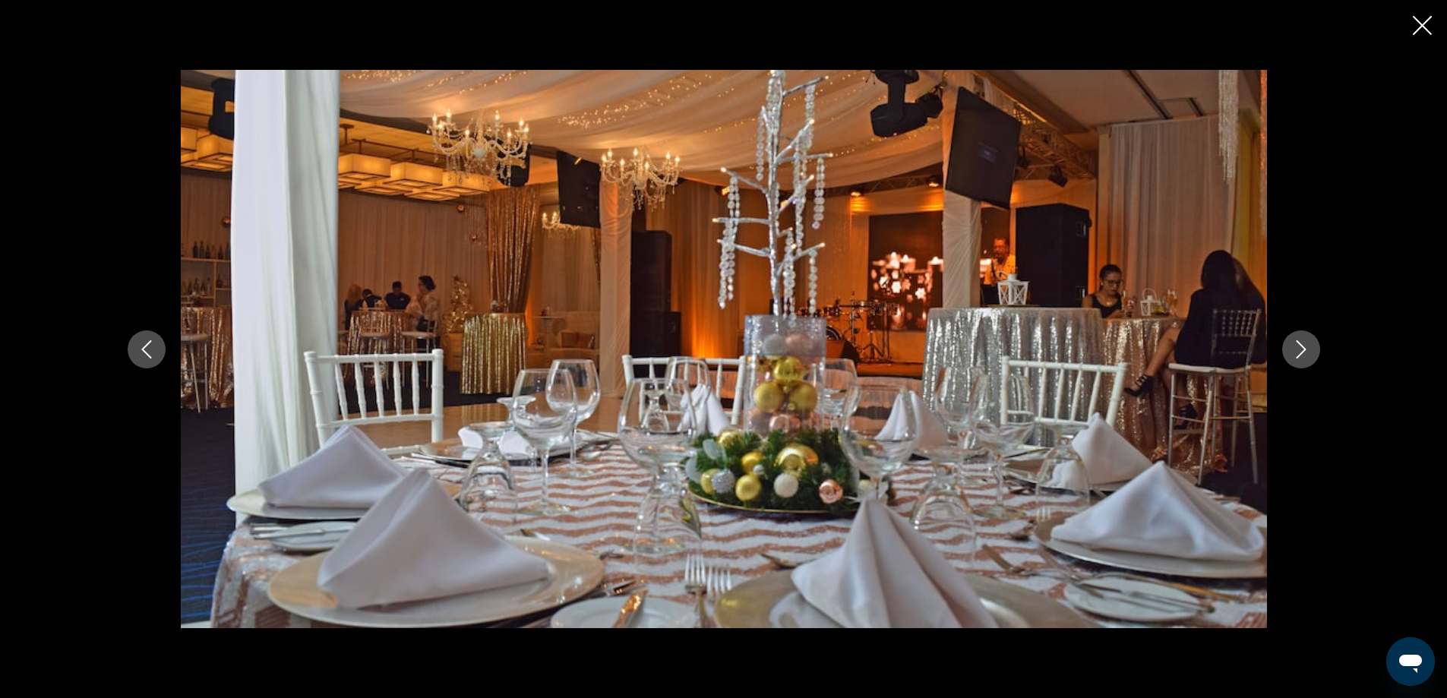
click at [1299, 350] on icon "Next image" at bounding box center [1301, 349] width 18 height 18
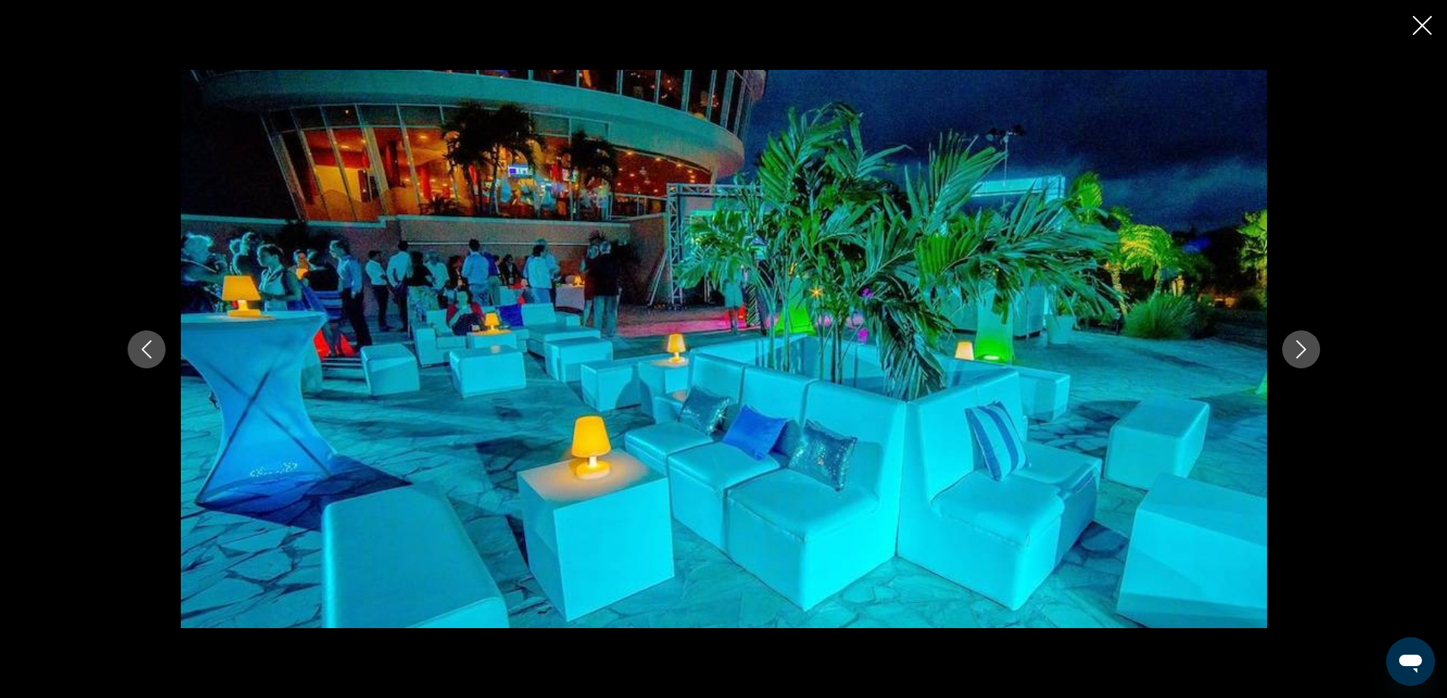
click at [1299, 350] on icon "Next image" at bounding box center [1301, 349] width 18 height 18
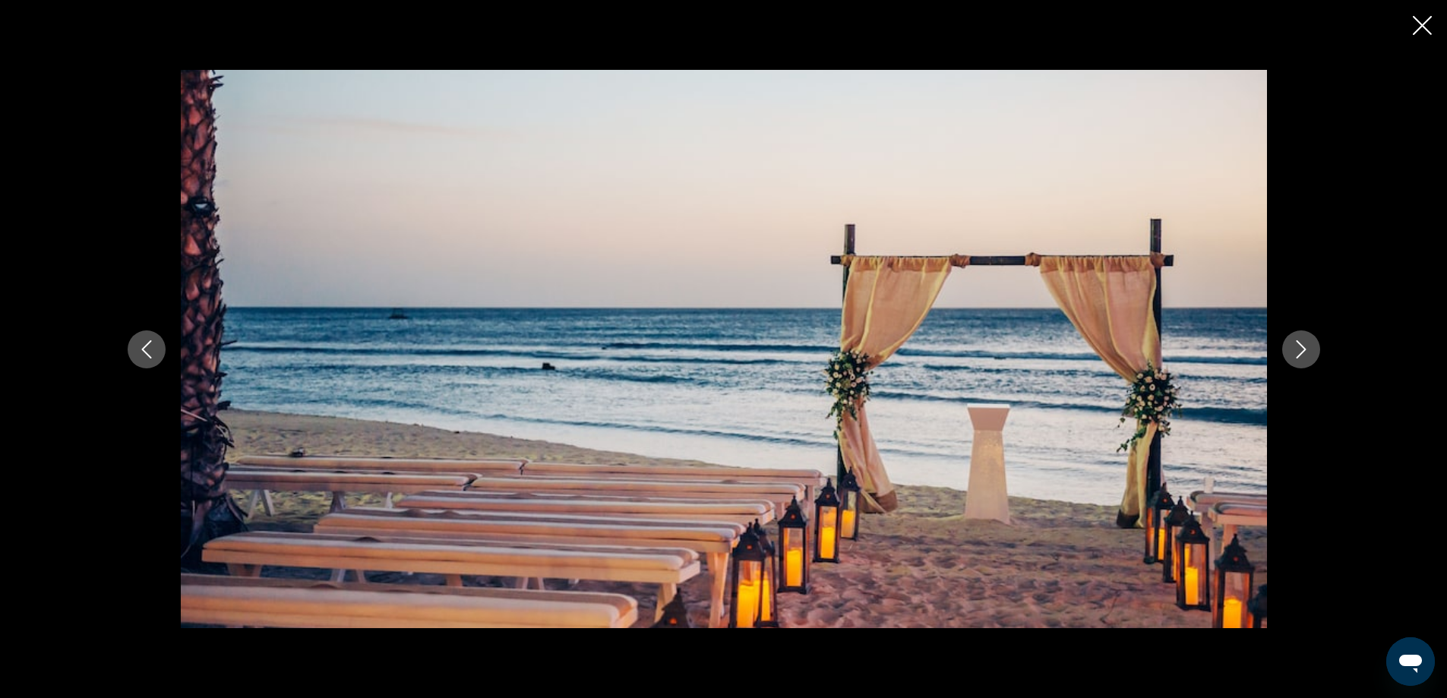
click at [1299, 350] on icon "Next image" at bounding box center [1301, 349] width 18 height 18
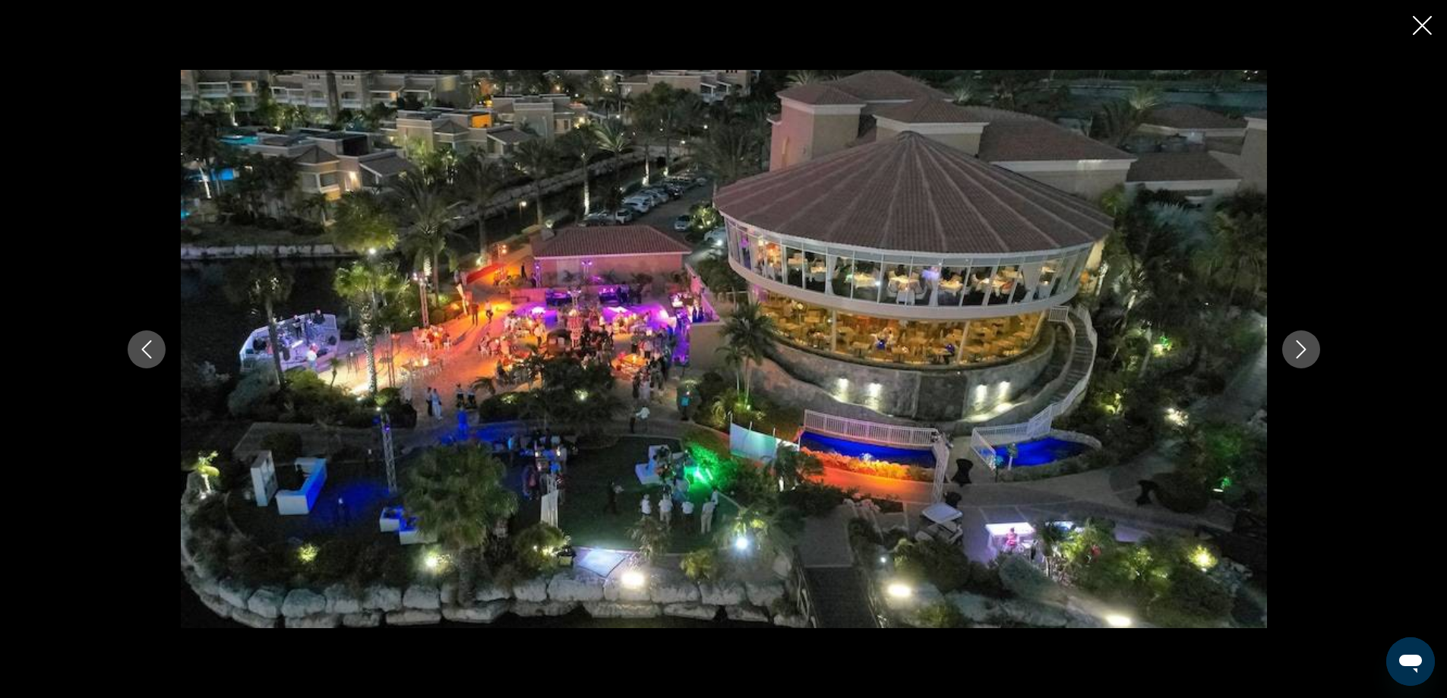
click at [1299, 350] on icon "Next image" at bounding box center [1301, 349] width 18 height 18
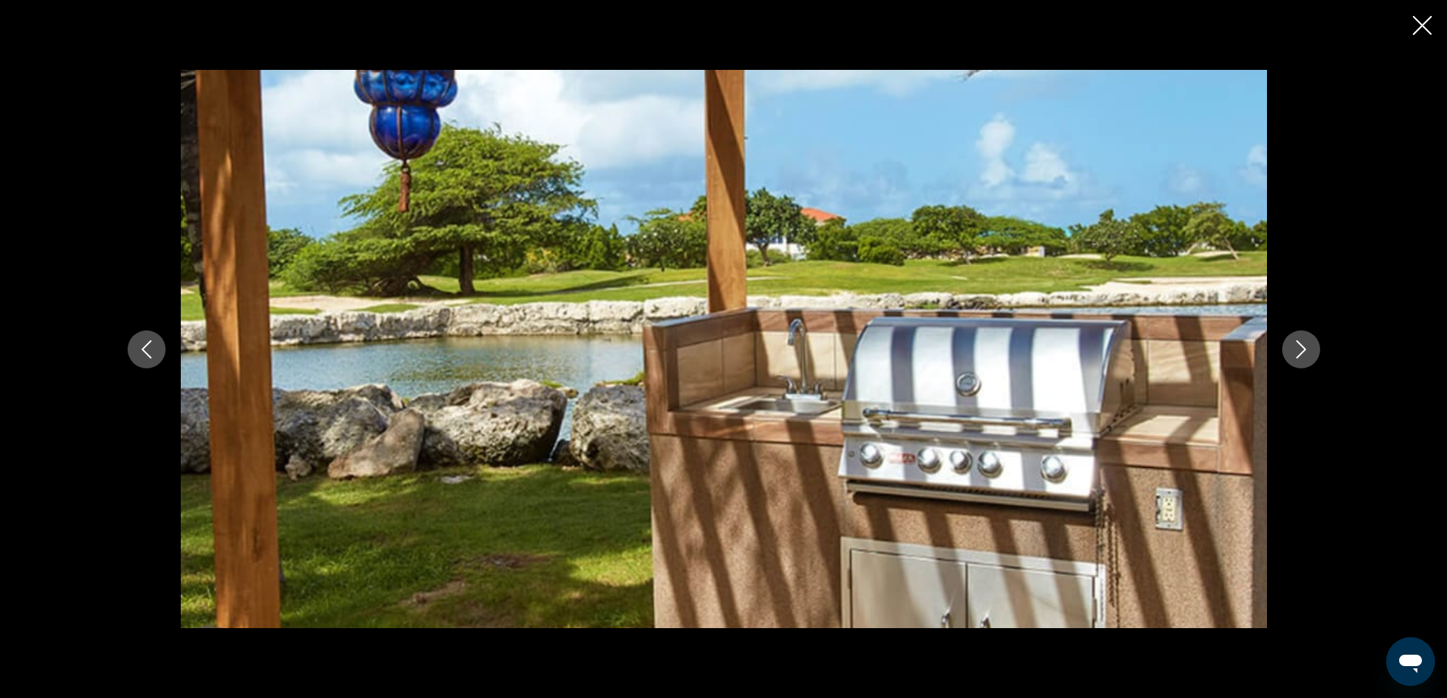
click at [1299, 350] on icon "Next image" at bounding box center [1301, 349] width 18 height 18
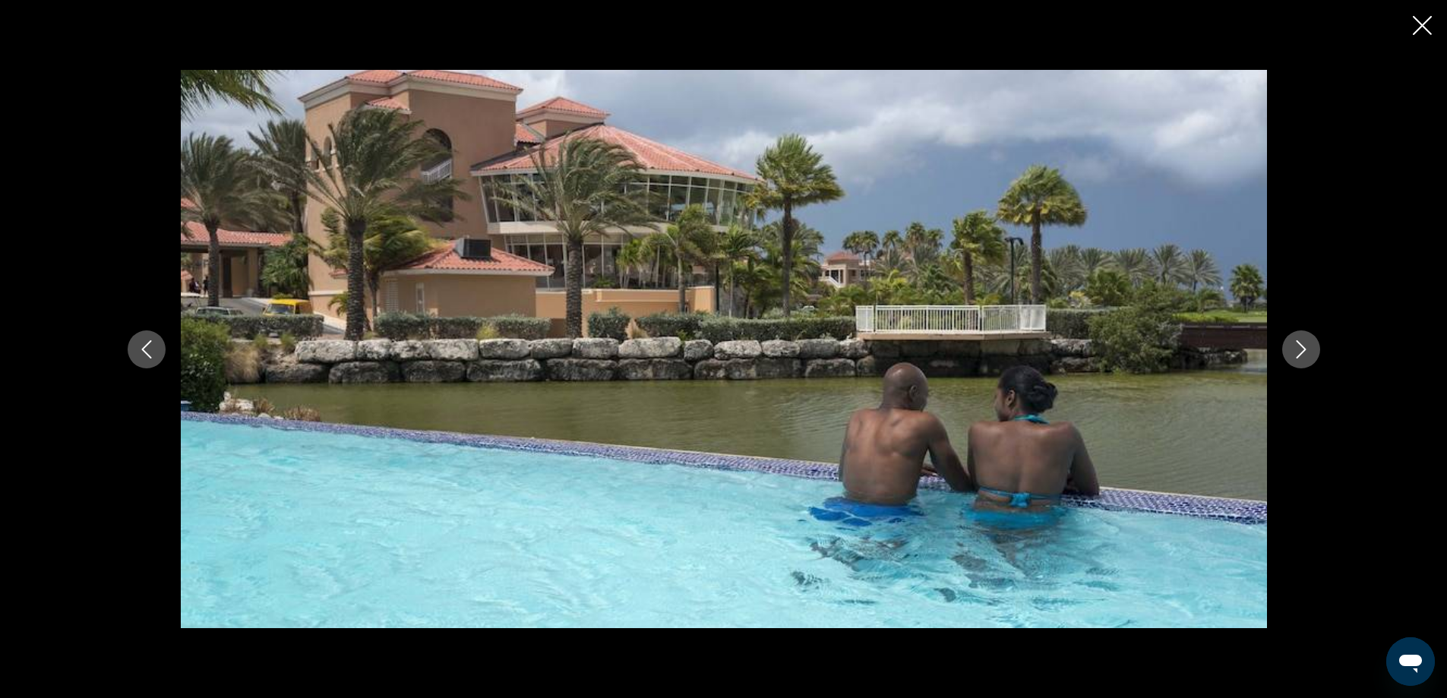
click at [1299, 350] on icon "Next image" at bounding box center [1301, 349] width 18 height 18
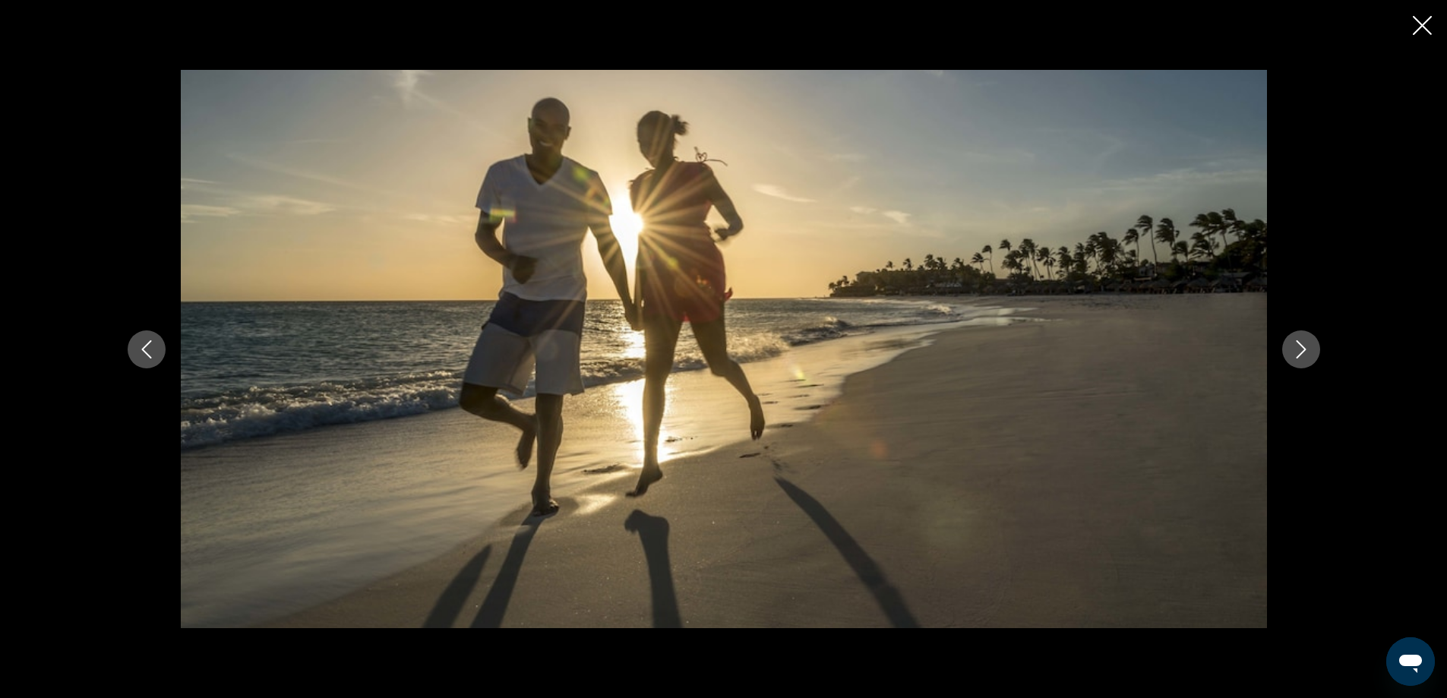
click at [1299, 350] on icon "Next image" at bounding box center [1301, 349] width 18 height 18
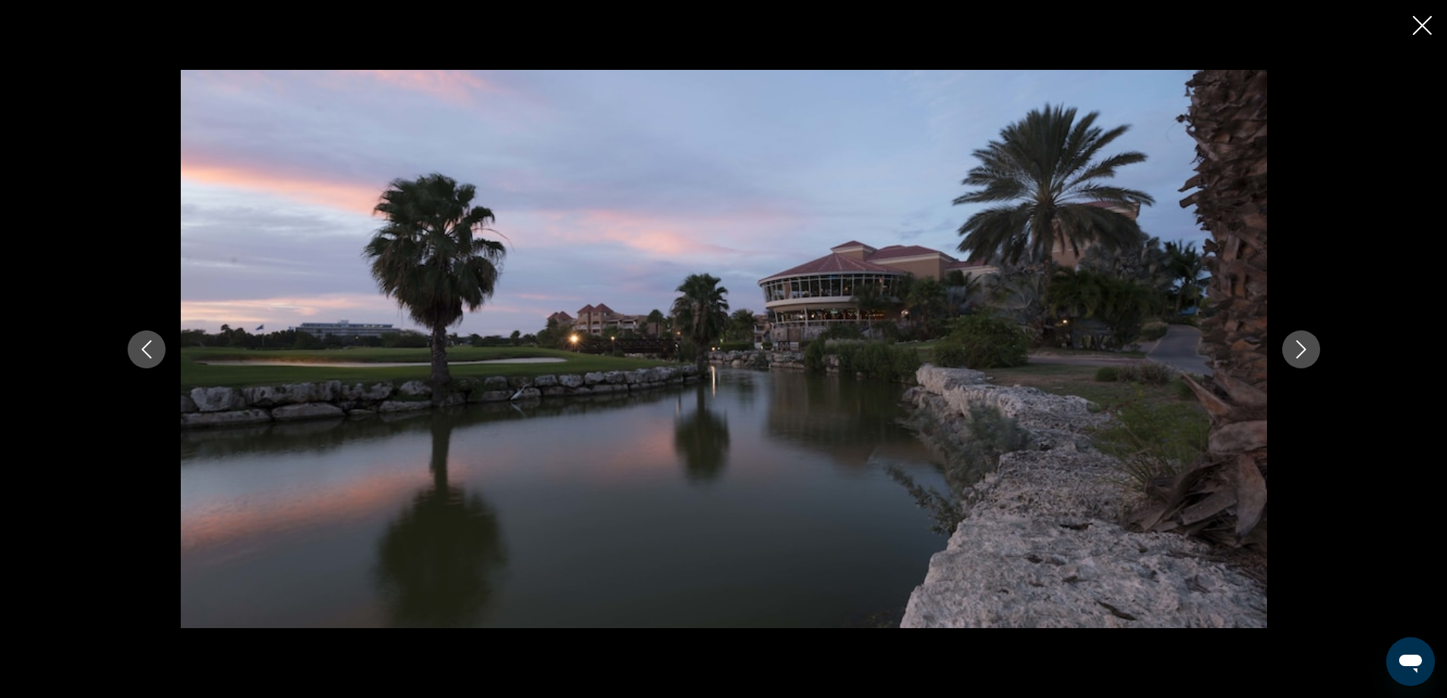
click at [1299, 350] on icon "Next image" at bounding box center [1301, 349] width 18 height 18
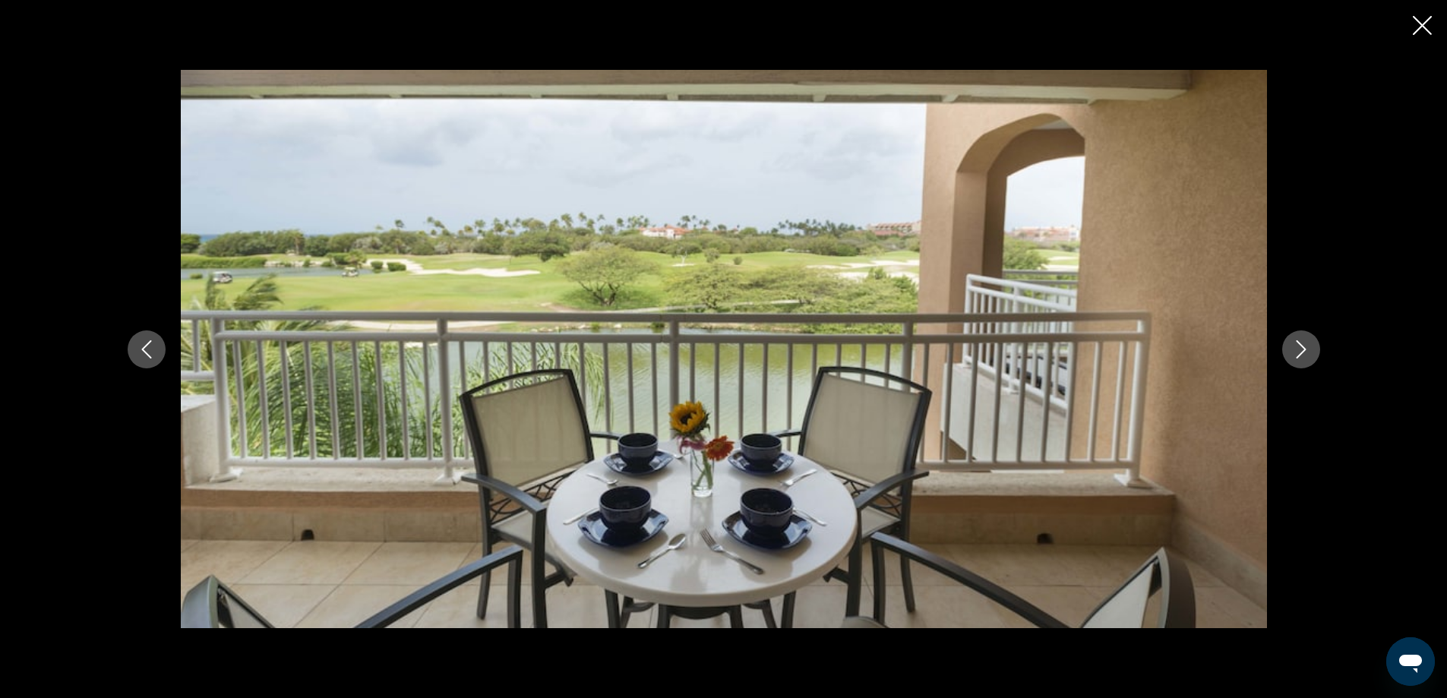
click at [1299, 350] on icon "Next image" at bounding box center [1301, 349] width 18 height 18
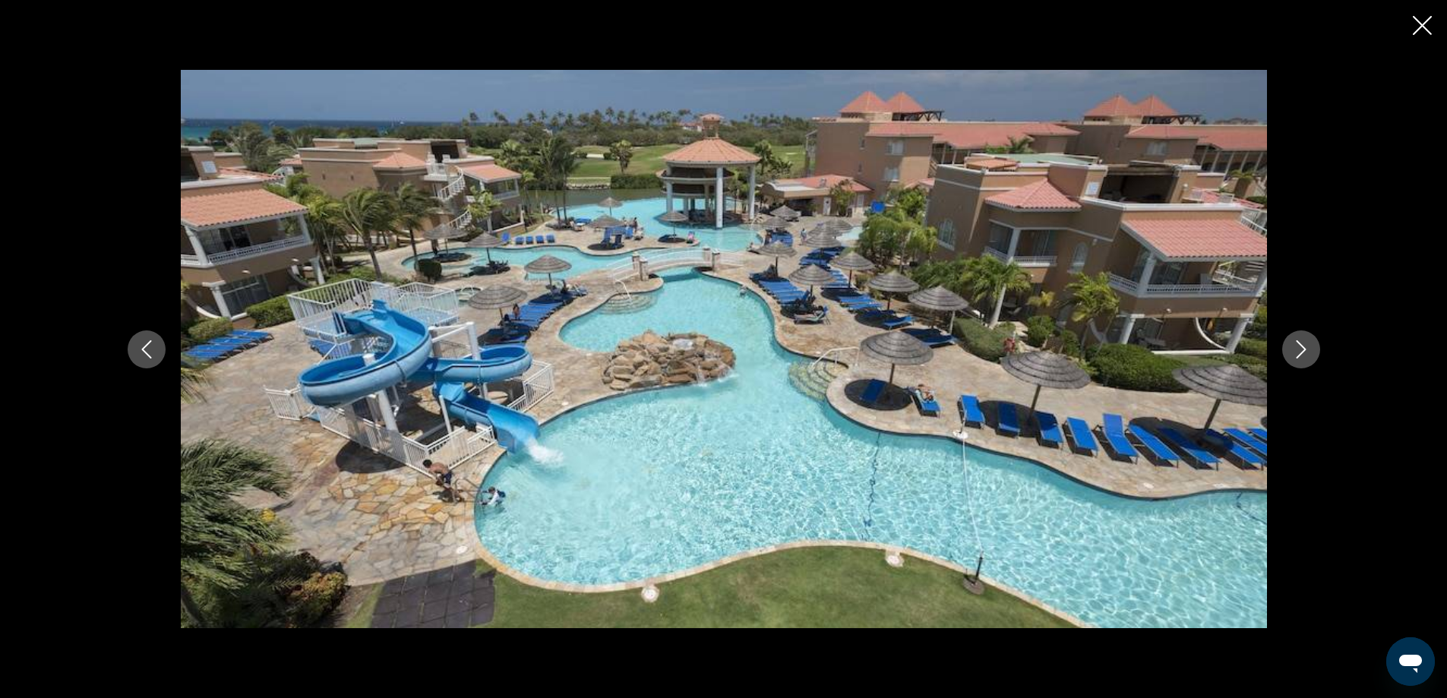
click at [1299, 350] on icon "Next image" at bounding box center [1301, 349] width 18 height 18
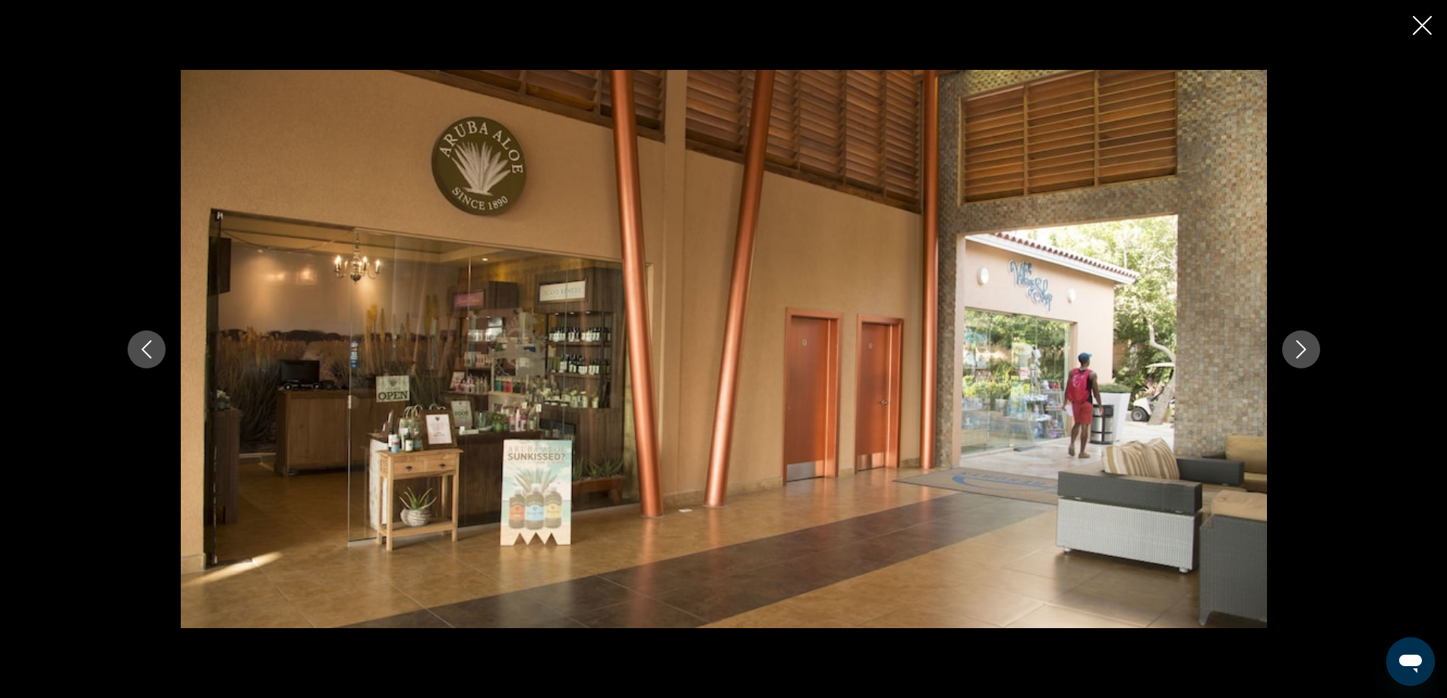
click at [1422, 21] on icon "Close slideshow" at bounding box center [1421, 25] width 19 height 19
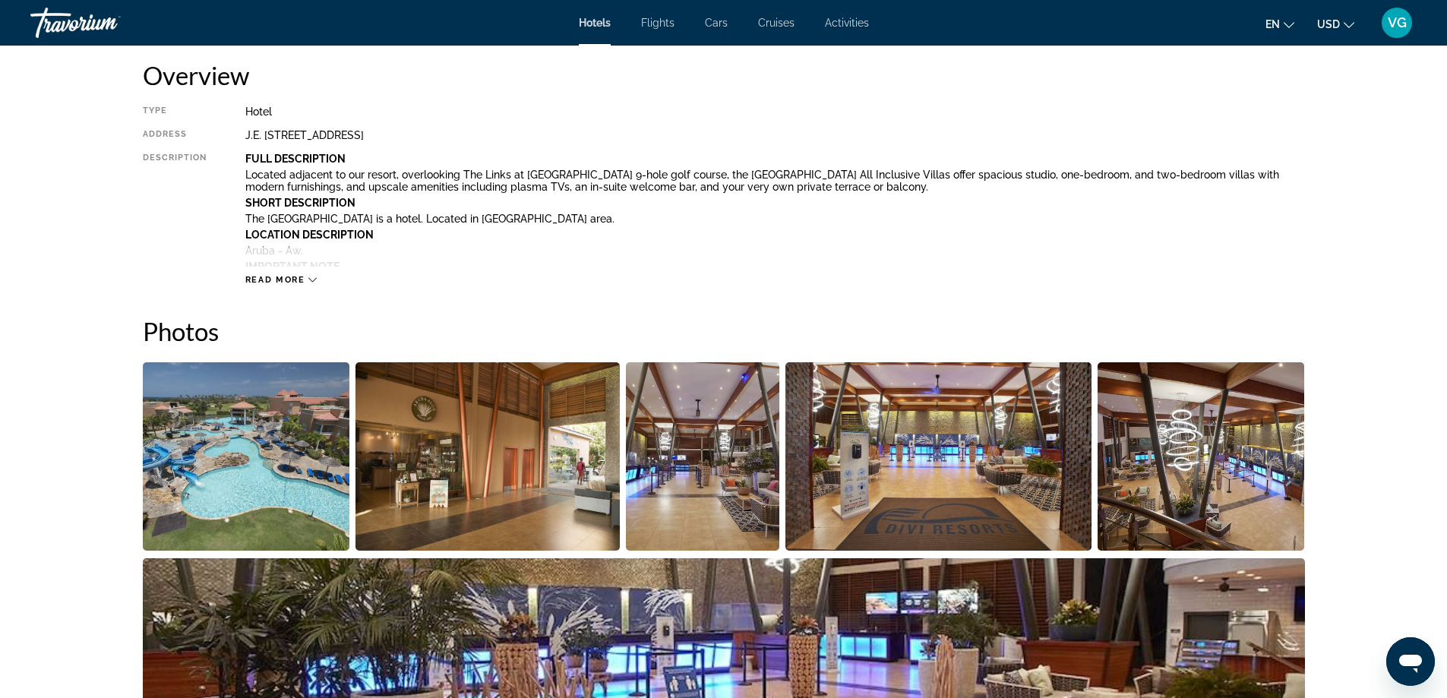
scroll to position [152, 0]
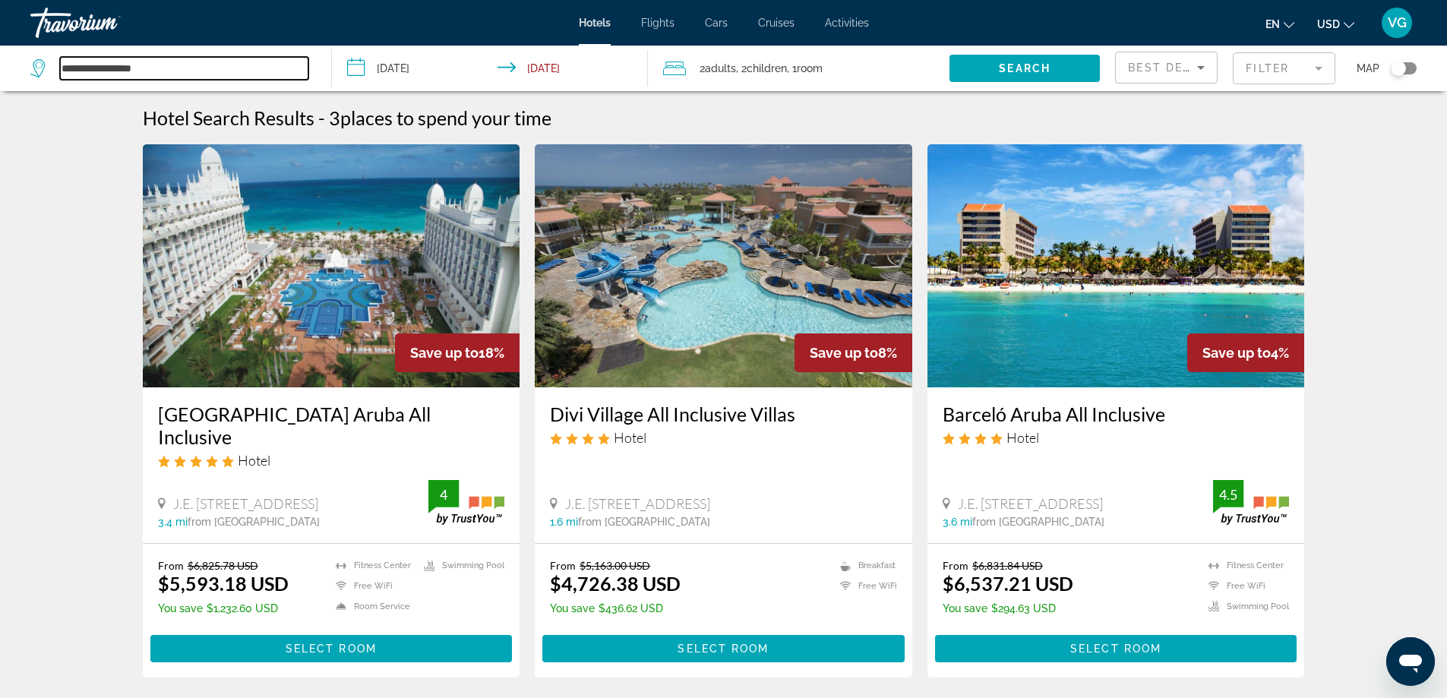
click at [185, 69] on input "**********" at bounding box center [184, 68] width 248 height 23
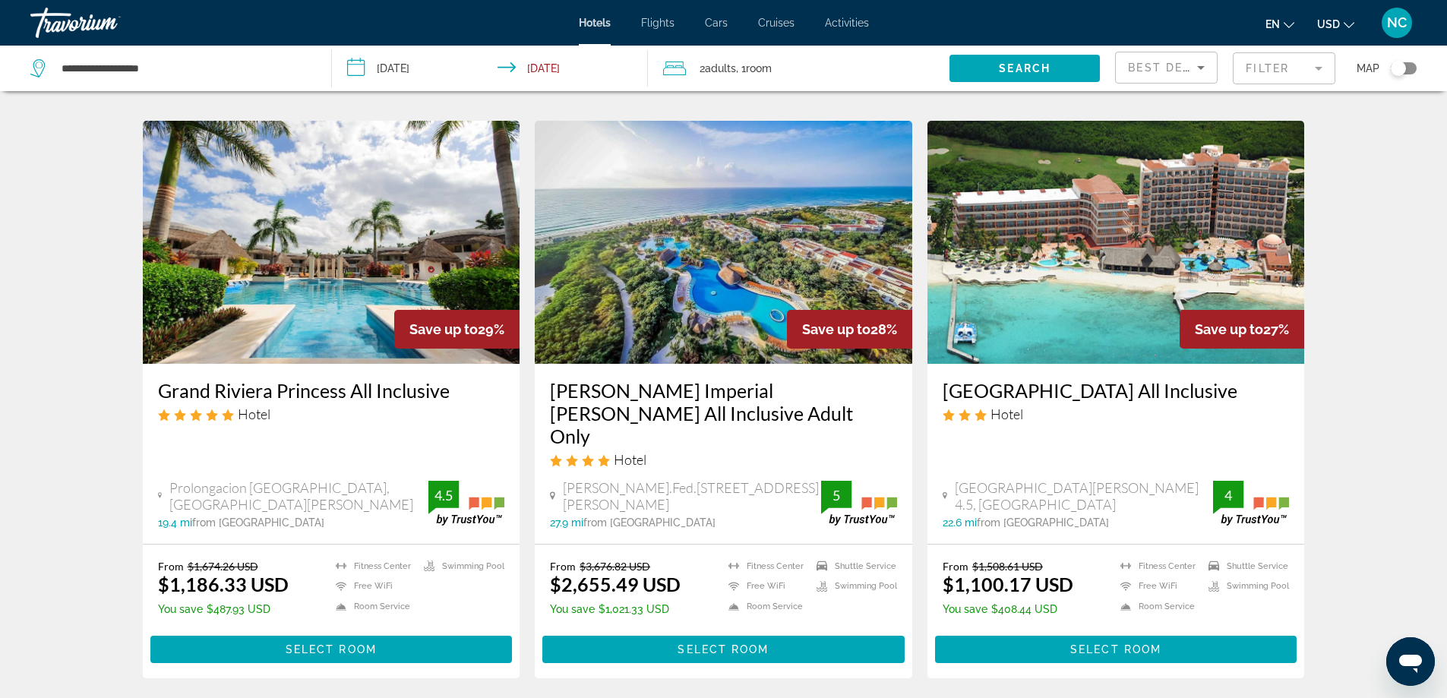
scroll to position [607, 0]
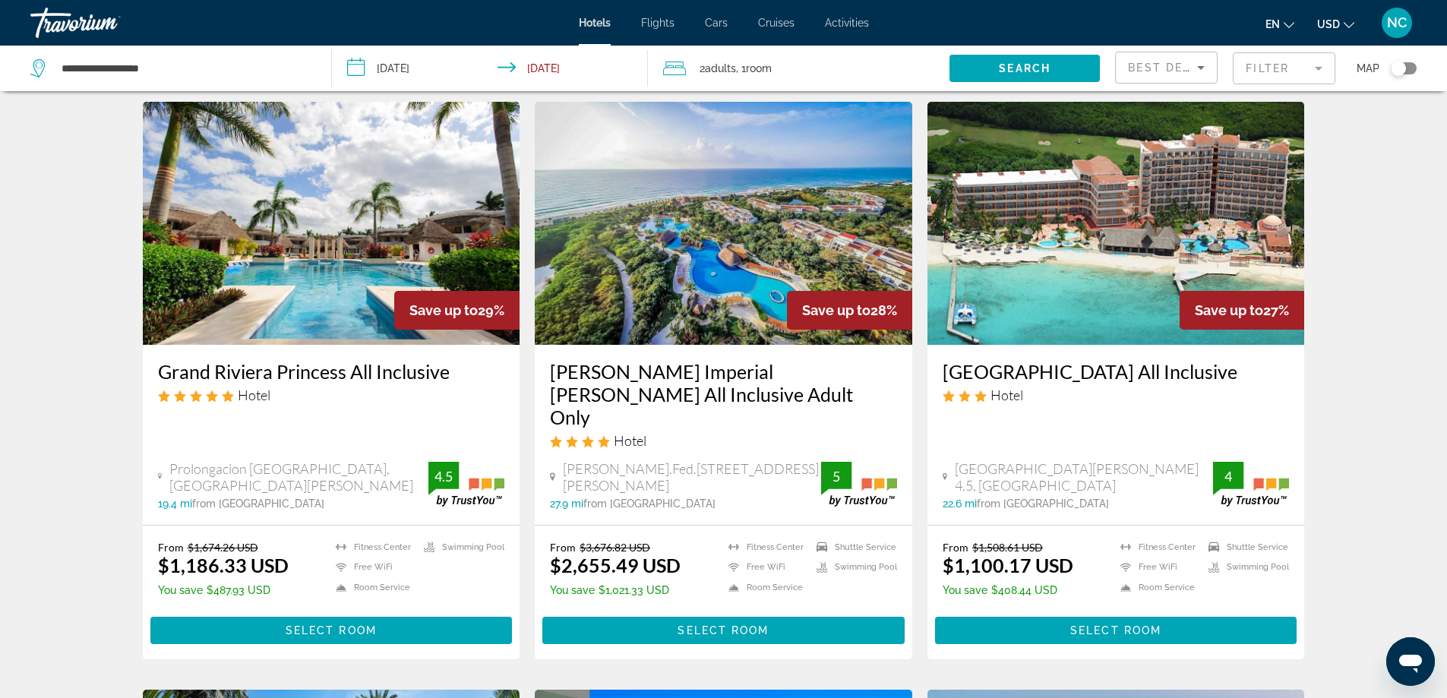
click at [368, 256] on img "Main content" at bounding box center [331, 223] width 377 height 243
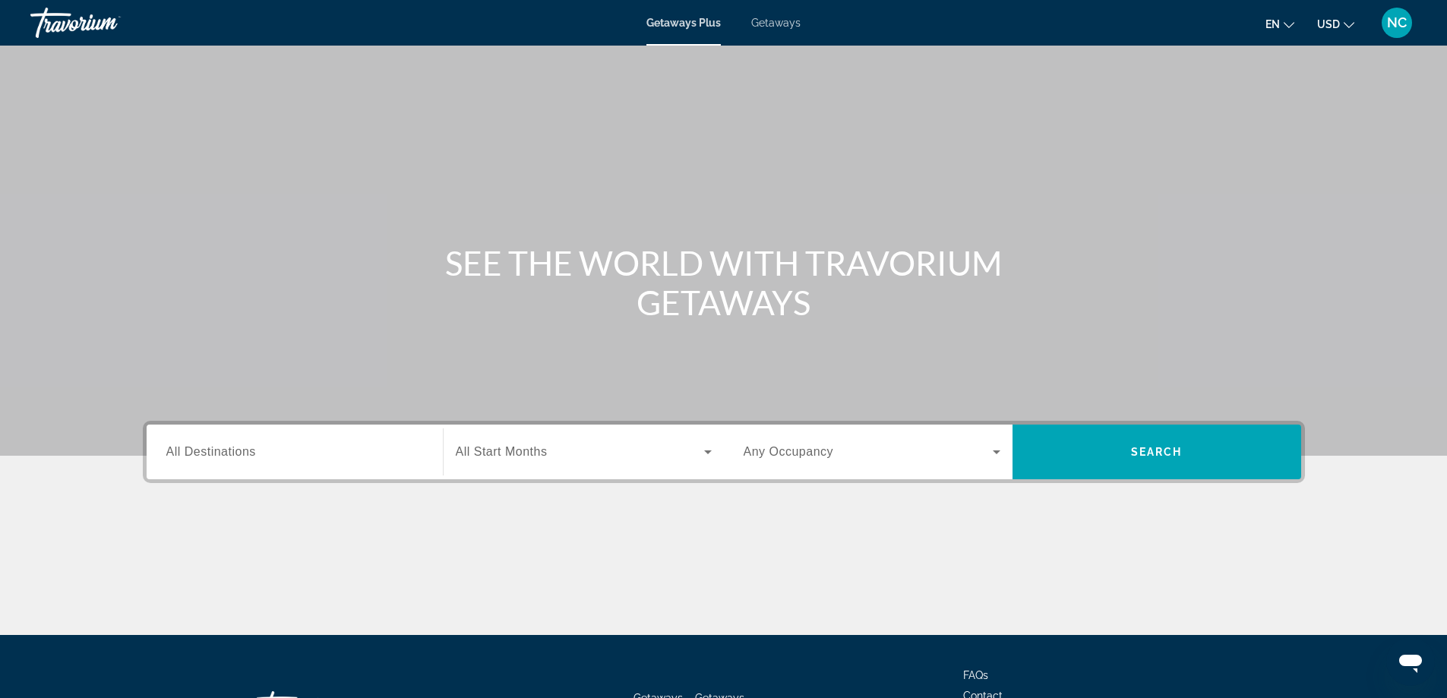
click at [192, 452] on span "All Destinations" at bounding box center [211, 451] width 90 height 13
click at [192, 452] on input "Destination All Destinations" at bounding box center [294, 452] width 257 height 18
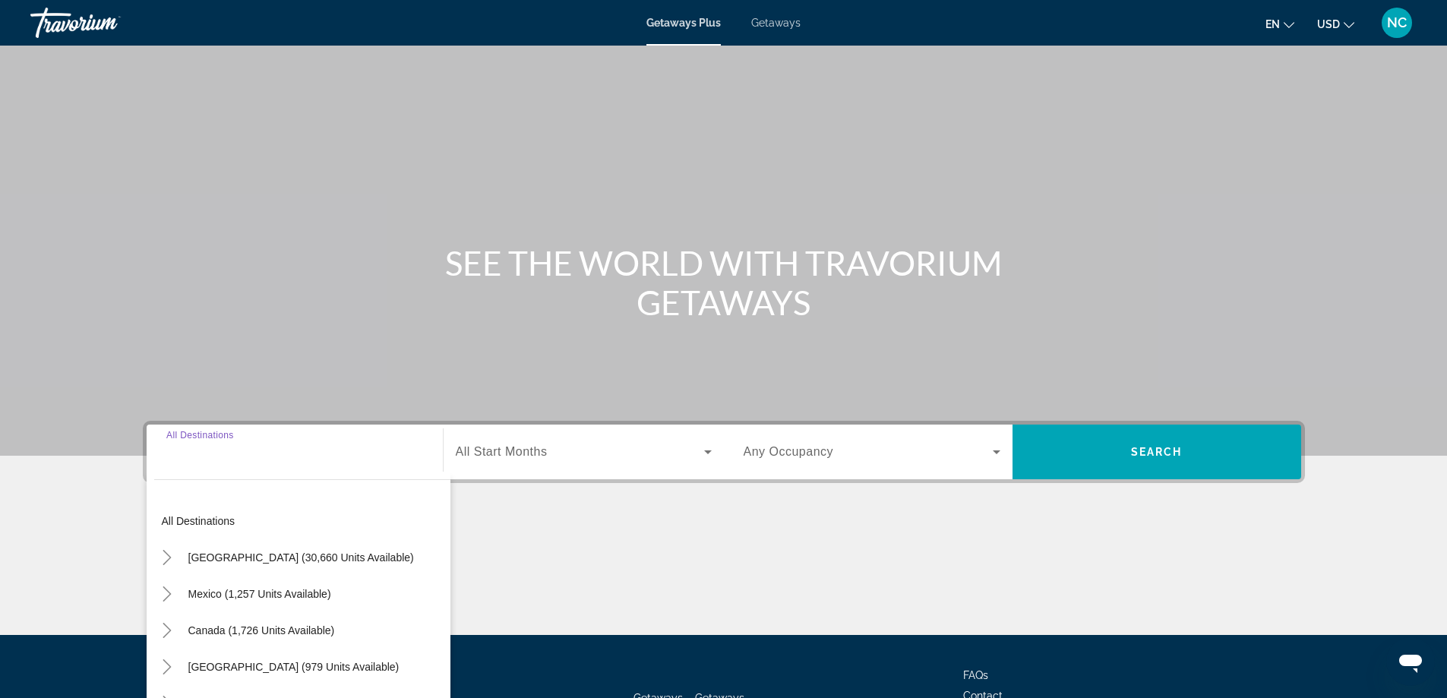
scroll to position [123, 0]
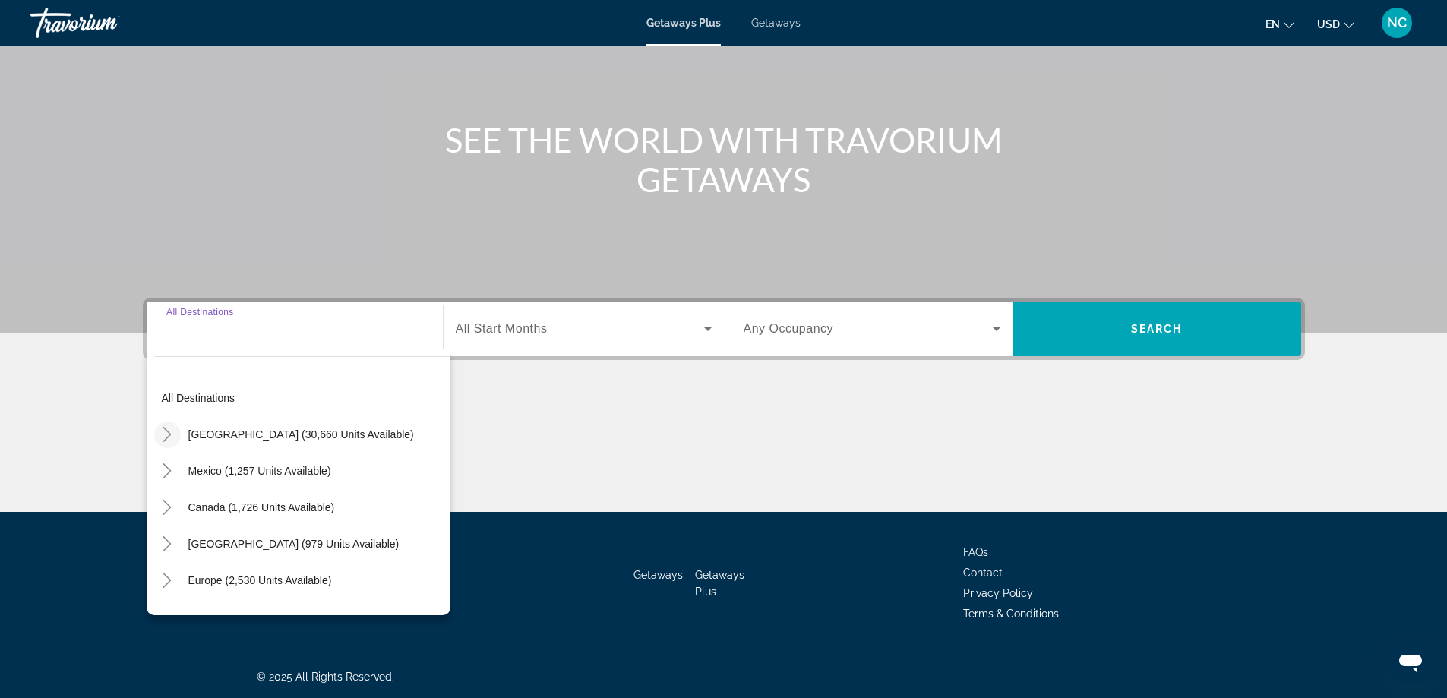
click at [170, 428] on icon "Toggle United States (30,660 units available)" at bounding box center [166, 434] width 15 height 15
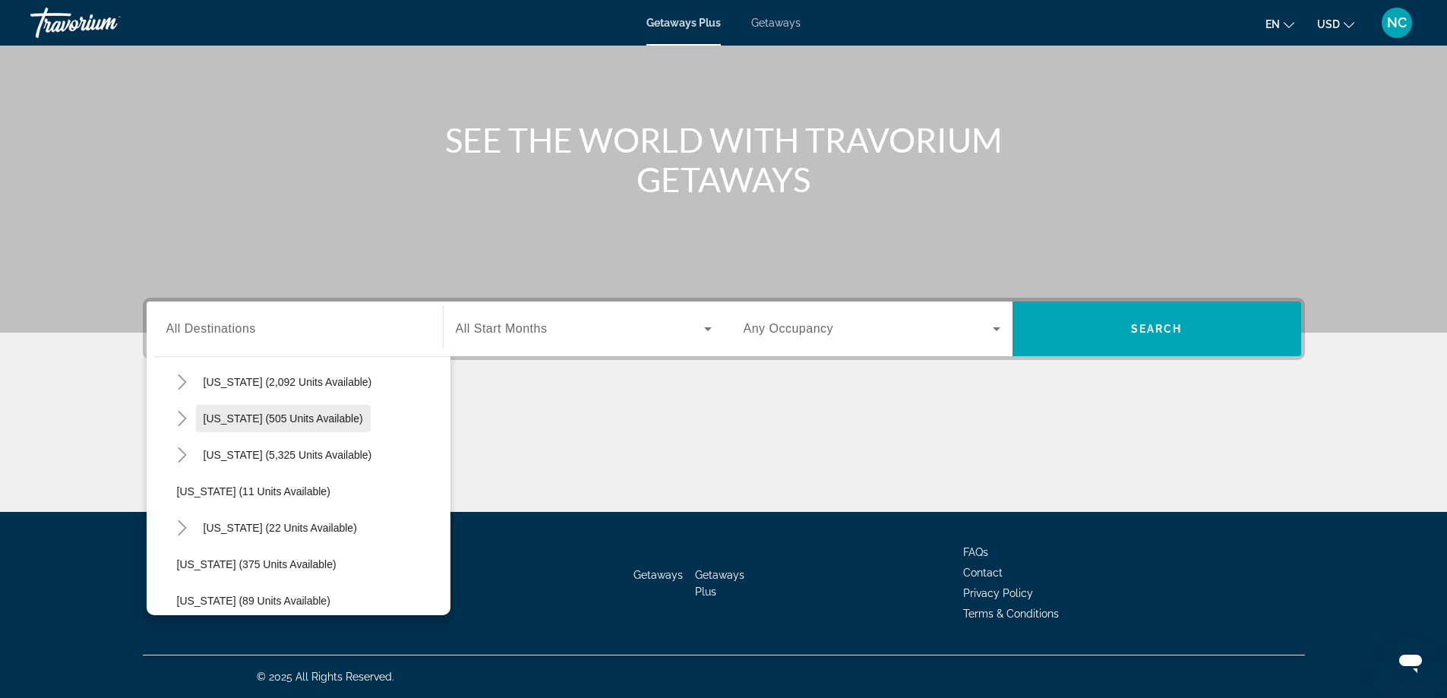
scroll to position [196, 0]
click at [183, 423] on icon "Toggle Florida (5,325 units available)" at bounding box center [182, 420] width 8 height 15
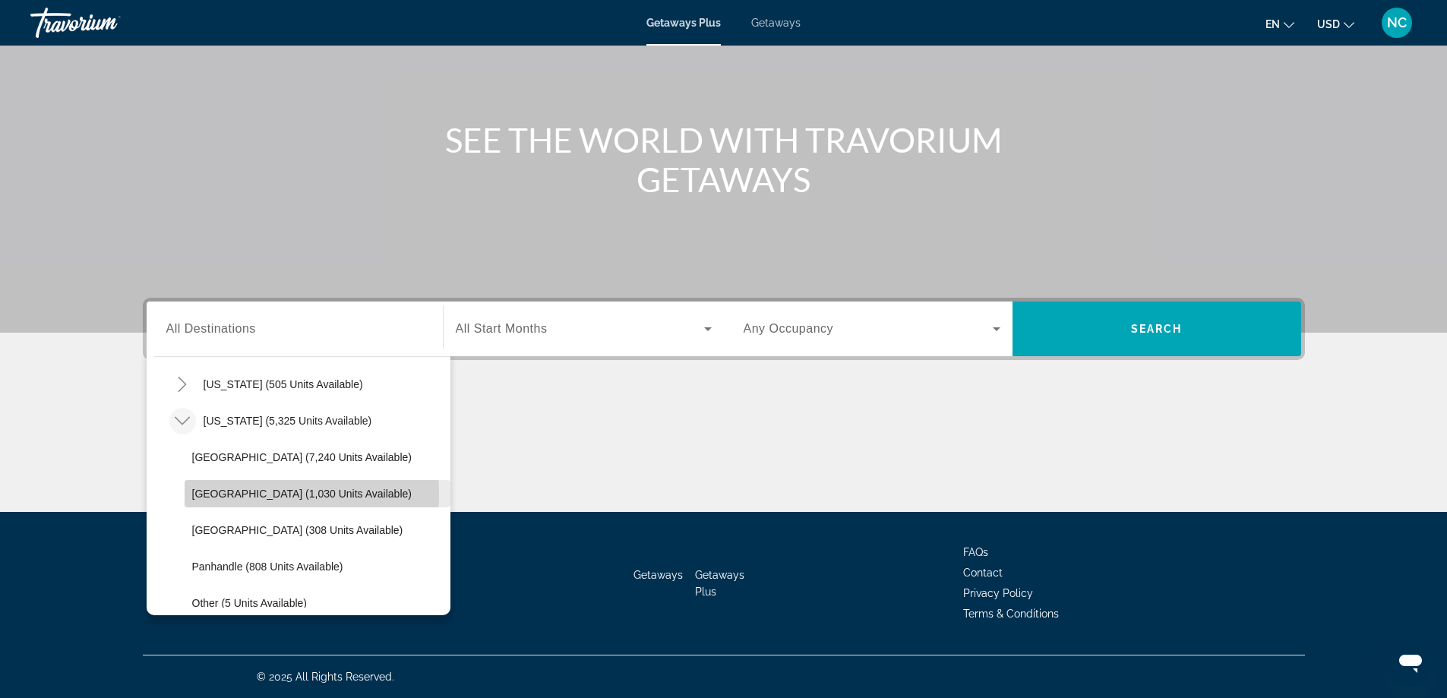
click at [251, 494] on span "East Coast (1,030 units available)" at bounding box center [301, 494] width 219 height 12
type input "**********"
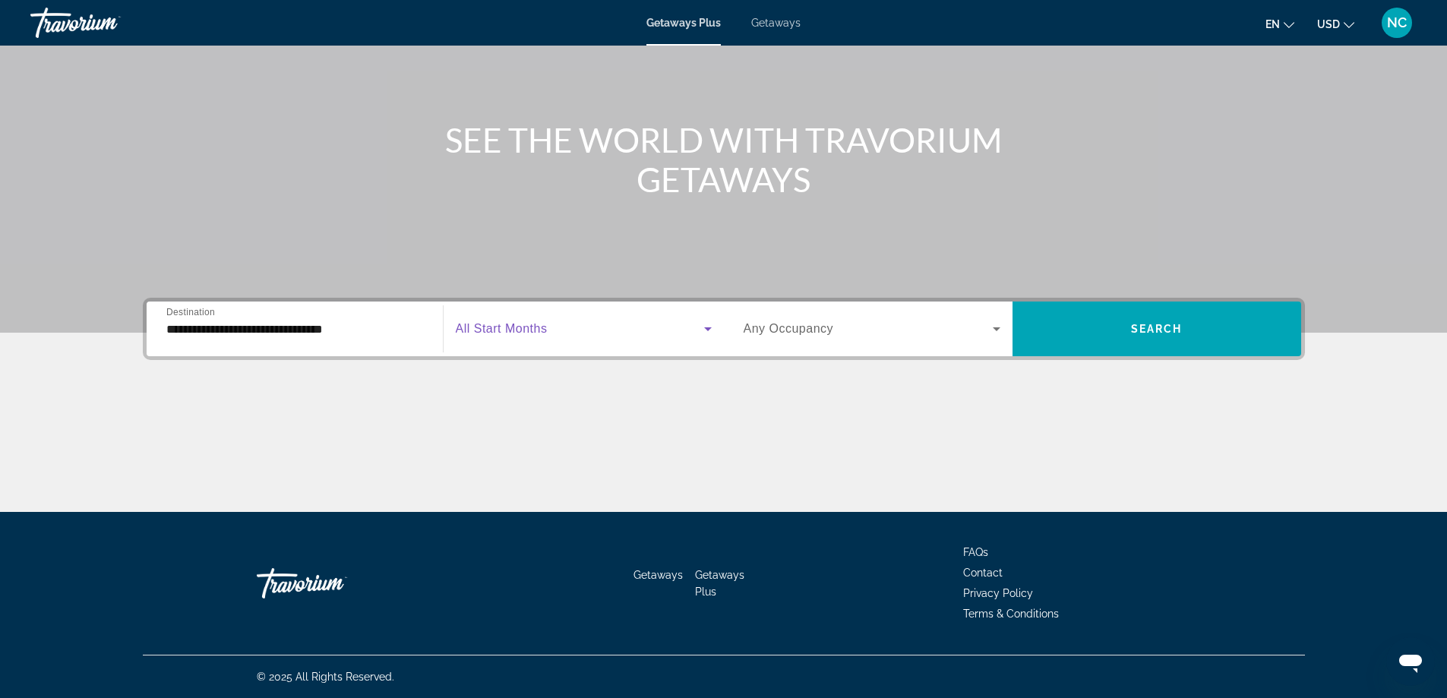
click at [707, 327] on icon "Search widget" at bounding box center [708, 329] width 8 height 4
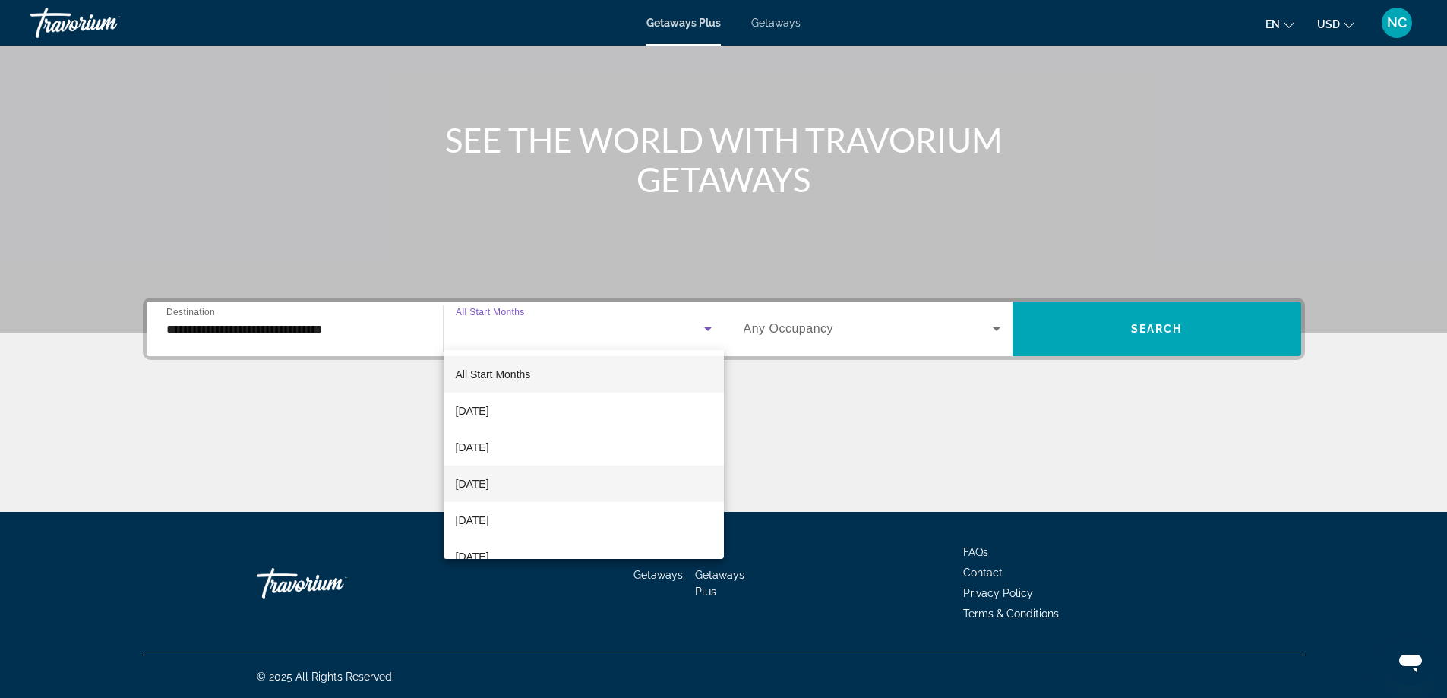
scroll to position [76, 0]
click at [489, 520] on span "February 2026" at bounding box center [472, 517] width 33 height 18
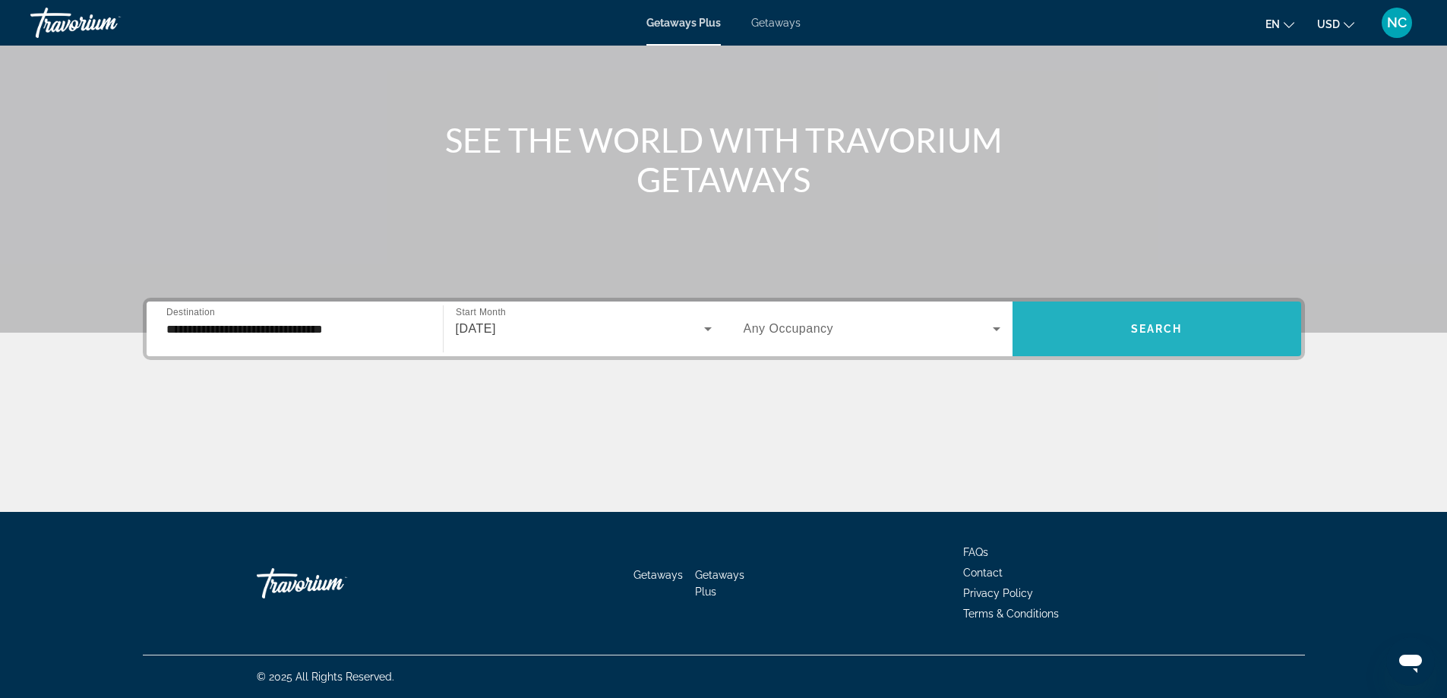
click at [1197, 324] on span "Search widget" at bounding box center [1156, 329] width 289 height 36
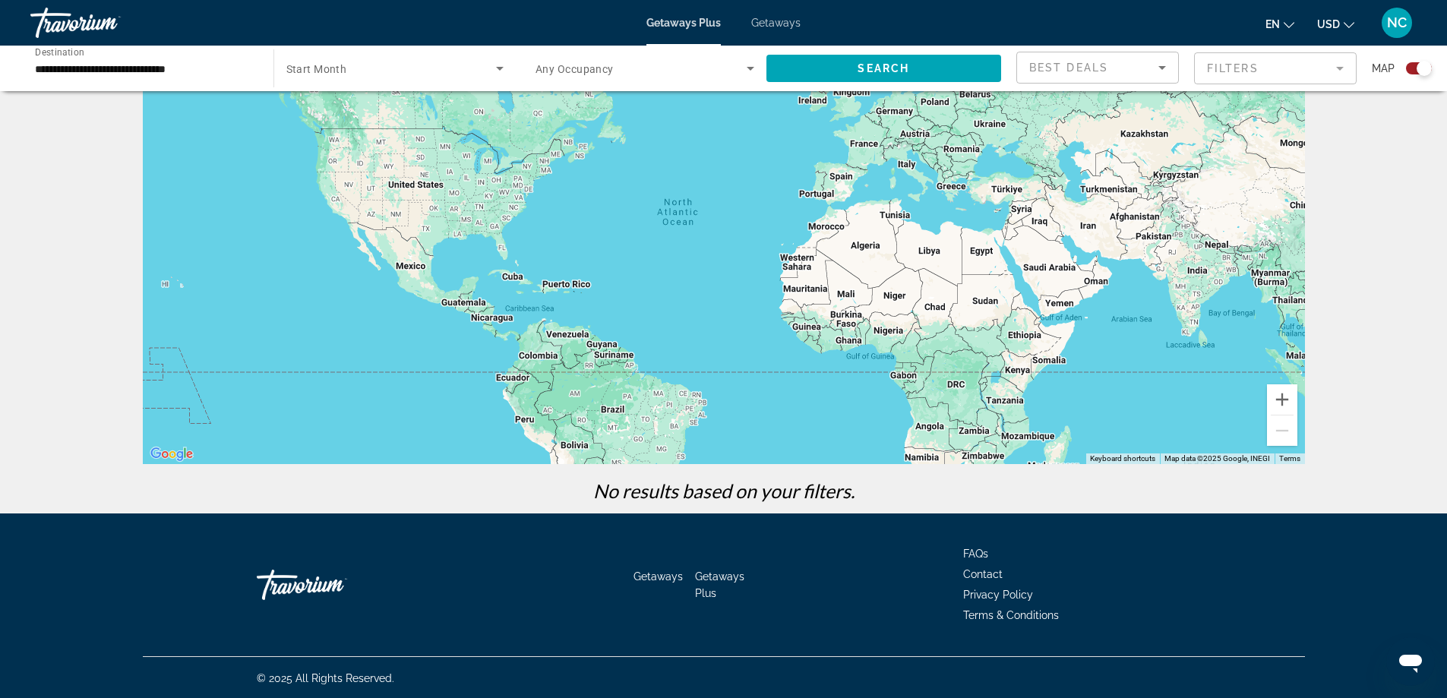
scroll to position [99, 0]
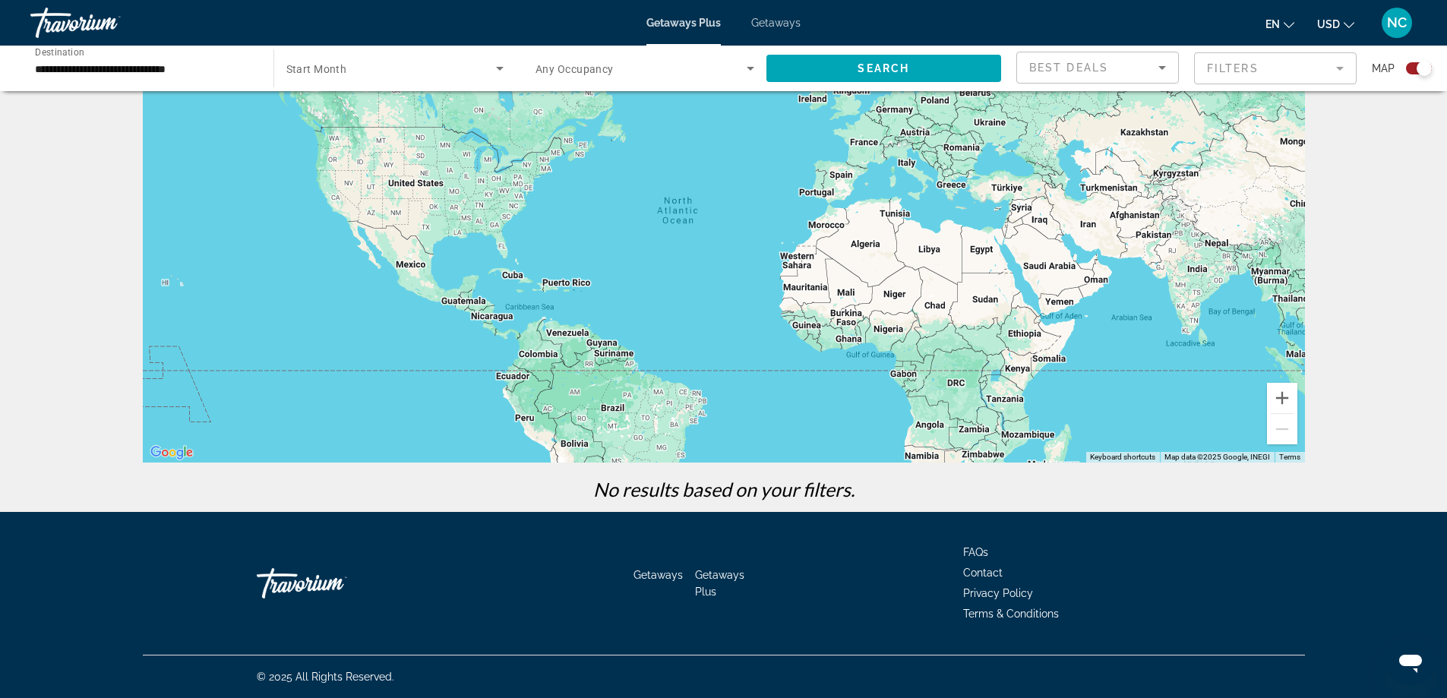
click at [772, 24] on span "Getaways" at bounding box center [775, 23] width 49 height 12
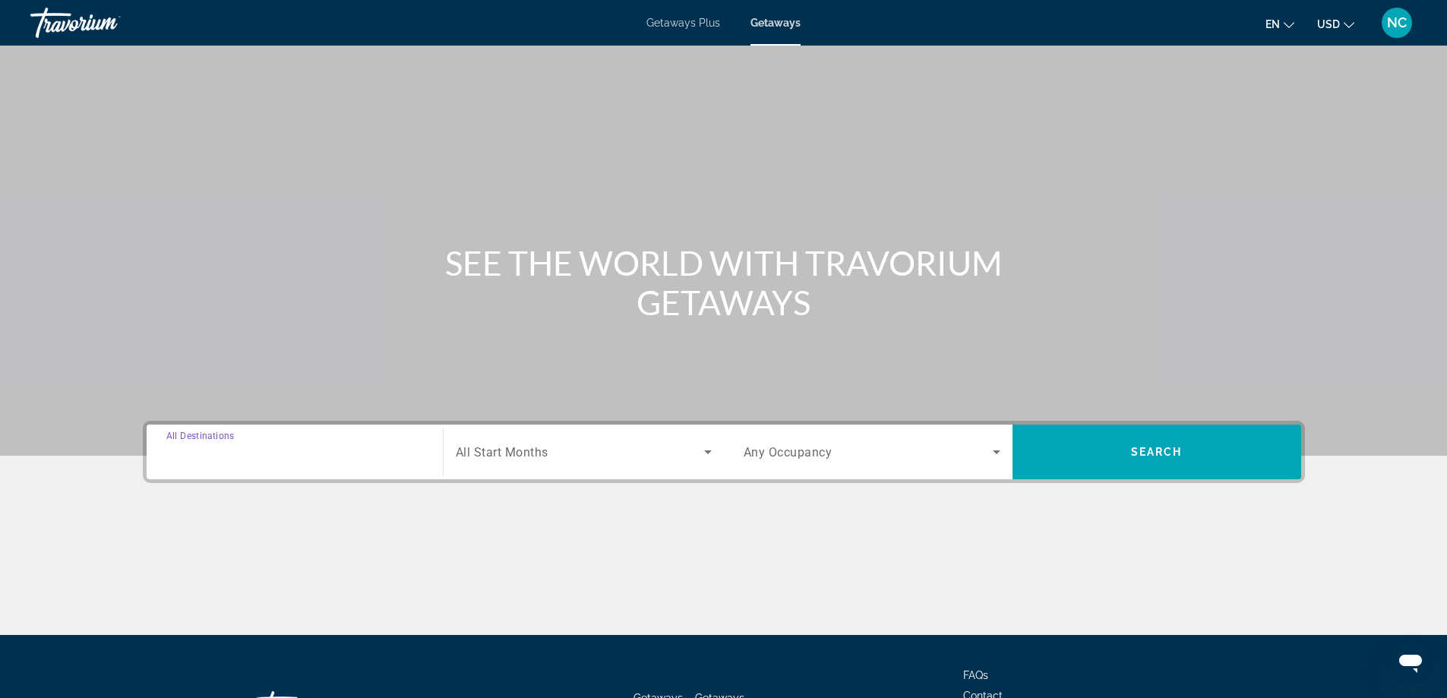
click at [206, 443] on input "Destination All Destinations" at bounding box center [294, 452] width 257 height 18
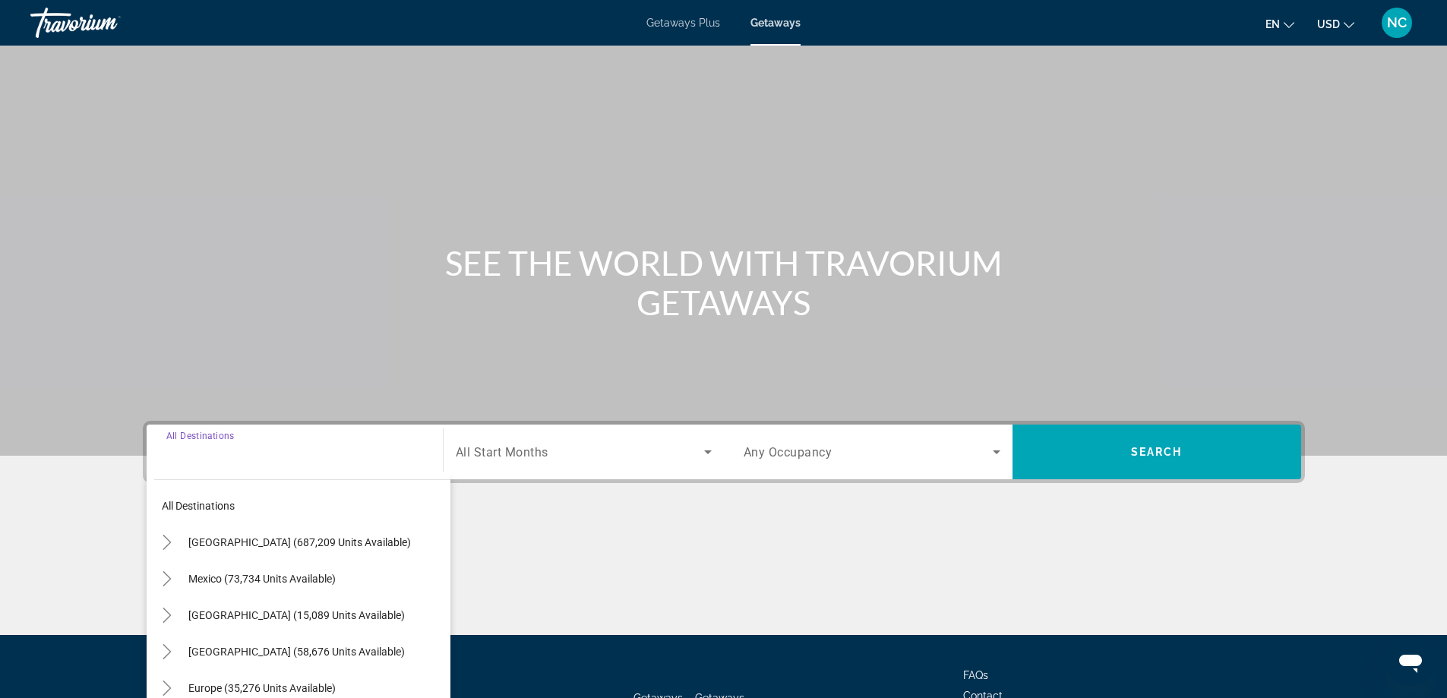
scroll to position [123, 0]
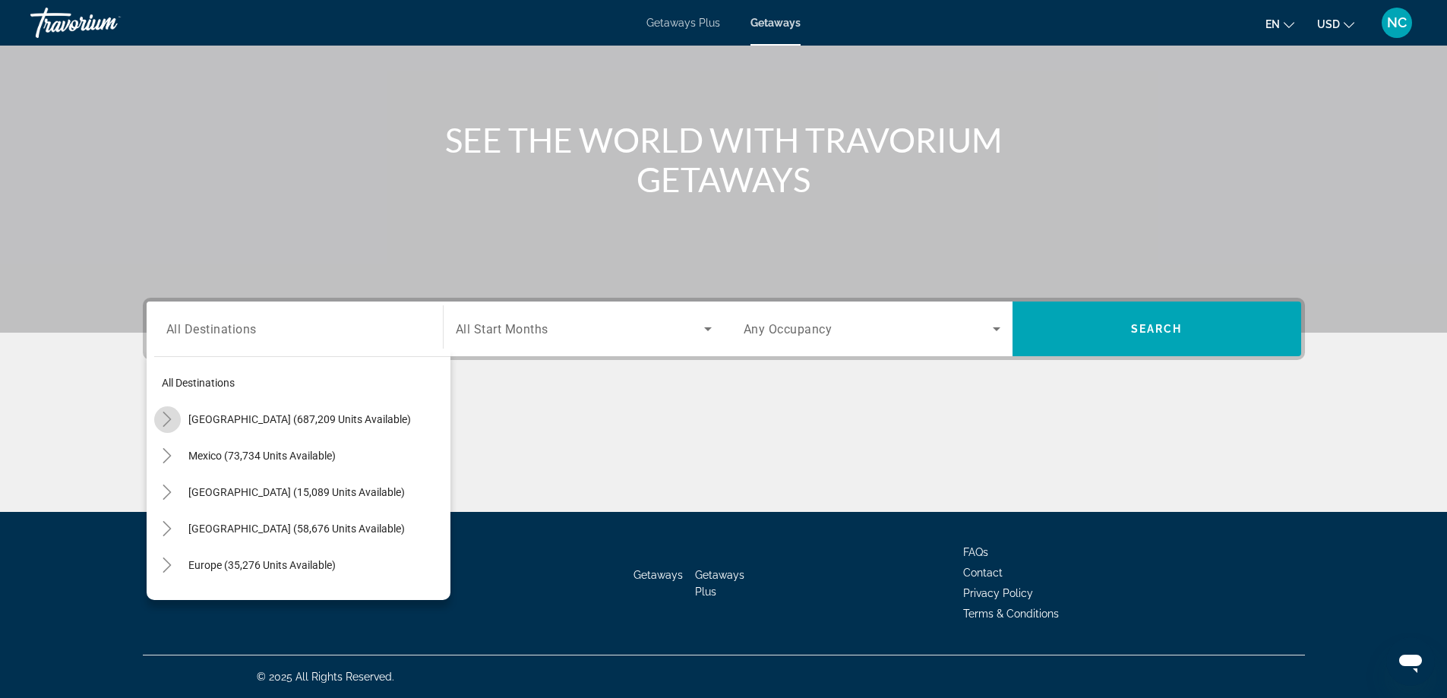
click at [169, 415] on icon "Toggle United States (687,209 units available)" at bounding box center [166, 419] width 15 height 15
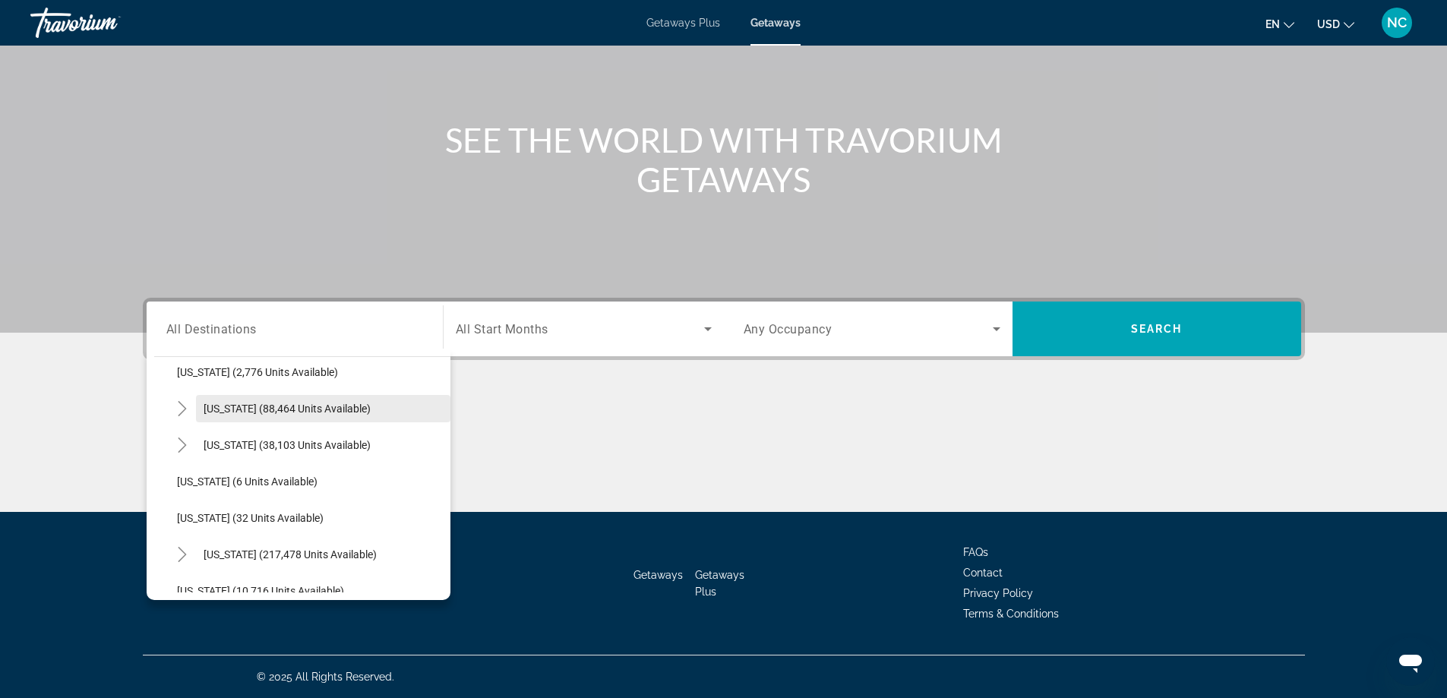
scroll to position [196, 0]
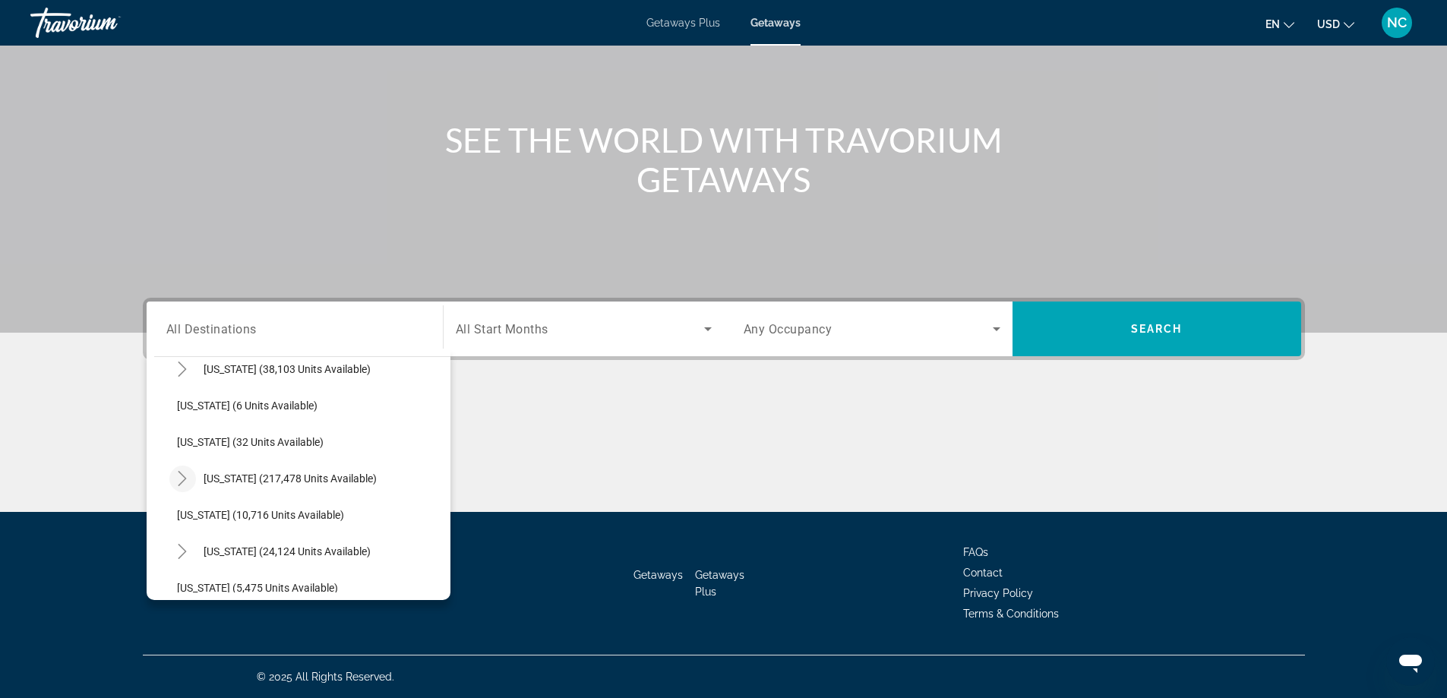
click at [182, 476] on icon "Toggle Florida (217,478 units available)" at bounding box center [182, 478] width 15 height 15
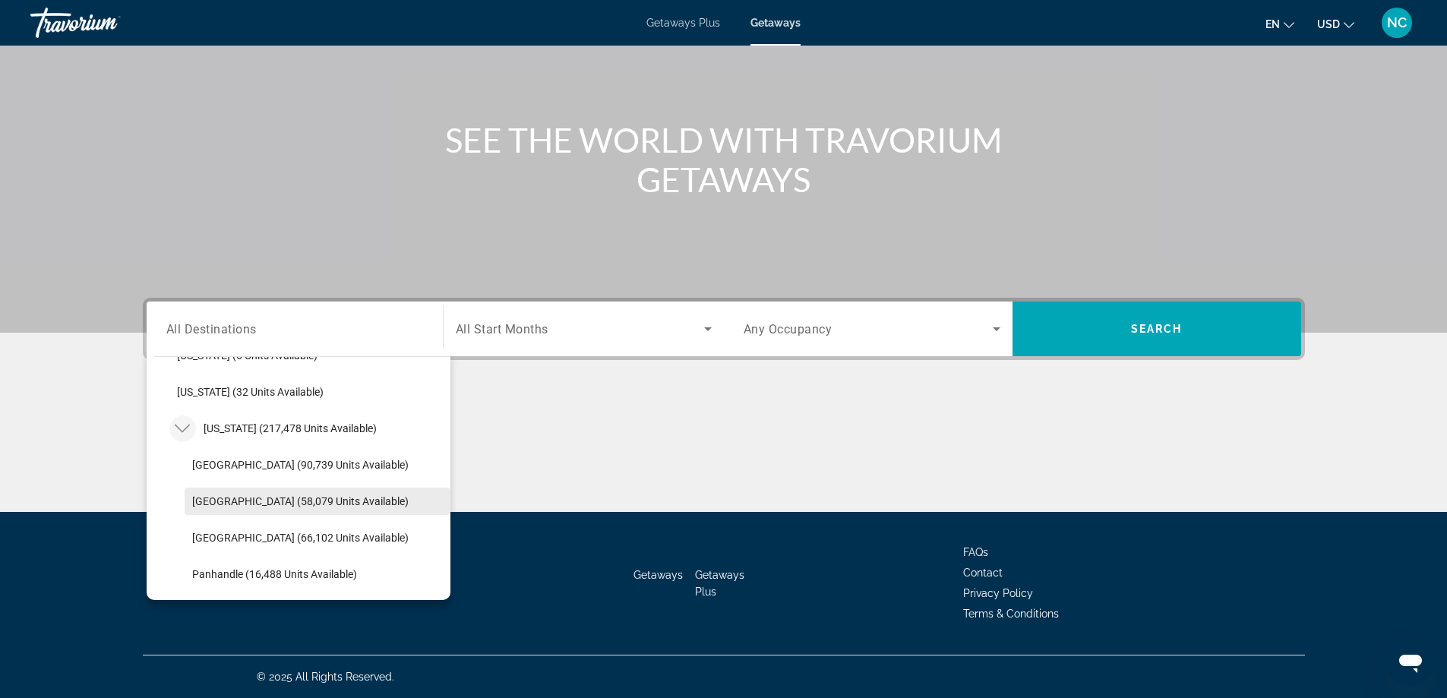
scroll to position [272, 0]
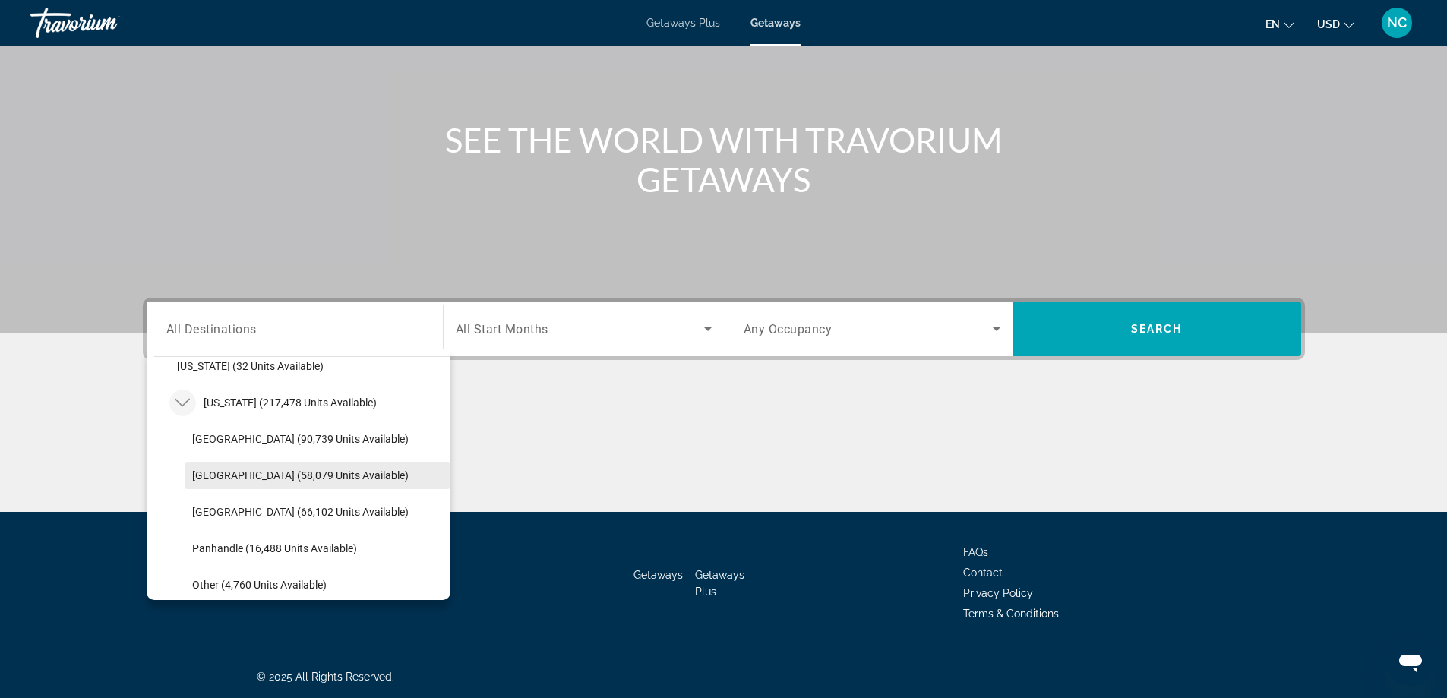
click at [285, 474] on span "East Coast (58,079 units available)" at bounding box center [300, 475] width 216 height 12
type input "**********"
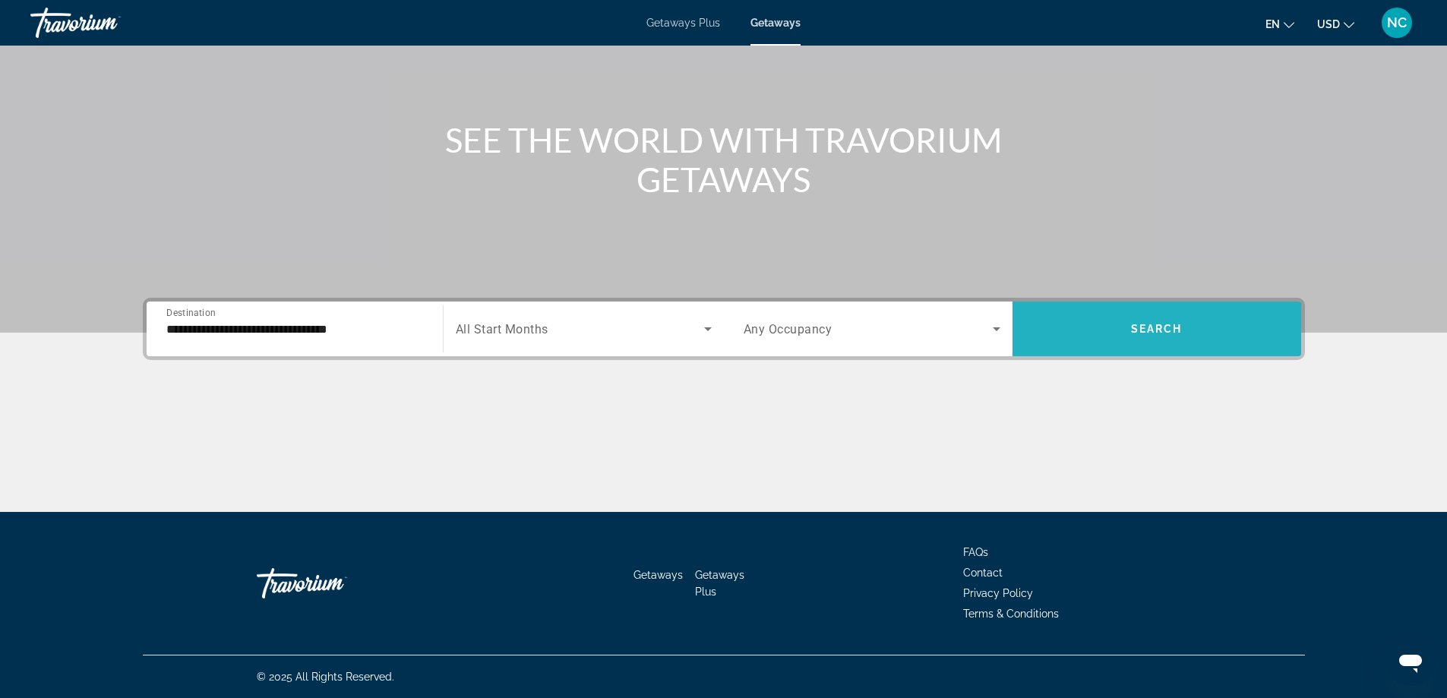
click at [1116, 335] on span "Search widget" at bounding box center [1156, 329] width 289 height 36
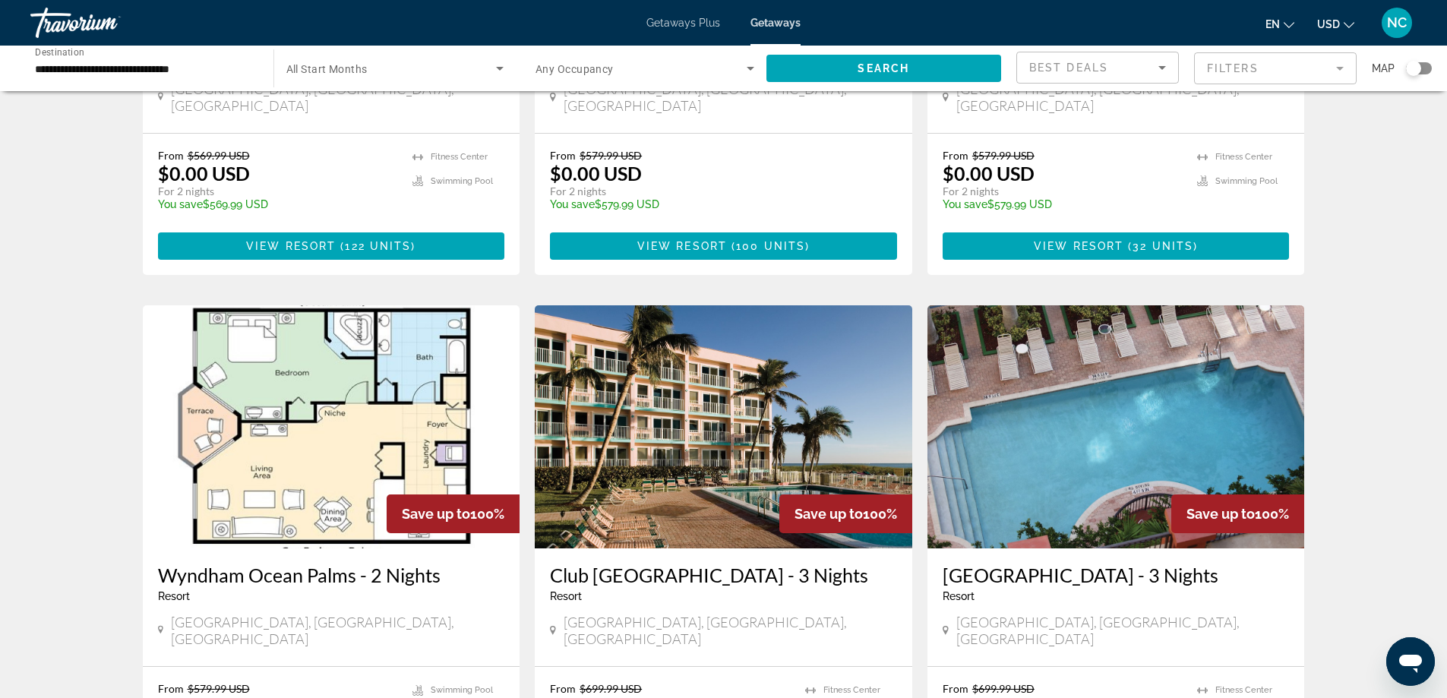
scroll to position [759, 0]
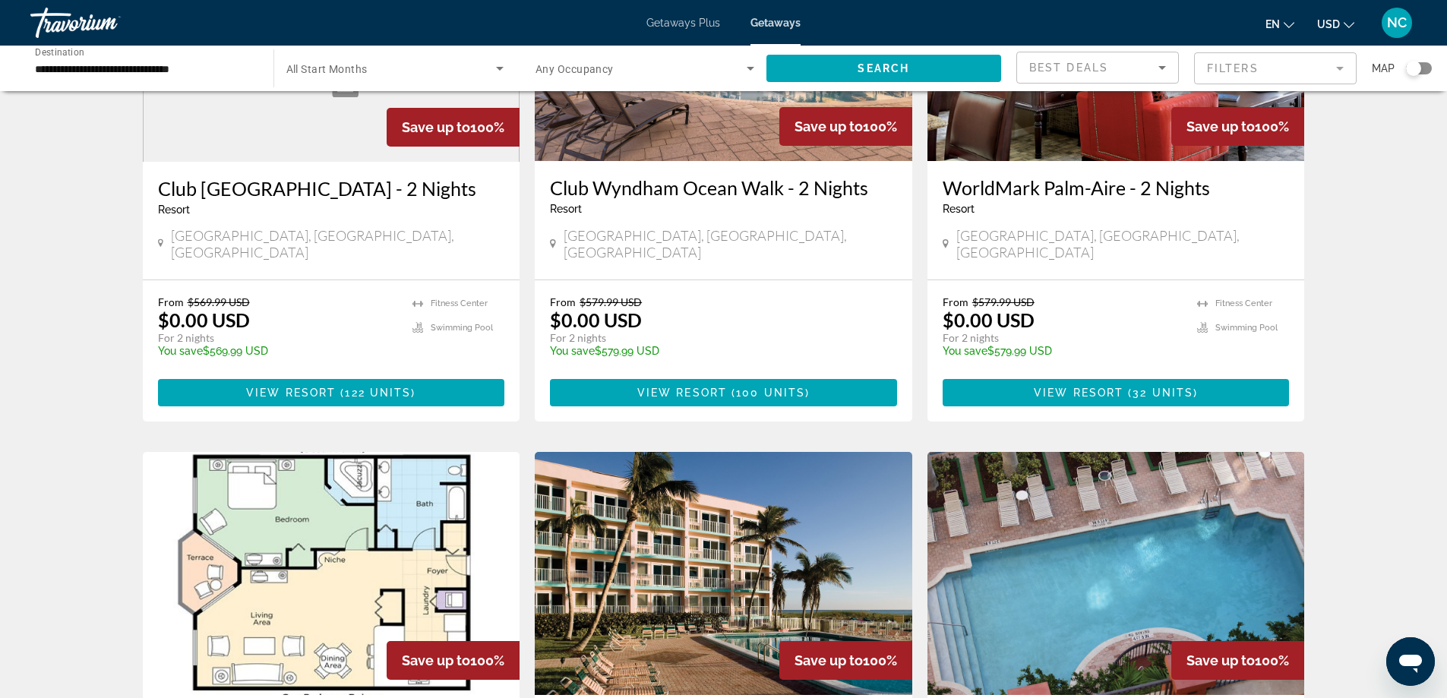
click at [500, 68] on icon "Search widget" at bounding box center [500, 69] width 8 height 4
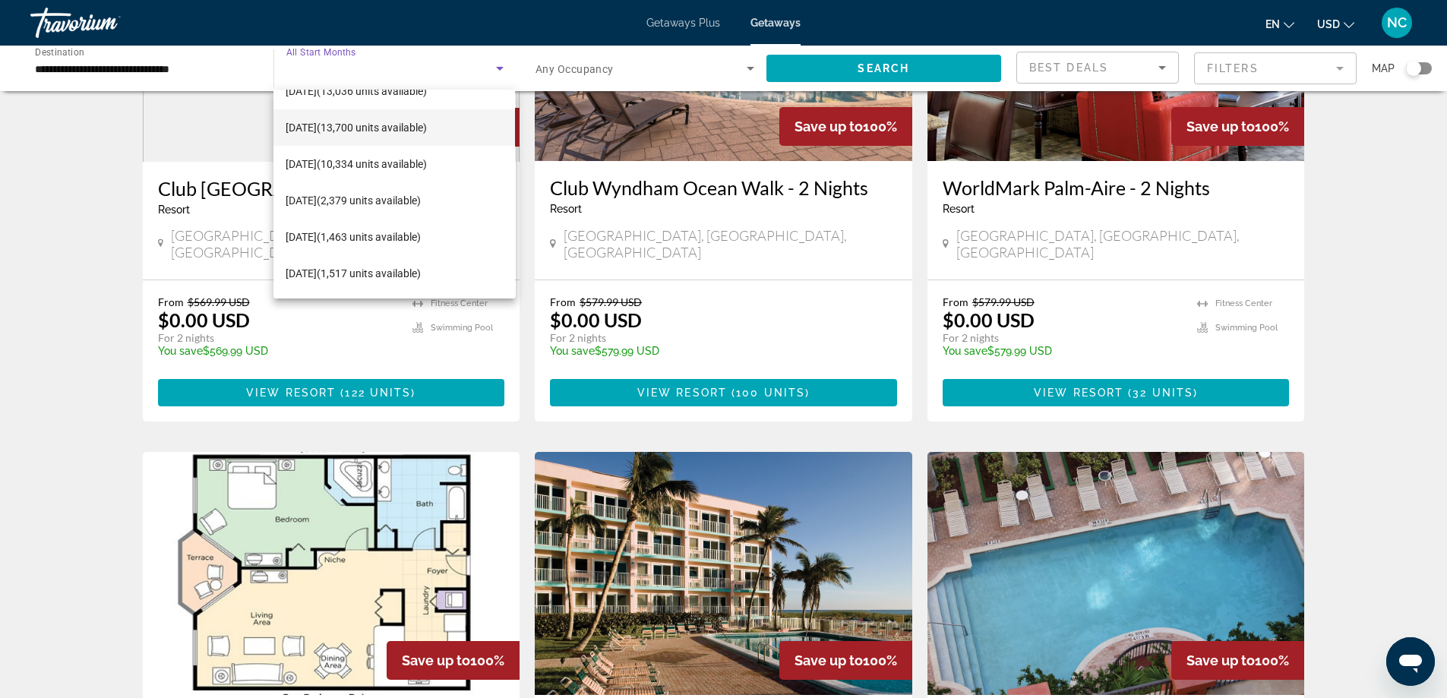
scroll to position [152, 0]
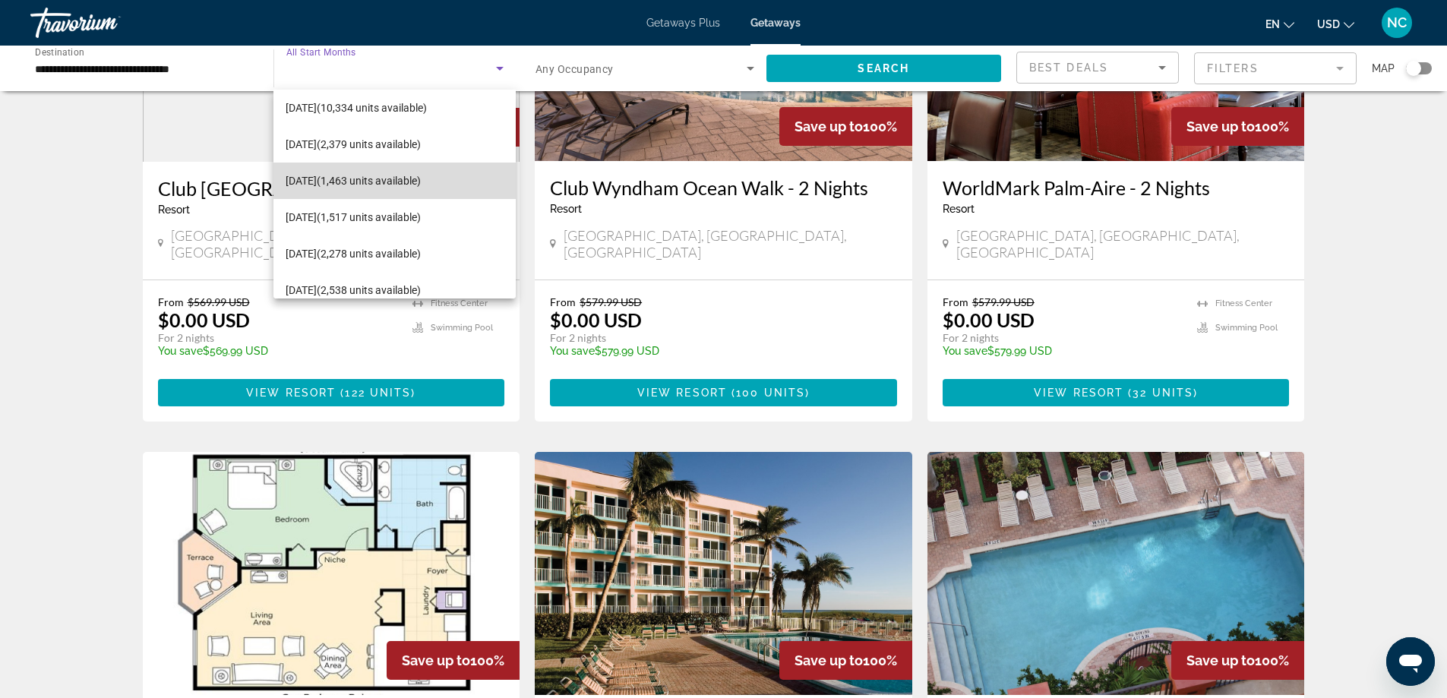
click at [397, 174] on span "February 2026 (1,463 units available)" at bounding box center [353, 181] width 135 height 18
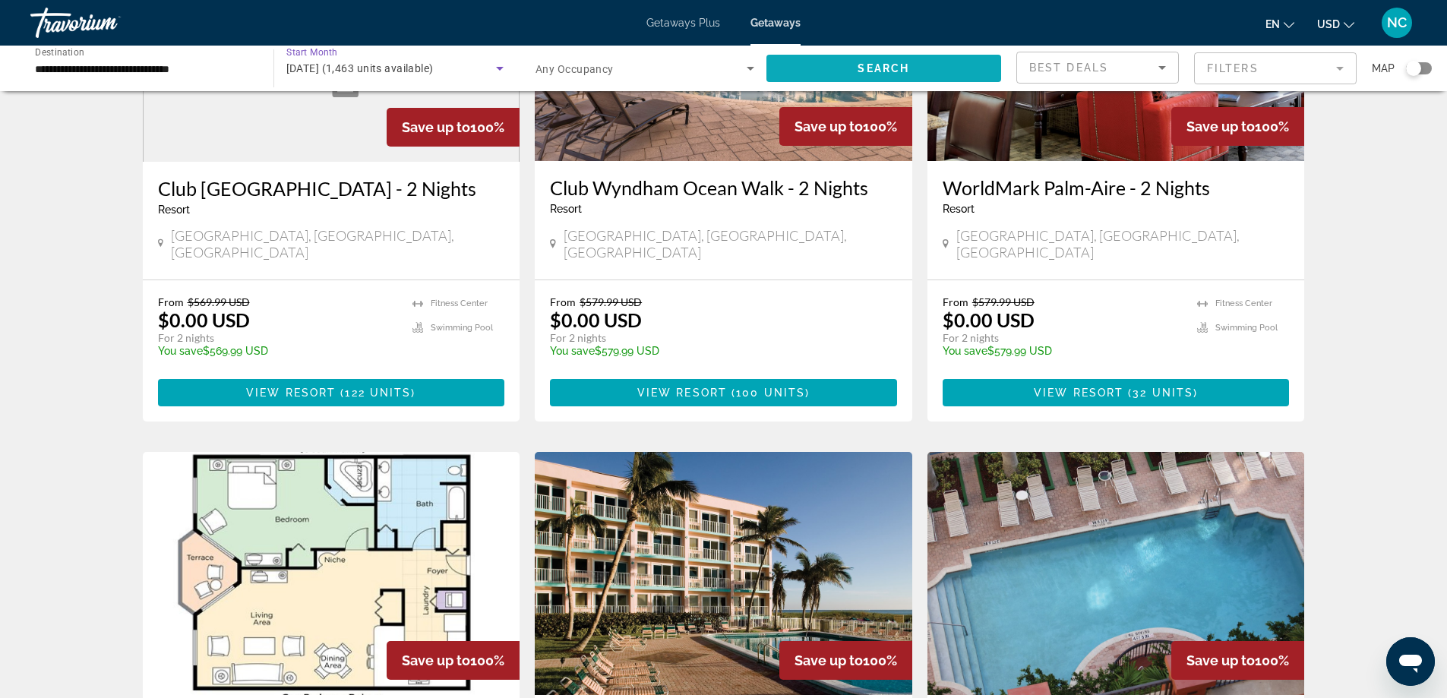
click at [873, 59] on span "Search widget" at bounding box center [883, 68] width 235 height 36
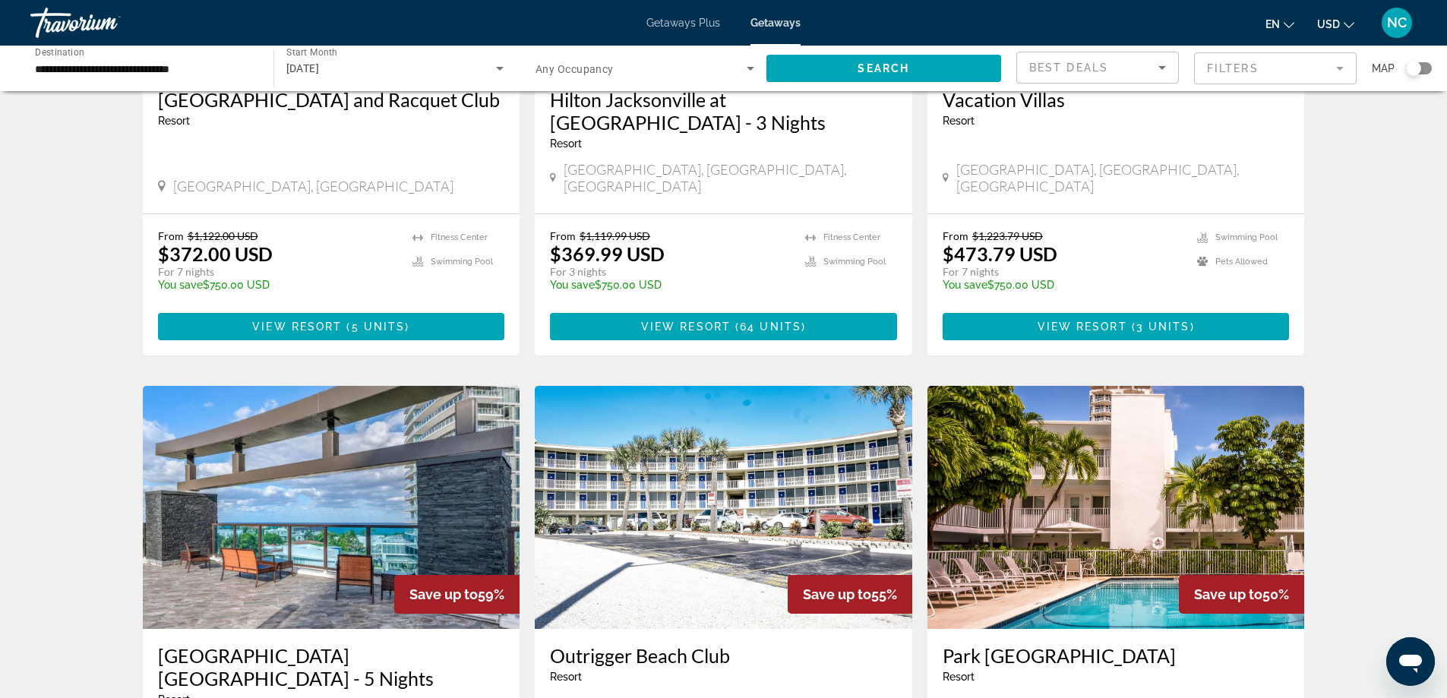
scroll to position [987, 0]
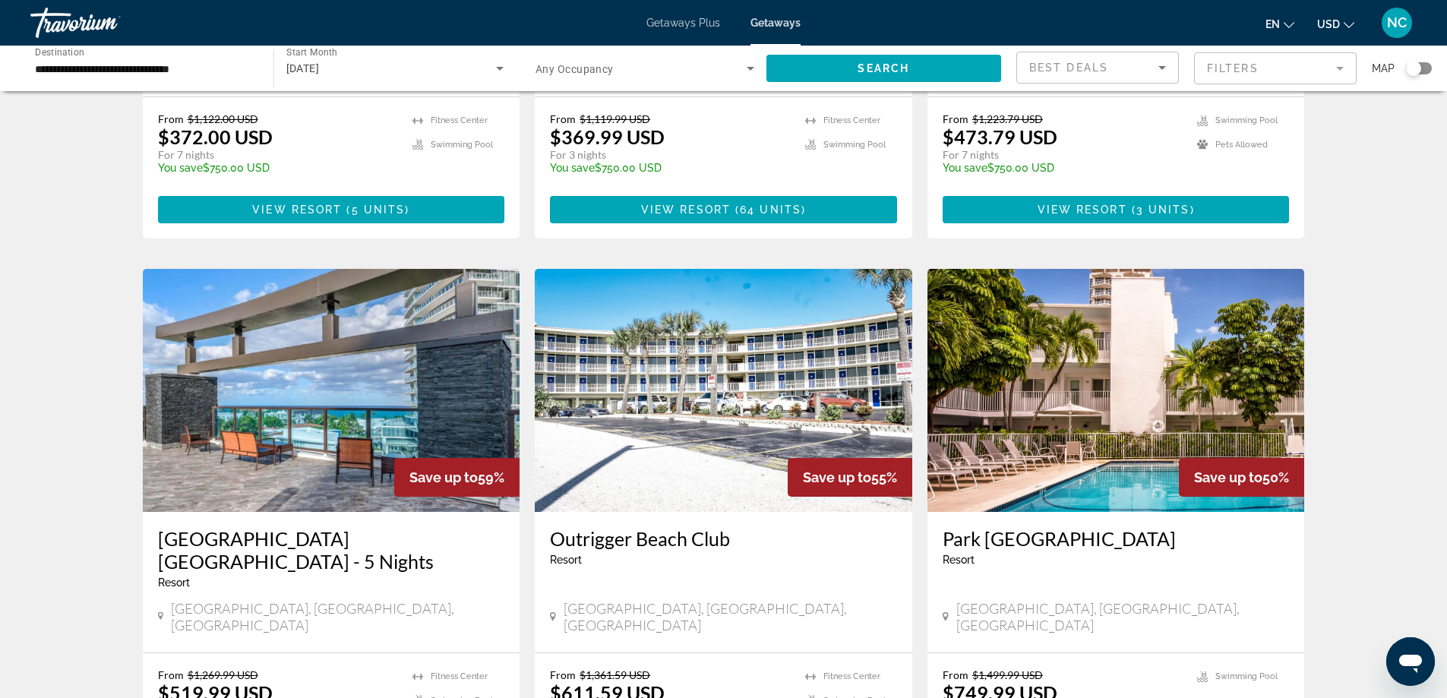
click at [290, 358] on img "Main content" at bounding box center [331, 390] width 377 height 243
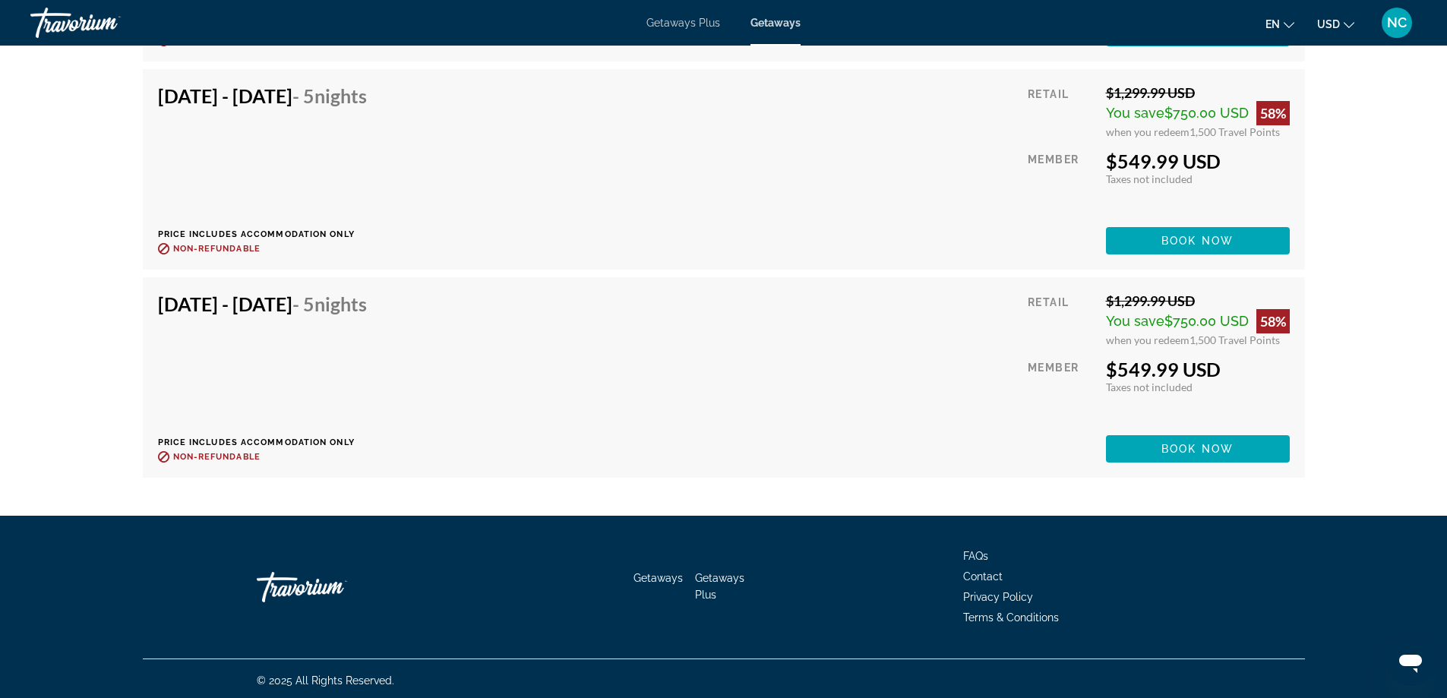
scroll to position [4313, 0]
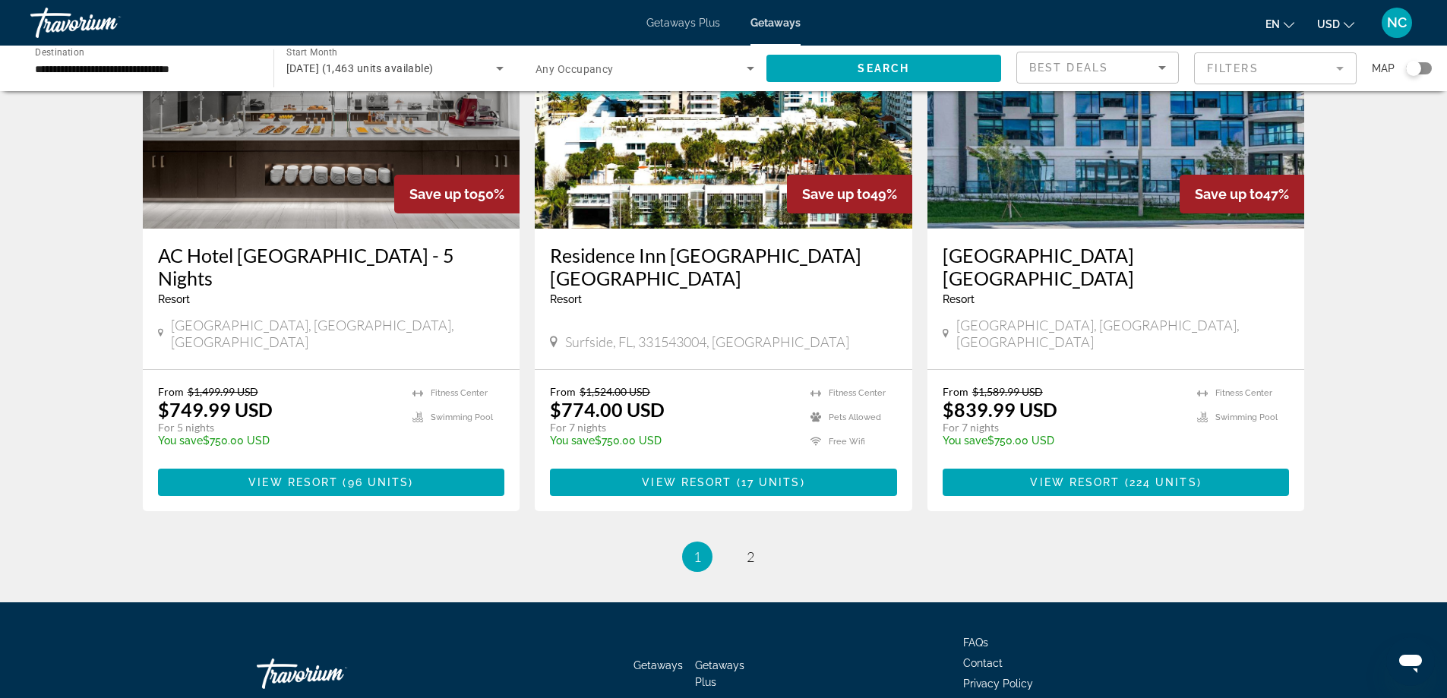
scroll to position [1827, 0]
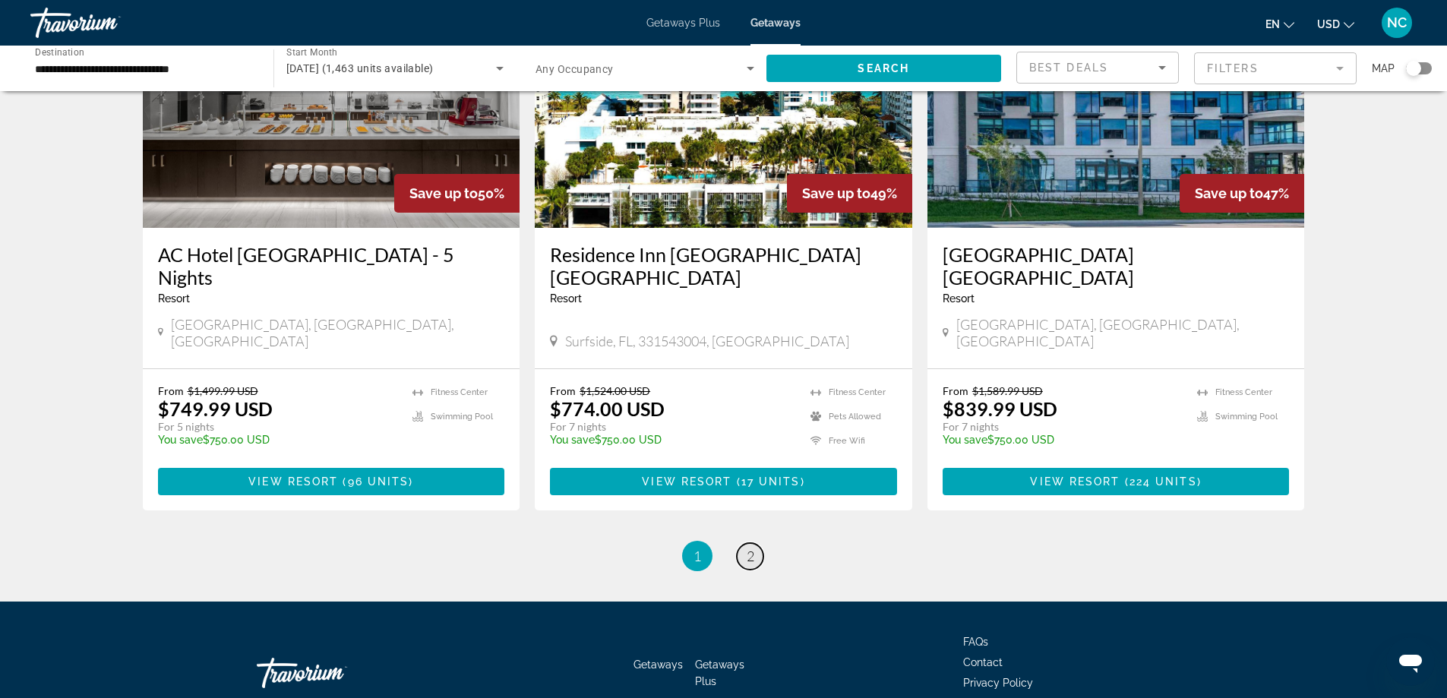
click at [746, 548] on span "2" at bounding box center [750, 556] width 8 height 17
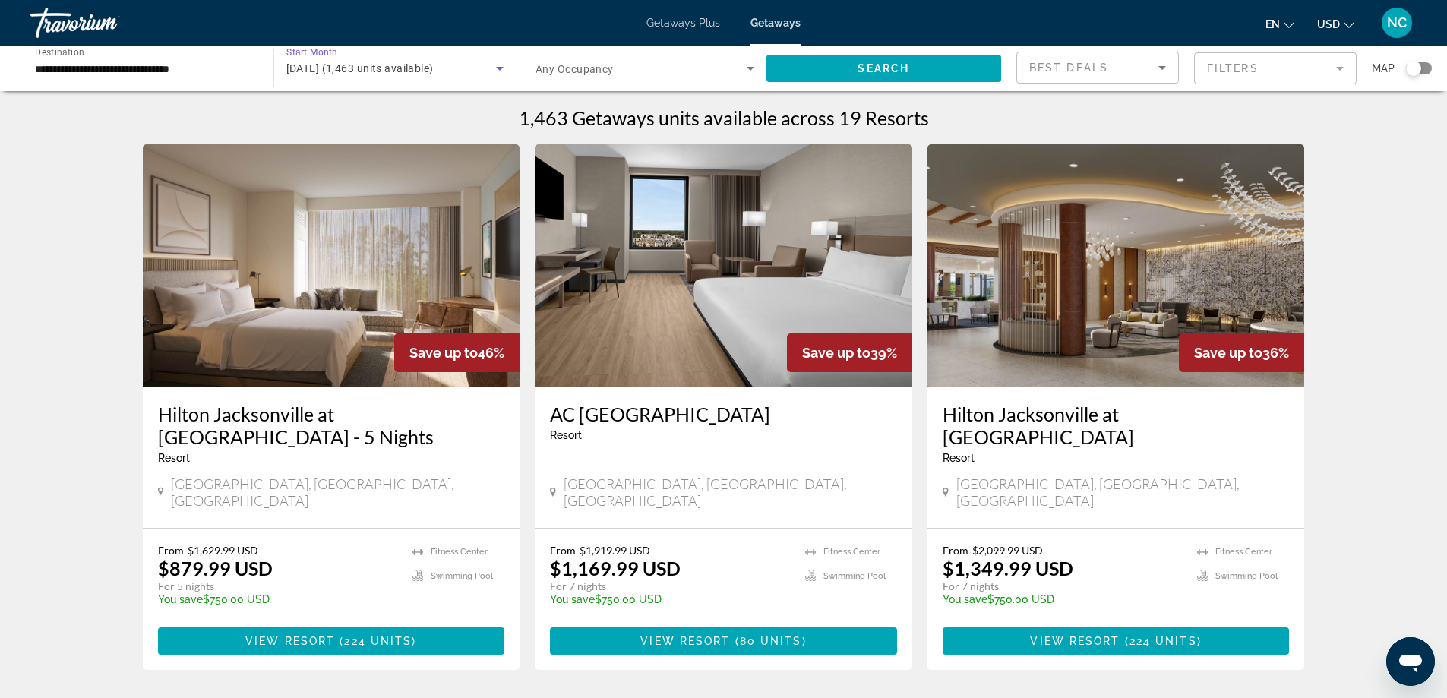
click at [499, 65] on icon "Search widget" at bounding box center [500, 68] width 18 height 18
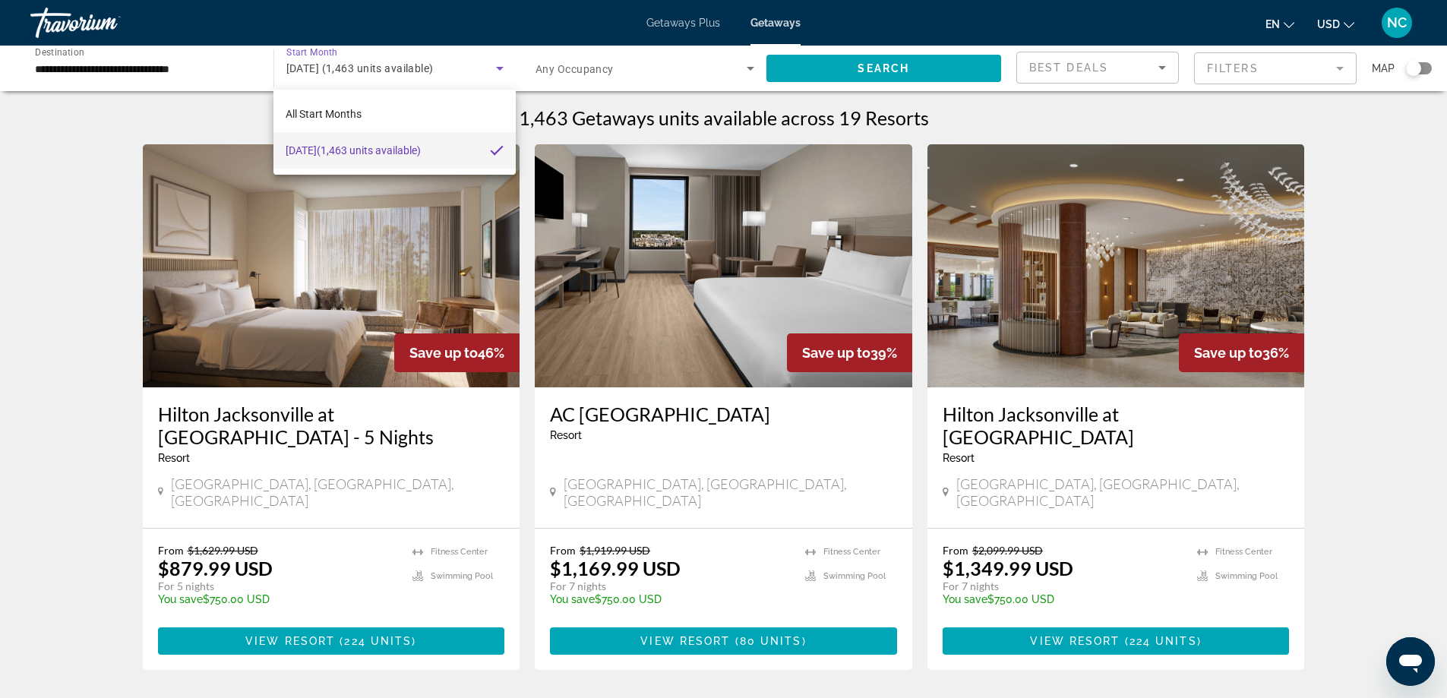
click at [101, 68] on div at bounding box center [723, 349] width 1447 height 698
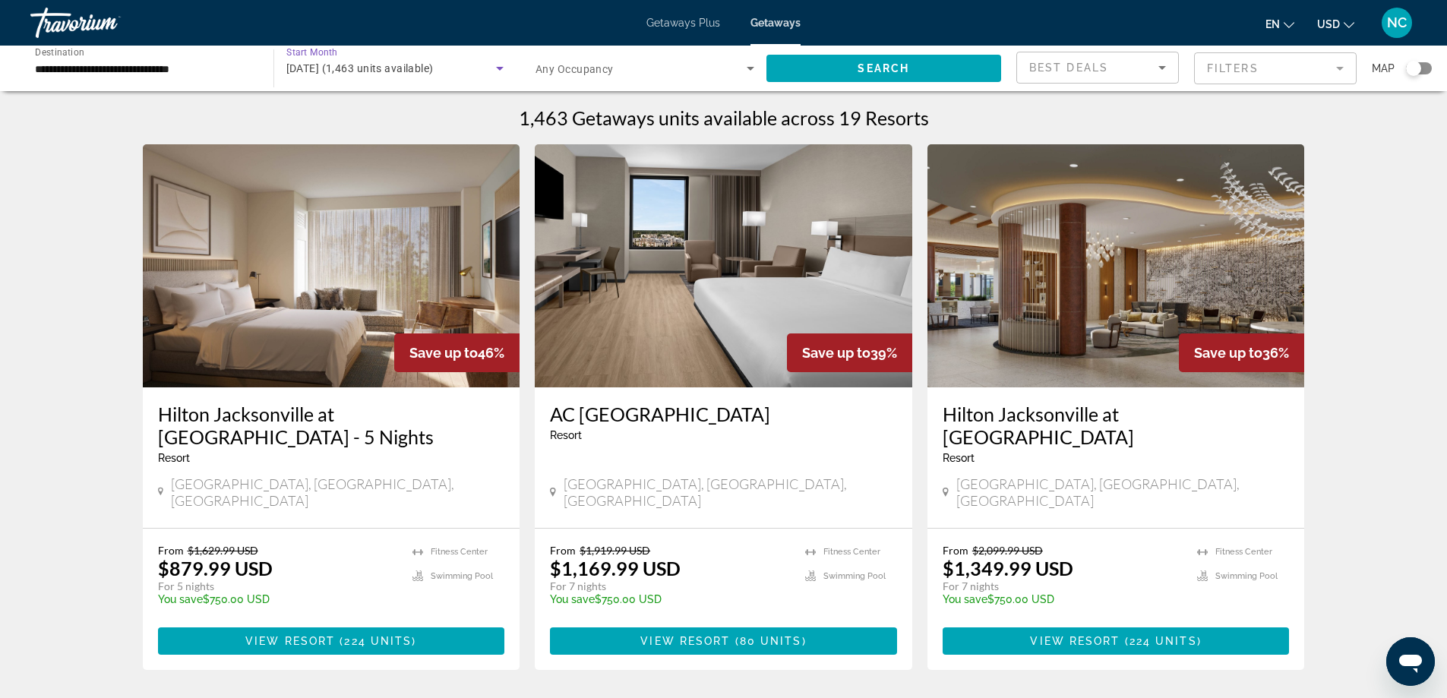
click at [499, 66] on icon "Search widget" at bounding box center [500, 68] width 18 height 18
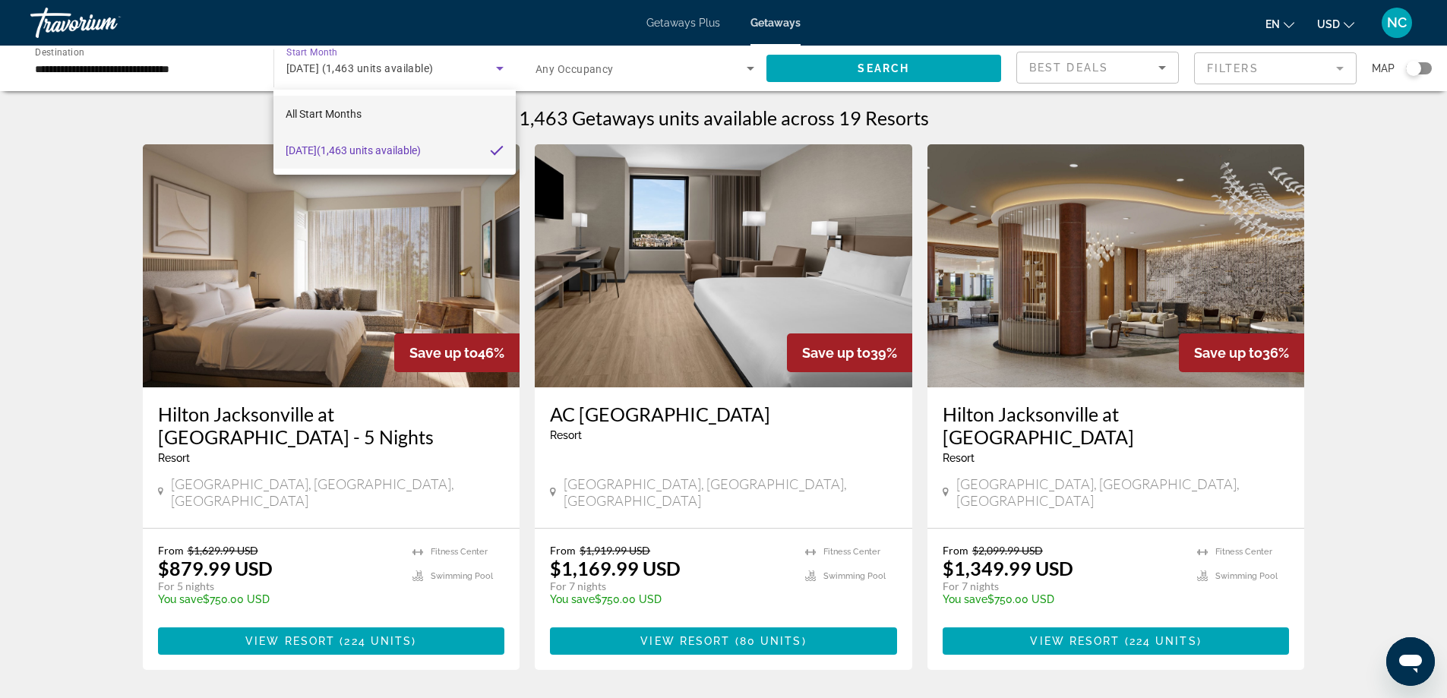
click at [341, 106] on span "All Start Months" at bounding box center [324, 114] width 76 height 18
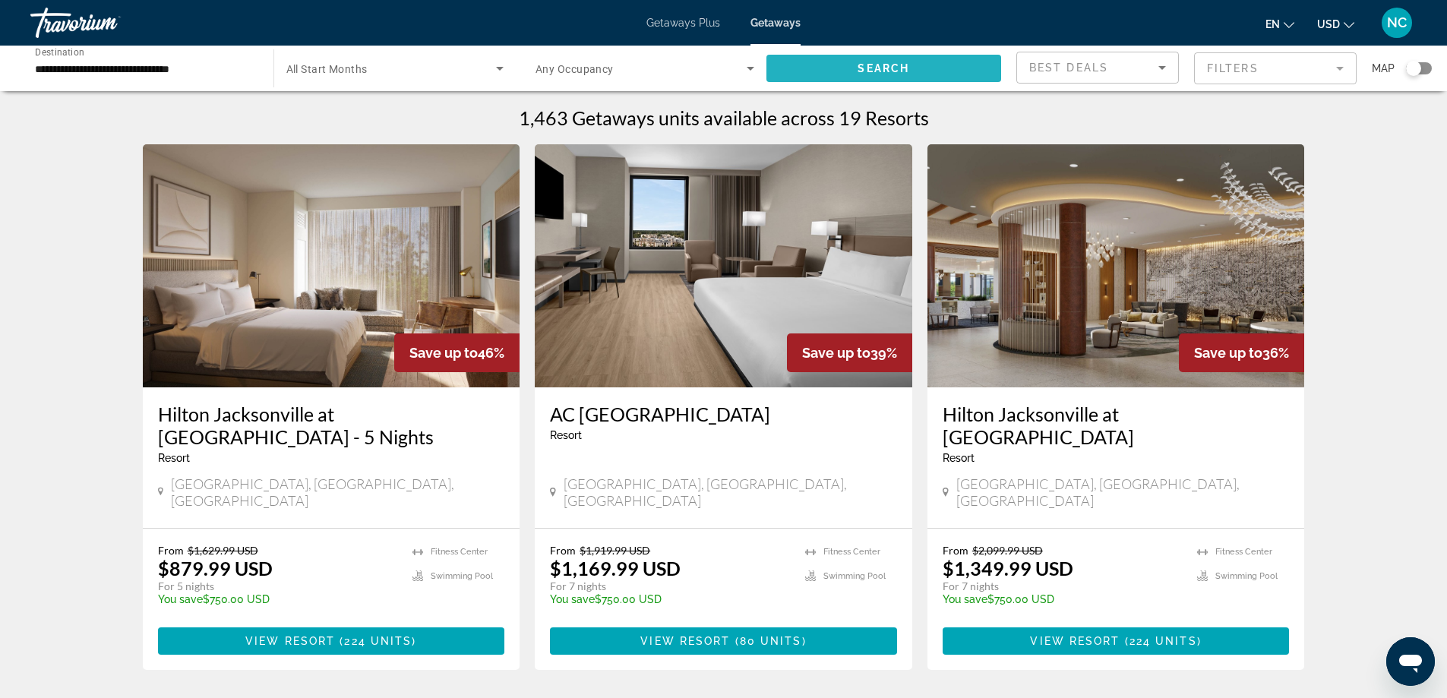
click at [859, 65] on span "Search" at bounding box center [883, 68] width 52 height 12
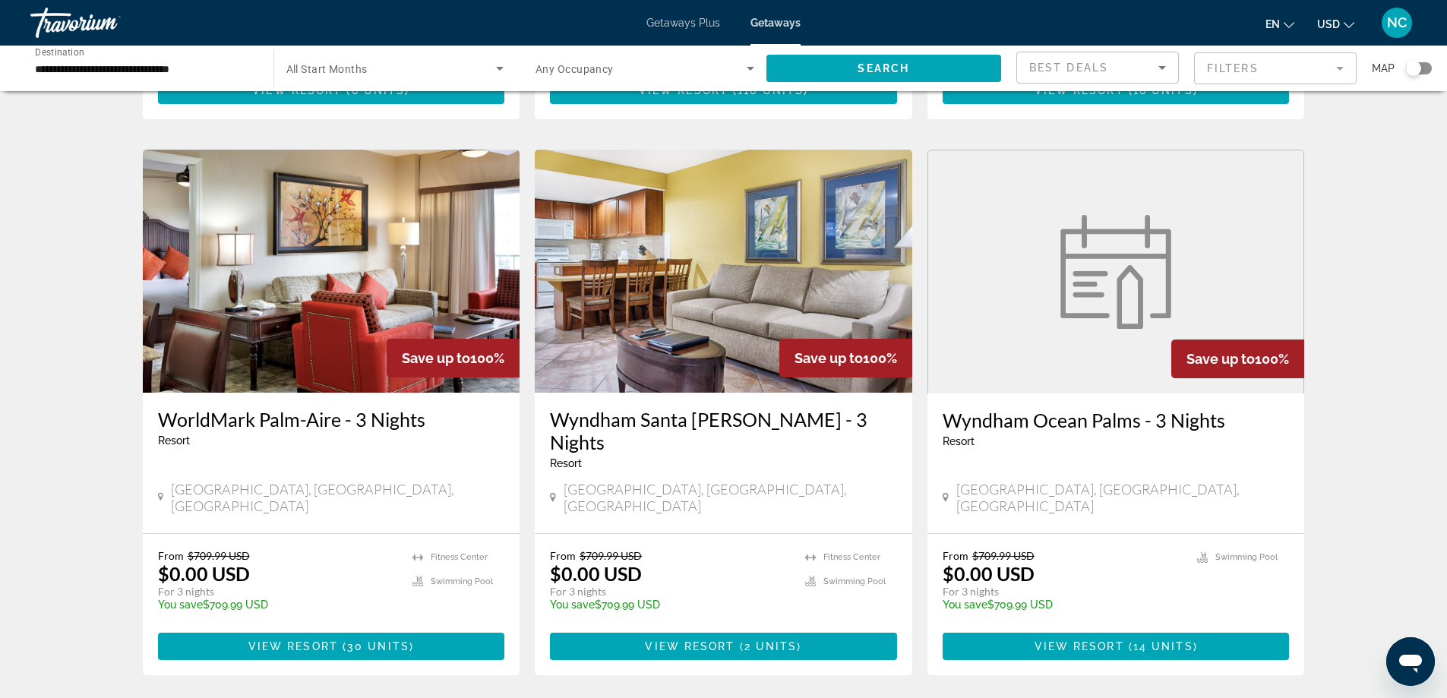
scroll to position [1747, 0]
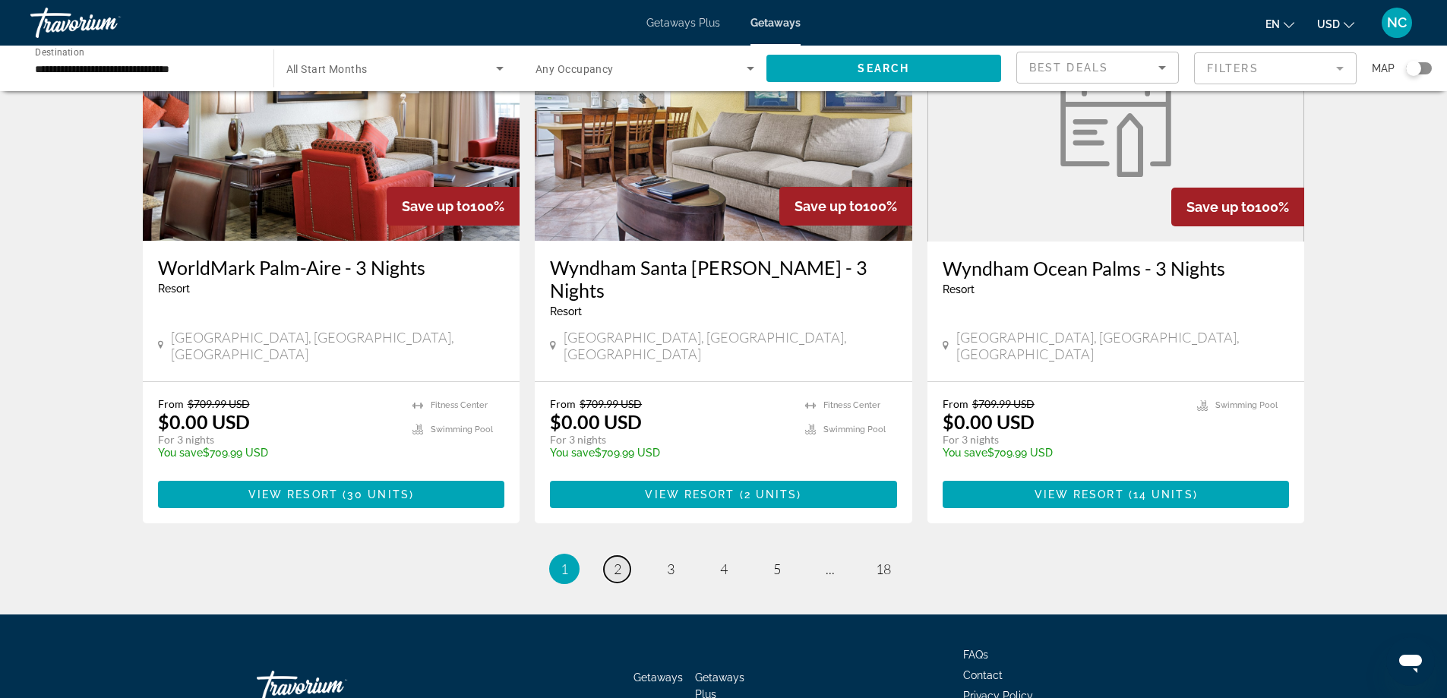
click at [611, 556] on link "page 2" at bounding box center [617, 569] width 27 height 27
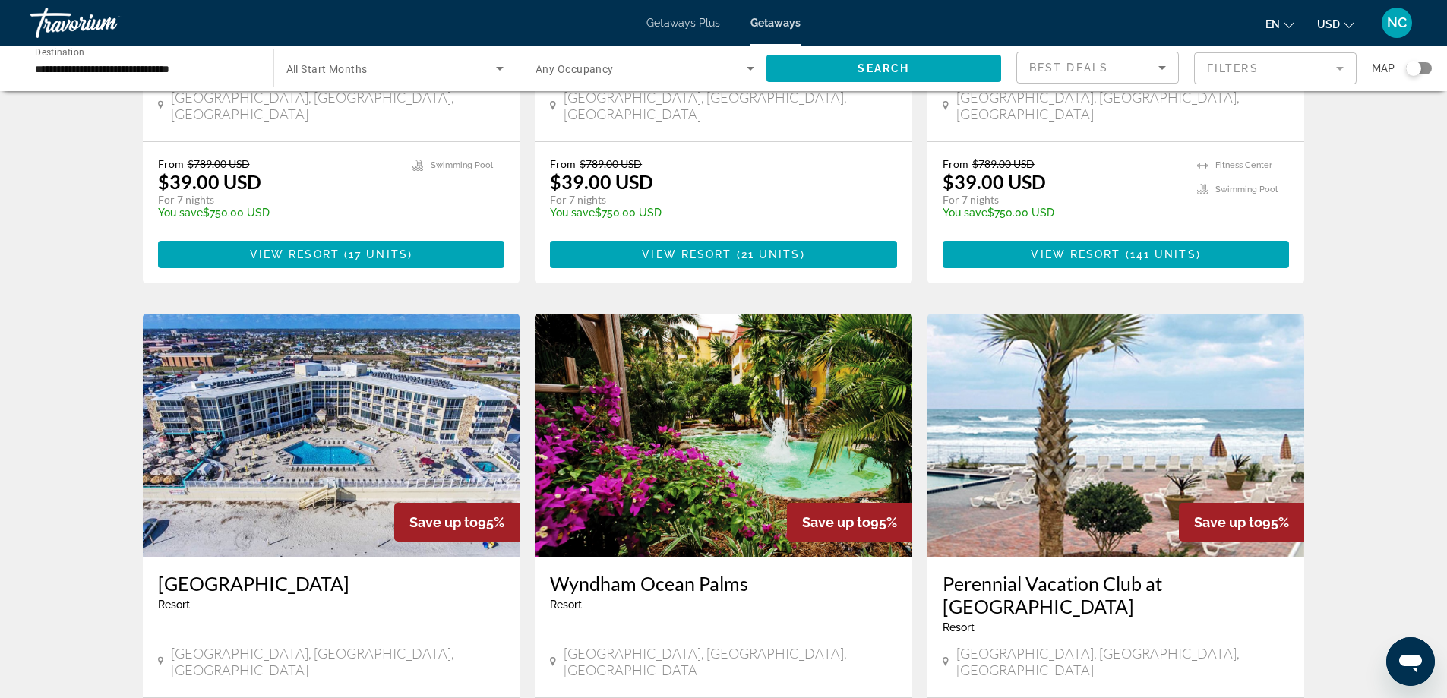
scroll to position [1671, 0]
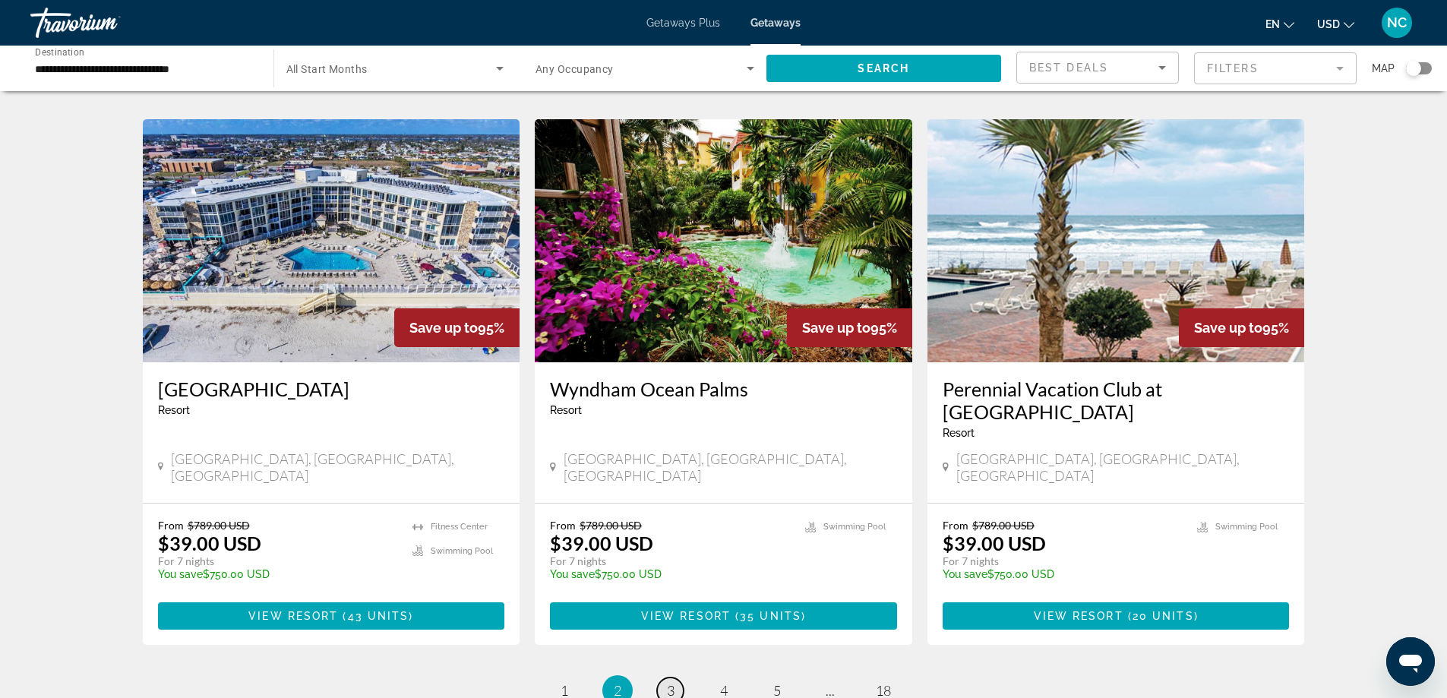
click at [667, 682] on span "3" at bounding box center [671, 690] width 8 height 17
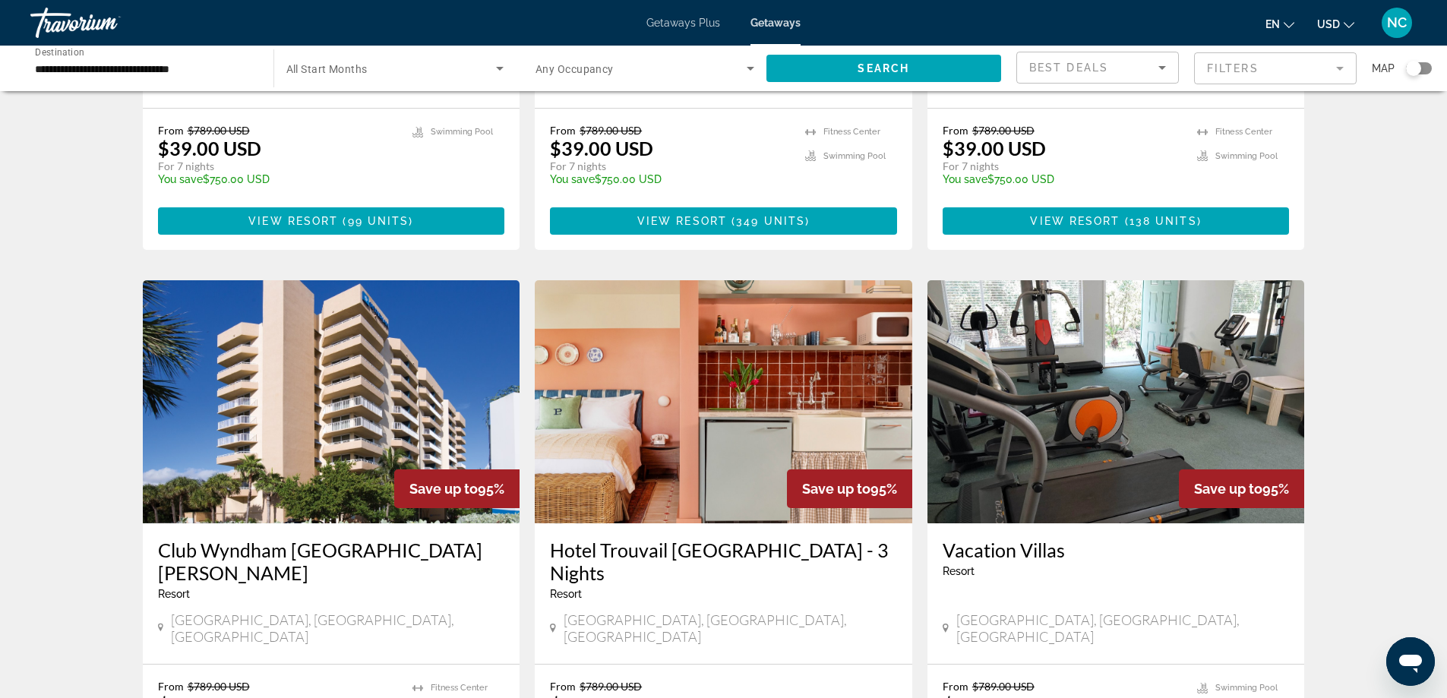
scroll to position [1595, 0]
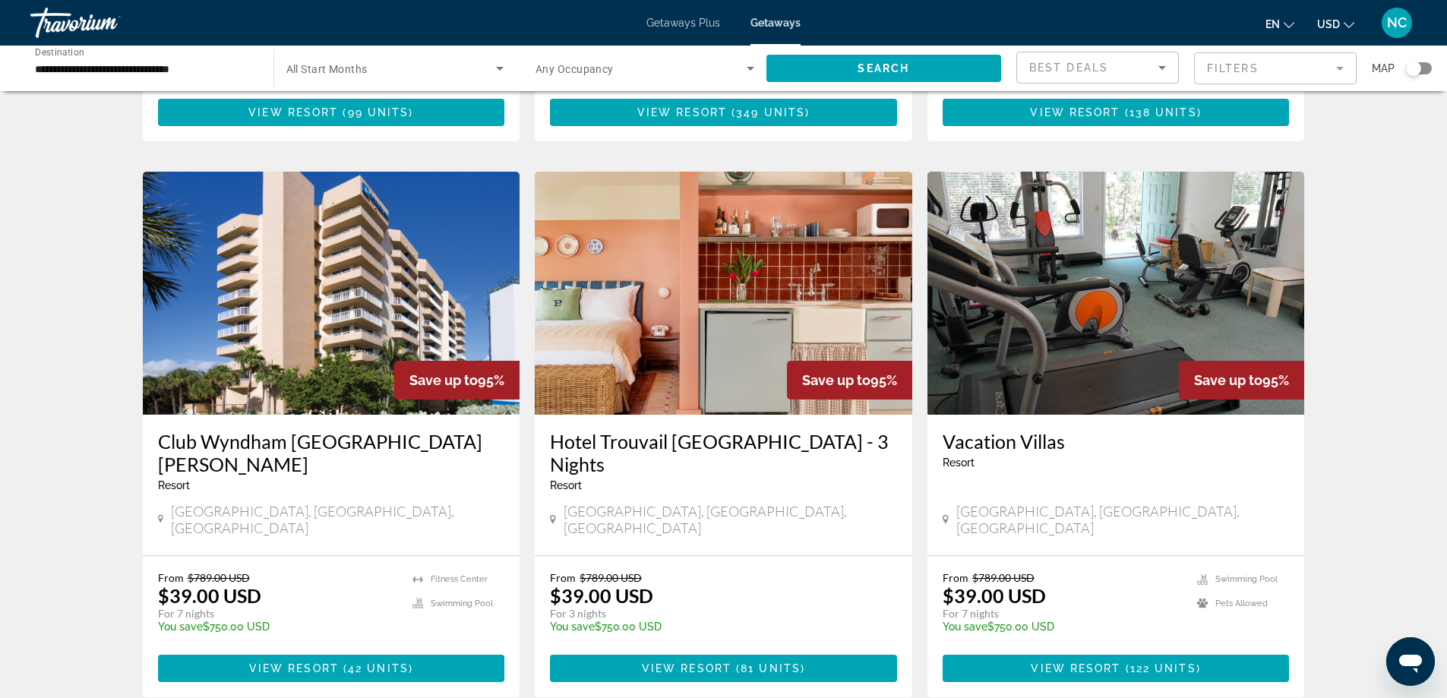
click at [324, 327] on img "Main content" at bounding box center [331, 293] width 377 height 243
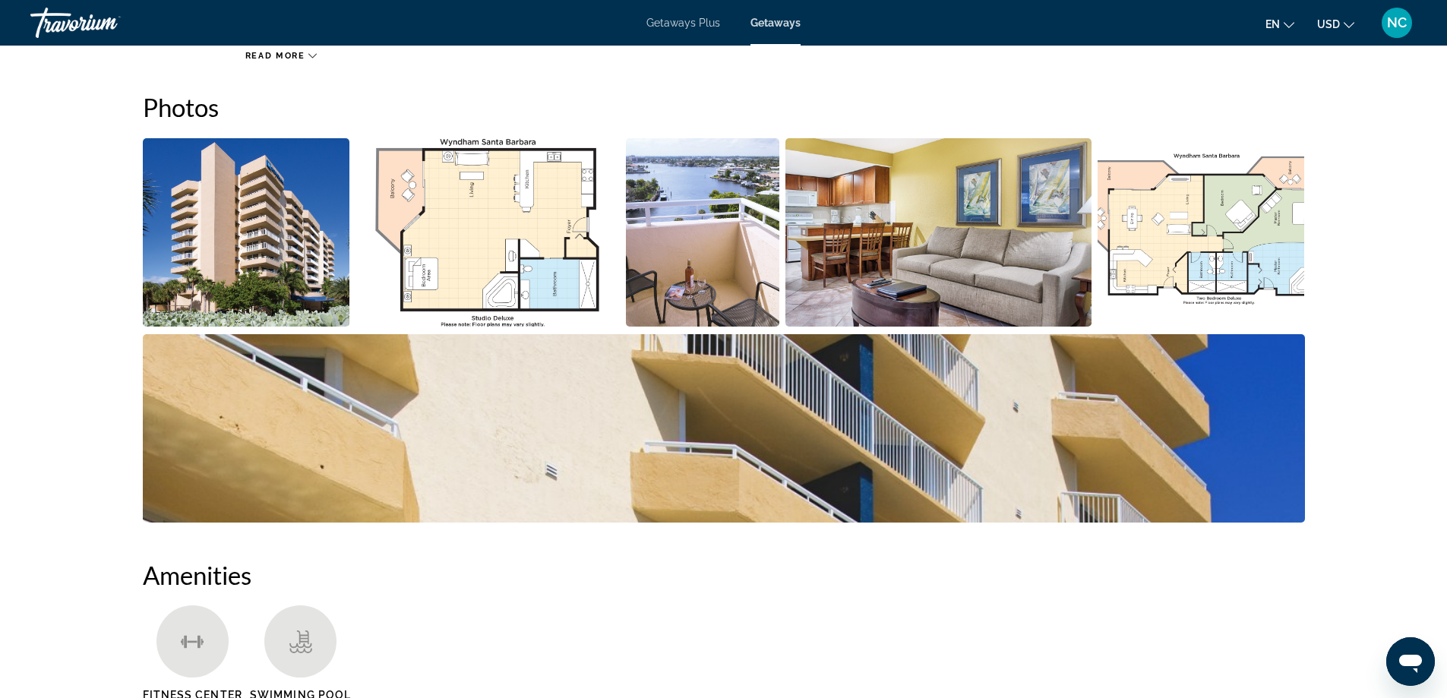
scroll to position [406, 0]
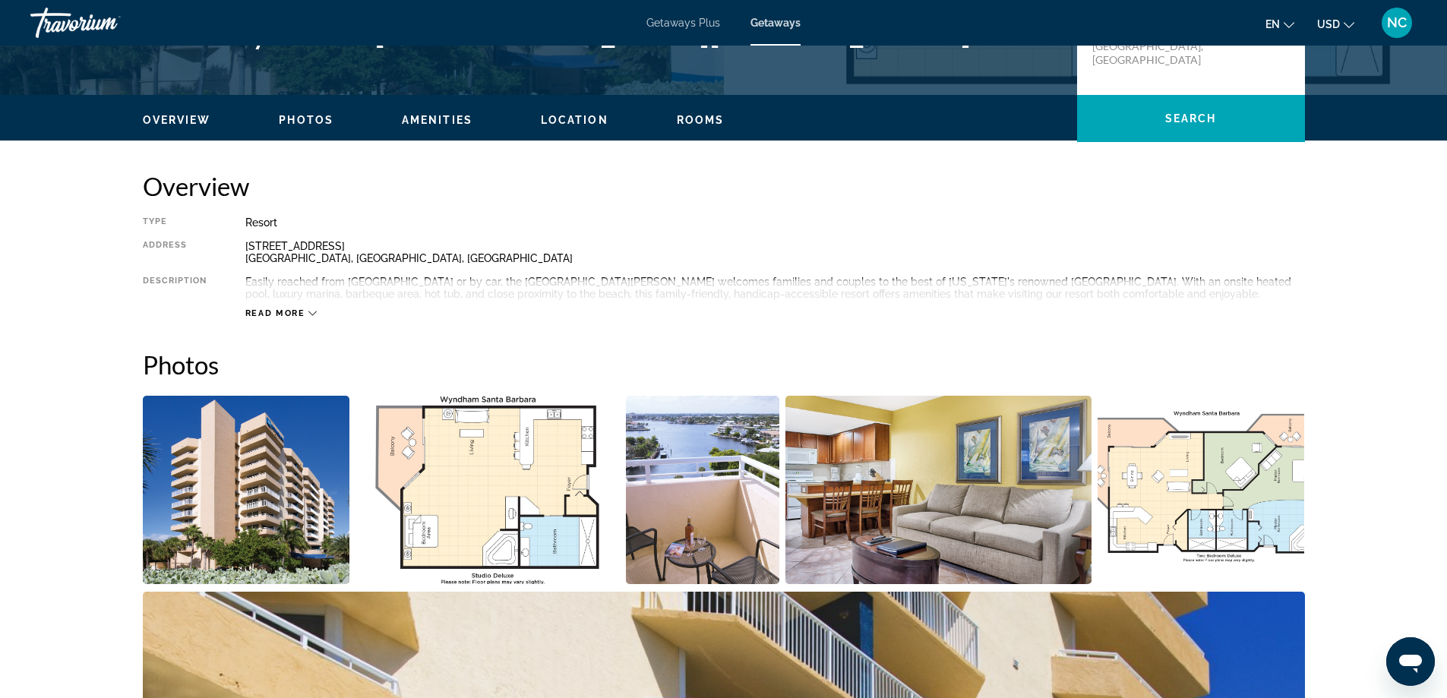
click at [253, 507] on img "Open full-screen image slider" at bounding box center [246, 490] width 207 height 188
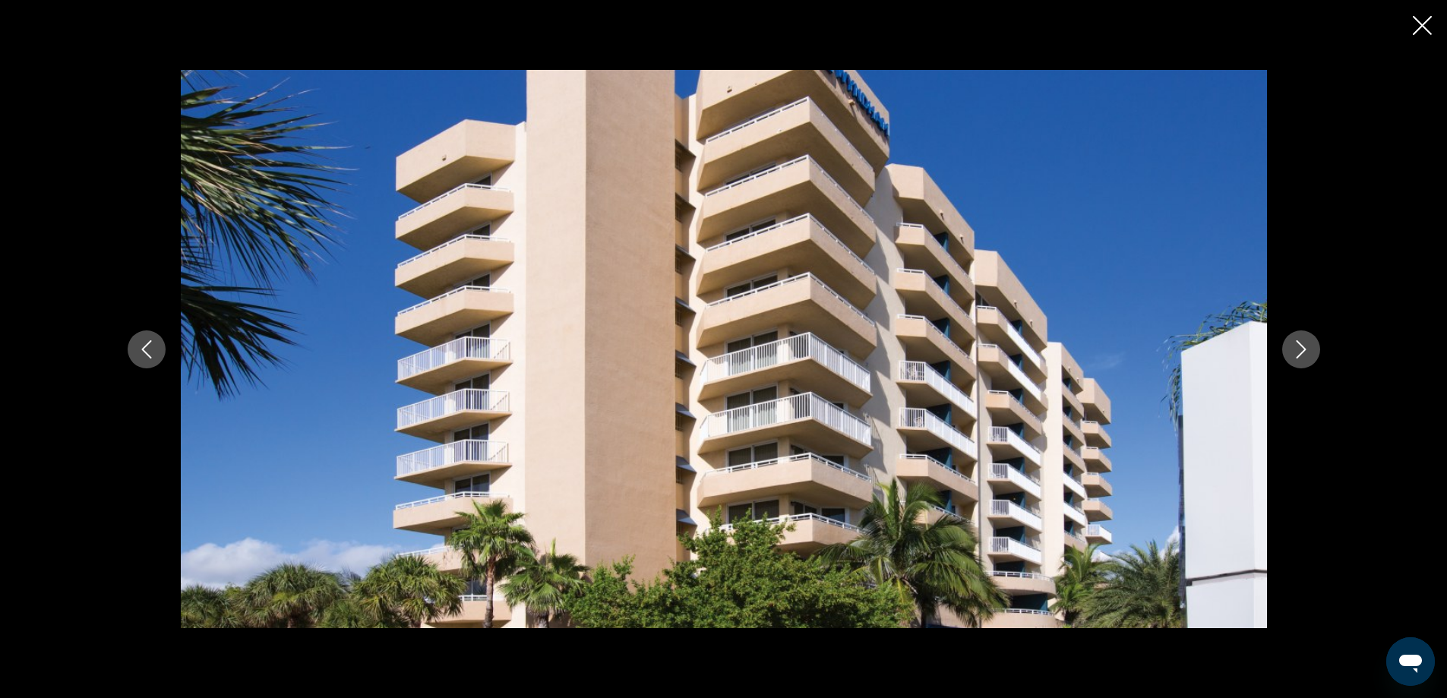
click at [1302, 349] on icon "Next image" at bounding box center [1301, 349] width 18 height 18
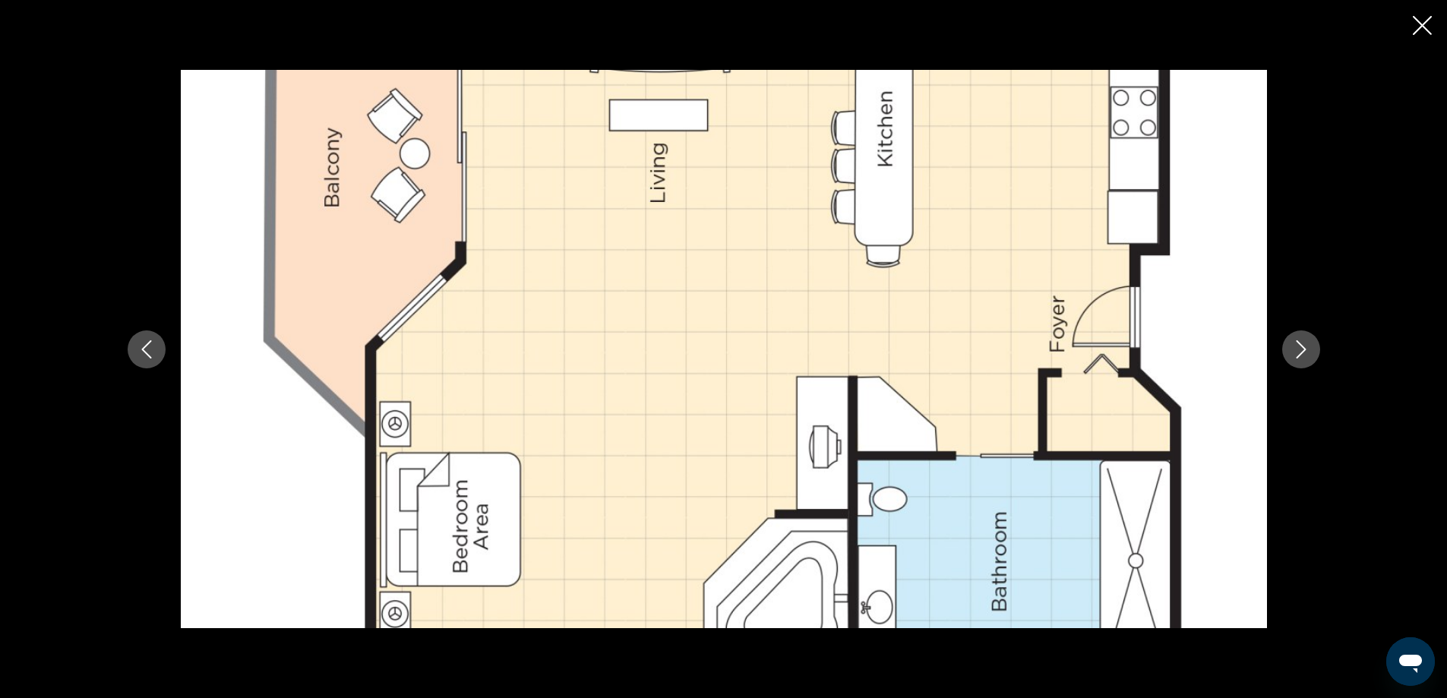
click at [1302, 349] on icon "Next image" at bounding box center [1301, 349] width 18 height 18
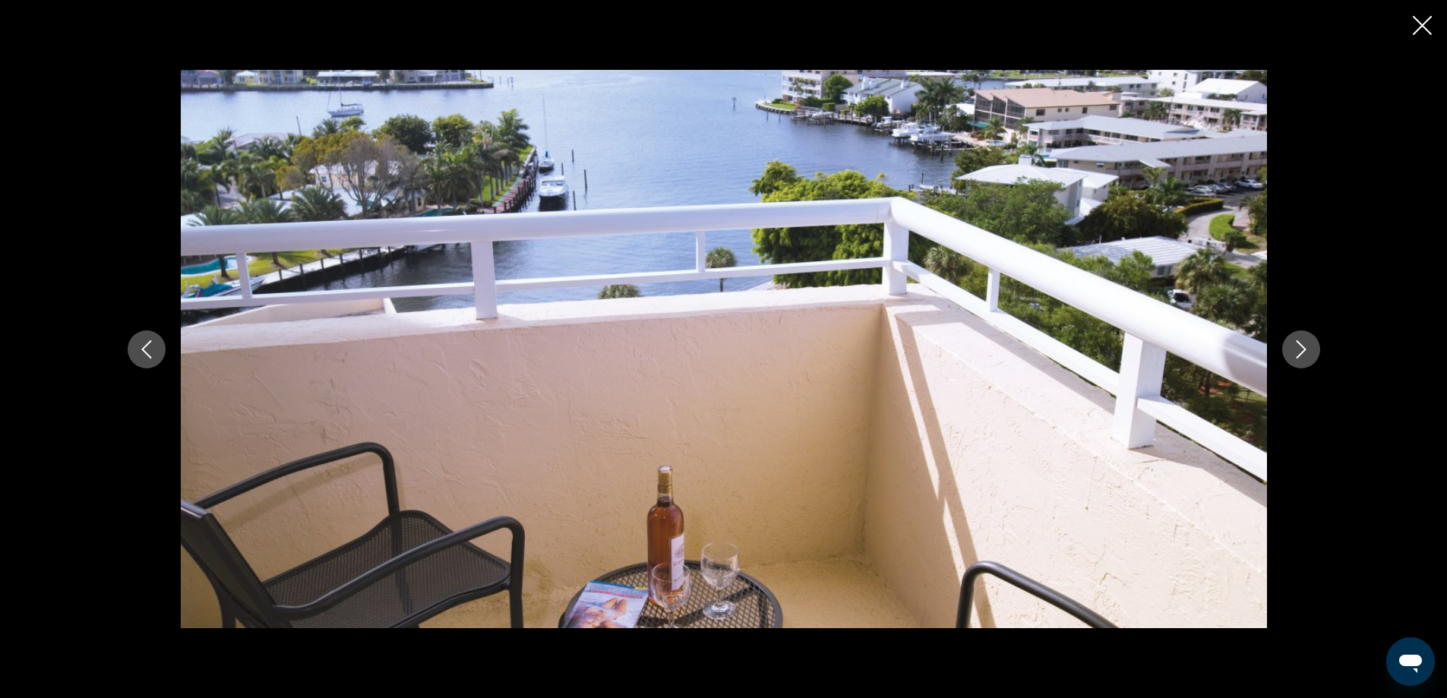
click at [1299, 351] on icon "Next image" at bounding box center [1301, 349] width 18 height 18
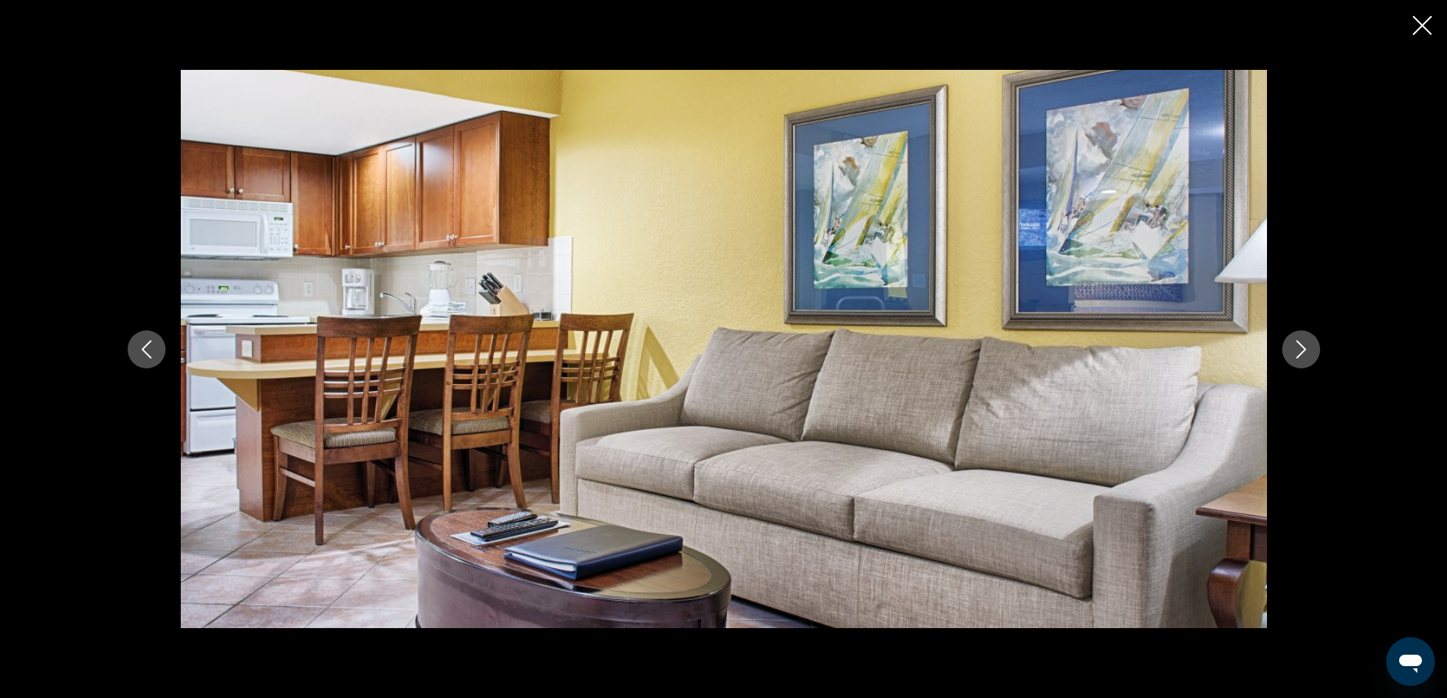
click at [1299, 351] on icon "Next image" at bounding box center [1301, 349] width 18 height 18
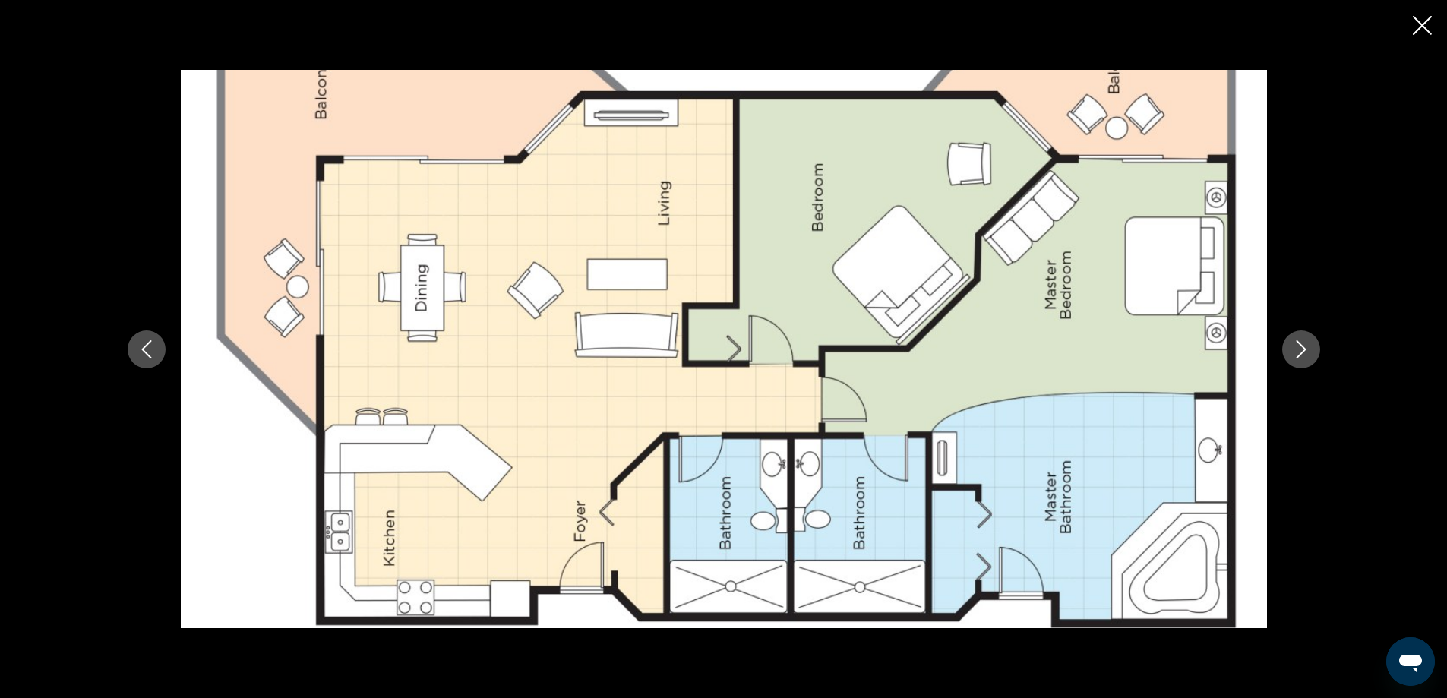
click at [1299, 351] on icon "Next image" at bounding box center [1301, 349] width 18 height 18
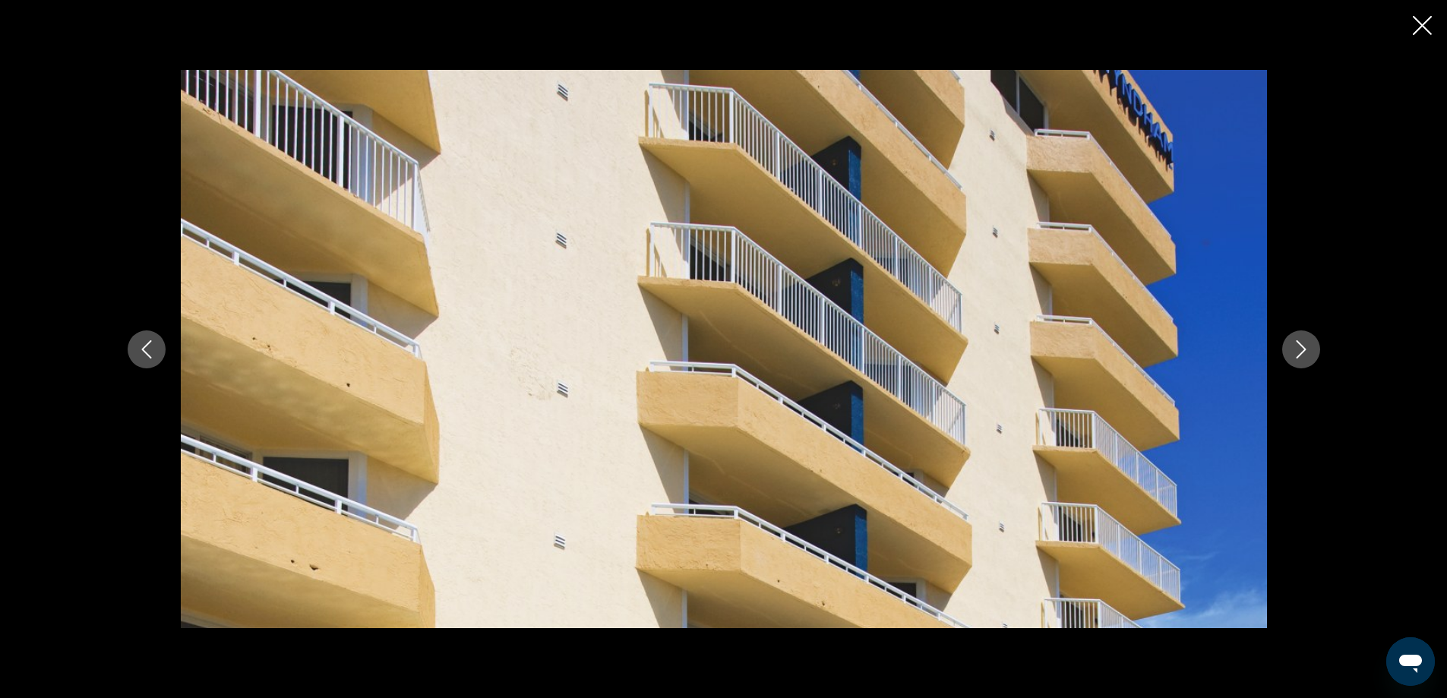
click at [1299, 351] on icon "Next image" at bounding box center [1301, 349] width 18 height 18
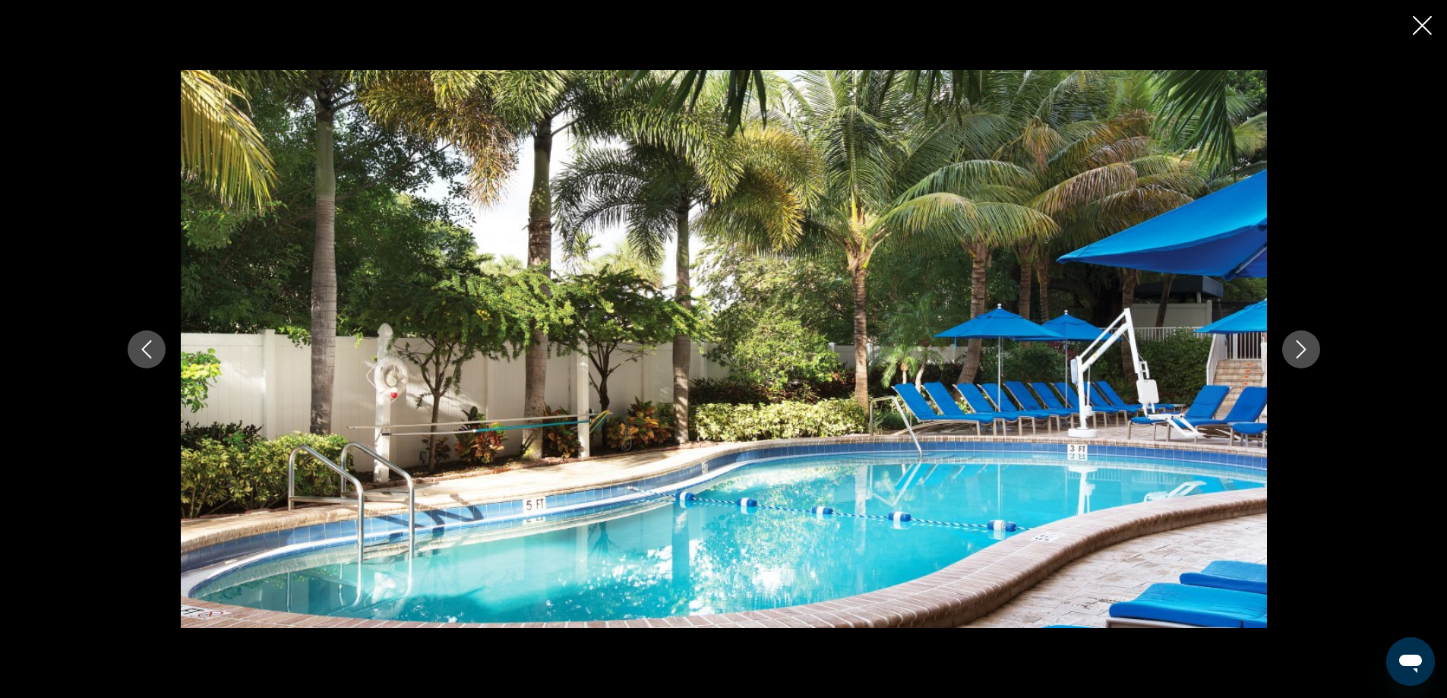
click at [1299, 351] on icon "Next image" at bounding box center [1301, 349] width 18 height 18
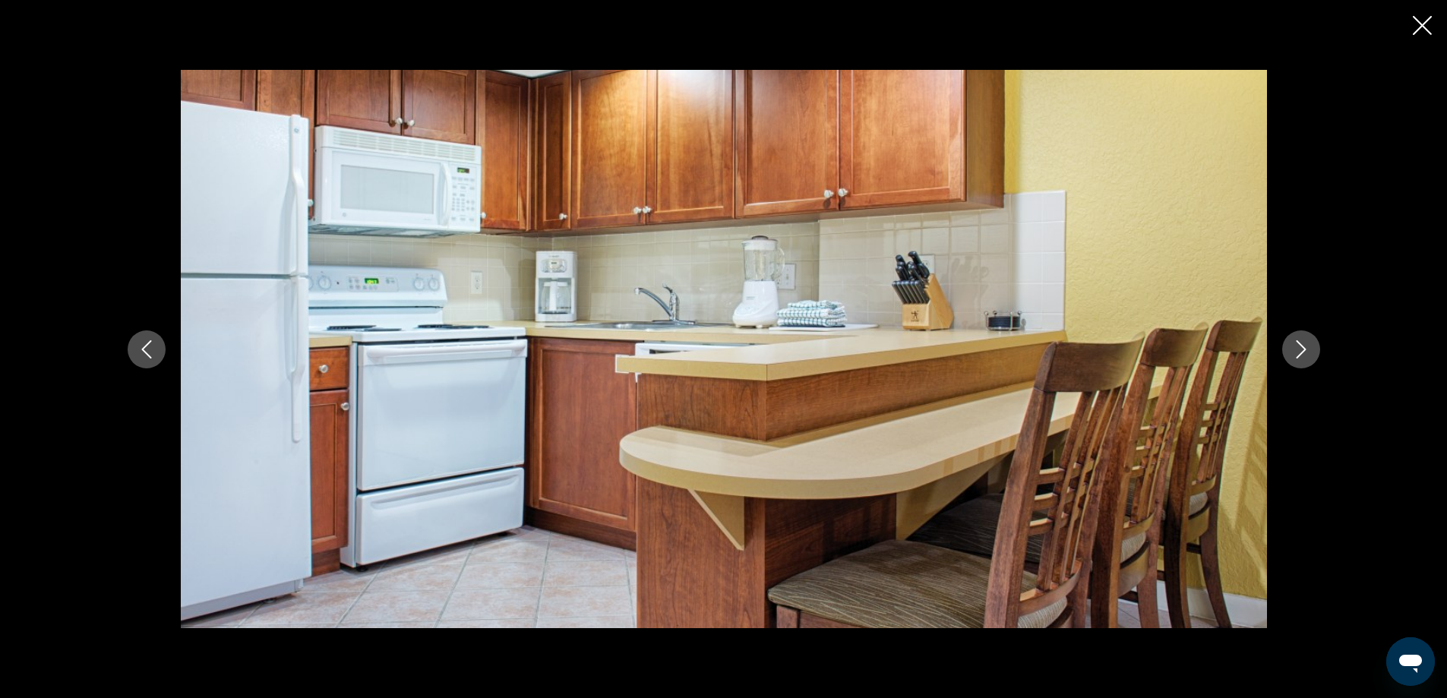
click at [1299, 351] on icon "Next image" at bounding box center [1301, 349] width 18 height 18
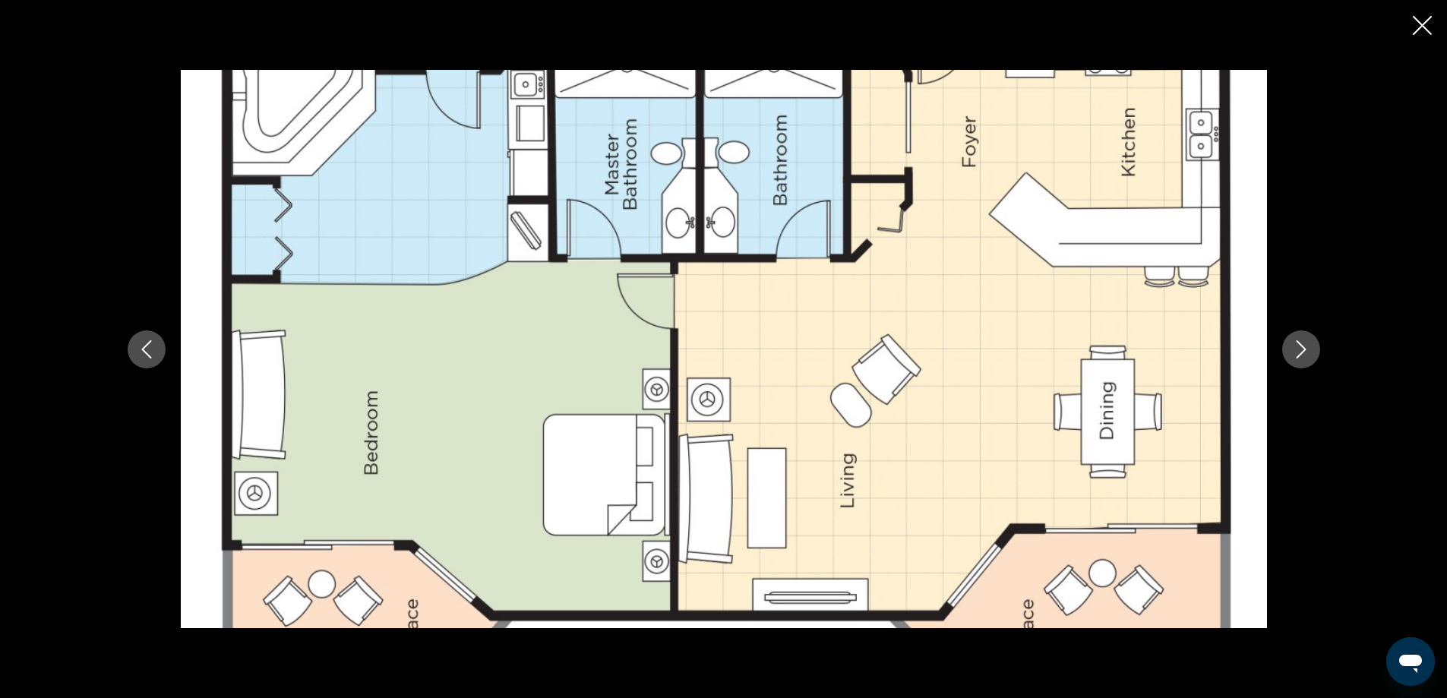
click at [1299, 351] on icon "Next image" at bounding box center [1301, 349] width 18 height 18
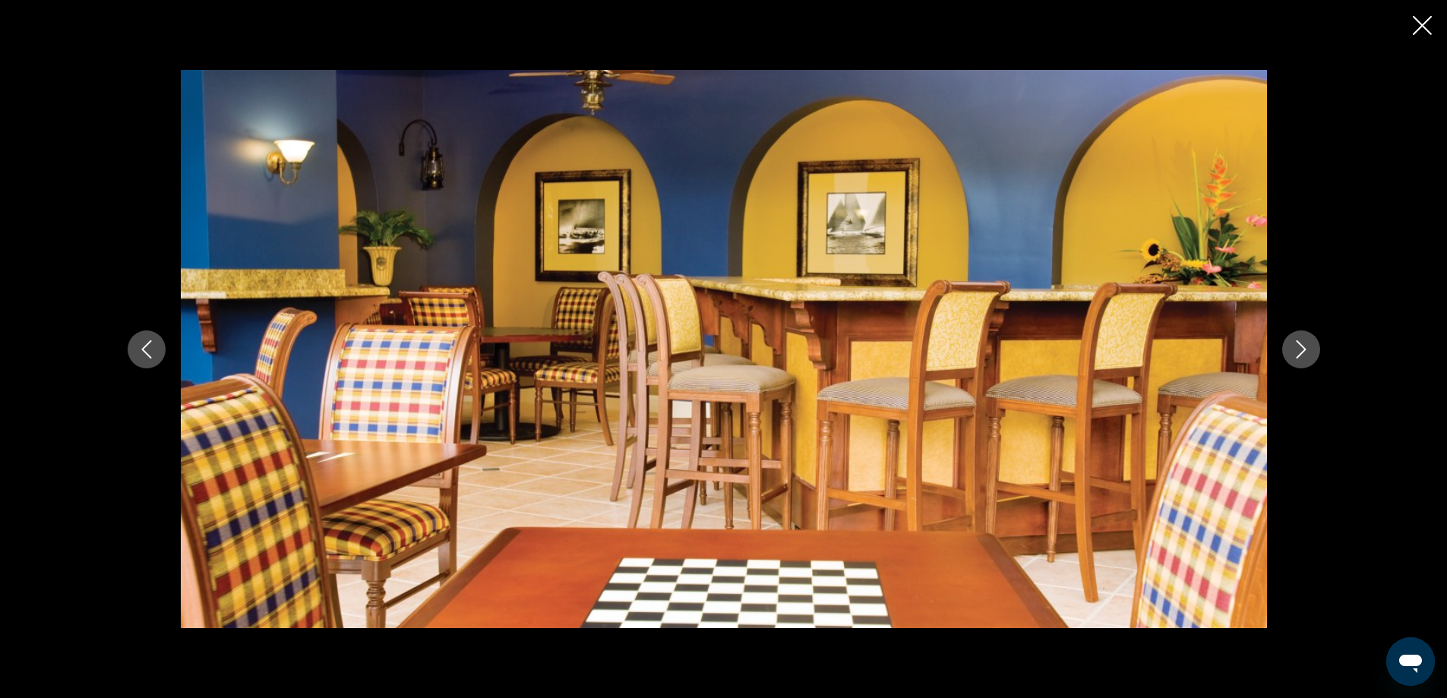
click at [1299, 351] on icon "Next image" at bounding box center [1301, 349] width 18 height 18
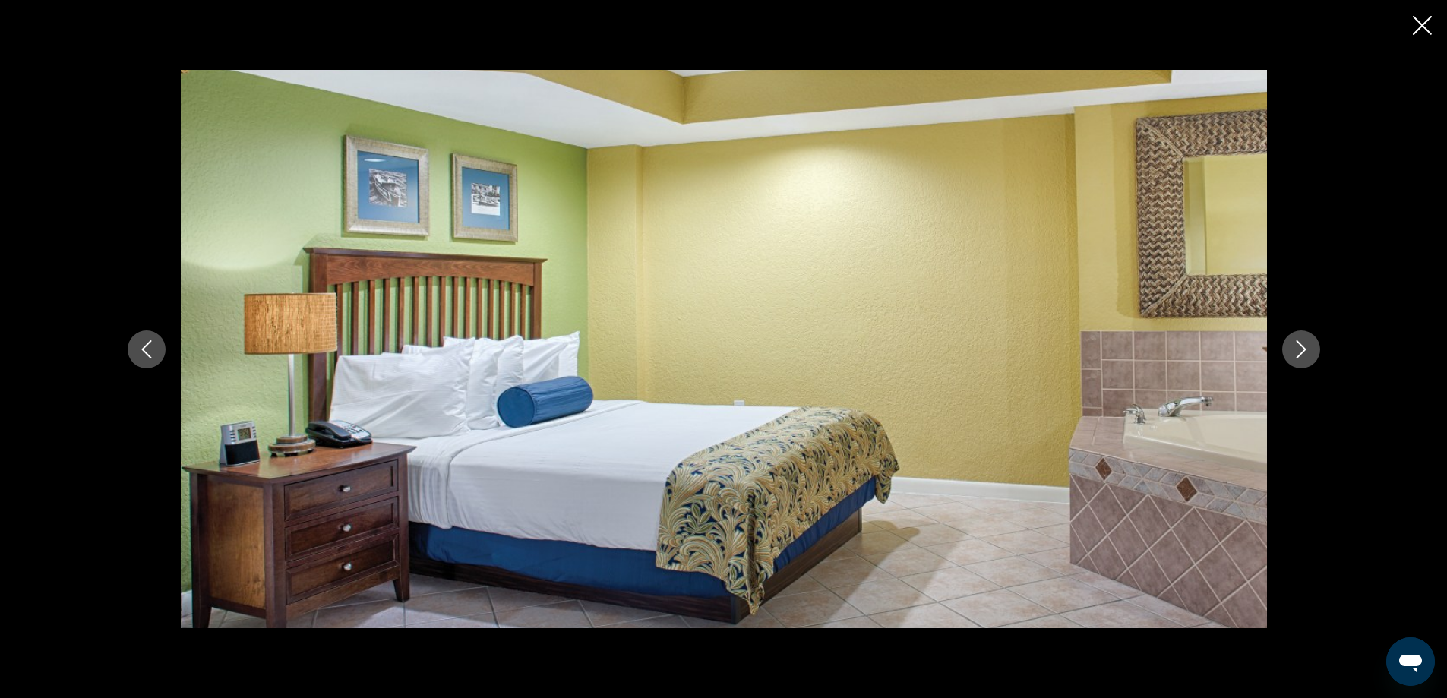
click at [1299, 351] on icon "Next image" at bounding box center [1301, 349] width 18 height 18
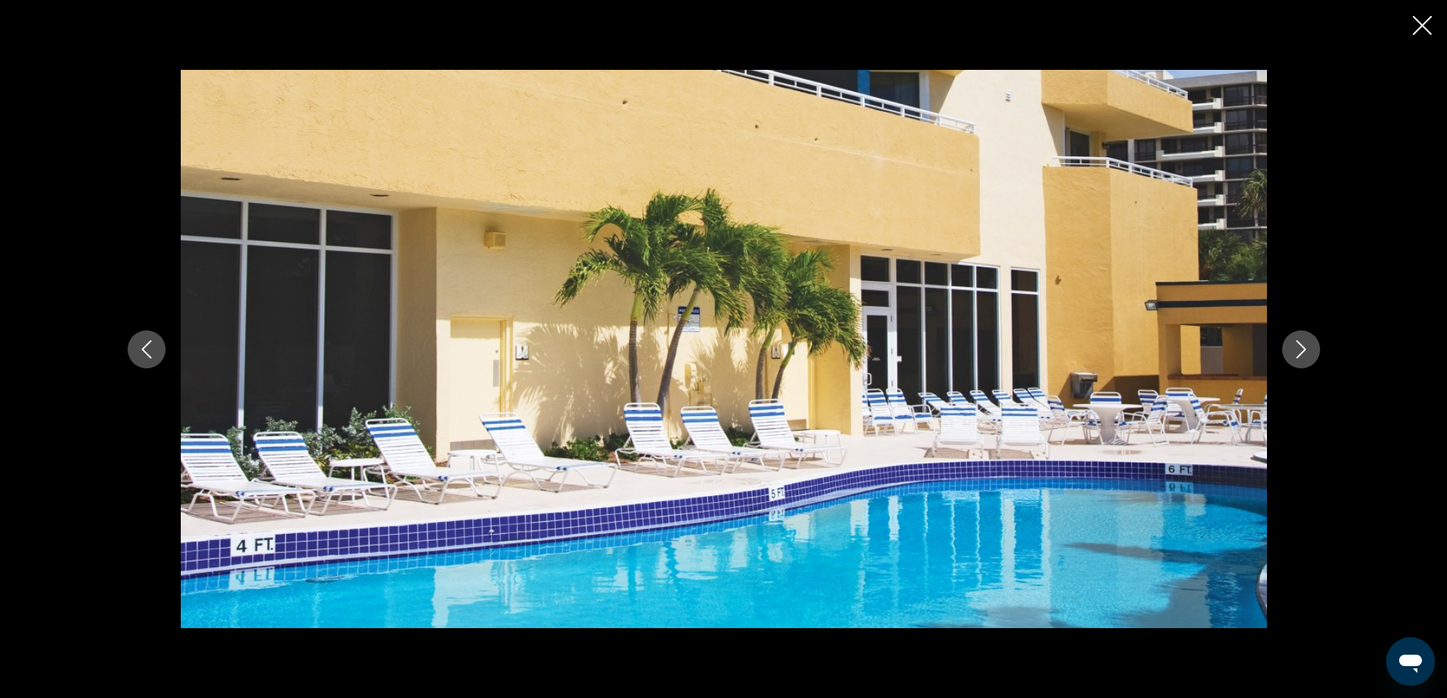
click at [1299, 351] on icon "Next image" at bounding box center [1301, 349] width 18 height 18
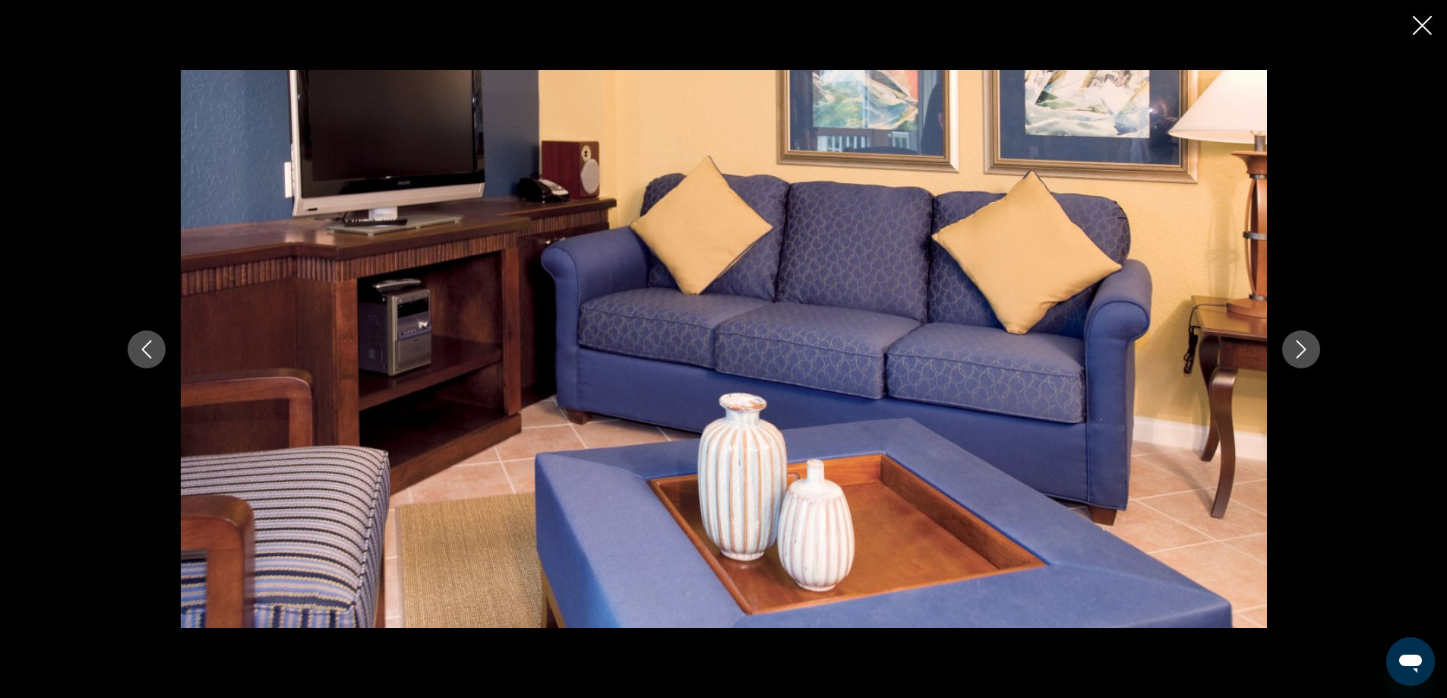
click at [1299, 351] on icon "Next image" at bounding box center [1301, 349] width 18 height 18
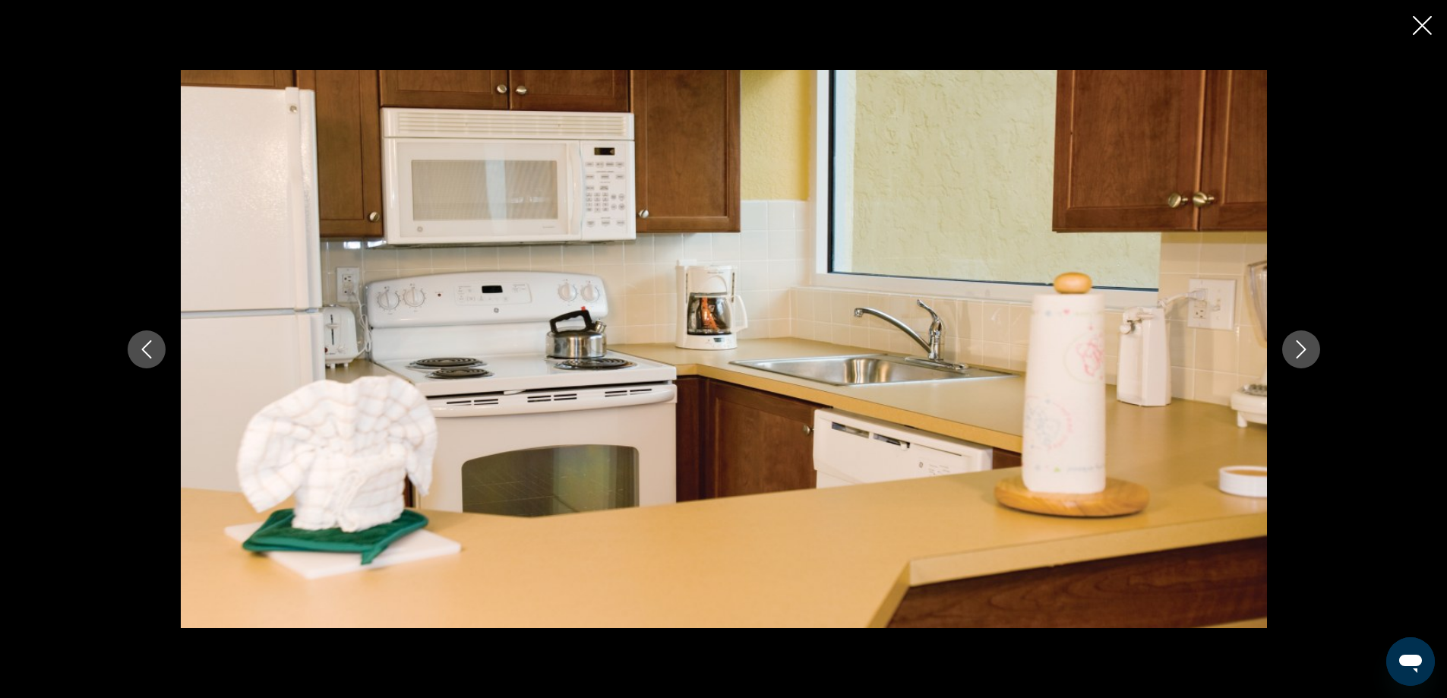
click at [1299, 351] on icon "Next image" at bounding box center [1301, 349] width 18 height 18
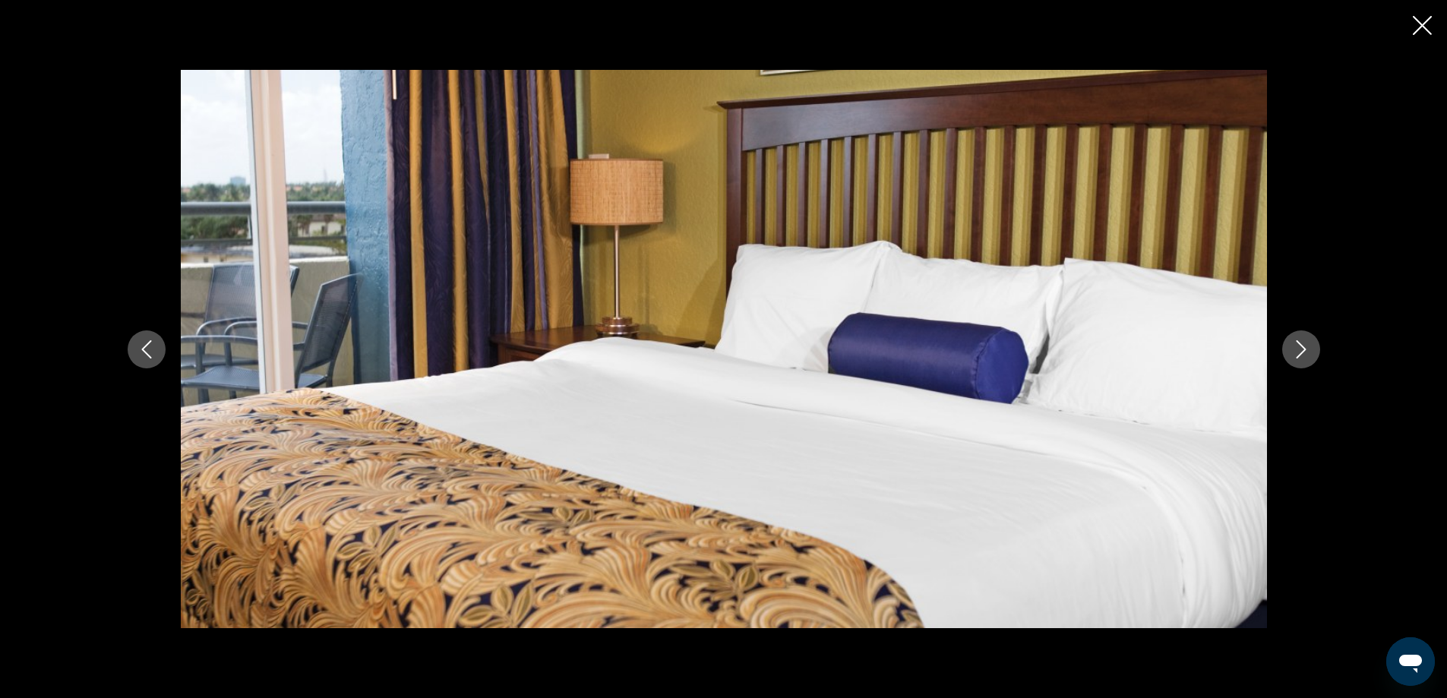
click at [1299, 351] on icon "Next image" at bounding box center [1301, 349] width 18 height 18
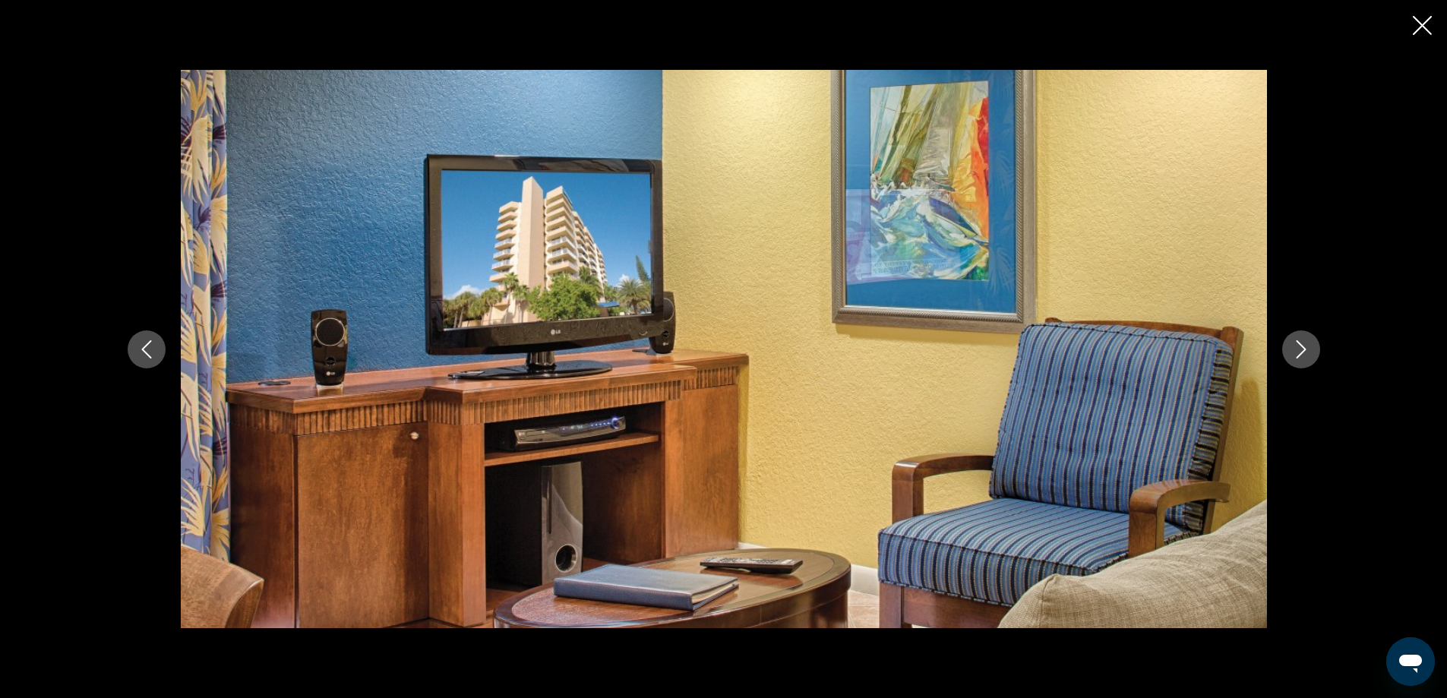
click at [1299, 351] on icon "Next image" at bounding box center [1301, 349] width 18 height 18
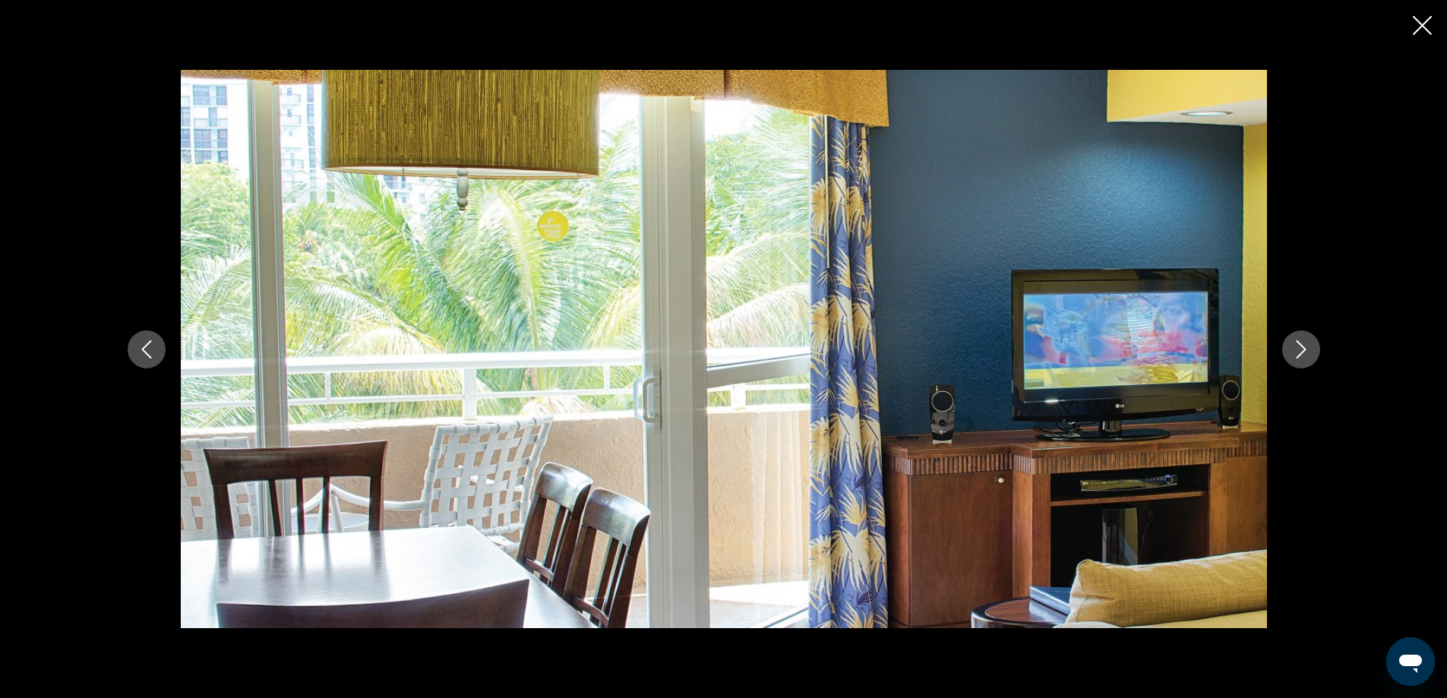
click at [1299, 351] on icon "Next image" at bounding box center [1301, 349] width 18 height 18
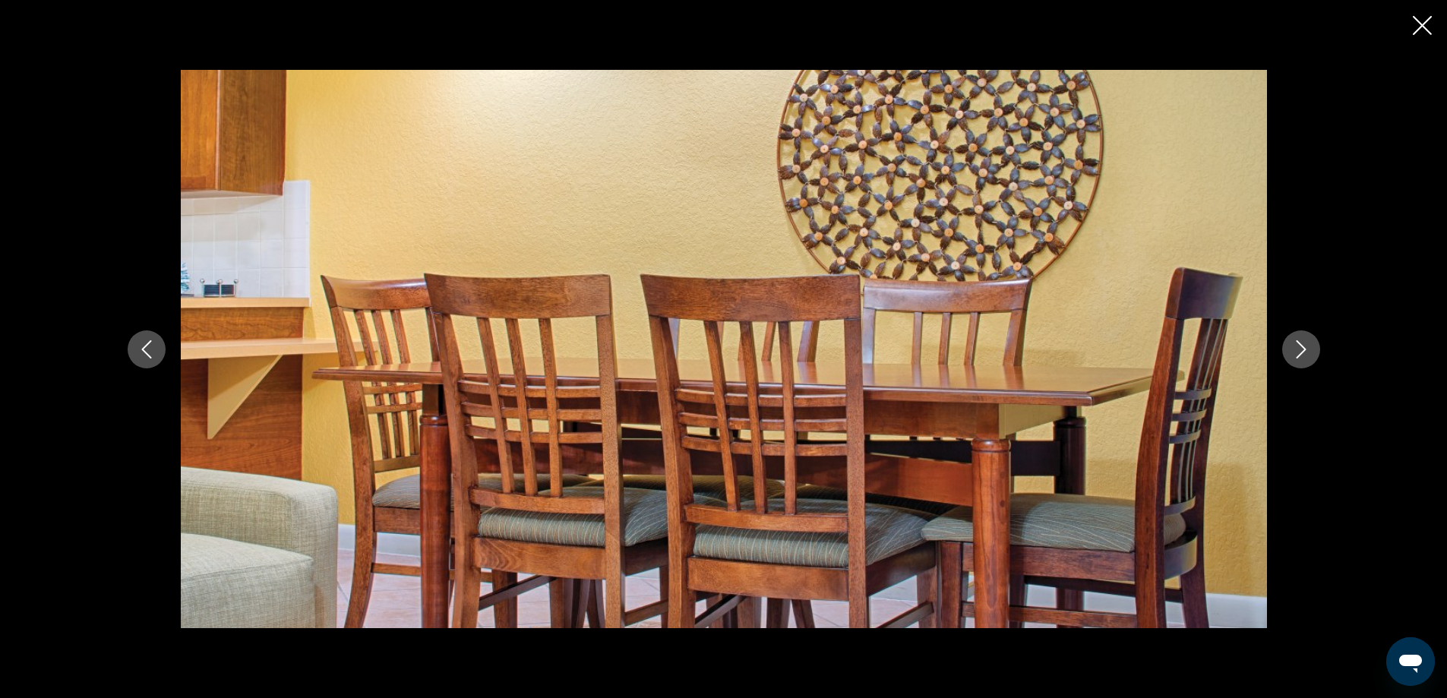
click at [1299, 351] on icon "Next image" at bounding box center [1301, 349] width 18 height 18
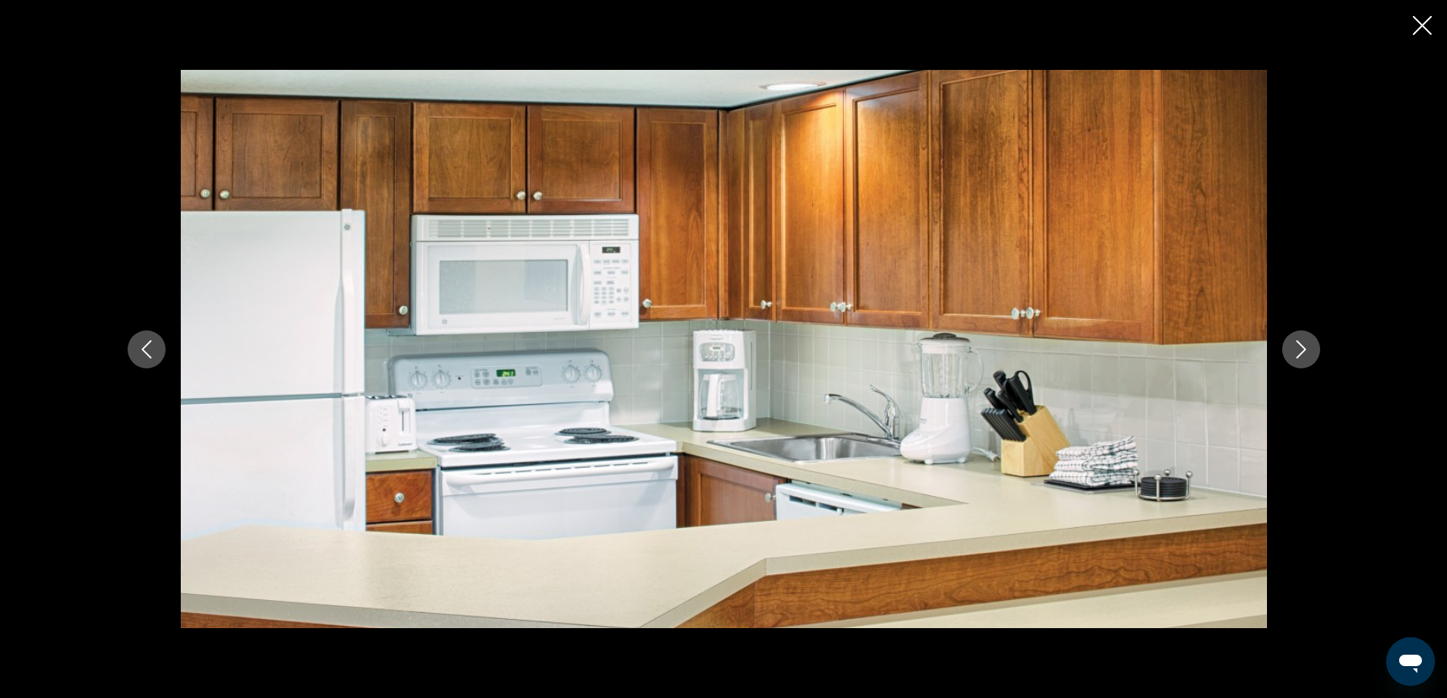
click at [1299, 351] on icon "Next image" at bounding box center [1301, 349] width 18 height 18
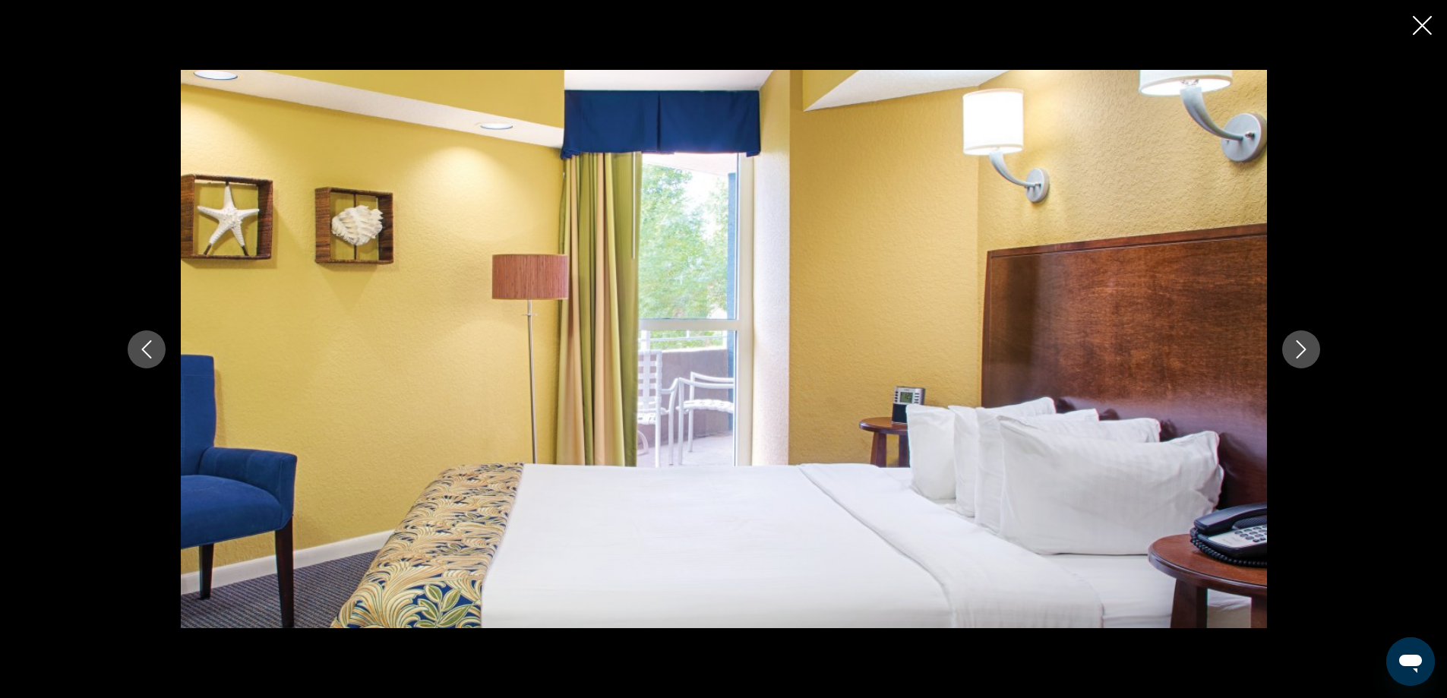
click at [1299, 351] on icon "Next image" at bounding box center [1301, 349] width 18 height 18
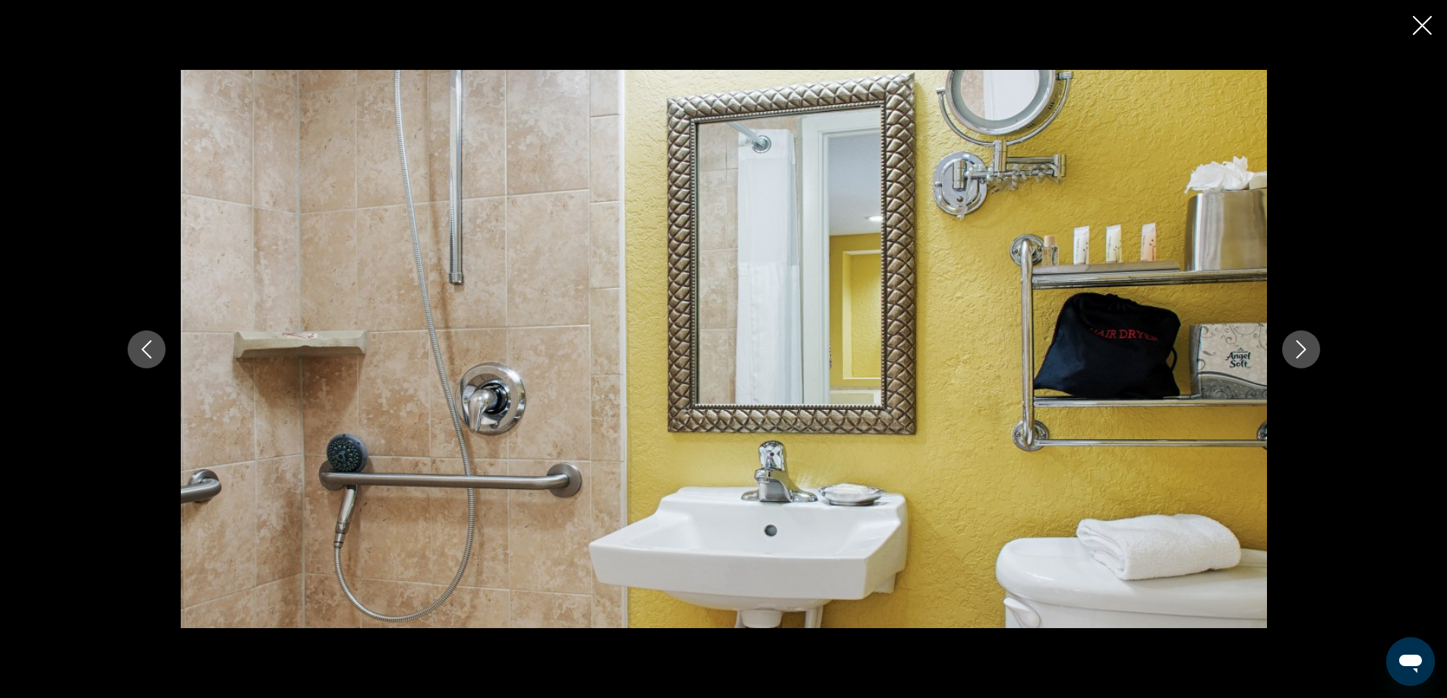
click at [1299, 351] on icon "Next image" at bounding box center [1301, 349] width 18 height 18
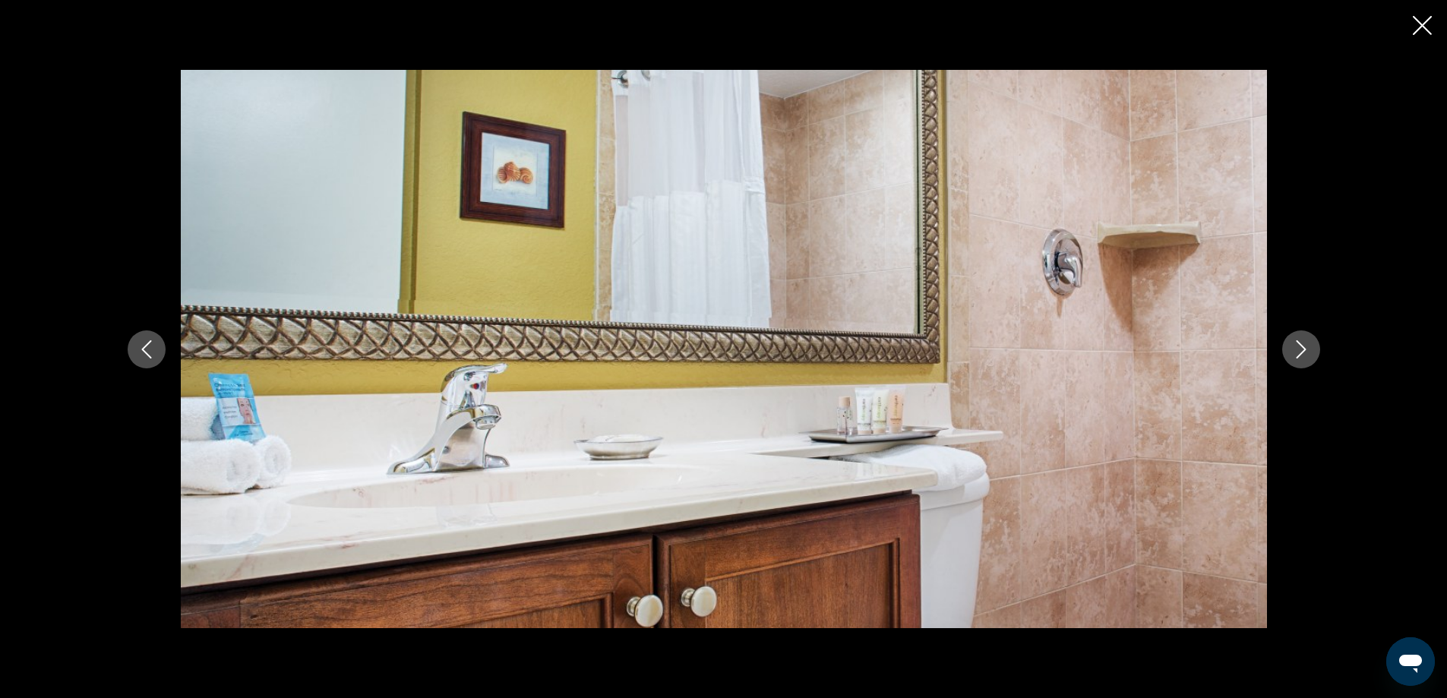
click at [1299, 351] on icon "Next image" at bounding box center [1301, 349] width 18 height 18
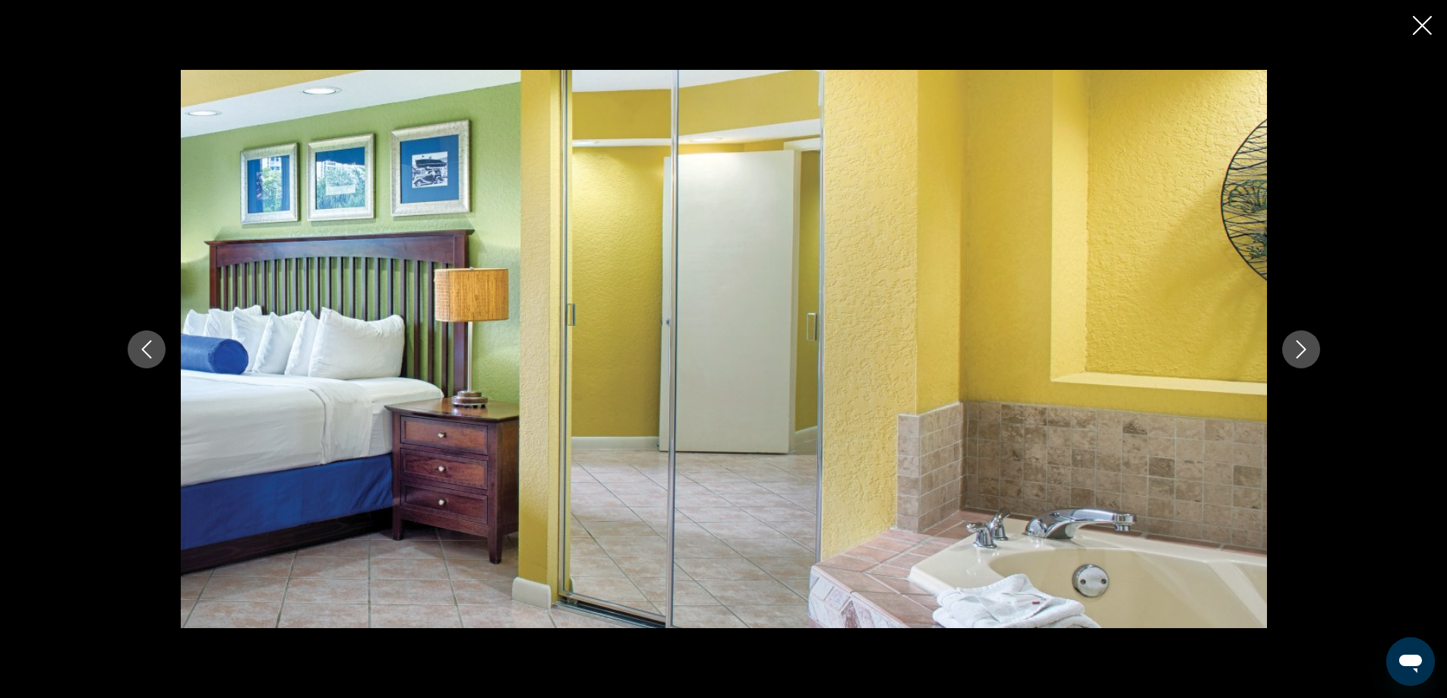
click at [1299, 351] on icon "Next image" at bounding box center [1301, 349] width 18 height 18
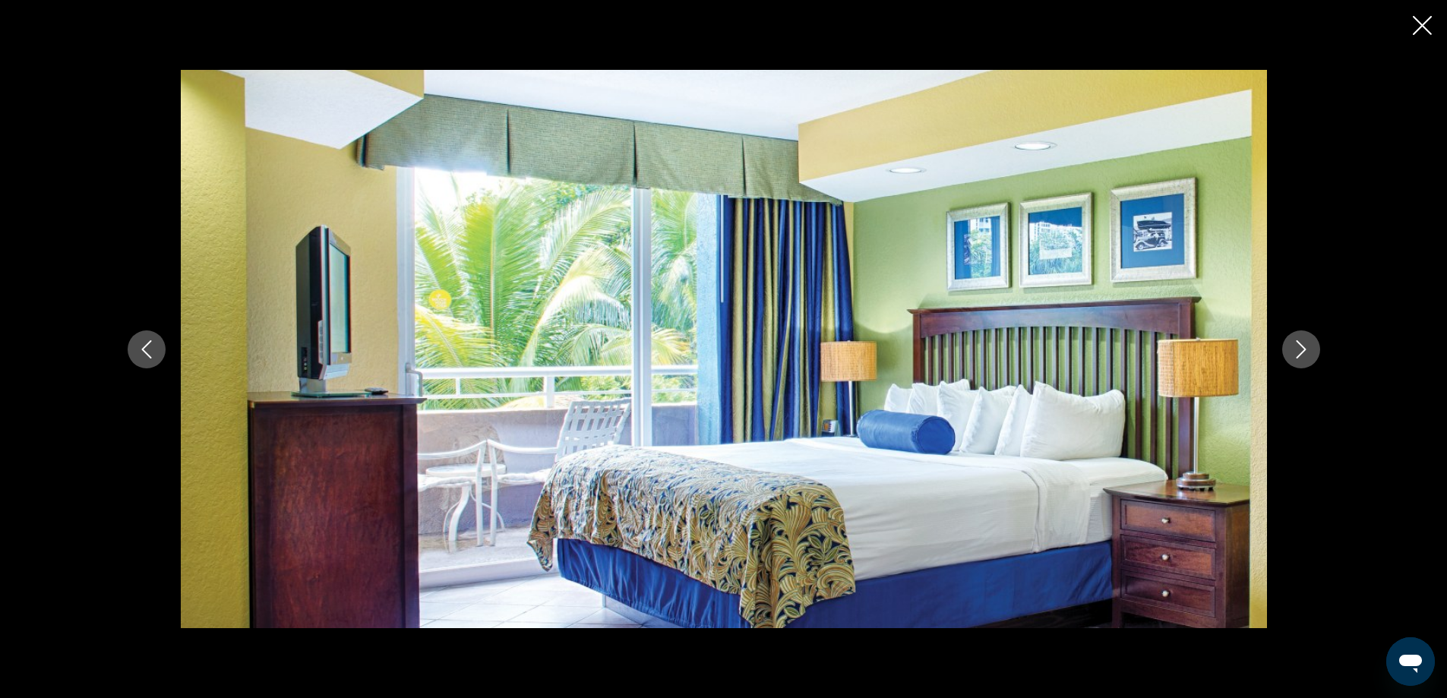
click at [1301, 346] on icon "Next image" at bounding box center [1301, 349] width 18 height 18
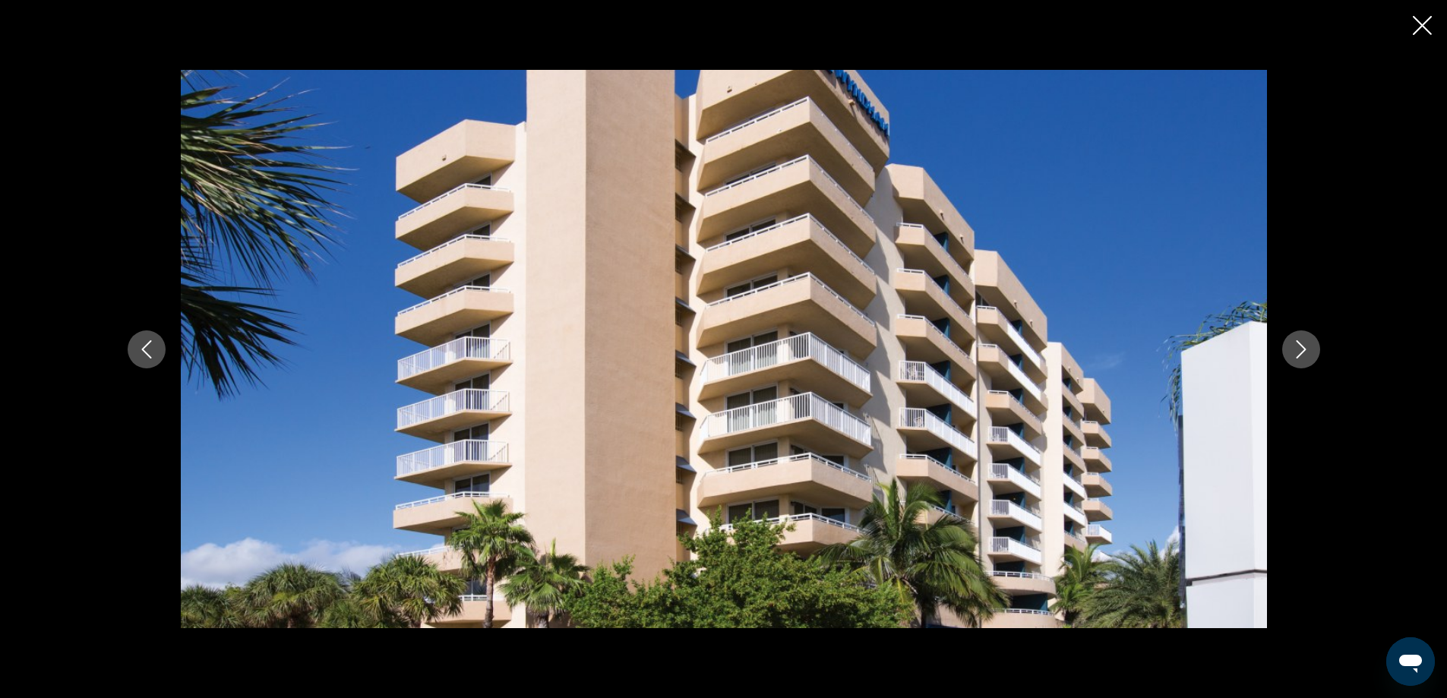
click at [1301, 346] on icon "Next image" at bounding box center [1301, 349] width 18 height 18
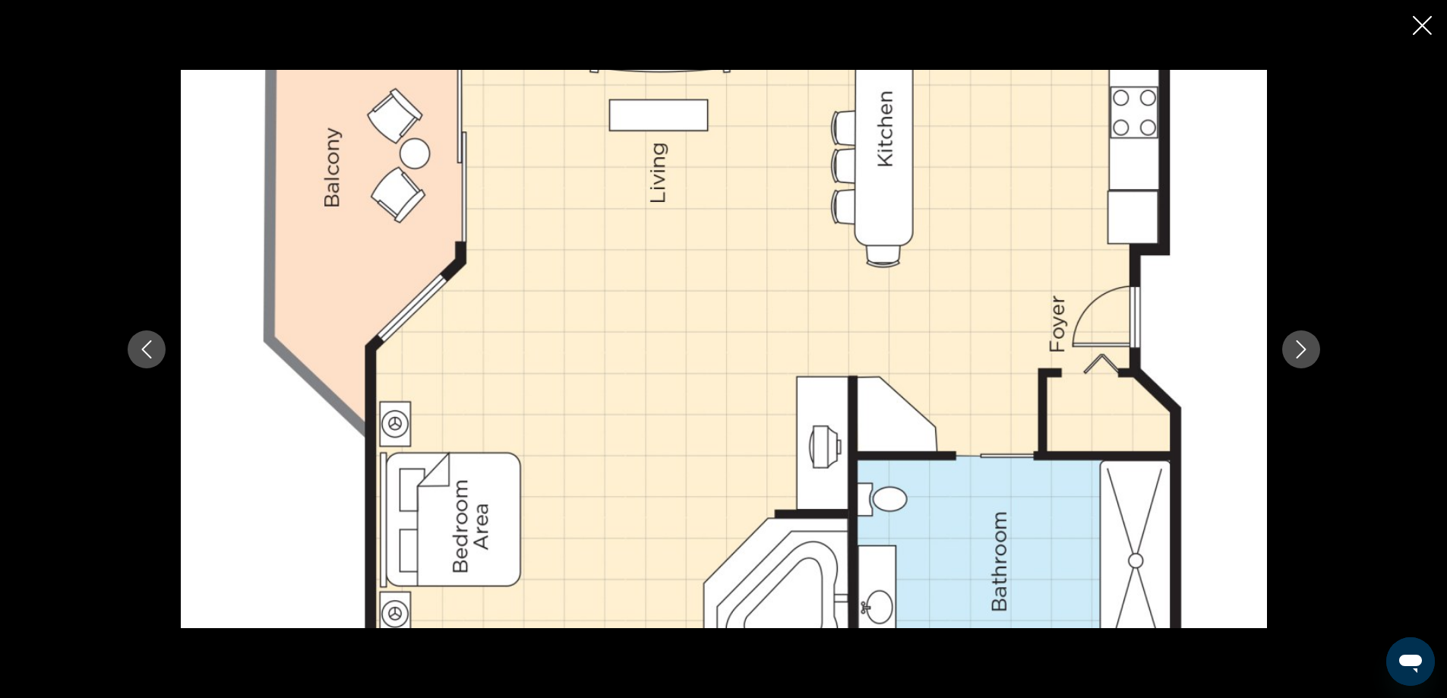
click at [1416, 28] on icon "Close slideshow" at bounding box center [1421, 25] width 19 height 19
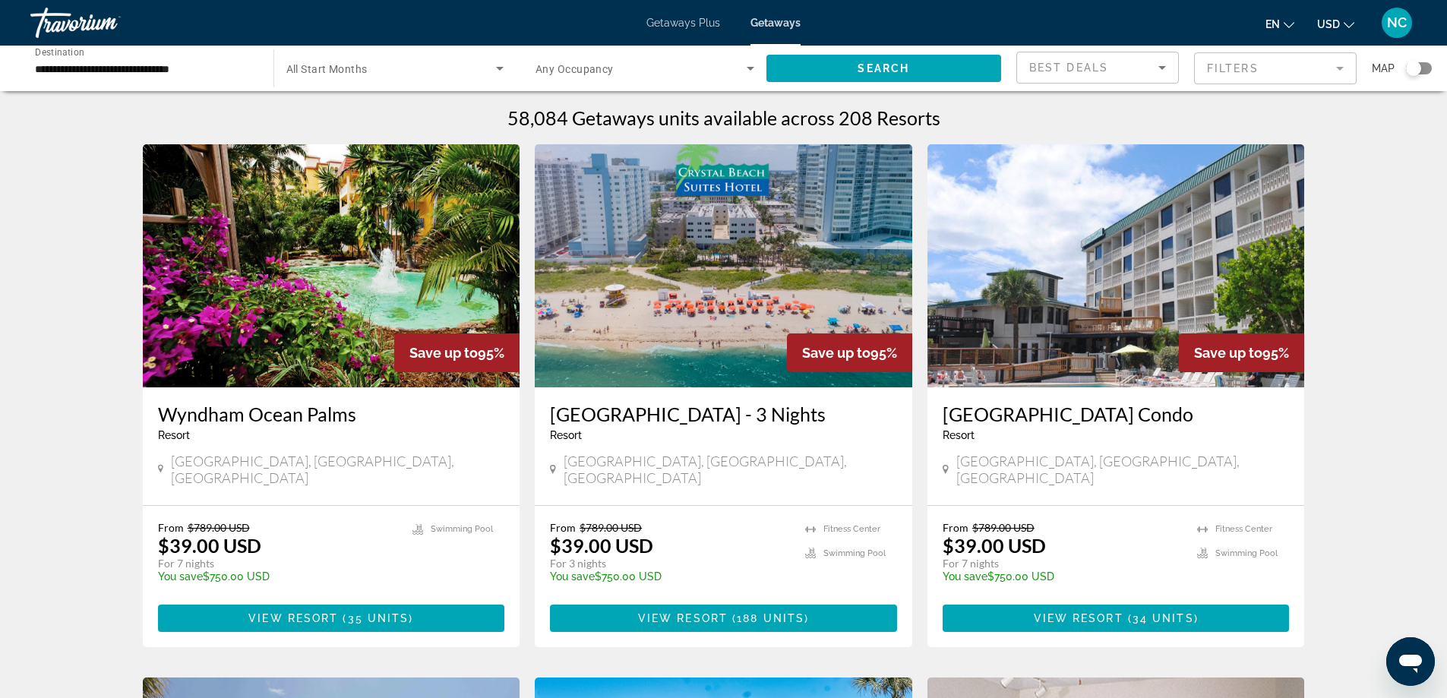
click at [498, 69] on icon "Search widget" at bounding box center [500, 69] width 8 height 4
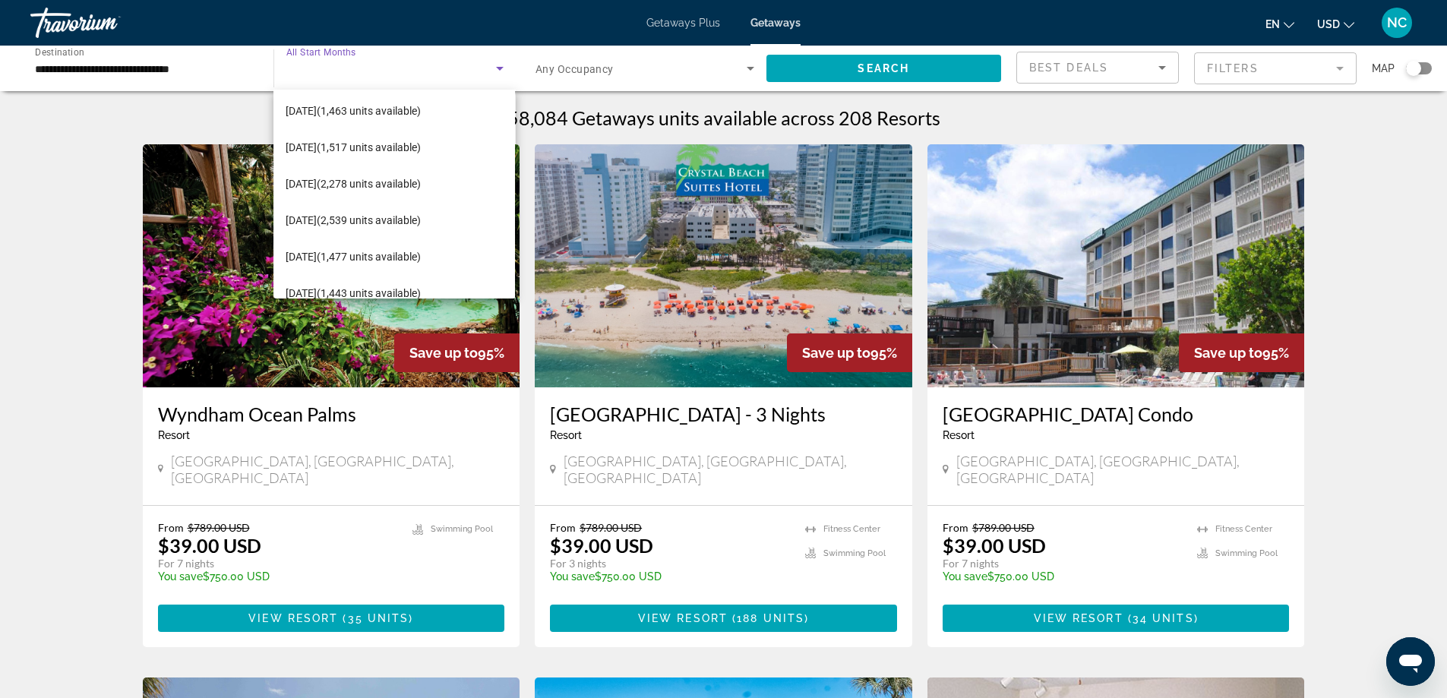
scroll to position [228, 0]
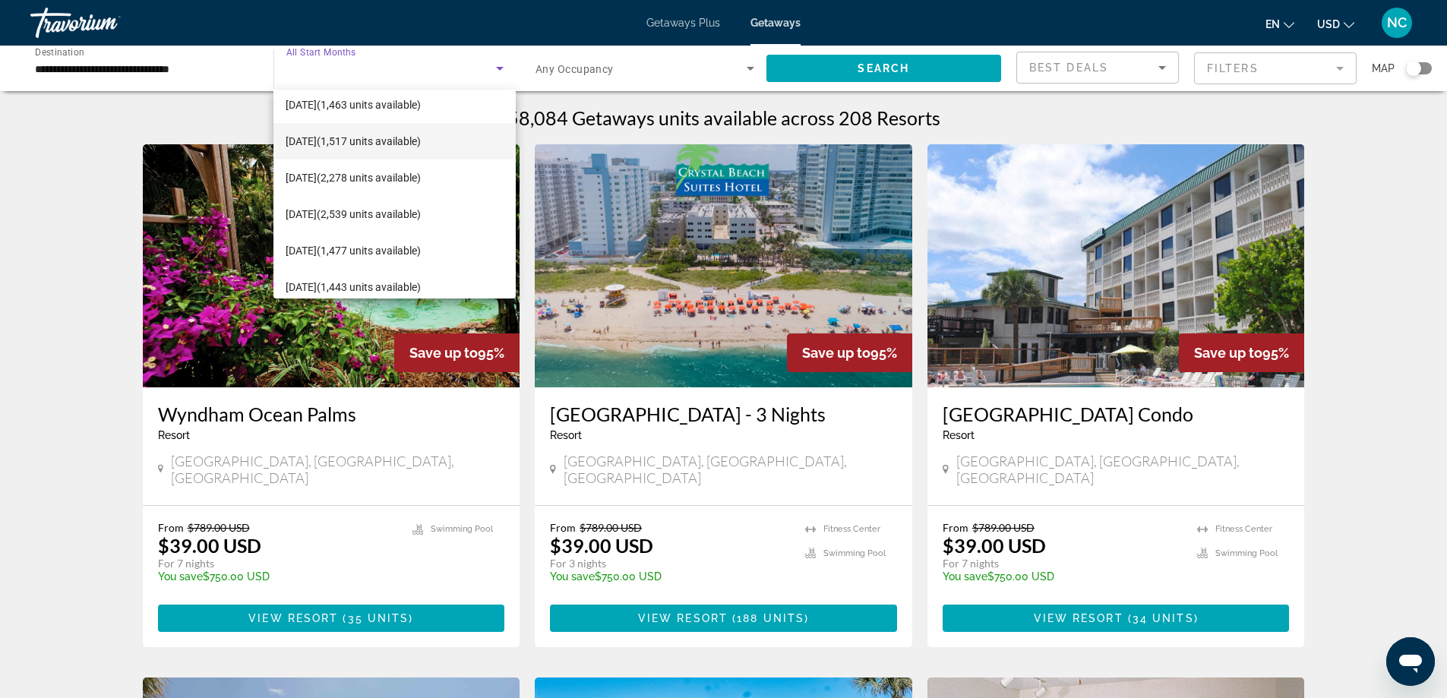
click at [413, 140] on span "March 2026 (1,517 units available)" at bounding box center [353, 141] width 135 height 18
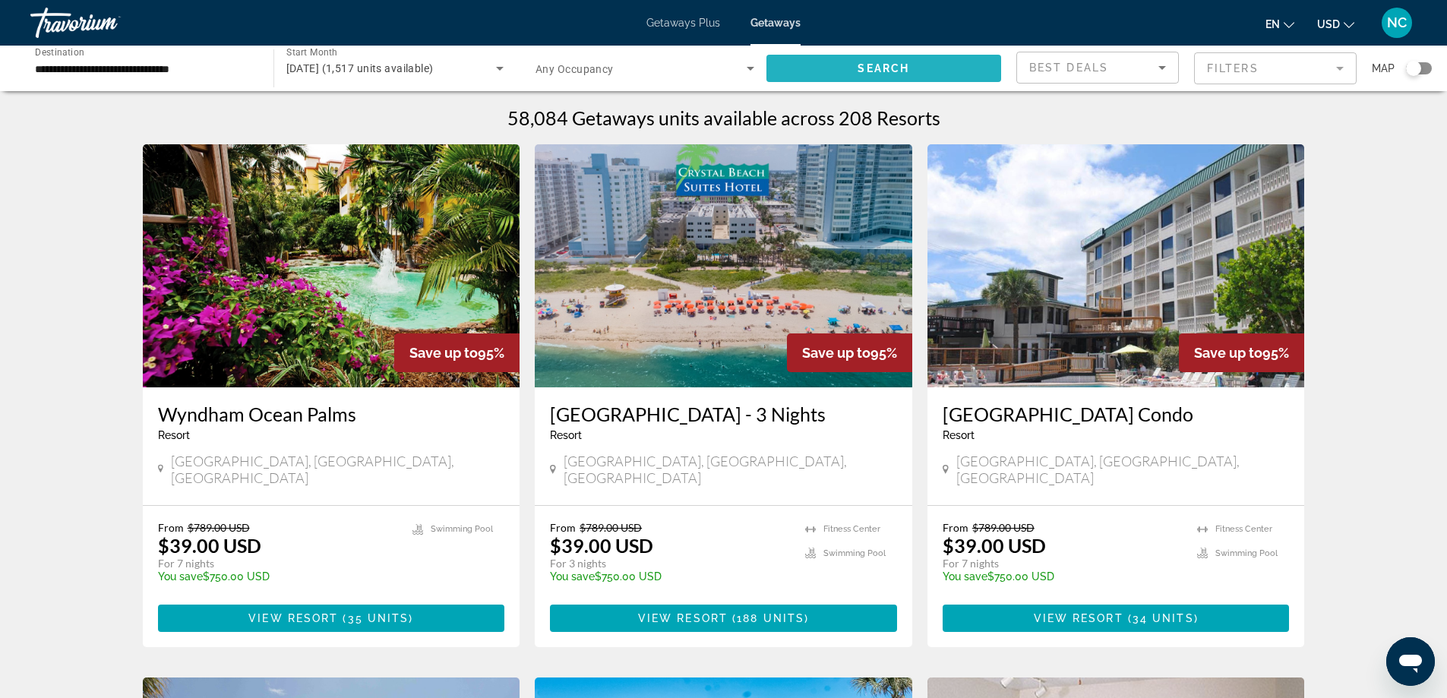
click at [875, 64] on span "Search" at bounding box center [883, 68] width 52 height 12
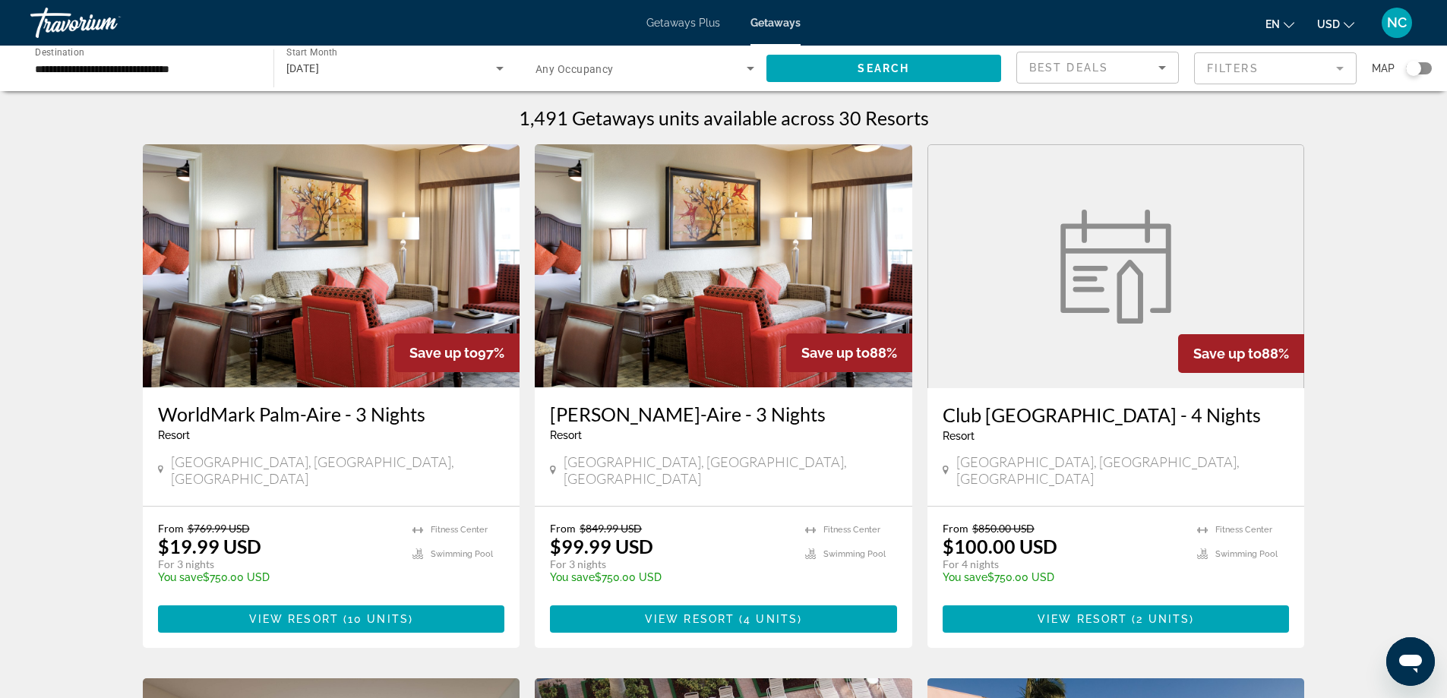
click at [744, 77] on div "Search widget" at bounding box center [644, 68] width 219 height 43
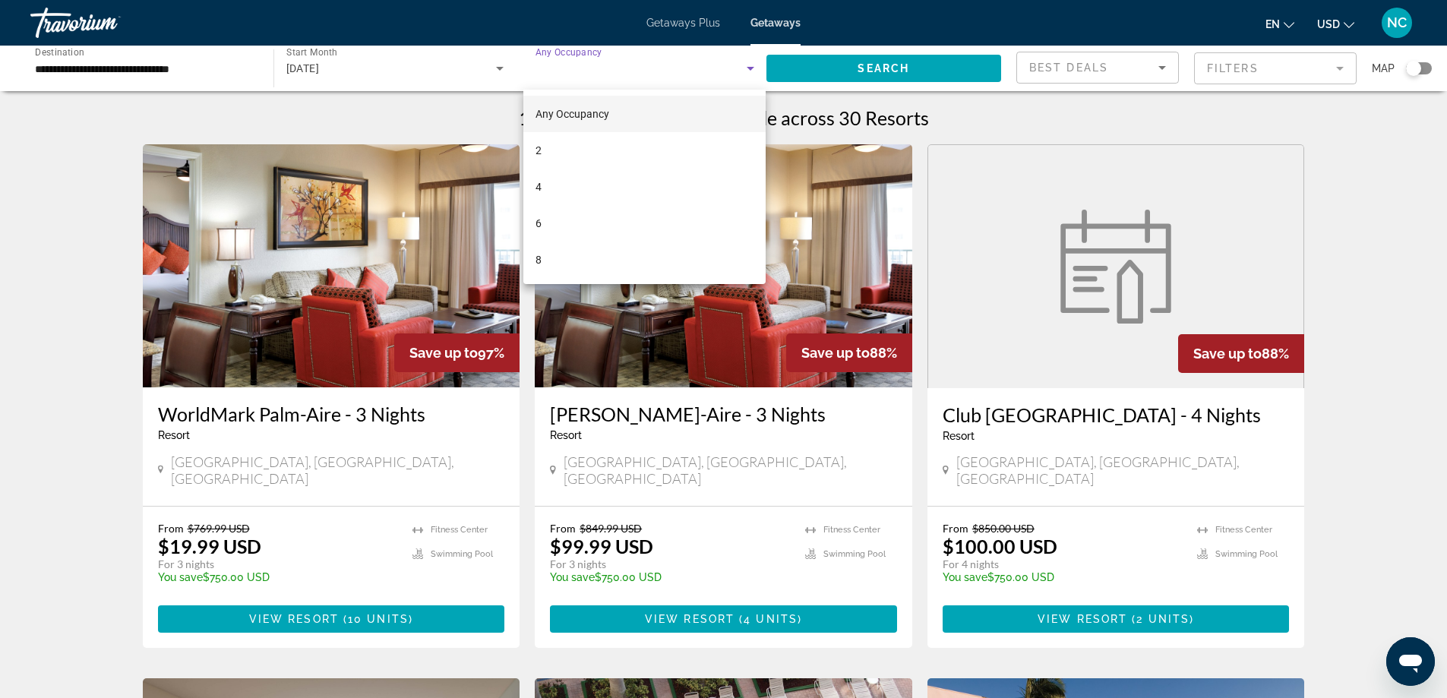
click at [1125, 270] on div at bounding box center [723, 349] width 1447 height 698
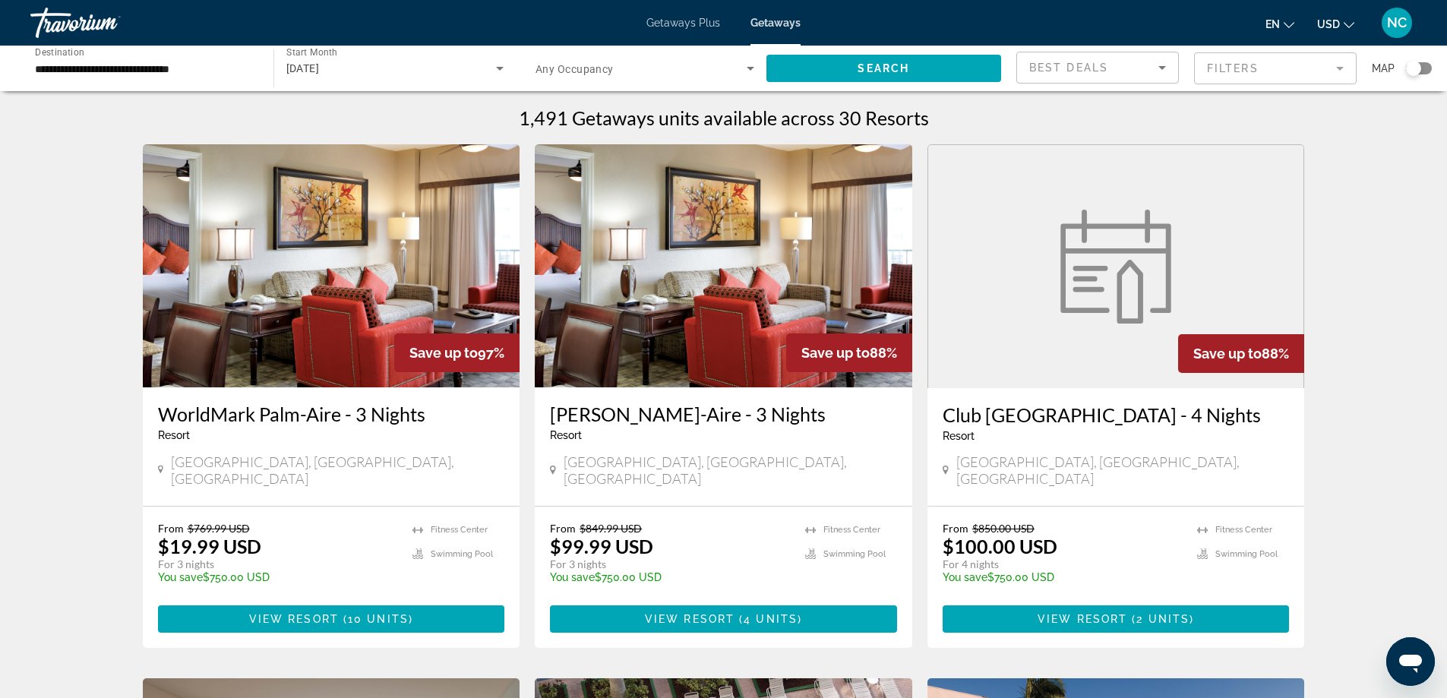
click at [983, 229] on figure "Main content" at bounding box center [1116, 266] width 376 height 243
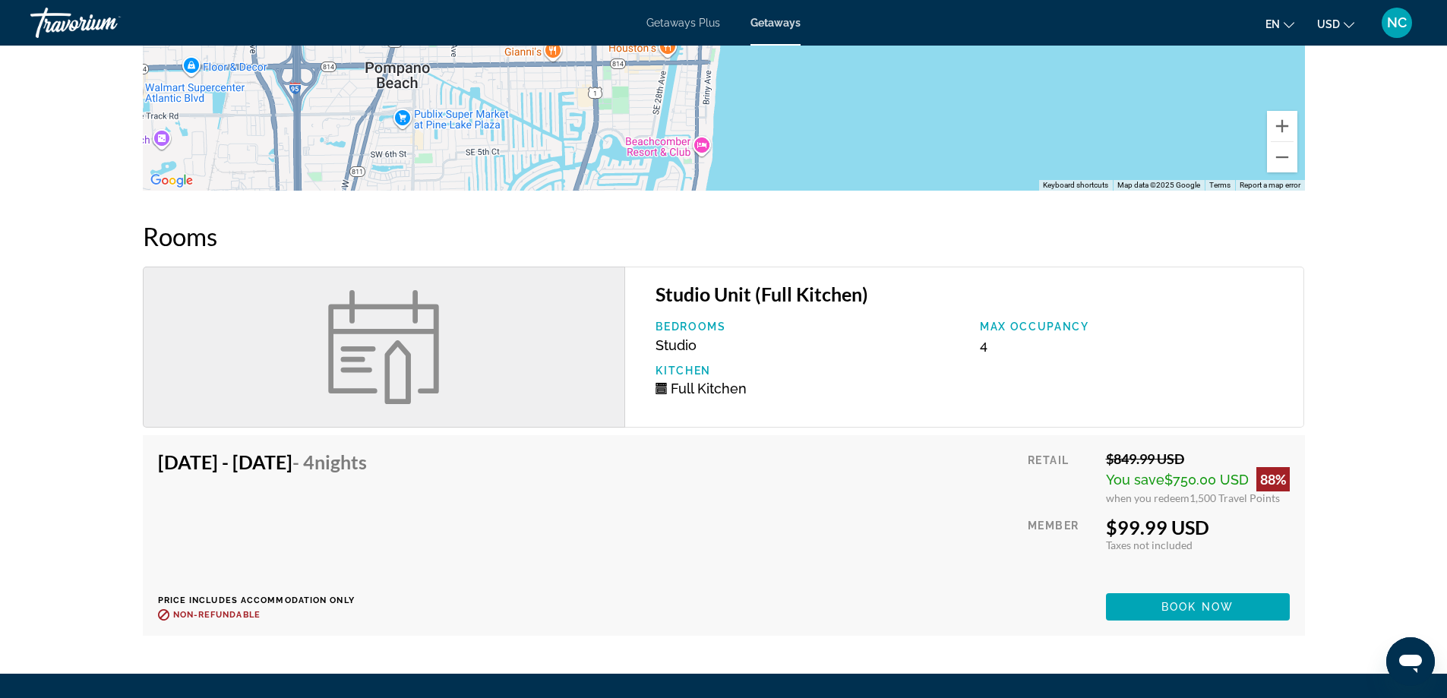
scroll to position [1914, 0]
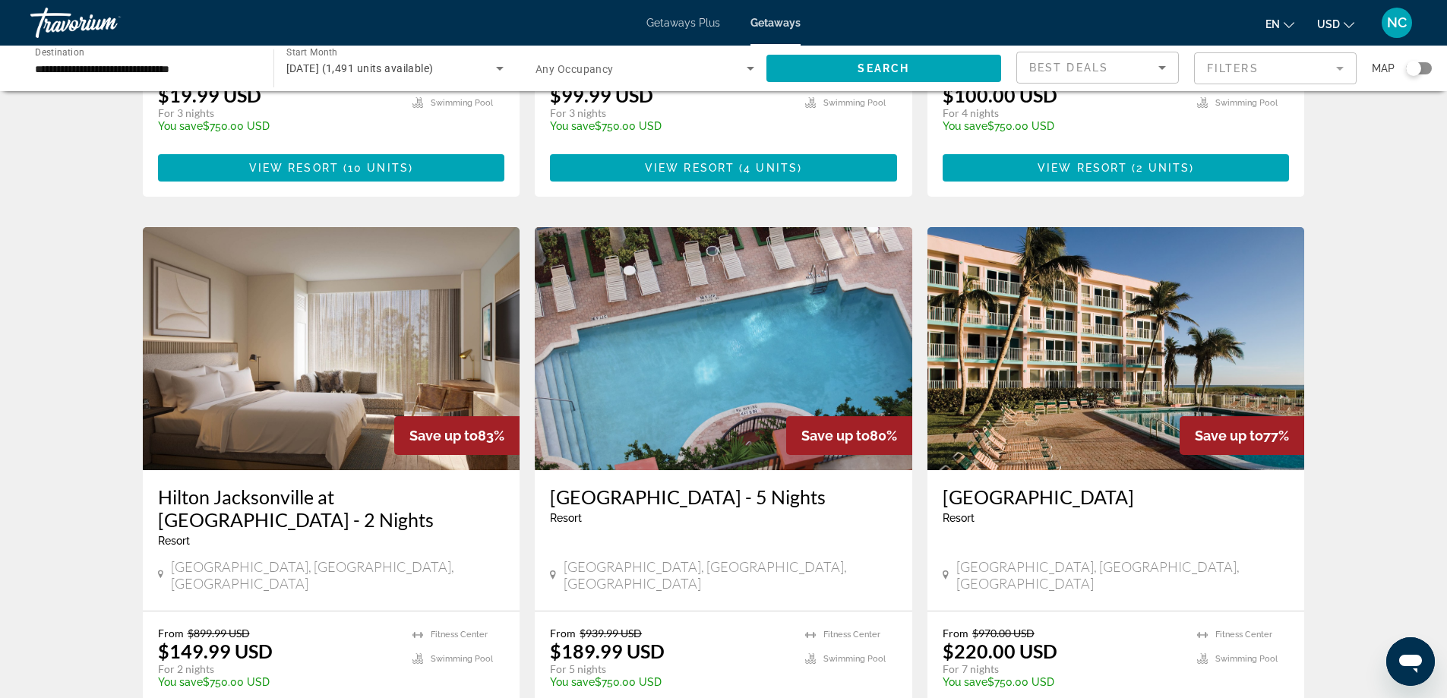
scroll to position [456, 0]
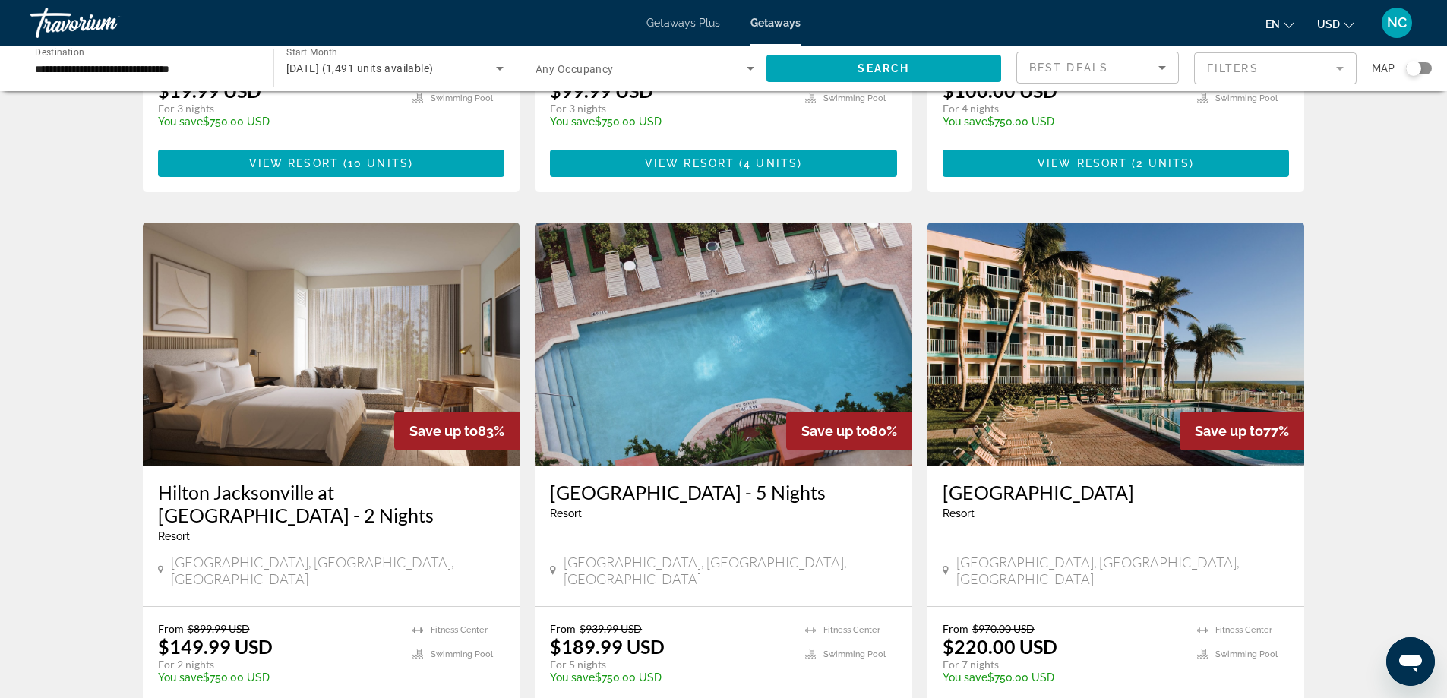
click at [1229, 361] on img "Main content" at bounding box center [1115, 343] width 377 height 243
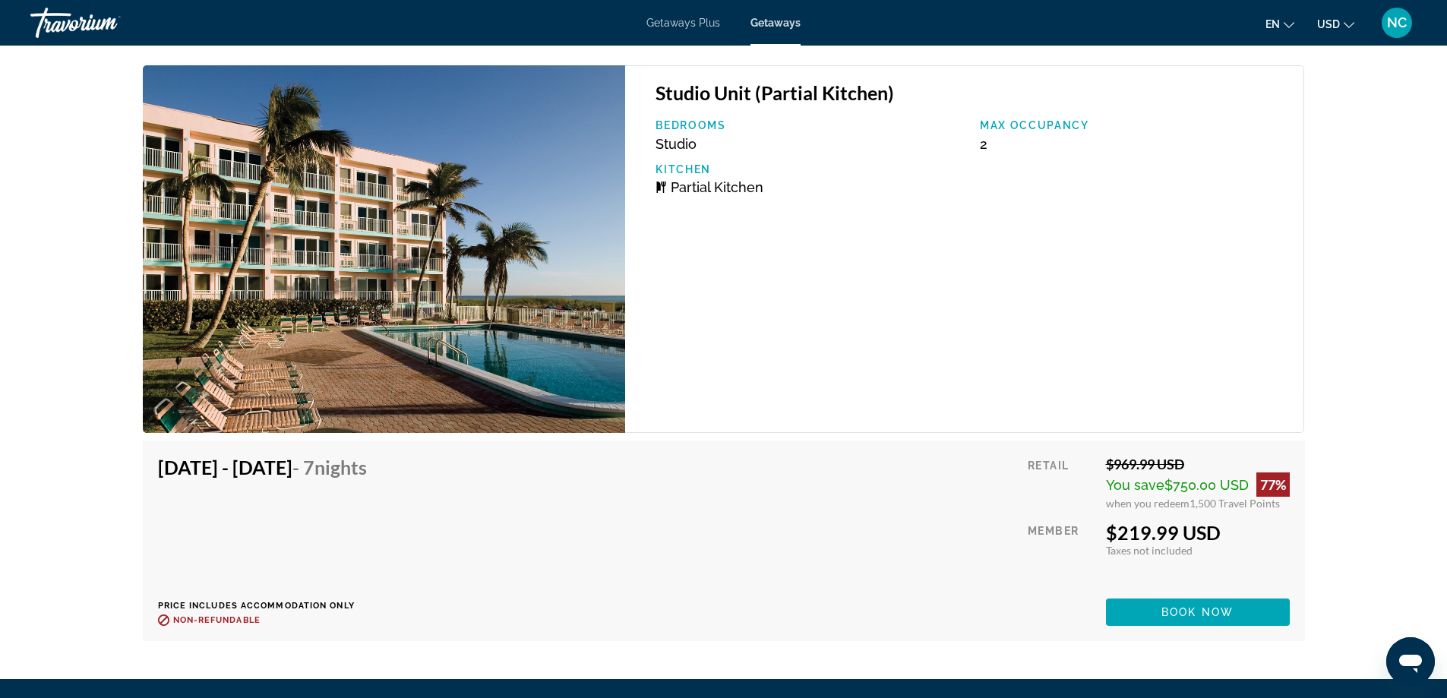
scroll to position [2842, 0]
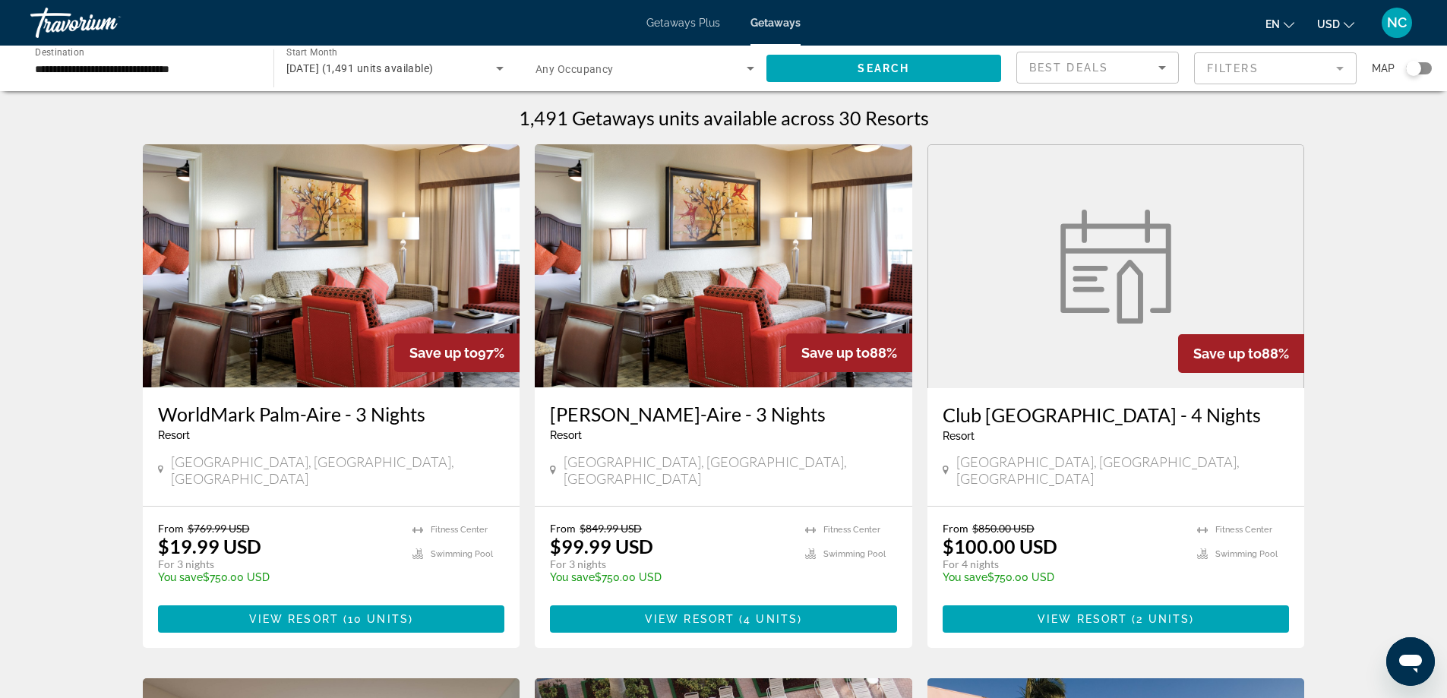
scroll to position [456, 0]
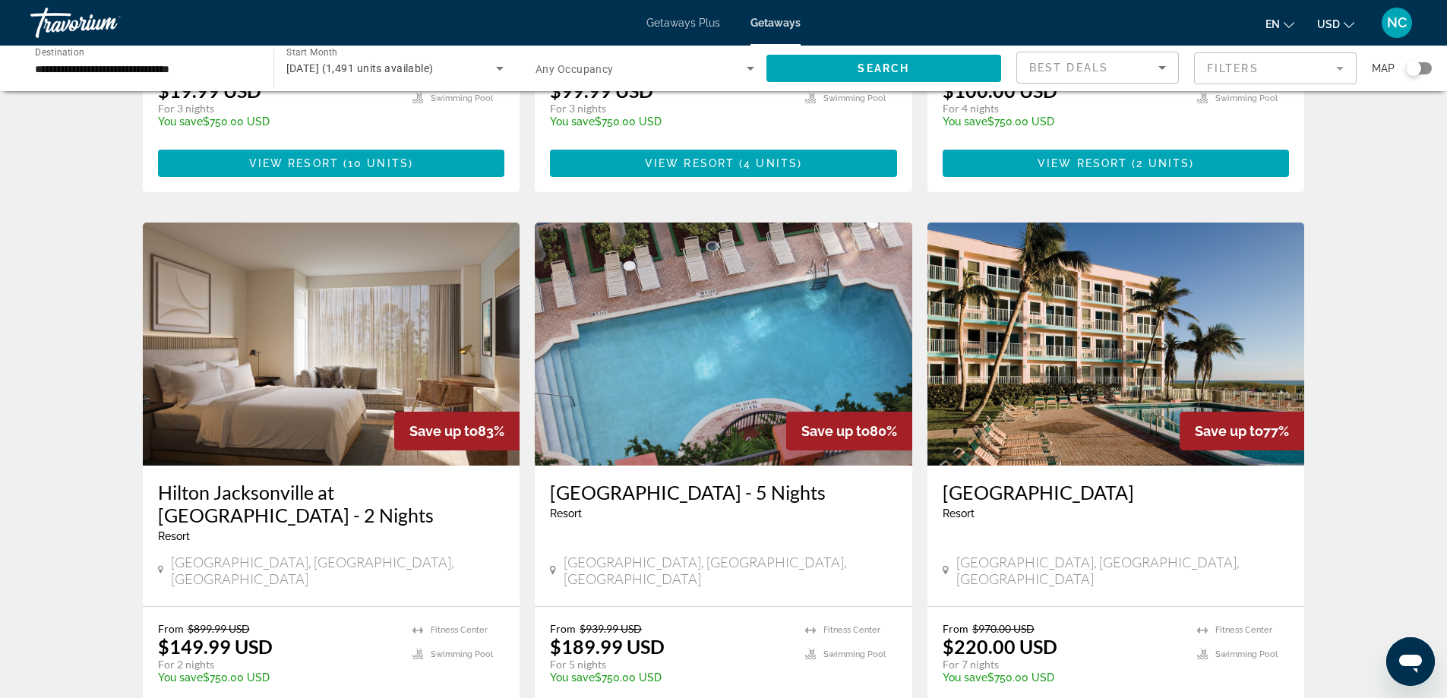
click at [745, 318] on img "Main content" at bounding box center [723, 343] width 377 height 243
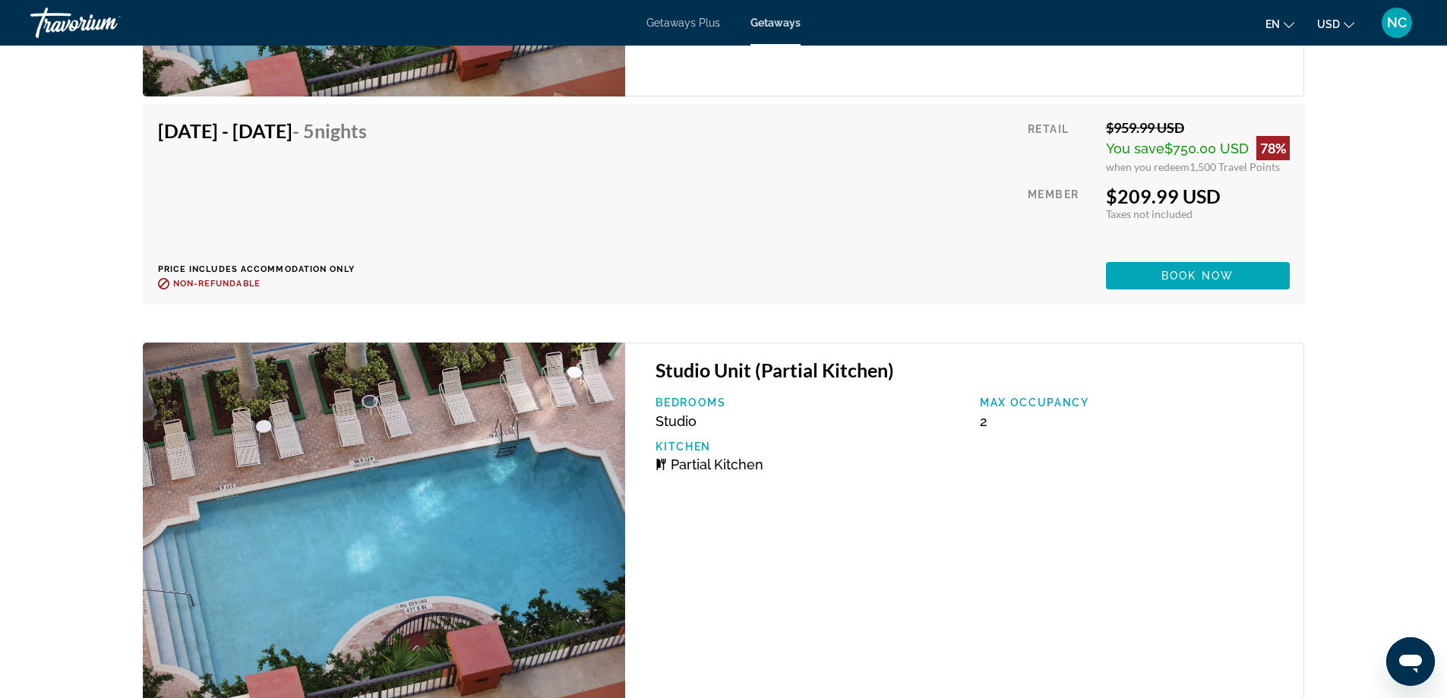
scroll to position [3192, 0]
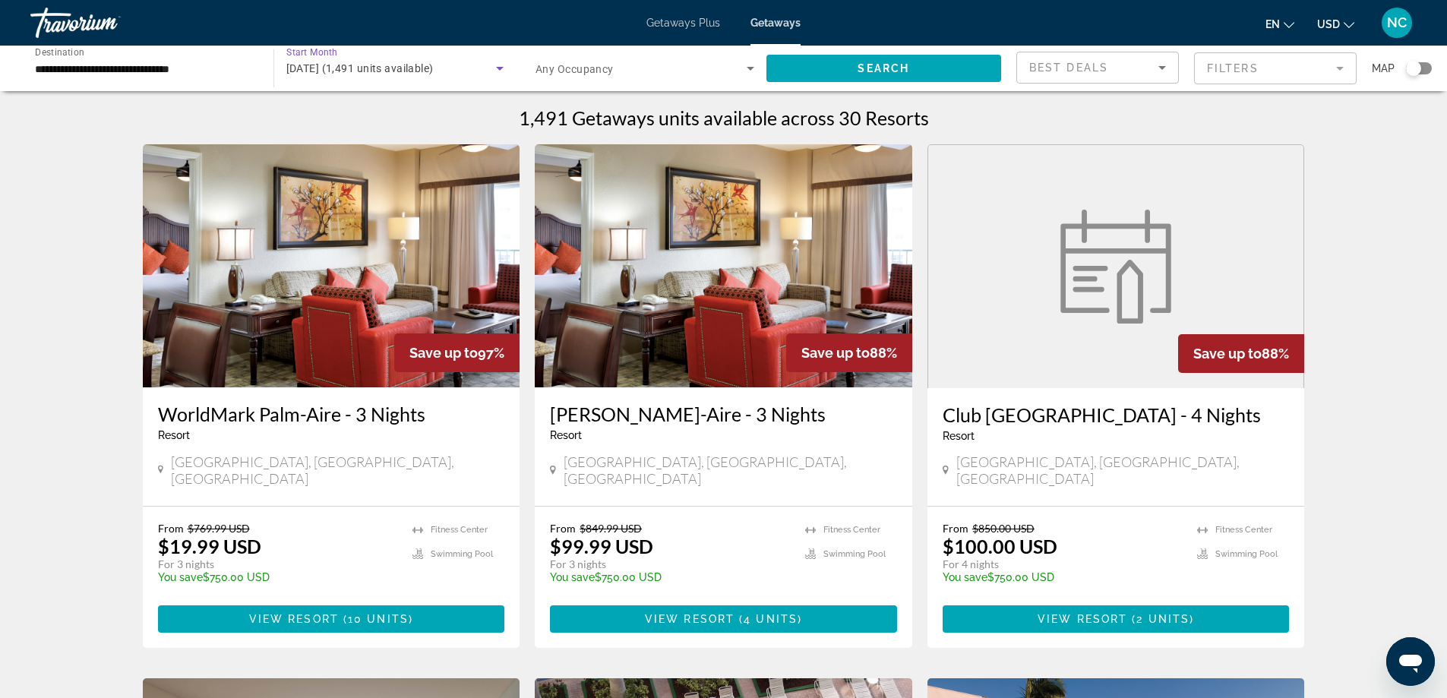
click at [500, 68] on icon "Search widget" at bounding box center [500, 69] width 8 height 4
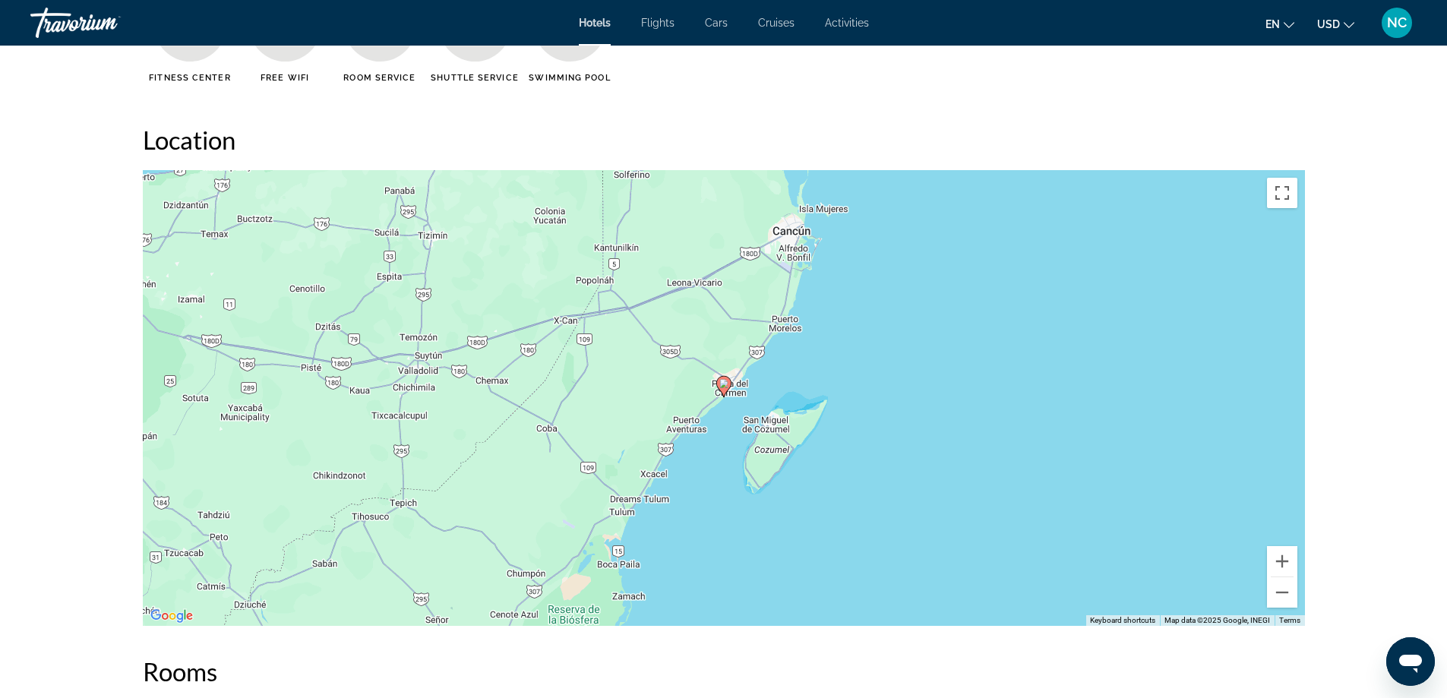
scroll to position [1367, 0]
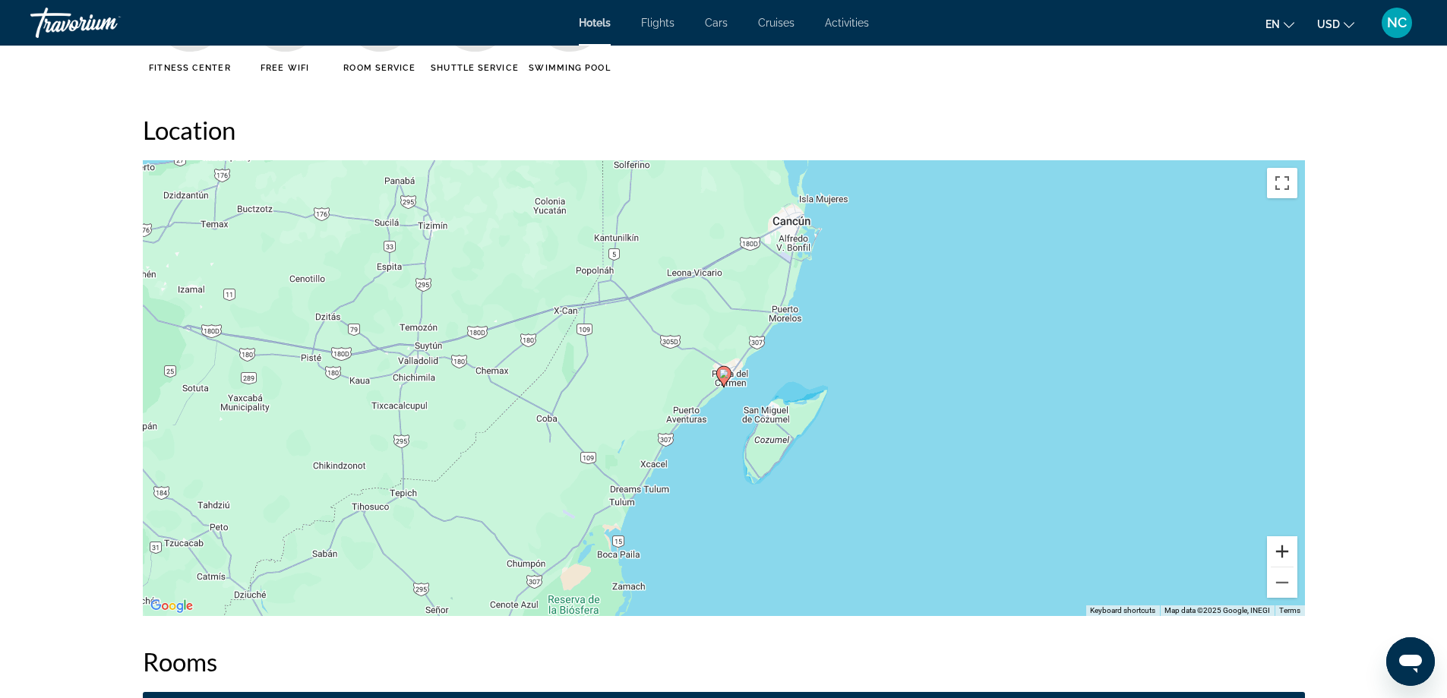
click at [1282, 555] on button "Zoom in" at bounding box center [1282, 551] width 30 height 30
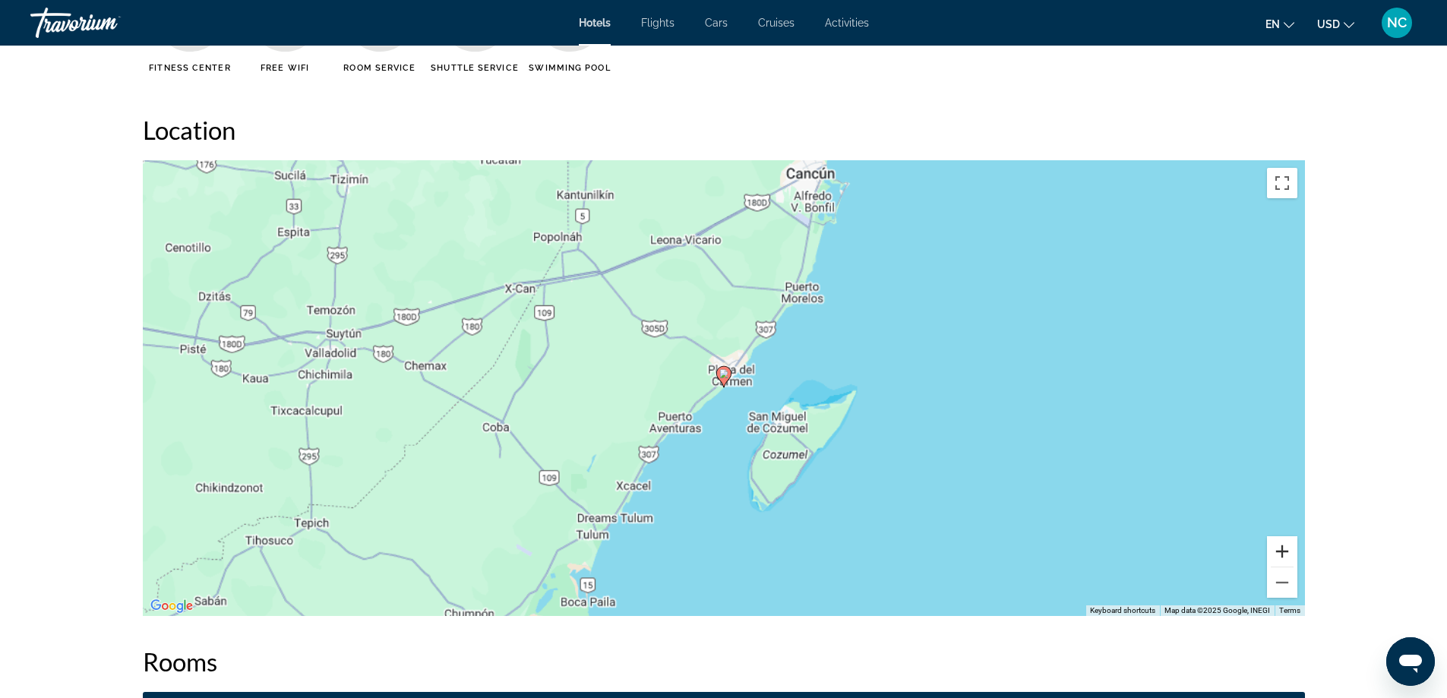
click at [1282, 555] on button "Zoom in" at bounding box center [1282, 551] width 30 height 30
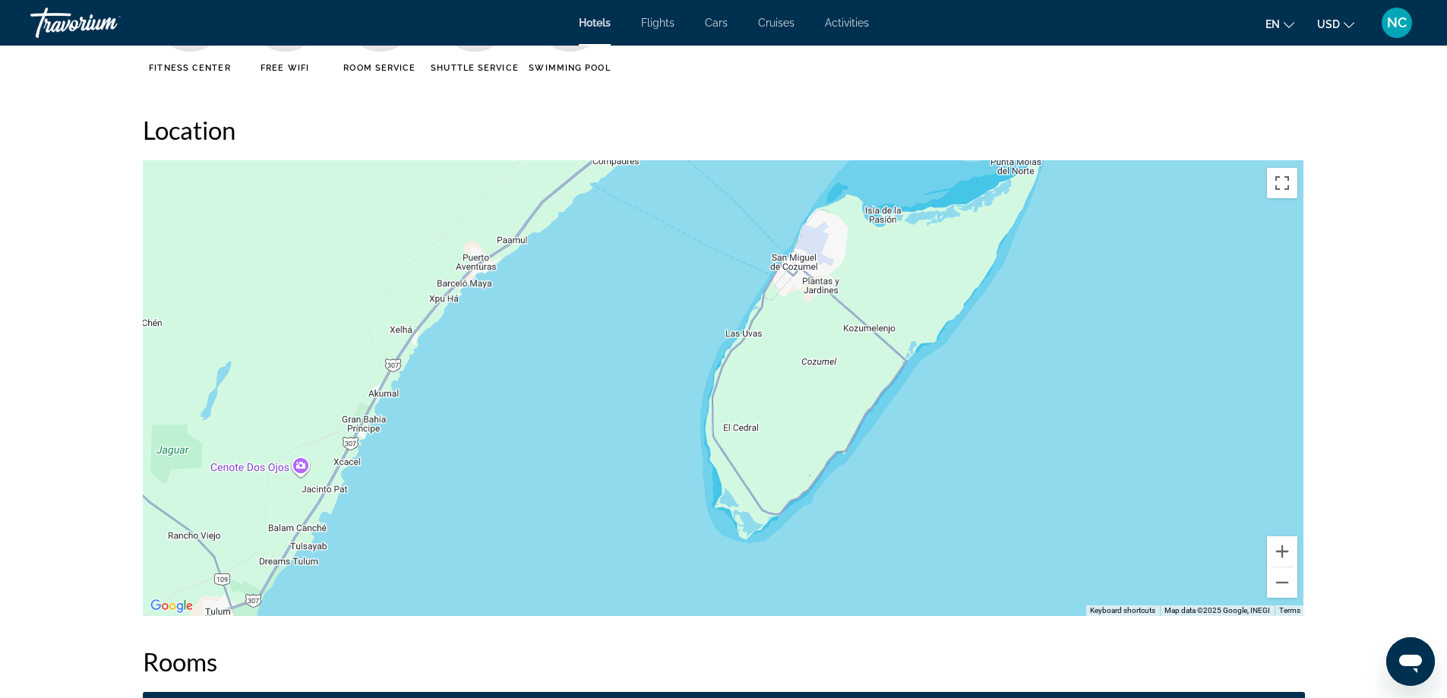
drag, startPoint x: 1144, startPoint y: 513, endPoint x: 1046, endPoint y: 273, distance: 258.5
click at [1046, 273] on div "To activate drag with keyboard, press Alt + Enter. Once in keyboard drag state,…" at bounding box center [724, 388] width 1162 height 456
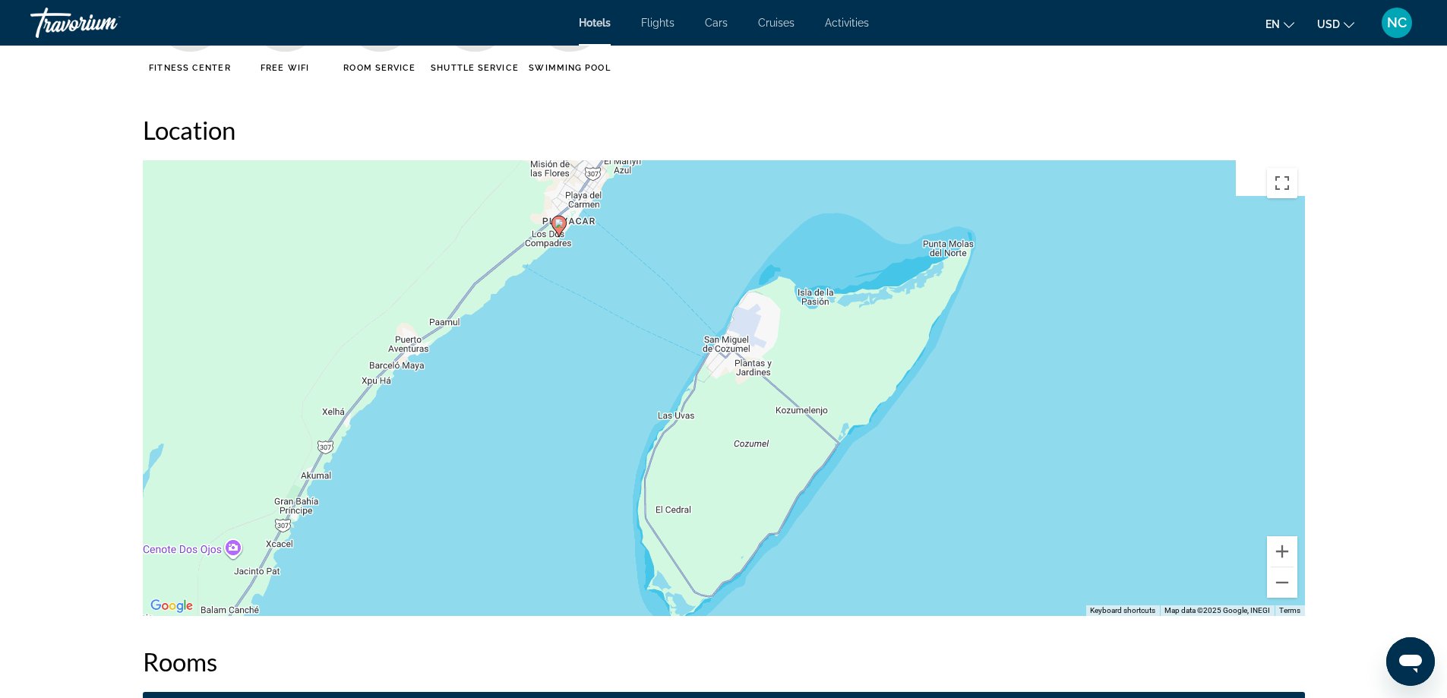
drag, startPoint x: 1104, startPoint y: 275, endPoint x: 1047, endPoint y: 418, distance: 154.4
click at [1047, 418] on div "To activate drag with keyboard, press Alt + Enter. Once in keyboard drag state,…" at bounding box center [724, 388] width 1162 height 456
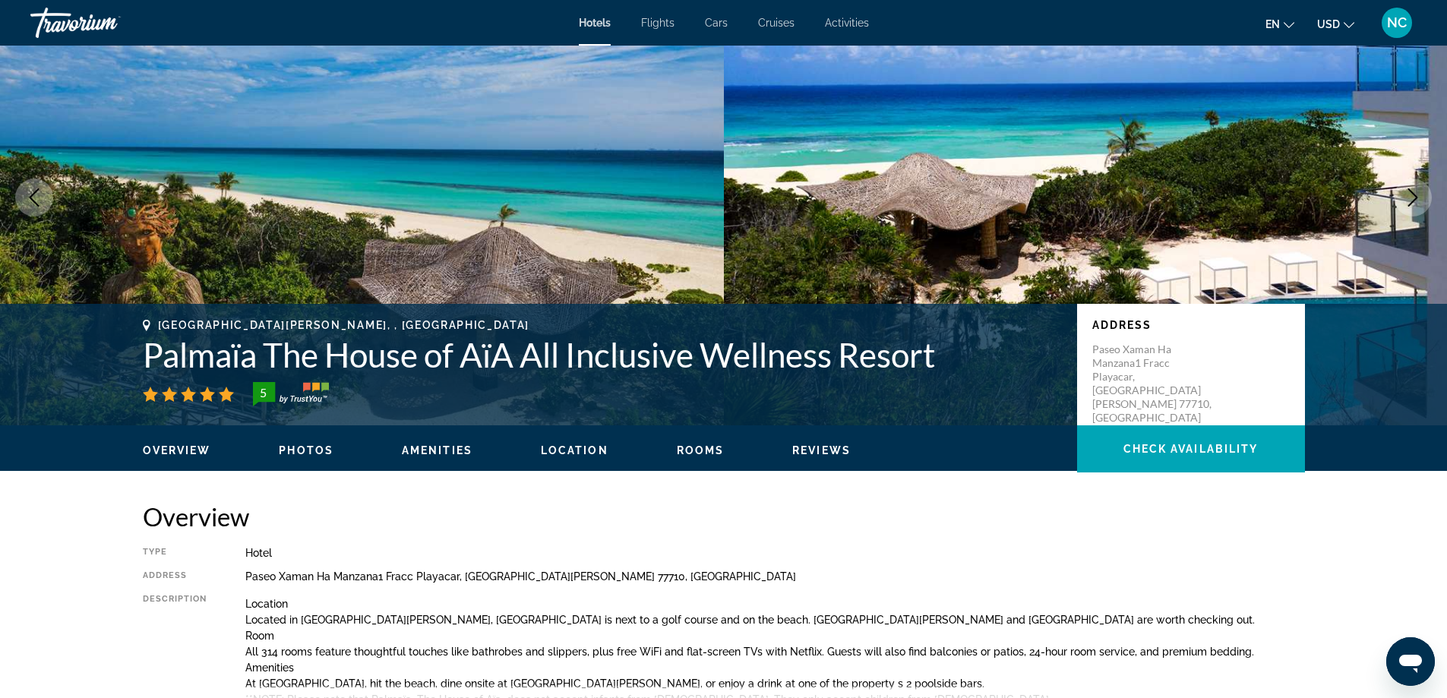
scroll to position [0, 0]
